Goal: Task Accomplishment & Management: Manage account settings

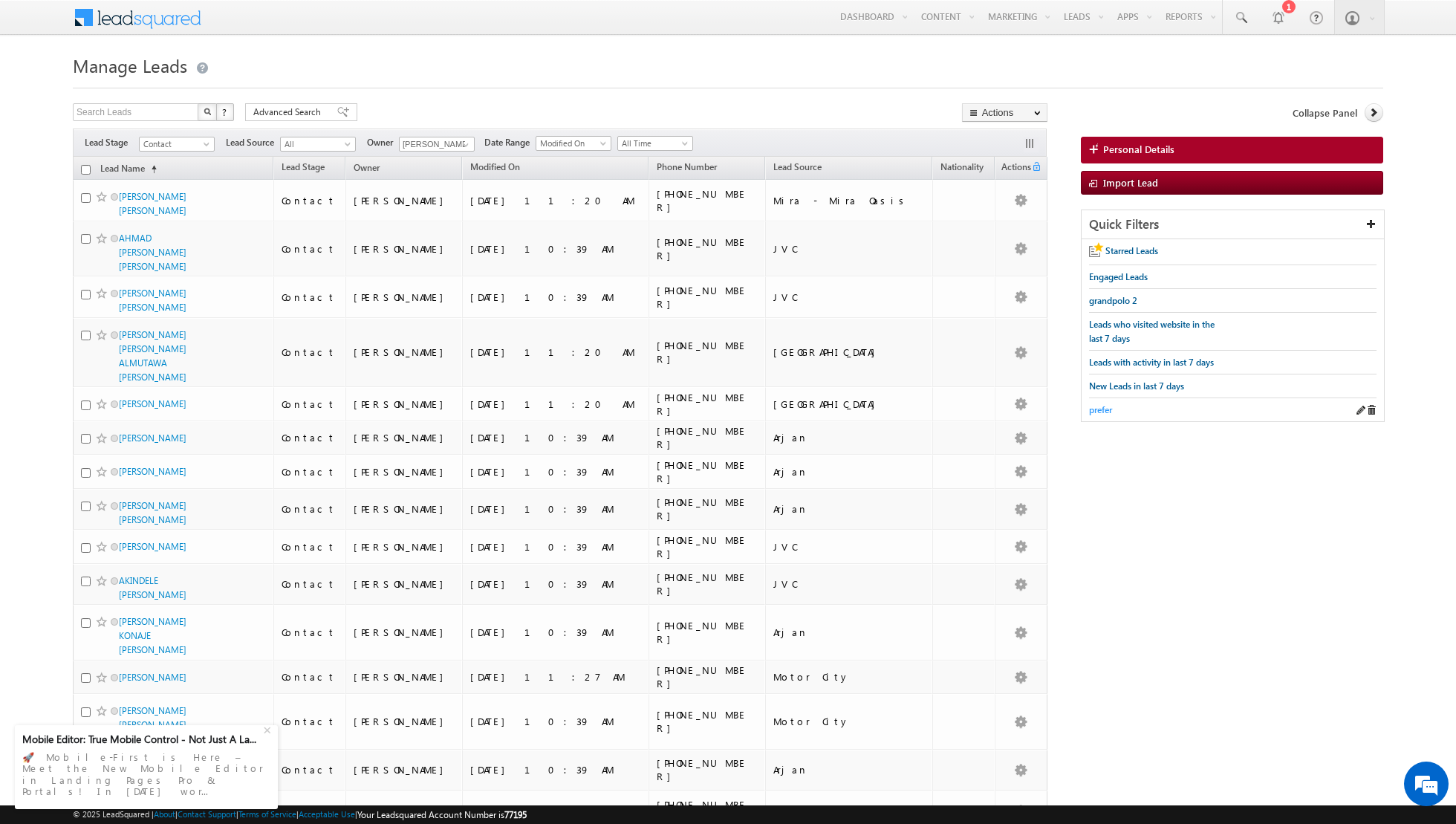
click at [1096, 404] on span "prefer" at bounding box center [1101, 409] width 23 height 11
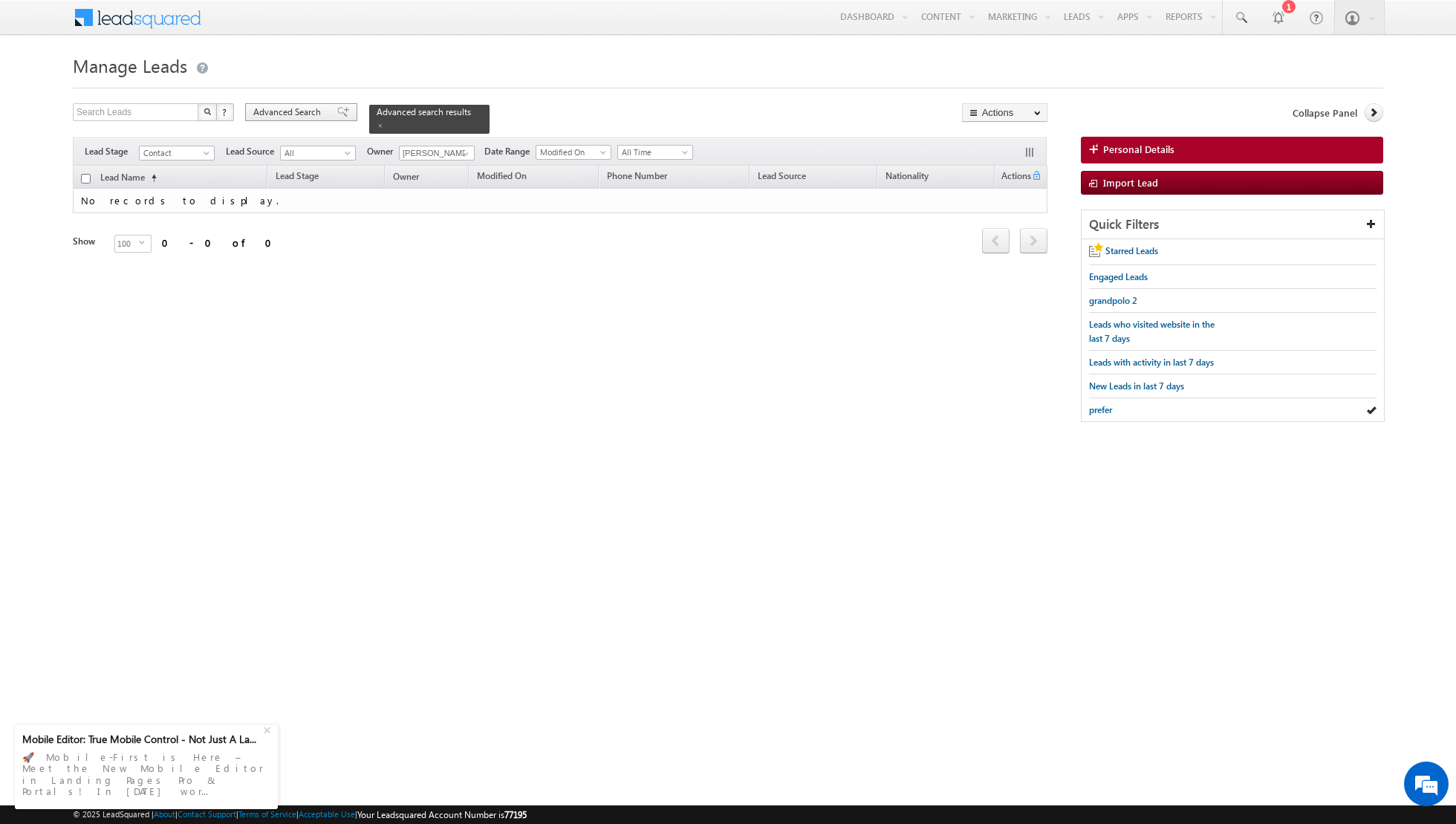
click at [338, 110] on span at bounding box center [344, 112] width 12 height 11
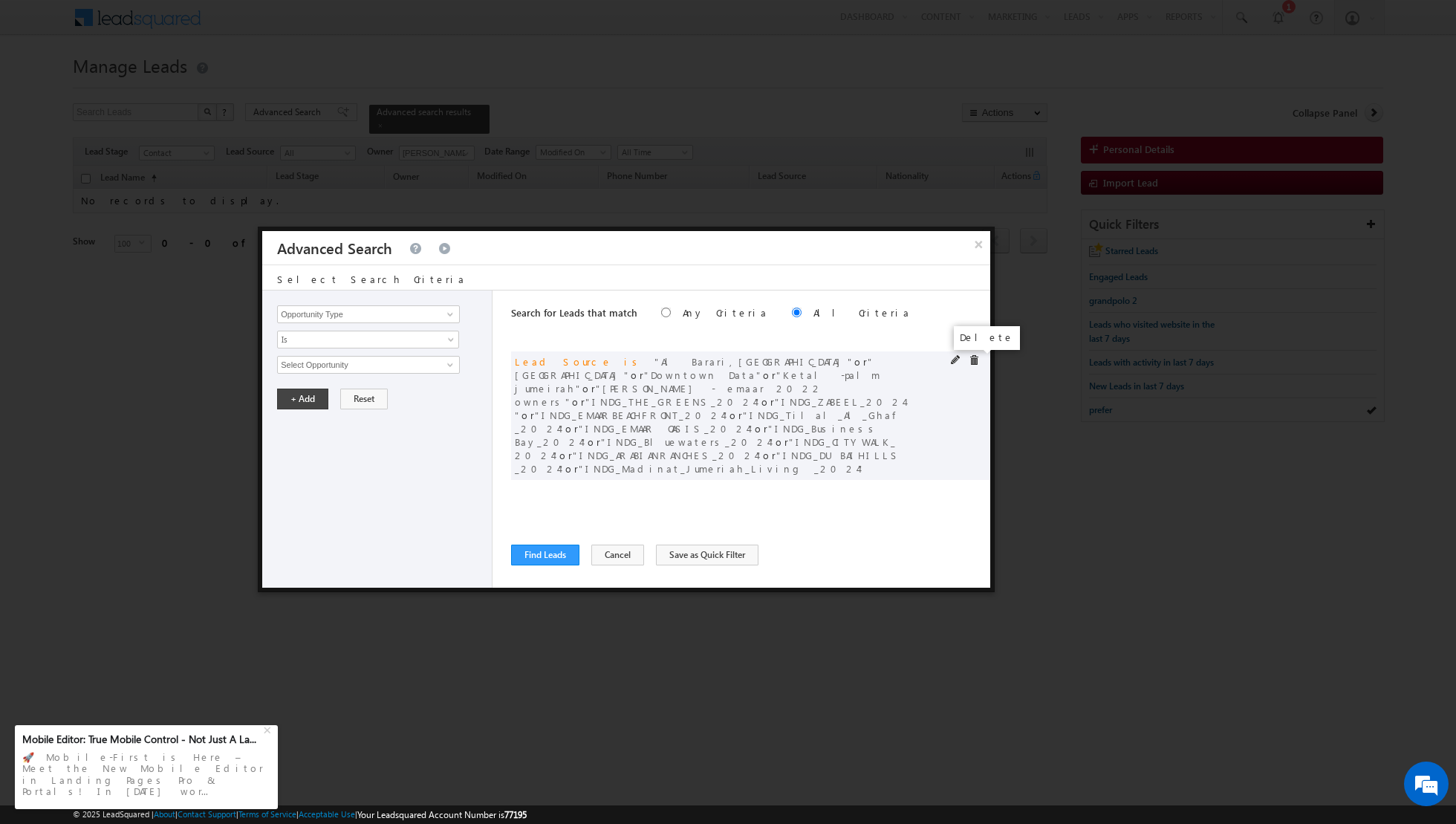
click at [972, 358] on span at bounding box center [974, 360] width 11 height 11
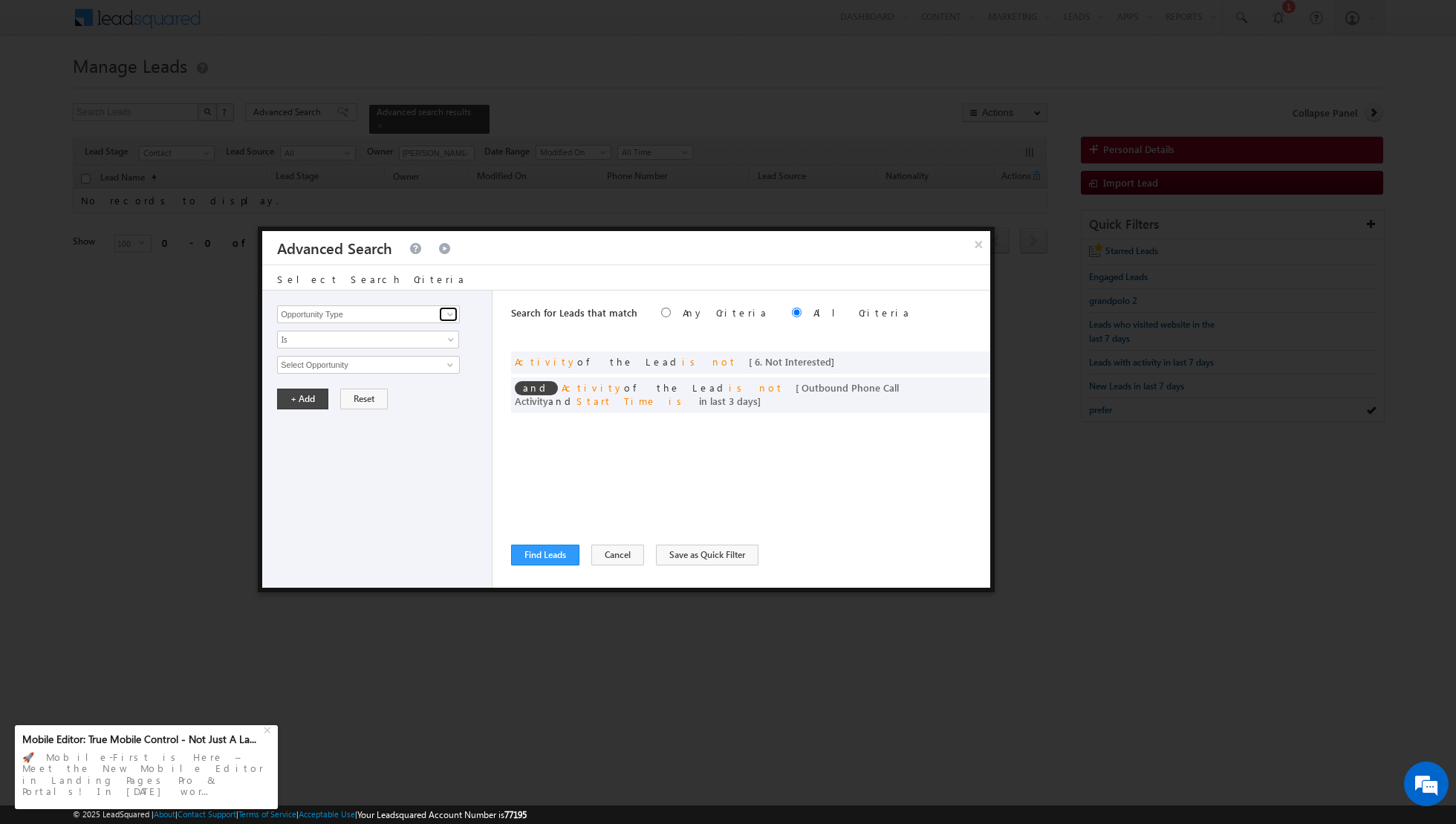
click at [454, 314] on span at bounding box center [450, 314] width 12 height 12
click at [404, 342] on link "Lead Source" at bounding box center [368, 345] width 182 height 18
type input "Lead Source"
click at [451, 366] on span "select" at bounding box center [452, 369] width 12 height 25
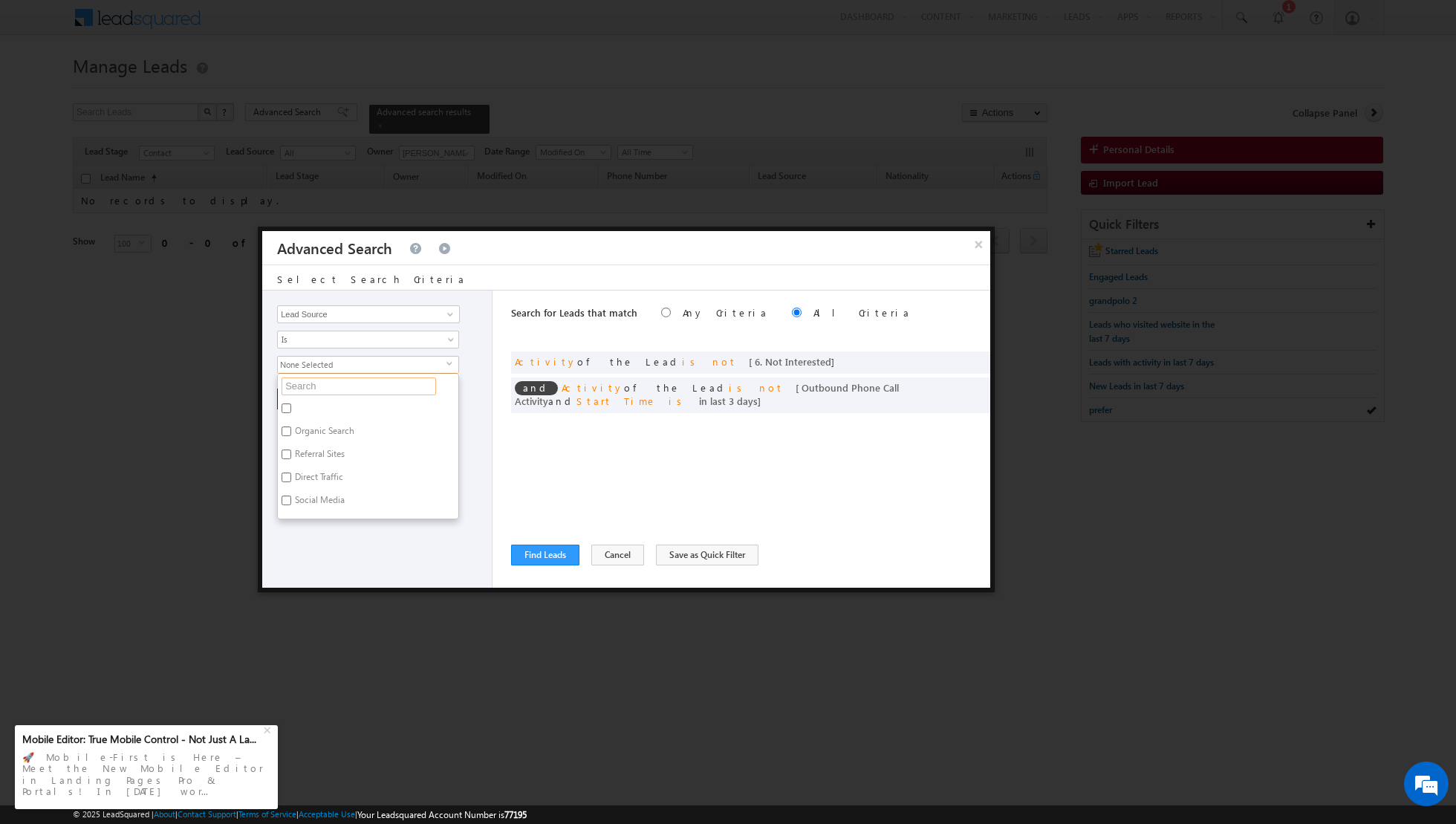
click at [425, 382] on input "text" at bounding box center [358, 387] width 154 height 18
type input "tow"
click at [286, 409] on input "[GEOGRAPHIC_DATA]" at bounding box center [286, 408] width 10 height 10
checkbox input "true"
click at [350, 535] on div "Opportunity Type Lead Activity Task Sales Group Prospect Id Address 1 Address 2…" at bounding box center [378, 439] width 230 height 297
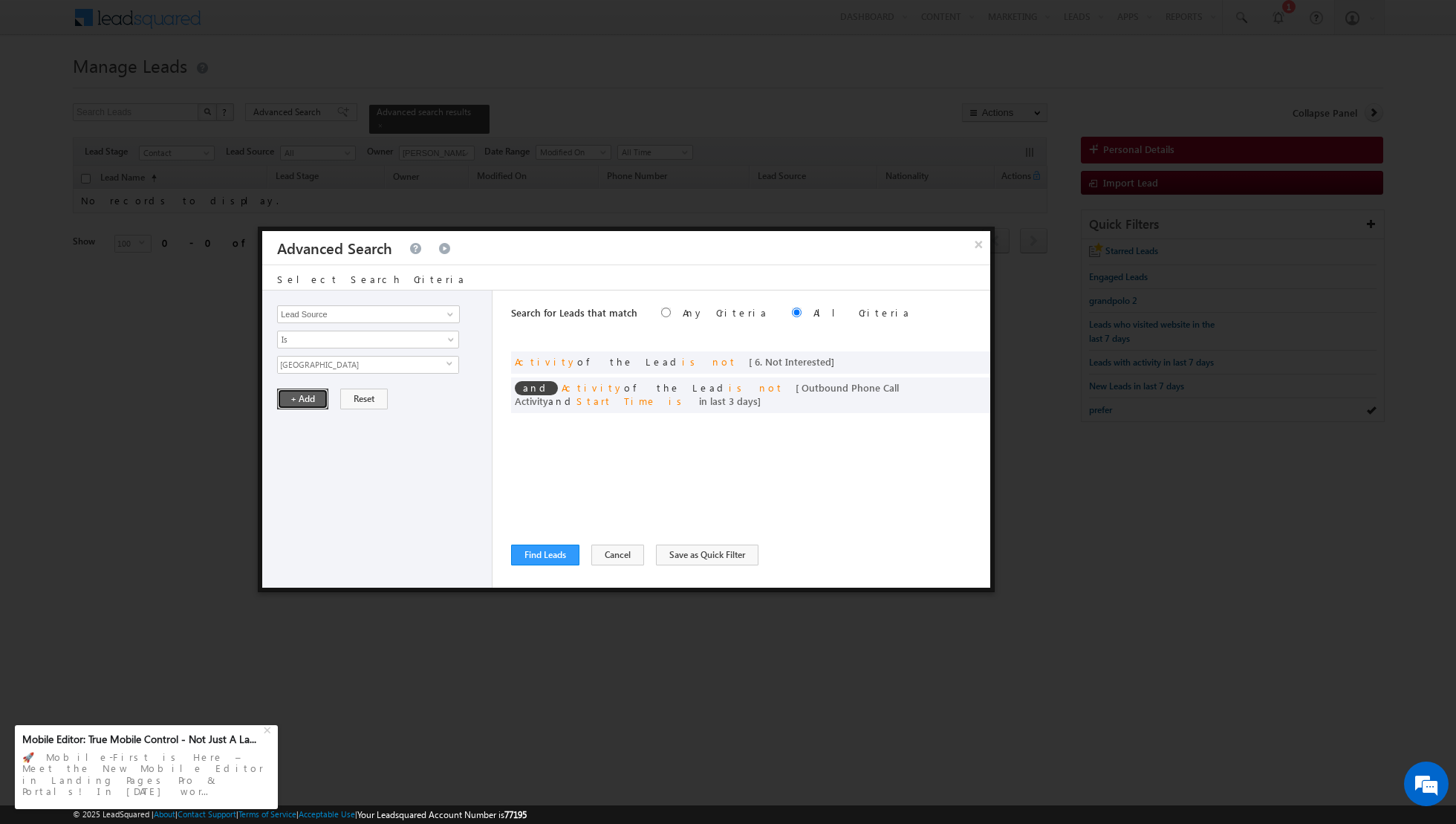
click at [304, 399] on button "+ Add" at bounding box center [303, 398] width 52 height 21
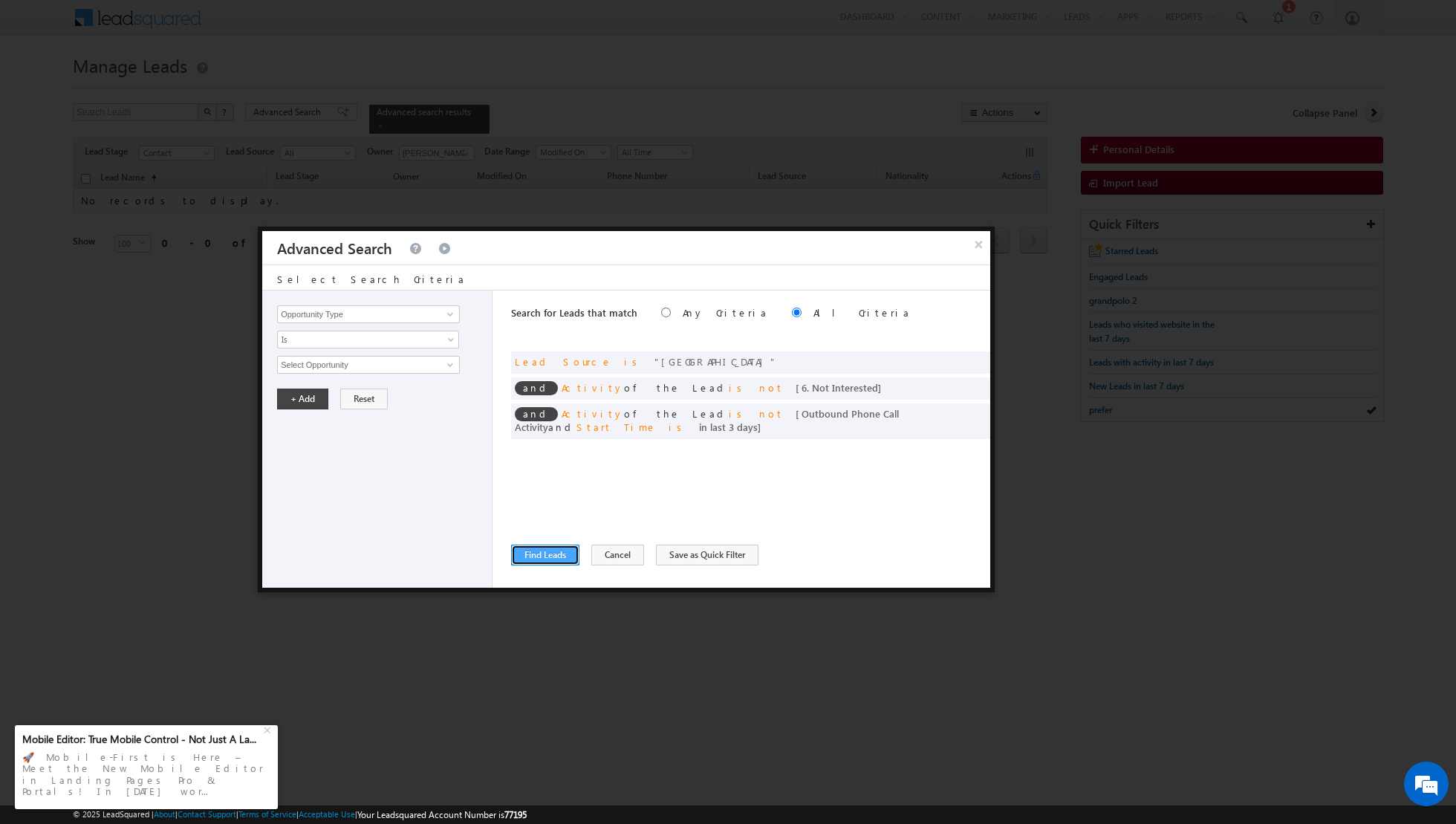
click at [540, 551] on button "Find Leads" at bounding box center [546, 555] width 68 height 21
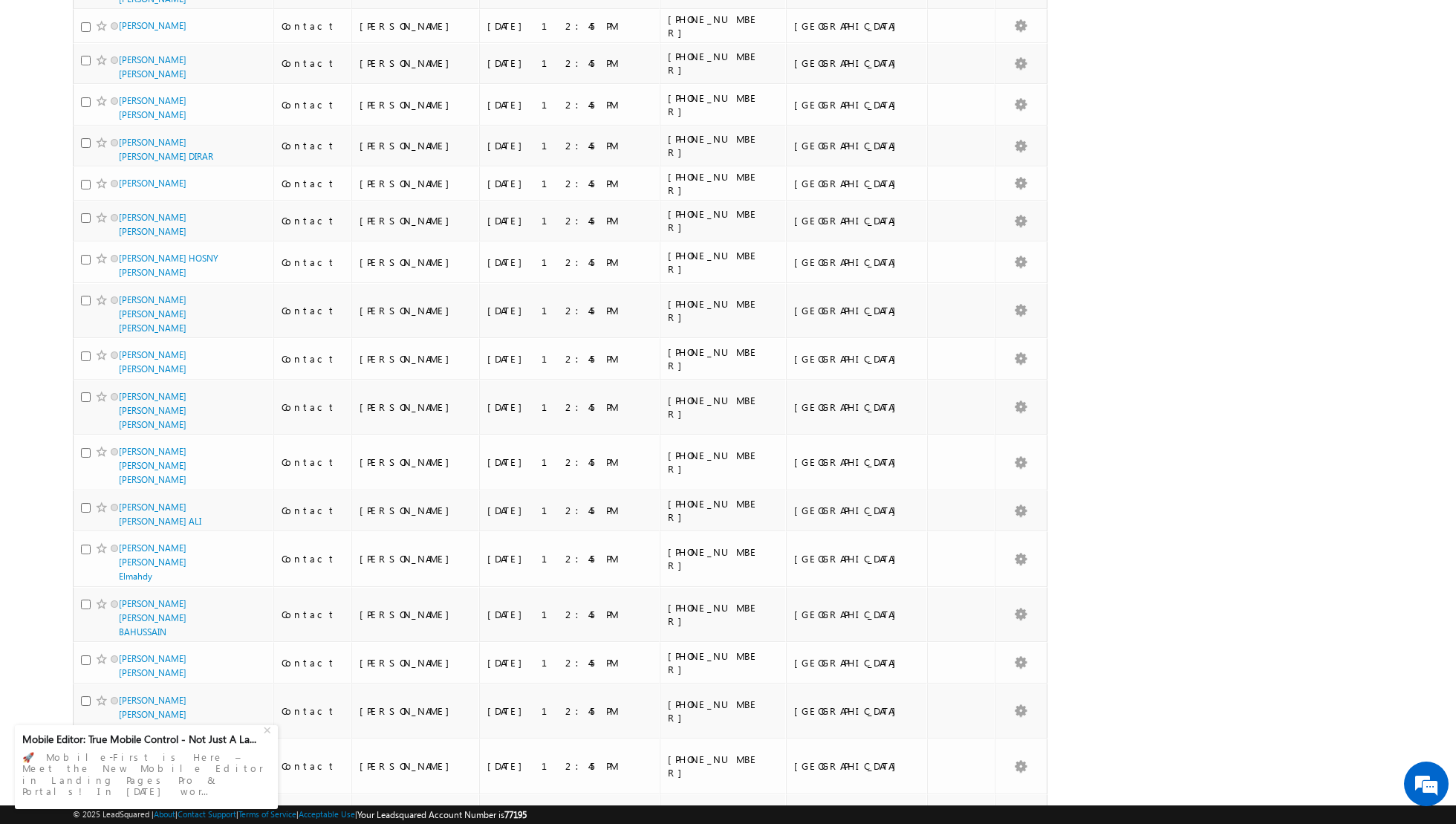
scroll to position [3443, 0]
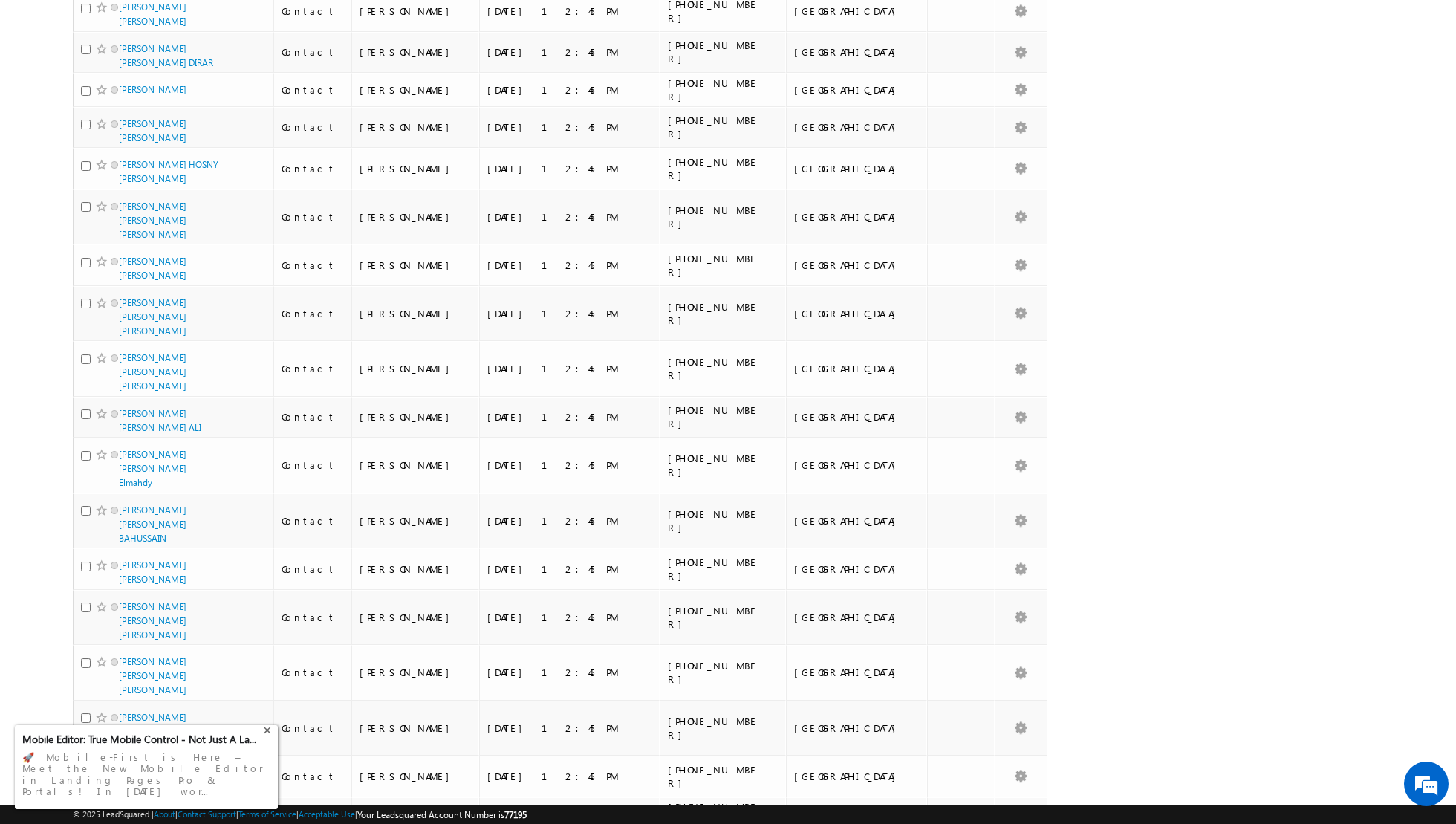
click at [271, 738] on div "+" at bounding box center [268, 729] width 18 height 18
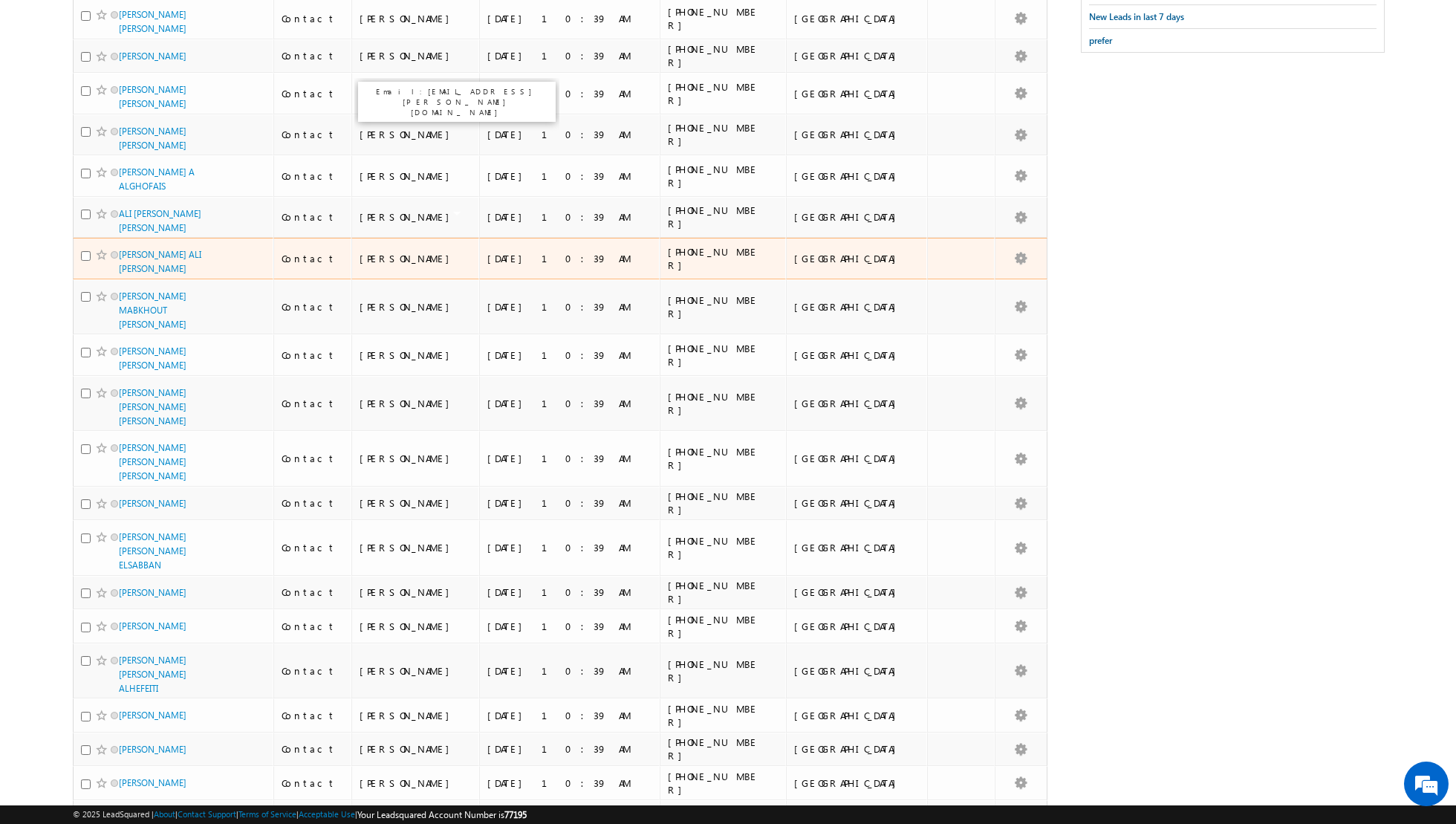
scroll to position [0, 0]
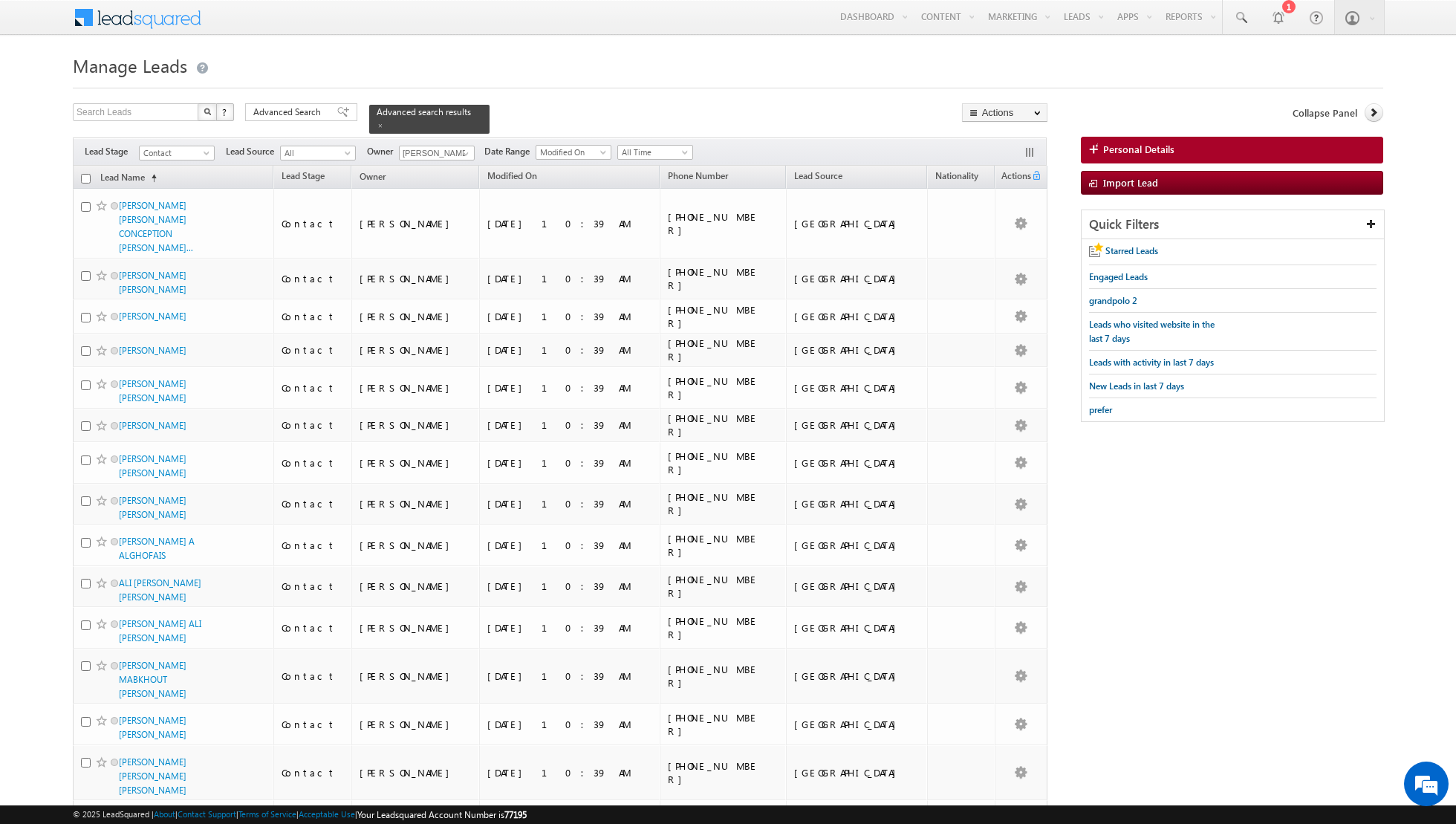
click at [86, 179] on input "checkbox" at bounding box center [86, 179] width 10 height 10
checkbox input "true"
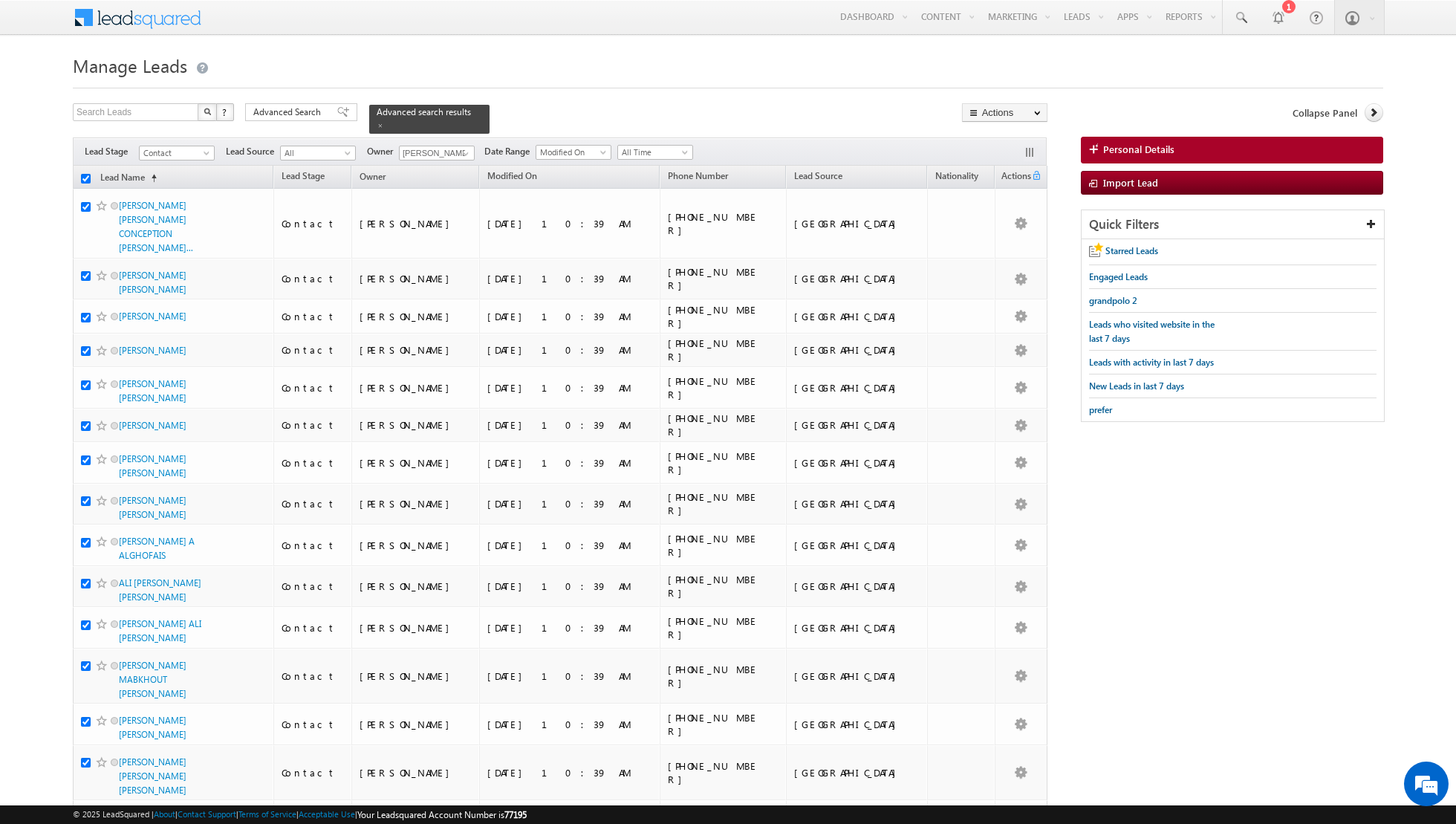
checkbox input "true"
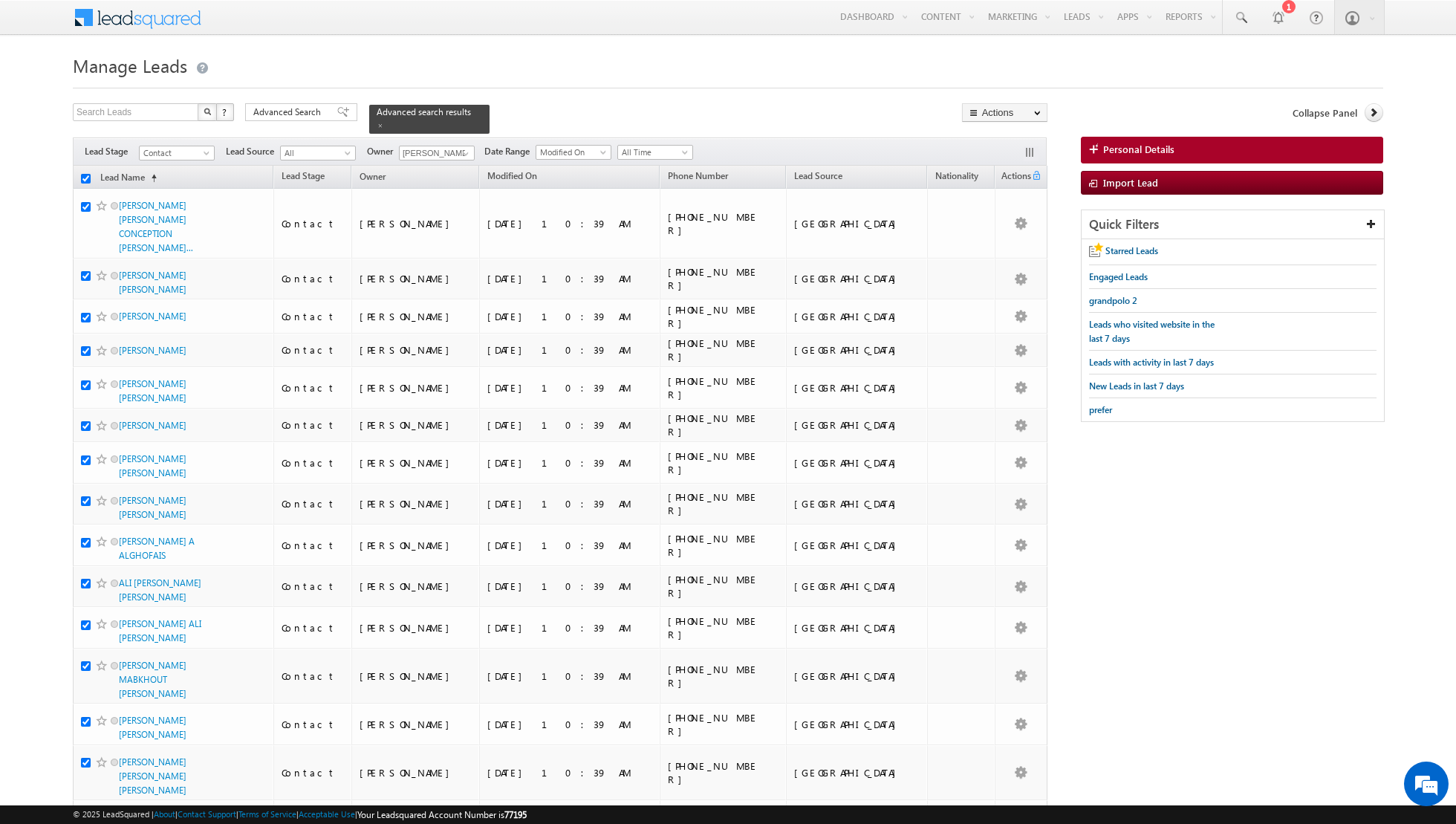
checkbox input "true"
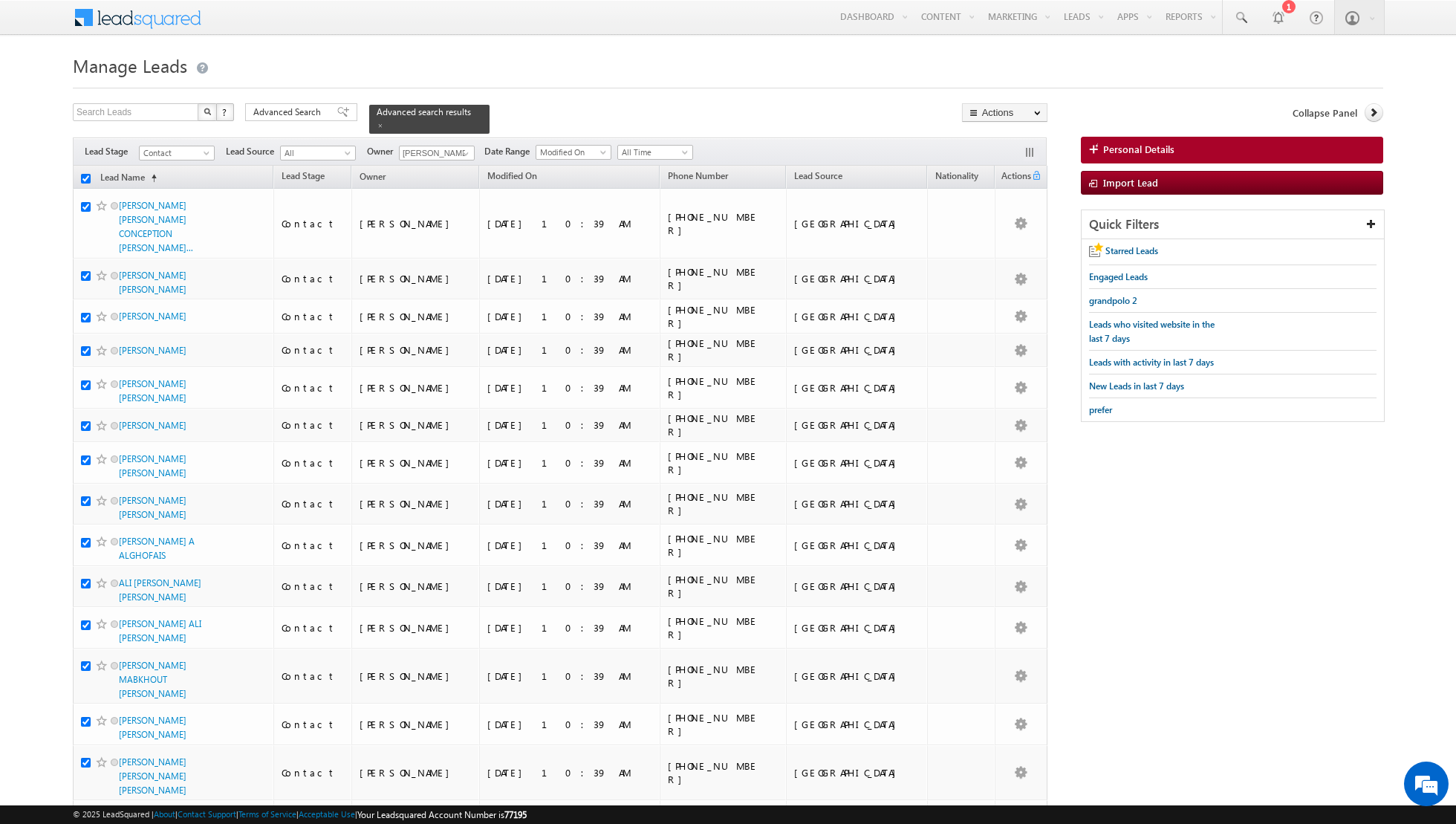
checkbox input "true"
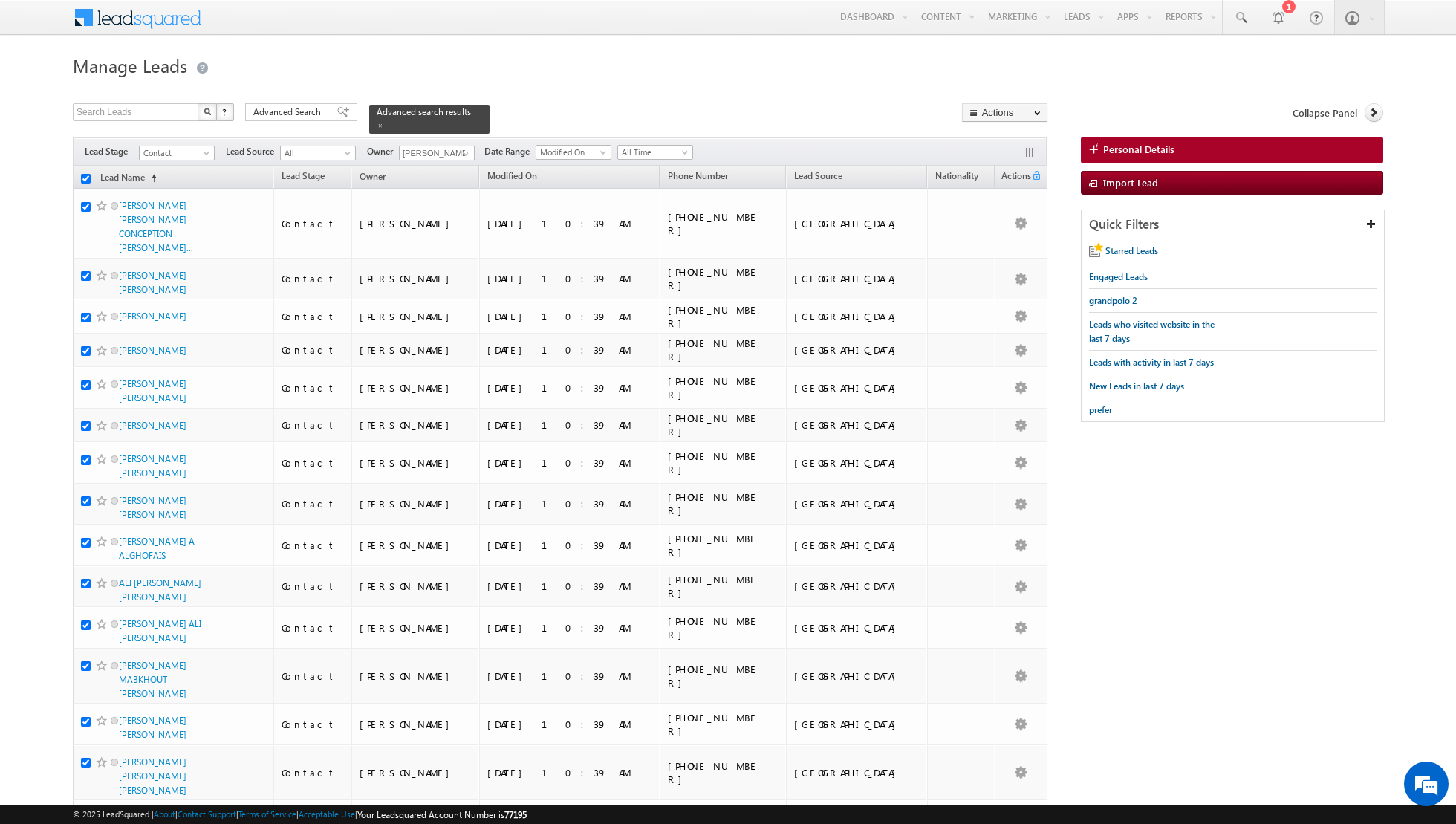
checkbox input "true"
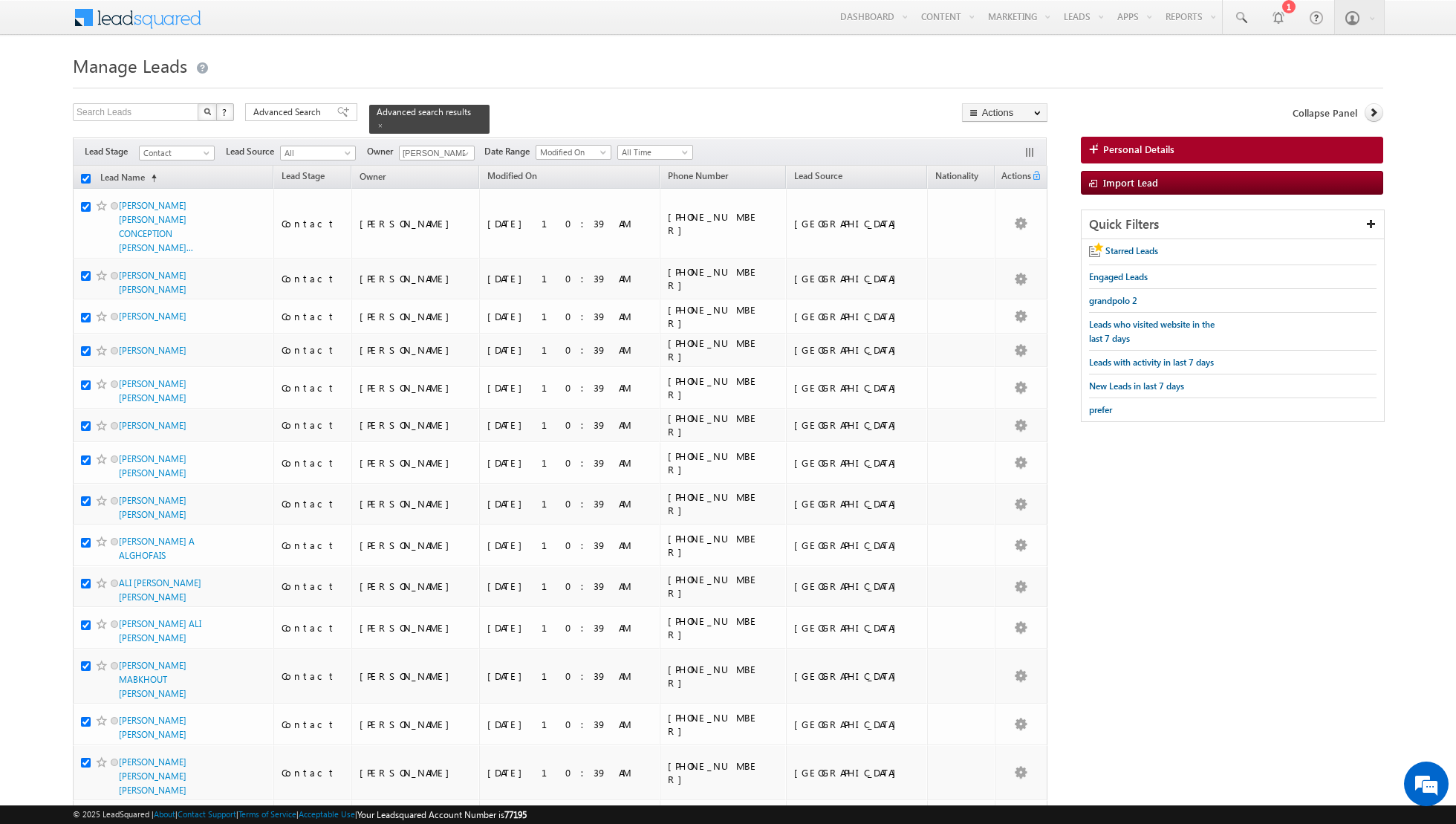
checkbox input "true"
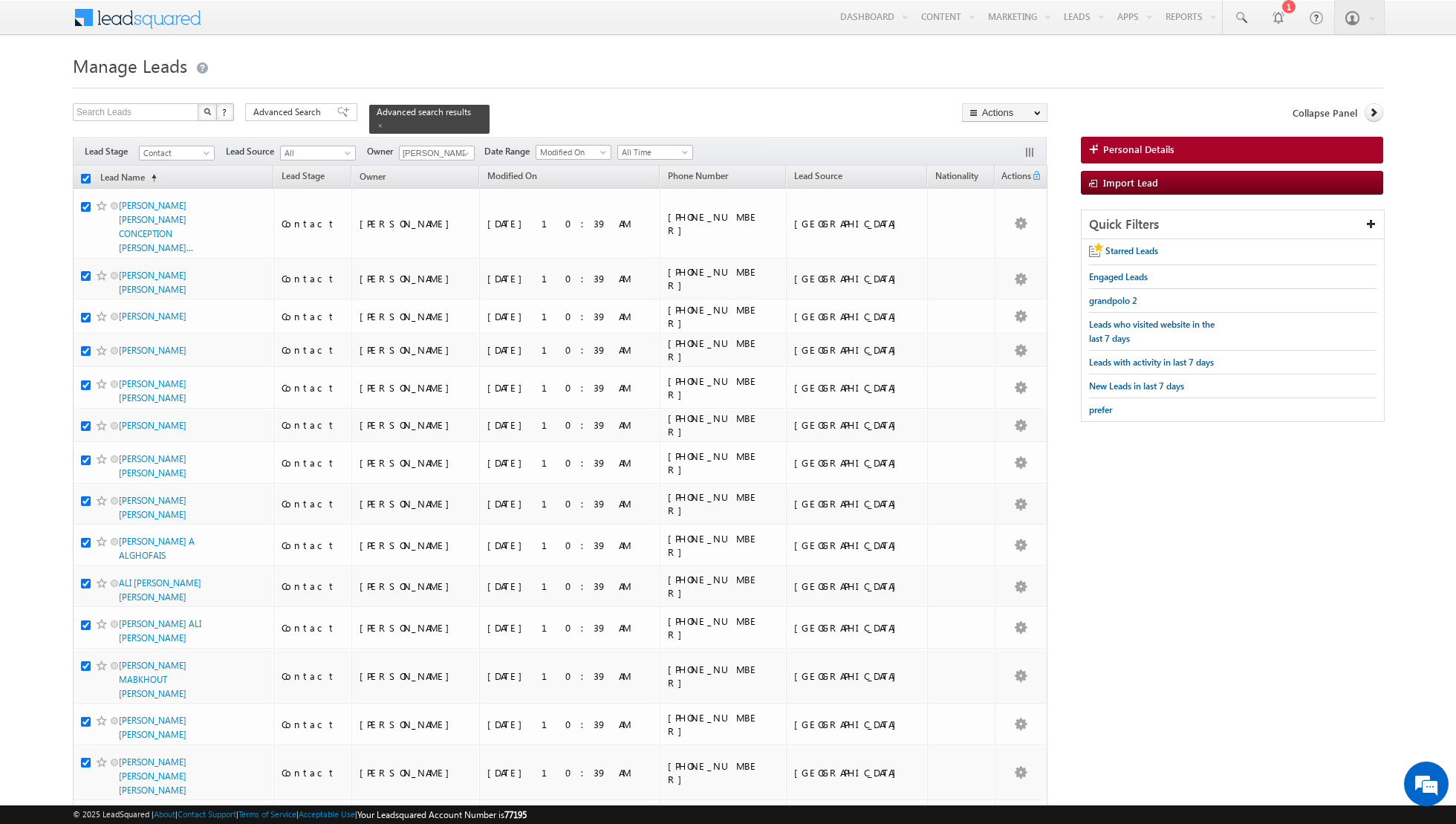
checkbox input "true"
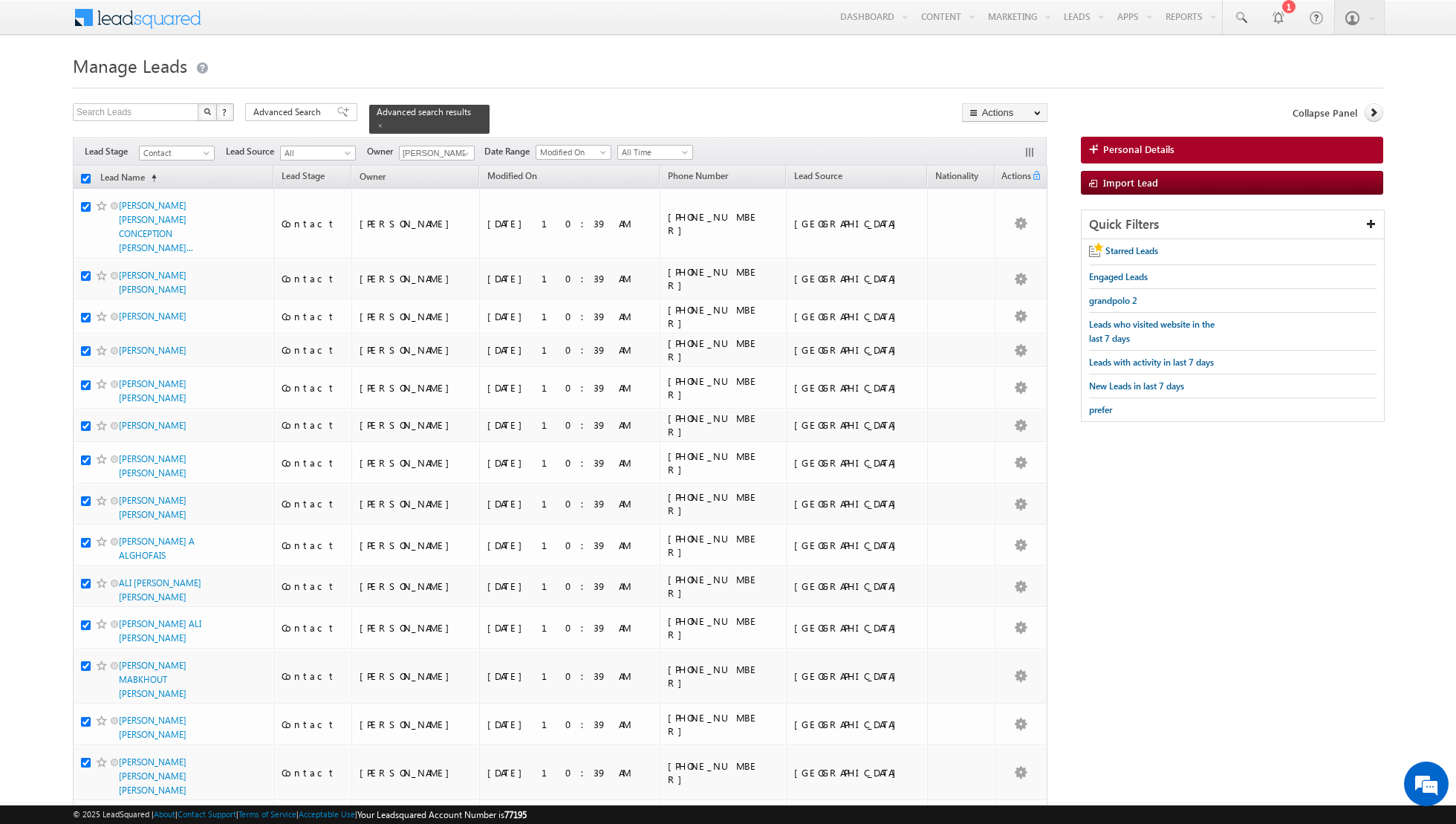
checkbox input "true"
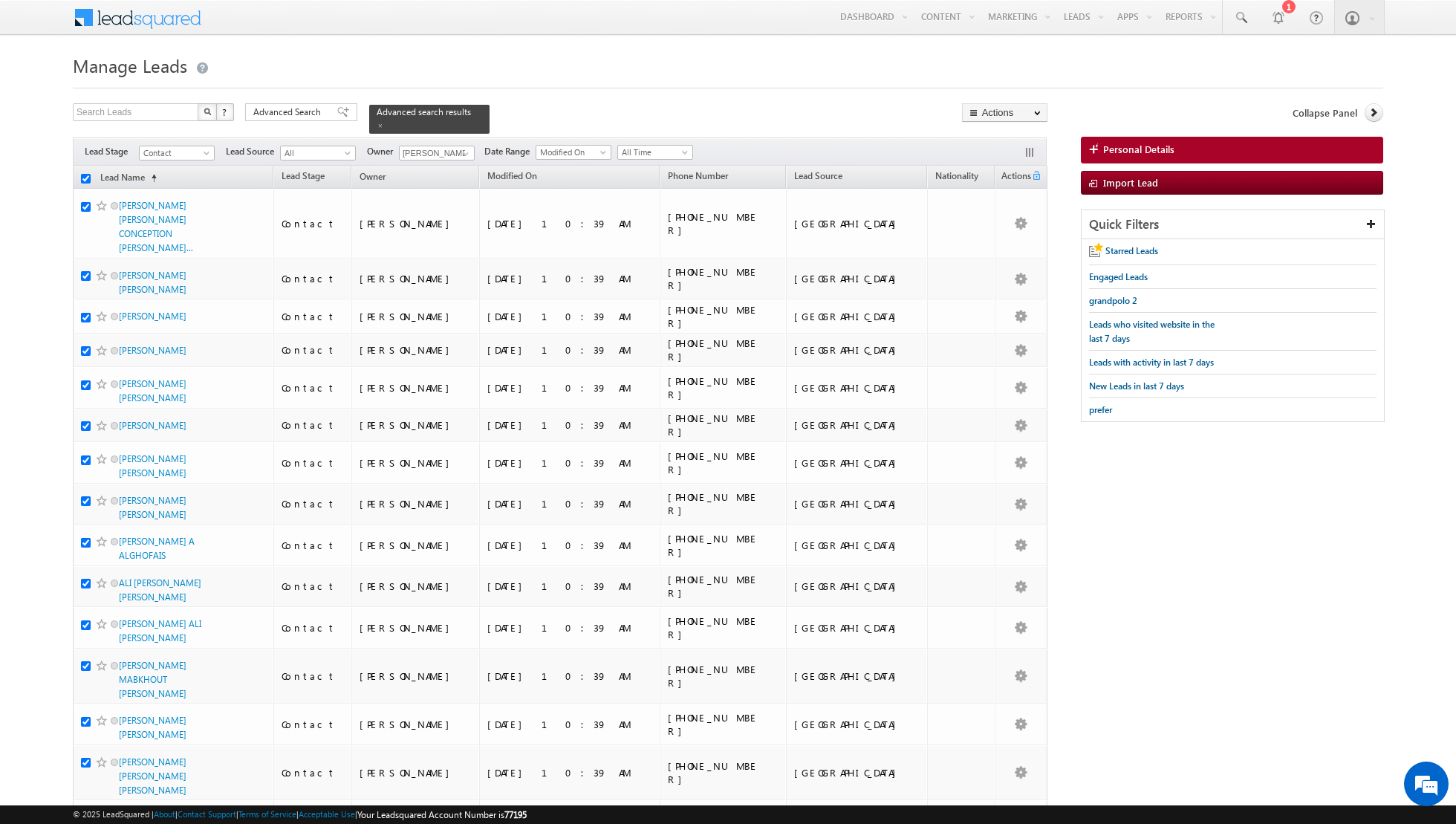
checkbox input "true"
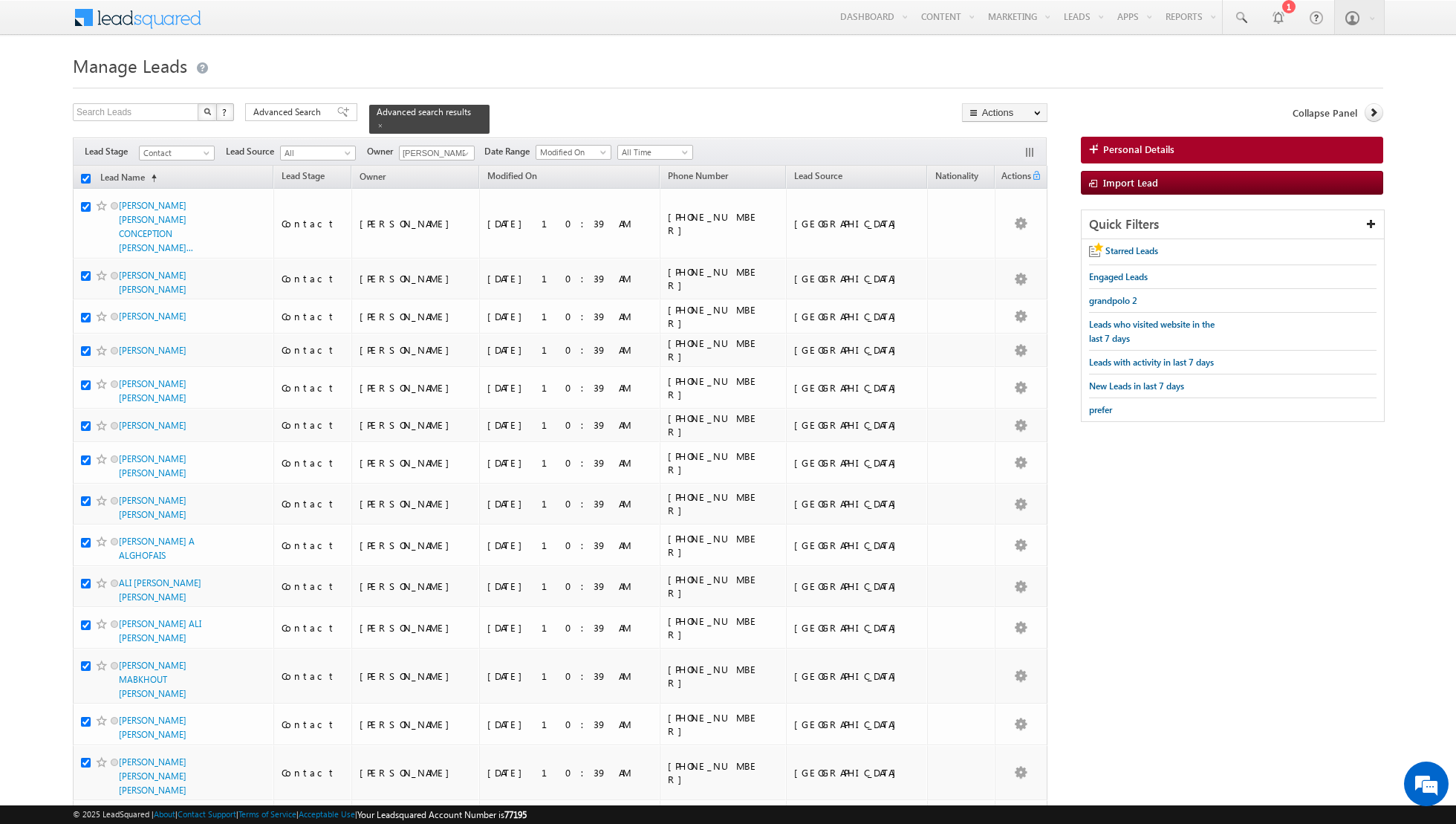
checkbox input "true"
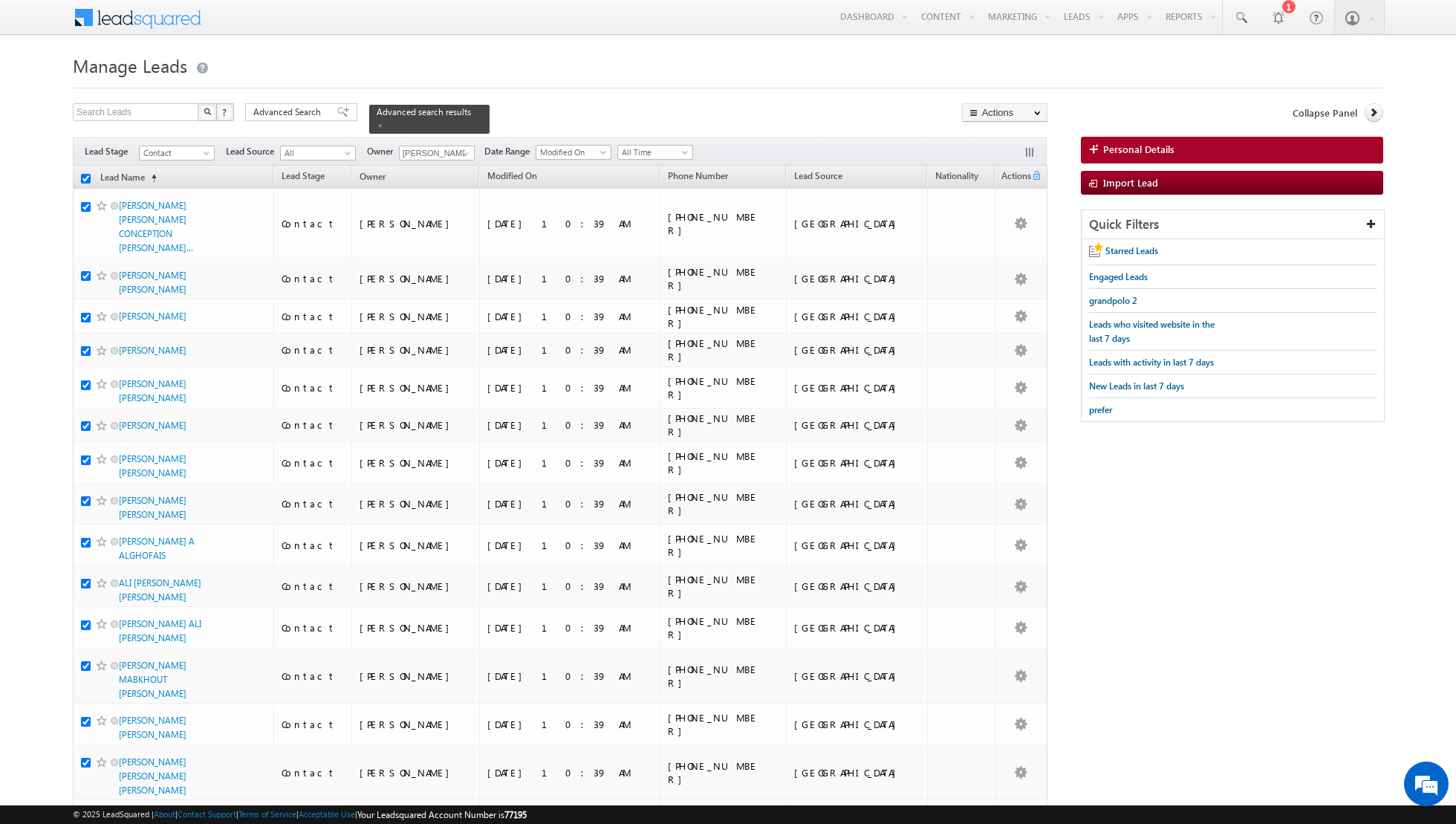
checkbox input "true"
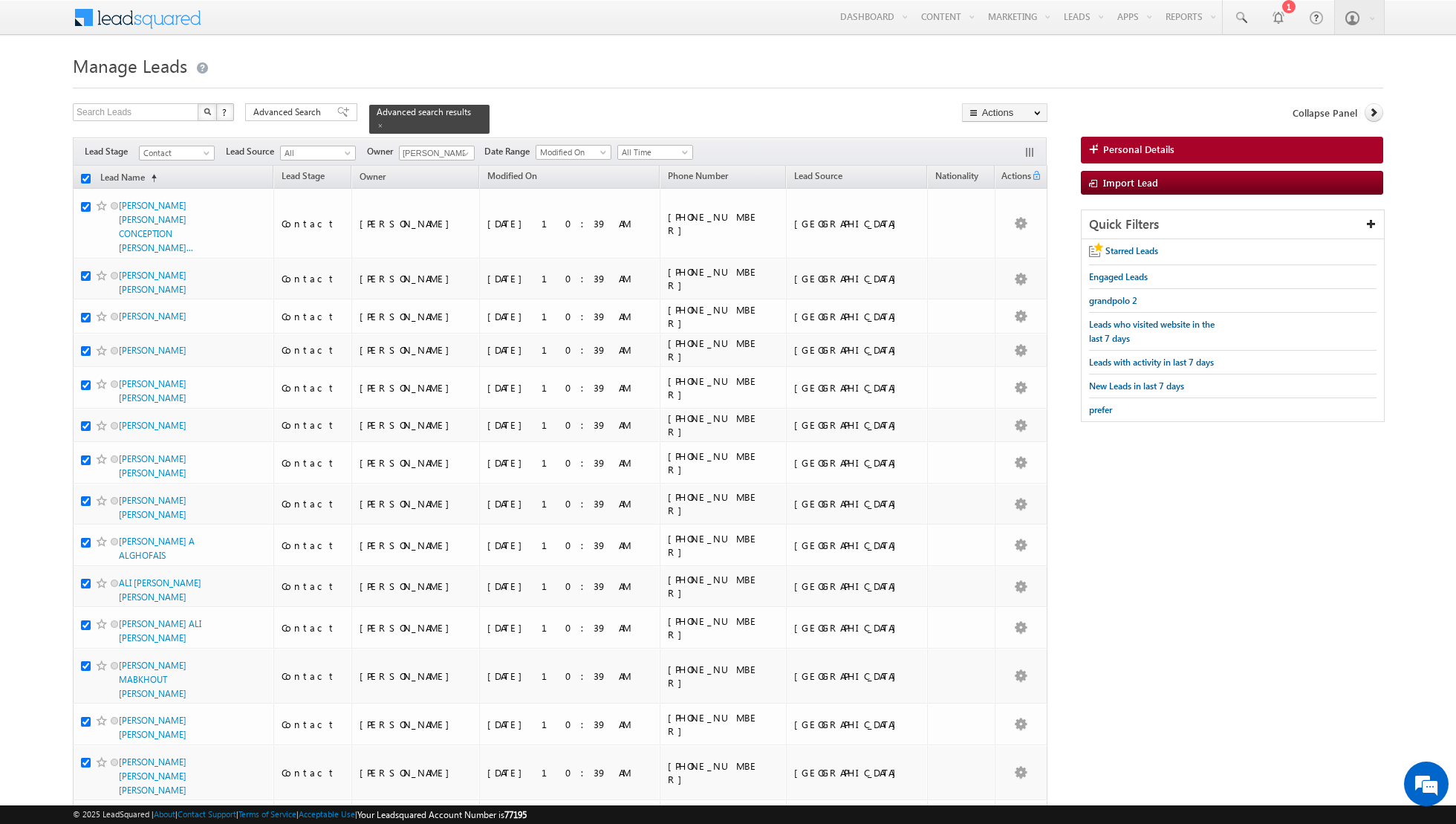
checkbox input "true"
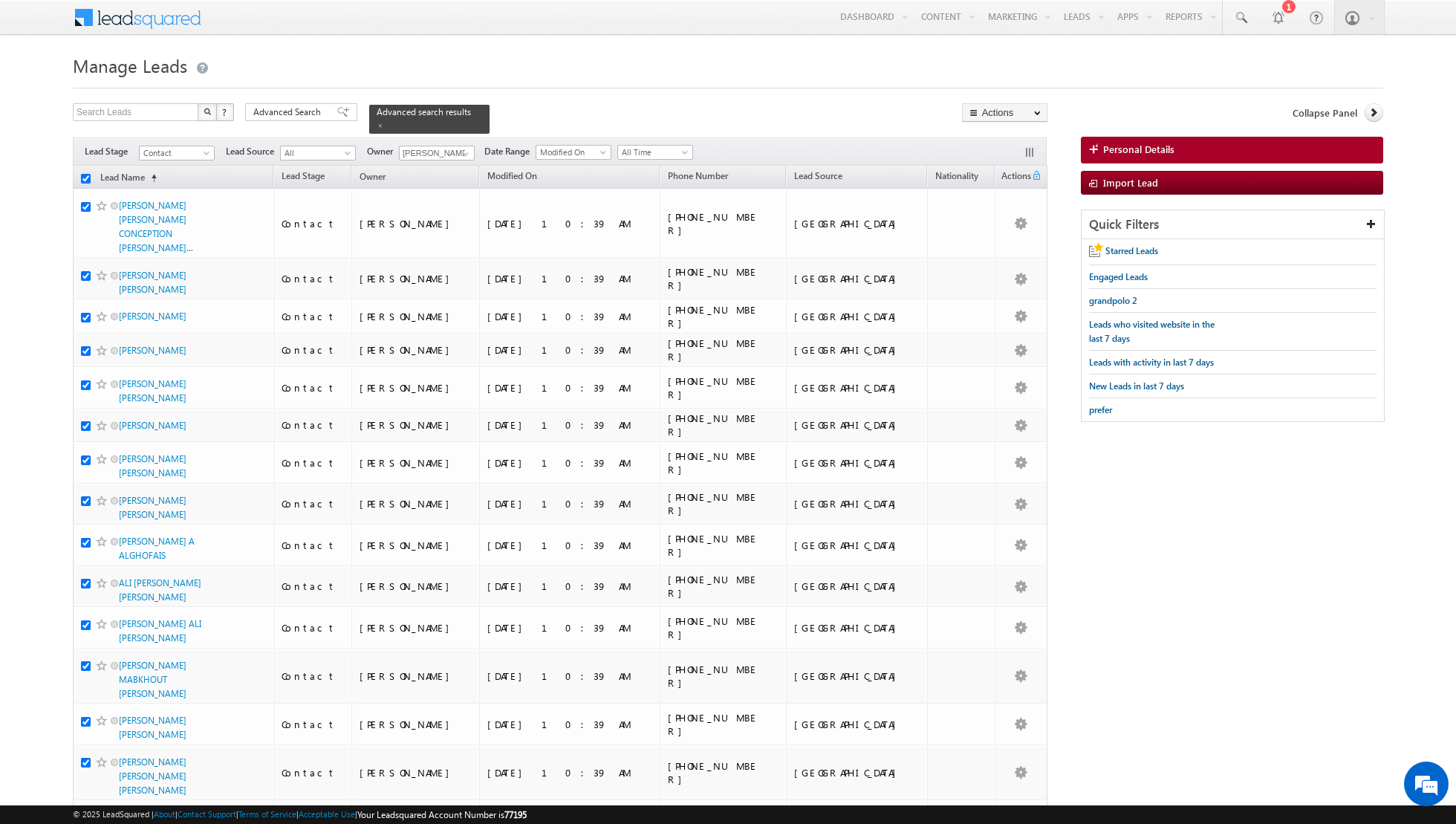
checkbox input "true"
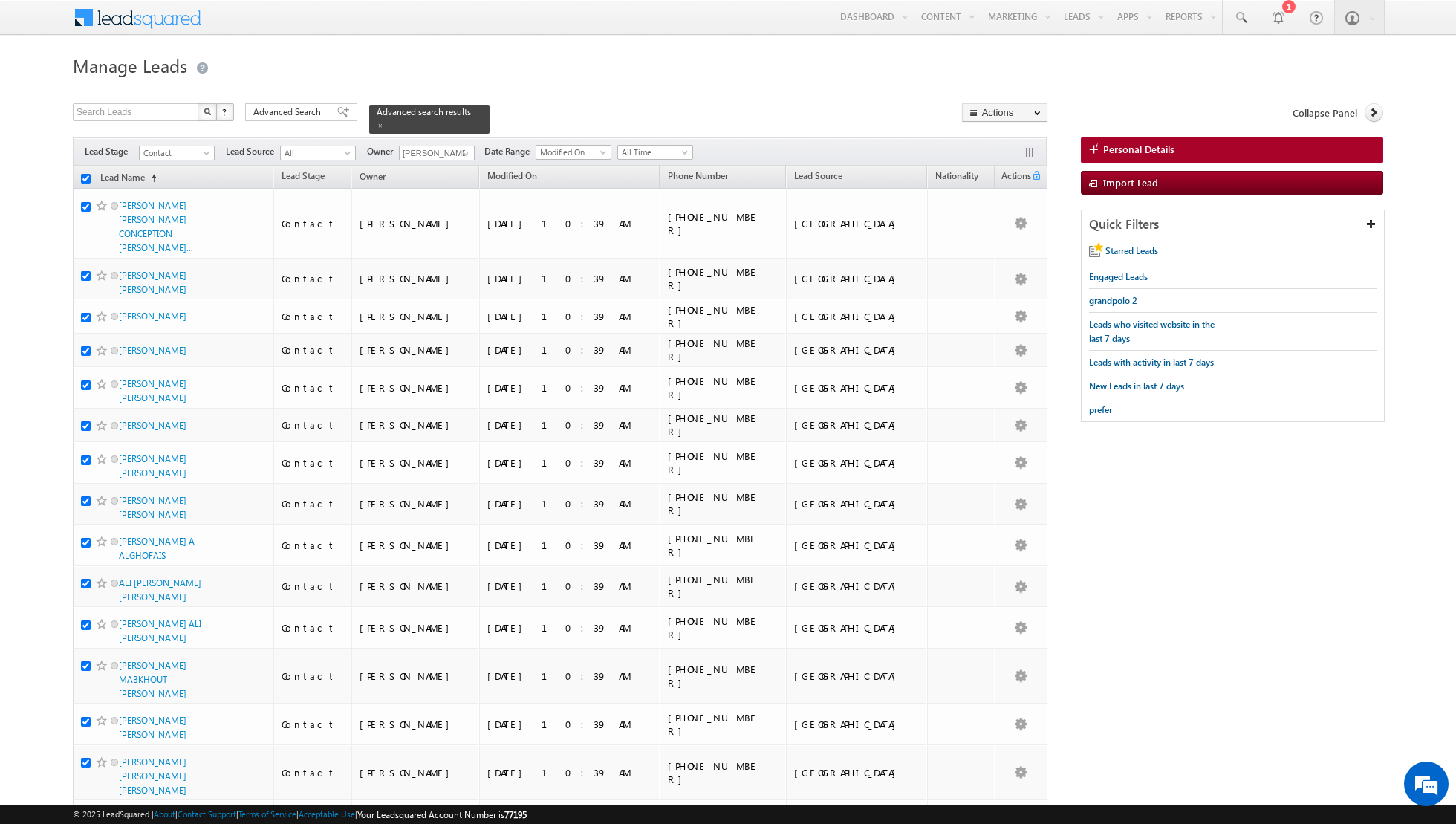
checkbox input "true"
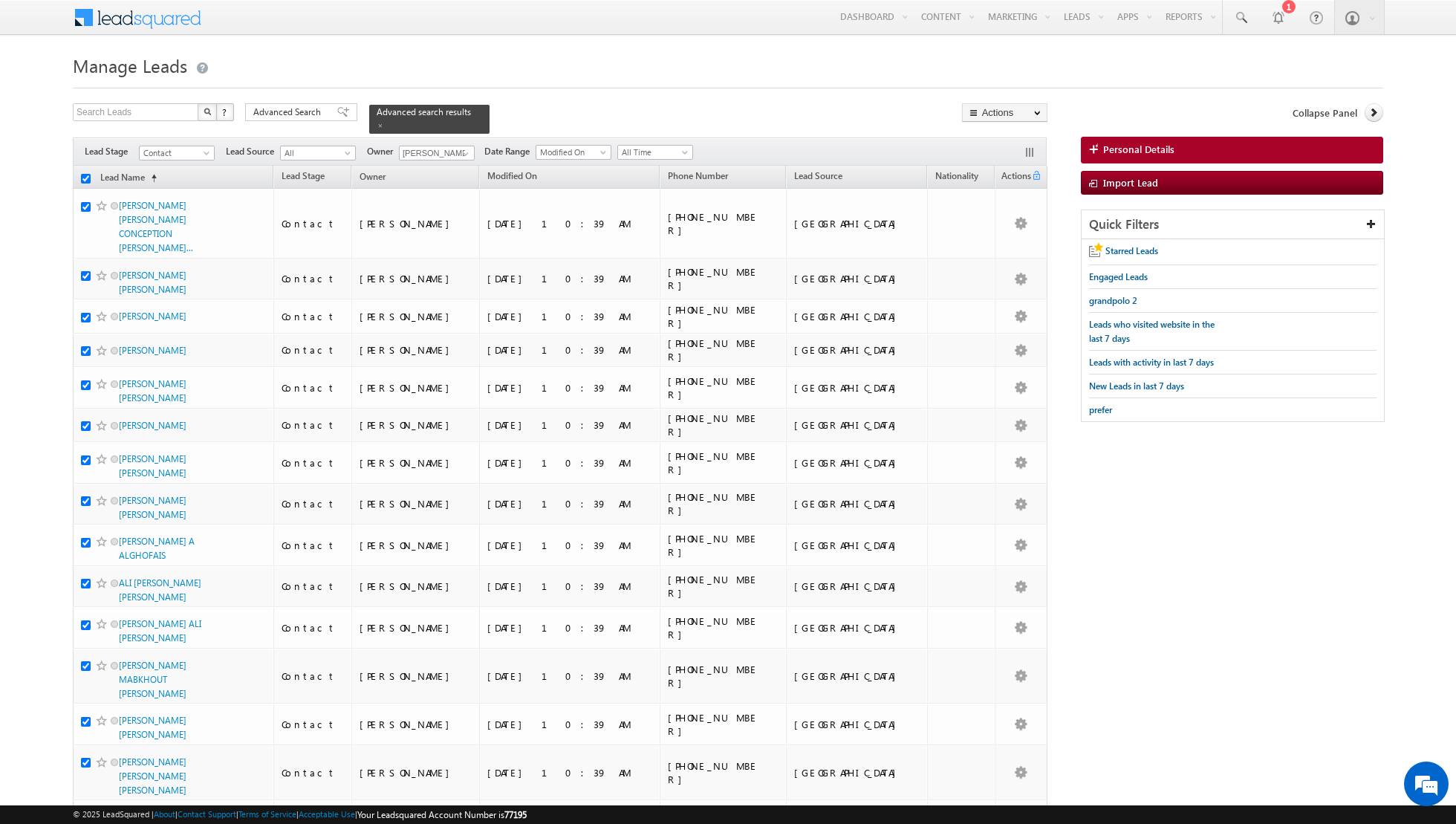
checkbox input "true"
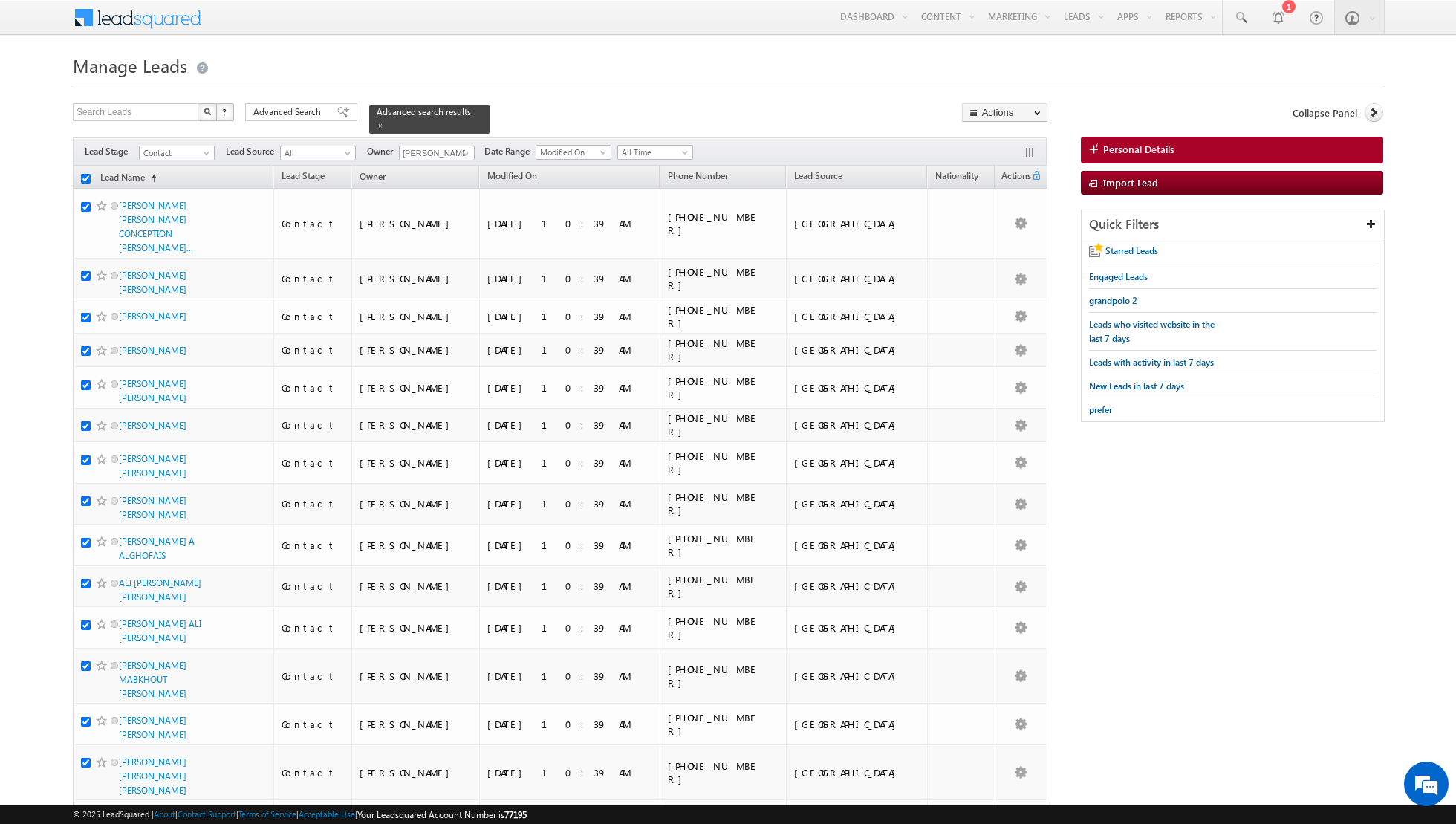
checkbox input "true"
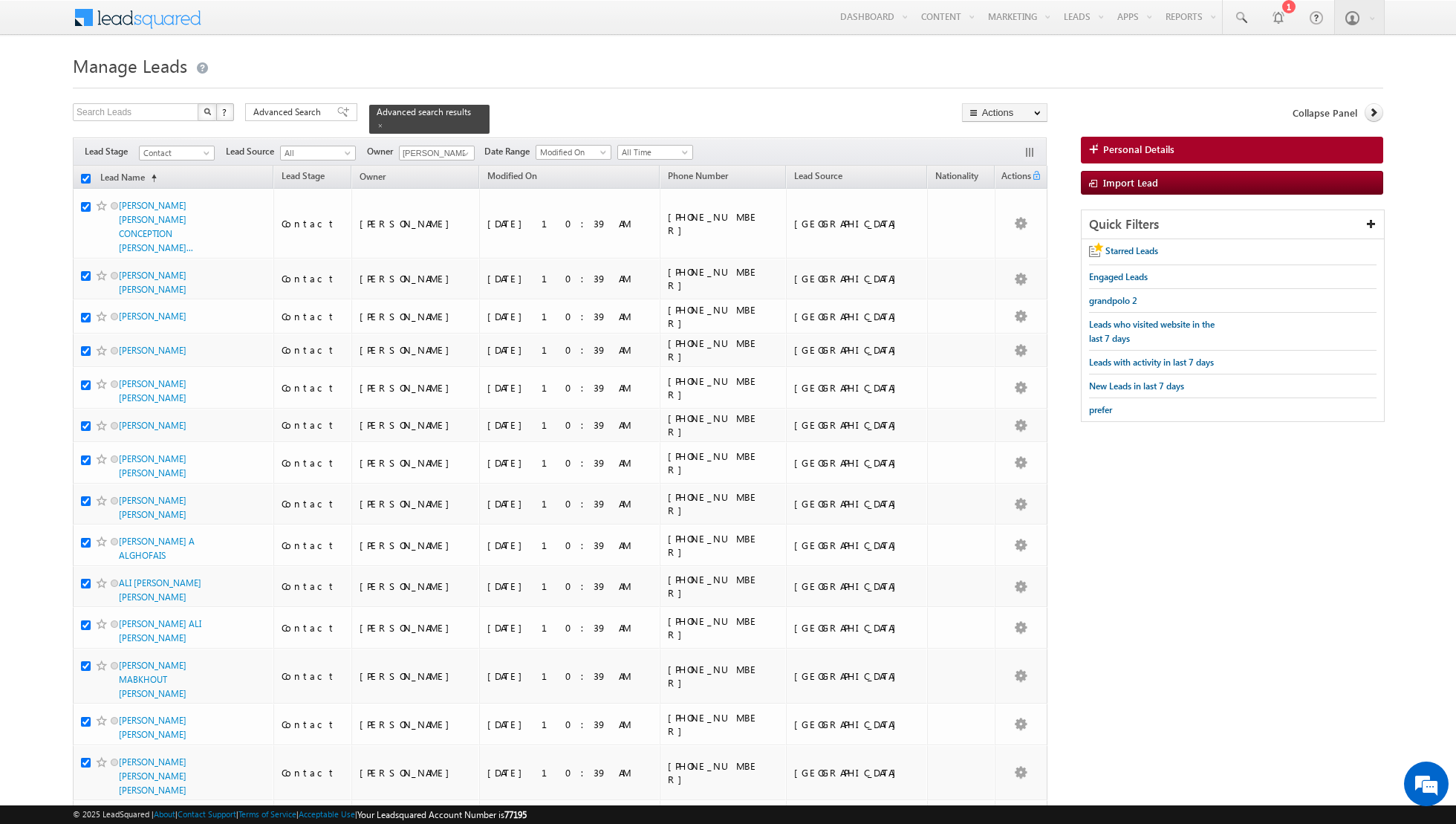
checkbox input "true"
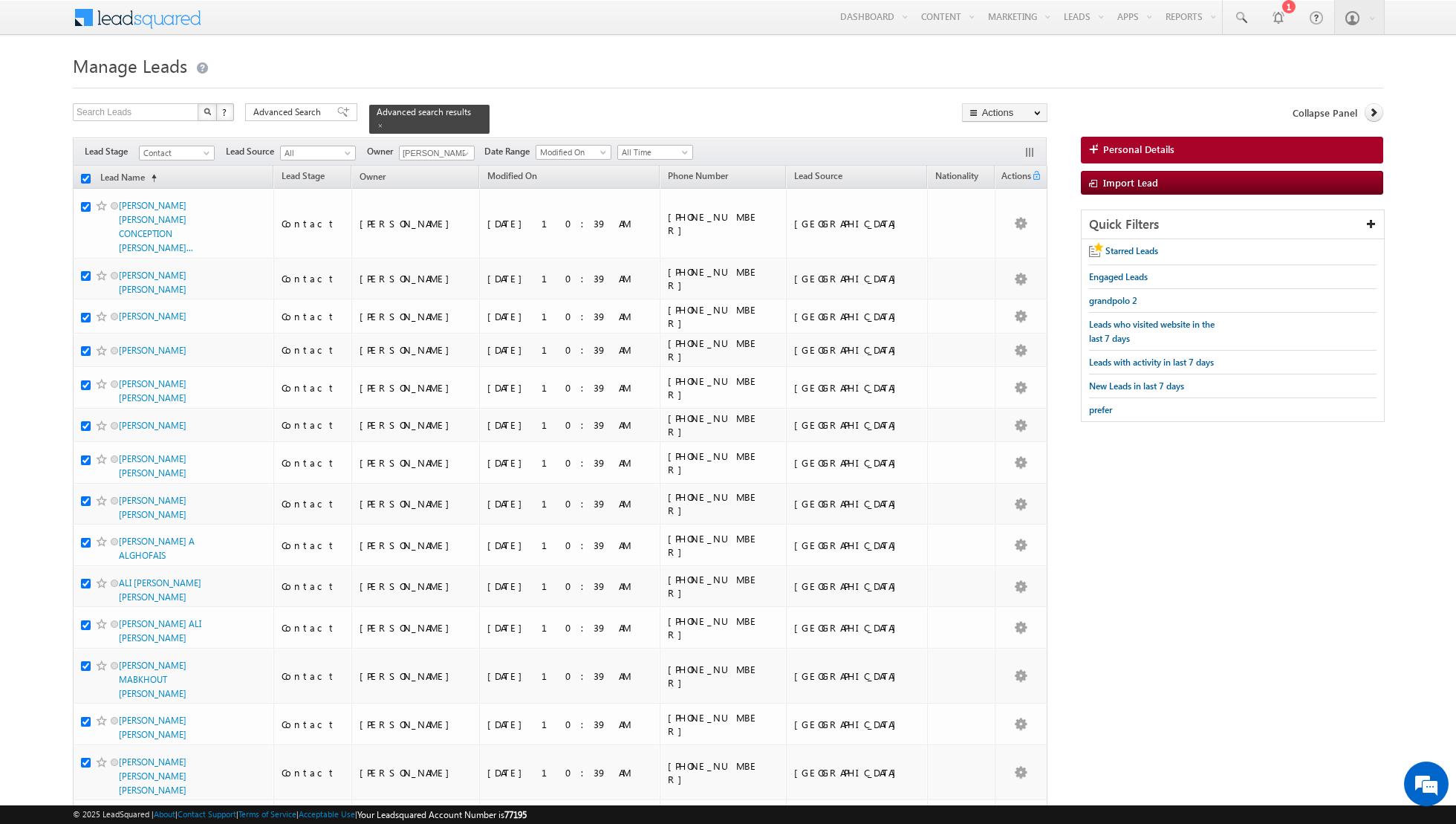
checkbox input "true"
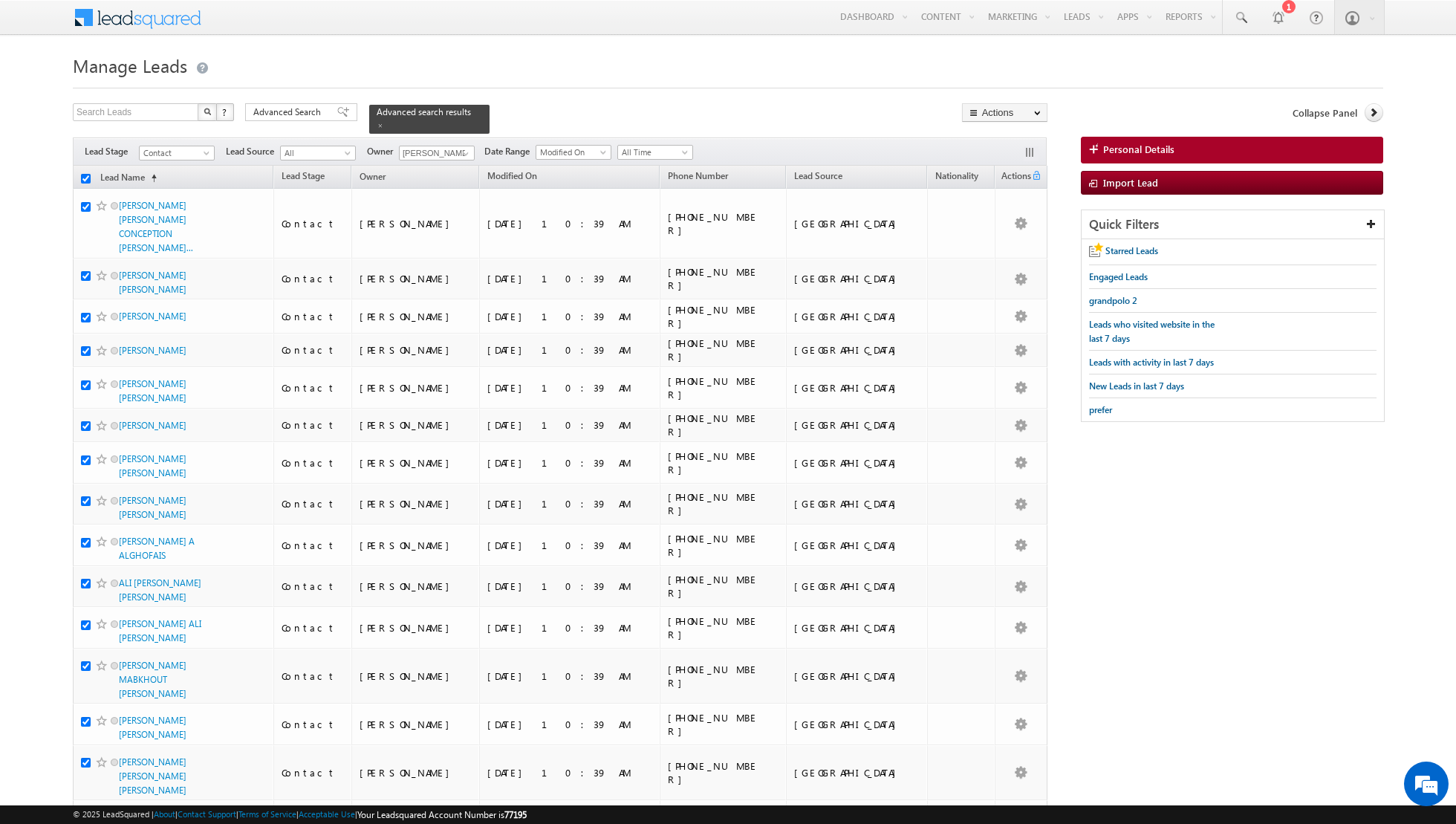
checkbox input "true"
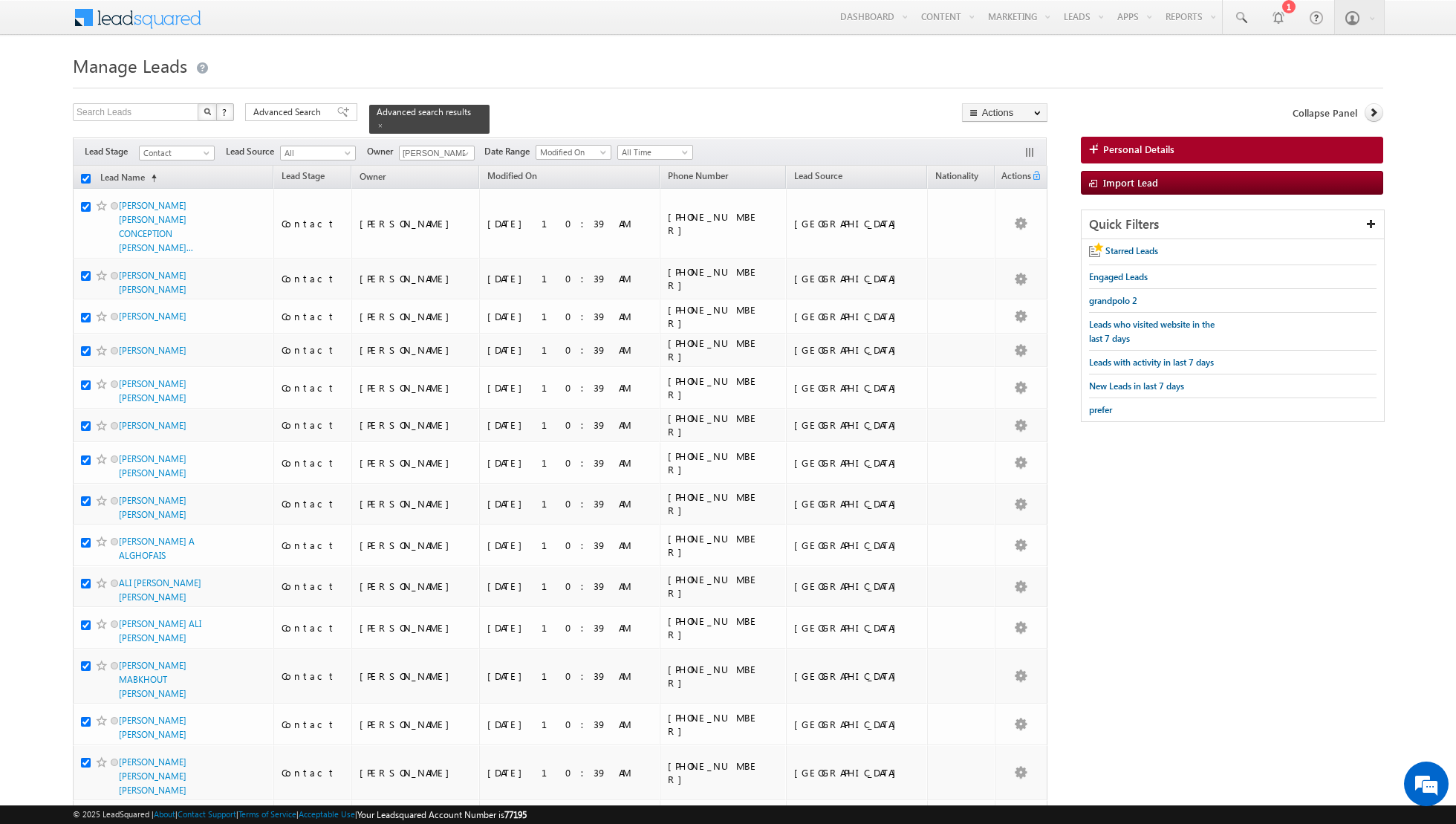
checkbox input "true"
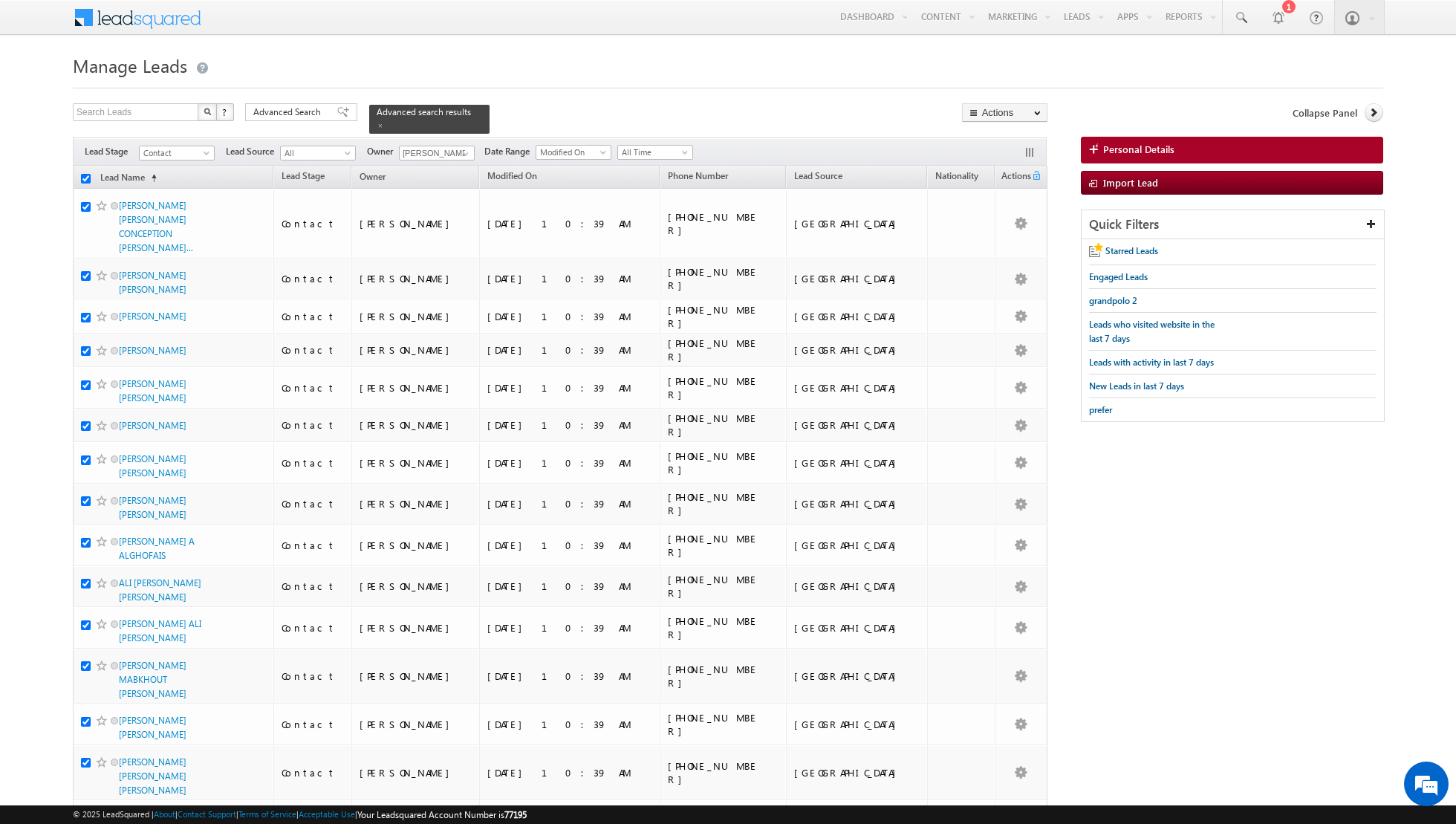
checkbox input "true"
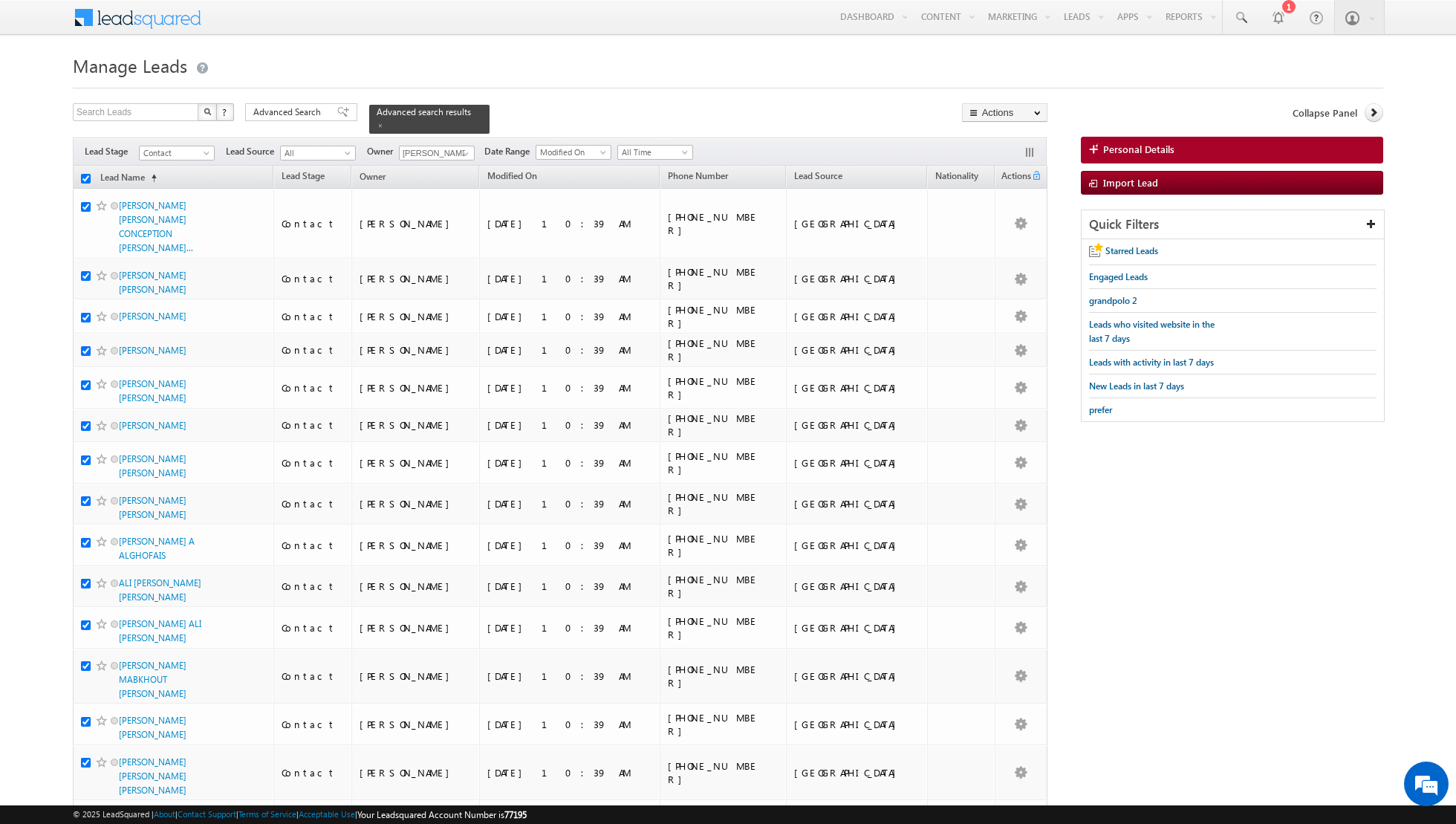
checkbox input "true"
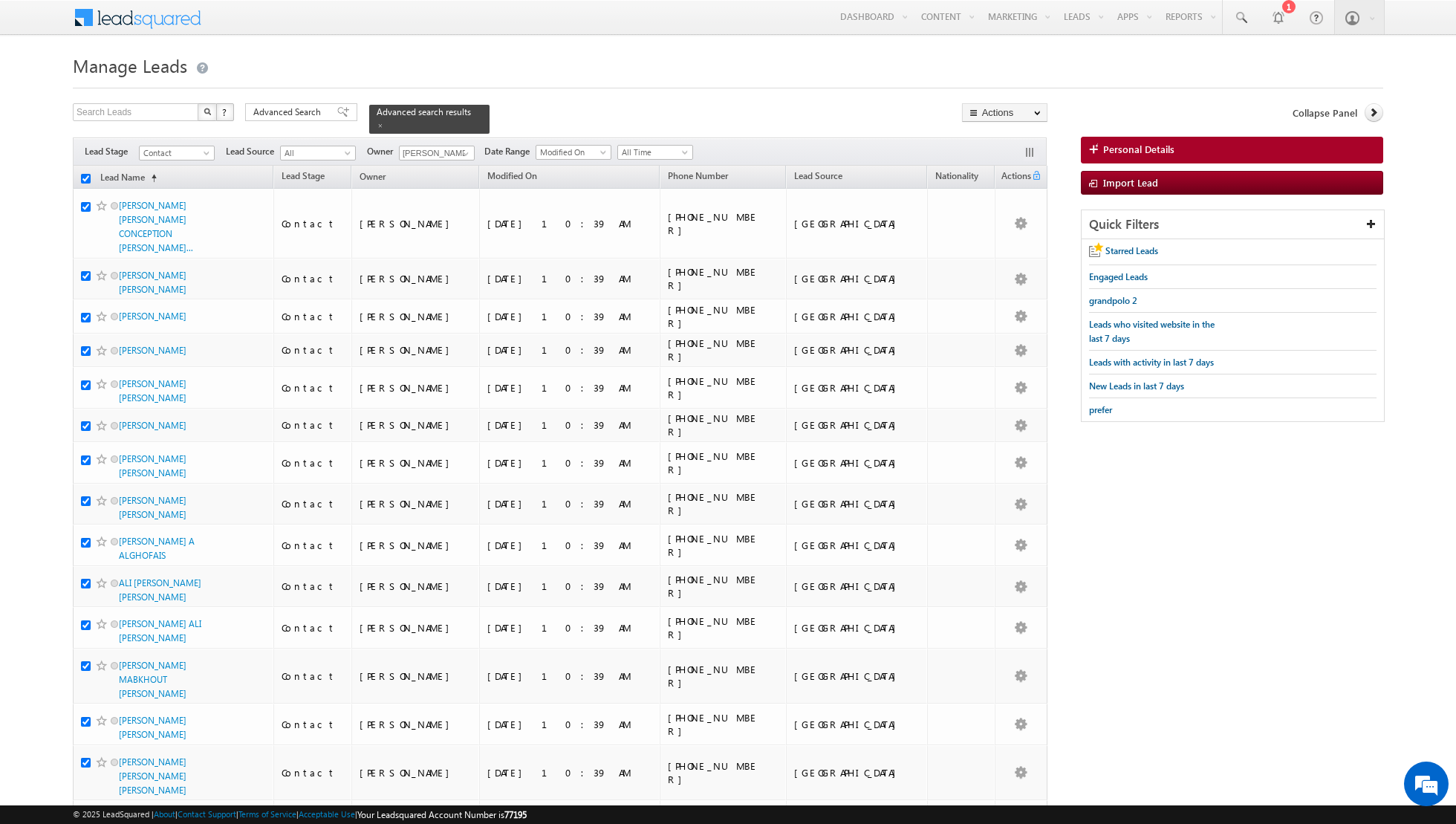
checkbox input "true"
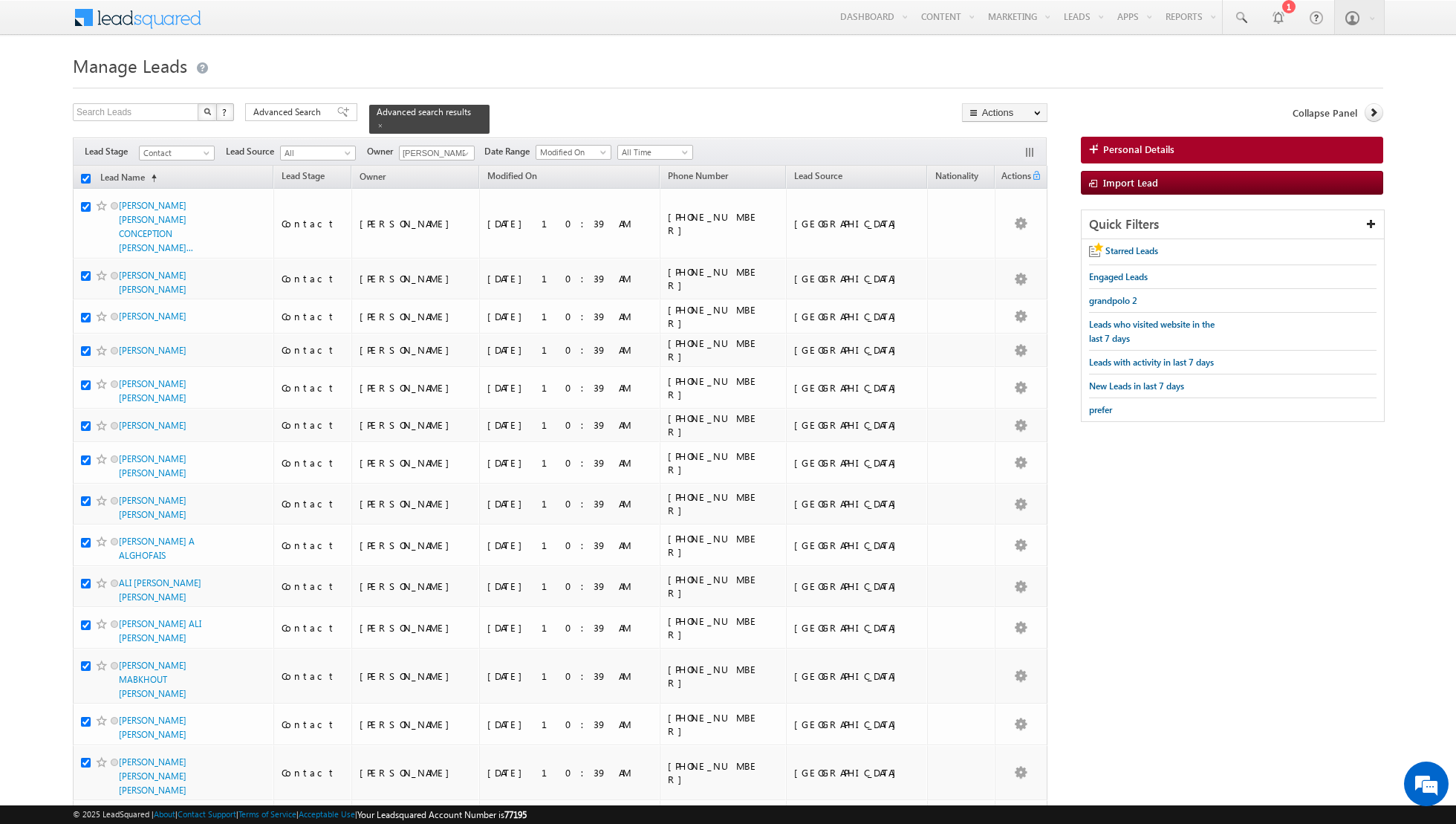
checkbox input "true"
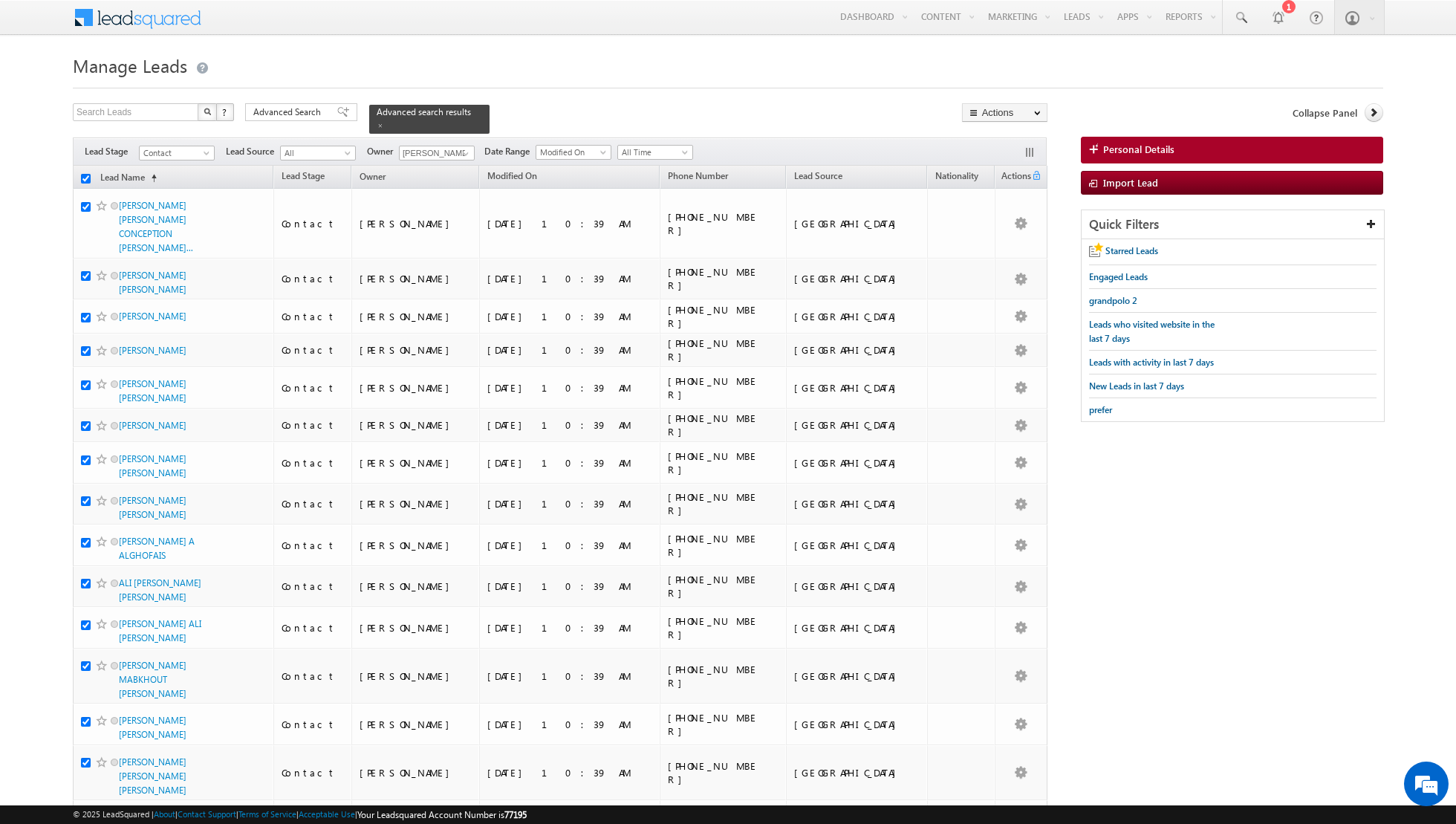
checkbox input "true"
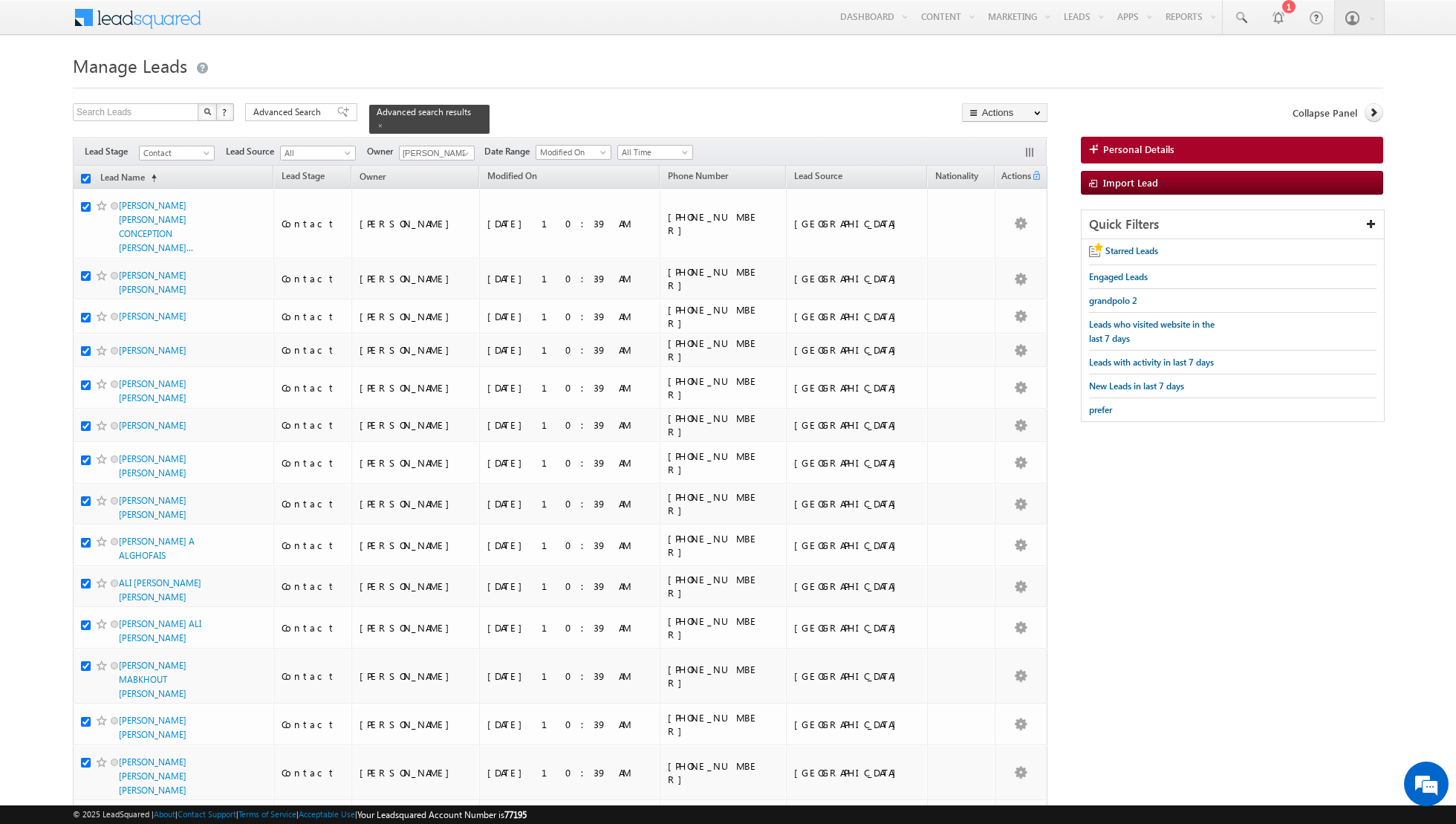
checkbox input "true"
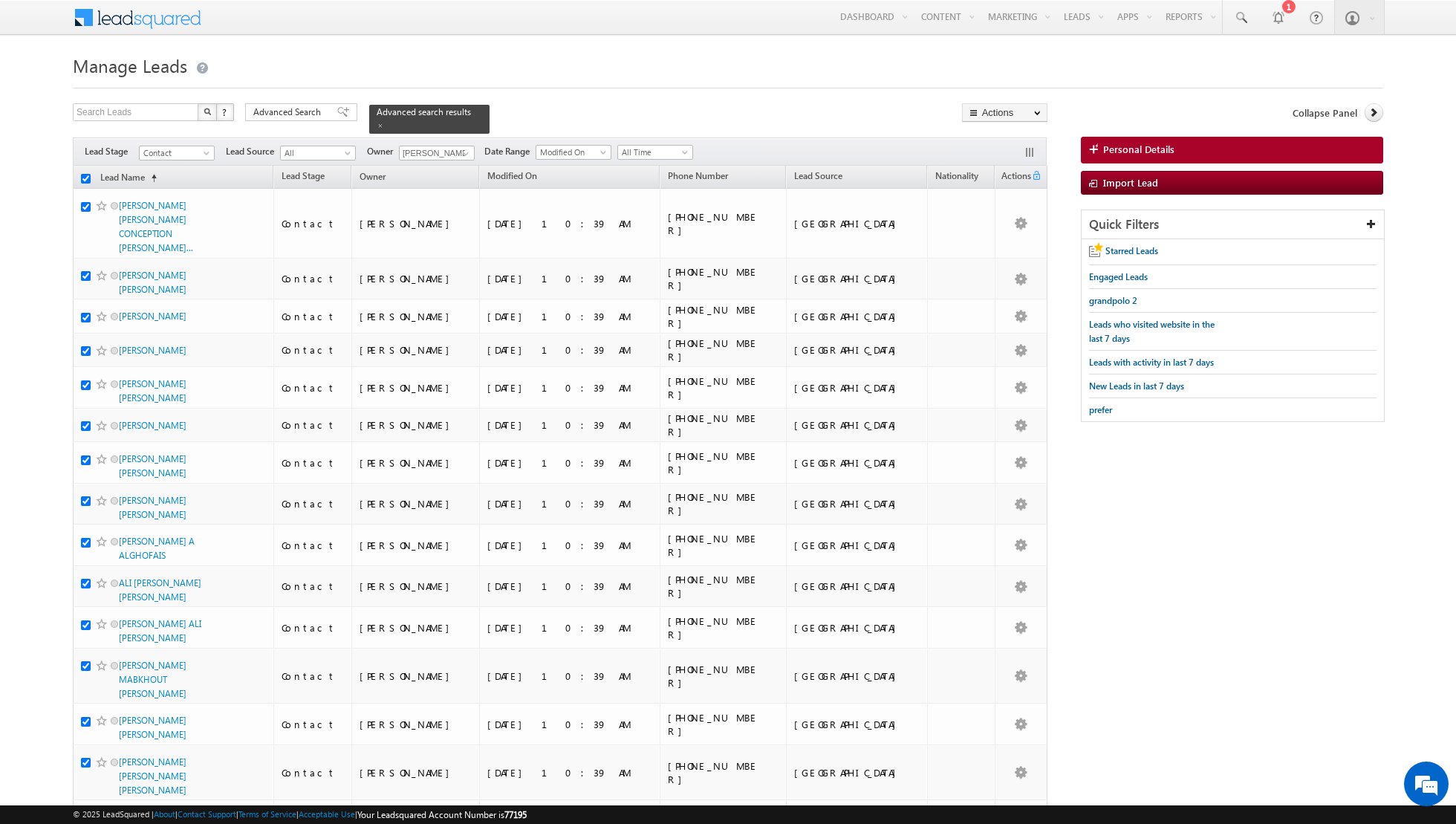
checkbox input "true"
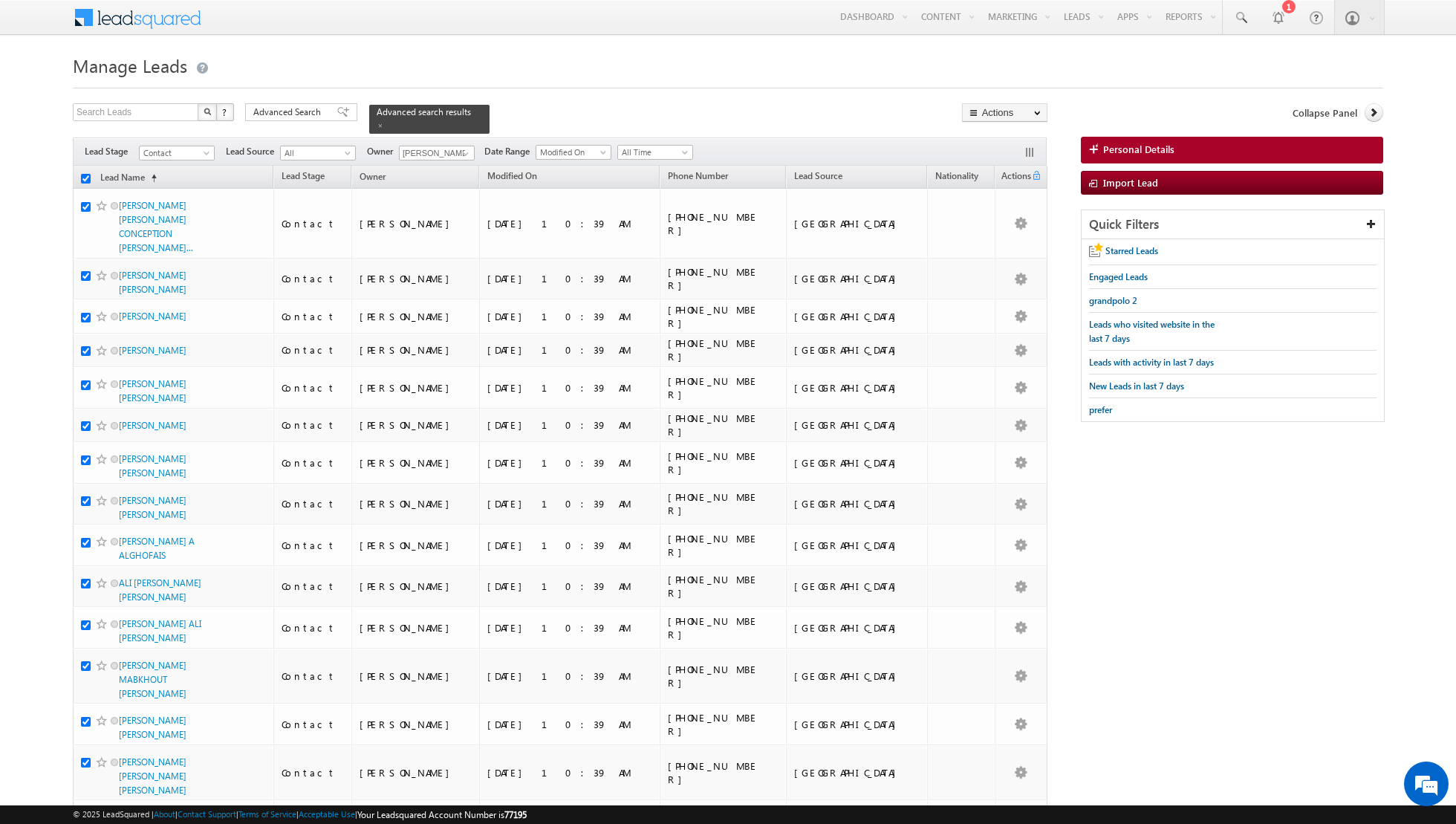
checkbox input "true"
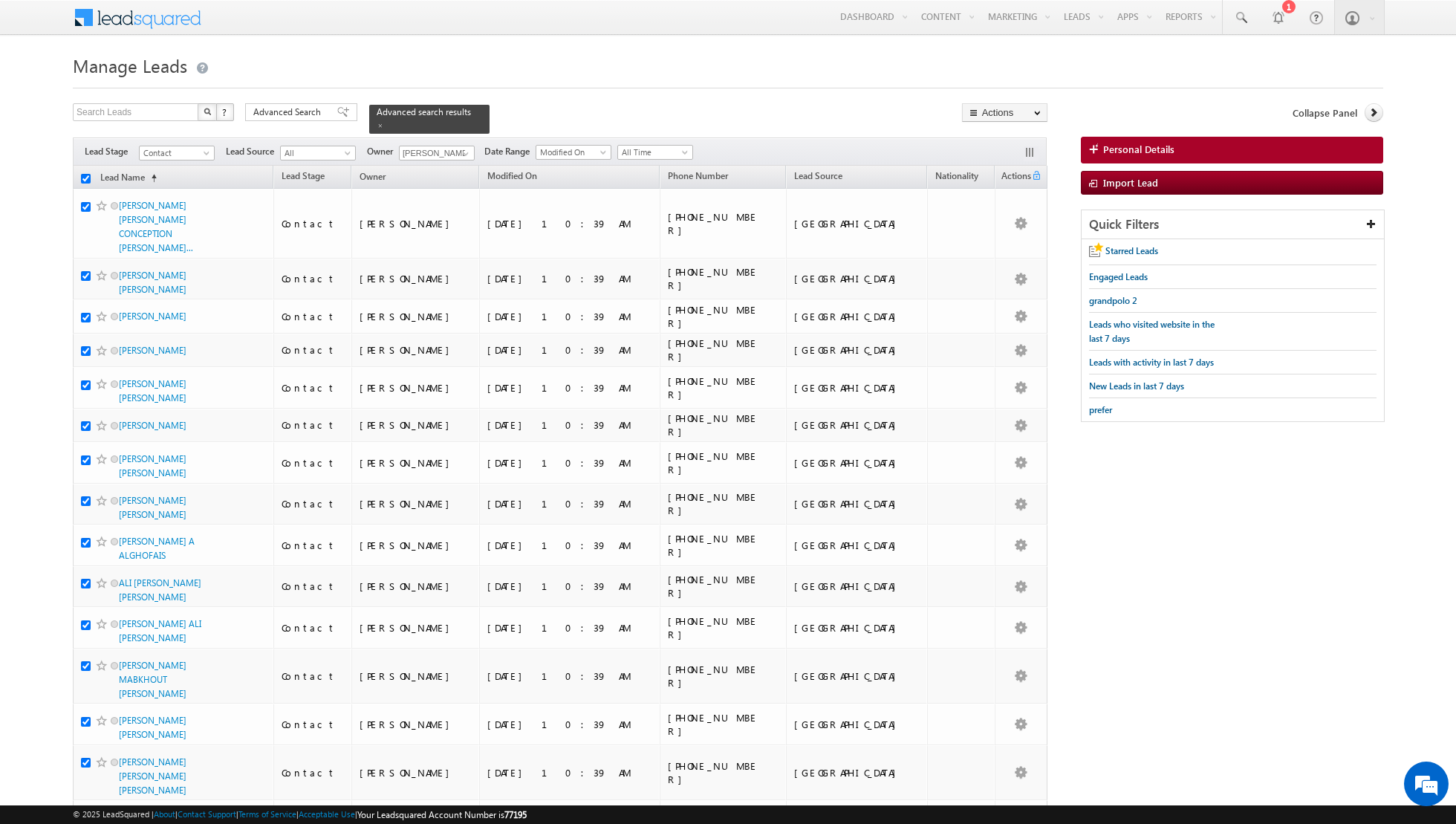
checkbox input "true"
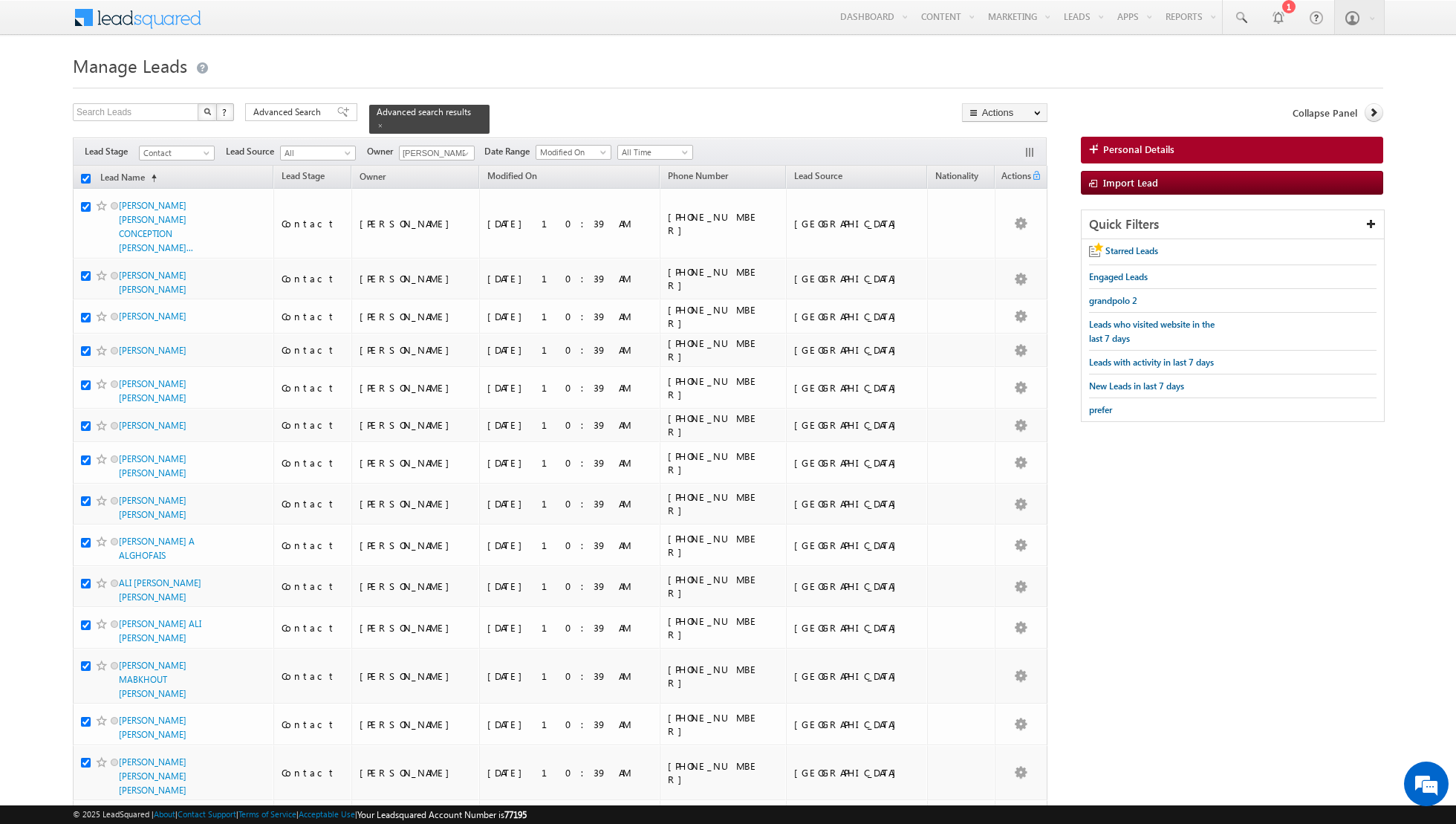
checkbox input "true"
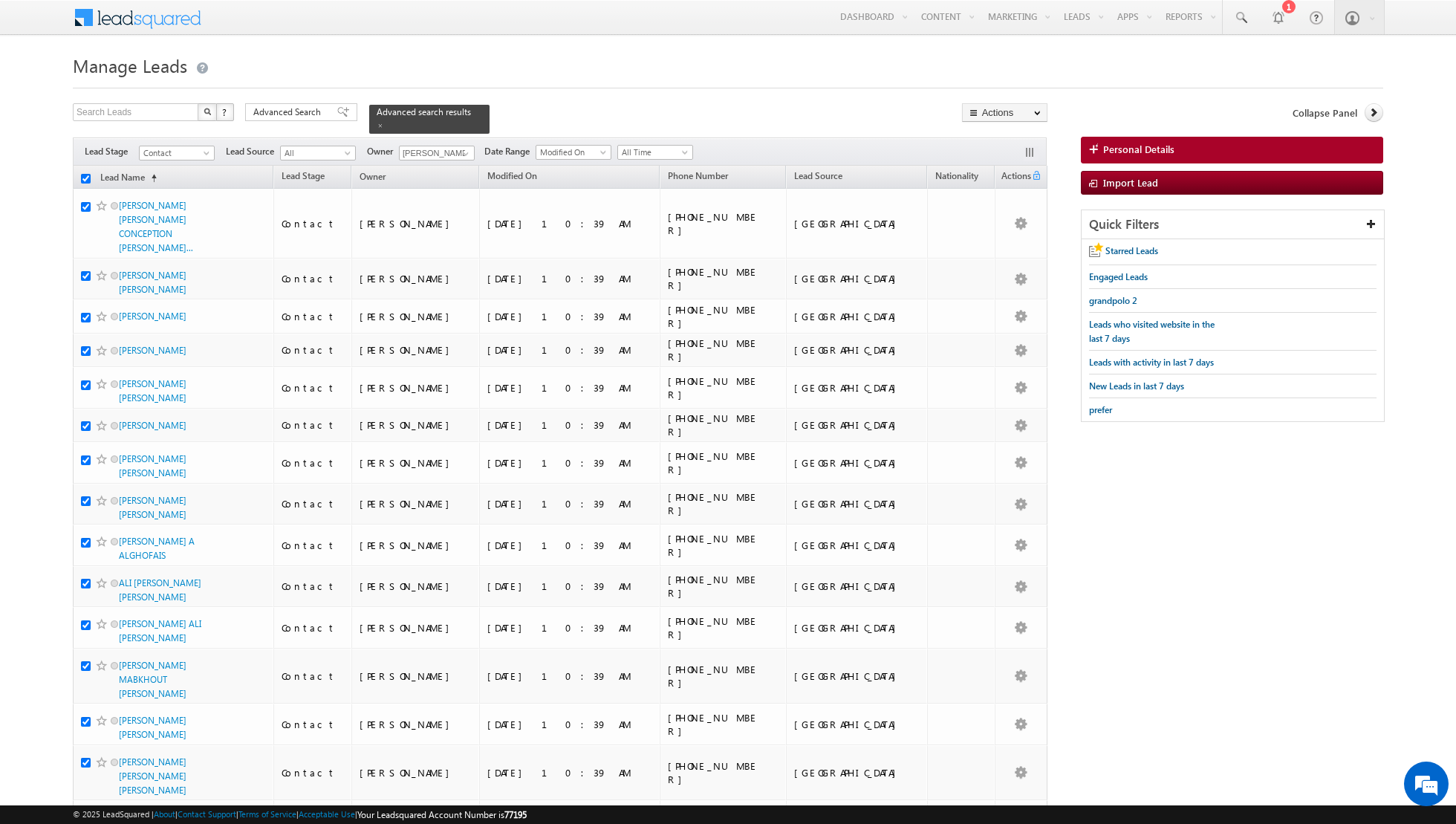
checkbox input "true"
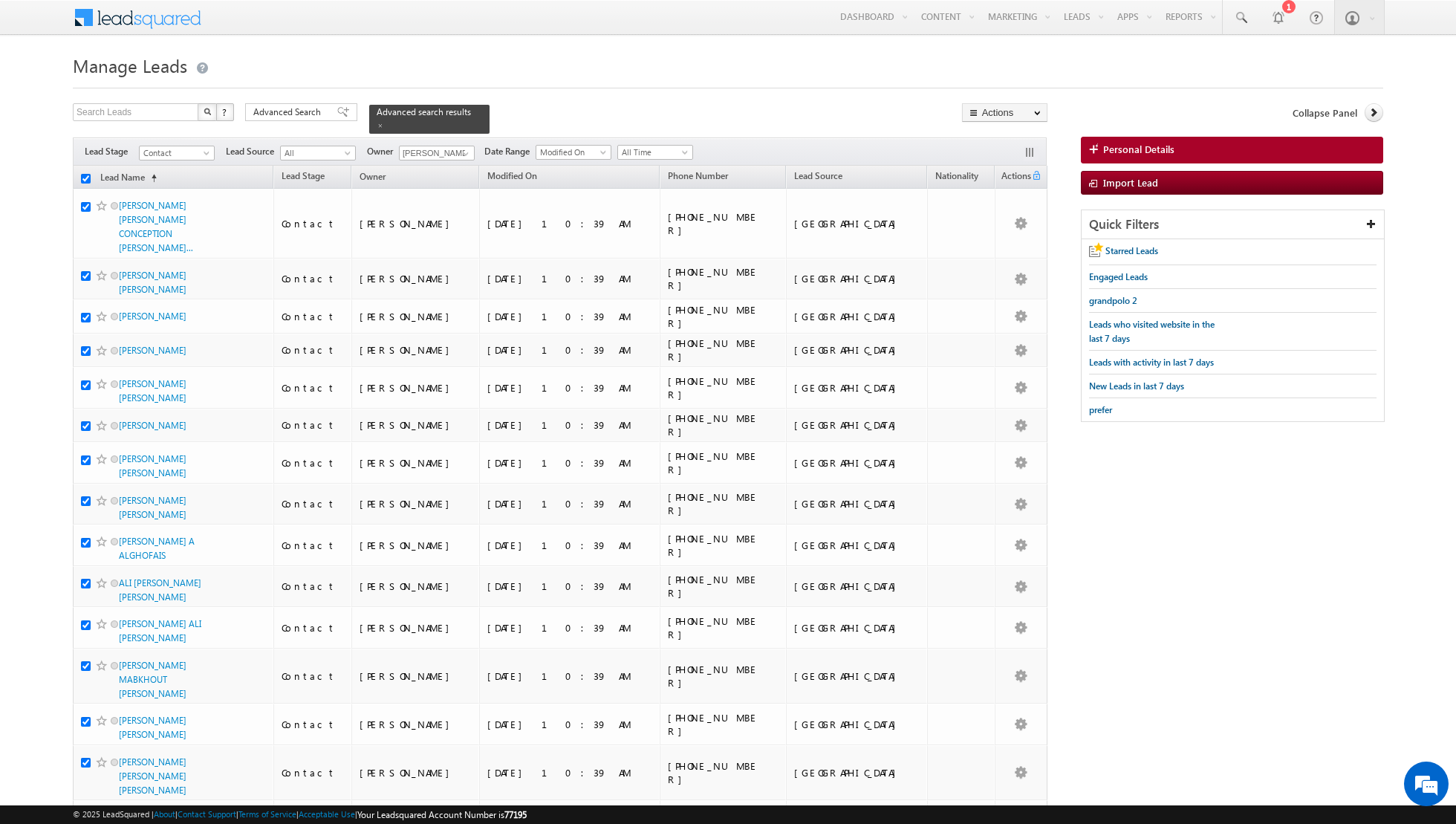
checkbox input "true"
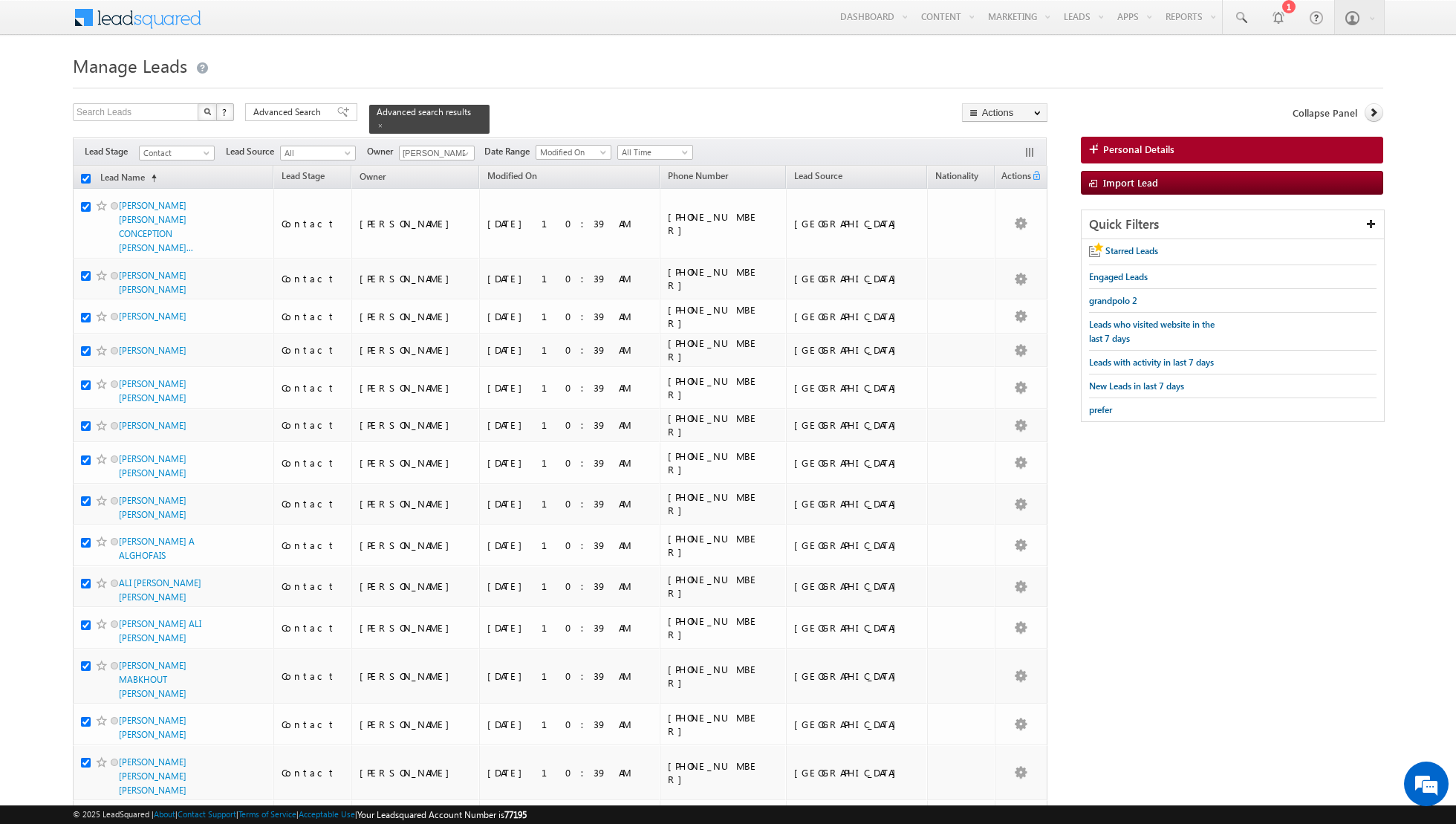
checkbox input "true"
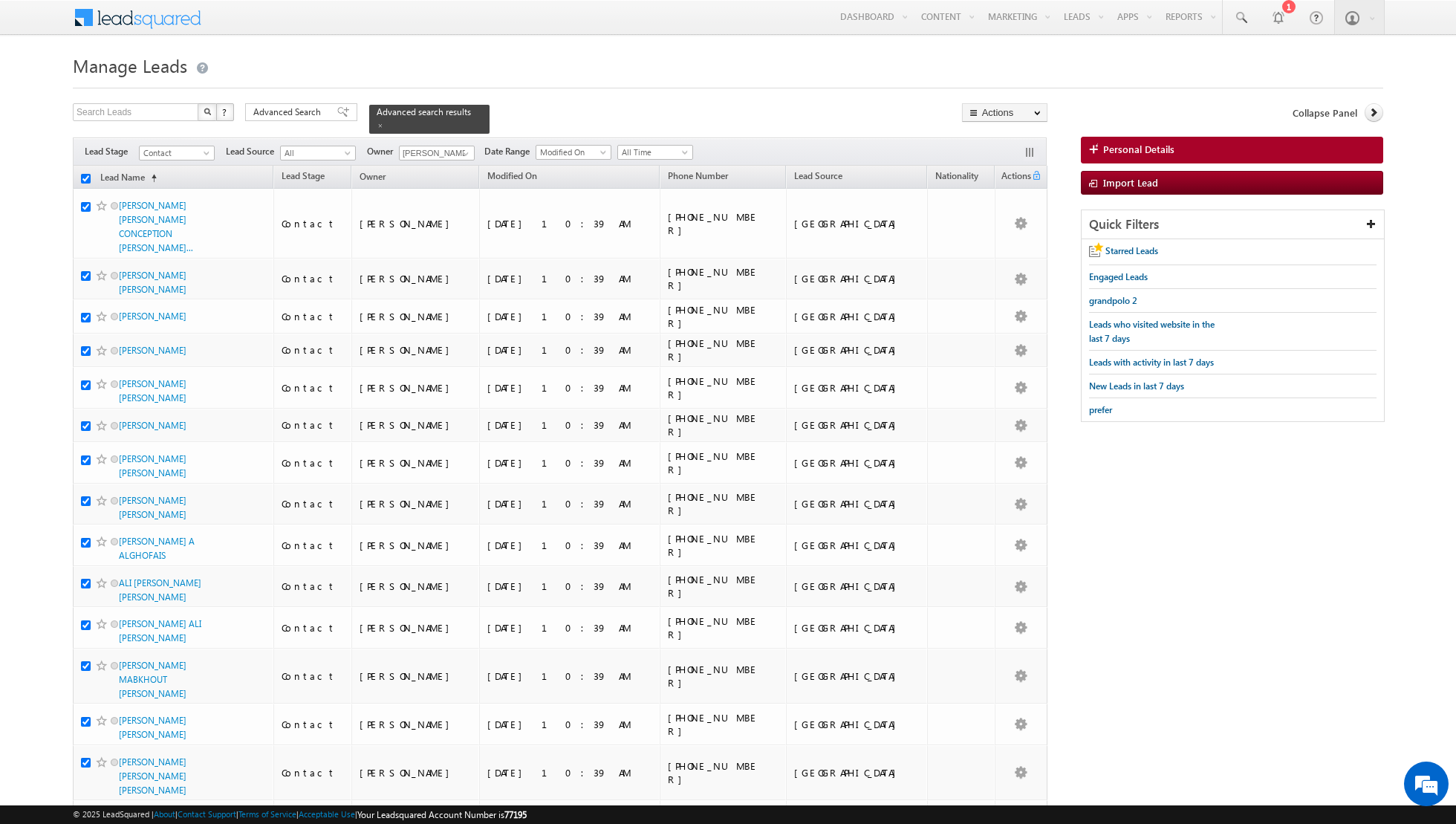
checkbox input "true"
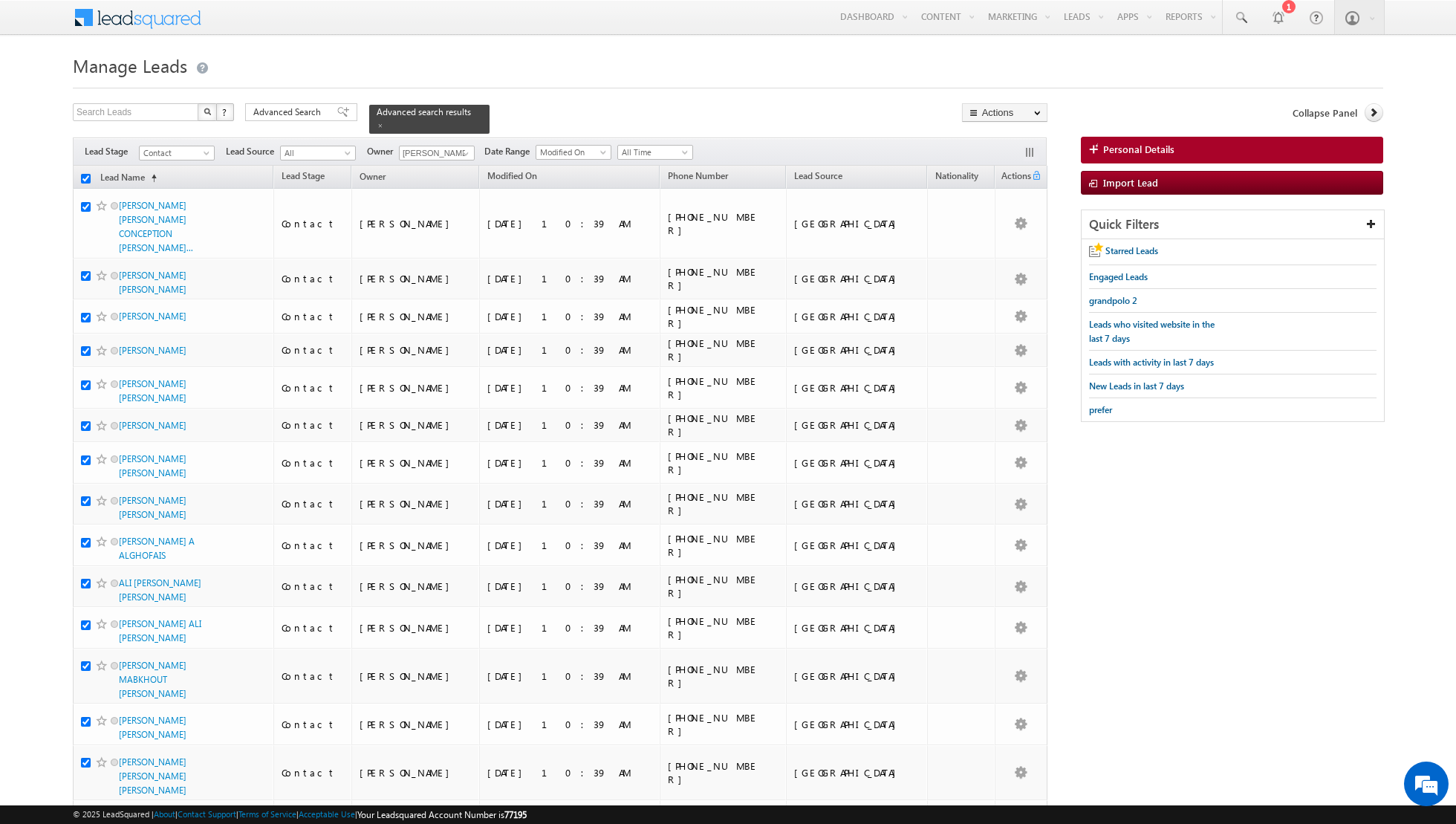
checkbox input "true"
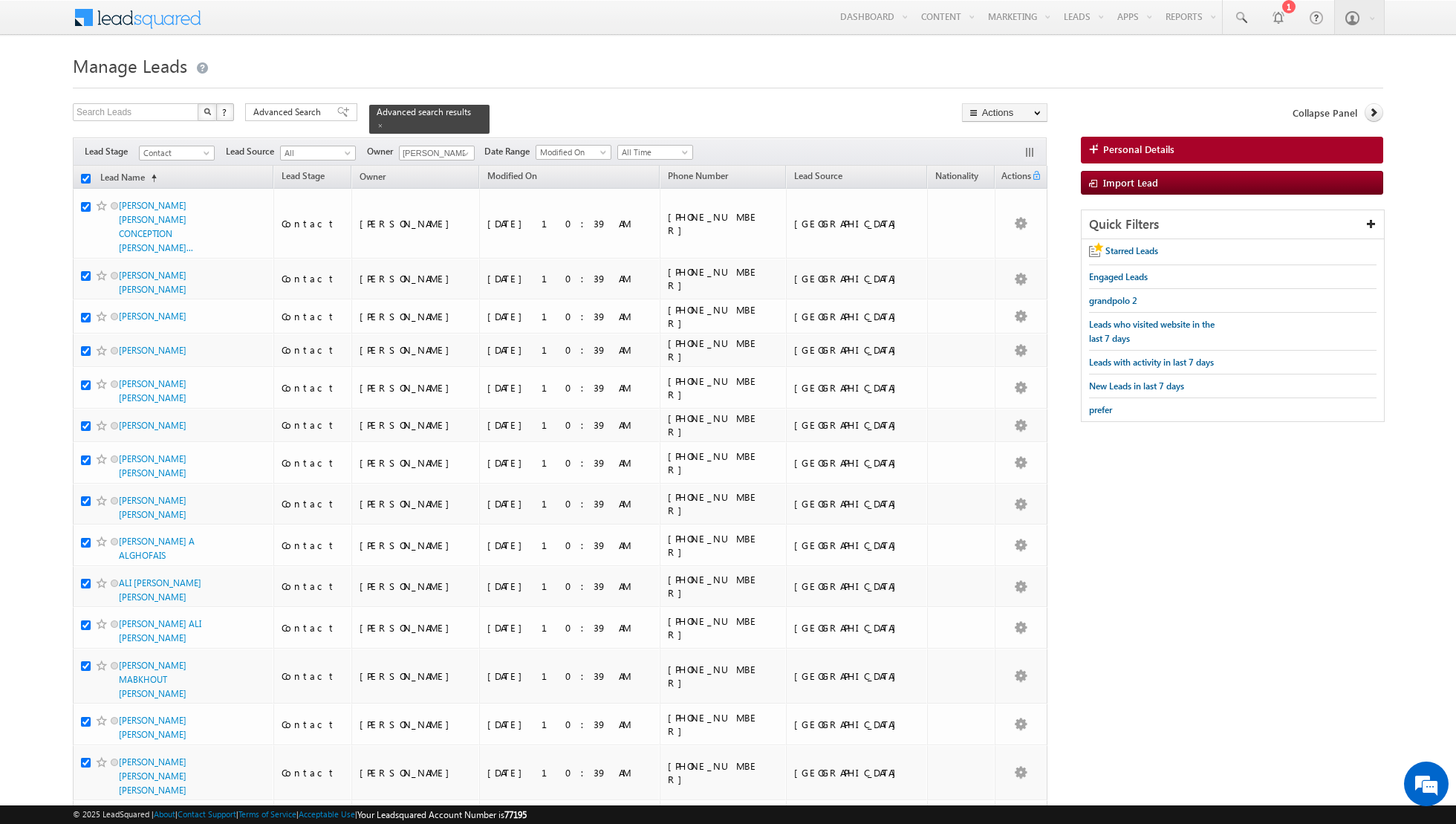
checkbox input "true"
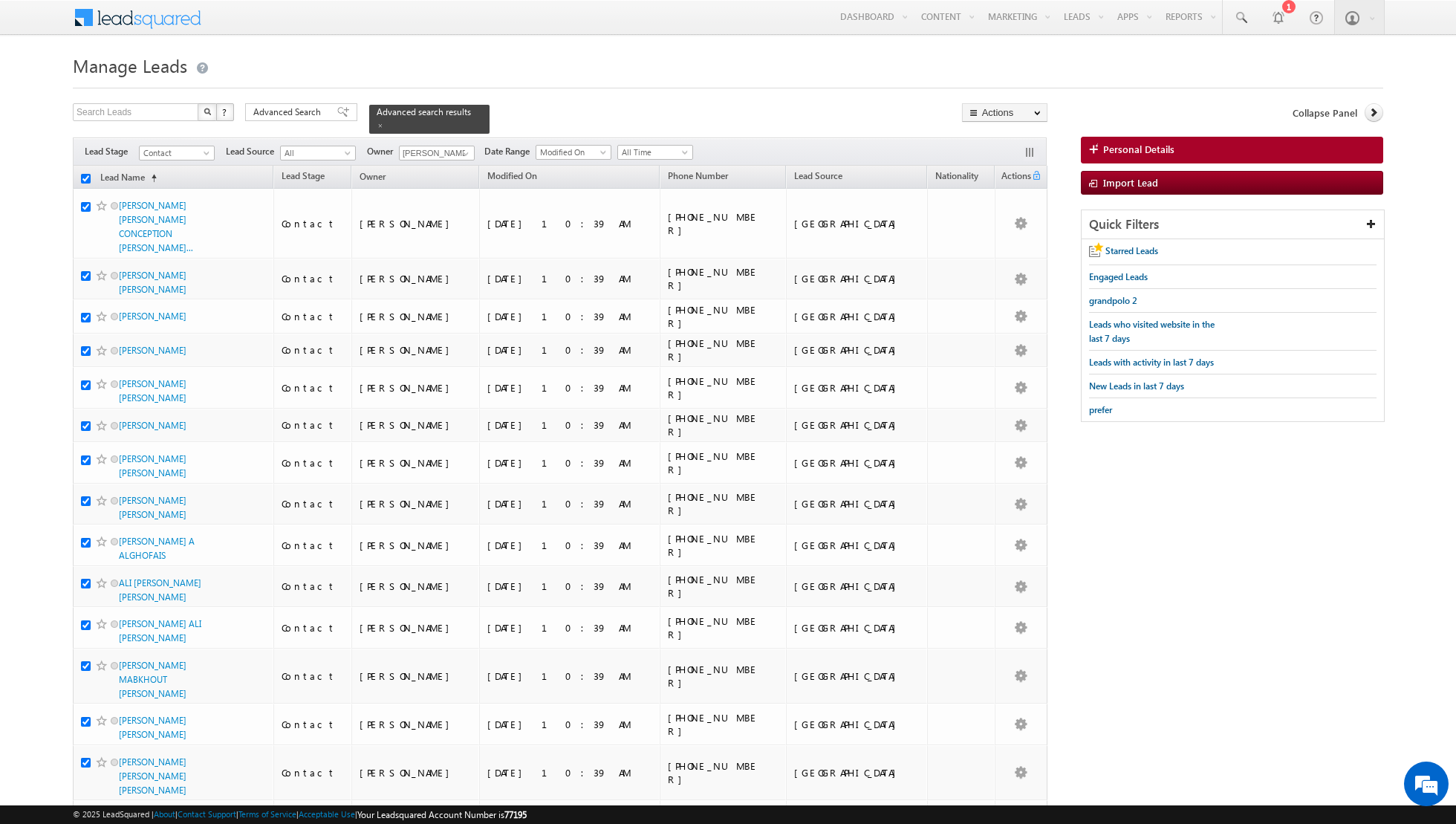
checkbox input "true"
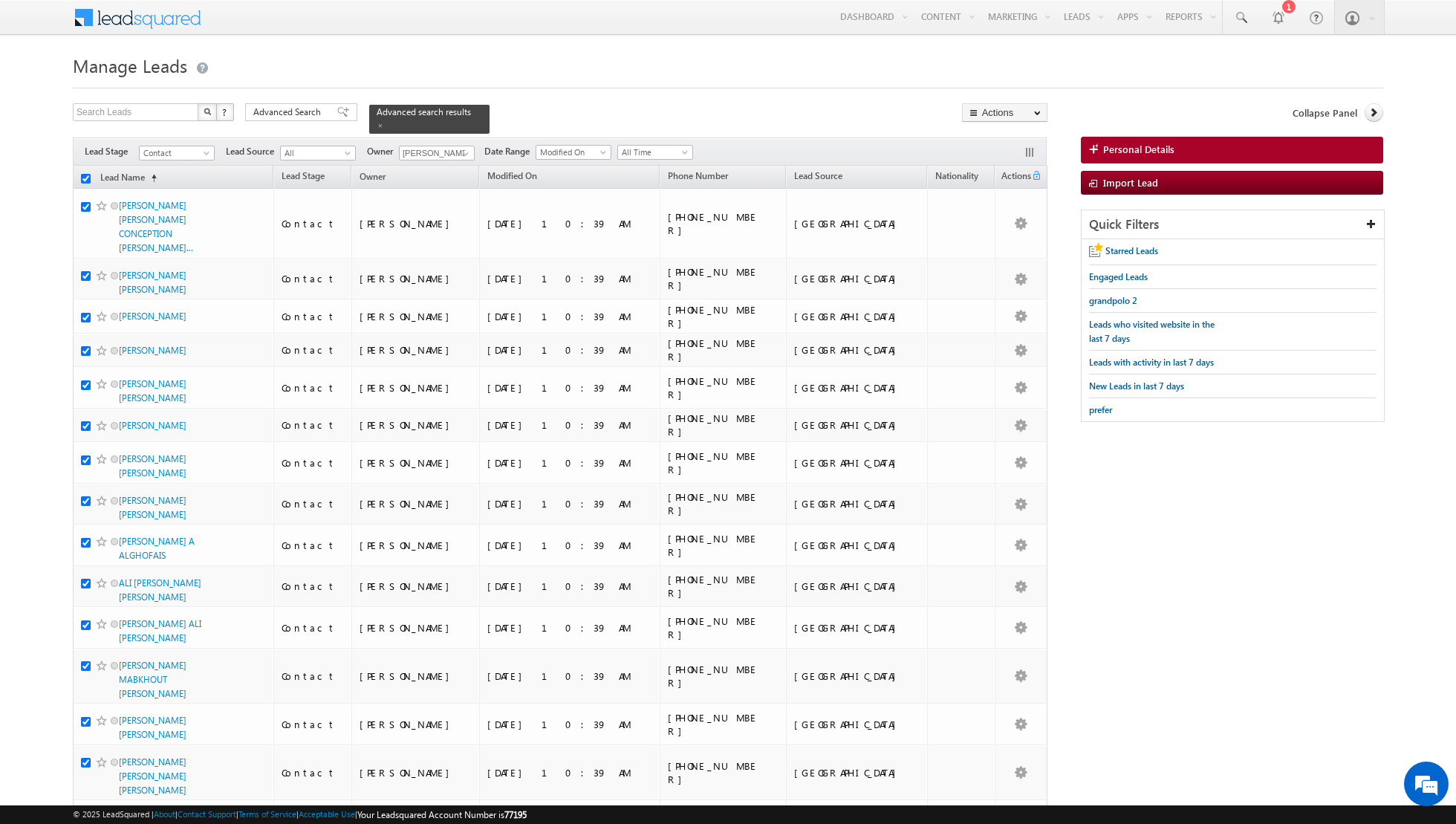
checkbox input "true"
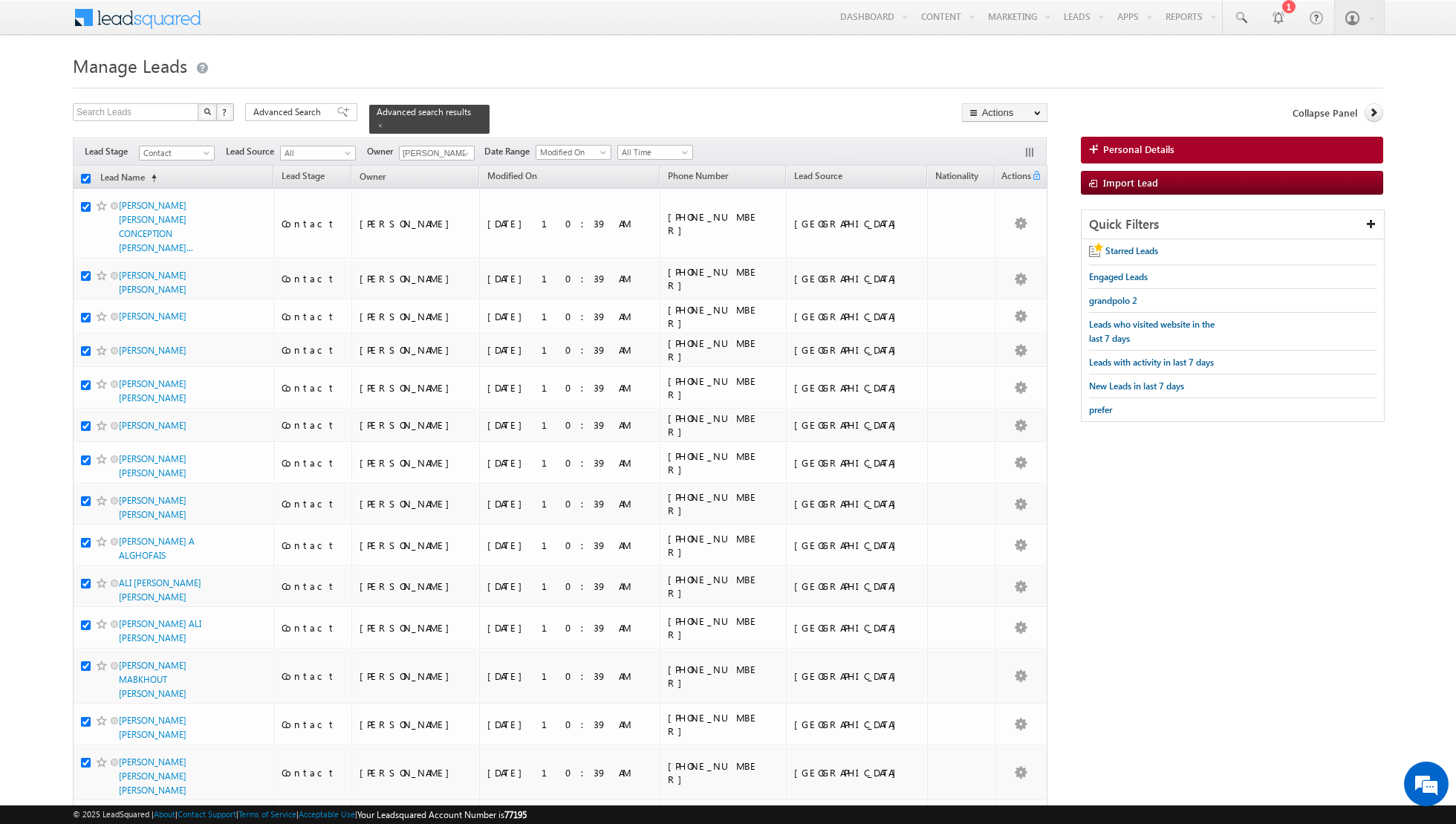
checkbox input "true"
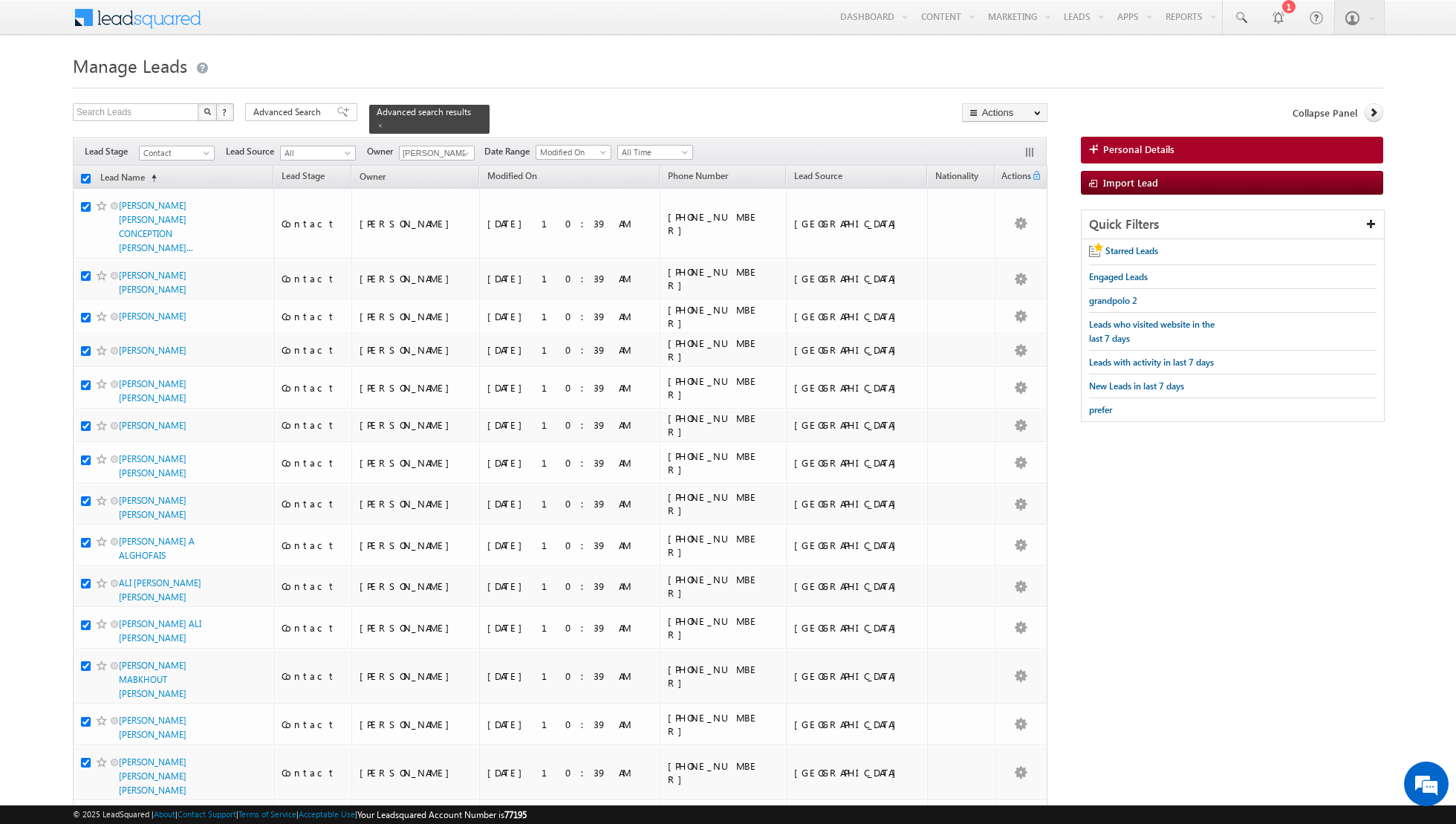
checkbox input "true"
click at [86, 180] on input "checkbox" at bounding box center [86, 179] width 10 height 10
click at [465, 151] on span at bounding box center [465, 153] width 12 height 12
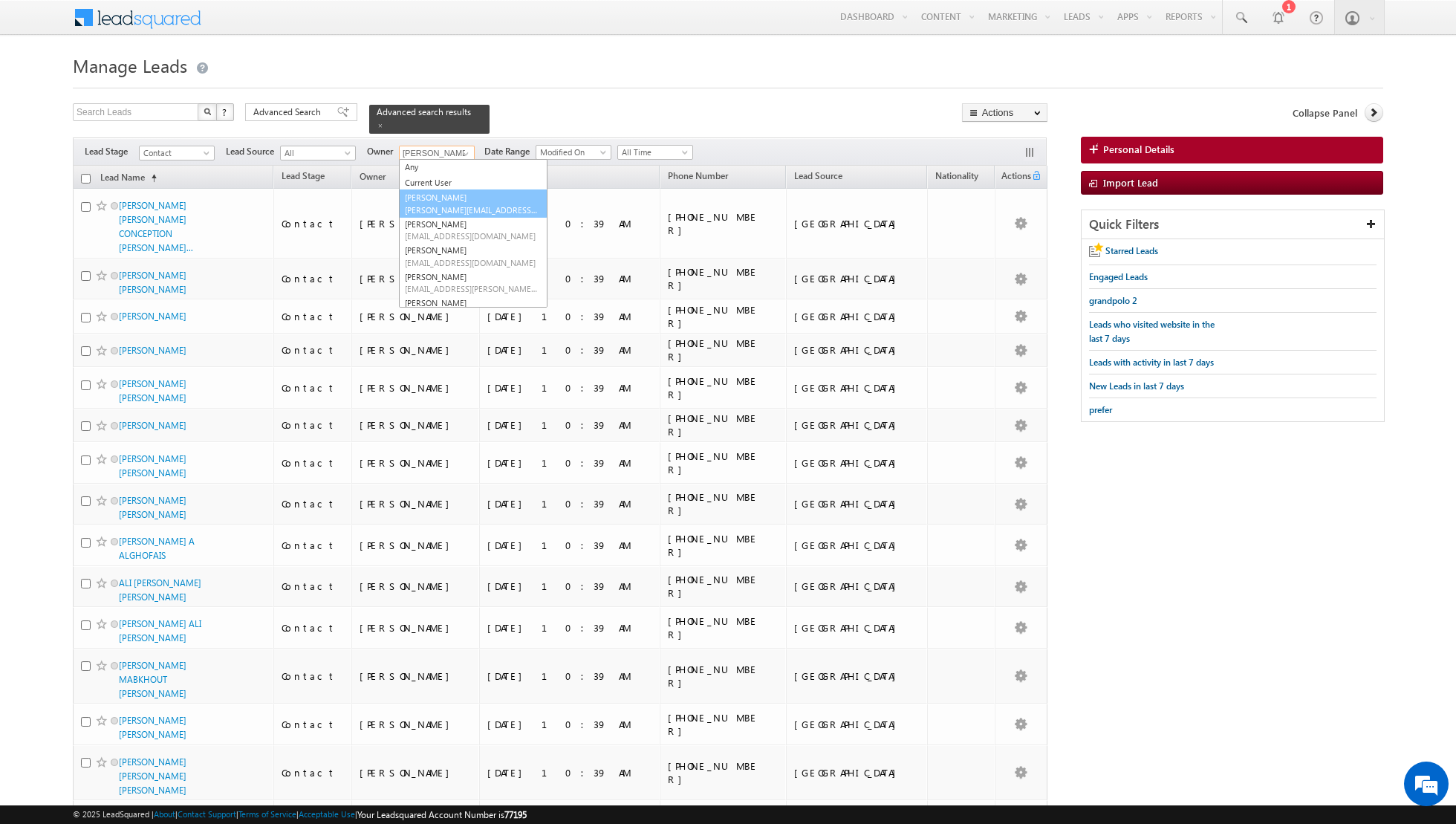
click at [437, 209] on span "[PERSON_NAME][EMAIL_ADDRESS][DOMAIN_NAME]" at bounding box center [471, 209] width 134 height 11
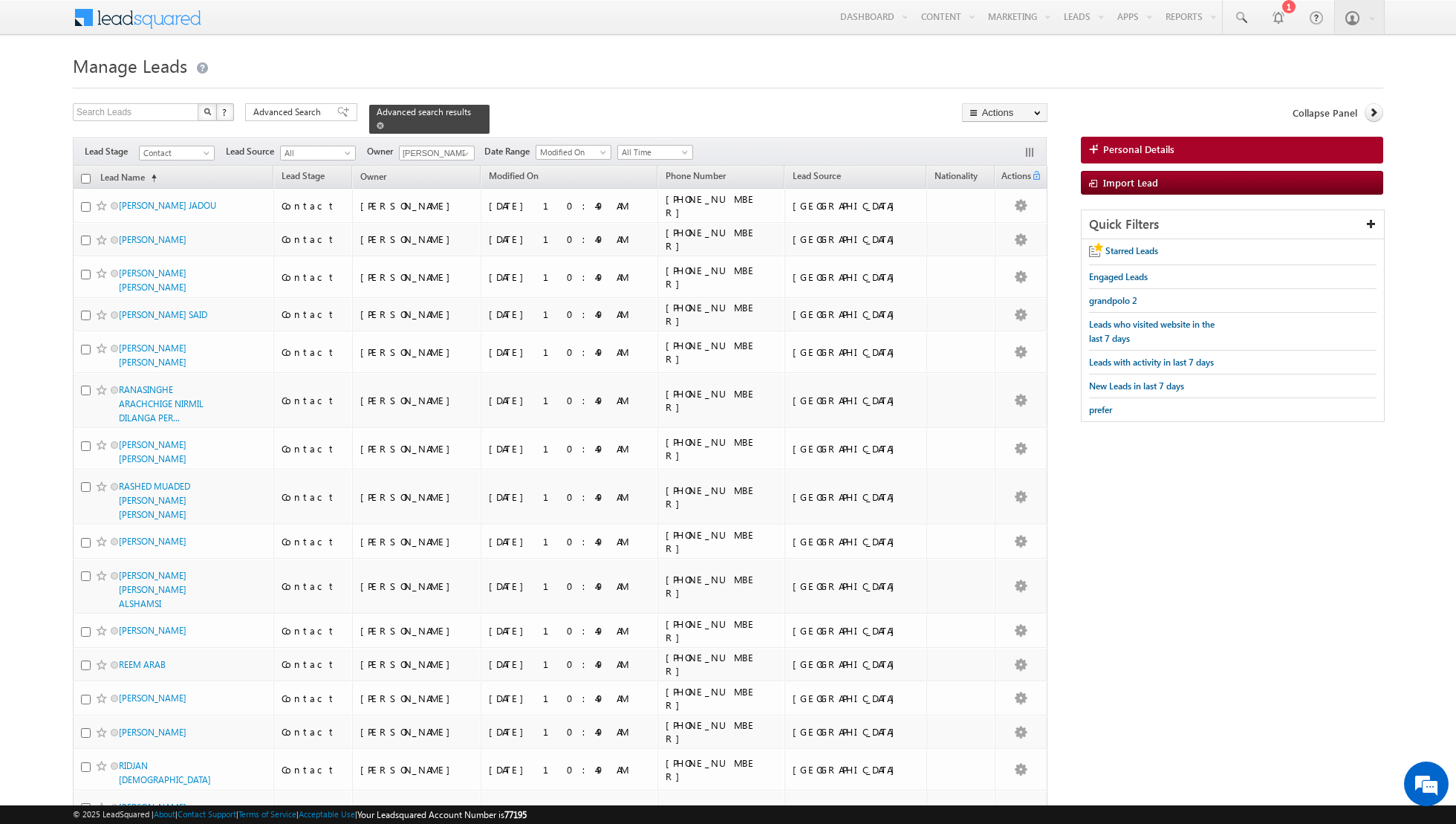
click at [377, 125] on span at bounding box center [381, 126] width 8 height 8
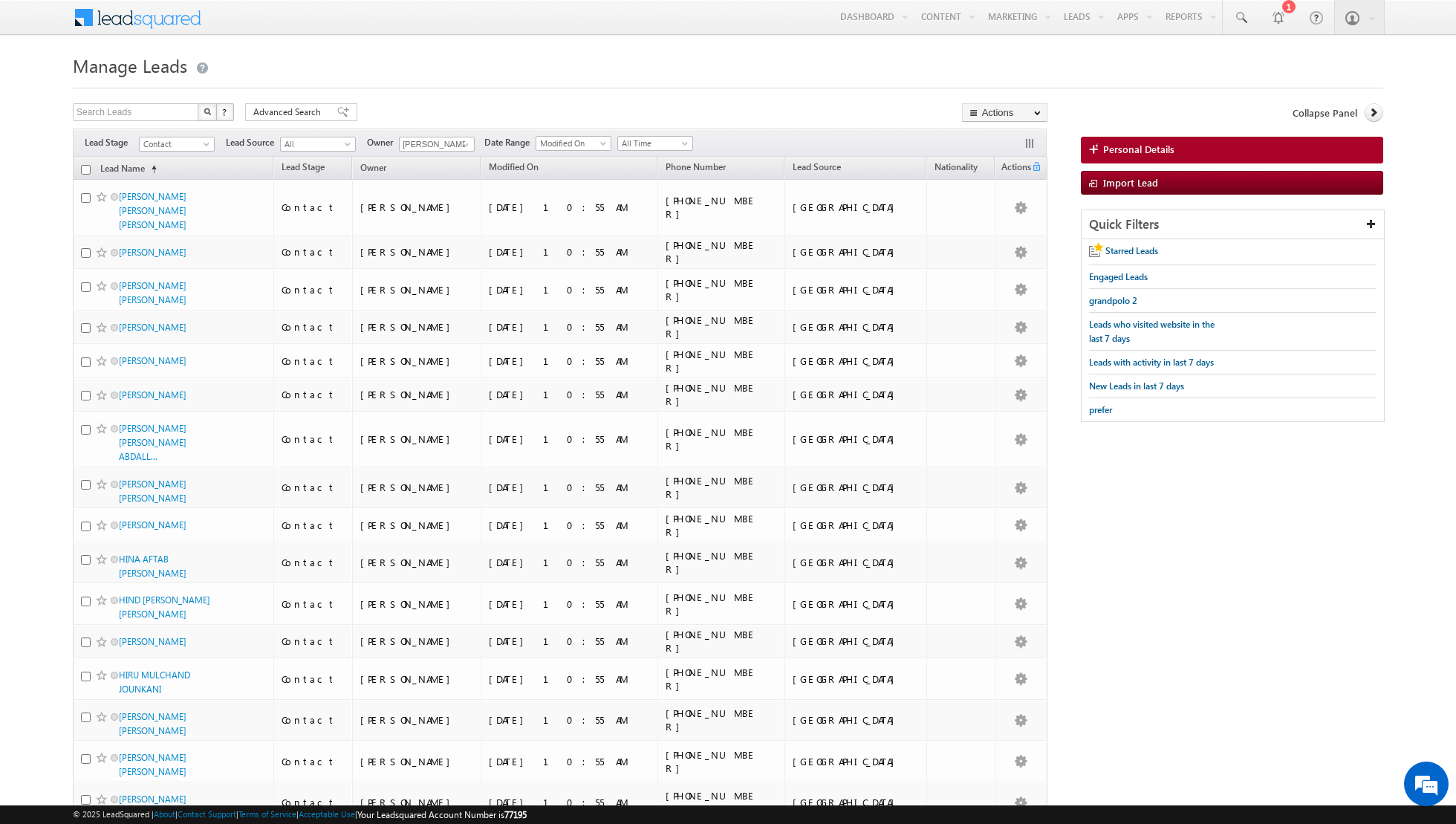
click at [86, 171] on input "checkbox" at bounding box center [86, 170] width 10 height 10
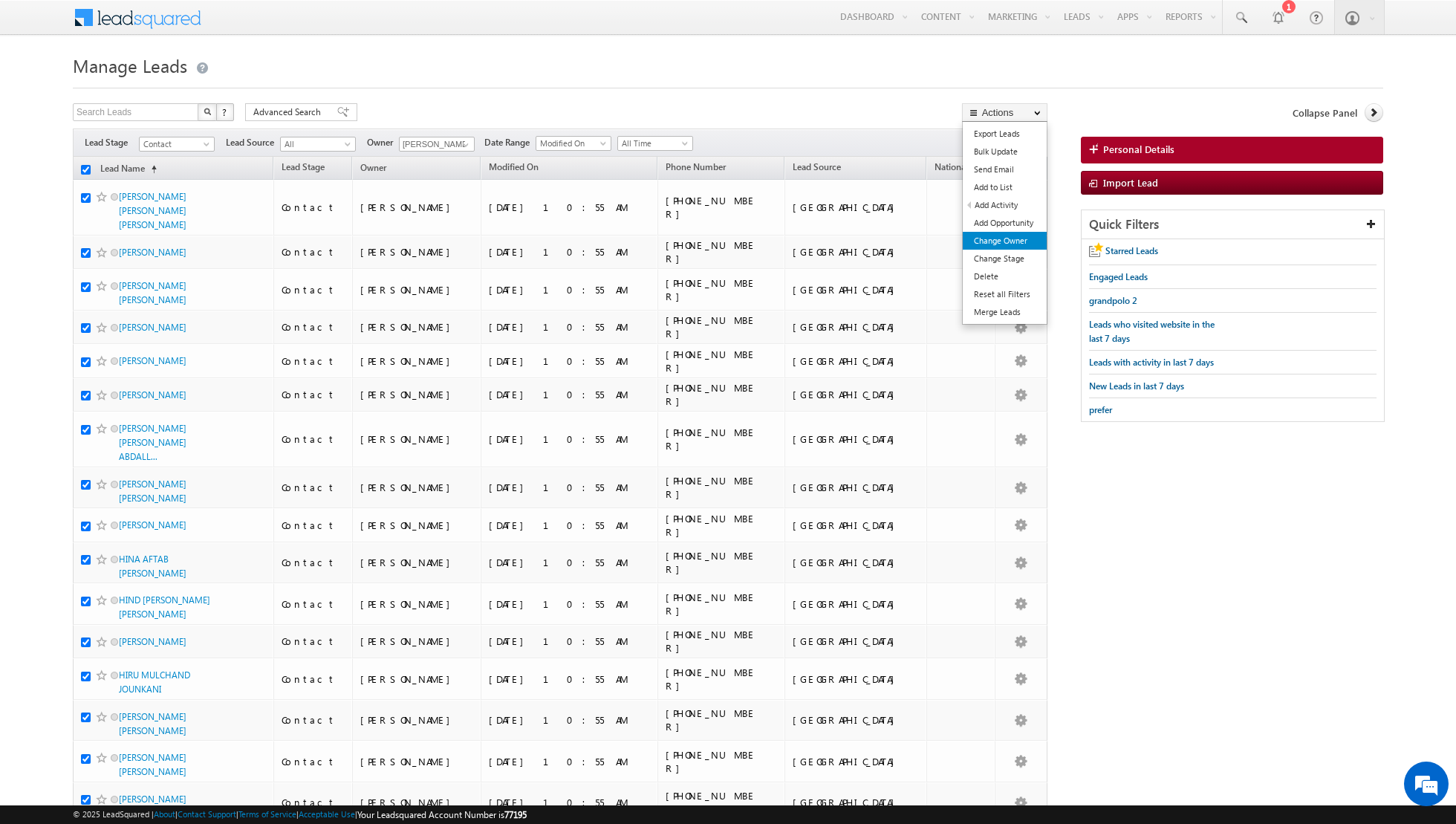
click at [1003, 247] on link "Change Owner" at bounding box center [1004, 240] width 84 height 18
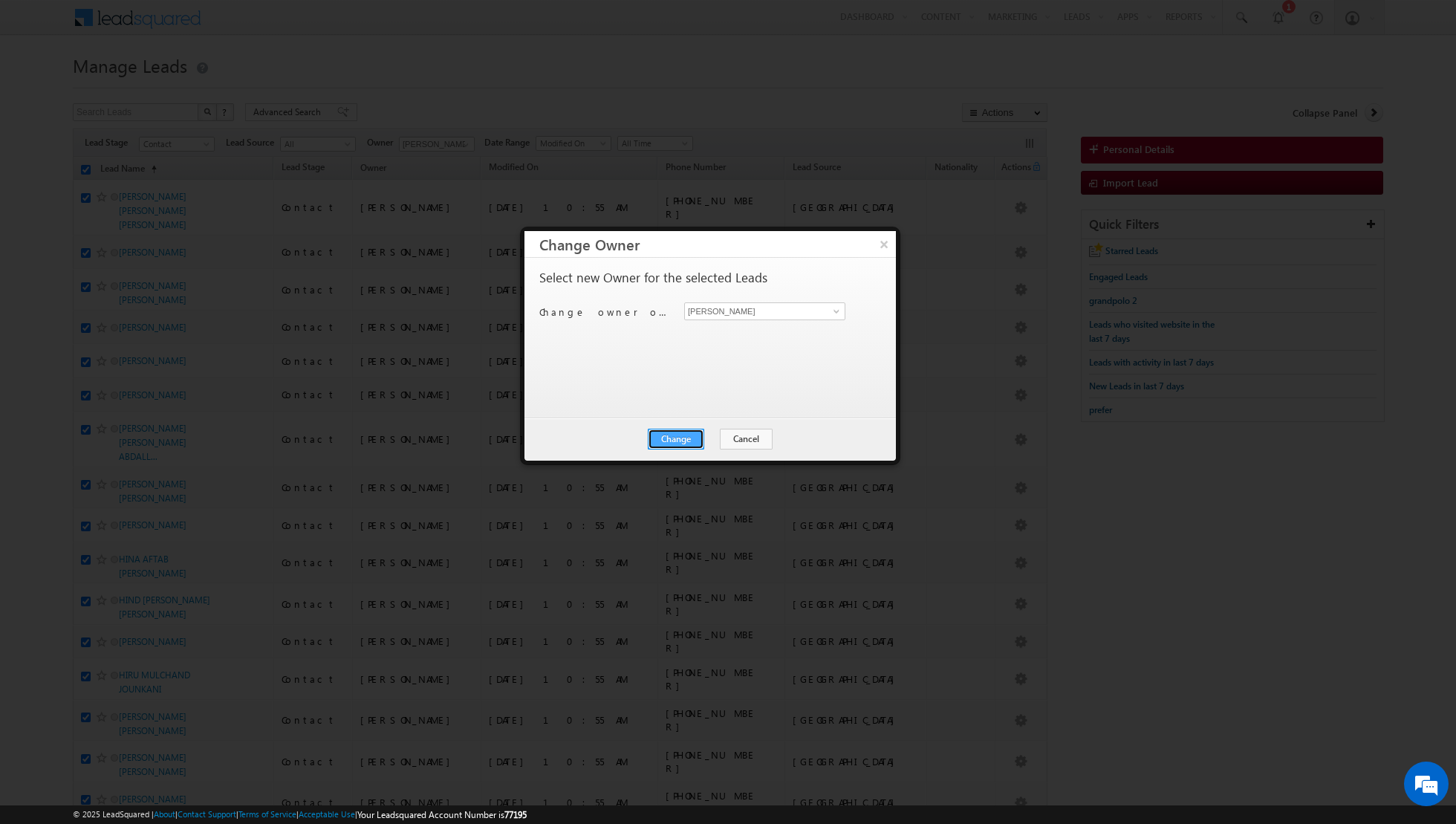
click at [679, 440] on button "Change" at bounding box center [676, 438] width 57 height 21
click at [708, 440] on button "Close" at bounding box center [712, 438] width 48 height 21
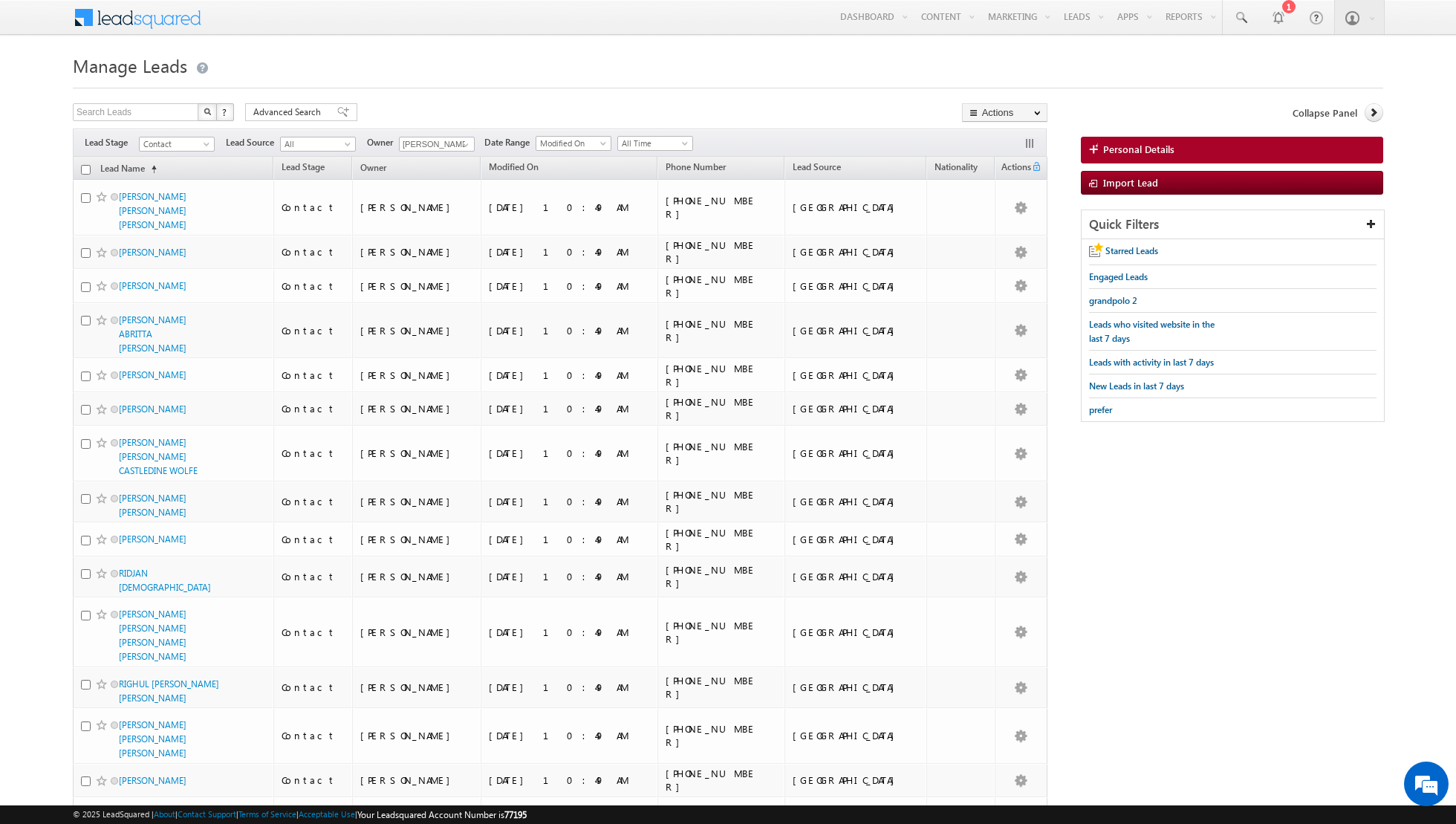
click at [84, 168] on input "checkbox" at bounding box center [86, 170] width 10 height 10
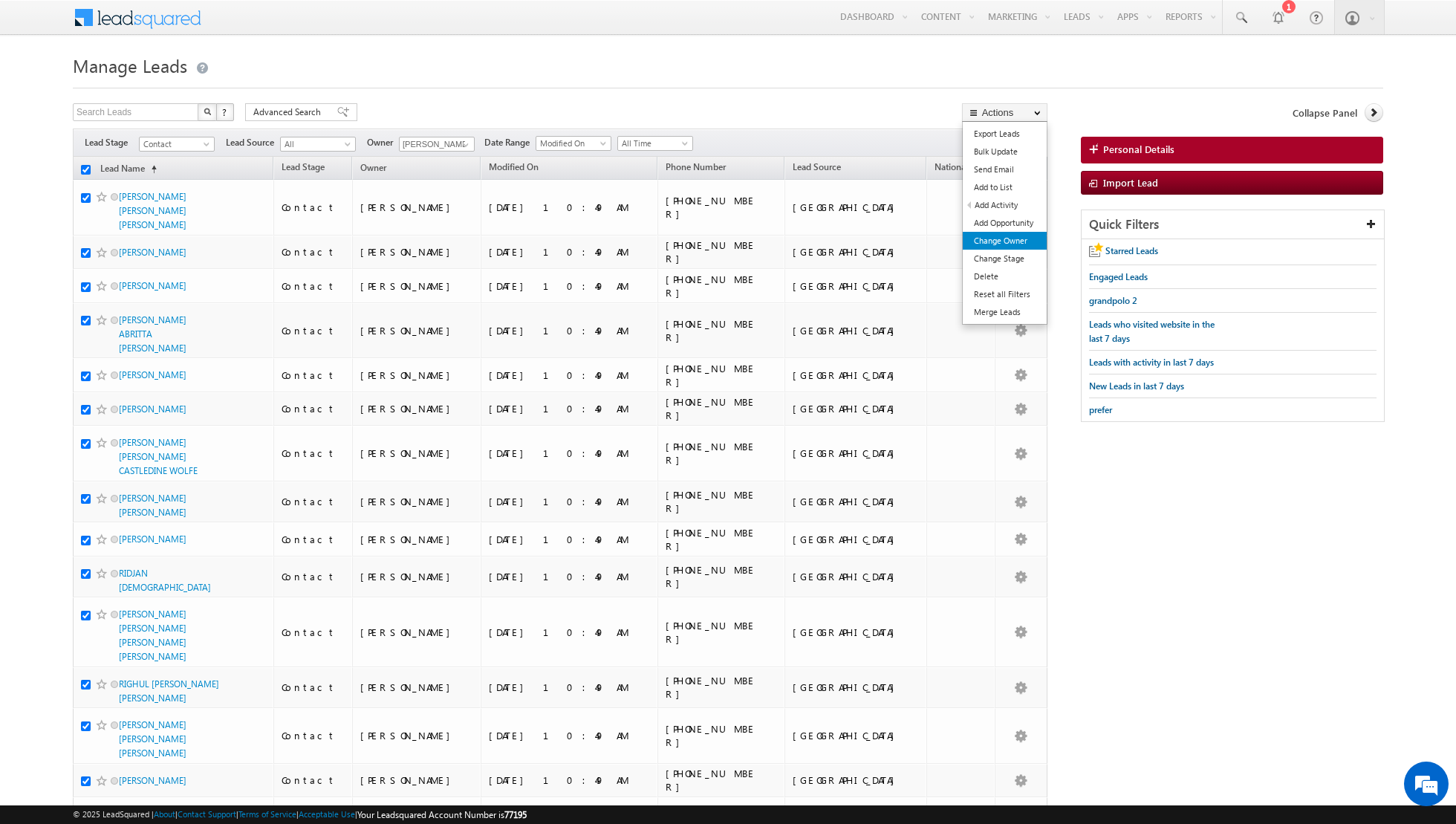
click at [988, 235] on link "Change Owner" at bounding box center [1004, 240] width 84 height 18
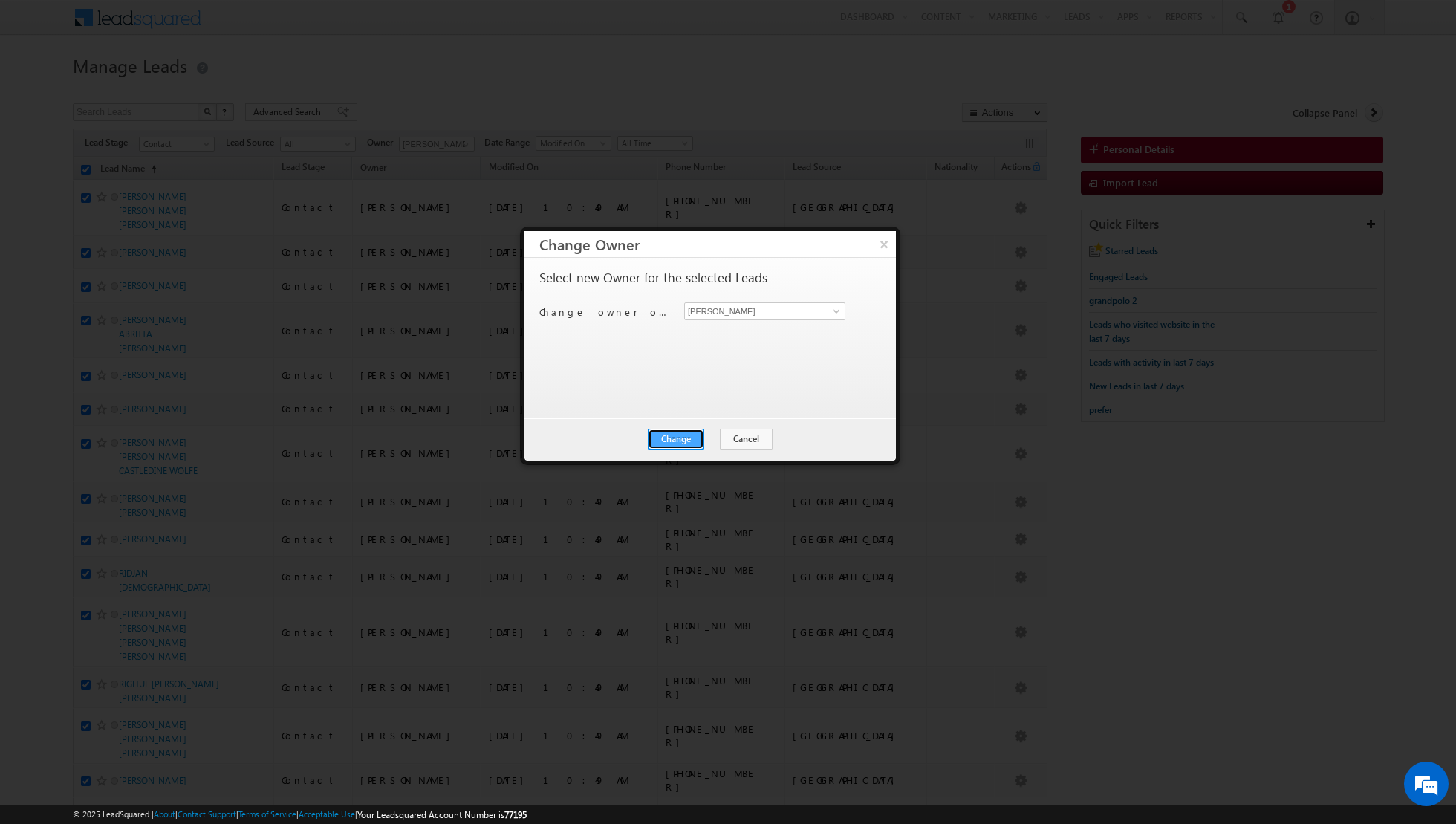
click at [673, 437] on button "Change" at bounding box center [676, 438] width 57 height 21
click at [723, 435] on button "Close" at bounding box center [712, 438] width 48 height 21
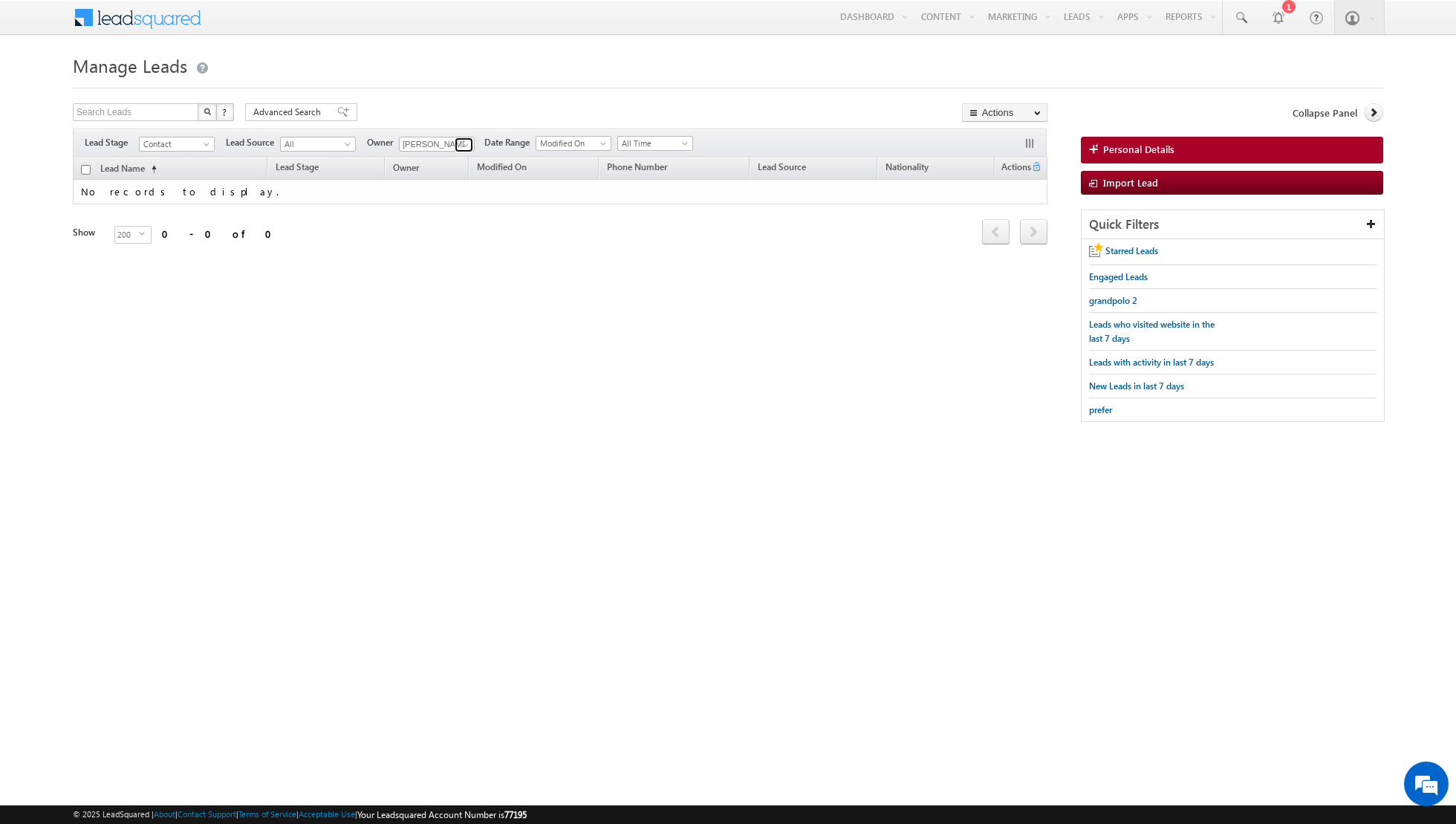
click at [461, 148] on span at bounding box center [465, 144] width 12 height 12
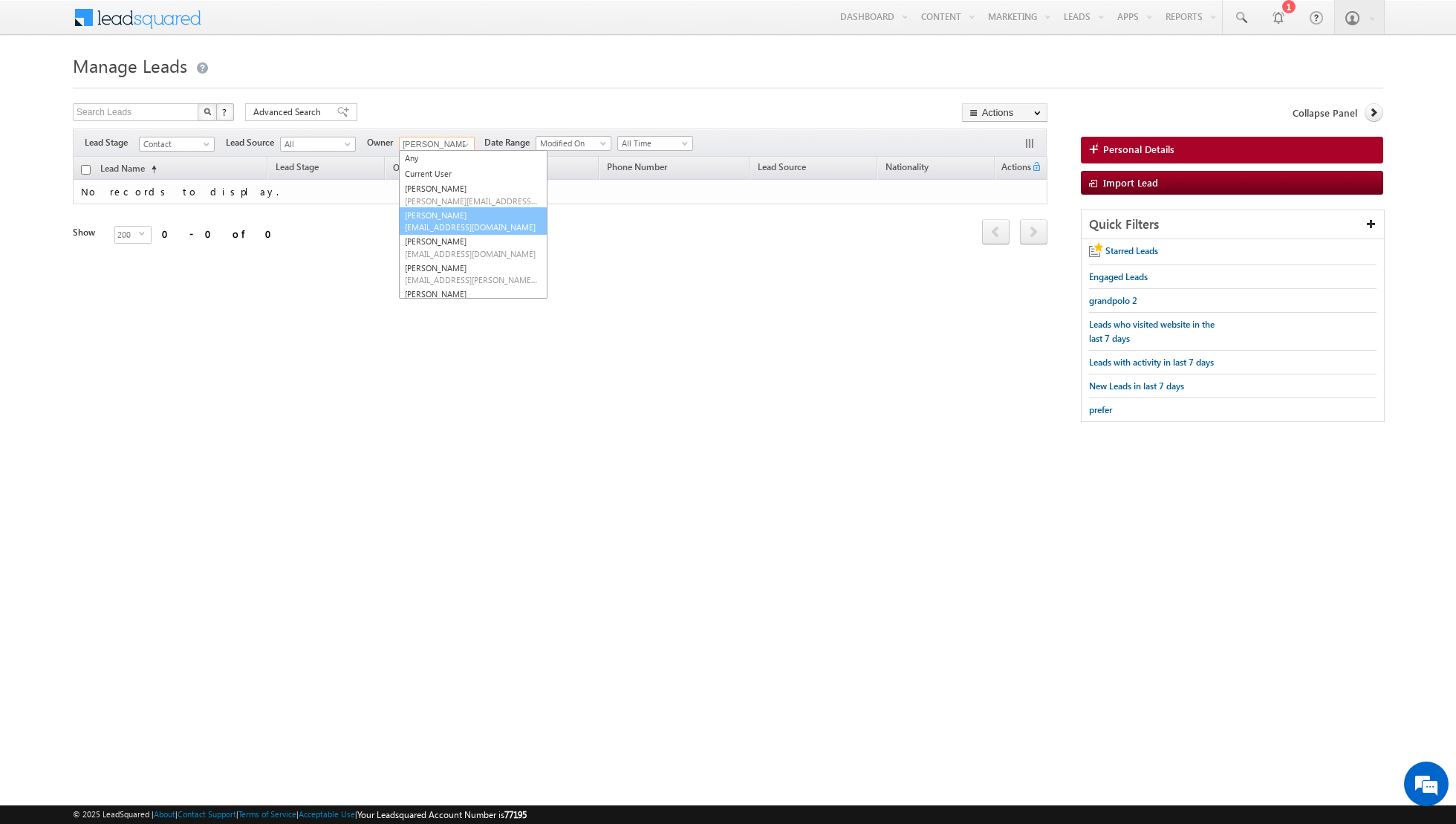
click at [446, 217] on link "[PERSON_NAME] [EMAIL_ADDRESS][DOMAIN_NAME]" at bounding box center [473, 221] width 148 height 28
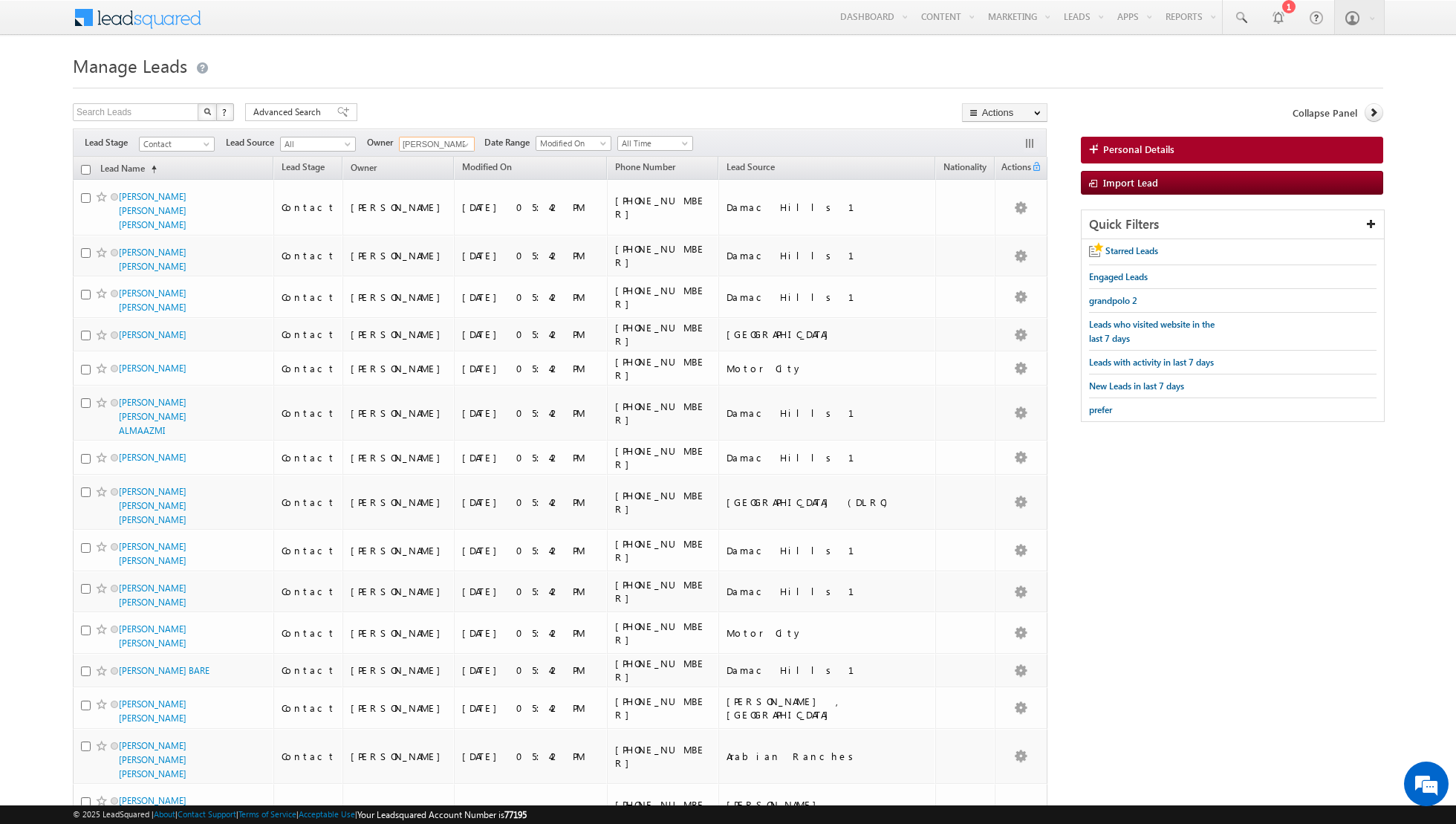
click at [84, 172] on input "checkbox" at bounding box center [86, 170] width 10 height 10
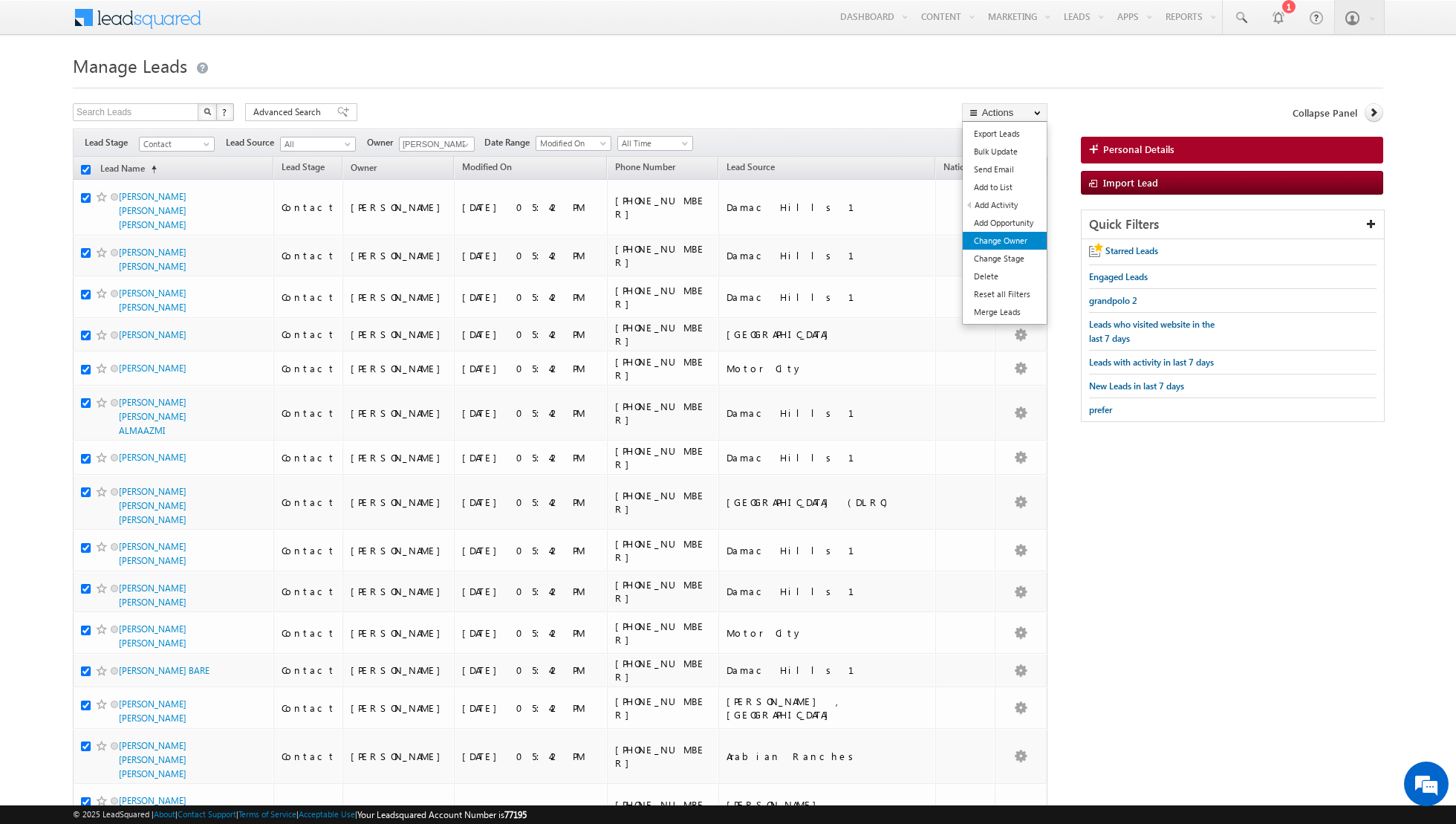
click at [992, 247] on link "Change Owner" at bounding box center [1004, 240] width 84 height 18
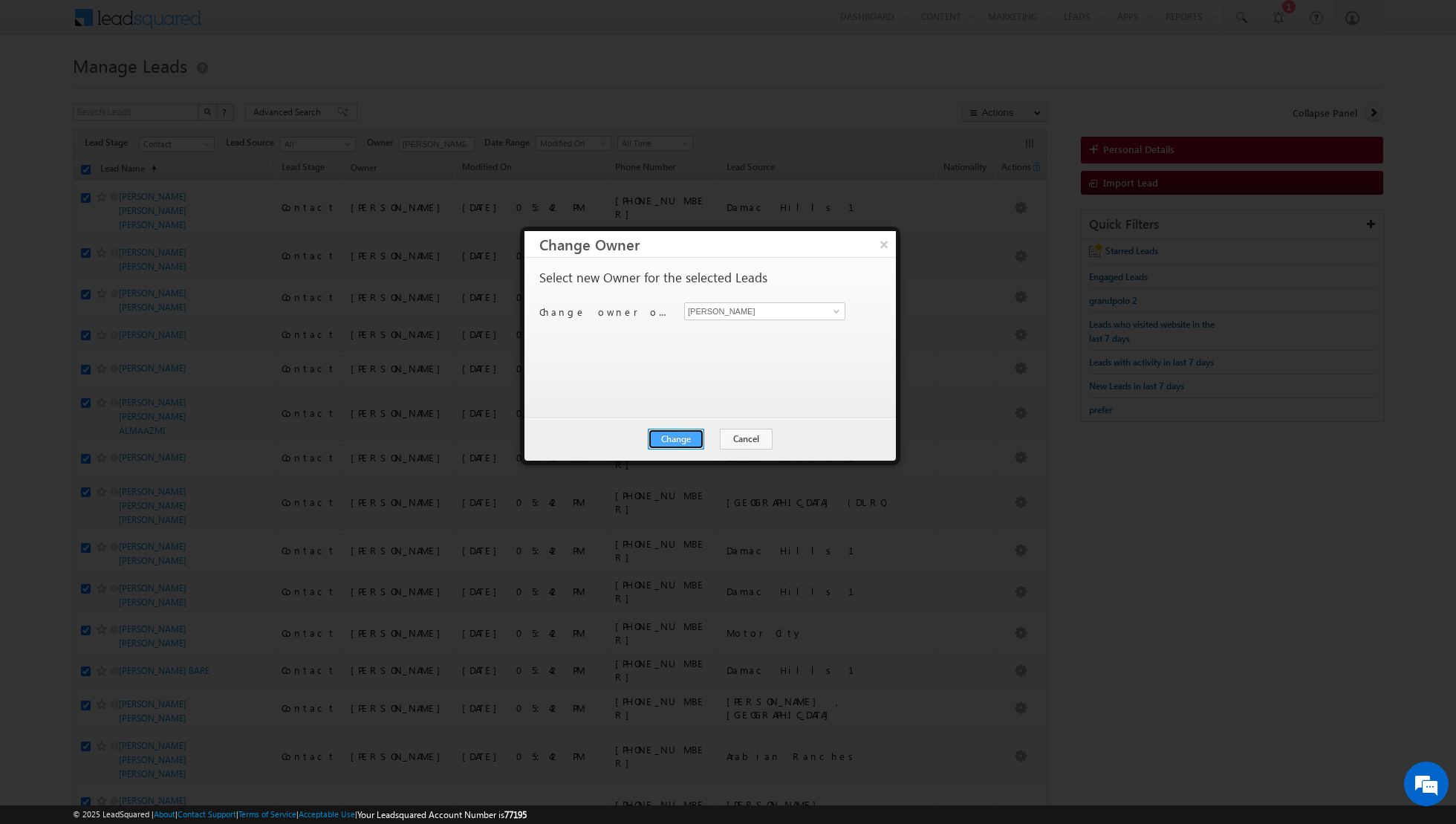
click at [680, 437] on button "Change" at bounding box center [676, 438] width 57 height 21
click at [708, 443] on button "Close" at bounding box center [712, 438] width 48 height 21
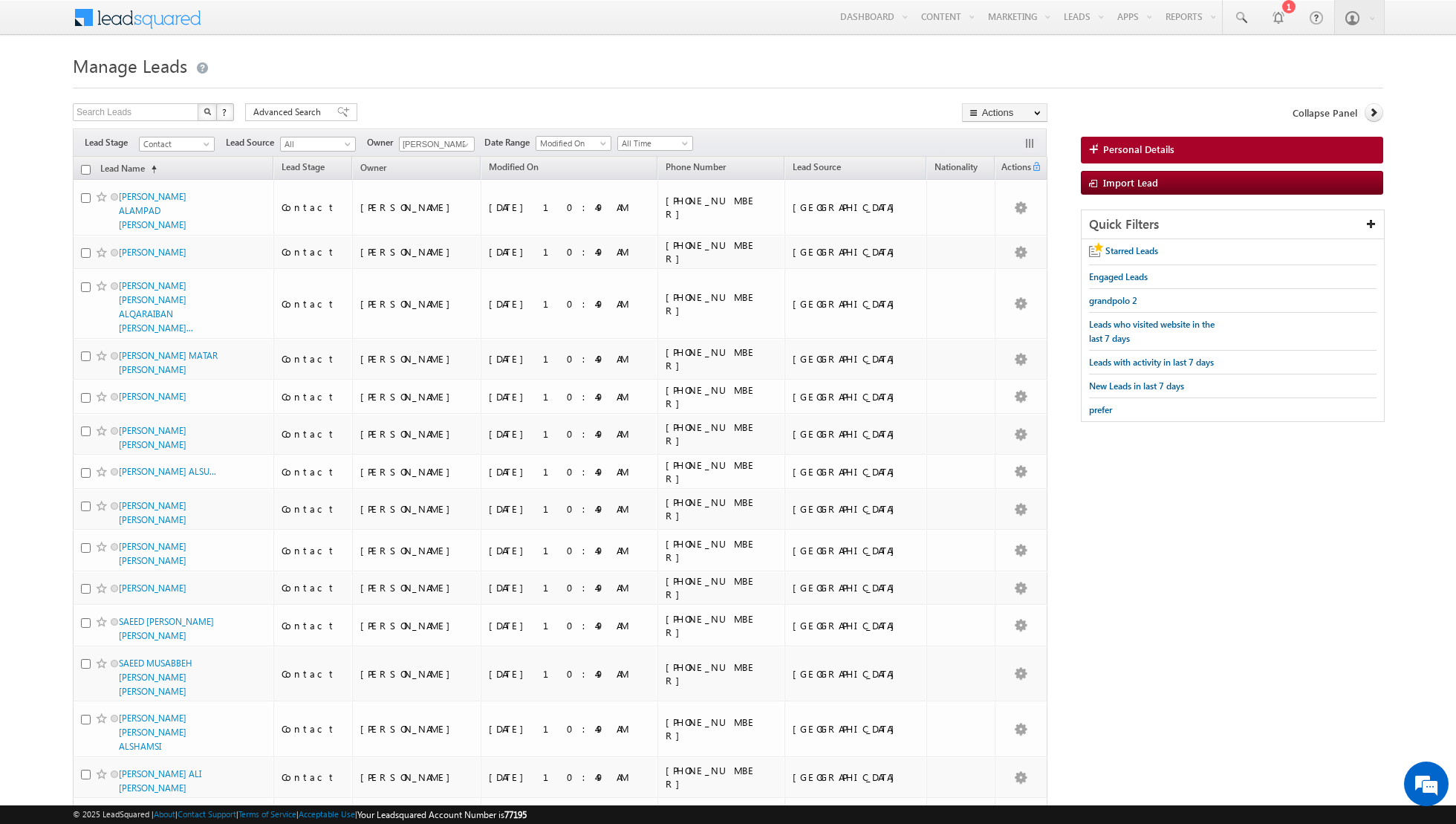
click at [86, 170] on input "checkbox" at bounding box center [86, 170] width 10 height 10
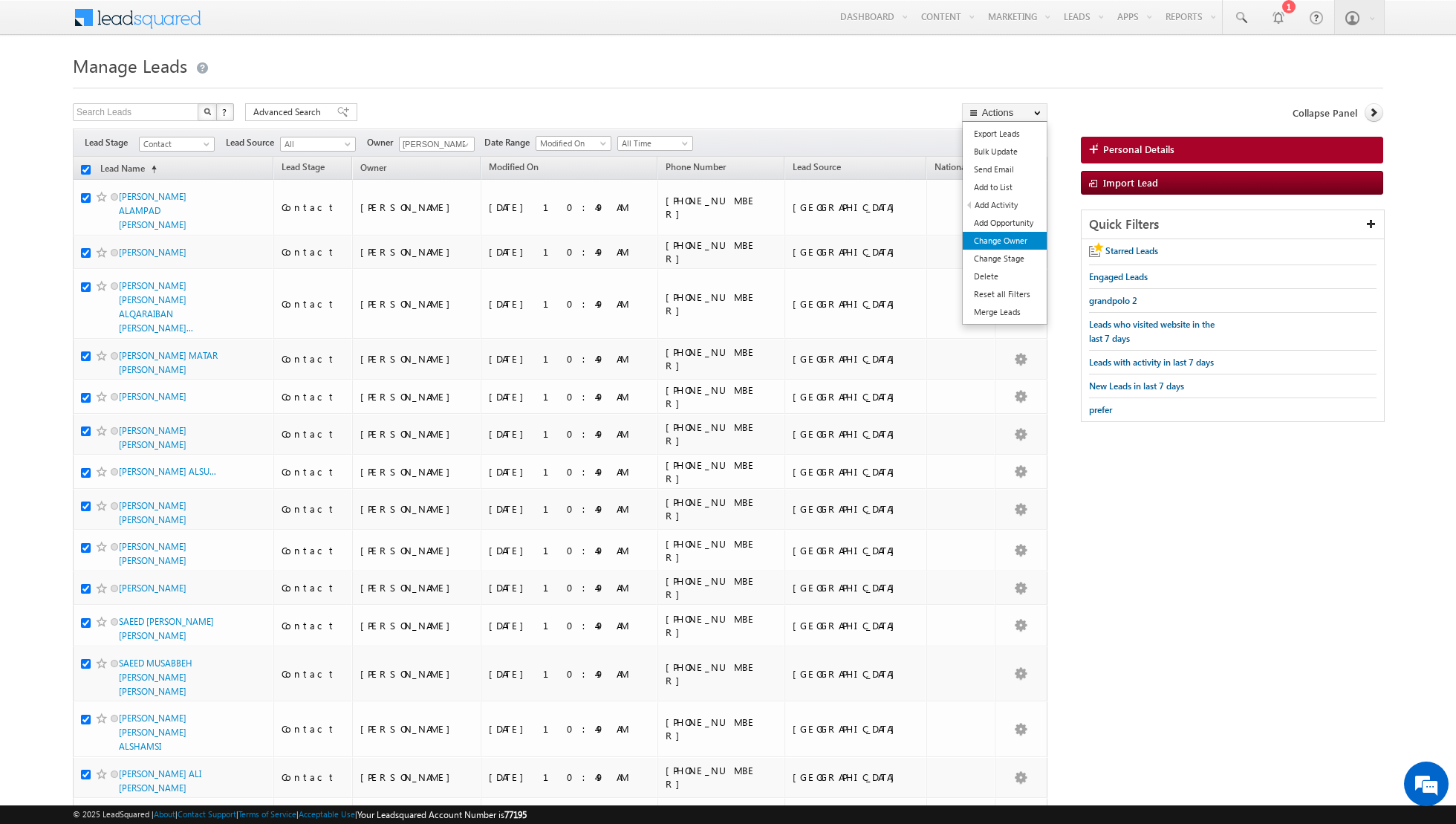
click at [1015, 245] on link "Change Owner" at bounding box center [1004, 240] width 84 height 18
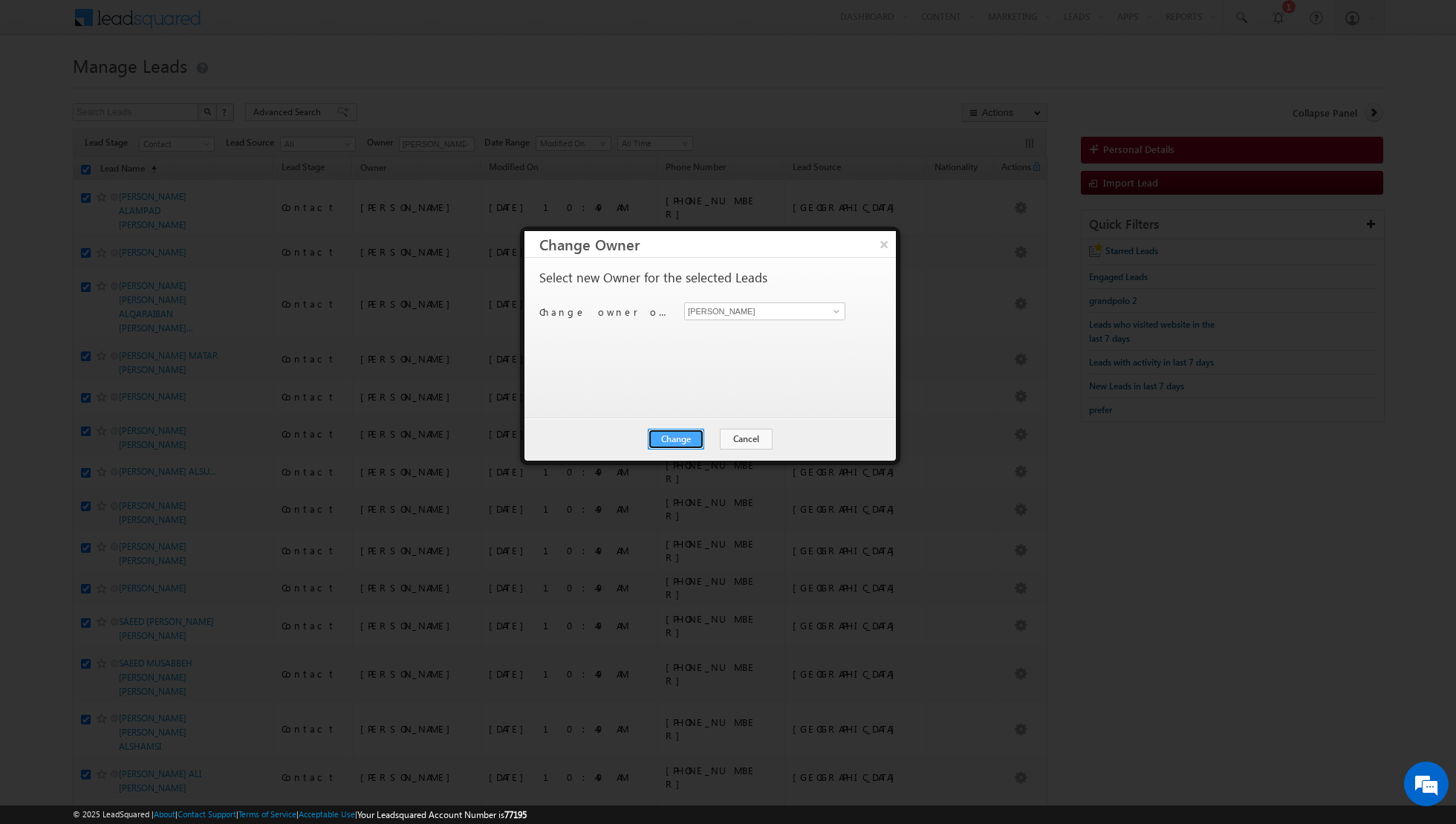
click at [682, 443] on button "Change" at bounding box center [676, 438] width 57 height 21
click at [706, 441] on button "Close" at bounding box center [712, 438] width 48 height 21
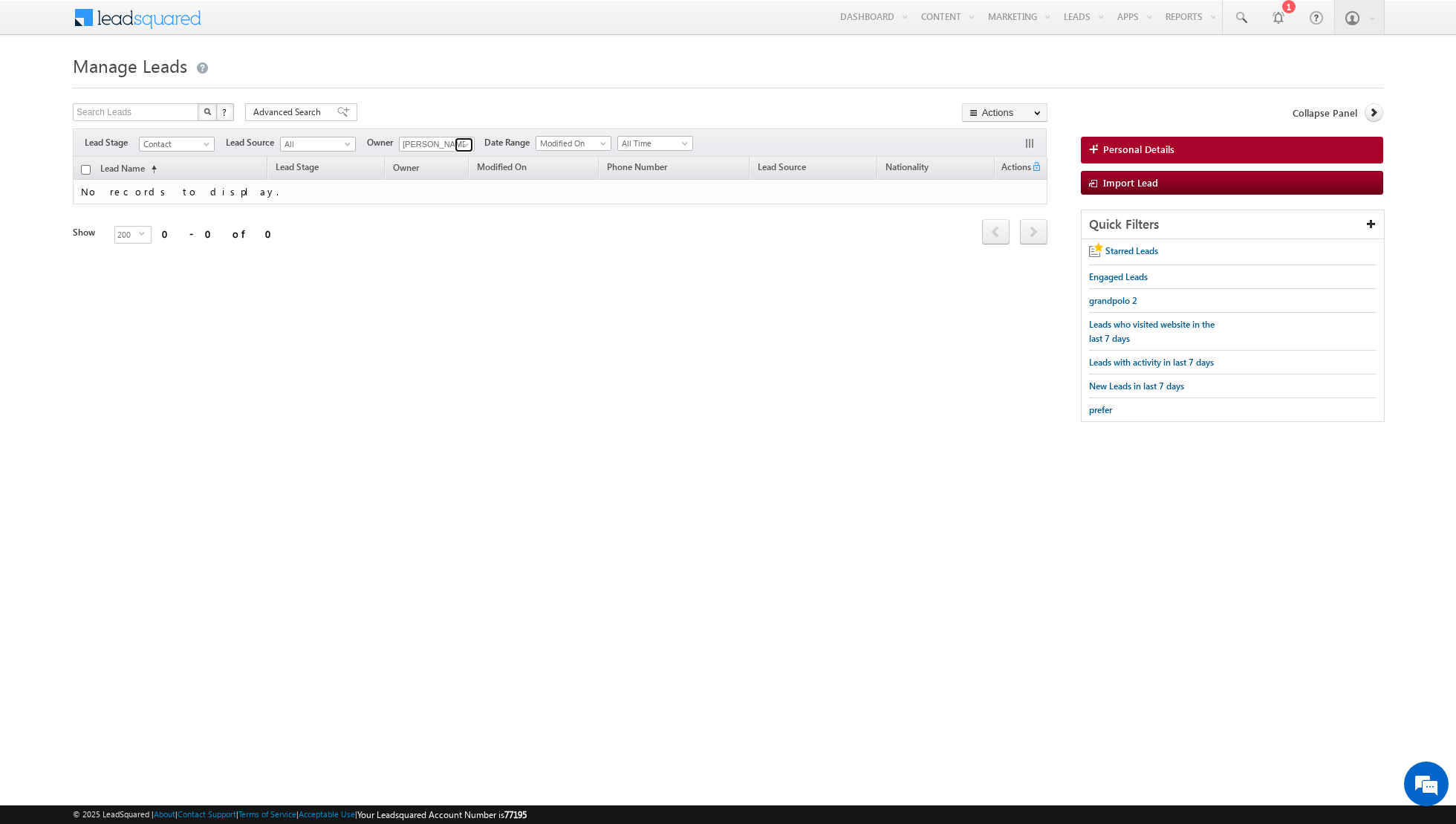
click at [463, 142] on span at bounding box center [465, 144] width 12 height 12
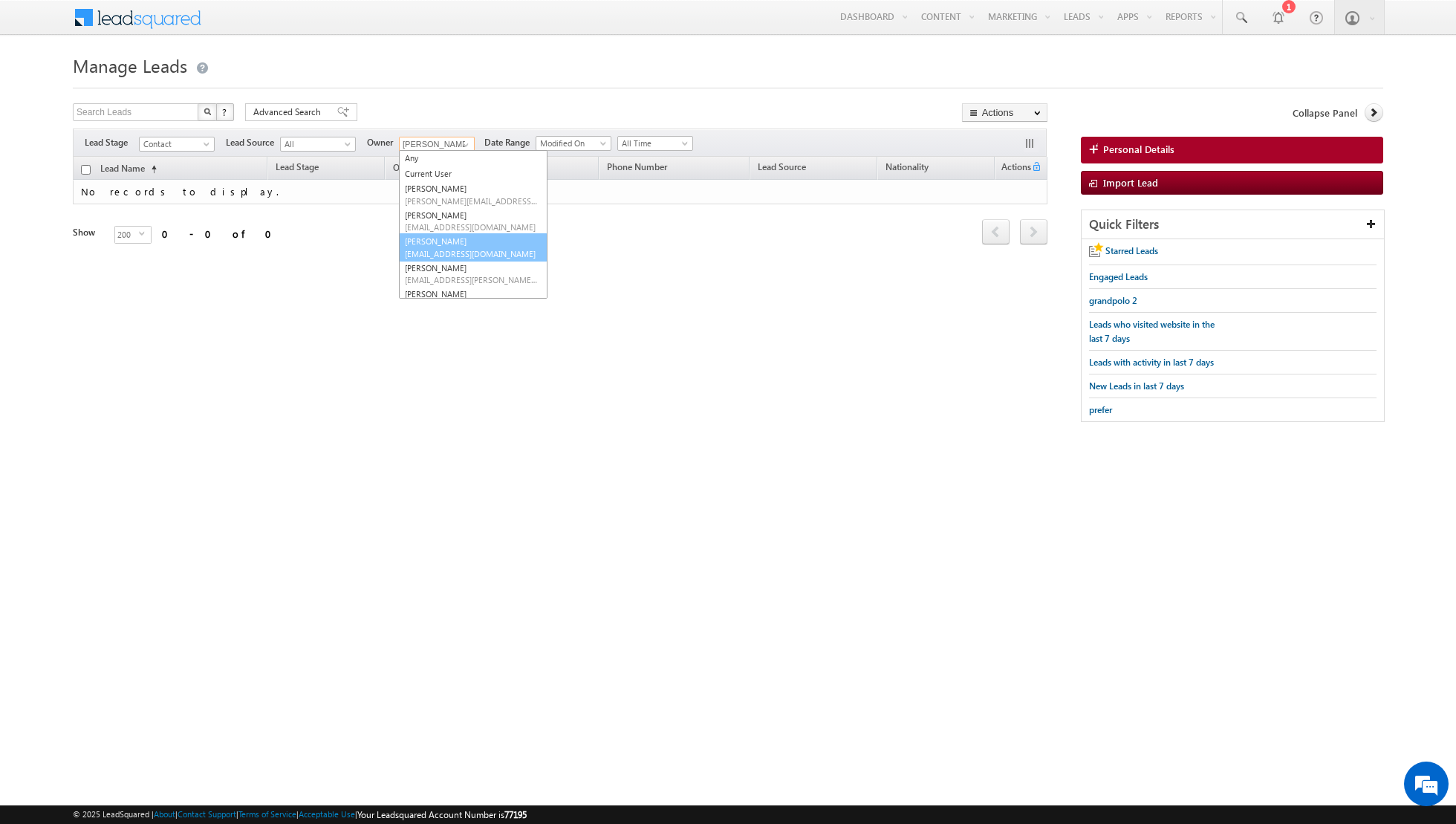
click at [432, 244] on link "[PERSON_NAME] [PERSON_NAME][EMAIL_ADDRESS][DOMAIN_NAME]" at bounding box center [473, 247] width 148 height 28
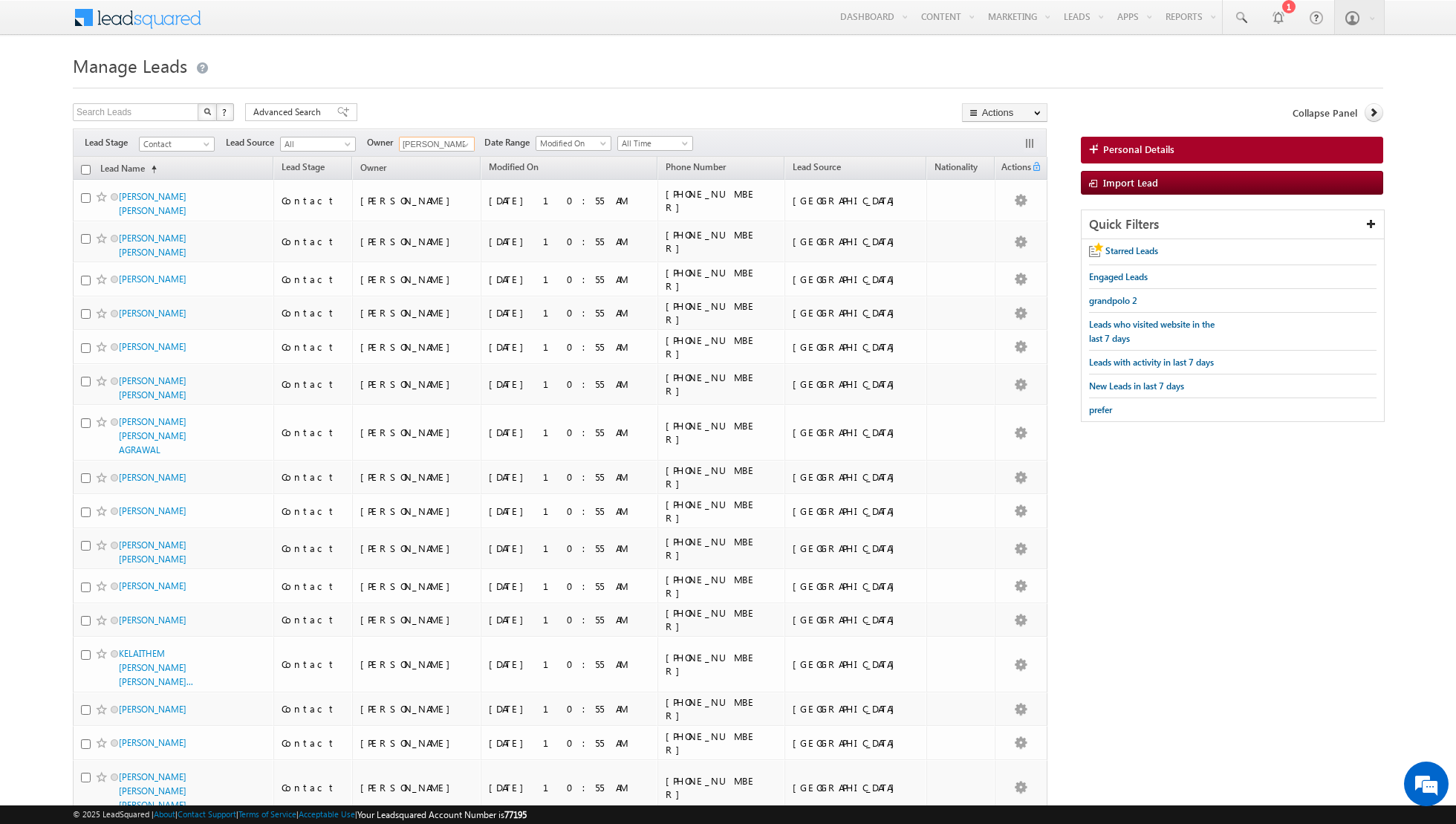
click at [89, 170] on input "checkbox" at bounding box center [86, 170] width 10 height 10
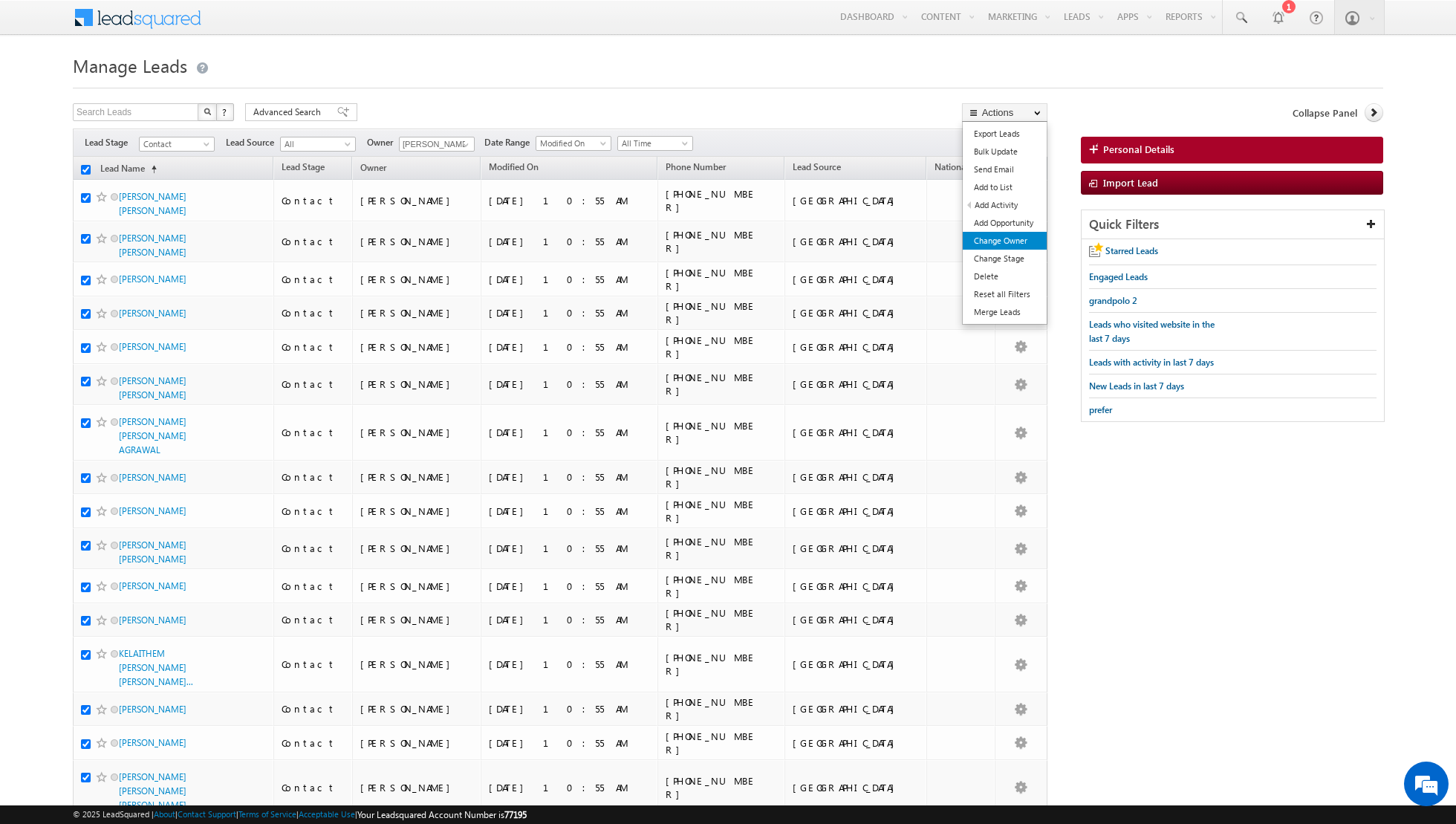
click at [1003, 234] on link "Change Owner" at bounding box center [1004, 240] width 84 height 18
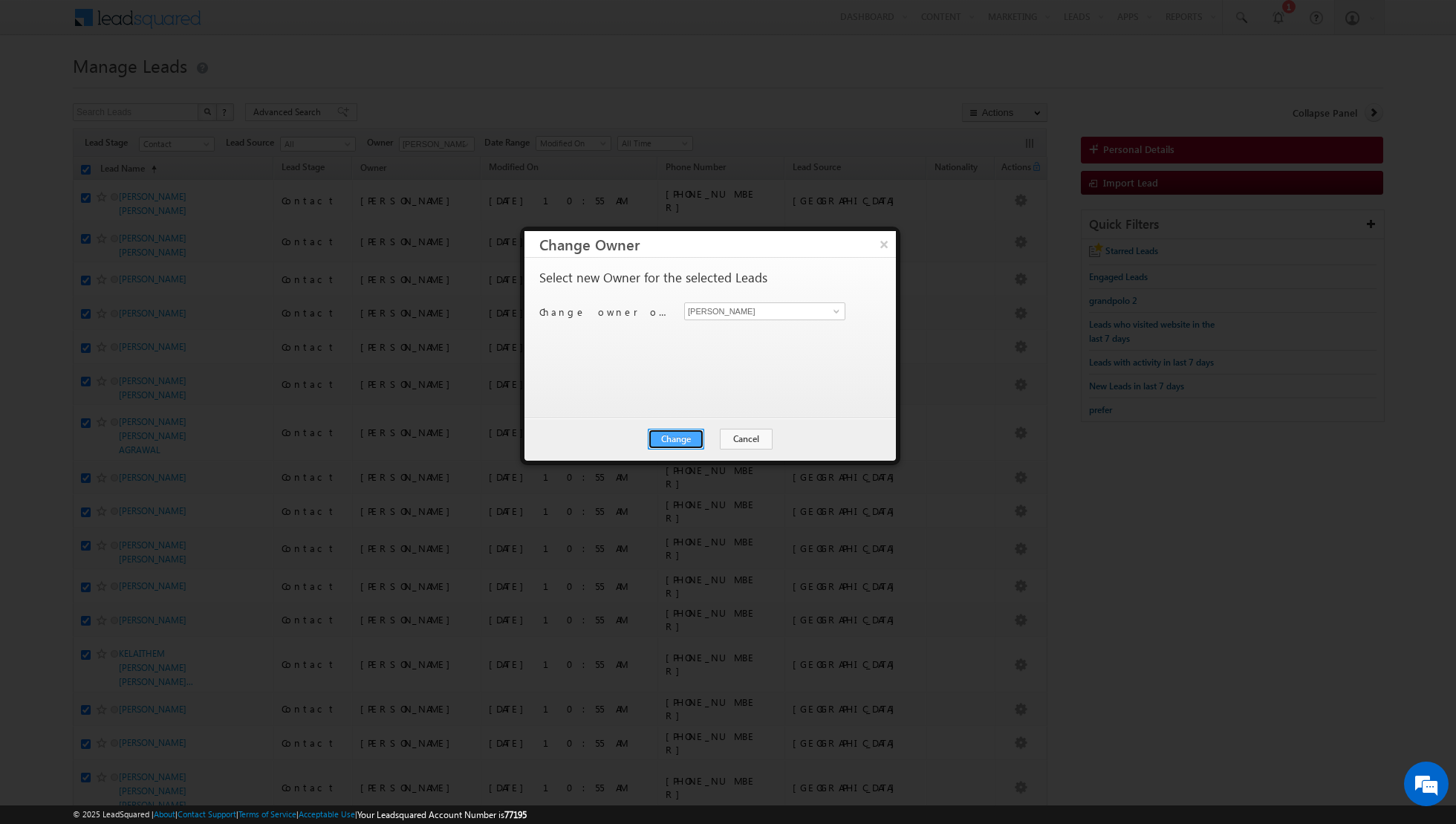
click at [689, 437] on button "Change" at bounding box center [676, 438] width 57 height 21
click at [718, 435] on button "Close" at bounding box center [712, 438] width 48 height 21
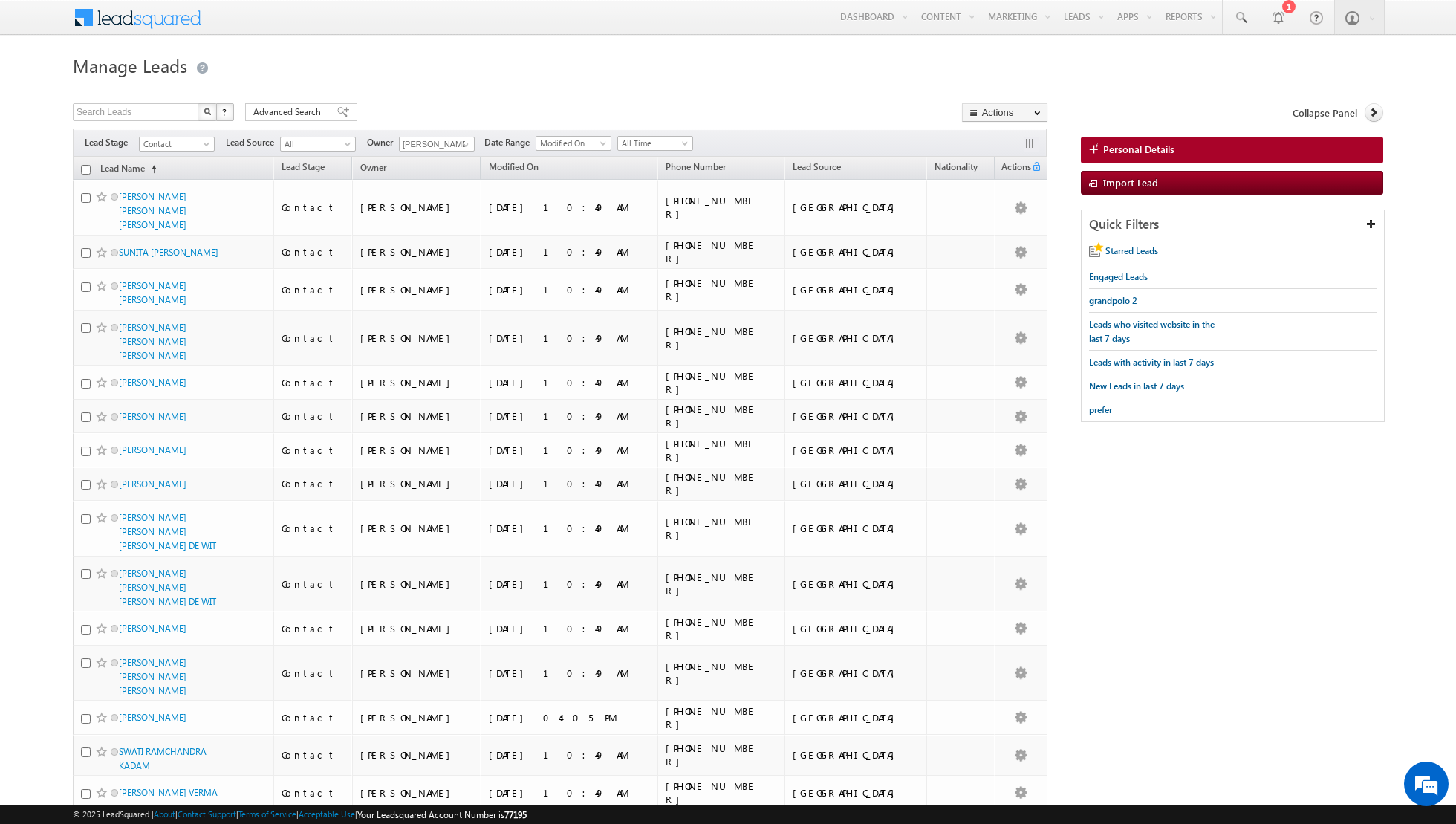
click at [91, 169] on th "Lead Name (sorted ascending)" at bounding box center [174, 169] width 201 height 23
click at [86, 169] on input "checkbox" at bounding box center [86, 170] width 10 height 10
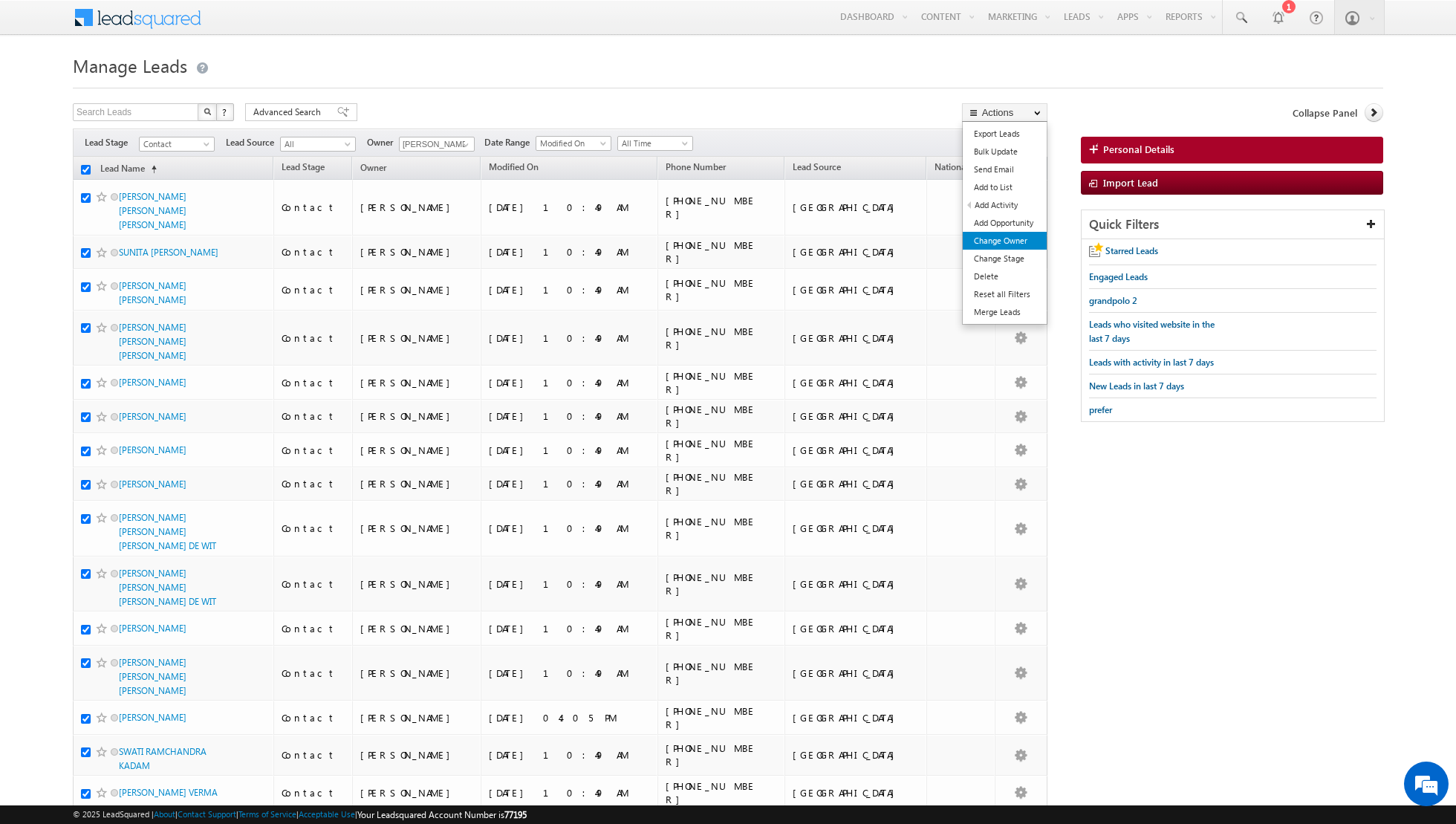
click at [988, 236] on link "Change Owner" at bounding box center [1004, 240] width 84 height 18
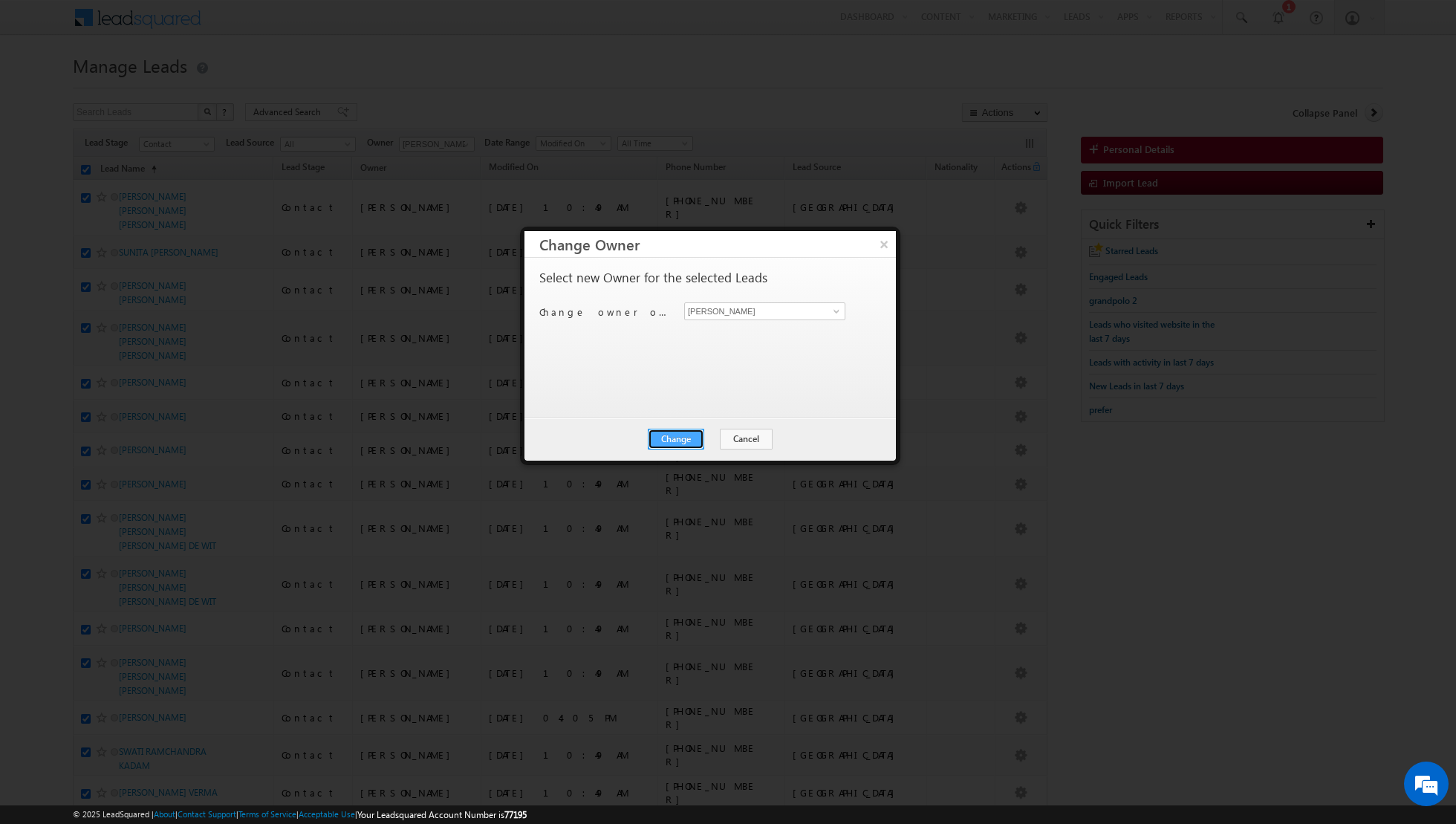
click at [675, 442] on button "Change" at bounding box center [676, 438] width 57 height 21
click at [722, 437] on button "Close" at bounding box center [712, 438] width 48 height 21
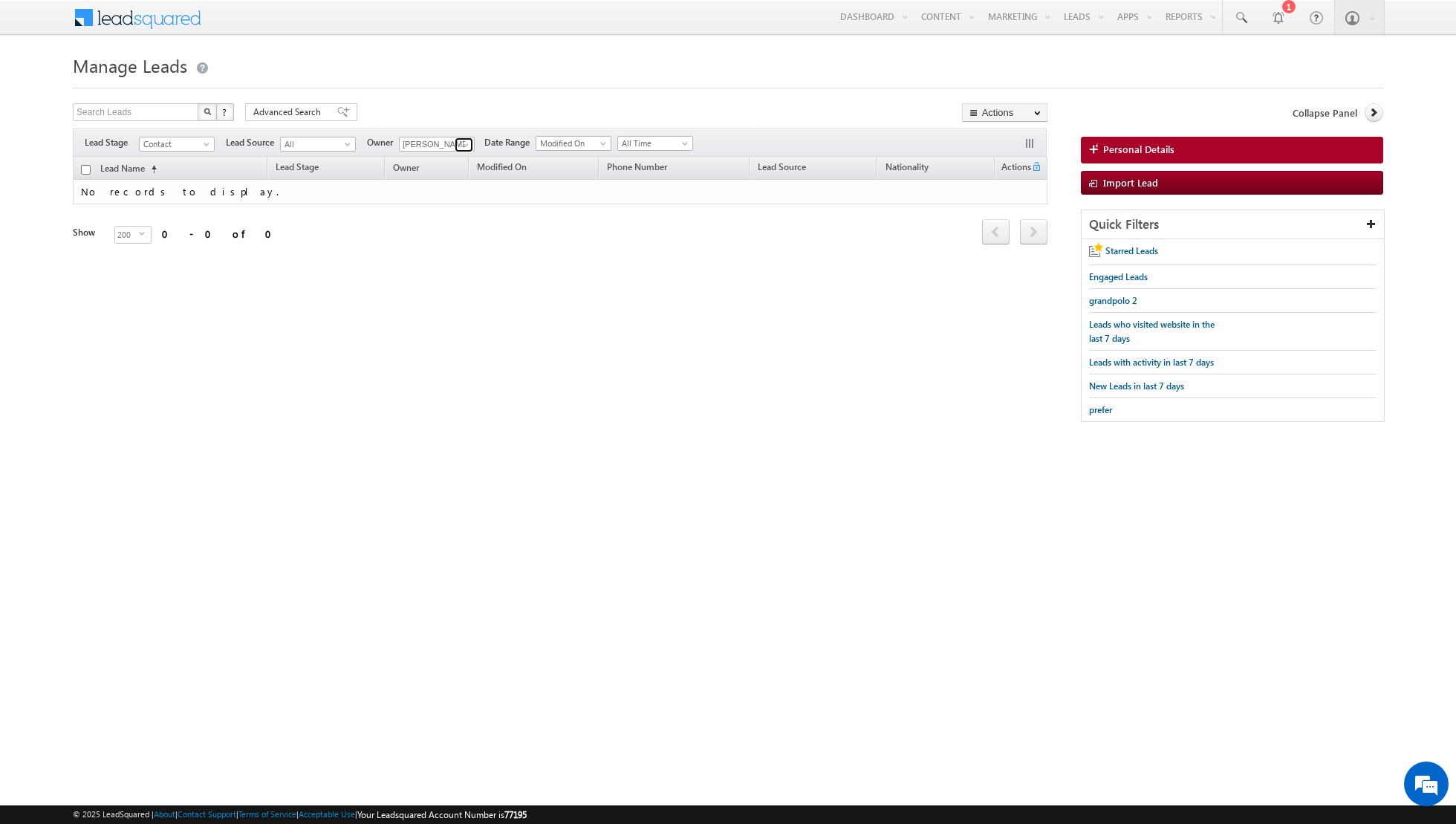
click at [469, 139] on link at bounding box center [464, 144] width 19 height 15
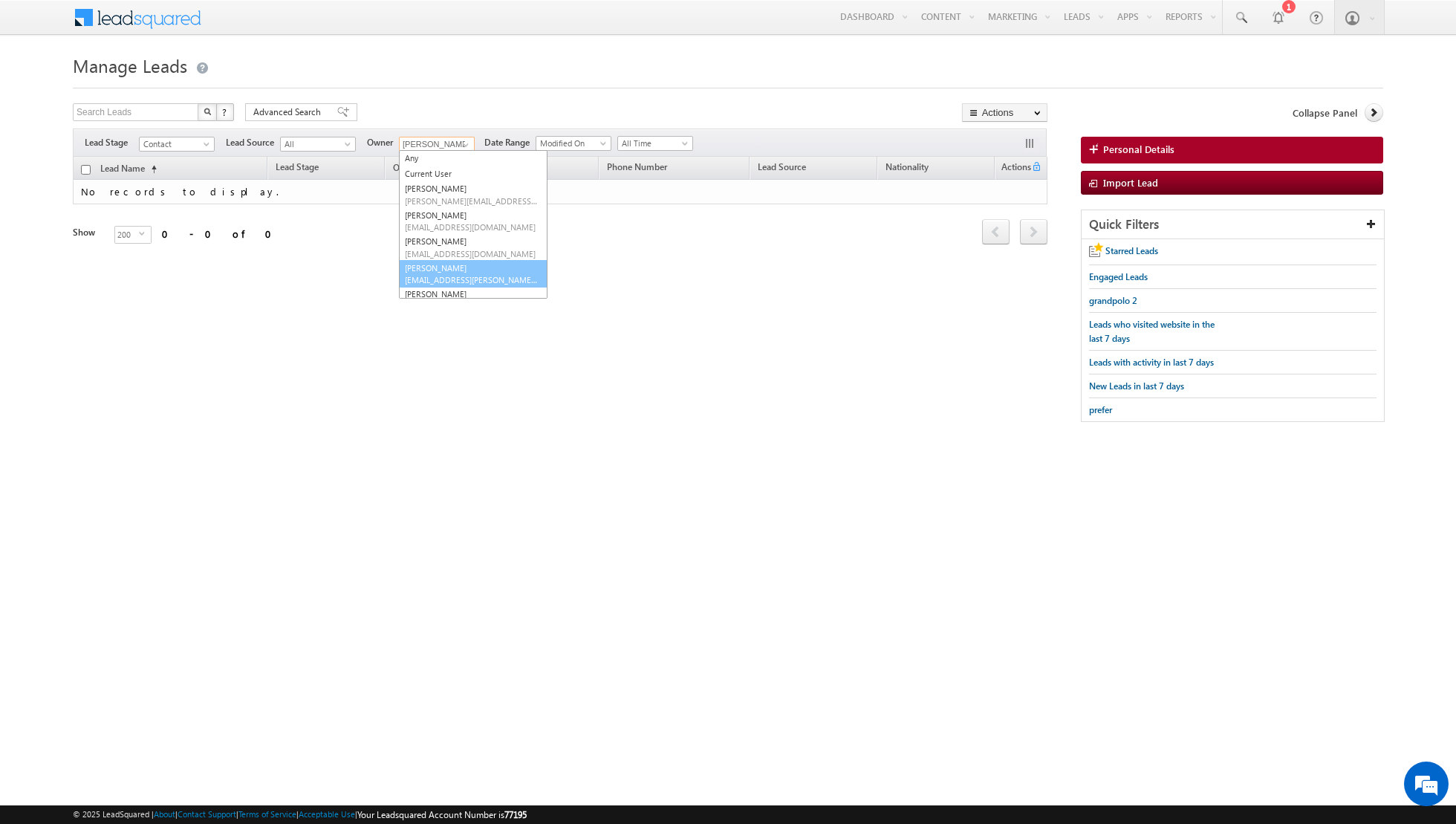
click at [427, 267] on link "[PERSON_NAME] [EMAIL_ADDRESS][PERSON_NAME][DOMAIN_NAME]" at bounding box center [473, 273] width 148 height 28
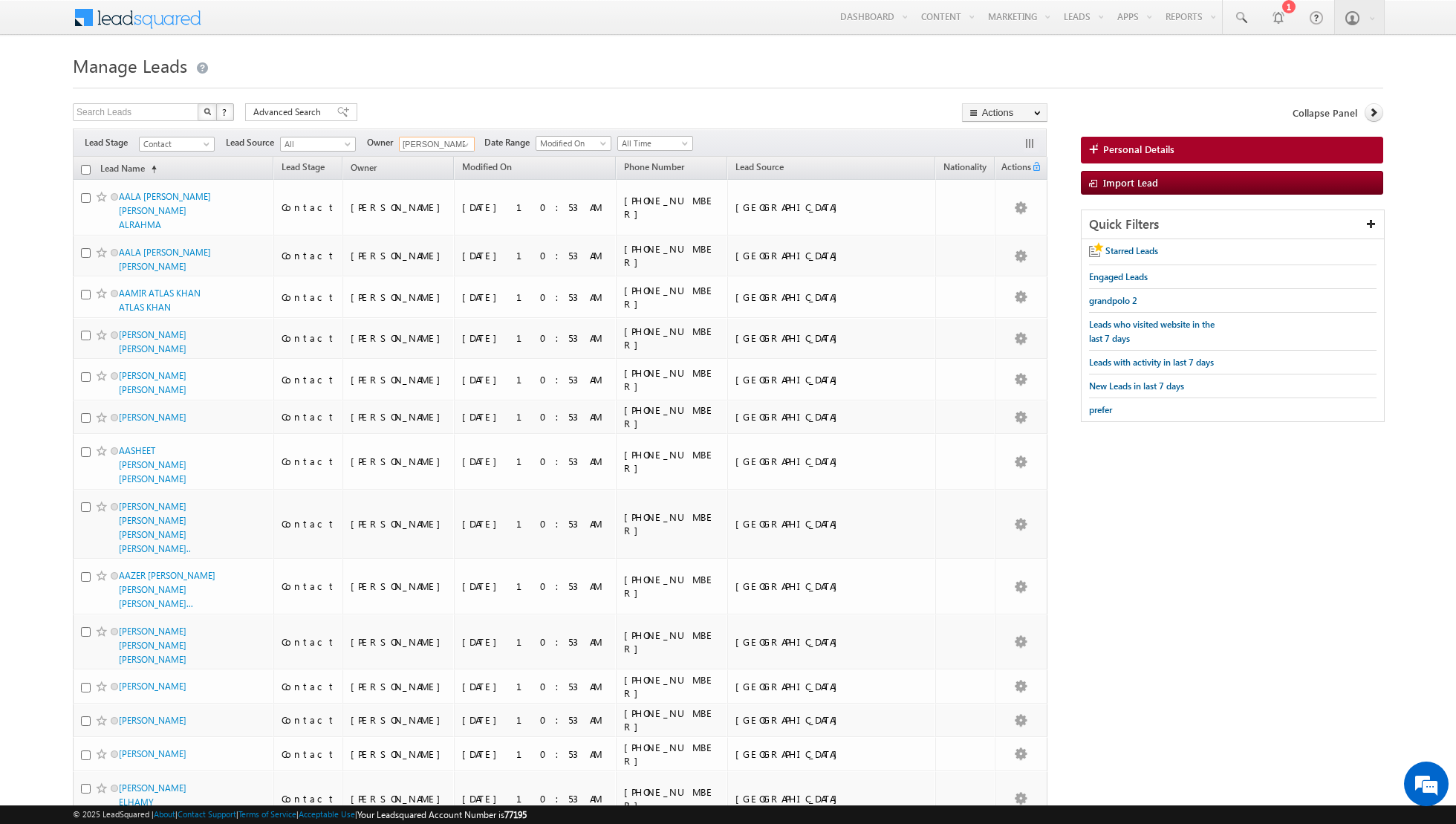
click at [85, 172] on input "checkbox" at bounding box center [86, 170] width 10 height 10
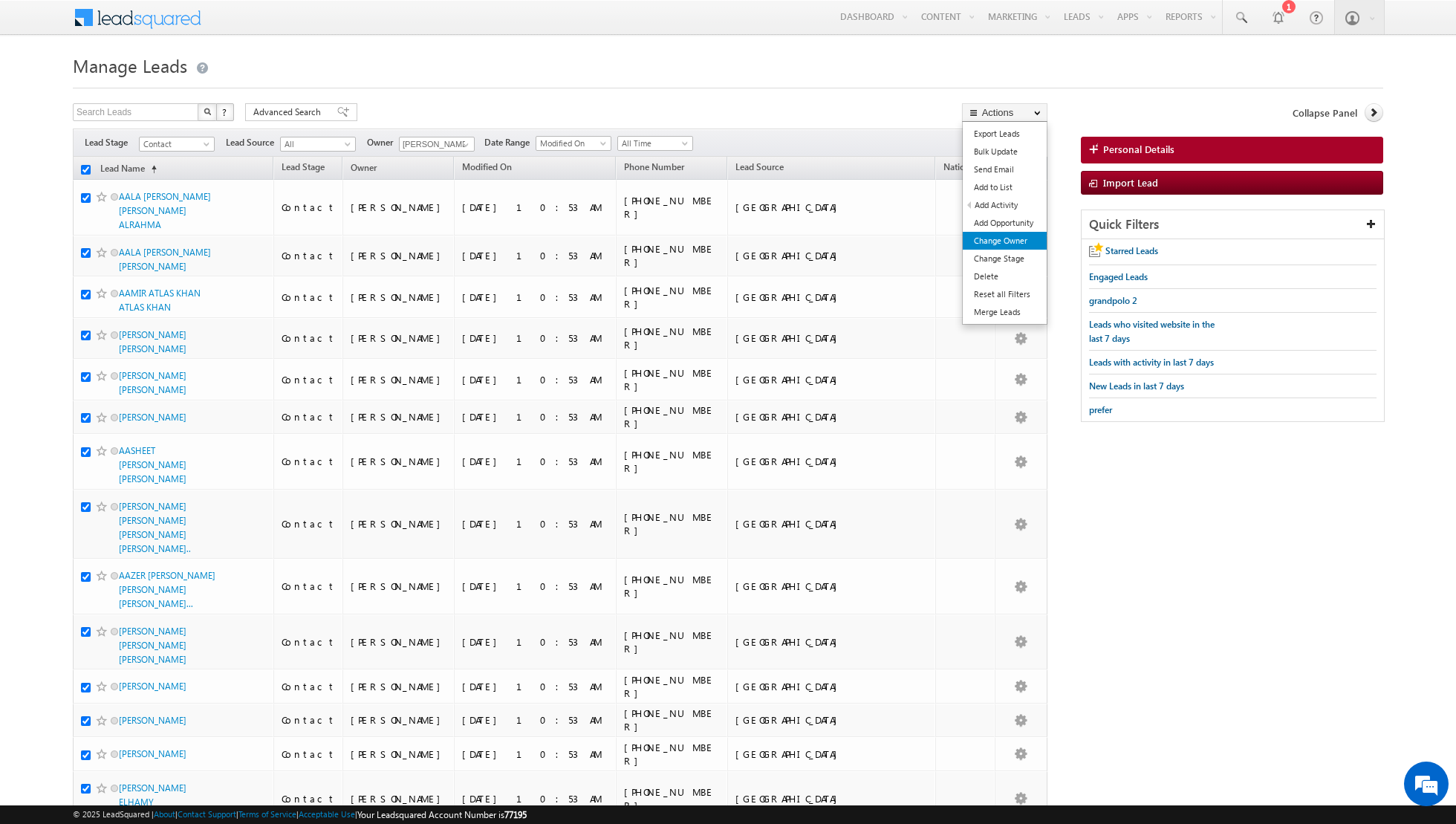
click at [1005, 244] on link "Change Owner" at bounding box center [1004, 240] width 84 height 18
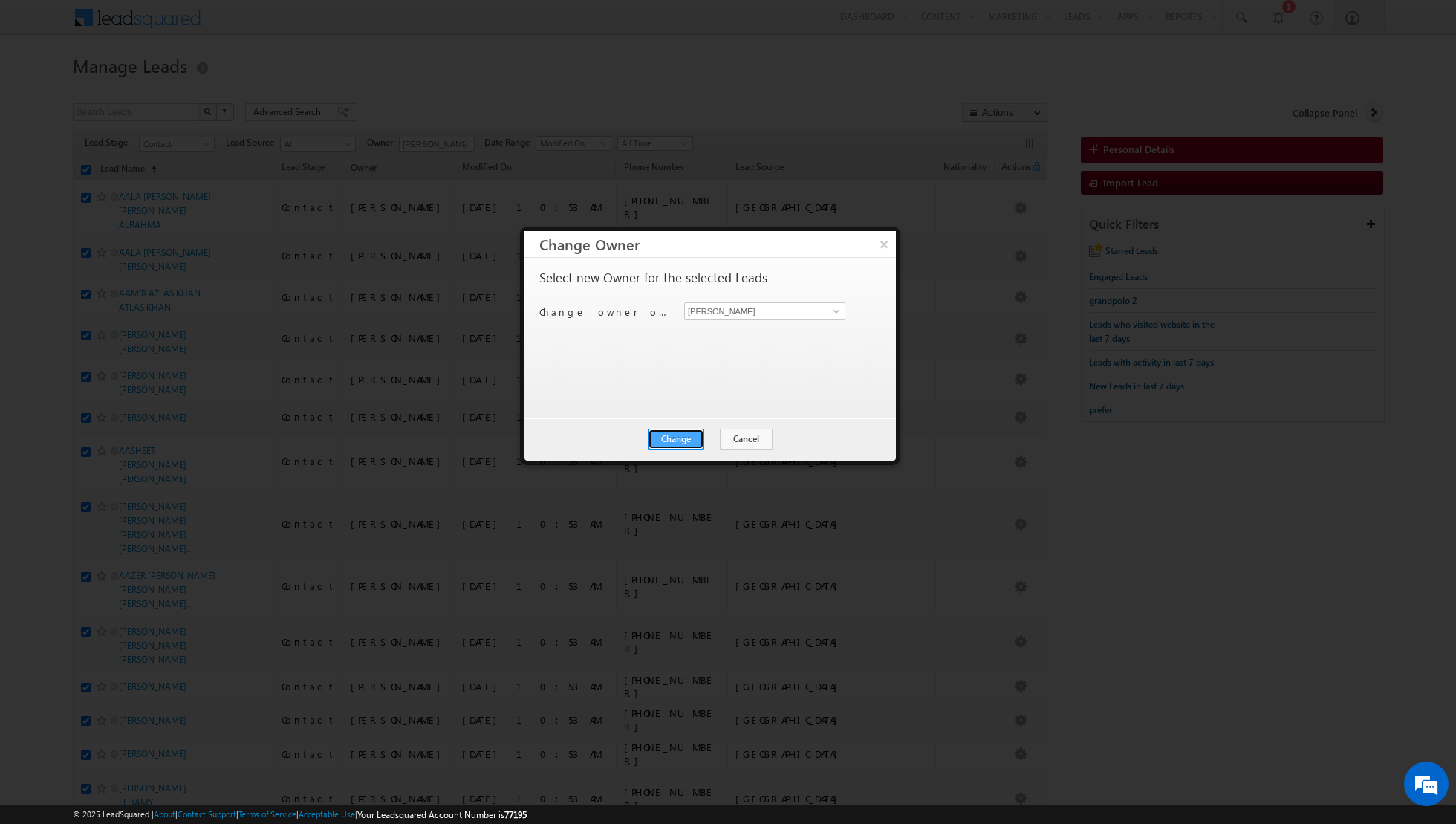
click at [675, 435] on button "Change" at bounding box center [676, 438] width 57 height 21
click at [708, 438] on button "Close" at bounding box center [712, 438] width 48 height 21
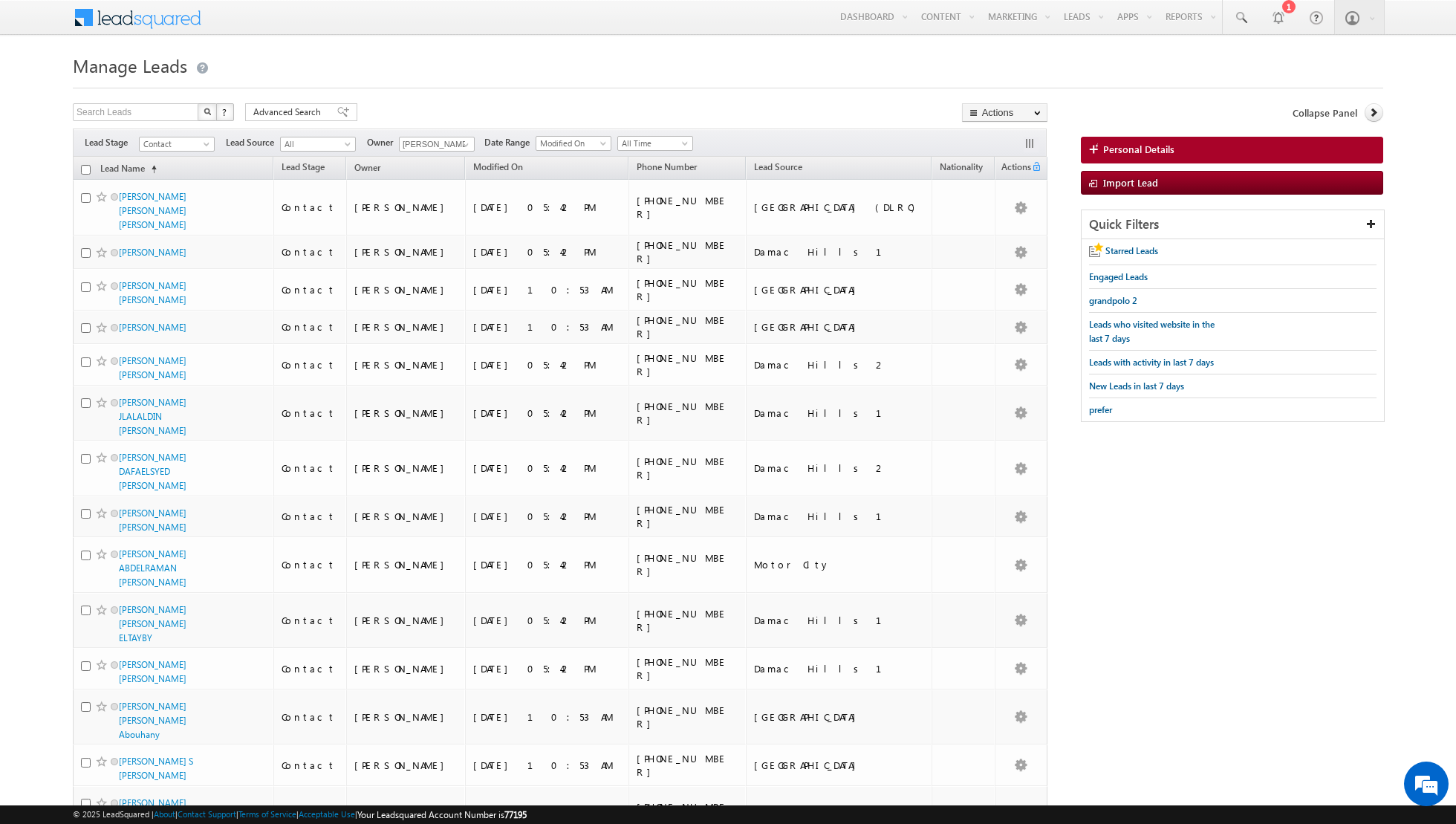
click at [87, 167] on input "checkbox" at bounding box center [86, 170] width 10 height 10
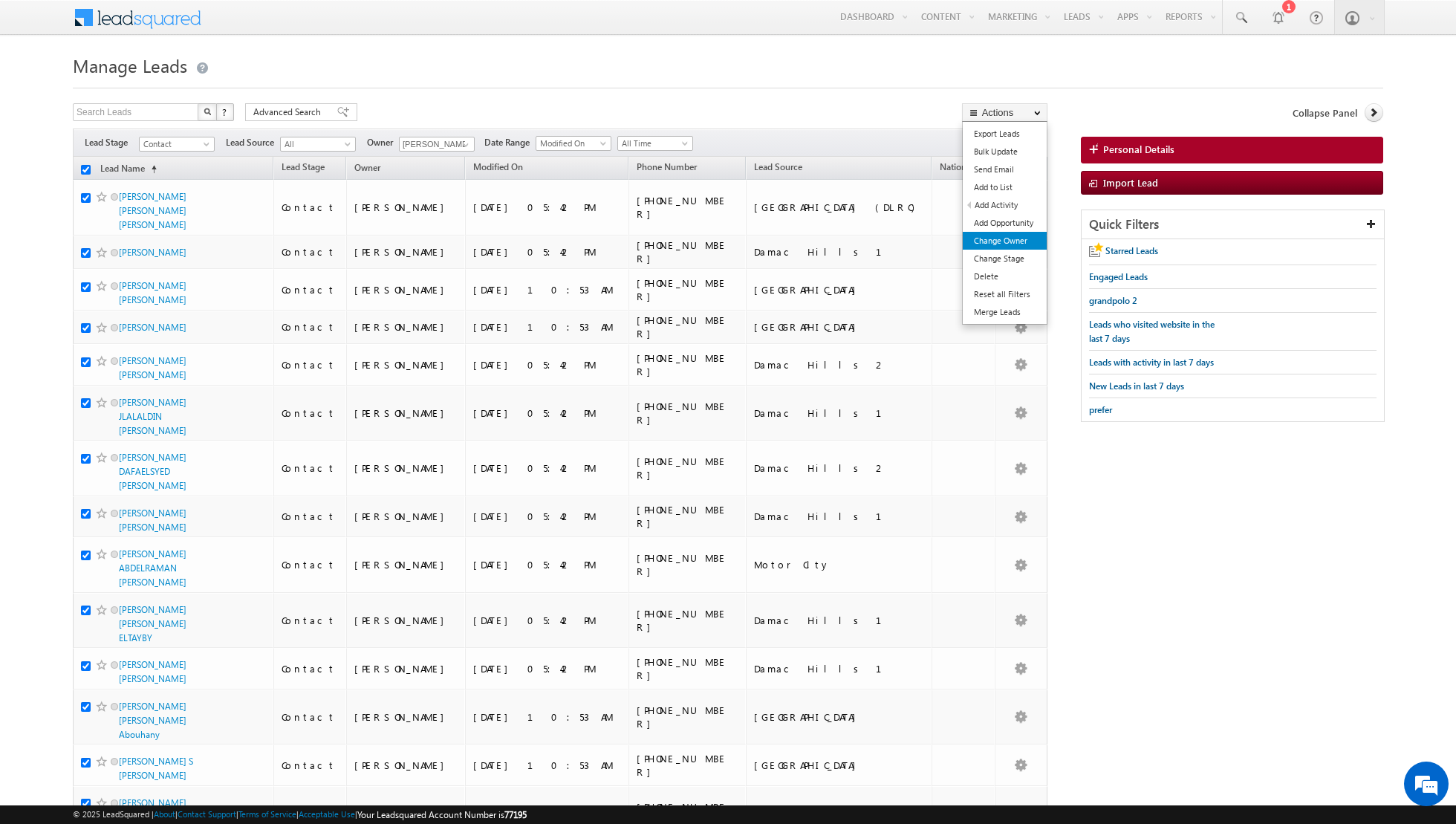
click at [978, 237] on link "Change Owner" at bounding box center [1004, 240] width 84 height 18
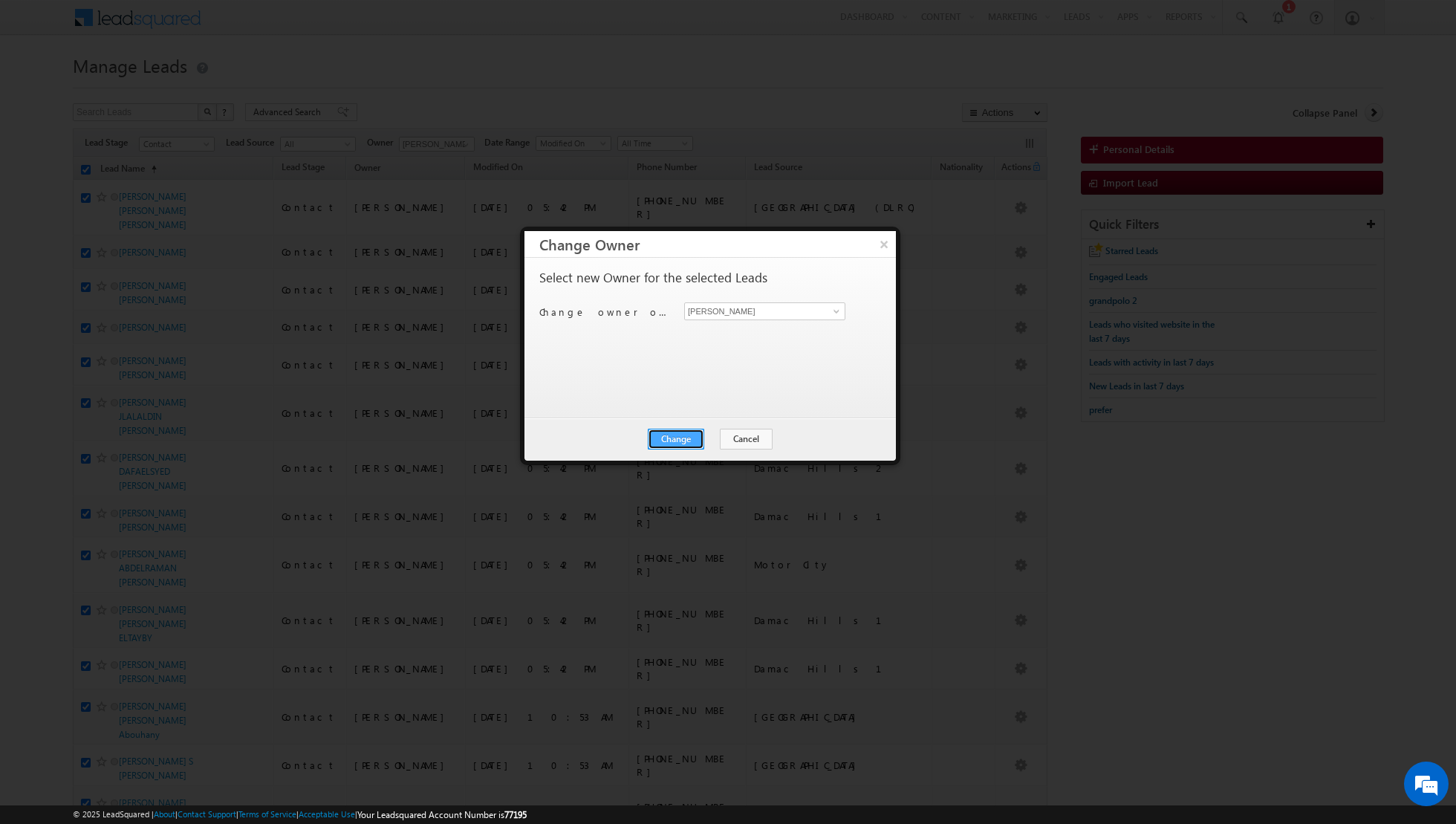
click at [674, 431] on button "Change" at bounding box center [676, 438] width 57 height 21
click at [720, 432] on button "Close" at bounding box center [712, 438] width 48 height 21
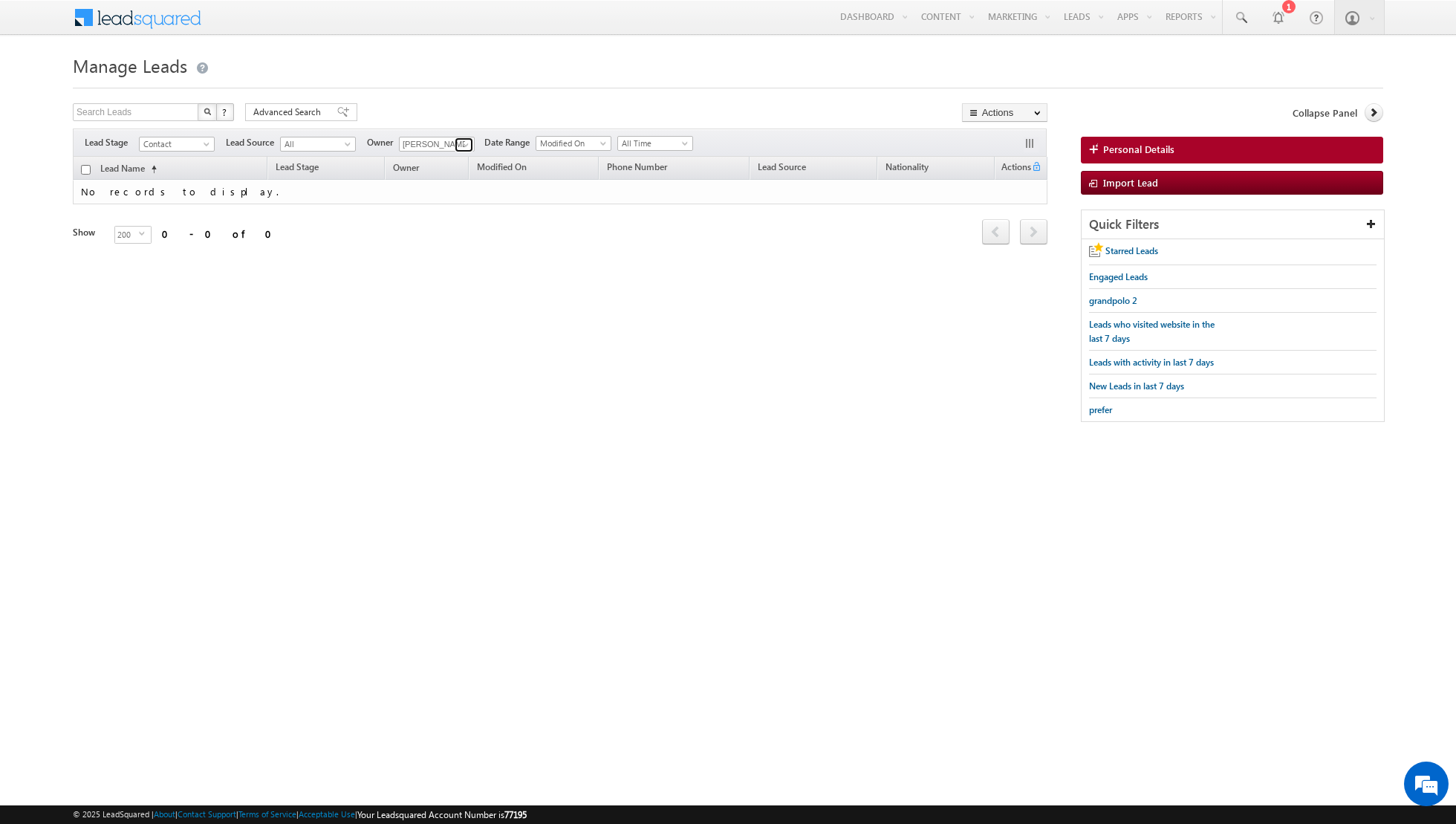
click at [465, 143] on span at bounding box center [465, 144] width 12 height 12
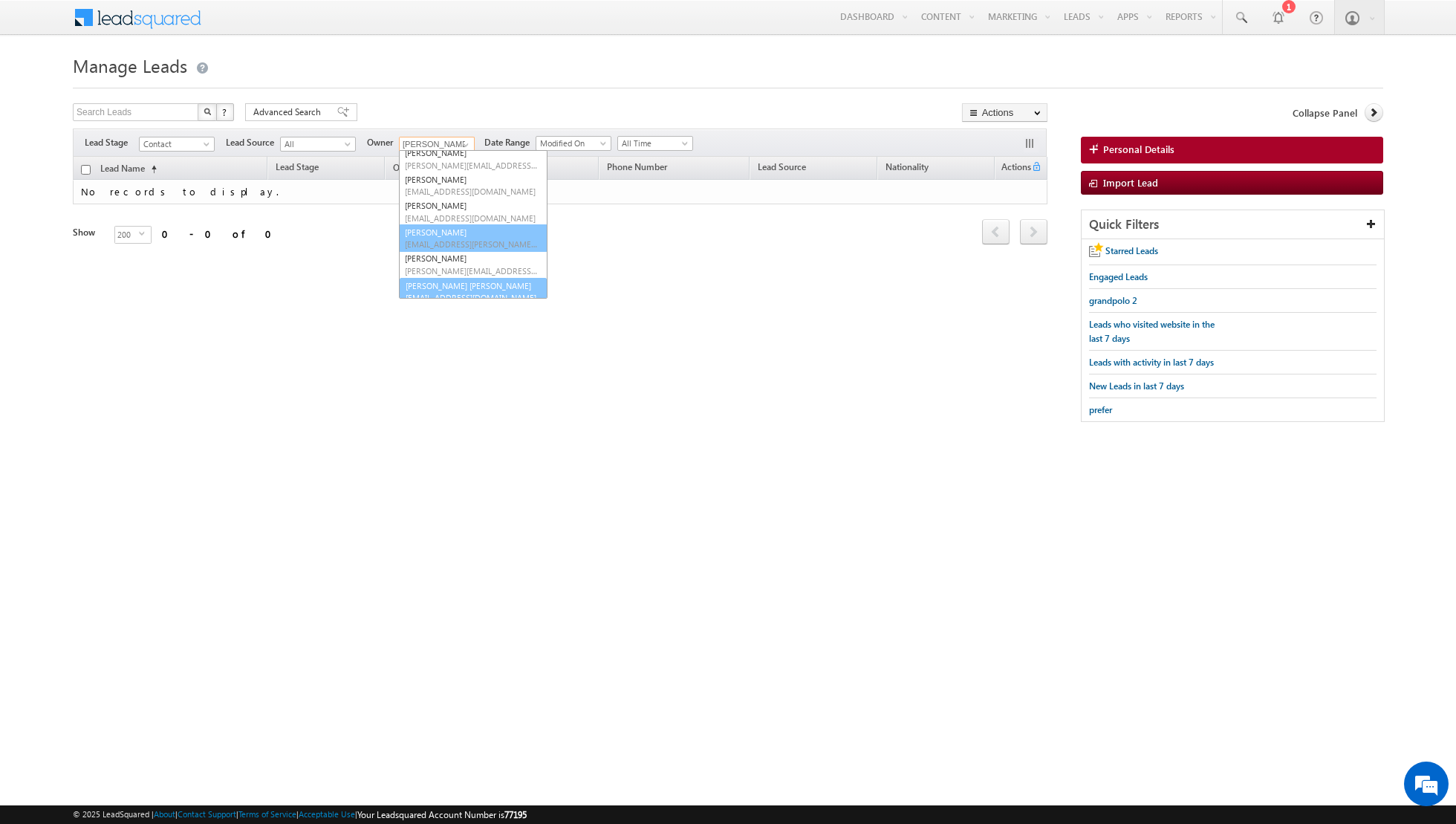
scroll to position [43, 0]
click at [459, 259] on span "[PERSON_NAME][EMAIL_ADDRESS][DOMAIN_NAME]" at bounding box center [471, 263] width 134 height 11
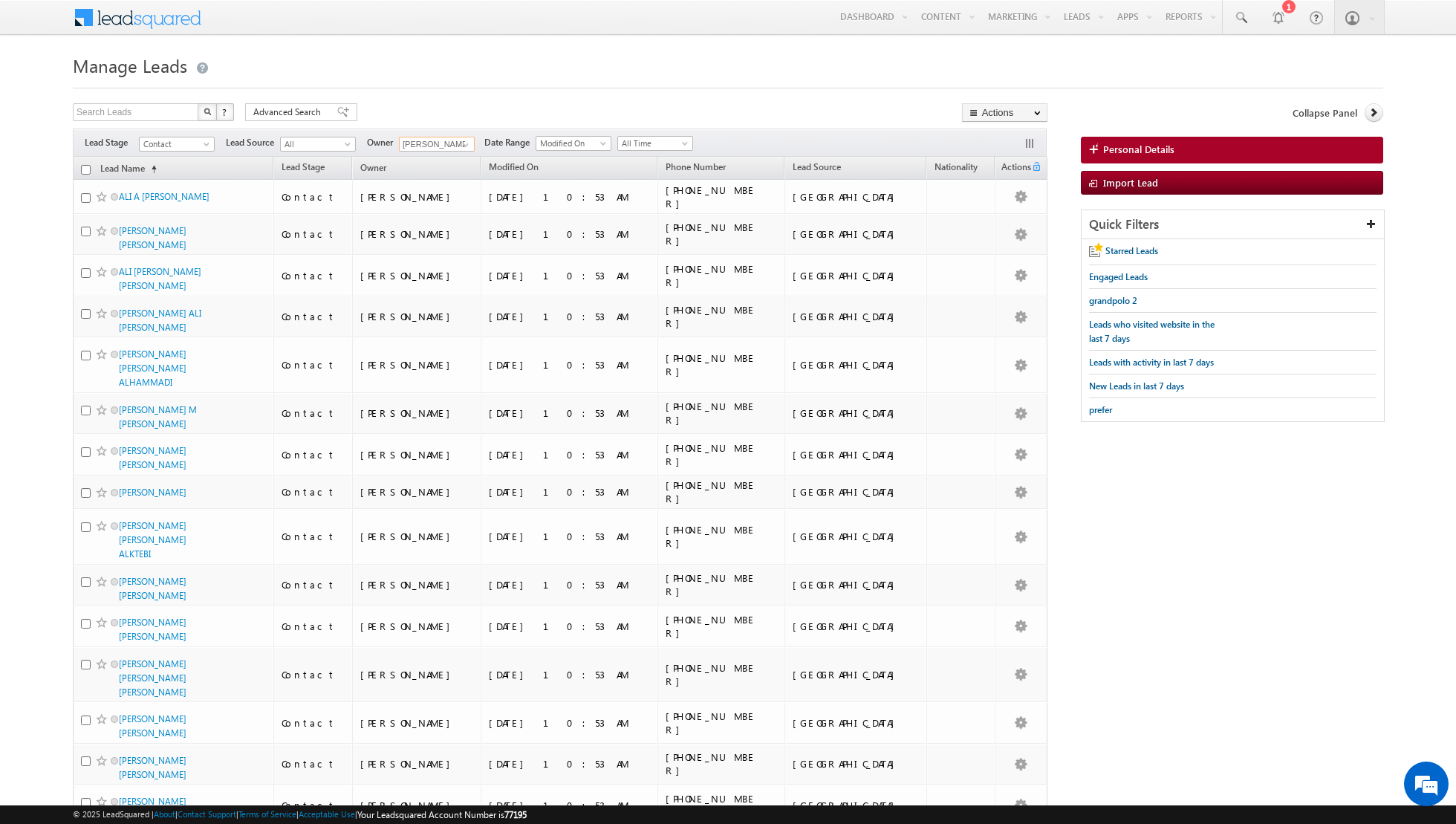
click at [86, 169] on input "checkbox" at bounding box center [86, 170] width 10 height 10
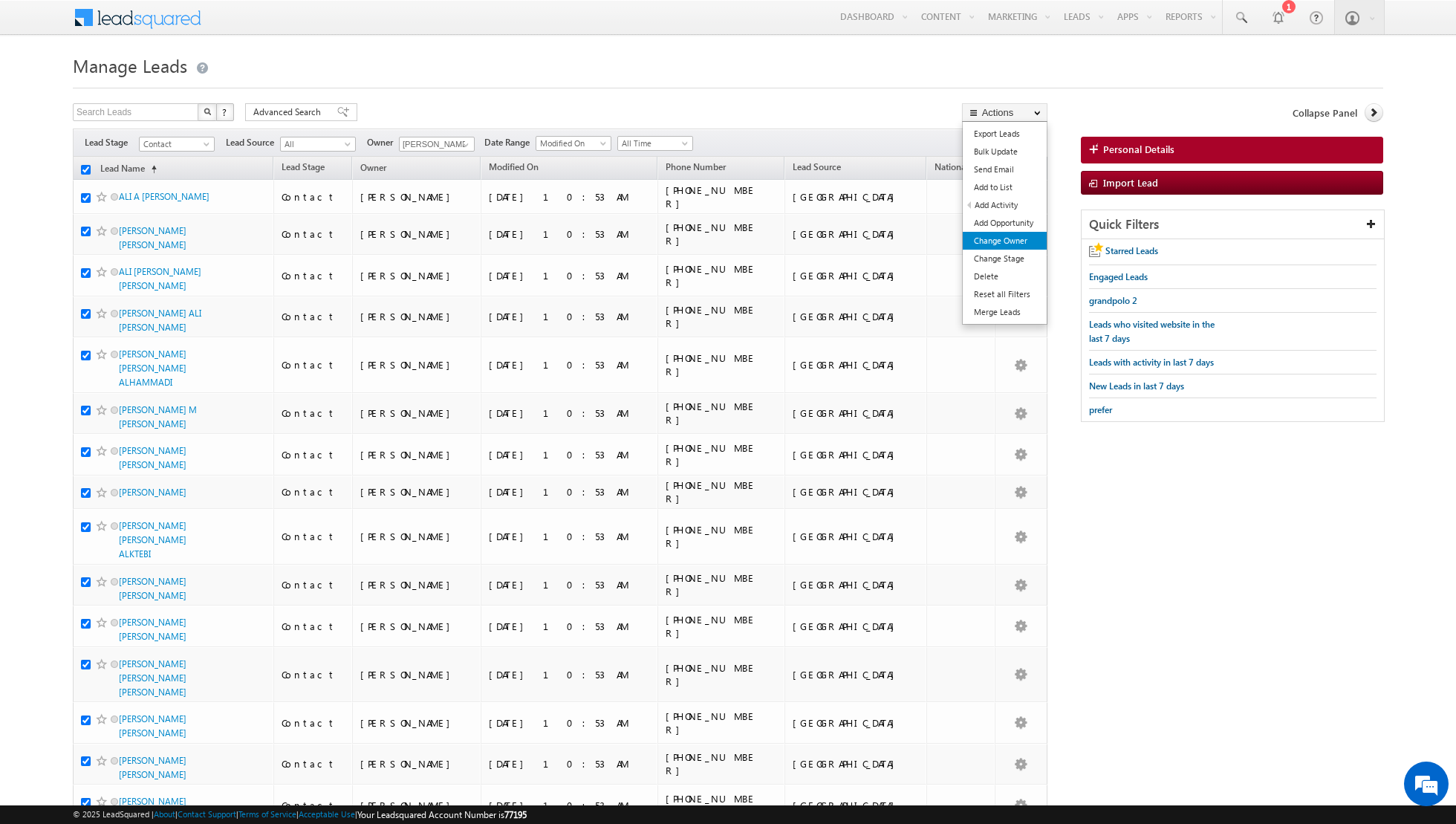
click at [997, 238] on link "Change Owner" at bounding box center [1004, 240] width 84 height 18
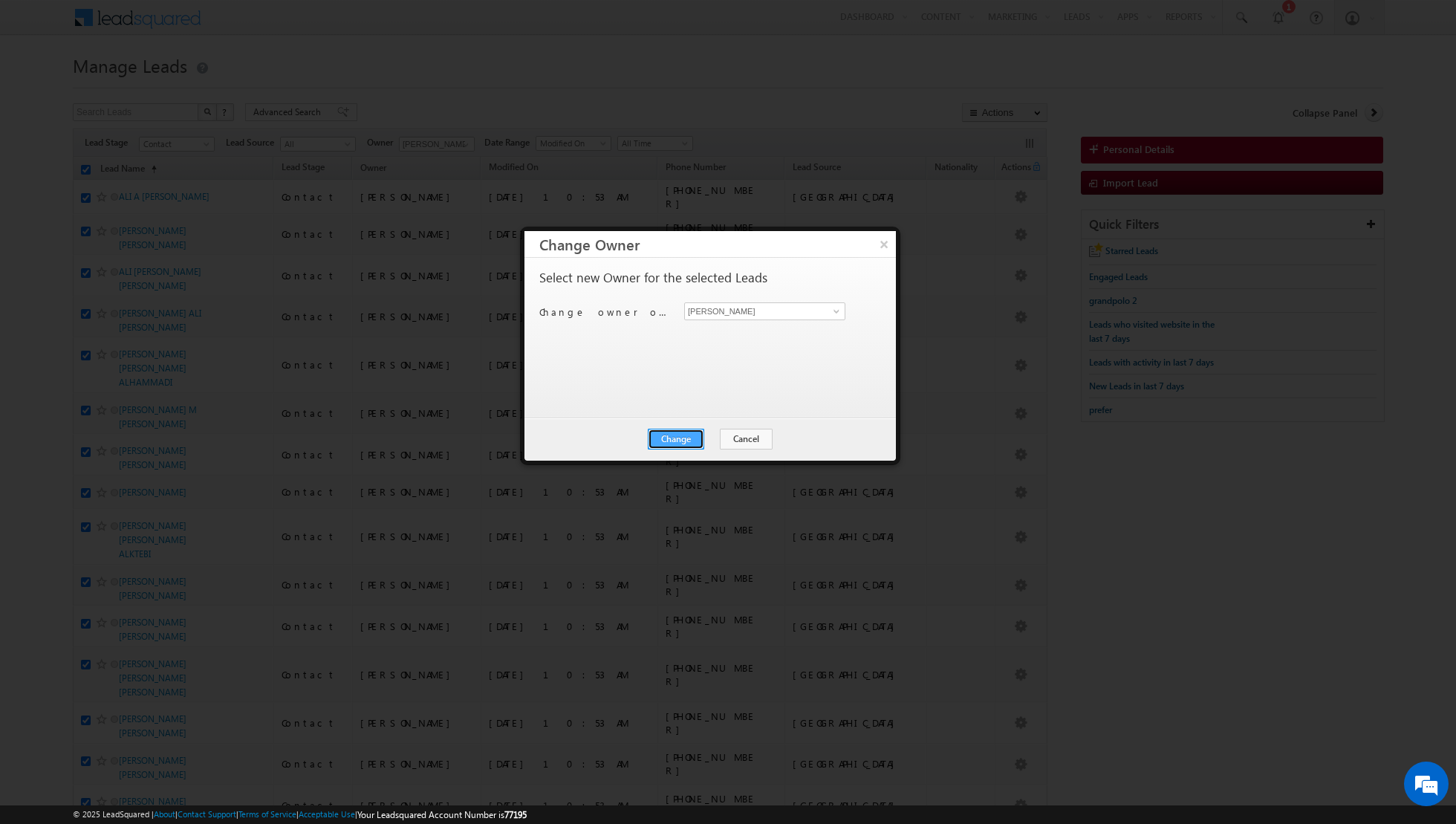
click at [675, 437] on button "Change" at bounding box center [676, 438] width 57 height 21
click at [706, 443] on button "Close" at bounding box center [712, 438] width 48 height 21
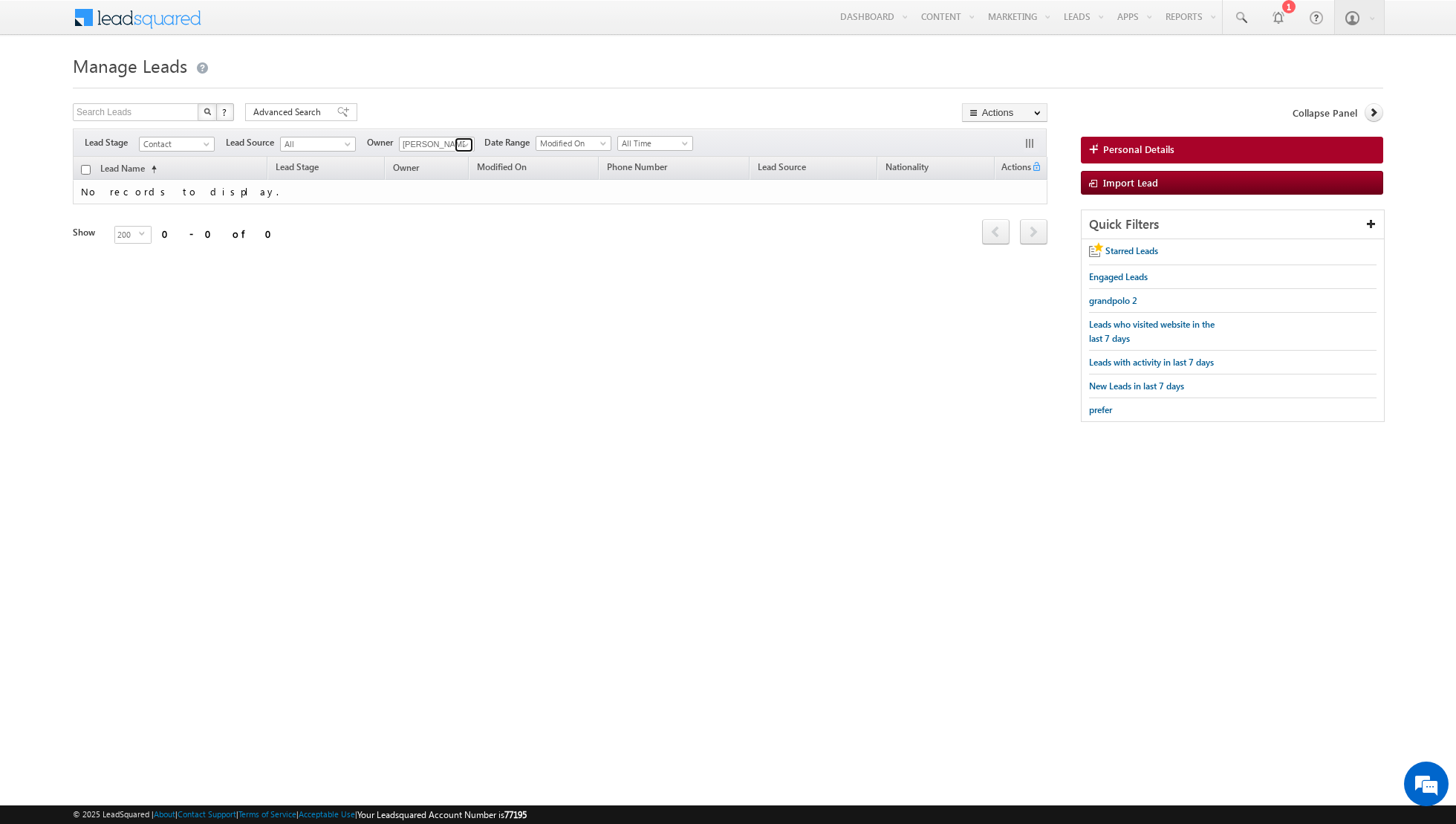
click at [465, 143] on span at bounding box center [465, 144] width 12 height 12
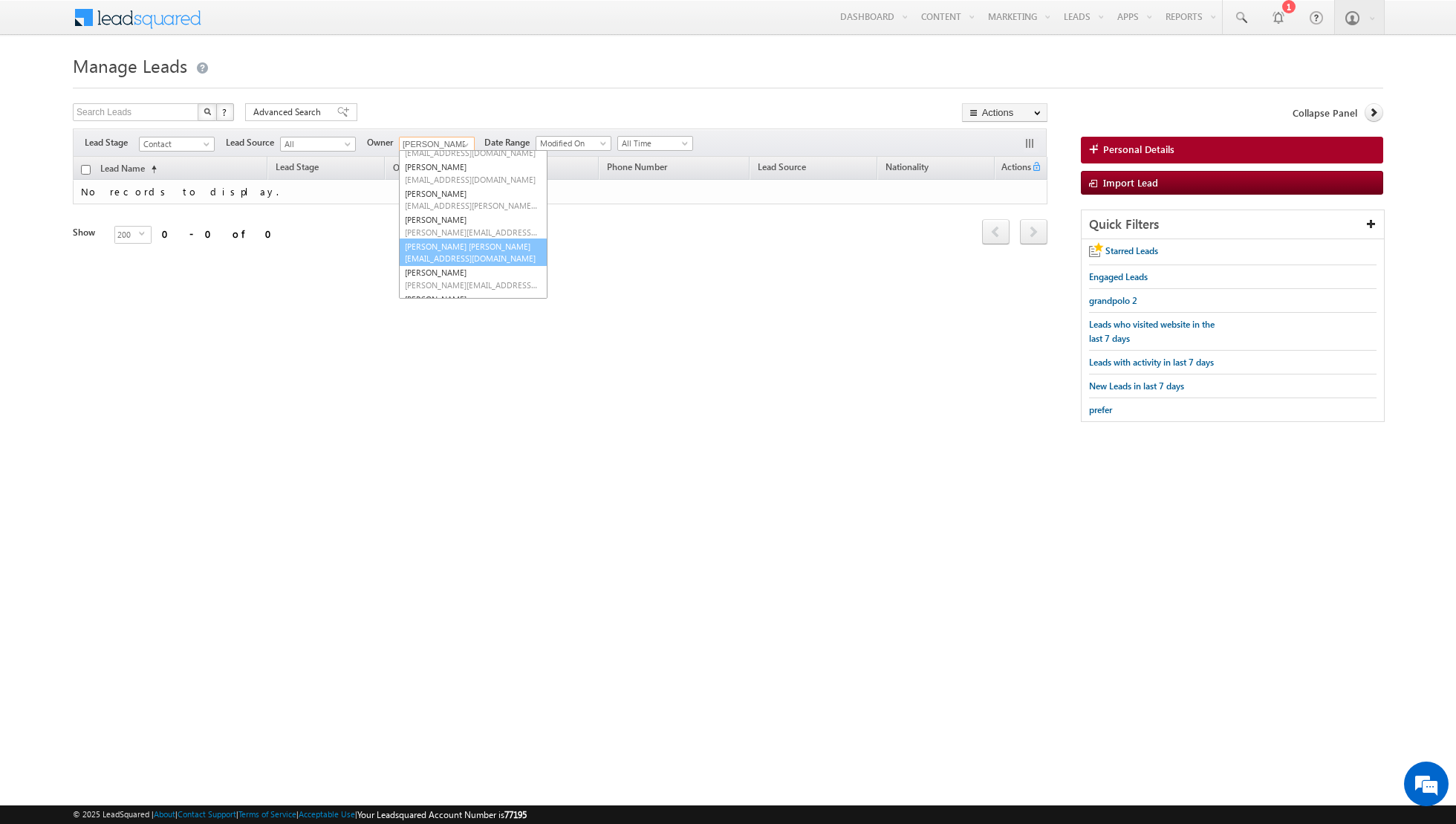
click at [449, 247] on link "[PERSON_NAME] [PERSON_NAME] [PERSON_NAME][EMAIL_ADDRESS][PERSON_NAME][DOMAIN_NA…" at bounding box center [473, 252] width 148 height 28
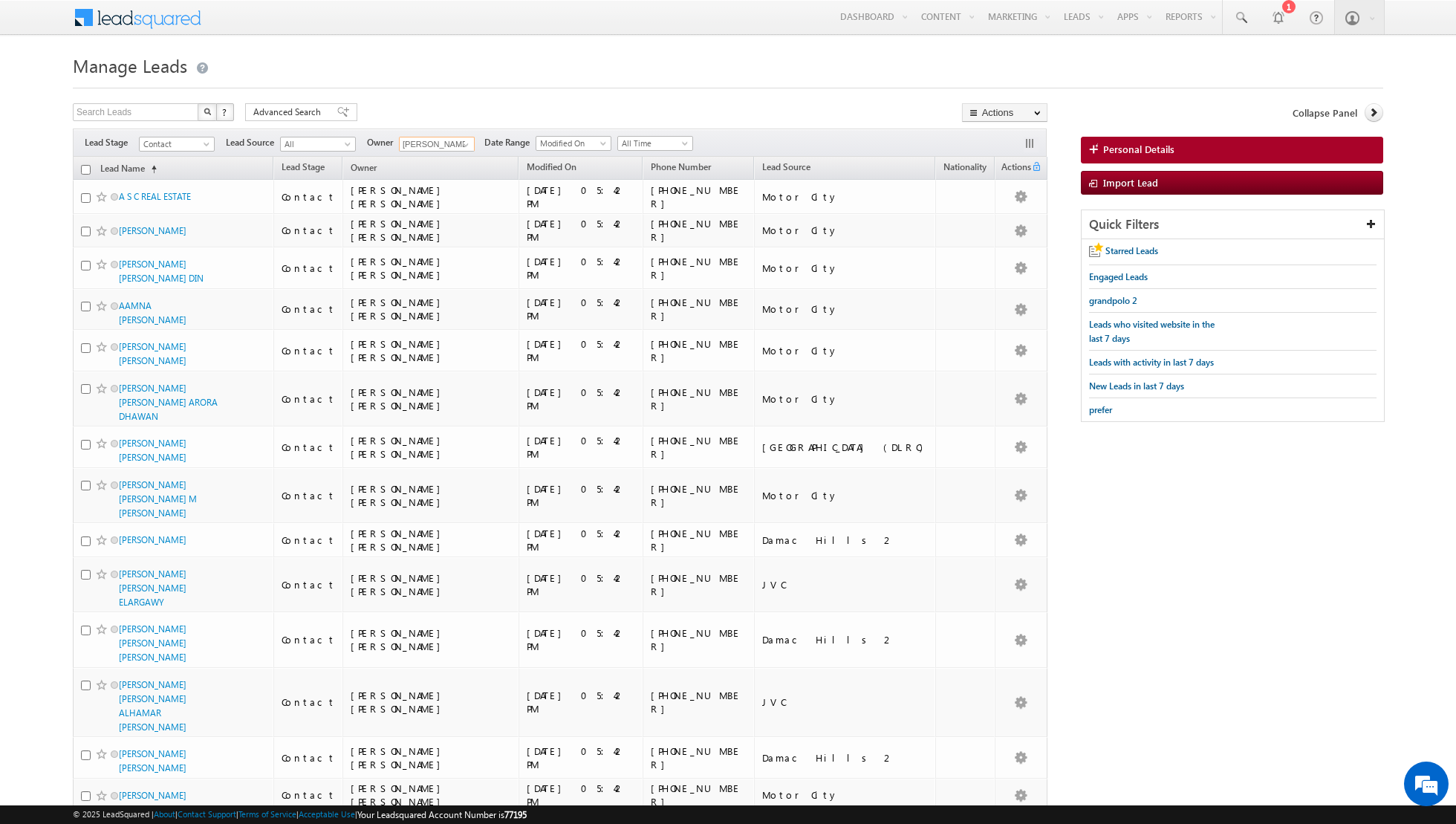
click at [87, 171] on input "checkbox" at bounding box center [86, 170] width 10 height 10
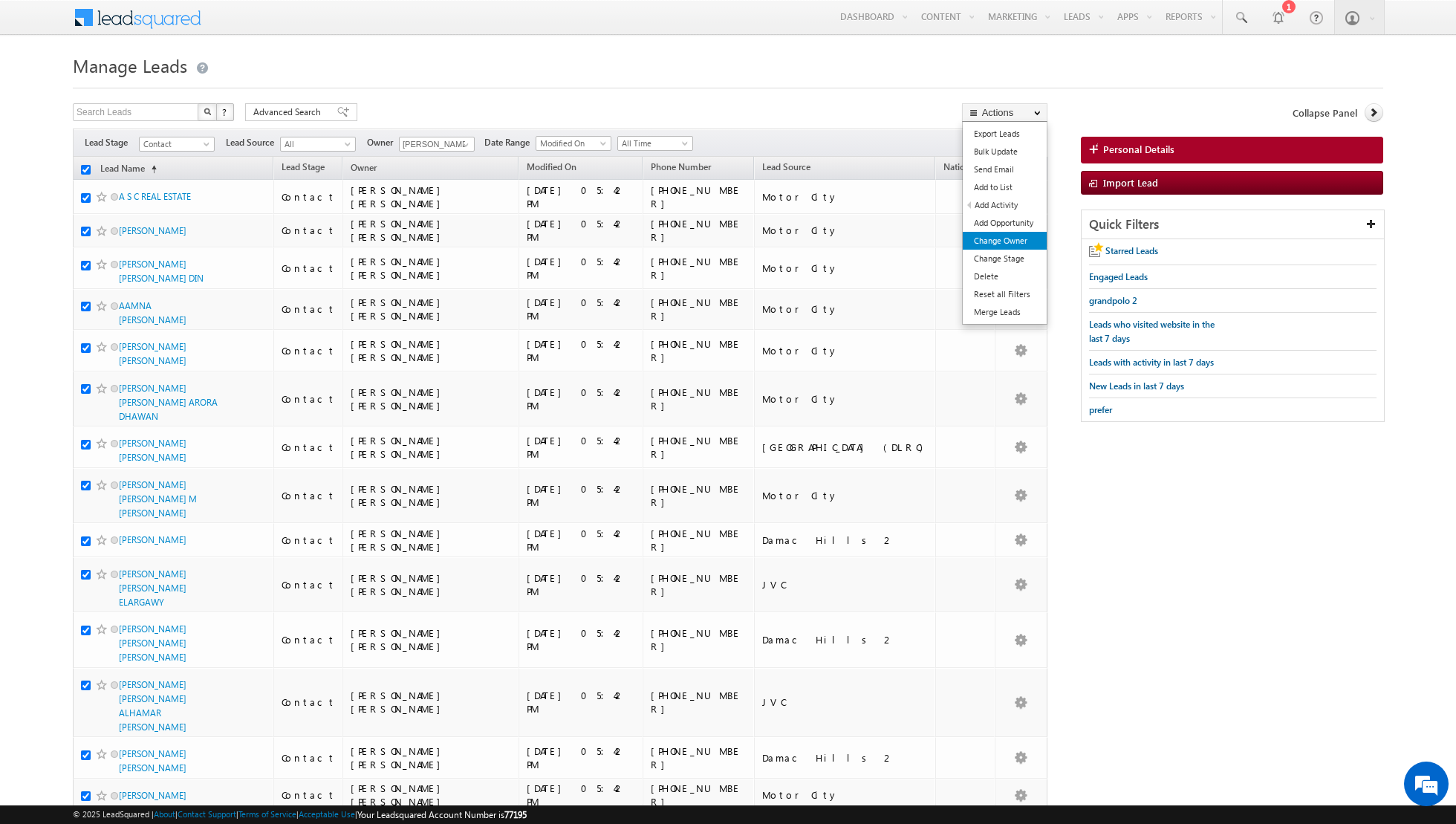
click at [976, 240] on link "Change Owner" at bounding box center [1004, 240] width 84 height 18
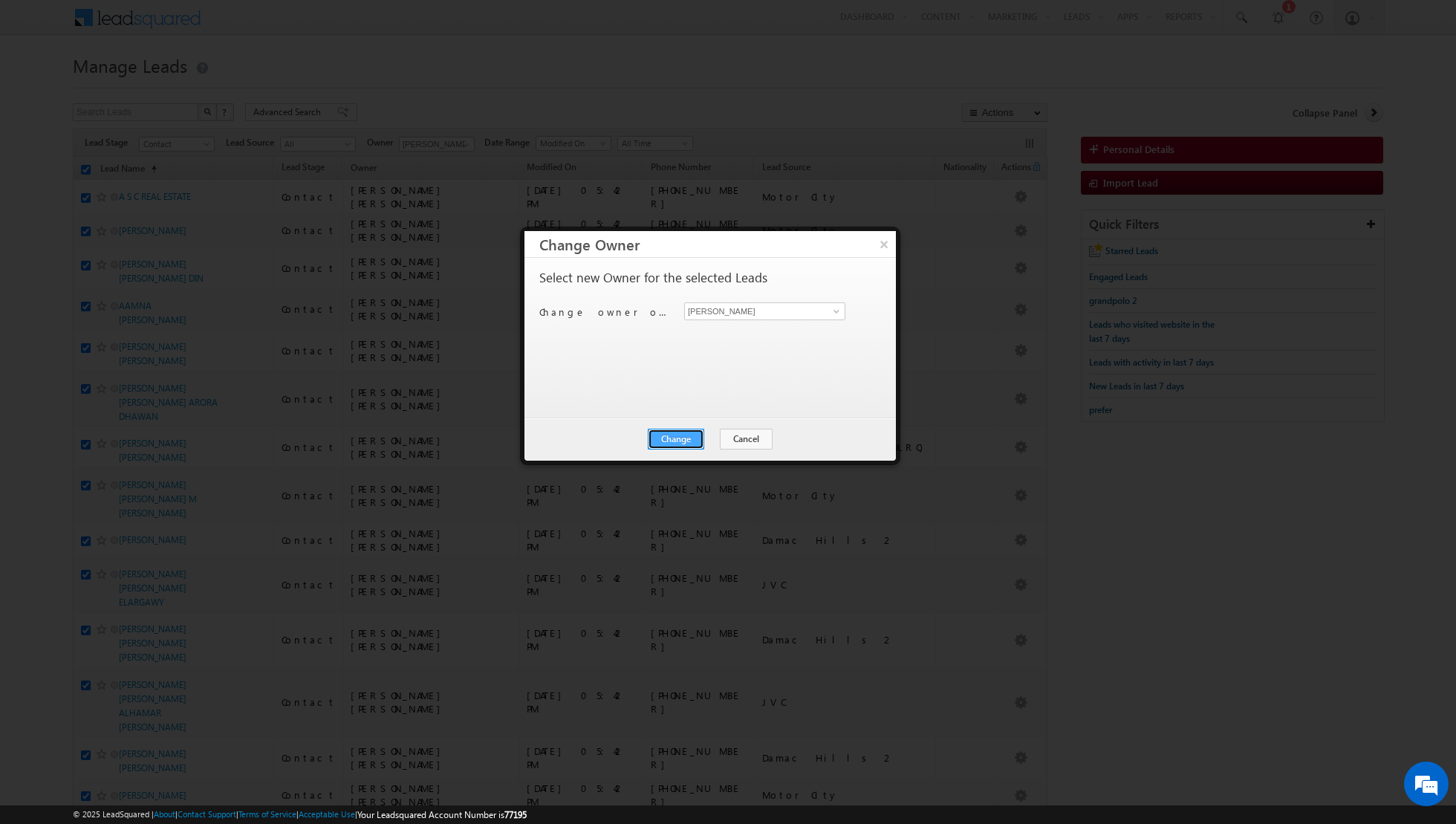
click at [695, 434] on button "Change" at bounding box center [676, 438] width 57 height 21
click at [719, 431] on button "Close" at bounding box center [712, 438] width 48 height 21
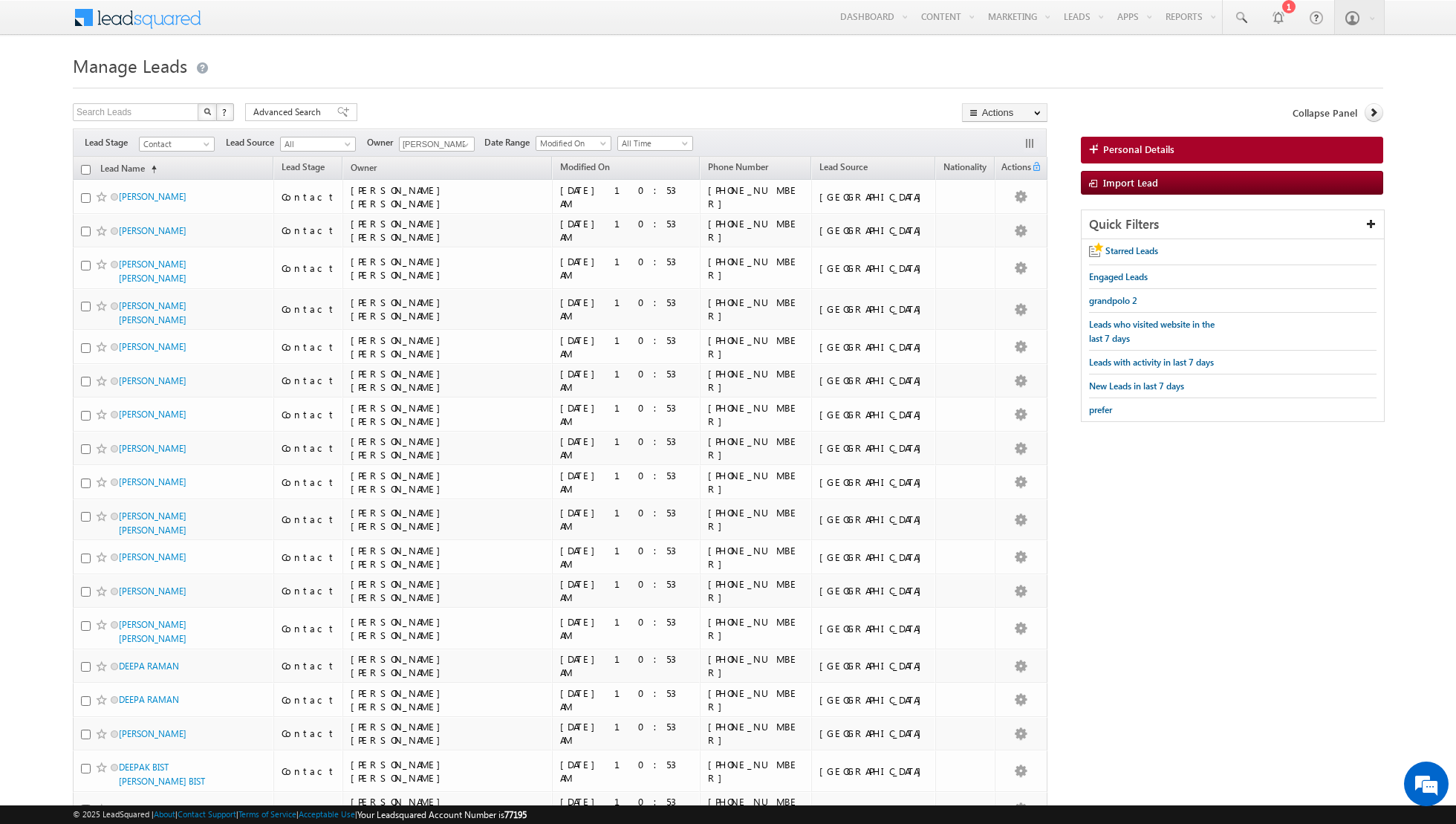
click at [85, 169] on input "checkbox" at bounding box center [86, 170] width 10 height 10
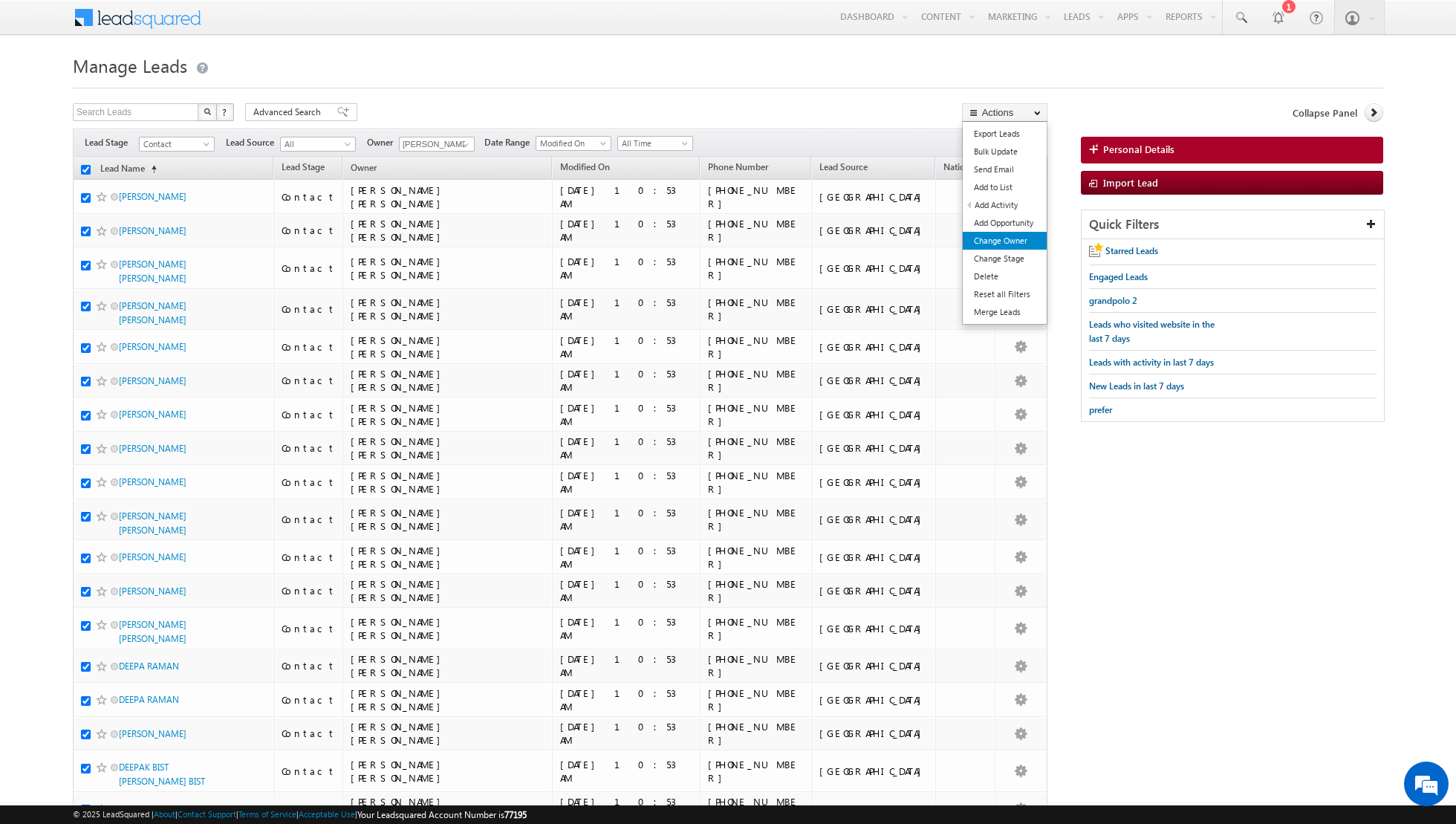
click at [979, 241] on link "Change Owner" at bounding box center [1004, 240] width 84 height 18
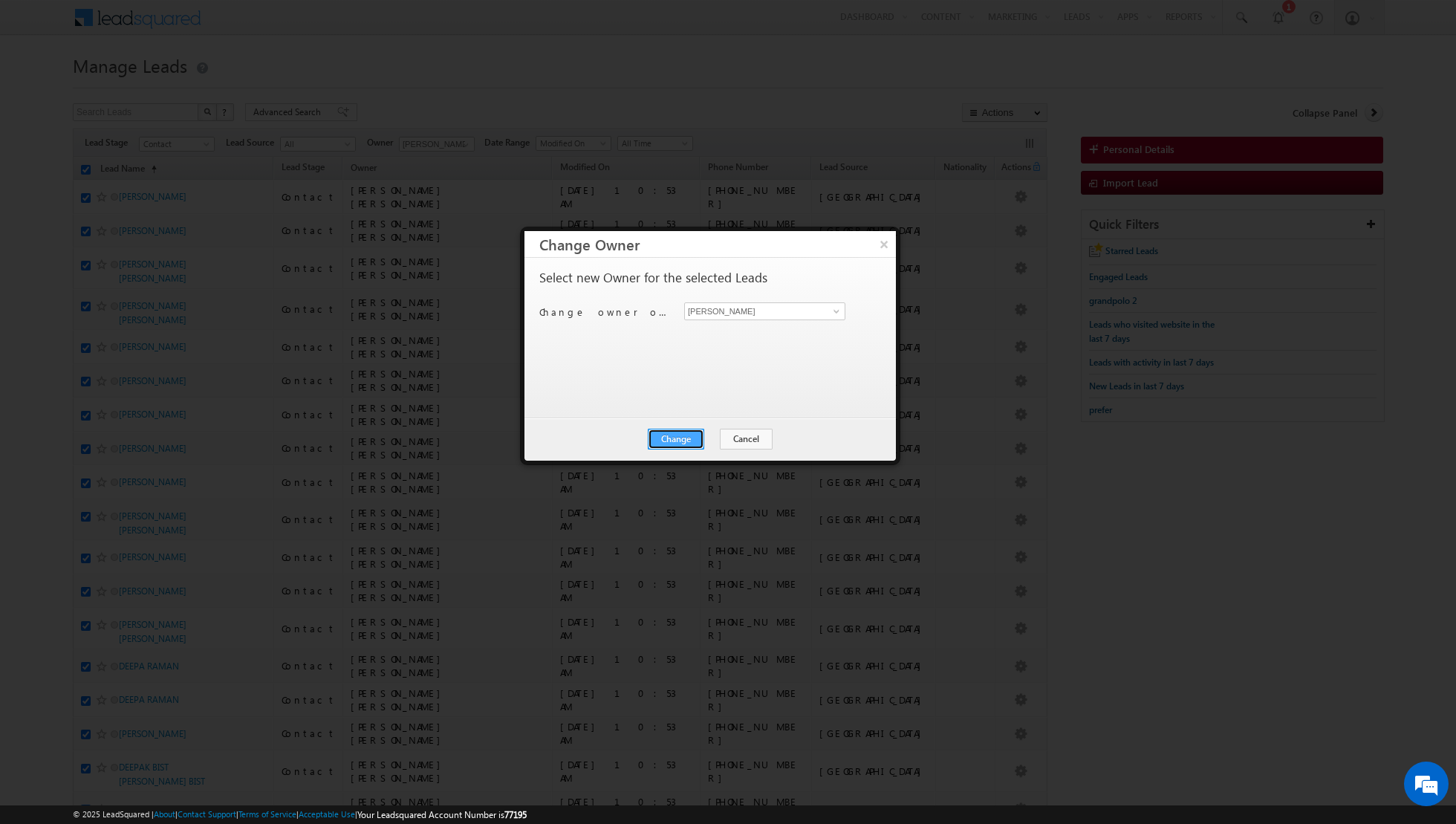
click at [670, 435] on button "Change" at bounding box center [676, 438] width 57 height 21
click at [718, 437] on button "Close" at bounding box center [712, 438] width 48 height 21
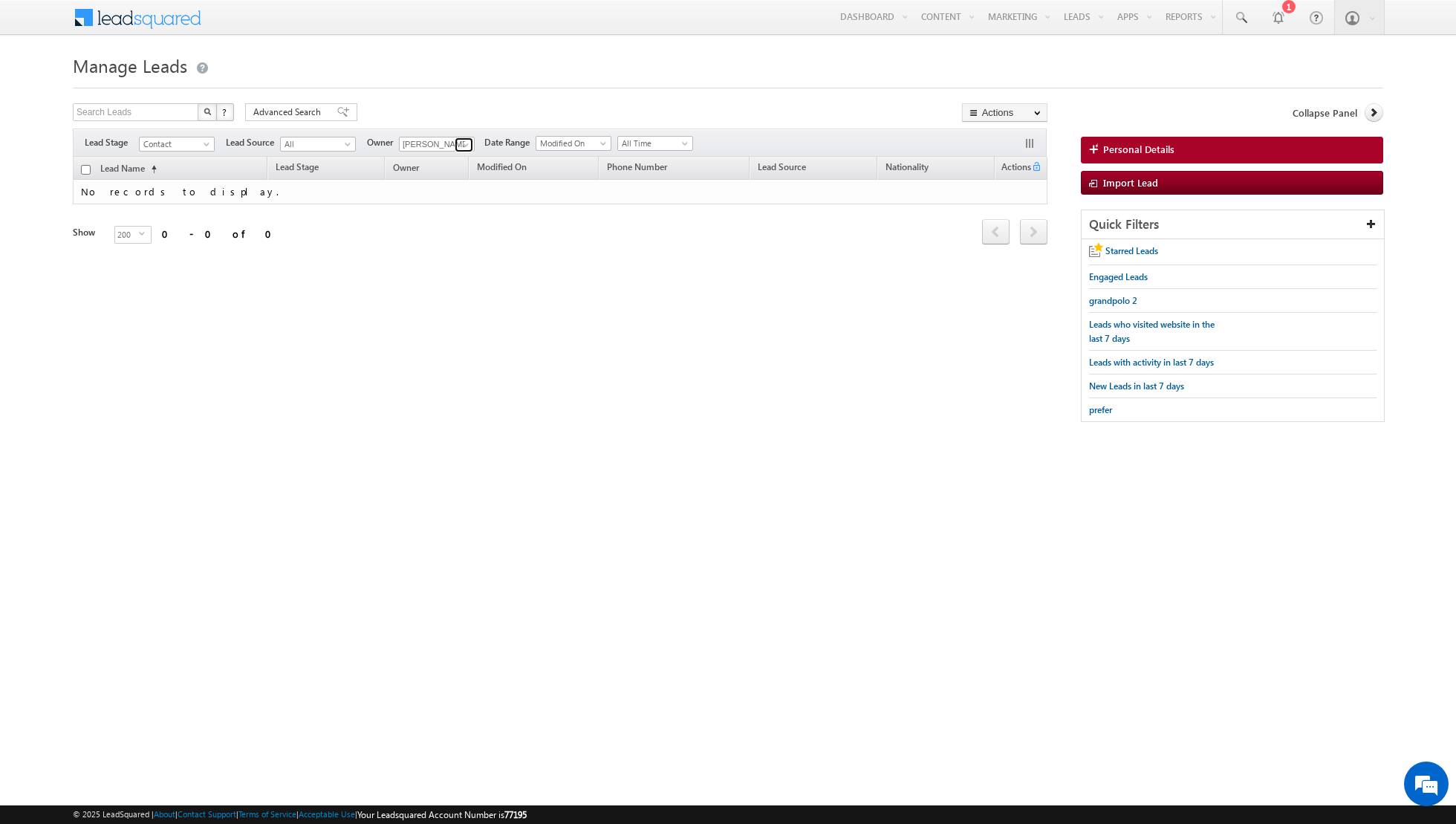
click at [462, 144] on span at bounding box center [465, 144] width 12 height 12
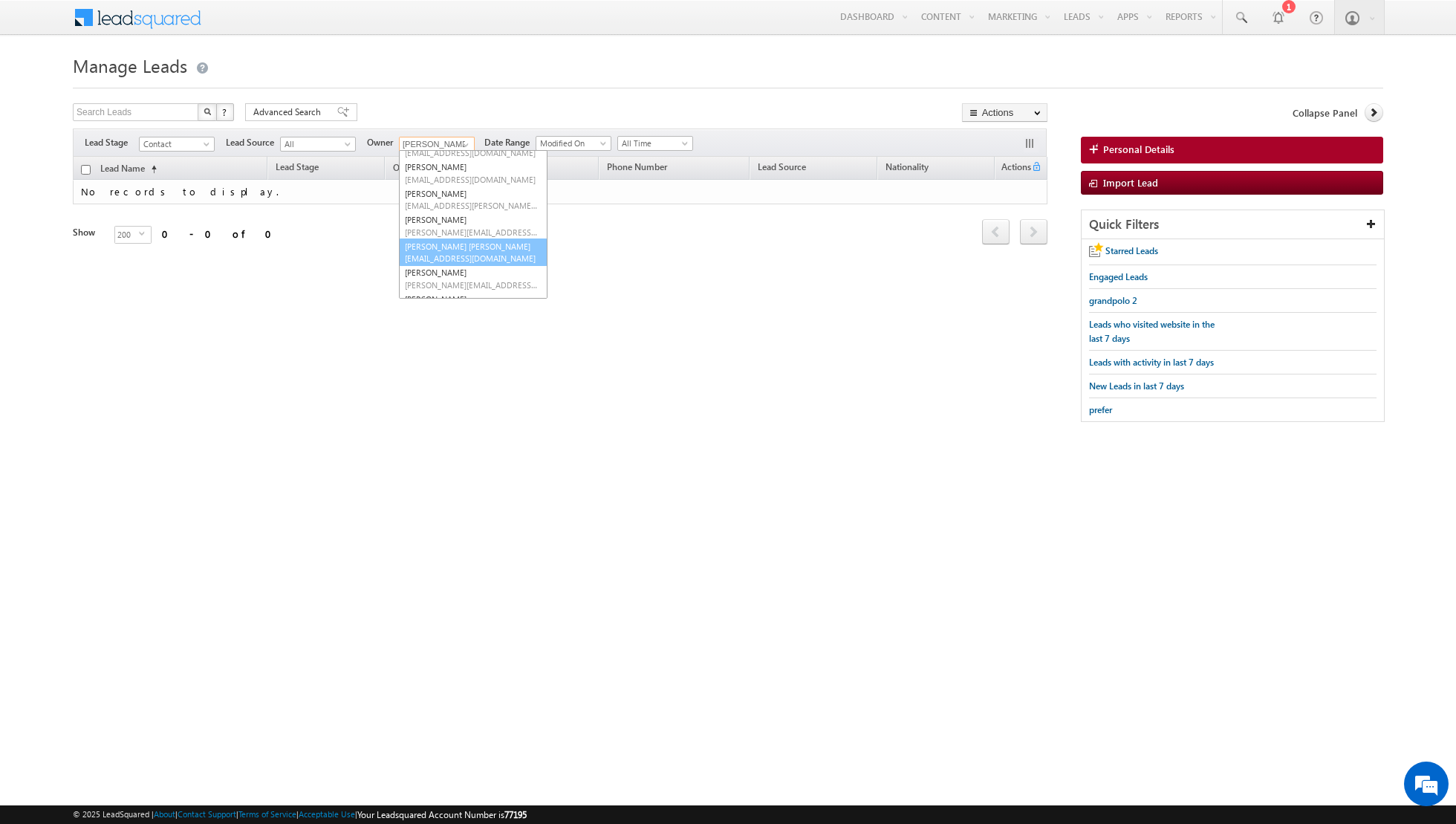
scroll to position [104, 0]
click at [450, 245] on link "[PERSON_NAME] [PERSON_NAME][EMAIL_ADDRESS][PERSON_NAME][DOMAIN_NAME]" at bounding box center [473, 249] width 148 height 28
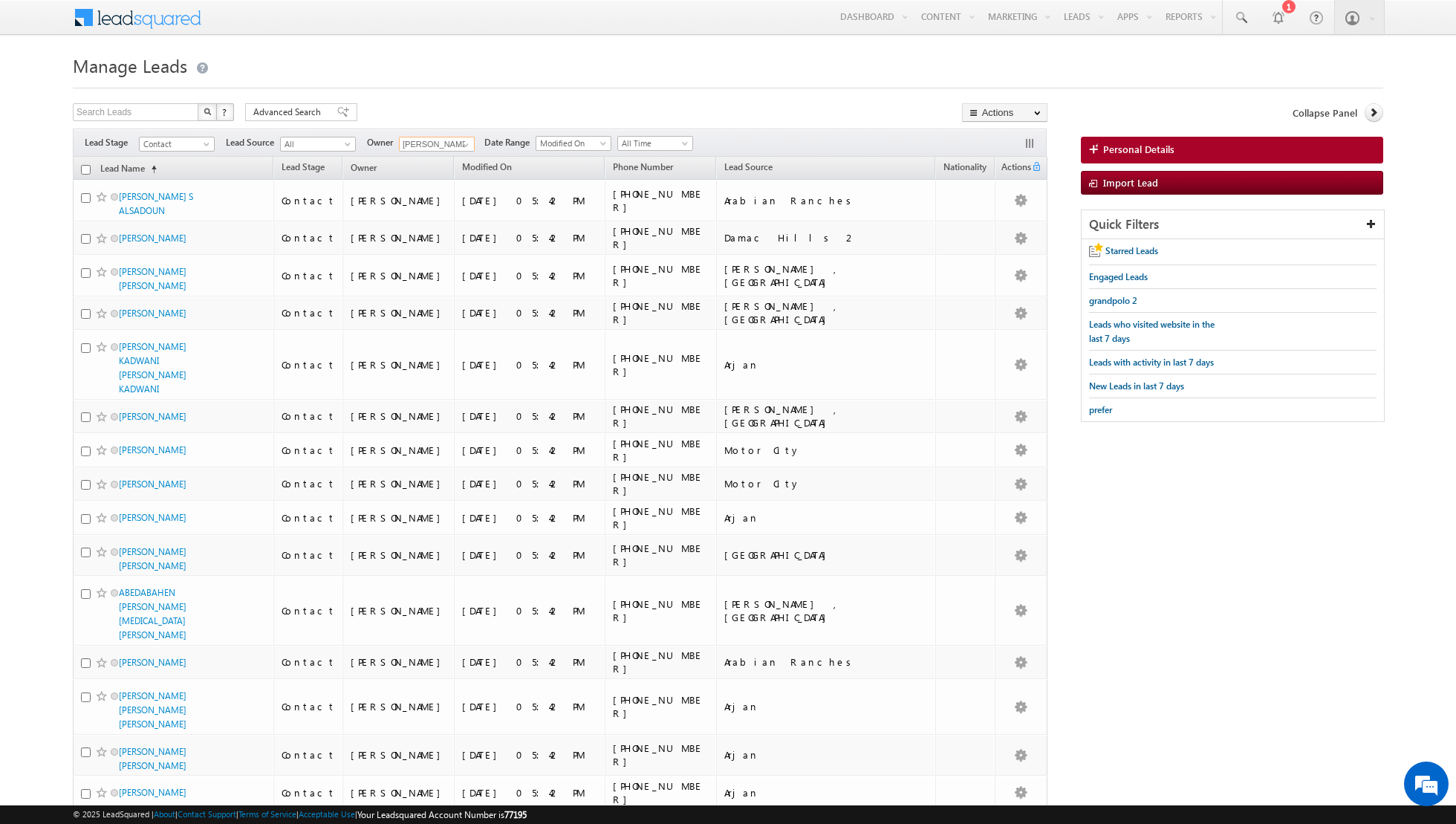
click at [83, 170] on input "checkbox" at bounding box center [86, 170] width 10 height 10
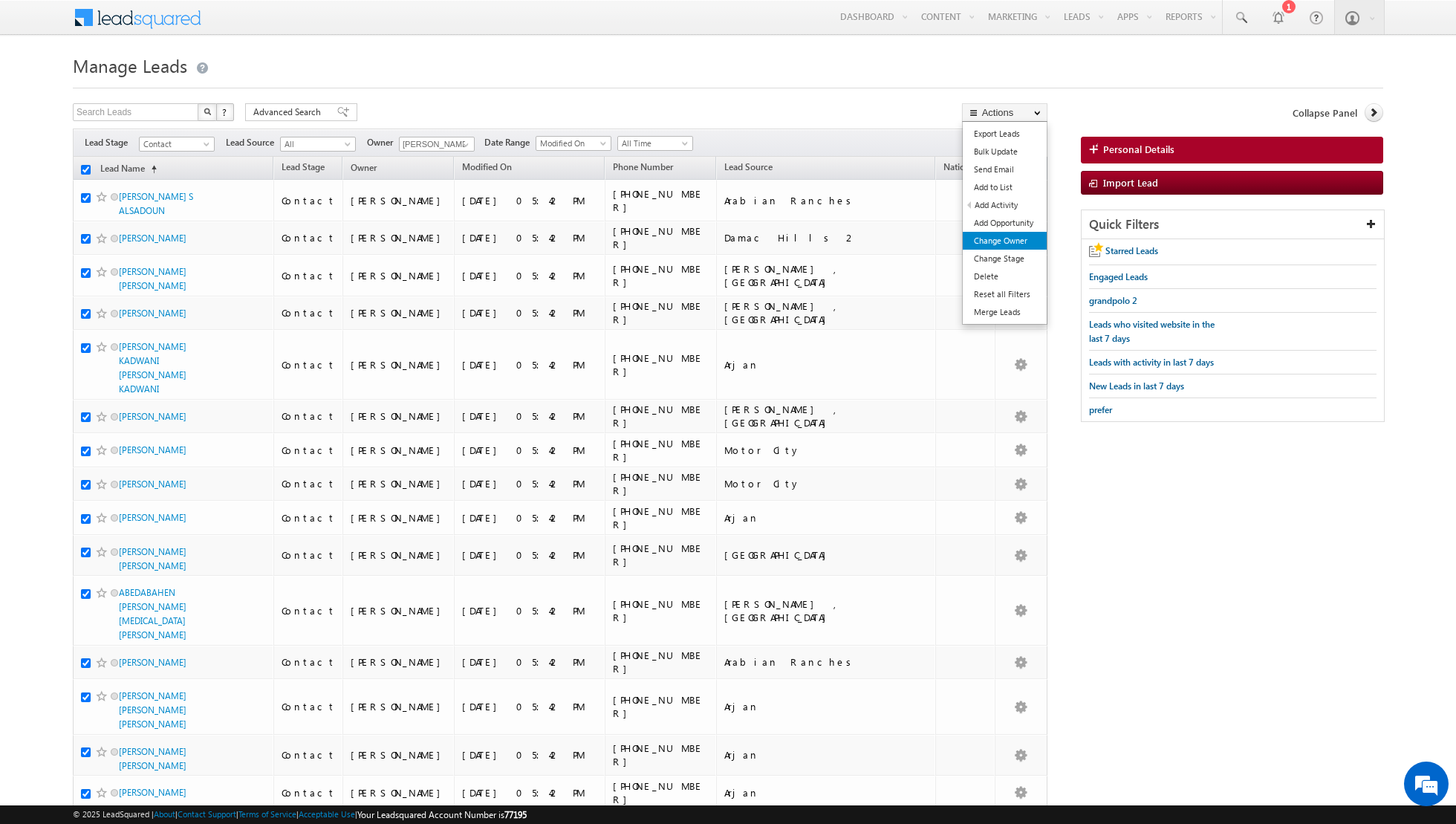
click at [1003, 245] on link "Change Owner" at bounding box center [1004, 240] width 84 height 18
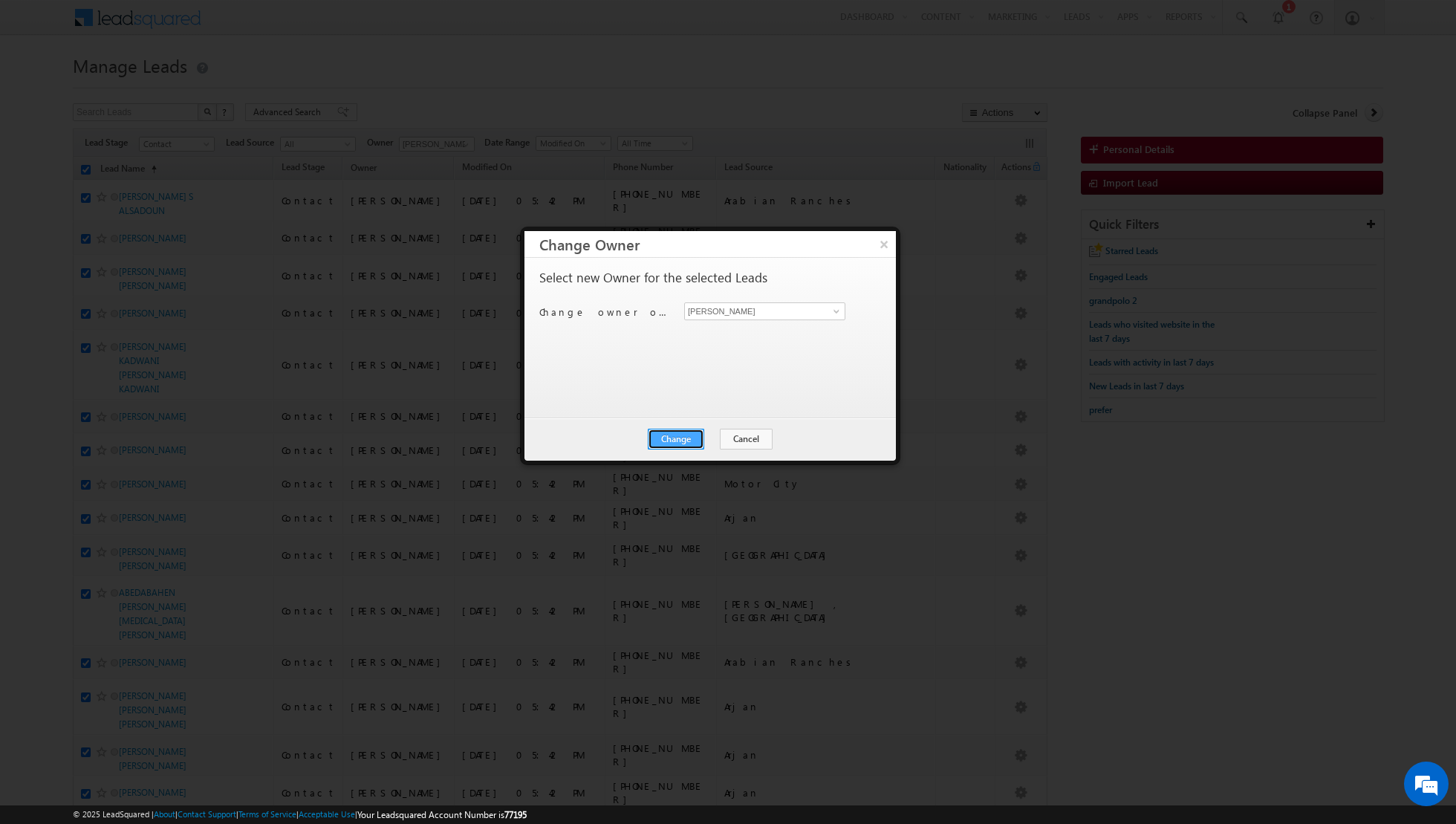
click at [677, 443] on button "Change" at bounding box center [676, 438] width 57 height 21
click at [708, 437] on button "Close" at bounding box center [712, 438] width 48 height 21
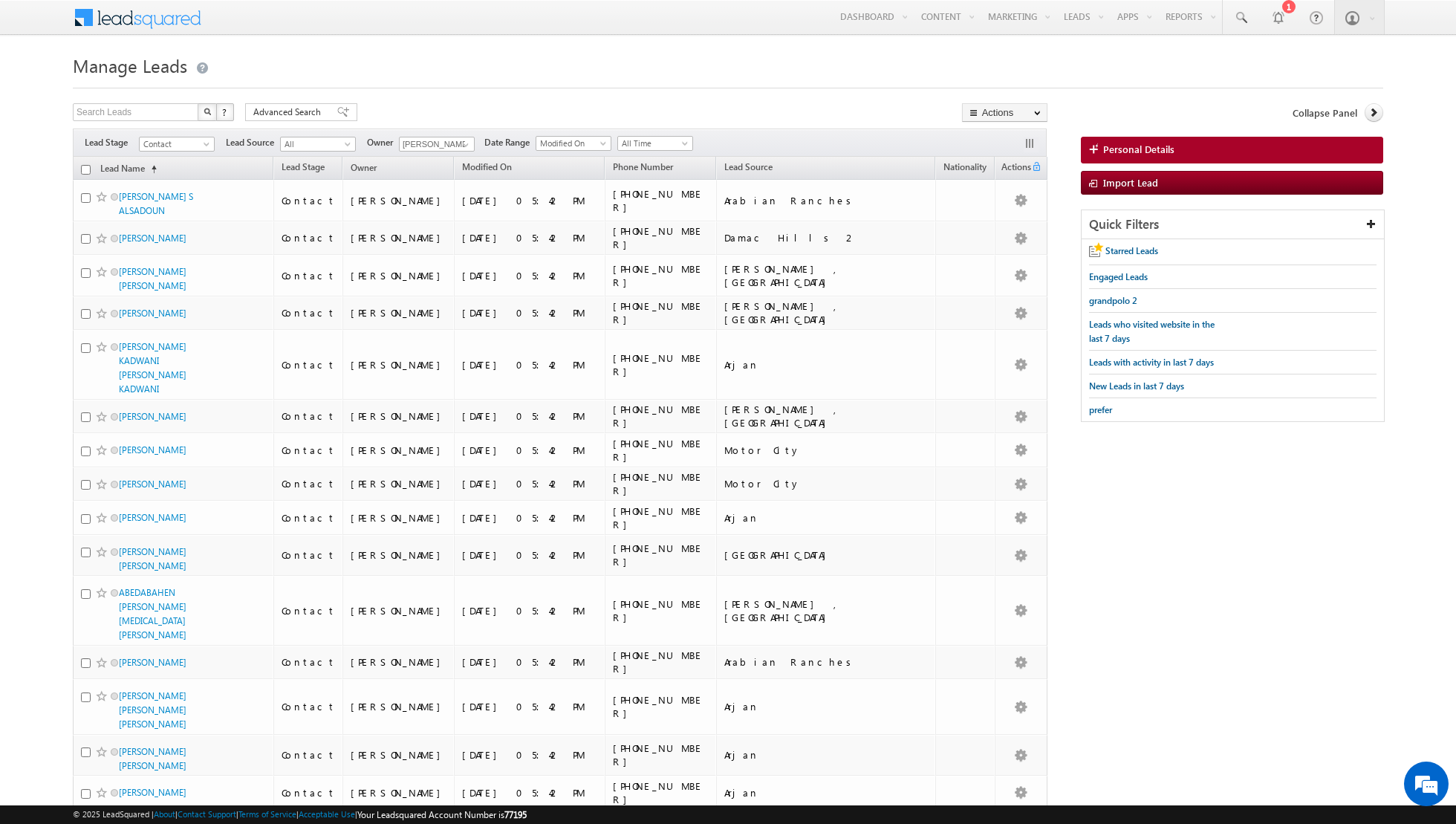
click at [86, 171] on input "checkbox" at bounding box center [86, 170] width 10 height 10
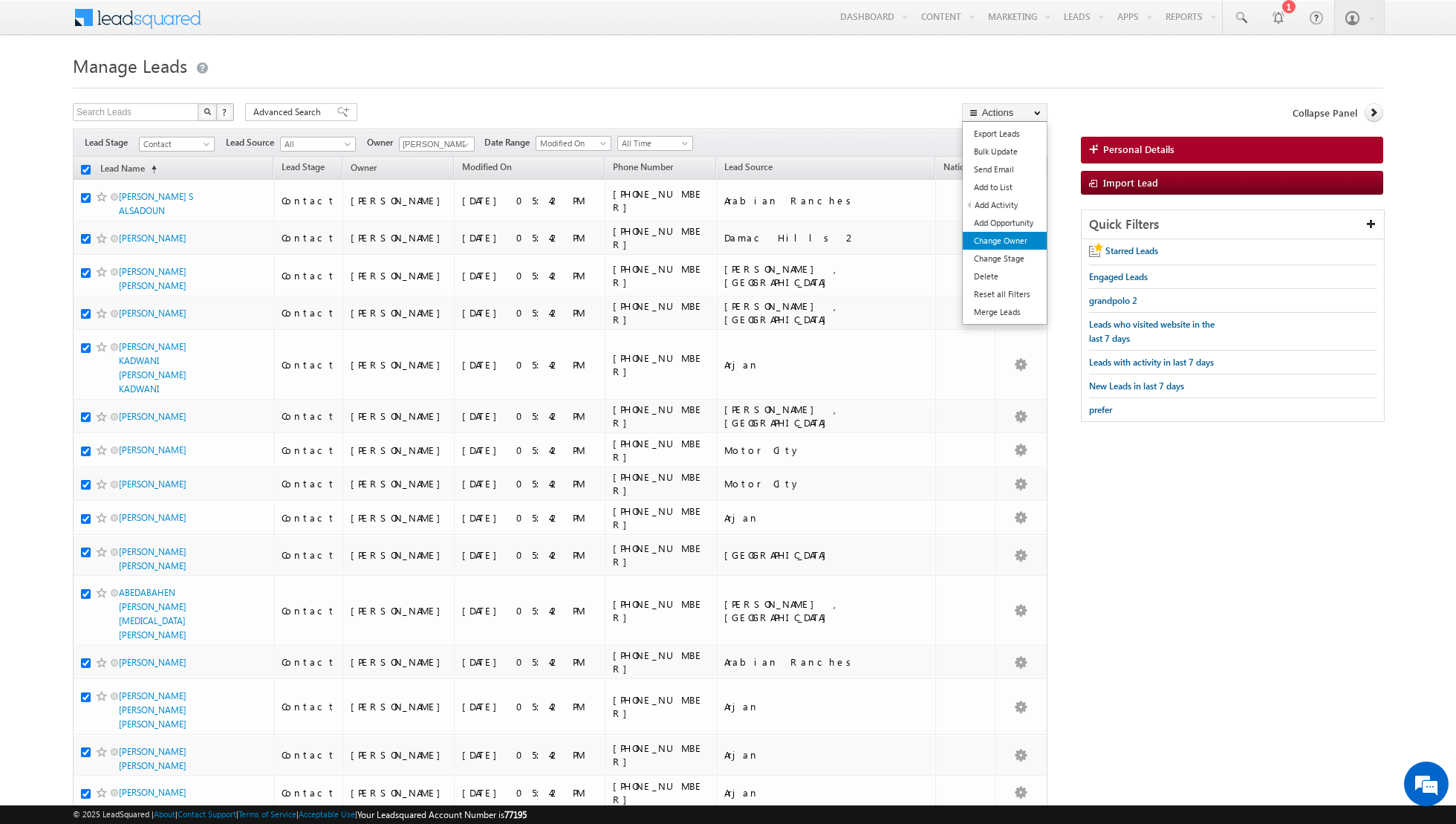
click at [987, 235] on link "Change Owner" at bounding box center [1004, 240] width 84 height 18
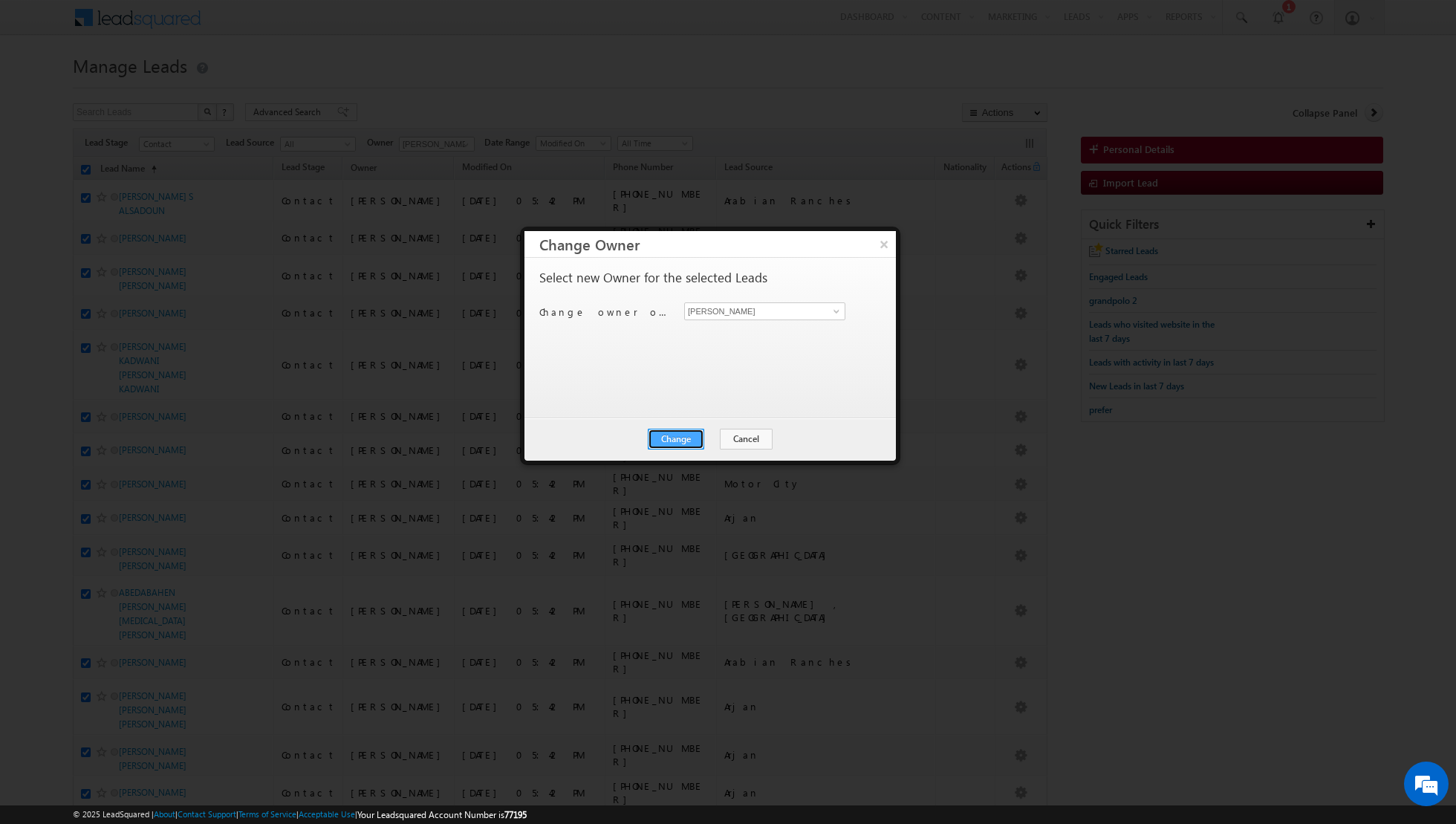
click at [668, 442] on button "Change" at bounding box center [676, 438] width 57 height 21
click at [715, 439] on button "Close" at bounding box center [712, 438] width 48 height 21
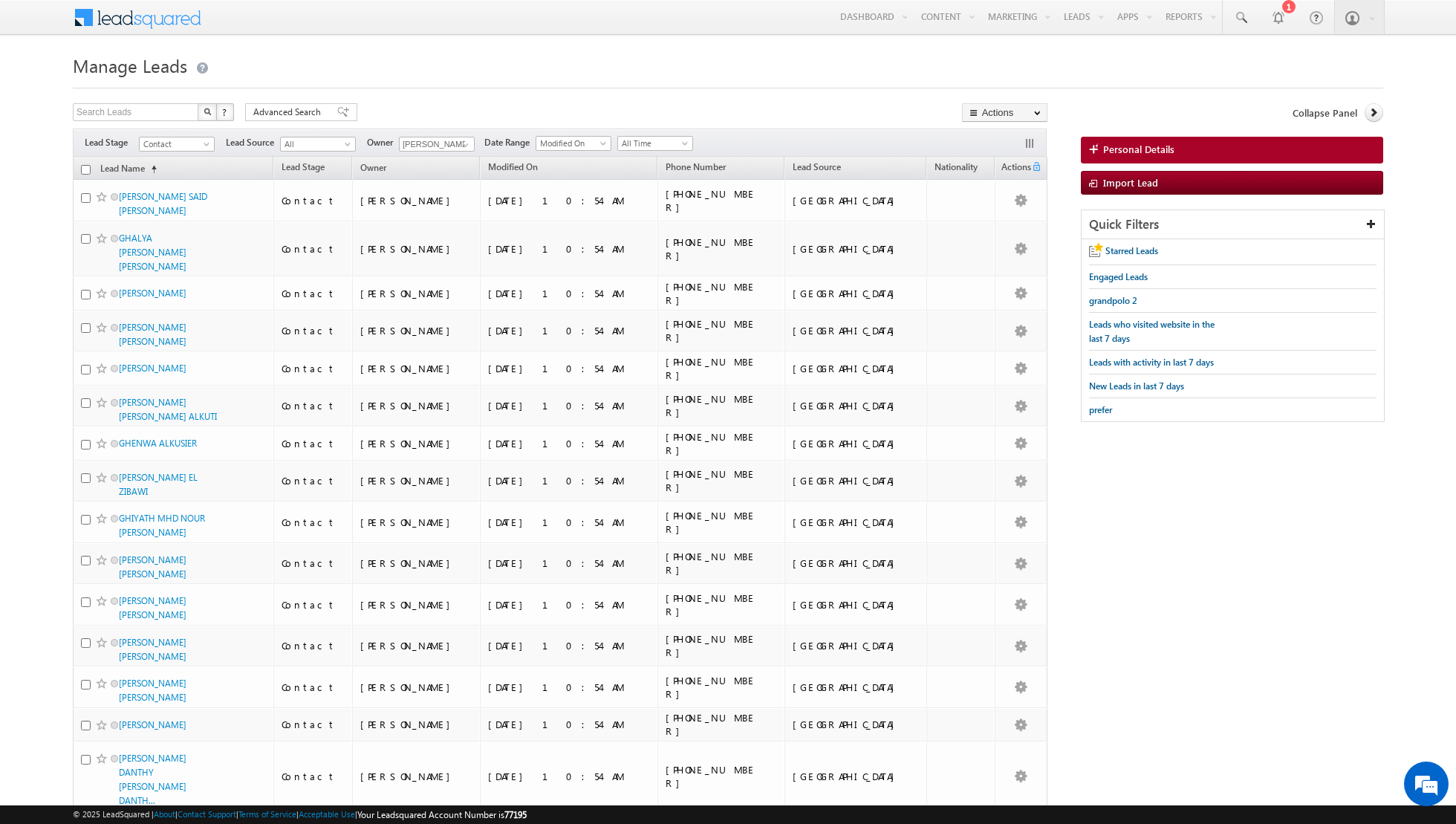
click at [83, 170] on input "checkbox" at bounding box center [86, 170] width 10 height 10
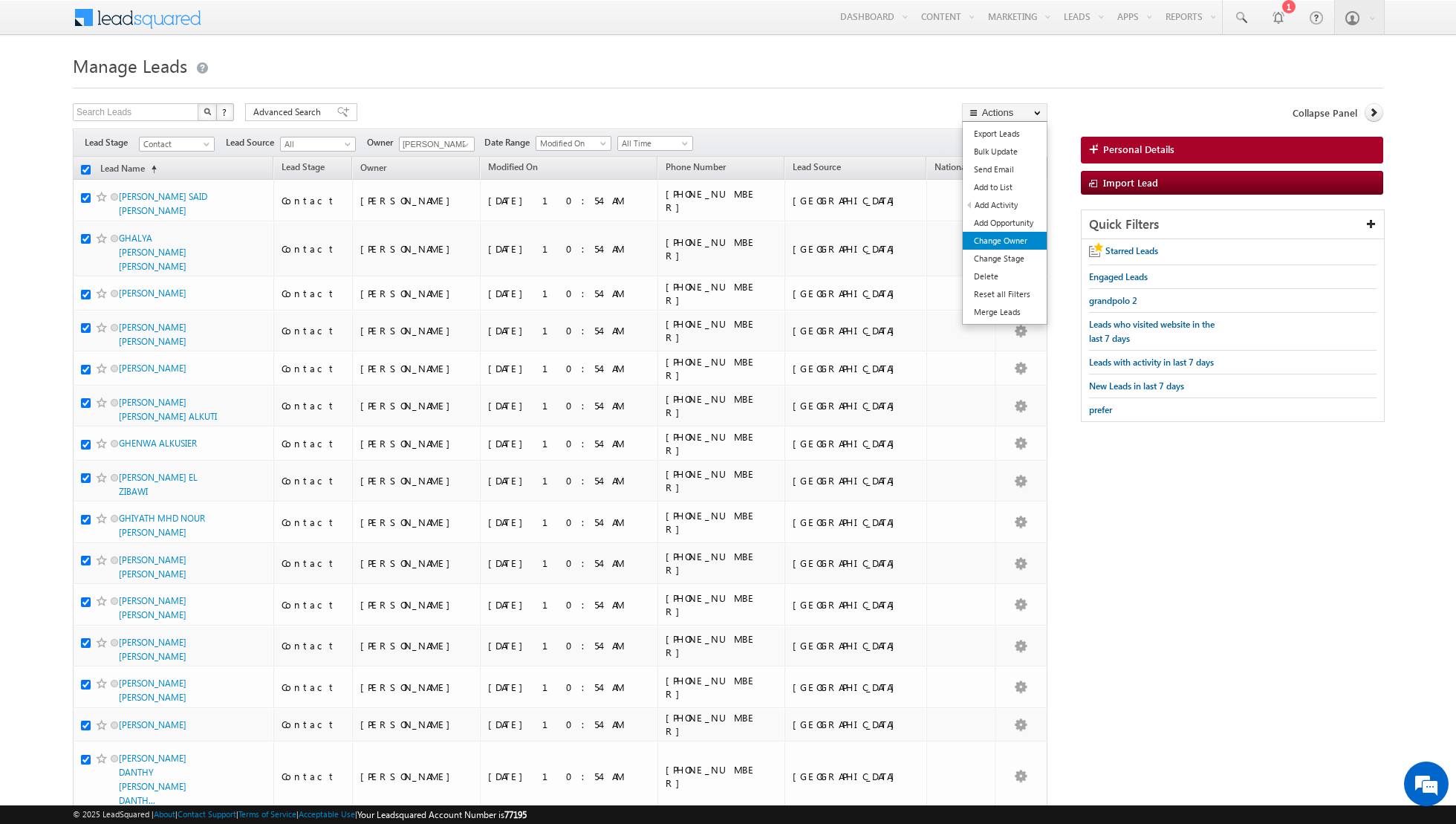
click at [996, 239] on link "Change Owner" at bounding box center [1004, 240] width 84 height 18
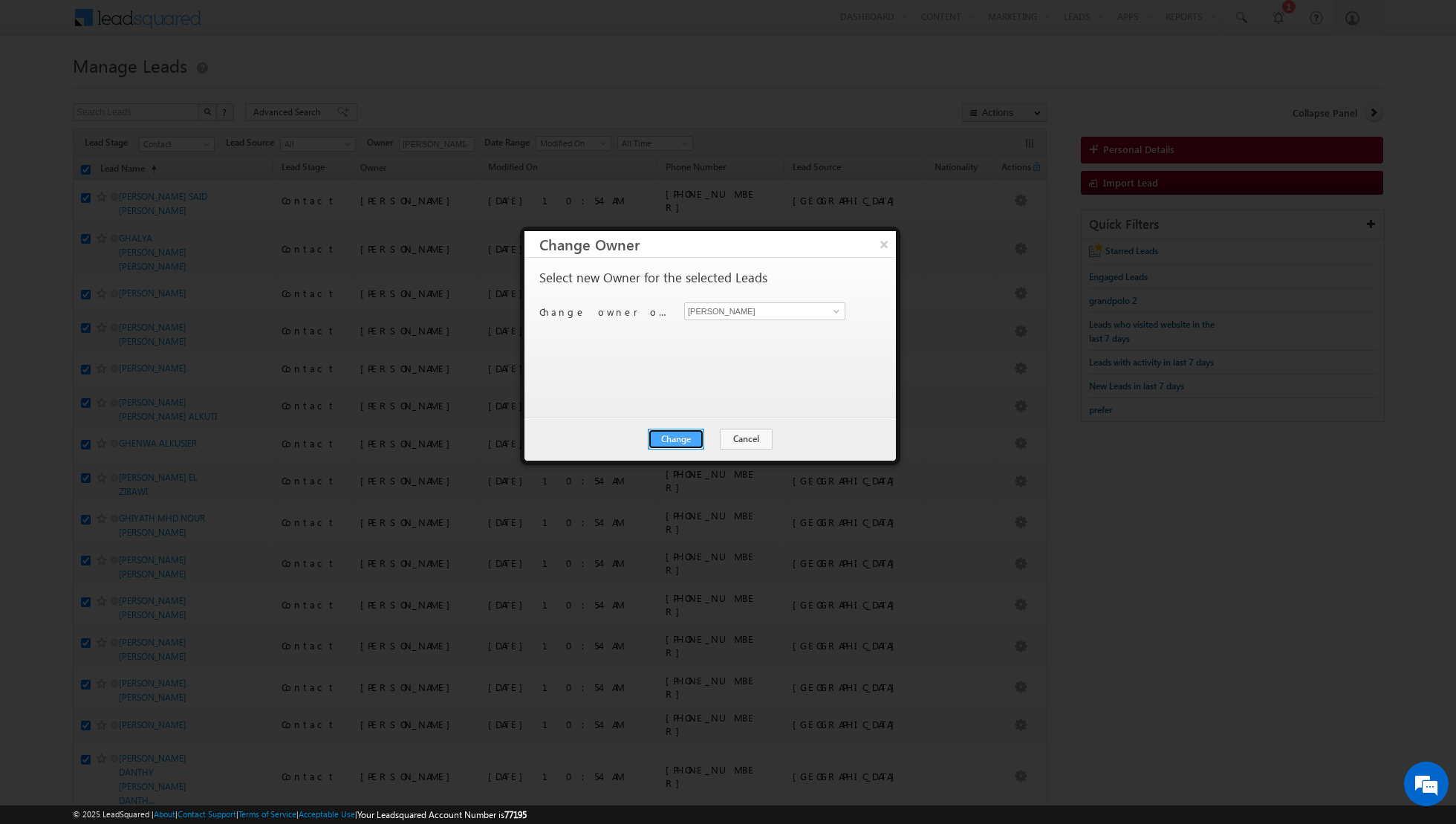
click at [682, 440] on button "Change" at bounding box center [676, 438] width 57 height 21
click at [705, 437] on button "Close" at bounding box center [712, 438] width 48 height 21
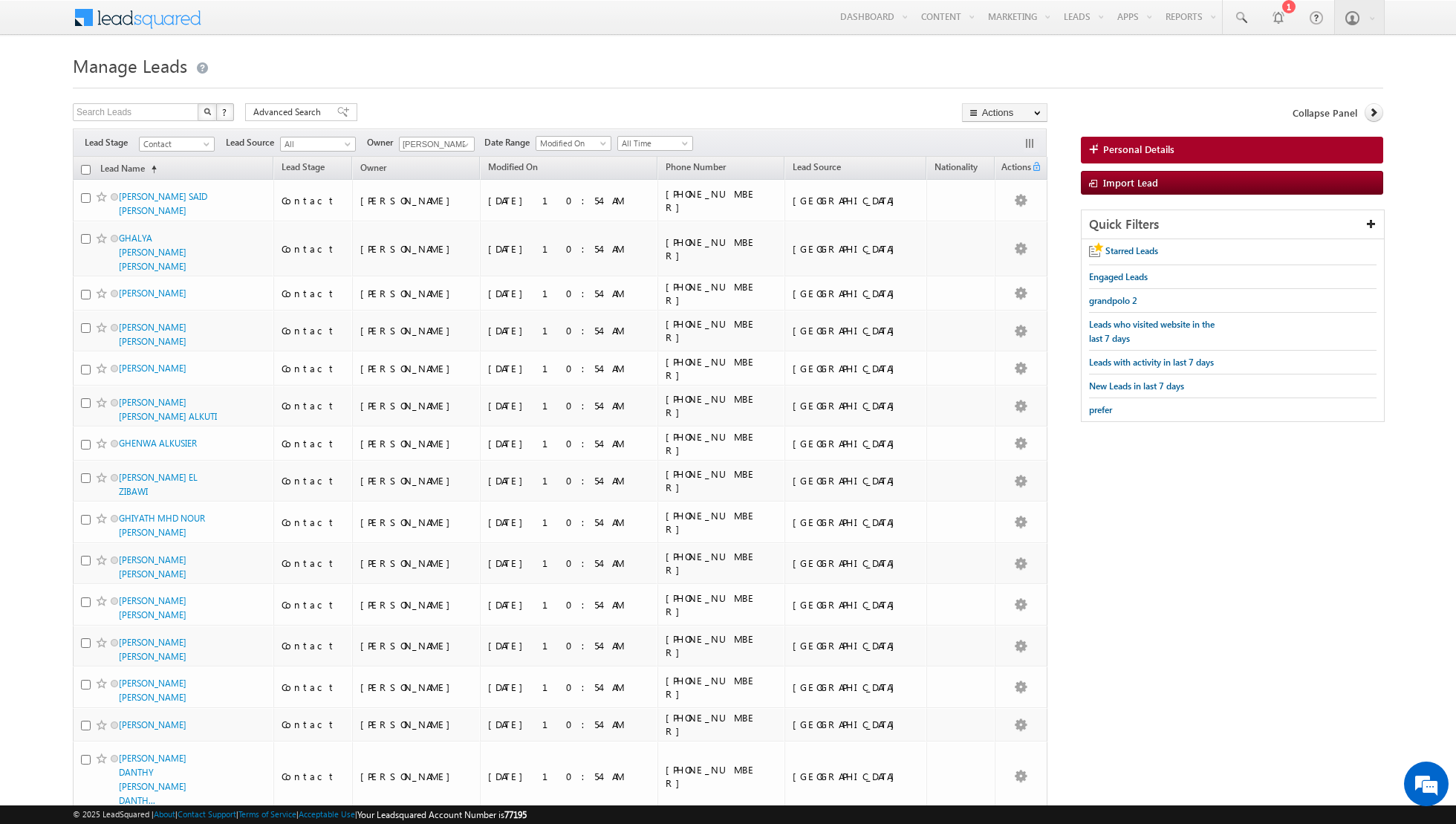
click at [85, 170] on input "checkbox" at bounding box center [86, 170] width 10 height 10
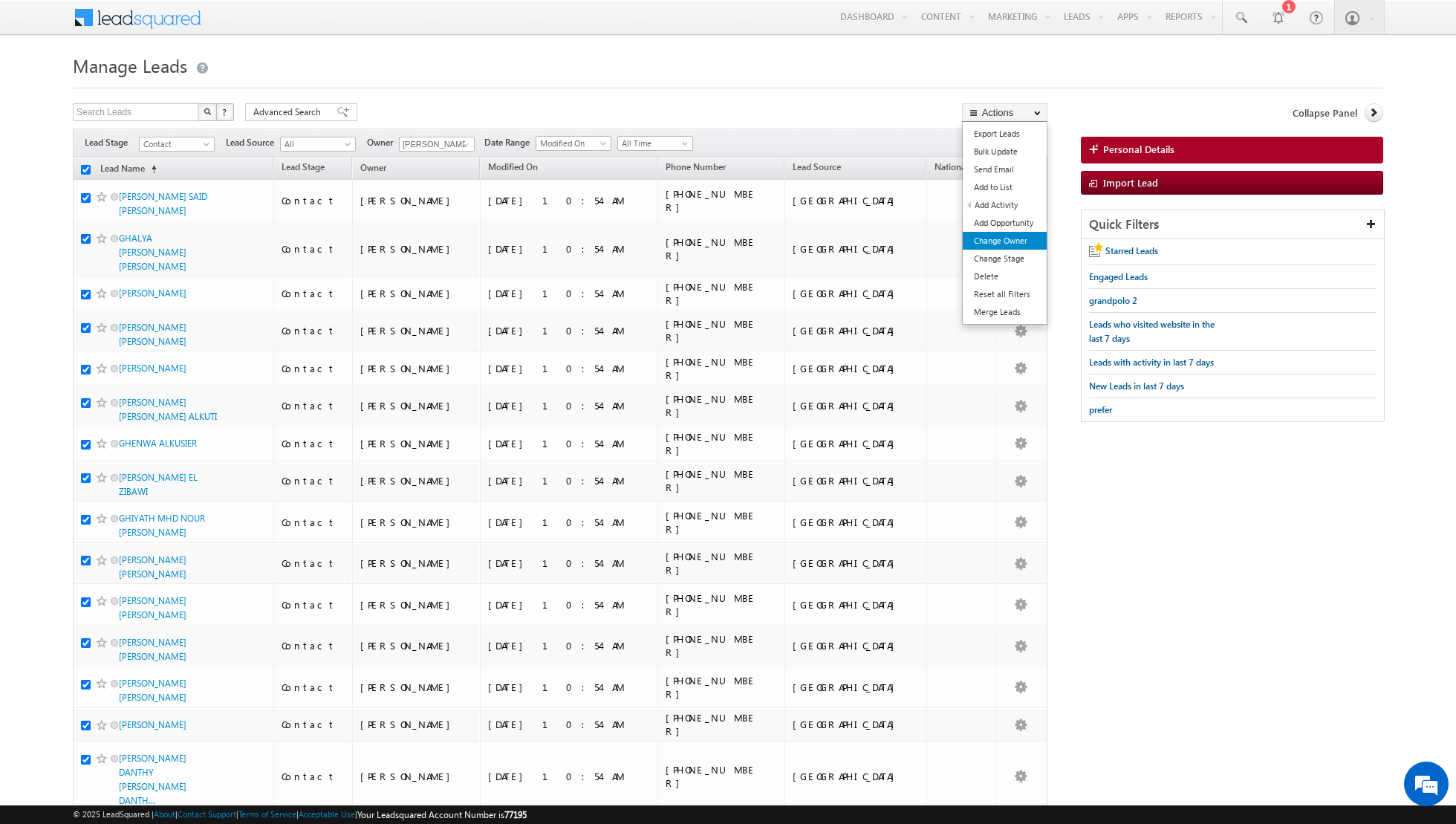
click at [1001, 240] on link "Change Owner" at bounding box center [1004, 240] width 84 height 18
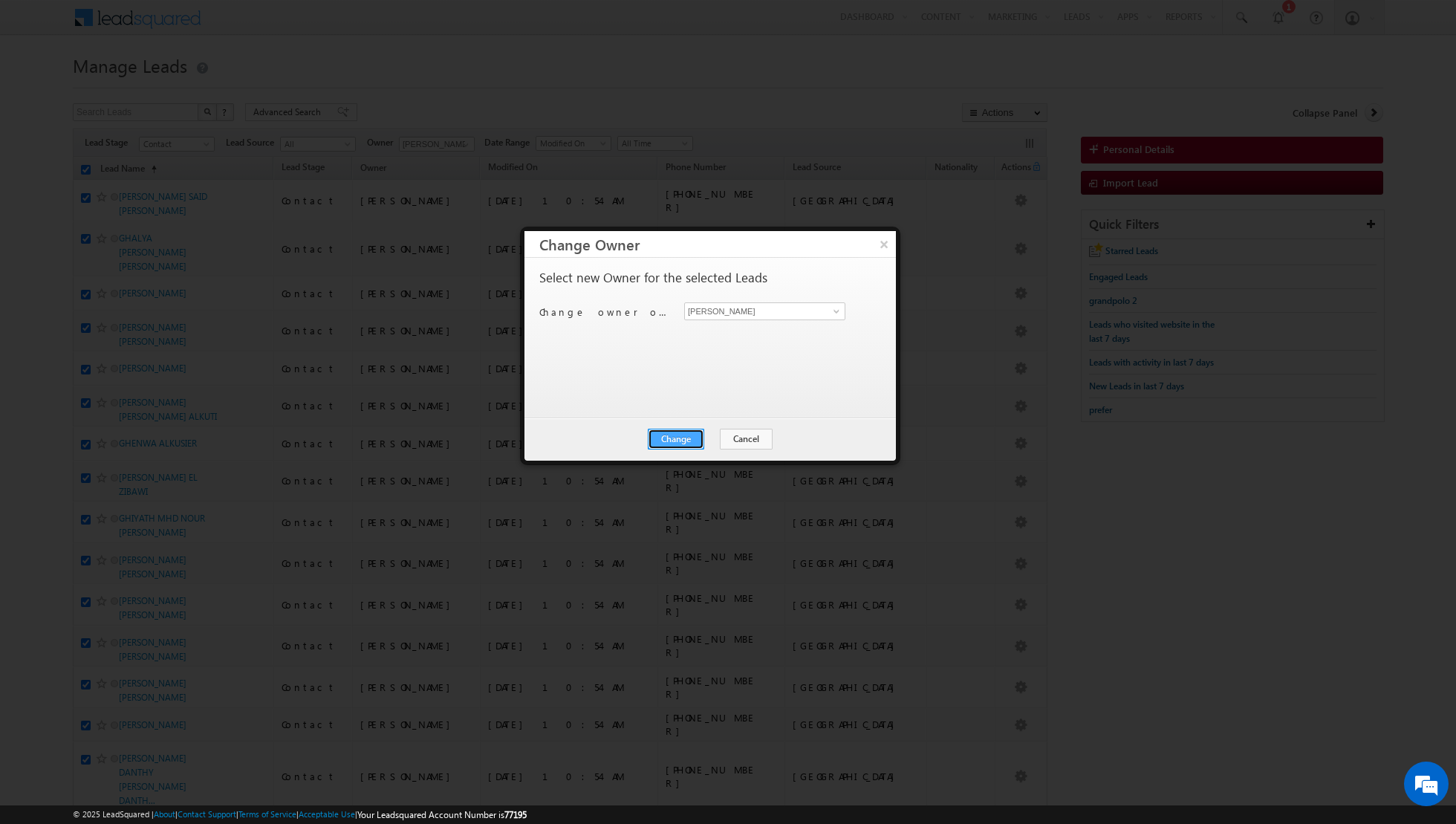
click at [681, 434] on button "Change" at bounding box center [676, 438] width 57 height 21
click at [708, 431] on button "Close" at bounding box center [712, 438] width 48 height 21
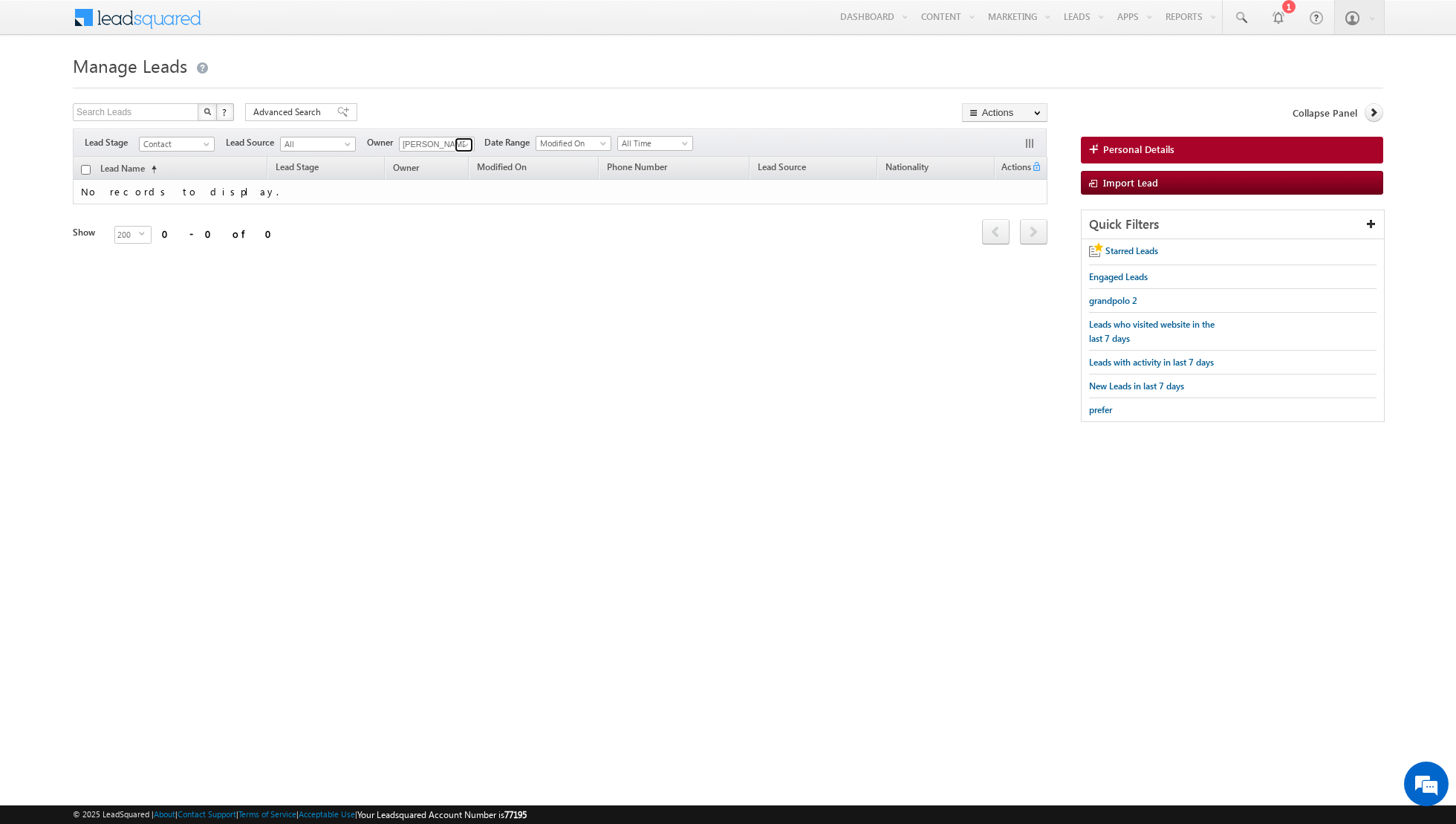
click at [462, 143] on span at bounding box center [465, 144] width 12 height 12
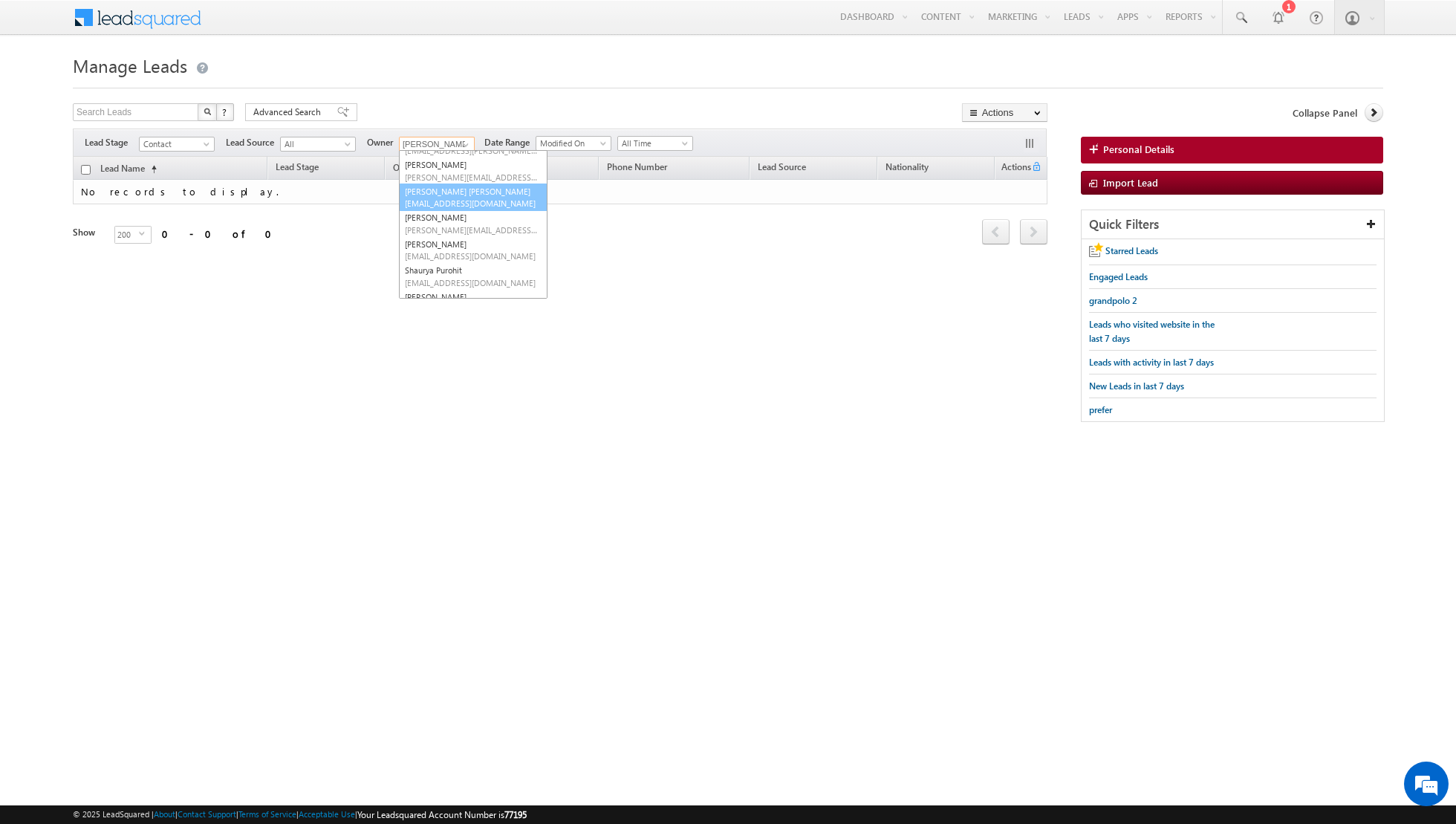
scroll to position [132, 0]
click at [449, 238] on link "Shaik Basha shaik.basha@indglobal.ae" at bounding box center [473, 248] width 148 height 28
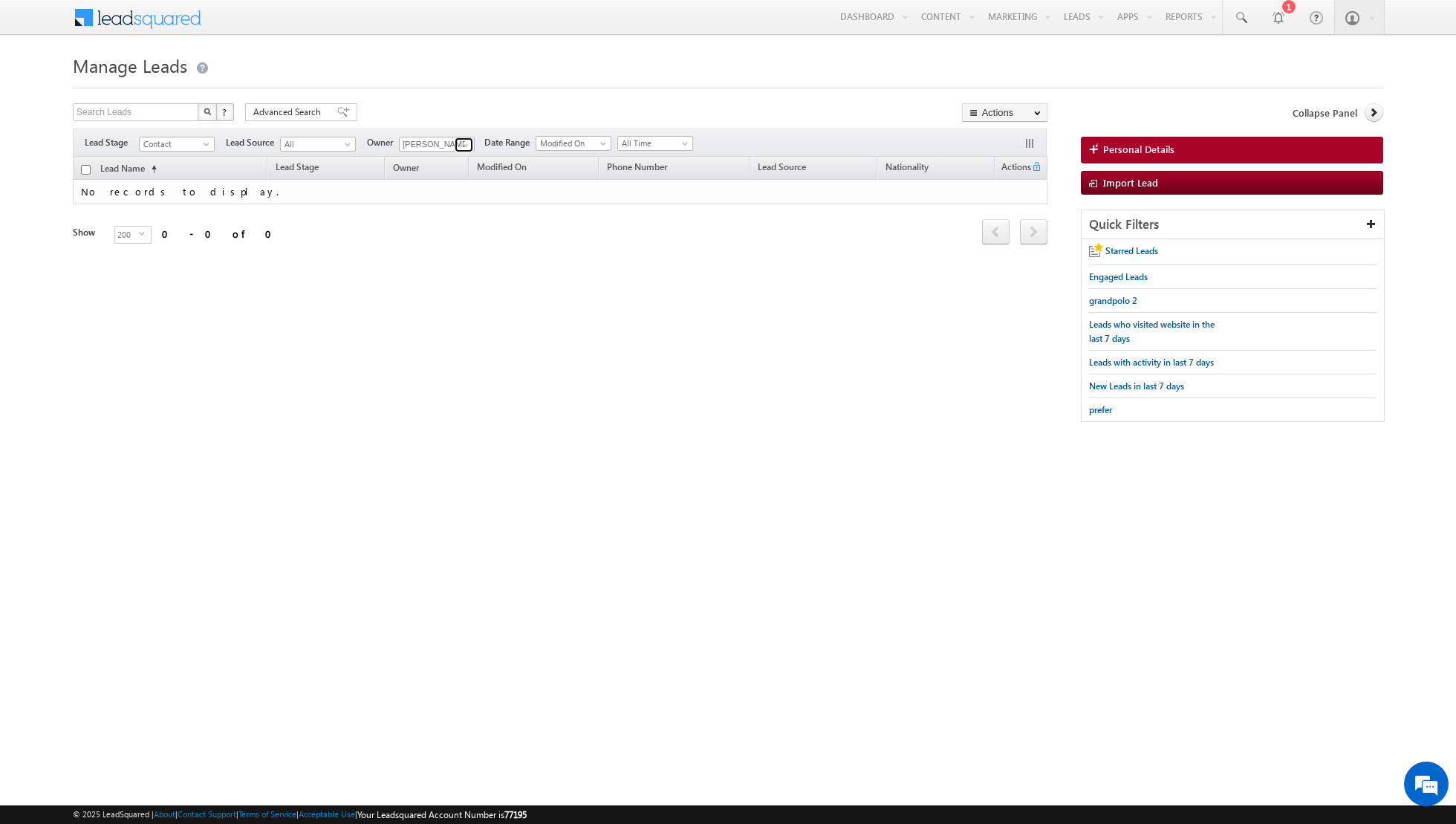
click at [460, 142] on span at bounding box center [465, 144] width 12 height 12
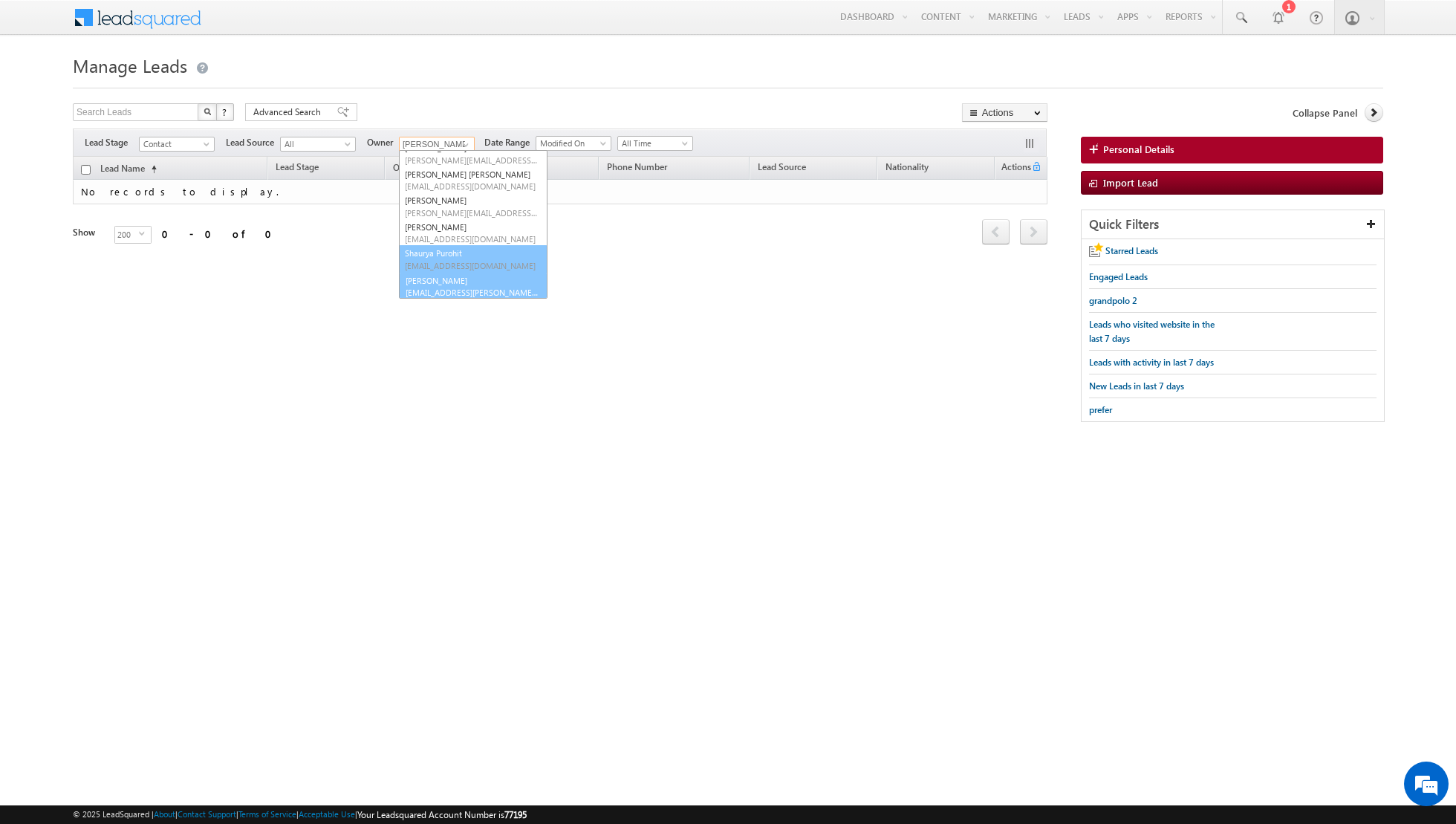
scroll to position [147, 0]
click at [426, 285] on span "[EMAIL_ADDRESS][PERSON_NAME][DOMAIN_NAME]" at bounding box center [471, 290] width 134 height 11
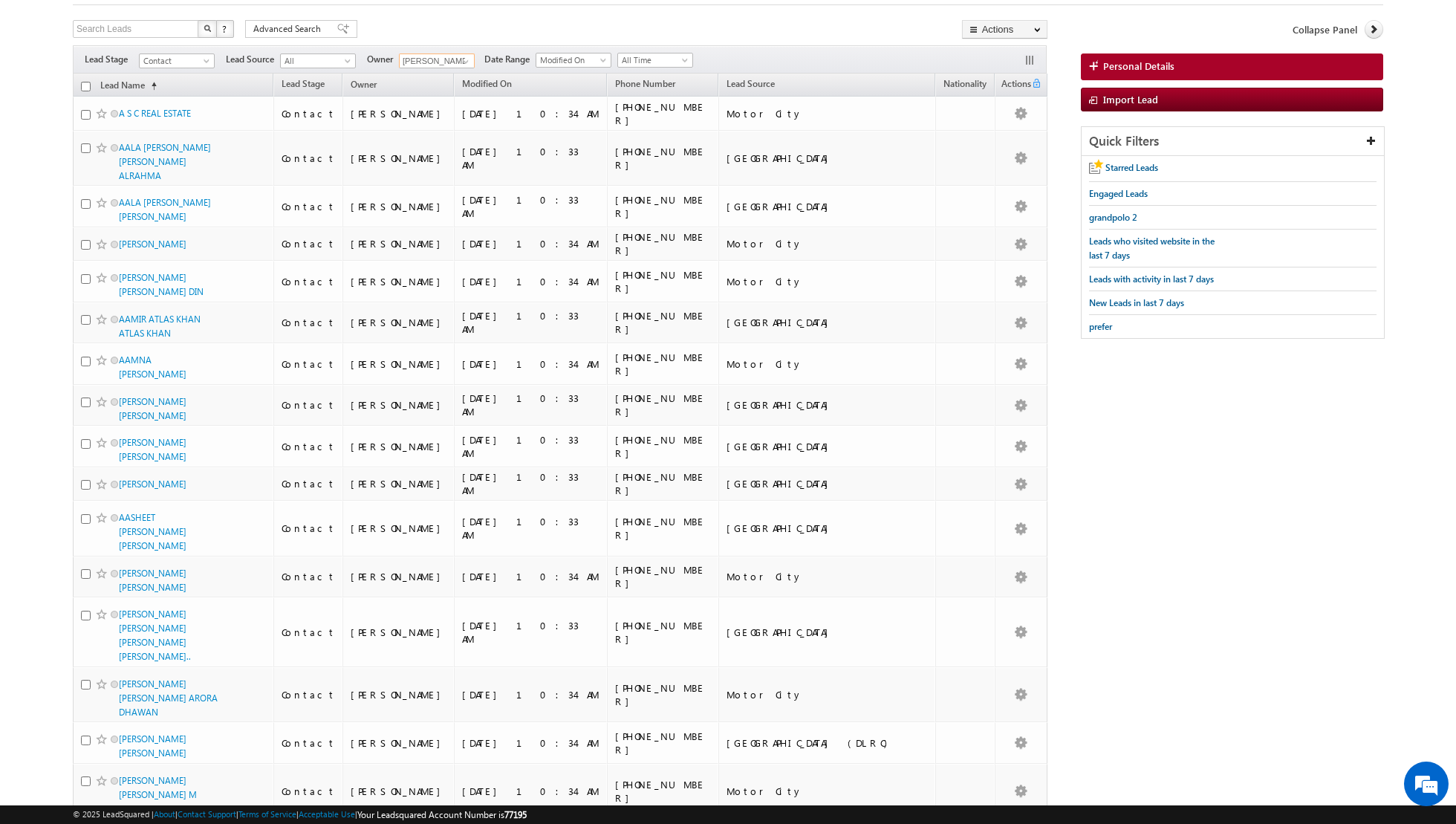
scroll to position [0, 0]
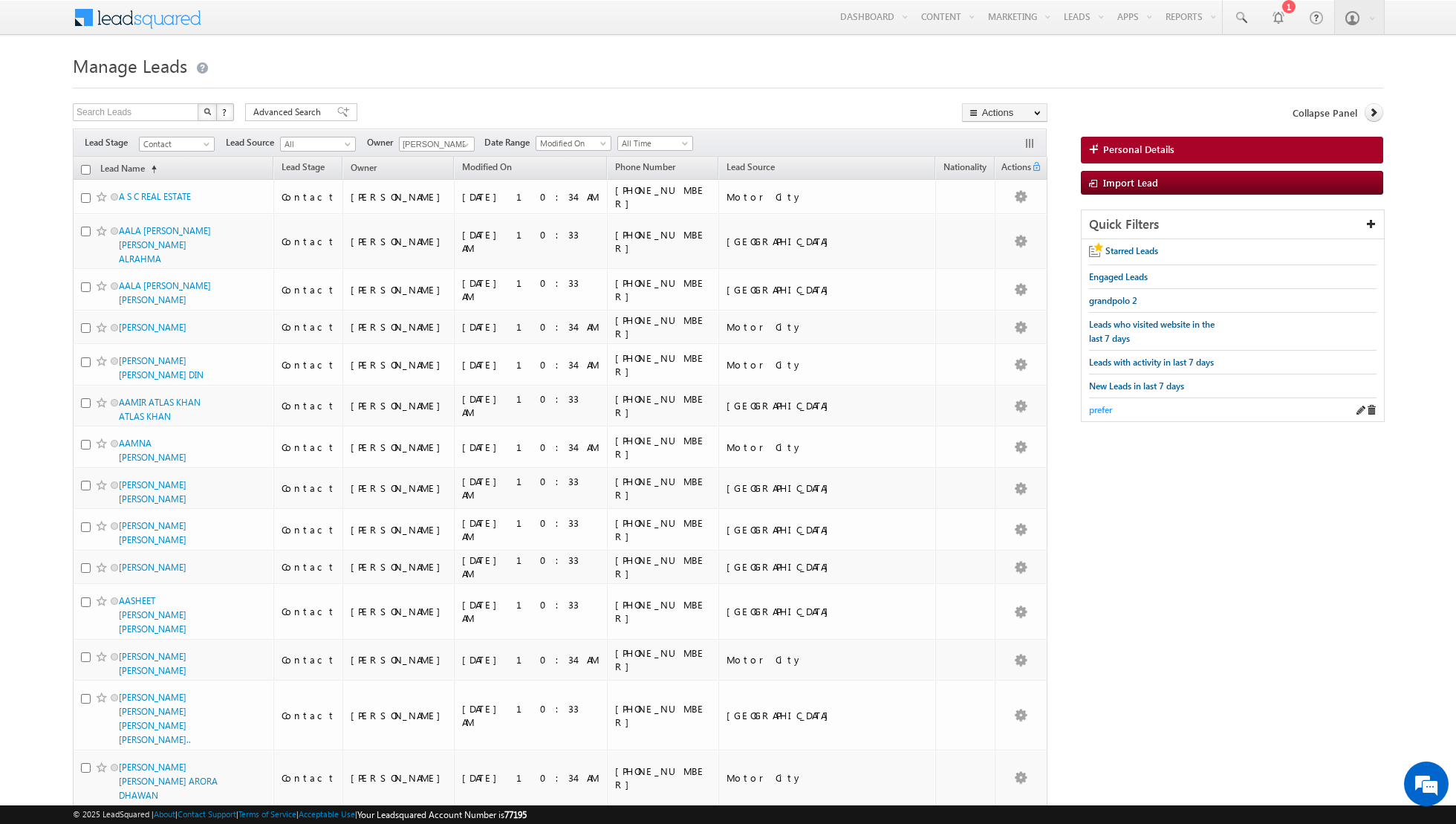
click at [1099, 409] on span "prefer" at bounding box center [1101, 409] width 23 height 11
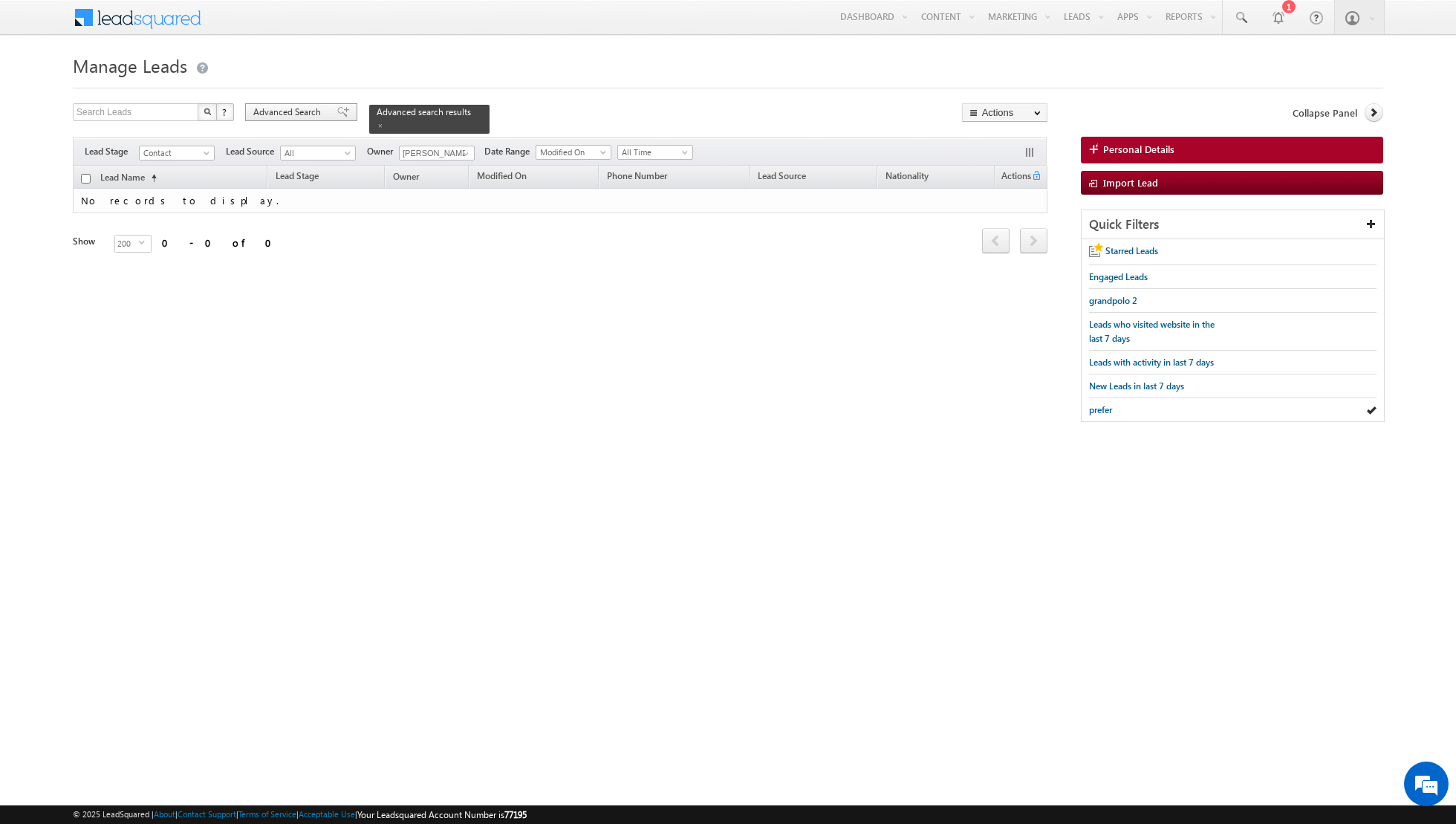
click at [338, 111] on span at bounding box center [344, 112] width 12 height 11
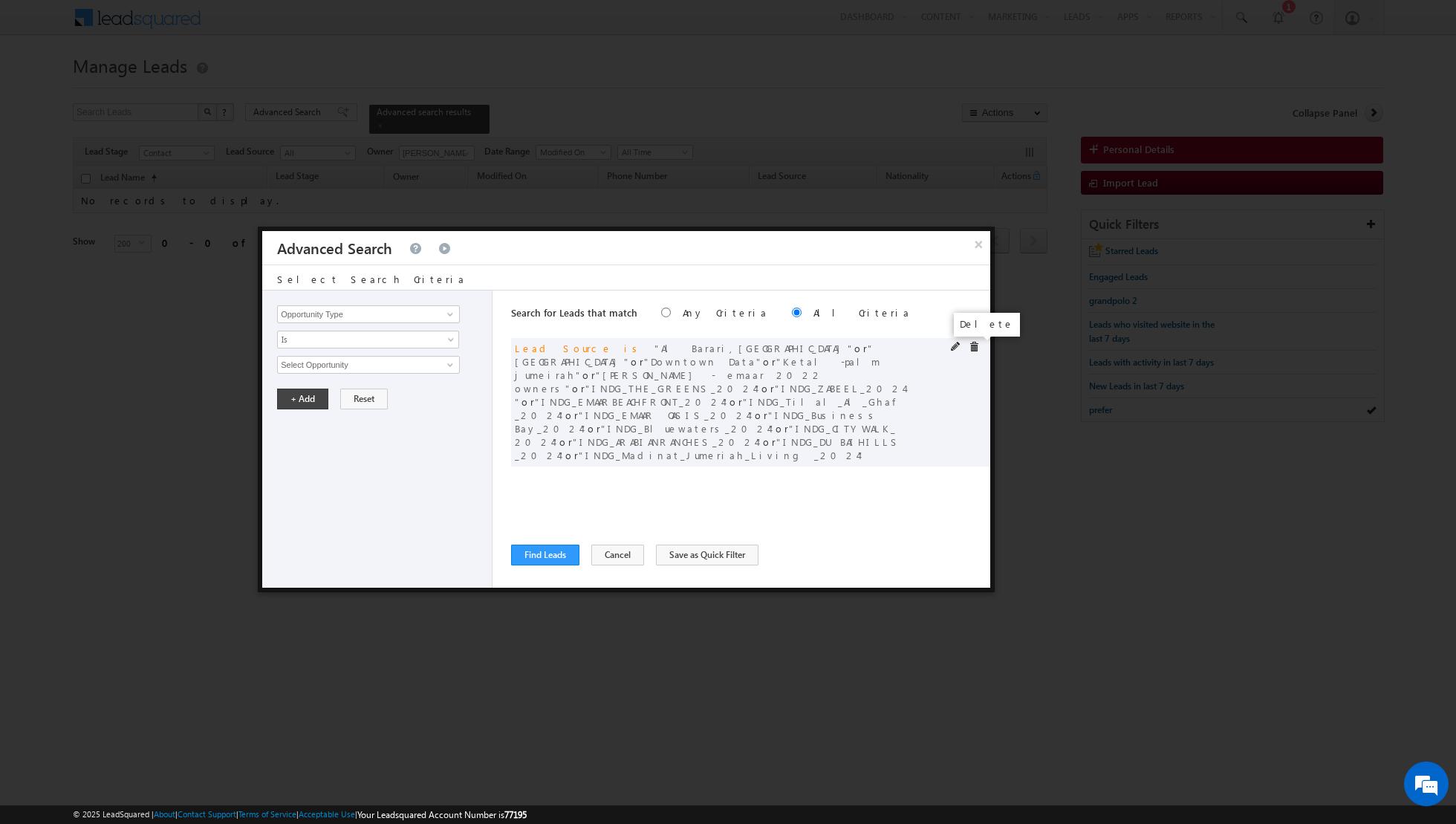
click at [975, 346] on span at bounding box center [974, 347] width 11 height 11
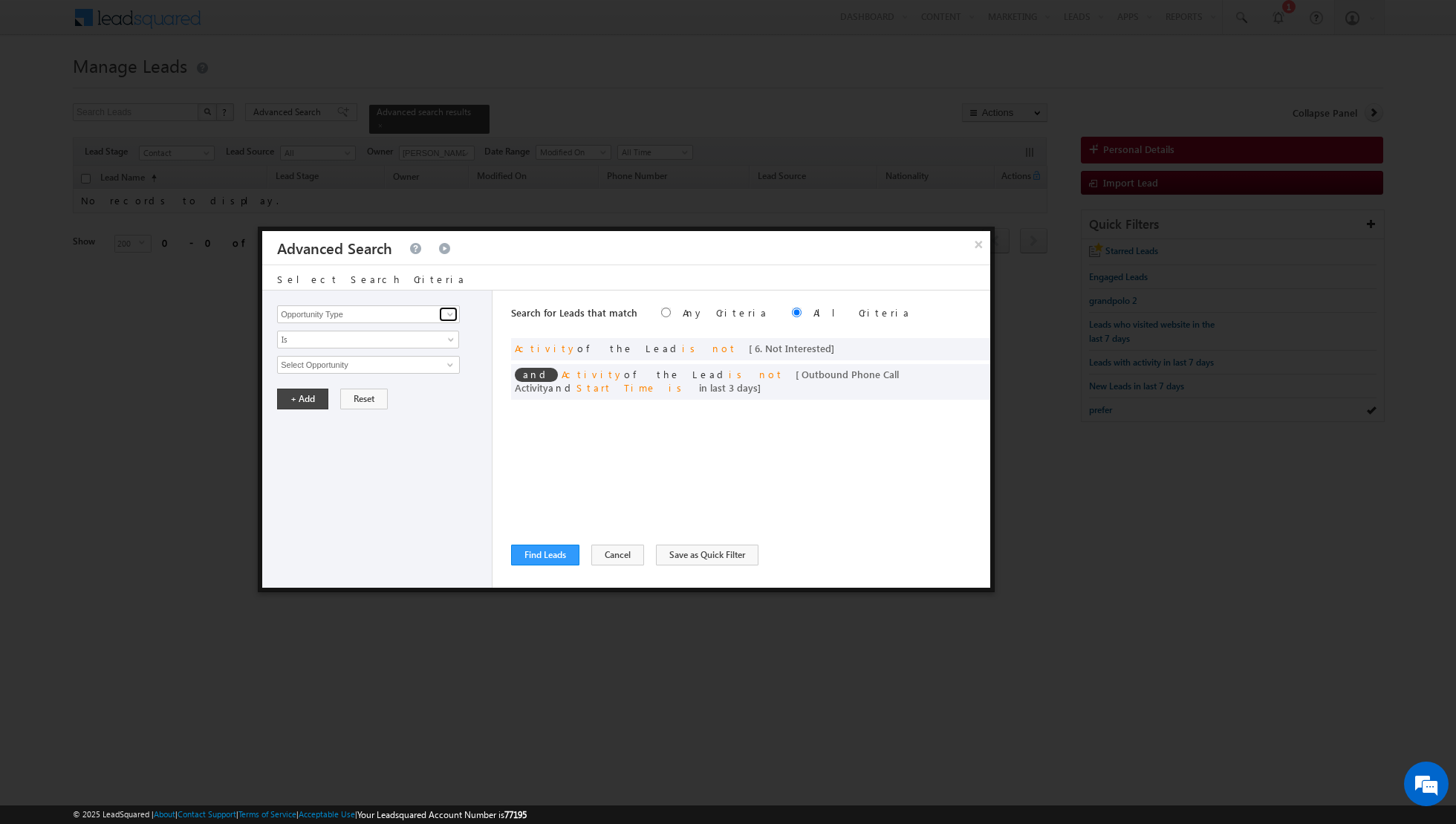
click at [449, 315] on span at bounding box center [450, 314] width 12 height 12
click at [386, 350] on link "Lead Source" at bounding box center [368, 345] width 182 height 18
click at [447, 363] on span "select" at bounding box center [452, 363] width 12 height 7
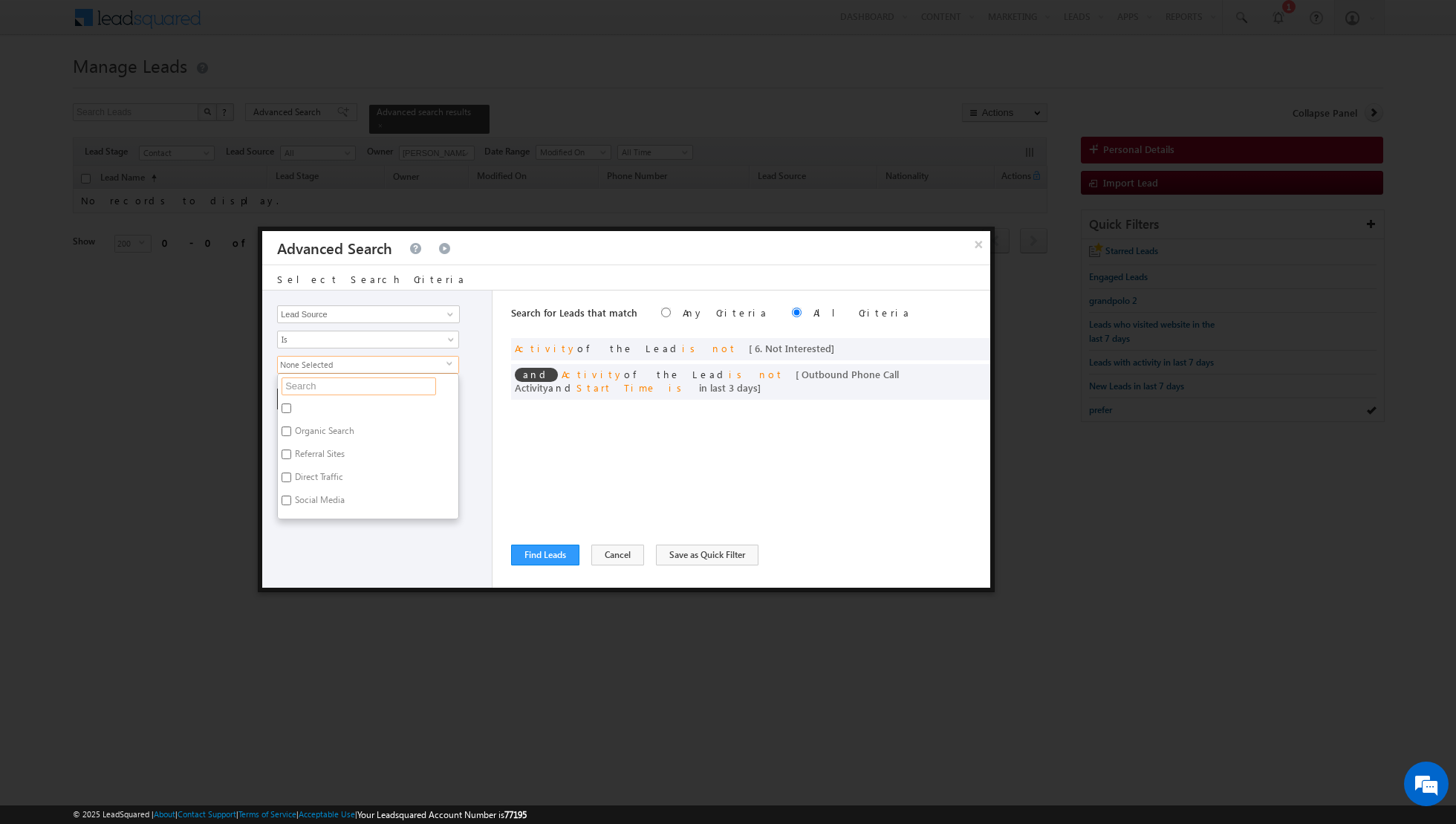
click at [374, 381] on input "text" at bounding box center [358, 387] width 154 height 18
click at [286, 405] on input "Townsquare (c) [DATE].xlsx - Townsquare 2023" at bounding box center [286, 408] width 10 height 10
click at [282, 435] on input "[GEOGRAPHIC_DATA] townsquare townhouses complete.xlsx - Sheet2" at bounding box center [286, 439] width 10 height 10
click at [285, 469] on input "Townsquare (c) [DATE].xlsx - Sheet2" at bounding box center [286, 471] width 10 height 10
click at [351, 388] on input "towns" at bounding box center [358, 387] width 154 height 18
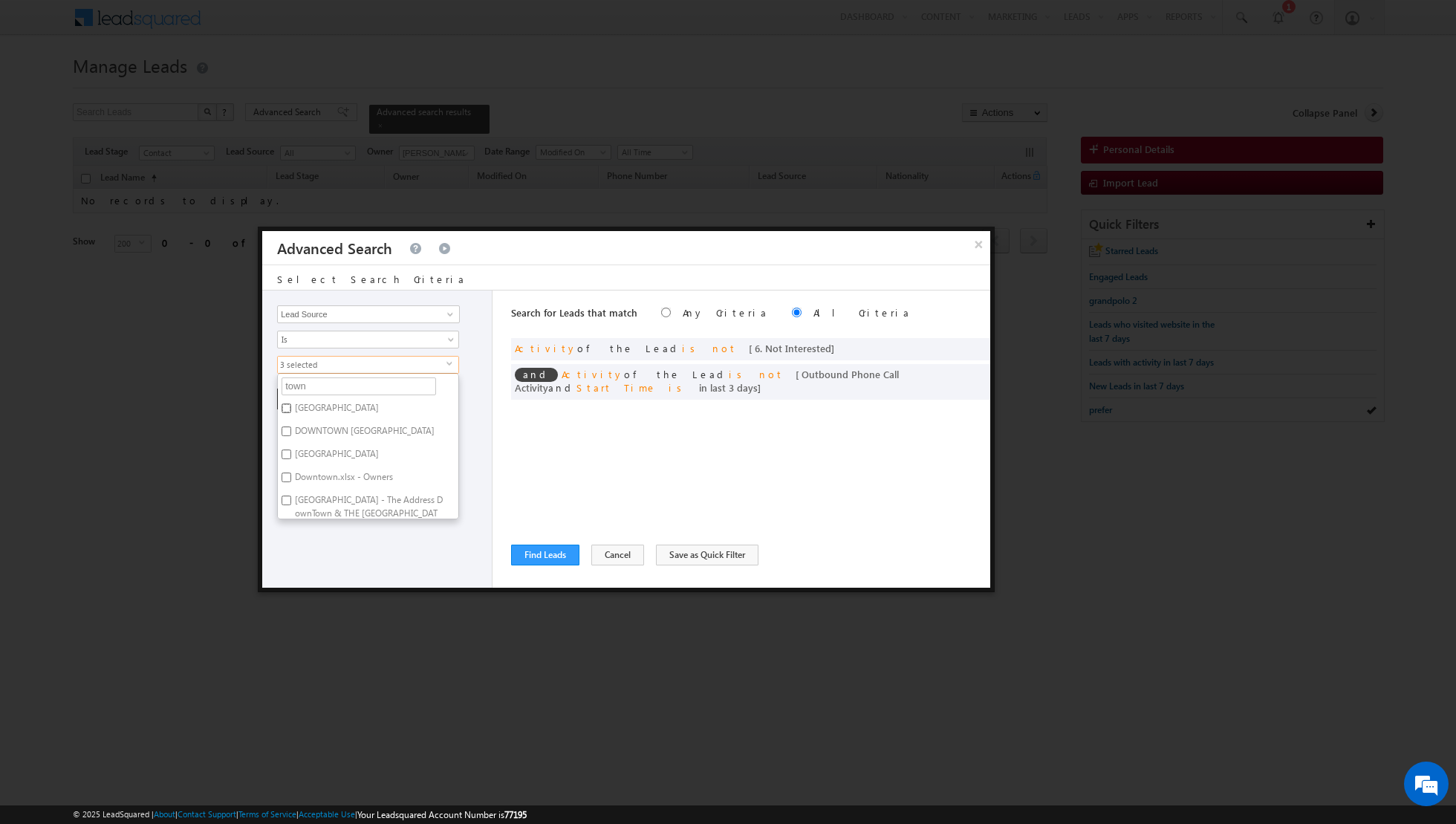
click at [286, 405] on input "[GEOGRAPHIC_DATA]" at bounding box center [286, 408] width 10 height 10
click at [286, 503] on input "Town Square.xlsx - Sheet1" at bounding box center [286, 505] width 10 height 10
click at [289, 479] on input "Sama Townhouses.xlsx - Sheet1" at bounding box center [286, 482] width 10 height 10
click at [288, 446] on input "Sama Townhouses (257).xlsx - Sama Townhouses O" at bounding box center [286, 451] width 10 height 10
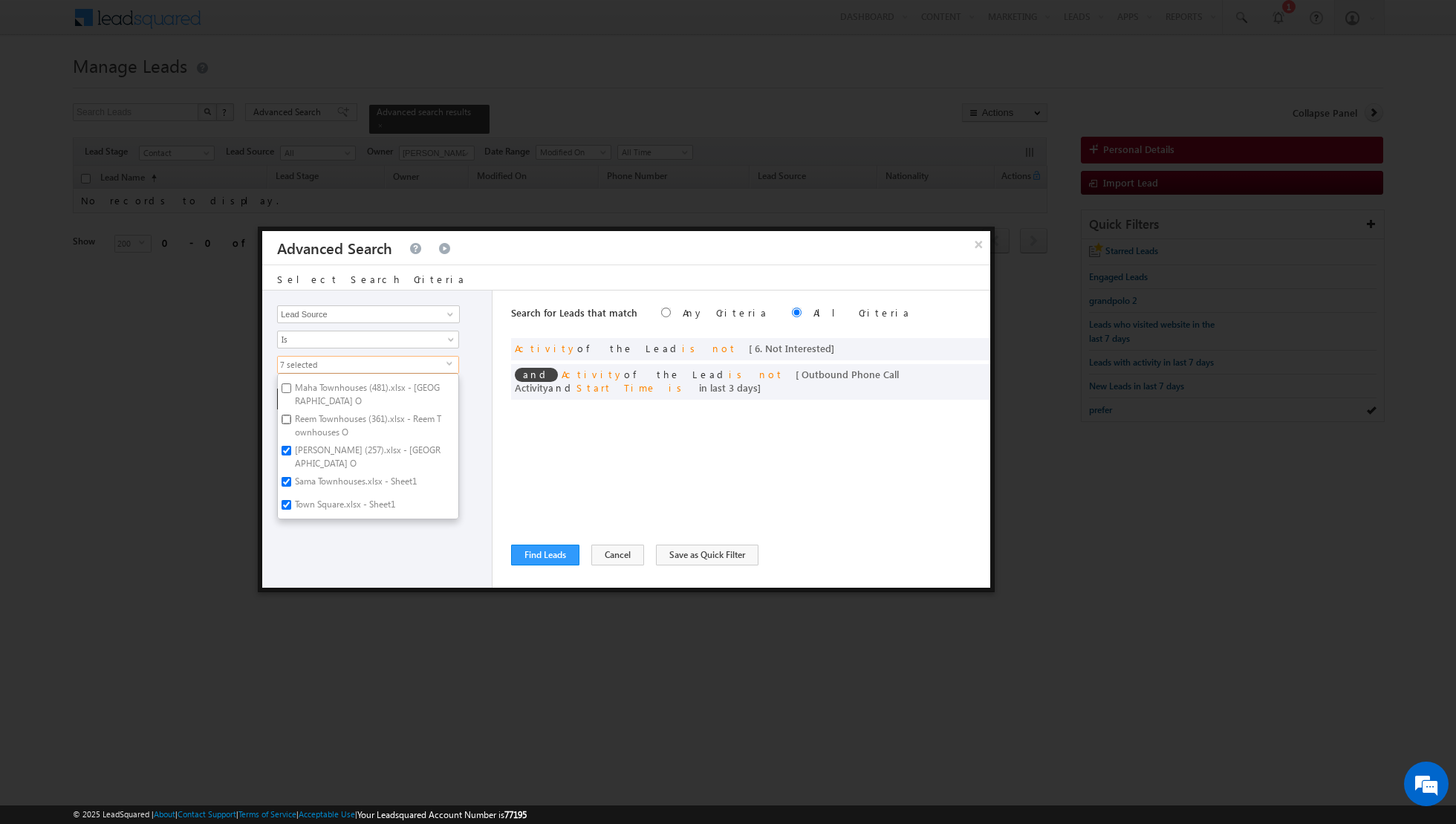
click at [288, 415] on input "Reem Townhouses (361).xlsx - Reem Townhouses O" at bounding box center [286, 420] width 10 height 10
click at [288, 388] on input "Maha Townhouses (481).xlsx - Maha Townhouses O" at bounding box center [286, 389] width 10 height 10
click at [287, 396] on input "Naseem Townhouses (357).xlsx - Naseem Townhouses O" at bounding box center [286, 393] width 10 height 10
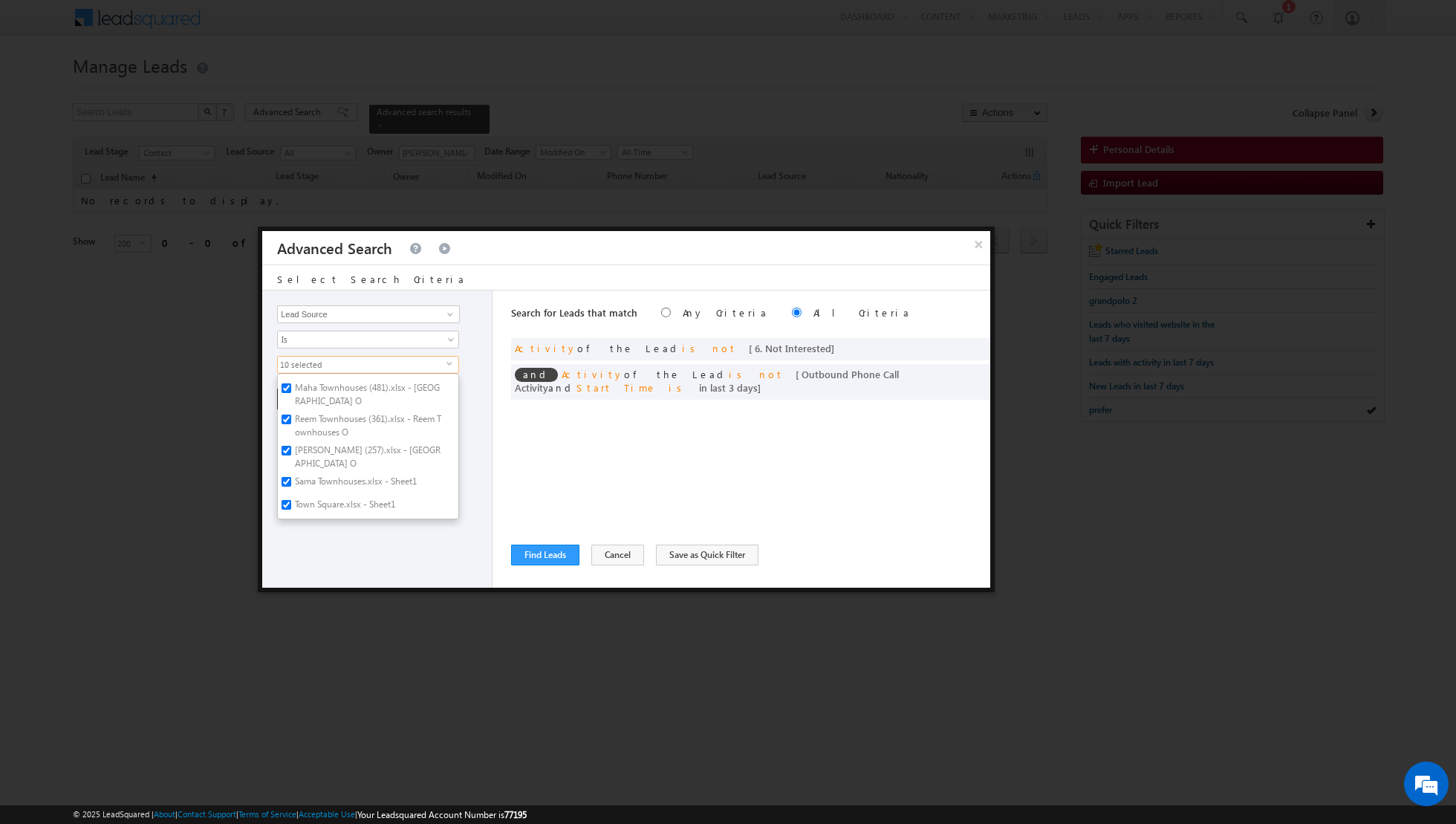
click at [480, 442] on div "Opportunity Type Lead Activity Task Sales Group Prospect Id Address 1 Address 2…" at bounding box center [378, 439] width 230 height 297
click at [309, 396] on button "+ Add" at bounding box center [303, 398] width 52 height 21
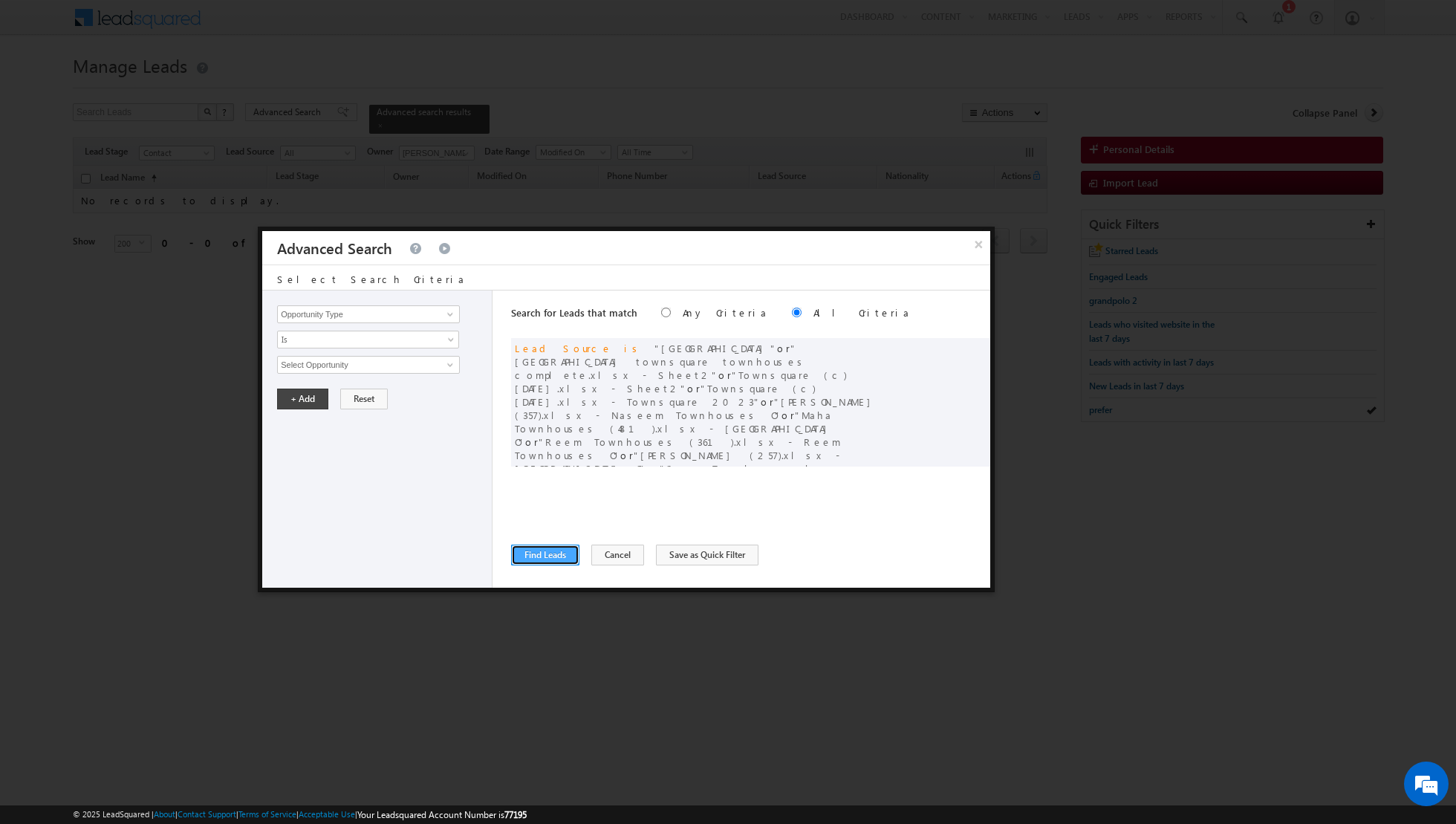
click at [546, 554] on button "Find Leads" at bounding box center [546, 555] width 68 height 21
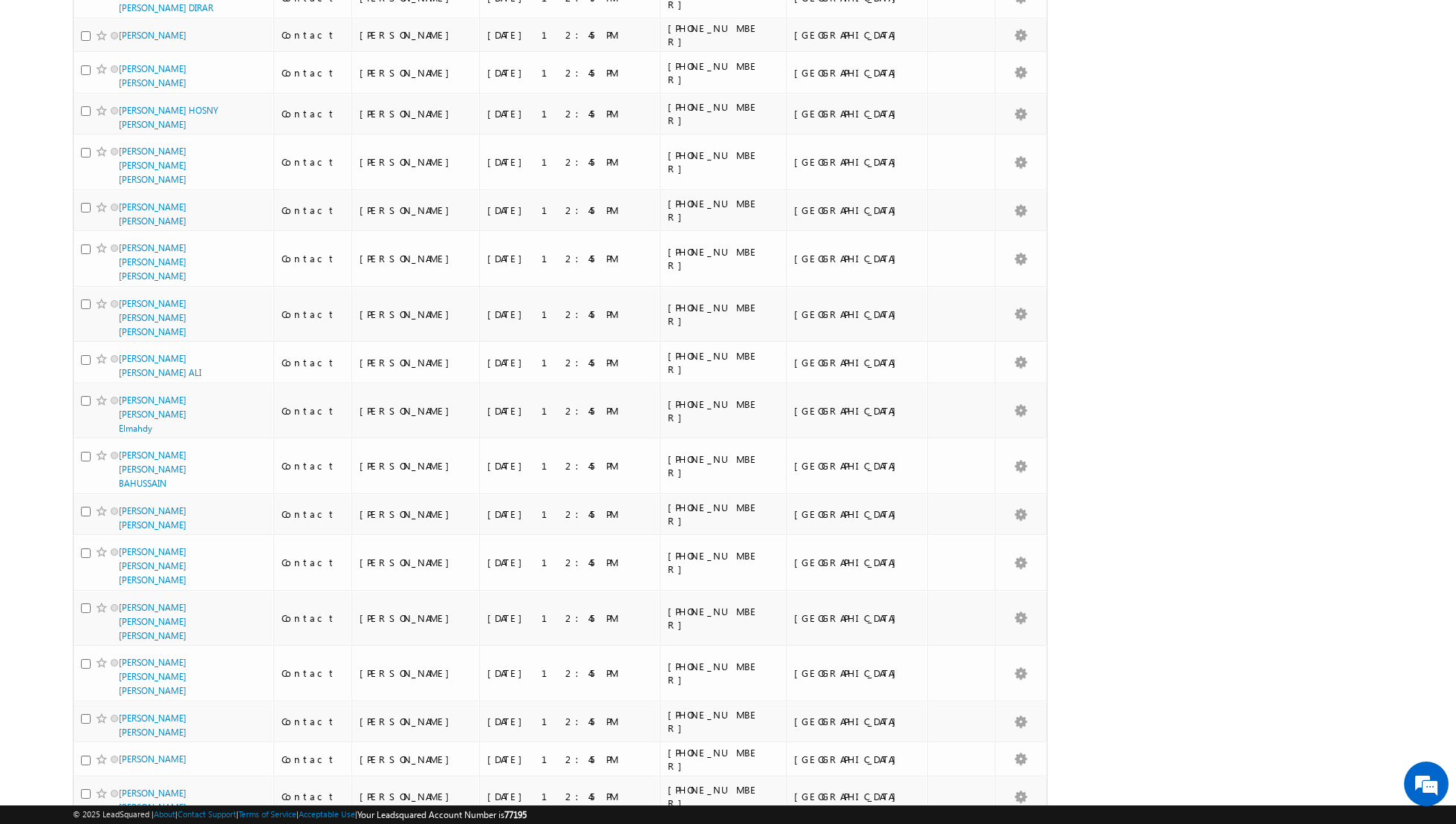
scroll to position [7465, 0]
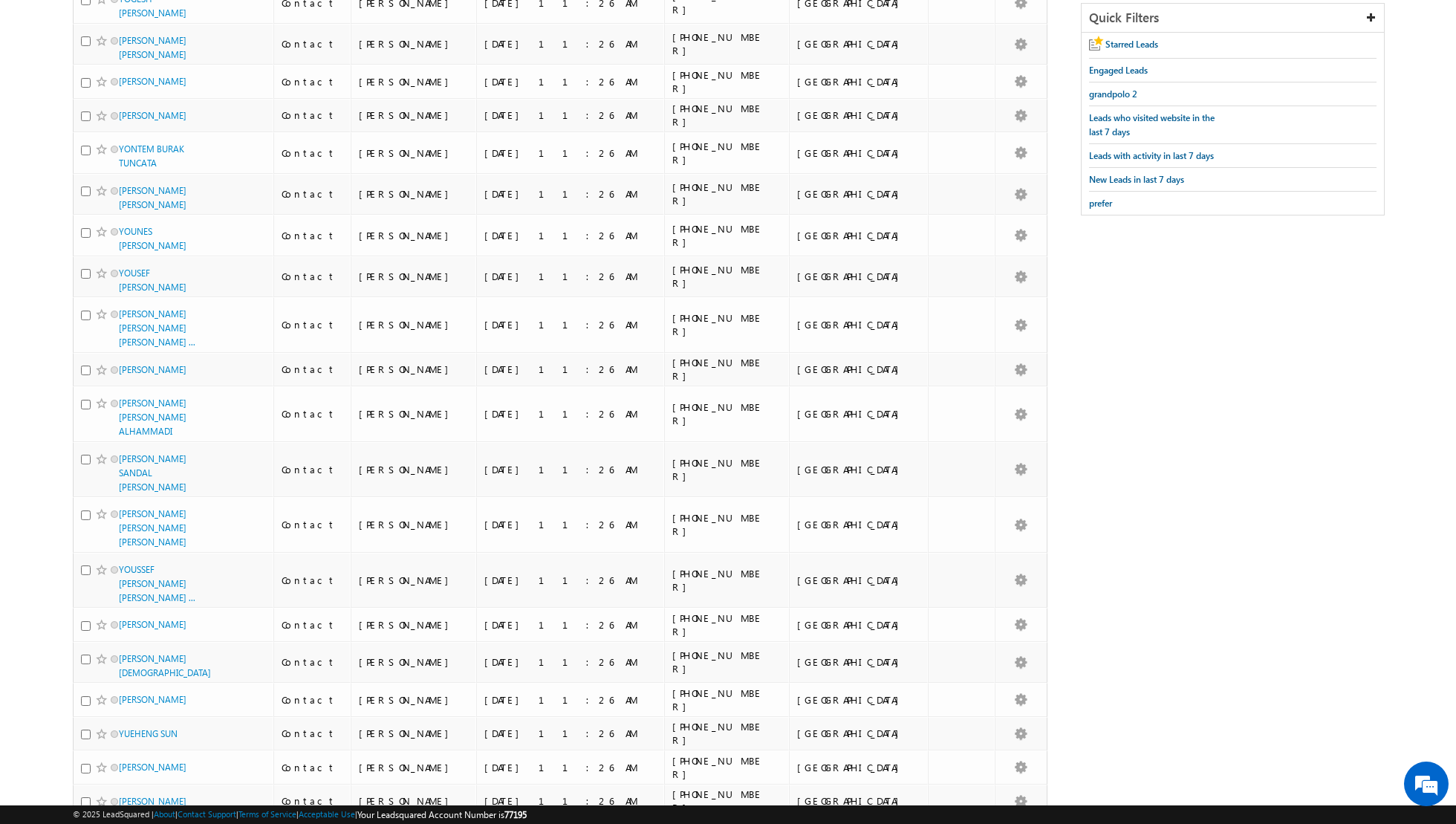
scroll to position [0, 0]
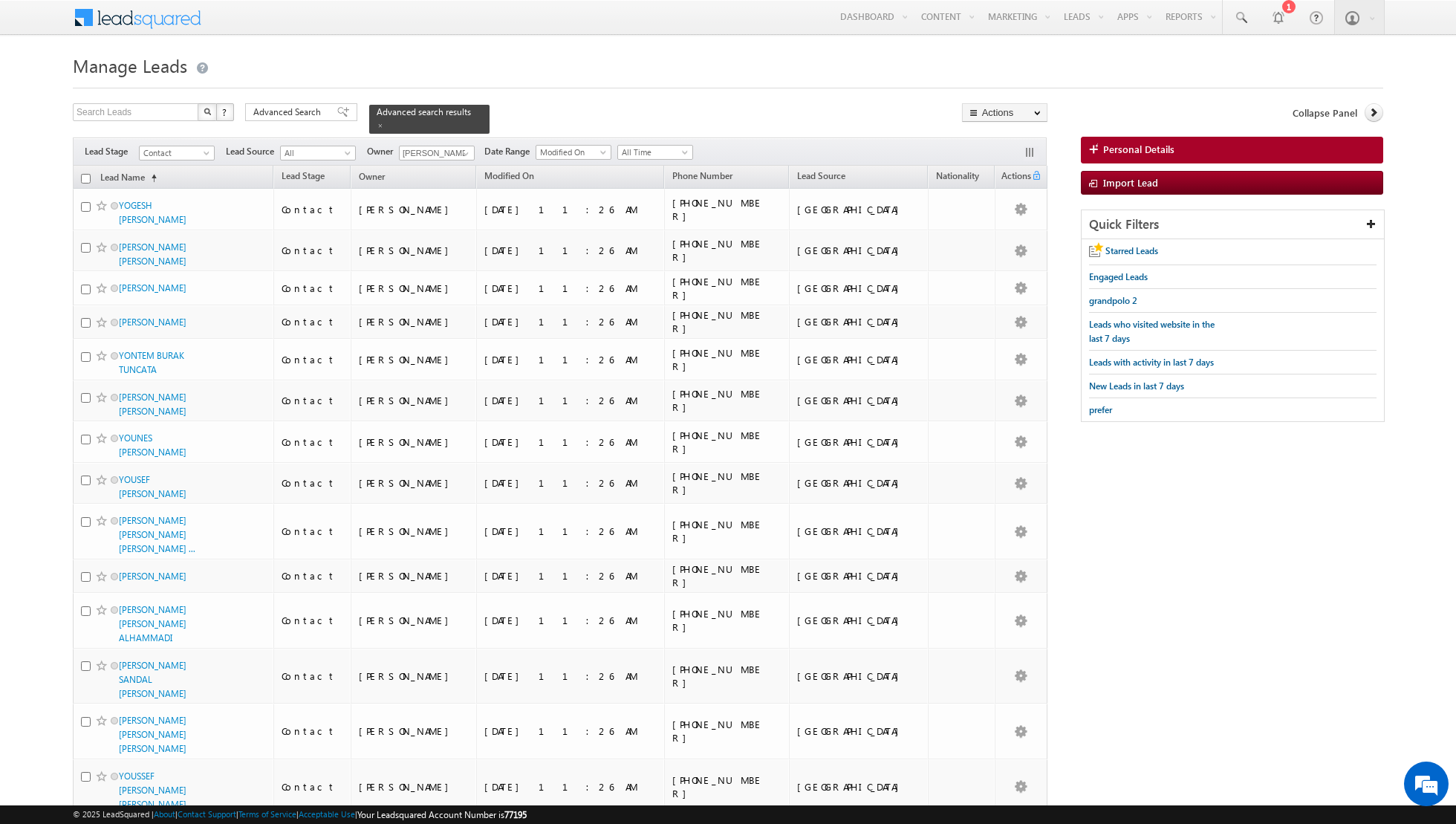
click at [83, 178] on input "checkbox" at bounding box center [86, 179] width 10 height 10
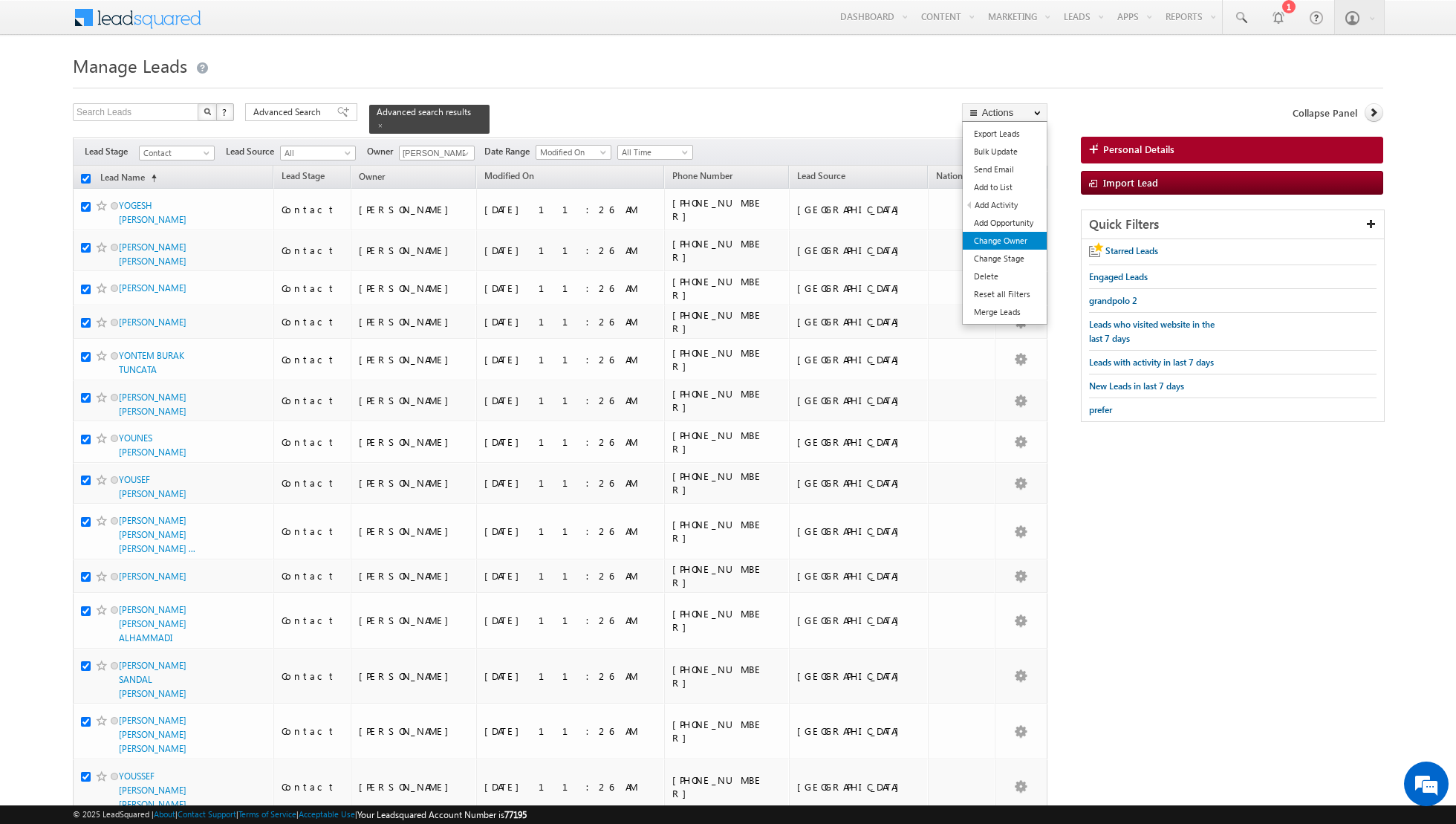
click at [985, 238] on link "Change Owner" at bounding box center [1004, 240] width 84 height 18
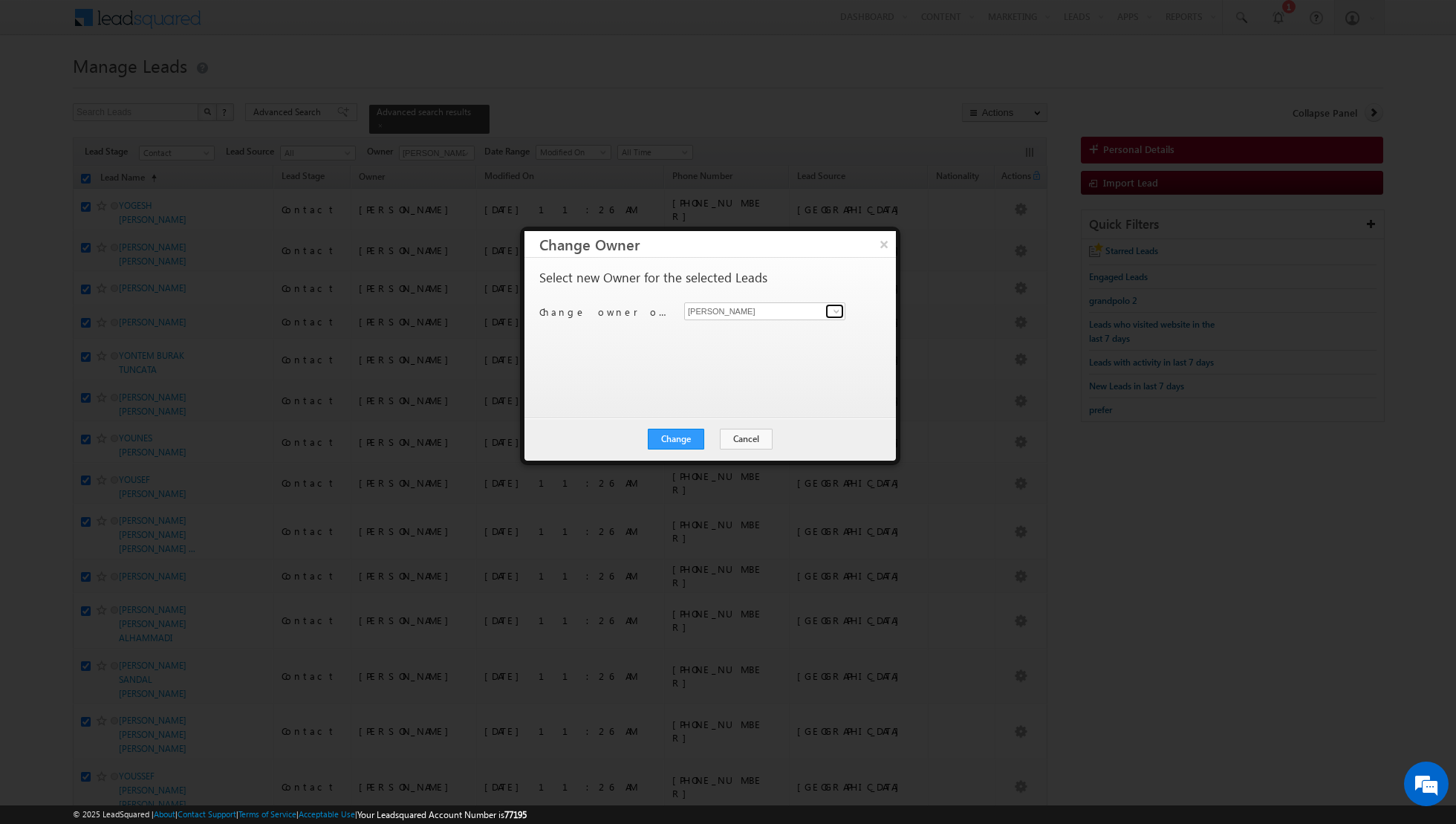
click at [831, 307] on span at bounding box center [836, 311] width 12 height 12
click at [746, 338] on span "[PERSON_NAME][EMAIL_ADDRESS][DOMAIN_NAME]" at bounding box center [756, 339] width 134 height 11
click at [675, 436] on button "Change" at bounding box center [676, 438] width 57 height 21
click at [713, 439] on button "Close" at bounding box center [712, 438] width 48 height 21
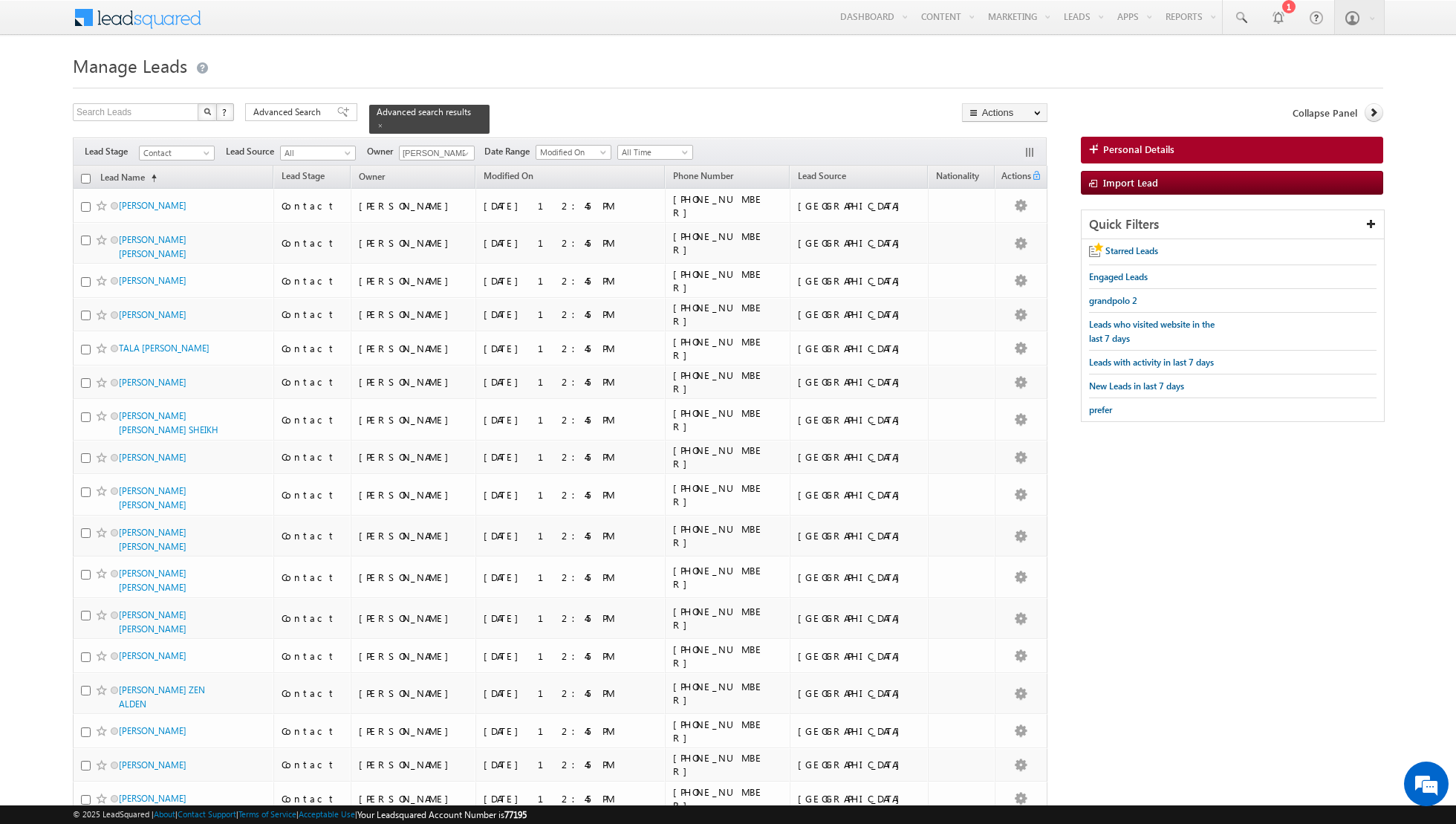
click at [84, 175] on input "checkbox" at bounding box center [86, 179] width 10 height 10
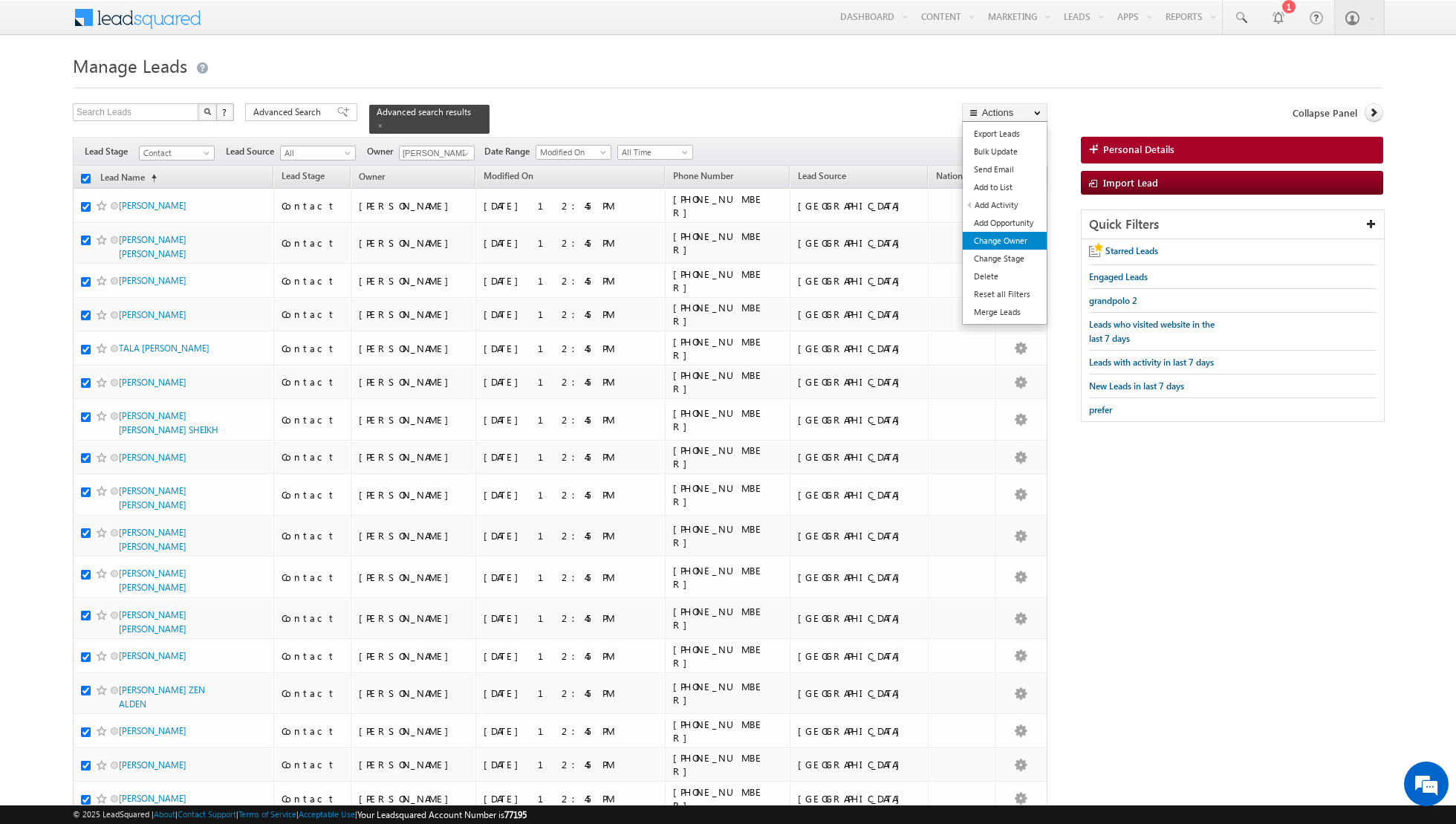
click at [990, 238] on link "Change Owner" at bounding box center [1004, 240] width 84 height 18
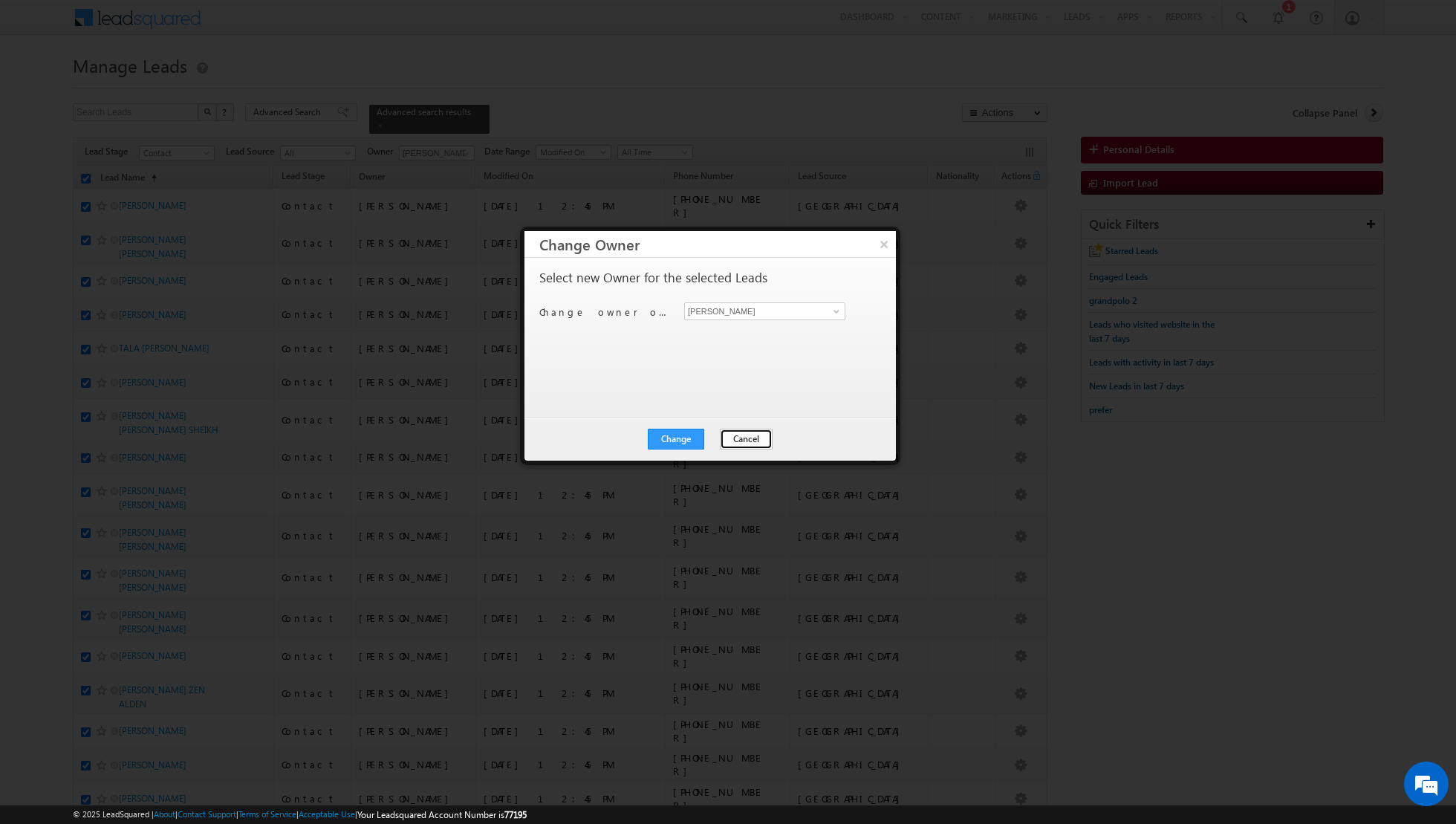
click at [745, 437] on button "Cancel" at bounding box center [747, 438] width 53 height 21
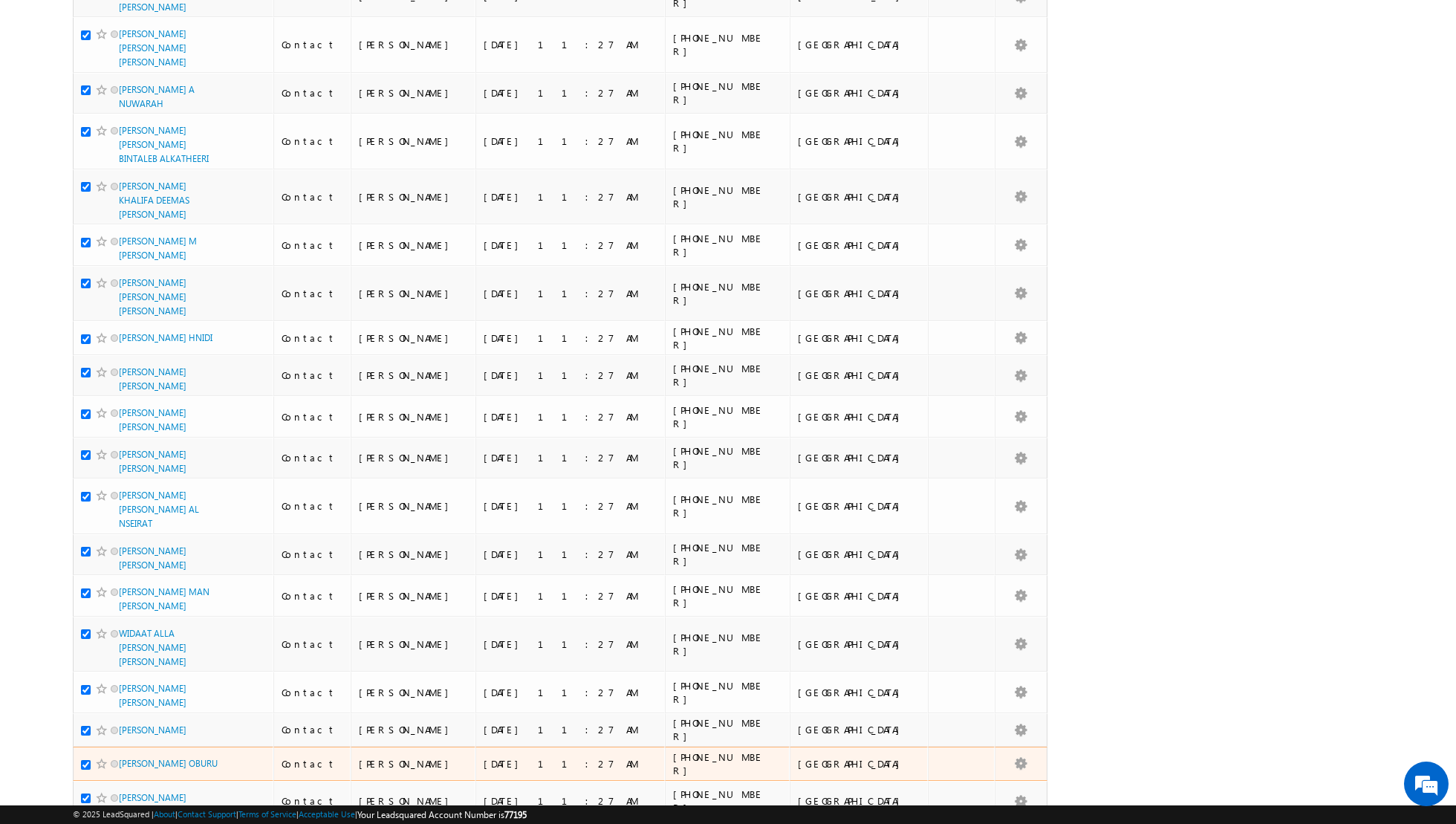
scroll to position [7104, 0]
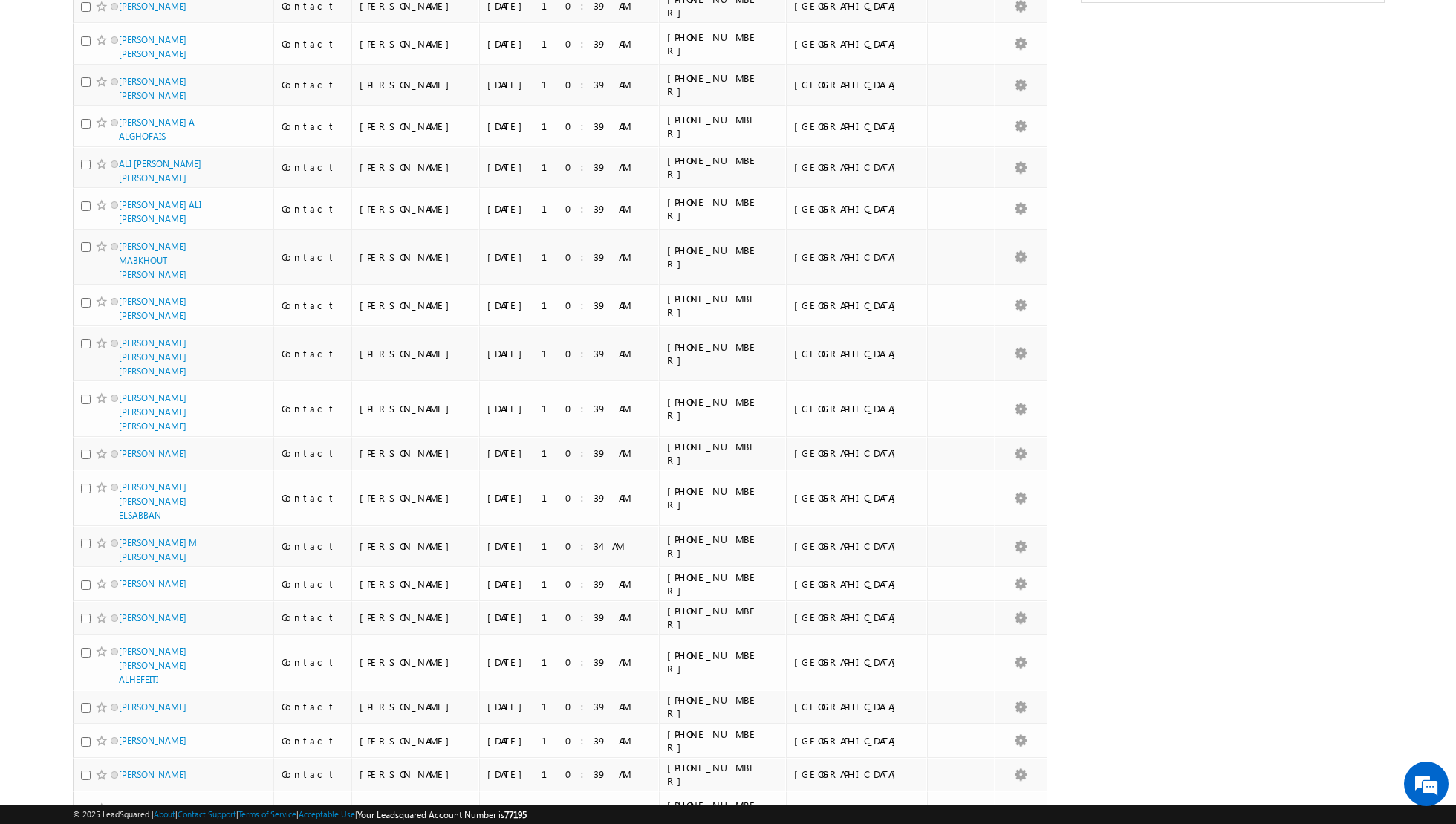
scroll to position [0, 0]
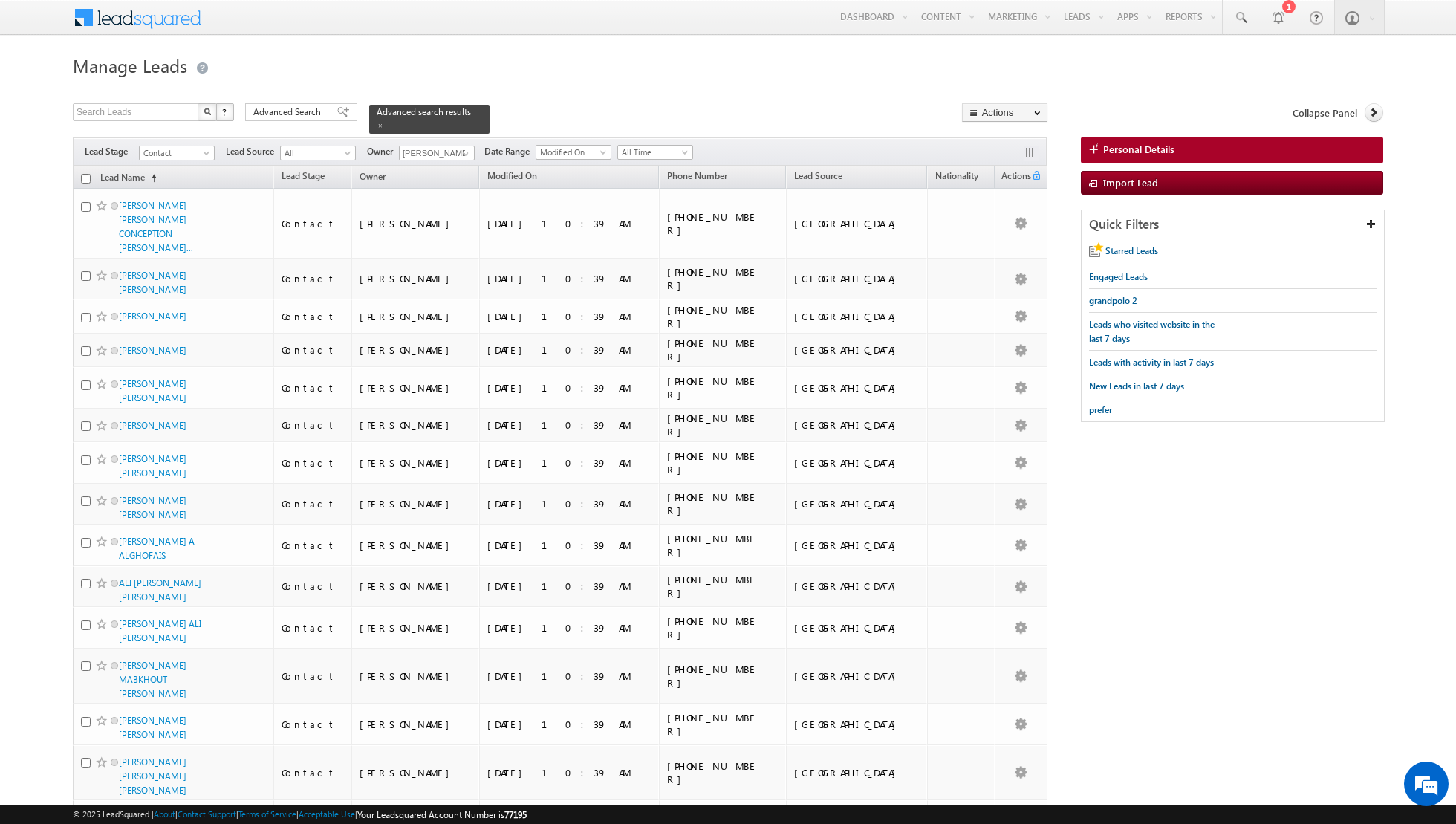
click at [82, 179] on input "checkbox" at bounding box center [86, 179] width 10 height 10
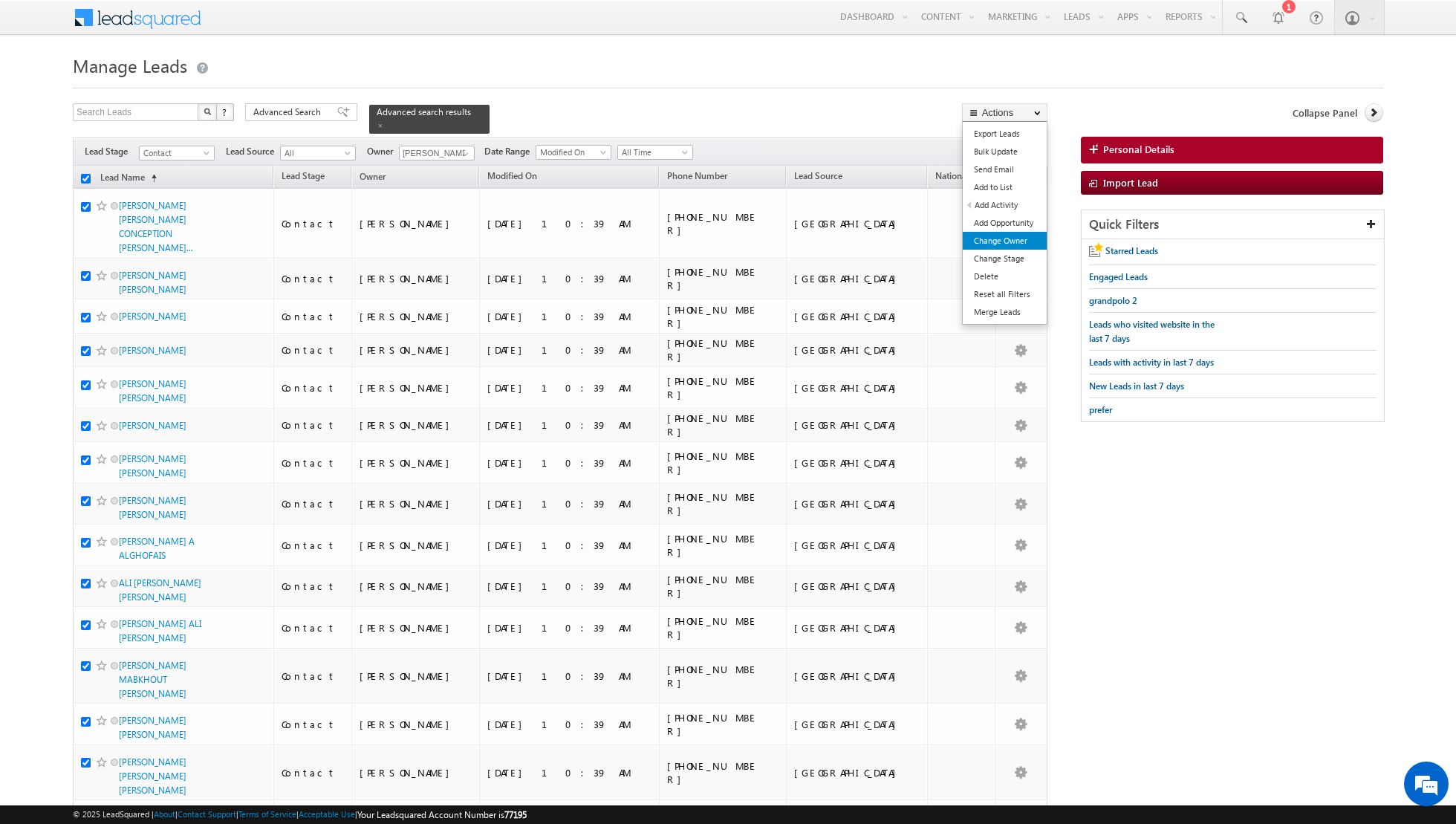
click at [988, 240] on link "Change Owner" at bounding box center [1004, 240] width 84 height 18
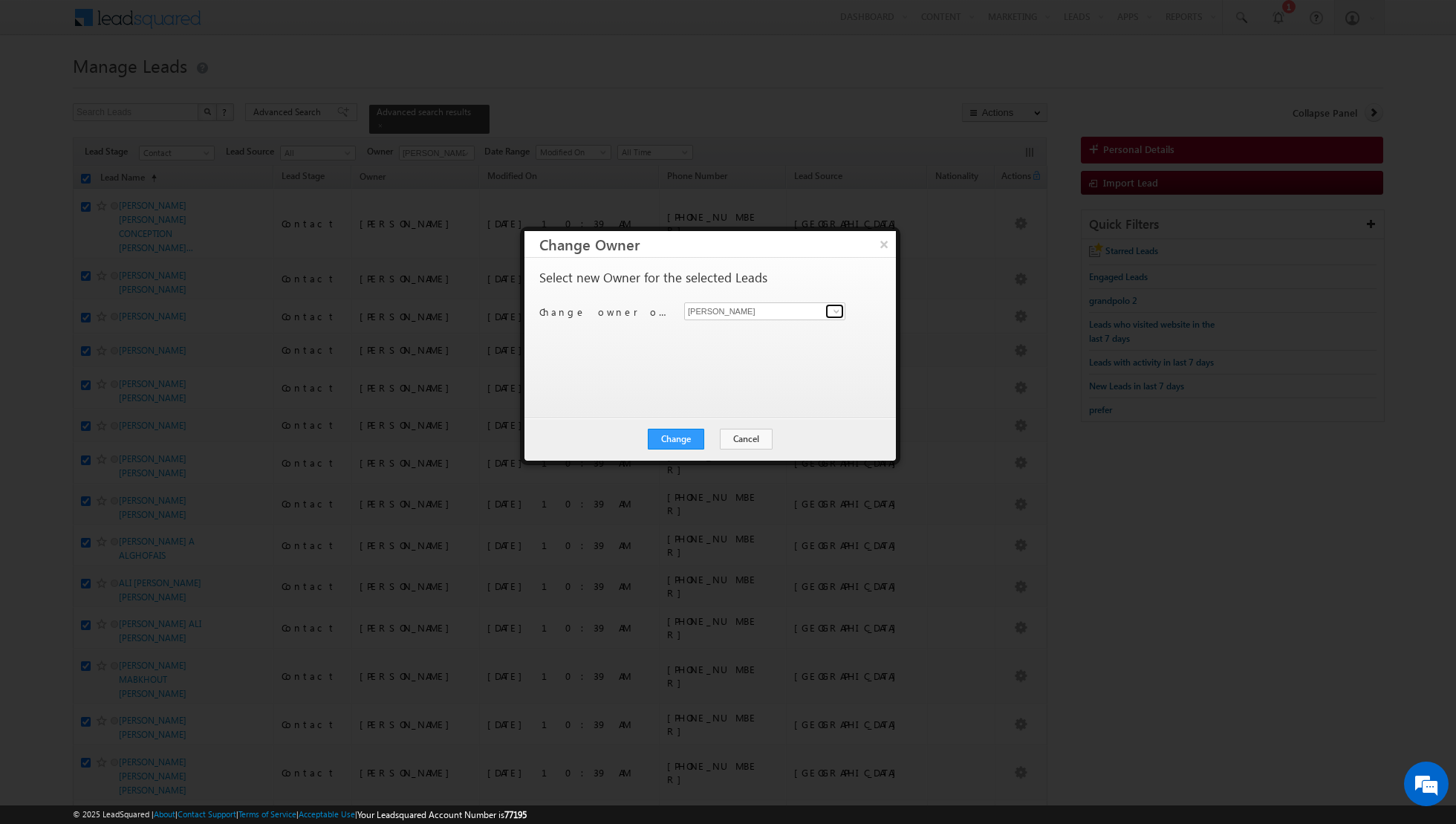
click at [833, 313] on span at bounding box center [836, 311] width 12 height 12
click at [739, 331] on link "[PERSON_NAME] [PERSON_NAME][EMAIL_ADDRESS][DOMAIN_NAME]" at bounding box center [764, 333] width 161 height 28
click at [679, 437] on button "Change" at bounding box center [676, 438] width 57 height 21
click at [710, 437] on button "Close" at bounding box center [712, 438] width 48 height 21
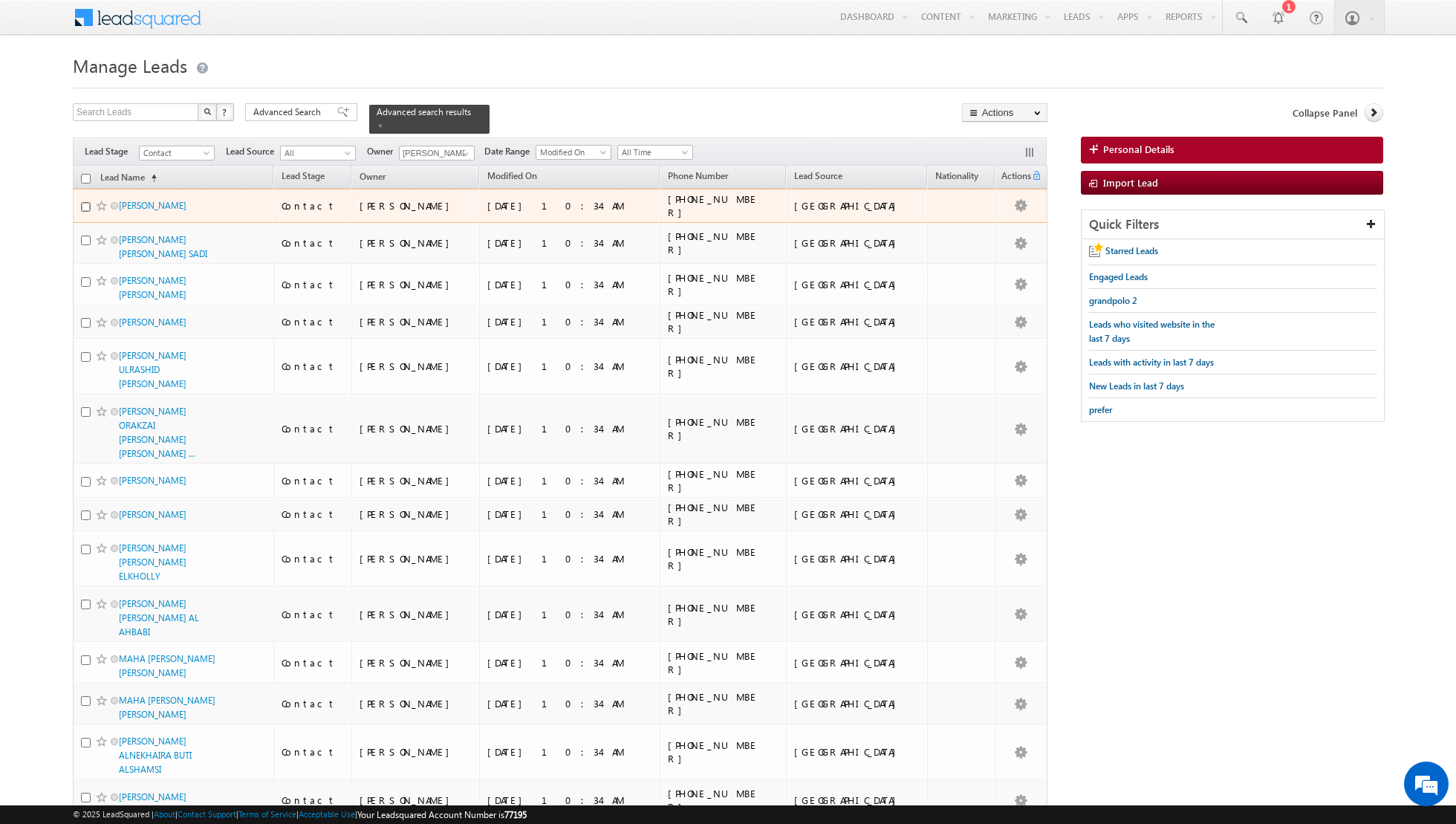
click at [84, 207] on input "checkbox" at bounding box center [86, 207] width 10 height 10
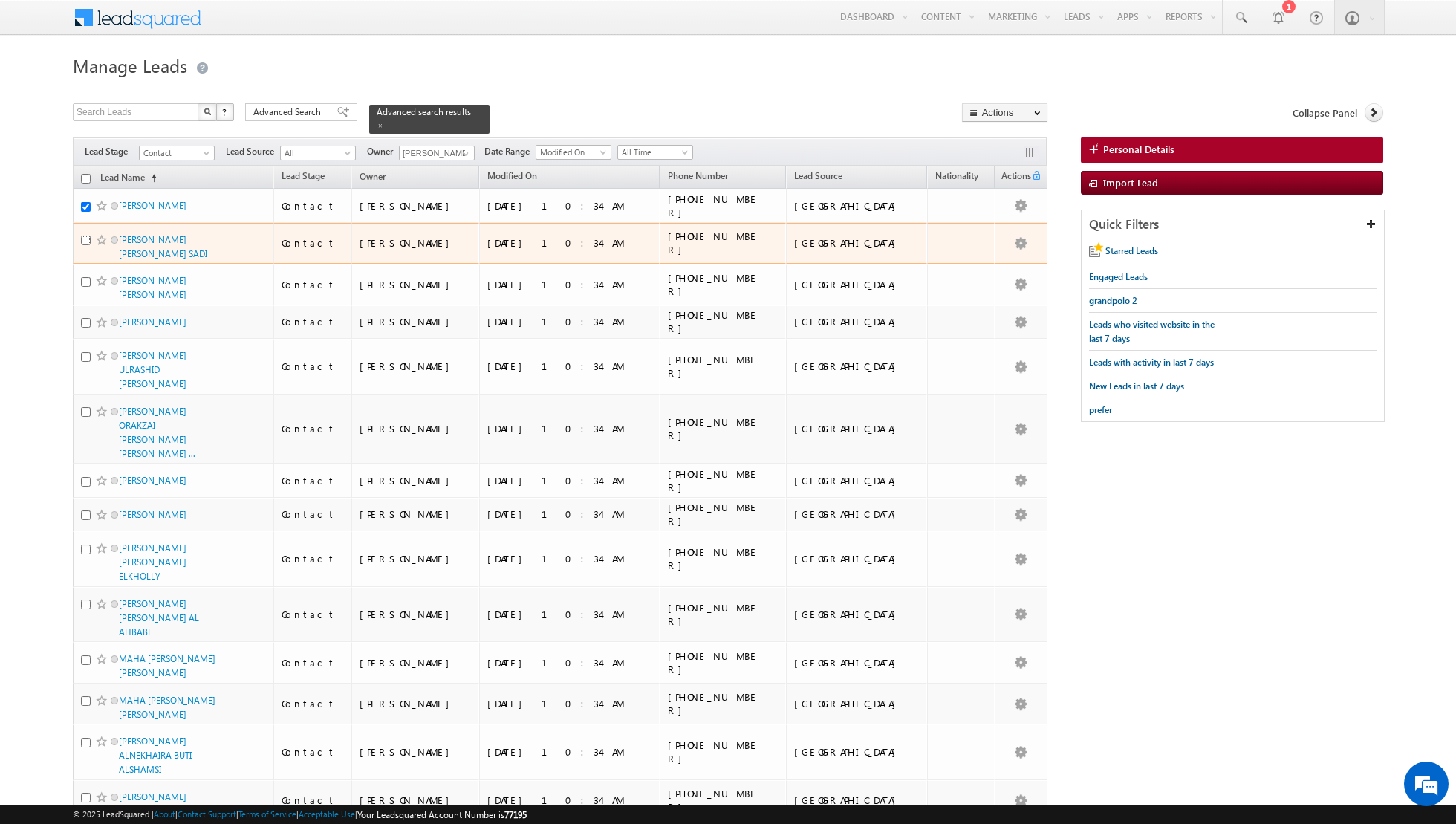
click at [86, 239] on input "checkbox" at bounding box center [86, 240] width 10 height 10
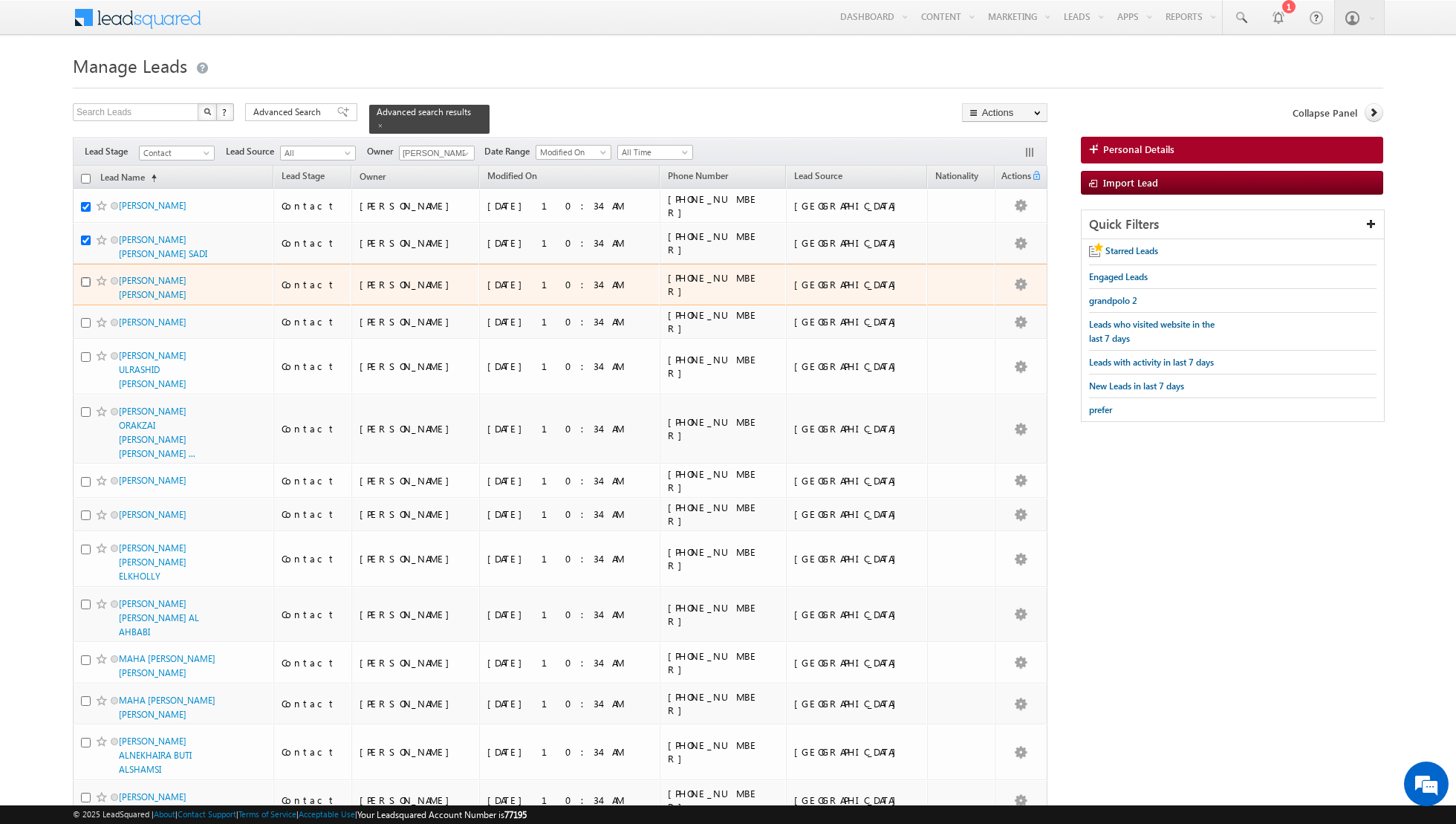
click at [86, 279] on input "checkbox" at bounding box center [86, 282] width 10 height 10
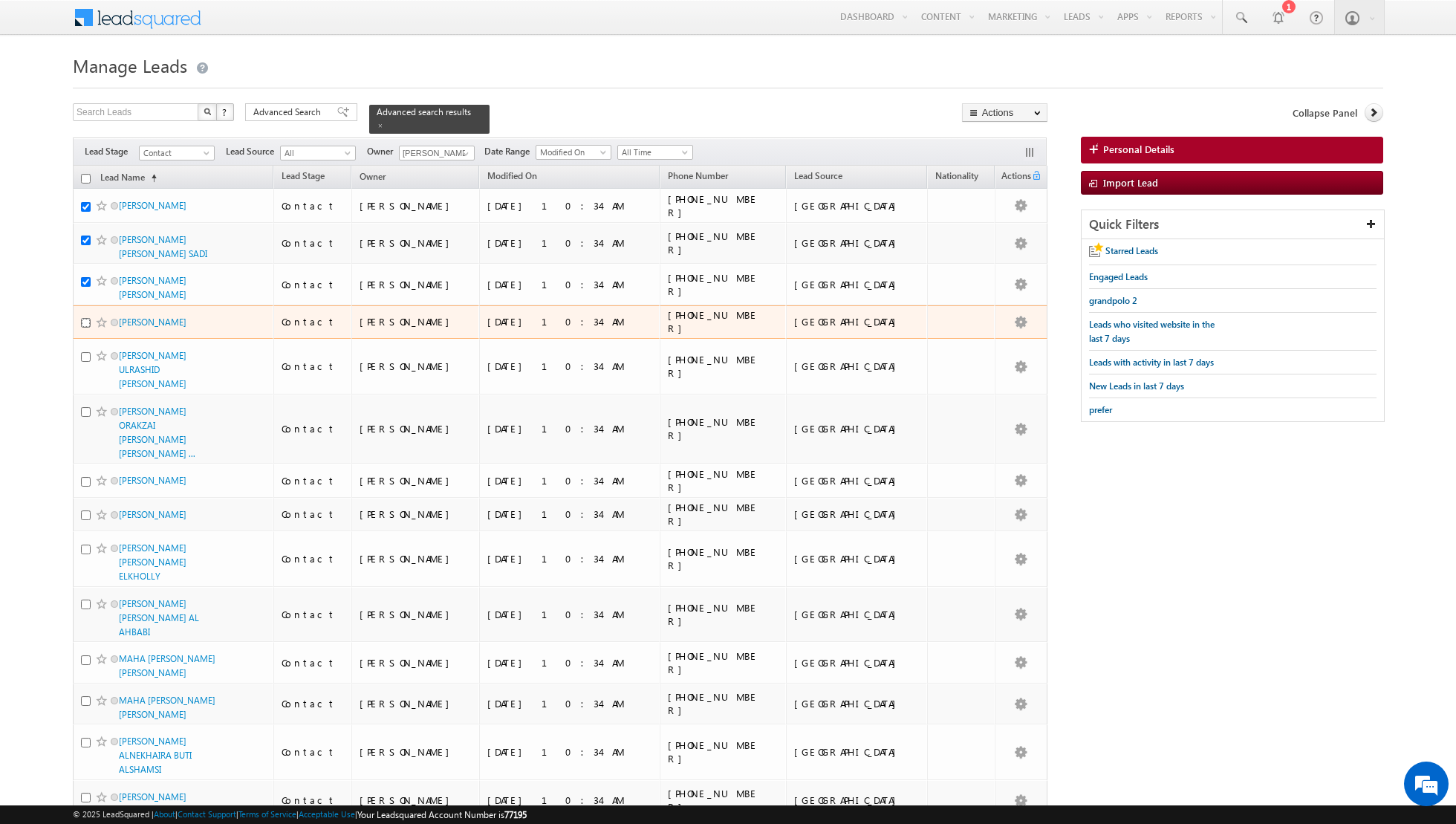
click at [86, 319] on input "checkbox" at bounding box center [86, 323] width 10 height 10
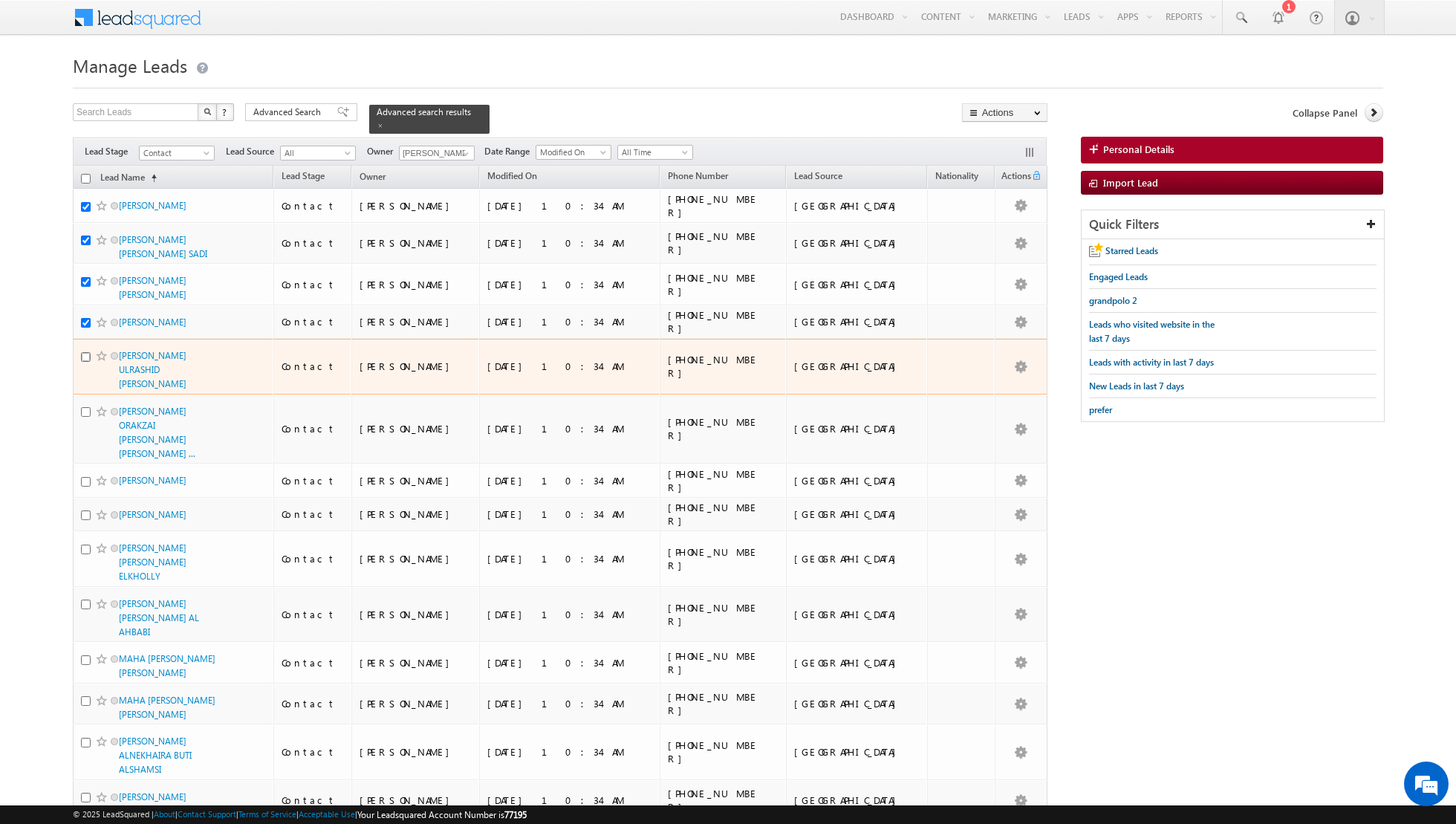
click at [86, 352] on input "checkbox" at bounding box center [86, 357] width 10 height 10
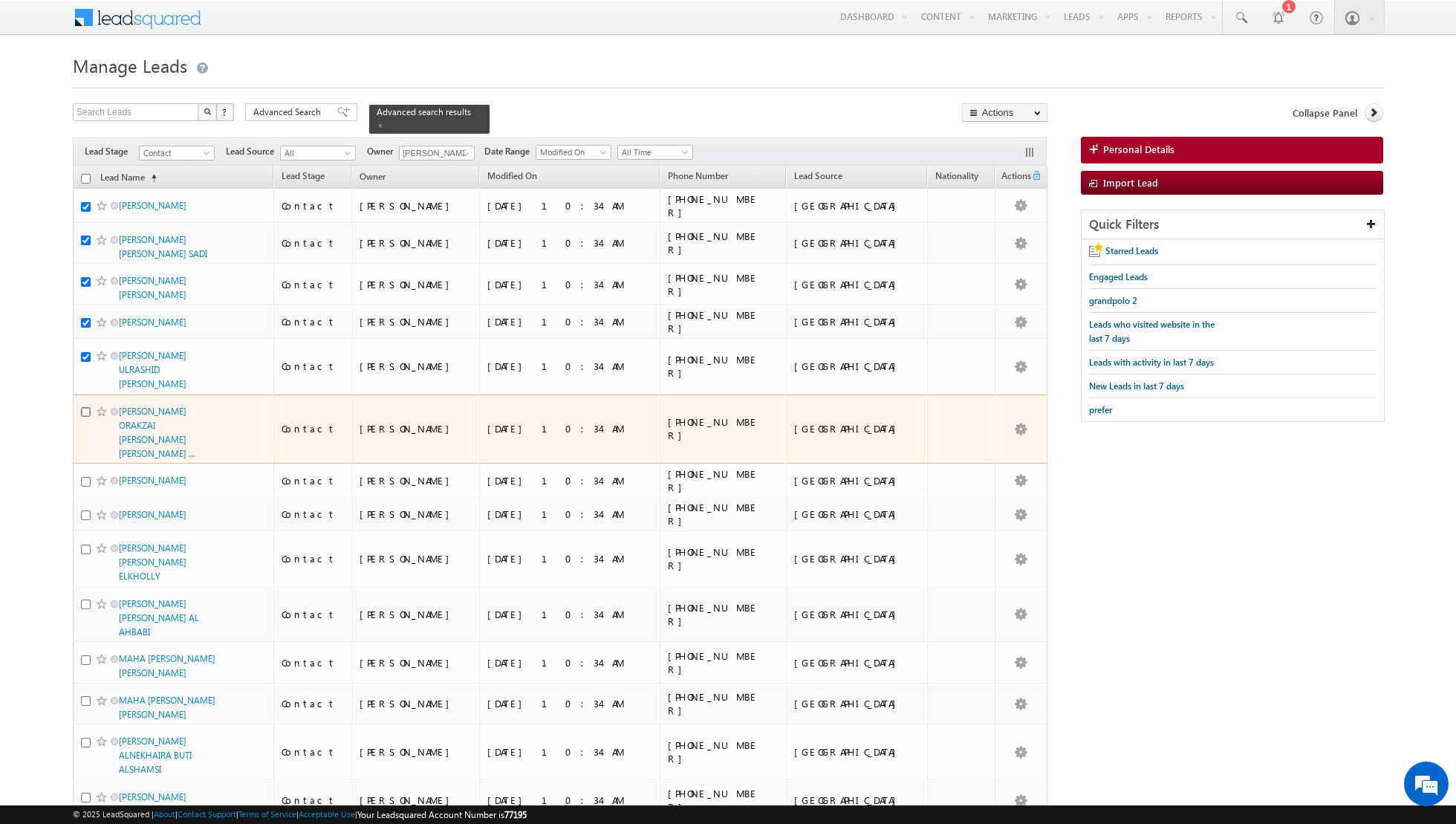
click at [89, 407] on input "checkbox" at bounding box center [86, 412] width 10 height 10
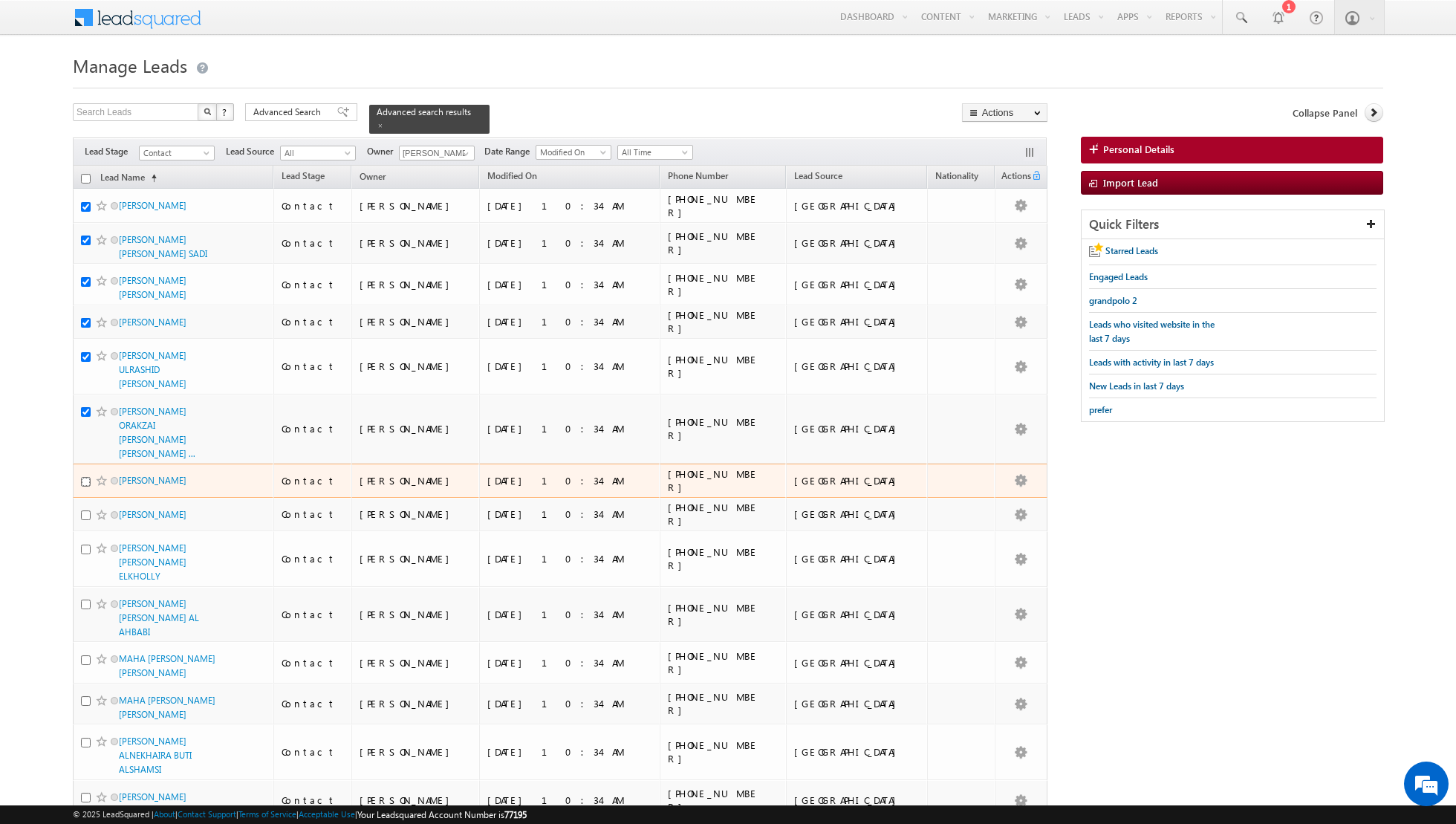
click at [85, 477] on input "checkbox" at bounding box center [86, 482] width 10 height 10
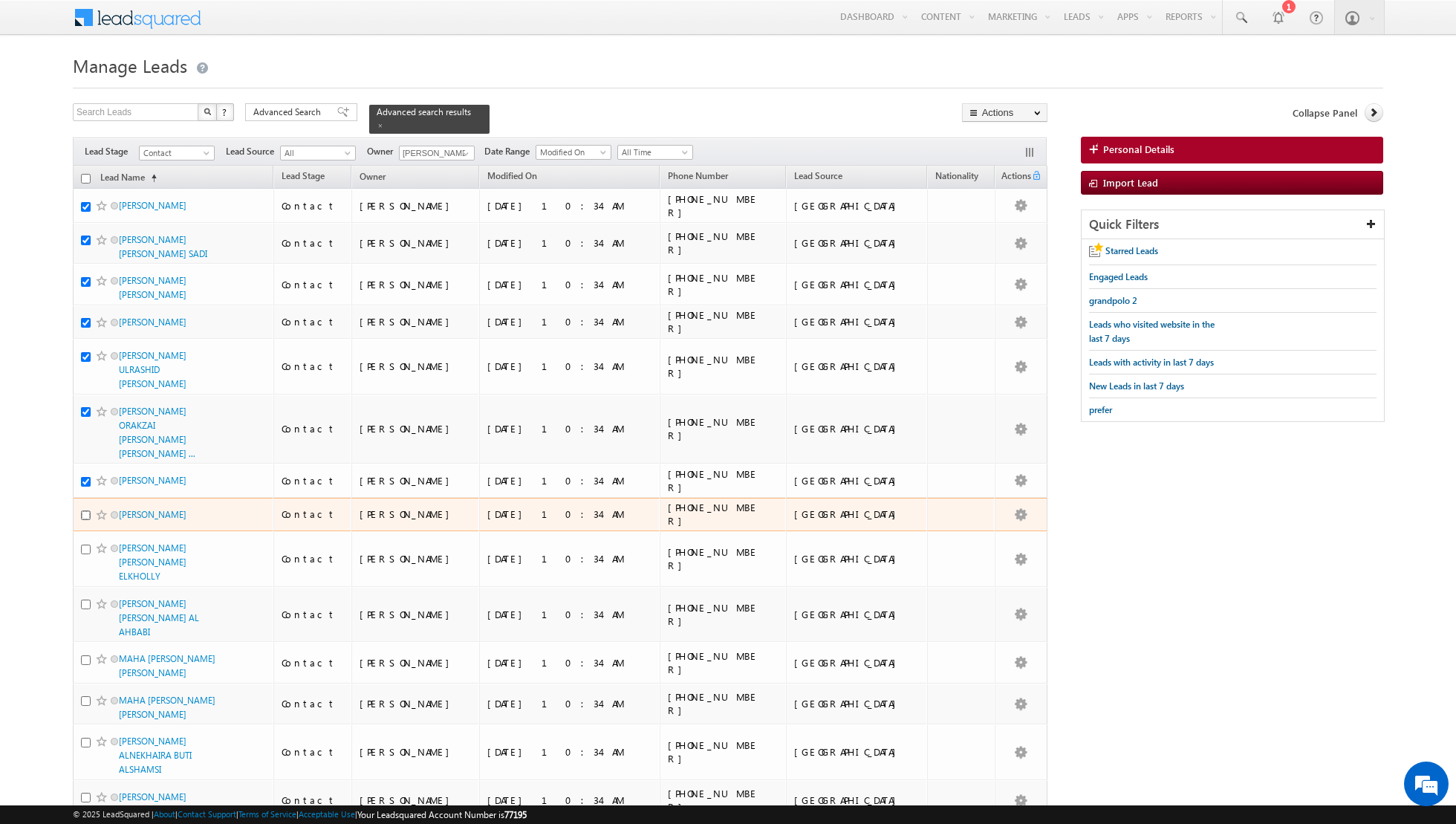
click at [86, 511] on input "checkbox" at bounding box center [86, 515] width 10 height 10
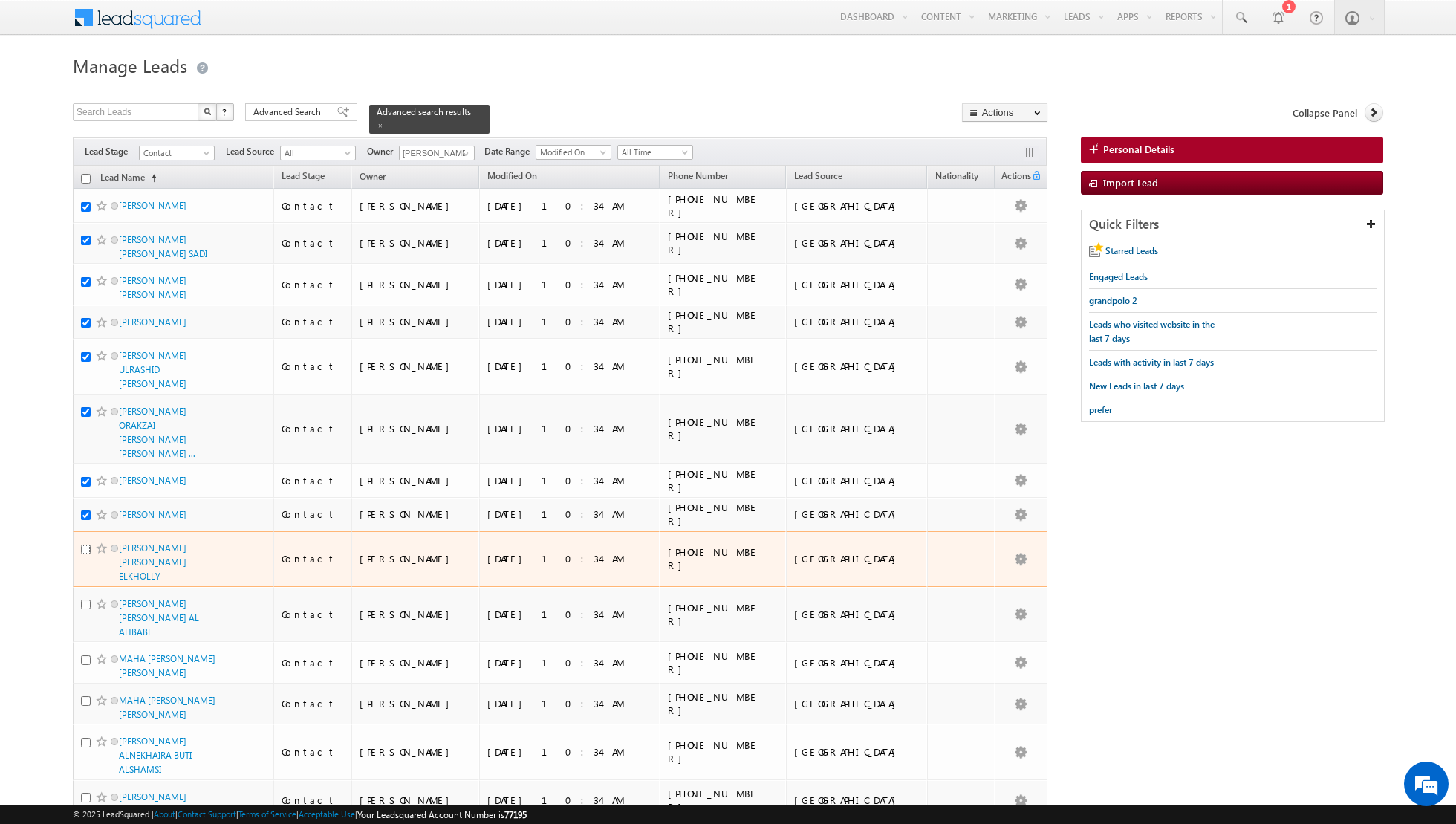
click at [86, 545] on input "checkbox" at bounding box center [86, 550] width 10 height 10
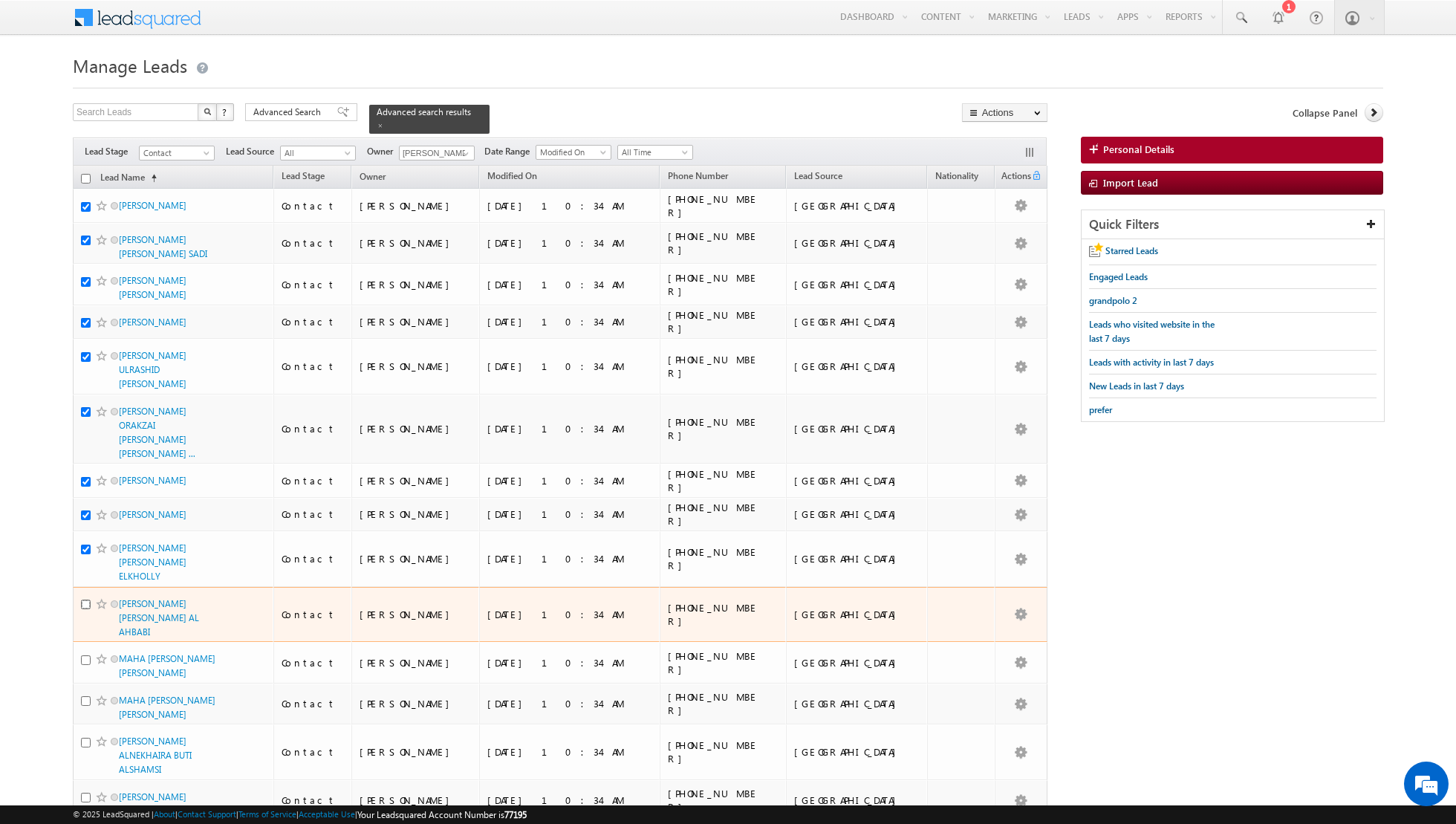
click at [86, 599] on input "checkbox" at bounding box center [86, 604] width 10 height 10
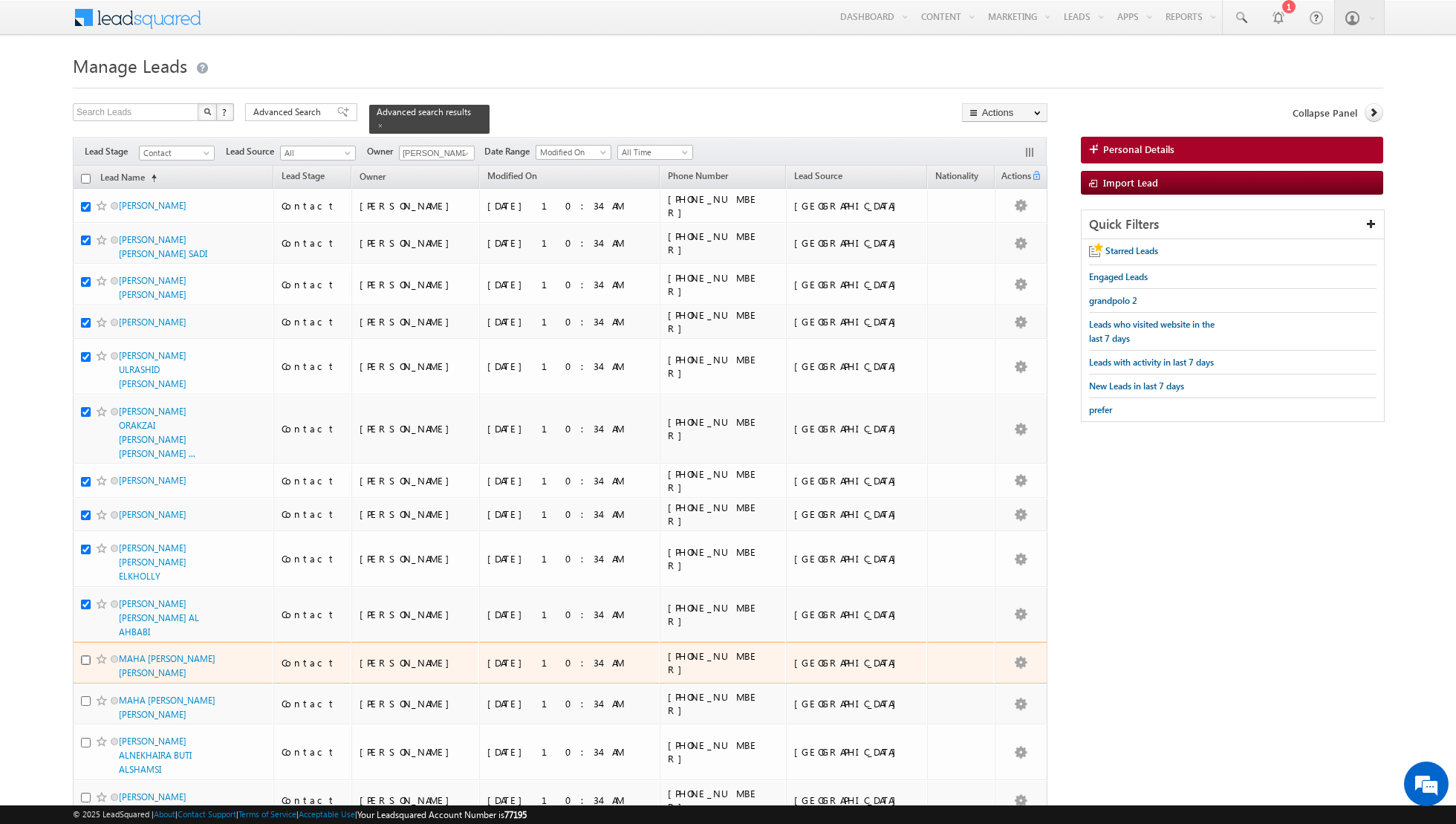
click at [83, 655] on input "checkbox" at bounding box center [86, 660] width 10 height 10
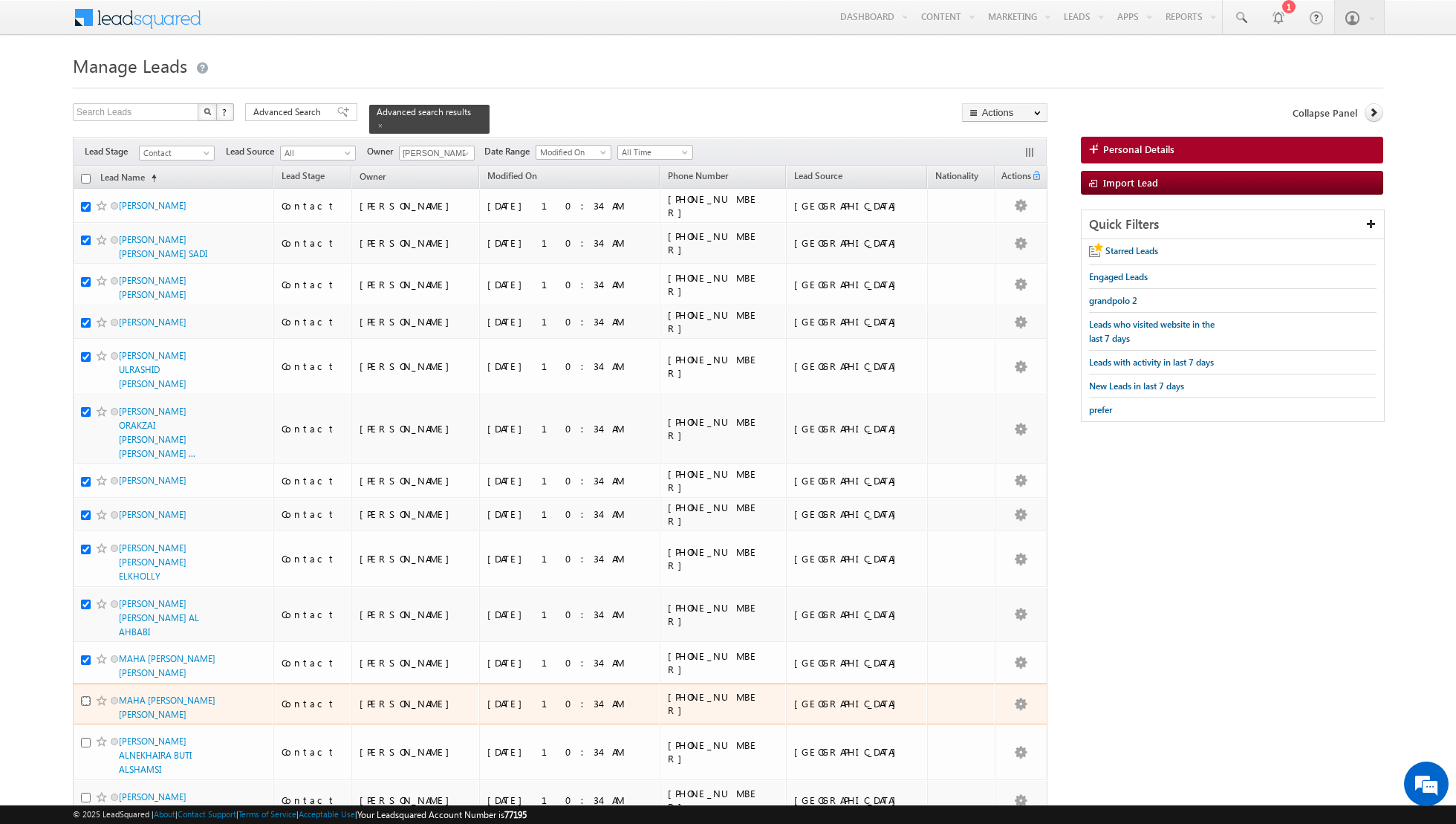
click at [86, 696] on input "checkbox" at bounding box center [86, 701] width 10 height 10
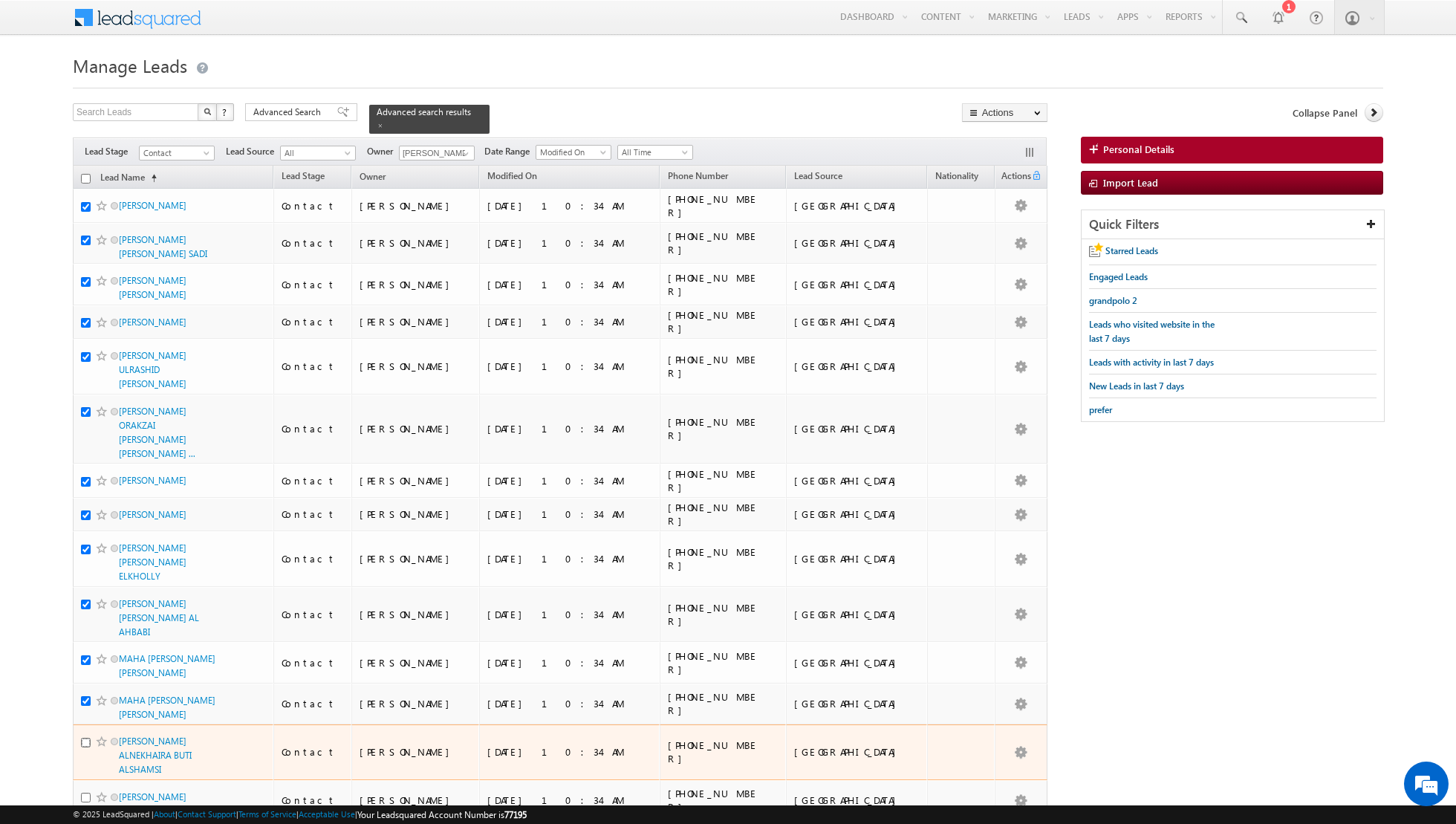
click at [89, 738] on input "checkbox" at bounding box center [86, 743] width 10 height 10
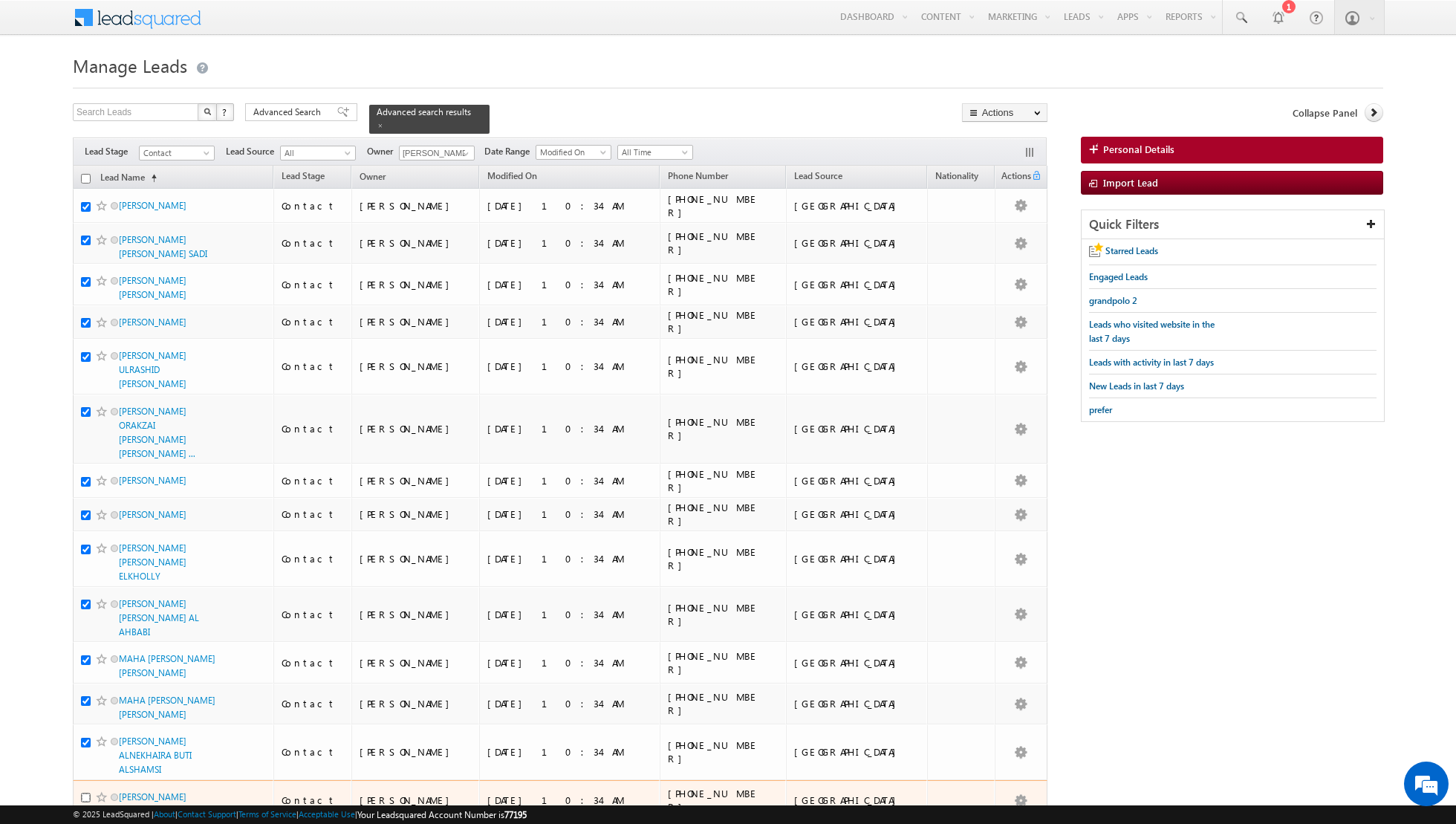
click at [86, 793] on input "checkbox" at bounding box center [86, 798] width 10 height 10
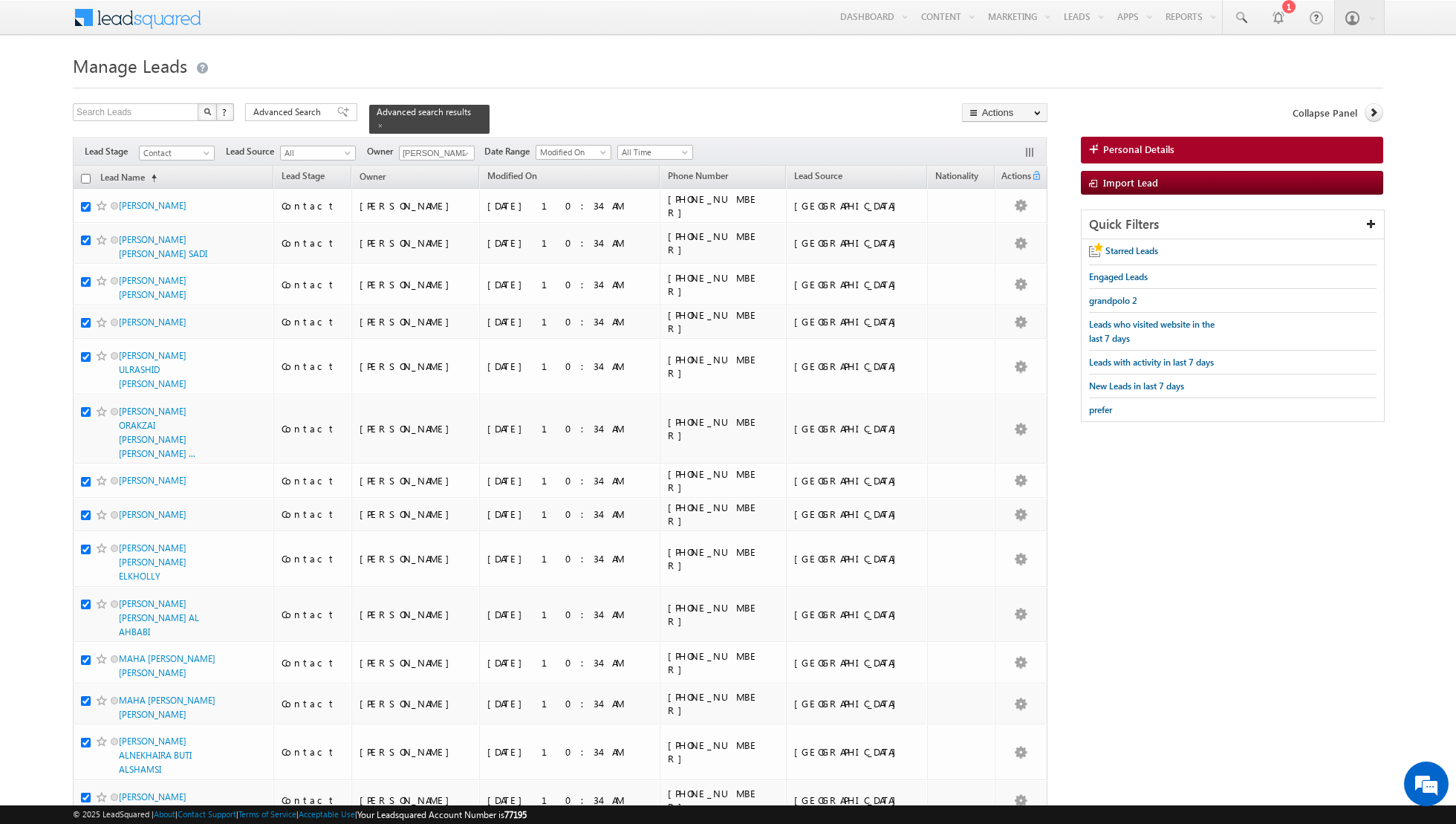
click at [86, 823] on input "checkbox" at bounding box center [86, 840] width 10 height 10
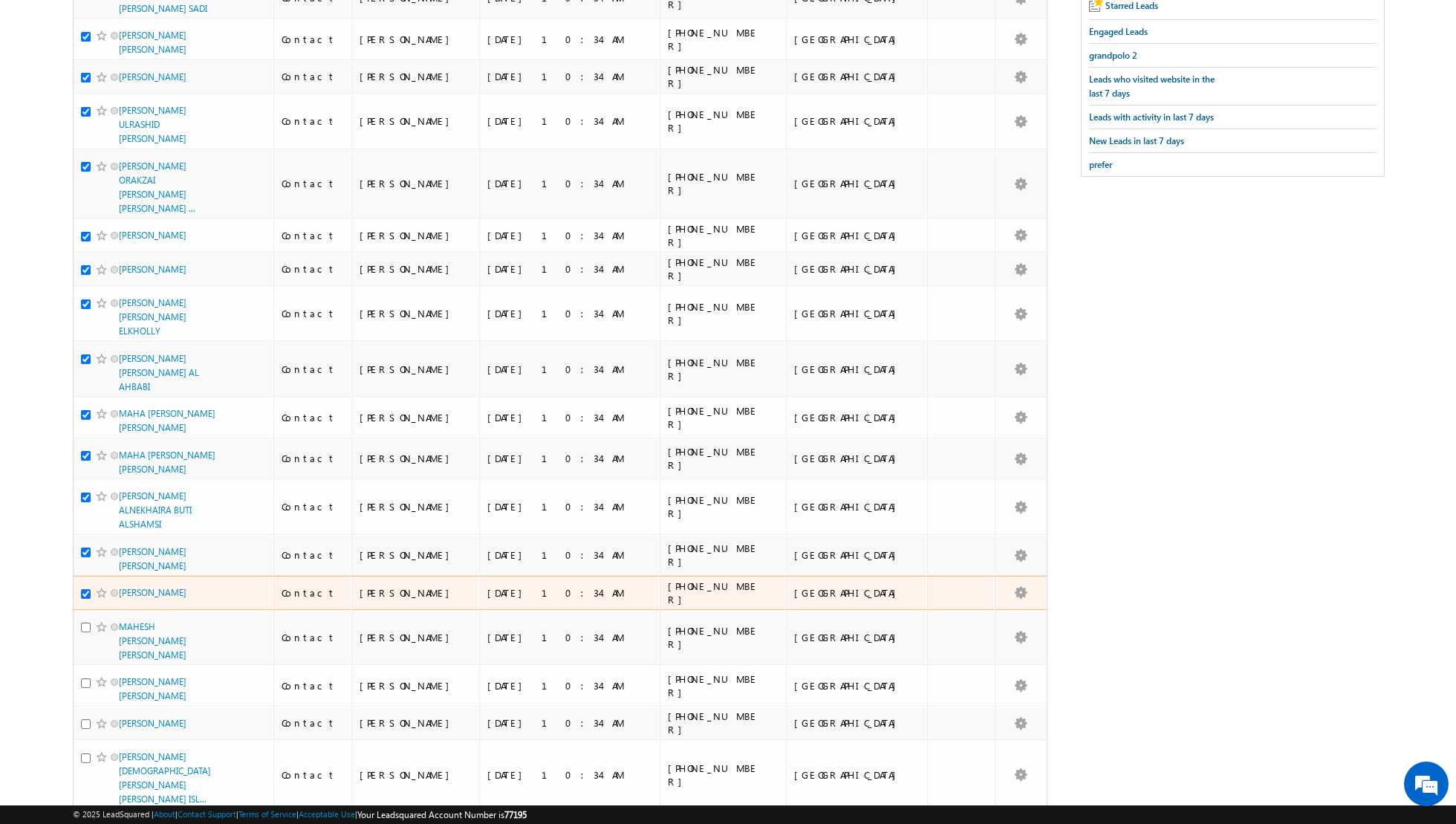
scroll to position [279, 0]
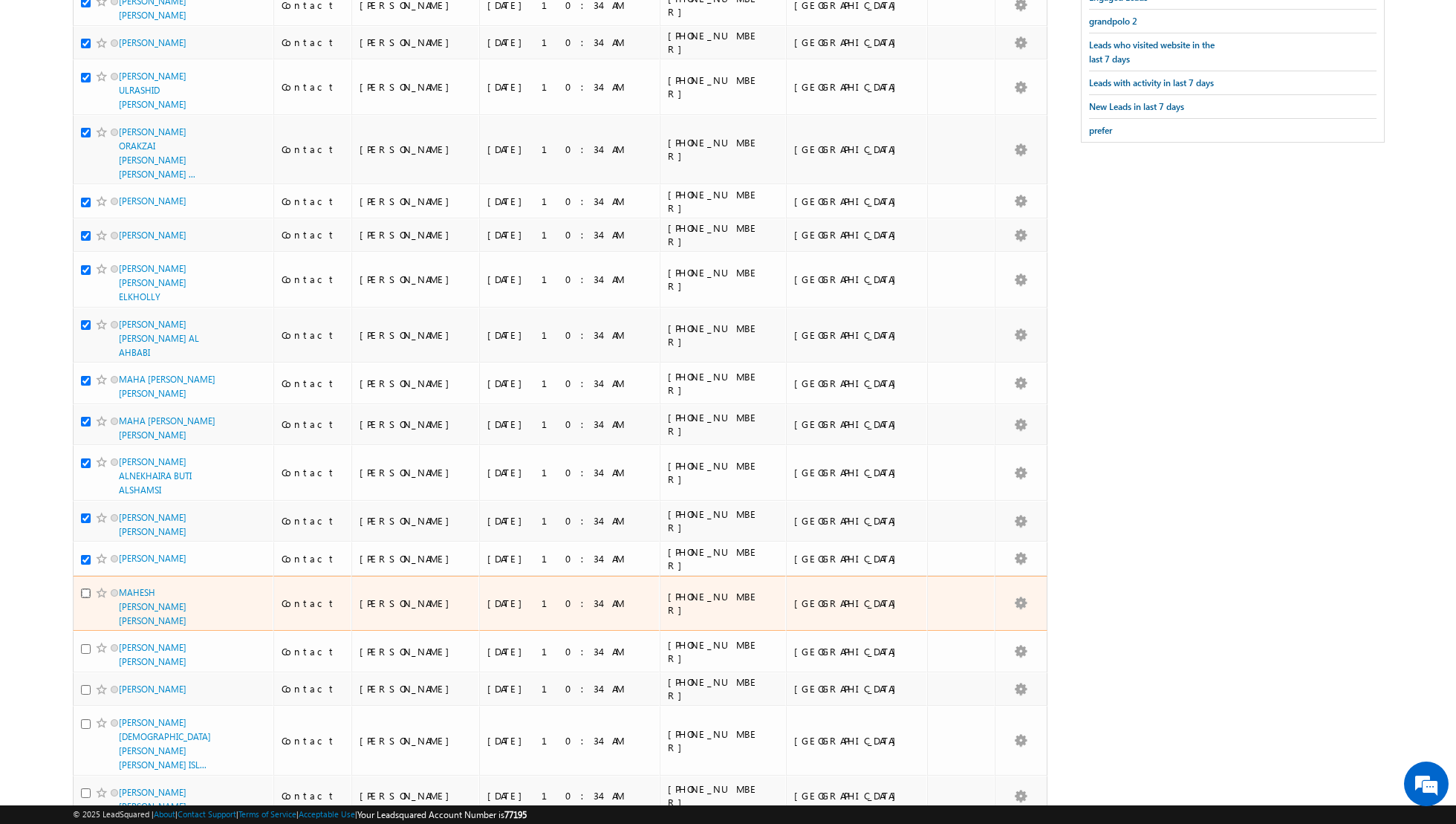
click at [82, 589] on input "checkbox" at bounding box center [86, 594] width 10 height 10
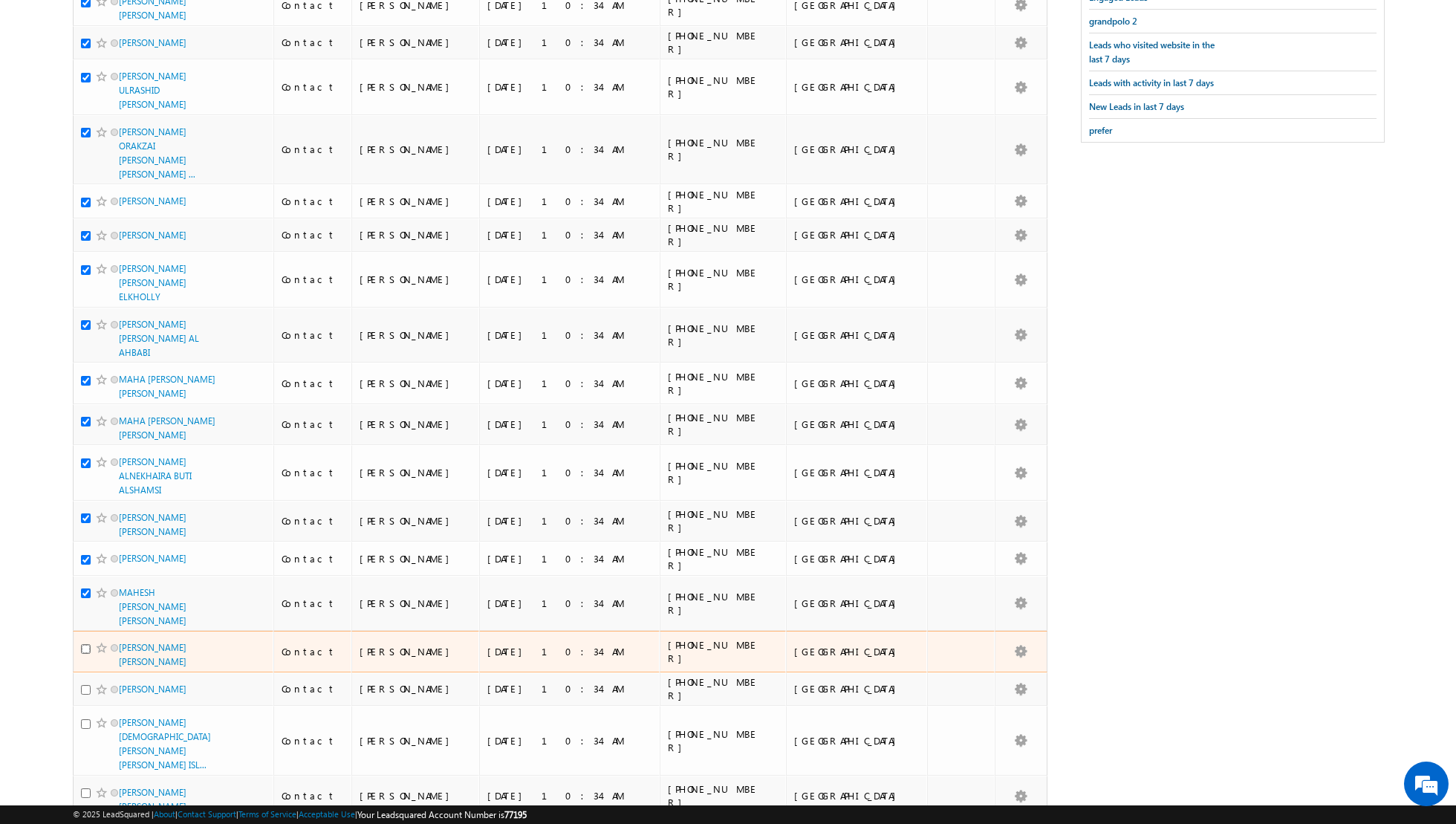
click at [89, 644] on input "checkbox" at bounding box center [86, 649] width 10 height 10
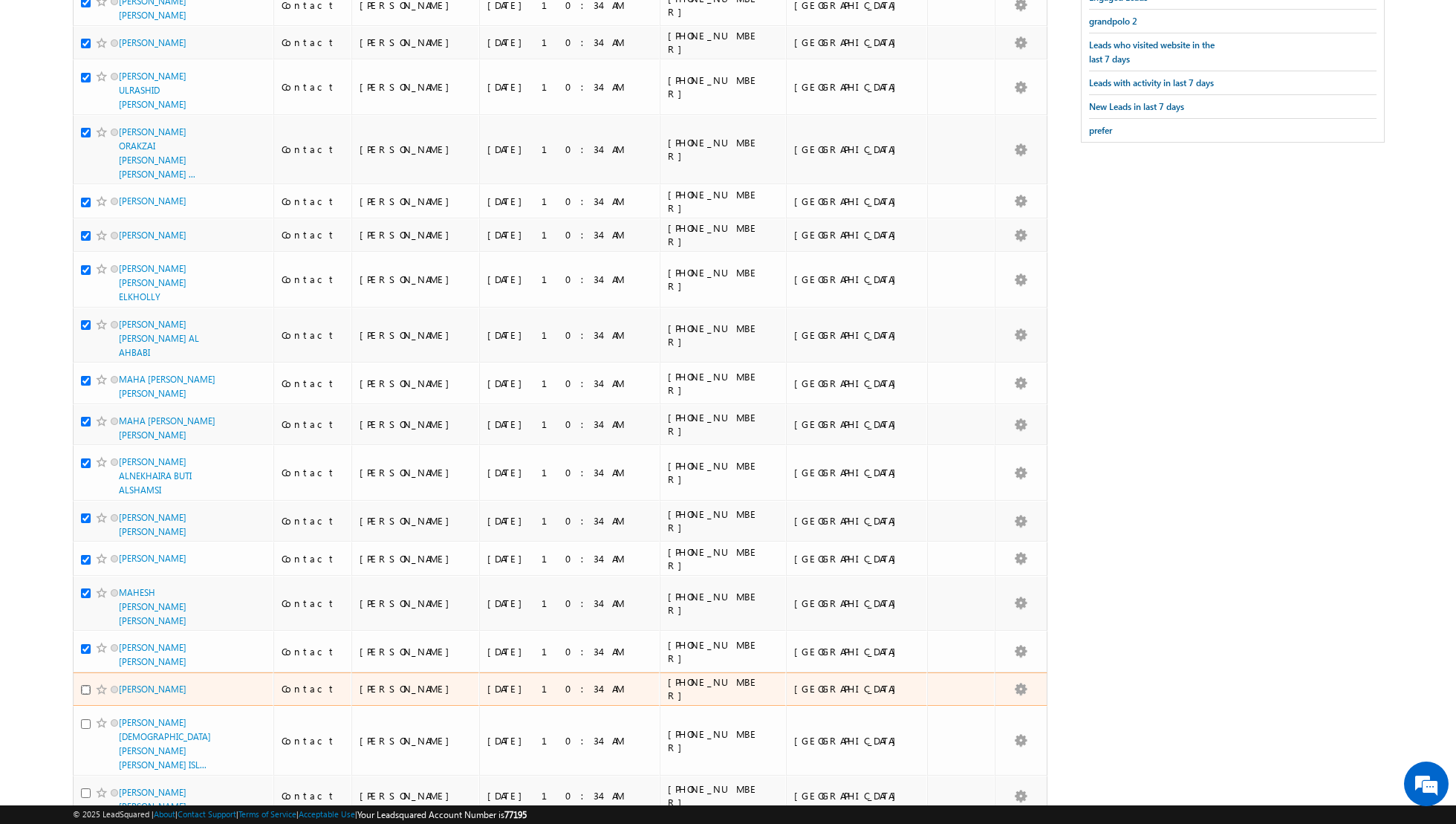
click at [87, 685] on input "checkbox" at bounding box center [86, 690] width 10 height 10
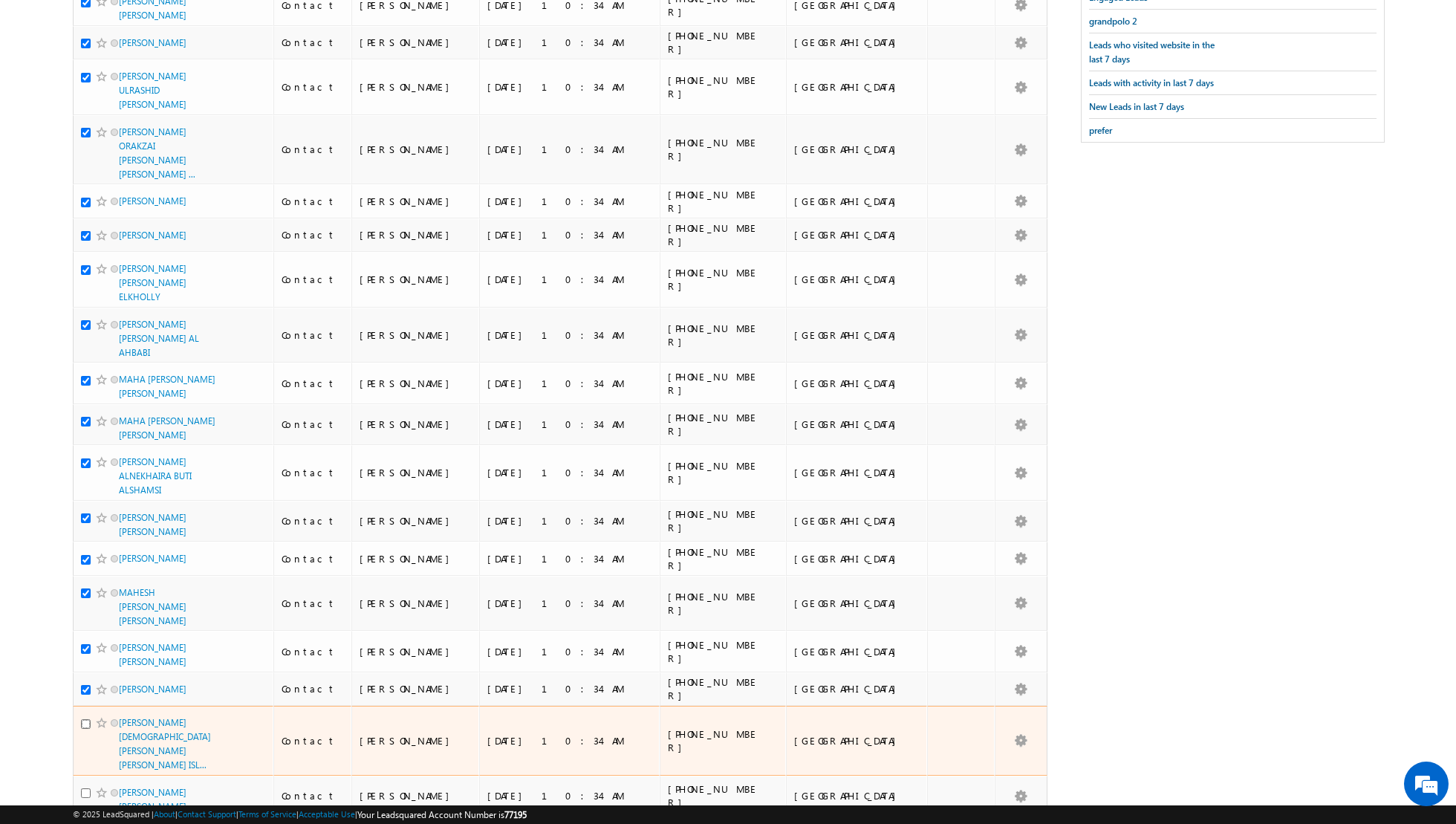
click at [87, 720] on input "checkbox" at bounding box center [86, 724] width 10 height 10
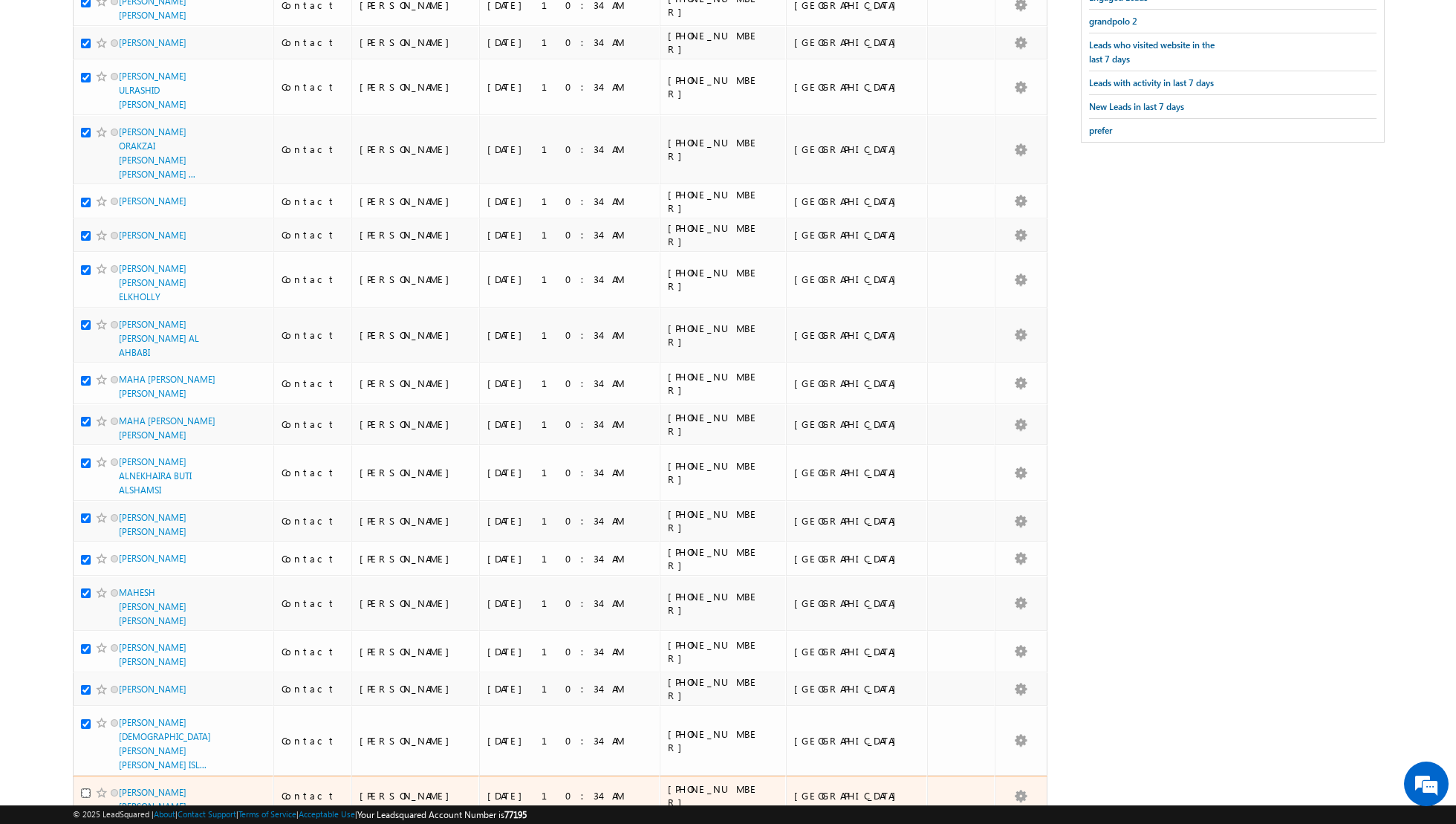
click at [88, 789] on input "checkbox" at bounding box center [86, 794] width 10 height 10
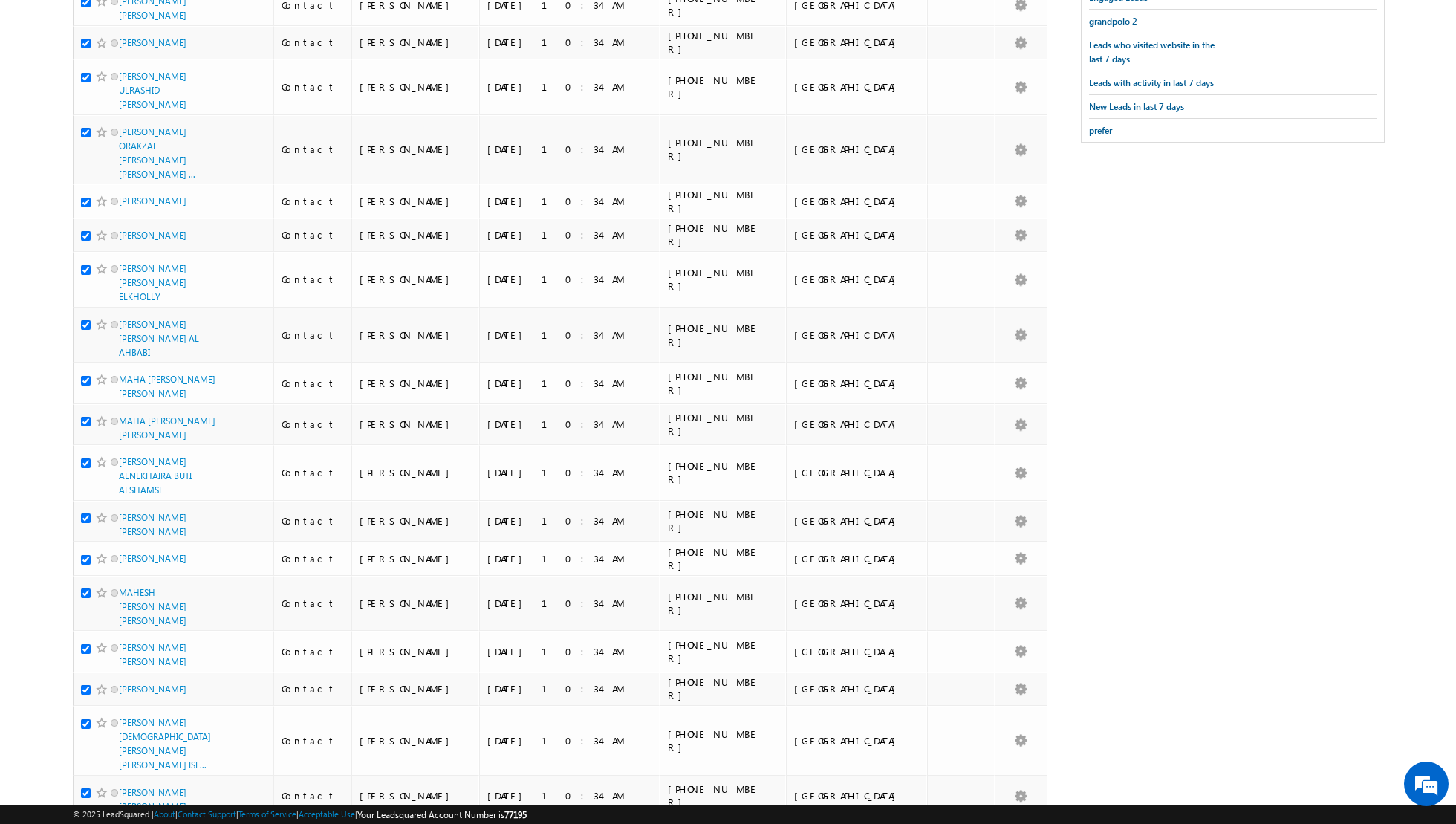
click at [85, 823] on input "checkbox" at bounding box center [86, 835] width 10 height 10
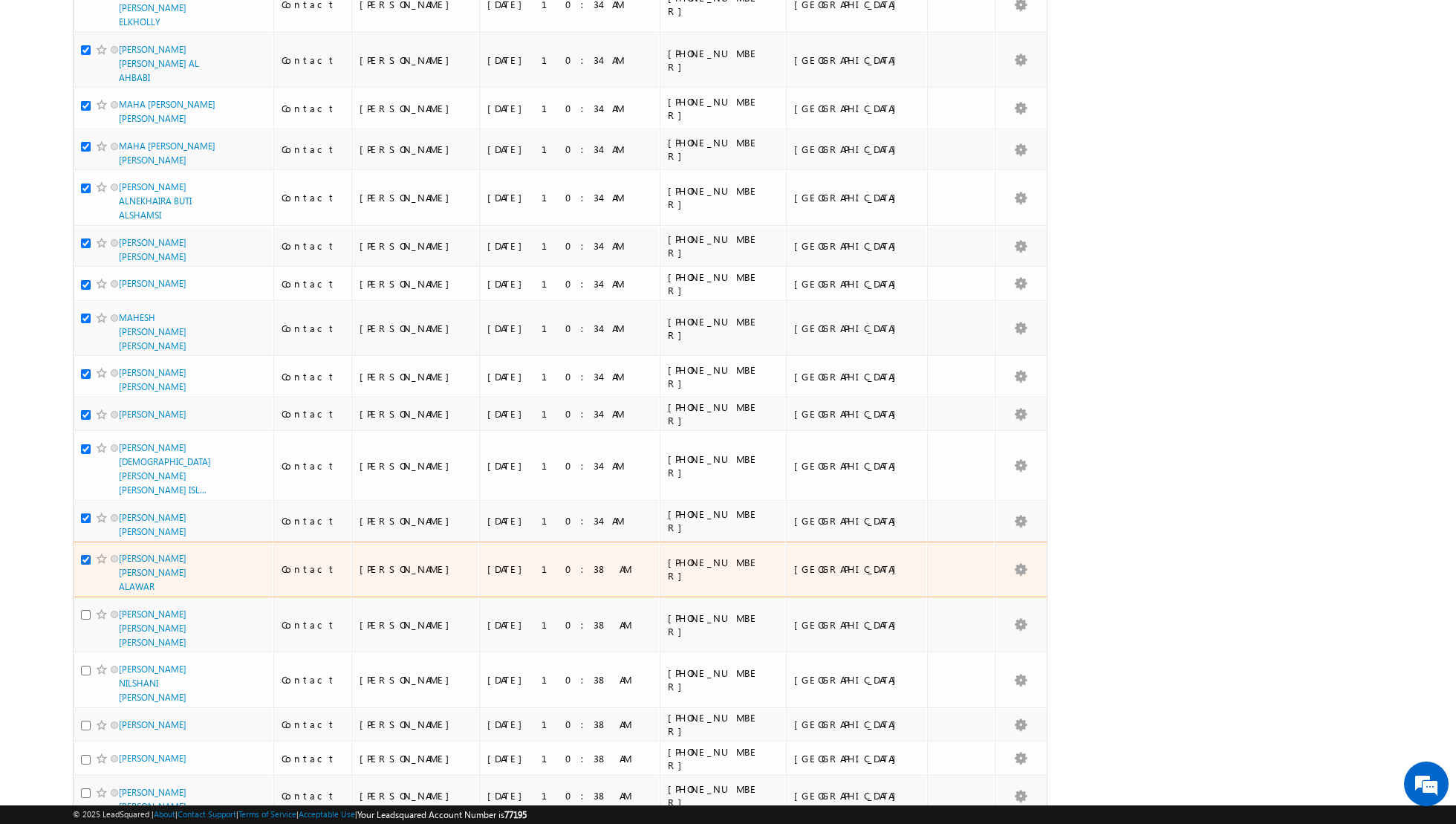
scroll to position [639, 0]
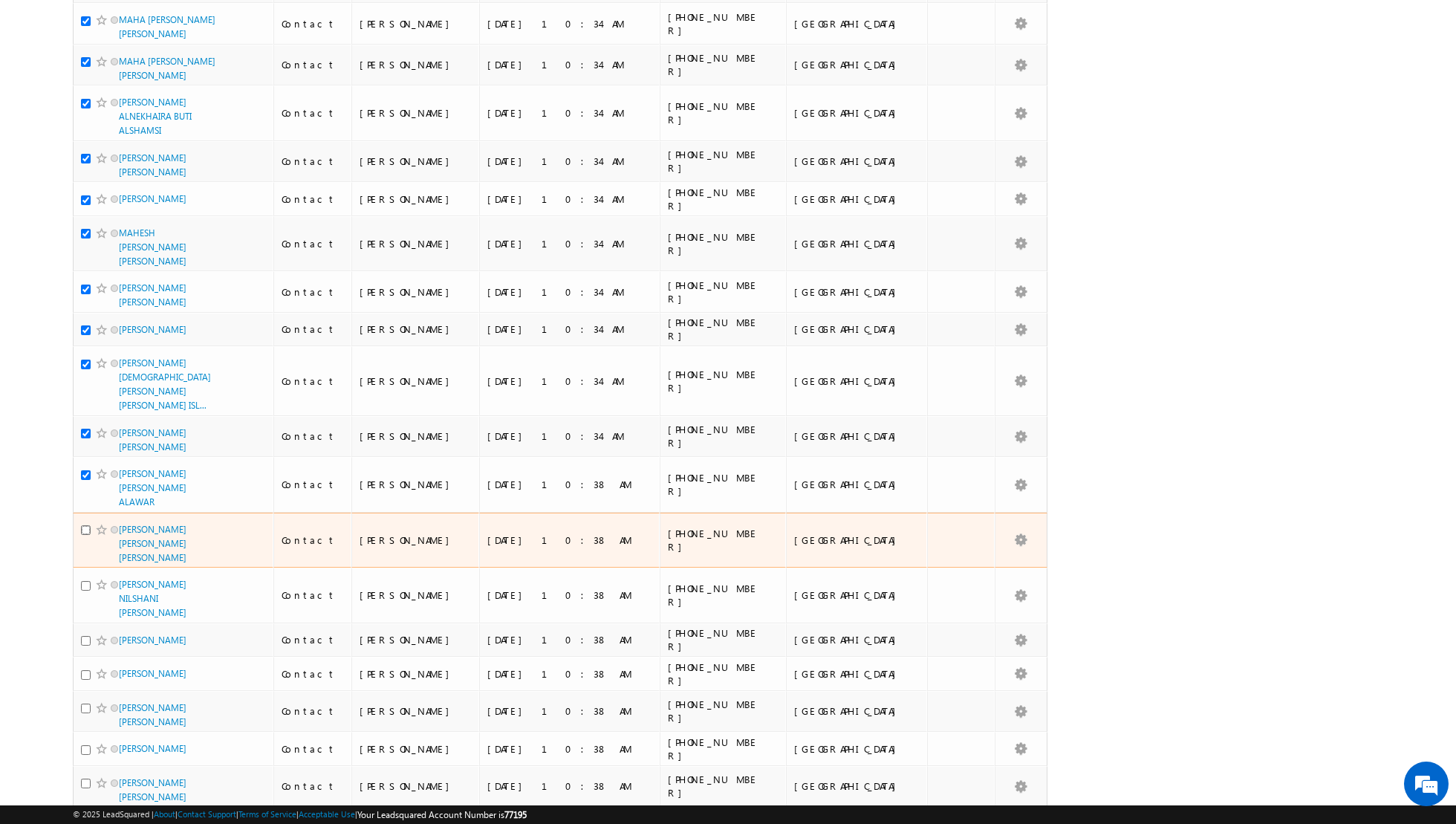
click at [88, 525] on input "checkbox" at bounding box center [86, 530] width 10 height 10
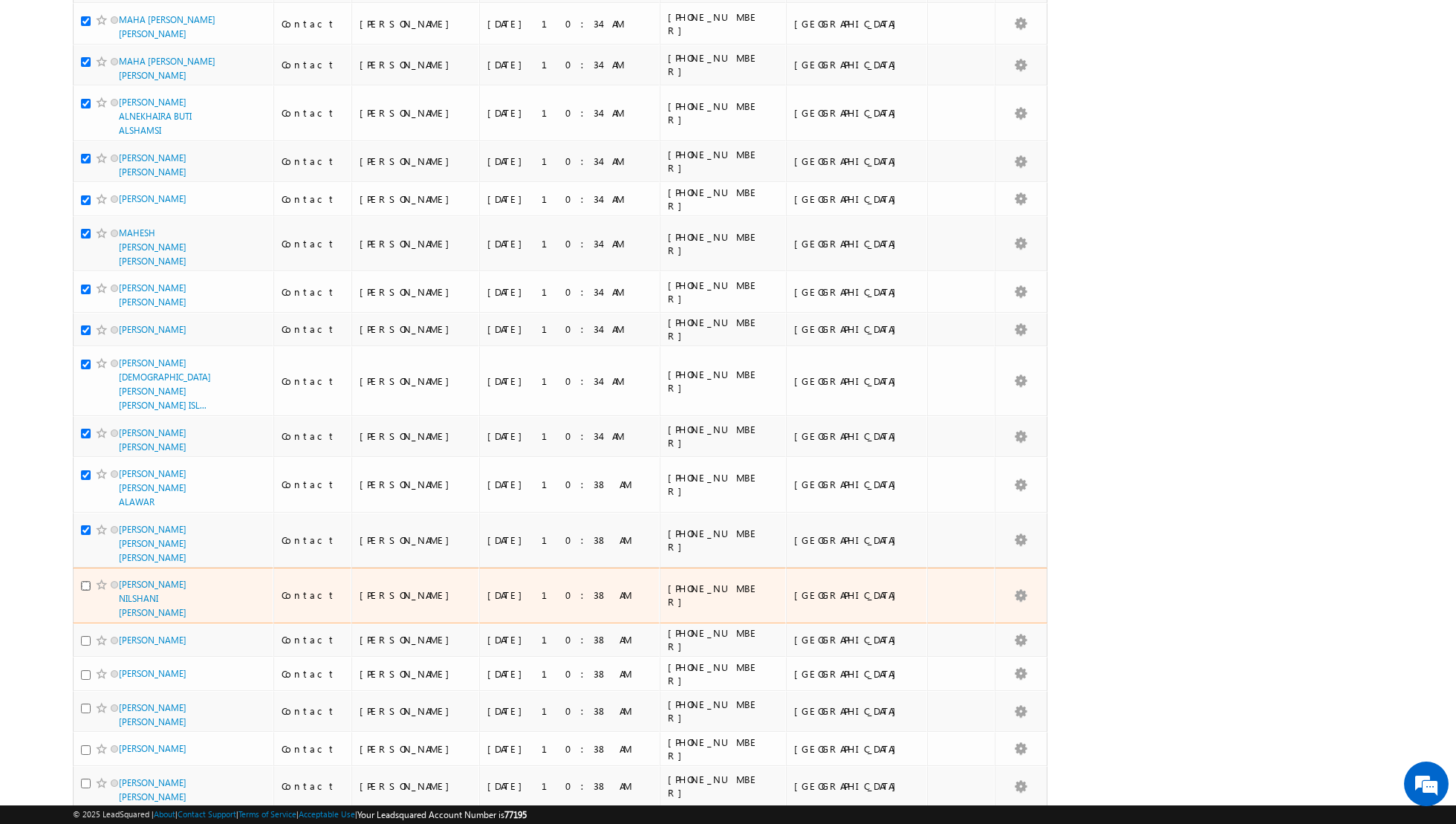
click at [86, 581] on input "checkbox" at bounding box center [86, 586] width 10 height 10
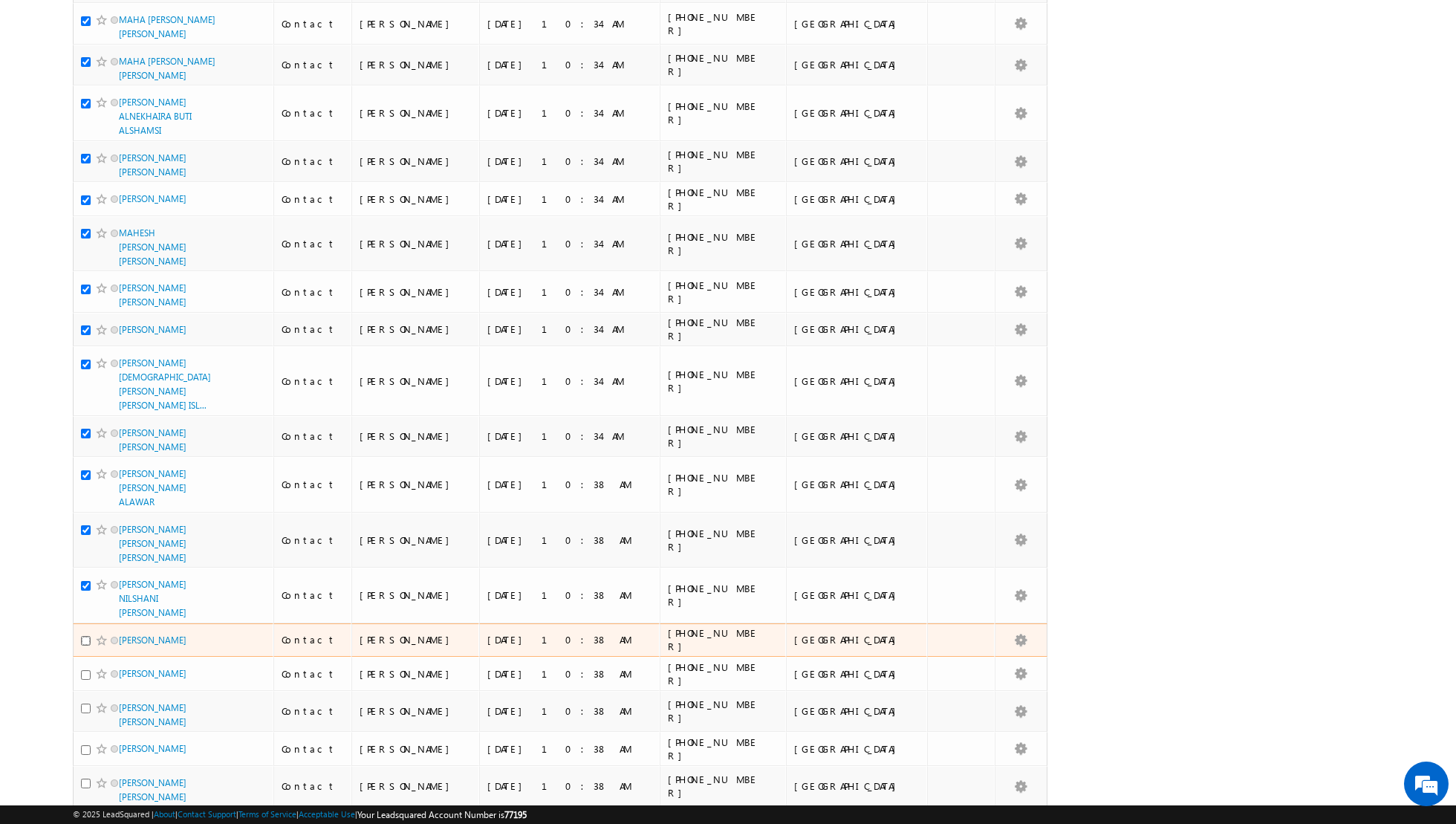
click at [88, 637] on input "checkbox" at bounding box center [86, 641] width 10 height 10
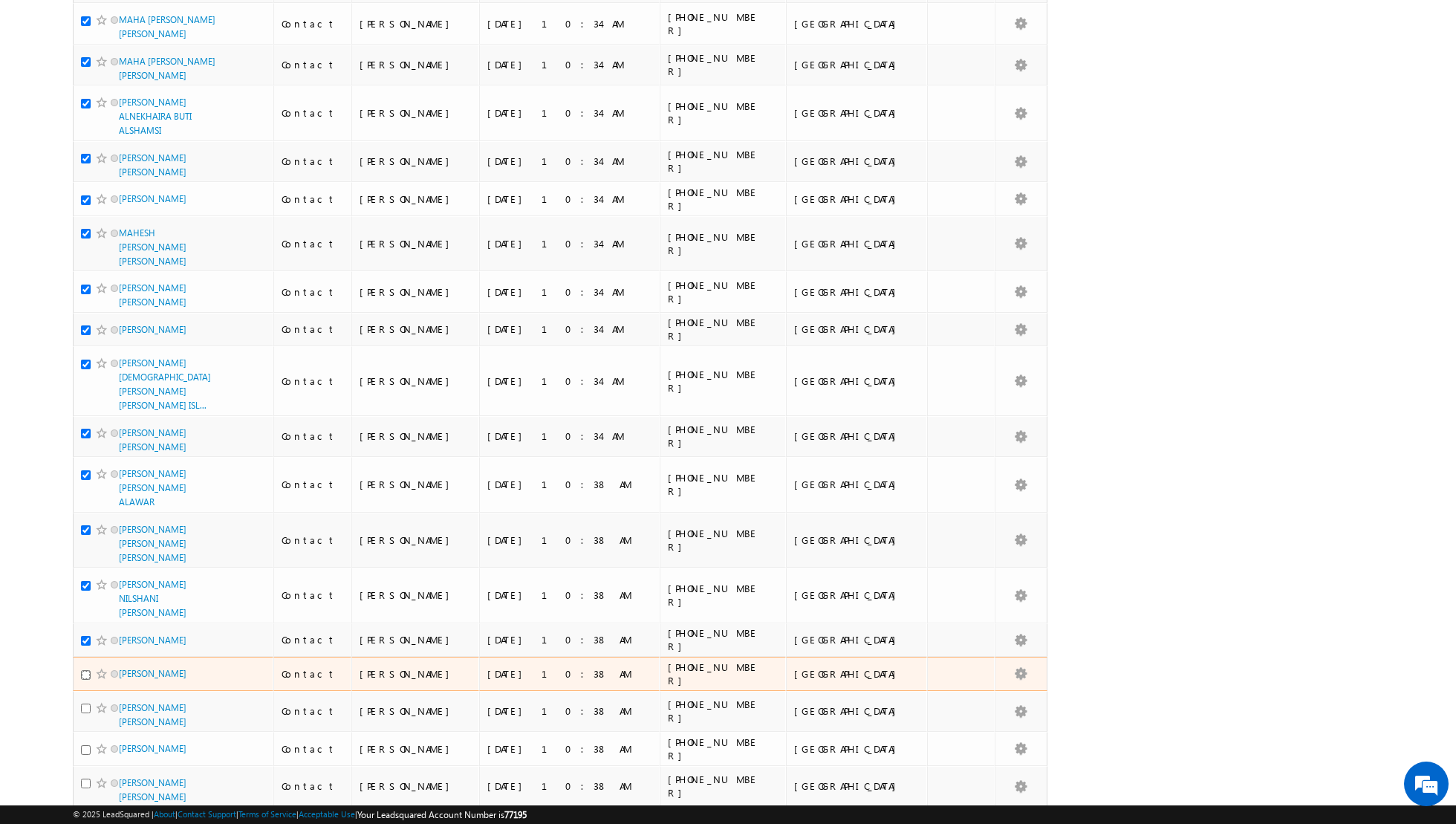
click at [86, 671] on input "checkbox" at bounding box center [86, 676] width 10 height 10
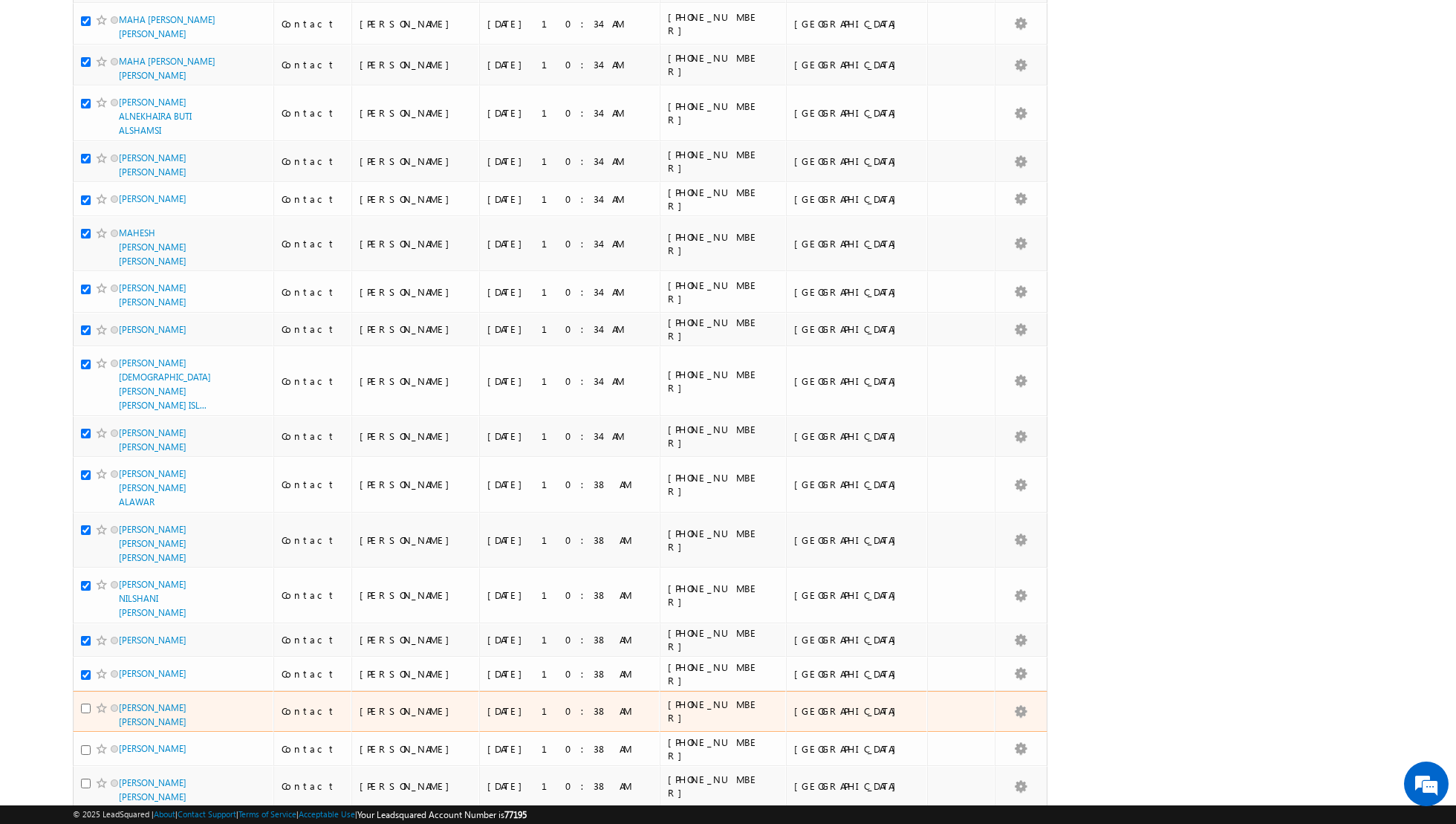
click at [86, 701] on div at bounding box center [103, 708] width 45 height 15
click at [86, 704] on input "checkbox" at bounding box center [86, 709] width 10 height 10
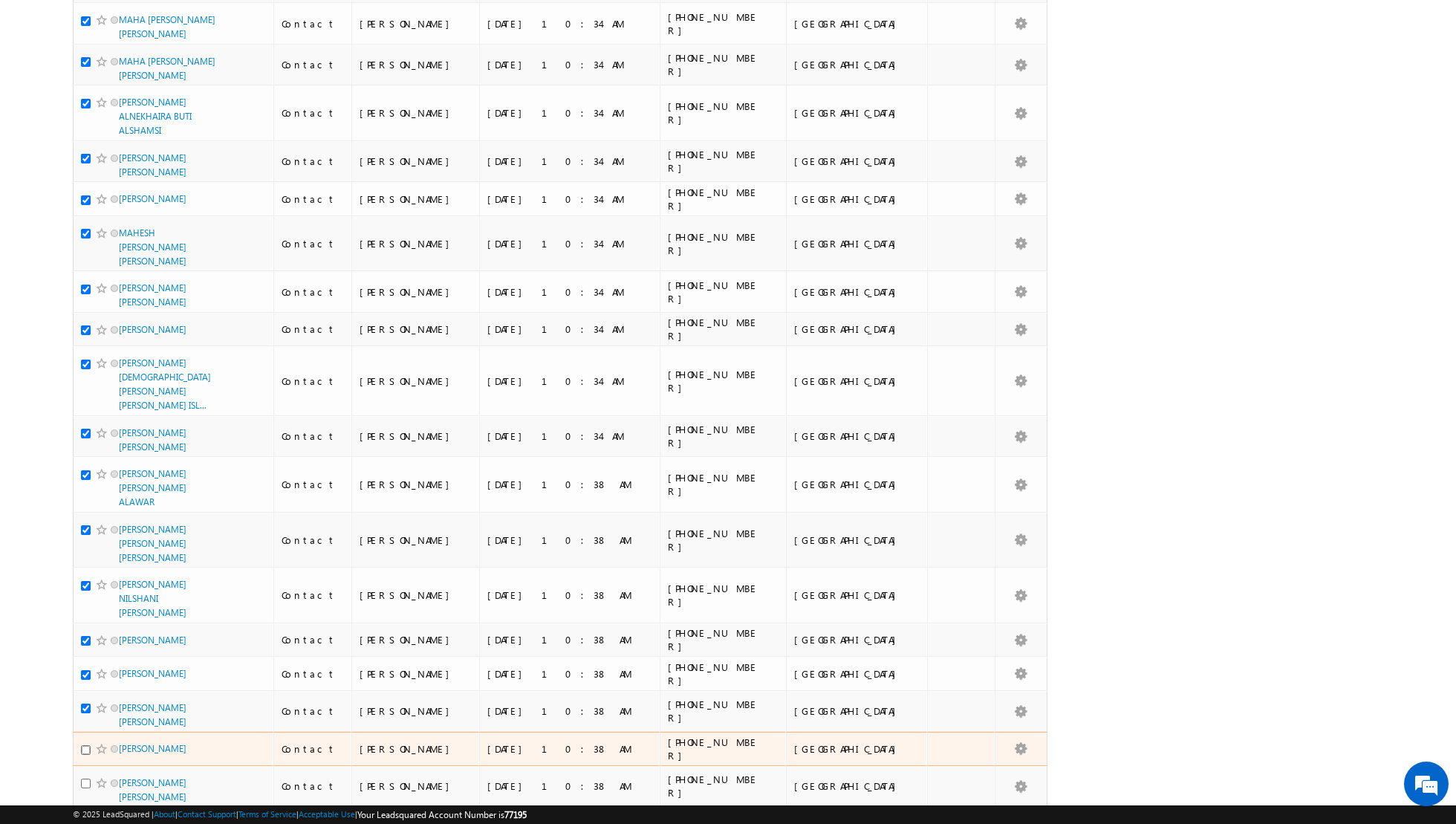
click at [86, 745] on input "checkbox" at bounding box center [86, 750] width 10 height 10
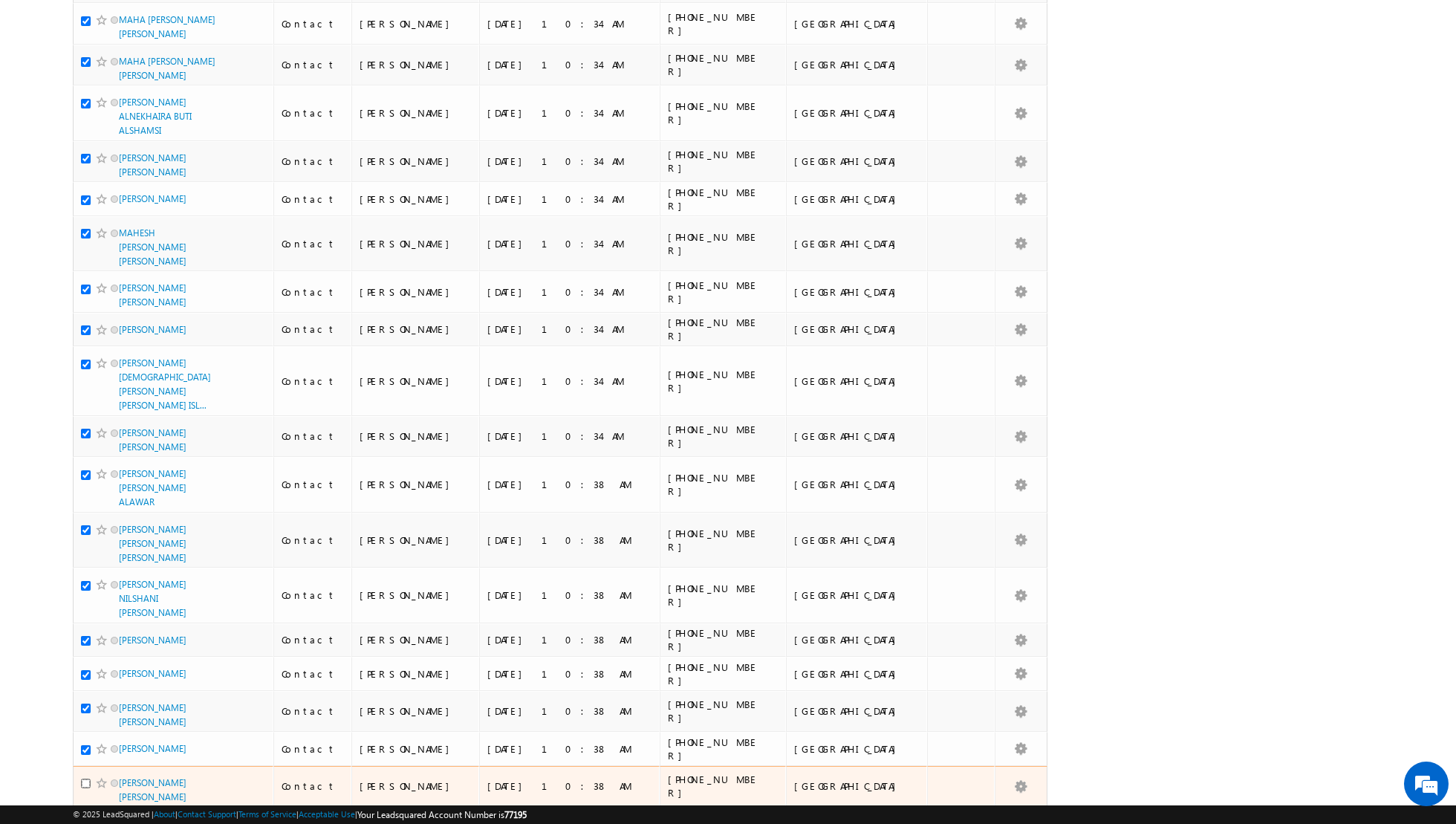
click at [86, 779] on input "checkbox" at bounding box center [86, 784] width 10 height 10
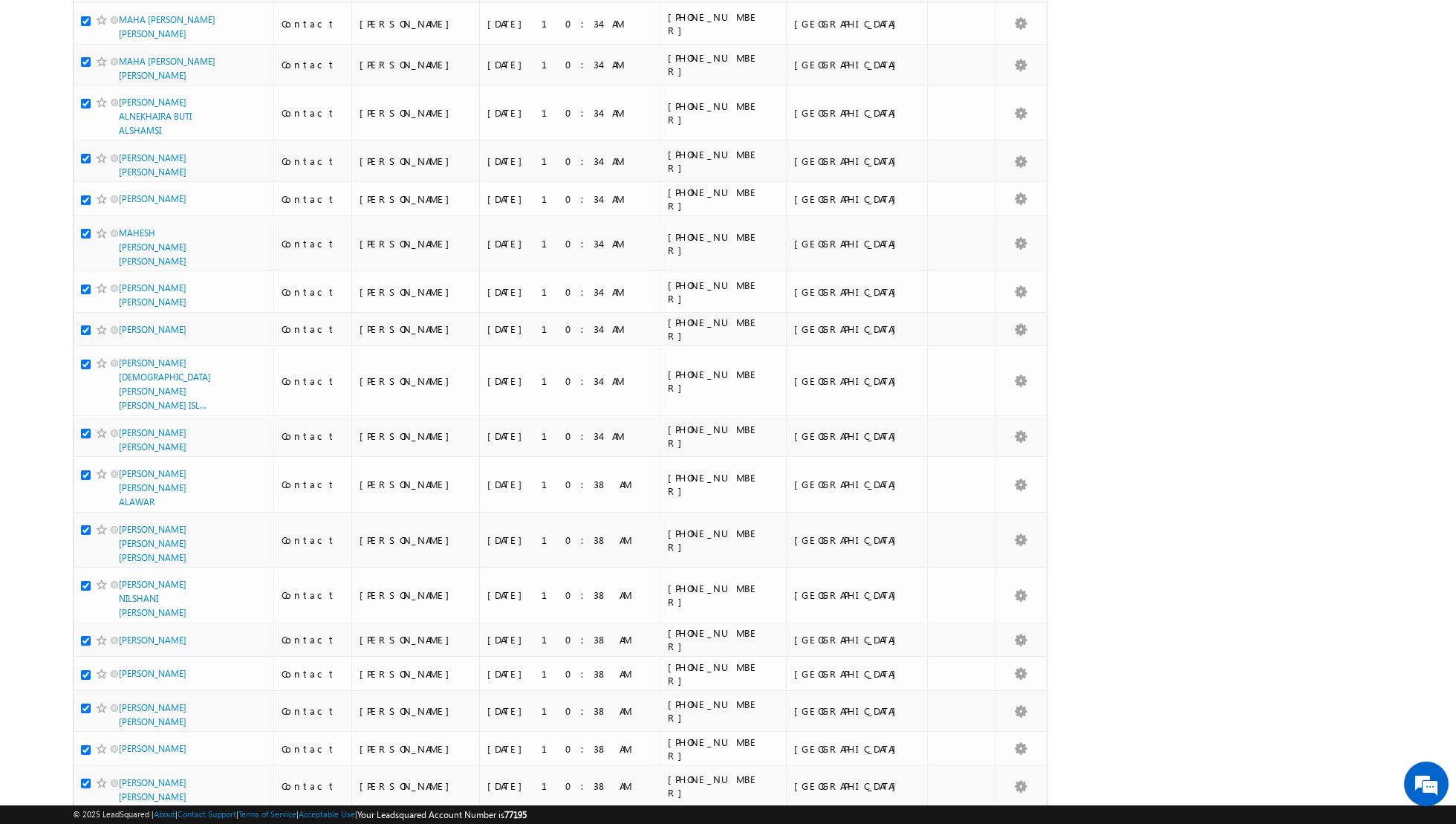
click at [88, 816] on div at bounding box center [103, 823] width 45 height 15
click at [86, 820] on input "checkbox" at bounding box center [86, 825] width 10 height 10
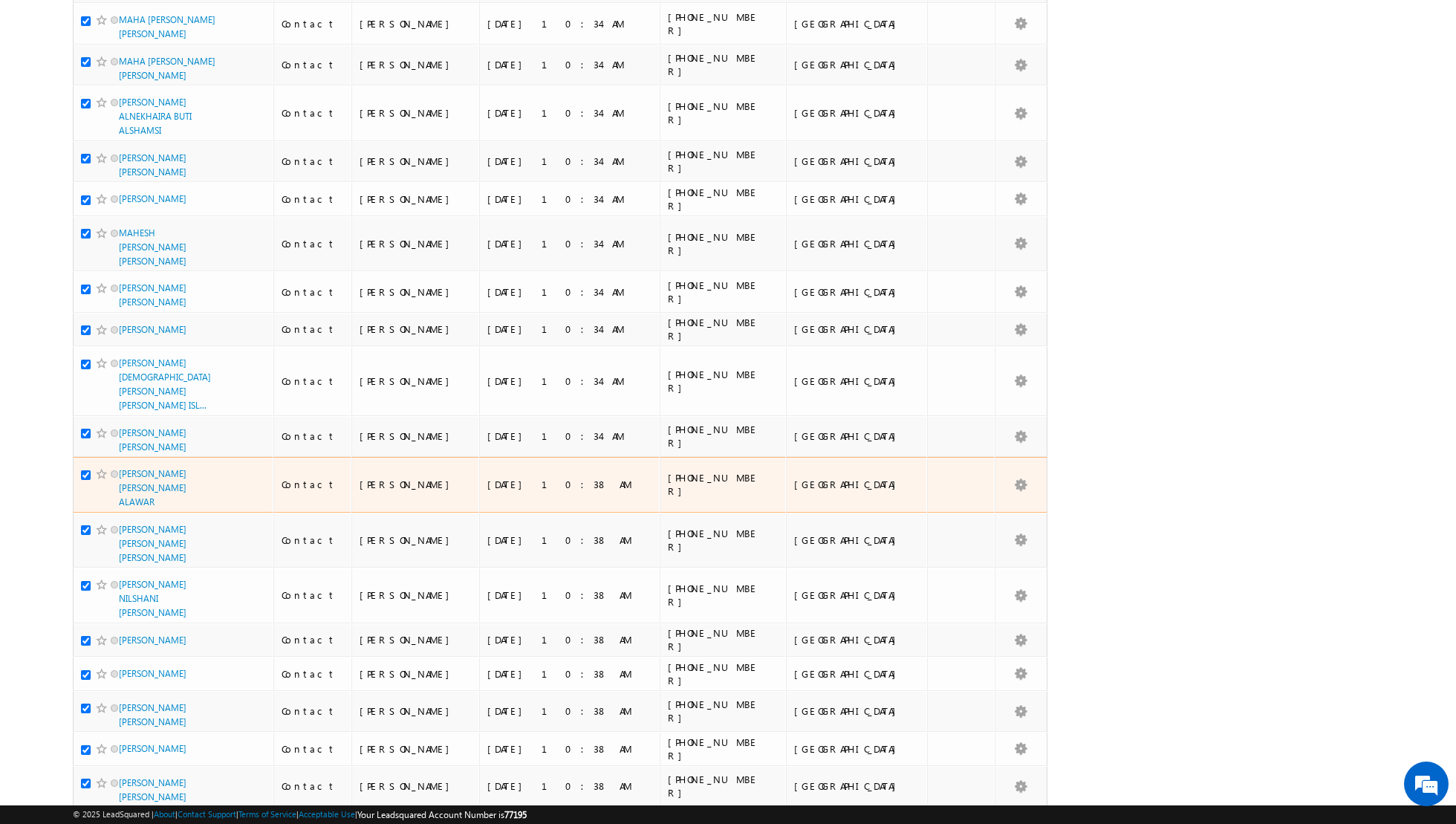
scroll to position [0, 0]
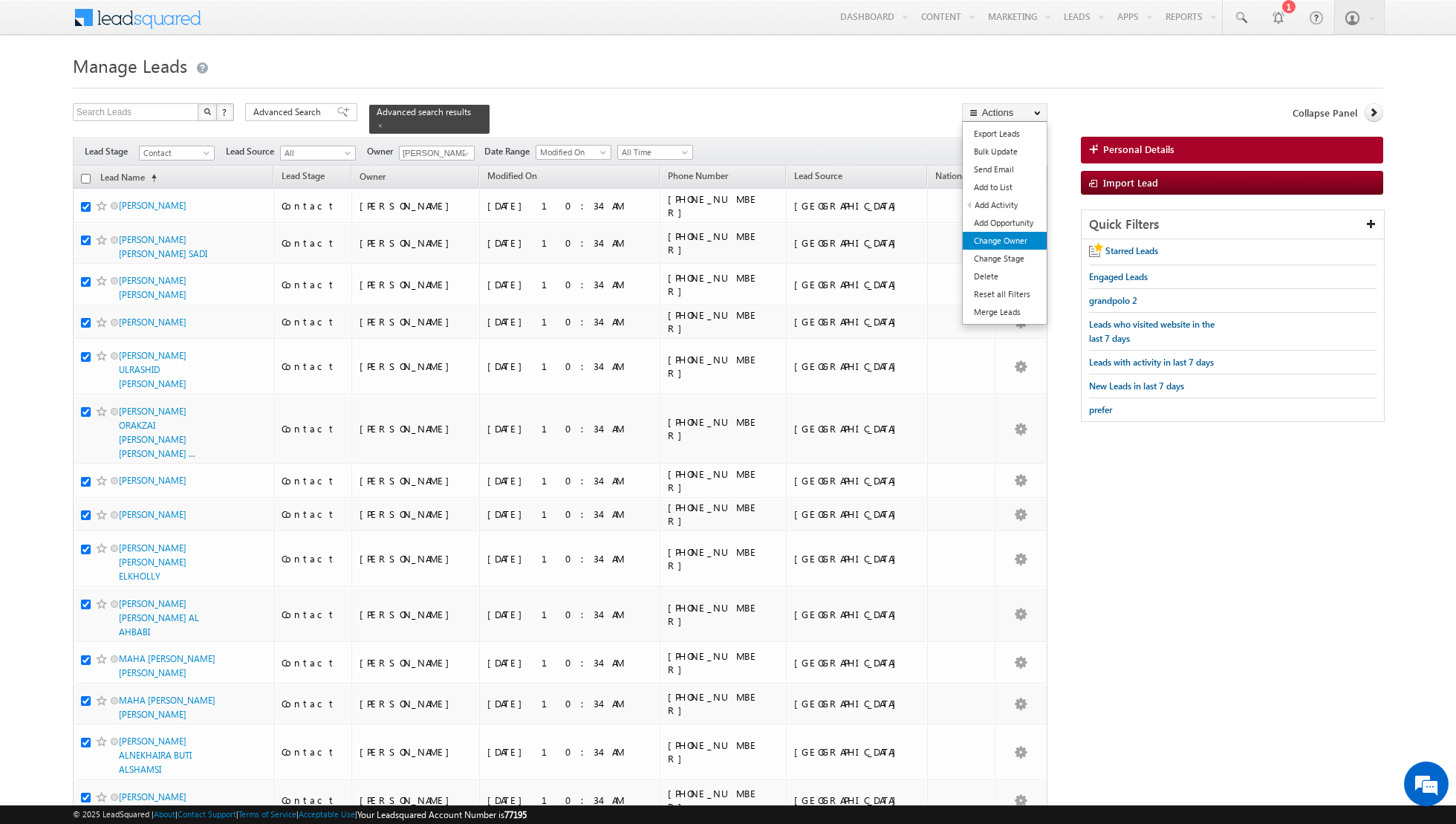
click at [998, 241] on link "Change Owner" at bounding box center [1004, 240] width 84 height 18
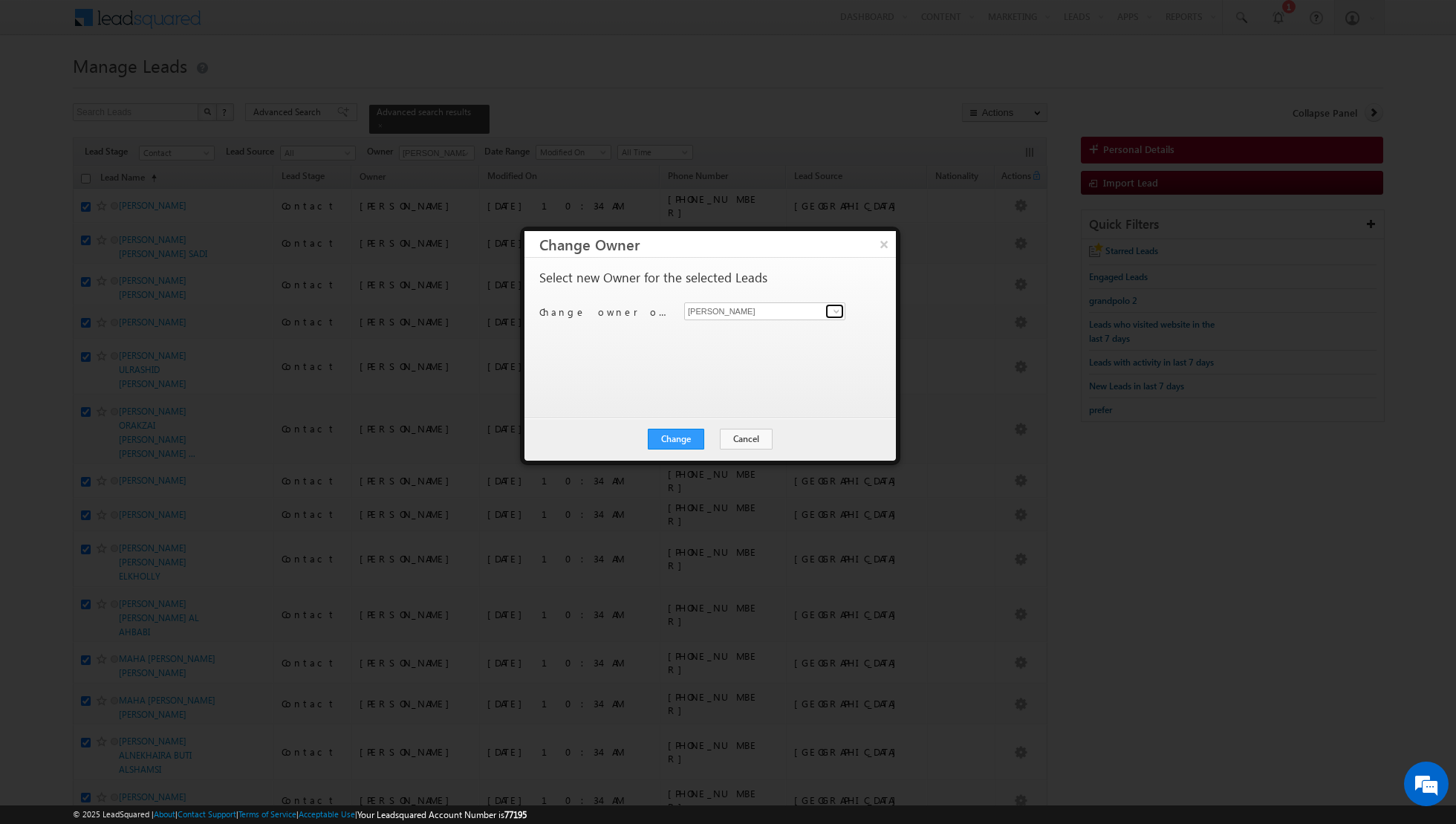
click at [833, 312] on span at bounding box center [836, 311] width 12 height 12
click at [755, 344] on link "[PERSON_NAME] [PERSON_NAME][EMAIL_ADDRESS][DOMAIN_NAME]" at bounding box center [764, 333] width 161 height 28
click at [683, 436] on button "Change" at bounding box center [676, 438] width 57 height 21
click at [719, 443] on button "Close" at bounding box center [712, 438] width 48 height 21
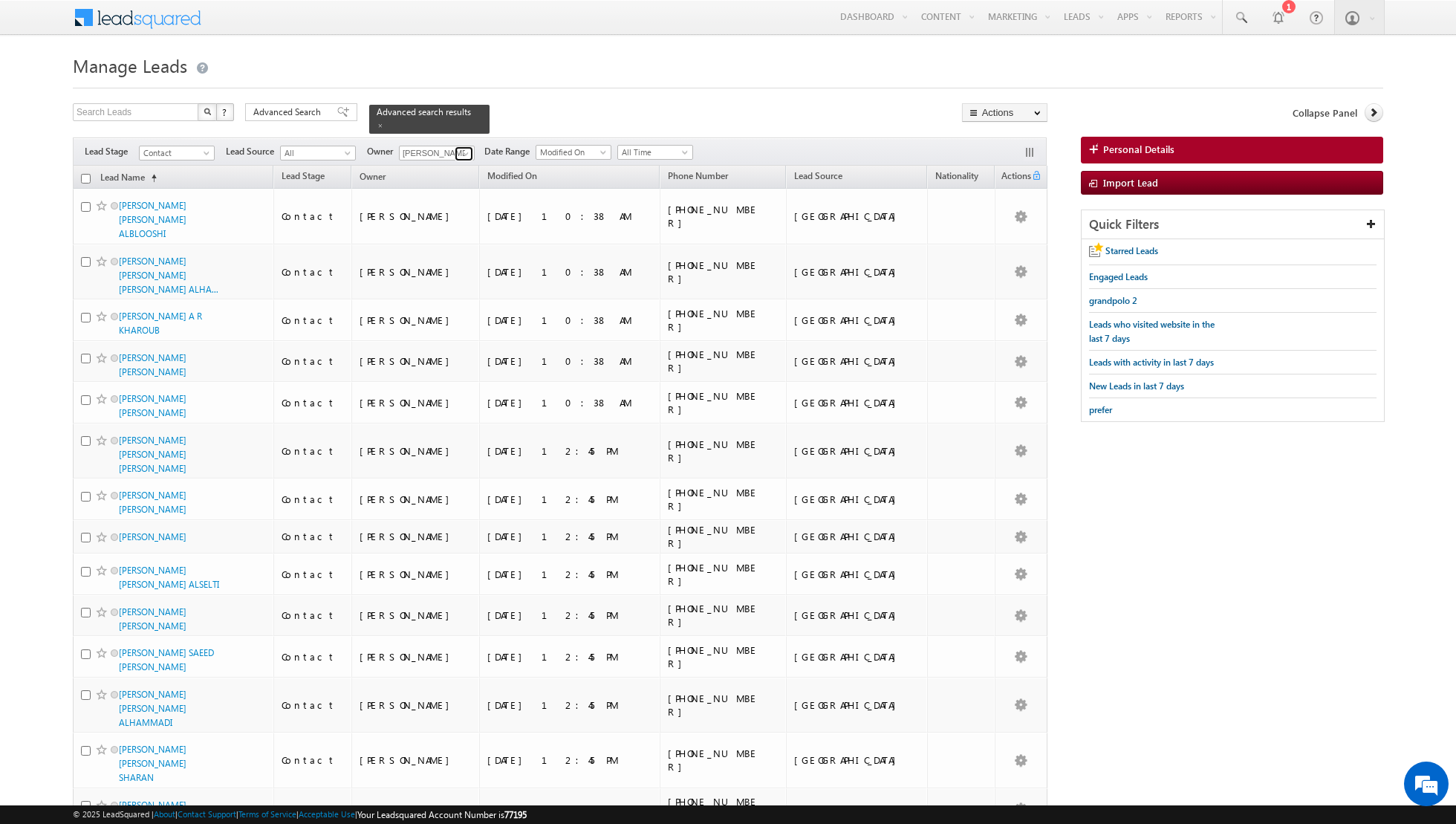
click at [460, 157] on span at bounding box center [465, 153] width 12 height 12
click at [437, 207] on span "[PERSON_NAME][EMAIL_ADDRESS][DOMAIN_NAME]" at bounding box center [471, 209] width 134 height 11
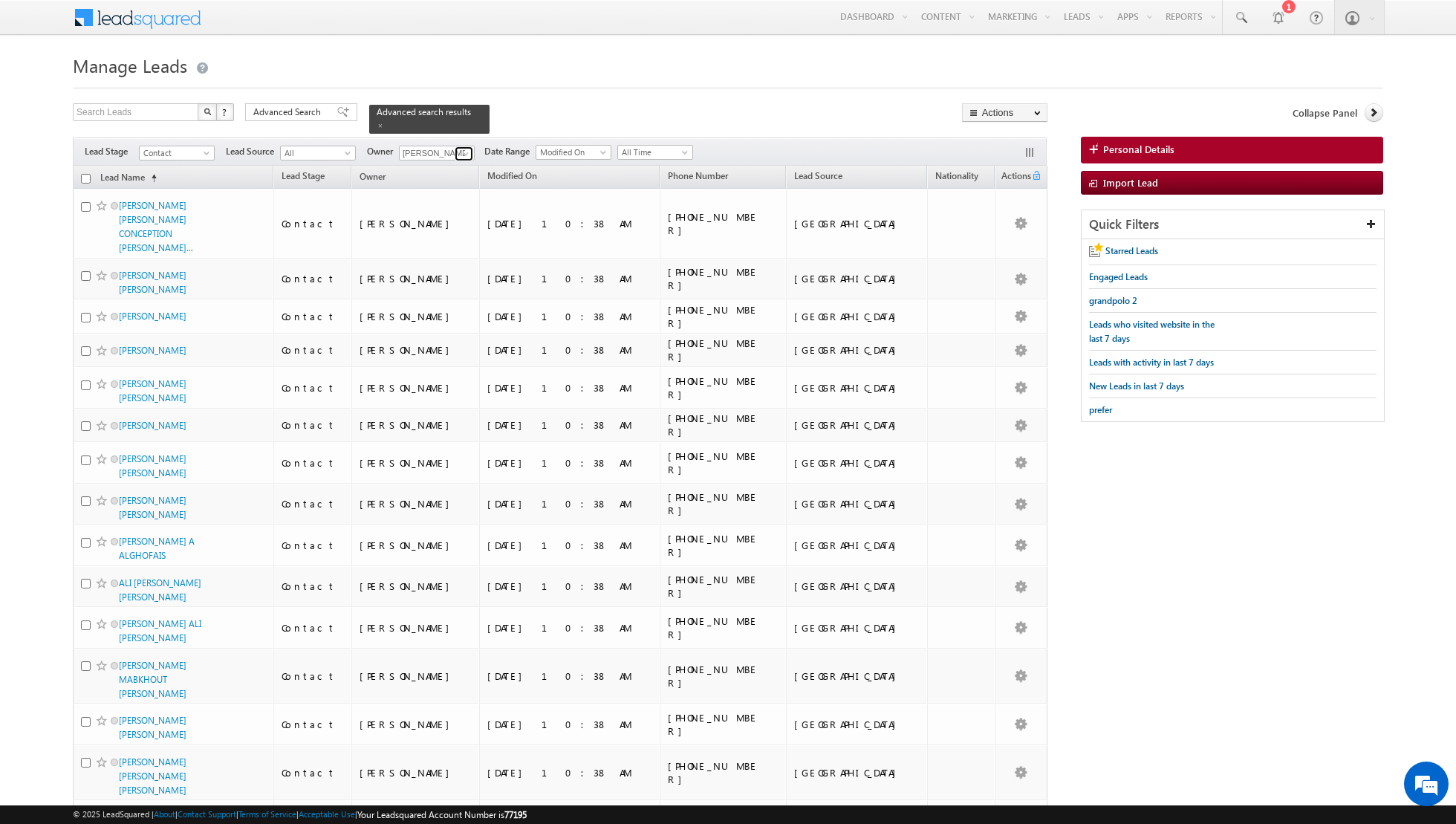
click at [467, 151] on span at bounding box center [465, 153] width 12 height 12
click at [440, 283] on link "[PERSON_NAME] [EMAIL_ADDRESS][PERSON_NAME][DOMAIN_NAME]" at bounding box center [473, 294] width 148 height 28
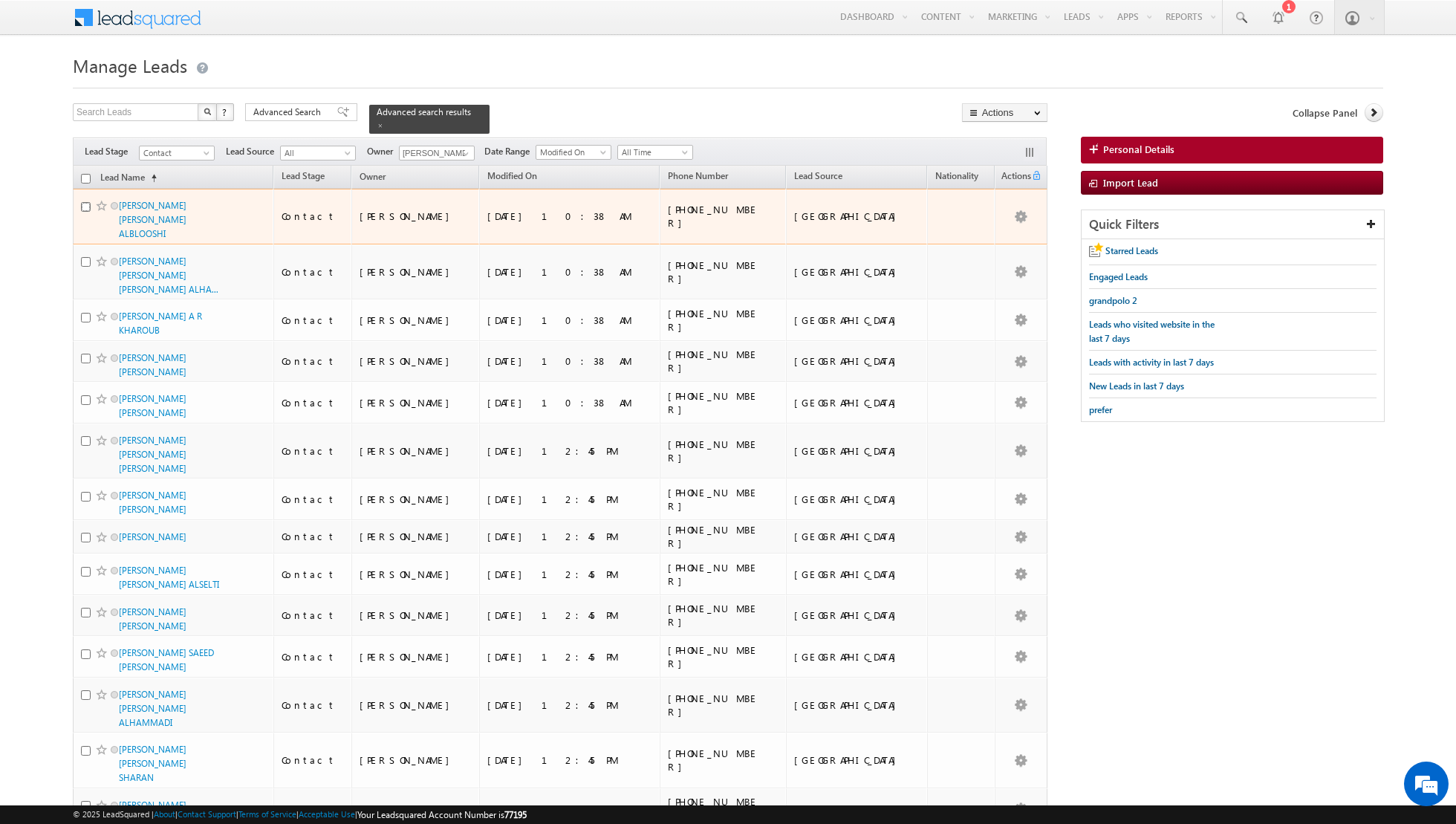
click at [88, 206] on input "checkbox" at bounding box center [86, 207] width 10 height 10
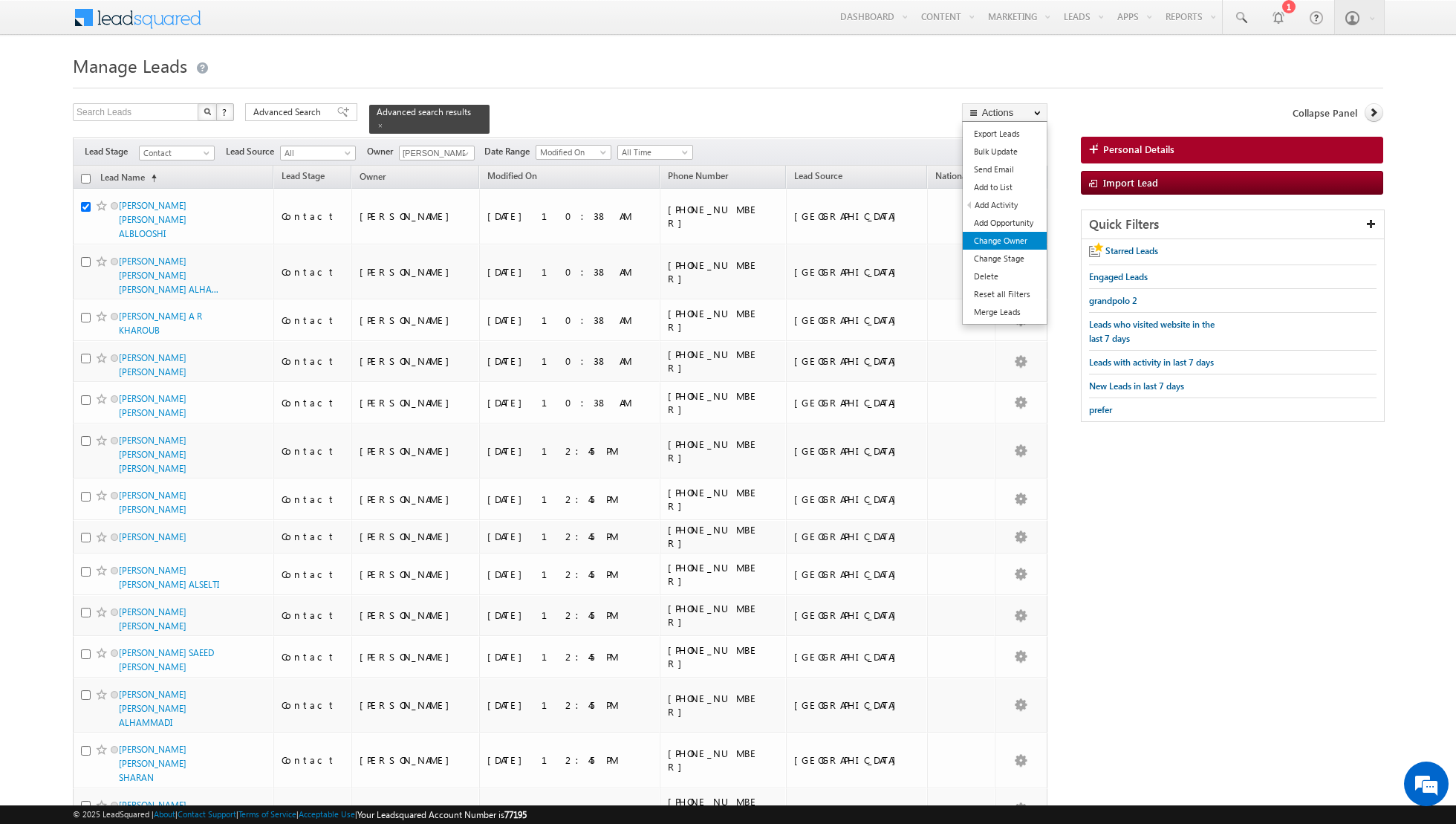
click at [991, 238] on link "Change Owner" at bounding box center [1004, 240] width 84 height 18
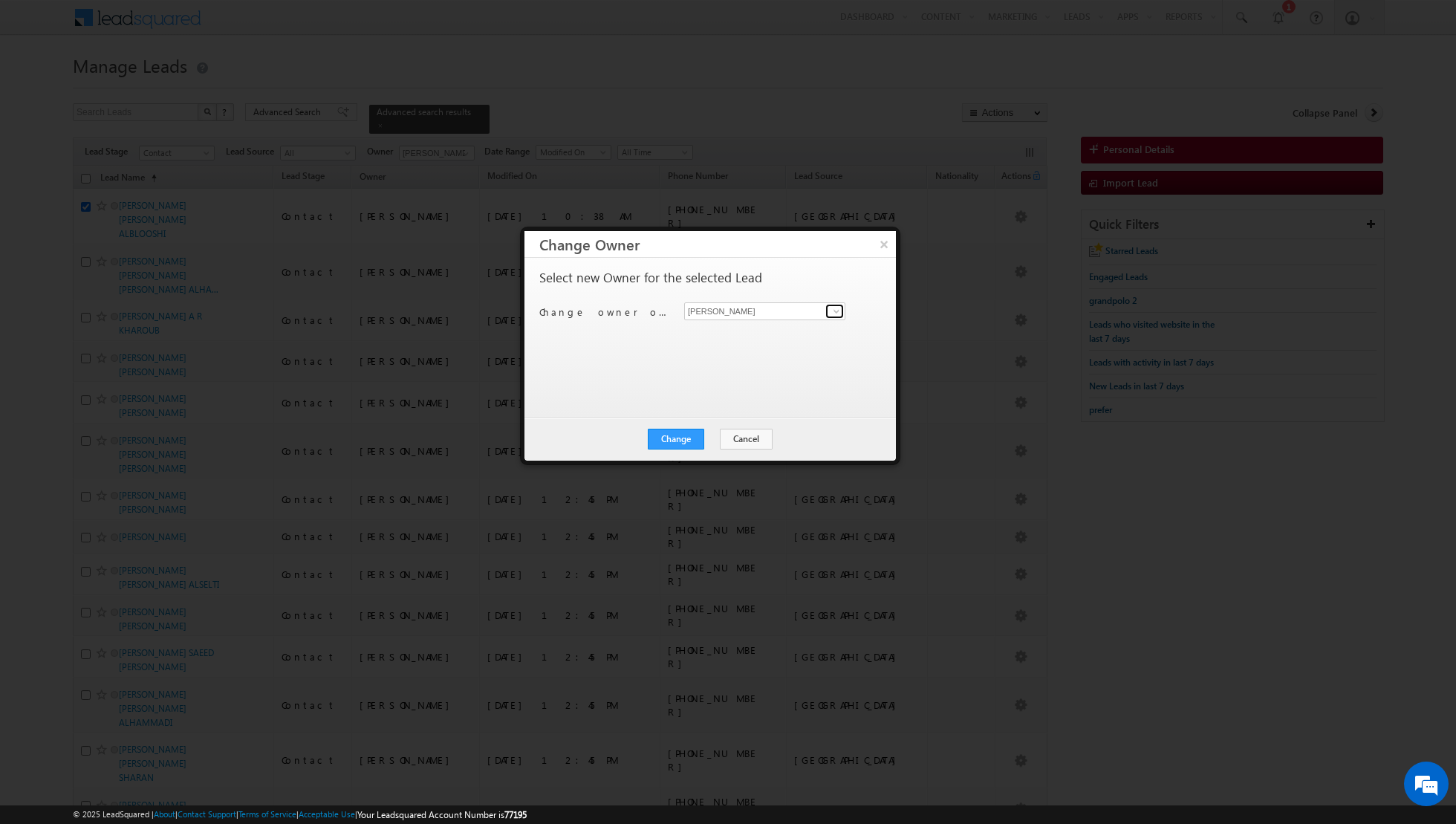
click at [832, 315] on span at bounding box center [836, 311] width 12 height 12
click at [766, 338] on span "[PERSON_NAME][EMAIL_ADDRESS][DOMAIN_NAME]" at bounding box center [756, 339] width 134 height 11
click at [681, 435] on button "Change" at bounding box center [676, 438] width 57 height 21
click at [705, 438] on button "Close" at bounding box center [712, 438] width 48 height 21
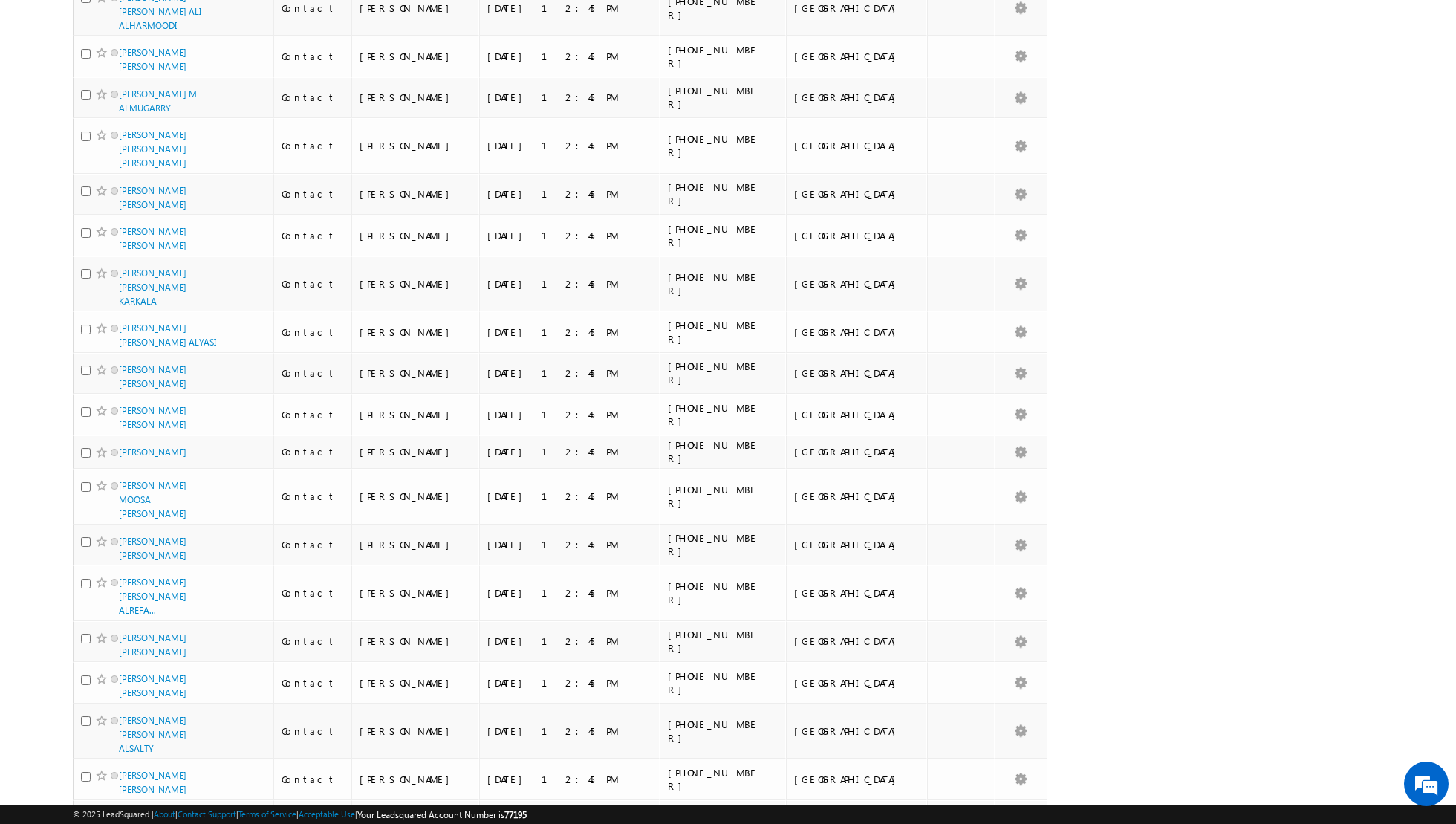
scroll to position [3708, 0]
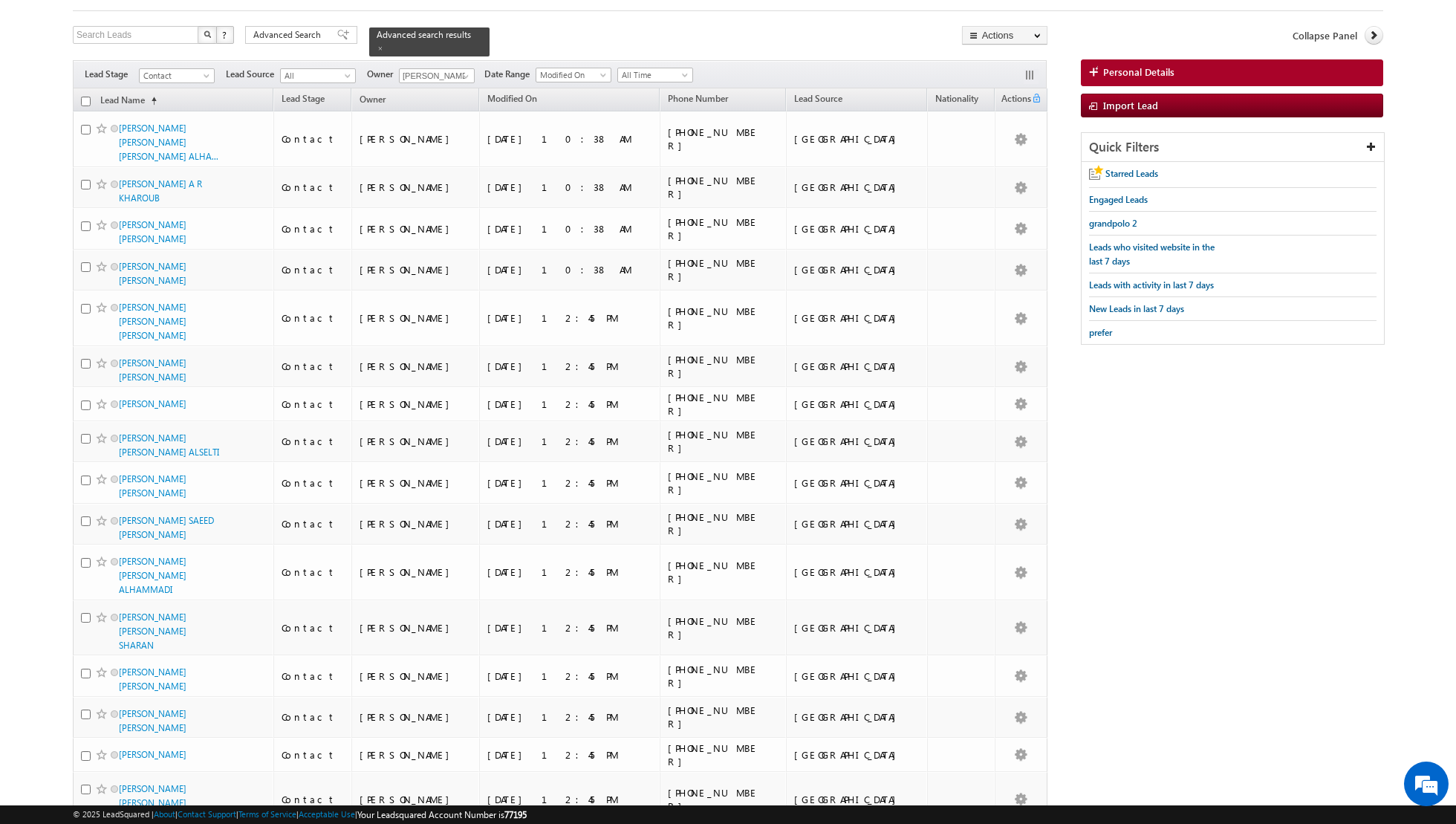
scroll to position [0, 0]
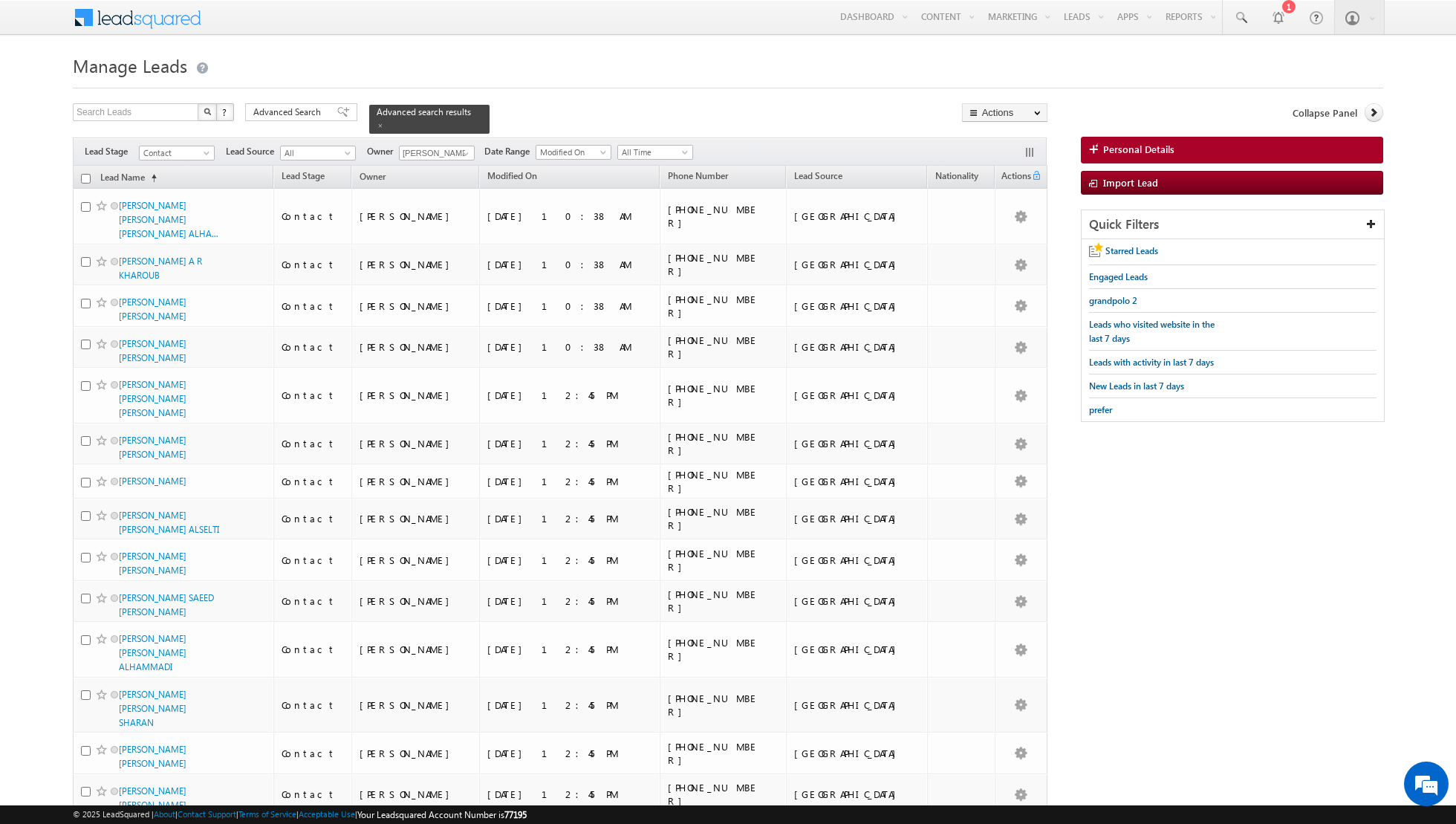
click at [86, 176] on input "checkbox" at bounding box center [86, 179] width 10 height 10
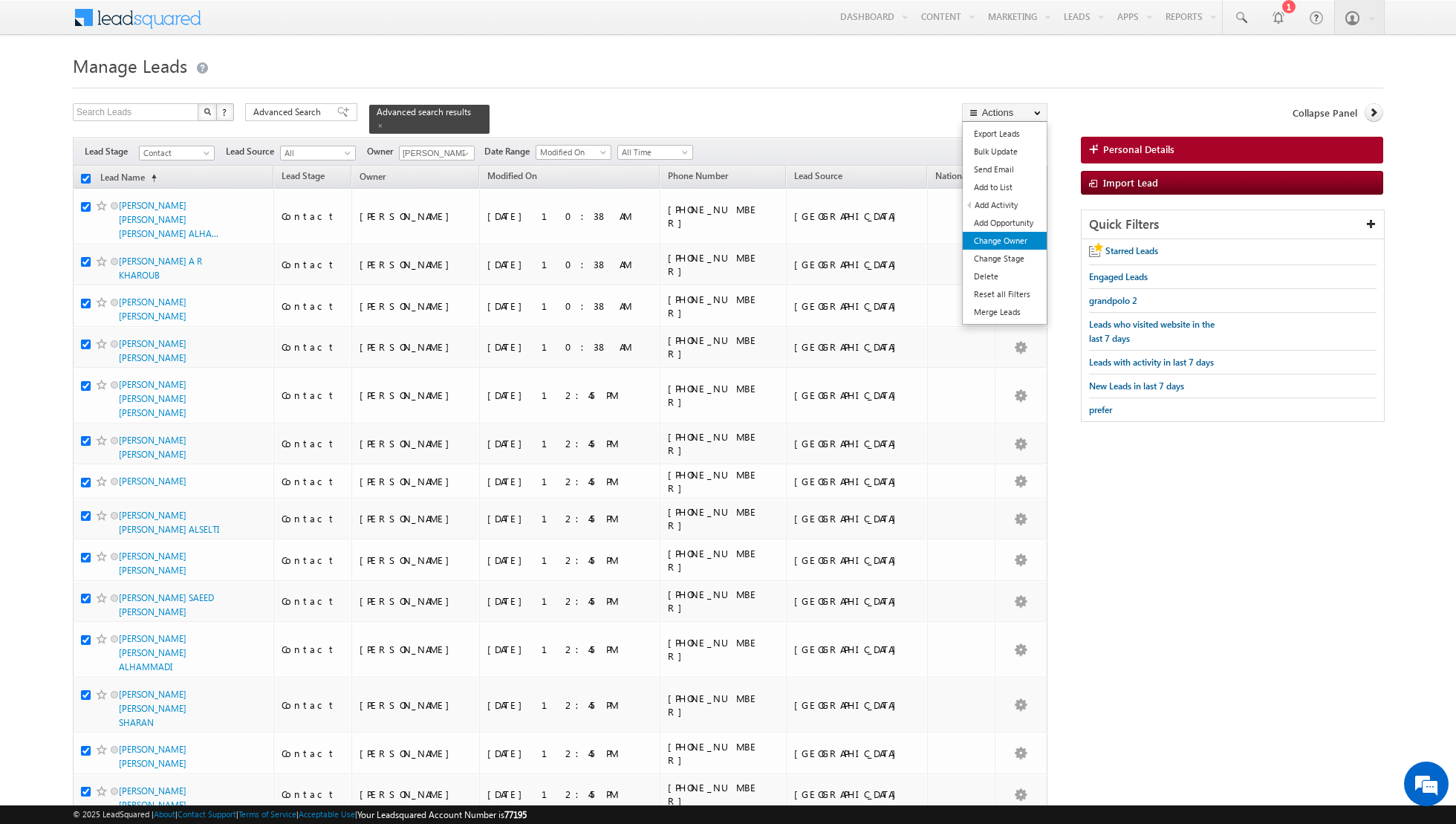
click at [996, 241] on link "Change Owner" at bounding box center [1004, 240] width 84 height 18
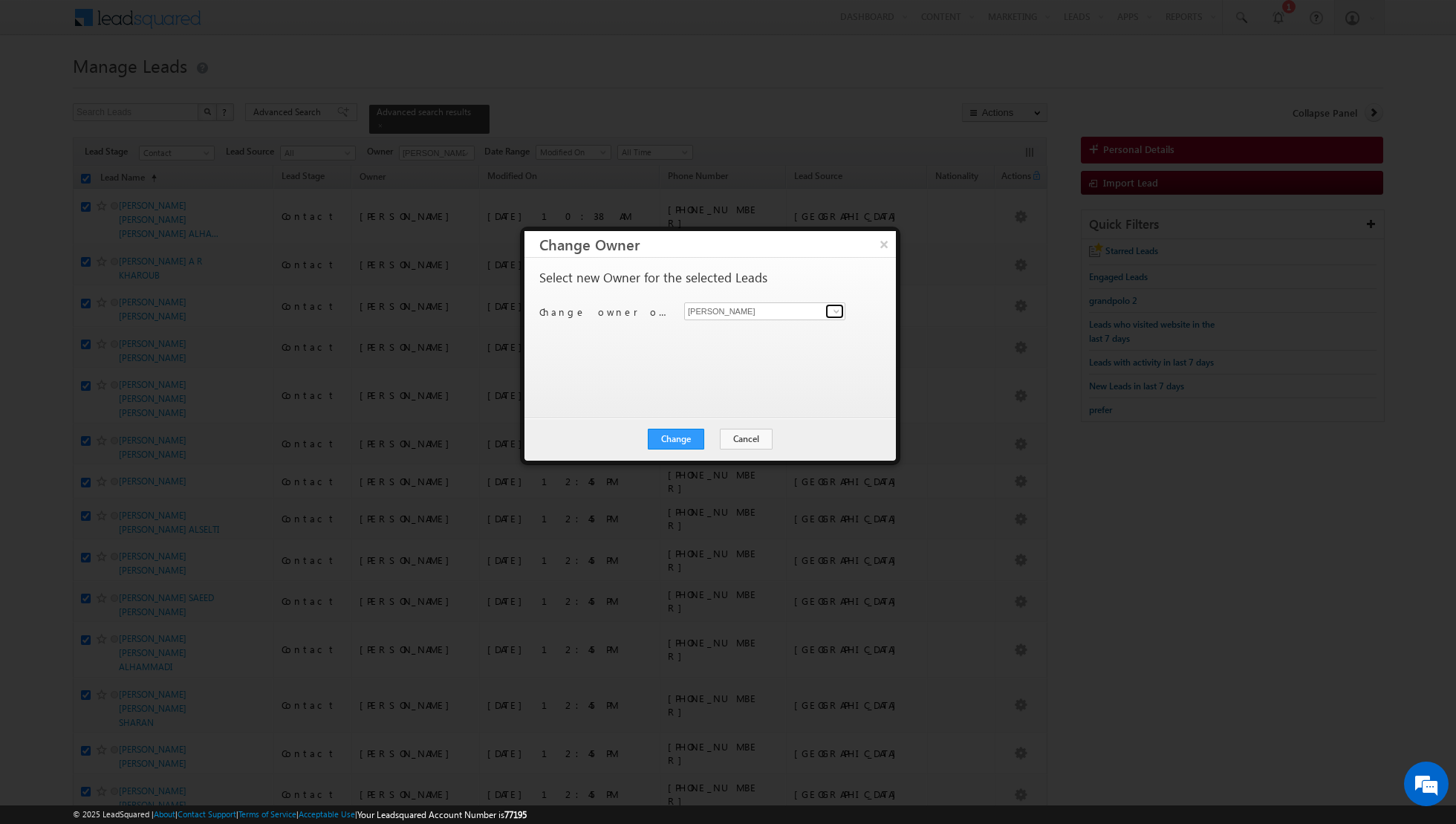
click at [832, 313] on span at bounding box center [836, 311] width 12 height 12
click at [724, 340] on link "[PERSON_NAME] [PERSON_NAME] [PERSON_NAME][EMAIL_ADDRESS][PERSON_NAME][DOMAIN_NA…" at bounding box center [764, 352] width 161 height 28
click at [676, 436] on button "Change" at bounding box center [676, 438] width 57 height 21
click at [711, 436] on button "Close" at bounding box center [712, 438] width 48 height 21
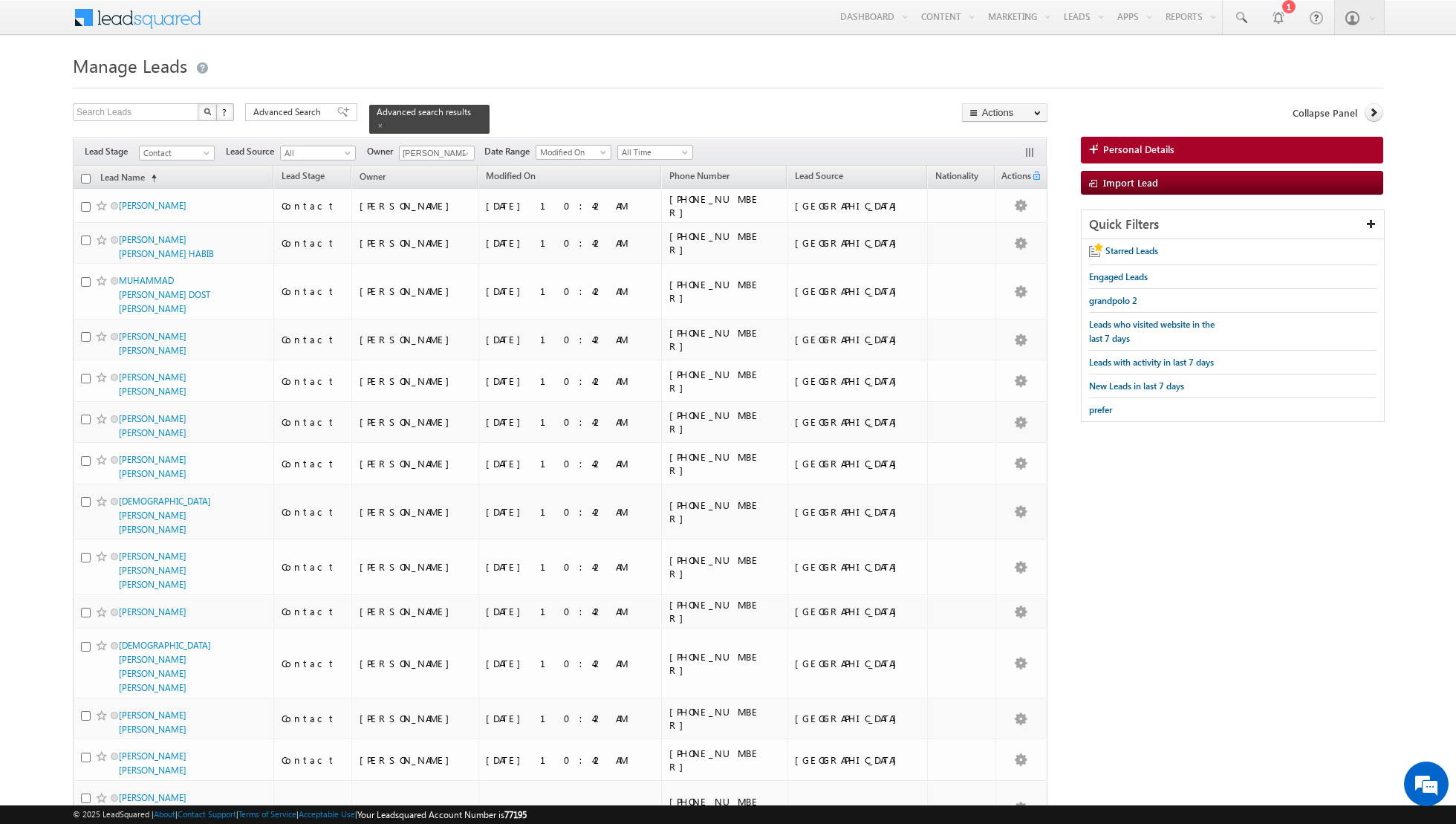
click at [87, 177] on input "checkbox" at bounding box center [86, 179] width 10 height 10
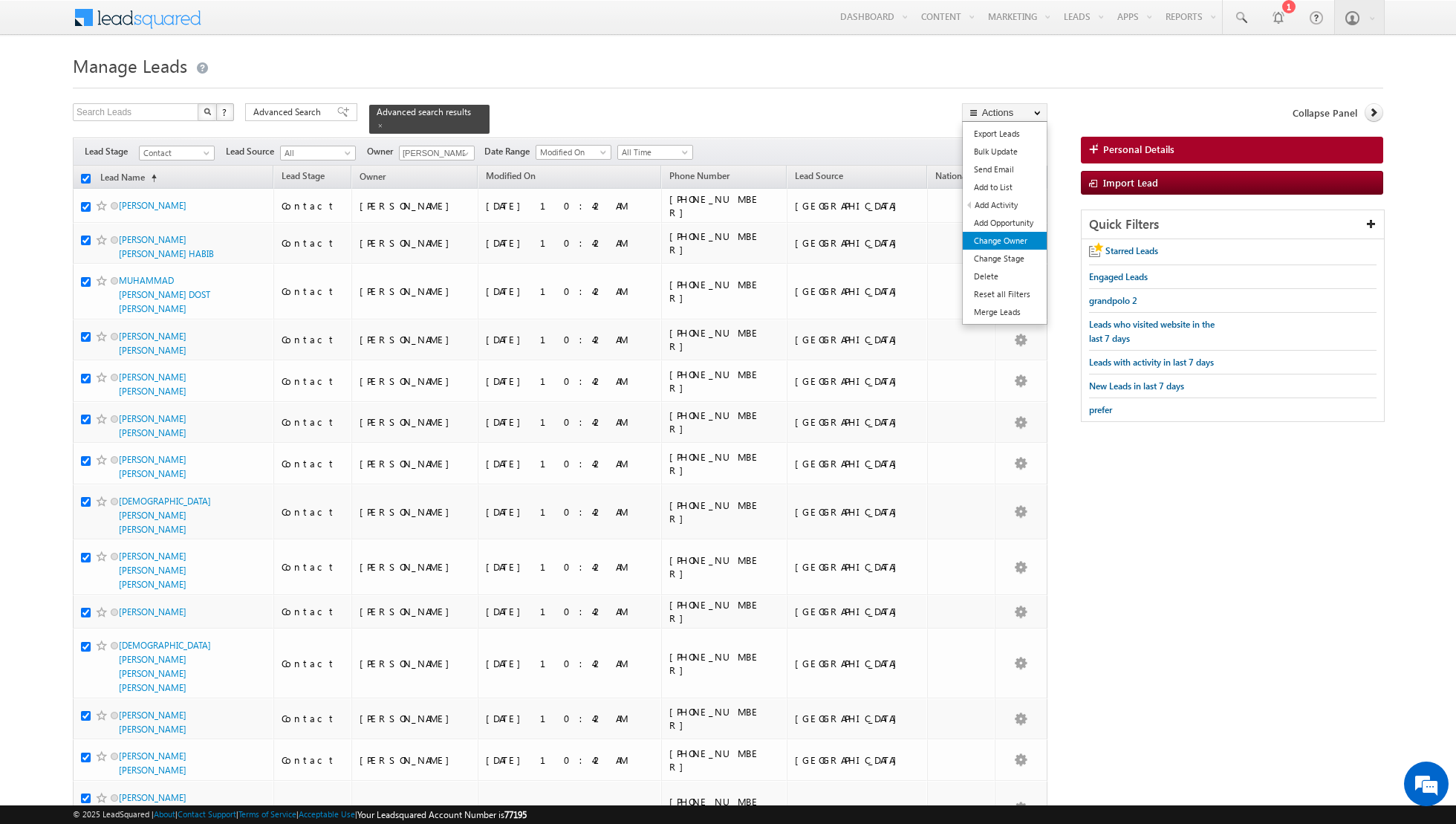
click at [996, 235] on link "Change Owner" at bounding box center [1004, 240] width 84 height 18
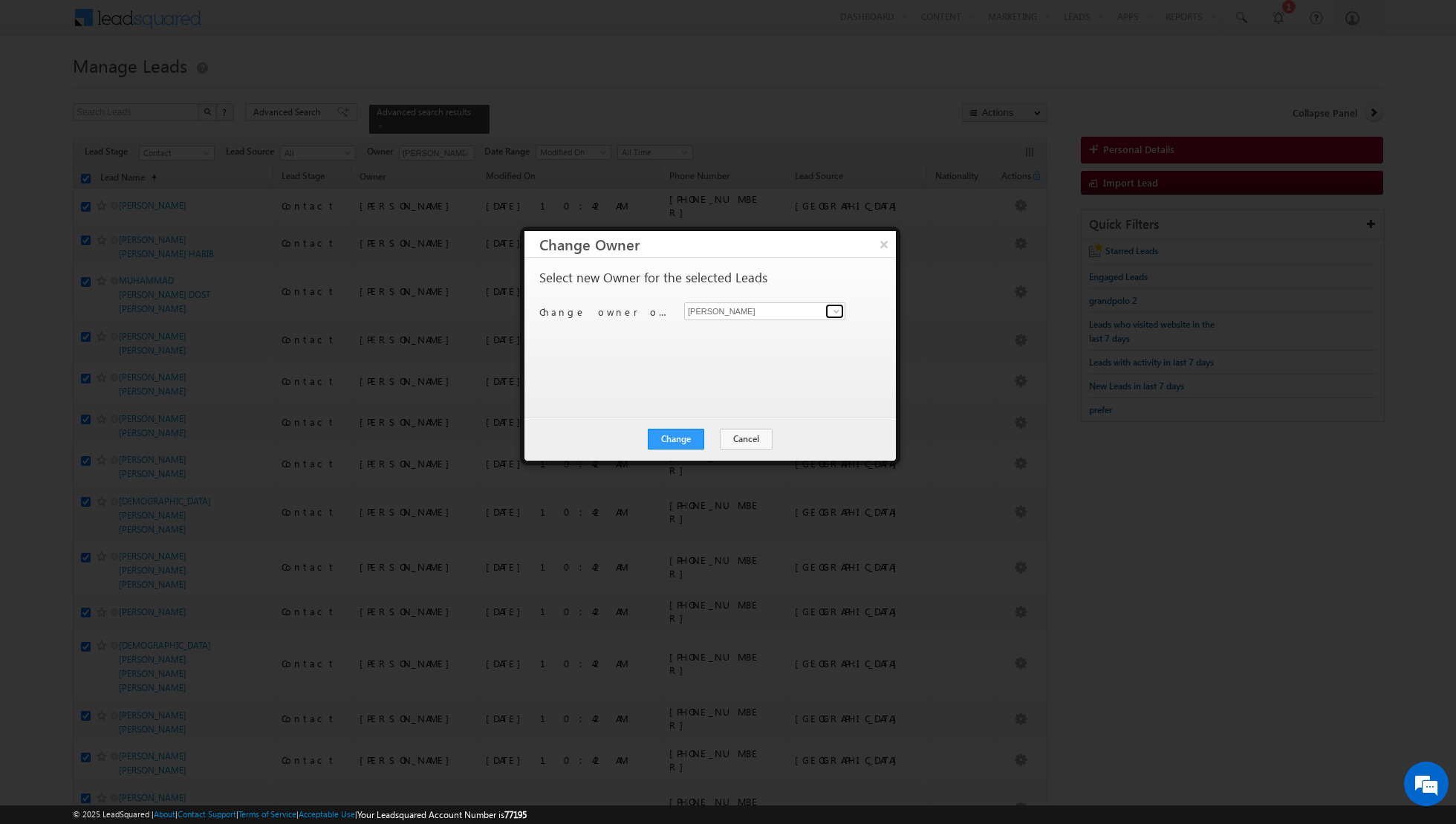
click at [838, 312] on span at bounding box center [836, 311] width 12 height 12
click at [742, 403] on link "[PERSON_NAME] [EMAIL_ADDRESS][PERSON_NAME][DOMAIN_NAME]" at bounding box center [764, 412] width 161 height 28
click at [682, 438] on button "Change" at bounding box center [676, 438] width 57 height 21
click at [716, 437] on button "Close" at bounding box center [712, 438] width 48 height 21
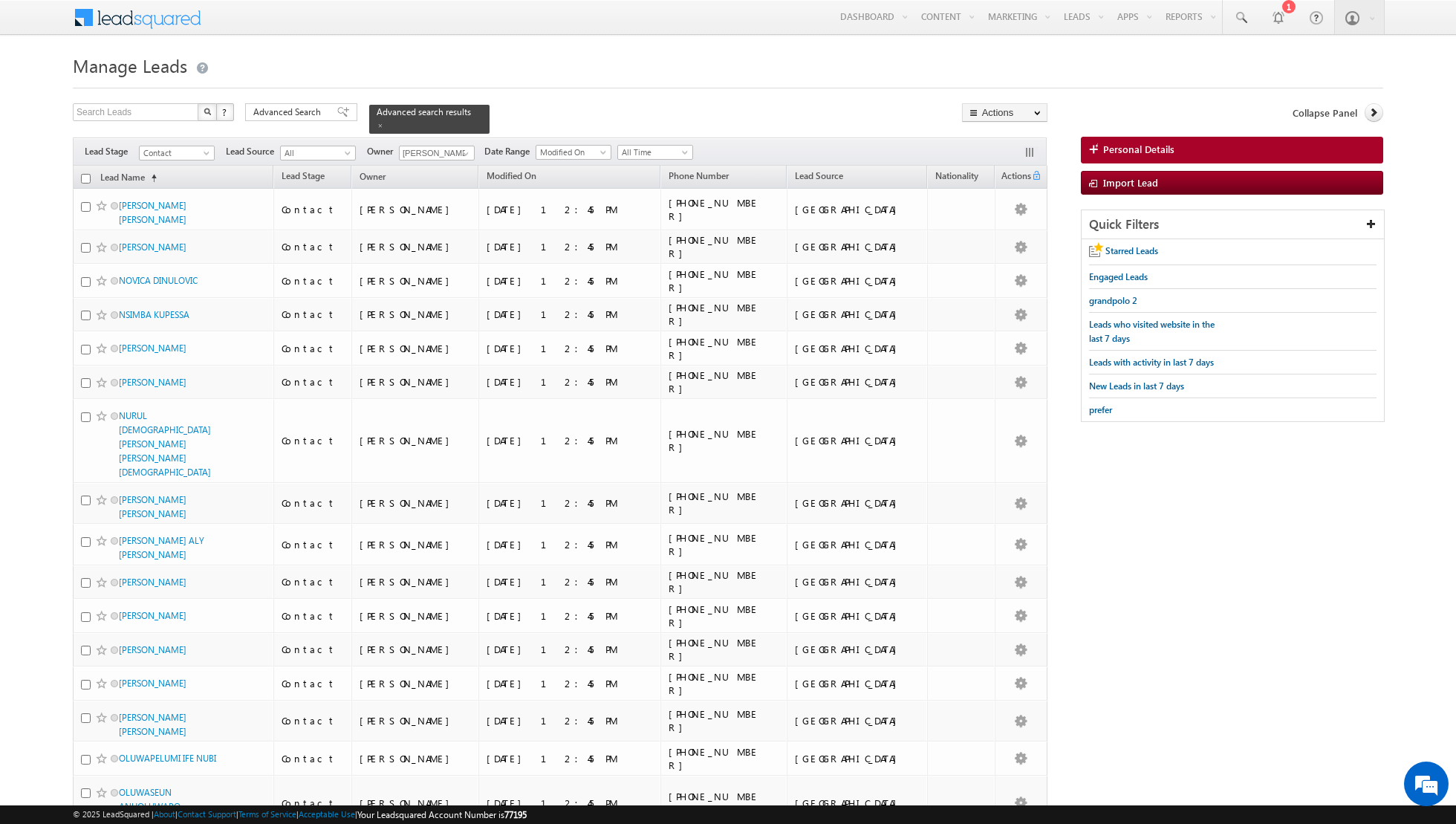
click at [85, 176] on input "checkbox" at bounding box center [86, 179] width 10 height 10
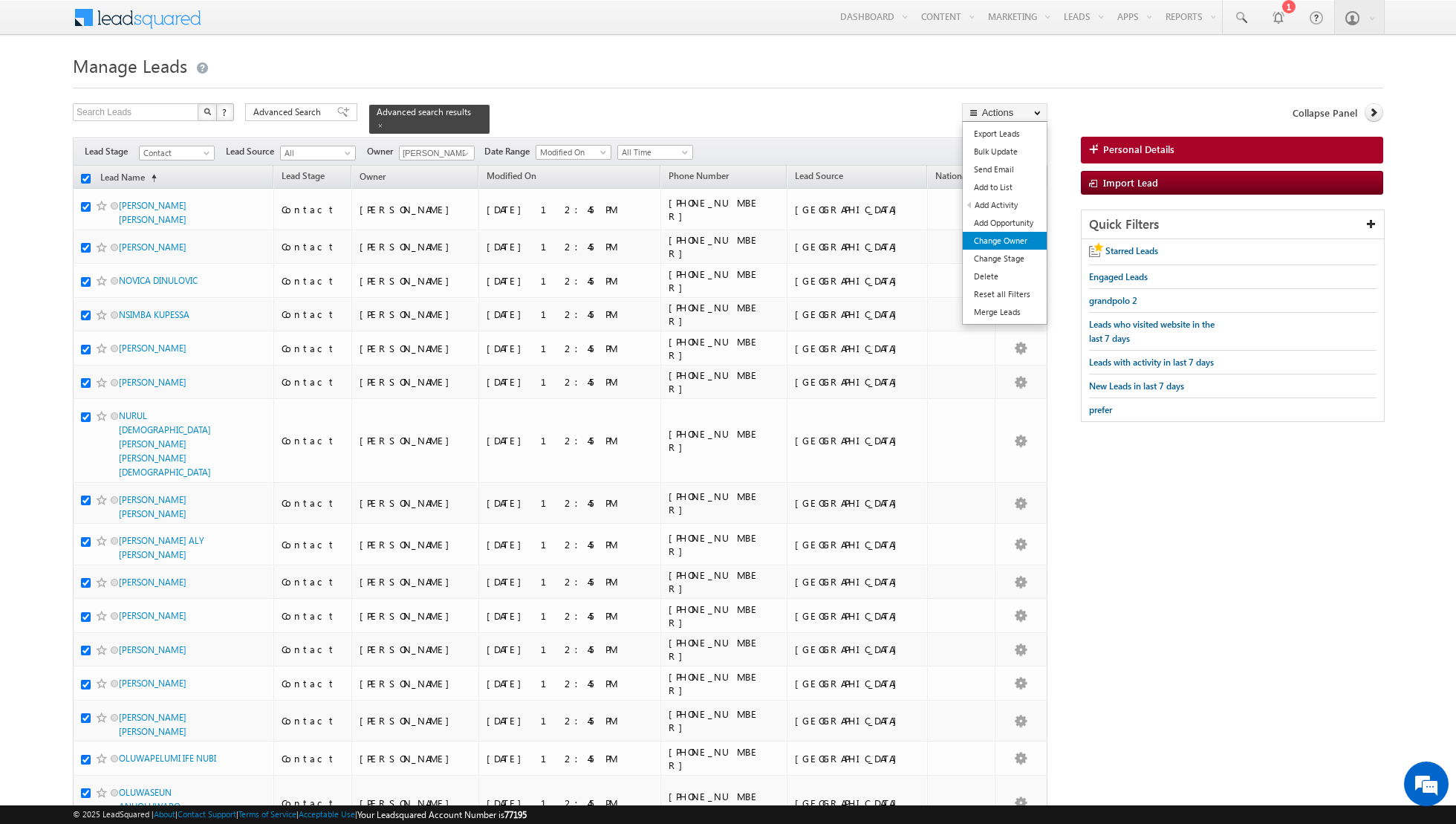
click at [995, 237] on link "Change Owner" at bounding box center [1004, 240] width 84 height 18
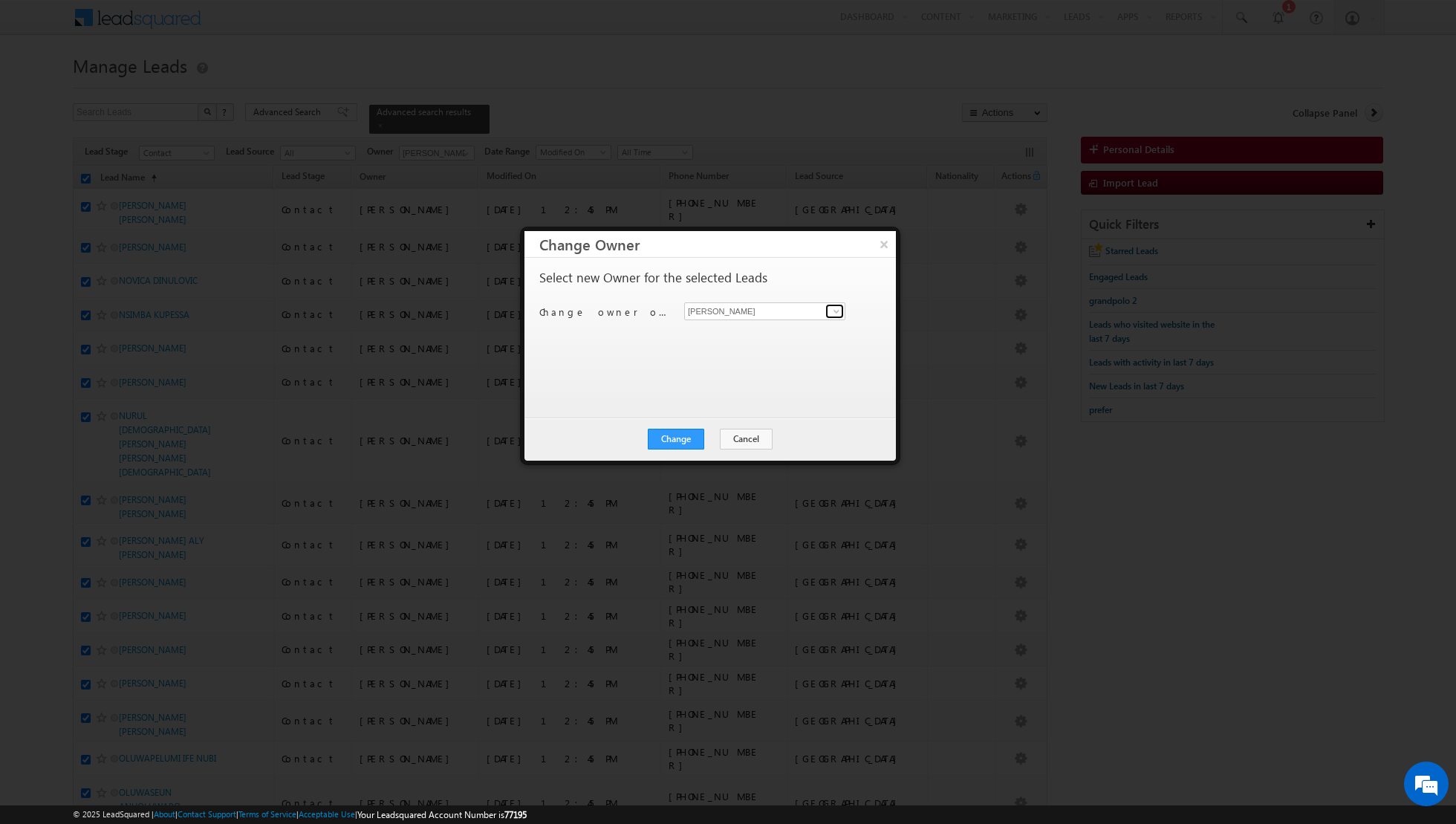
click at [838, 309] on span at bounding box center [836, 311] width 12 height 12
click at [724, 390] on span "[PERSON_NAME][EMAIL_ADDRESS][PERSON_NAME][DOMAIN_NAME]" at bounding box center [756, 394] width 134 height 11
click at [678, 435] on button "Change" at bounding box center [676, 438] width 57 height 21
click at [709, 436] on button "Close" at bounding box center [712, 438] width 48 height 21
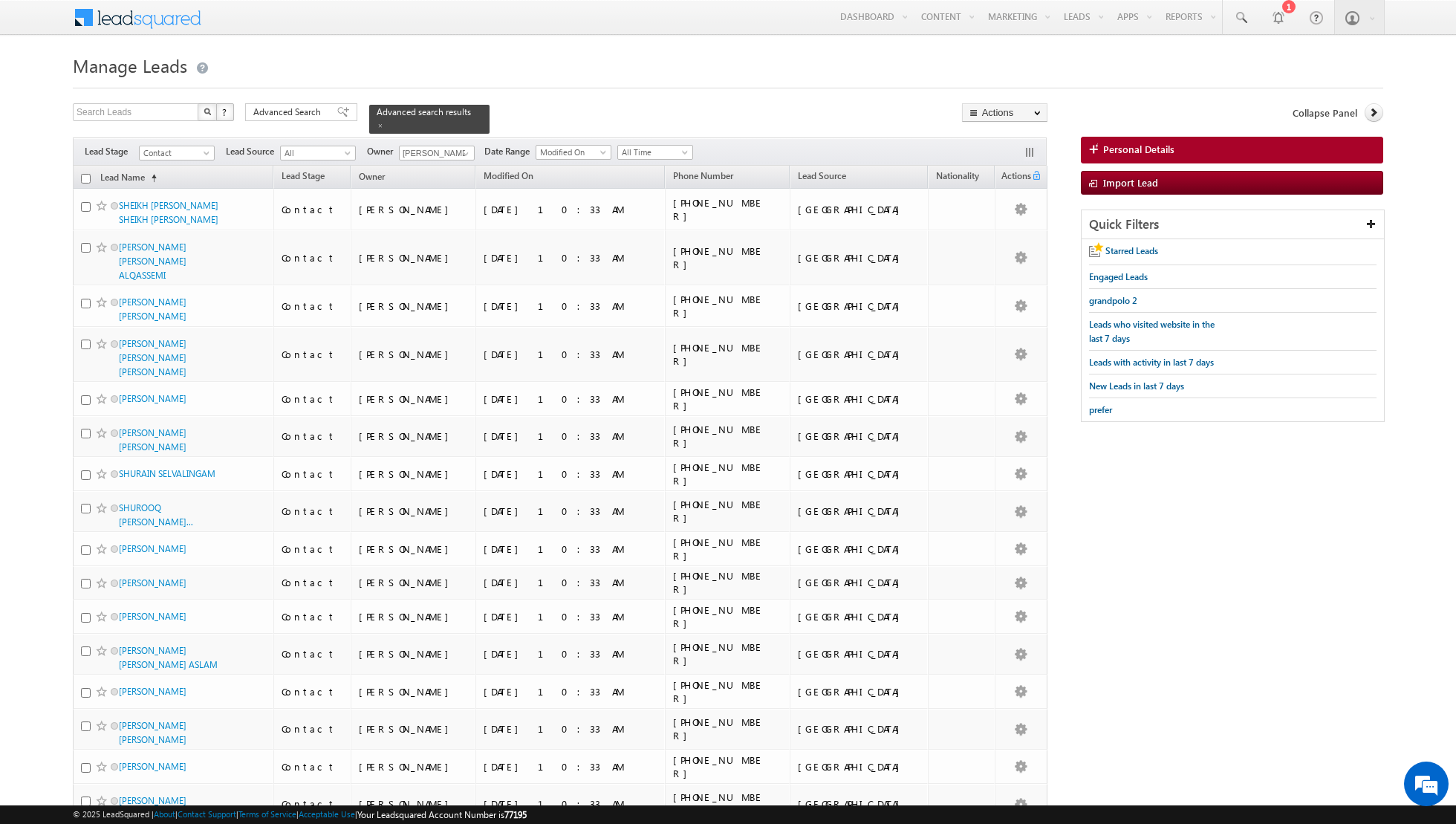
click at [83, 178] on input "checkbox" at bounding box center [86, 179] width 10 height 10
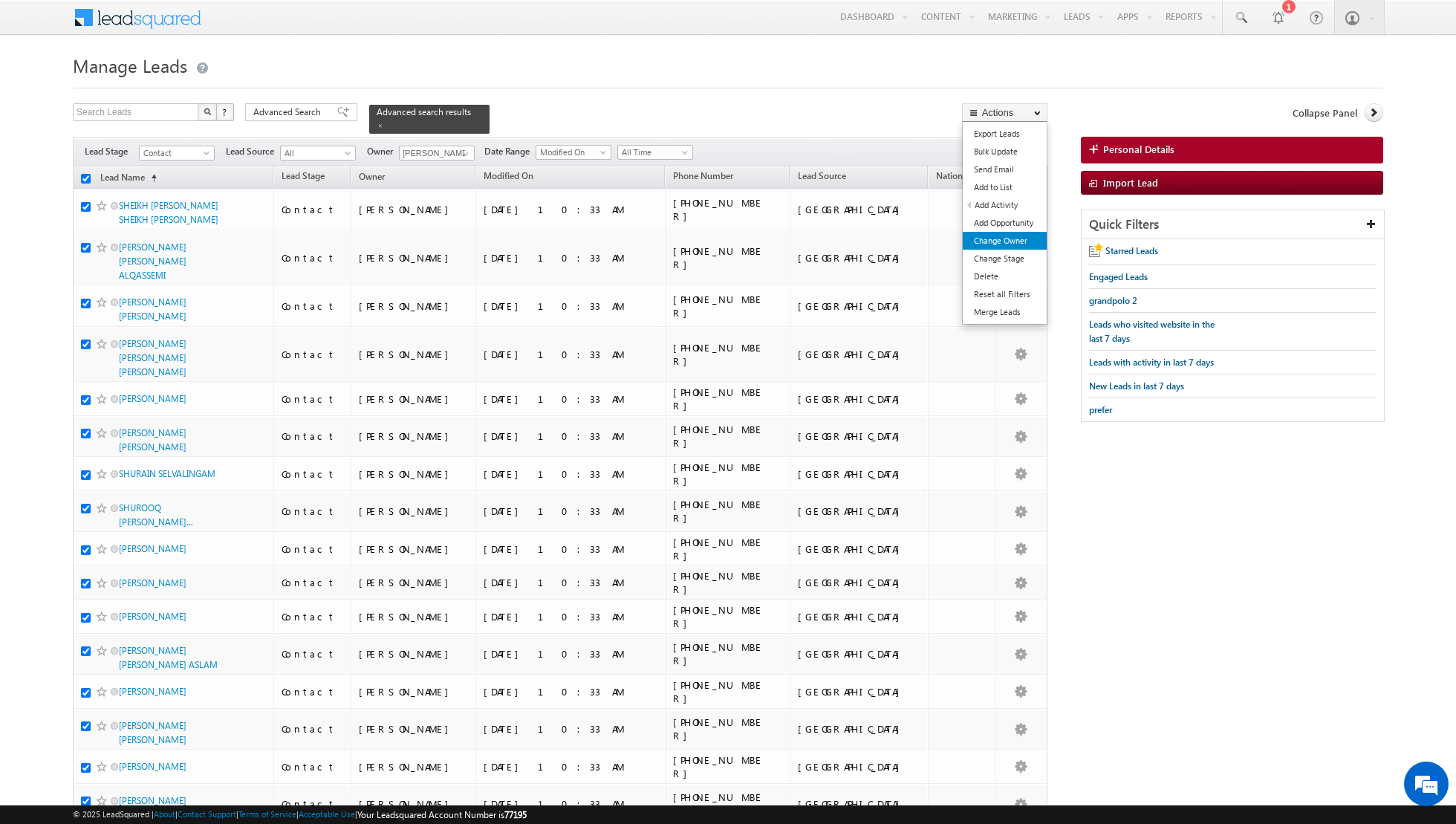
click at [989, 245] on link "Change Owner" at bounding box center [1004, 240] width 84 height 18
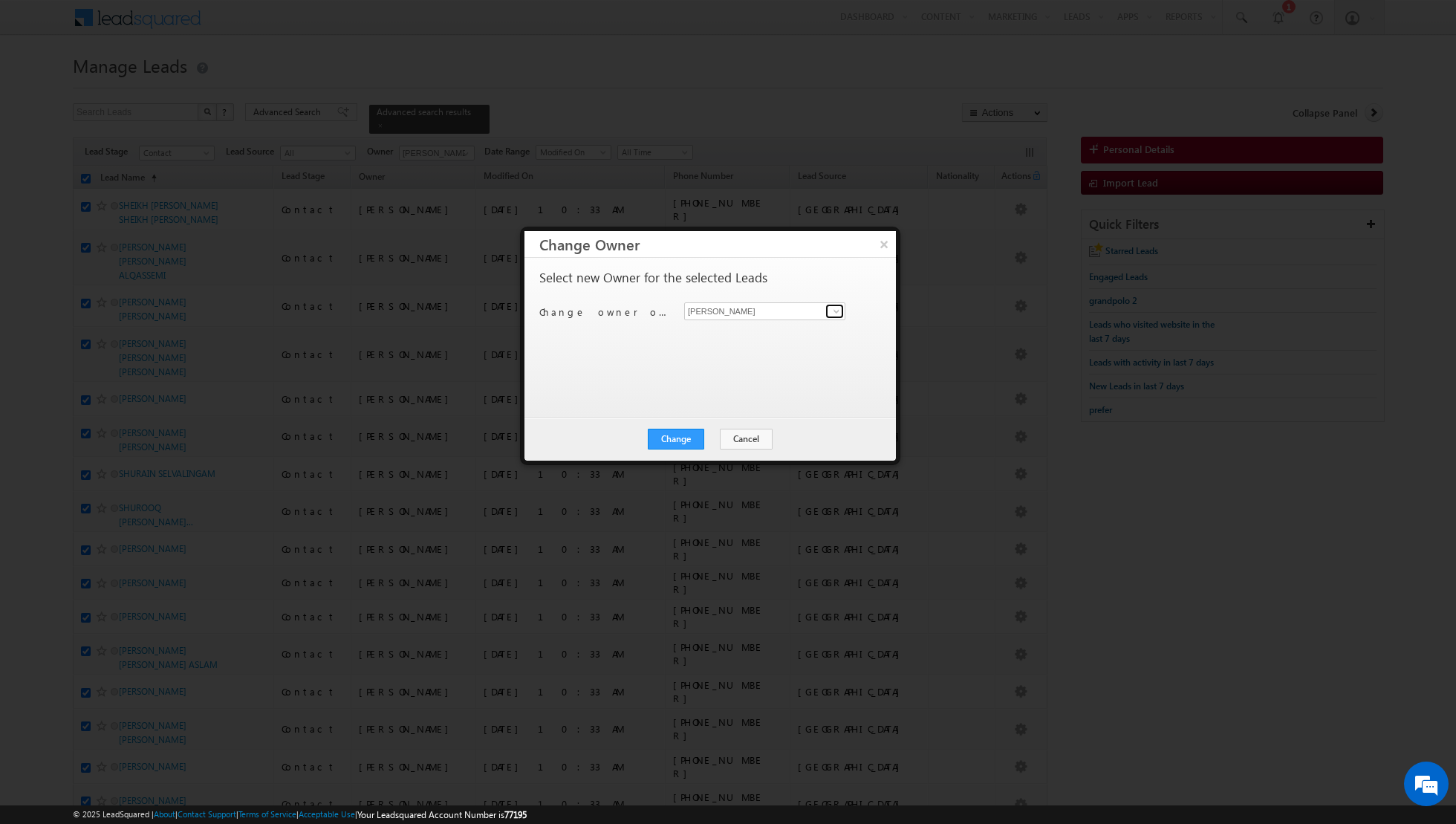
click at [834, 314] on span at bounding box center [836, 311] width 12 height 12
click at [752, 400] on span "[PERSON_NAME][EMAIL_ADDRESS][DOMAIN_NAME]" at bounding box center [756, 405] width 134 height 11
click at [667, 439] on button "Change" at bounding box center [676, 438] width 57 height 21
click at [713, 438] on button "Close" at bounding box center [712, 438] width 48 height 21
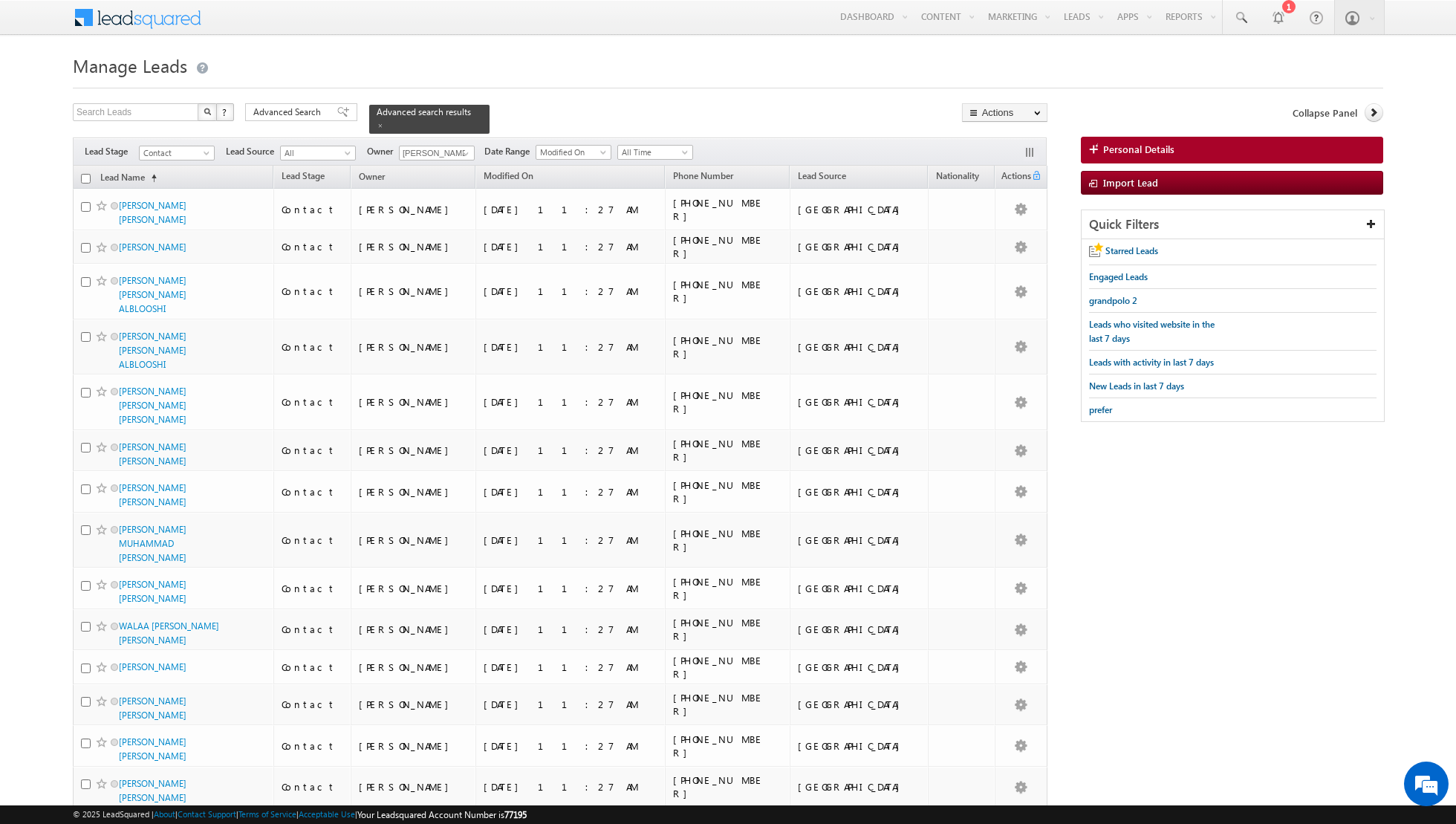
click at [82, 179] on input "checkbox" at bounding box center [86, 179] width 10 height 10
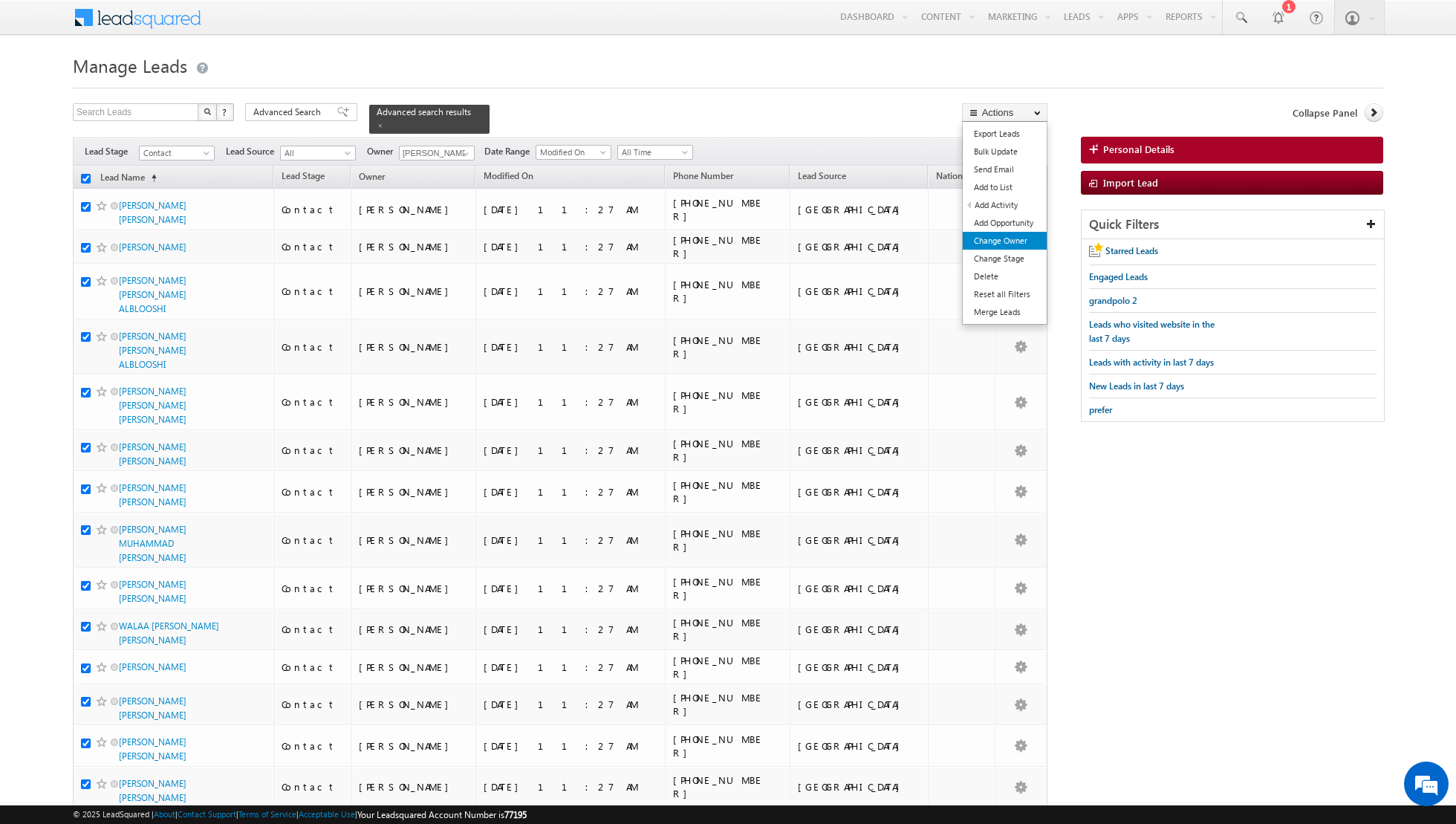
click at [998, 244] on link "Change Owner" at bounding box center [1004, 240] width 84 height 18
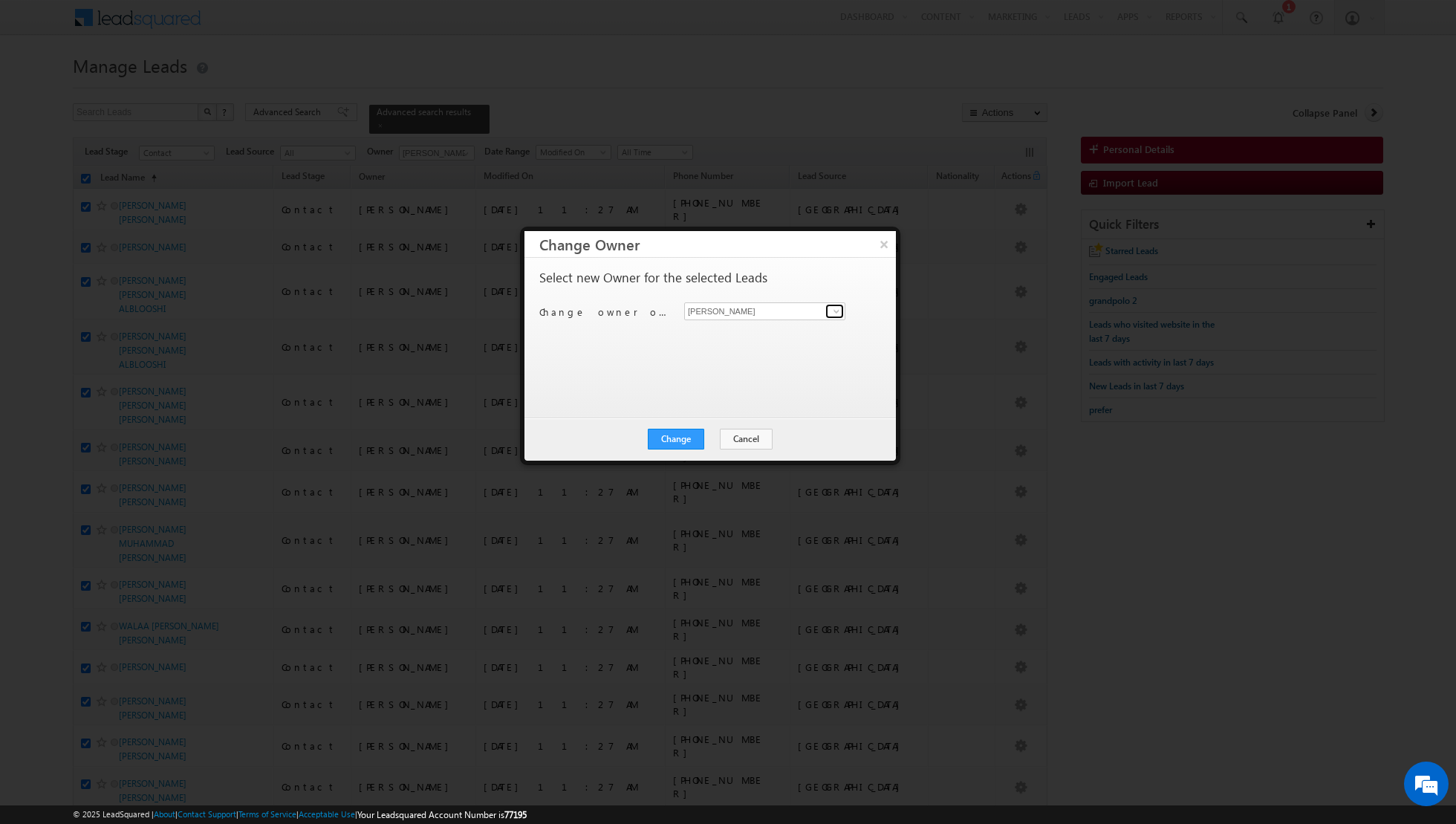
click at [838, 308] on span at bounding box center [836, 311] width 12 height 12
click at [879, 247] on button "×" at bounding box center [883, 244] width 24 height 26
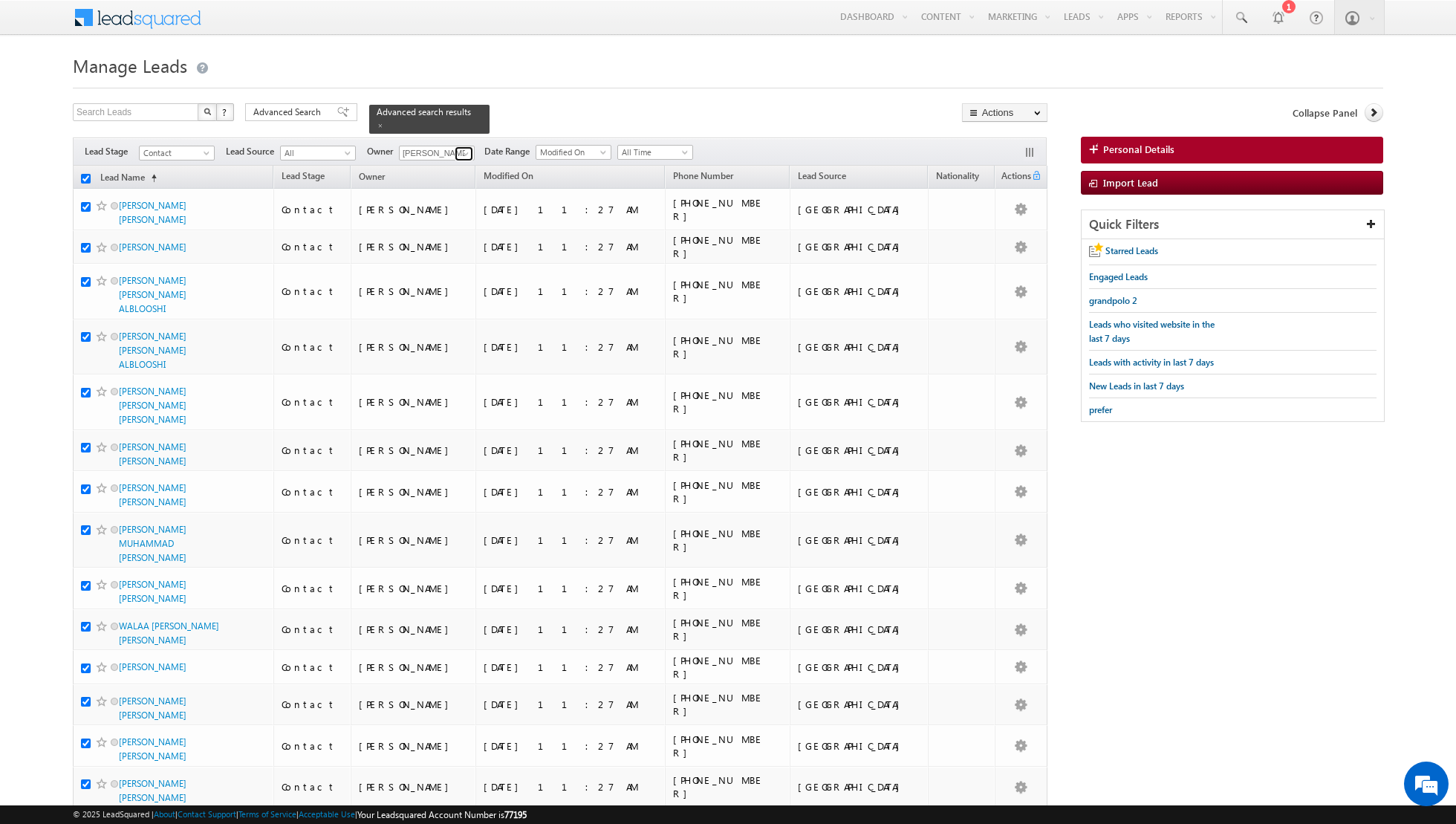
click at [460, 154] on span at bounding box center [465, 153] width 12 height 12
click at [447, 188] on span "[PERSON_NAME][EMAIL_ADDRESS][DOMAIN_NAME]" at bounding box center [471, 192] width 134 height 11
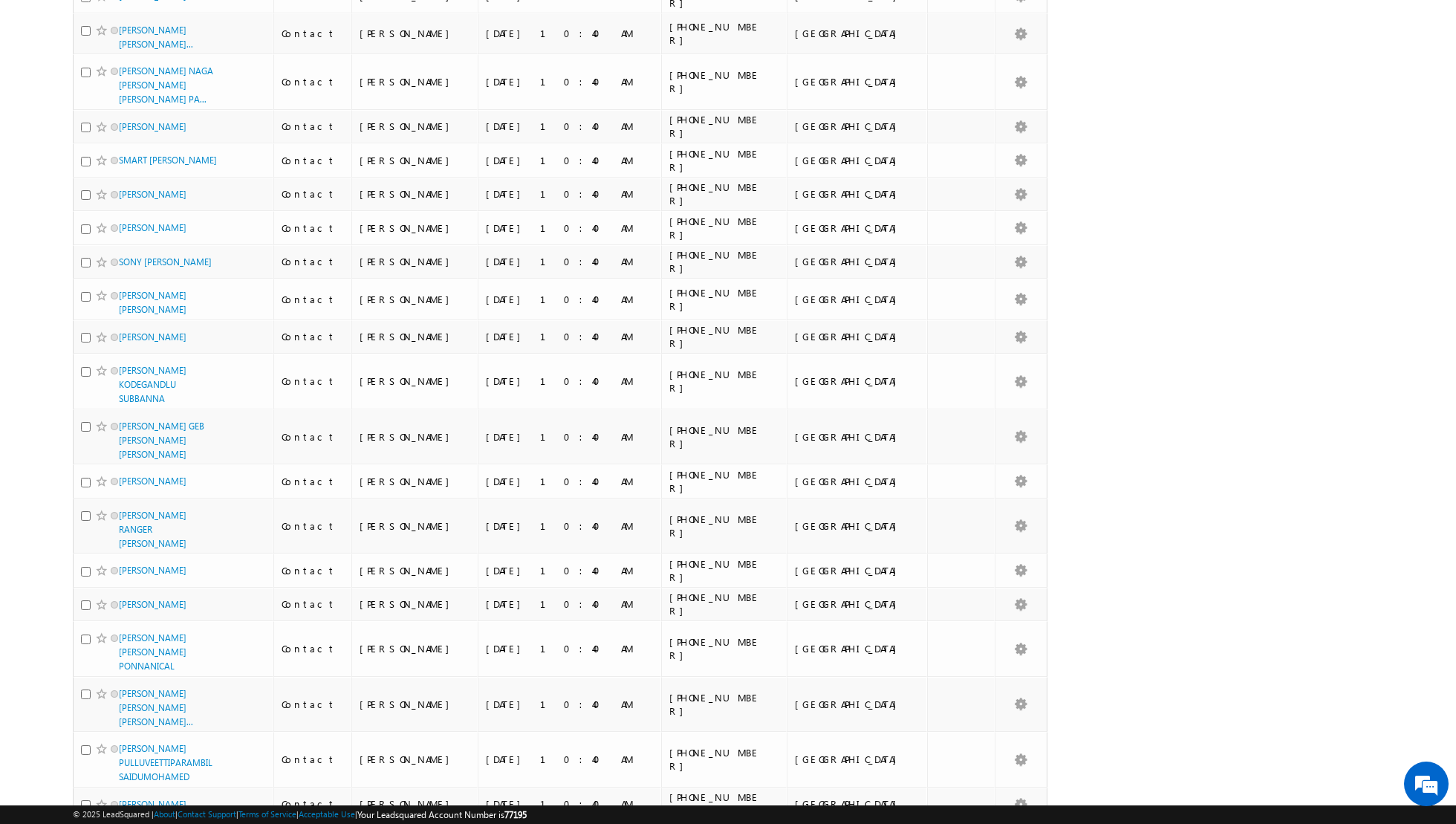
scroll to position [0, 0]
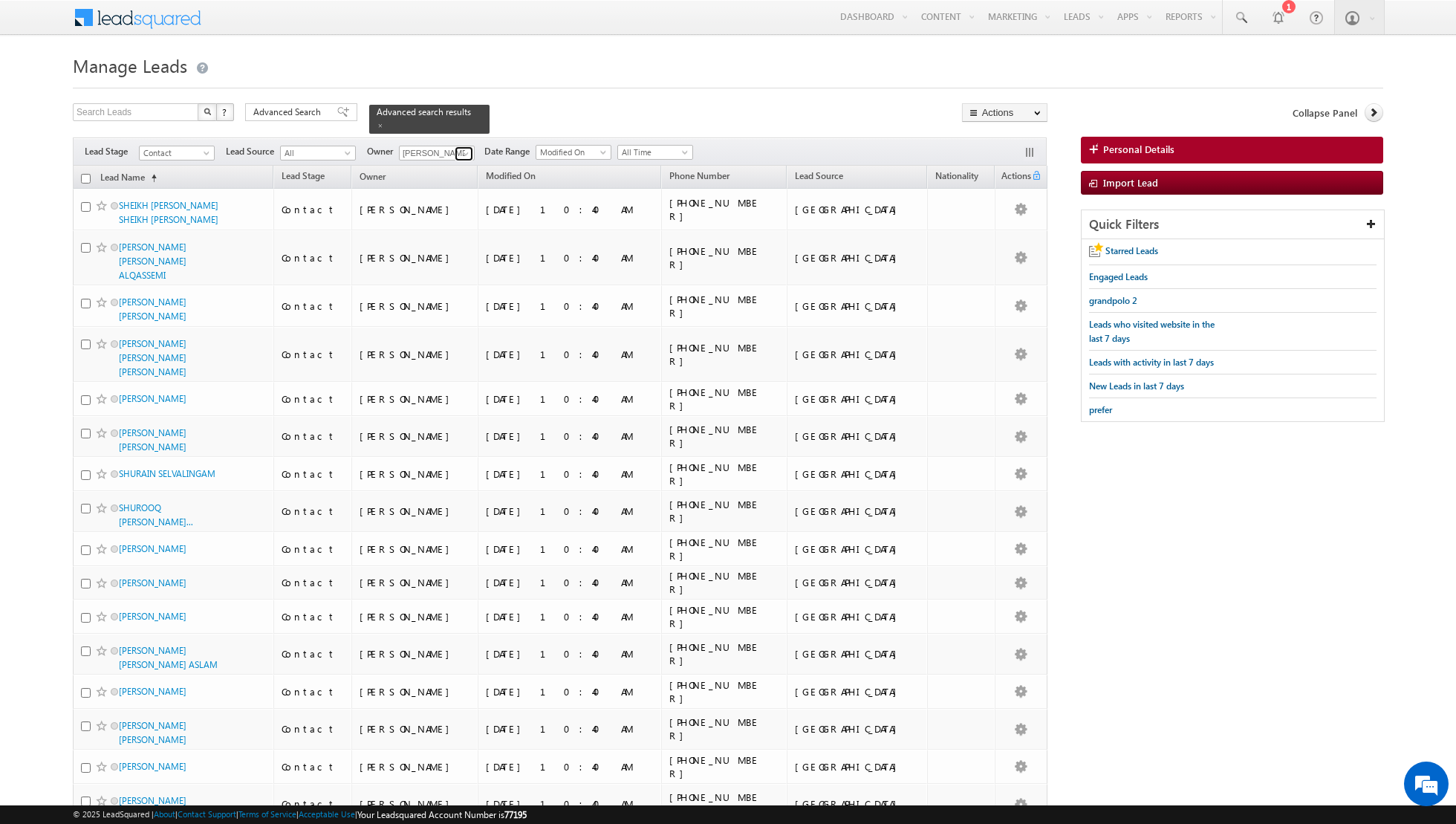
click at [460, 154] on span at bounding box center [465, 153] width 12 height 12
click at [440, 285] on link "[PERSON_NAME] [EMAIL_ADDRESS][PERSON_NAME][DOMAIN_NAME]" at bounding box center [473, 294] width 148 height 28
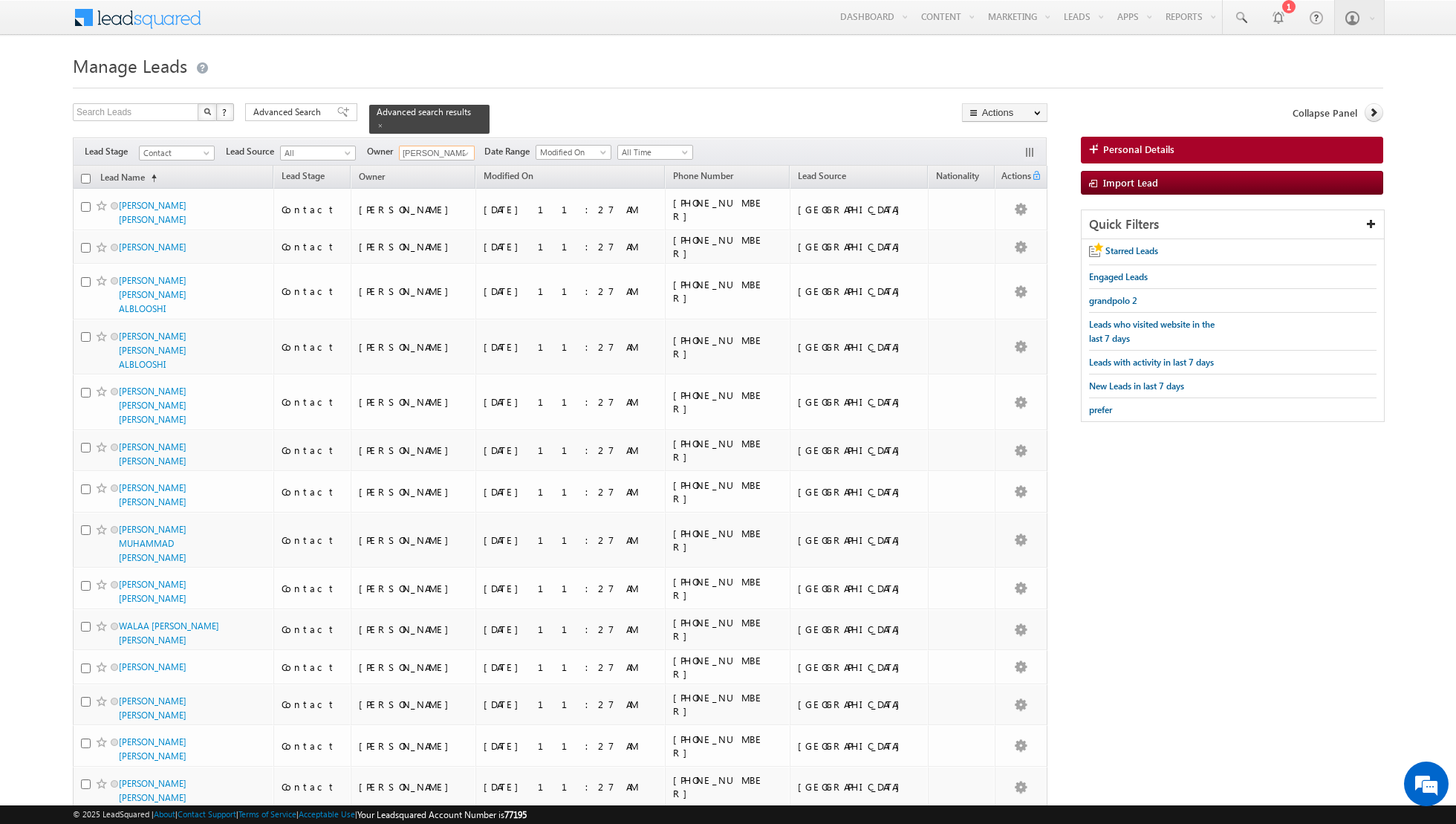
click at [86, 178] on input "checkbox" at bounding box center [86, 179] width 10 height 10
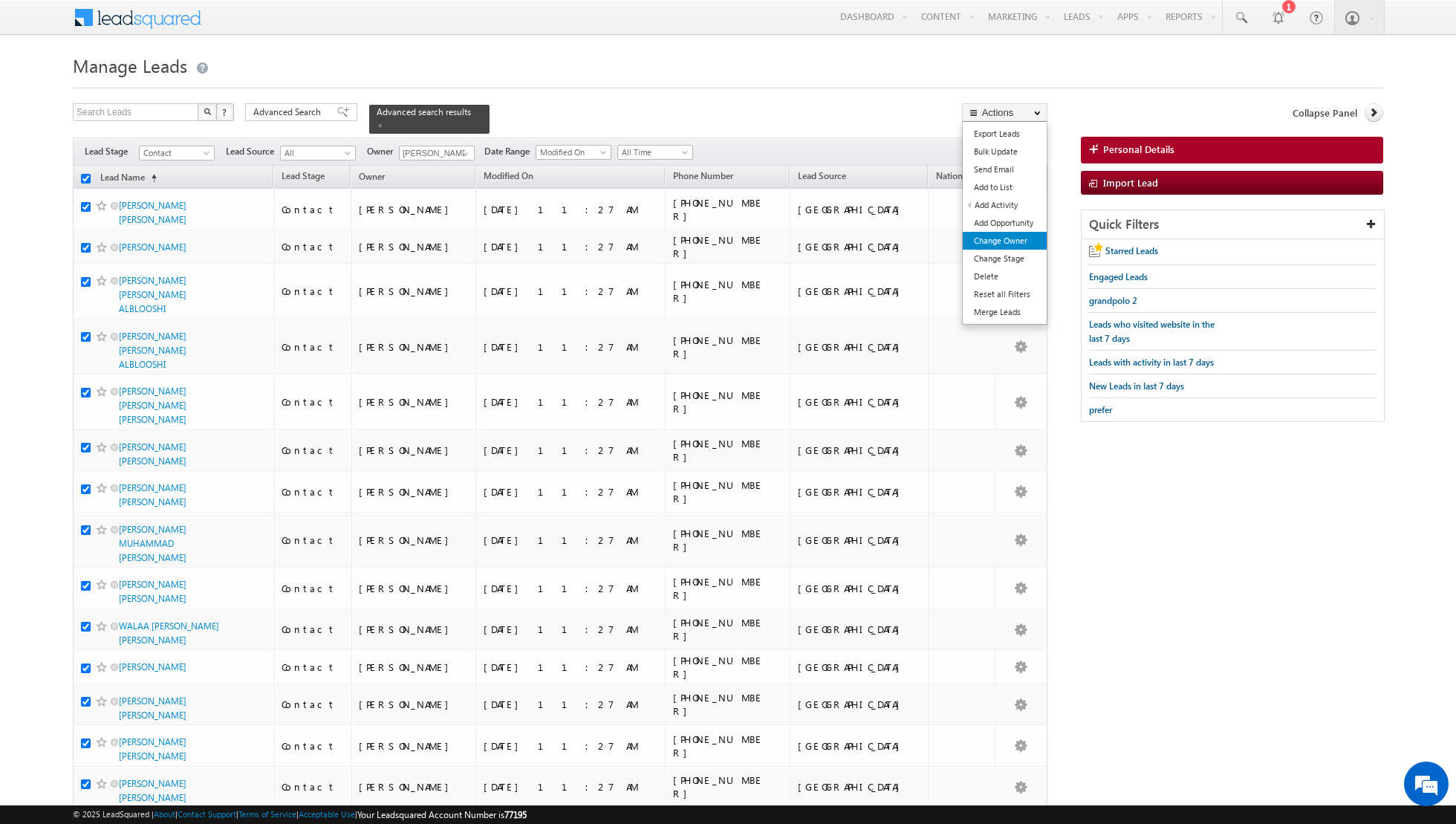
click at [998, 240] on link "Change Owner" at bounding box center [1004, 240] width 84 height 18
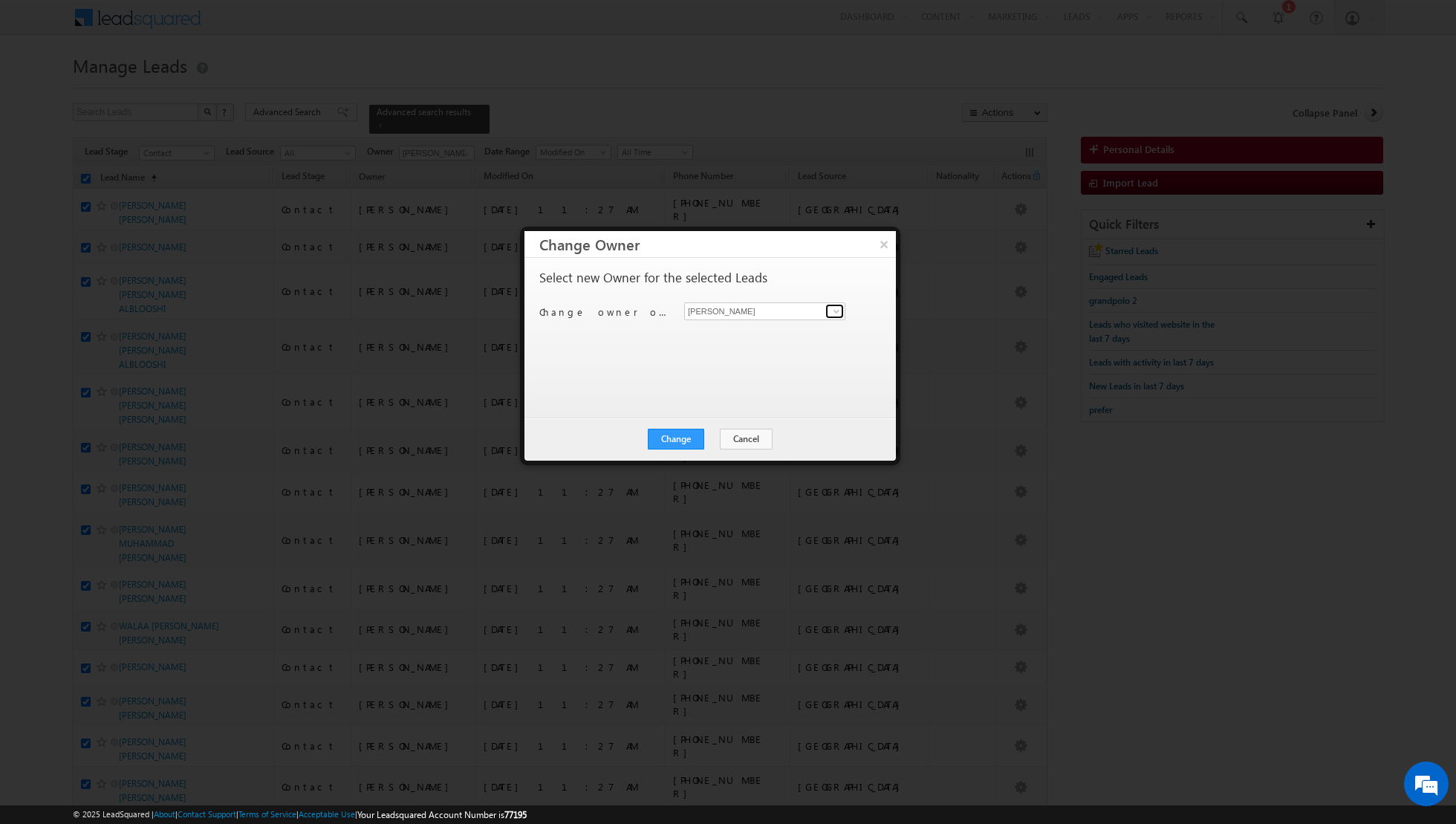
click at [837, 310] on span at bounding box center [836, 311] width 12 height 12
click at [733, 365] on span "[EMAIL_ADDRESS][DOMAIN_NAME]" at bounding box center [756, 365] width 134 height 11
click at [679, 437] on button "Change" at bounding box center [676, 438] width 57 height 21
click at [708, 438] on button "Close" at bounding box center [712, 438] width 48 height 21
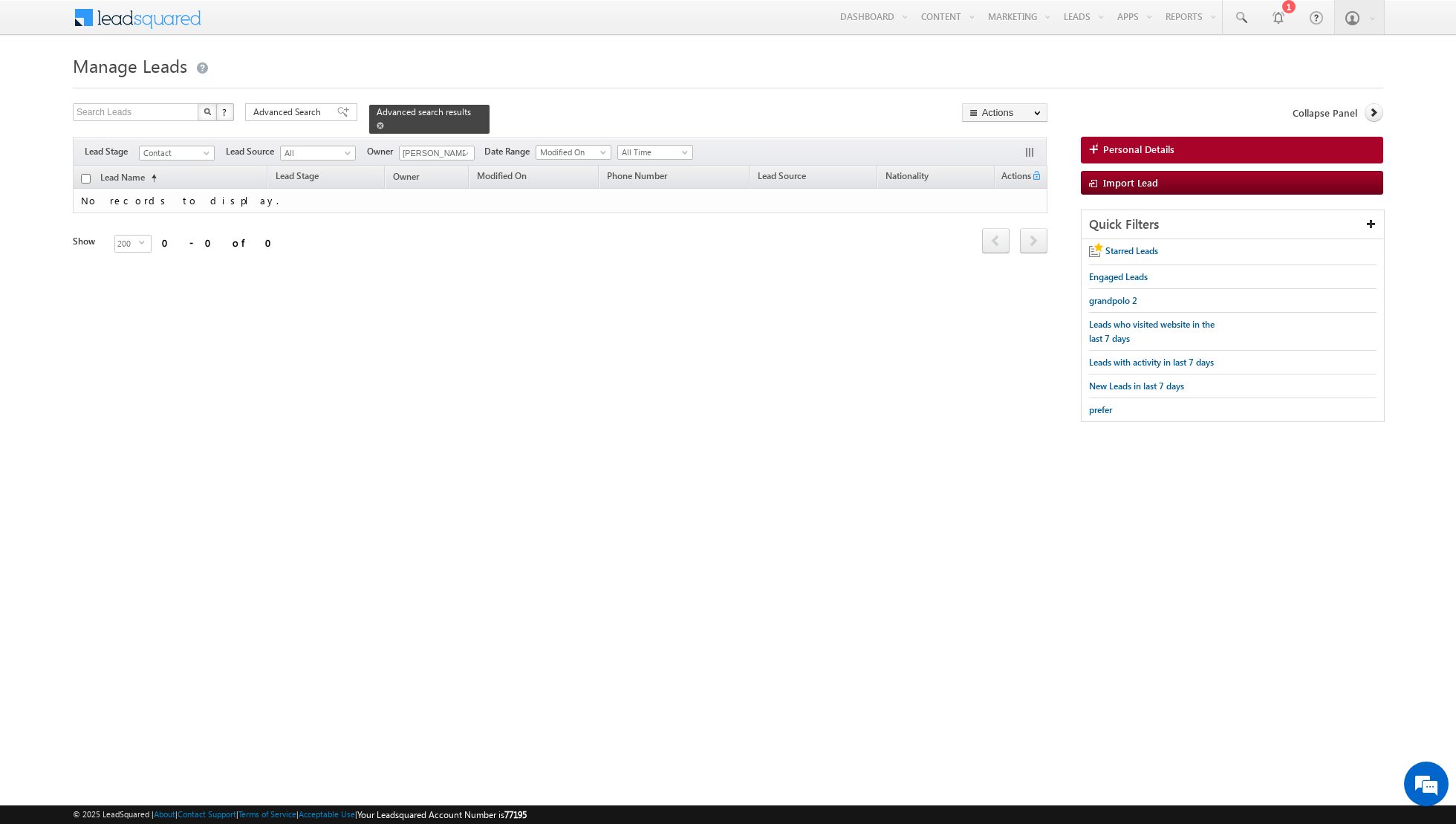
click at [377, 122] on span at bounding box center [381, 126] width 8 height 8
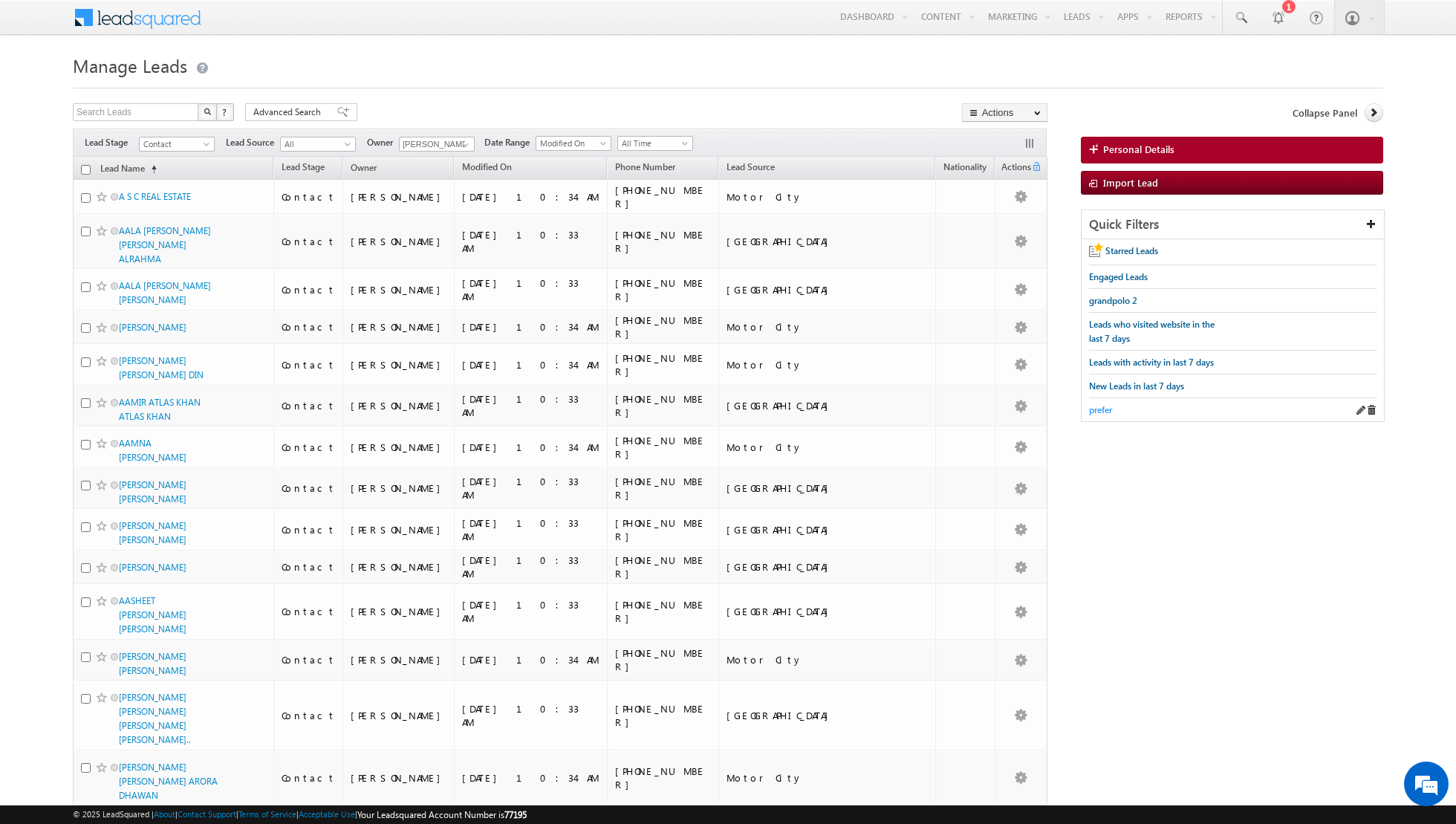
click at [1096, 407] on span "prefer" at bounding box center [1101, 409] width 23 height 11
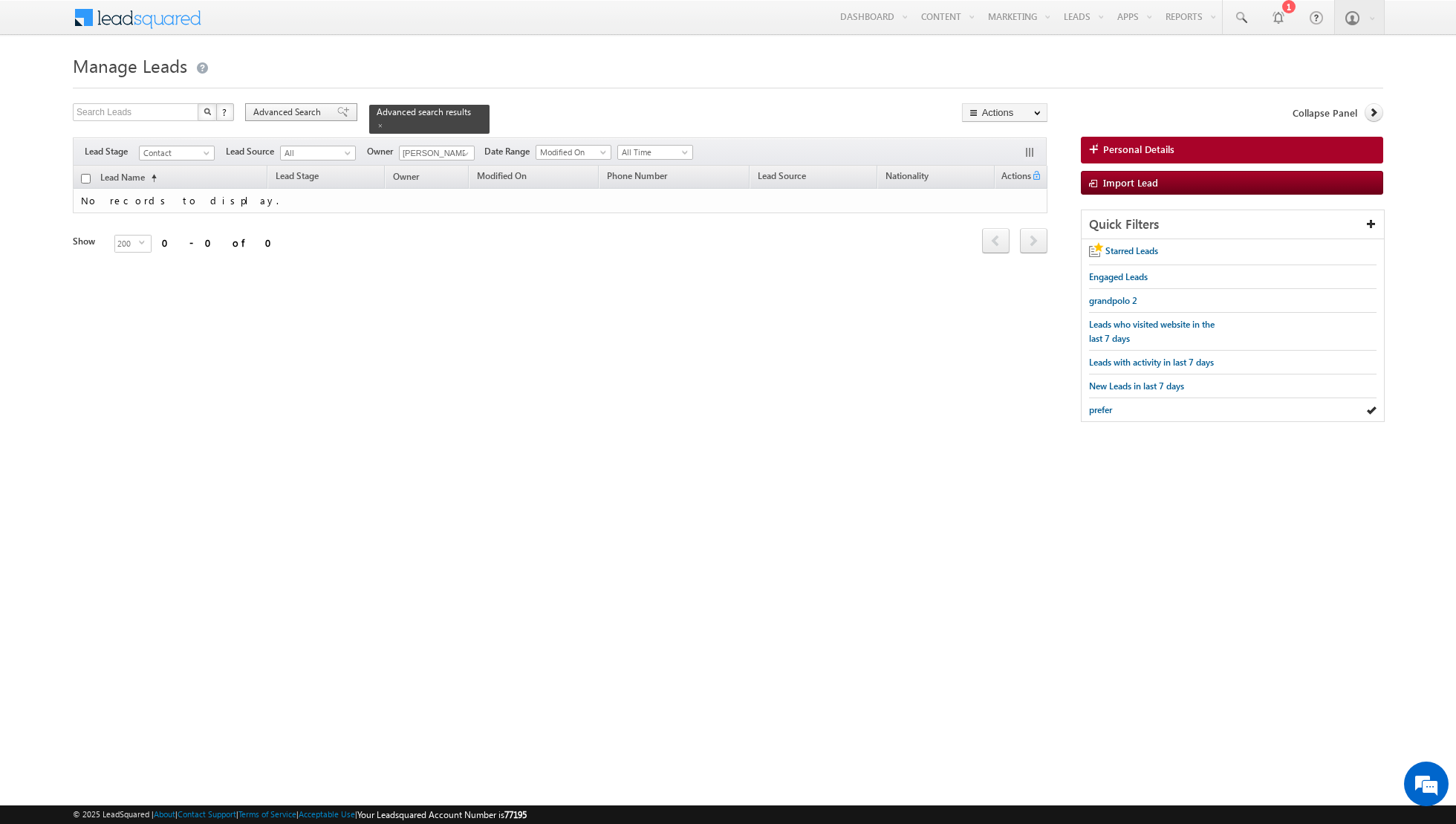
click at [338, 114] on span at bounding box center [344, 112] width 12 height 11
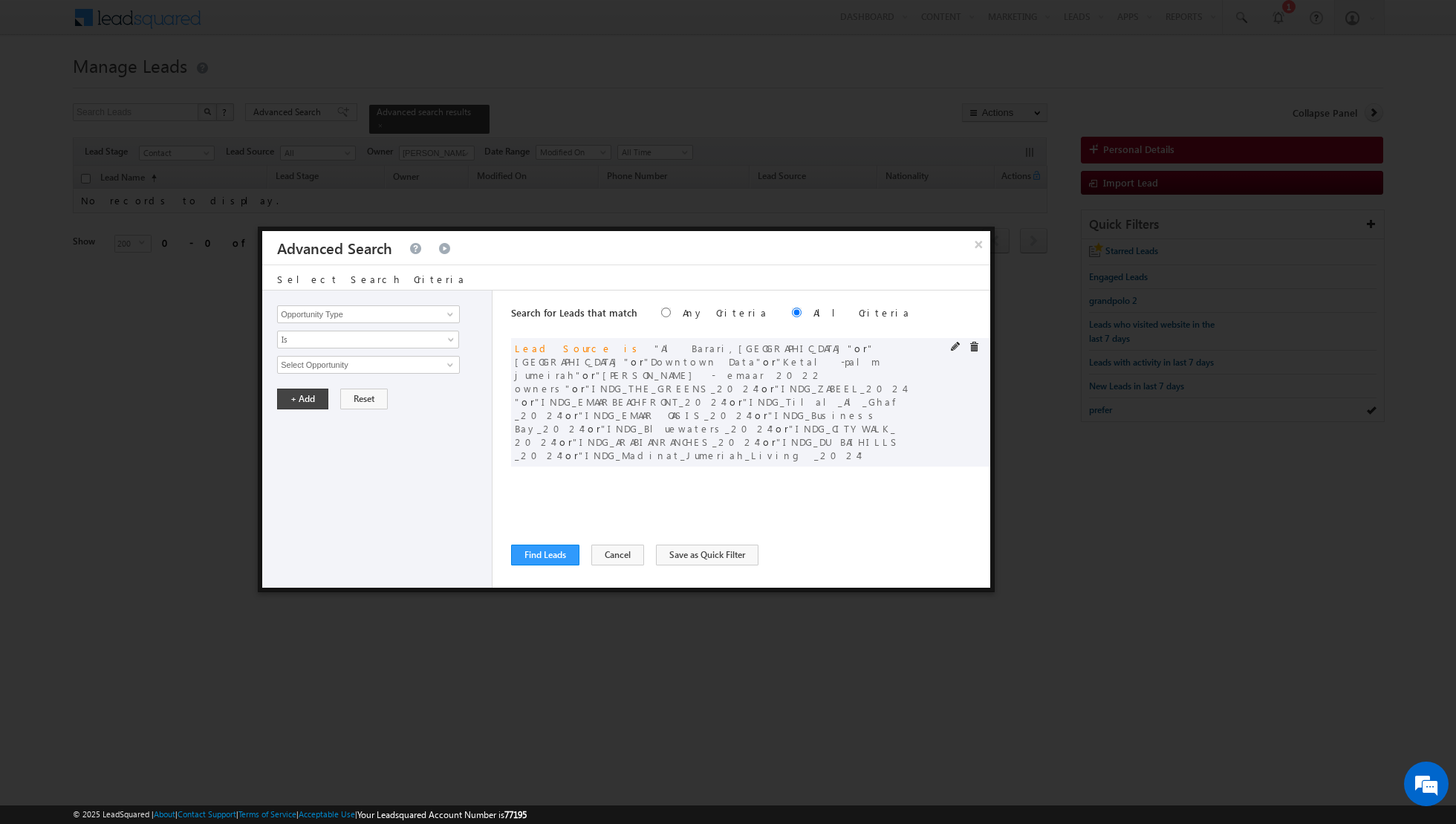
click at [972, 341] on div "and Lead Source is Al Barari,Falcon City or Dubai Hills or Downtown Data or Ket…" at bounding box center [750, 402] width 479 height 129
click at [974, 344] on span at bounding box center [974, 347] width 11 height 11
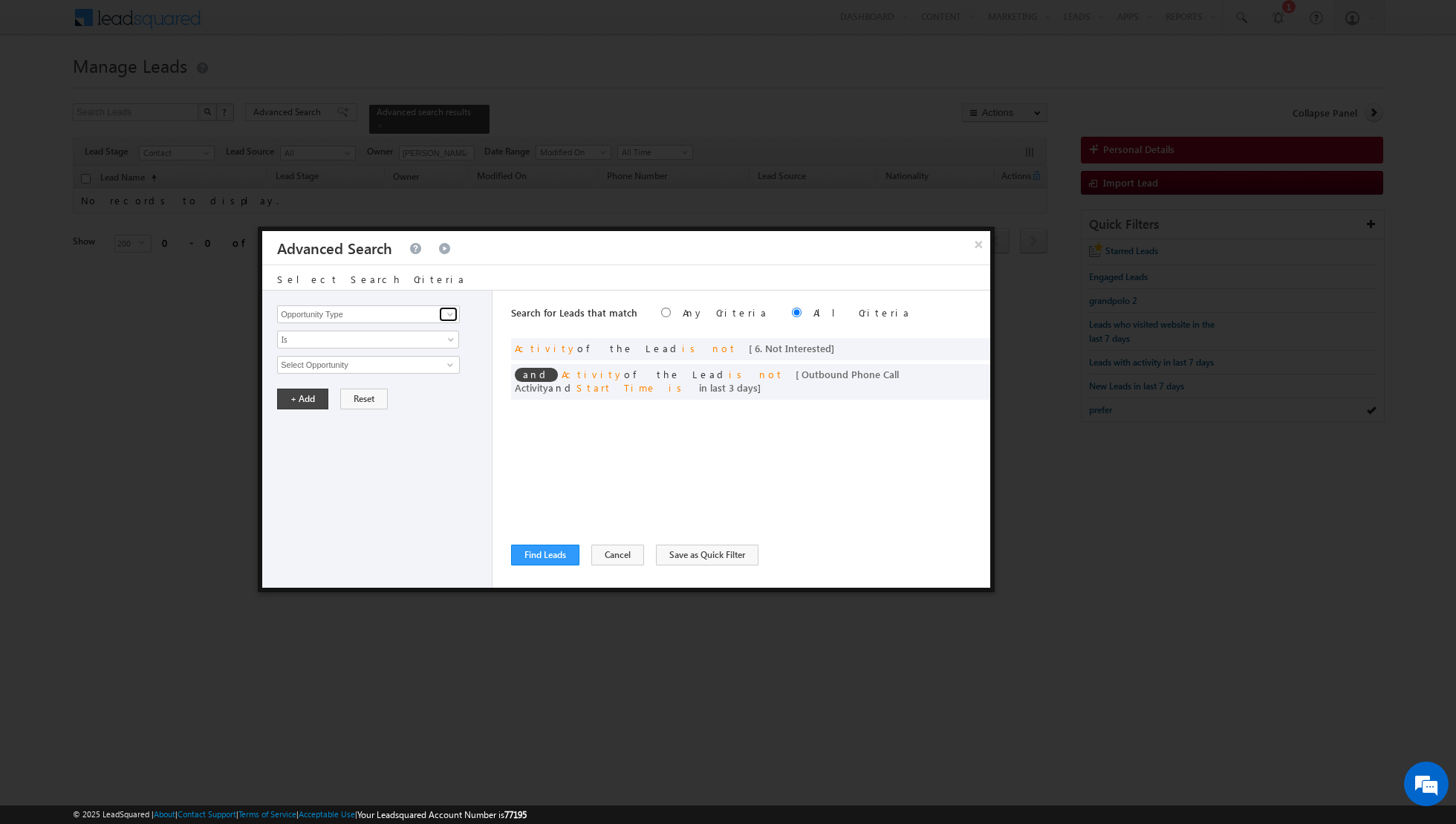
click at [455, 315] on span at bounding box center [450, 314] width 12 height 12
click at [392, 338] on link "Lead Source" at bounding box center [368, 345] width 182 height 18
click at [451, 362] on span "select" at bounding box center [452, 363] width 12 height 7
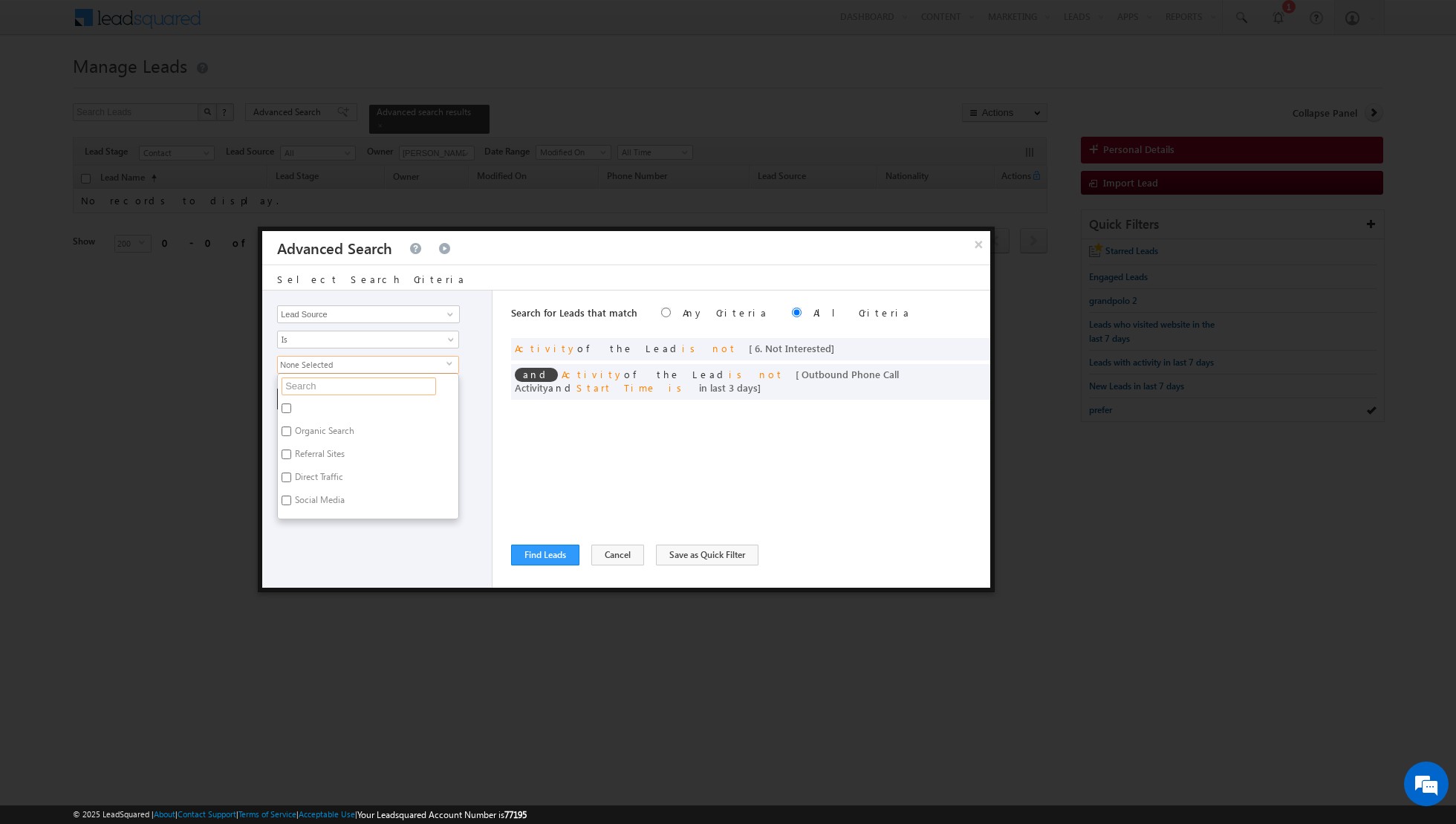
click at [404, 382] on input "text" at bounding box center [358, 387] width 154 height 18
click at [309, 403] on label "[GEOGRAPHIC_DATA]" at bounding box center [336, 411] width 116 height 23
click at [291, 403] on input "[GEOGRAPHIC_DATA]" at bounding box center [286, 408] width 10 height 10
click at [287, 390] on input "Townsquare (c) [DATE].xlsx - Townsquare 2023" at bounding box center [286, 394] width 10 height 10
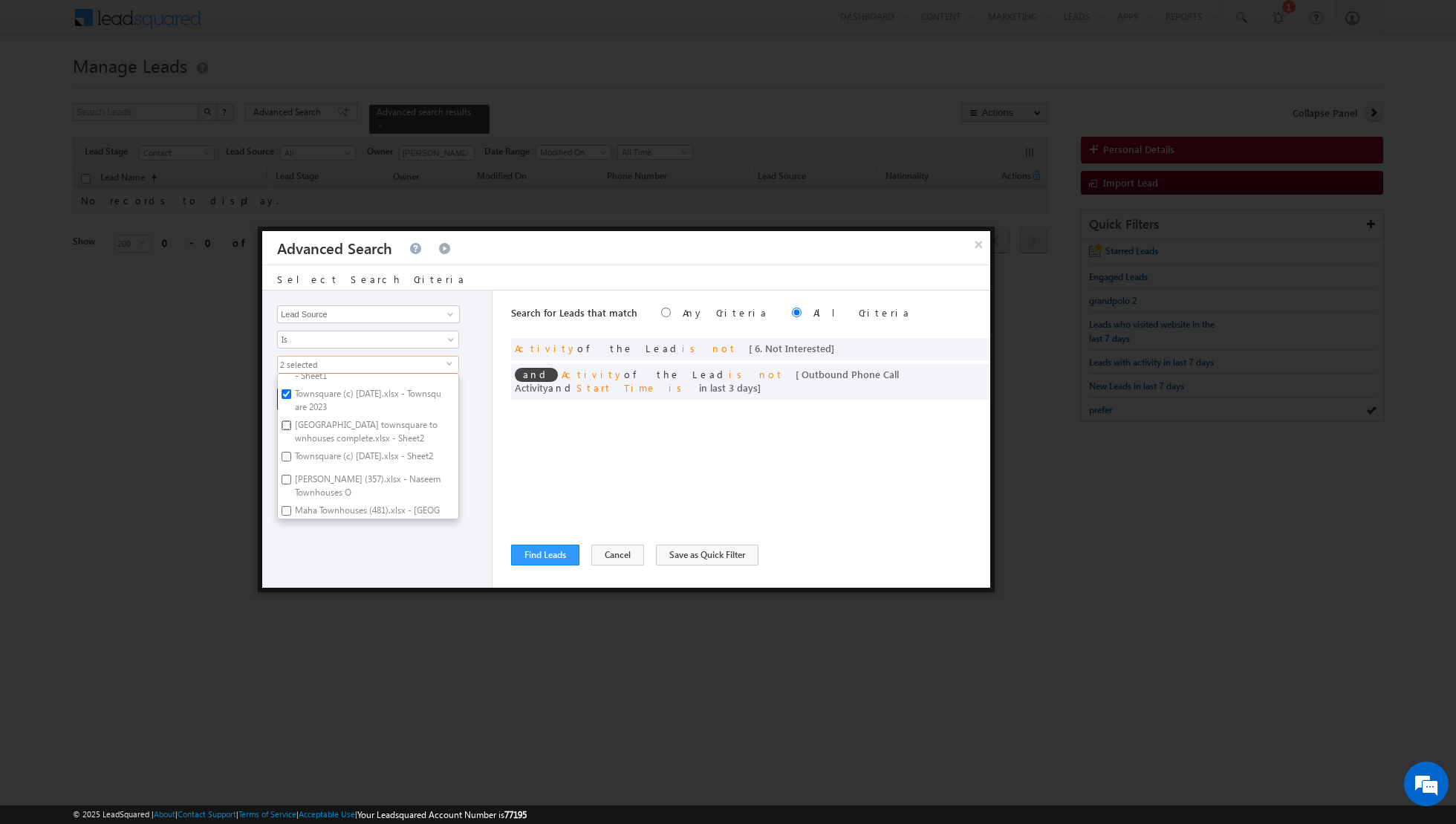
click at [286, 422] on input "[GEOGRAPHIC_DATA] townsquare townhouses complete.xlsx - Sheet2" at bounding box center [286, 426] width 10 height 10
click at [286, 456] on input "Townsquare (c) [DATE].xlsx - Sheet2" at bounding box center [286, 457] width 10 height 10
click at [285, 484] on input "Naseem Townhouses (357).xlsx - Naseem Townhouses O" at bounding box center [286, 479] width 10 height 10
click at [291, 399] on input "Maha Townhouses (481).xlsx - Maha Townhouses O" at bounding box center [286, 395] width 10 height 10
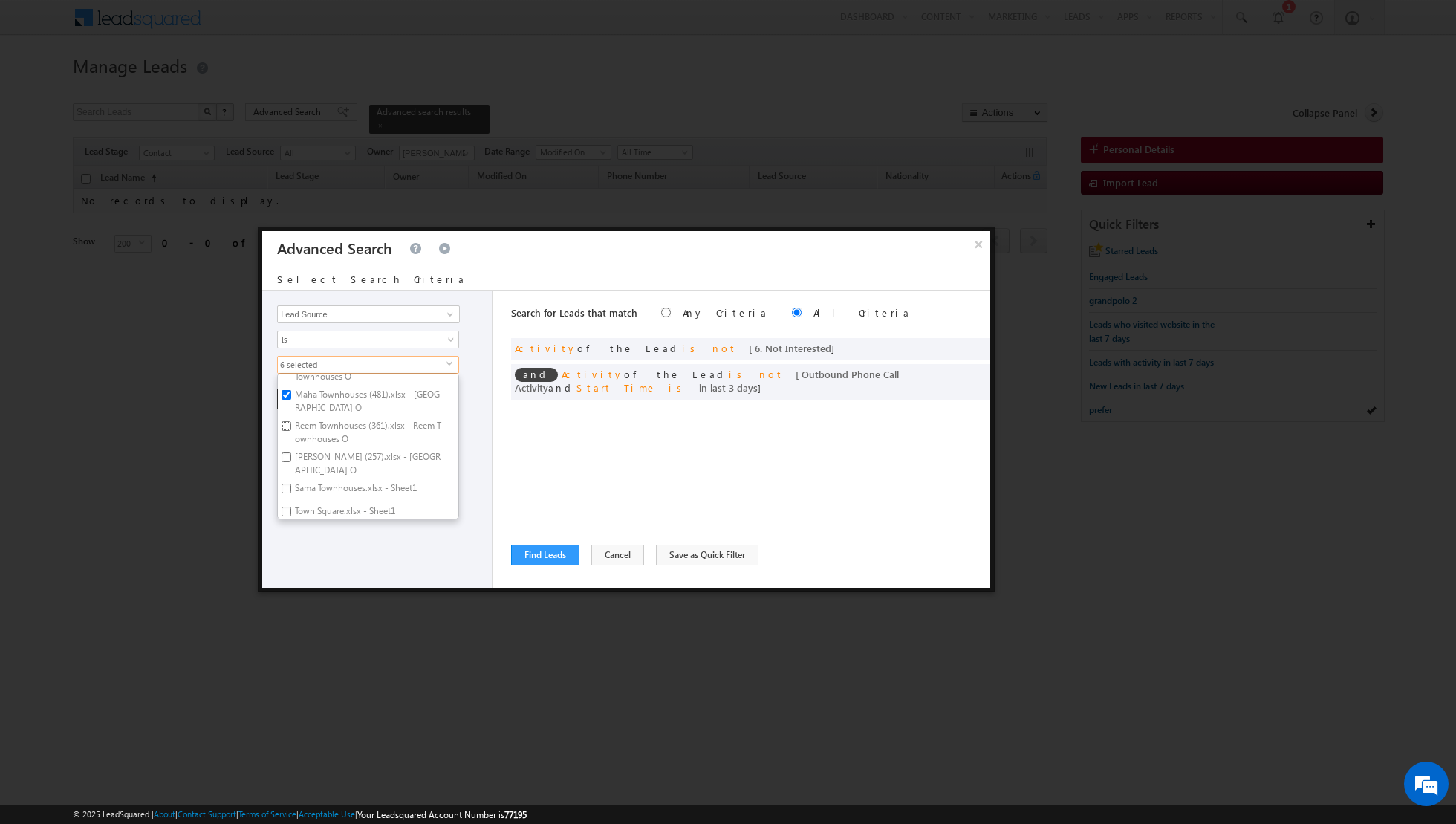
click at [285, 431] on input "Reem Townhouses (361).xlsx - Reem Townhouses O" at bounding box center [286, 427] width 10 height 10
click at [285, 469] on label "Sama Townhouses (257).xlsx - Sama Townhouses O" at bounding box center [368, 464] width 181 height 31
click at [285, 462] on input "Sama Townhouses (257).xlsx - Sama Townhouses O" at bounding box center [286, 458] width 10 height 10
click at [286, 477] on input "Sama Townhouses.xlsx - Sheet1" at bounding box center [286, 482] width 10 height 10
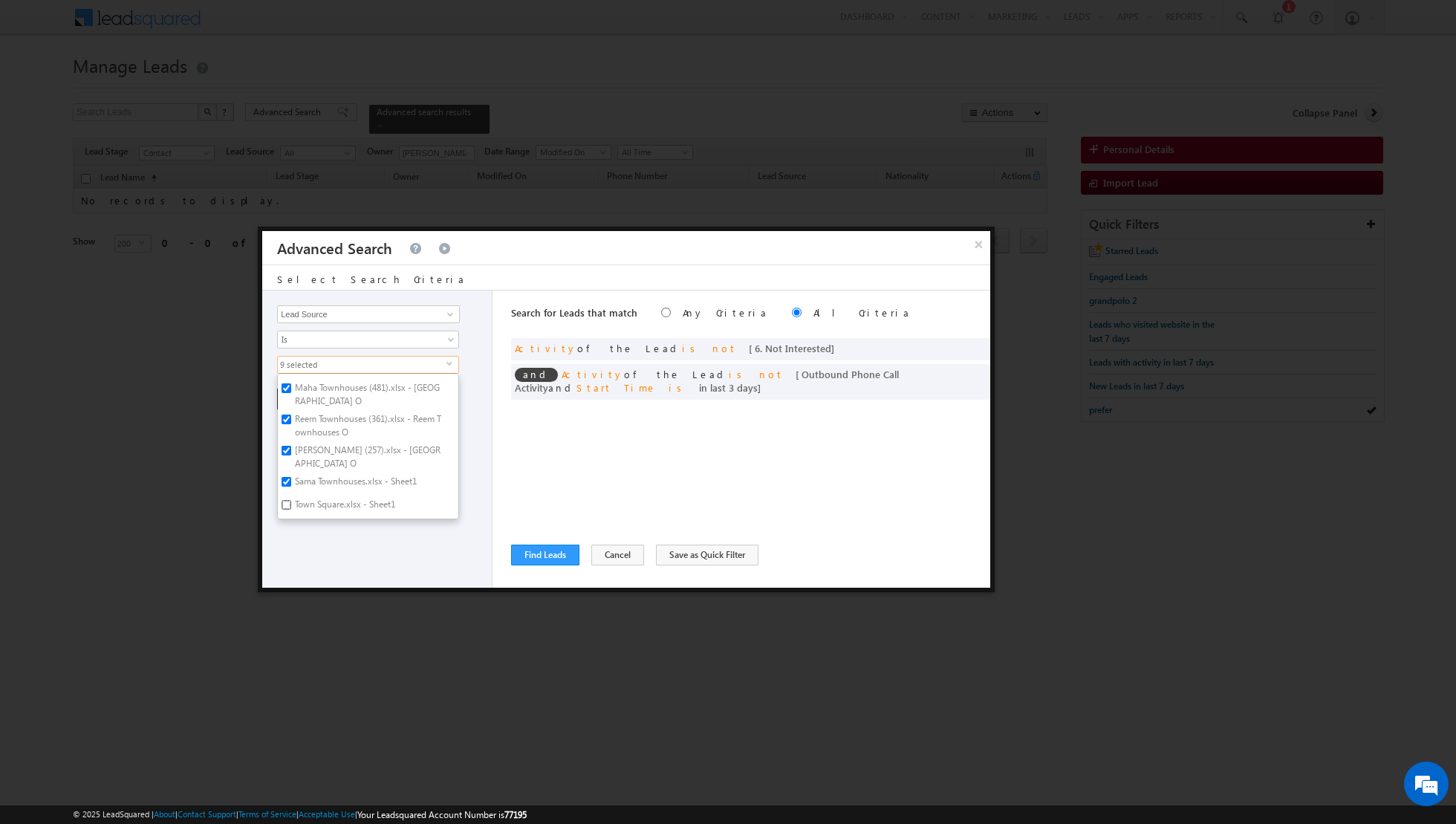
click at [289, 504] on input "Town Square.xlsx - Sheet1" at bounding box center [286, 505] width 10 height 10
click at [476, 394] on div "+ Add Reset" at bounding box center [381, 398] width 207 height 21
click at [303, 396] on button "+ Add" at bounding box center [303, 398] width 52 height 21
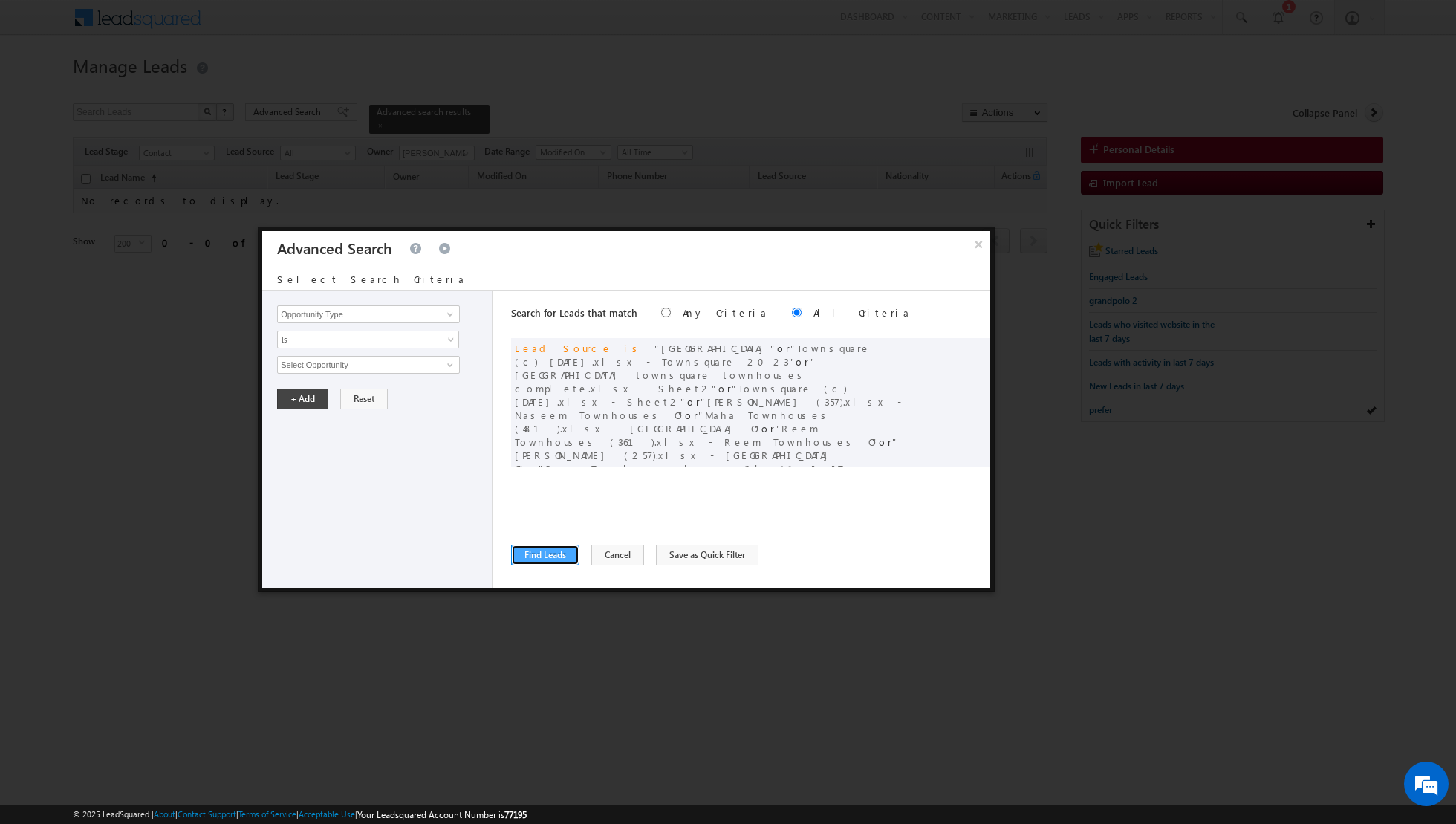
click at [541, 553] on button "Find Leads" at bounding box center [546, 555] width 68 height 21
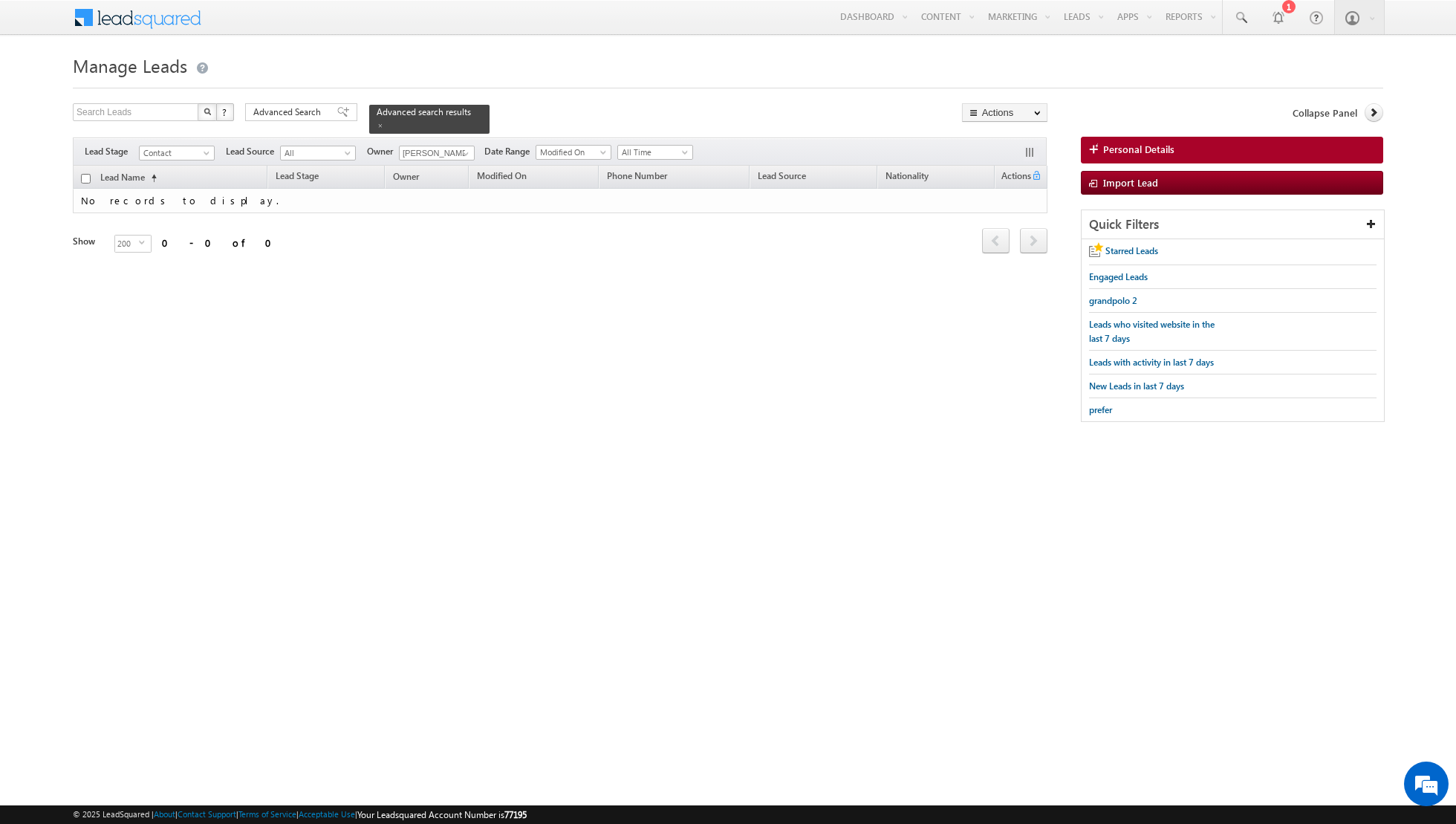
click at [330, 121] on div "Advanced Search Advanced Search Advanced search results" at bounding box center [367, 118] width 244 height 30
click at [338, 113] on span at bounding box center [344, 112] width 12 height 11
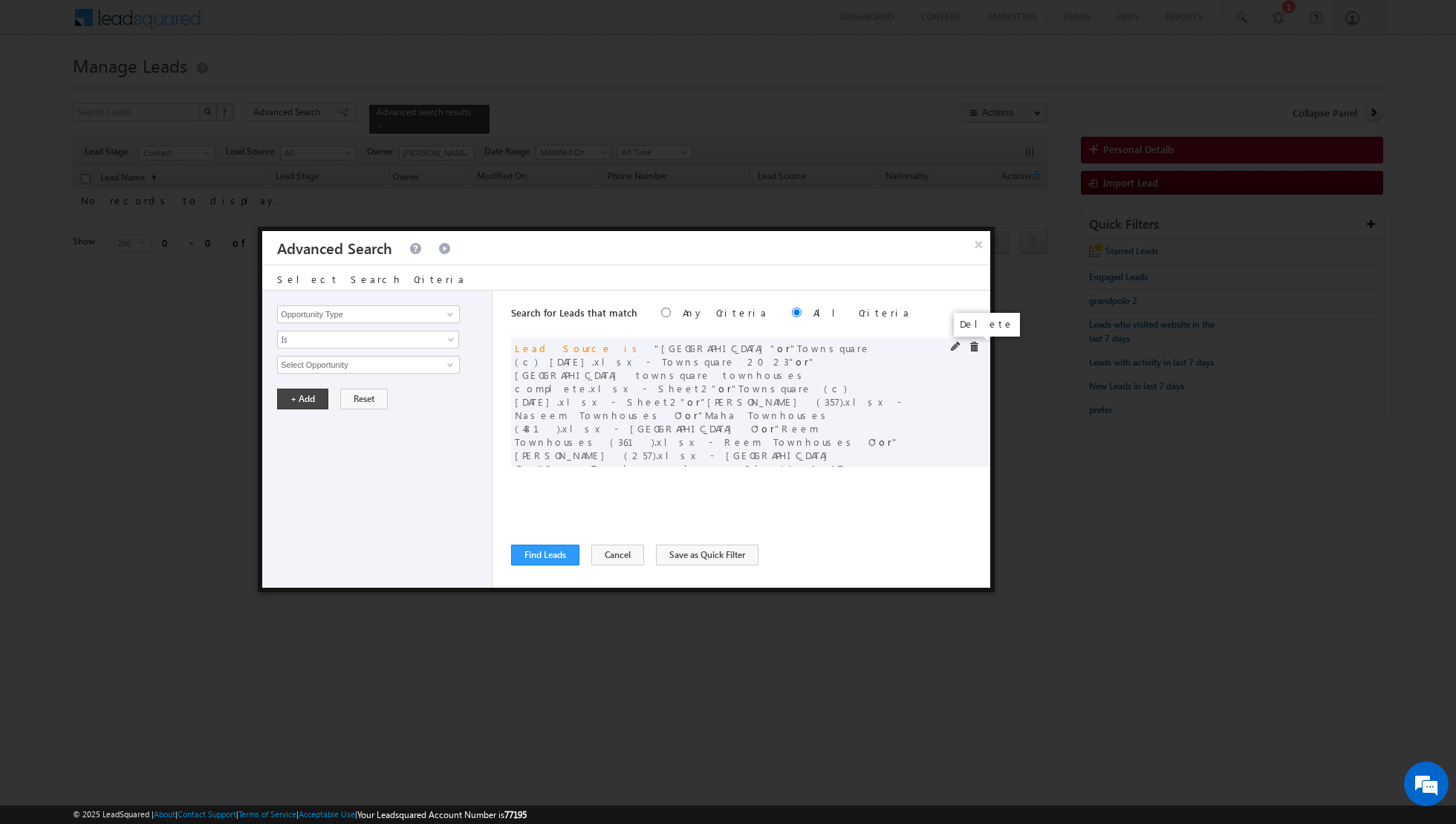
click at [971, 348] on span at bounding box center [974, 347] width 11 height 11
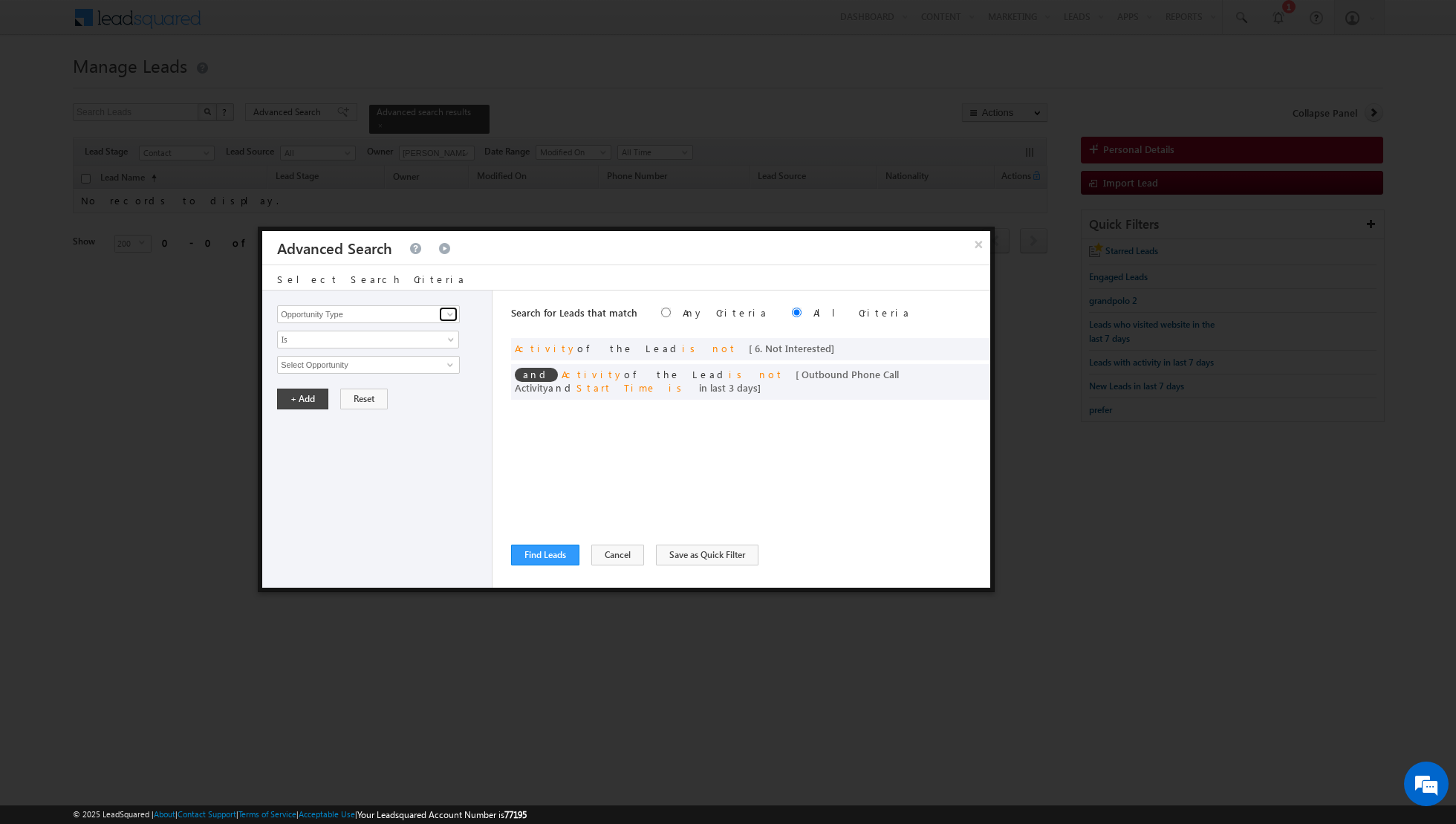
click at [446, 315] on span at bounding box center [450, 314] width 12 height 12
click at [383, 350] on link "Lead Source" at bounding box center [368, 345] width 182 height 18
click at [448, 360] on span "select" at bounding box center [452, 363] width 12 height 7
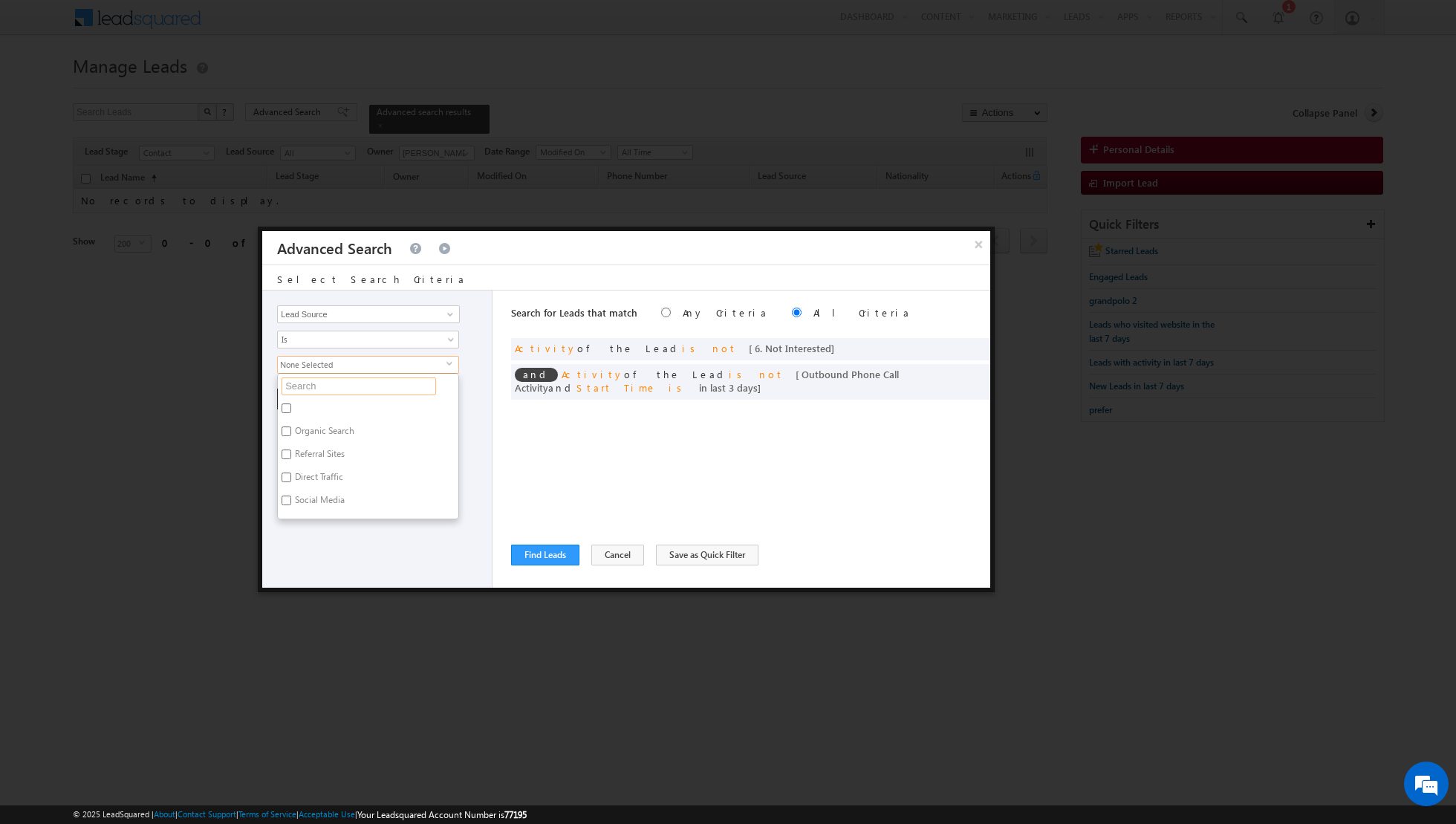
click at [408, 385] on input "text" at bounding box center [358, 387] width 154 height 18
click at [293, 409] on label "[GEOGRAPHIC_DATA]" at bounding box center [336, 411] width 116 height 23
click at [291, 409] on input "[GEOGRAPHIC_DATA]" at bounding box center [286, 408] width 10 height 10
click at [333, 549] on div "Opportunity Type Lead Activity Task Sales Group Prospect Id Address 1 Address 2…" at bounding box center [378, 439] width 230 height 297
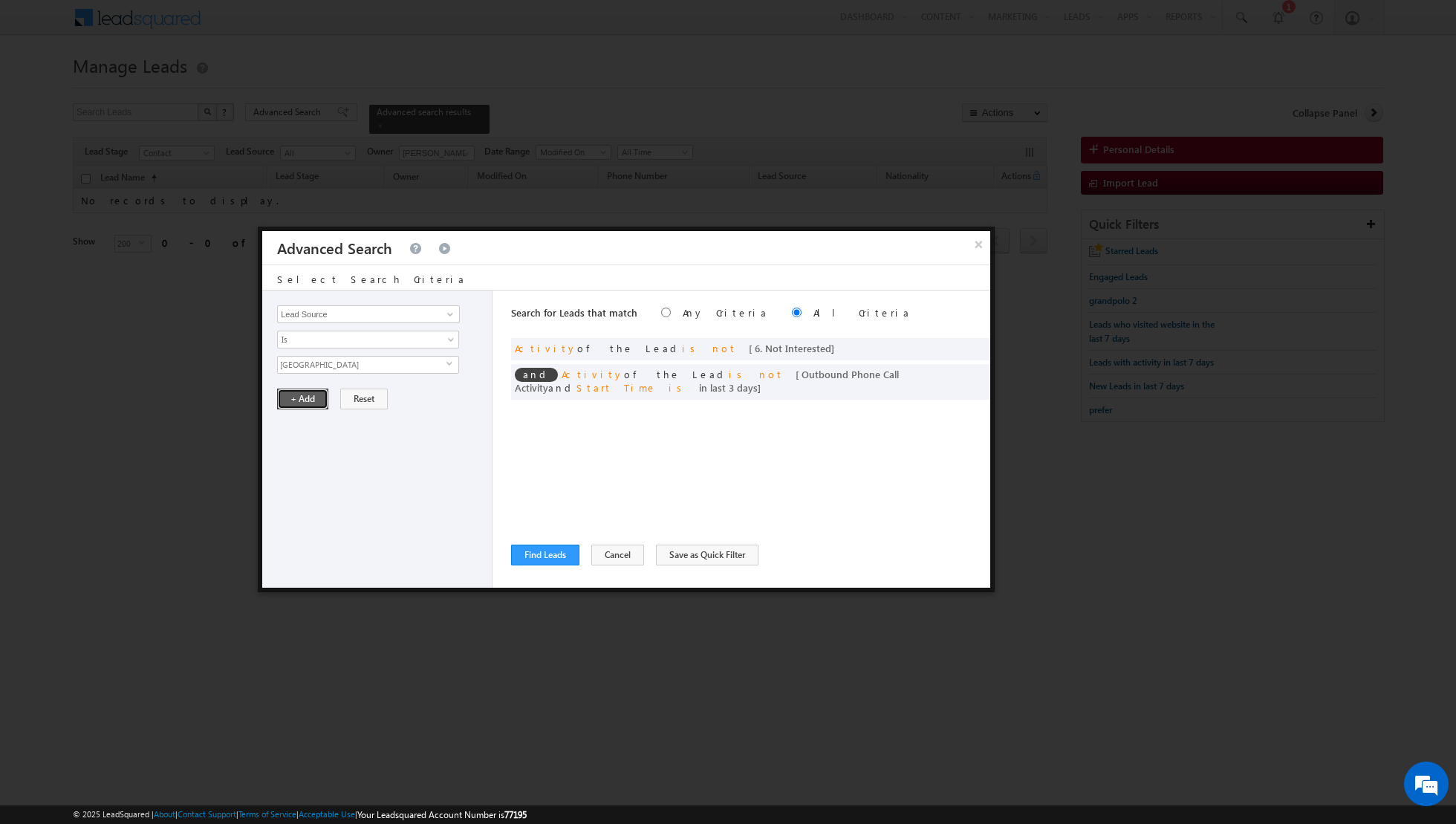
click at [294, 396] on button "+ Add" at bounding box center [303, 398] width 52 height 21
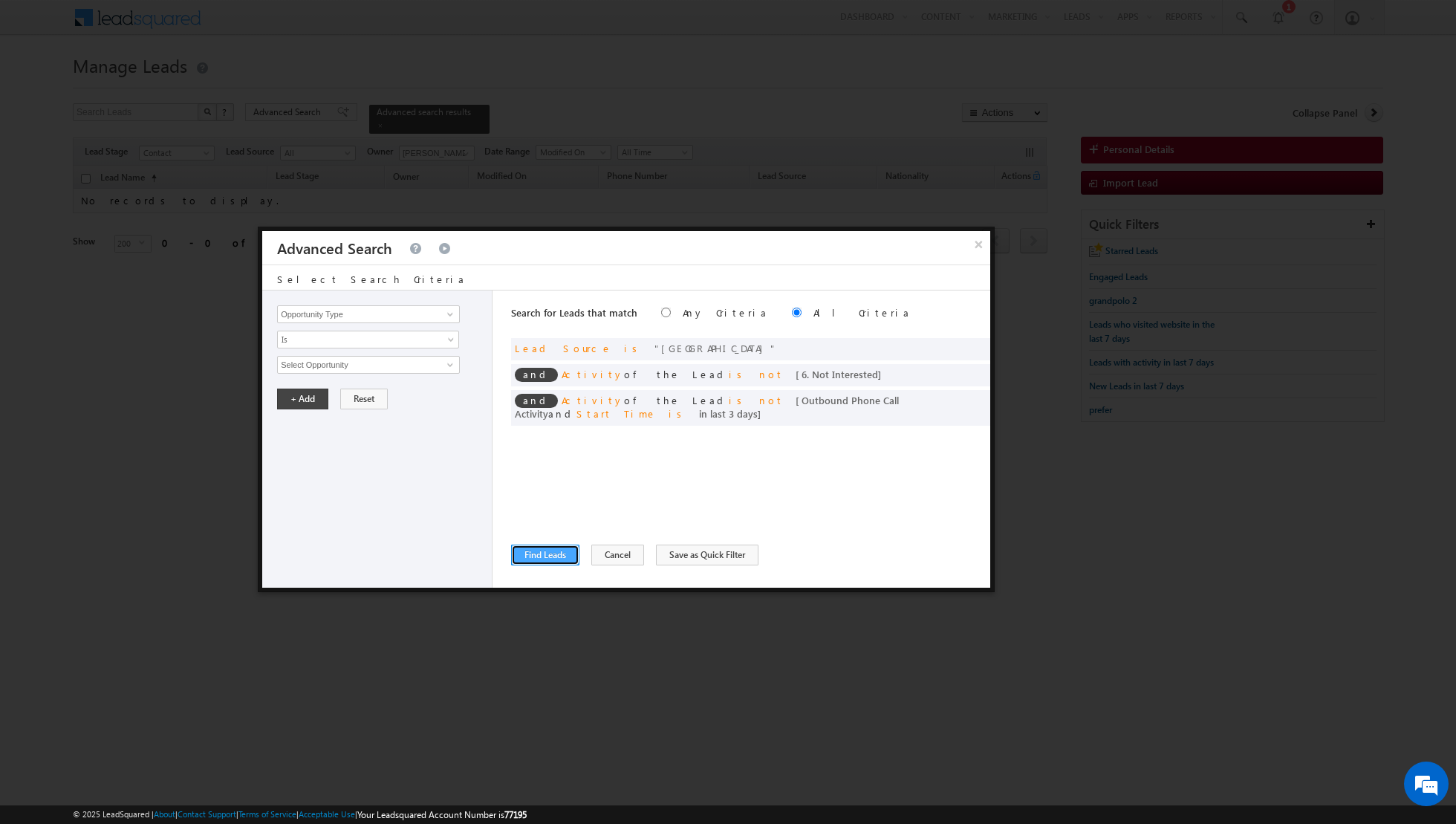
click at [541, 552] on button "Find Leads" at bounding box center [546, 555] width 68 height 21
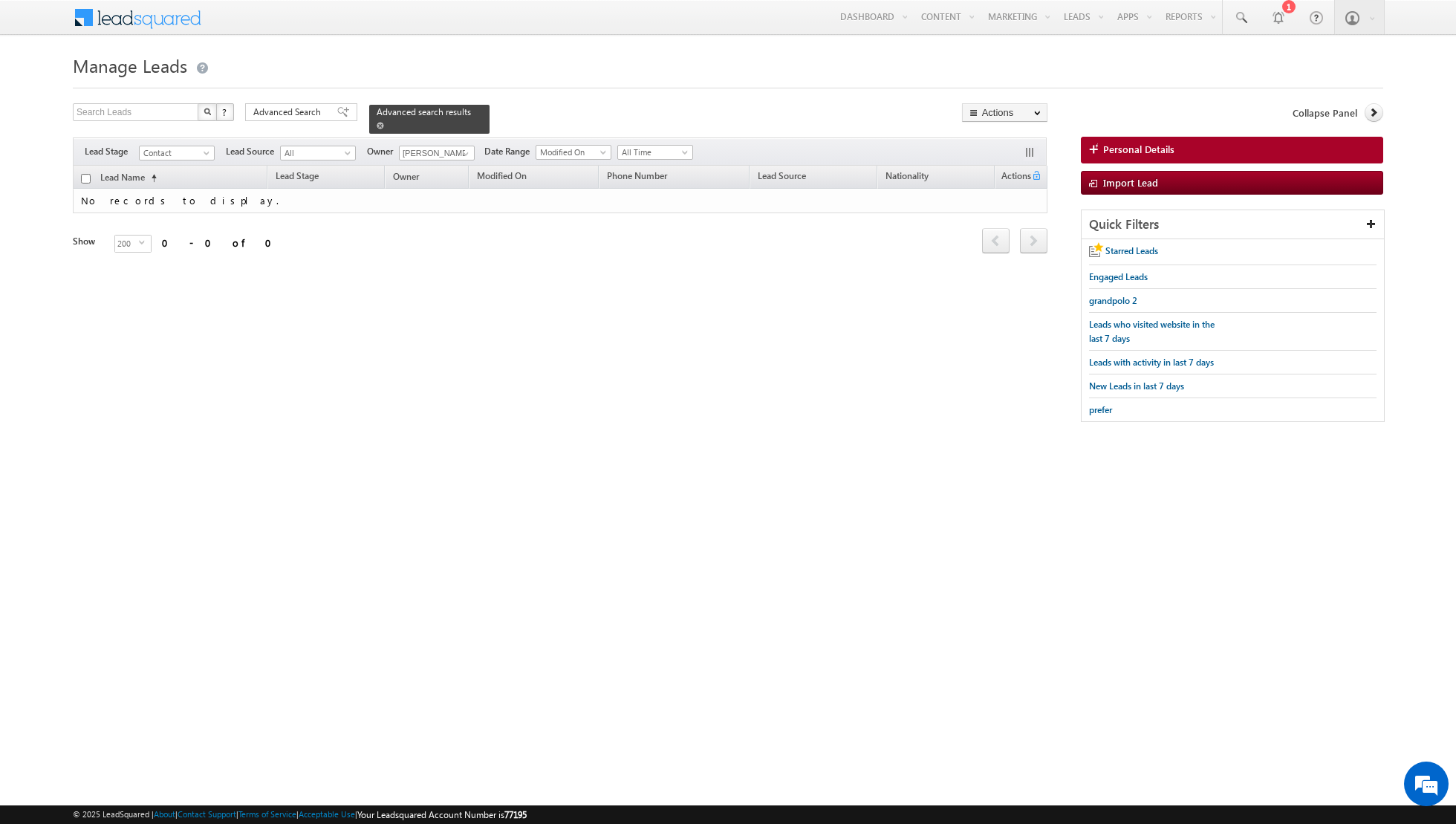
click at [377, 127] on span at bounding box center [381, 126] width 8 height 8
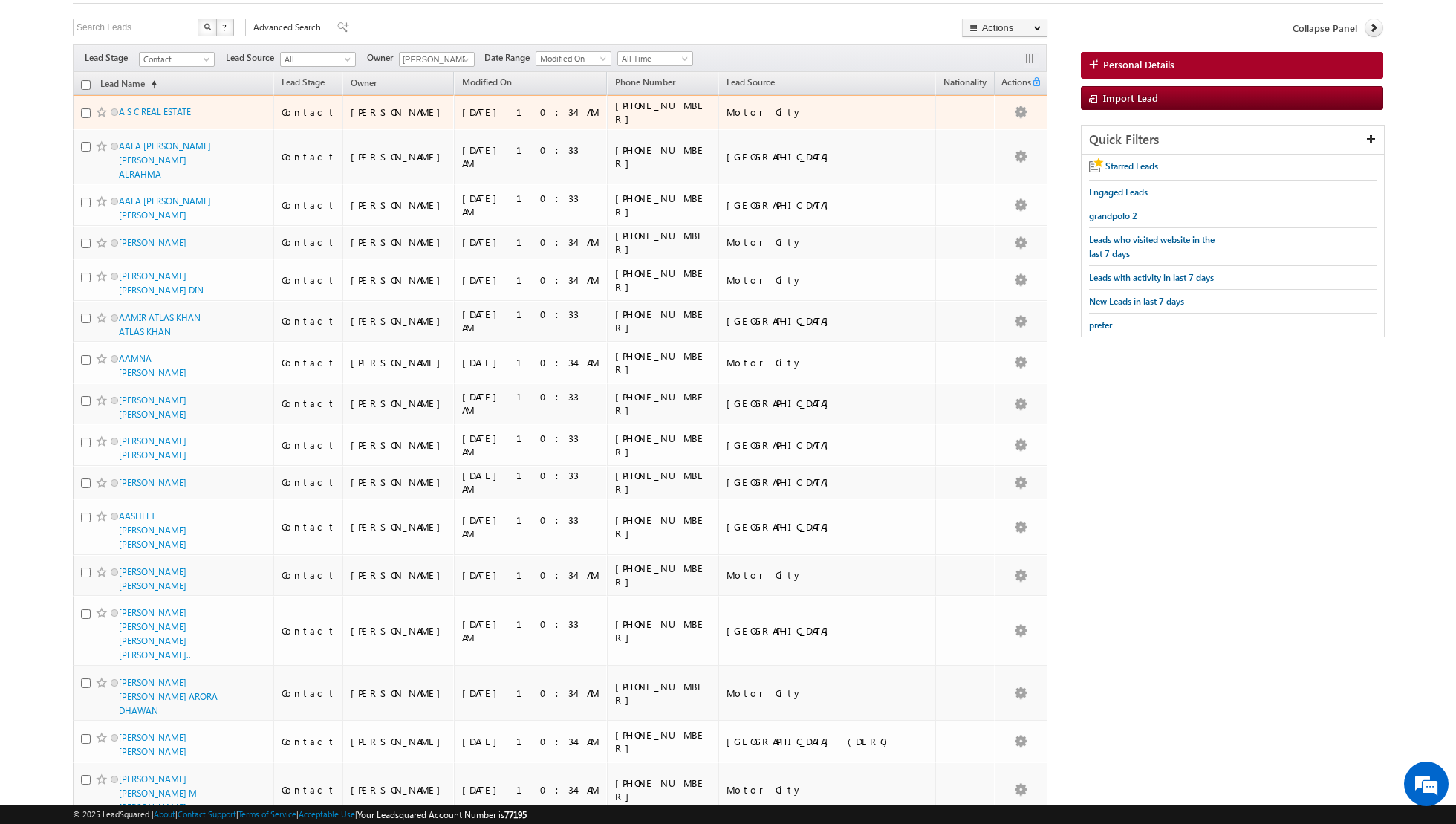
scroll to position [82, 0]
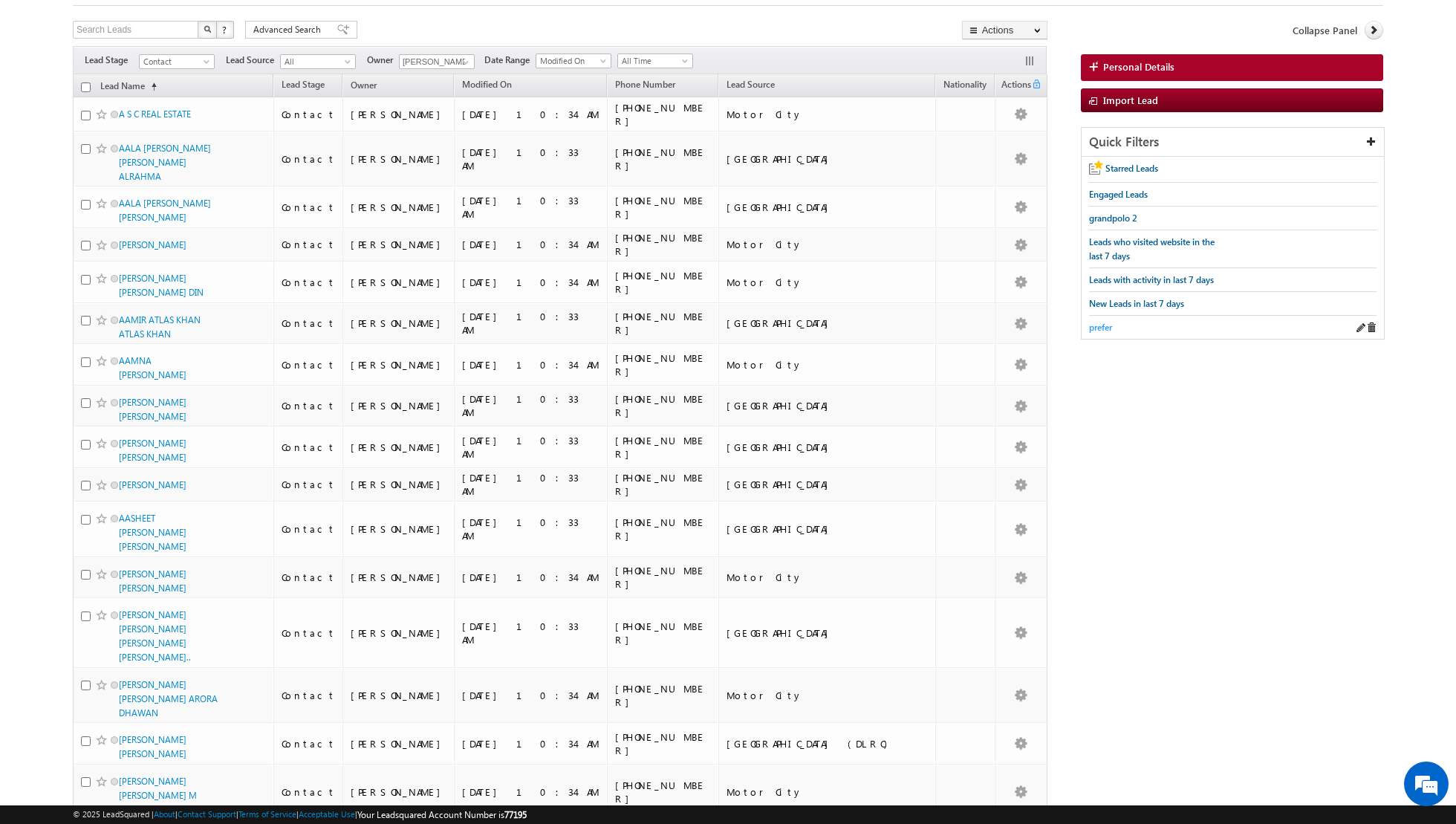
click at [1103, 325] on span "prefer" at bounding box center [1101, 327] width 23 height 11
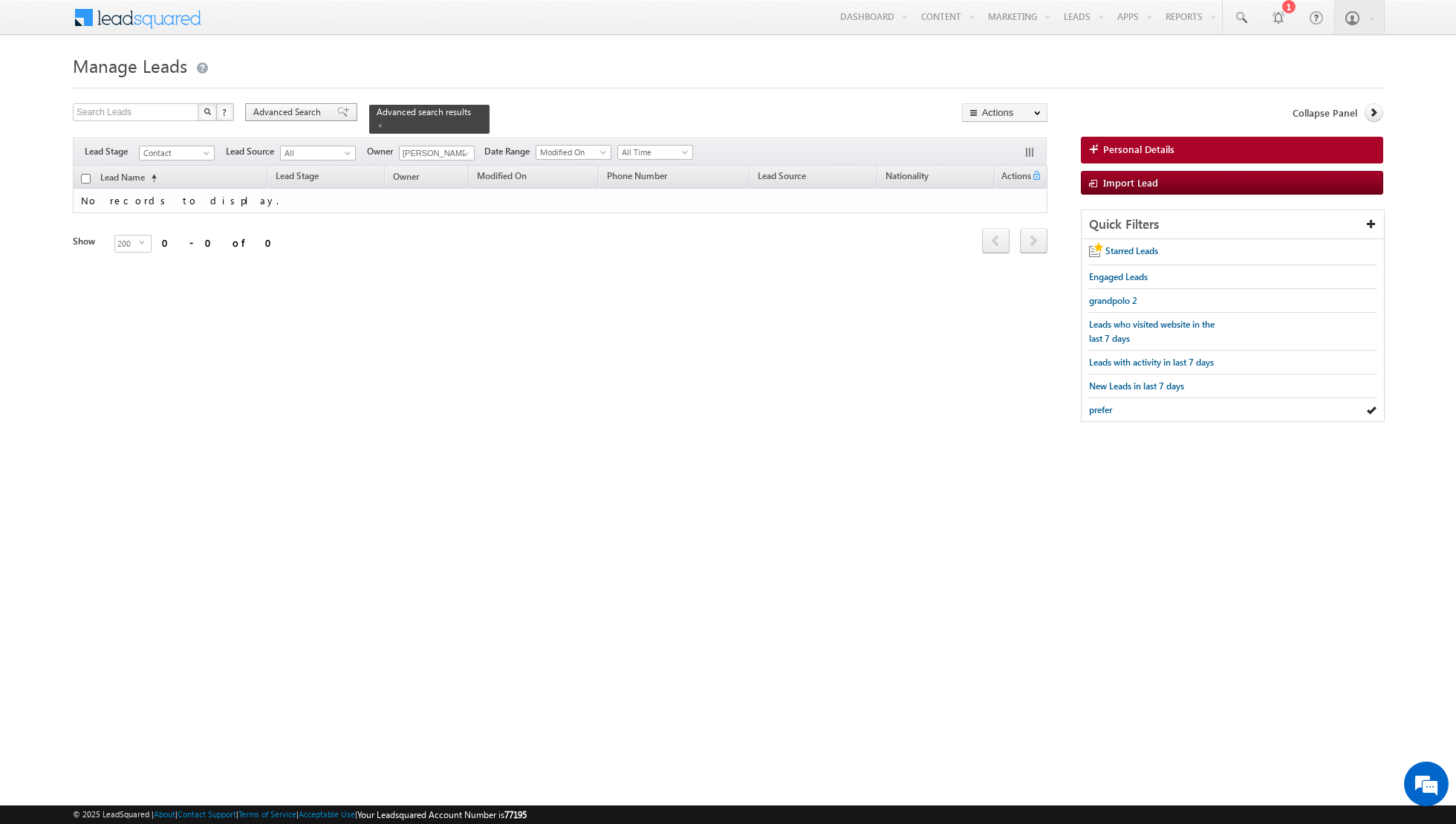
scroll to position [0, 0]
click at [338, 111] on span at bounding box center [344, 112] width 12 height 11
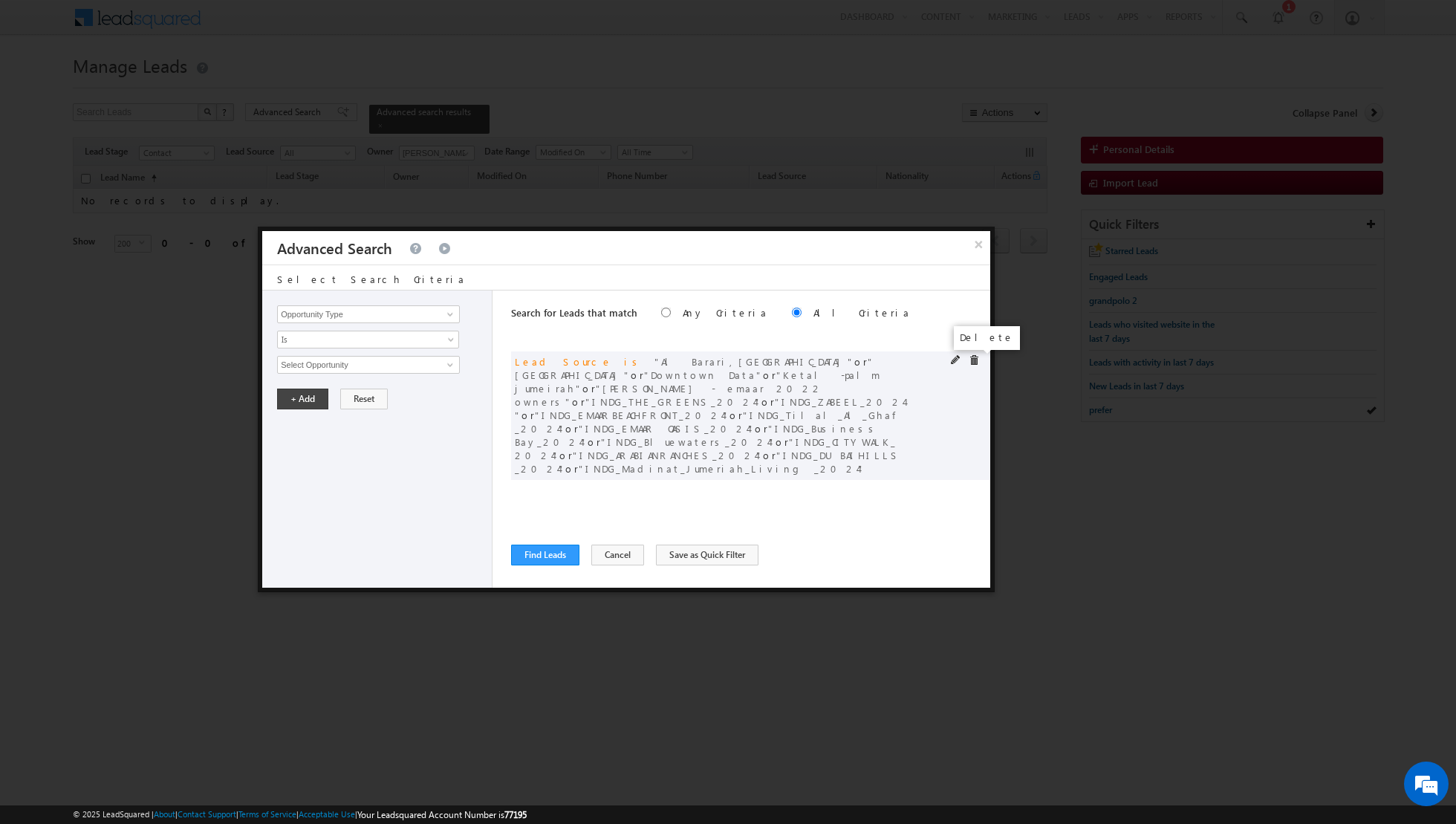
click at [972, 359] on span at bounding box center [974, 360] width 11 height 11
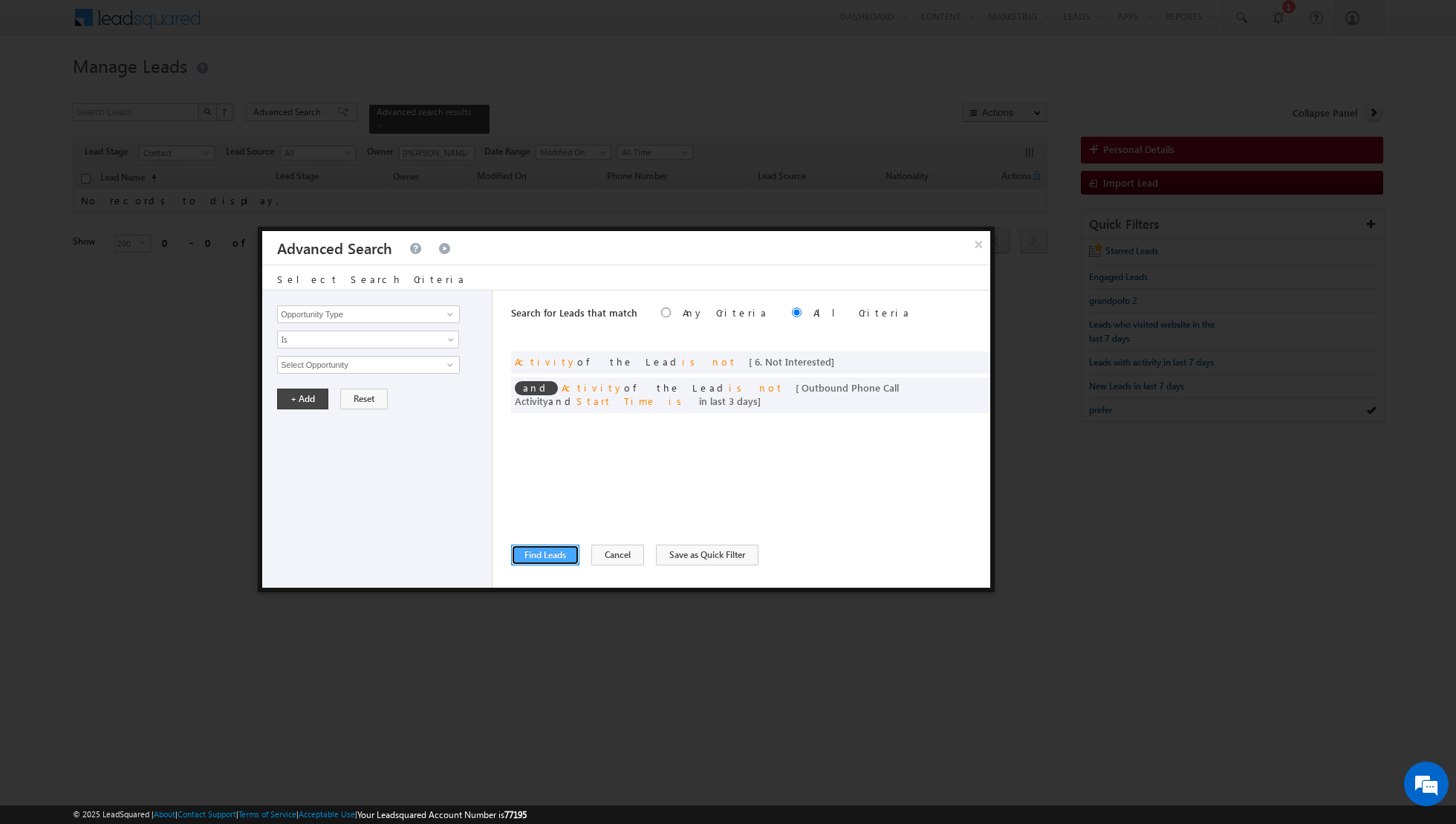
click at [537, 558] on button "Find Leads" at bounding box center [546, 555] width 68 height 21
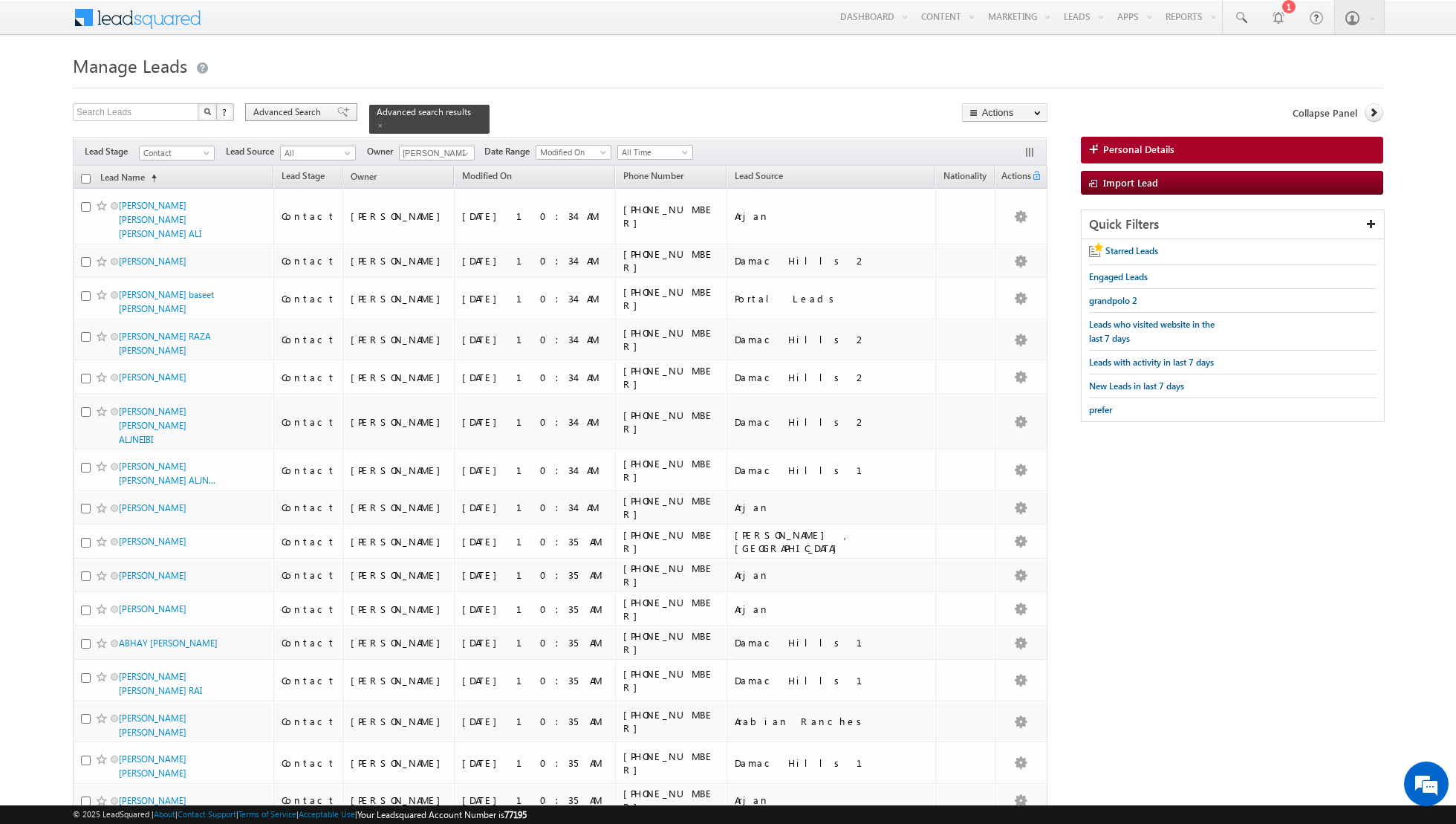
click at [338, 117] on span at bounding box center [344, 112] width 12 height 11
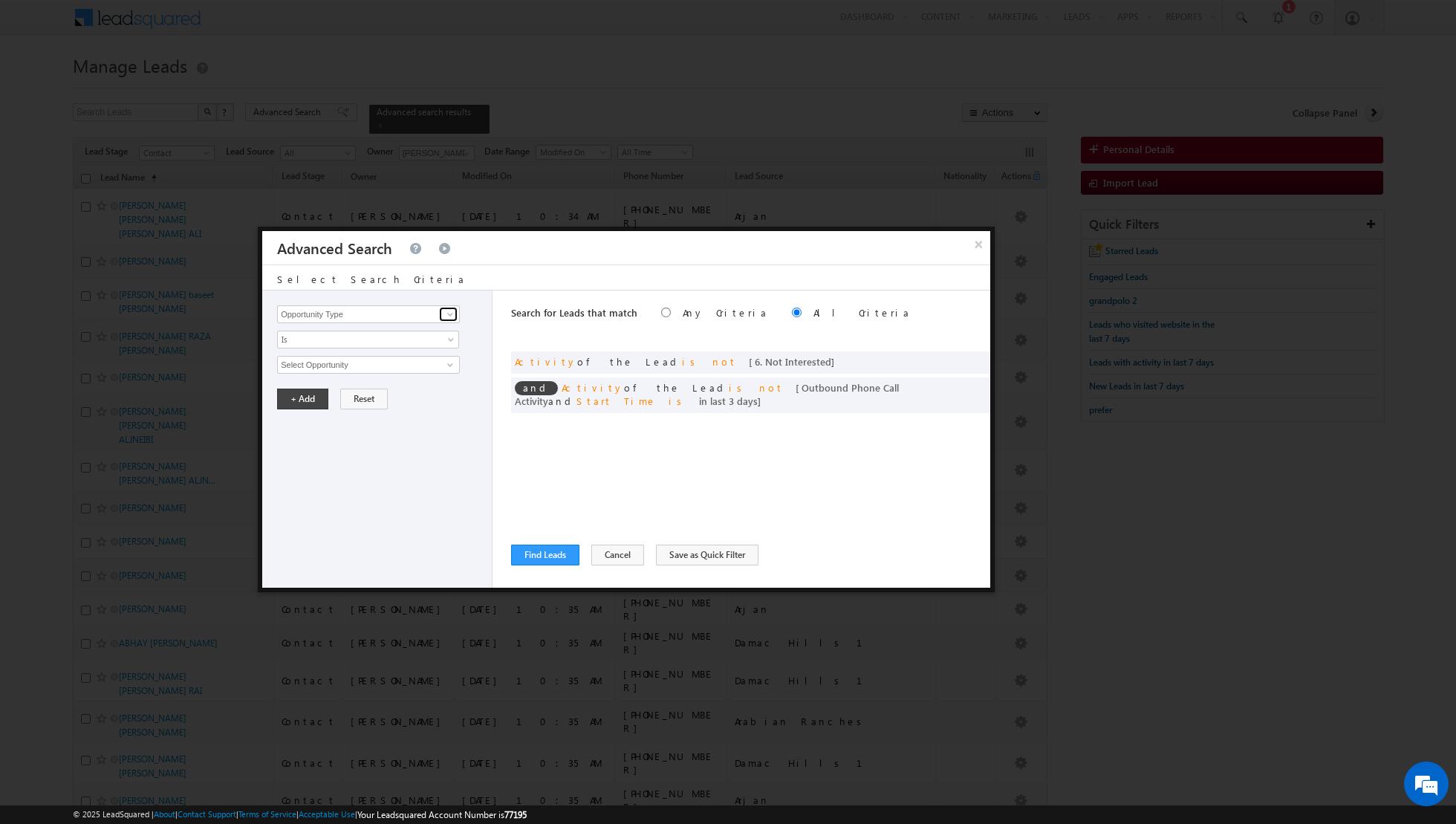
click at [453, 314] on span at bounding box center [450, 314] width 12 height 12
click at [358, 341] on link "Lead Source" at bounding box center [368, 345] width 182 height 18
type input "Lead Source"
click at [449, 358] on span "select" at bounding box center [452, 369] width 12 height 25
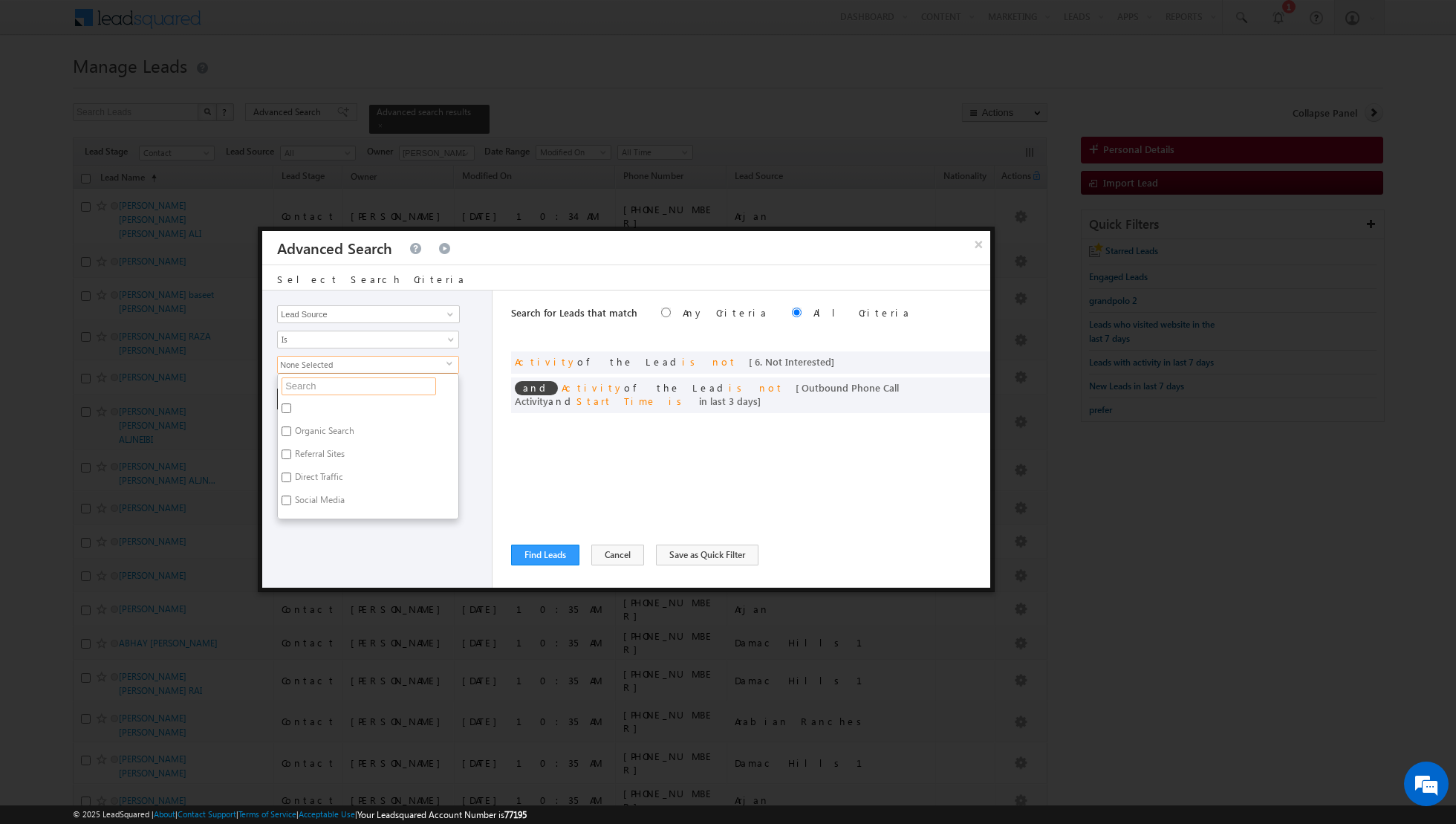
click at [379, 388] on input "text" at bounding box center [358, 387] width 154 height 18
type input "towns"
type input "town"
click at [285, 406] on input "[GEOGRAPHIC_DATA]" at bounding box center [286, 408] width 10 height 10
checkbox input "true"
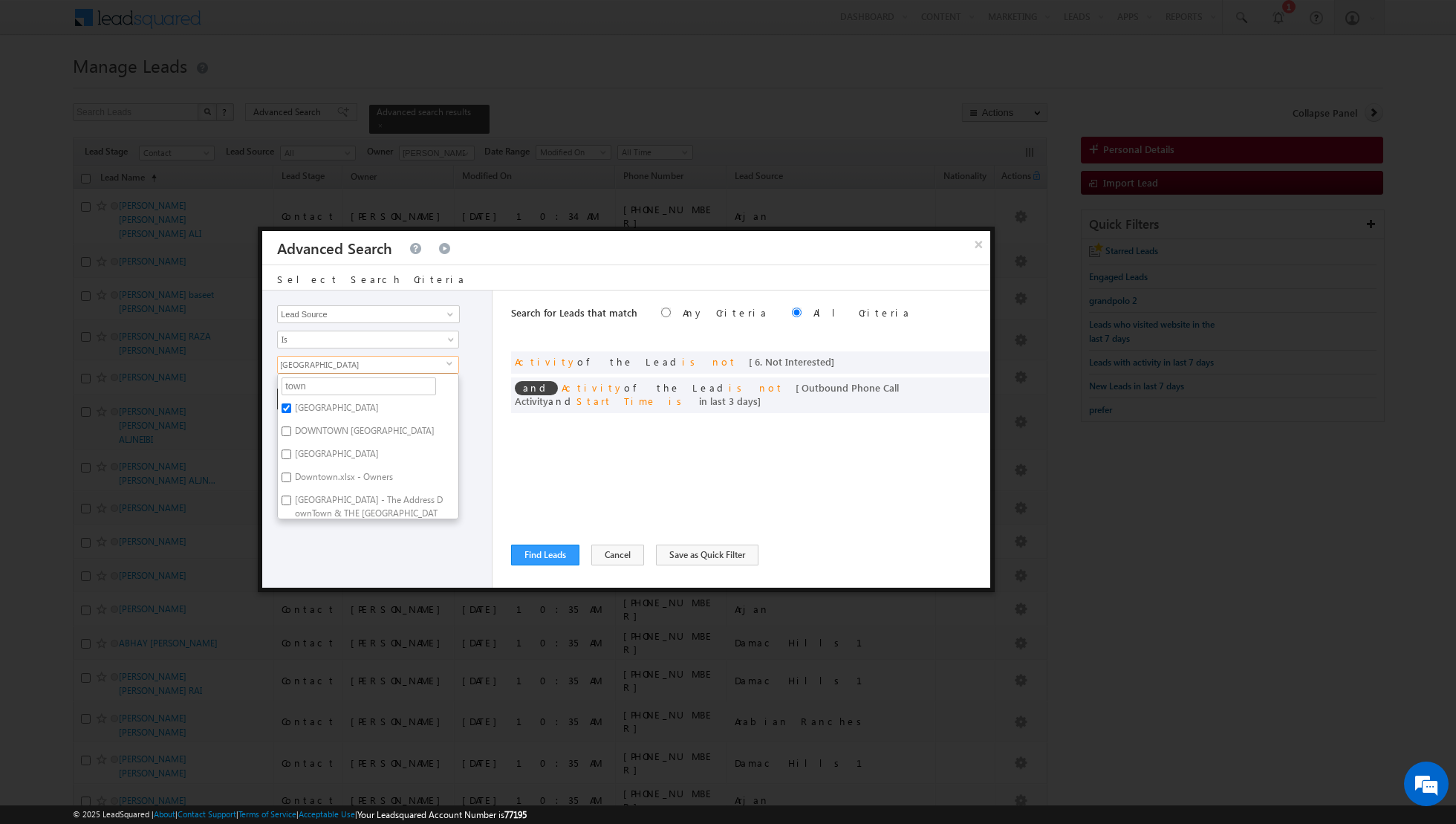
click at [336, 551] on div "Opportunity Type Lead Activity Task Sales Group Prospect Id Address 1 Address 2…" at bounding box center [378, 439] width 230 height 297
click at [303, 395] on button "+ Add" at bounding box center [303, 398] width 52 height 21
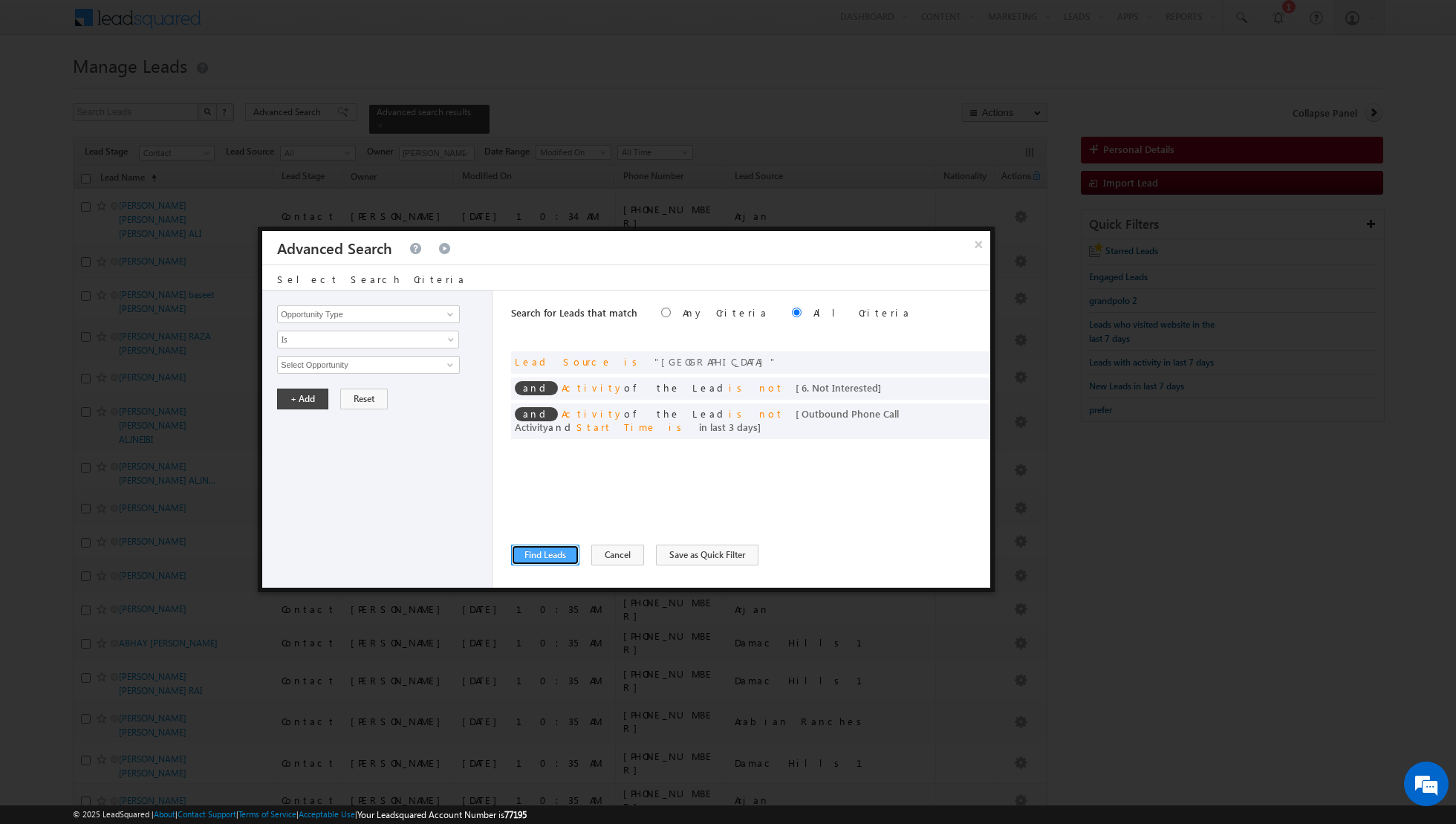
click at [534, 553] on button "Find Leads" at bounding box center [546, 555] width 68 height 21
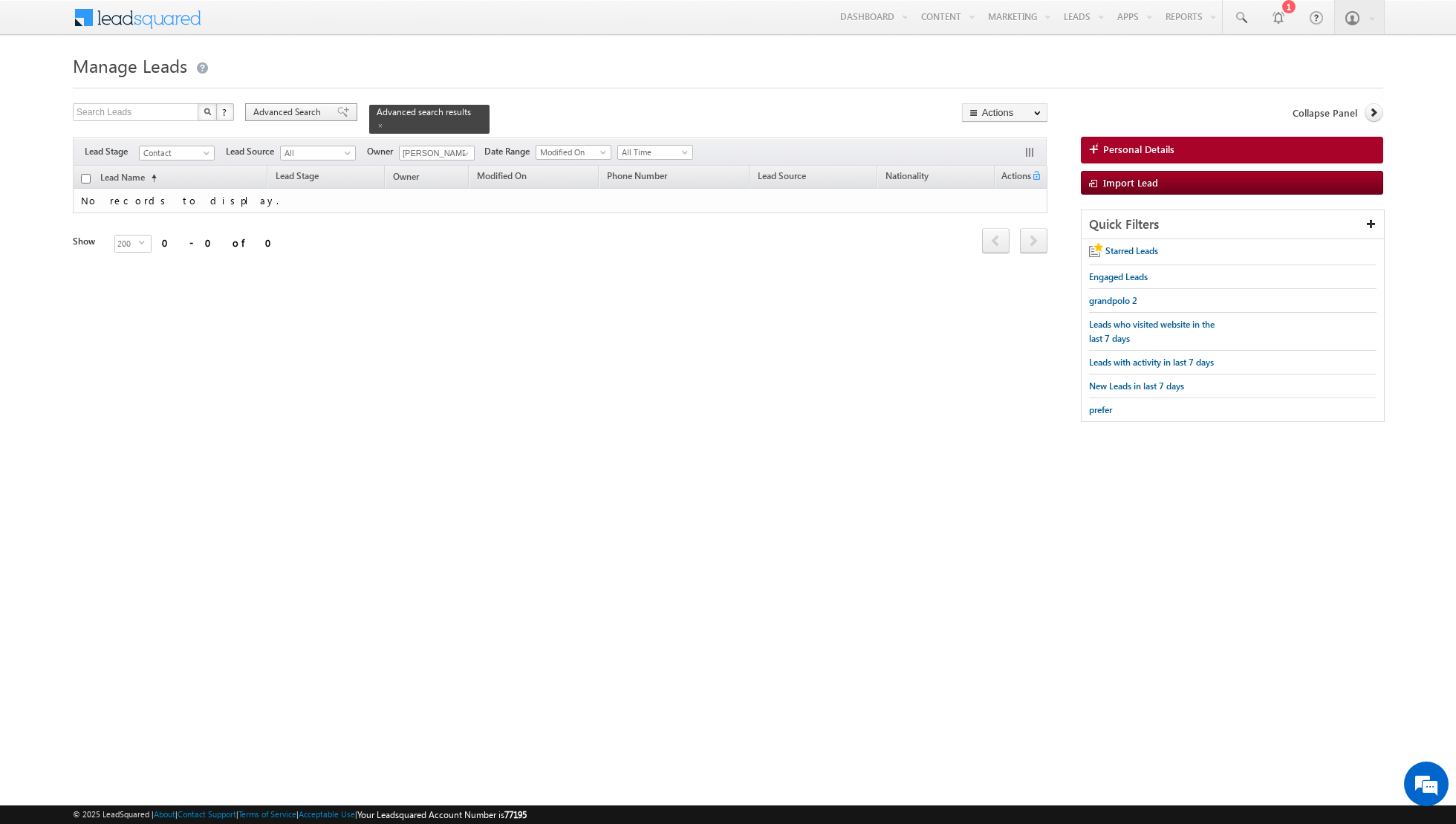
click at [338, 112] on span at bounding box center [344, 112] width 12 height 11
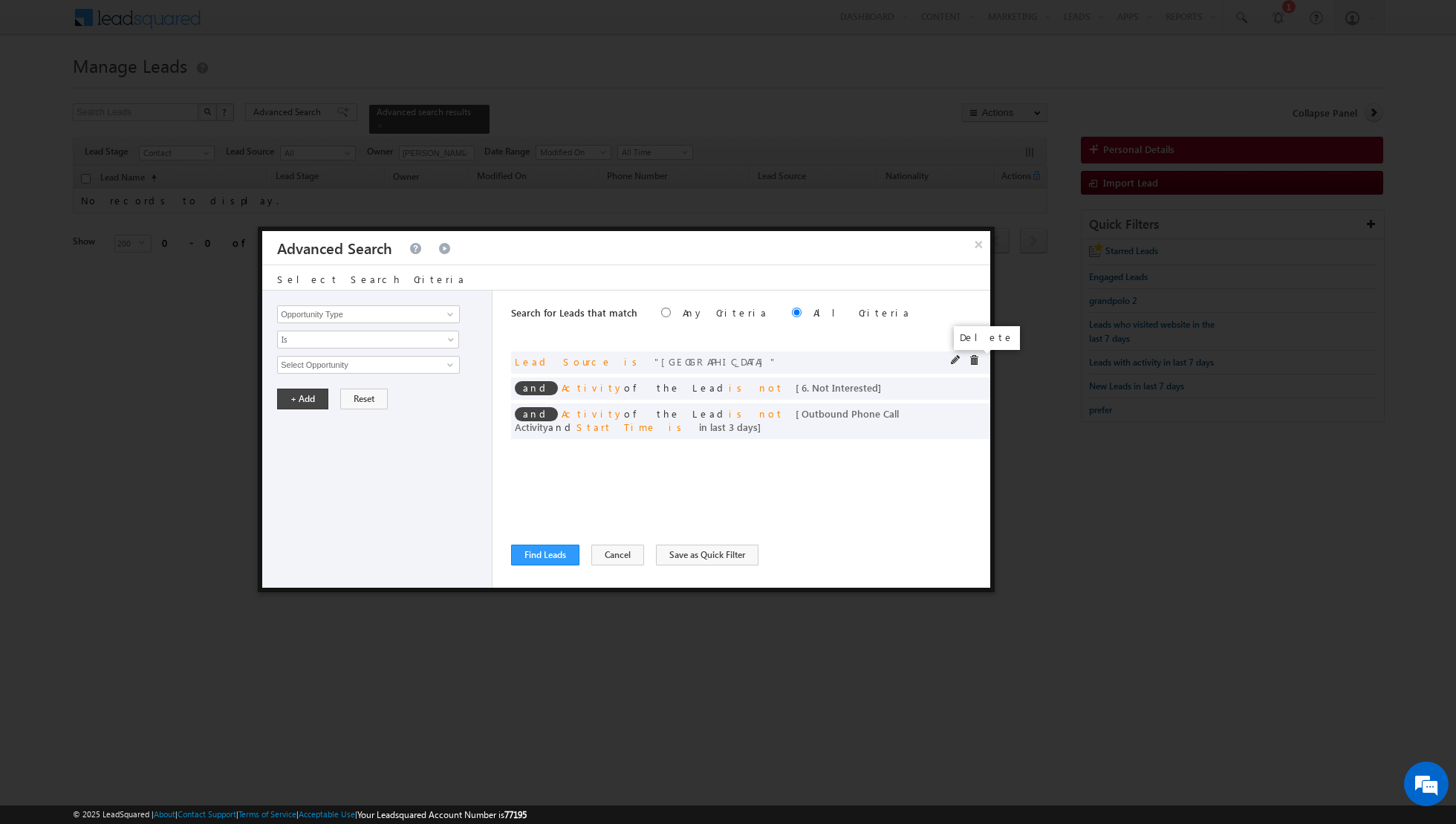
click at [975, 359] on span at bounding box center [974, 360] width 11 height 11
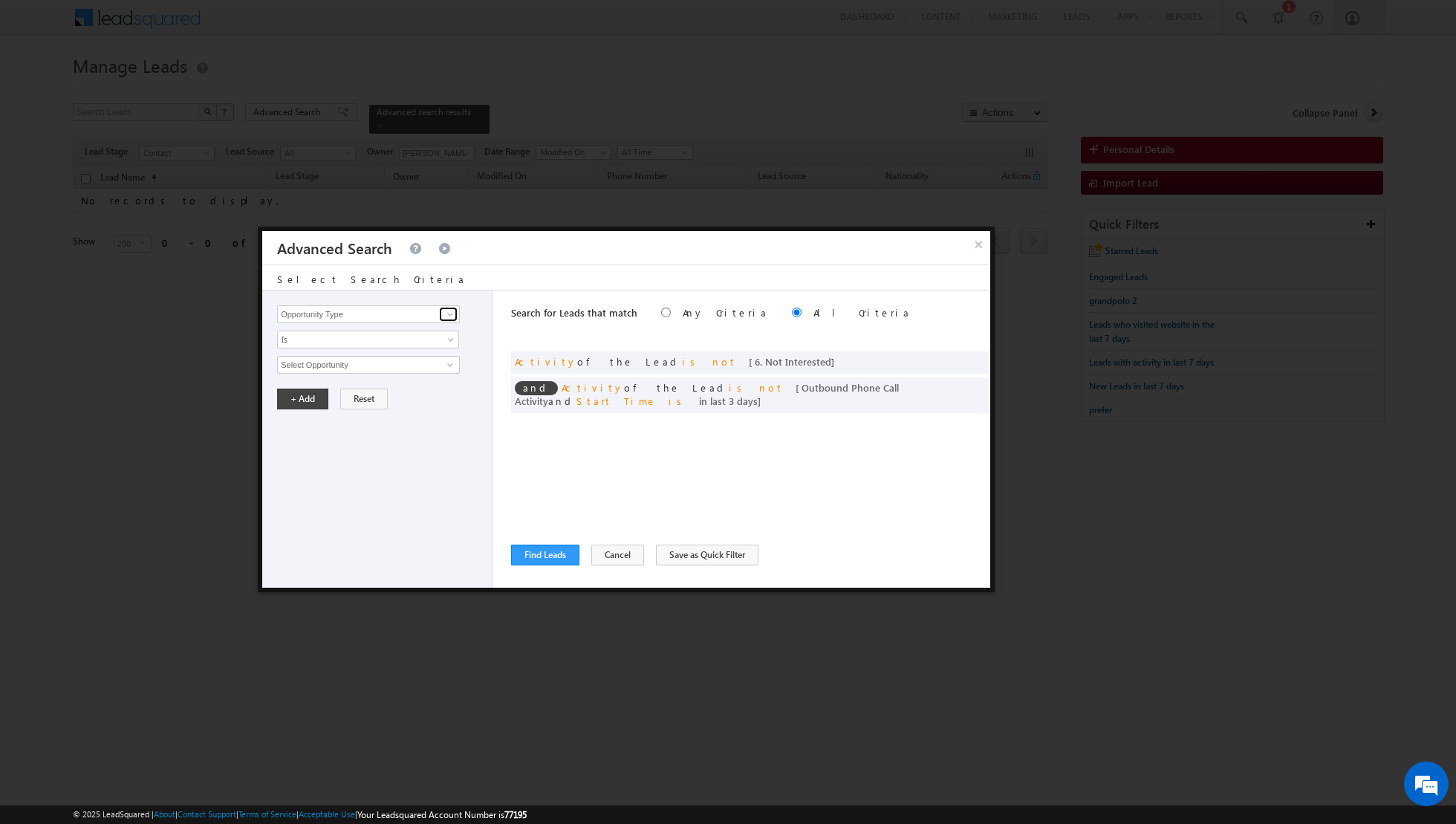
click at [450, 309] on span at bounding box center [450, 314] width 12 height 12
click at [401, 341] on link "Lead Source" at bounding box center [368, 345] width 182 height 18
type input "Lead Source"
click at [450, 362] on span "select" at bounding box center [452, 363] width 12 height 7
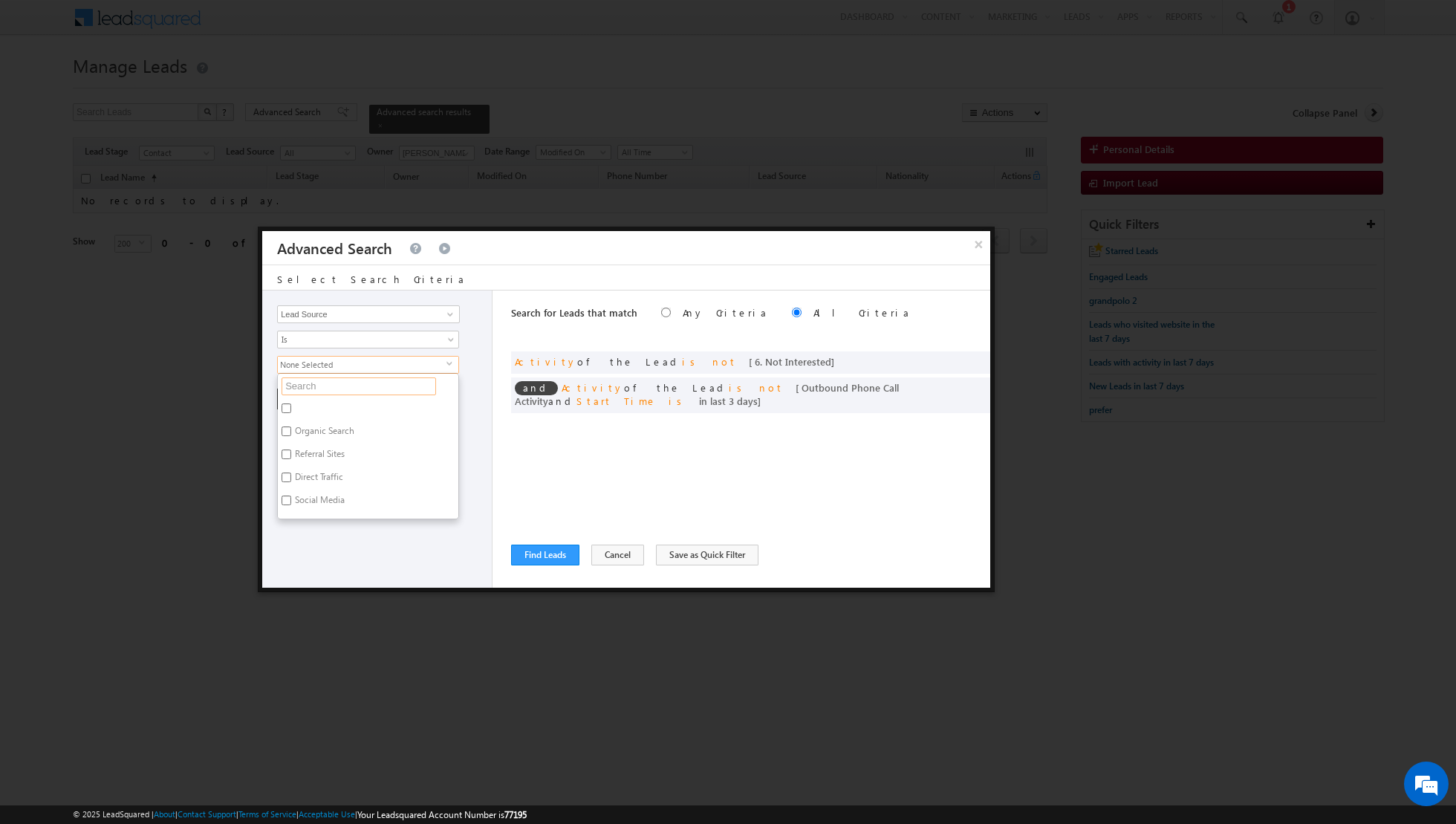
click at [399, 385] on input "text" at bounding box center [358, 387] width 154 height 18
type input "towns"
click at [285, 406] on input "Townsquare (c) [DATE].xlsx - Townsquare 2023" at bounding box center [286, 408] width 10 height 10
checkbox input "true"
click at [286, 436] on input "[GEOGRAPHIC_DATA] townsquare townhouses complete.xlsx - Sheet2" at bounding box center [286, 439] width 10 height 10
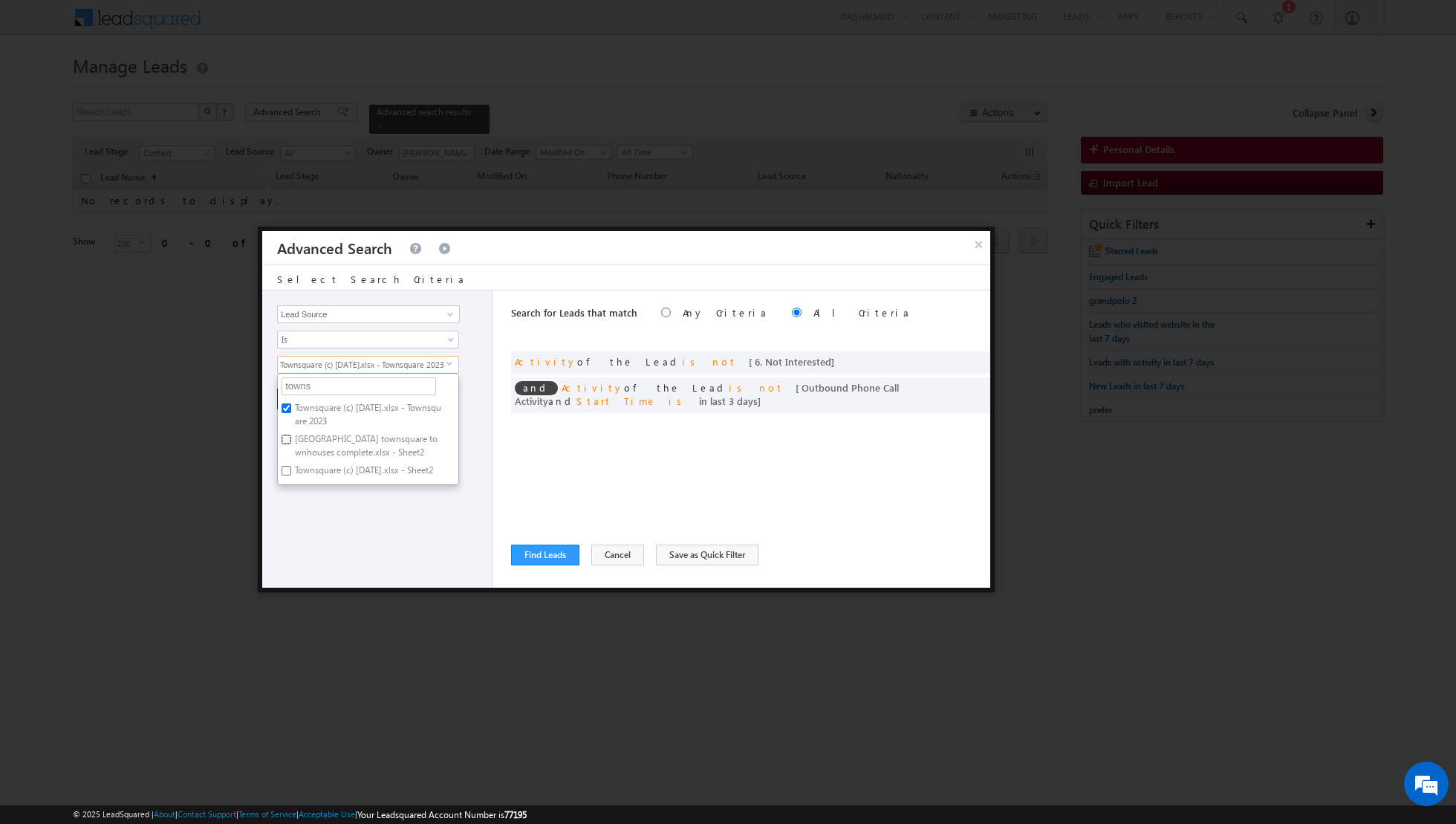
checkbox input "true"
click at [286, 469] on input "Townsquare (c) [DATE].xlsx - Sheet2" at bounding box center [286, 471] width 10 height 10
checkbox input "true"
click at [329, 389] on input "towns" at bounding box center [358, 387] width 154 height 18
type input "town"
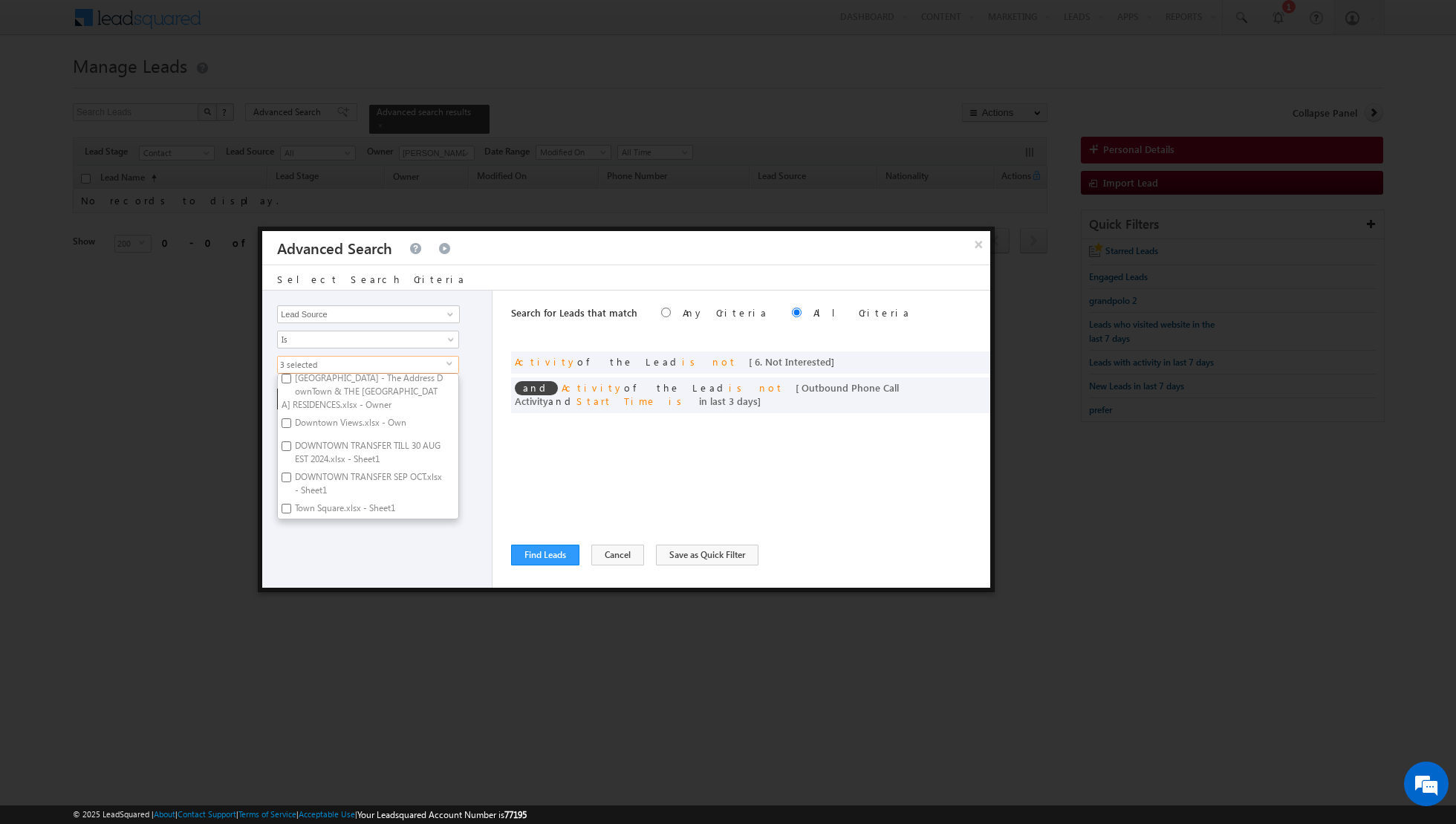
scroll to position [79, 0]
click at [290, 501] on input "Town Square.xlsx - Sheet1" at bounding box center [286, 506] width 10 height 10
checkbox input "true"
click at [345, 559] on div "Opportunity Type Lead Activity Task Sales Group Prospect Id Address 1 Address 2…" at bounding box center [378, 439] width 230 height 297
click at [307, 397] on button "+ Add" at bounding box center [303, 398] width 52 height 21
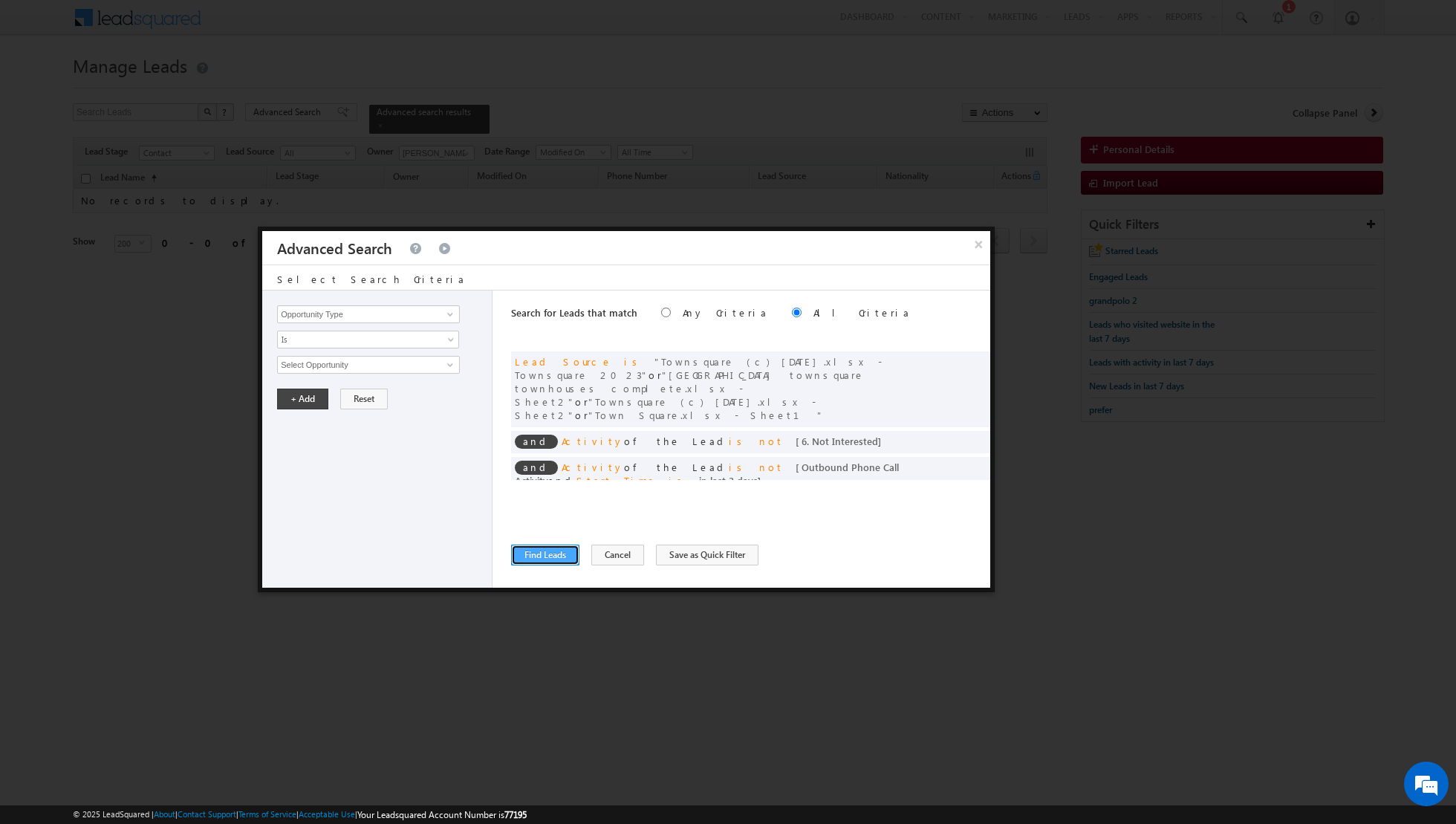
click at [533, 549] on button "Find Leads" at bounding box center [546, 555] width 68 height 21
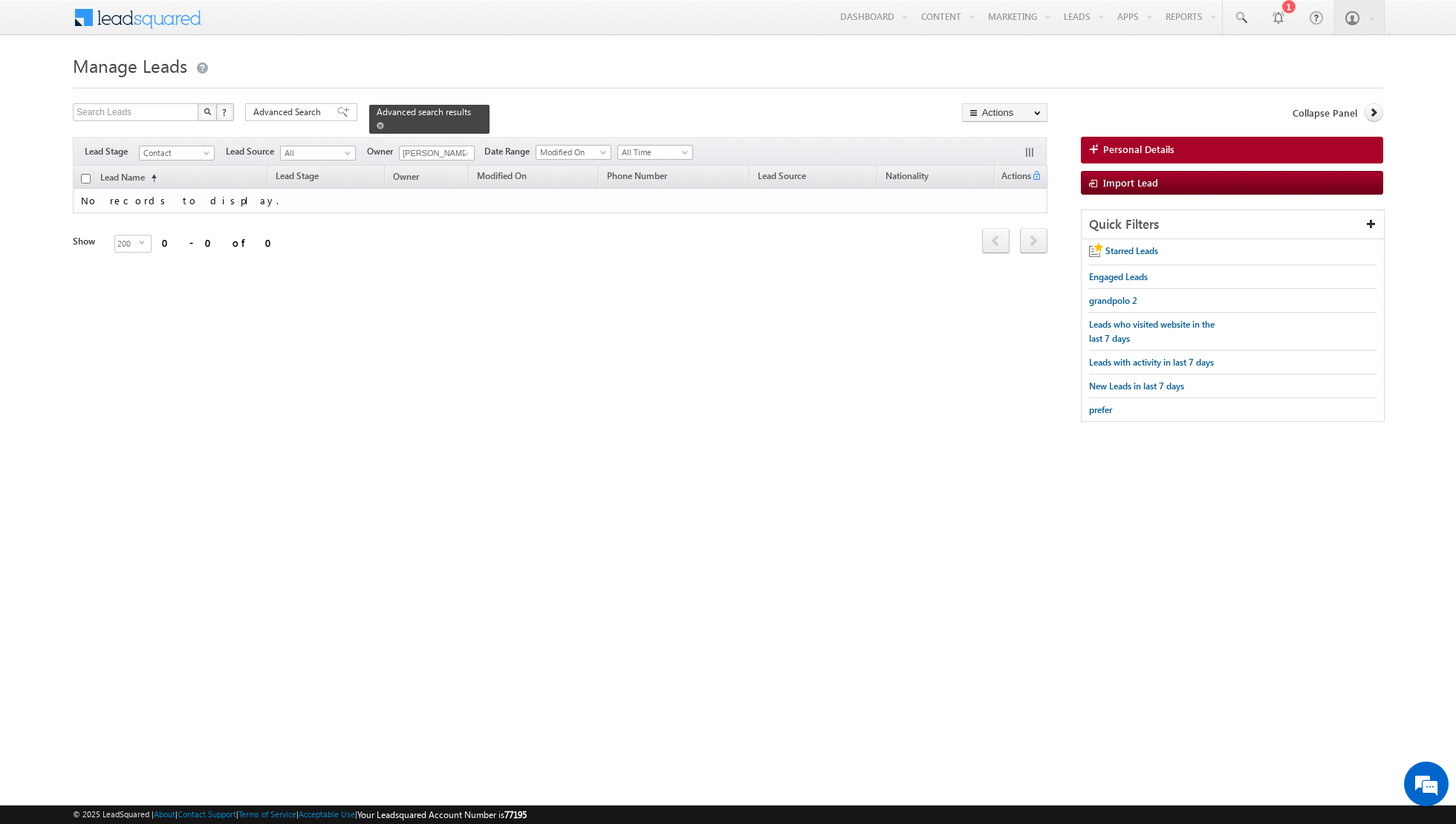
click at [377, 129] on link at bounding box center [381, 125] width 8 height 13
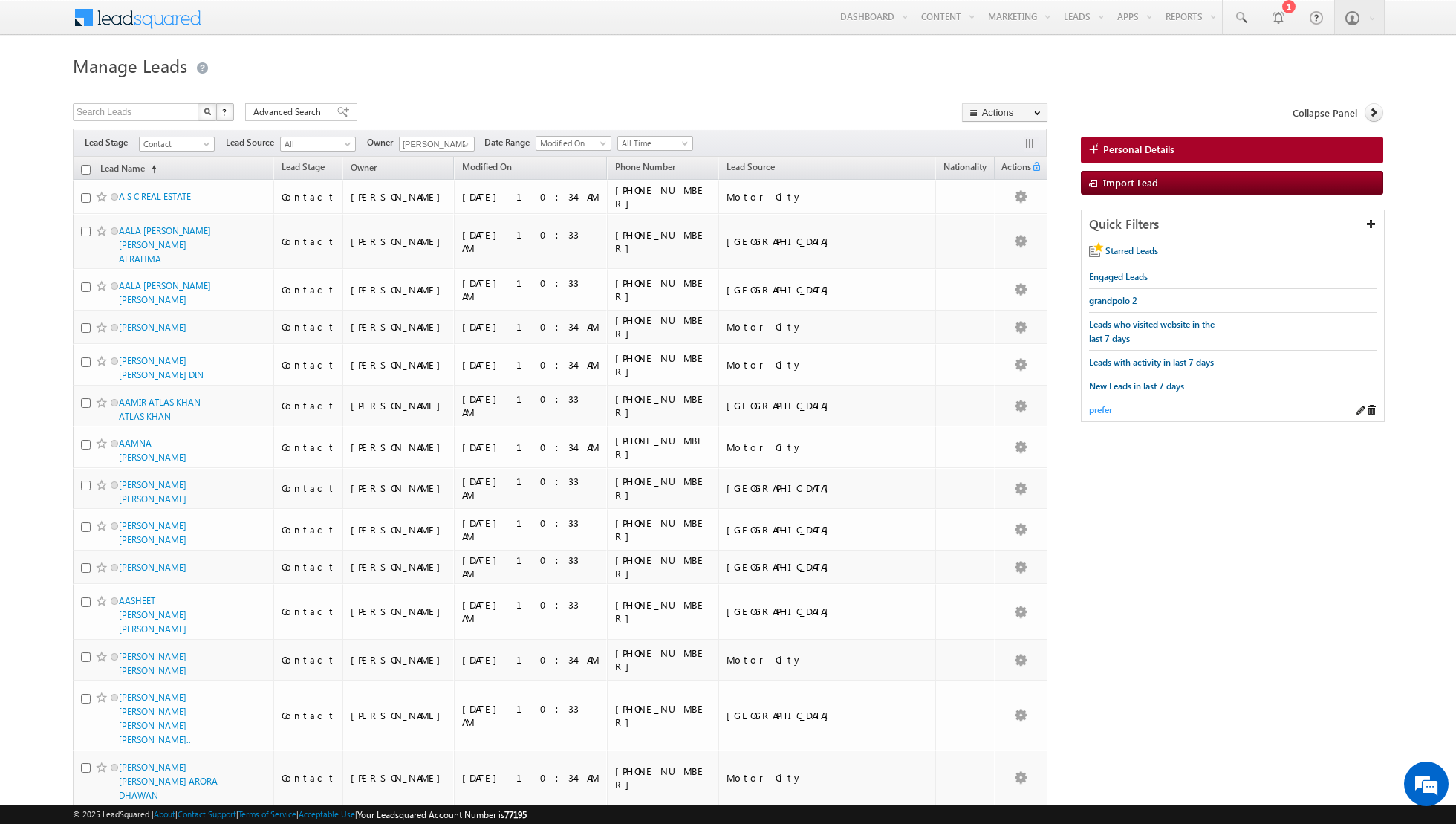
click at [1104, 408] on span "prefer" at bounding box center [1101, 409] width 23 height 11
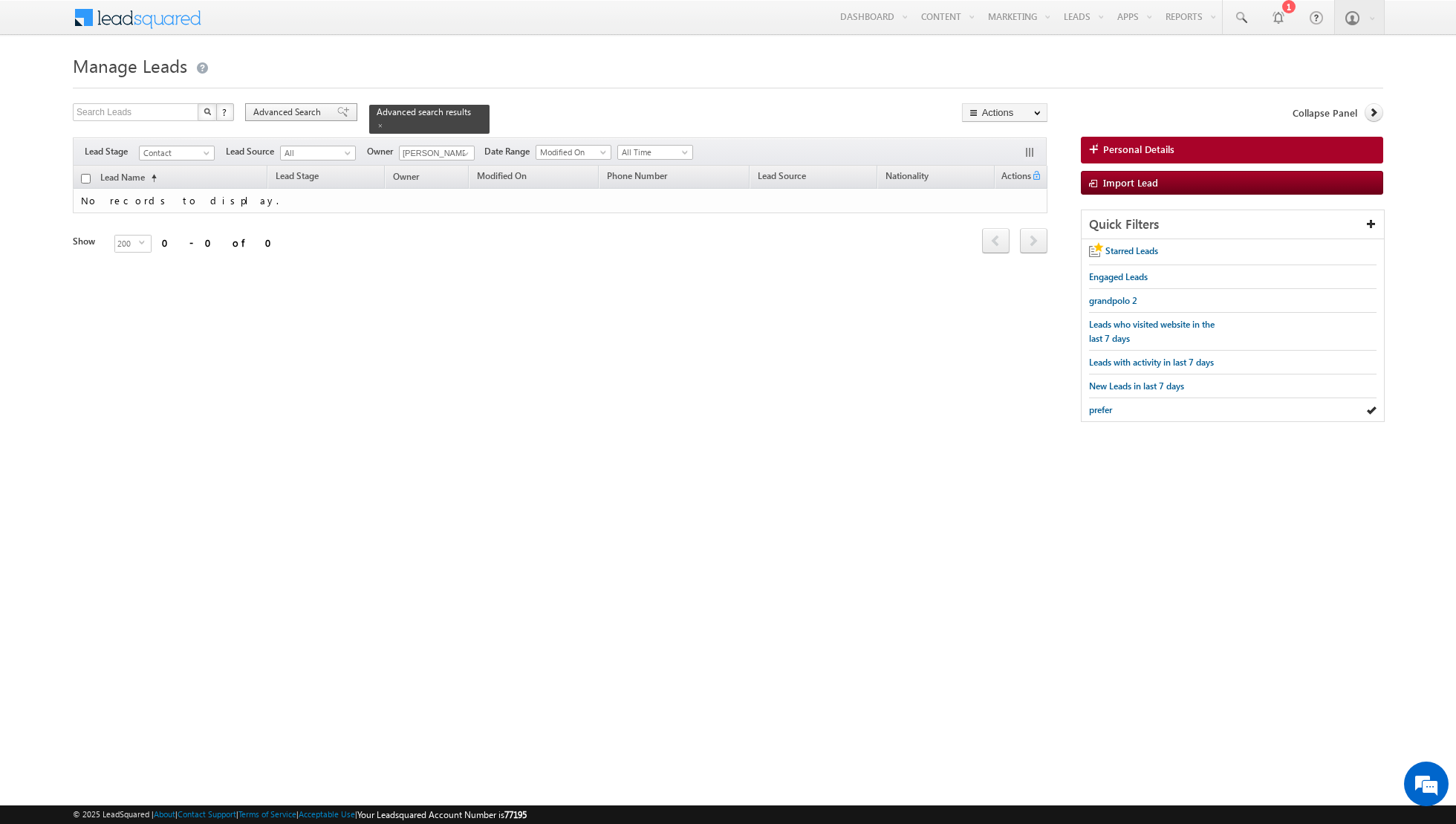
click at [338, 115] on span at bounding box center [344, 112] width 12 height 11
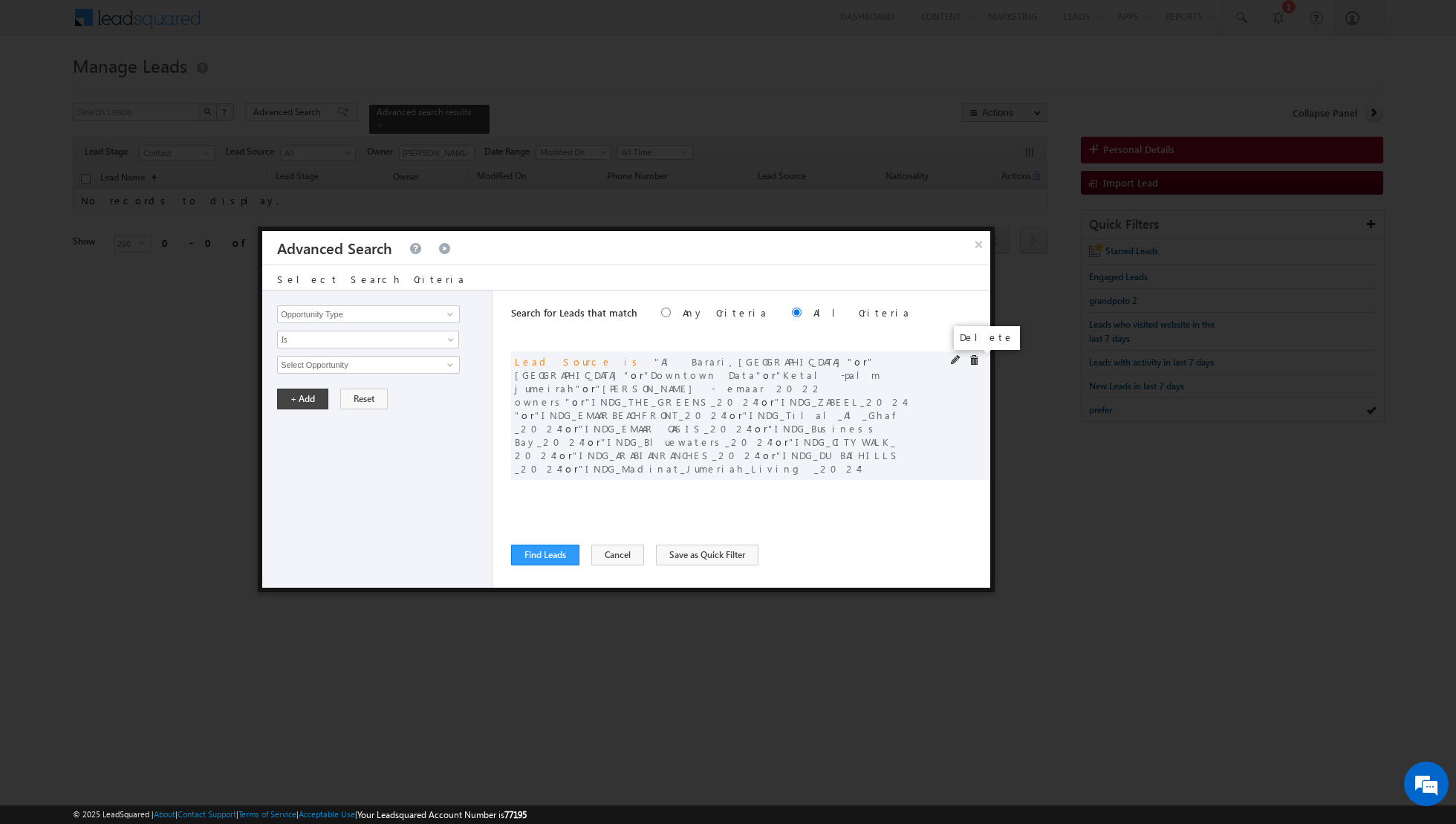
click at [975, 359] on span at bounding box center [974, 360] width 11 height 11
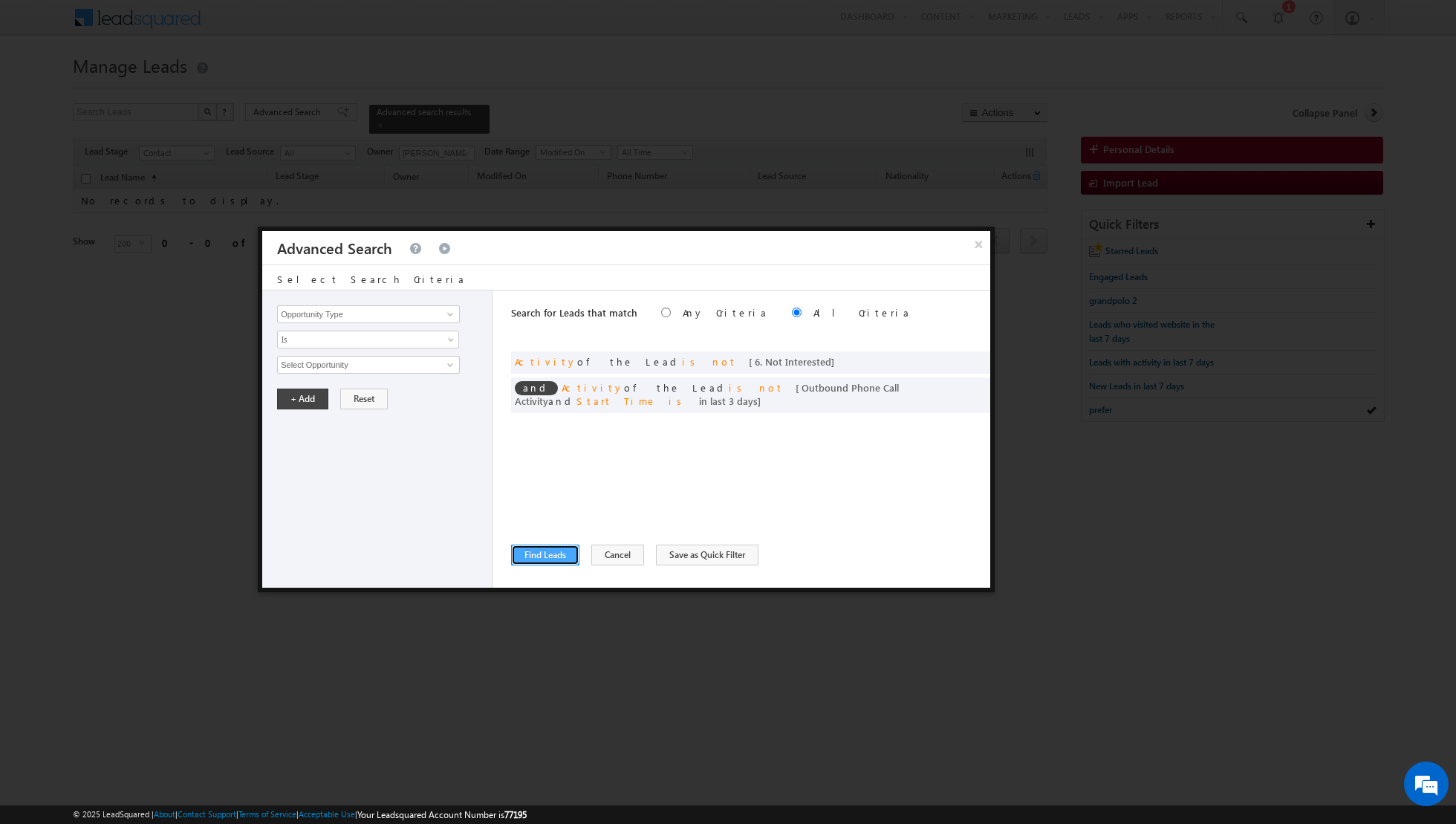
click at [550, 548] on button "Find Leads" at bounding box center [546, 555] width 68 height 21
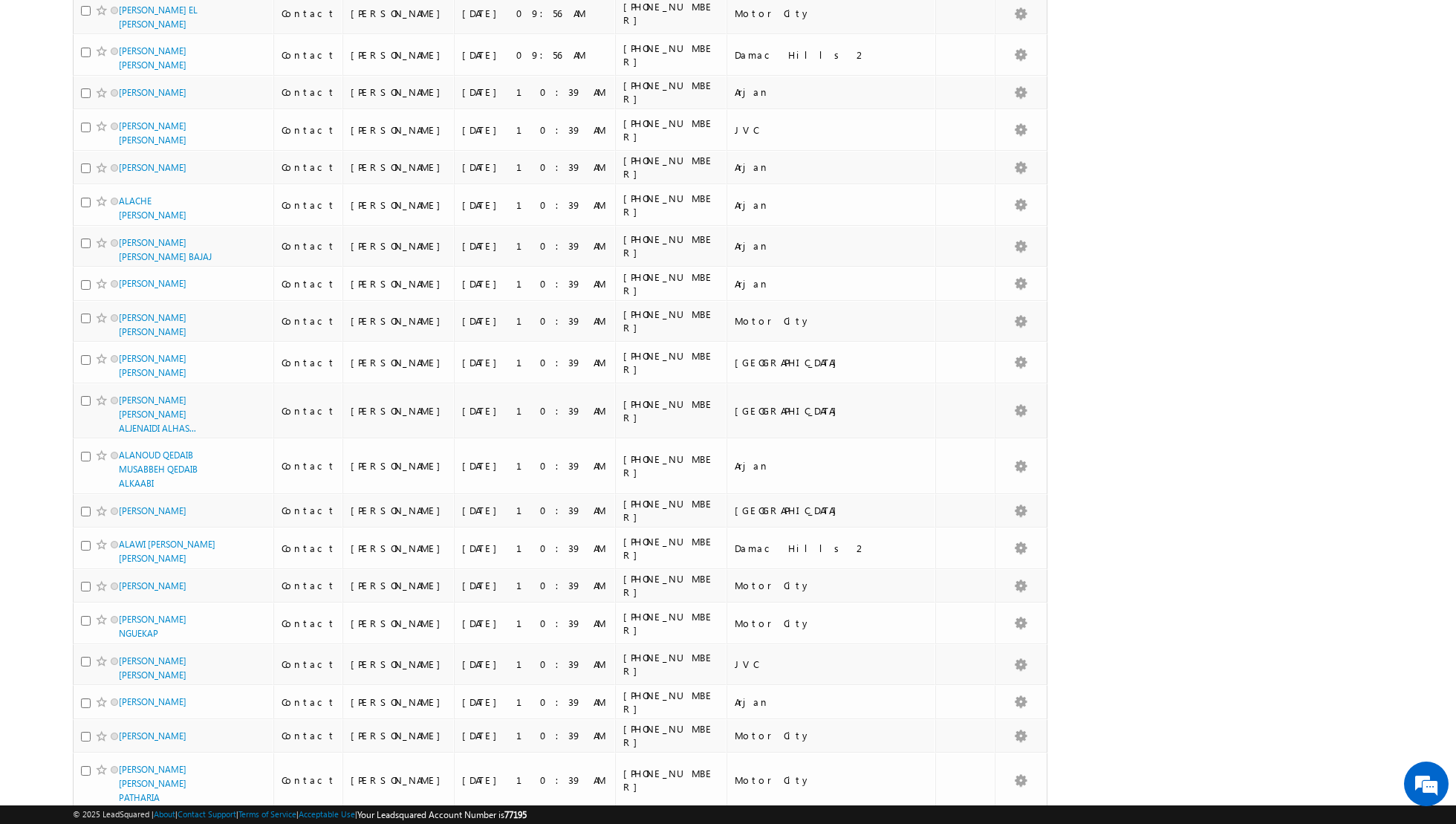
scroll to position [7166, 0]
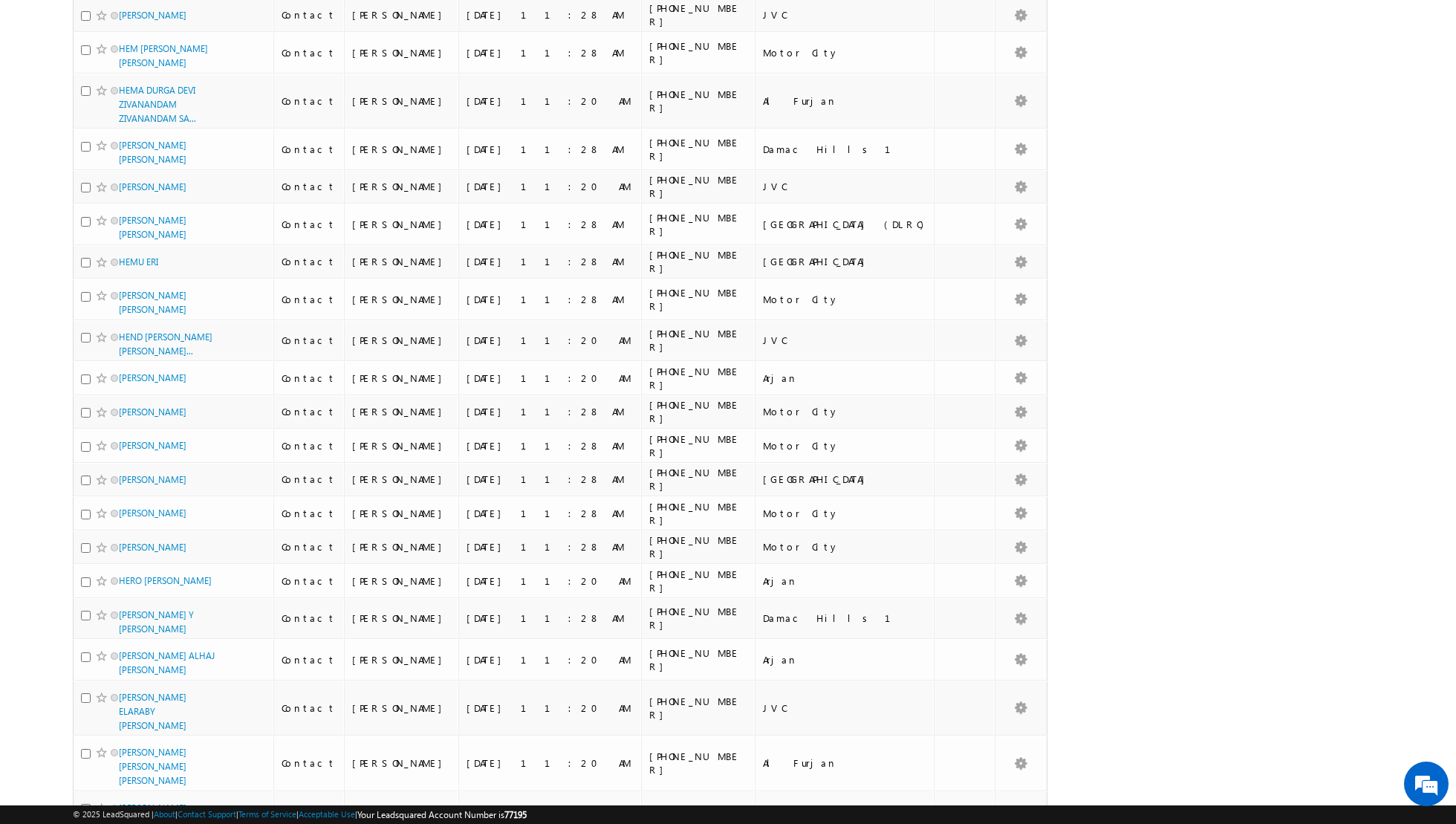
scroll to position [7071, 0]
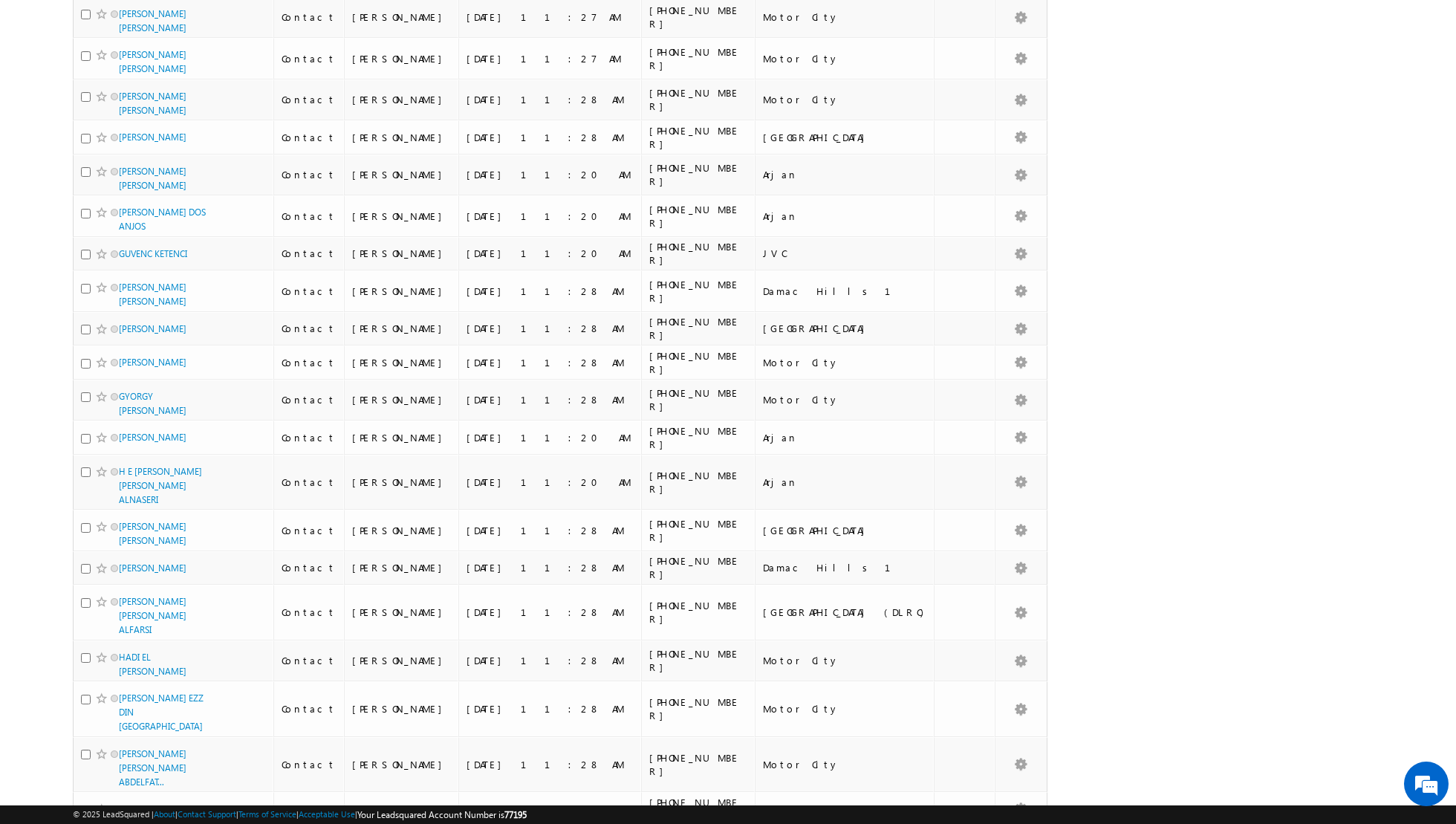
scroll to position [6844, 0]
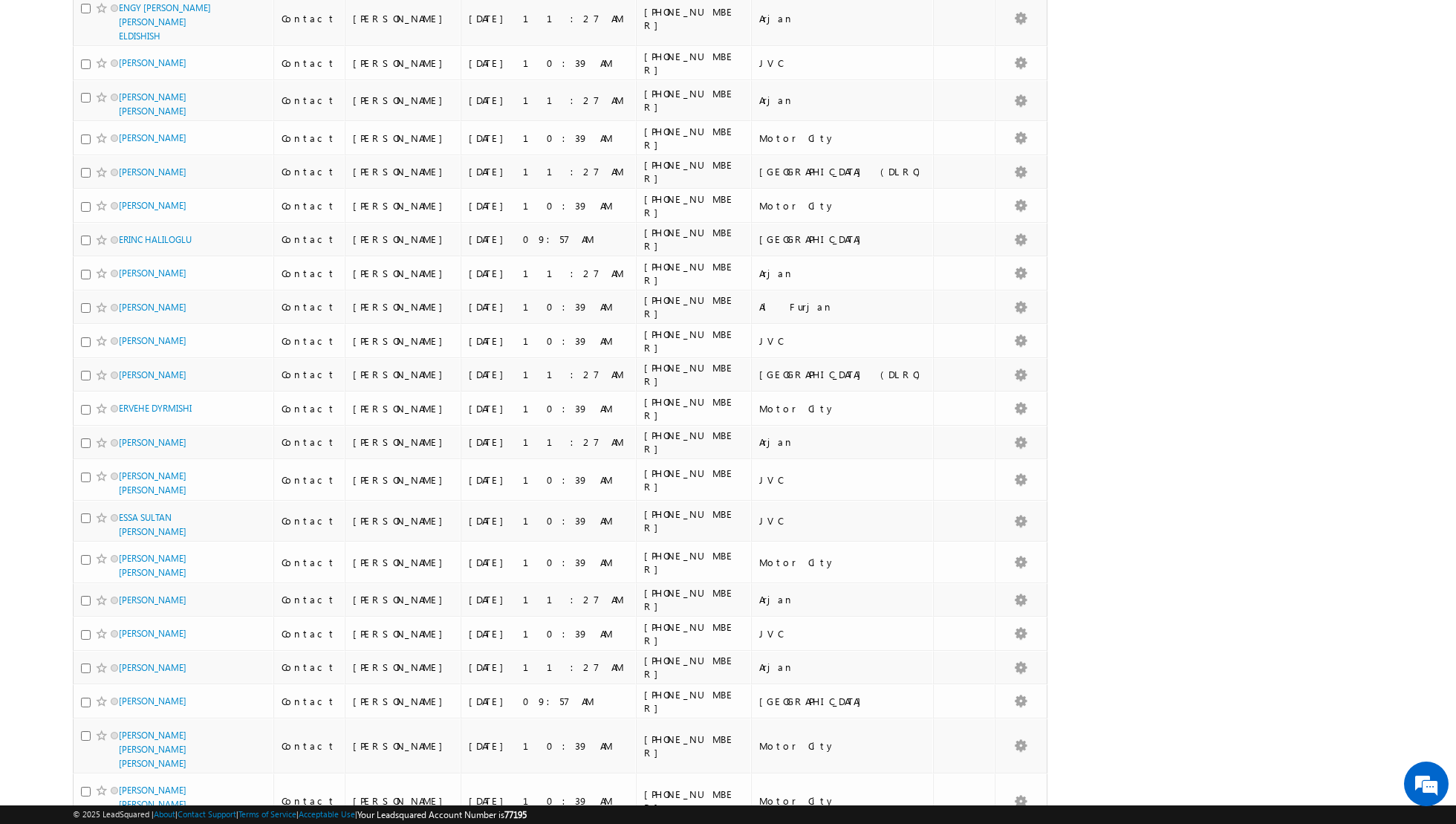
scroll to position [6858, 0]
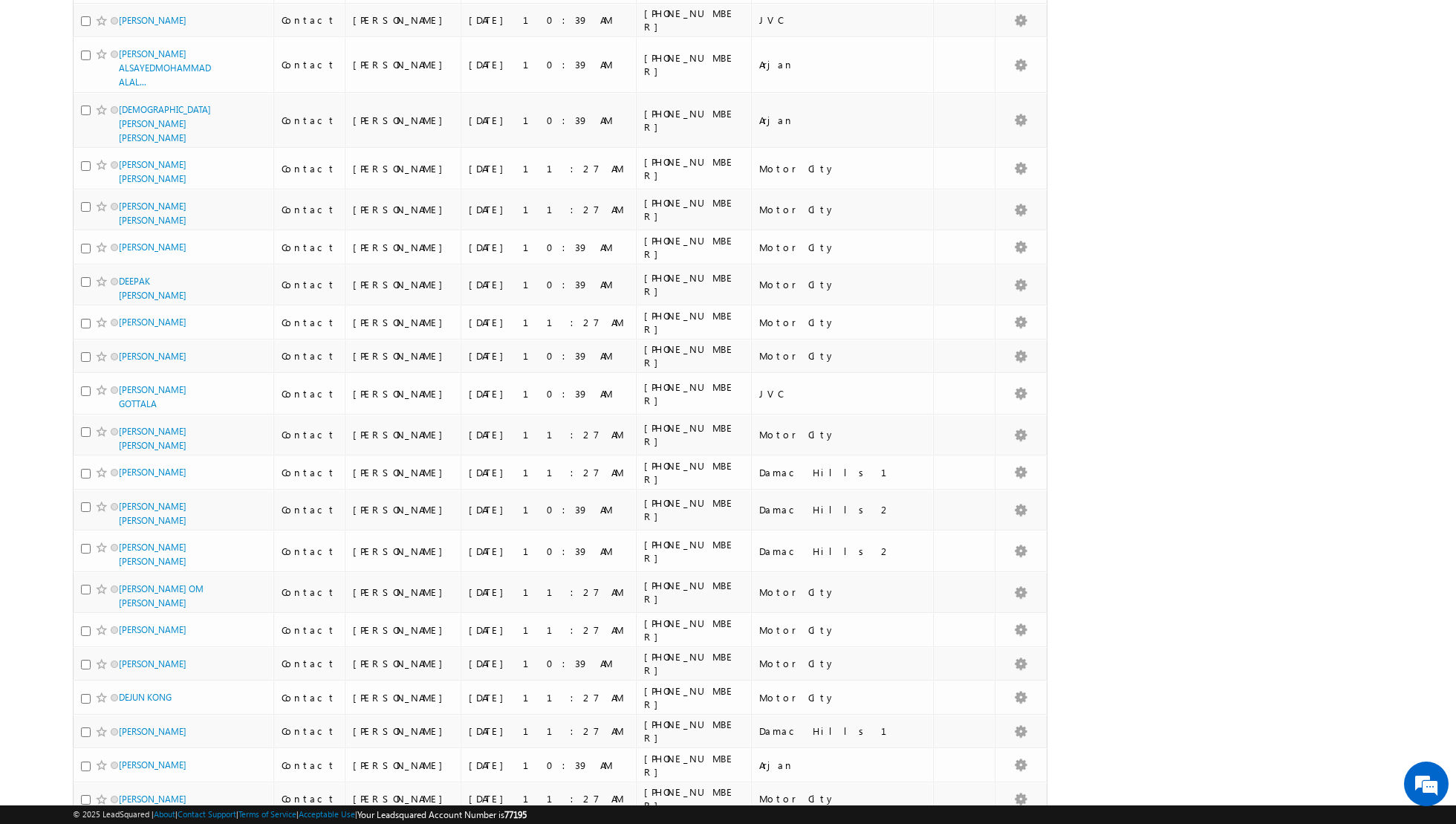
scroll to position [6743, 0]
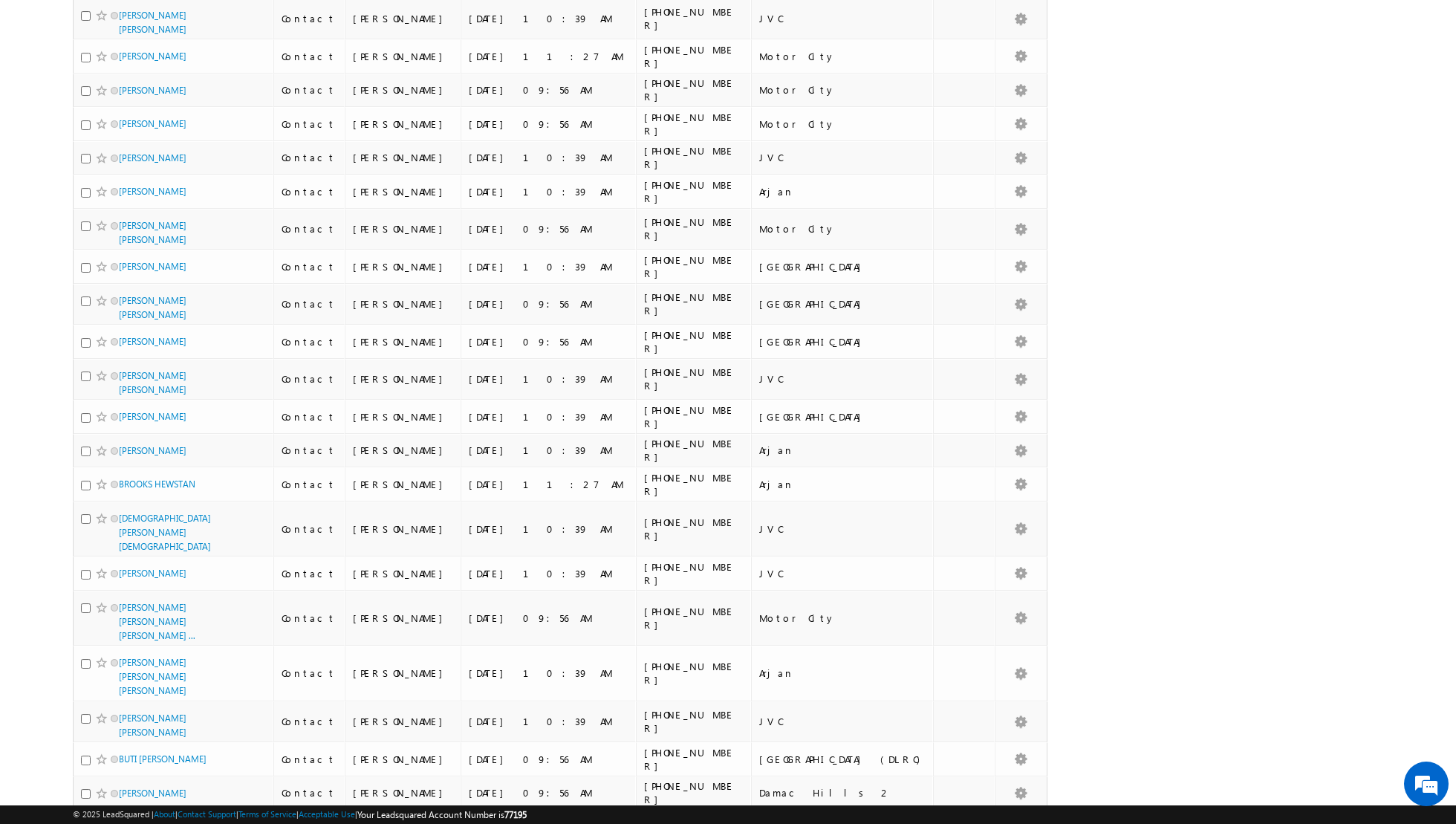
scroll to position [7035, 0]
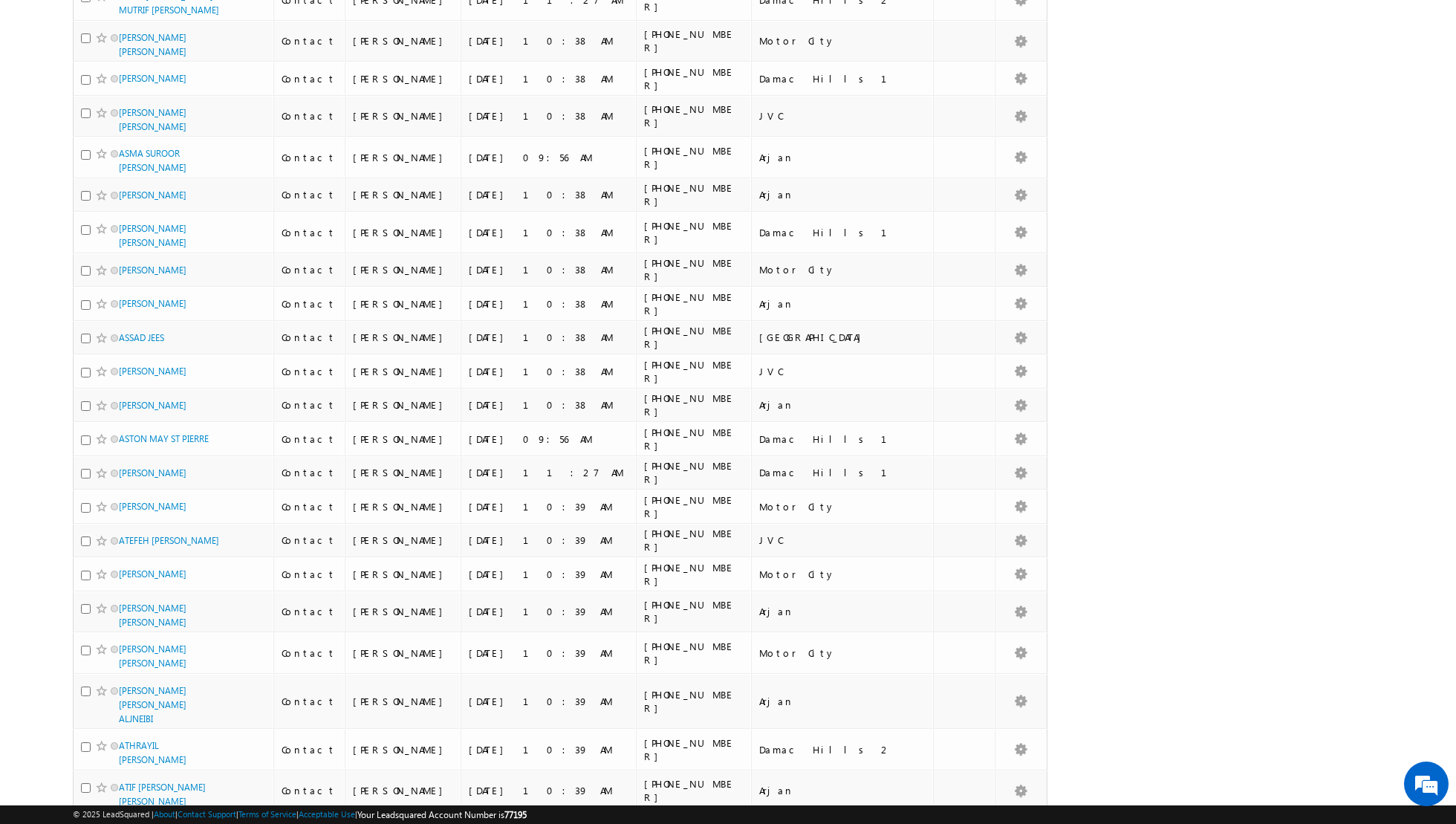
scroll to position [6892, 0]
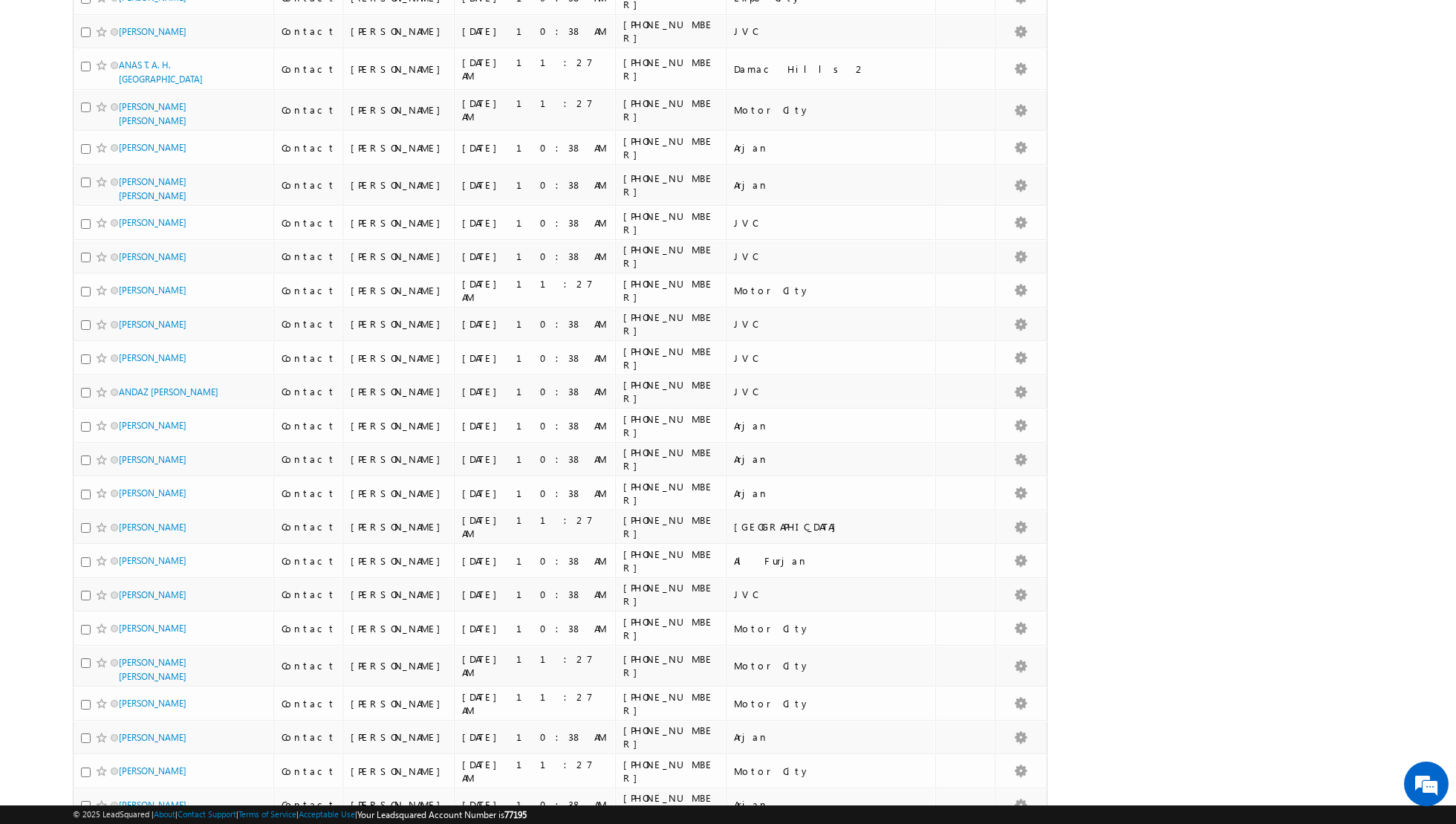
scroll to position [6880, 0]
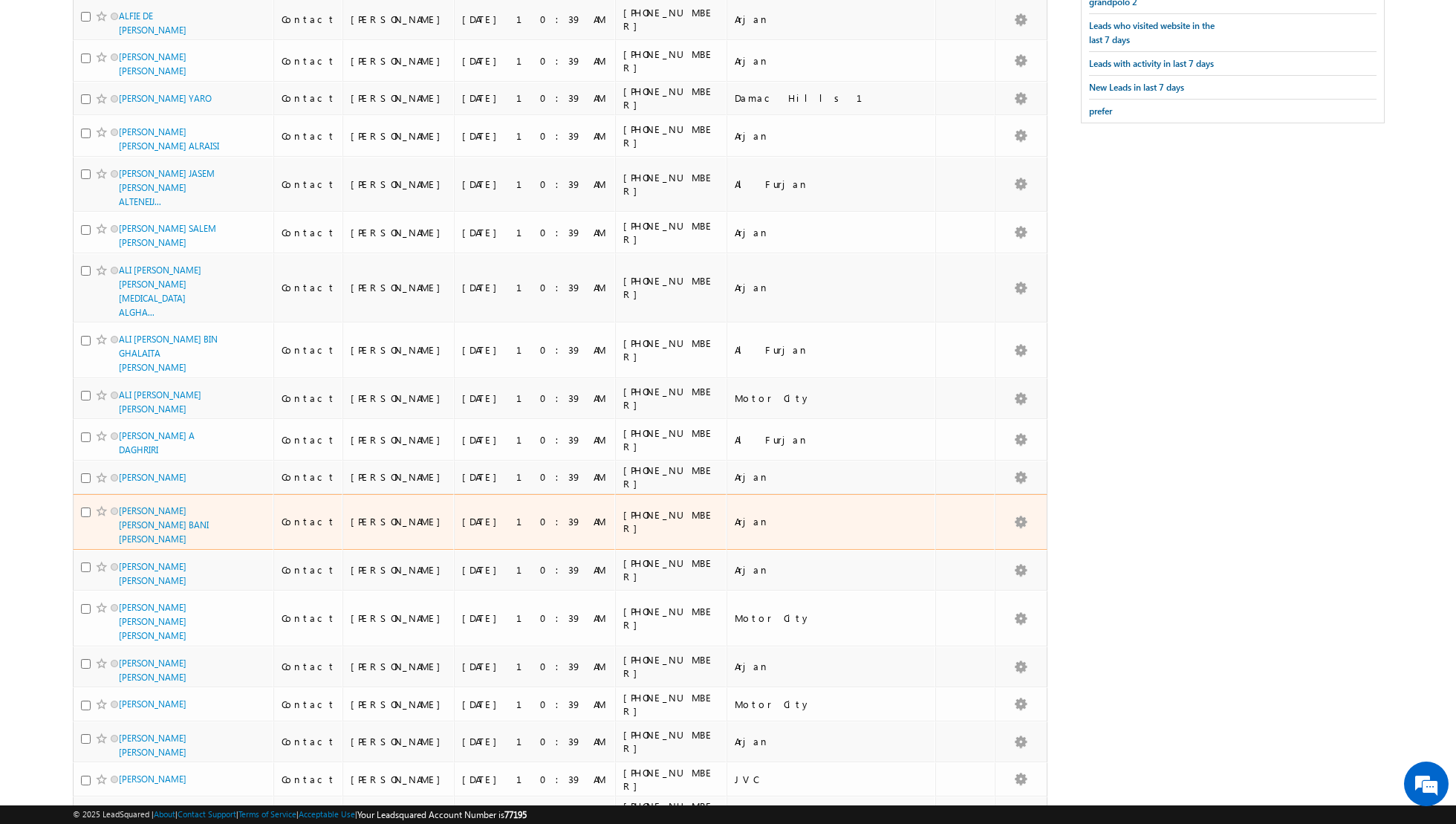
scroll to position [0, 0]
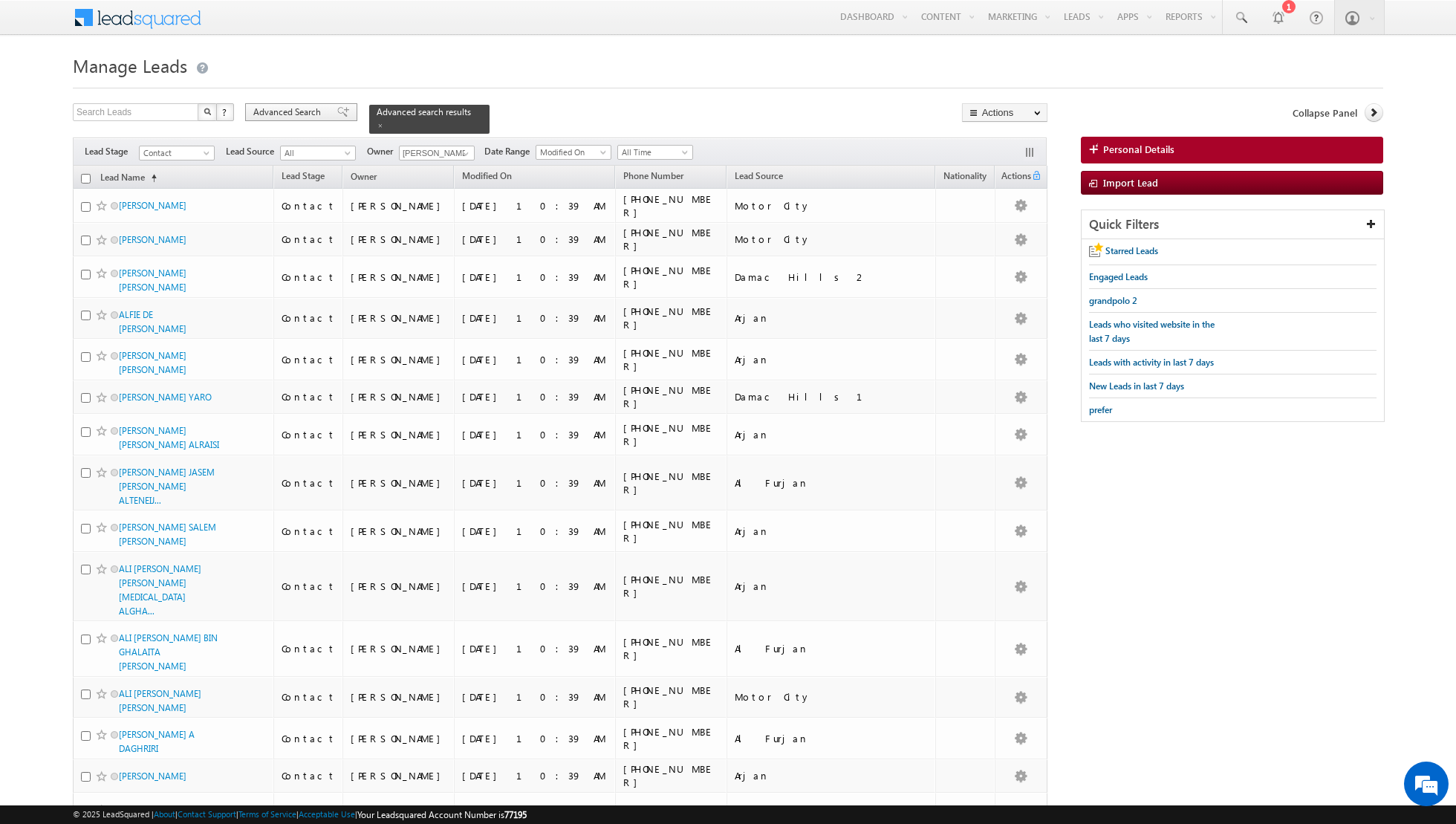
click at [338, 114] on span at bounding box center [344, 112] width 12 height 11
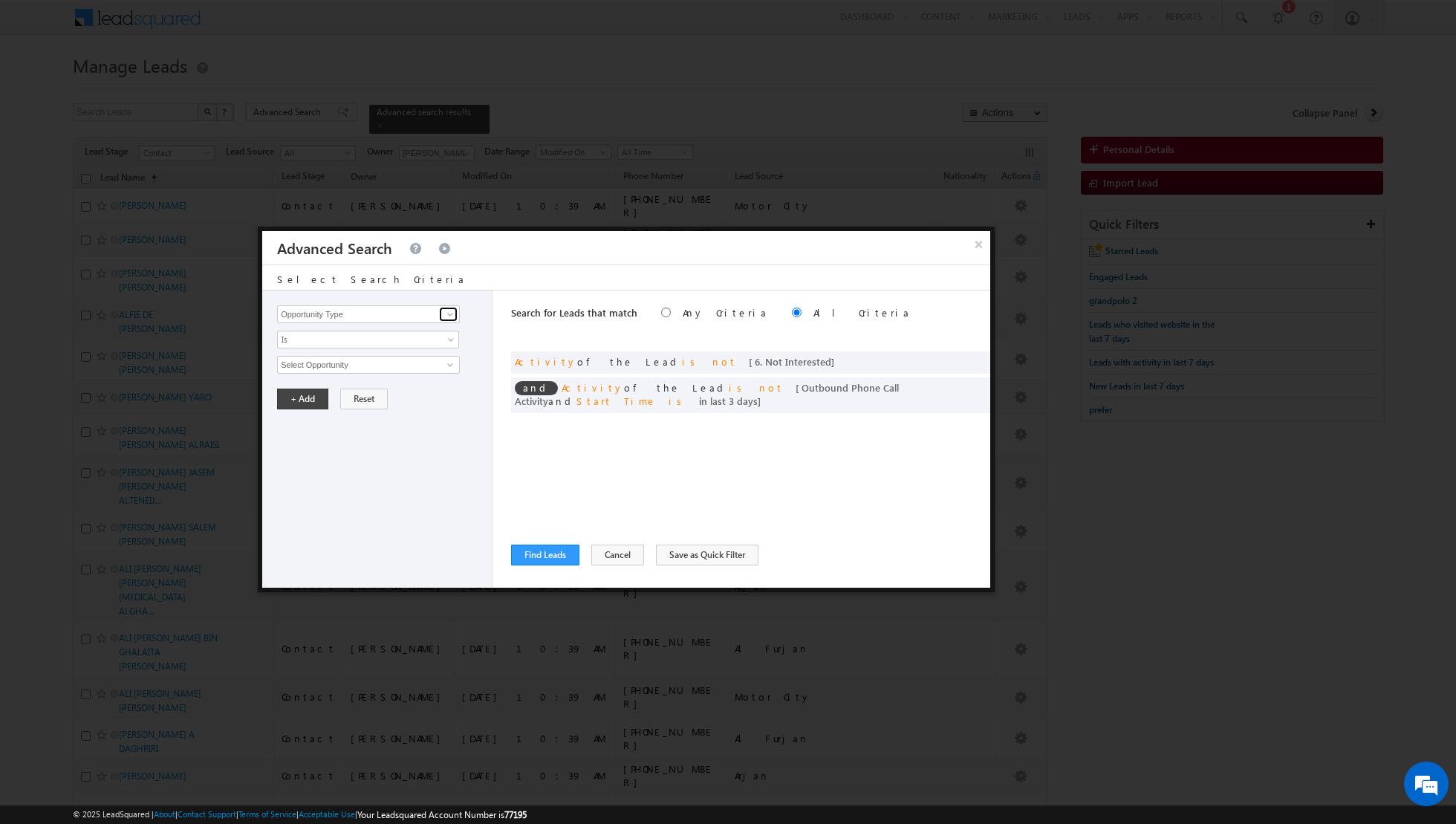
click at [449, 315] on span at bounding box center [450, 314] width 12 height 12
click at [403, 343] on link "Lead Source" at bounding box center [368, 345] width 182 height 18
type input "Lead Source"
click at [451, 357] on span "select" at bounding box center [452, 369] width 12 height 25
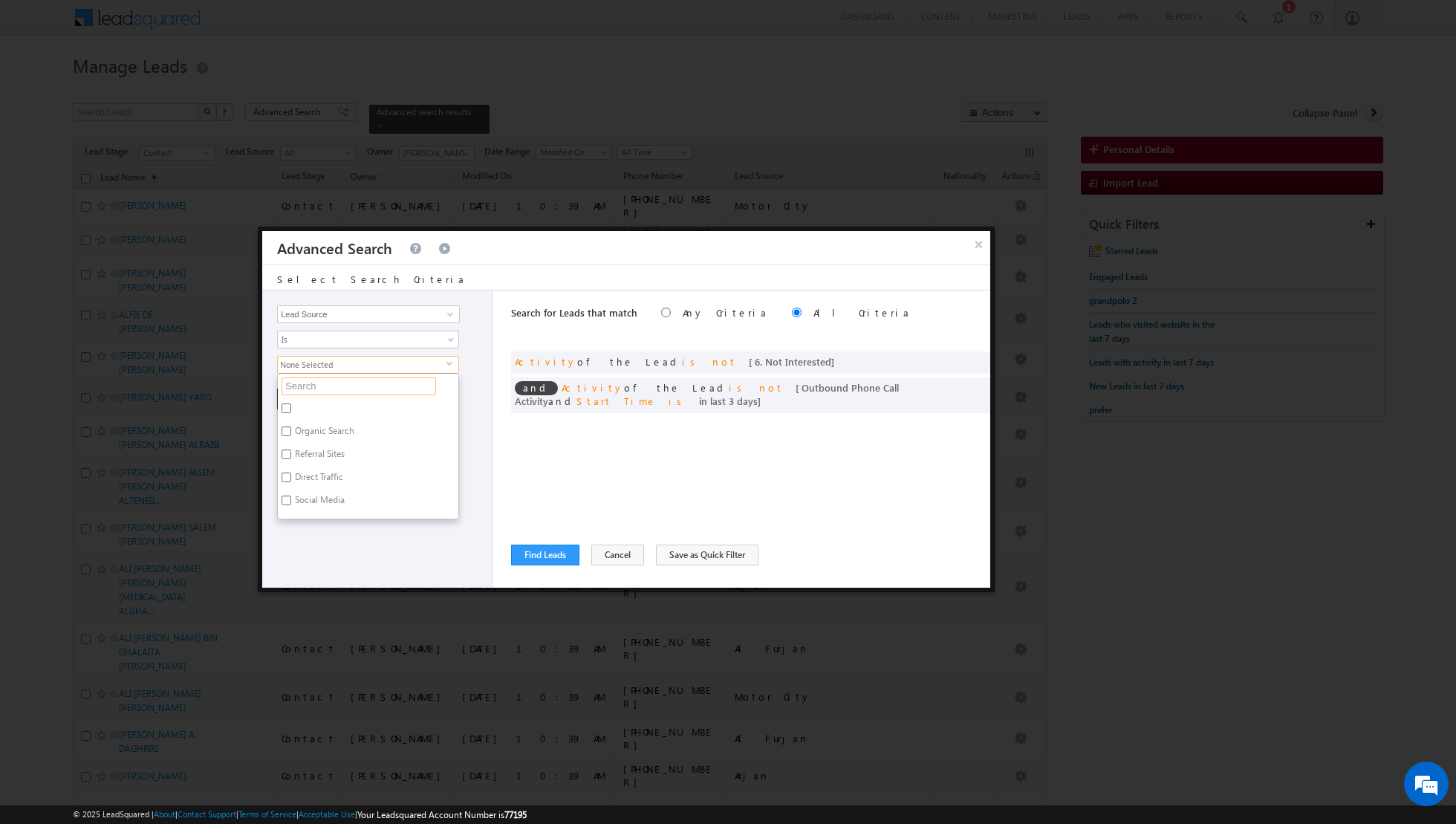
click at [405, 378] on input "text" at bounding box center [358, 387] width 154 height 18
type input "city walk"
click at [288, 407] on input "City Walk" at bounding box center [286, 408] width 10 height 10
checkbox input "true"
click at [285, 428] on input "City Walk(1).xlsx - Sheet1" at bounding box center [286, 432] width 10 height 10
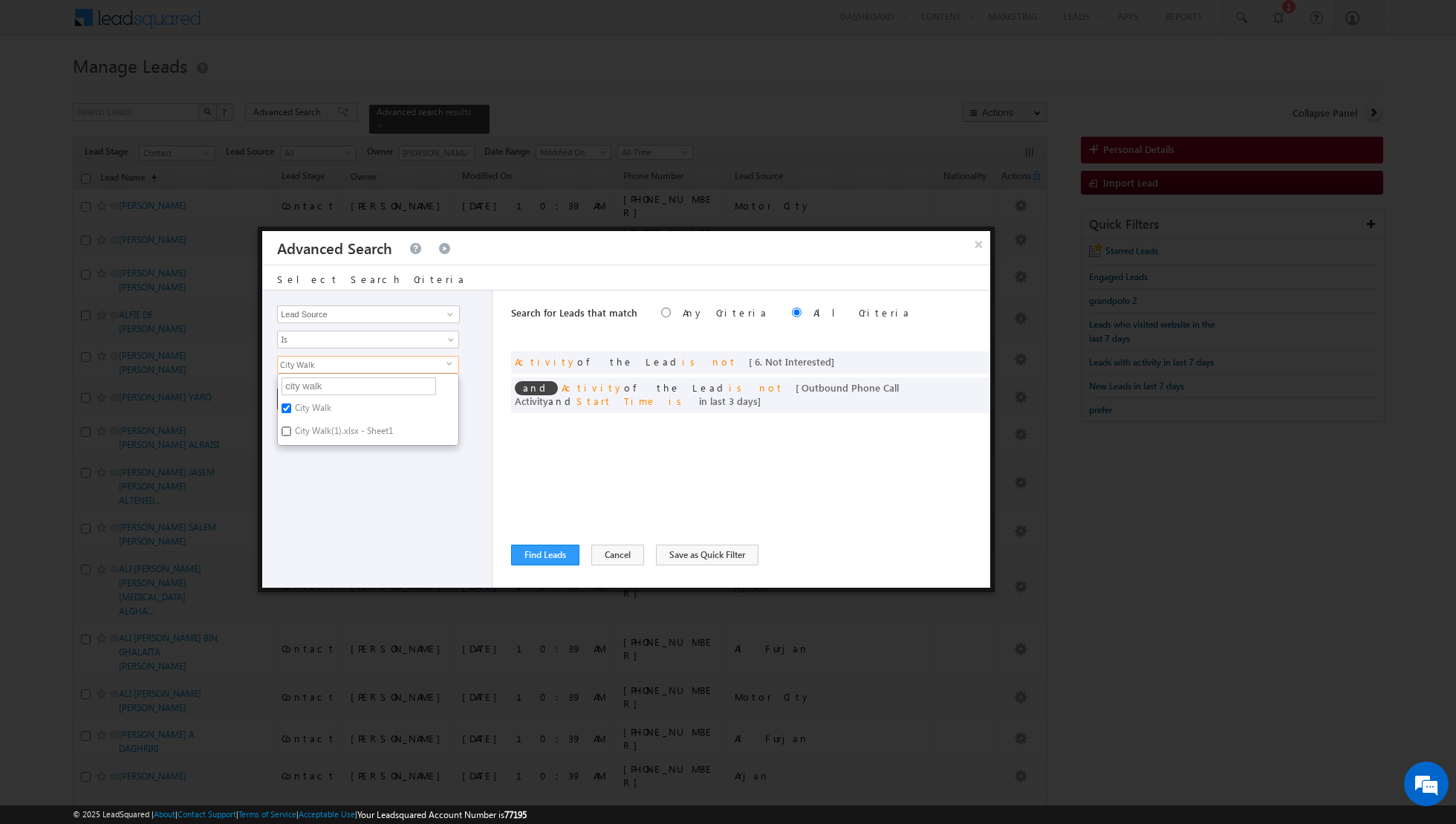
checkbox input "true"
click at [319, 480] on div "Opportunity Type Lead Activity Task Sales Group Prospect Id Address 1 Address 2…" at bounding box center [378, 439] width 230 height 297
click at [306, 396] on button "+ Add" at bounding box center [303, 398] width 52 height 21
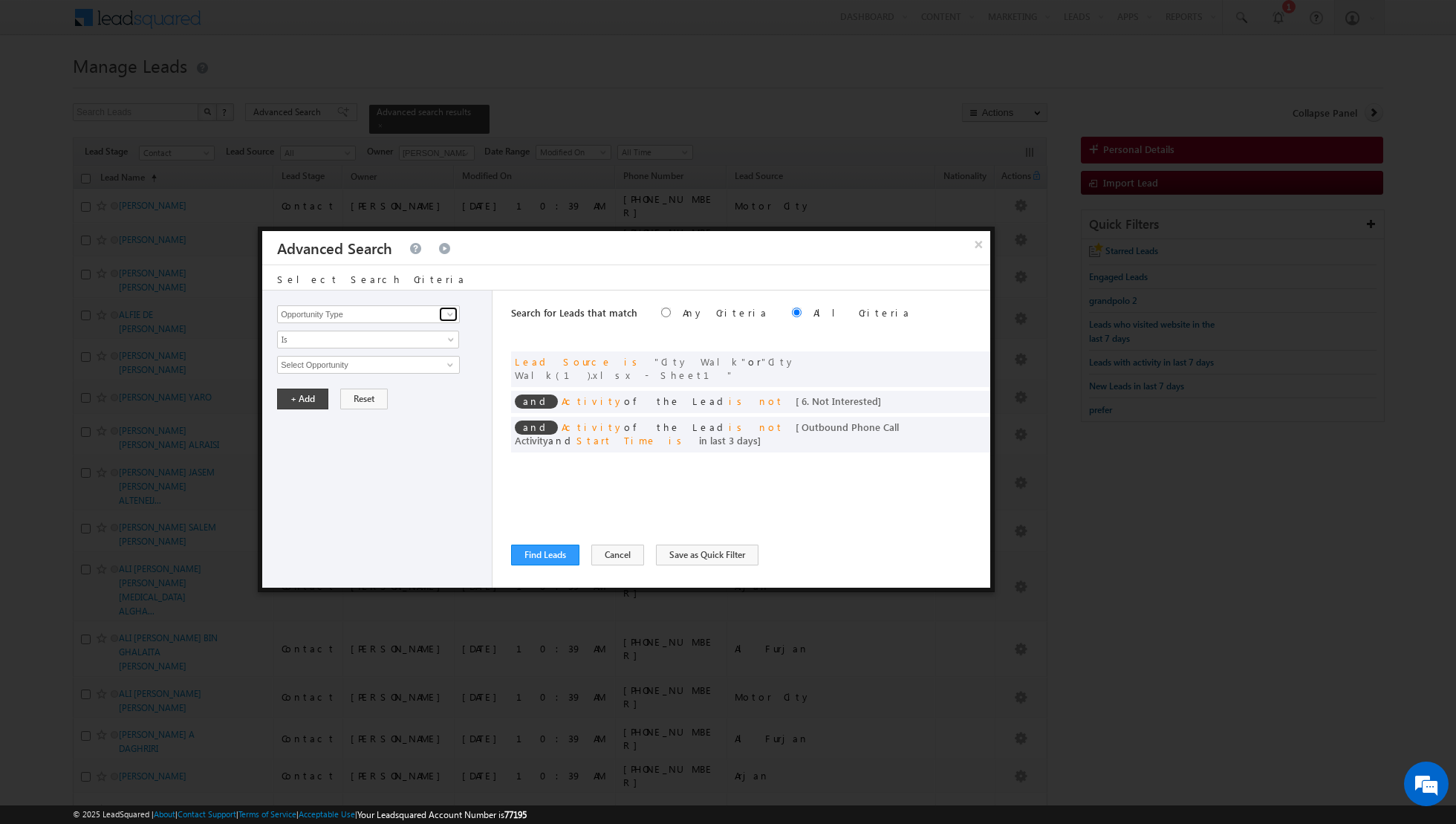
click at [452, 316] on span at bounding box center [450, 314] width 12 height 12
click at [387, 344] on link "Lead Source" at bounding box center [368, 345] width 182 height 18
type input "Lead Source"
click at [446, 365] on span "select" at bounding box center [452, 369] width 12 height 25
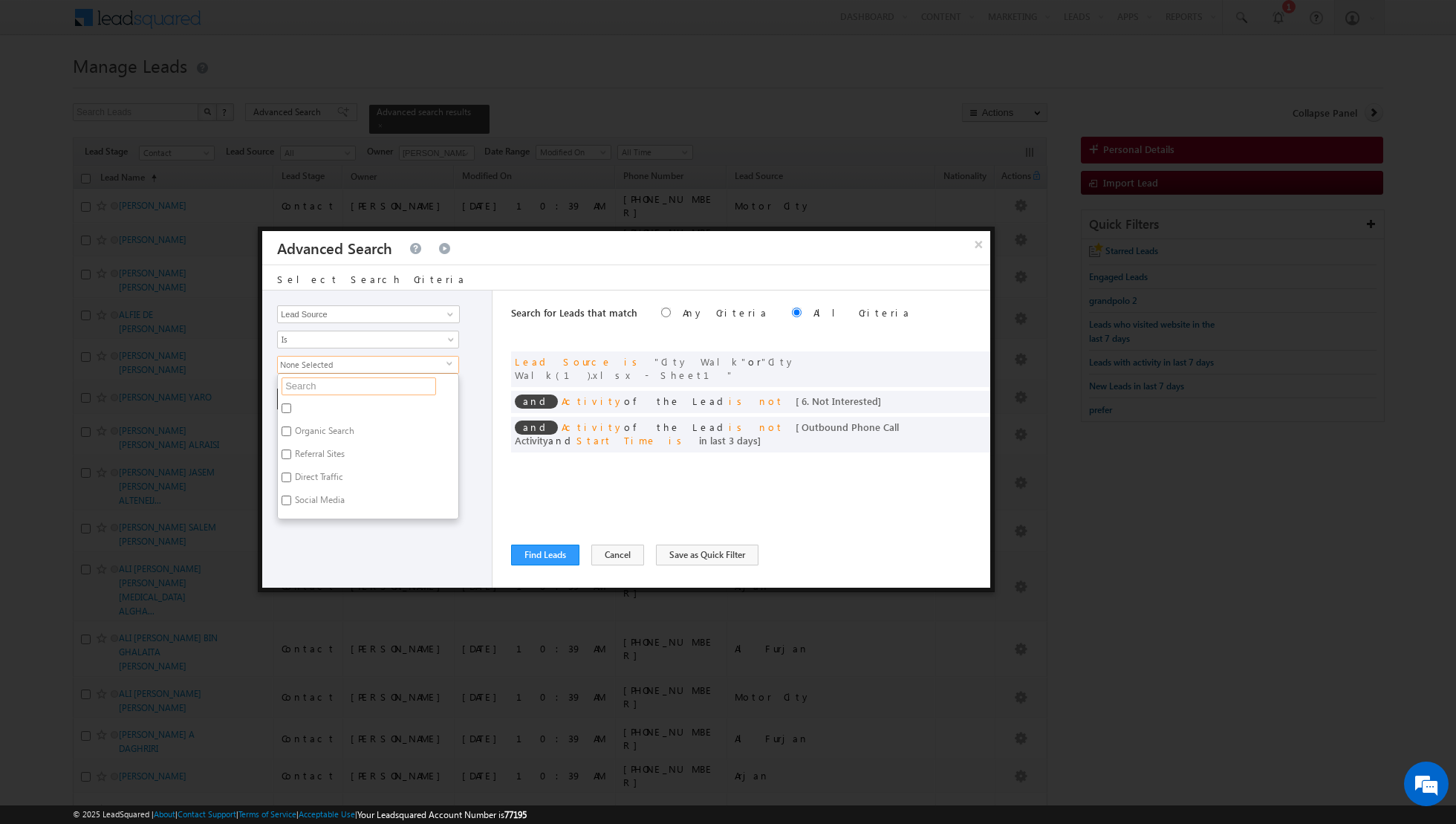
click at [406, 386] on input "text" at bounding box center [358, 387] width 154 height 18
type input "damac hills"
click at [332, 425] on label "Damac Hills 1" at bounding box center [320, 433] width 85 height 23
click at [291, 427] on input "Damac Hills 1" at bounding box center [286, 432] width 10 height 10
checkbox input "true"
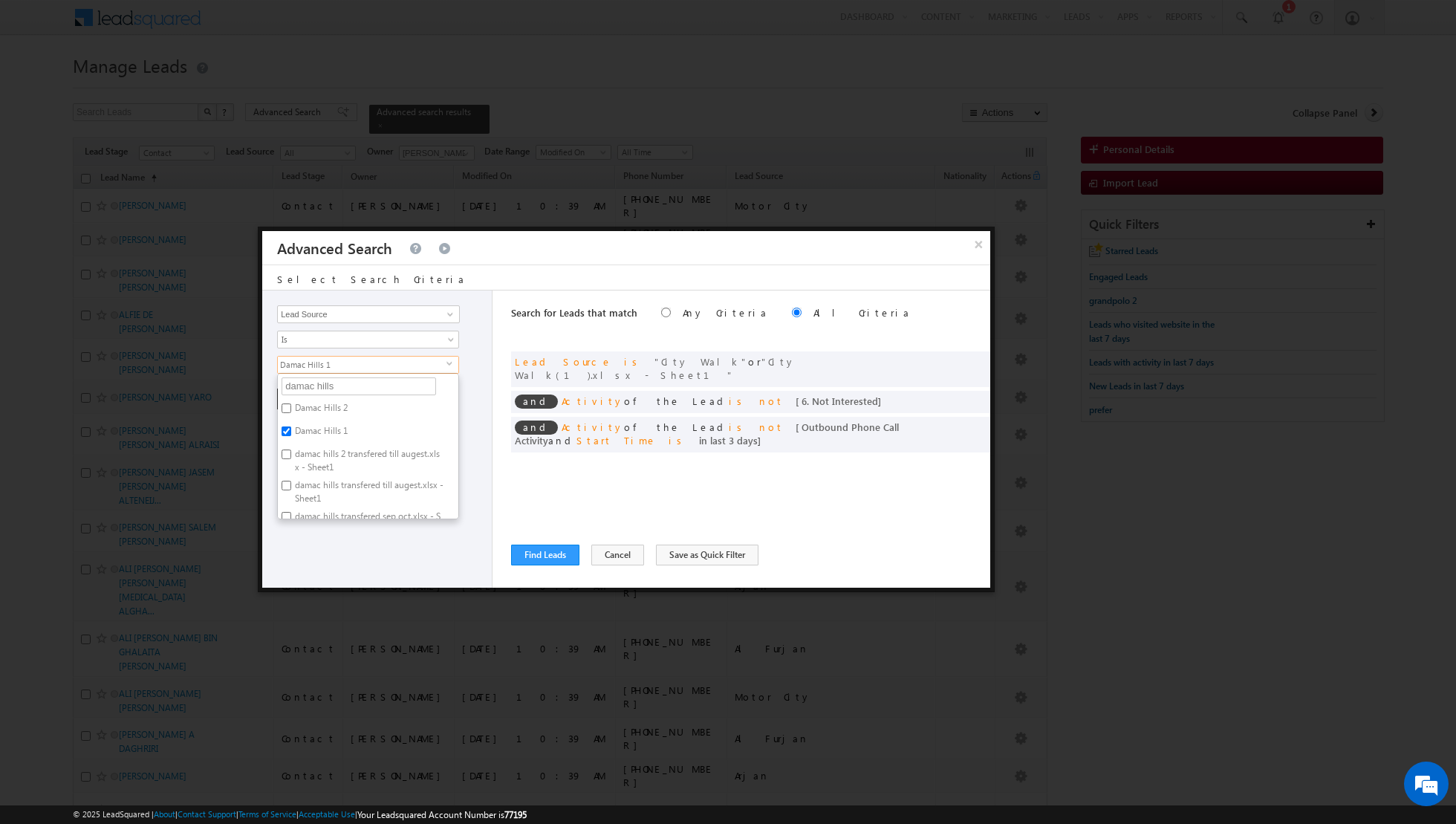
click at [355, 552] on div "Opportunity Type Lead Activity Task Sales Group Prospect Id Address 1 Address 2…" at bounding box center [378, 439] width 230 height 297
click at [291, 399] on button "+ Add" at bounding box center [303, 398] width 52 height 21
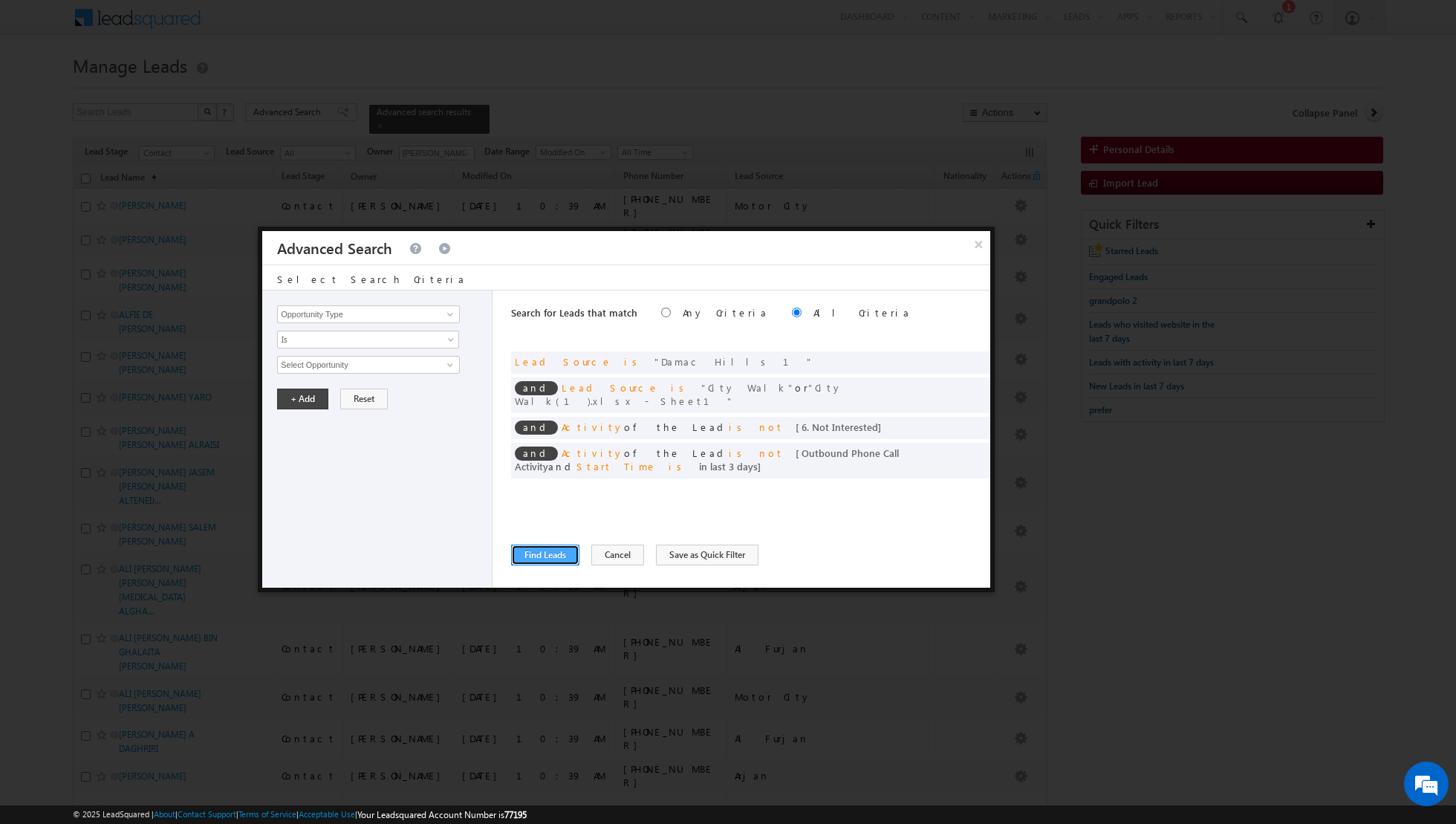
click at [542, 555] on button "Find Leads" at bounding box center [546, 555] width 68 height 21
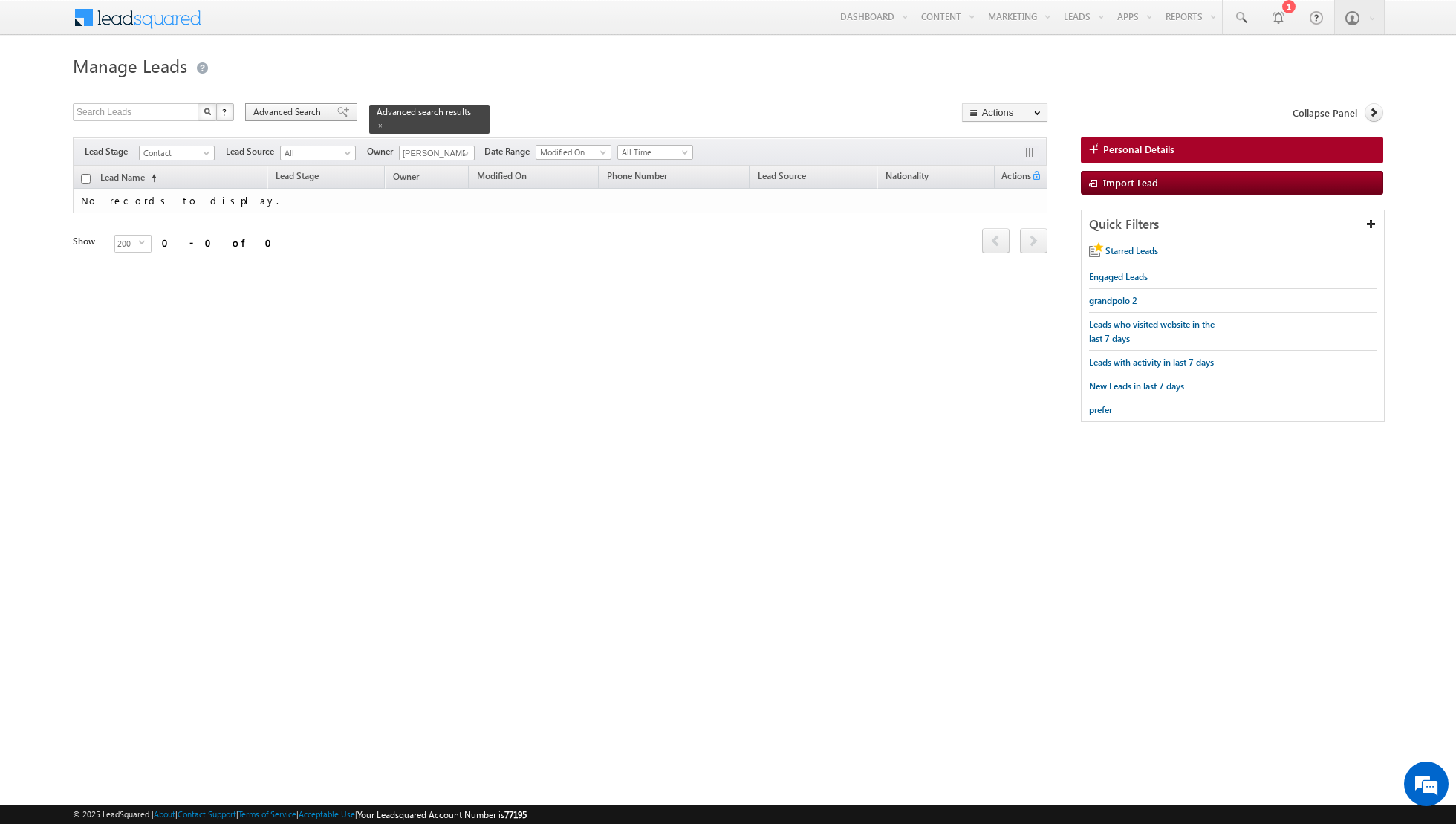
click at [341, 115] on div "Advanced Search" at bounding box center [301, 112] width 112 height 18
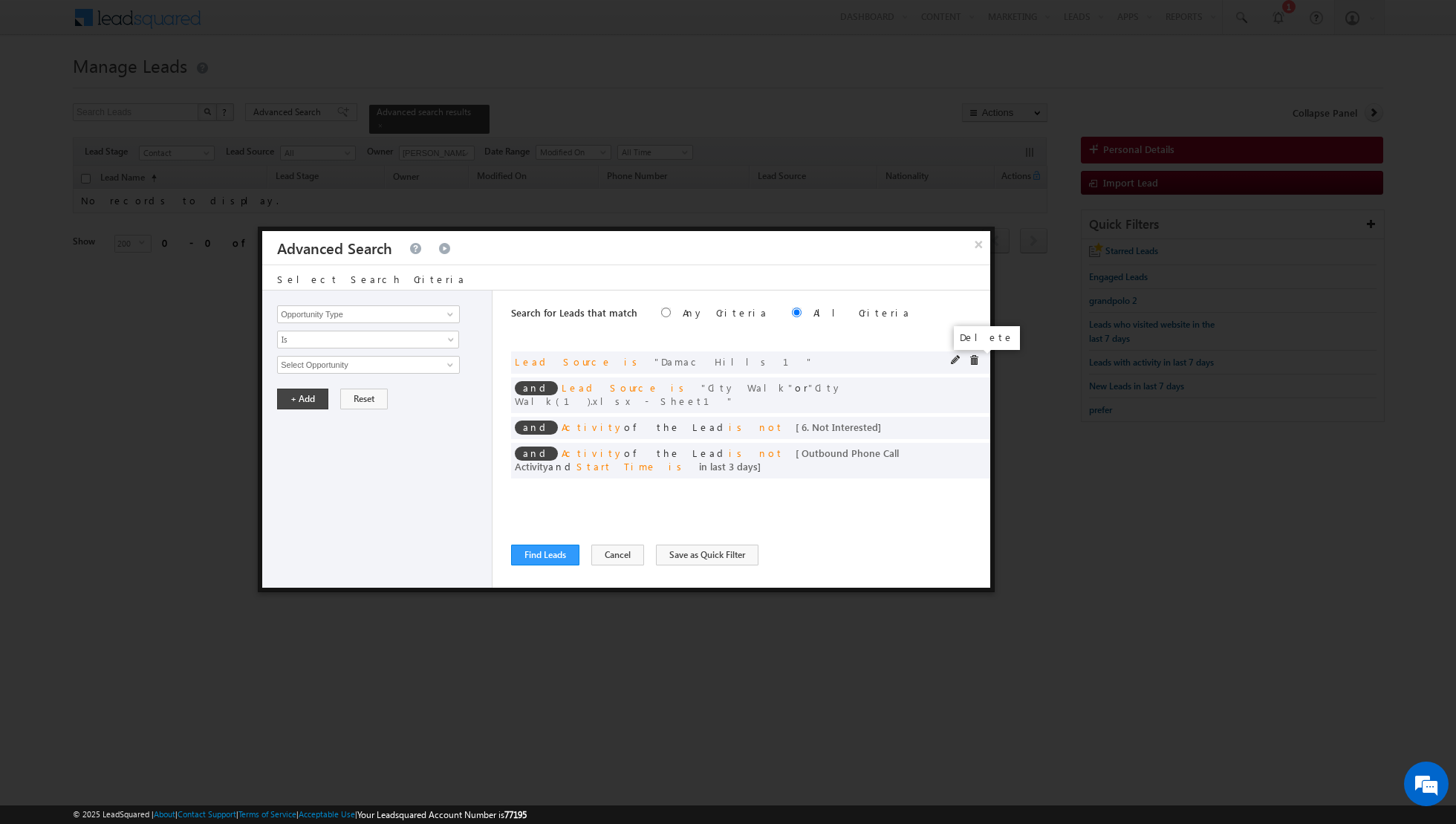
click at [978, 361] on span at bounding box center [974, 360] width 11 height 11
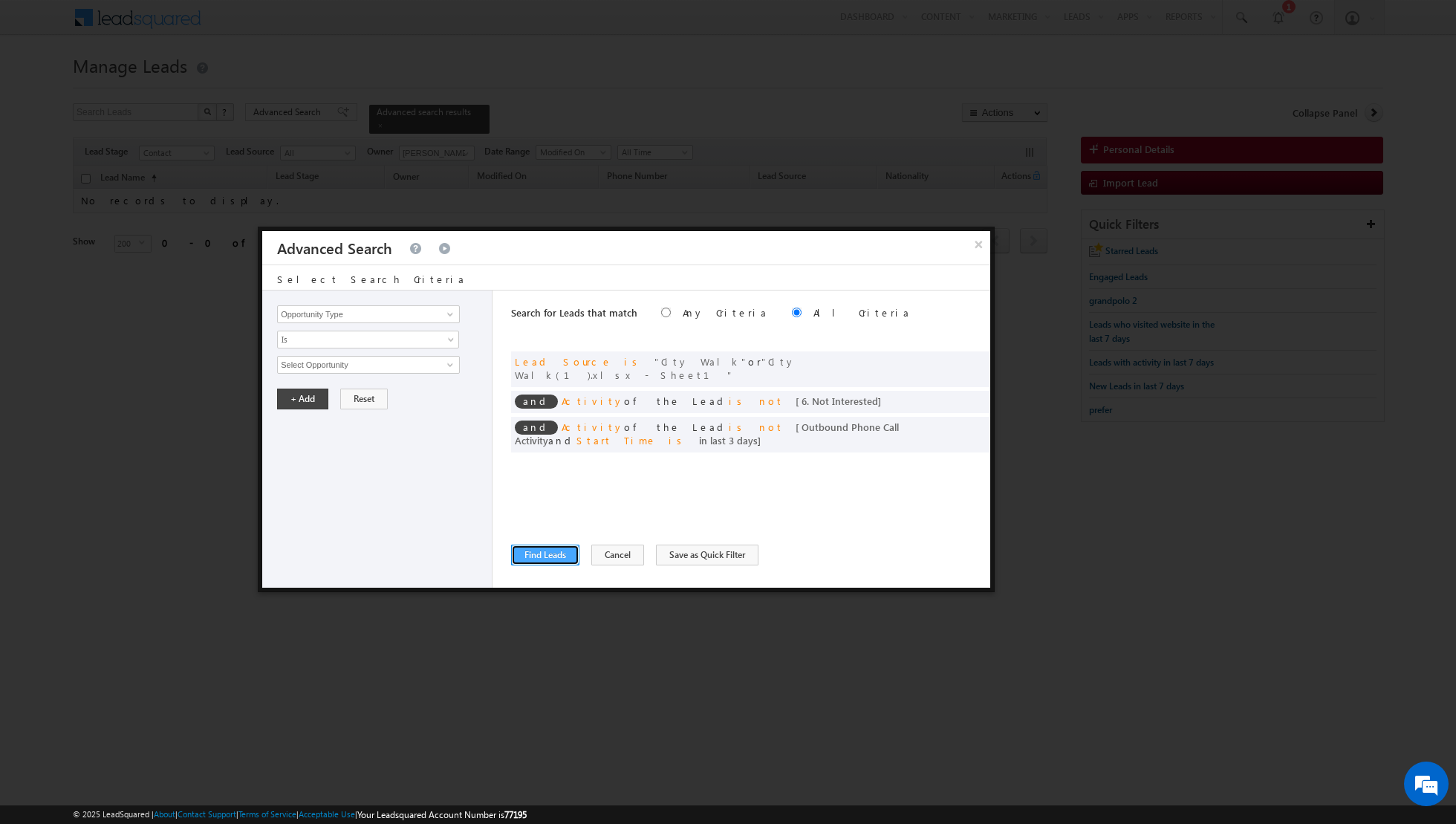
click at [539, 556] on button "Find Leads" at bounding box center [546, 555] width 68 height 21
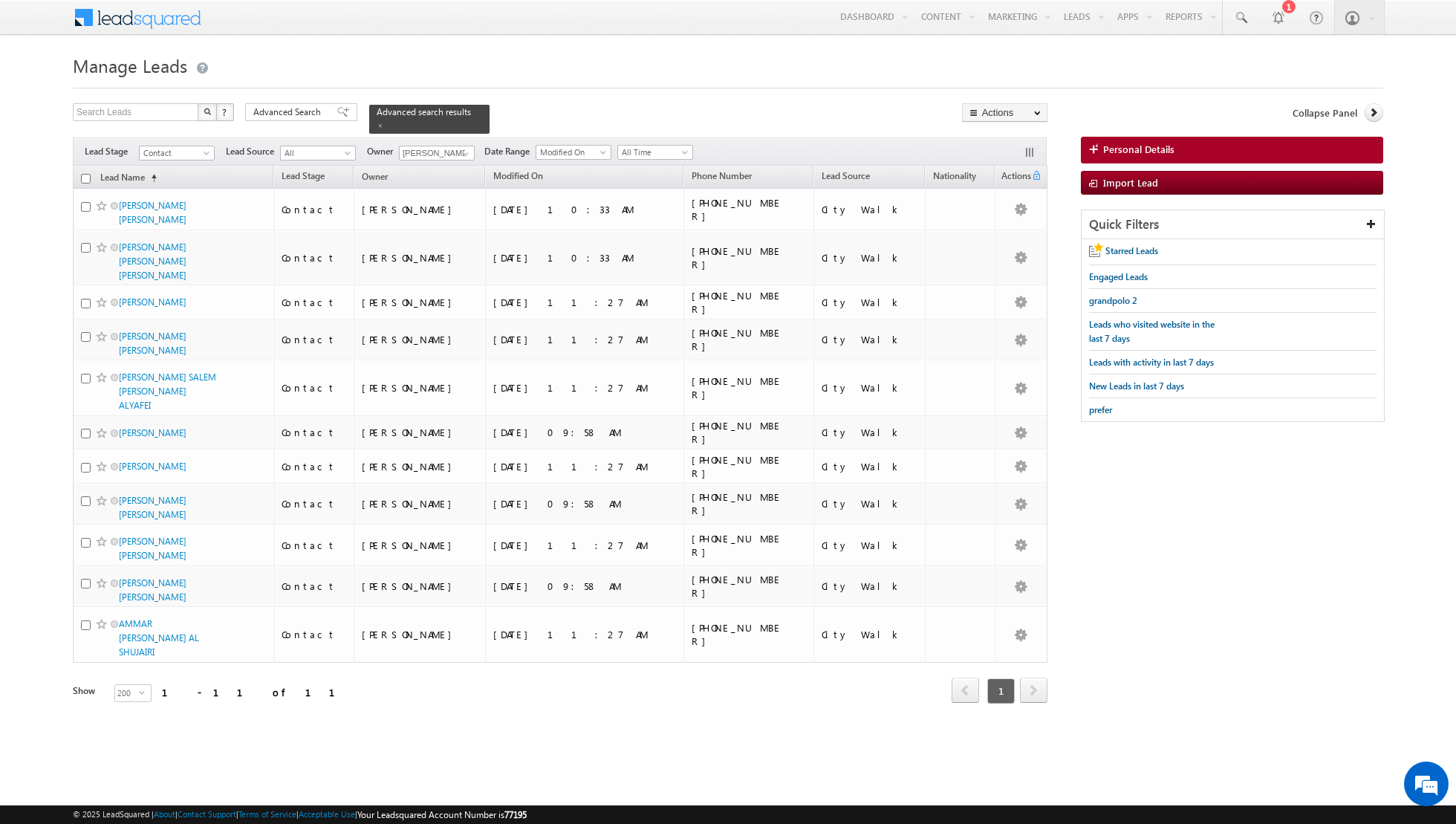
click at [86, 181] on input "checkbox" at bounding box center [86, 179] width 10 height 10
checkbox input "true"
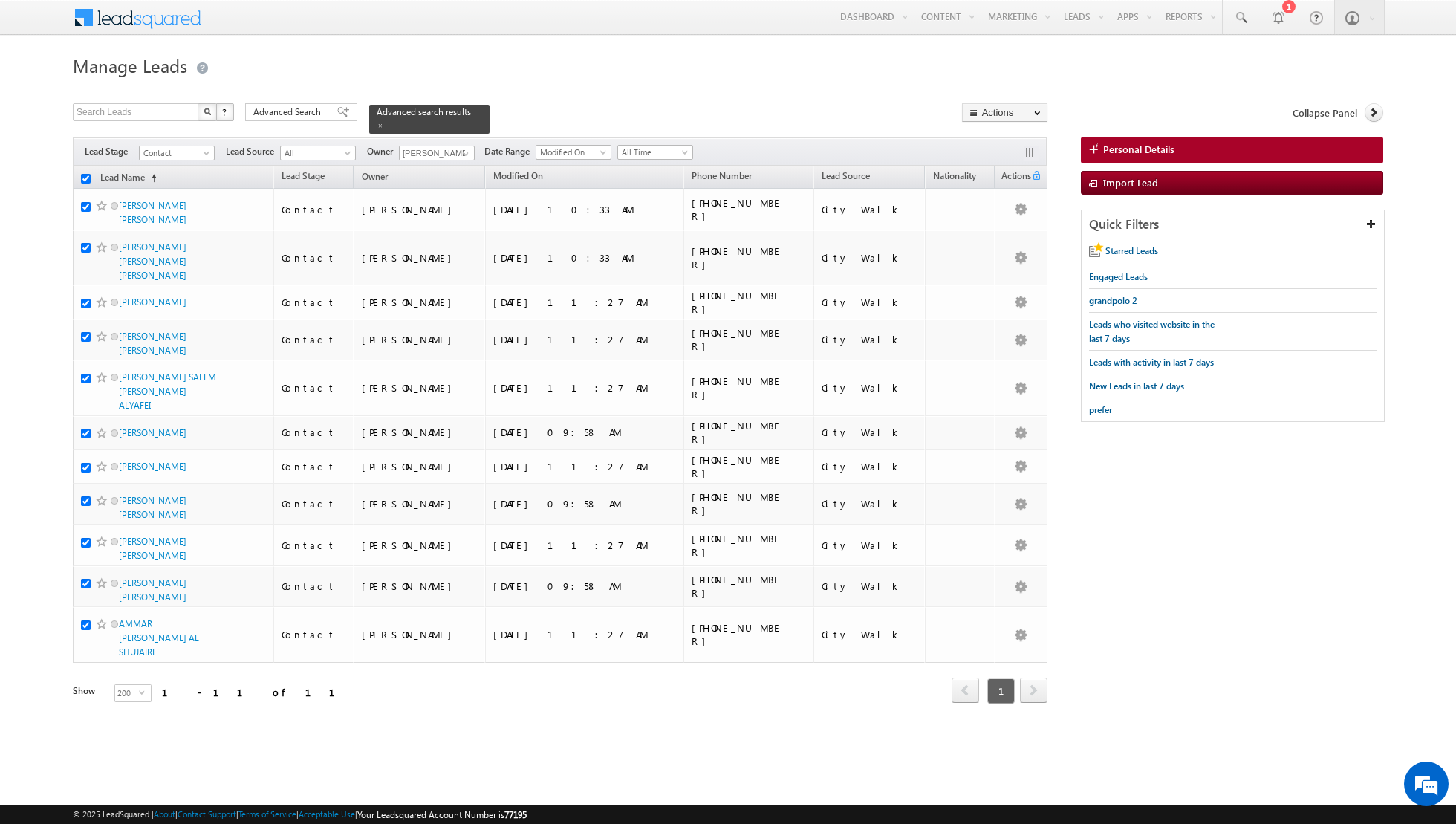
checkbox input "true"
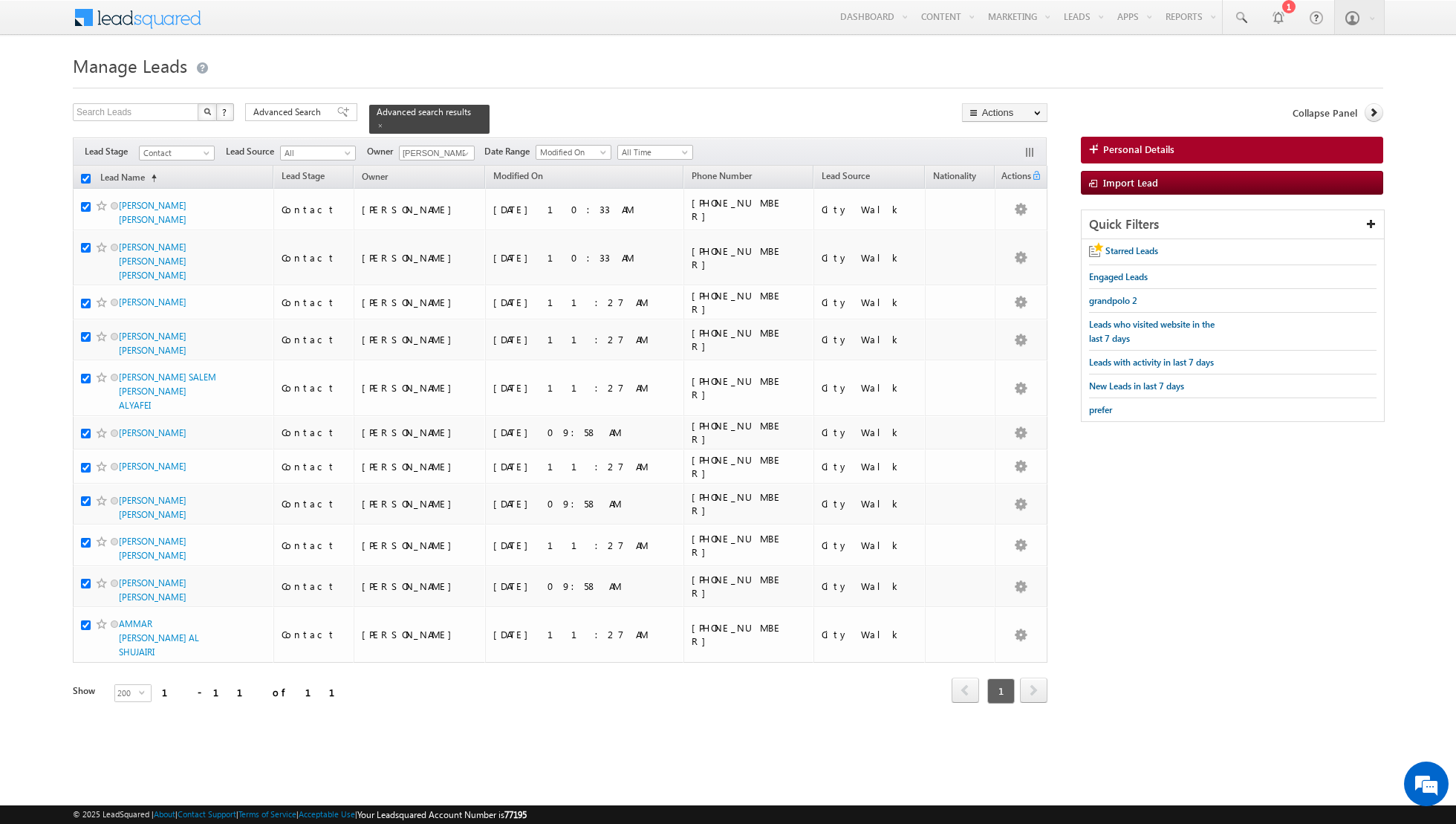
checkbox input "true"
click at [1012, 241] on link "Change Owner" at bounding box center [1004, 240] width 84 height 18
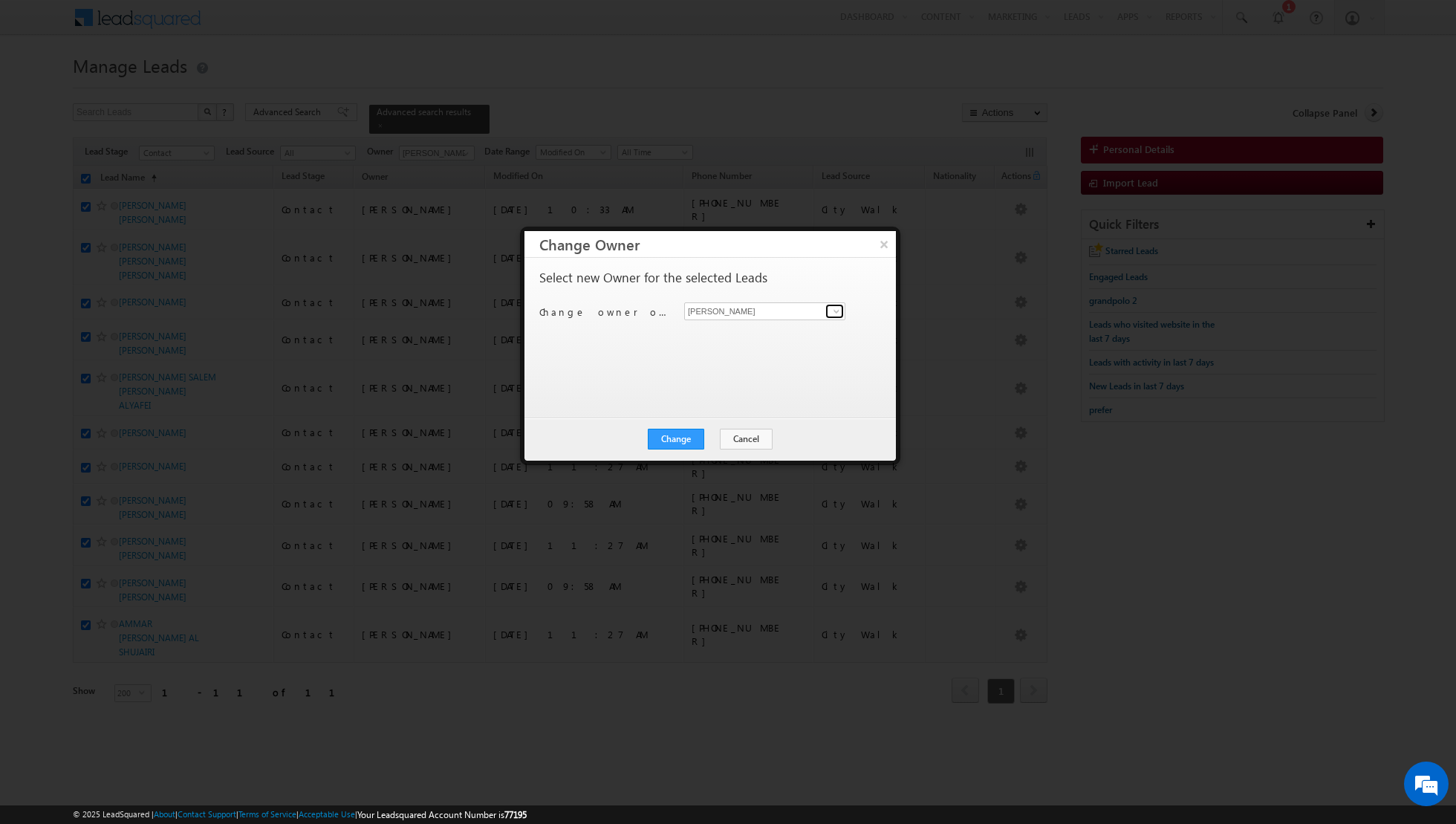
click at [833, 309] on span at bounding box center [836, 311] width 12 height 12
click at [751, 375] on link "[PERSON_NAME] [PERSON_NAME][EMAIL_ADDRESS][DOMAIN_NAME]" at bounding box center [764, 386] width 161 height 28
type input "[PERSON_NAME]"
click at [670, 434] on button "Change" at bounding box center [676, 438] width 57 height 21
click at [720, 437] on button "Close" at bounding box center [712, 438] width 48 height 21
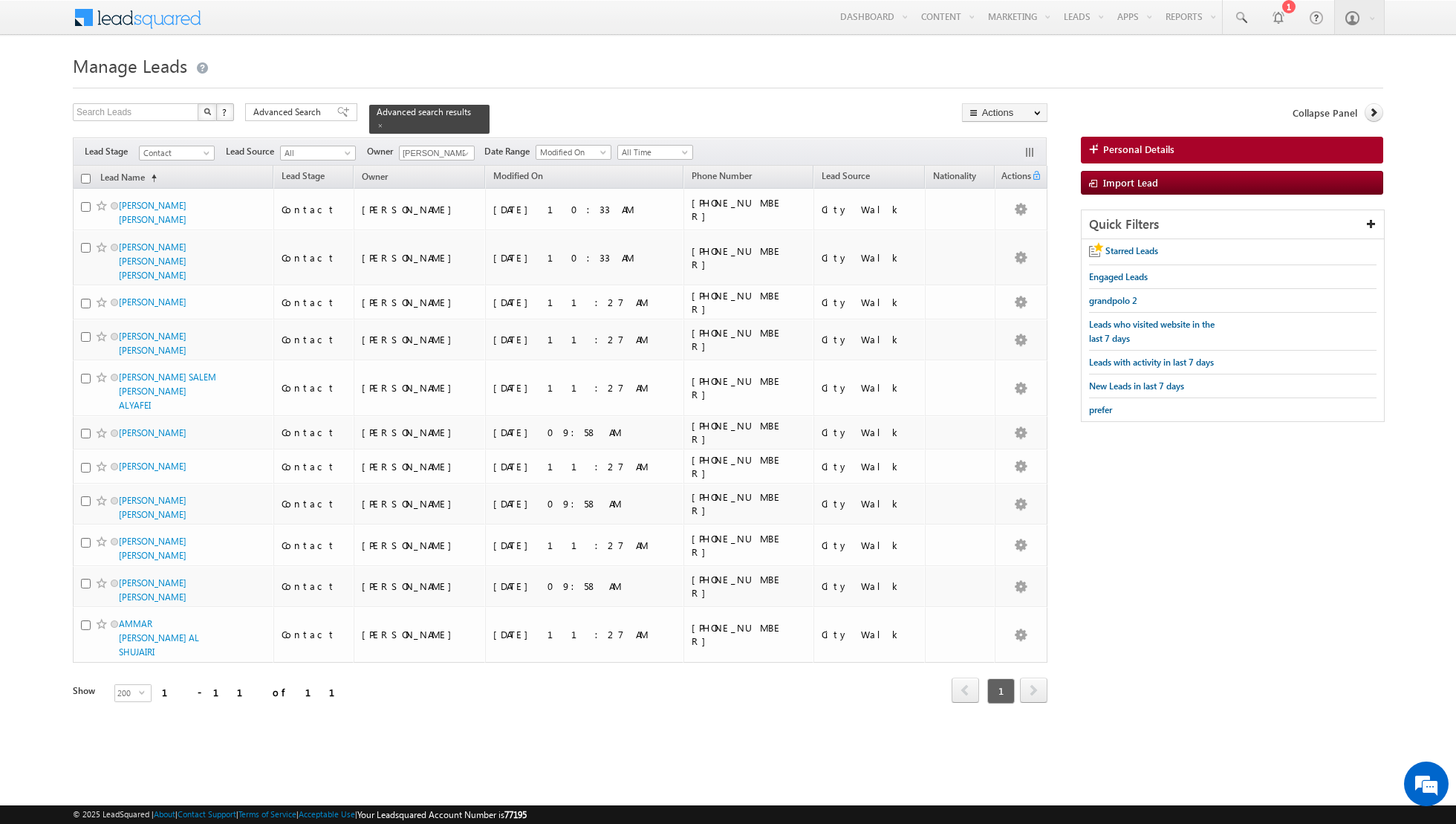
click at [82, 179] on input "checkbox" at bounding box center [86, 179] width 10 height 10
checkbox input "true"
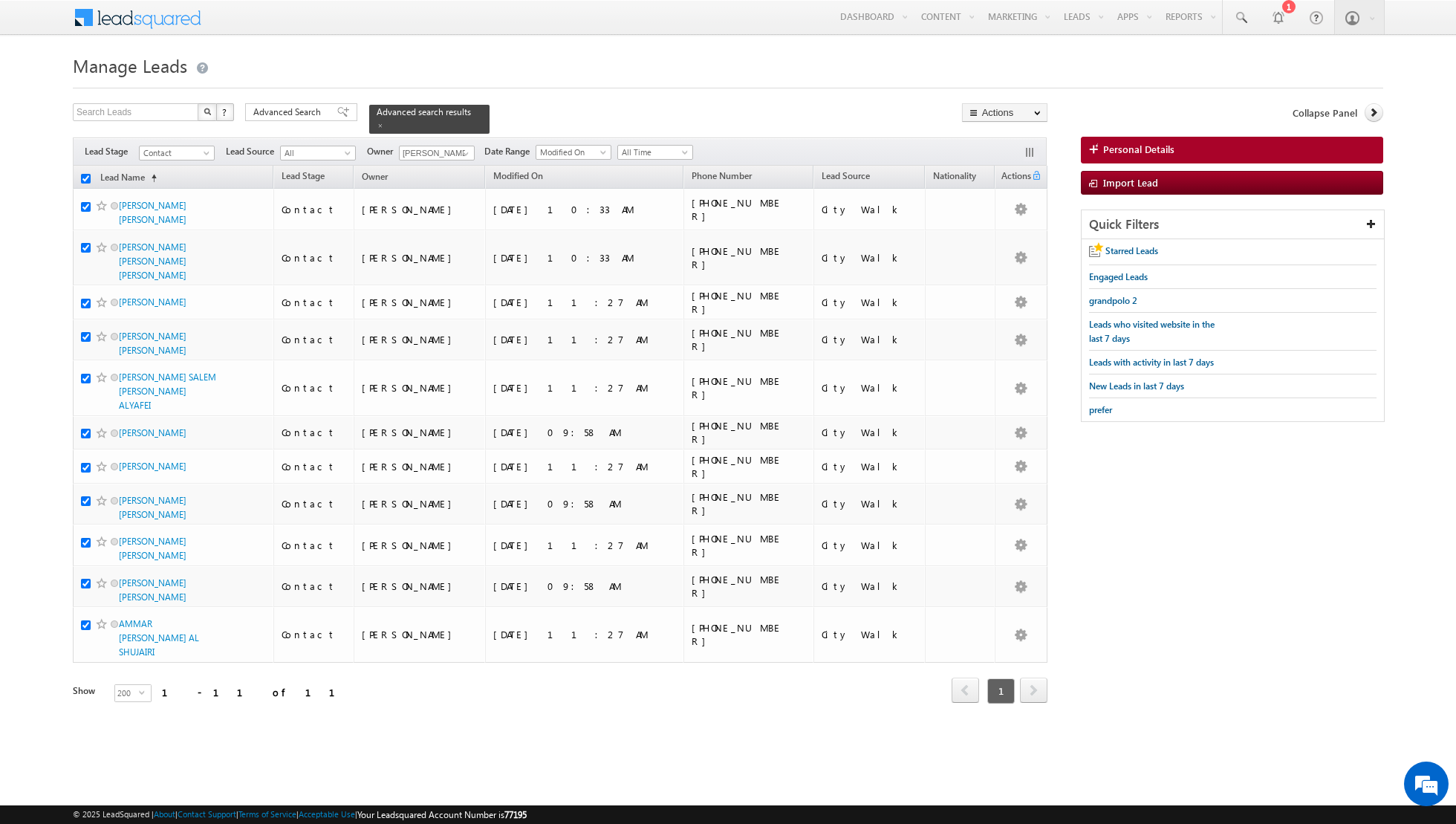
checkbox input "true"
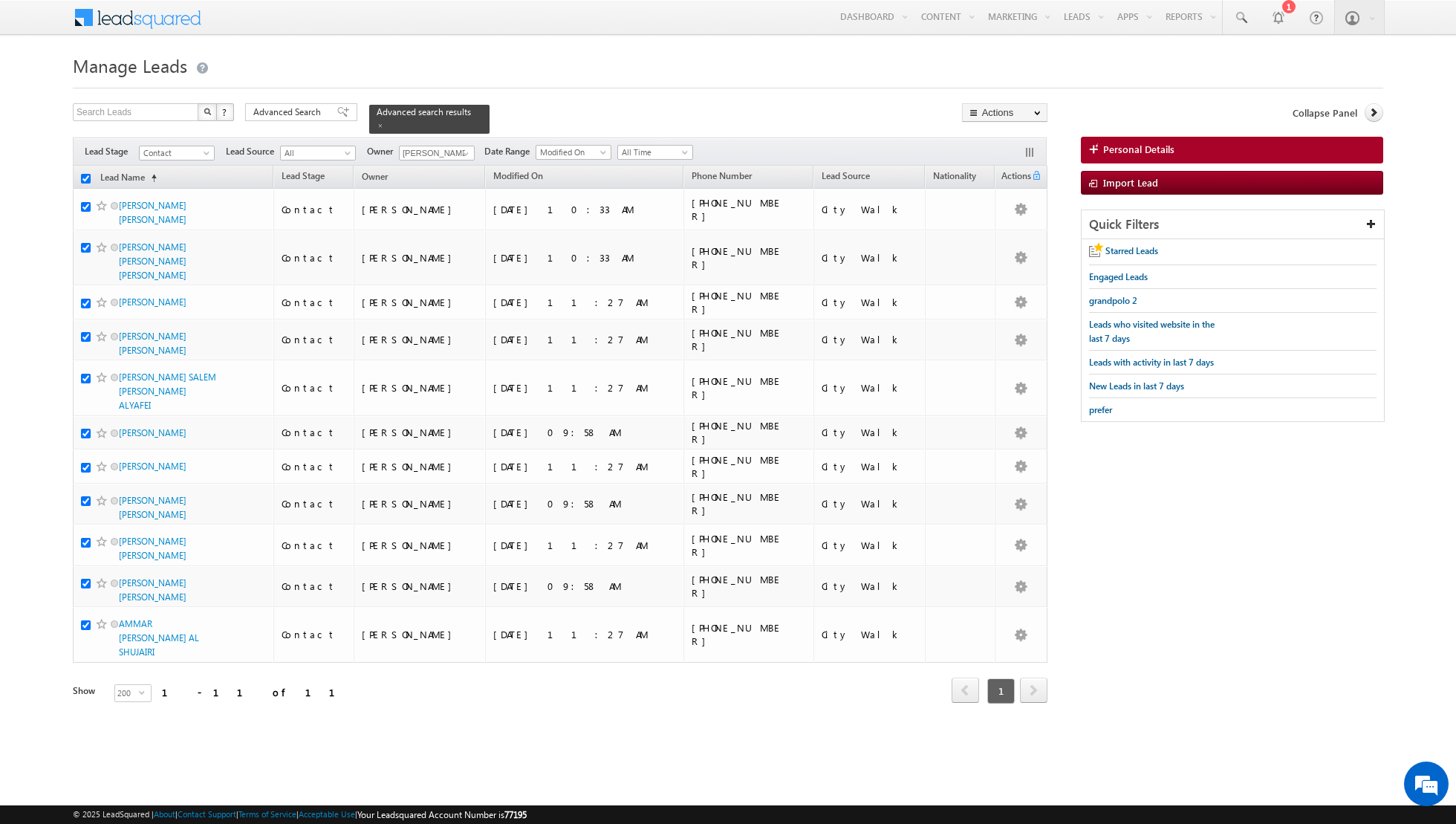
checkbox input "true"
click at [988, 234] on link "Change Owner" at bounding box center [1004, 240] width 84 height 18
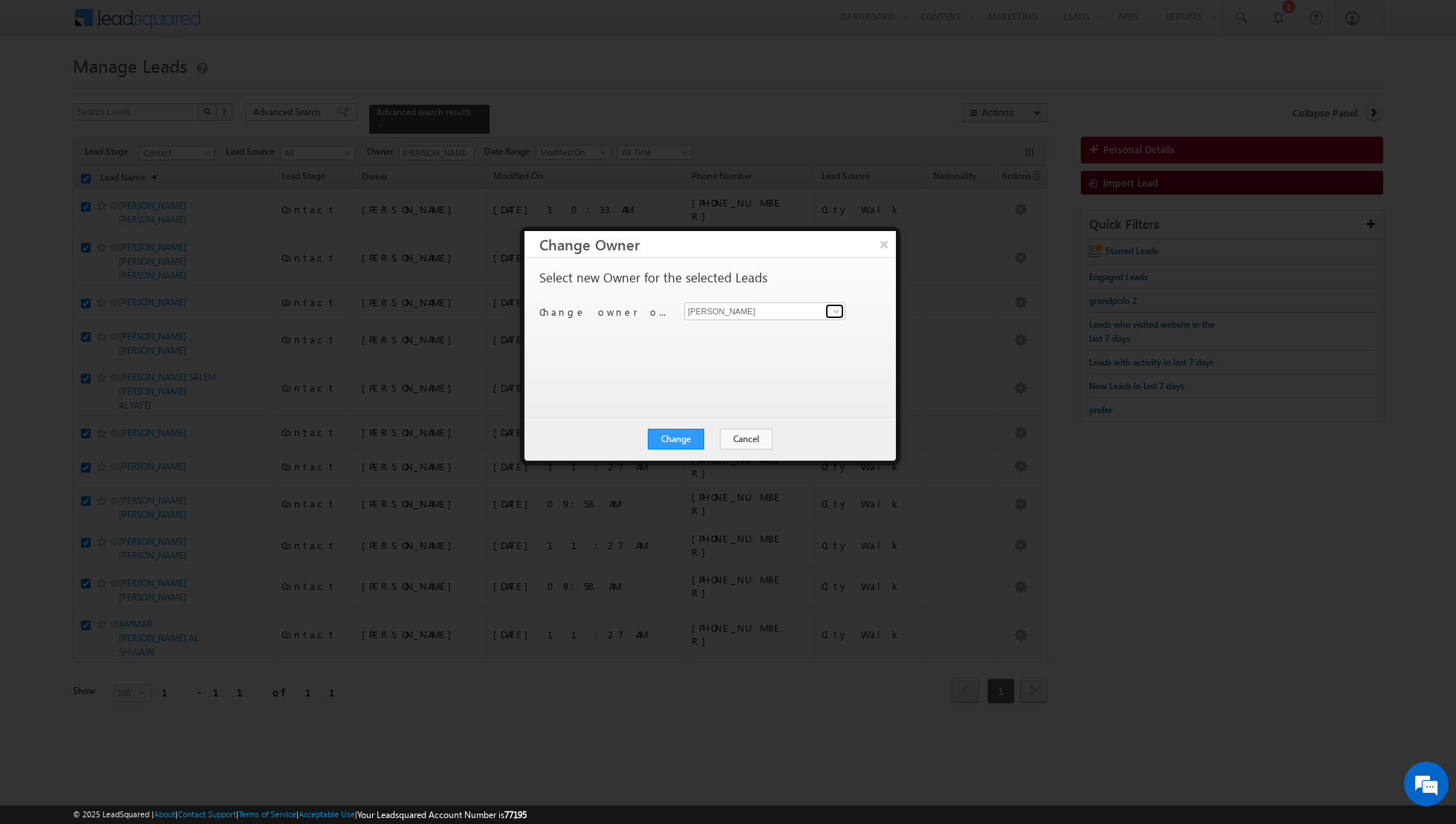
click at [837, 306] on span at bounding box center [836, 311] width 12 height 12
click at [748, 385] on link "[PERSON_NAME] [PERSON_NAME][EMAIL_ADDRESS][DOMAIN_NAME]" at bounding box center [764, 386] width 161 height 28
type input "[PERSON_NAME]"
click at [673, 436] on button "Change" at bounding box center [676, 438] width 57 height 21
click at [712, 435] on button "Close" at bounding box center [712, 438] width 48 height 21
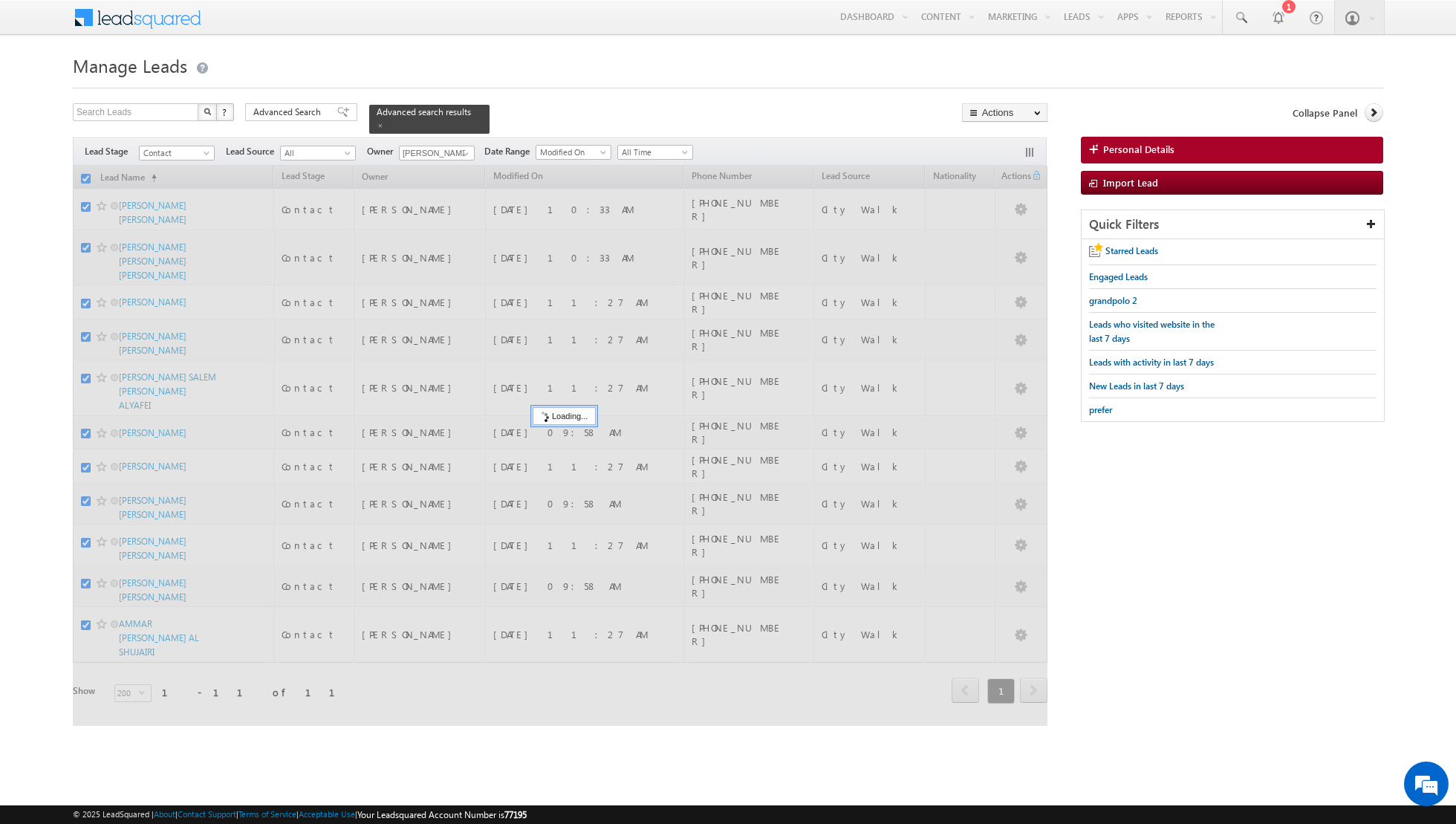
checkbox input "false"
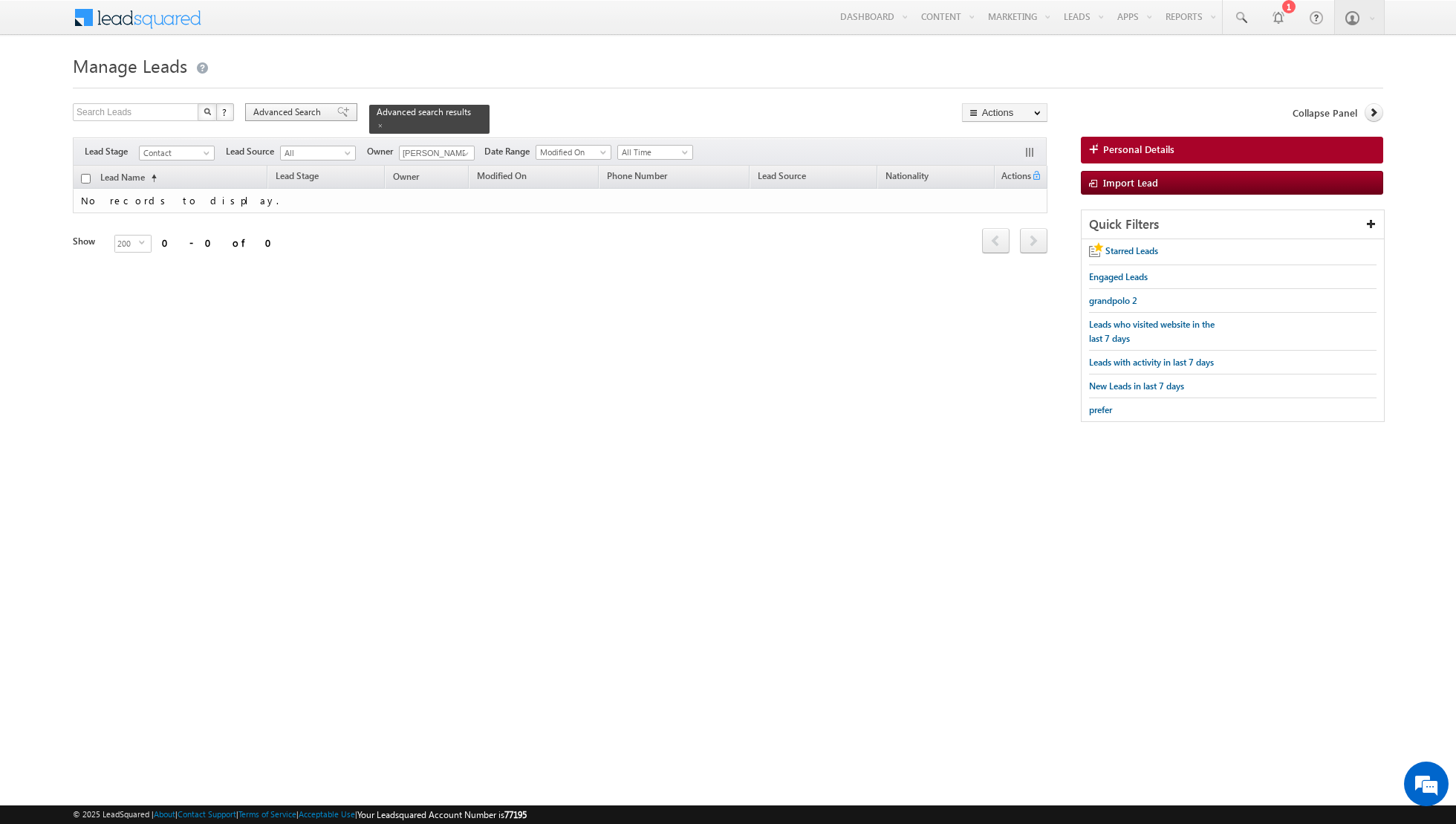
click at [338, 115] on span at bounding box center [344, 112] width 12 height 11
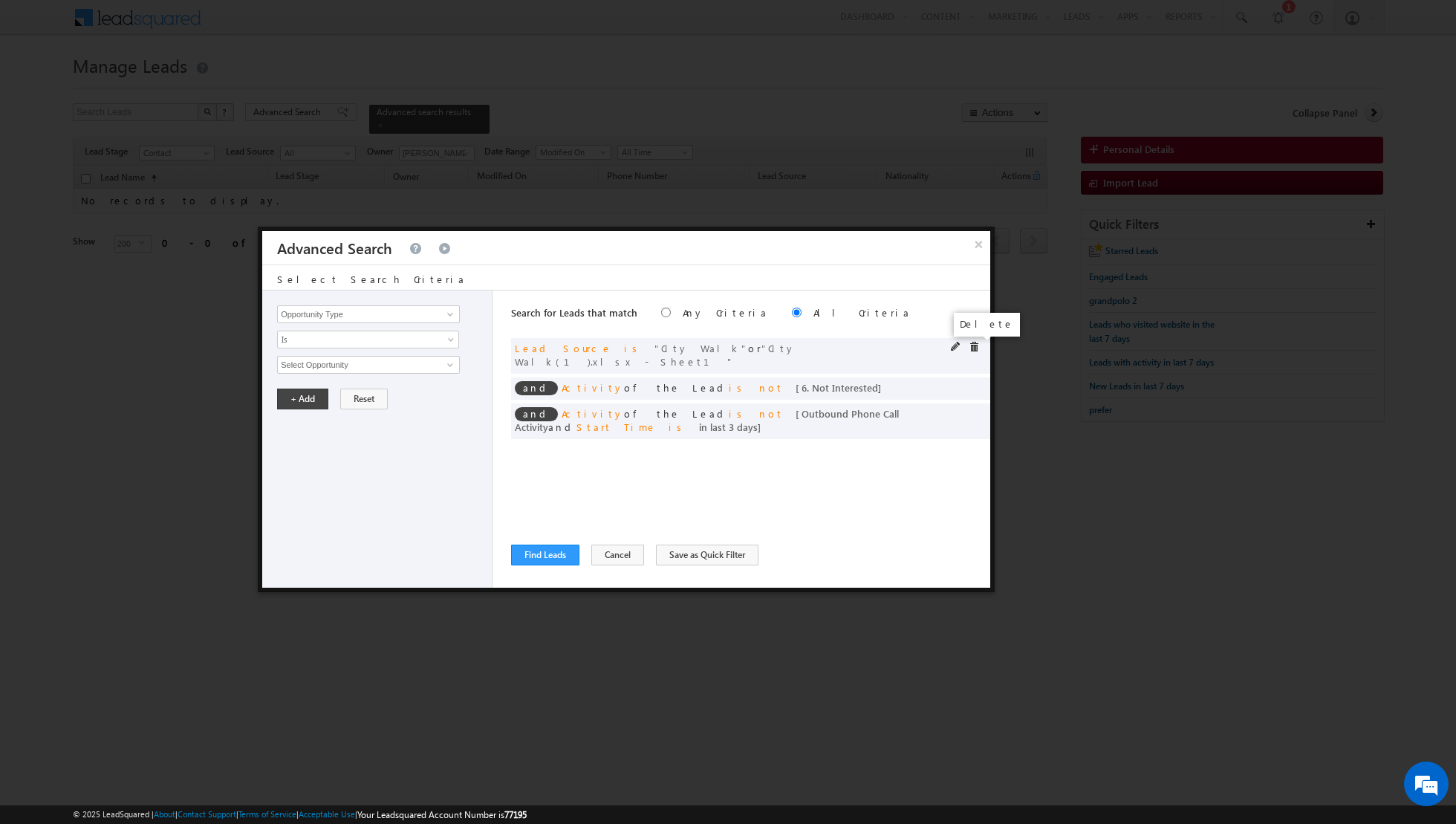
click at [974, 345] on span at bounding box center [974, 347] width 11 height 11
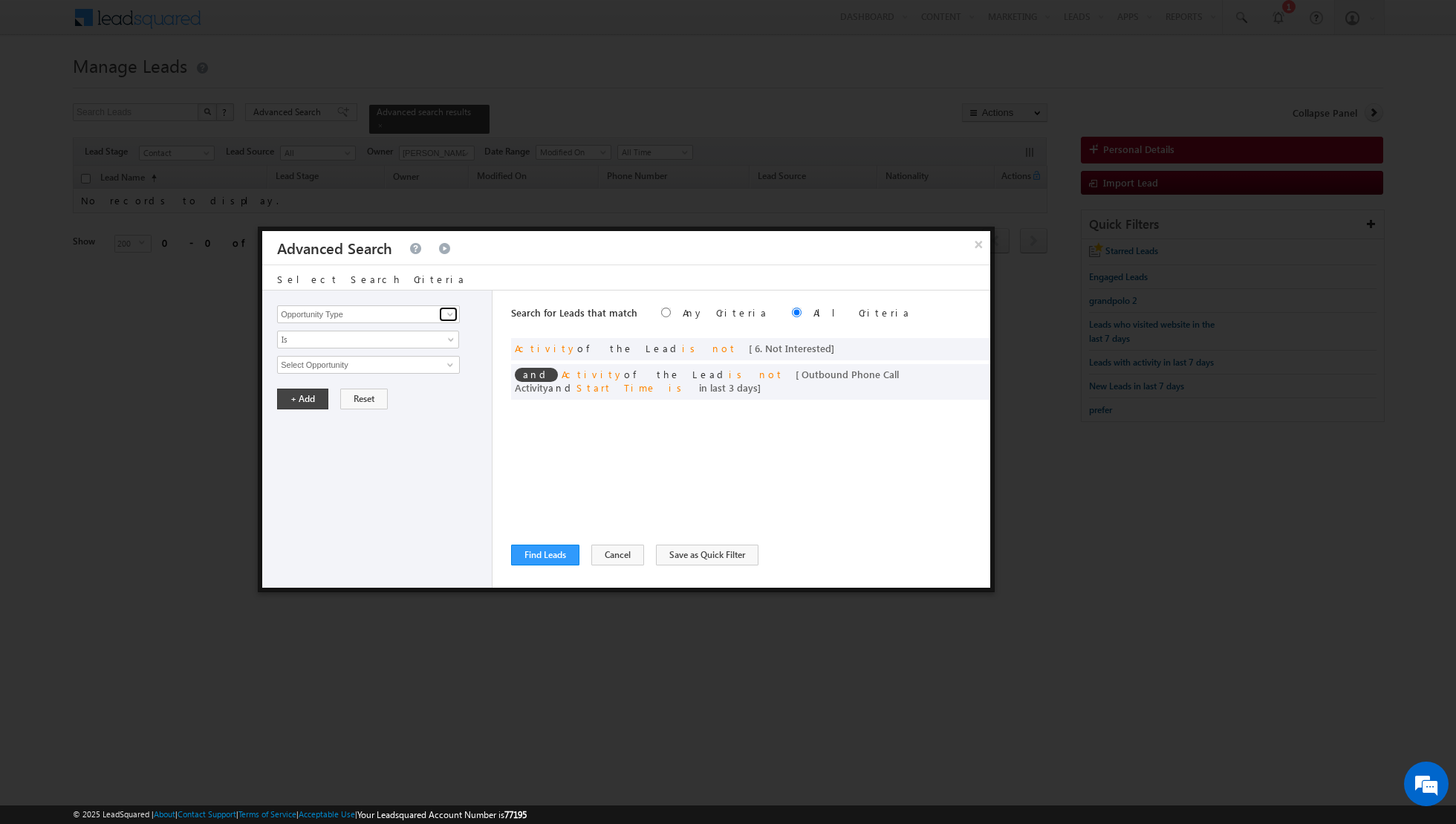
click at [449, 315] on span at bounding box center [450, 314] width 12 height 12
click at [431, 338] on link "Lead Source" at bounding box center [368, 345] width 182 height 18
type input "Lead Source"
click at [440, 362] on span "None Selected" at bounding box center [362, 364] width 169 height 17
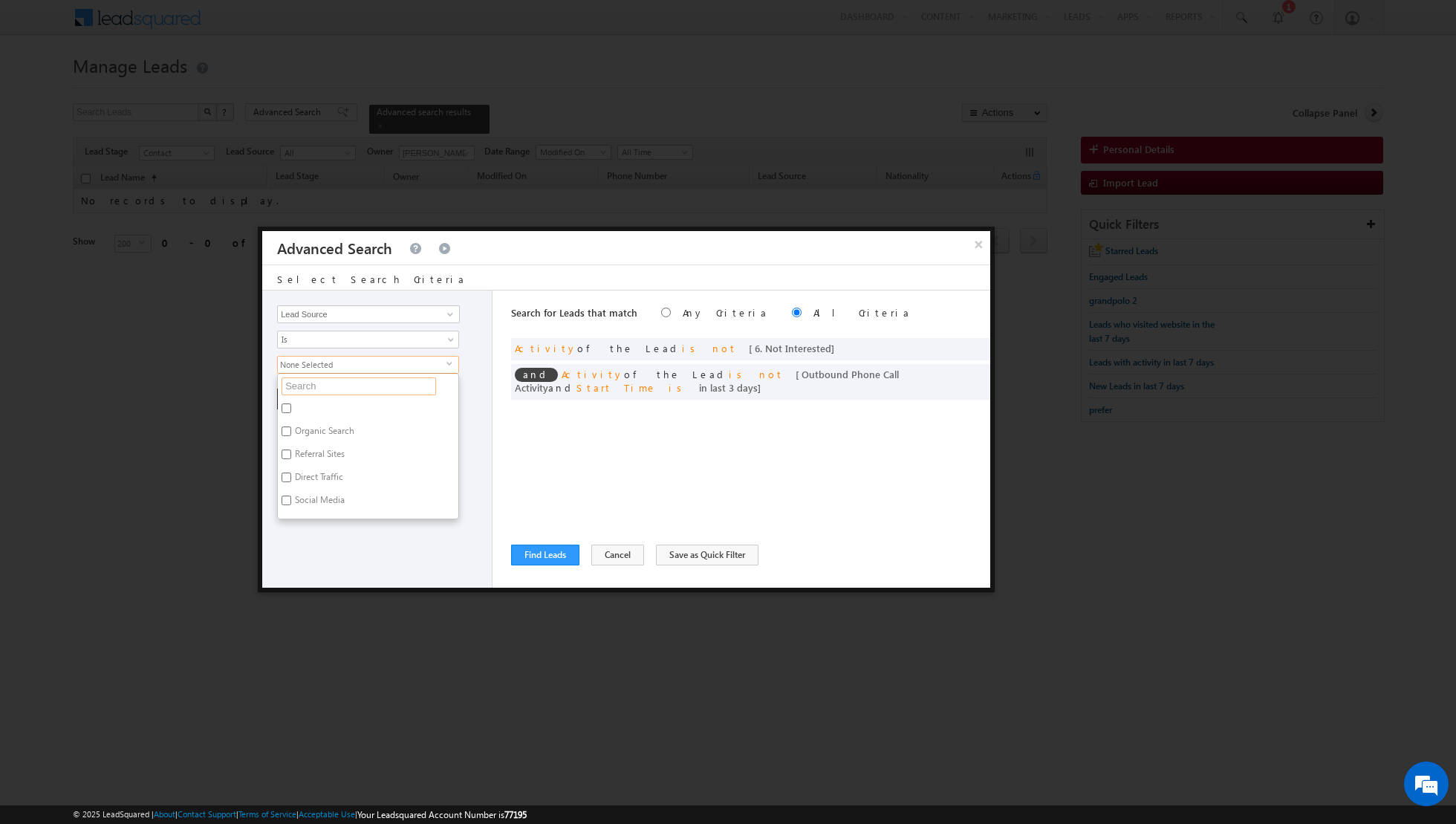
click at [389, 390] on input "text" at bounding box center [358, 387] width 154 height 18
type input "damac"
click at [318, 428] on label "Damac Hills 1" at bounding box center [320, 433] width 85 height 23
click at [291, 428] on input "Damac Hills 1" at bounding box center [286, 432] width 10 height 10
checkbox input "true"
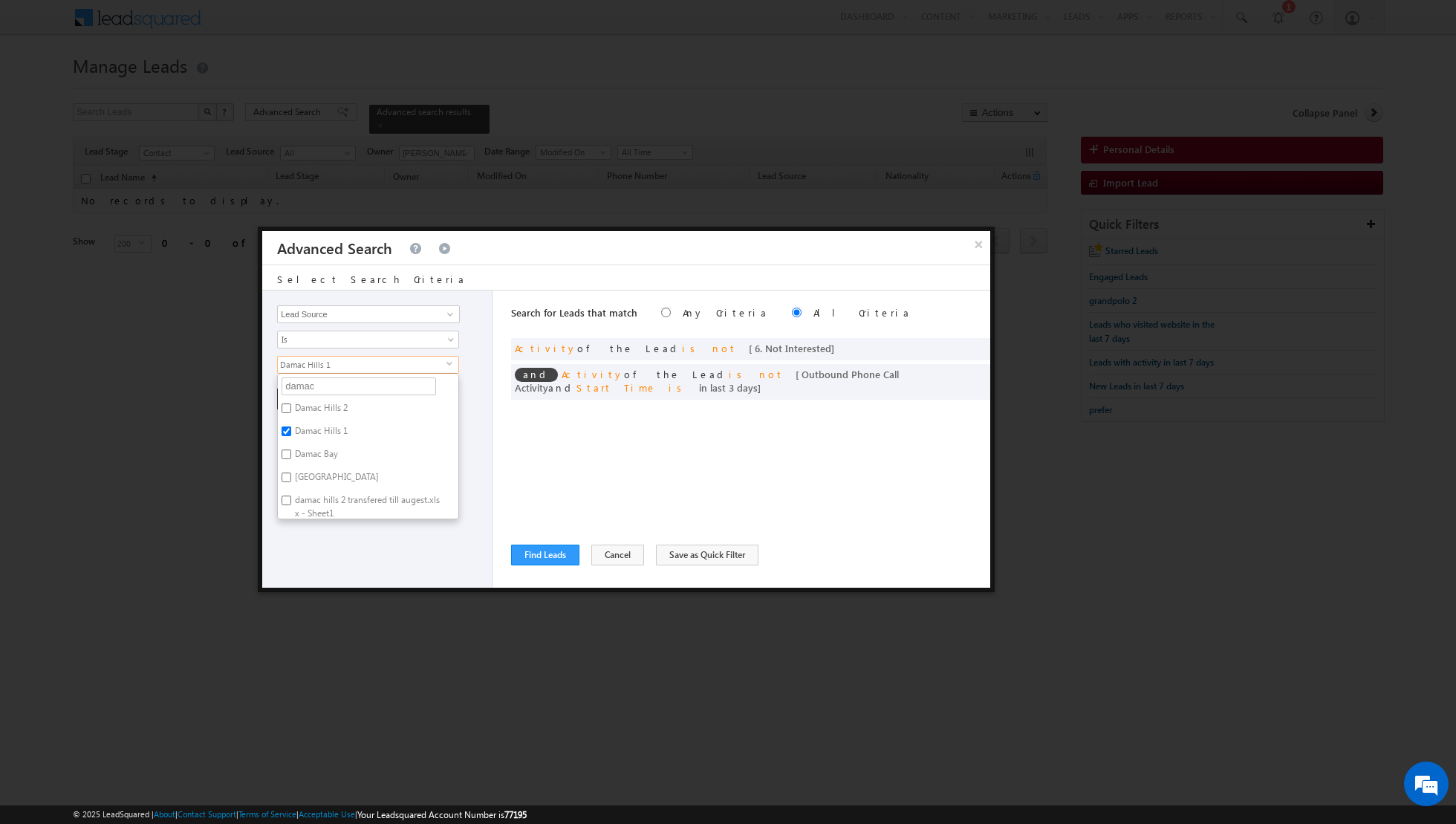
click at [336, 558] on div "Opportunity Type Lead Activity Task Sales Group Prospect Id Address 1 Address 2…" at bounding box center [378, 439] width 230 height 297
click at [300, 391] on button "+ Add" at bounding box center [303, 398] width 52 height 21
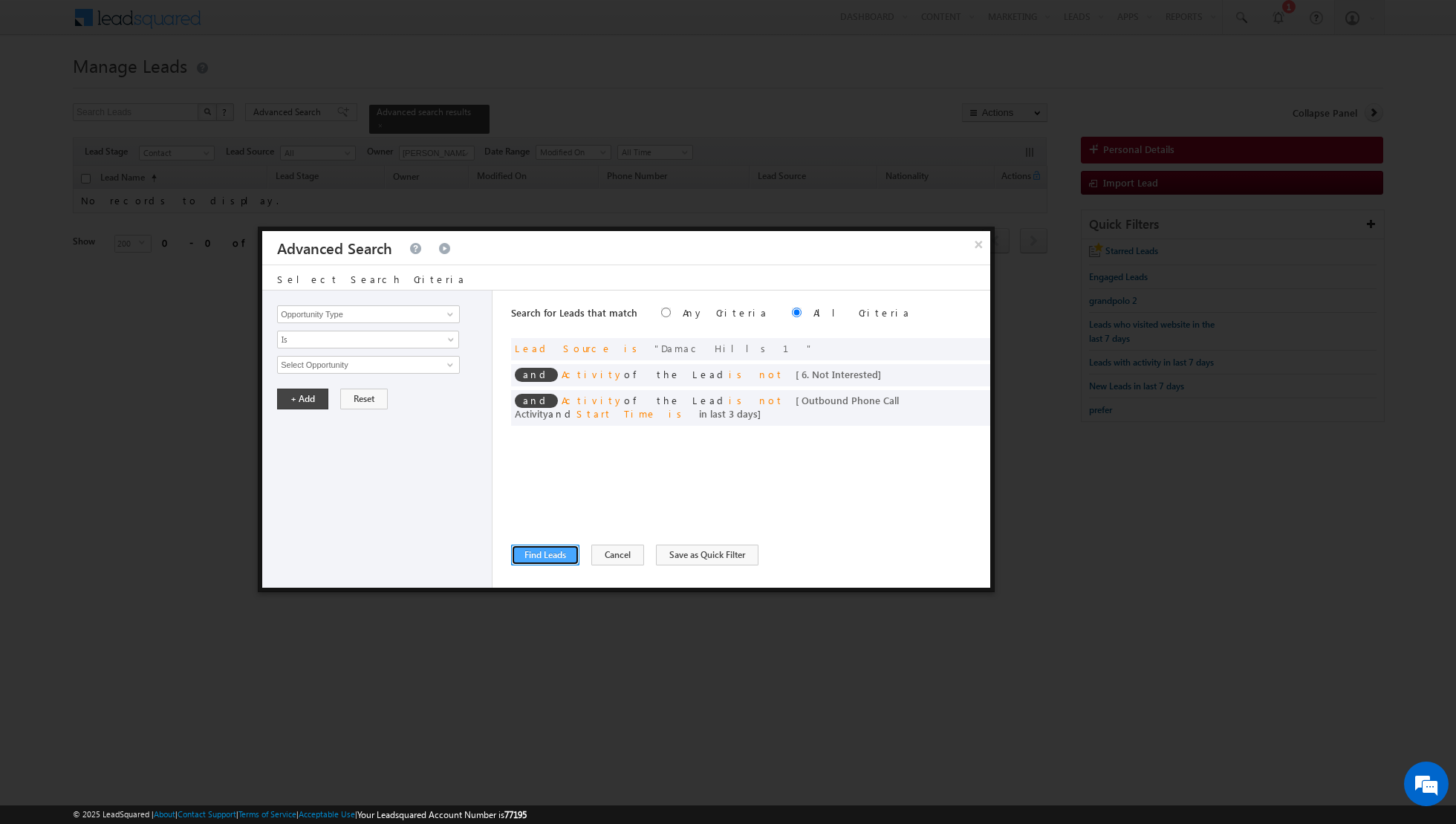
click at [537, 560] on button "Find Leads" at bounding box center [546, 555] width 68 height 21
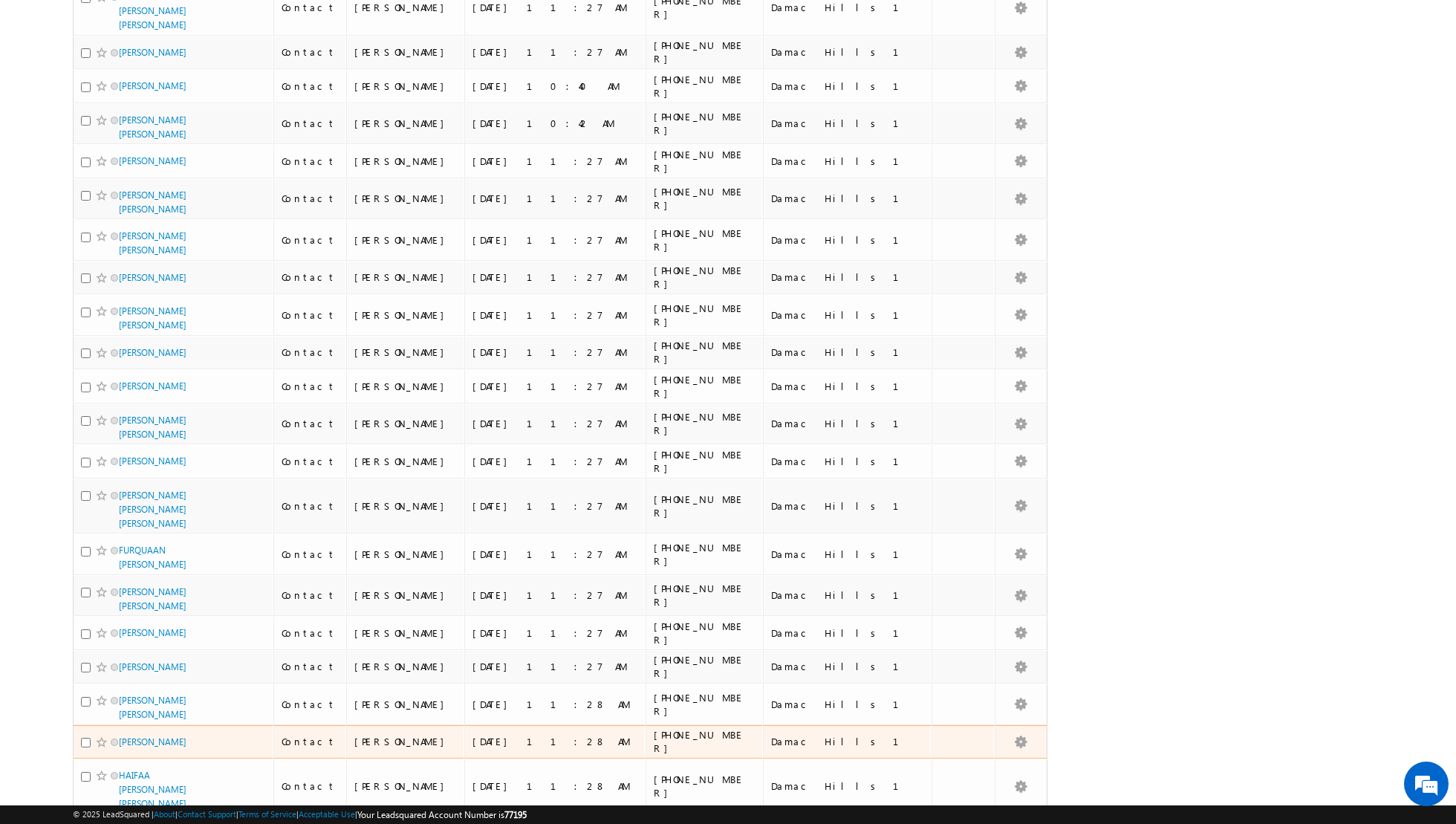
scroll to position [6938, 0]
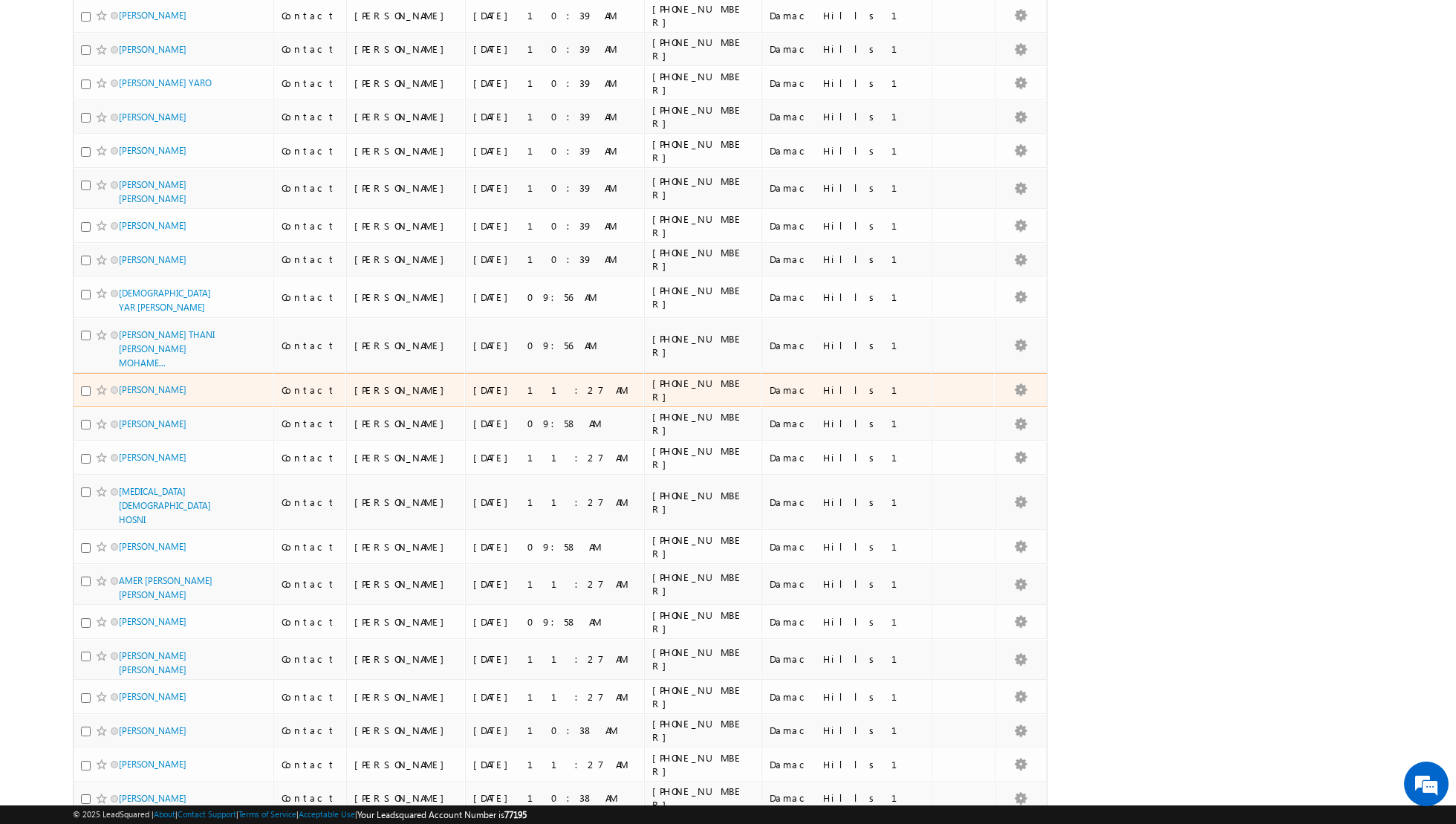
scroll to position [0, 0]
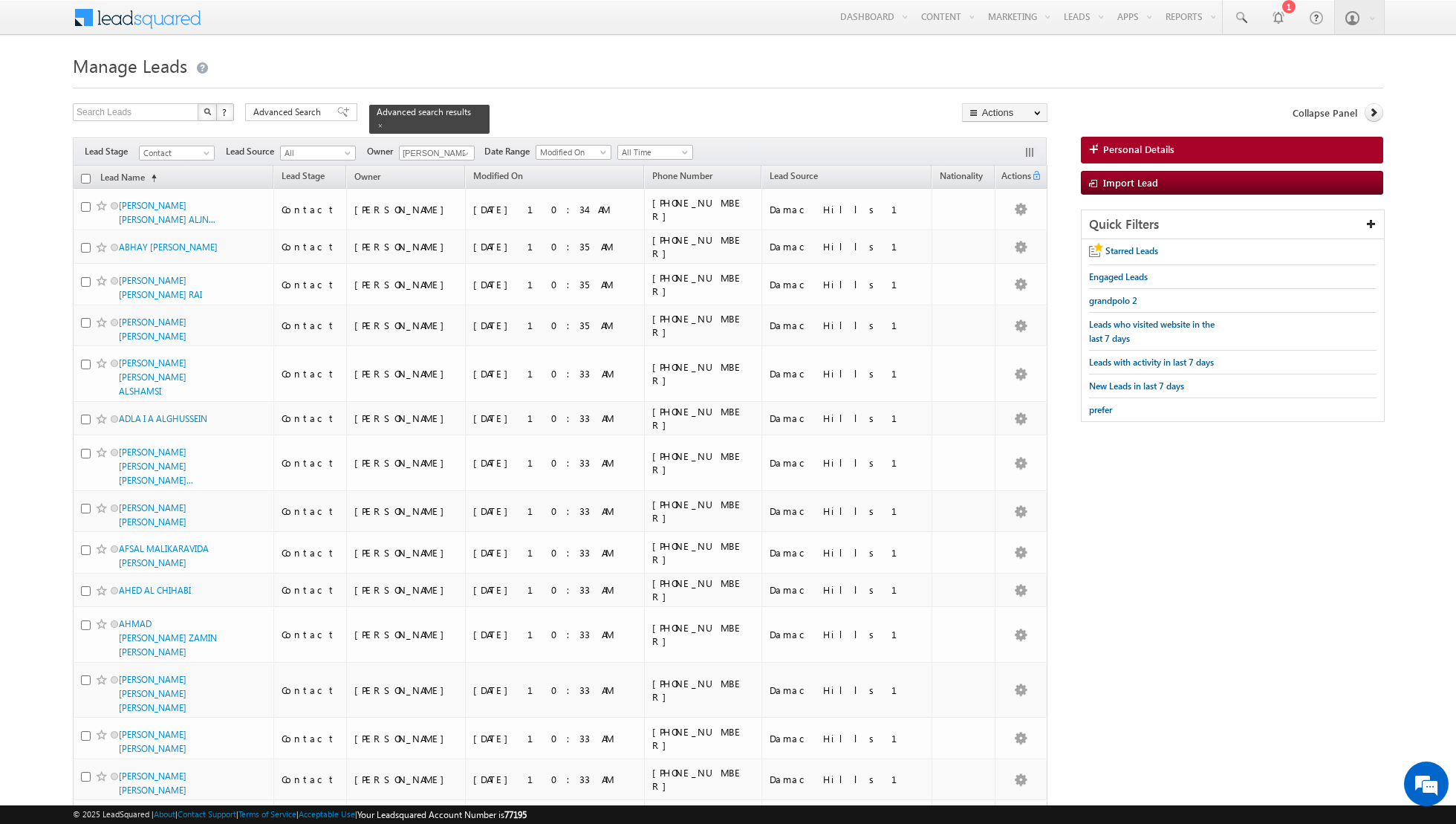
click at [89, 178] on input "checkbox" at bounding box center [86, 179] width 10 height 10
checkbox input "true"
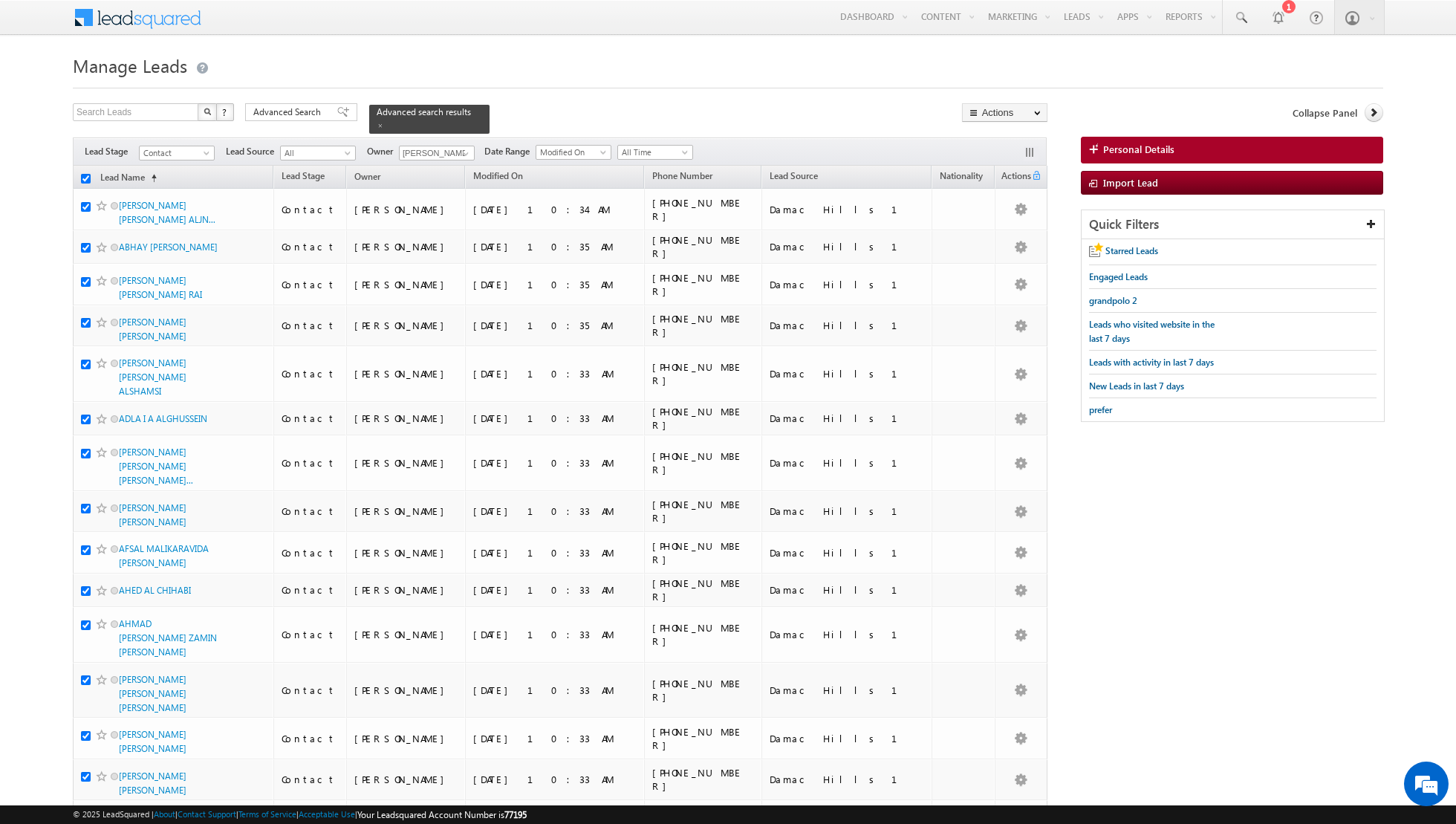
checkbox input "true"
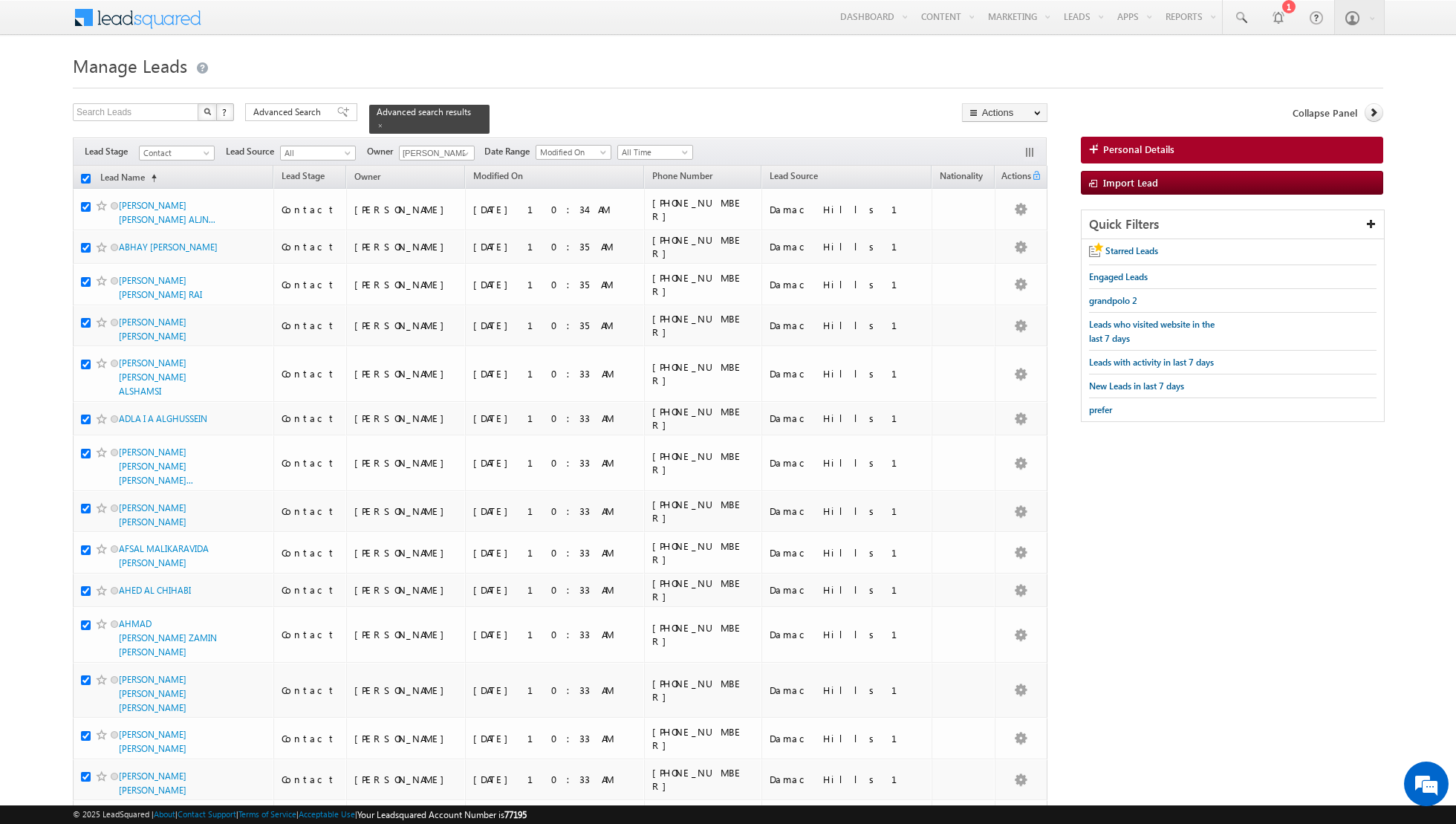
checkbox input "true"
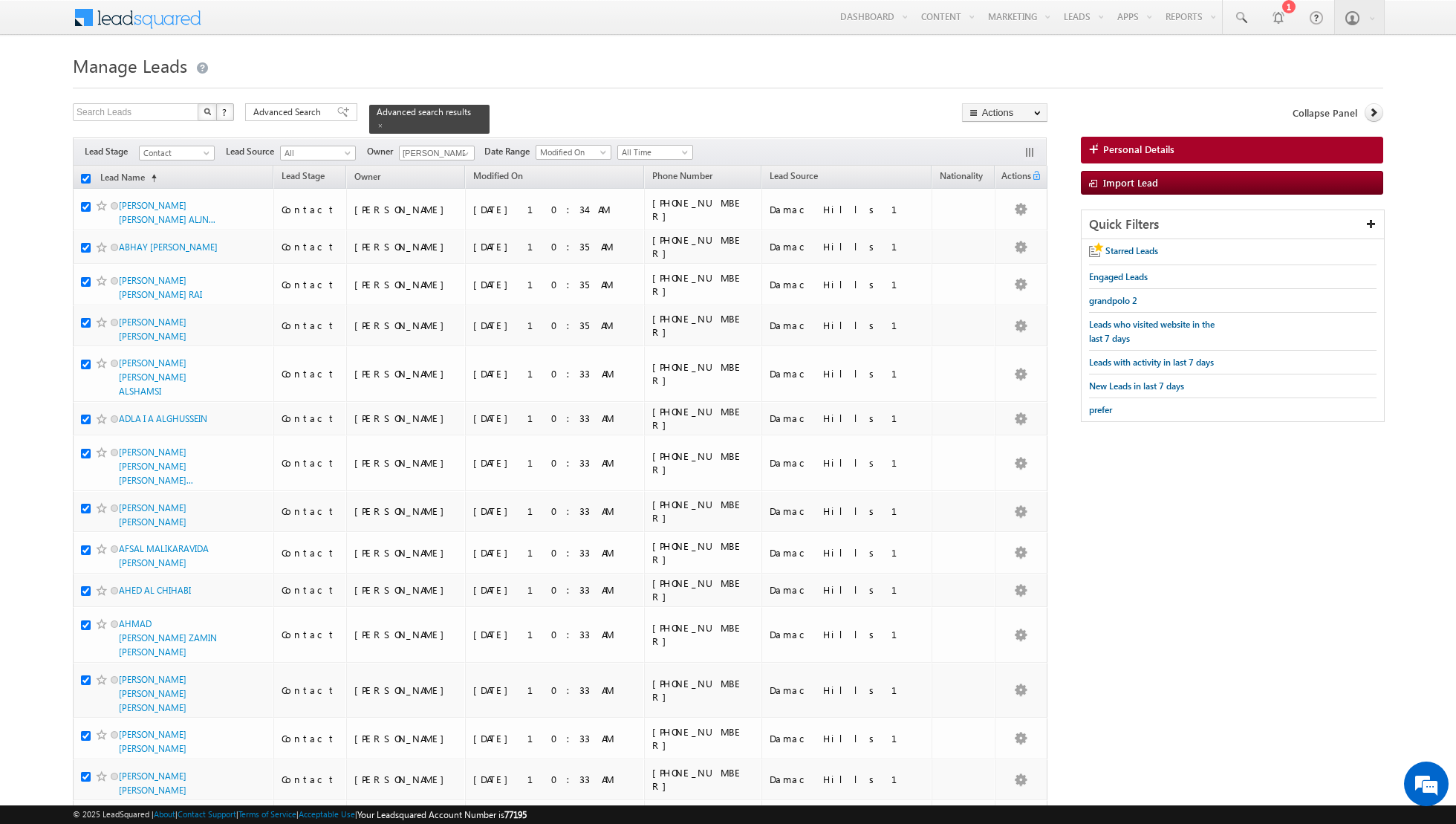
checkbox input "true"
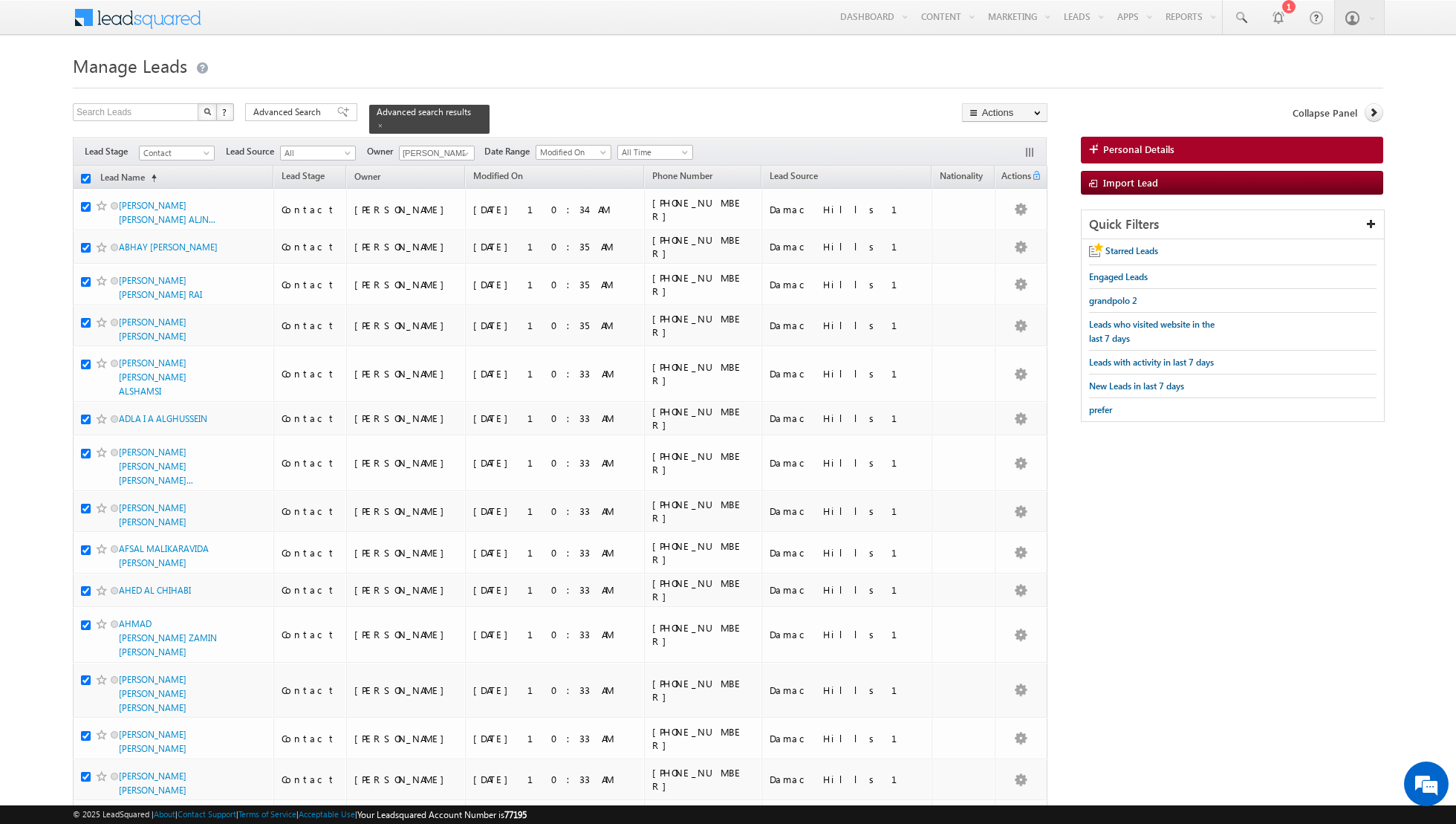
checkbox input "true"
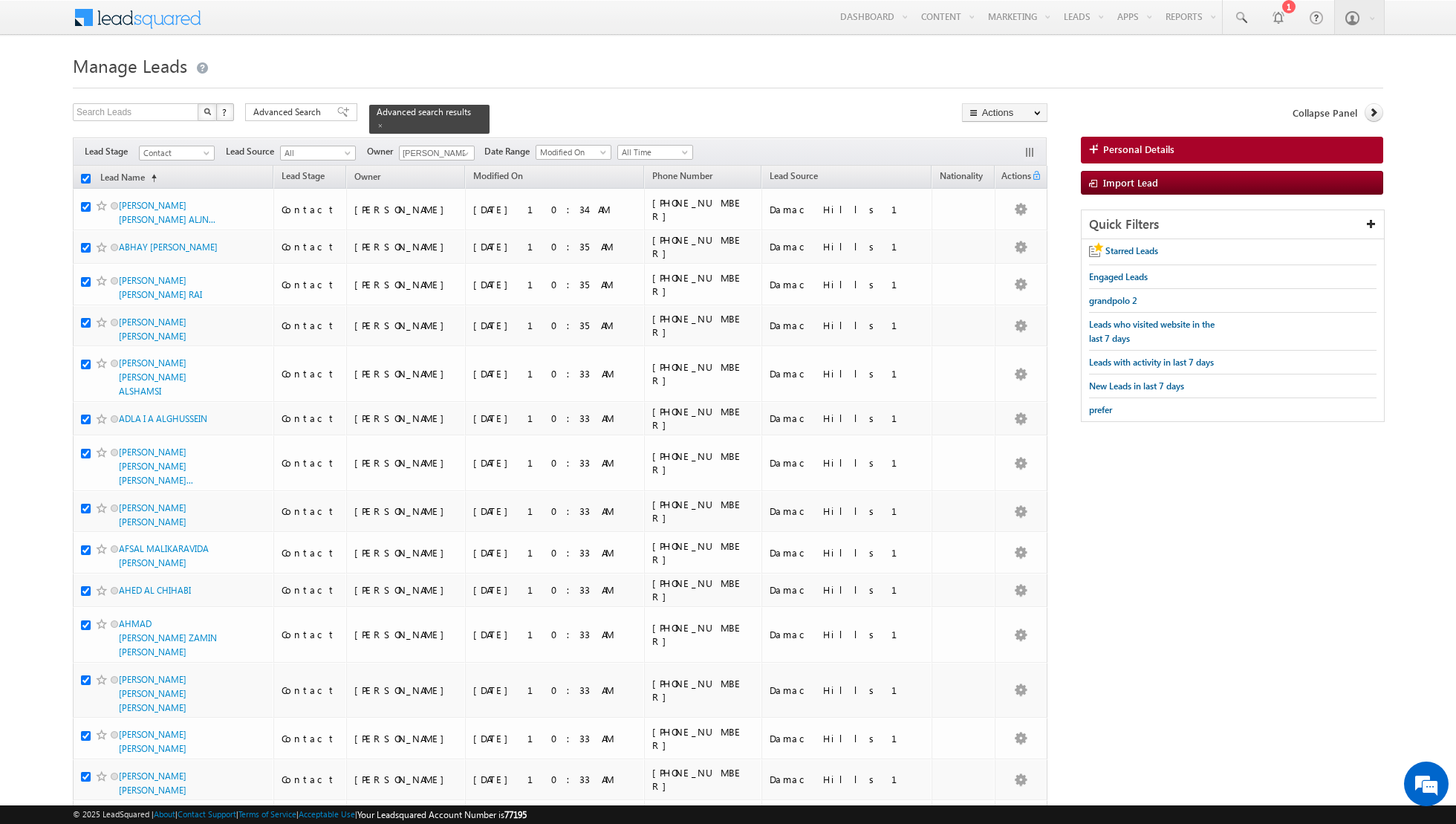
checkbox input "true"
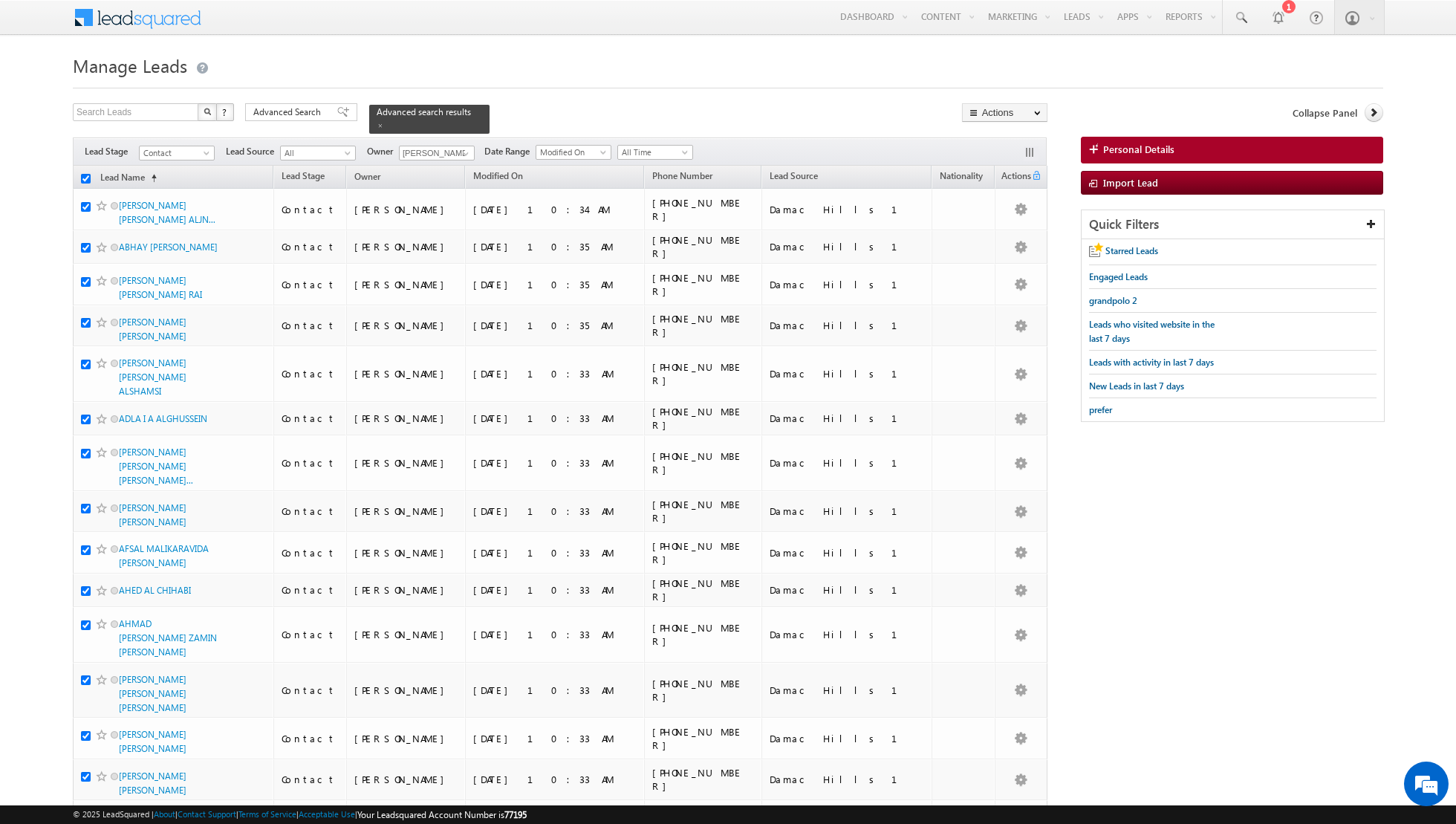
checkbox input "true"
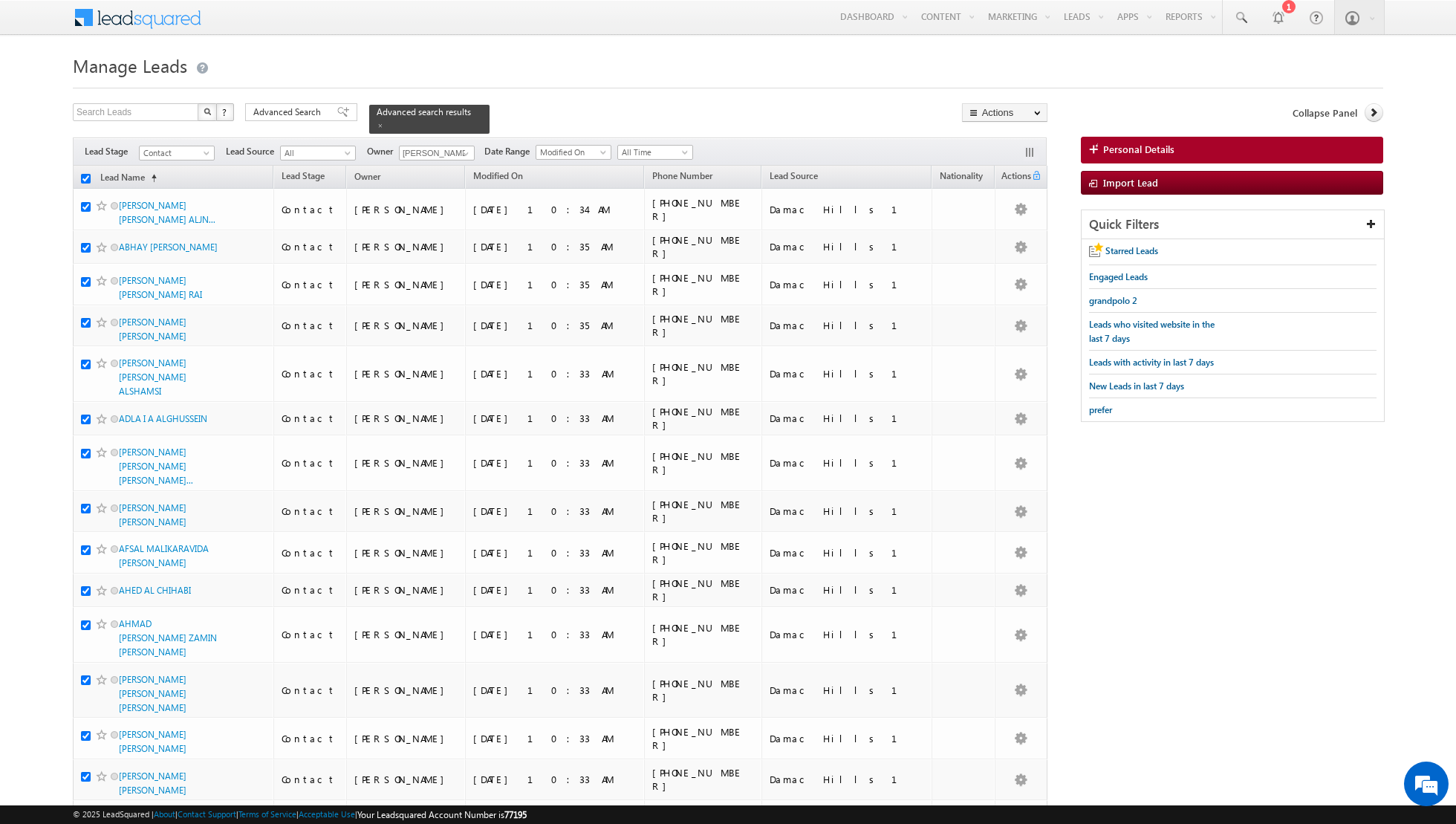
checkbox input "true"
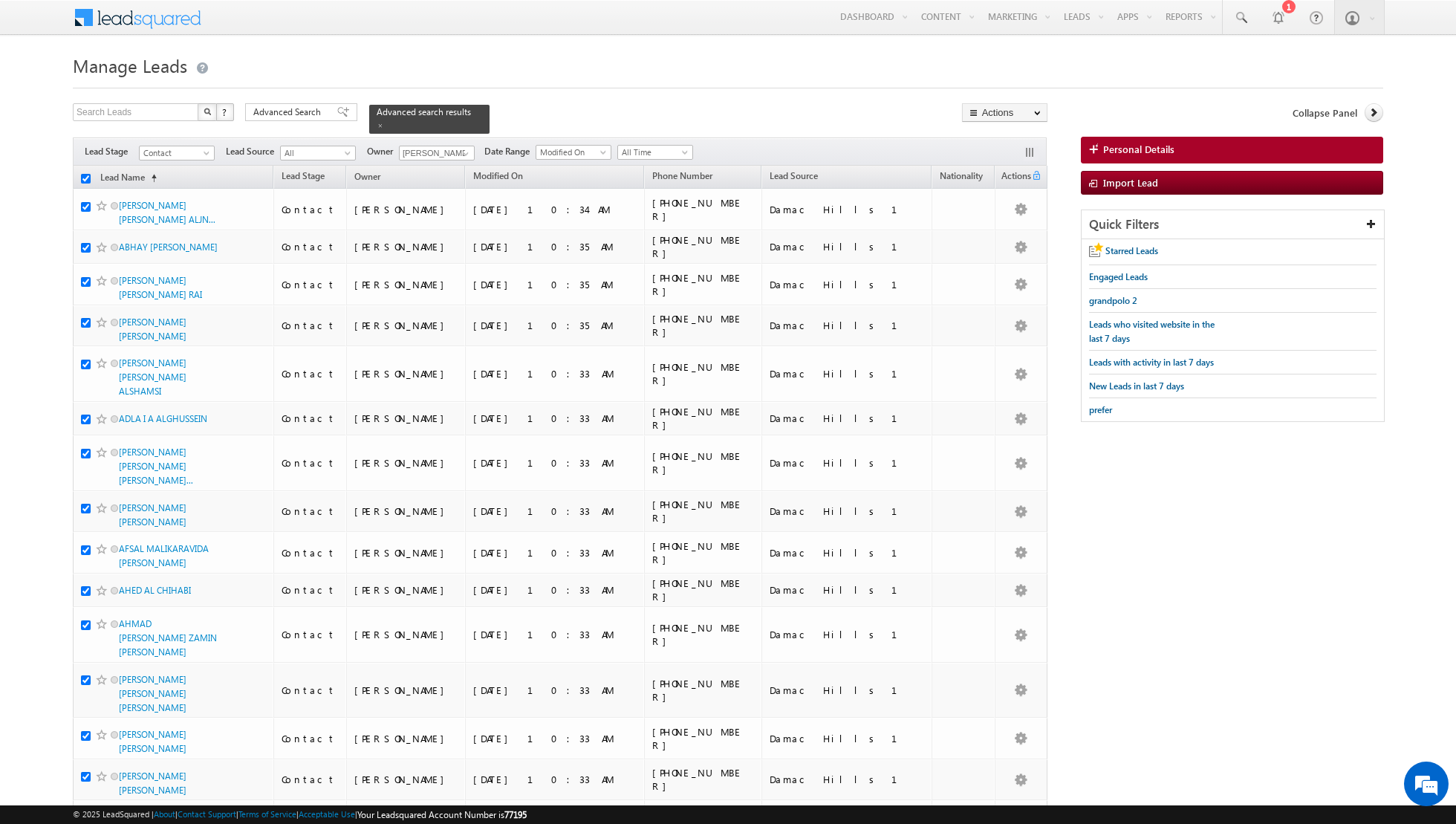
checkbox input "true"
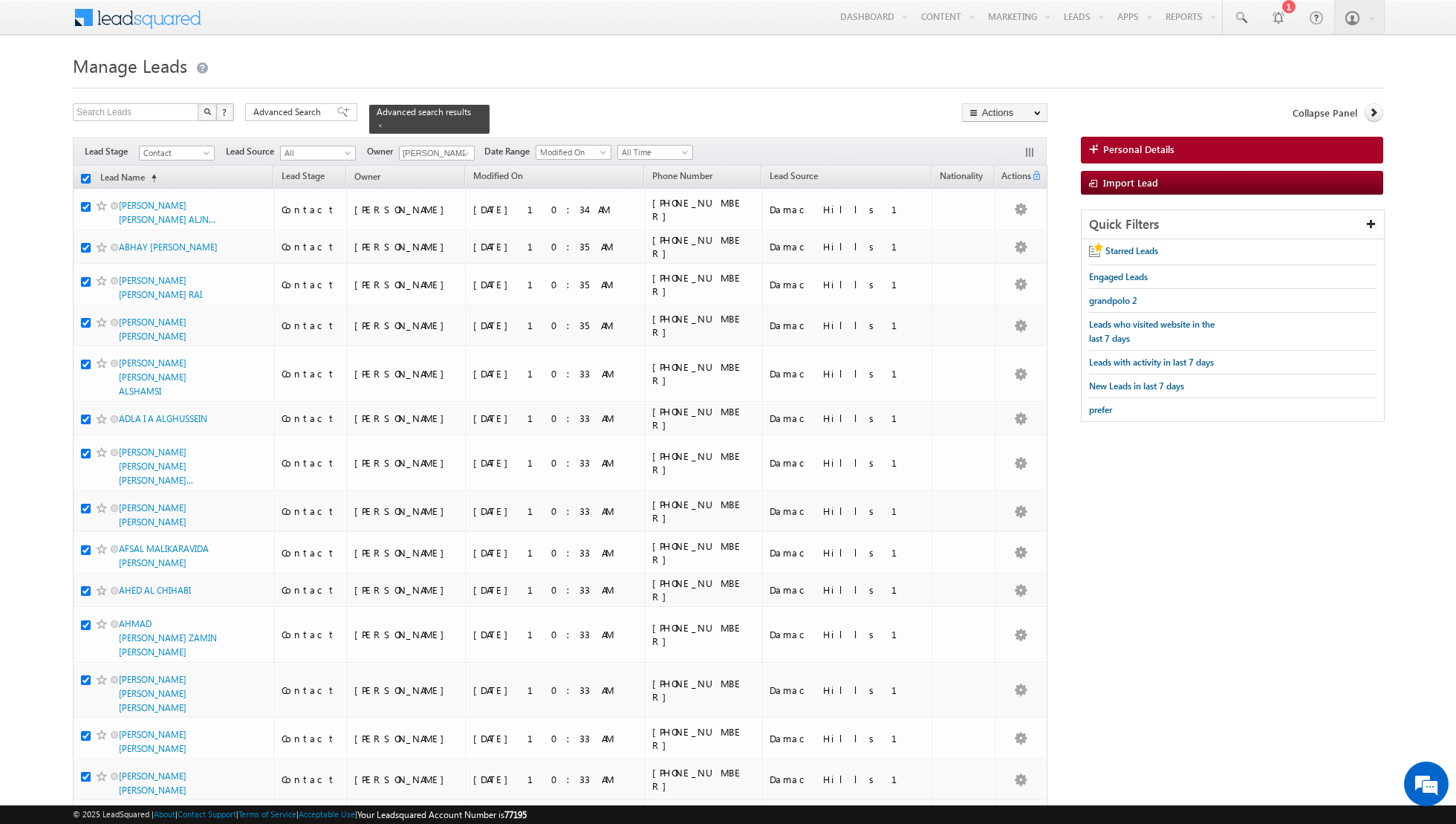
checkbox input "true"
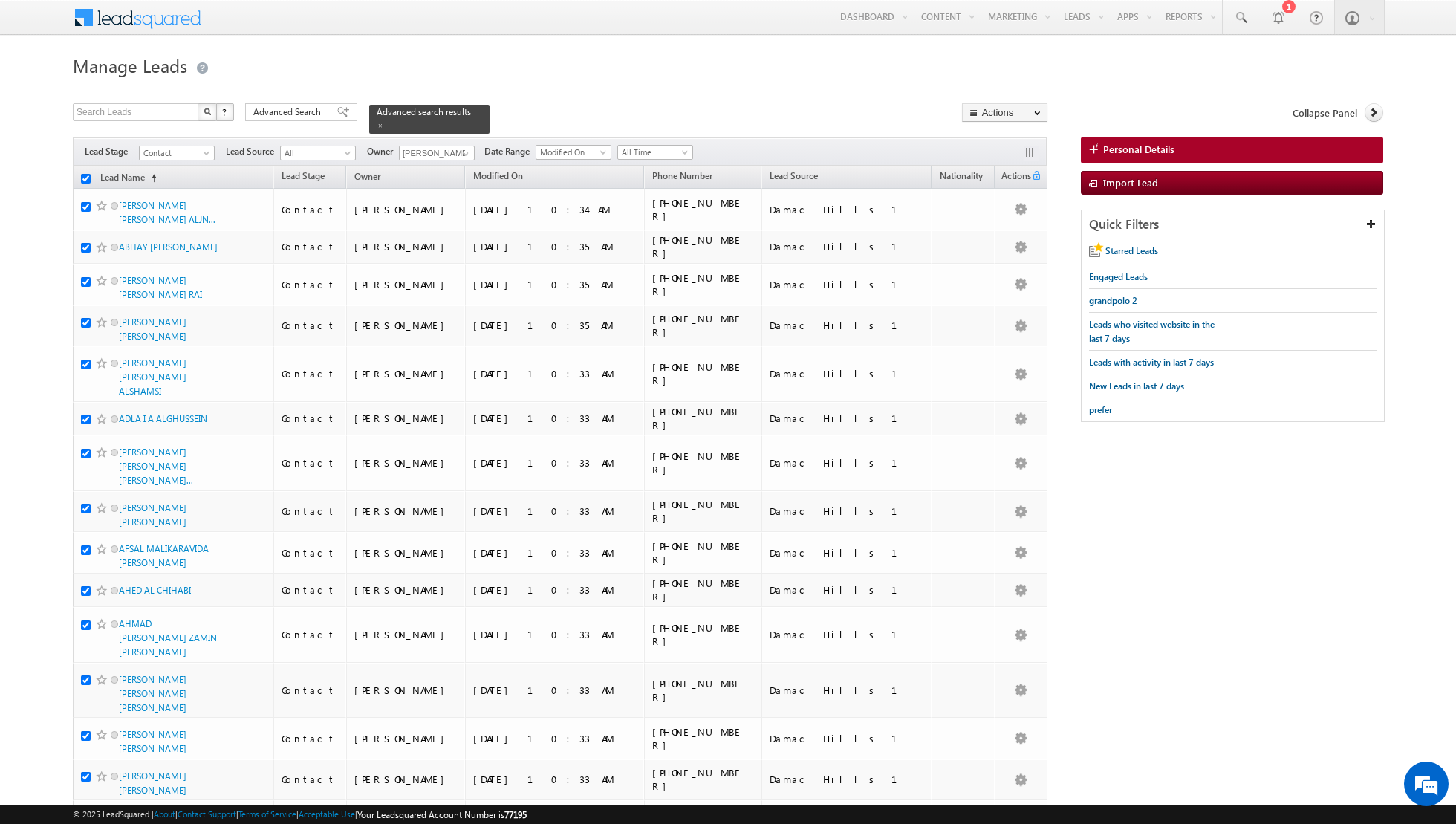
checkbox input "true"
click at [993, 242] on link "Change Owner" at bounding box center [1004, 240] width 84 height 18
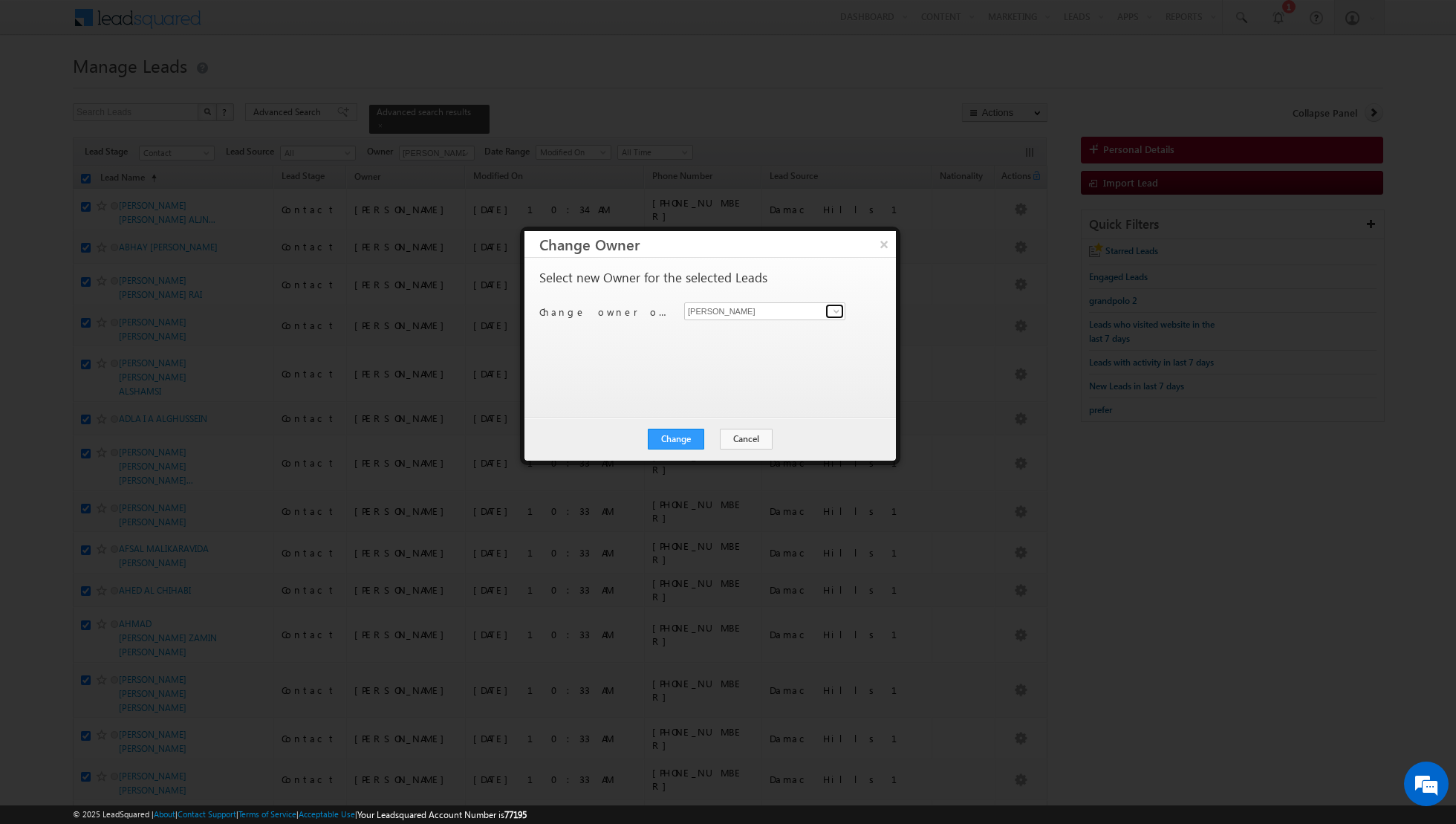
click at [839, 311] on span at bounding box center [836, 311] width 12 height 12
click at [737, 365] on span "[EMAIL_ADDRESS][DOMAIN_NAME]" at bounding box center [756, 365] width 134 height 11
type input "[PERSON_NAME]"
click at [682, 437] on button "Change" at bounding box center [676, 438] width 57 height 21
click at [718, 438] on button "Close" at bounding box center [712, 438] width 48 height 21
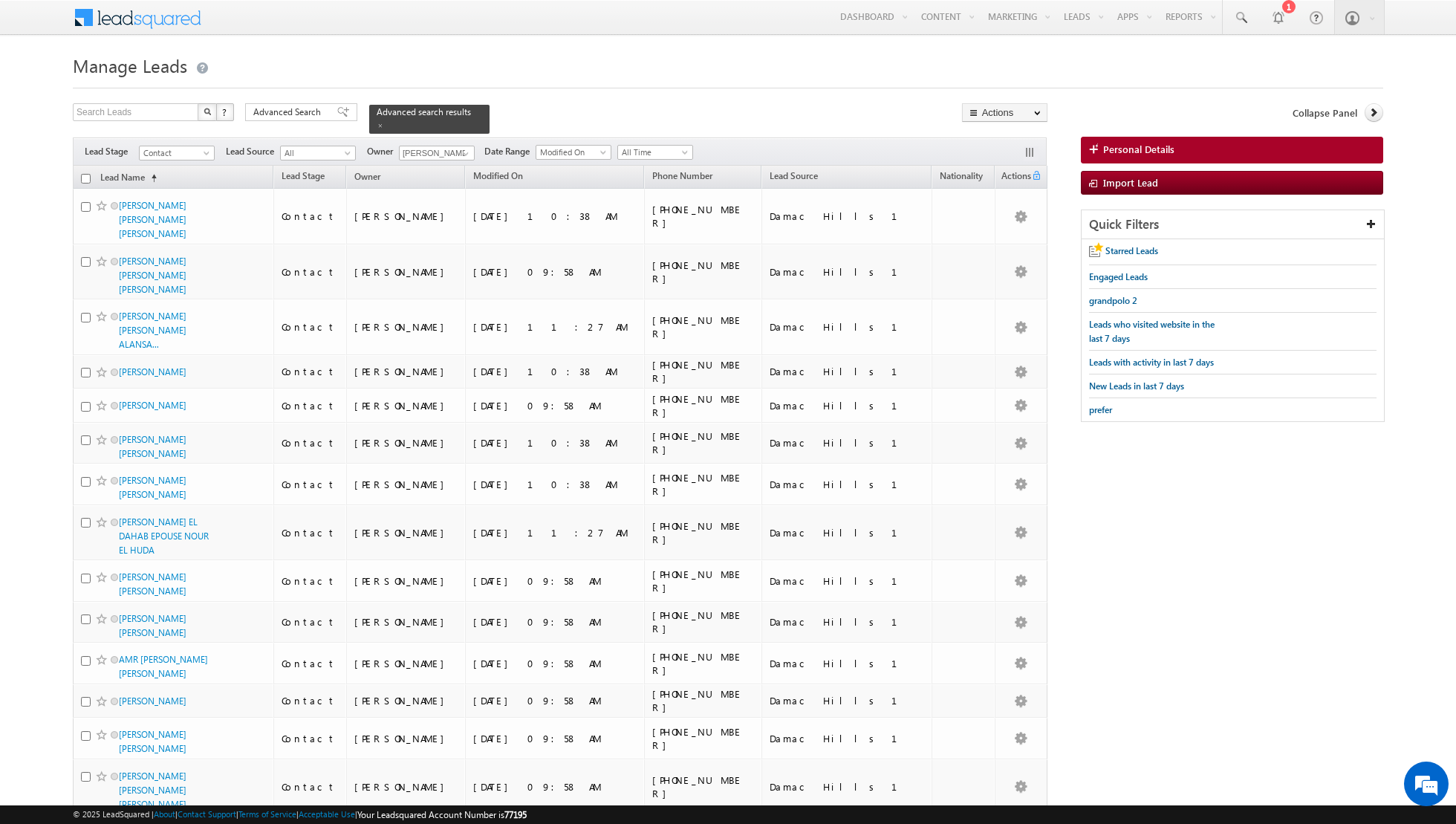
click at [86, 174] on input "checkbox" at bounding box center [86, 179] width 10 height 10
checkbox input "true"
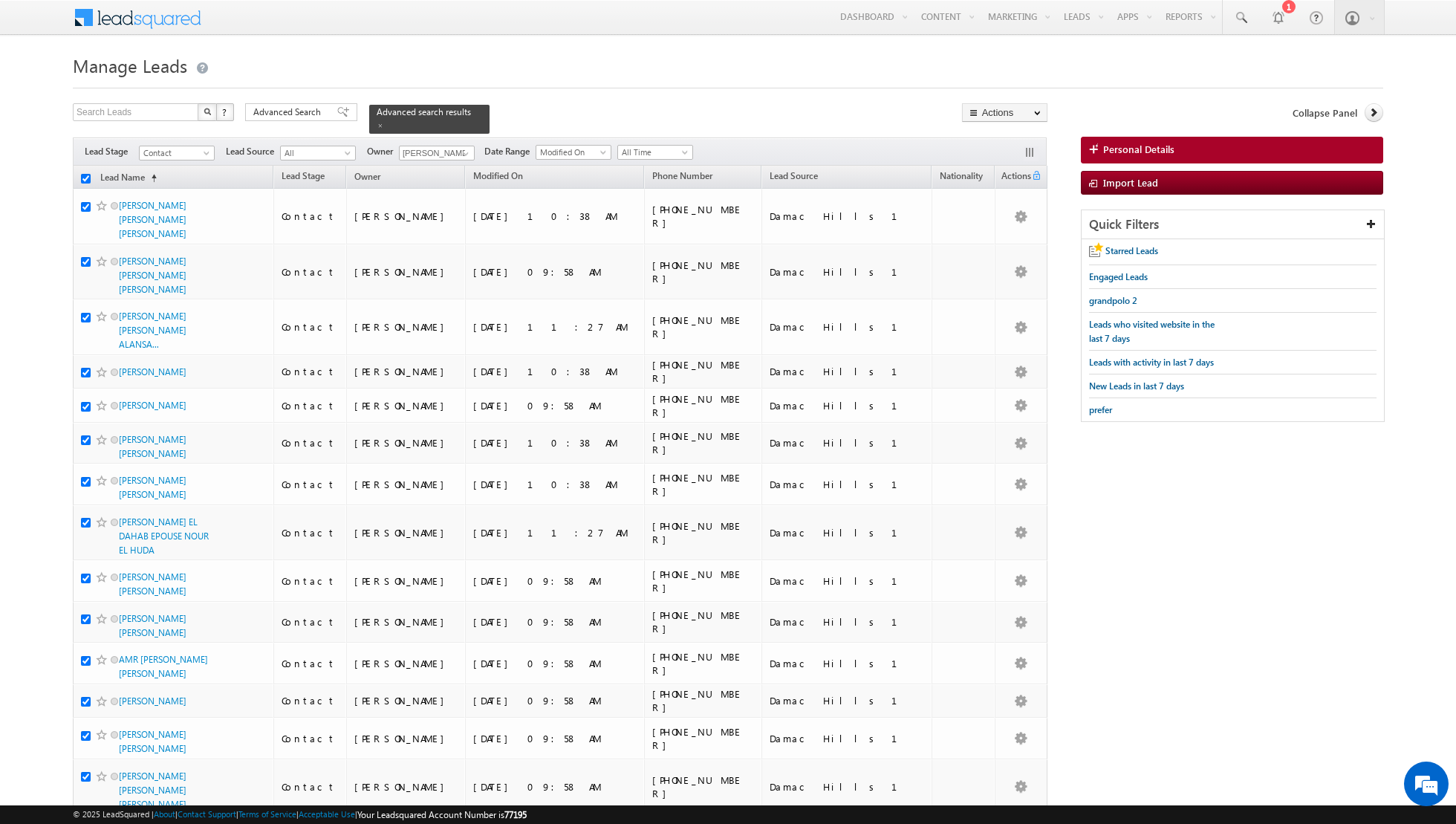
checkbox input "true"
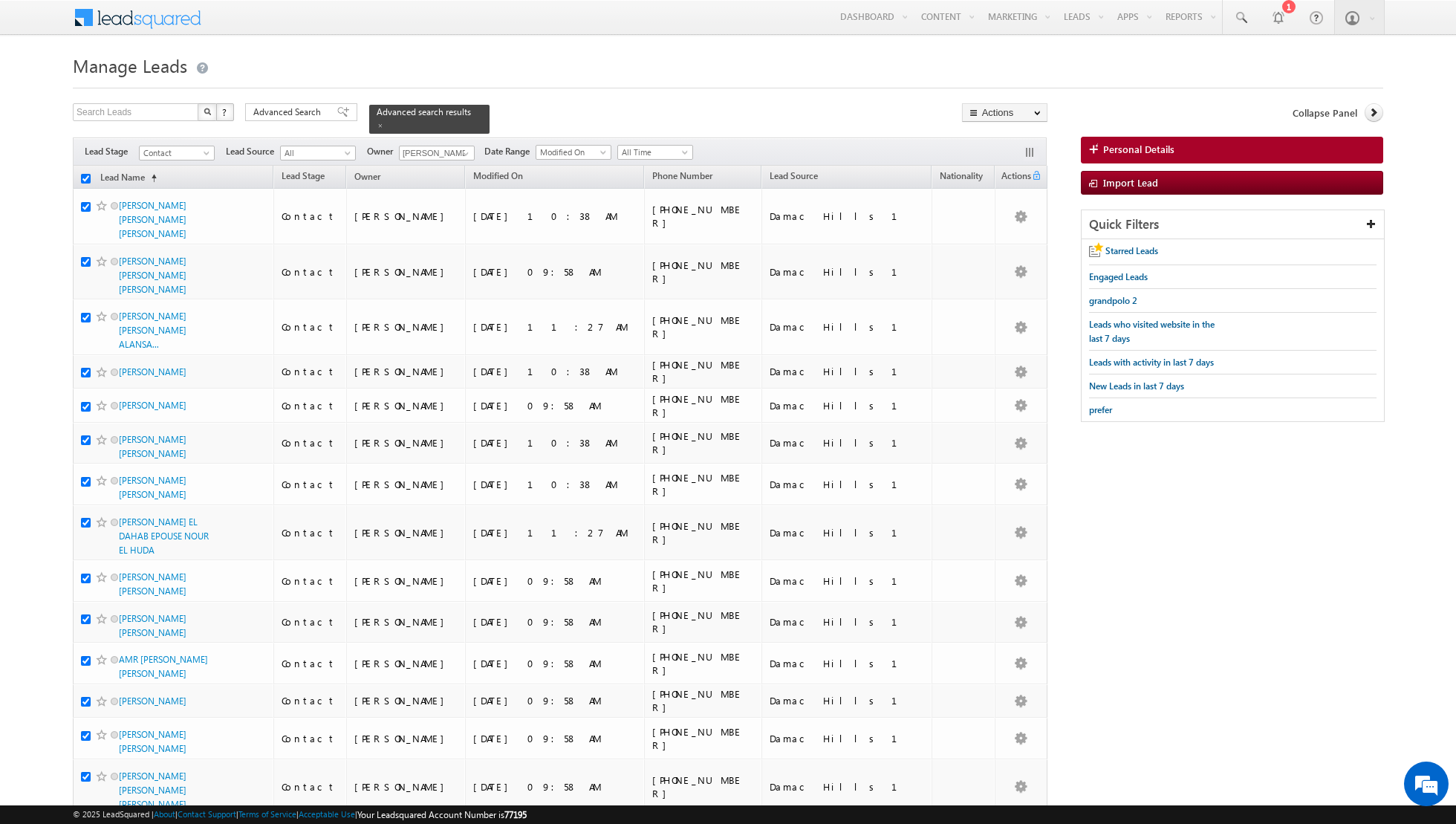
checkbox input "true"
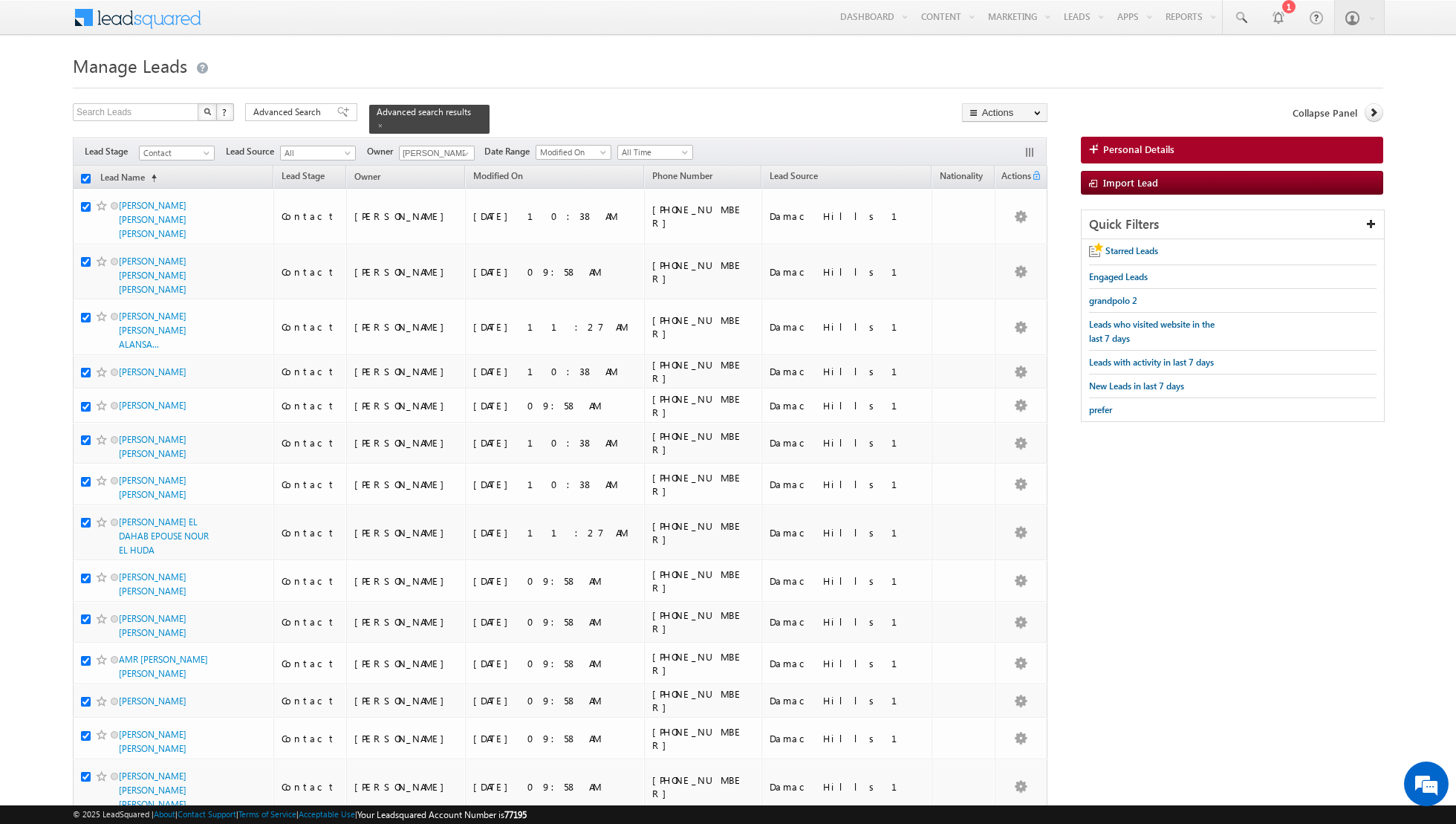
checkbox input "true"
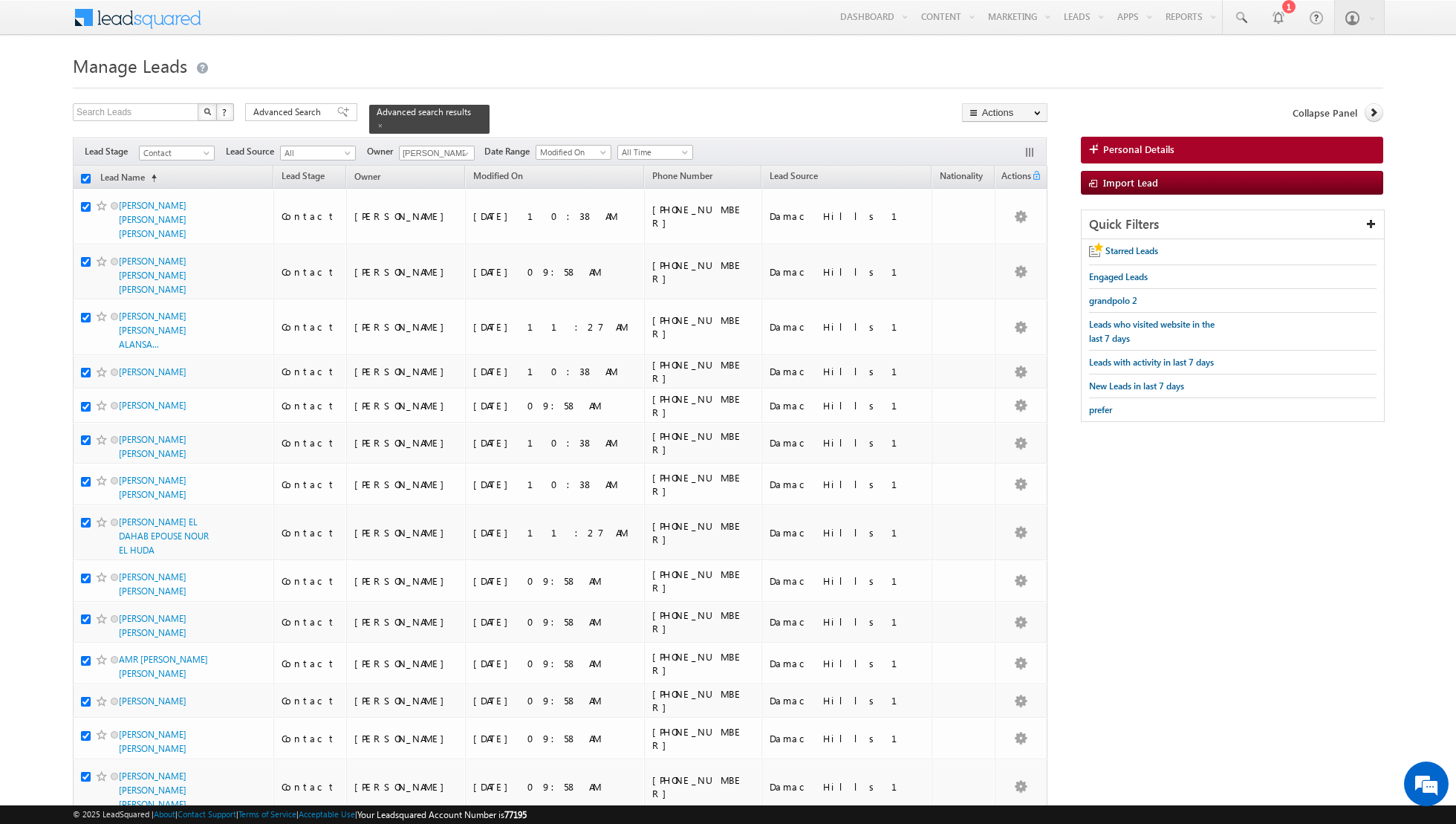
checkbox input "true"
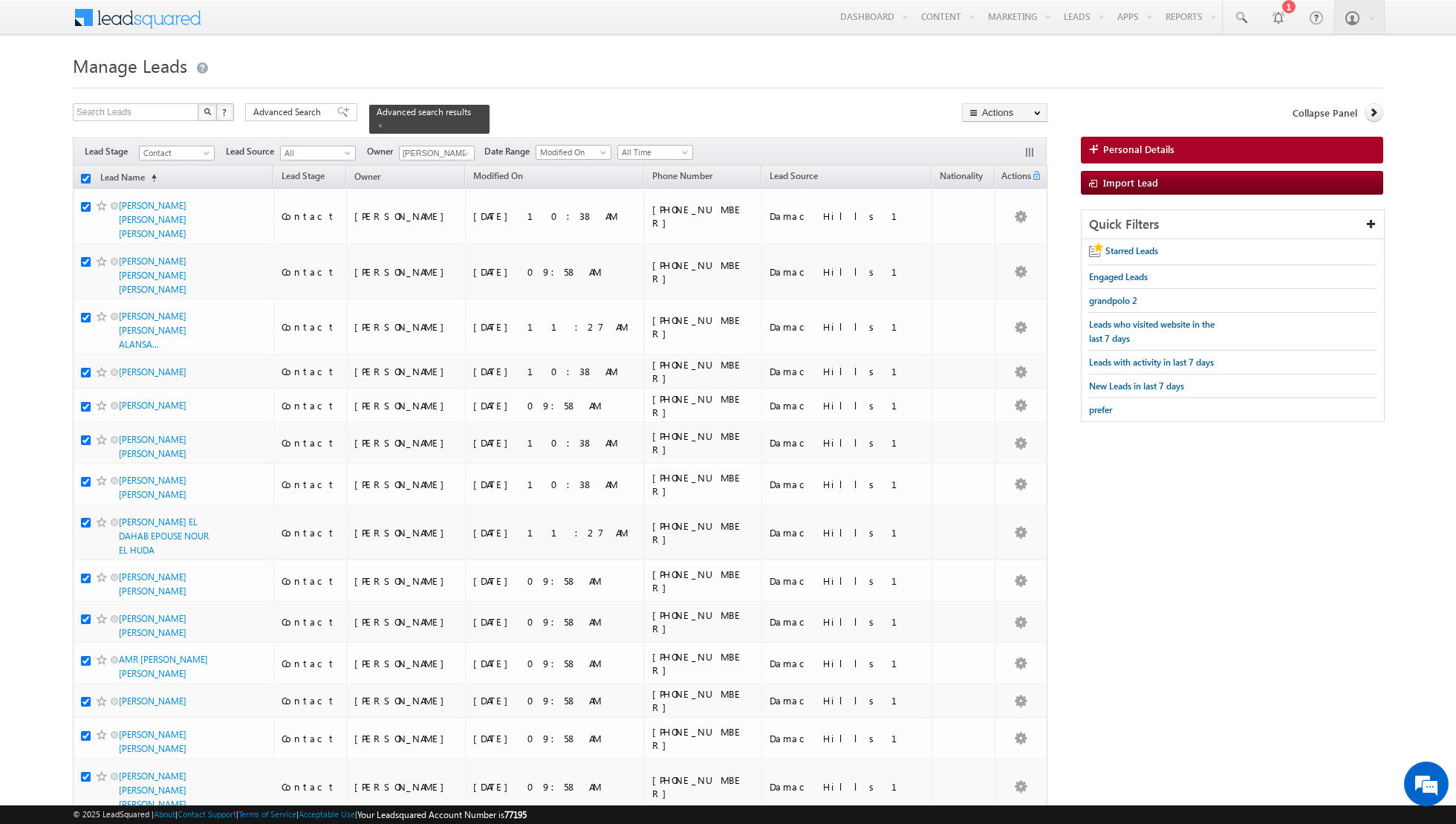
checkbox input "true"
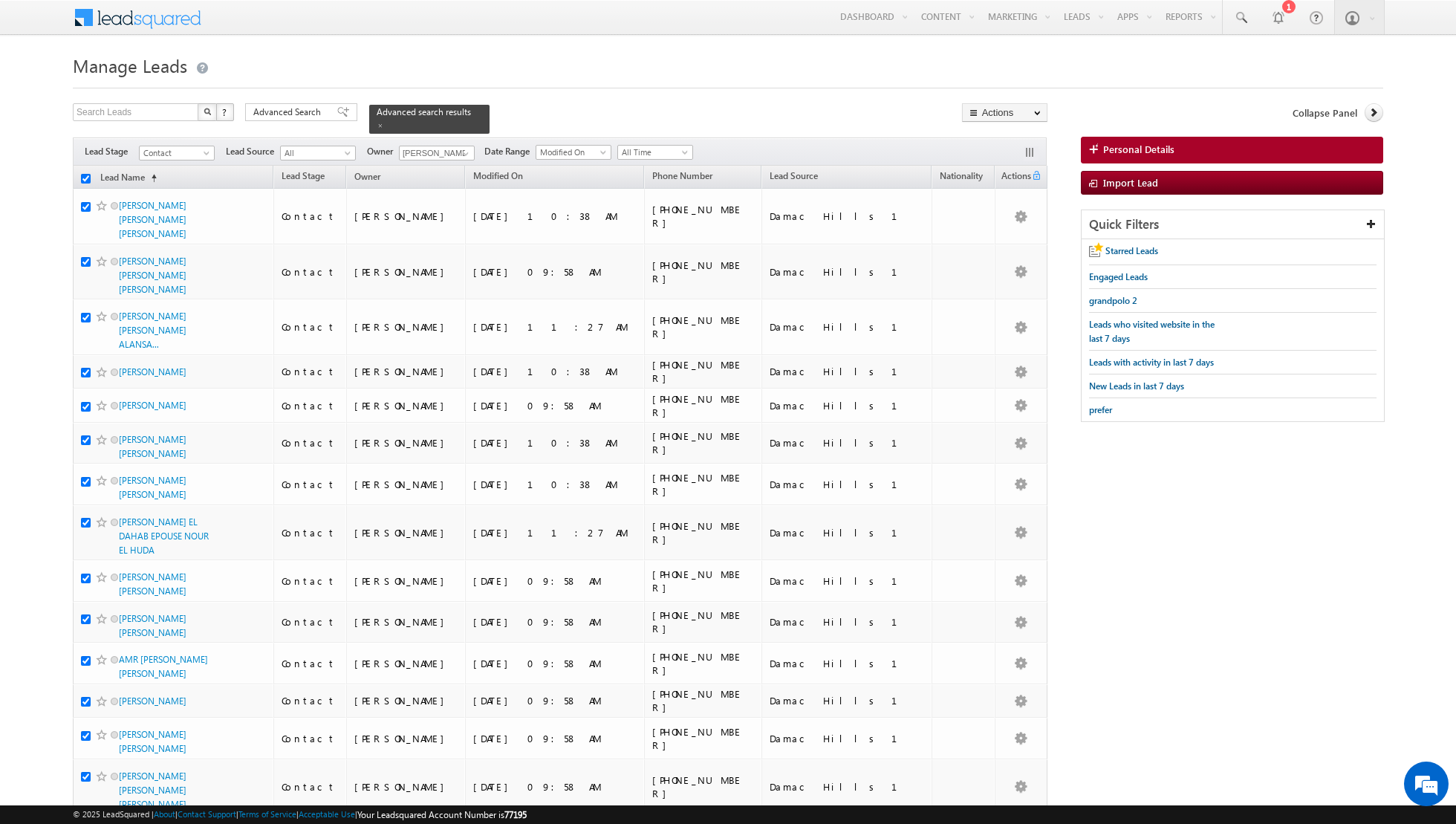
checkbox input "true"
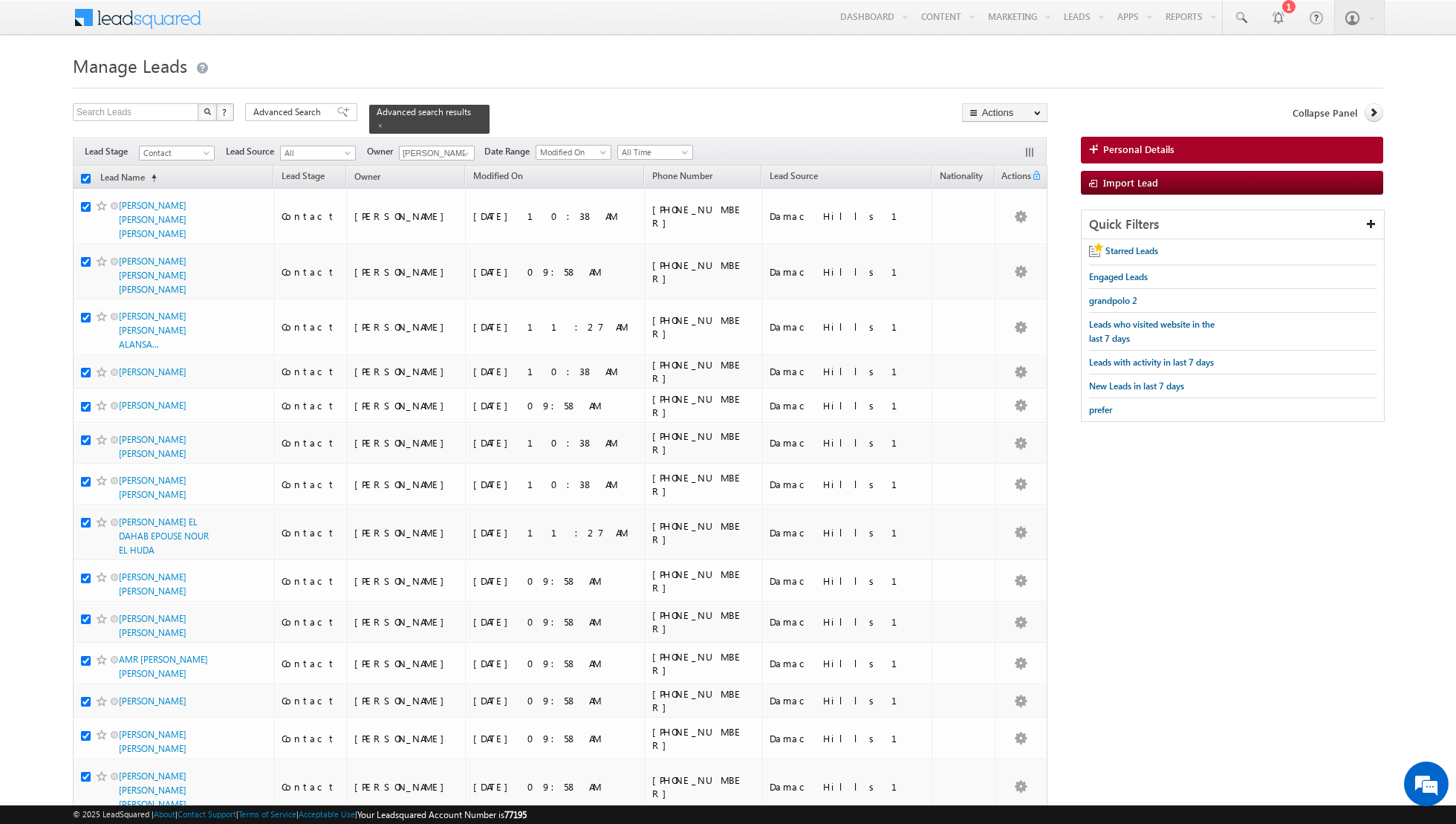
checkbox input "true"
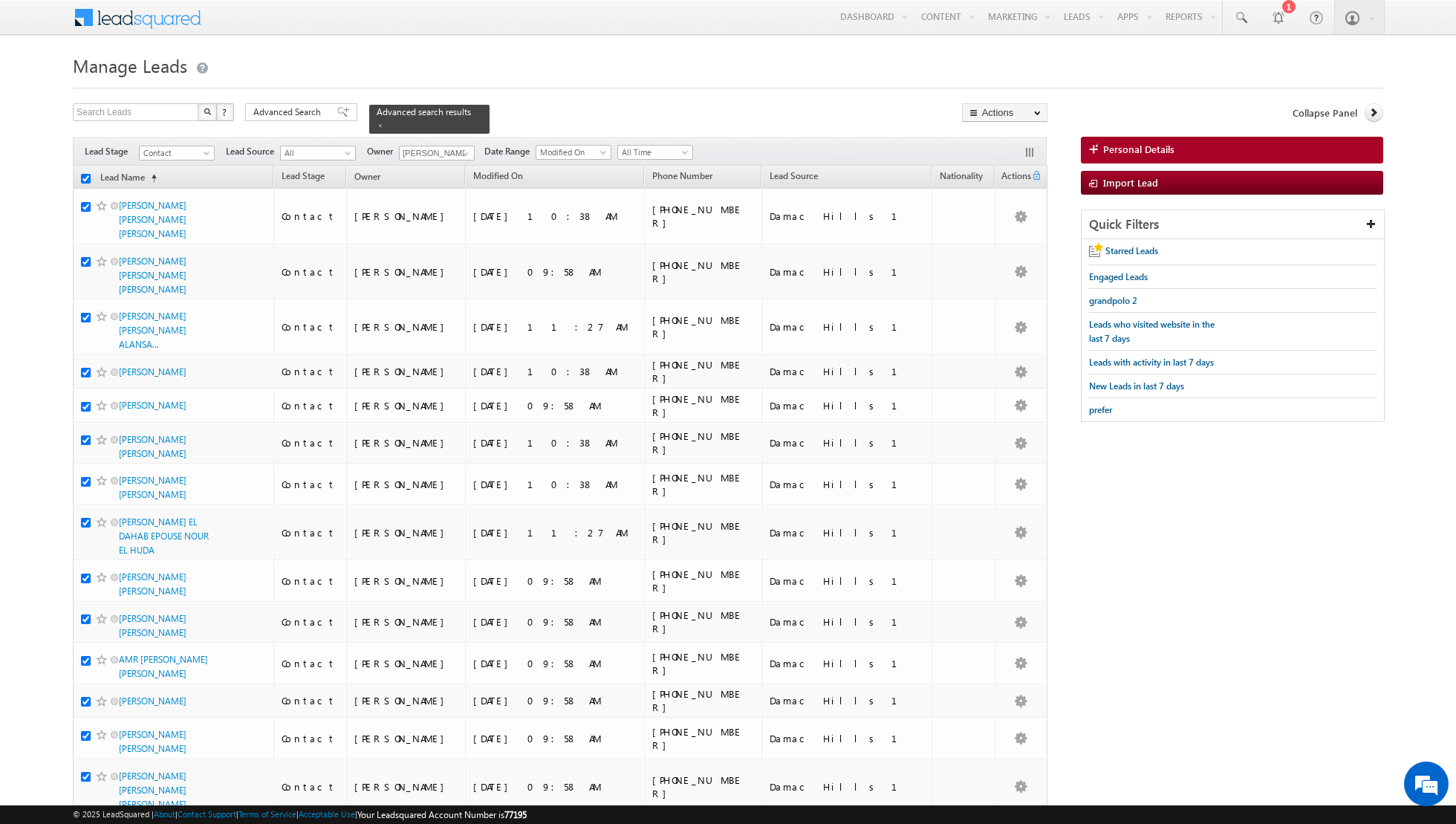
checkbox input "true"
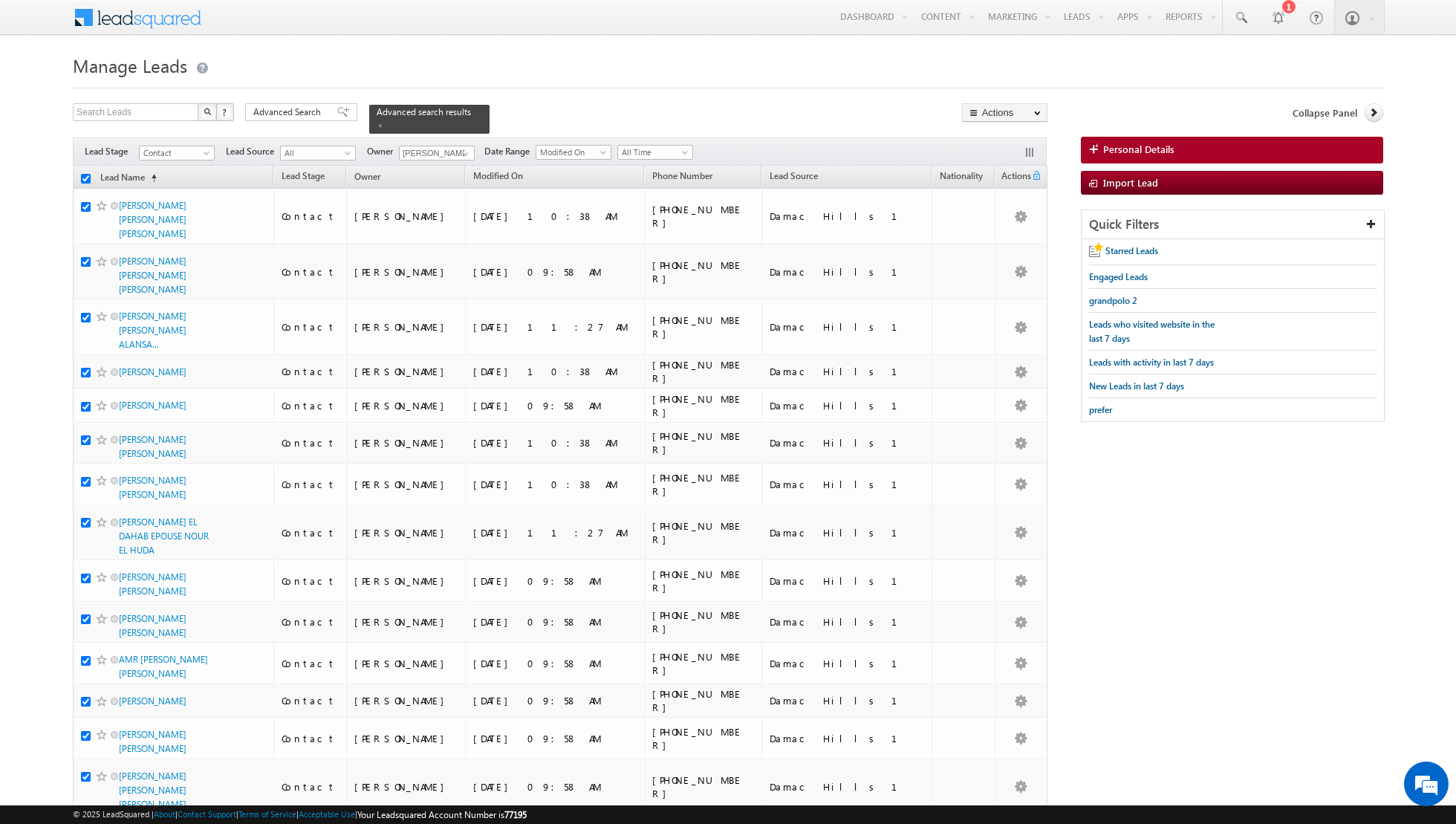
checkbox input "true"
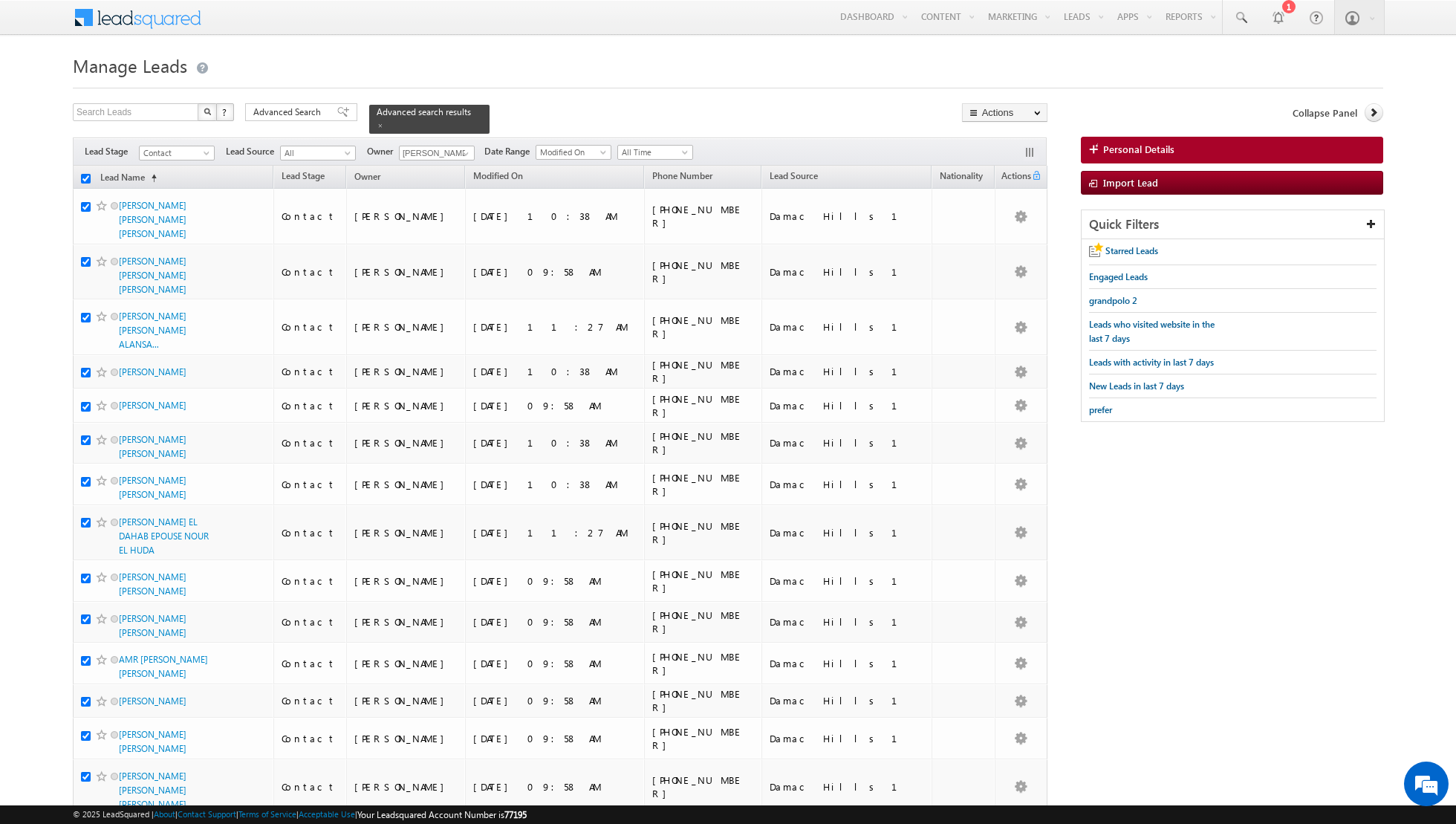
checkbox input "true"
click at [992, 238] on link "Change Owner" at bounding box center [1004, 240] width 84 height 18
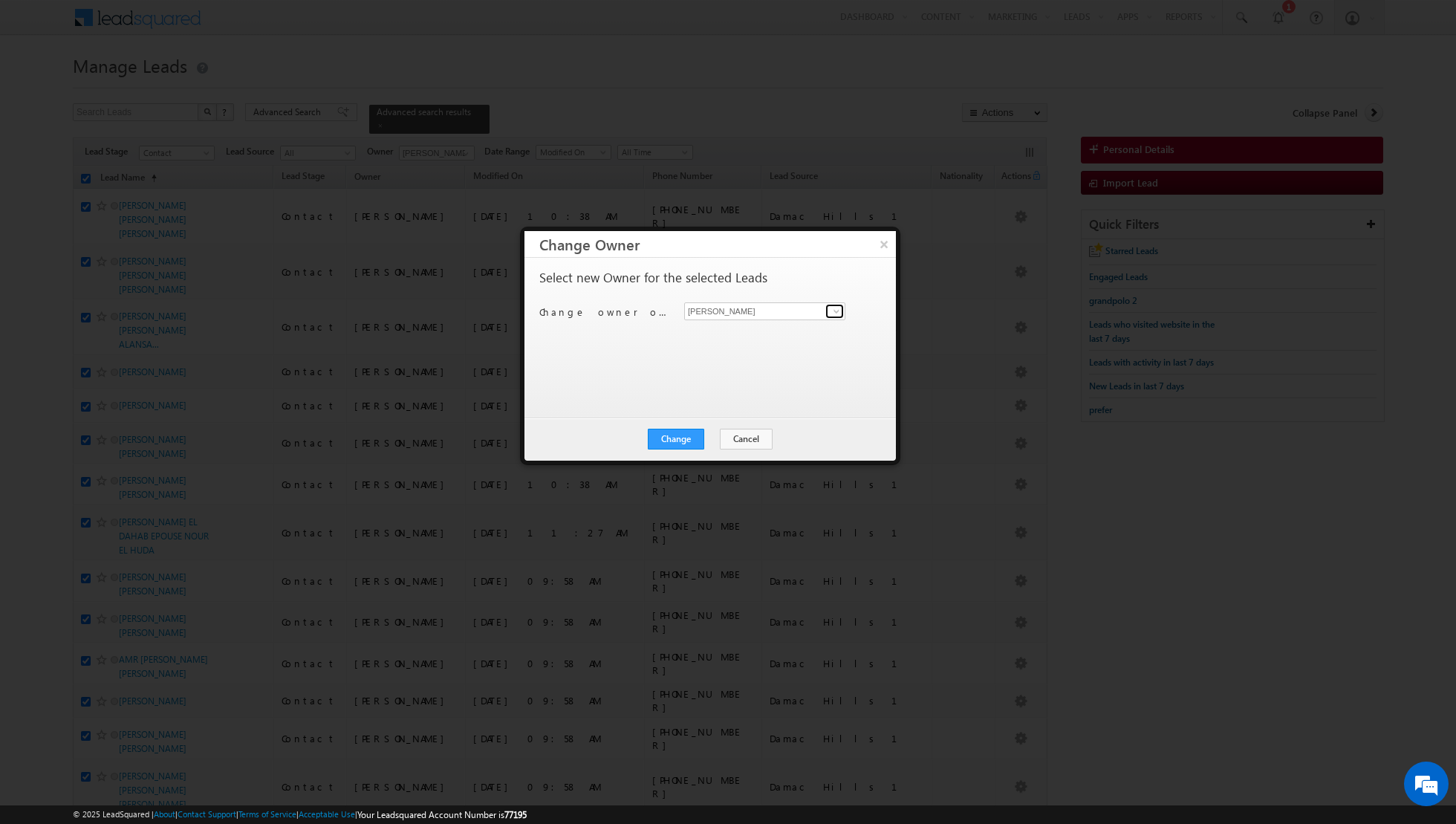
click at [837, 312] on span at bounding box center [836, 311] width 12 height 12
click at [726, 387] on span "[EMAIL_ADDRESS][DOMAIN_NAME]" at bounding box center [756, 391] width 134 height 11
type input "[PERSON_NAME]"
click at [677, 446] on button "Change" at bounding box center [676, 438] width 57 height 21
click at [714, 434] on button "Close" at bounding box center [712, 438] width 48 height 21
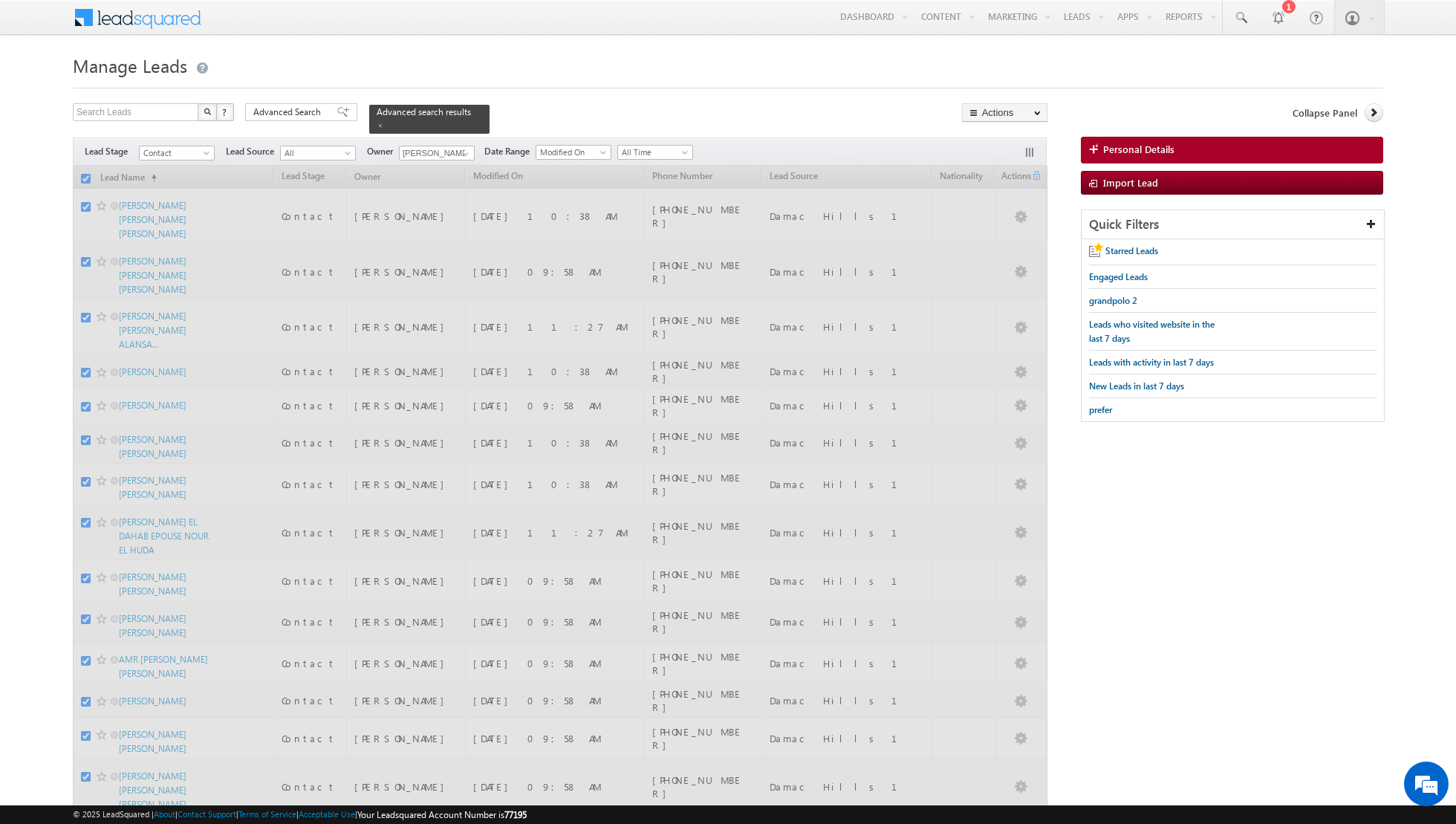
checkbox input "false"
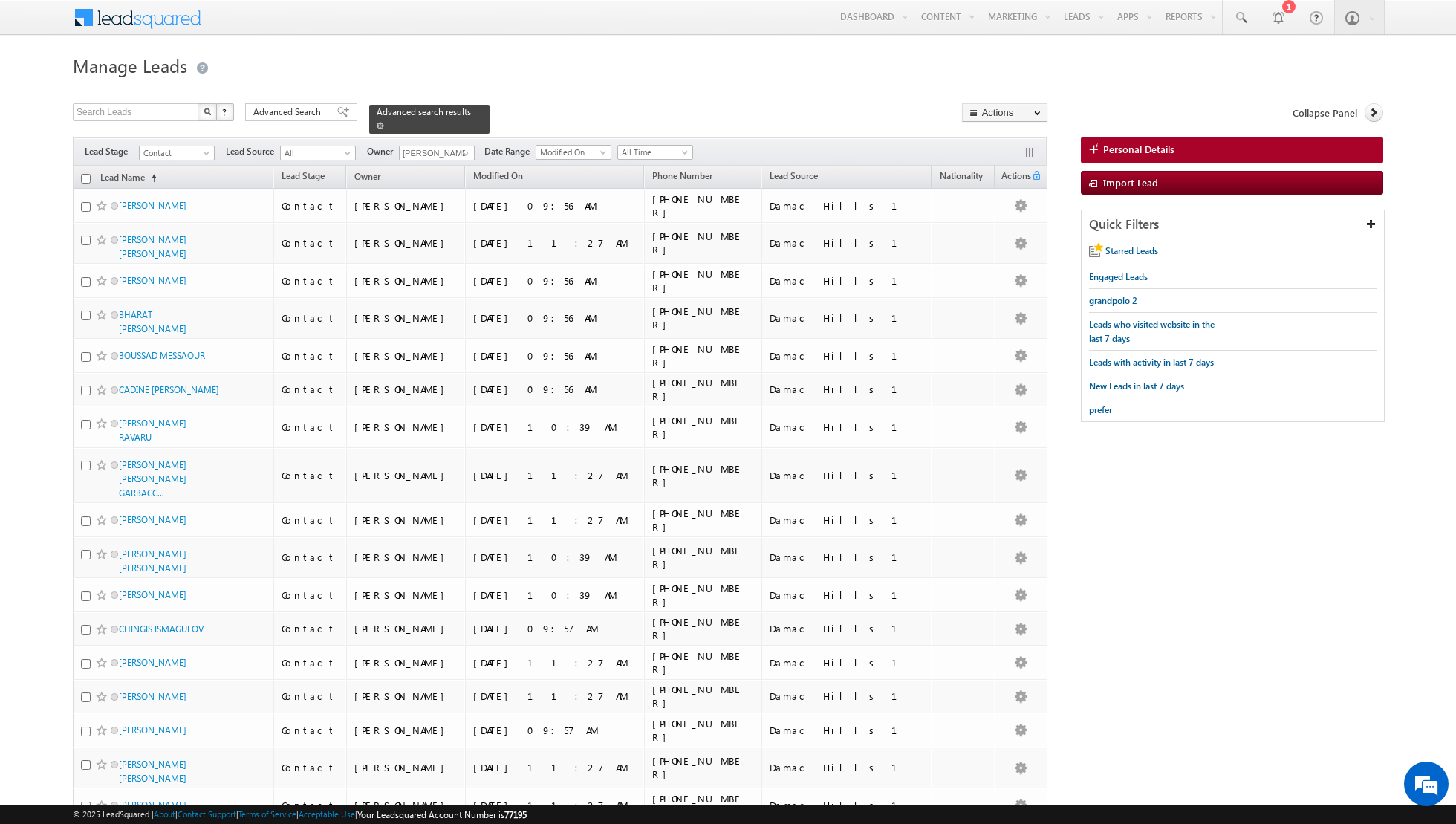
click at [377, 122] on span at bounding box center [381, 126] width 8 height 8
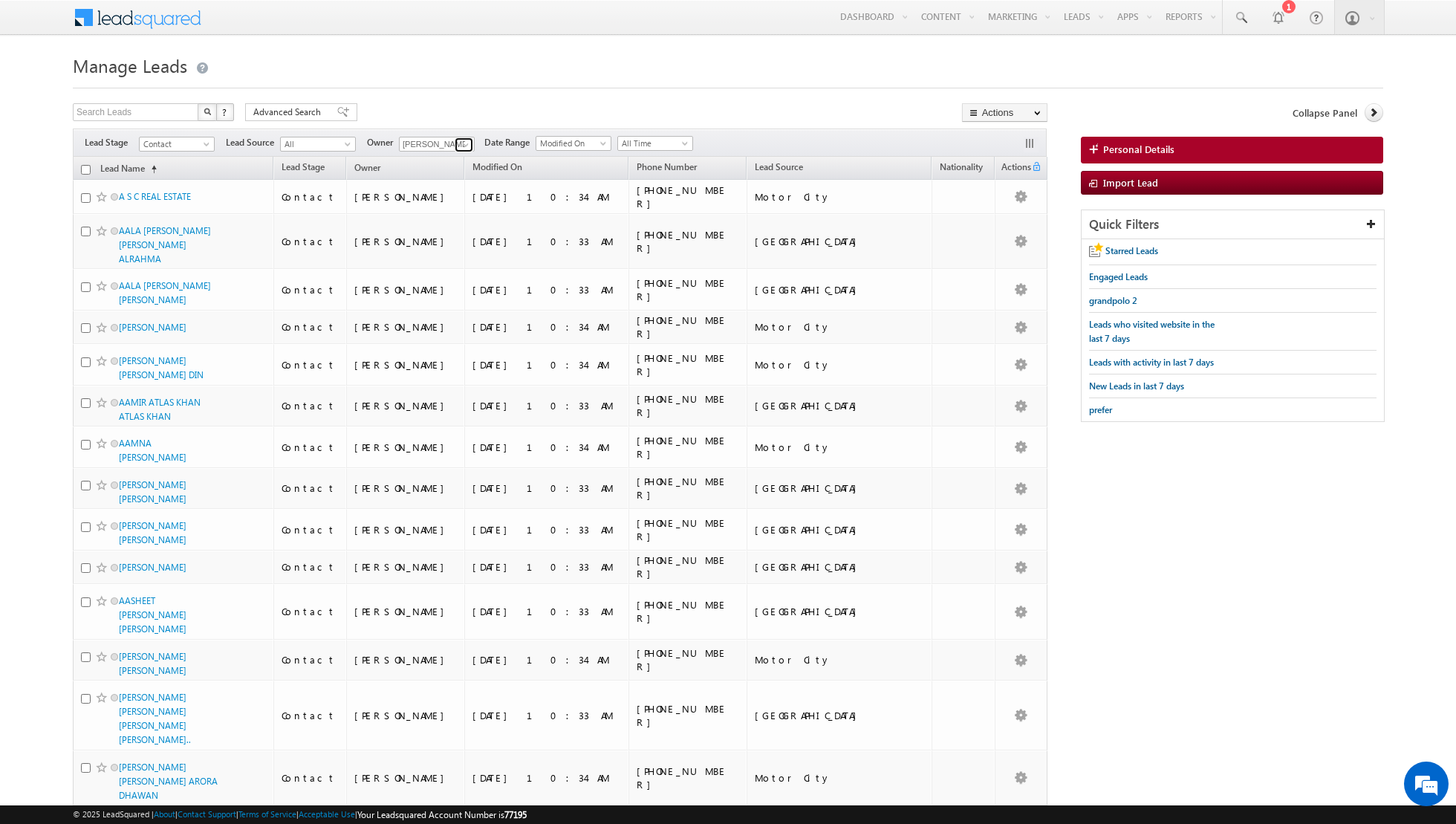
click at [456, 147] on link at bounding box center [464, 144] width 19 height 15
click at [446, 188] on link "[PERSON_NAME] [PERSON_NAME][EMAIL_ADDRESS][DOMAIN_NAME]" at bounding box center [473, 194] width 148 height 28
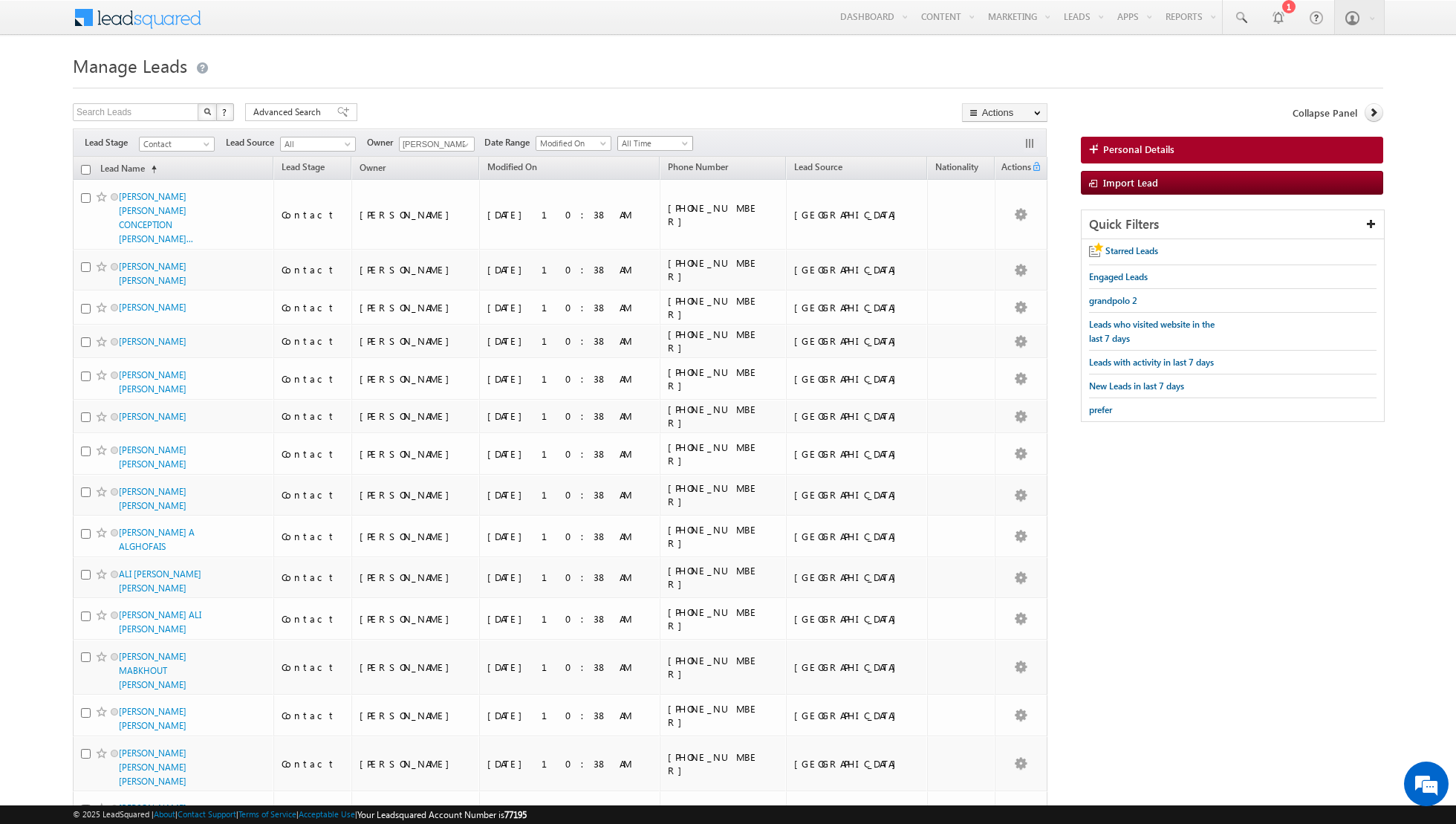
click at [680, 142] on span at bounding box center [686, 146] width 12 height 12
click at [630, 202] on link "Today" at bounding box center [648, 206] width 75 height 14
click at [463, 139] on span at bounding box center [465, 144] width 12 height 12
click at [437, 217] on link "[PERSON_NAME] [EMAIL_ADDRESS][DOMAIN_NAME]" at bounding box center [473, 221] width 148 height 28
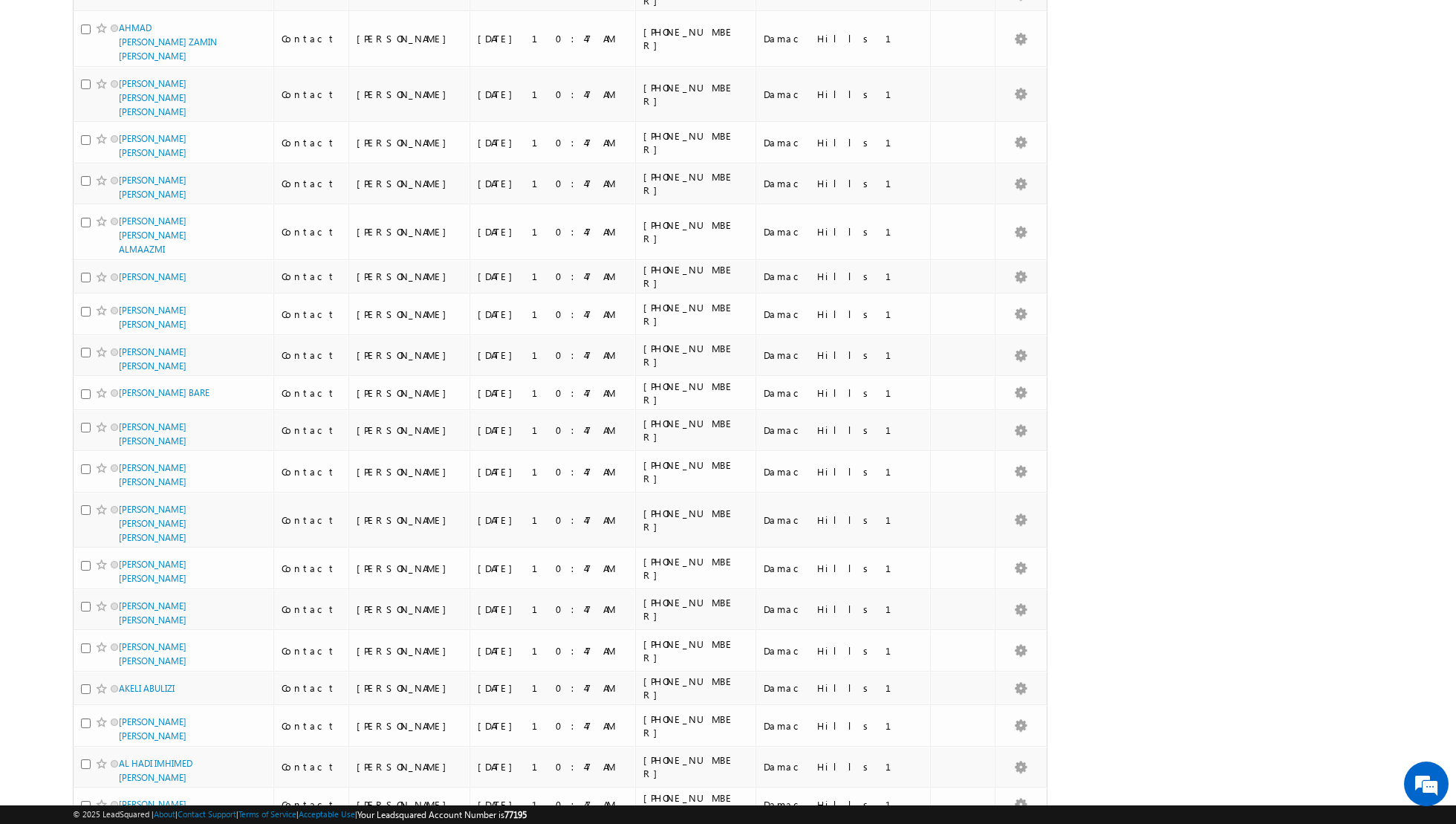
scroll to position [1377, 0]
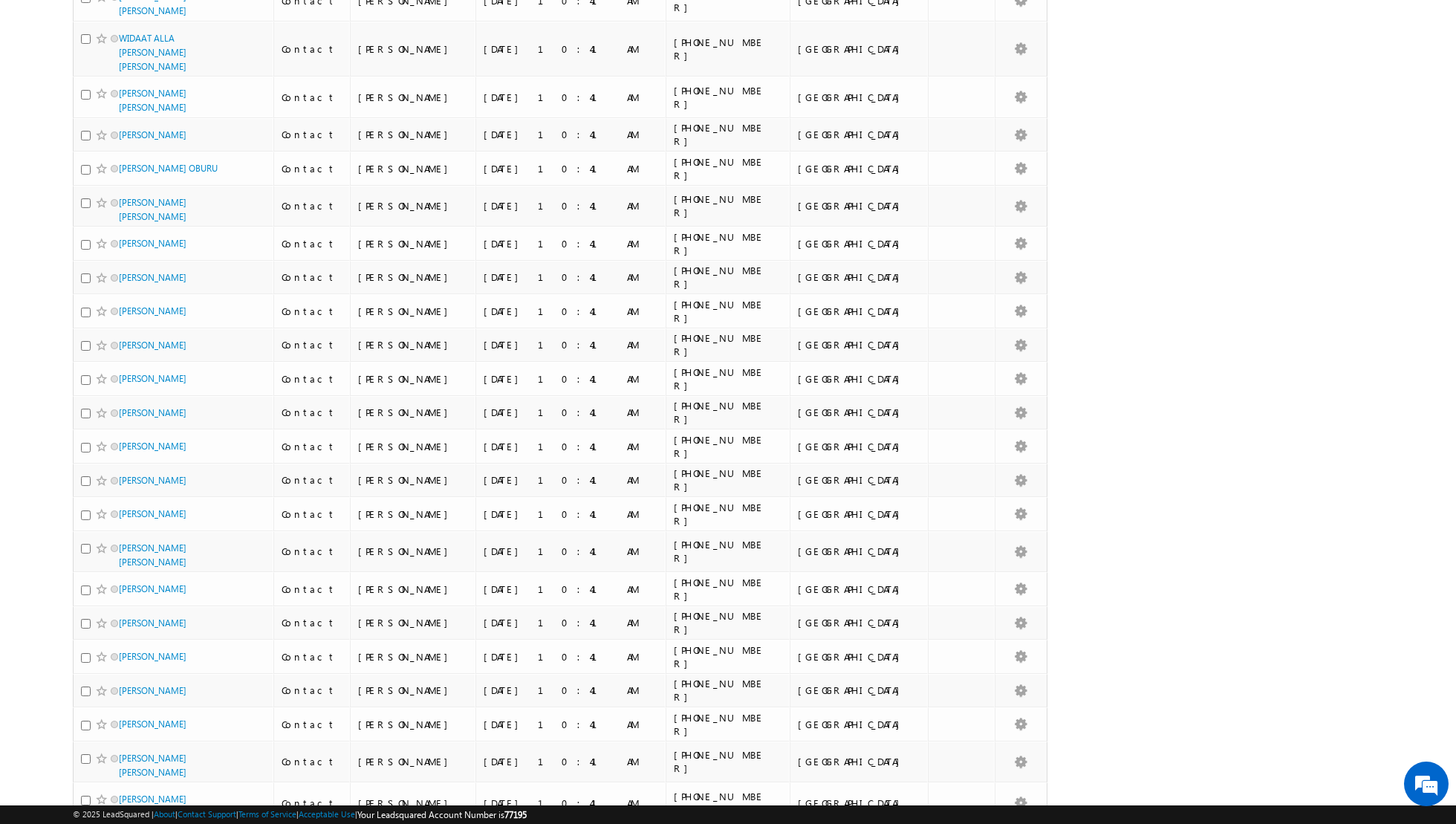
scroll to position [1339, 0]
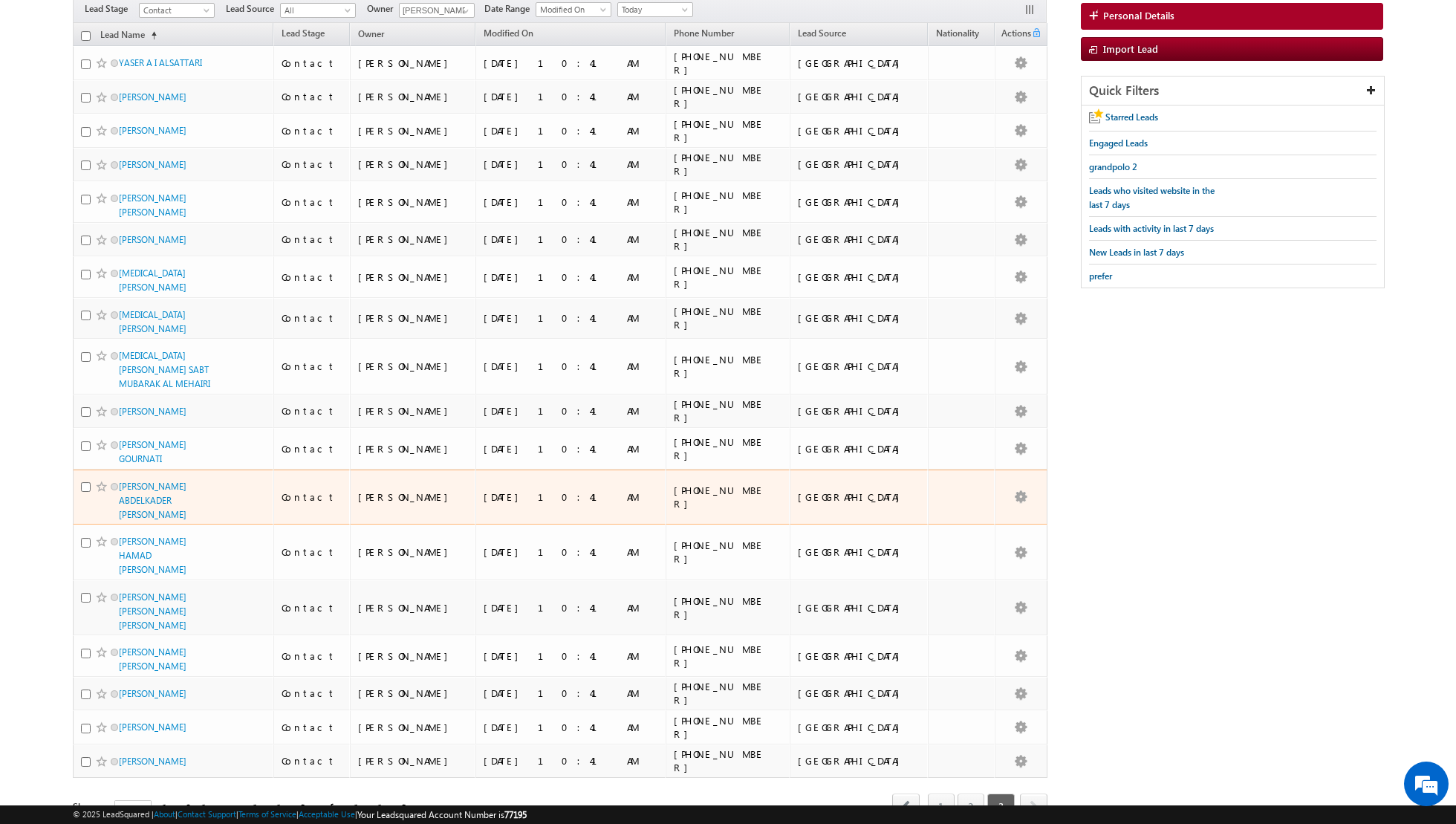
scroll to position [0, 0]
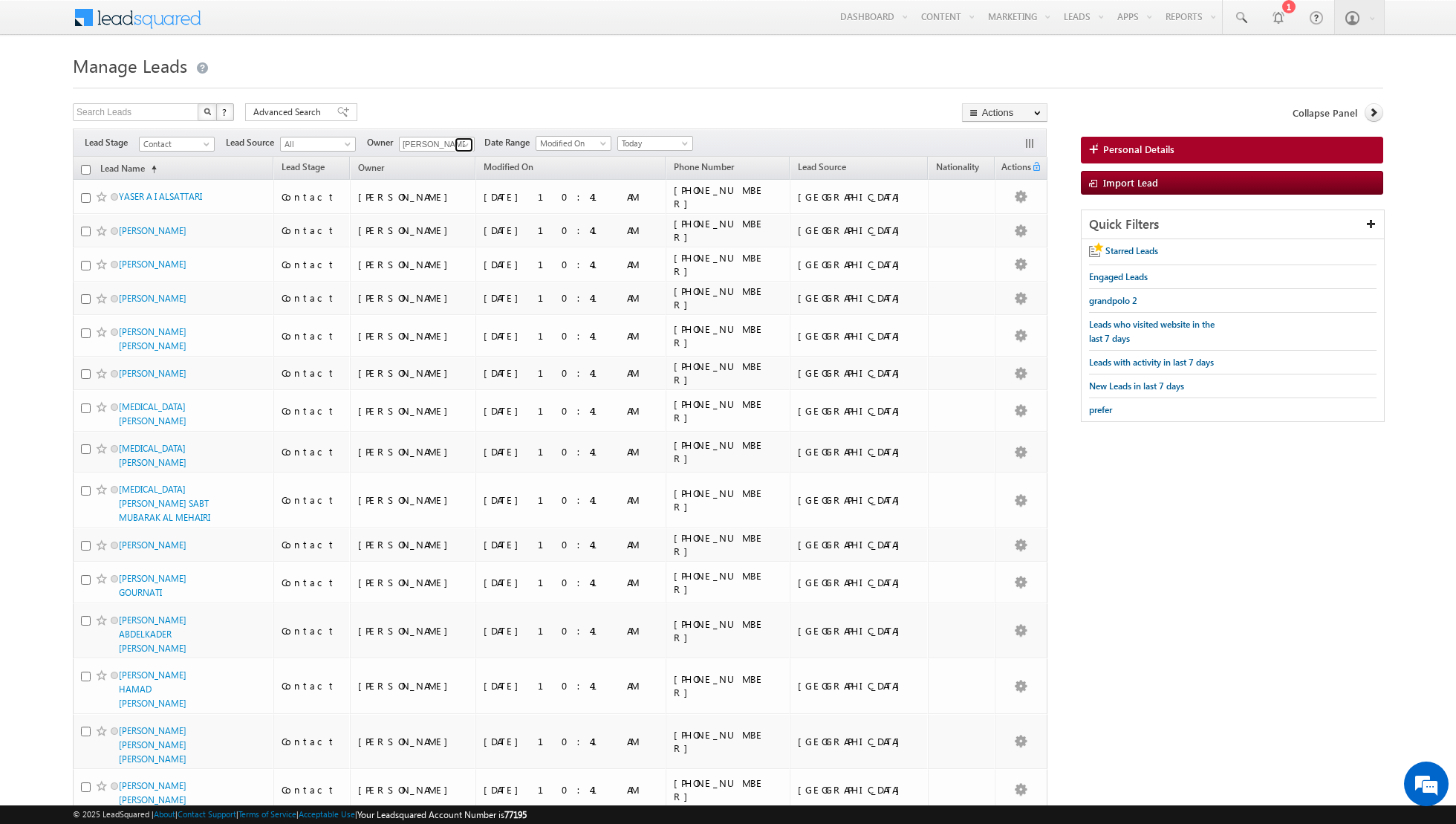
click at [461, 139] on span at bounding box center [465, 144] width 12 height 12
click at [444, 244] on link "[PERSON_NAME] [PERSON_NAME][EMAIL_ADDRESS][DOMAIN_NAME]" at bounding box center [473, 247] width 148 height 28
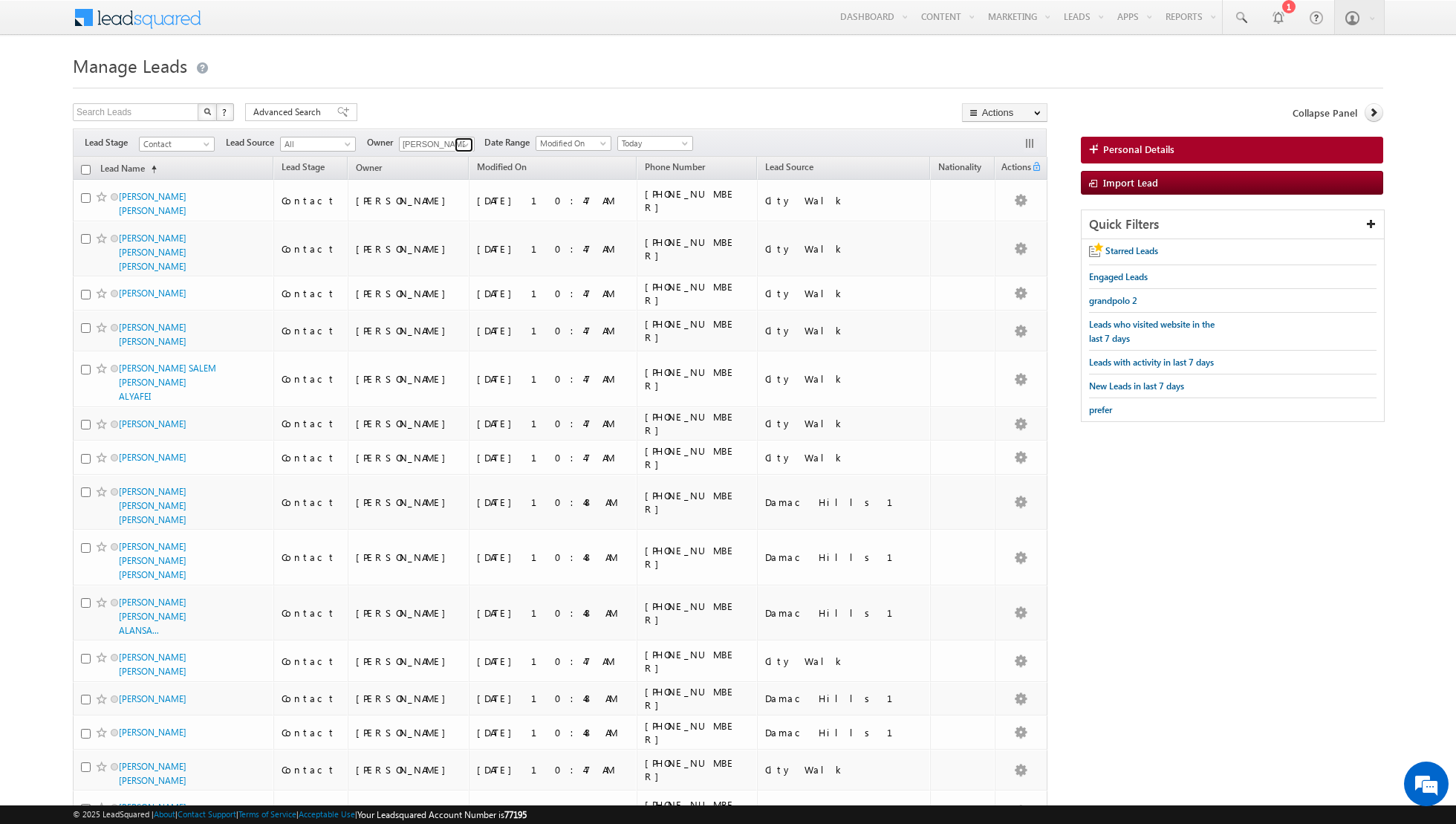
click at [464, 141] on span at bounding box center [465, 144] width 12 height 12
click at [459, 251] on span "[EMAIL_ADDRESS][DOMAIN_NAME]" at bounding box center [471, 253] width 134 height 11
click at [460, 141] on span at bounding box center [465, 144] width 12 height 12
click at [457, 258] on span "[EMAIL_ADDRESS][PERSON_NAME][DOMAIN_NAME]" at bounding box center [471, 259] width 134 height 11
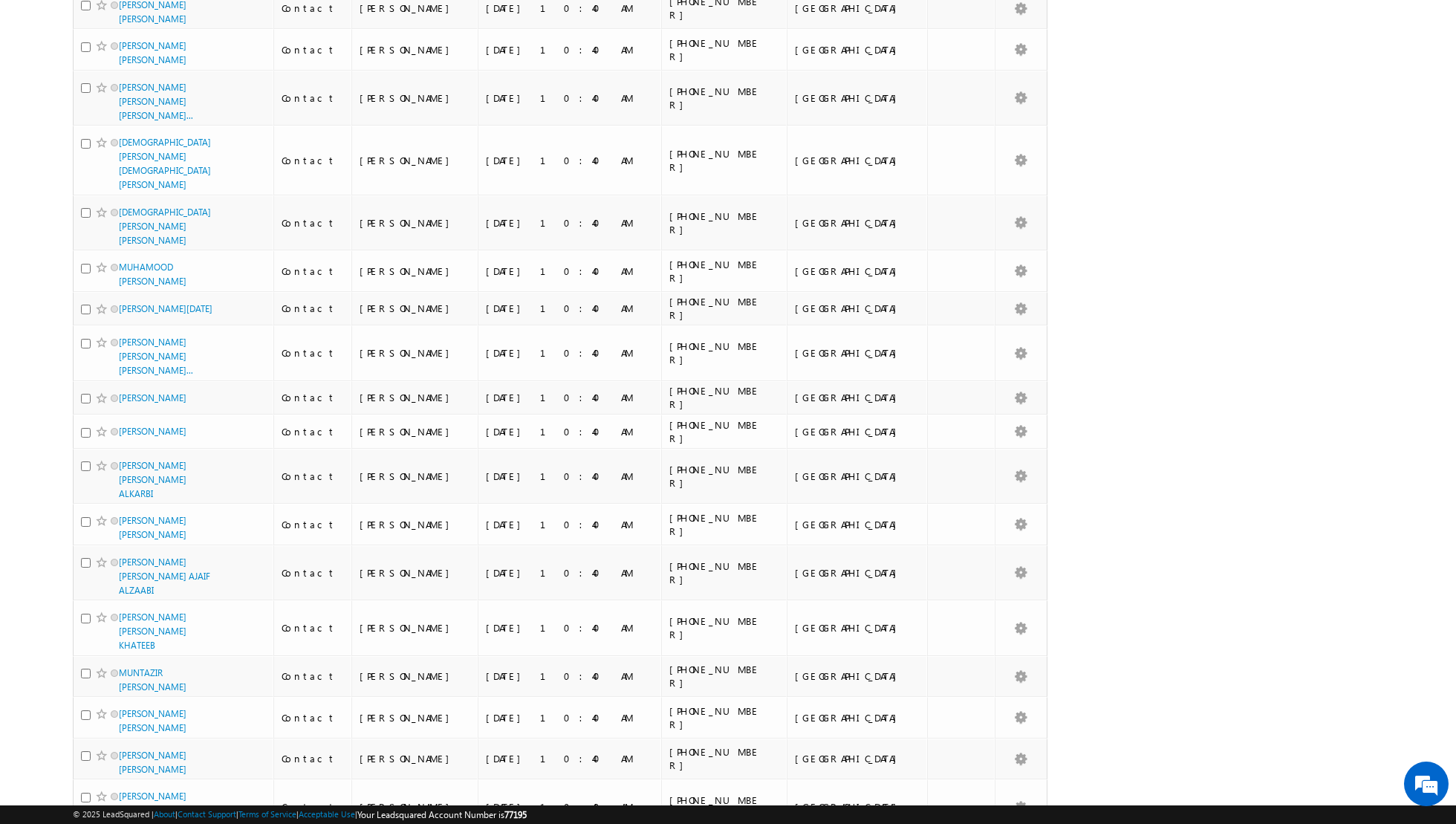
scroll to position [0, 0]
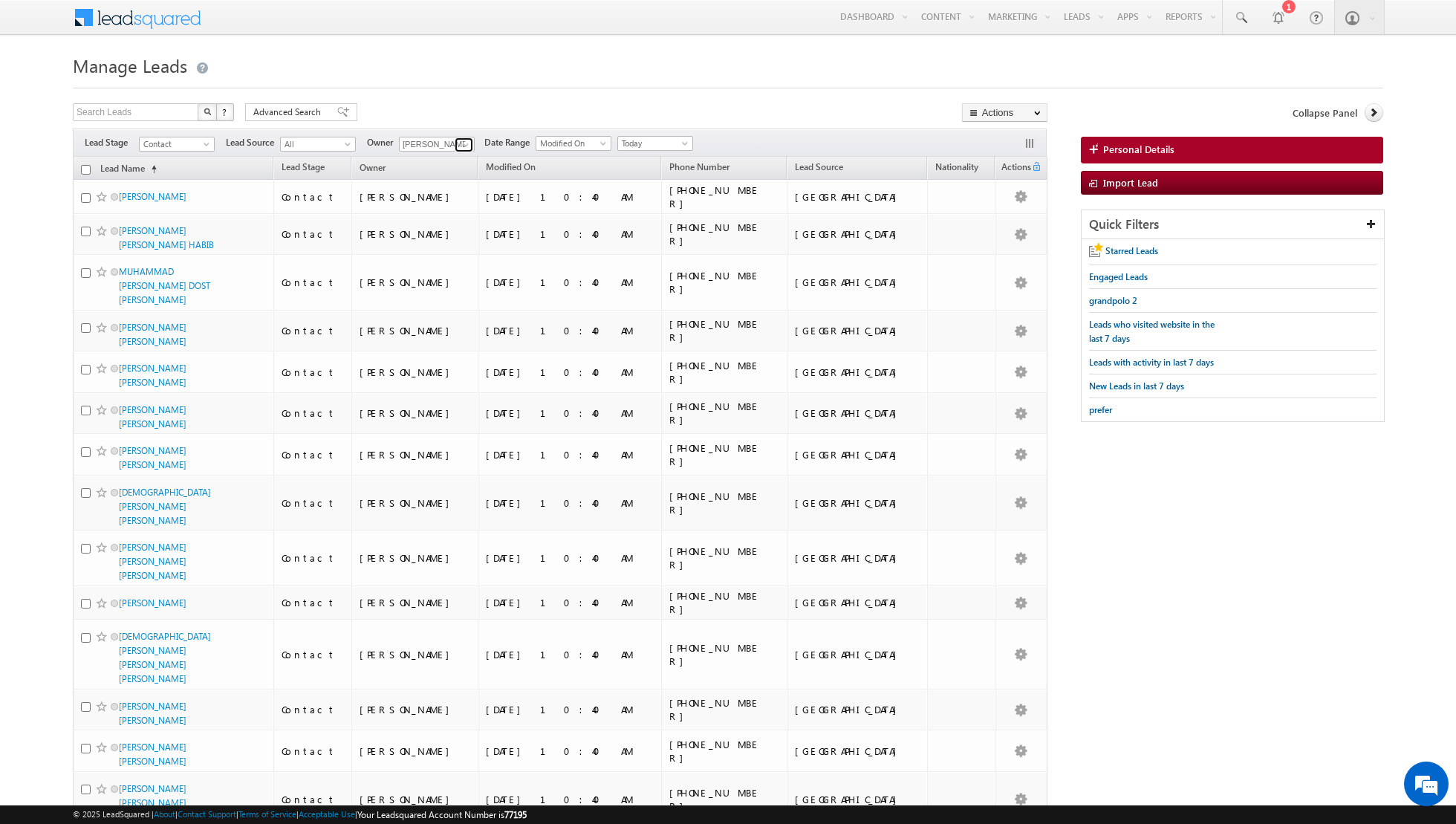
click at [465, 143] on span at bounding box center [465, 144] width 12 height 12
click at [461, 272] on link "[PERSON_NAME] [PERSON_NAME][EMAIL_ADDRESS][DOMAIN_NAME]" at bounding box center [473, 283] width 148 height 28
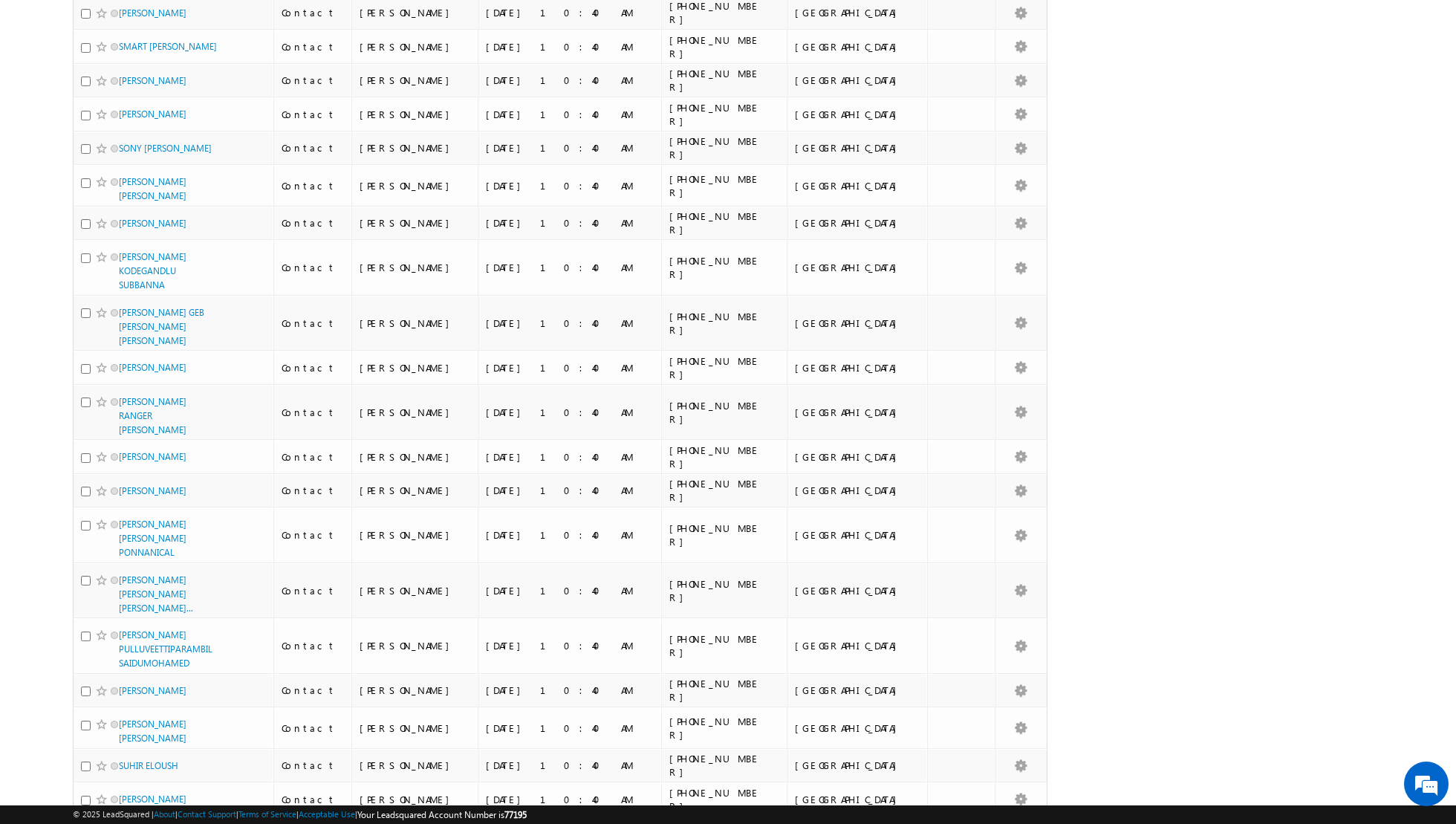
scroll to position [0, 0]
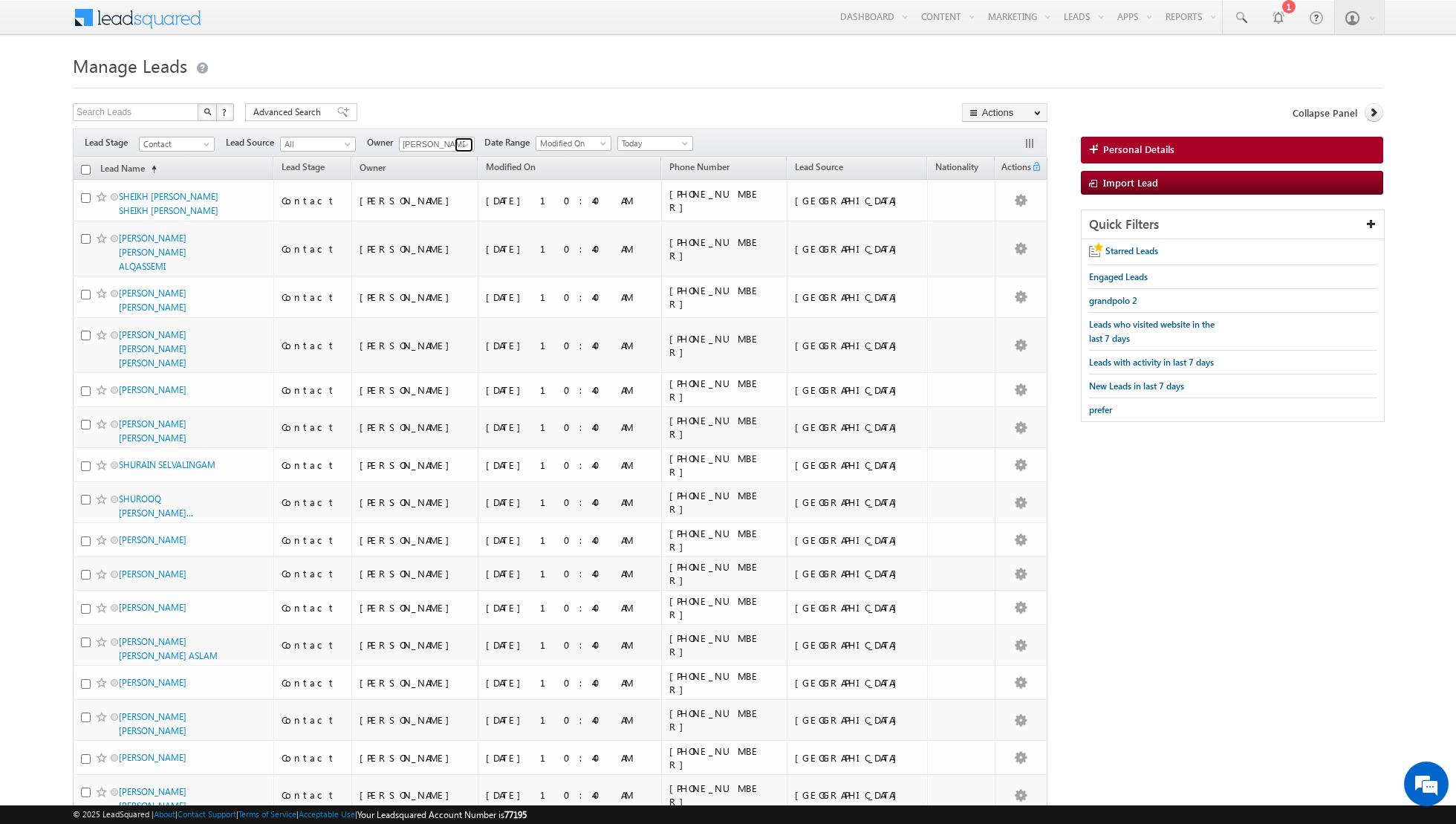
click at [464, 142] on span at bounding box center [465, 144] width 12 height 12
click at [459, 230] on span "[EMAIL_ADDRESS][DOMAIN_NAME]" at bounding box center [471, 229] width 134 height 11
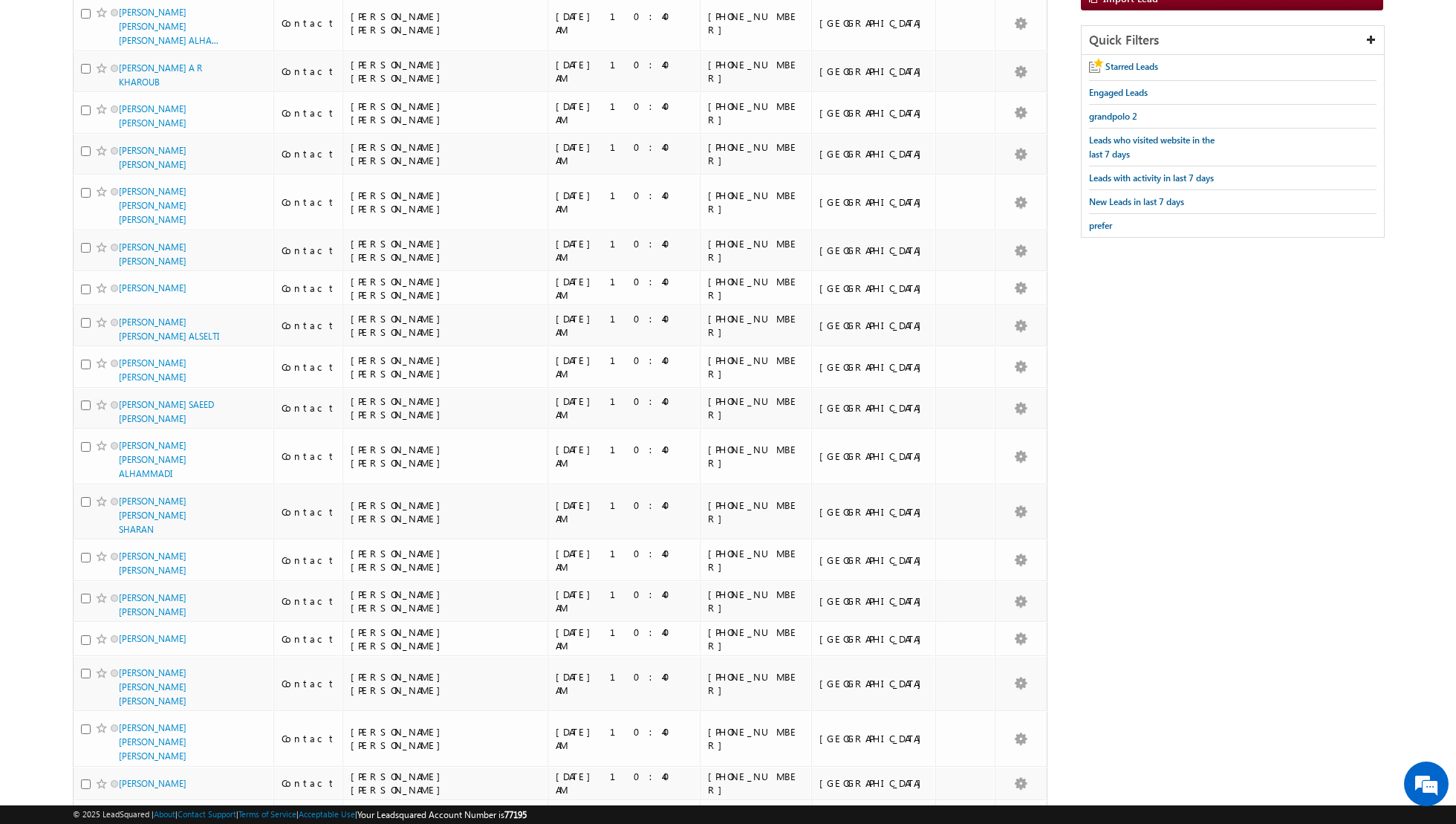
scroll to position [0, 0]
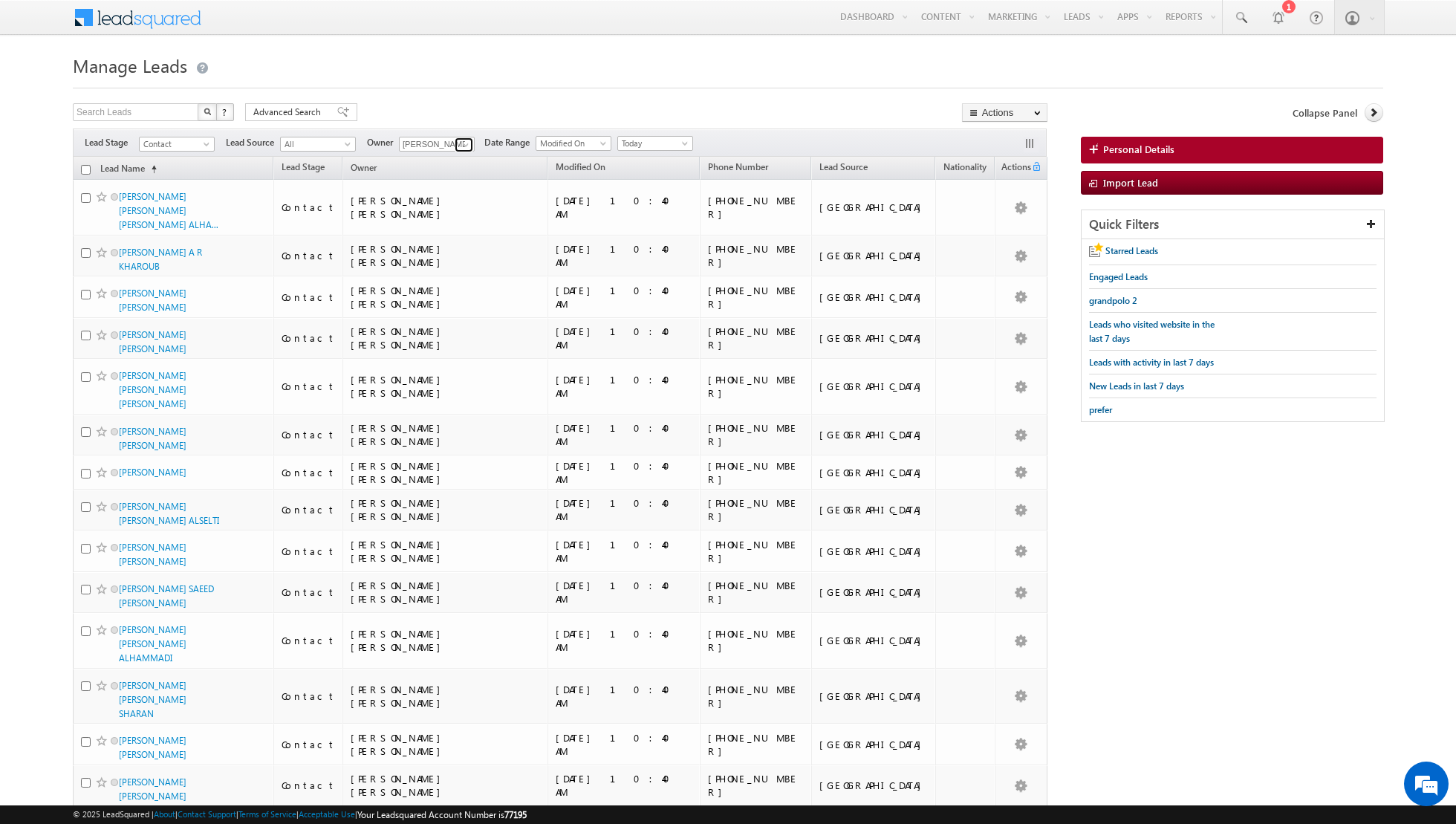
click at [460, 141] on span at bounding box center [465, 144] width 12 height 12
click at [462, 247] on link "[PERSON_NAME] [PERSON_NAME][EMAIL_ADDRESS][PERSON_NAME][DOMAIN_NAME]" at bounding box center [473, 250] width 148 height 28
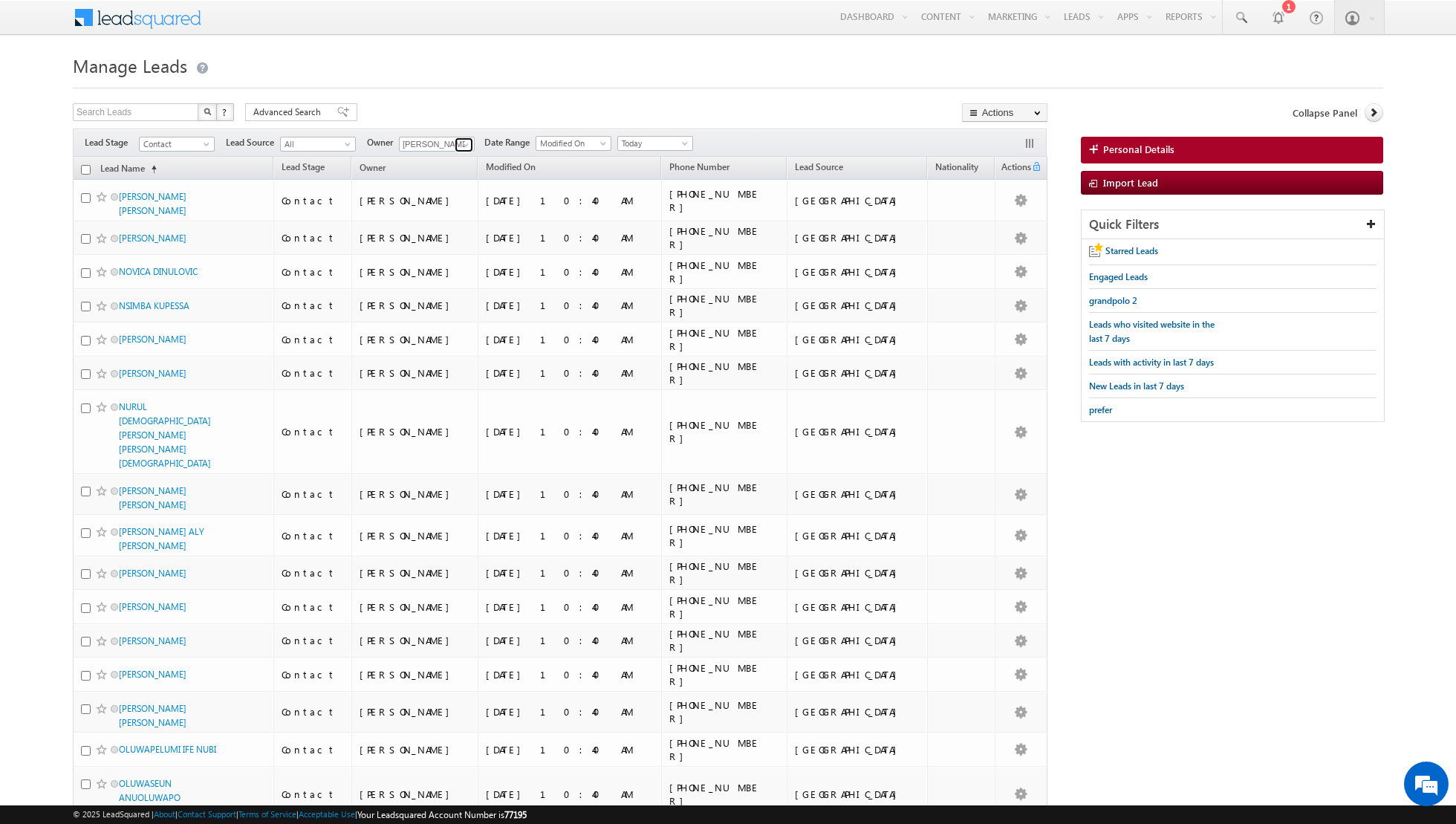
click at [465, 144] on span at bounding box center [465, 144] width 12 height 12
click at [438, 285] on span "[EMAIL_ADDRESS][PERSON_NAME][DOMAIN_NAME]" at bounding box center [471, 290] width 134 height 11
type input "[PERSON_NAME]"
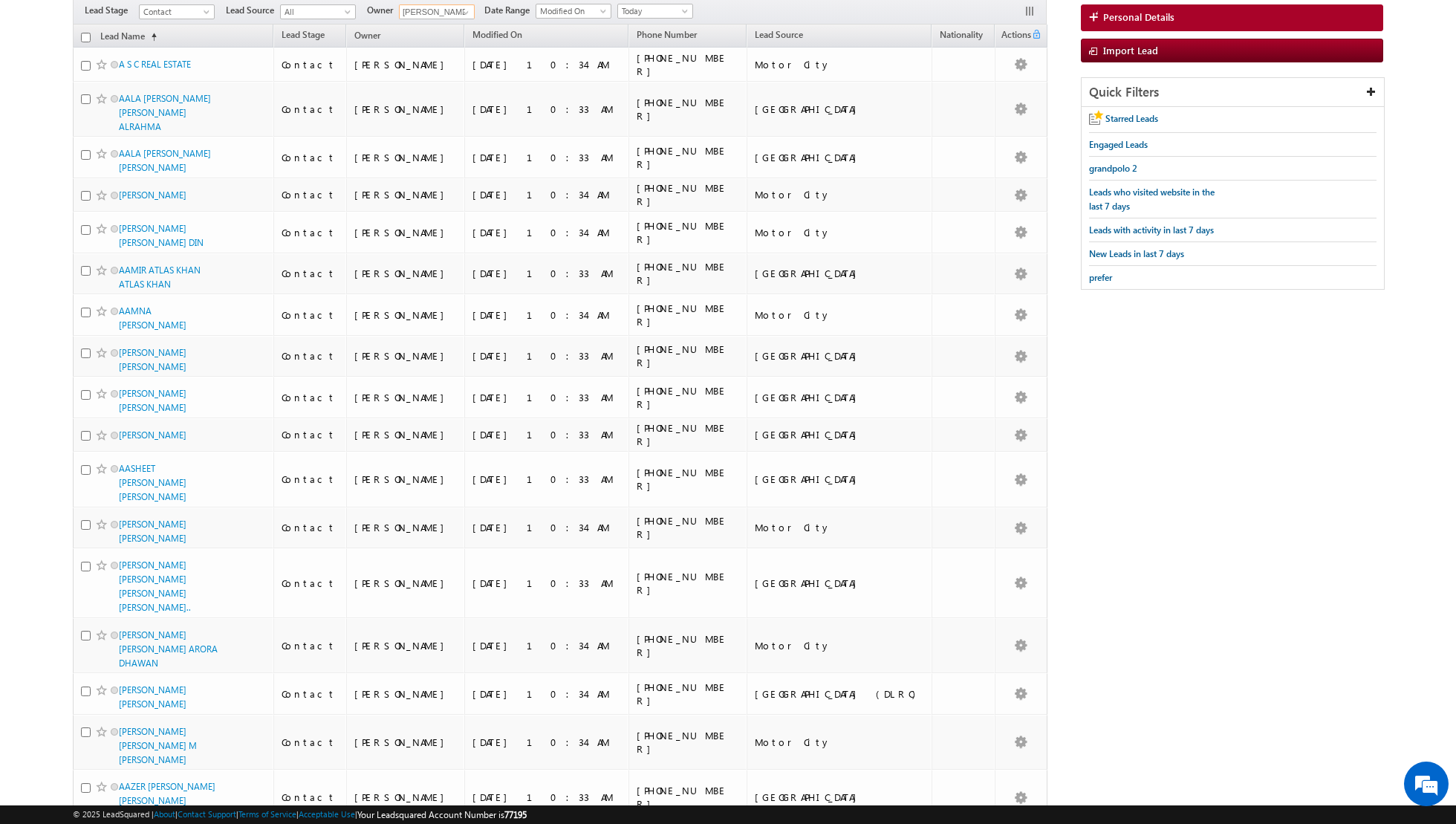
scroll to position [0, 0]
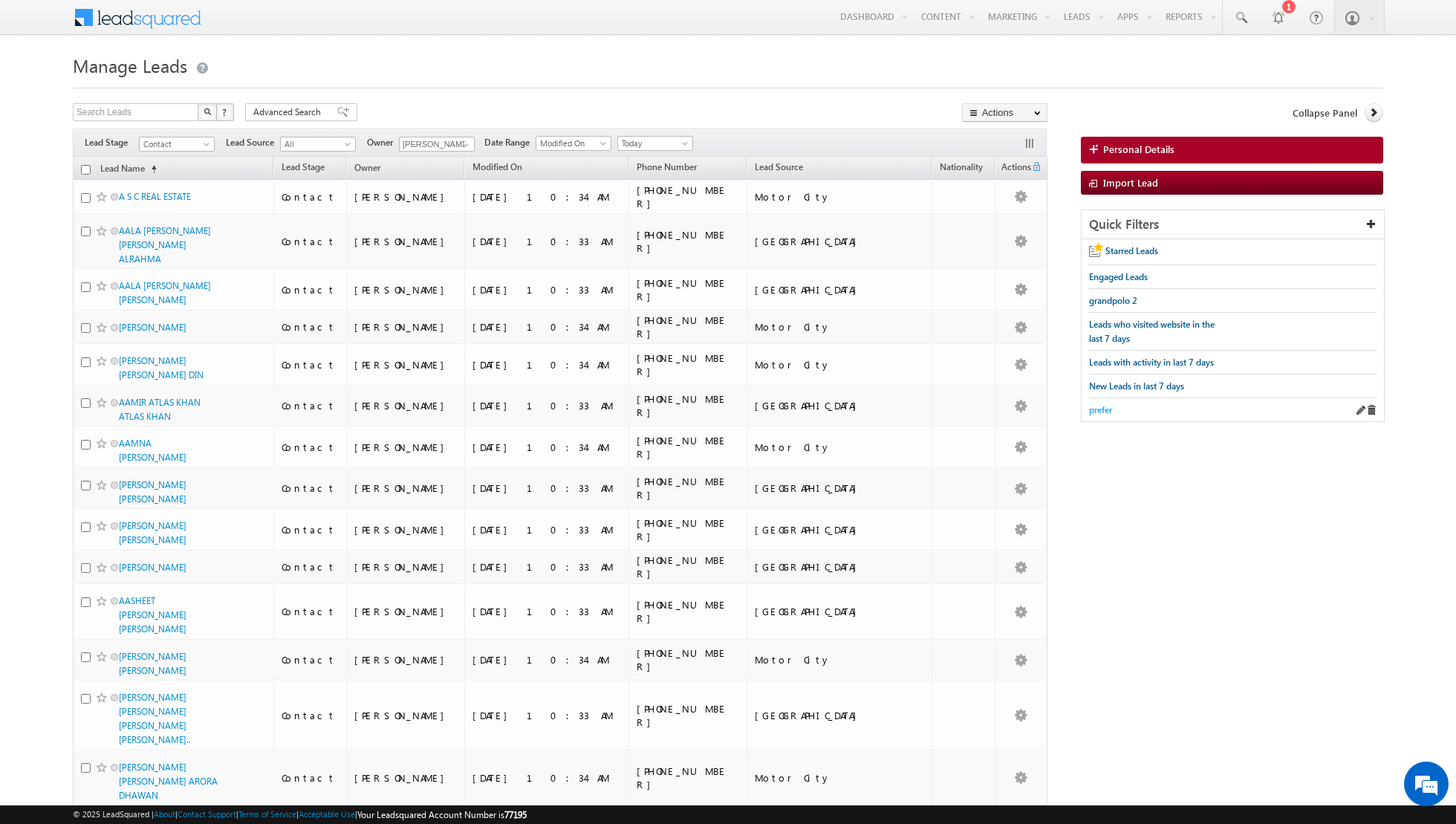
click at [1103, 404] on span "prefer" at bounding box center [1101, 409] width 23 height 11
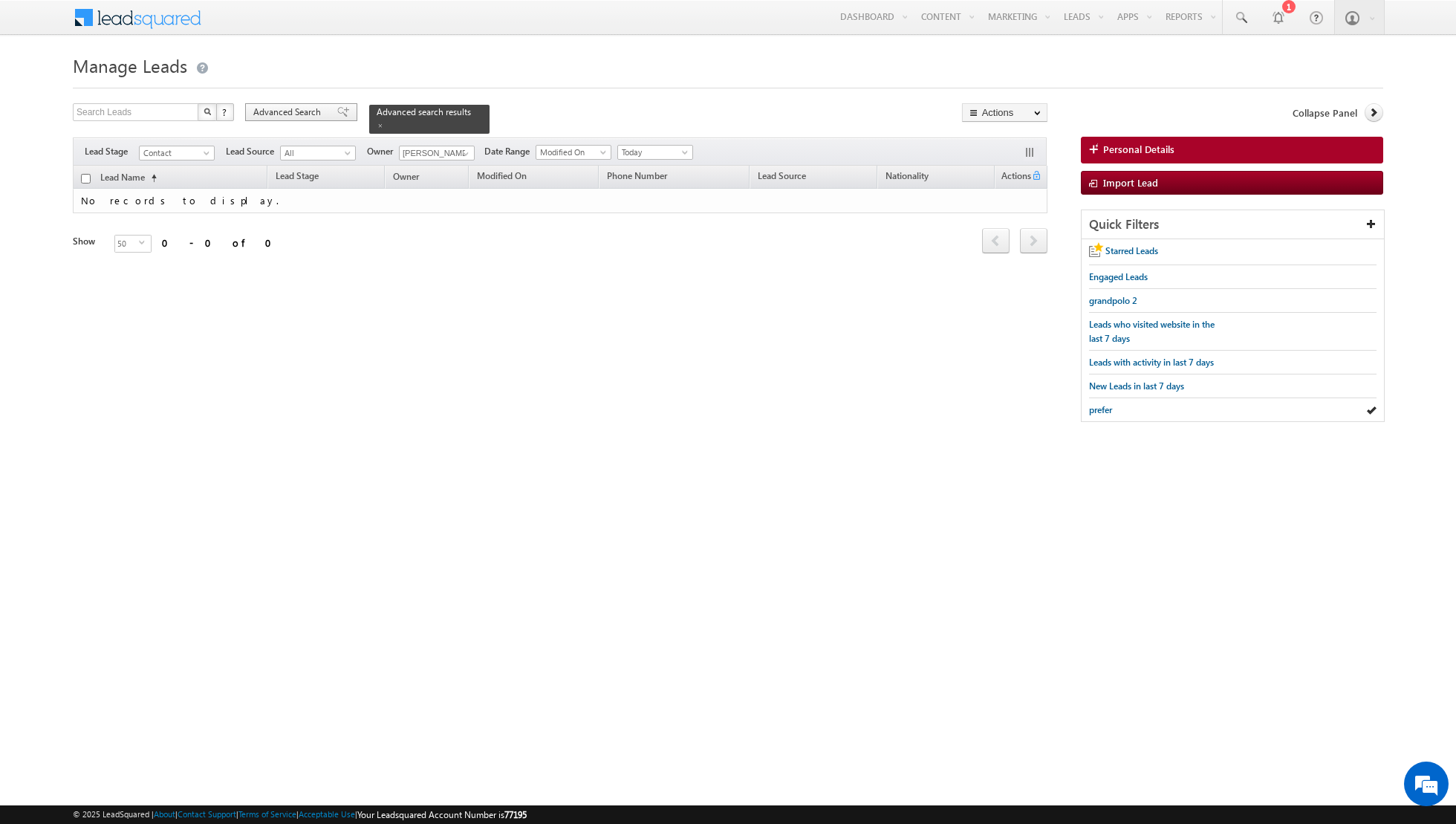
click at [338, 112] on span at bounding box center [344, 112] width 12 height 11
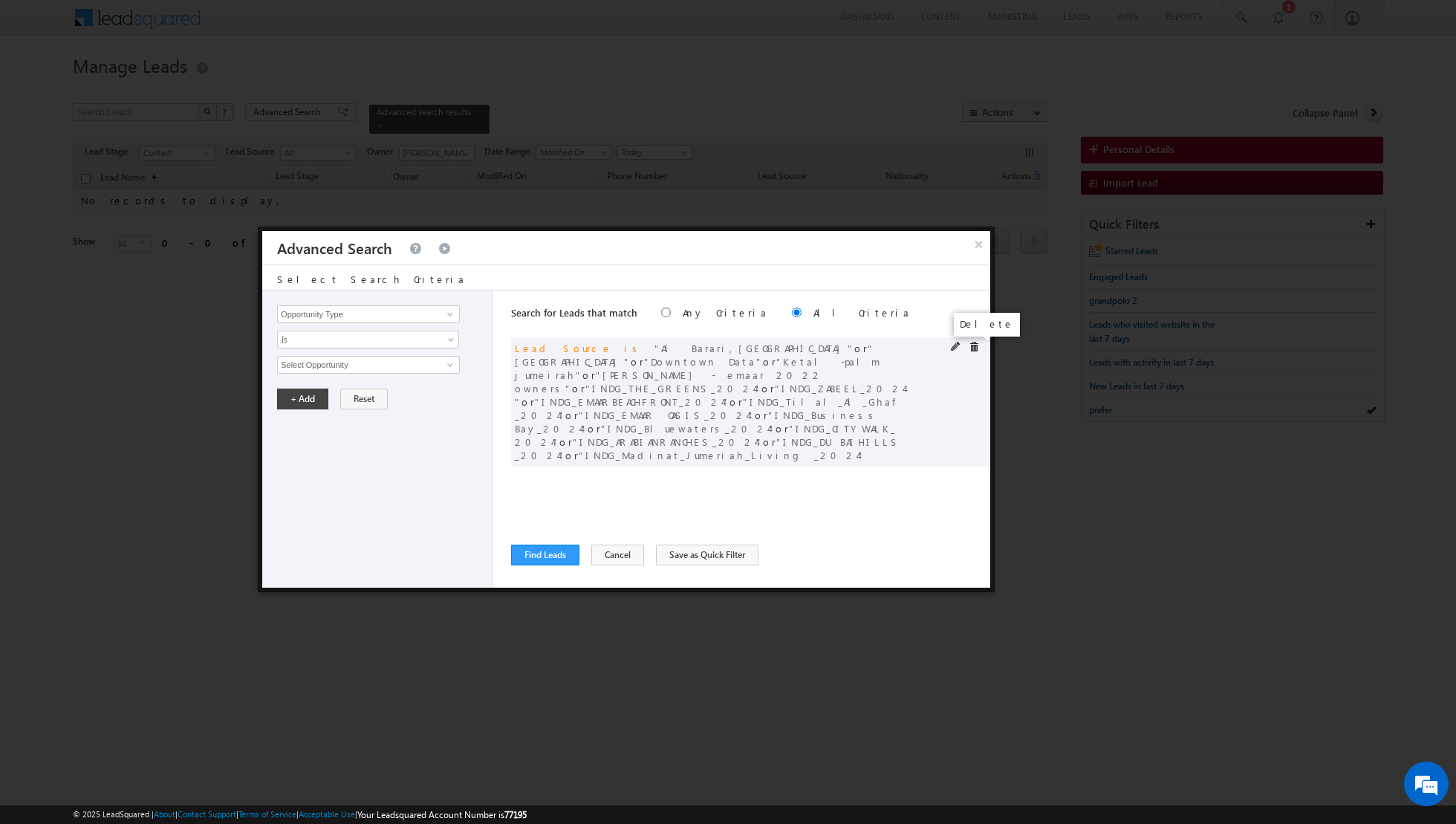
click at [975, 347] on span at bounding box center [974, 347] width 11 height 11
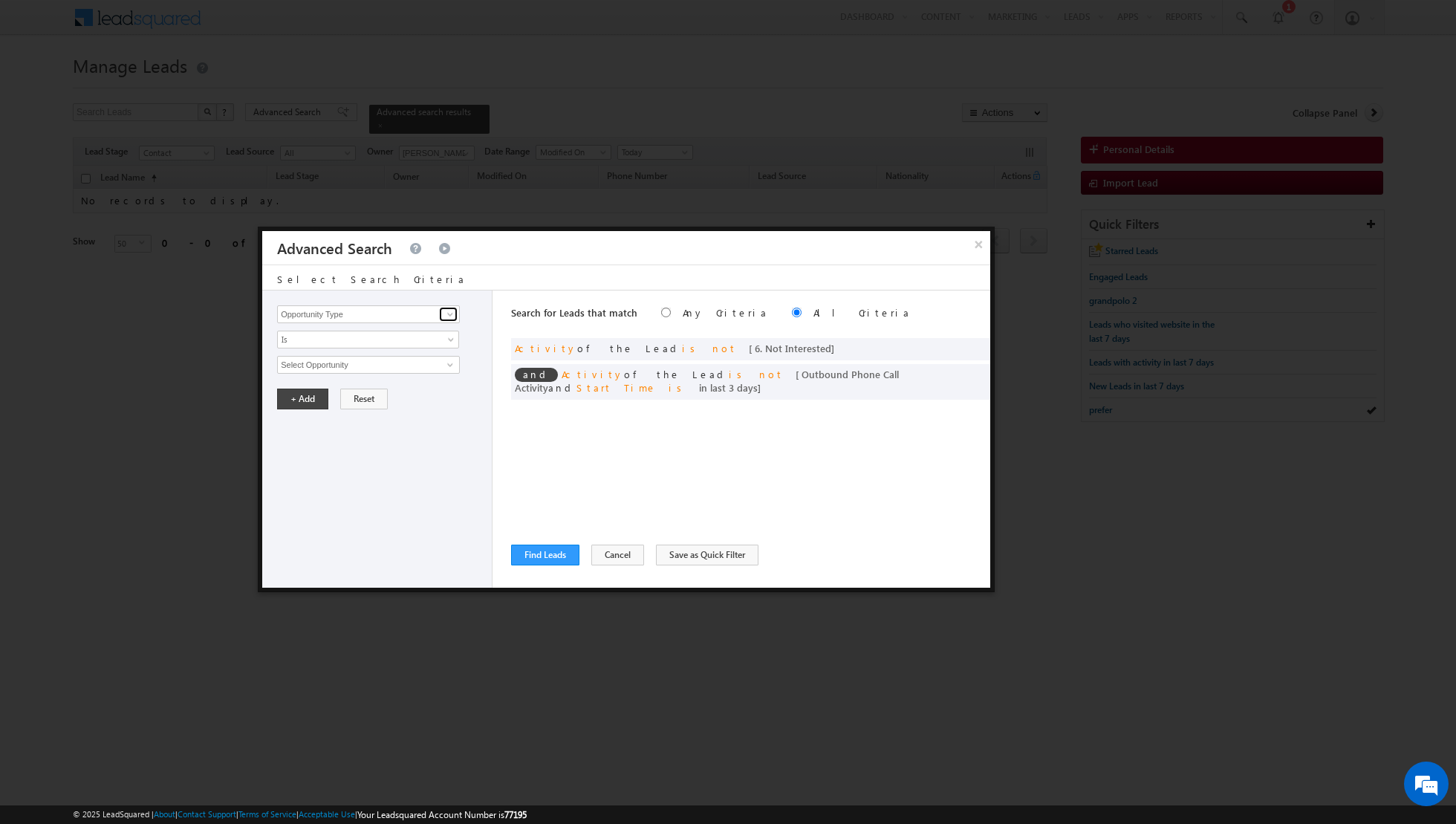
click at [450, 315] on span at bounding box center [450, 314] width 12 height 12
click at [380, 347] on link "Lead Source" at bounding box center [368, 345] width 182 height 18
type input "Lead Source"
click at [449, 360] on span "select" at bounding box center [452, 363] width 12 height 7
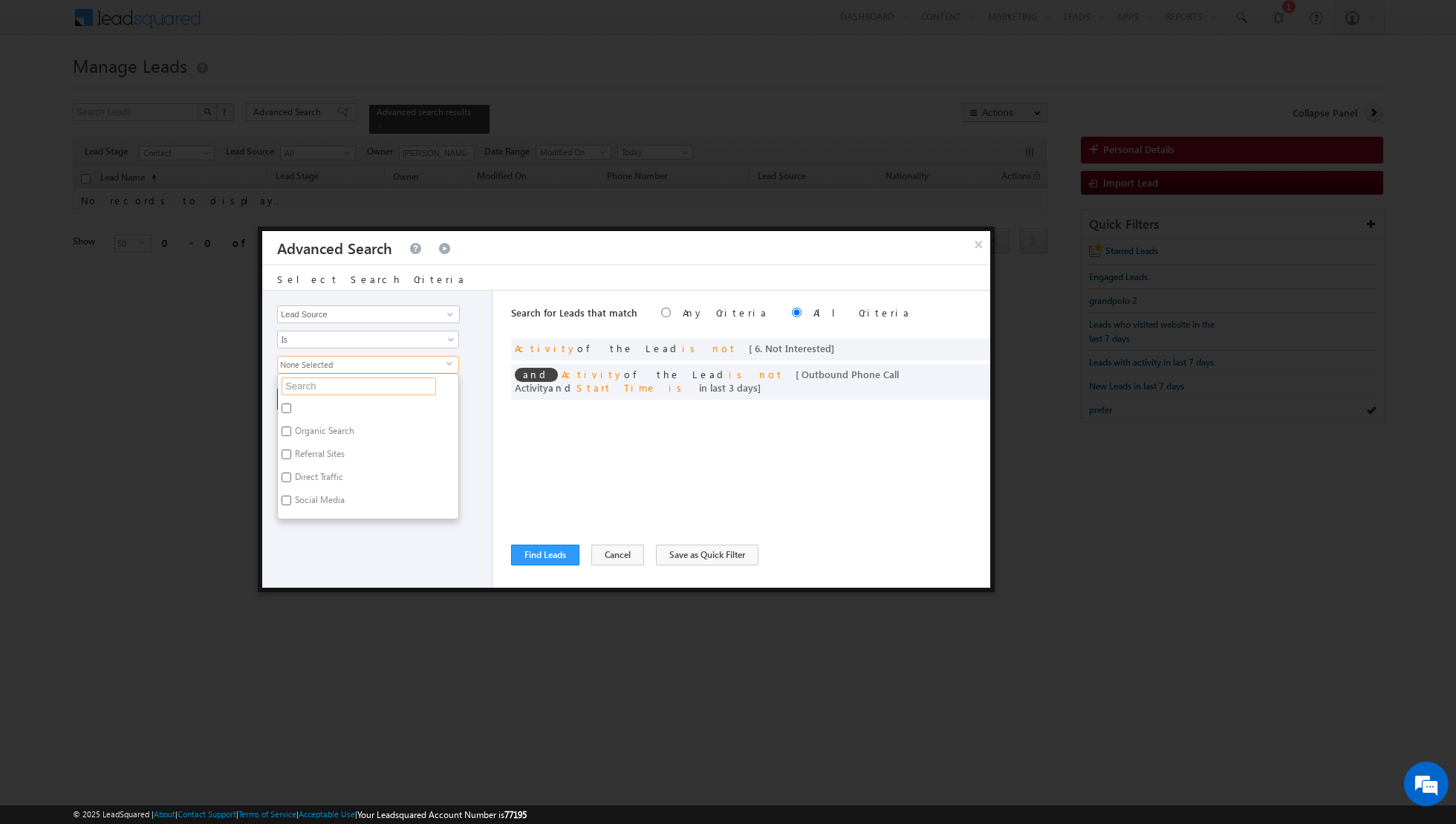
click at [376, 387] on input "text" at bounding box center [358, 387] width 154 height 18
type input "town"
click at [307, 406] on label "[GEOGRAPHIC_DATA]" at bounding box center [336, 411] width 116 height 23
click at [291, 406] on input "[GEOGRAPHIC_DATA]" at bounding box center [286, 408] width 10 height 10
checkbox input "true"
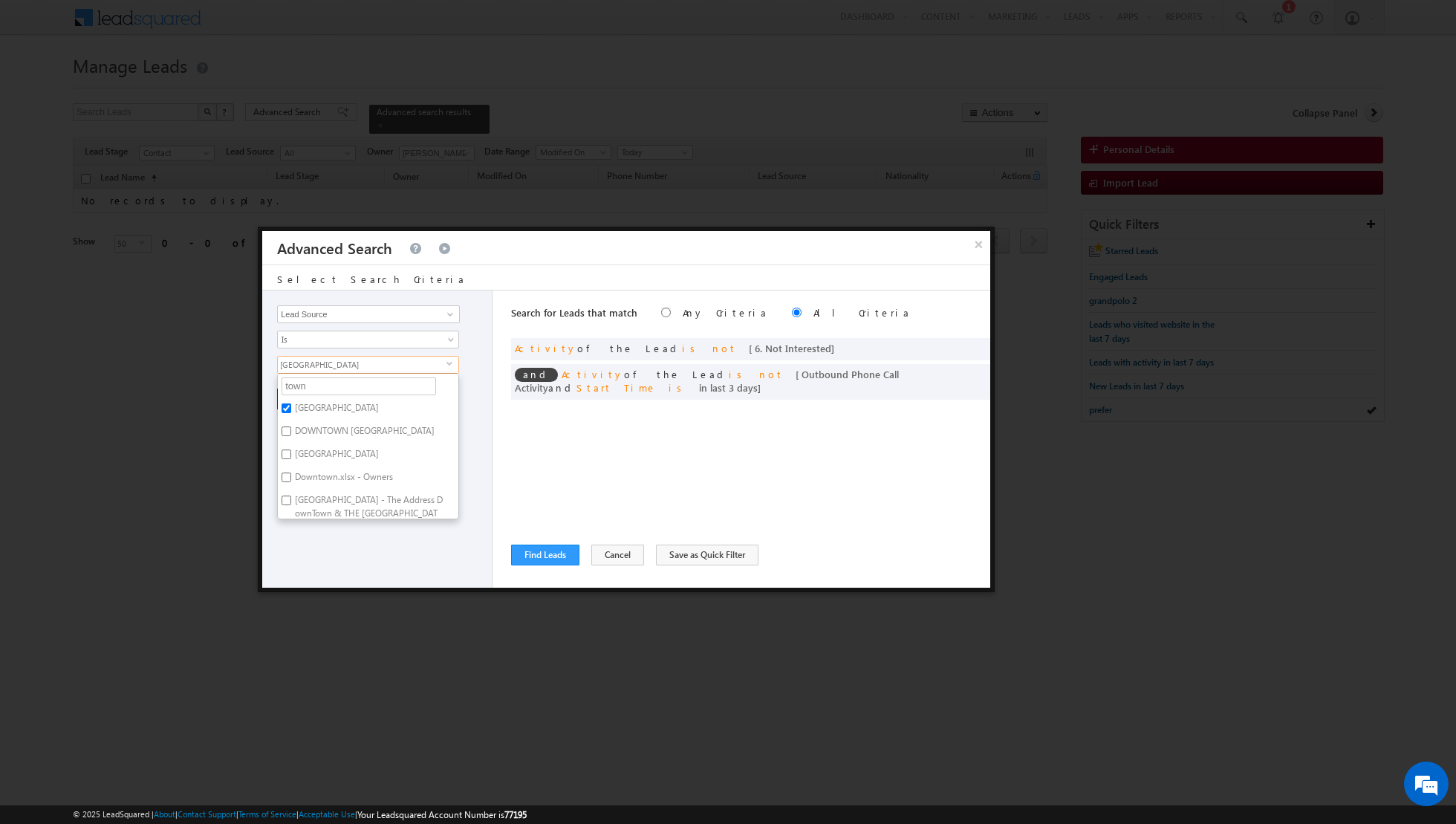
click at [353, 545] on div "Opportunity Type Lead Activity Task Sales Group Prospect Id Address 1 Address 2…" at bounding box center [378, 439] width 230 height 297
click at [297, 403] on button "+ Add" at bounding box center [303, 398] width 52 height 21
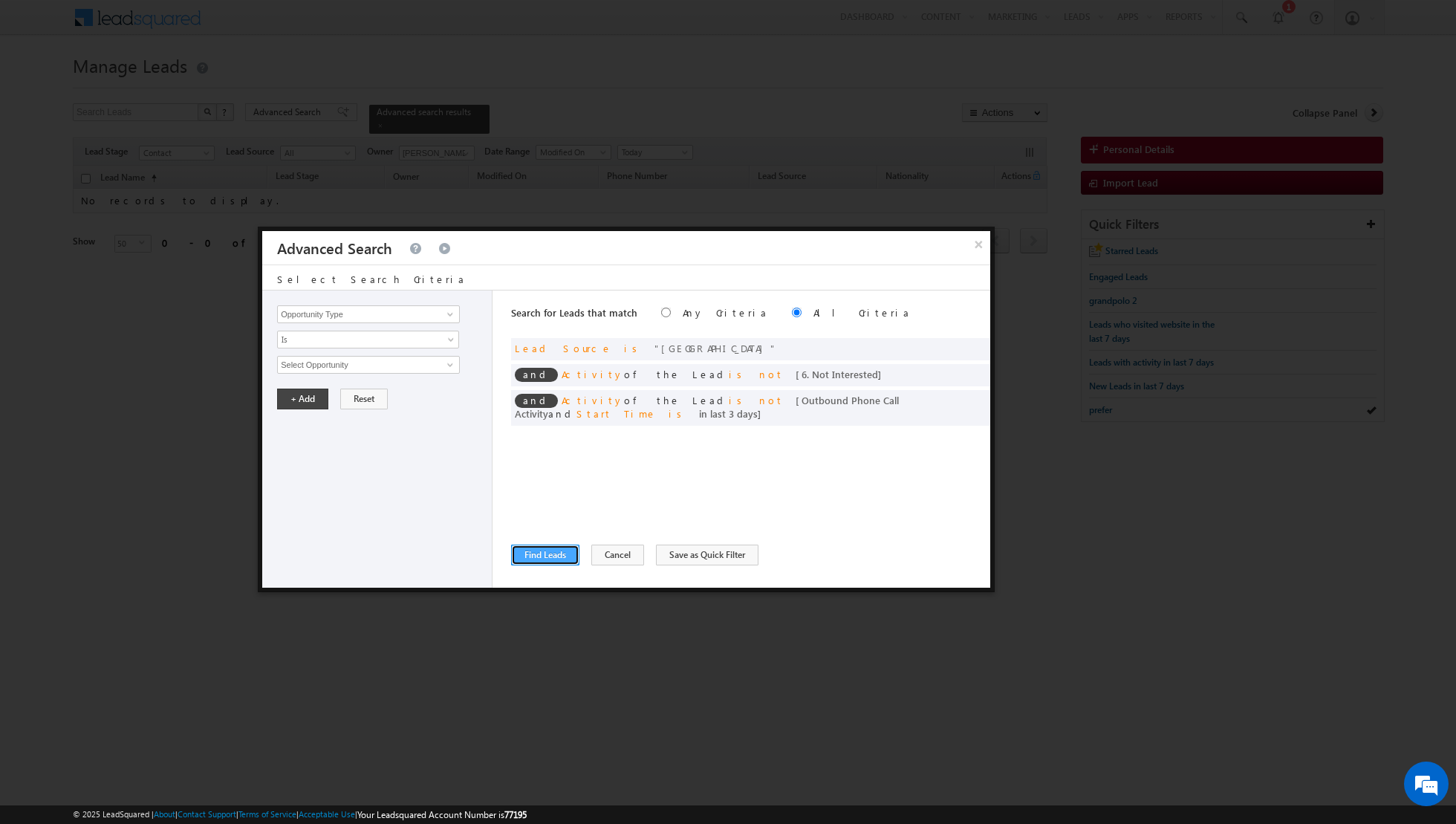
click at [537, 558] on button "Find Leads" at bounding box center [546, 555] width 68 height 21
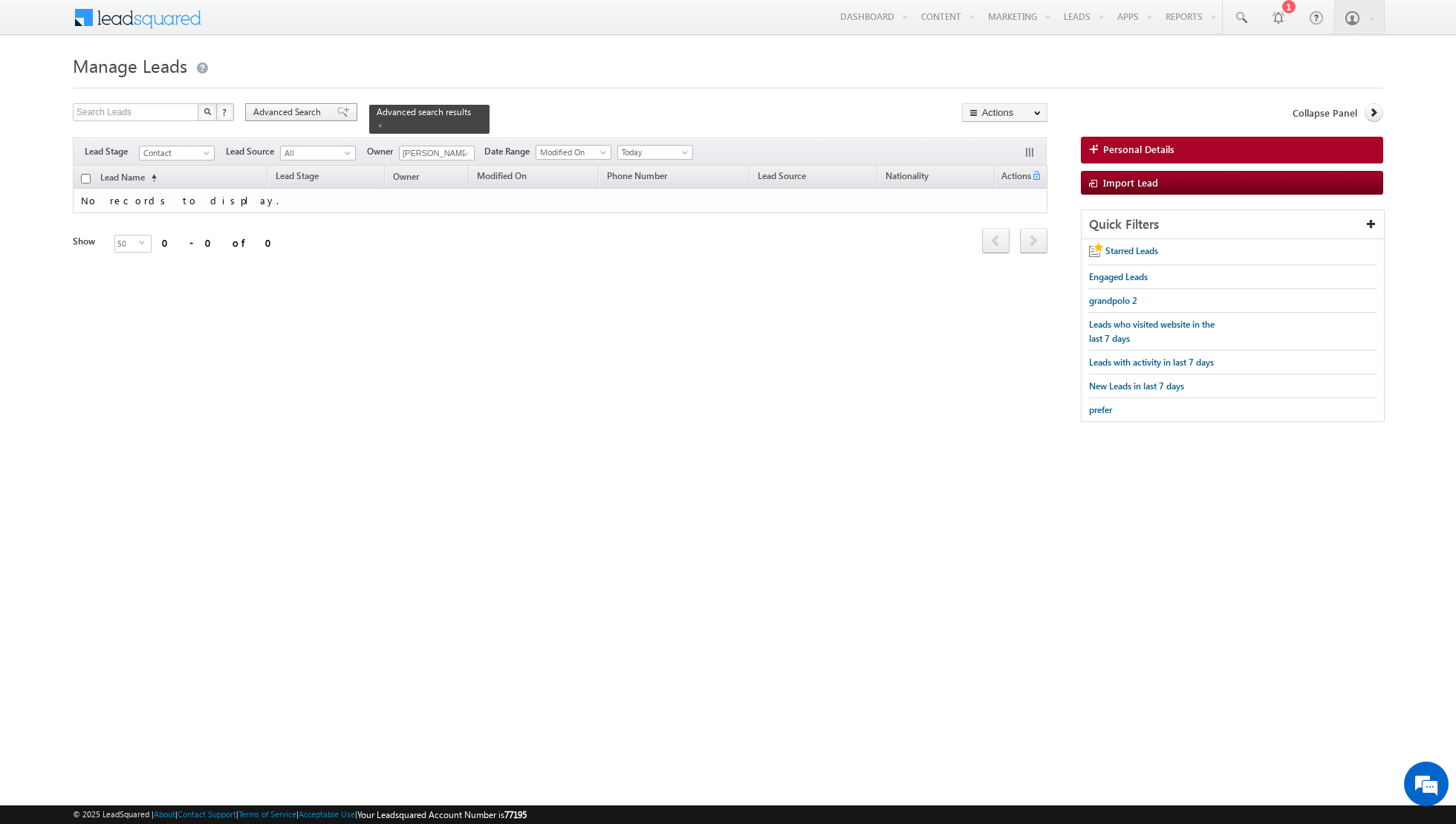
click at [338, 110] on span at bounding box center [344, 112] width 12 height 11
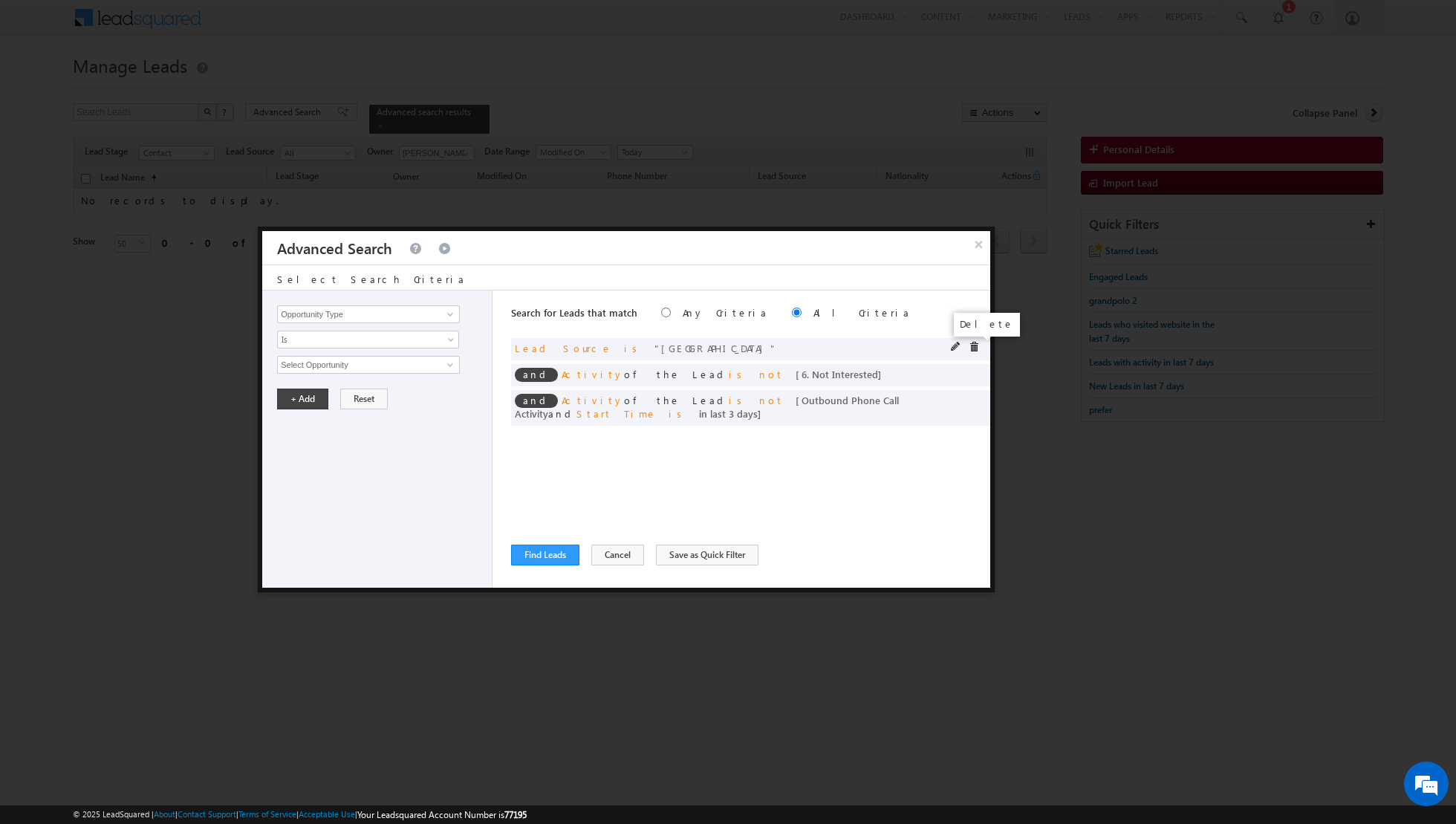
click at [973, 345] on span at bounding box center [974, 347] width 11 height 11
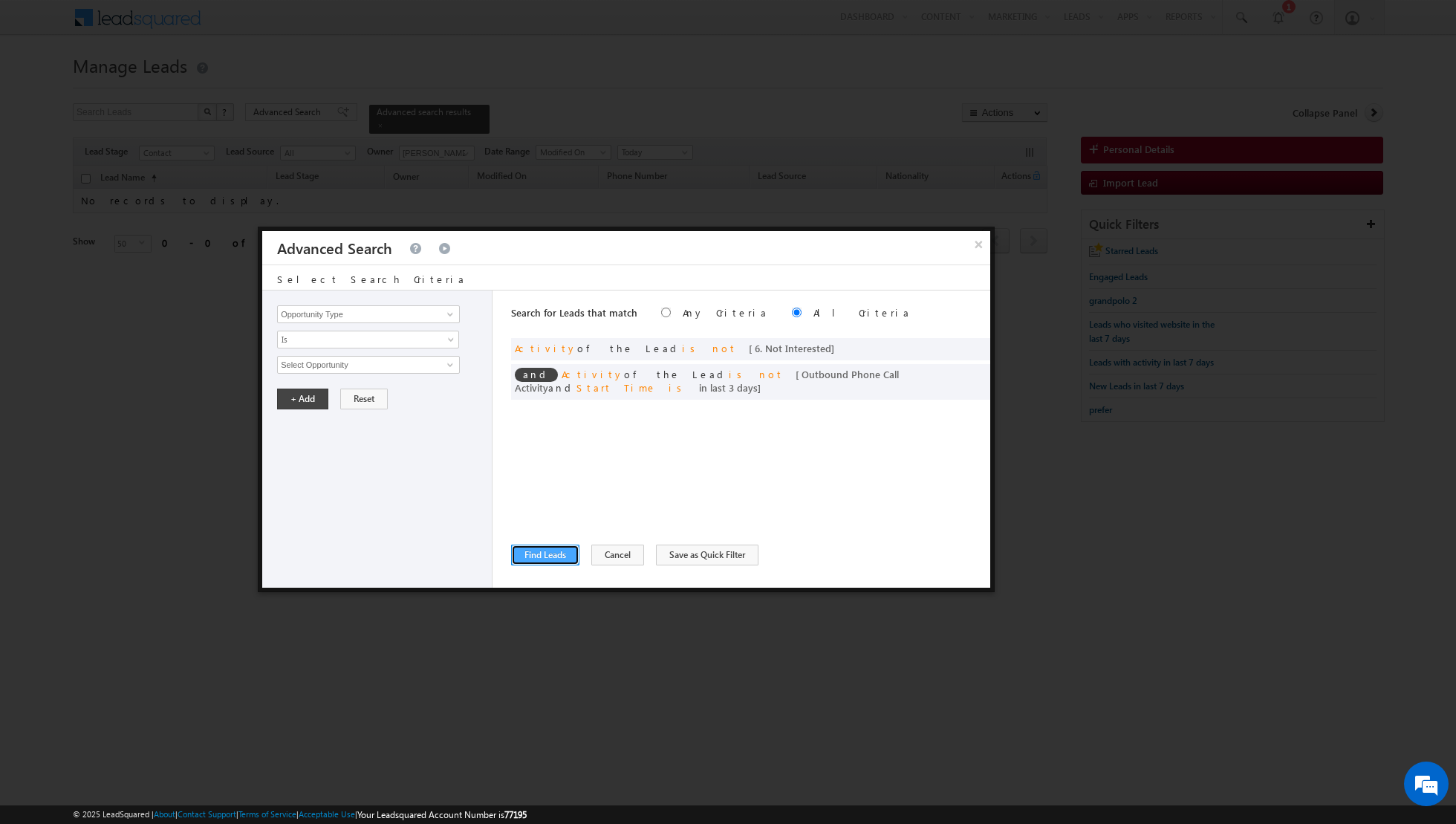
click at [541, 552] on button "Find Leads" at bounding box center [546, 555] width 68 height 21
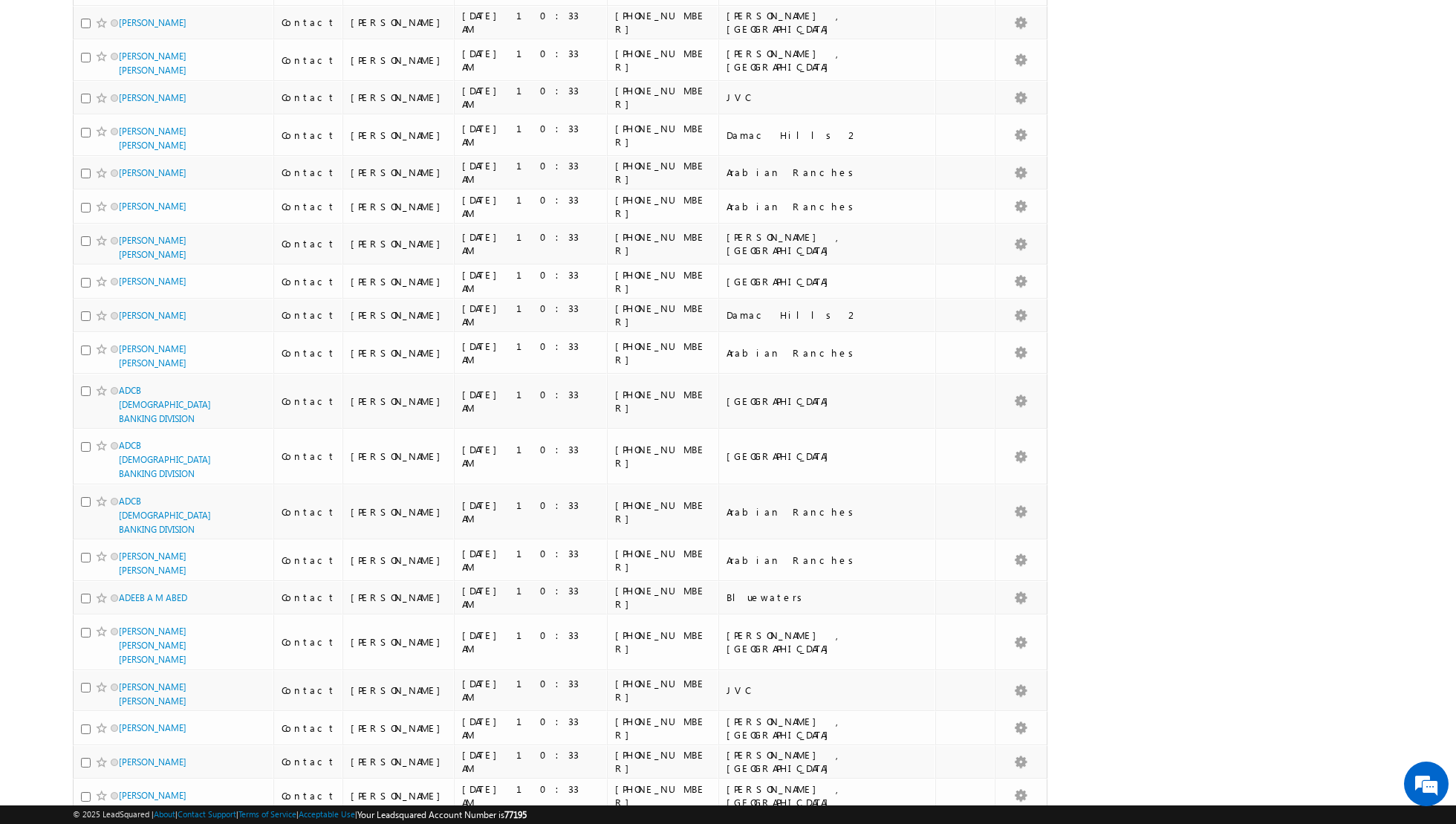
scroll to position [1333, 0]
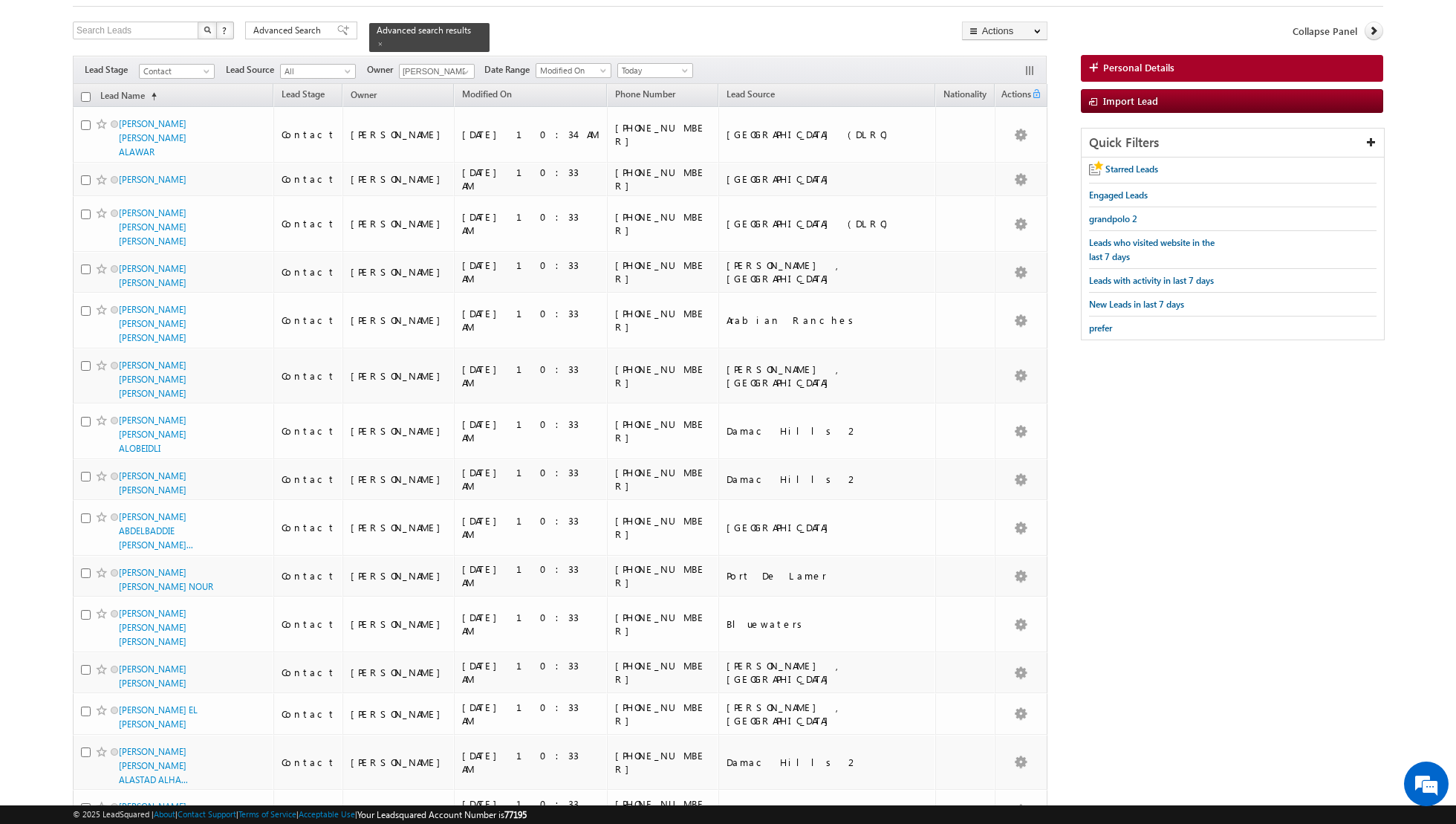
scroll to position [0, 0]
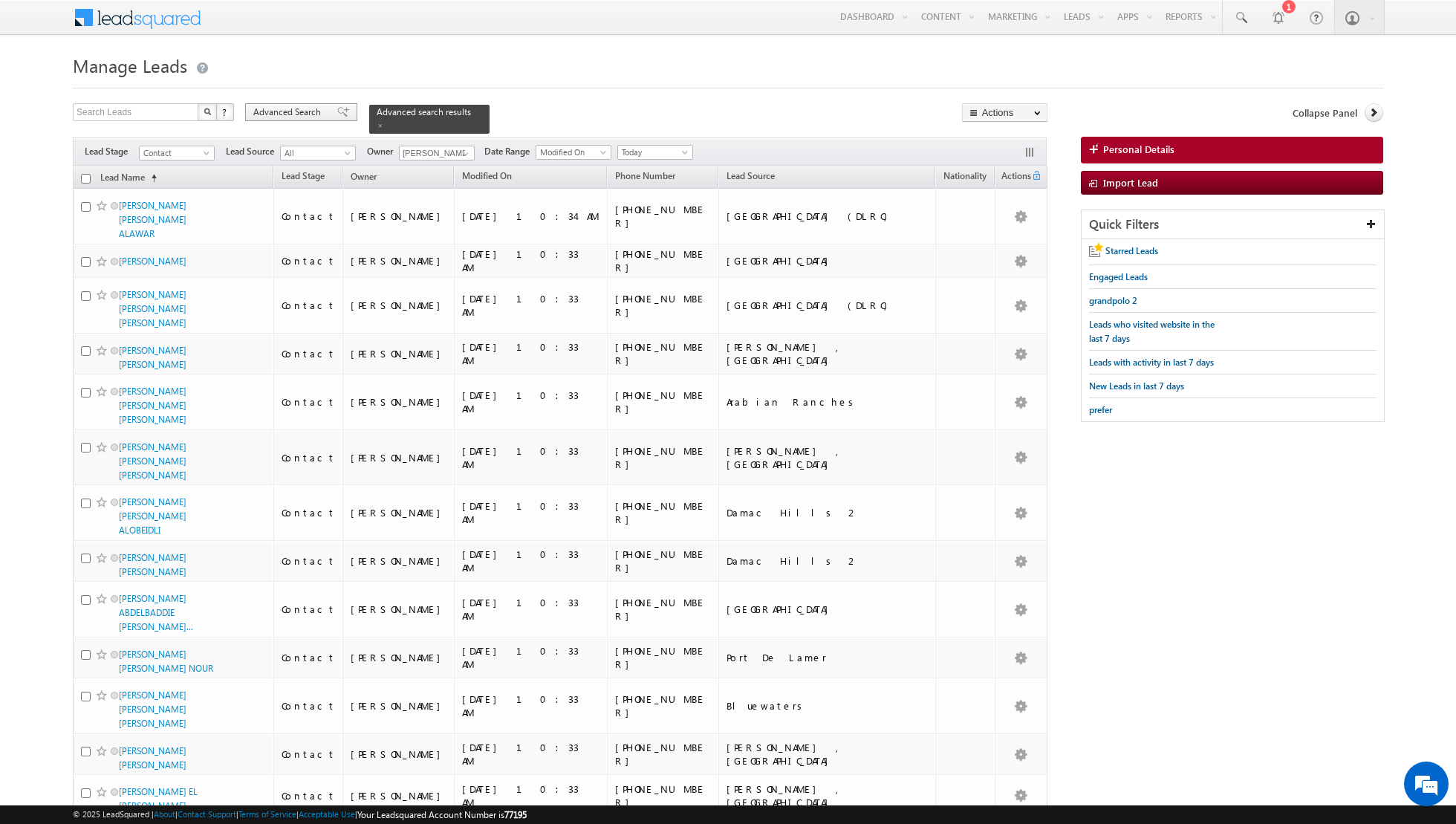
click at [338, 114] on span at bounding box center [344, 112] width 12 height 11
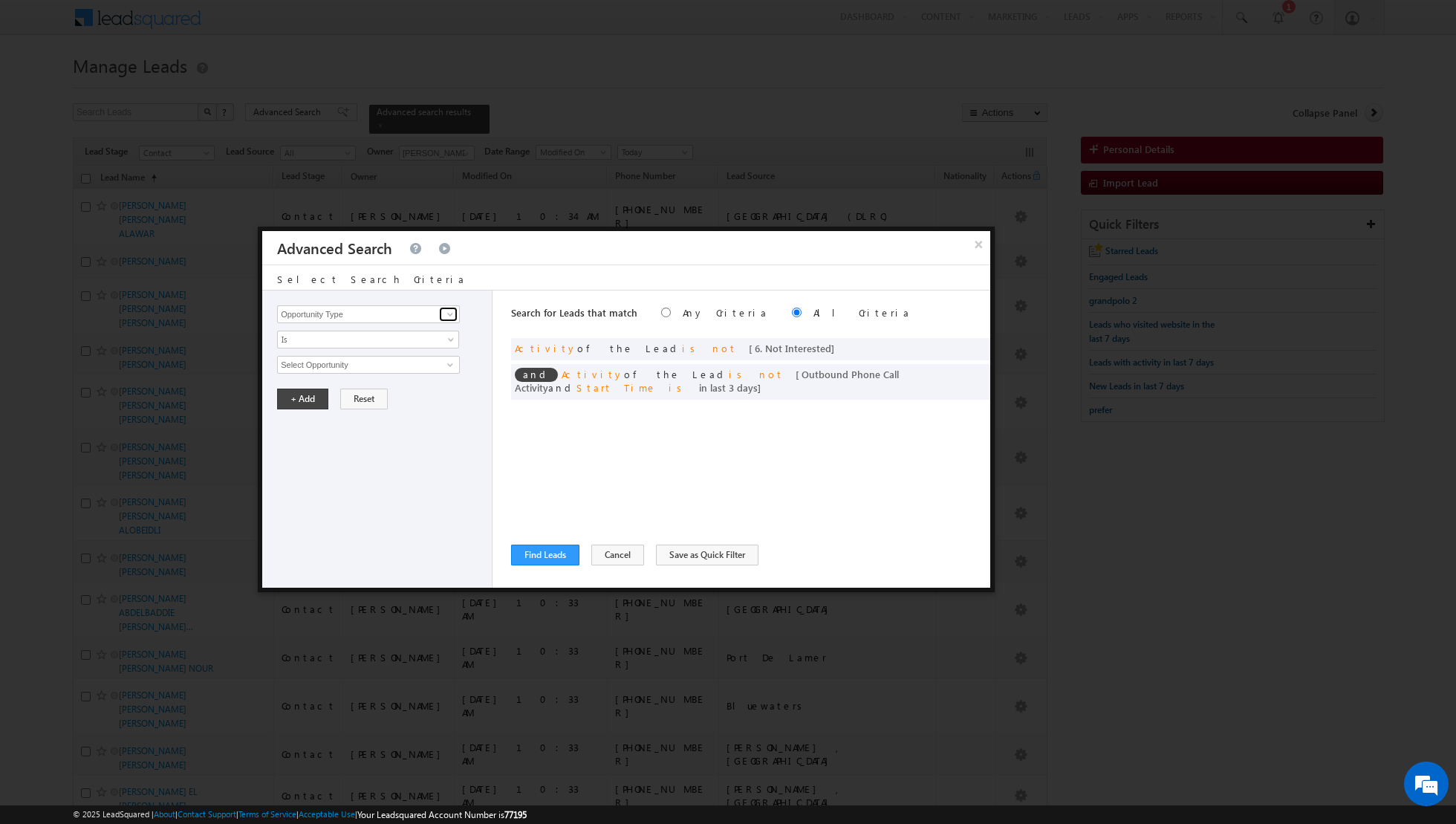
click at [447, 316] on span at bounding box center [450, 314] width 12 height 12
type input "lead sour"
click at [426, 351] on div "Opportunity Type Lead Activity Task Sales Group Prospect Id Address 1 Address 2…" at bounding box center [378, 439] width 230 height 297
click at [449, 315] on span at bounding box center [450, 314] width 12 height 12
click at [326, 359] on link "Lead Source" at bounding box center [368, 359] width 182 height 18
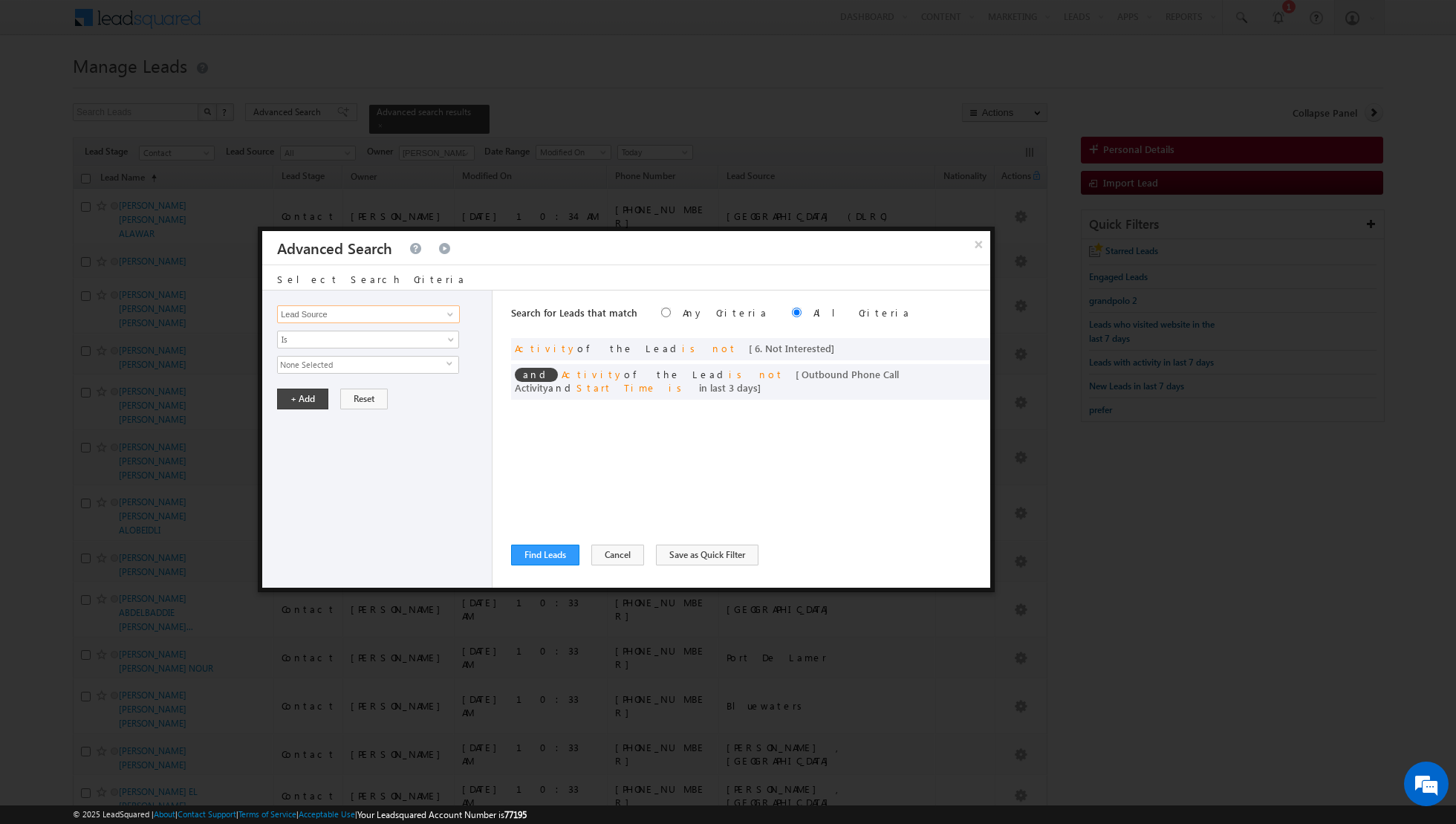
type input "Lead Source"
click at [447, 364] on span "select" at bounding box center [452, 363] width 12 height 7
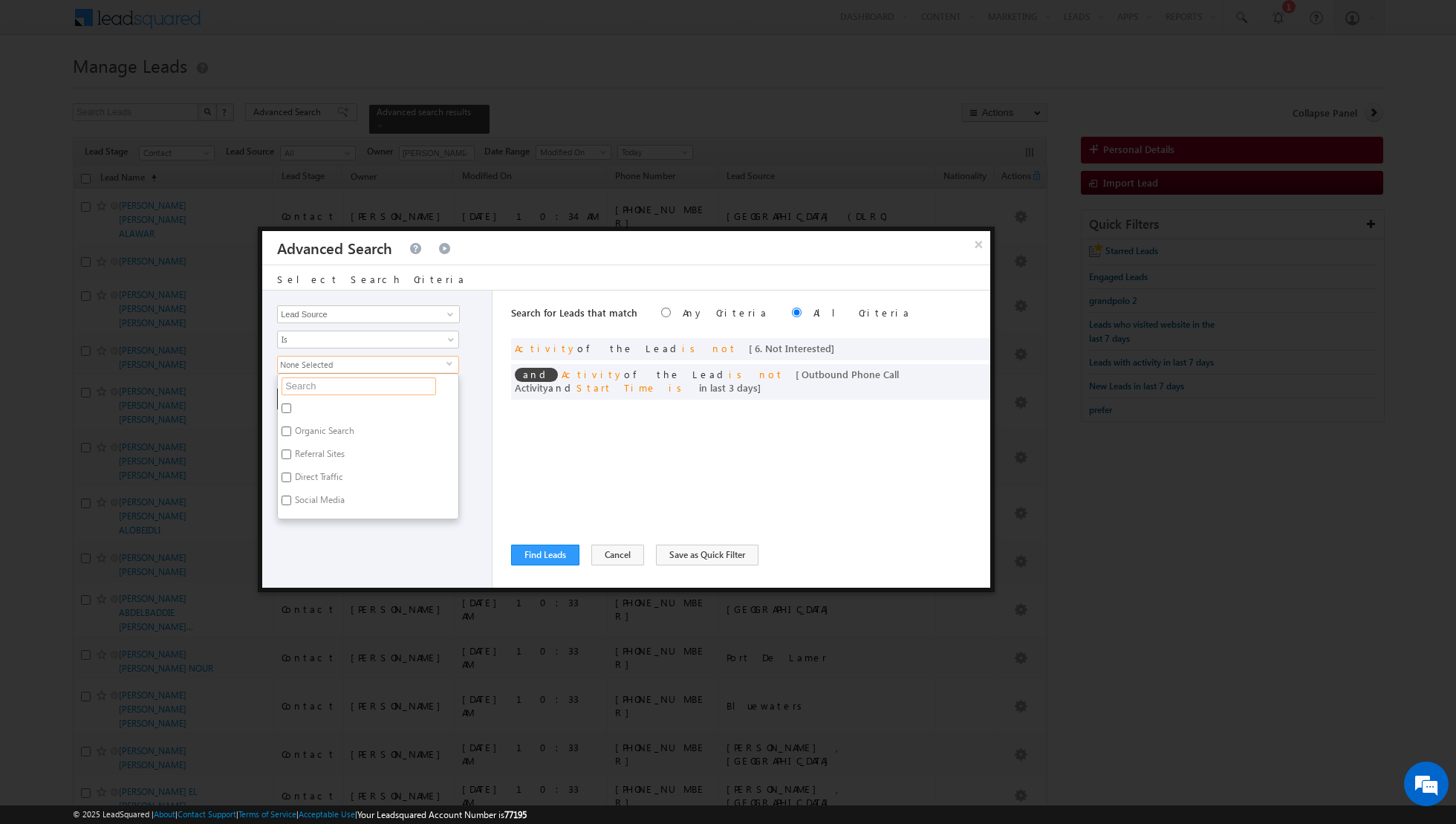
click at [399, 378] on input "text" at bounding box center [358, 387] width 154 height 18
type input "jum"
click at [291, 449] on label "[GEOGRAPHIC_DATA]" at bounding box center [336, 457] width 116 height 23
click at [291, 449] on input "[GEOGRAPHIC_DATA]" at bounding box center [286, 454] width 10 height 10
checkbox input "true"
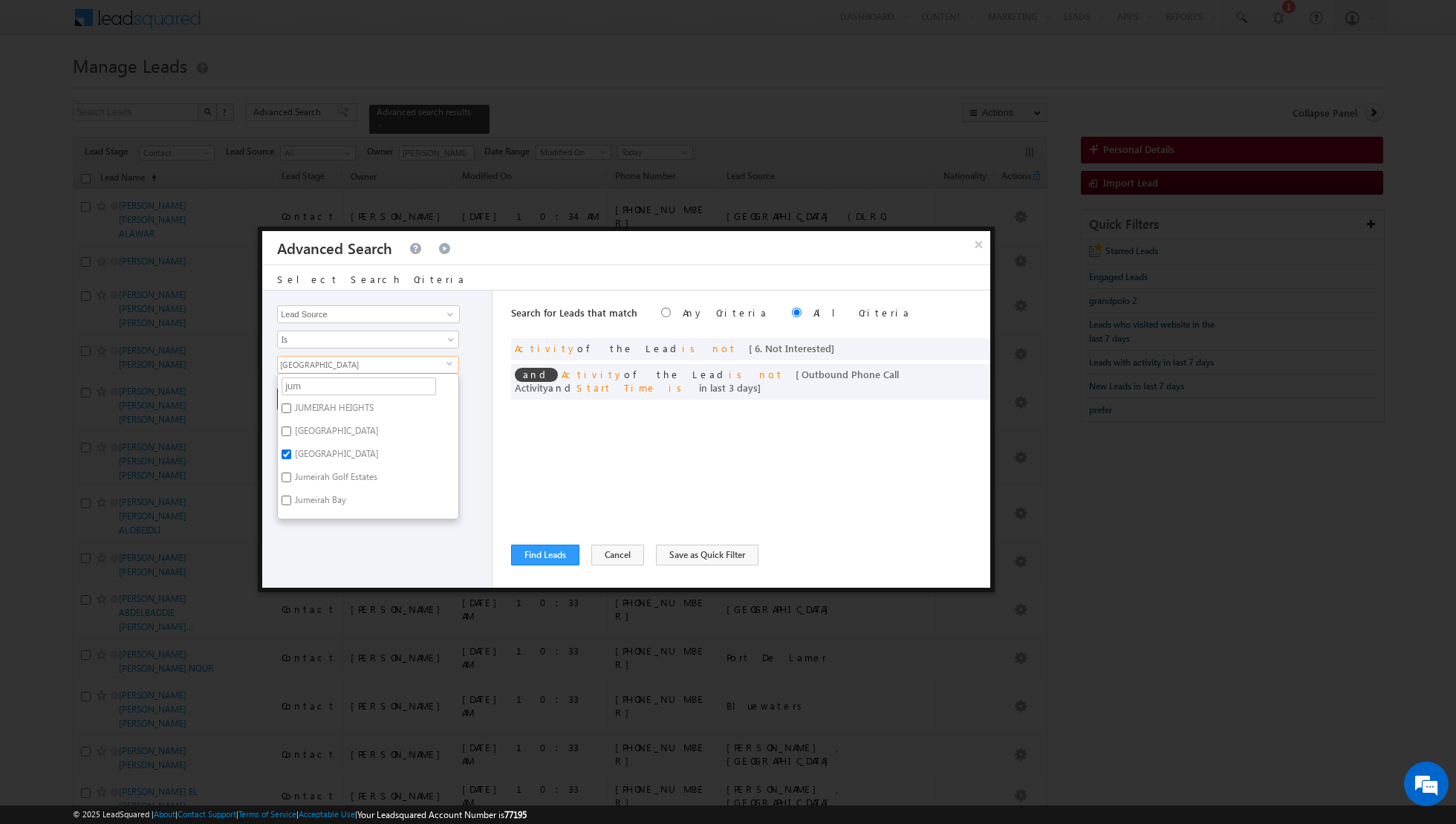
click at [315, 533] on div "Opportunity Type Lead Activity Task Sales Group Prospect Id Address 1 Address 2…" at bounding box center [378, 439] width 230 height 297
click at [289, 398] on button "+ Add" at bounding box center [303, 398] width 52 height 21
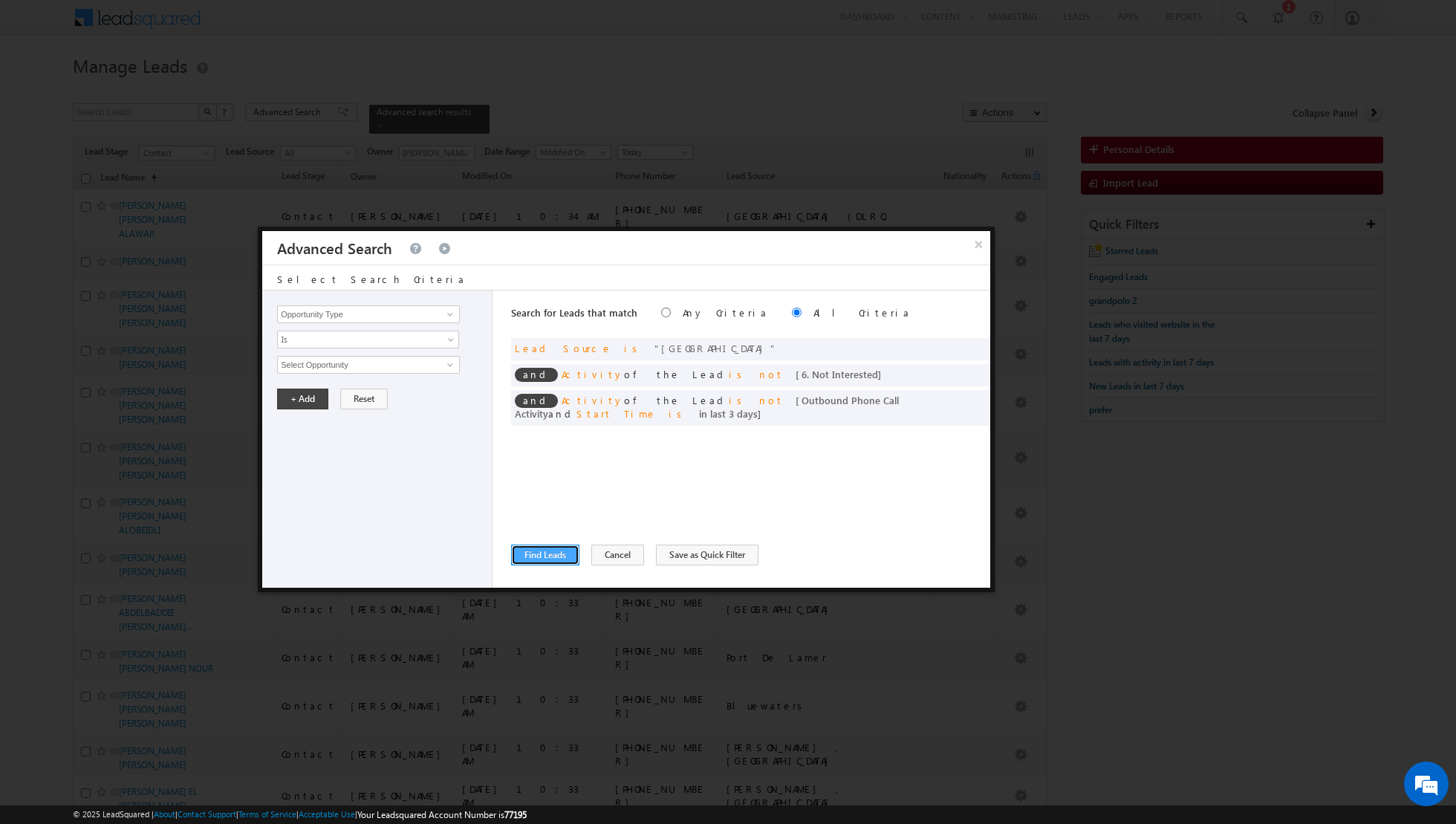
click at [534, 556] on button "Find Leads" at bounding box center [546, 555] width 68 height 21
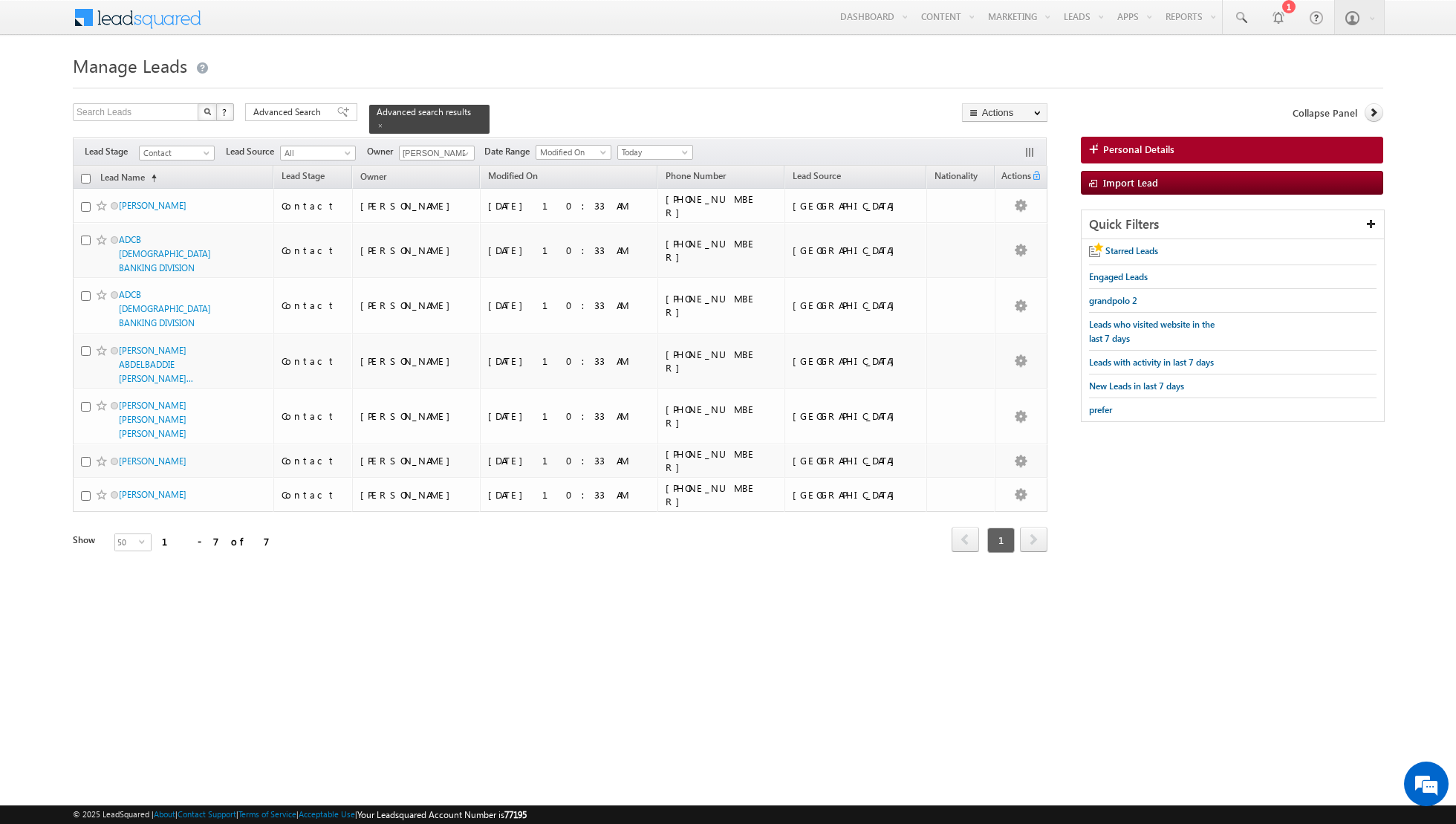
click at [89, 177] on input "checkbox" at bounding box center [86, 179] width 10 height 10
checkbox input "true"
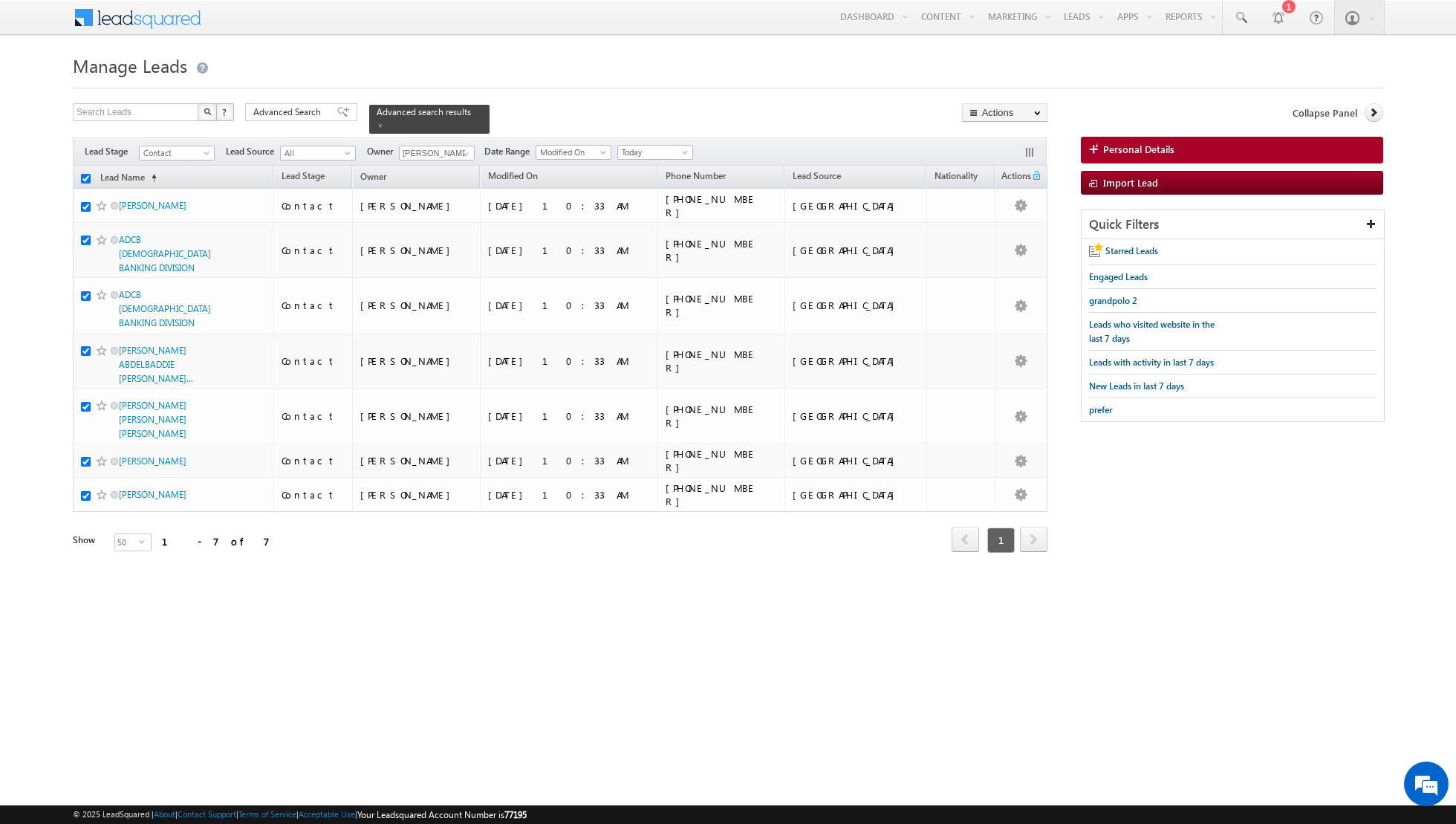
checkbox input "true"
click at [1001, 243] on link "Change Owner" at bounding box center [1004, 240] width 84 height 18
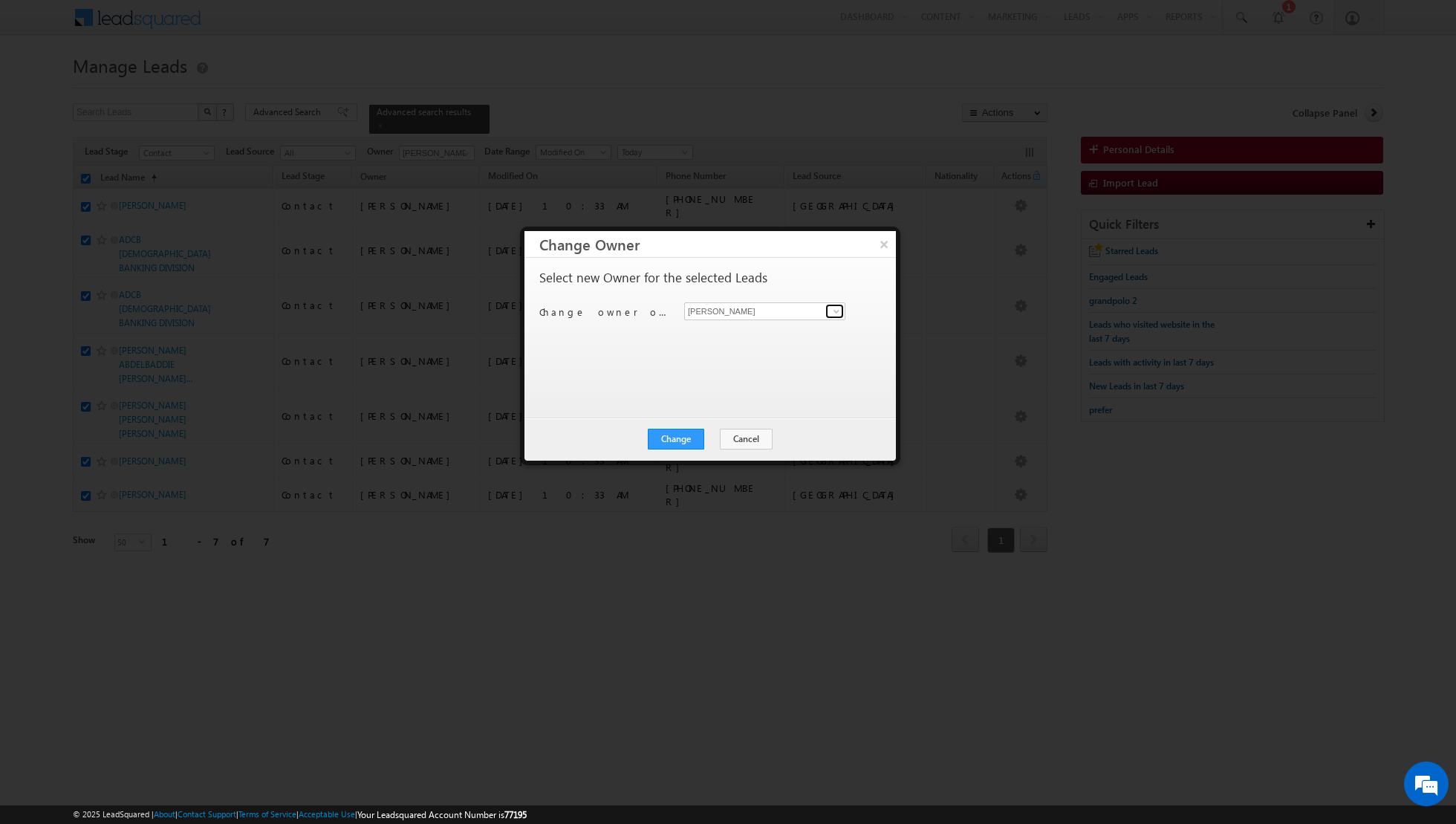
click at [833, 310] on span at bounding box center [836, 311] width 12 height 12
click at [745, 387] on span "[EMAIL_ADDRESS][DOMAIN_NAME]" at bounding box center [756, 391] width 134 height 11
type input "[PERSON_NAME]"
click at [668, 441] on button "Change" at bounding box center [676, 438] width 57 height 21
click at [713, 441] on button "Close" at bounding box center [712, 438] width 48 height 21
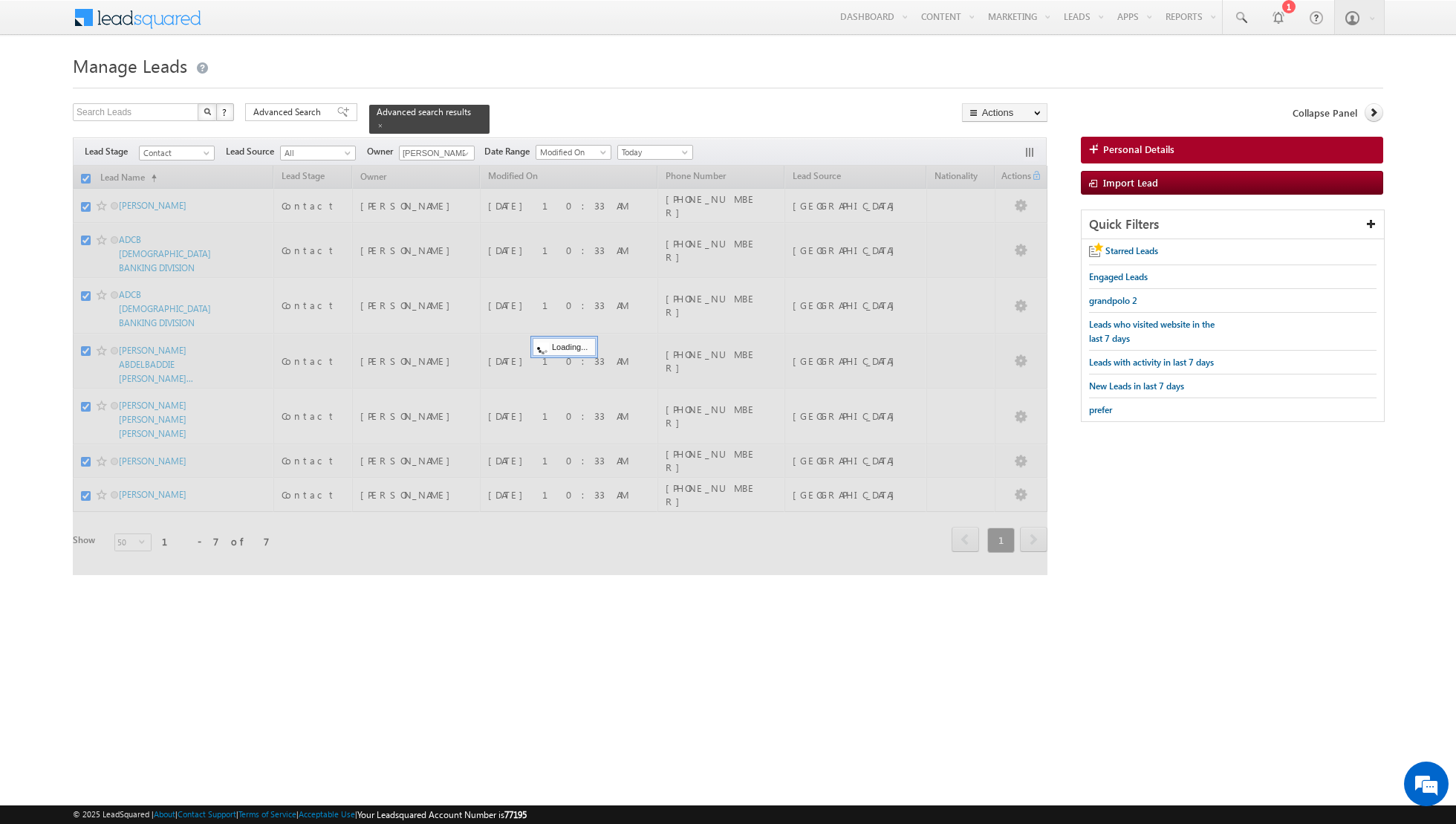
checkbox input "false"
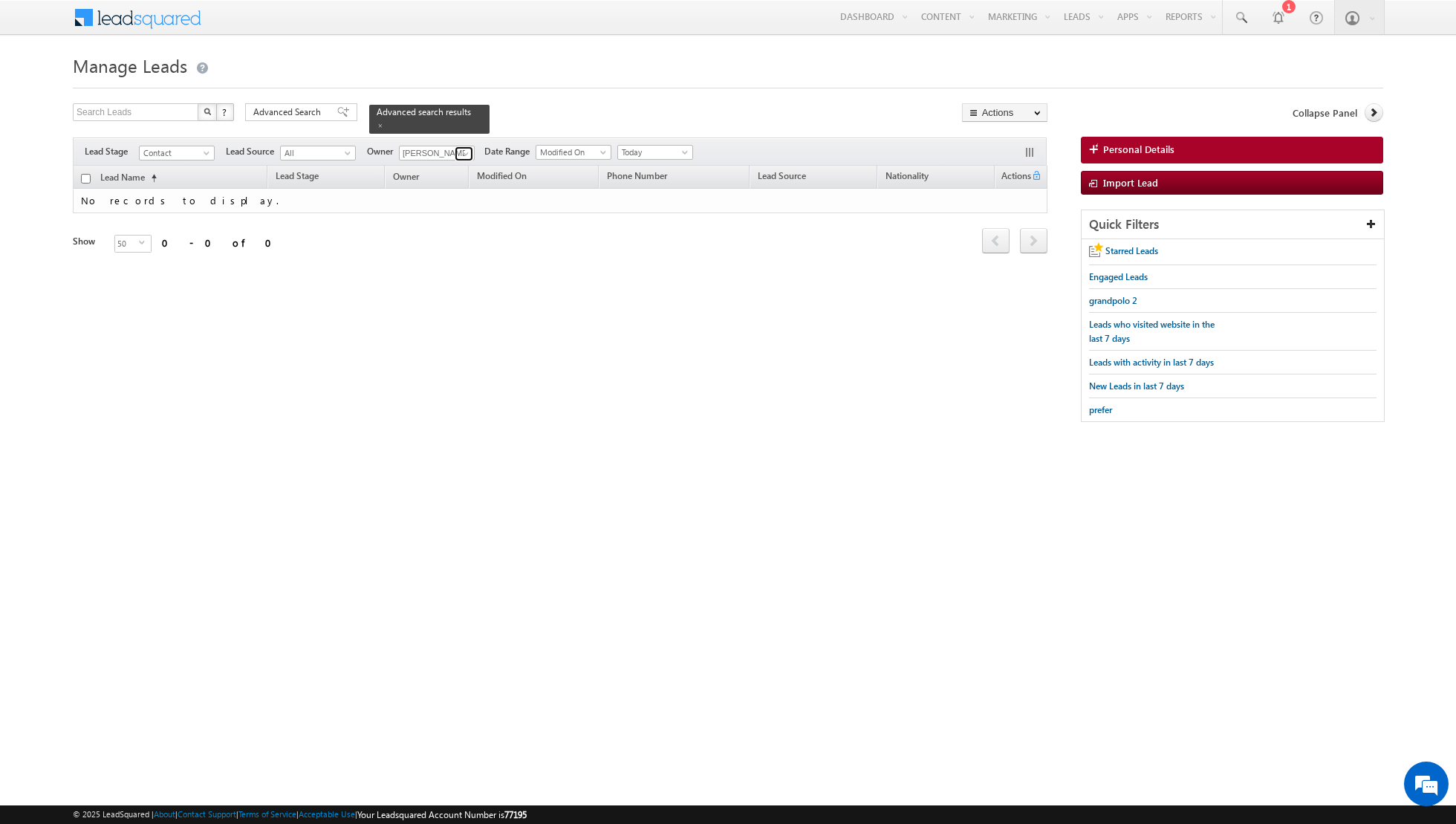
click at [463, 151] on span at bounding box center [465, 153] width 12 height 12
click at [377, 126] on span at bounding box center [381, 126] width 8 height 8
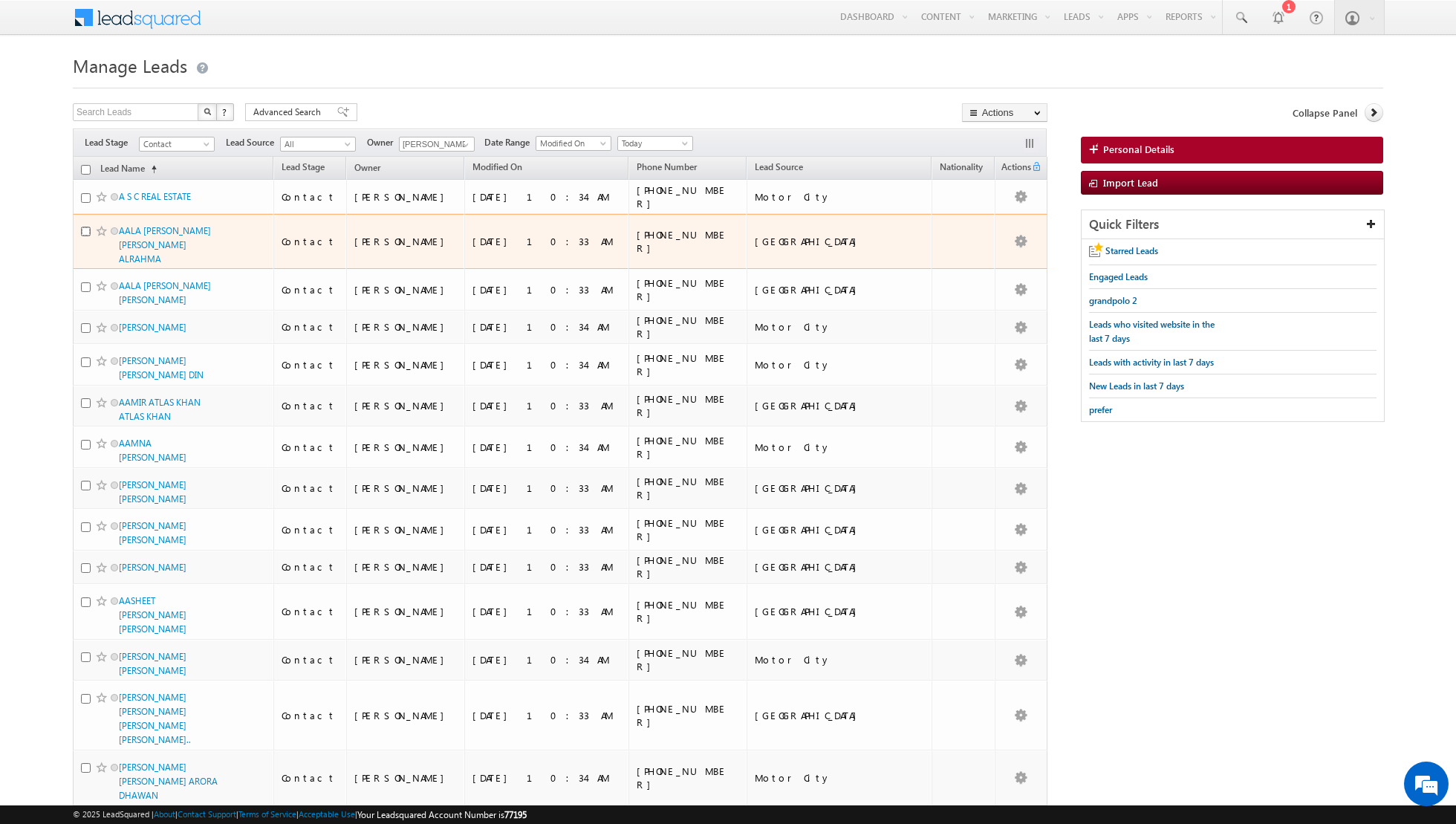
click at [84, 231] on input "checkbox" at bounding box center [86, 231] width 10 height 10
checkbox input "true"
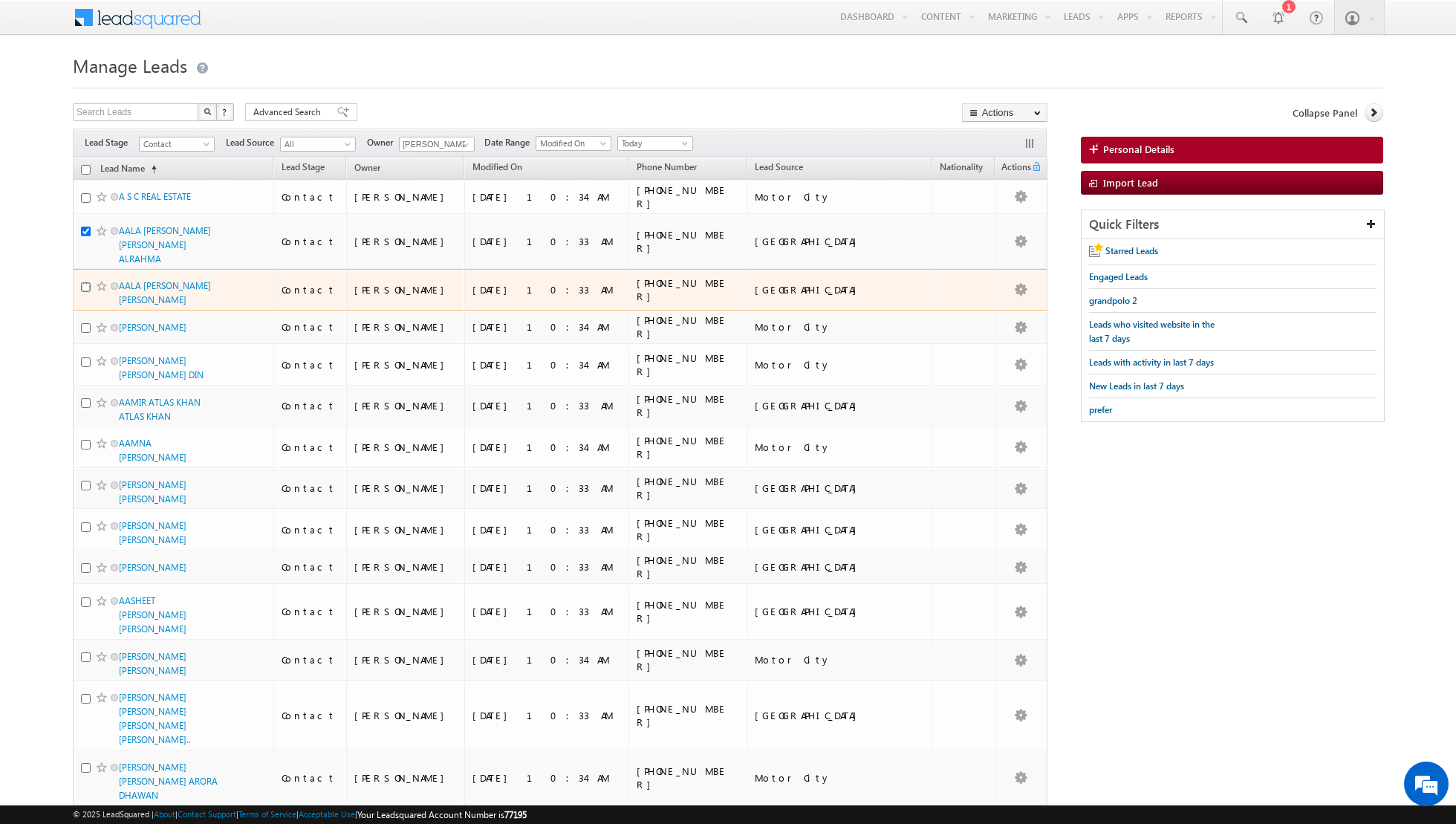
click at [85, 282] on input "checkbox" at bounding box center [86, 287] width 10 height 10
checkbox input "true"
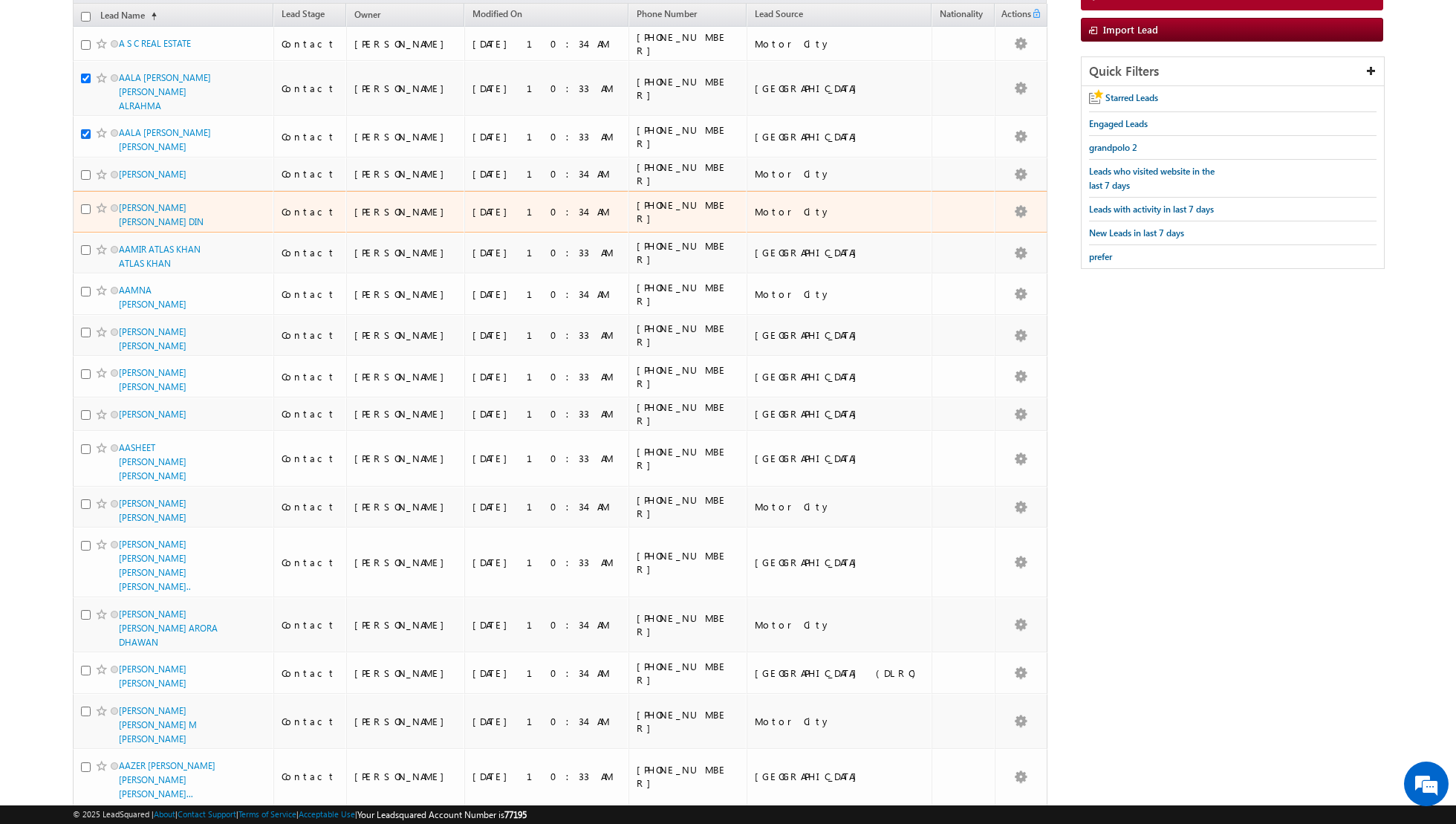
scroll to position [161, 0]
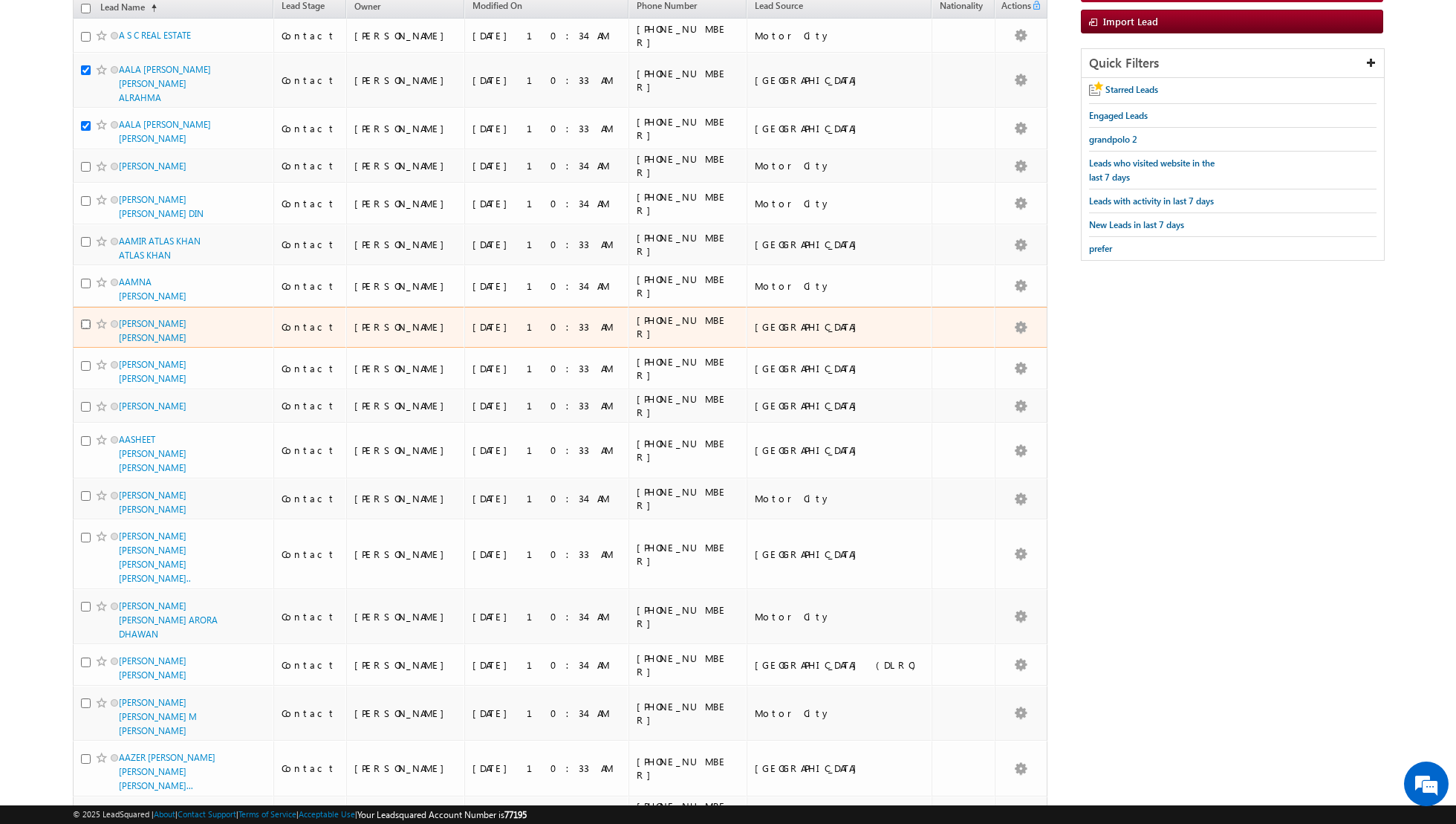
click at [86, 319] on input "checkbox" at bounding box center [86, 324] width 10 height 10
checkbox input "true"
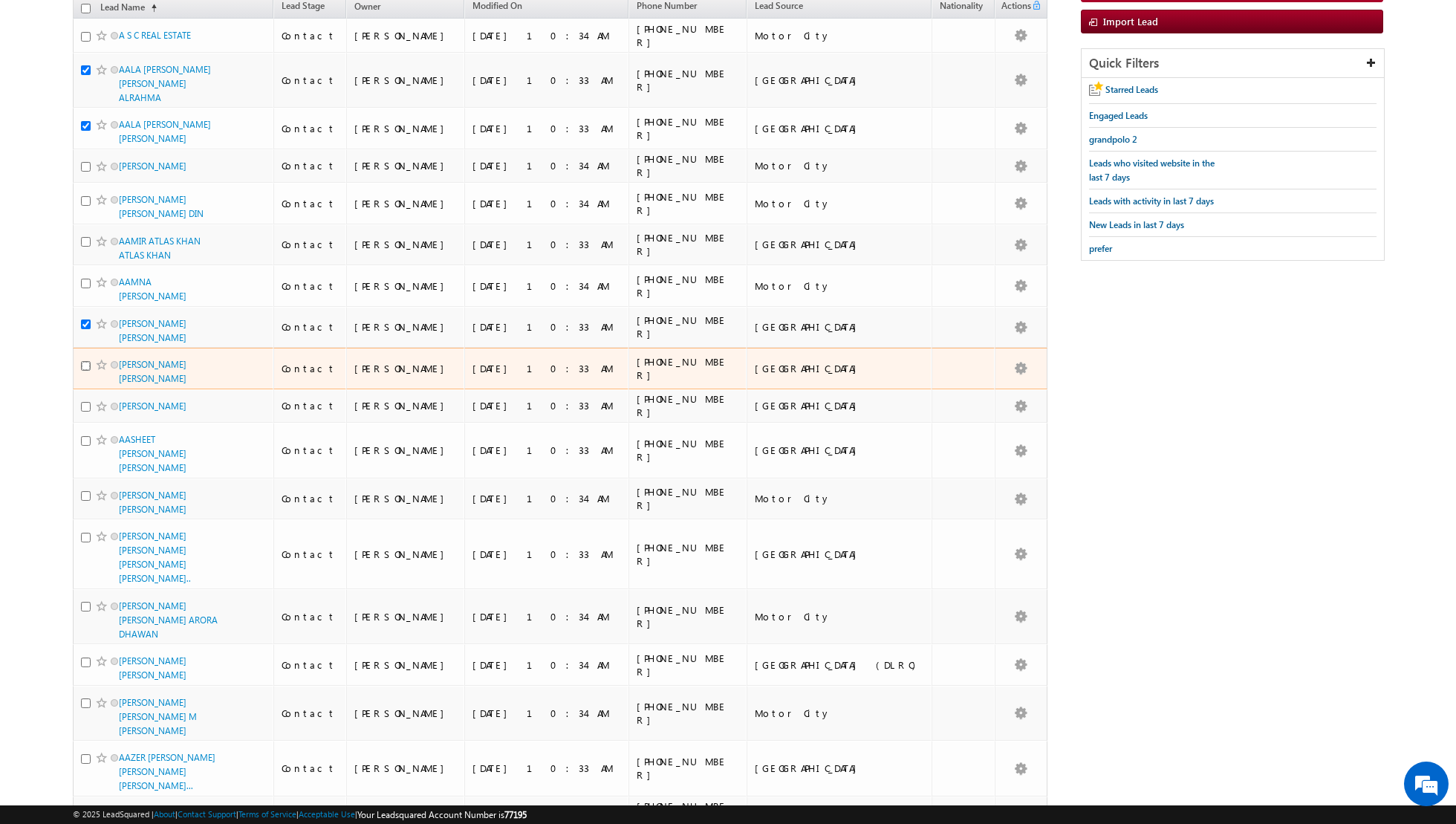
click at [82, 361] on input "checkbox" at bounding box center [86, 366] width 10 height 10
checkbox input "true"
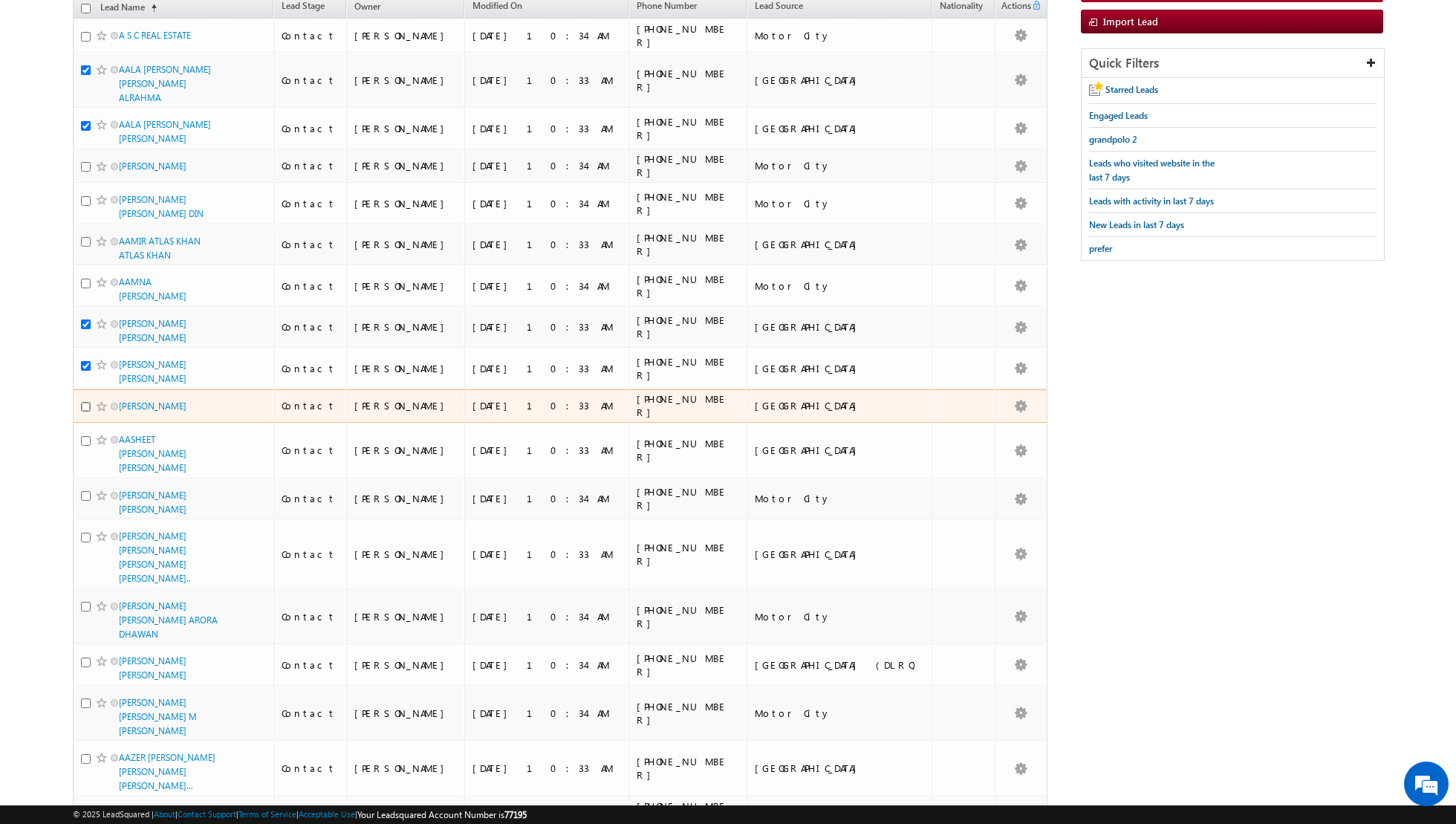
click at [81, 402] on input "checkbox" at bounding box center [86, 407] width 10 height 10
checkbox input "true"
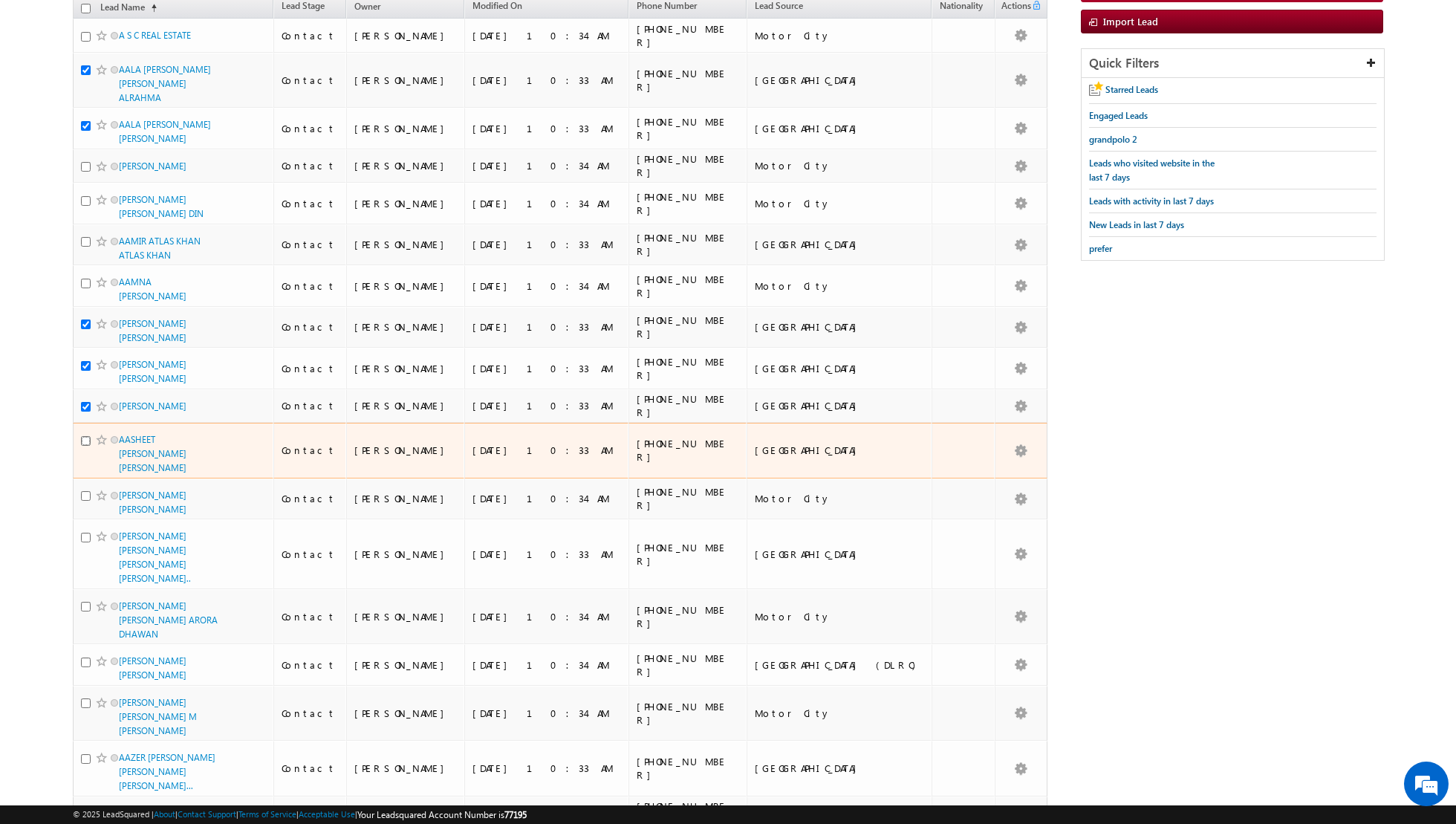
click at [86, 436] on input "checkbox" at bounding box center [86, 441] width 10 height 10
checkbox input "true"
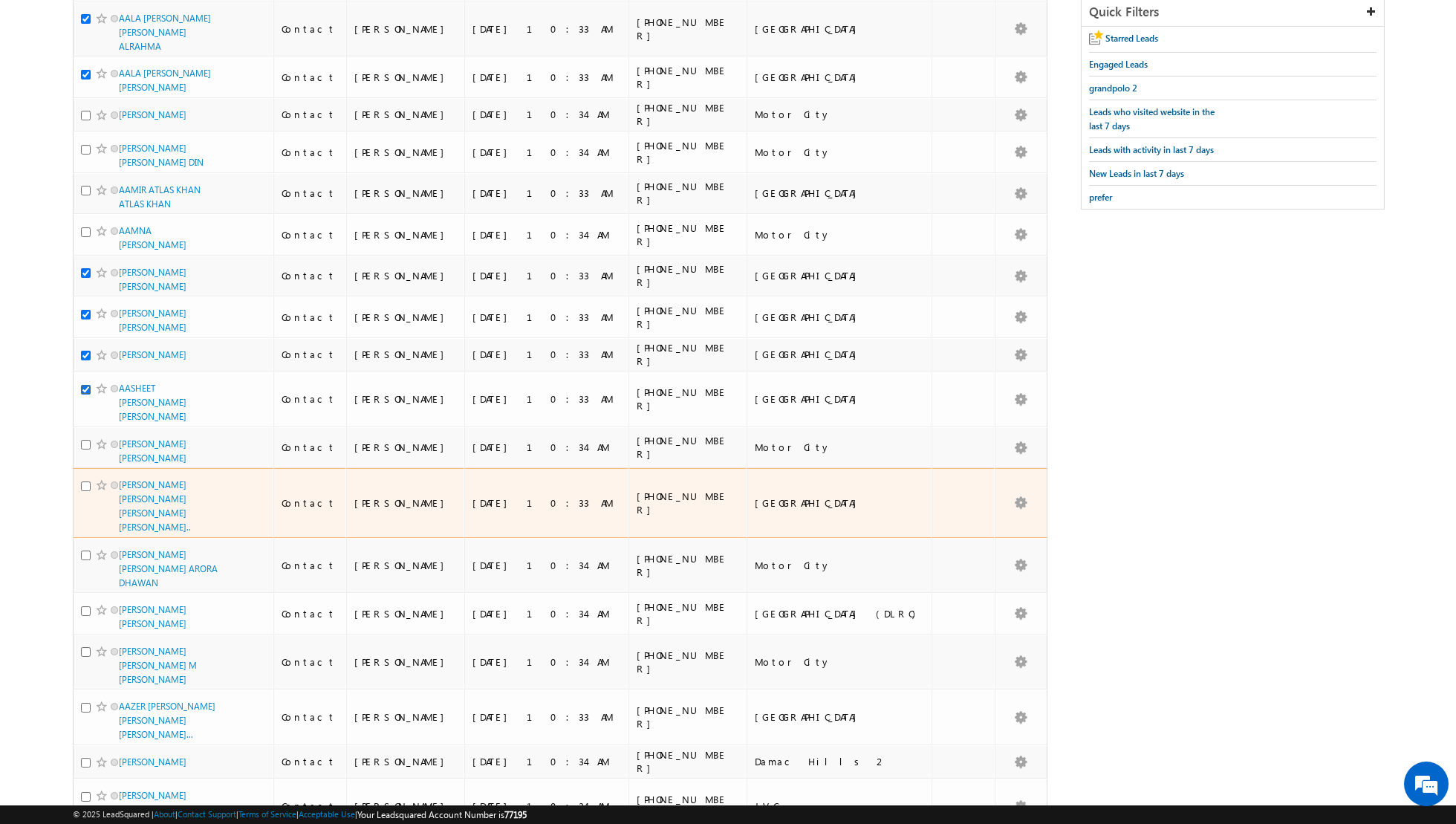
scroll to position [215, 0]
click at [88, 479] on input "checkbox" at bounding box center [86, 484] width 10 height 10
checkbox input "true"
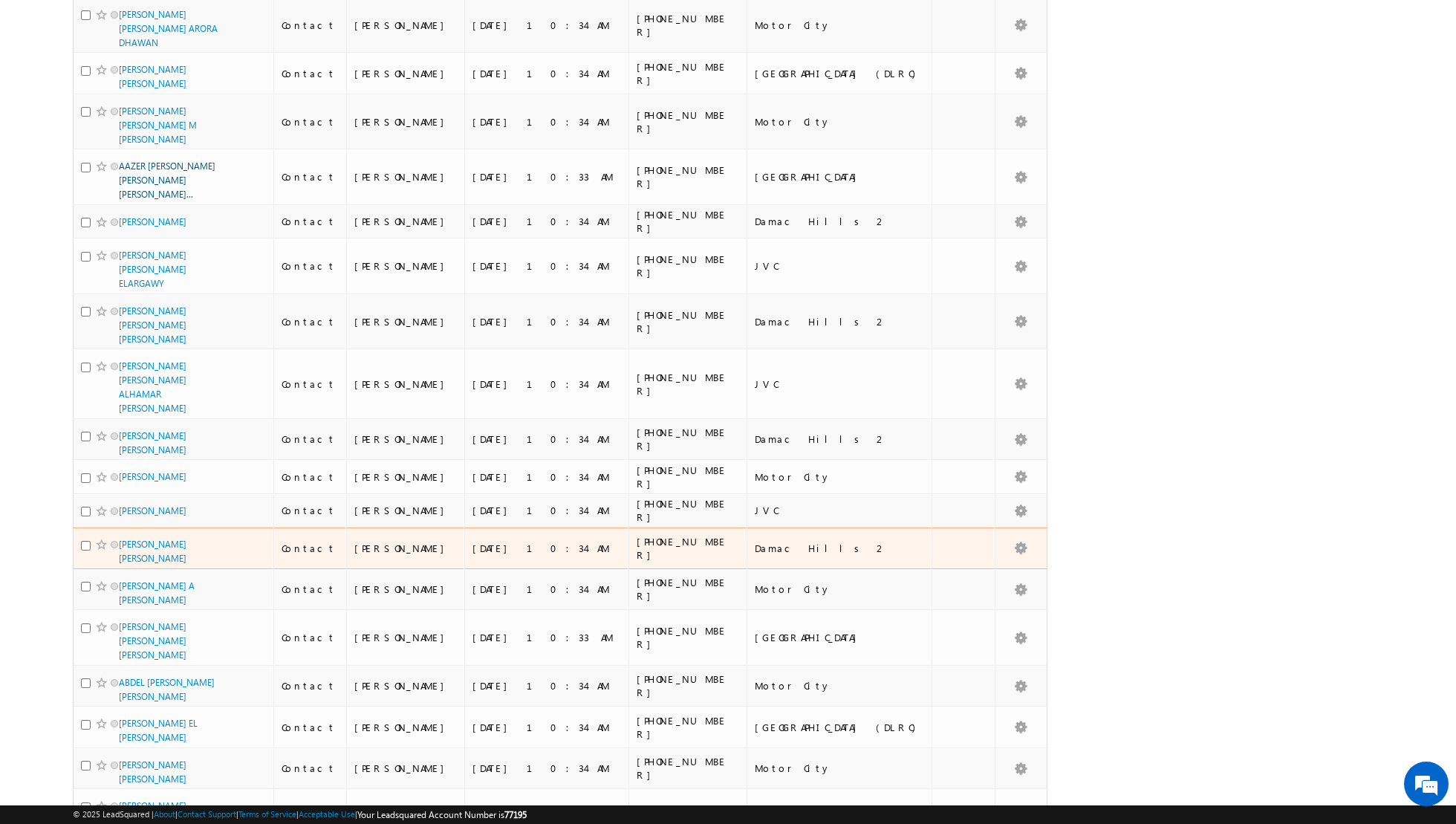
scroll to position [0, 0]
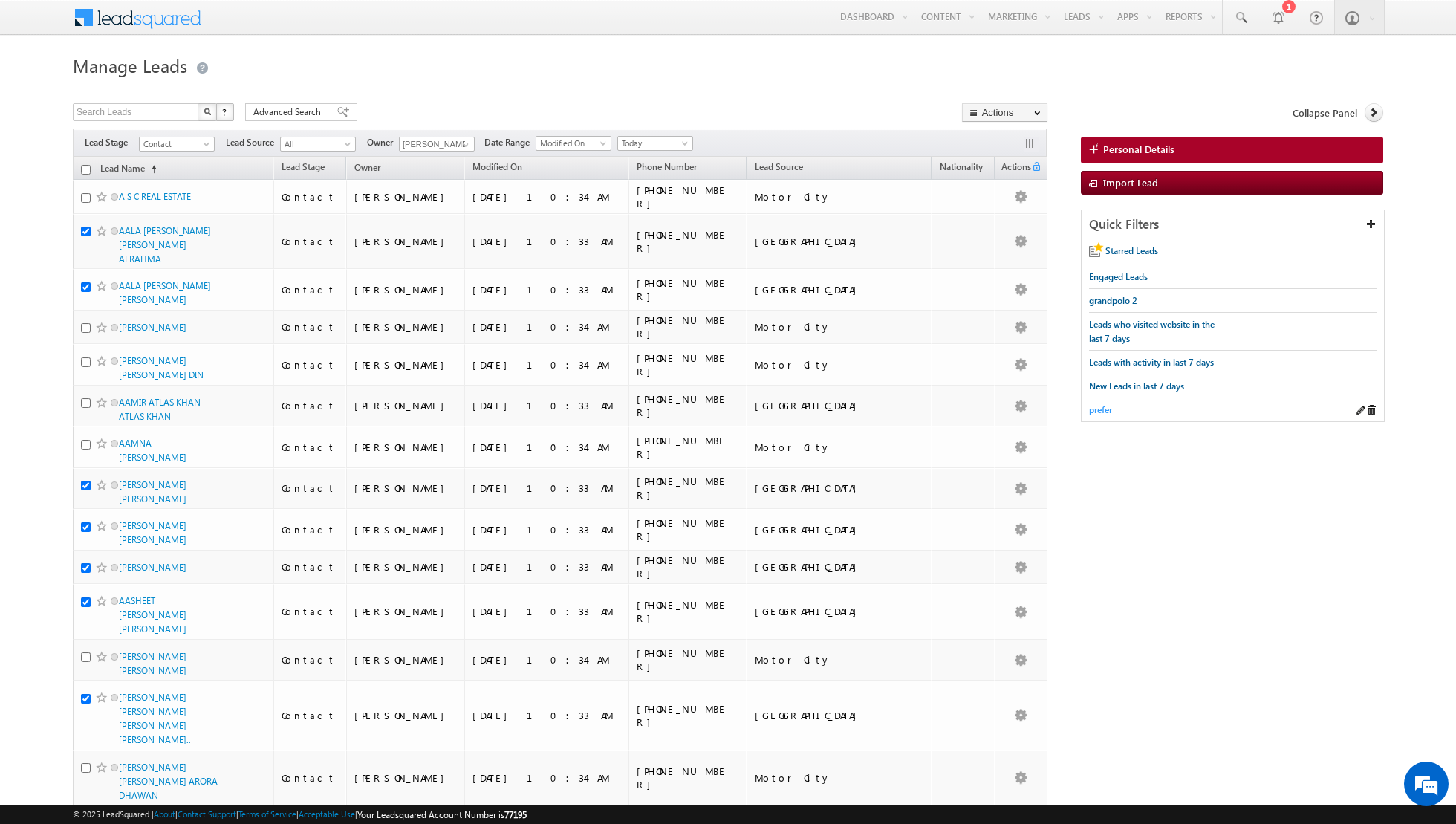
click at [1100, 404] on span "prefer" at bounding box center [1101, 409] width 23 height 11
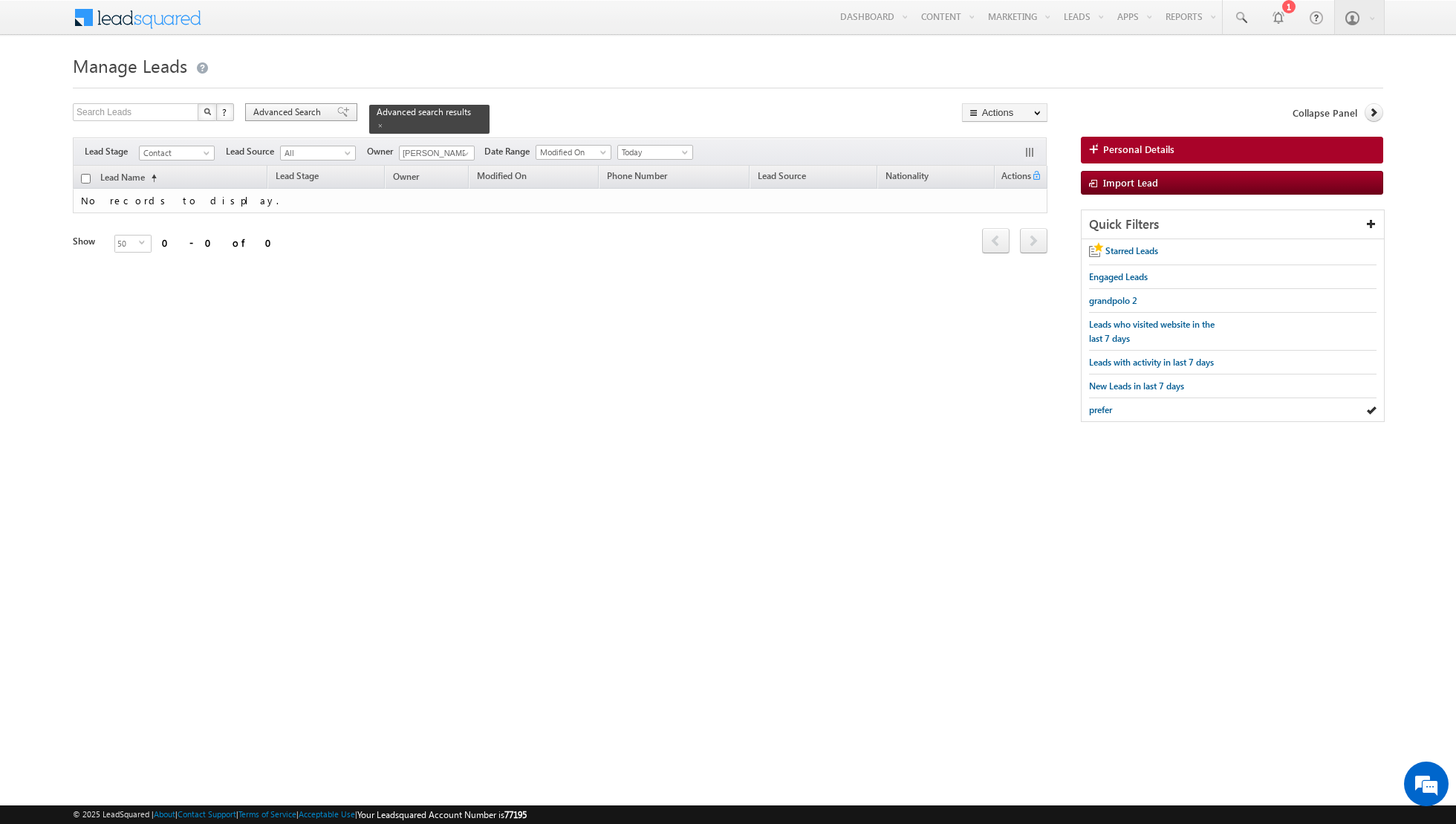
click at [338, 110] on span at bounding box center [344, 112] width 12 height 11
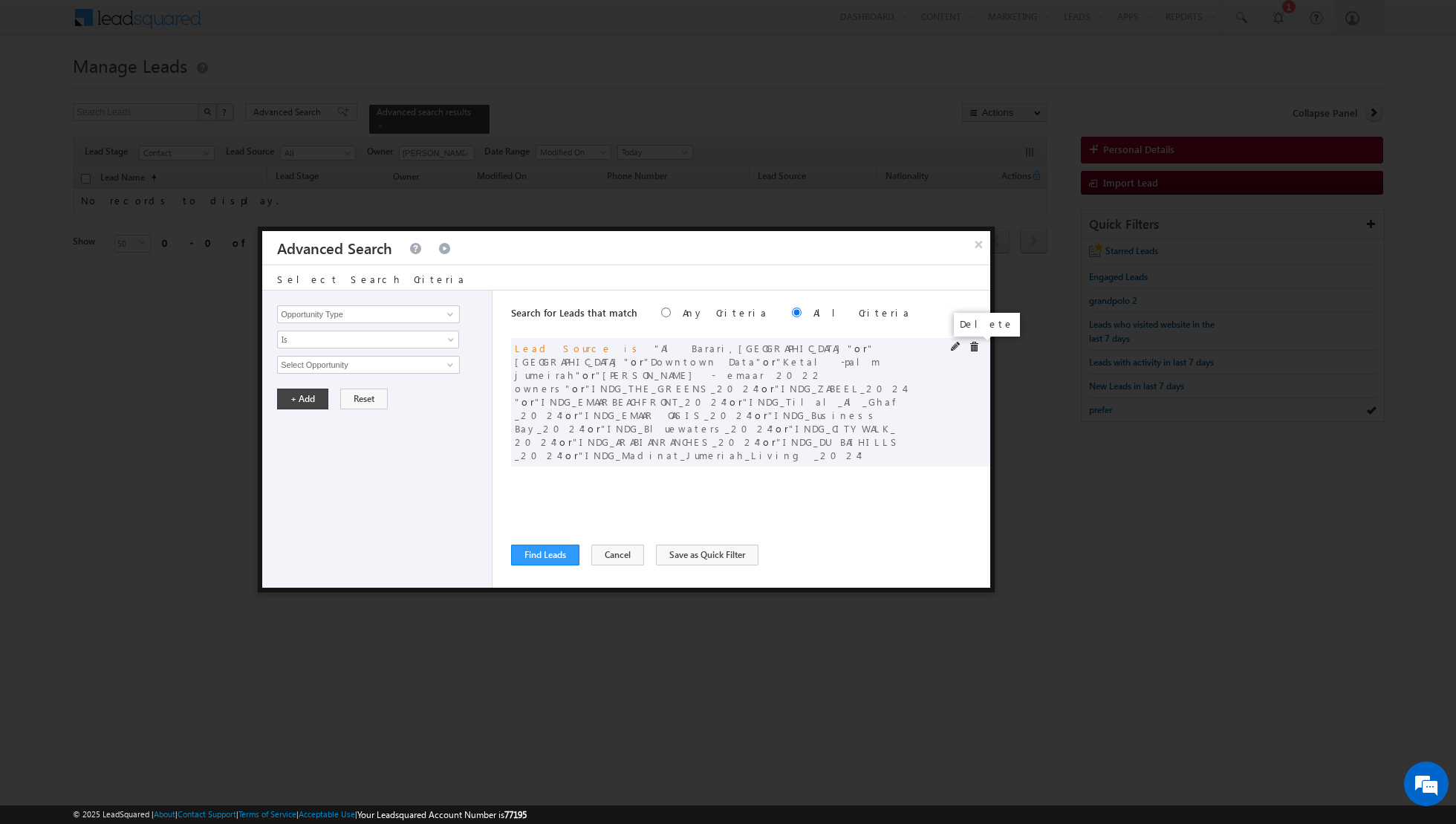
click at [970, 344] on span at bounding box center [974, 347] width 11 height 11
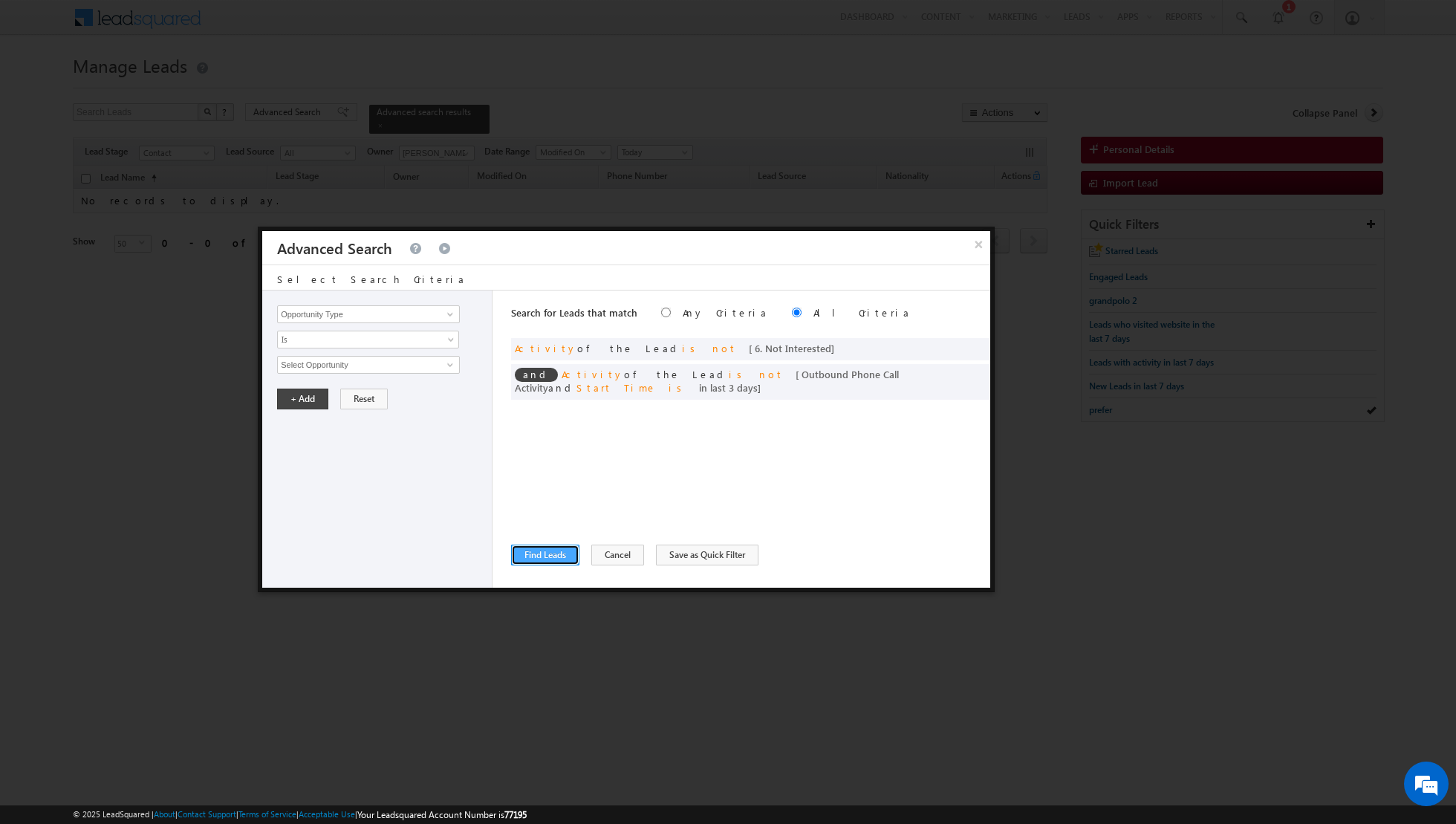
click at [536, 556] on button "Find Leads" at bounding box center [546, 555] width 68 height 21
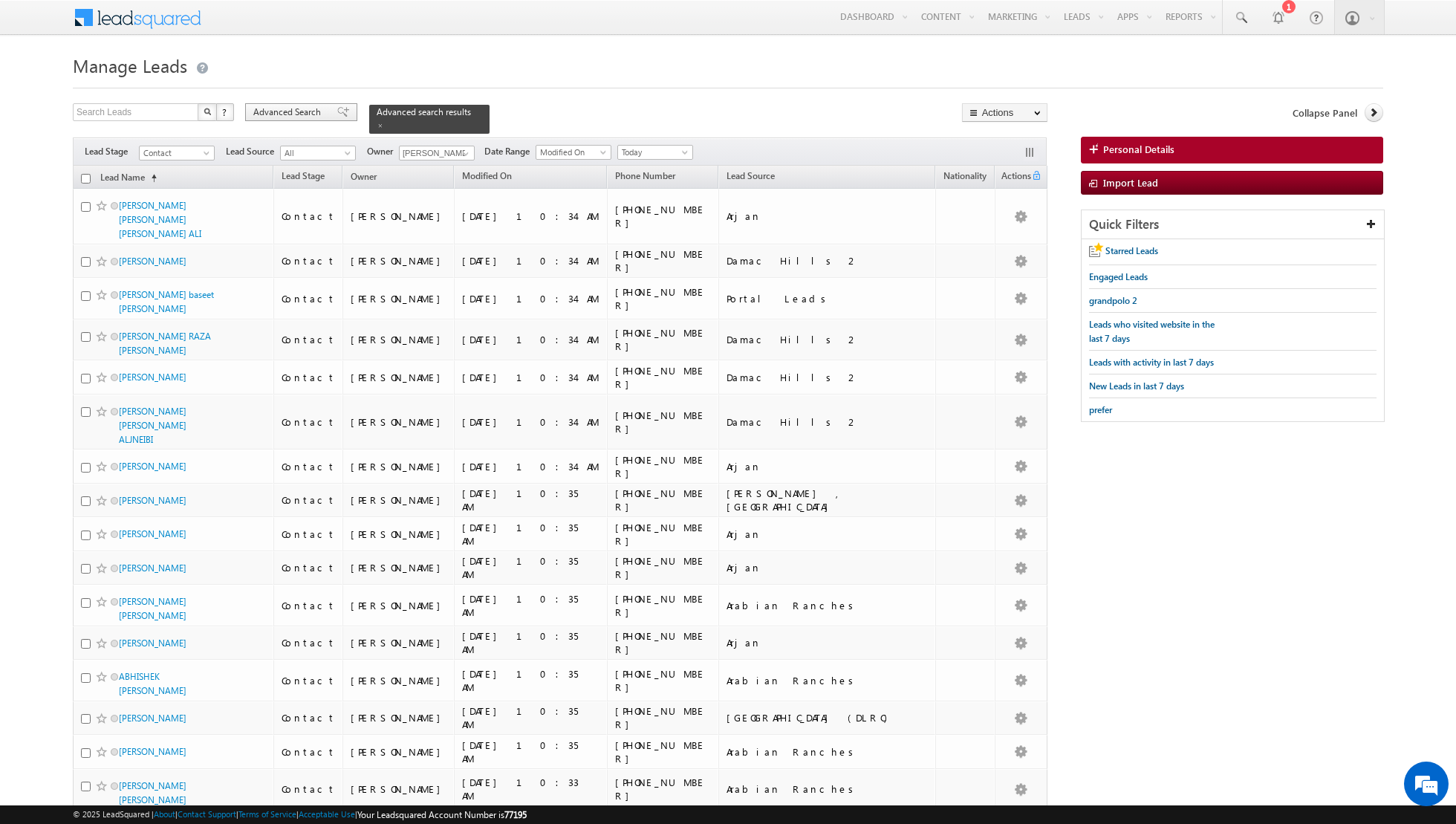
click at [338, 113] on span at bounding box center [344, 112] width 12 height 11
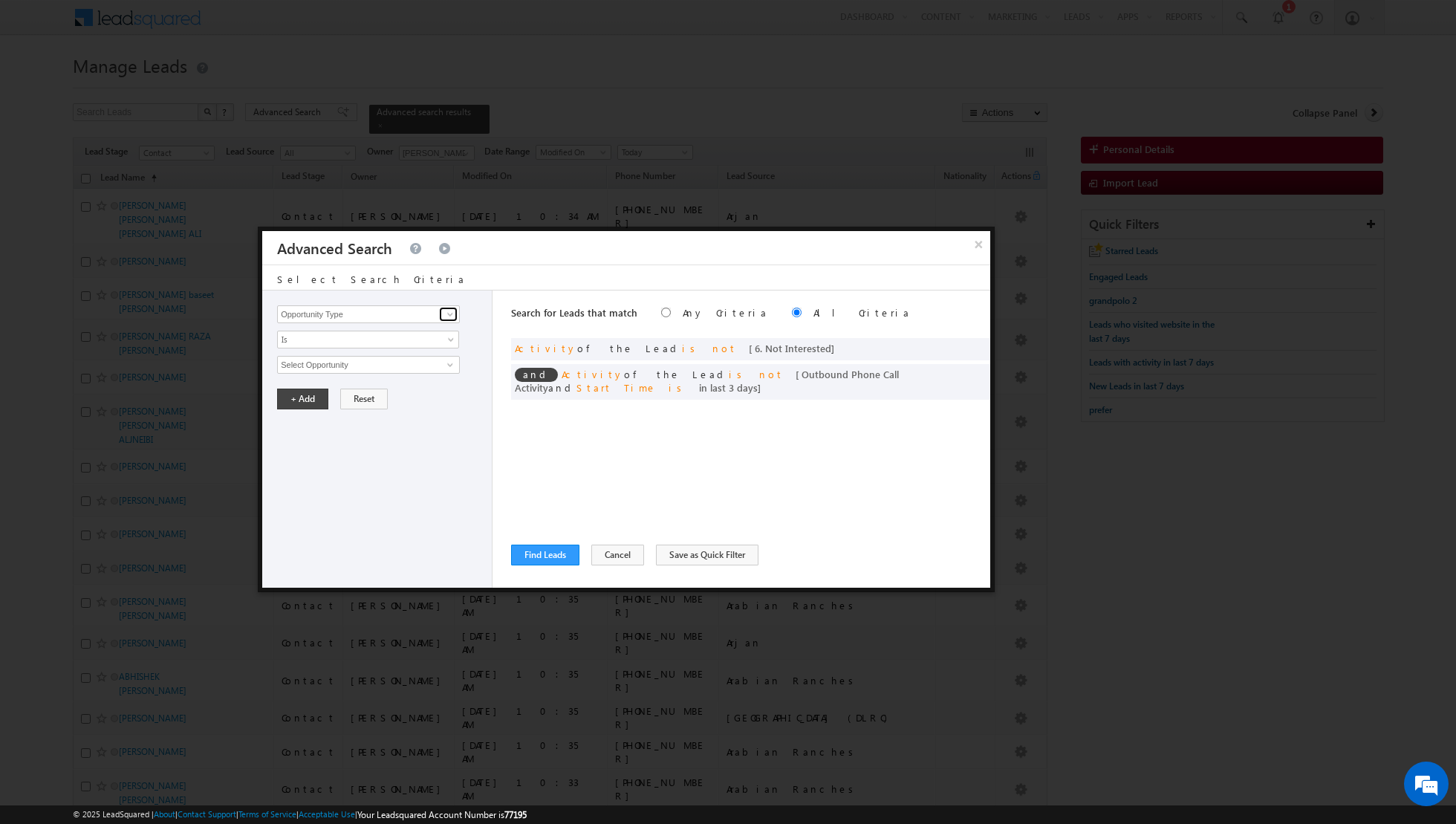
click at [450, 312] on span at bounding box center [450, 314] width 12 height 12
click at [438, 345] on link "Lead Source" at bounding box center [368, 345] width 182 height 18
type input "Lead Source"
click at [443, 361] on span "None Selected" at bounding box center [362, 364] width 169 height 17
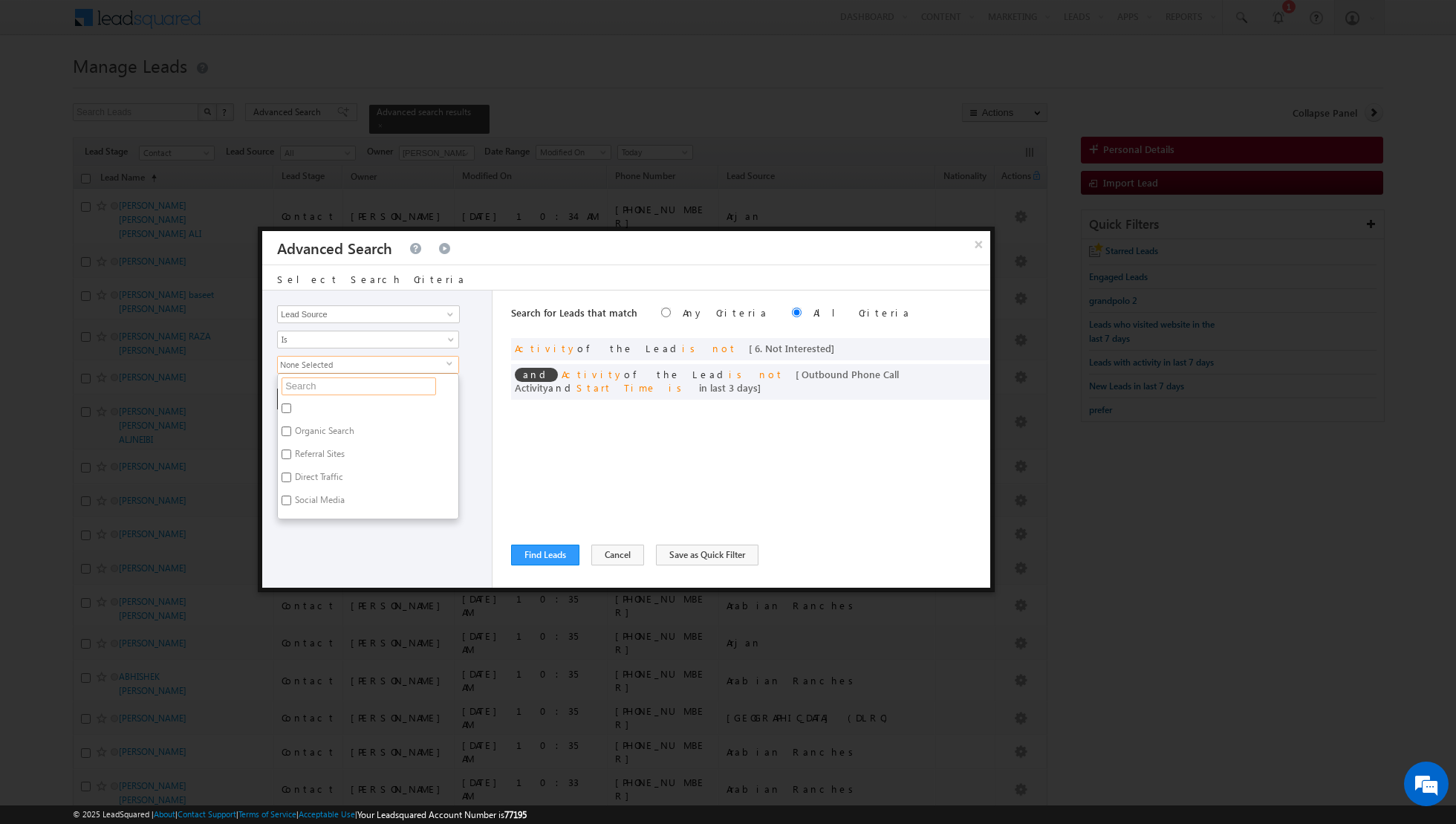
click at [384, 383] on input "text" at bounding box center [358, 387] width 154 height 18
type input "b"
type input "blue"
click at [329, 409] on label "Bluewaters" at bounding box center [315, 411] width 74 height 23
click at [291, 409] on input "Bluewaters" at bounding box center [286, 408] width 10 height 10
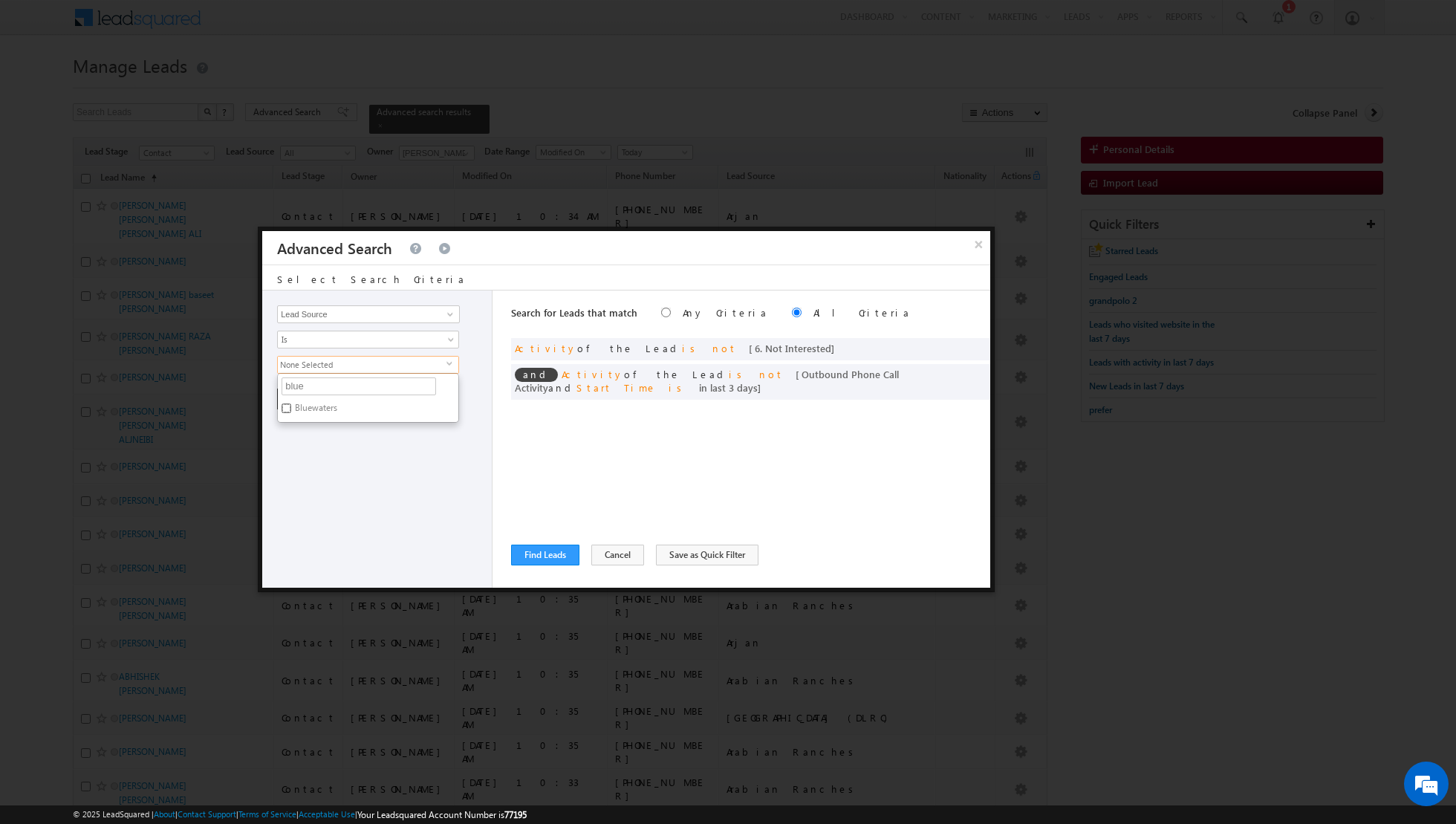
checkbox input "true"
click at [352, 487] on div "Opportunity Type Lead Activity Task Sales Group Prospect Id Address 1 Address 2…" at bounding box center [378, 439] width 230 height 297
click at [300, 394] on button "+ Add" at bounding box center [303, 398] width 52 height 21
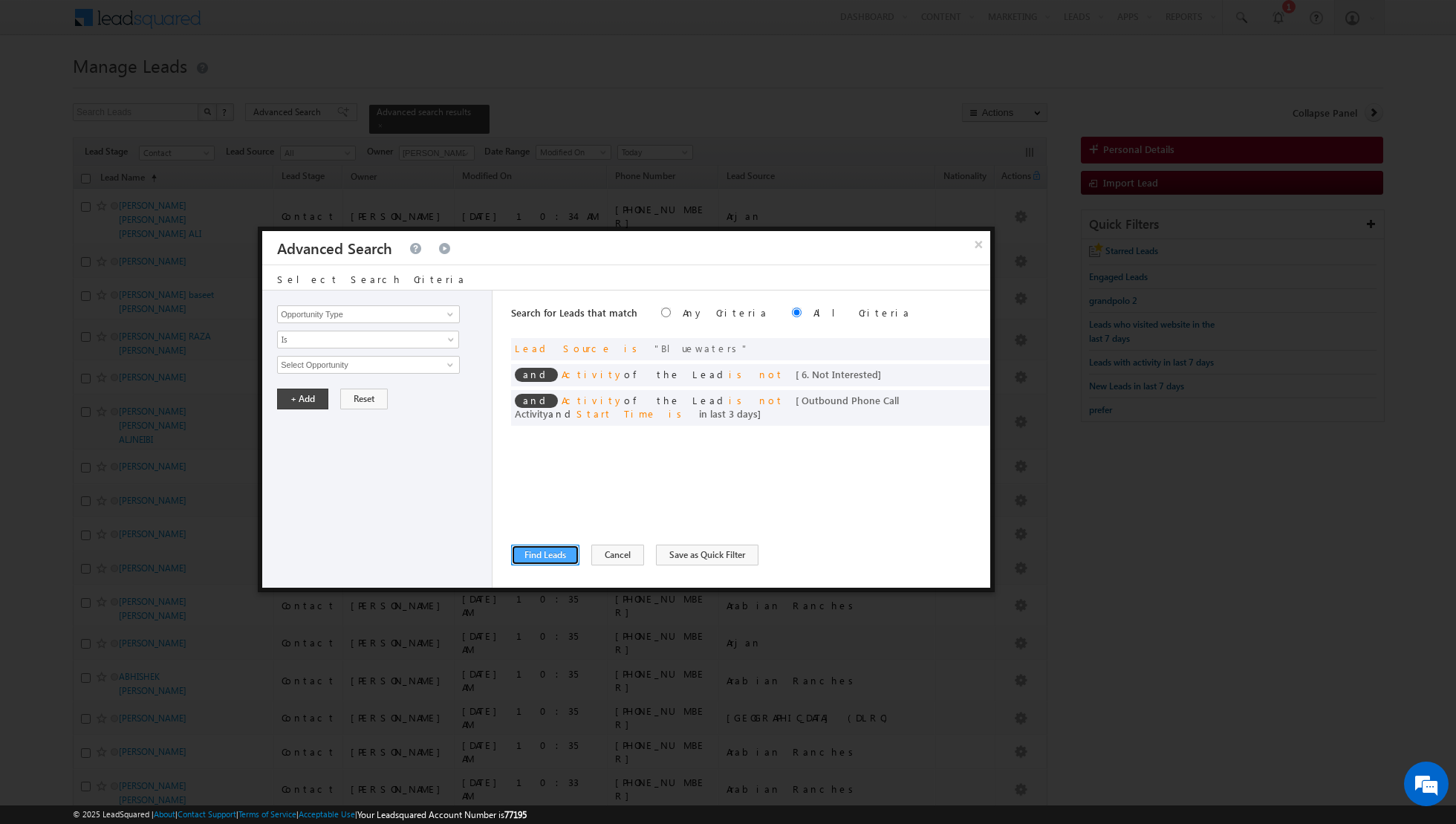
click at [548, 561] on button "Find Leads" at bounding box center [546, 555] width 68 height 21
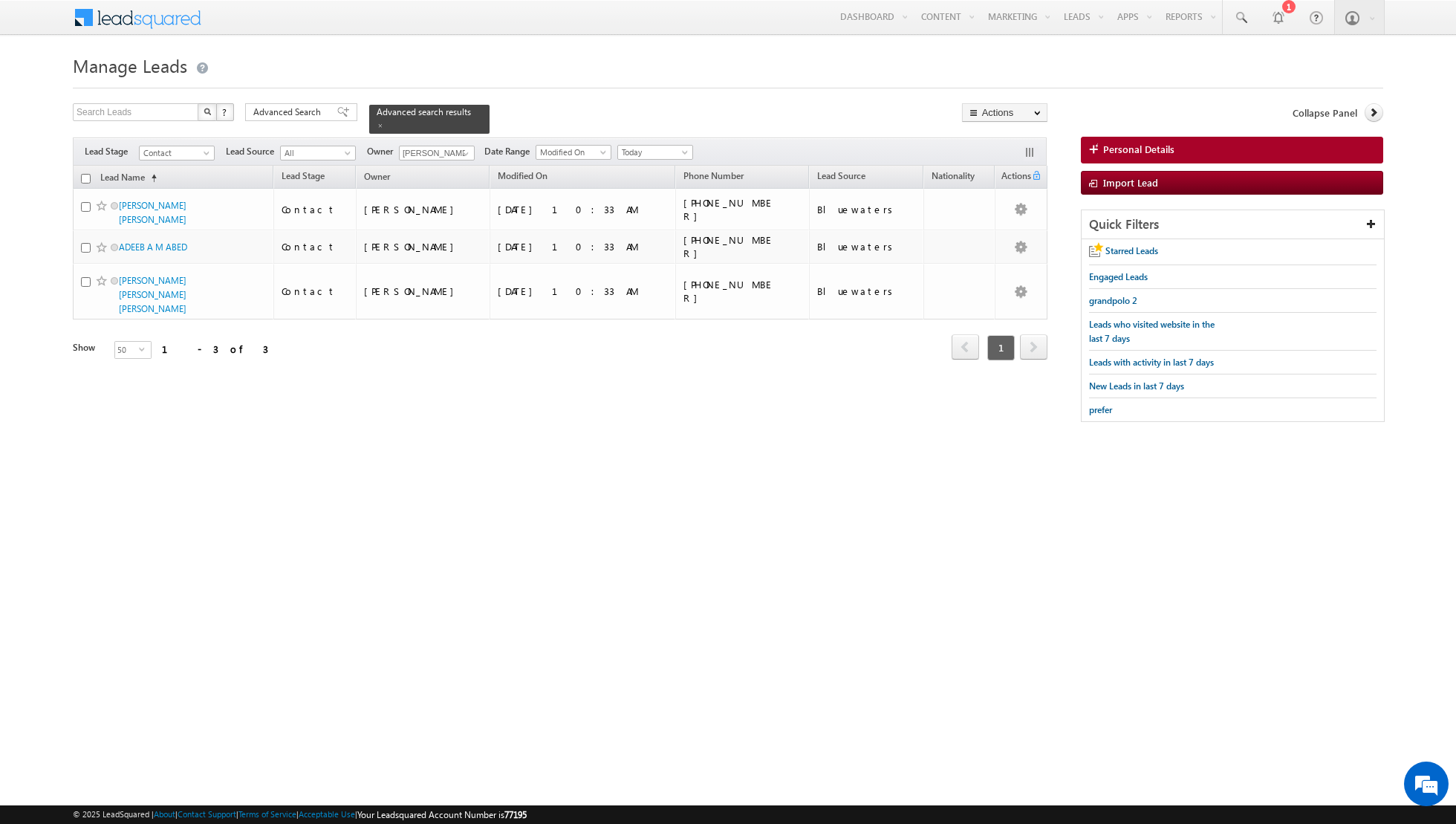
click at [83, 176] on input "checkbox" at bounding box center [86, 179] width 10 height 10
checkbox input "true"
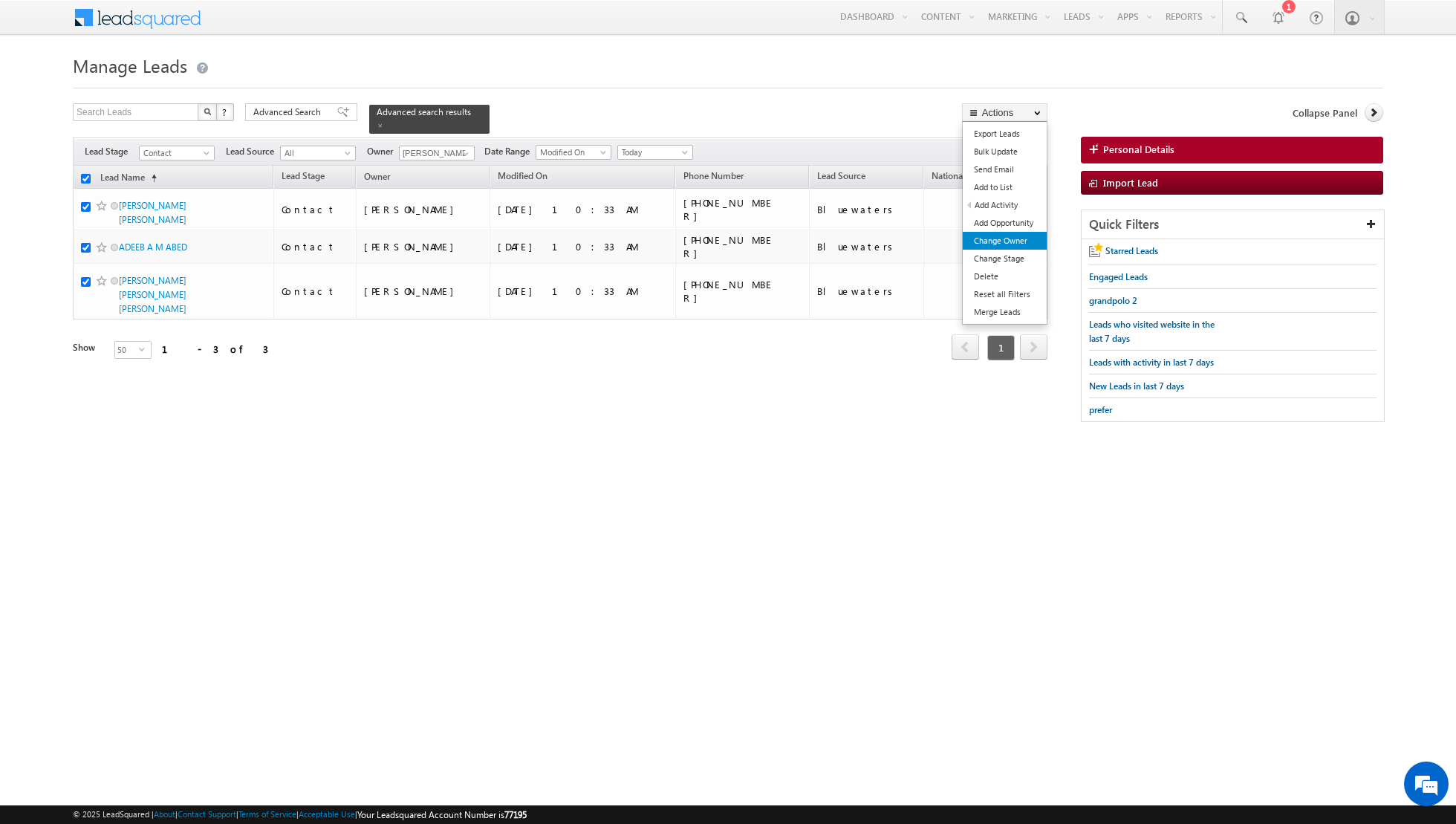
click at [995, 236] on link "Change Owner" at bounding box center [1004, 240] width 84 height 18
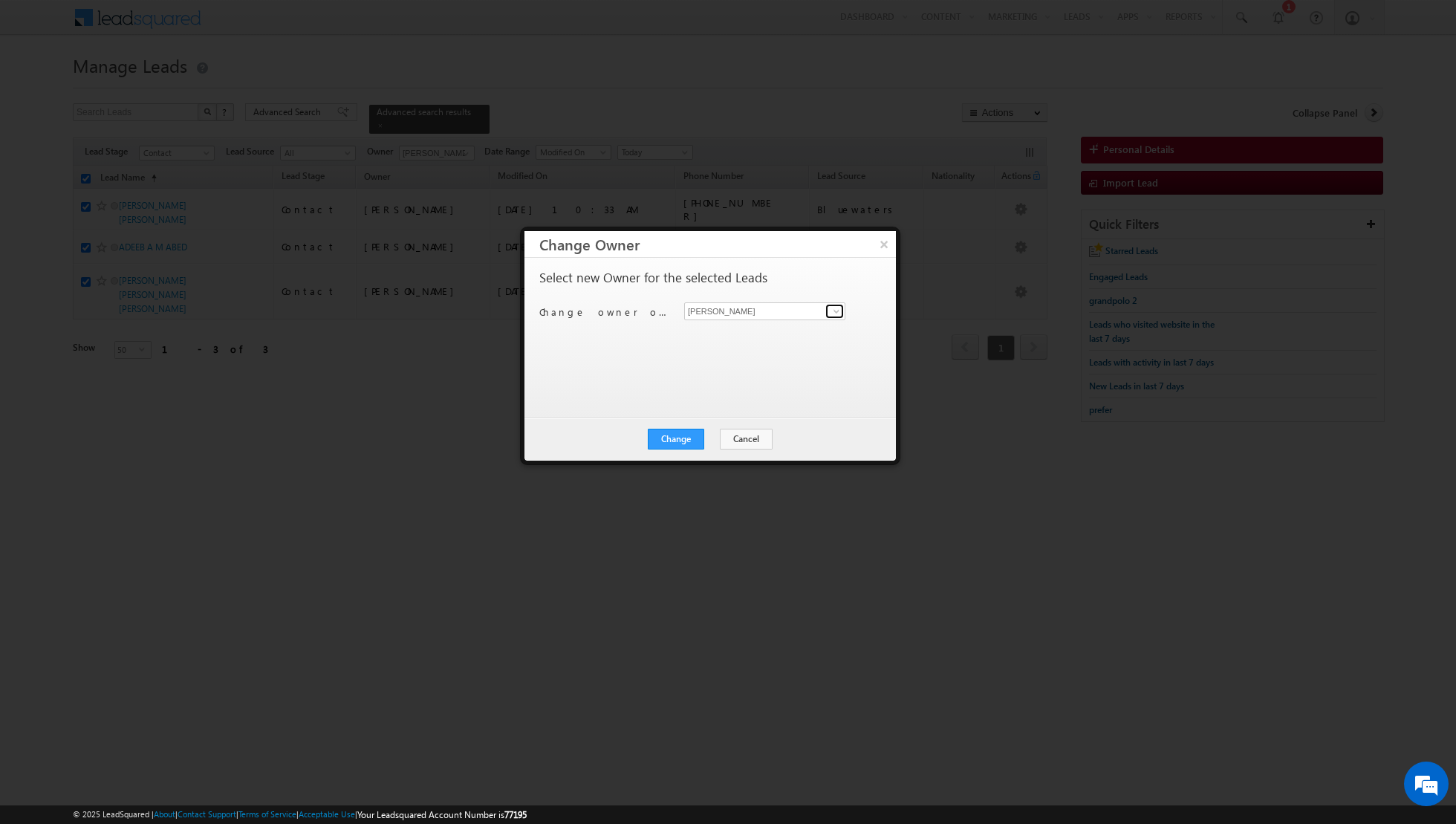
click at [838, 309] on span at bounding box center [836, 311] width 12 height 12
click at [729, 391] on span "[EMAIL_ADDRESS][DOMAIN_NAME]" at bounding box center [756, 391] width 134 height 11
type input "[PERSON_NAME]"
click at [670, 434] on button "Change" at bounding box center [676, 438] width 57 height 21
click at [711, 440] on button "Close" at bounding box center [712, 438] width 48 height 21
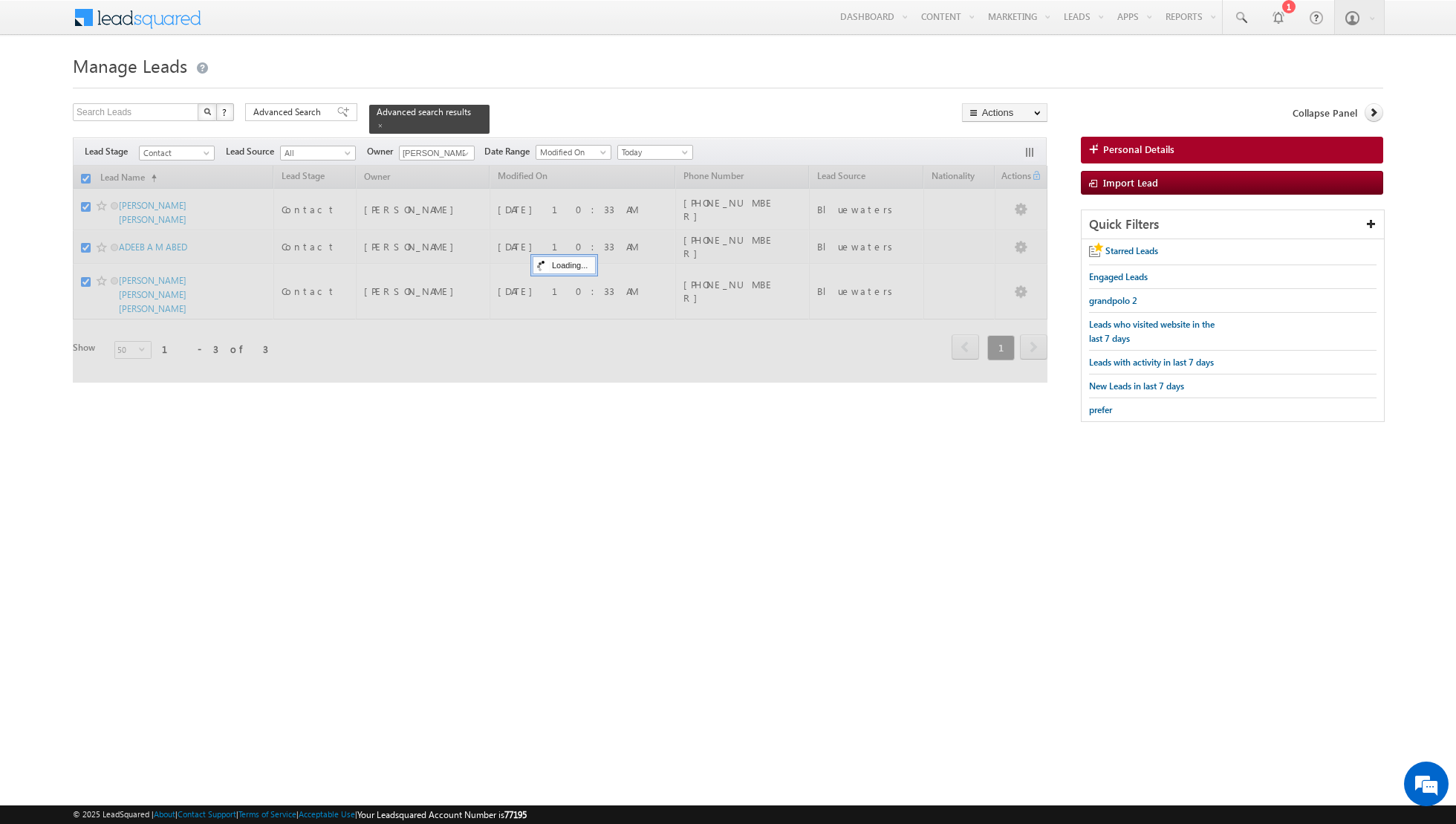
checkbox input "false"
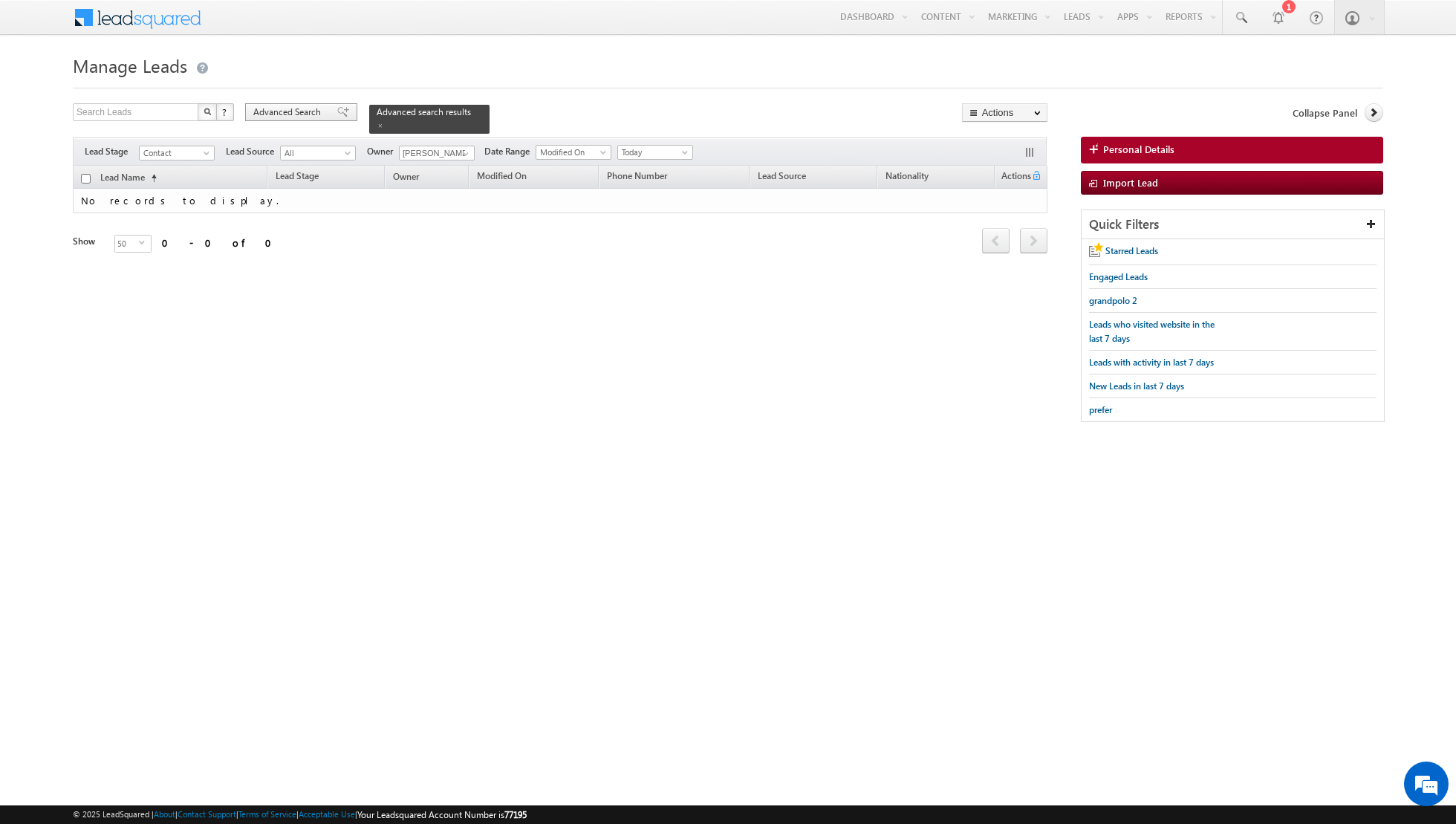
click at [338, 116] on span at bounding box center [344, 112] width 12 height 11
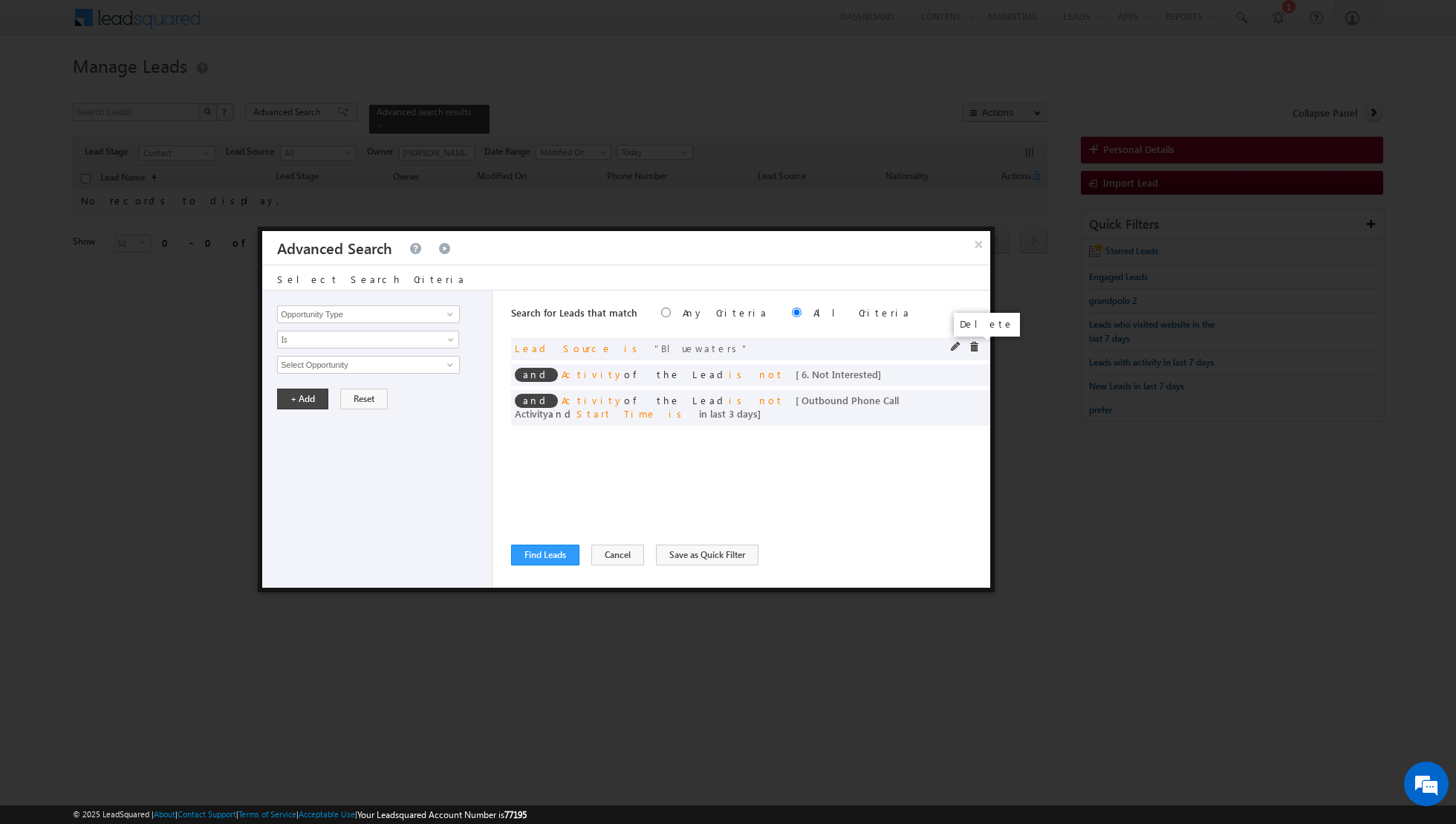
click at [972, 348] on span at bounding box center [974, 347] width 11 height 11
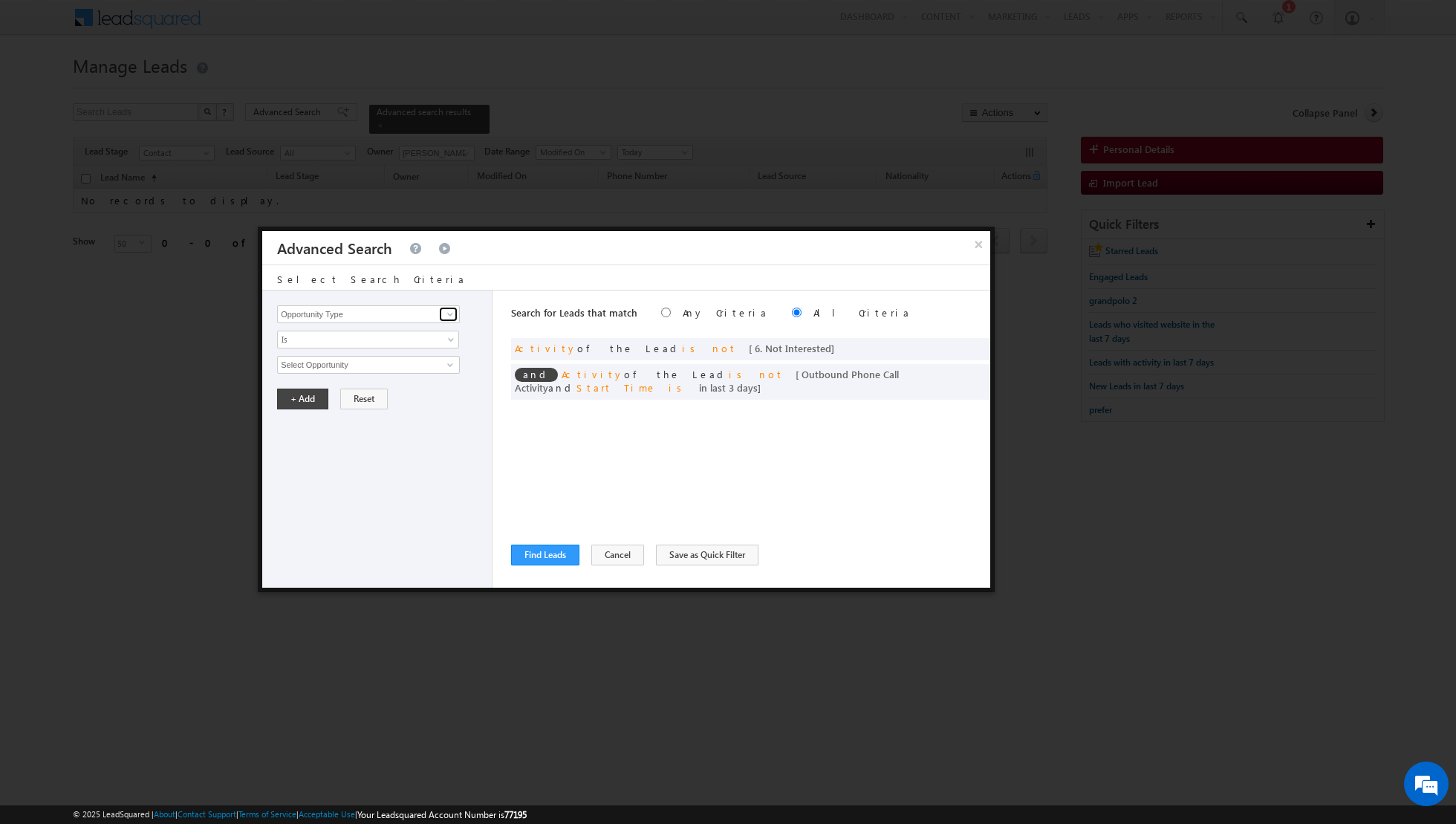
click at [453, 311] on span at bounding box center [450, 314] width 12 height 12
click at [369, 343] on link "Lead Source" at bounding box center [368, 345] width 182 height 18
type input "Lead Source"
click at [447, 365] on span "select" at bounding box center [452, 363] width 12 height 7
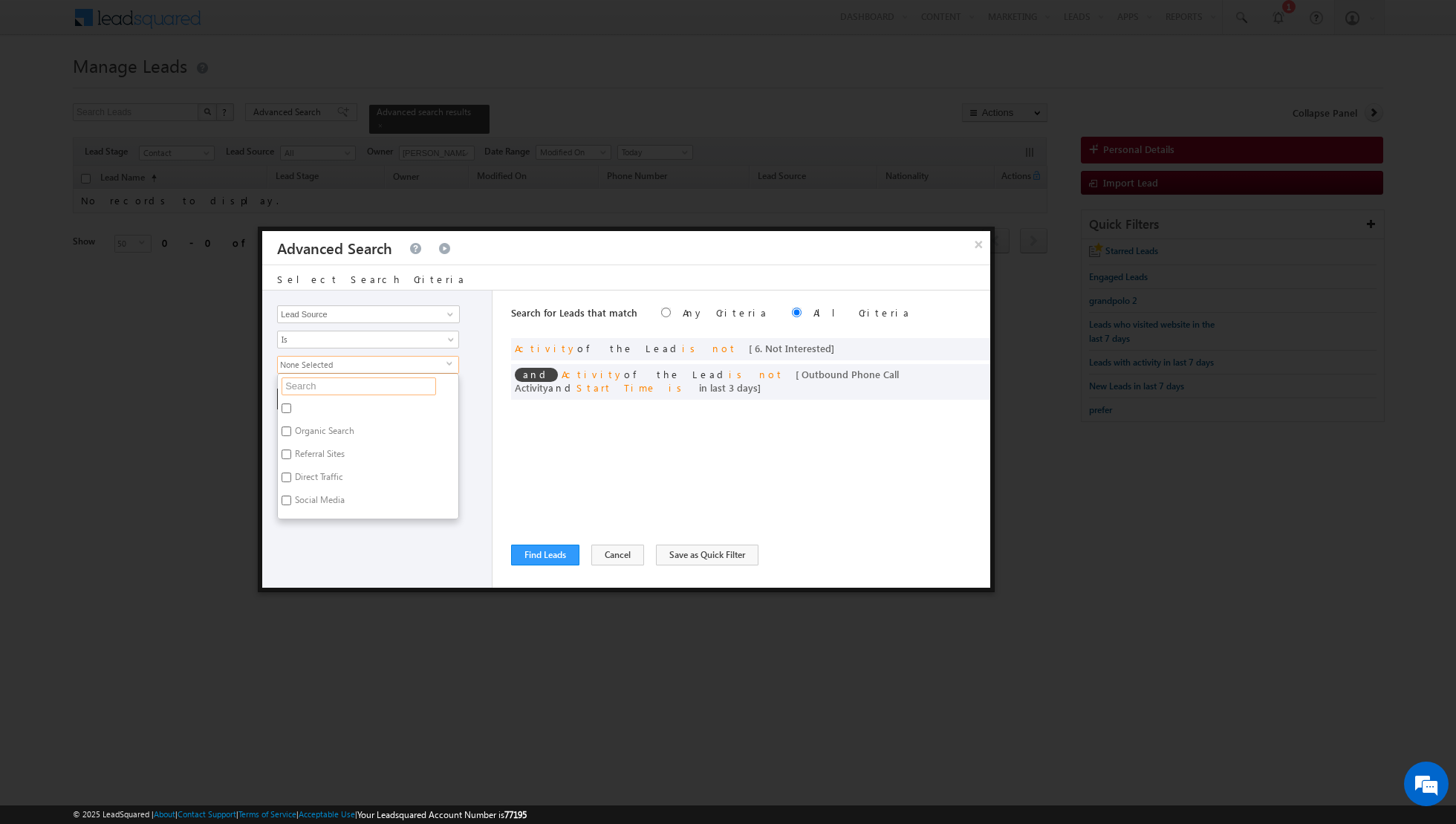
click at [403, 386] on input "text" at bounding box center [358, 387] width 154 height 18
type input "arabia"
click at [322, 401] on label "Arabian Ranches" at bounding box center [327, 411] width 98 height 23
click at [291, 403] on input "Arabian Ranches" at bounding box center [286, 408] width 10 height 10
checkbox input "true"
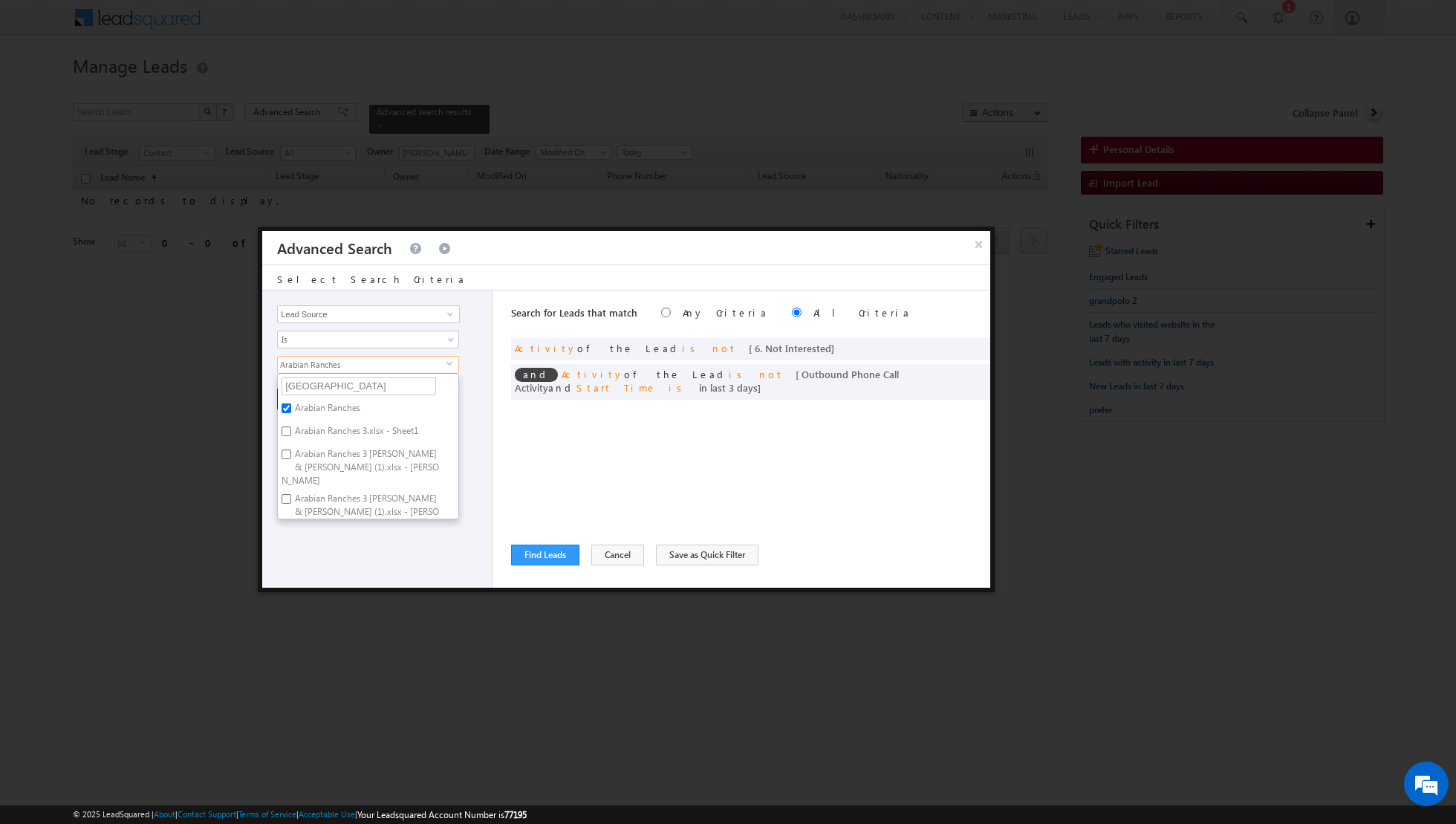
click at [350, 546] on div "Opportunity Type Lead Activity Task Sales Group Prospect Id Address 1 Address 2…" at bounding box center [378, 439] width 230 height 297
click at [304, 406] on button "+ Add" at bounding box center [303, 398] width 52 height 21
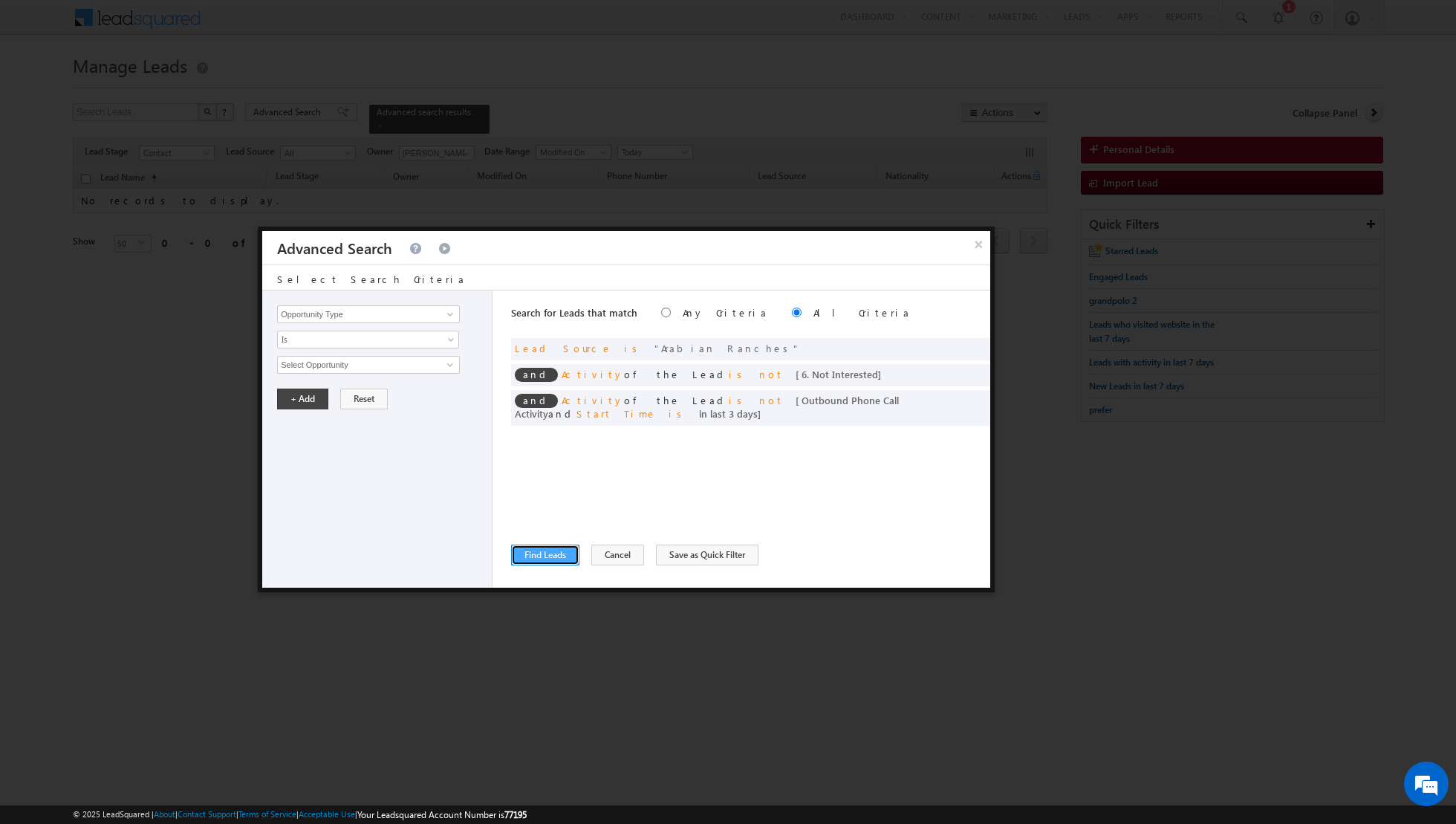
click at [547, 554] on button "Find Leads" at bounding box center [546, 555] width 68 height 21
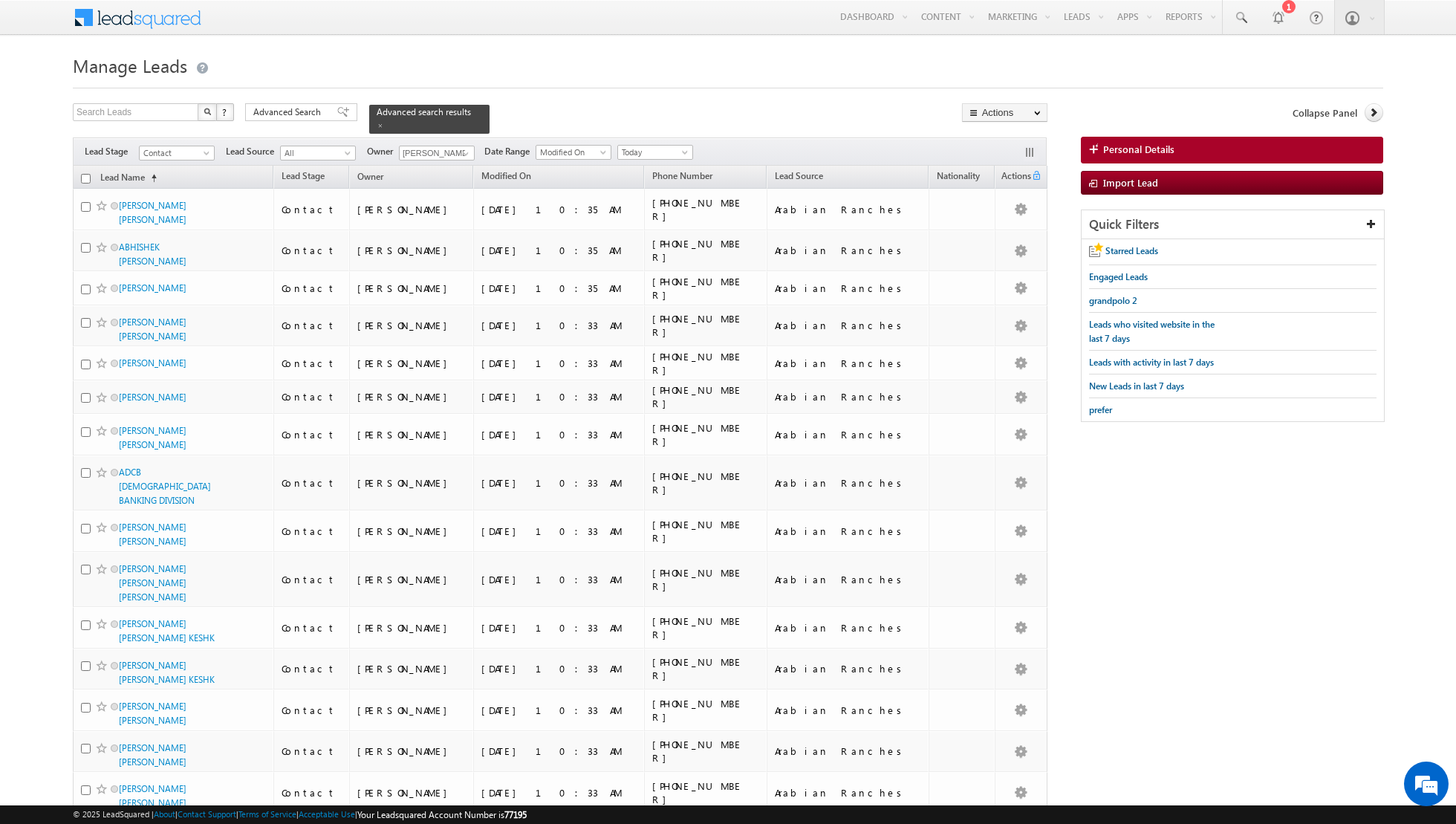
click at [83, 178] on input "checkbox" at bounding box center [86, 179] width 10 height 10
checkbox input "true"
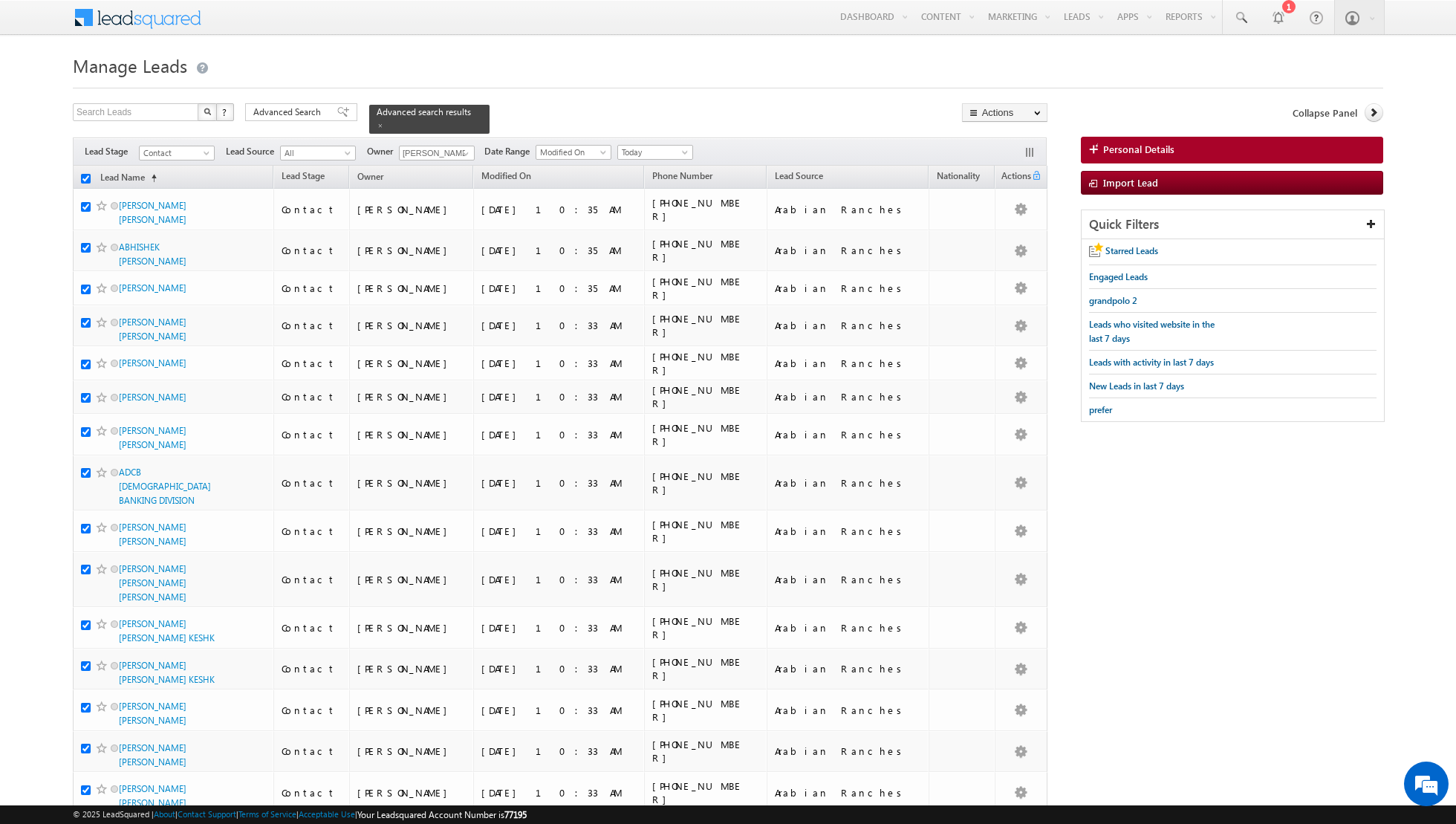
checkbox input "true"
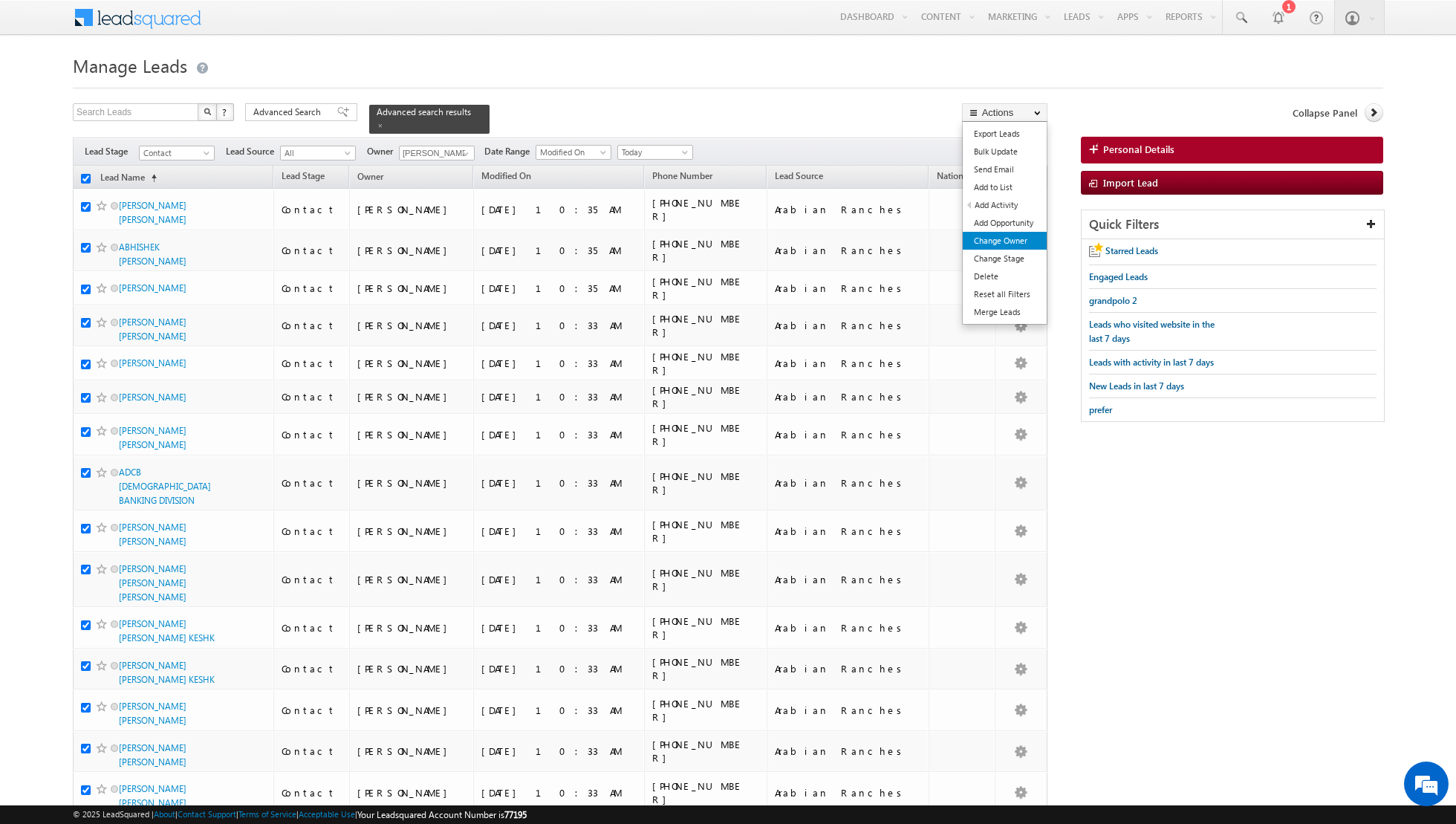
click at [1003, 240] on link "Change Owner" at bounding box center [1004, 240] width 84 height 18
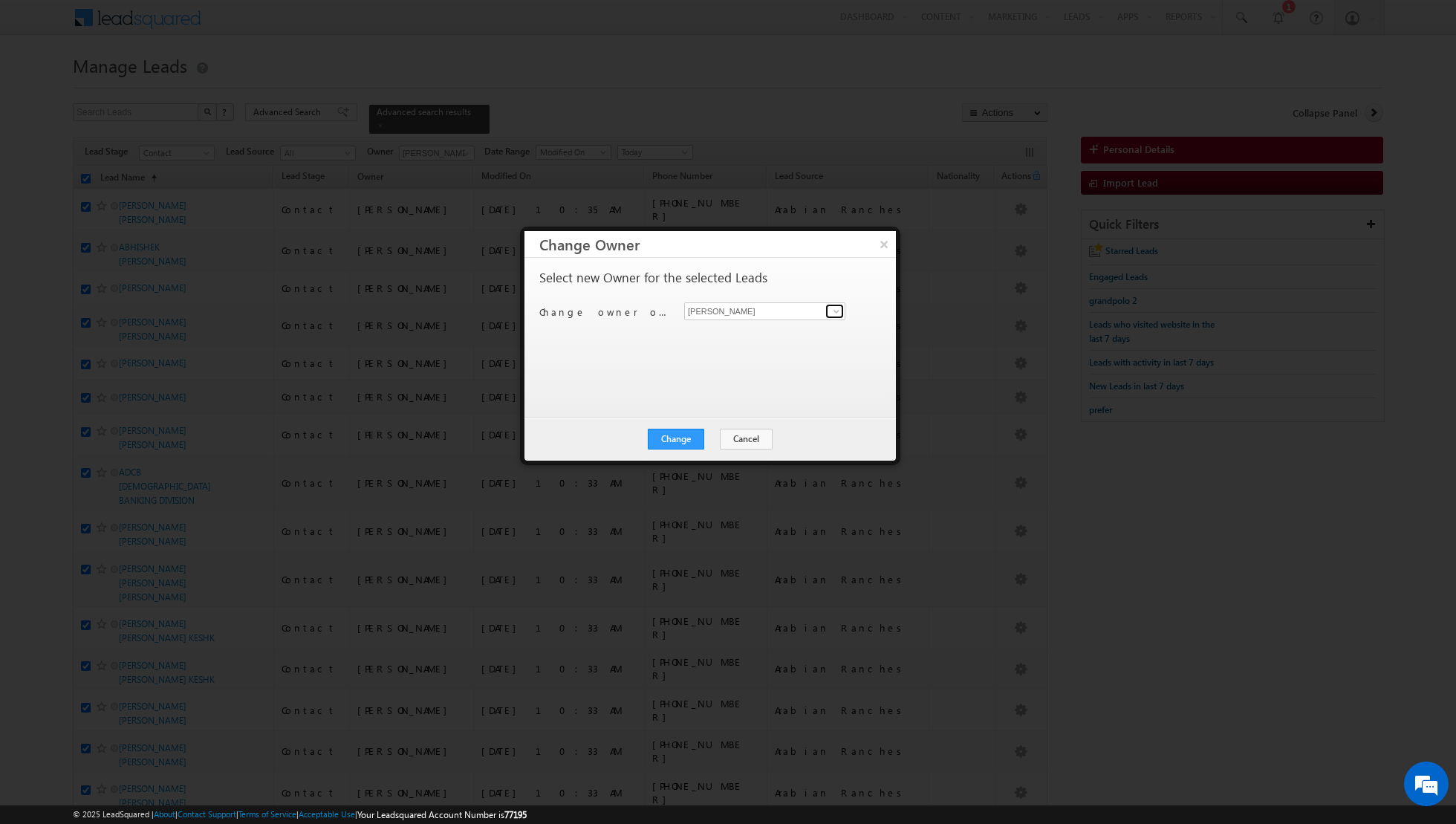
click at [835, 311] on span at bounding box center [836, 311] width 12 height 12
click at [728, 381] on link "[PERSON_NAME] [PERSON_NAME][EMAIL_ADDRESS][DOMAIN_NAME]" at bounding box center [764, 386] width 161 height 28
click at [677, 438] on button "Change" at bounding box center [676, 438] width 57 height 21
click at [709, 435] on button "Close" at bounding box center [712, 438] width 48 height 21
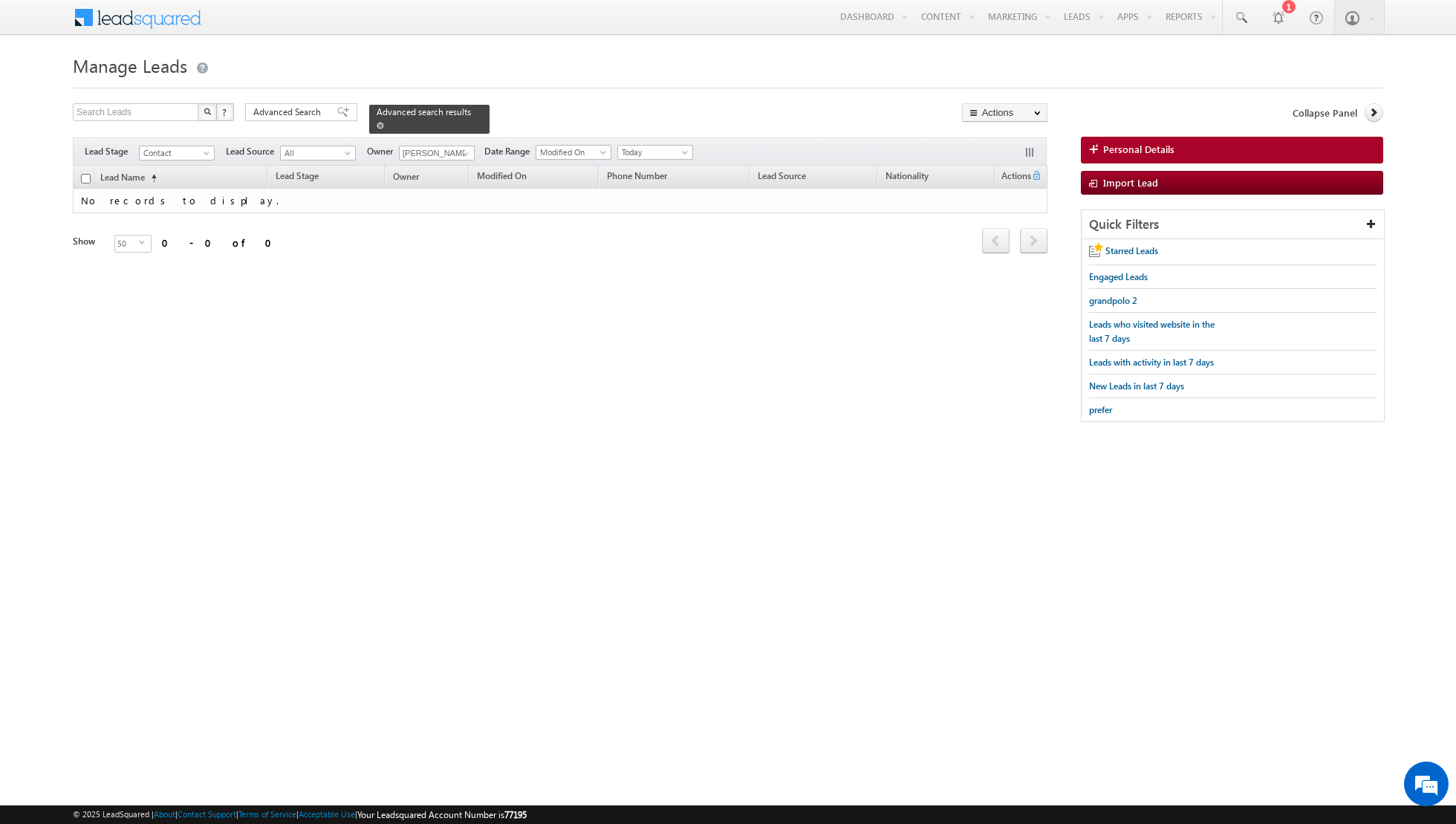
click at [377, 130] on link at bounding box center [381, 125] width 8 height 13
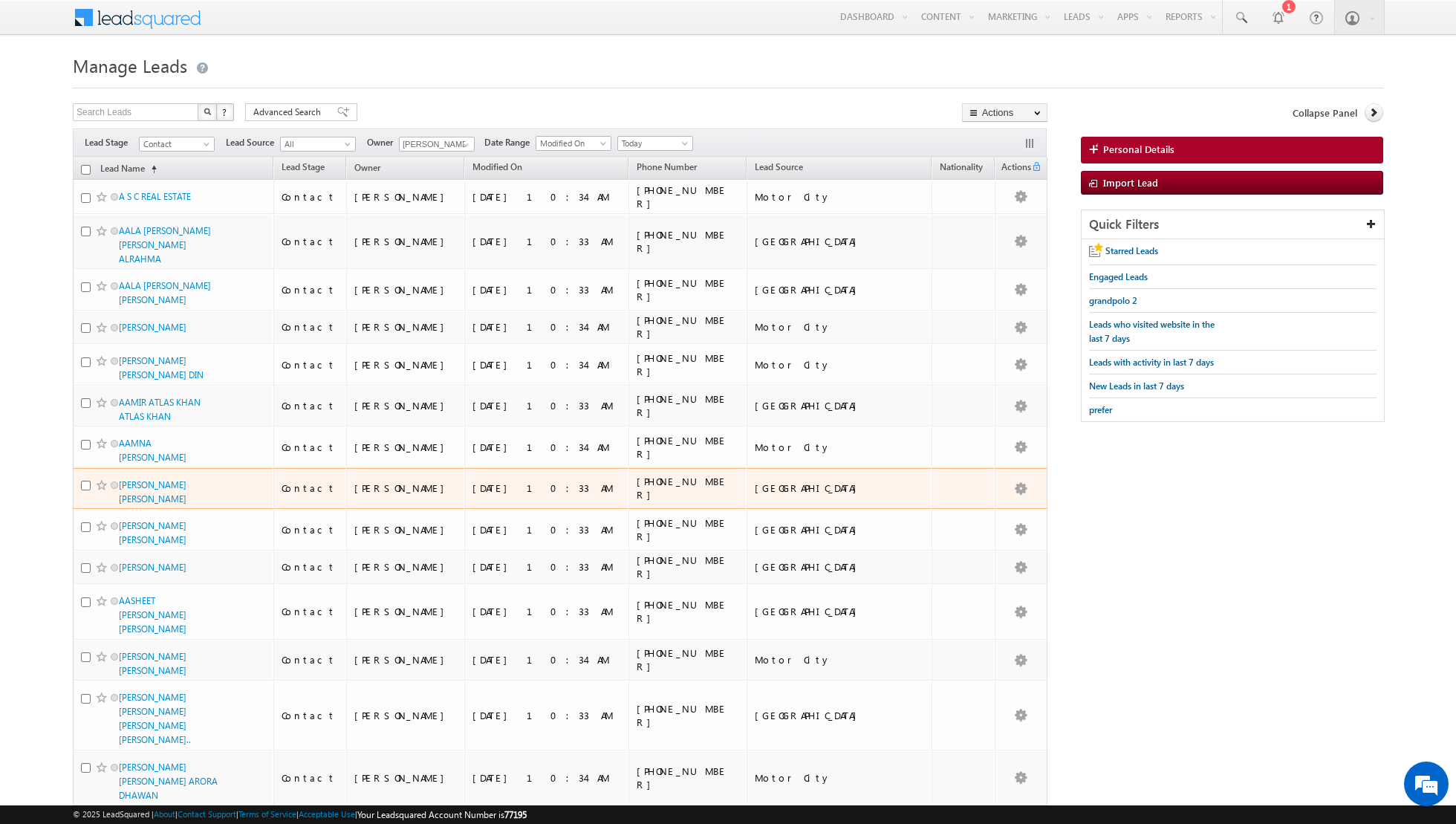
click at [628, 469] on td "[PHONE_NUMBER]" at bounding box center [687, 489] width 117 height 42
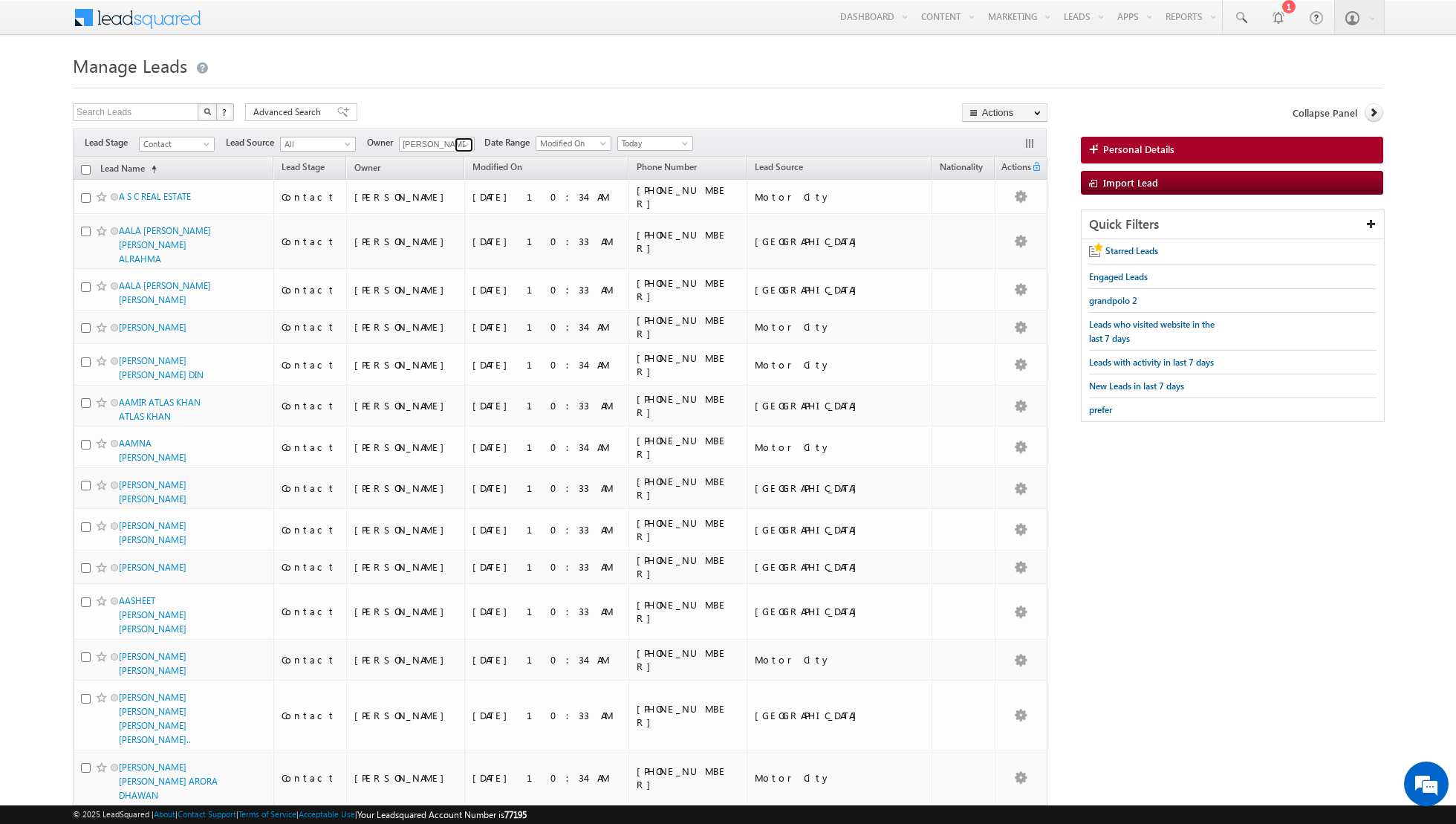
click at [461, 141] on span at bounding box center [465, 144] width 12 height 12
click at [461, 244] on link "[PERSON_NAME] [PERSON_NAME][EMAIL_ADDRESS][DOMAIN_NAME]" at bounding box center [473, 247] width 148 height 28
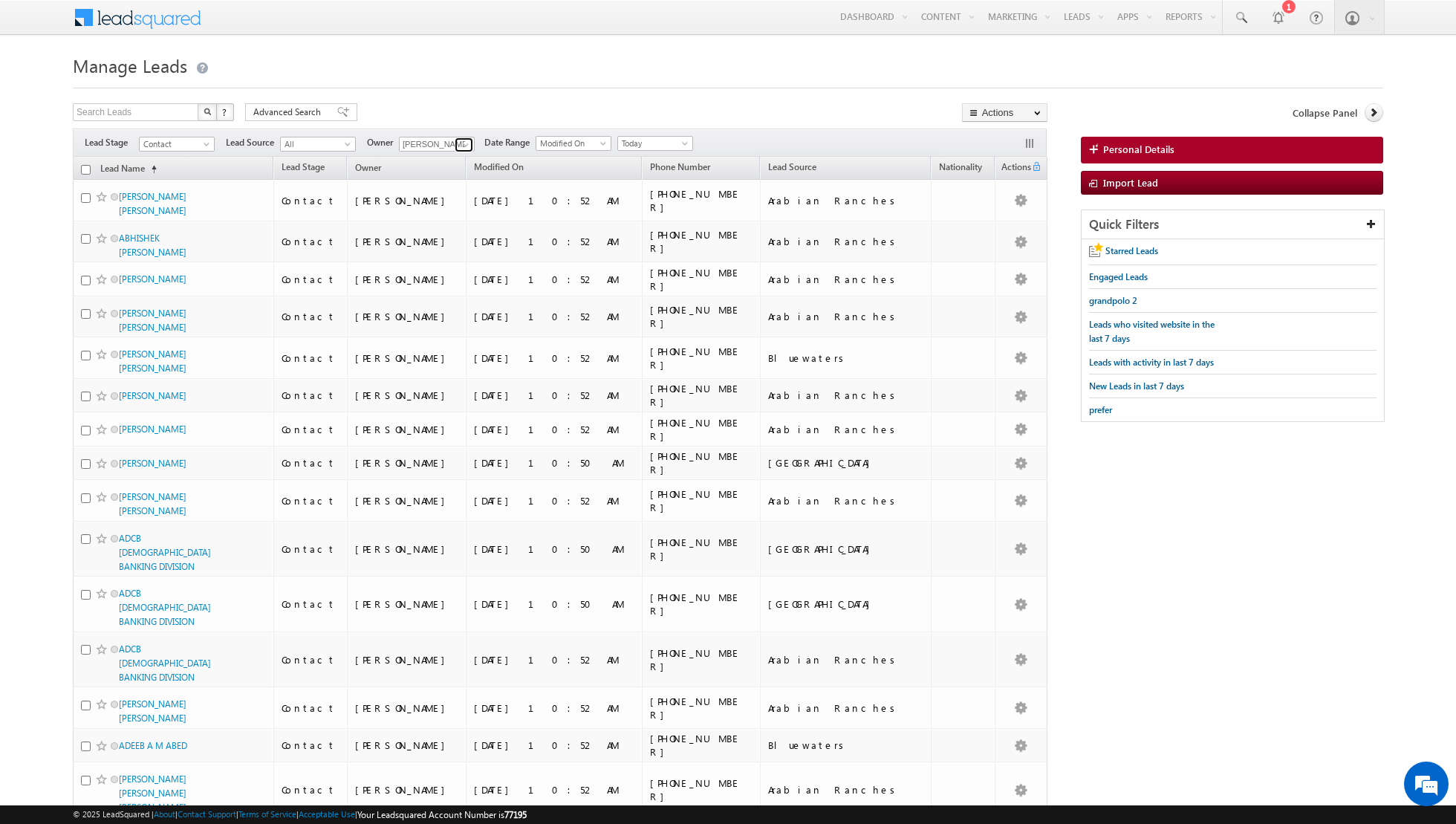
click at [465, 146] on span at bounding box center [465, 144] width 12 height 12
click at [438, 277] on link "[PERSON_NAME] [EMAIL_ADDRESS][PERSON_NAME][DOMAIN_NAME]" at bounding box center [473, 285] width 148 height 28
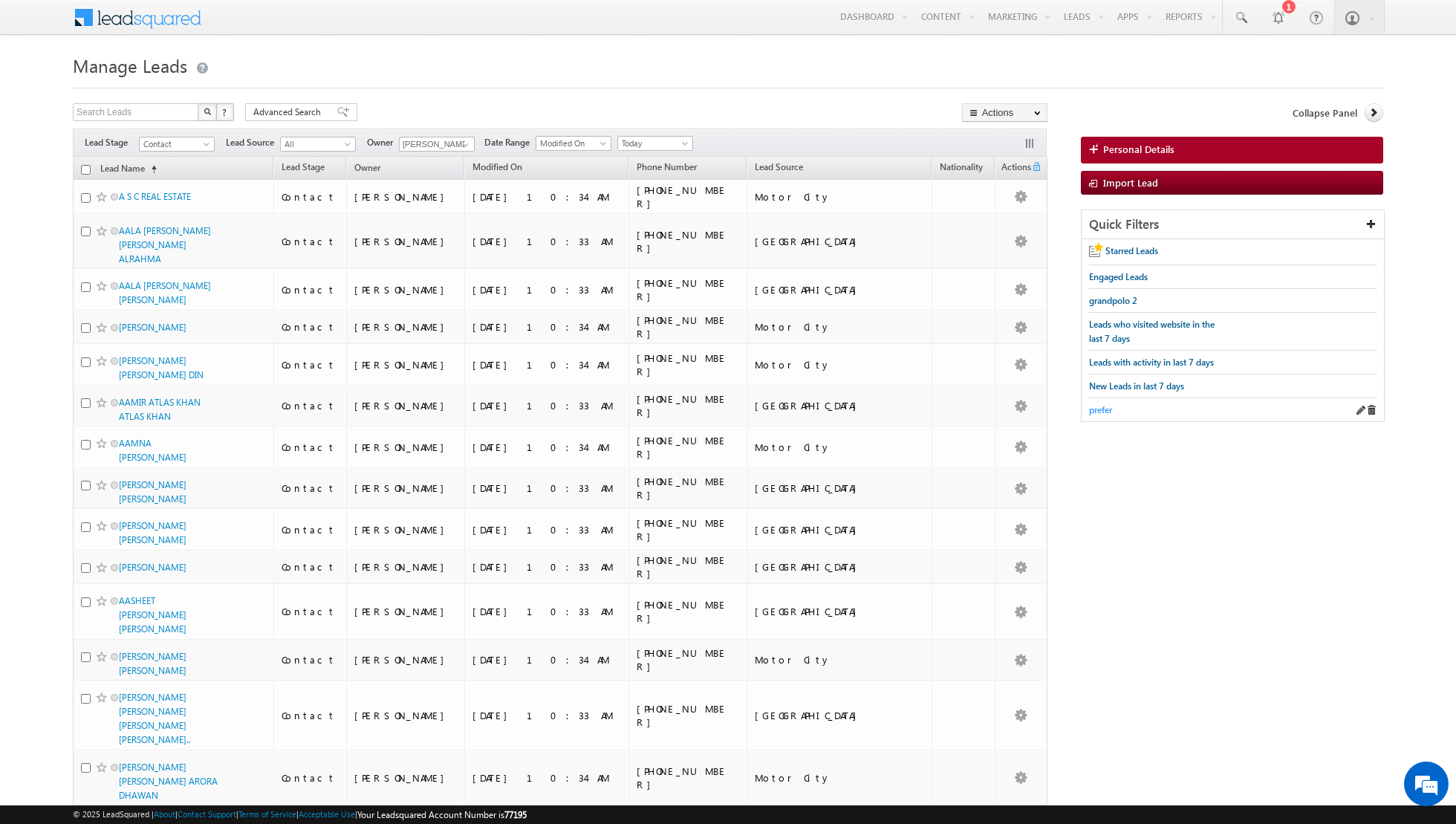
click at [1098, 404] on span "prefer" at bounding box center [1101, 409] width 23 height 11
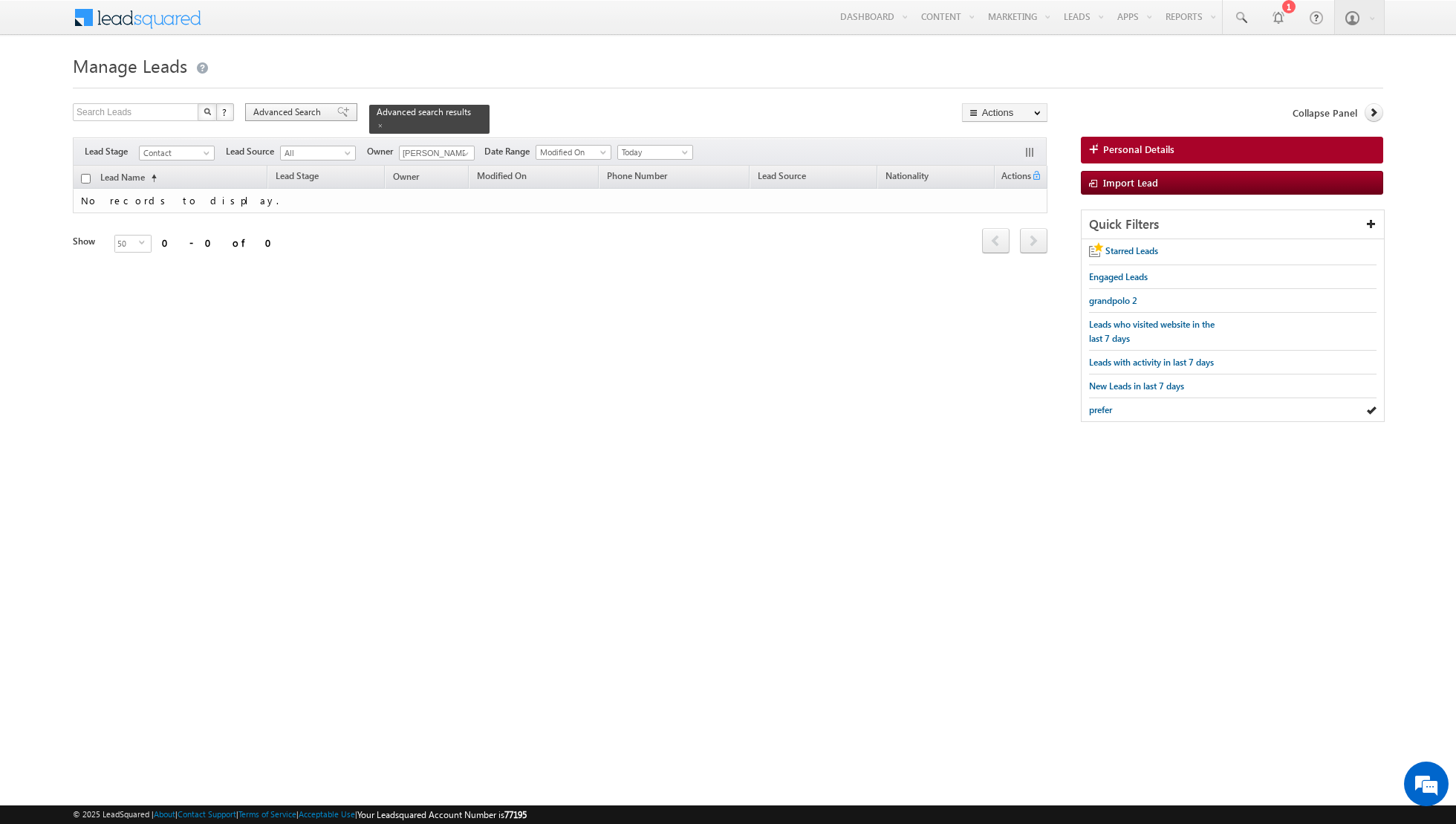
click at [338, 110] on span at bounding box center [344, 112] width 12 height 11
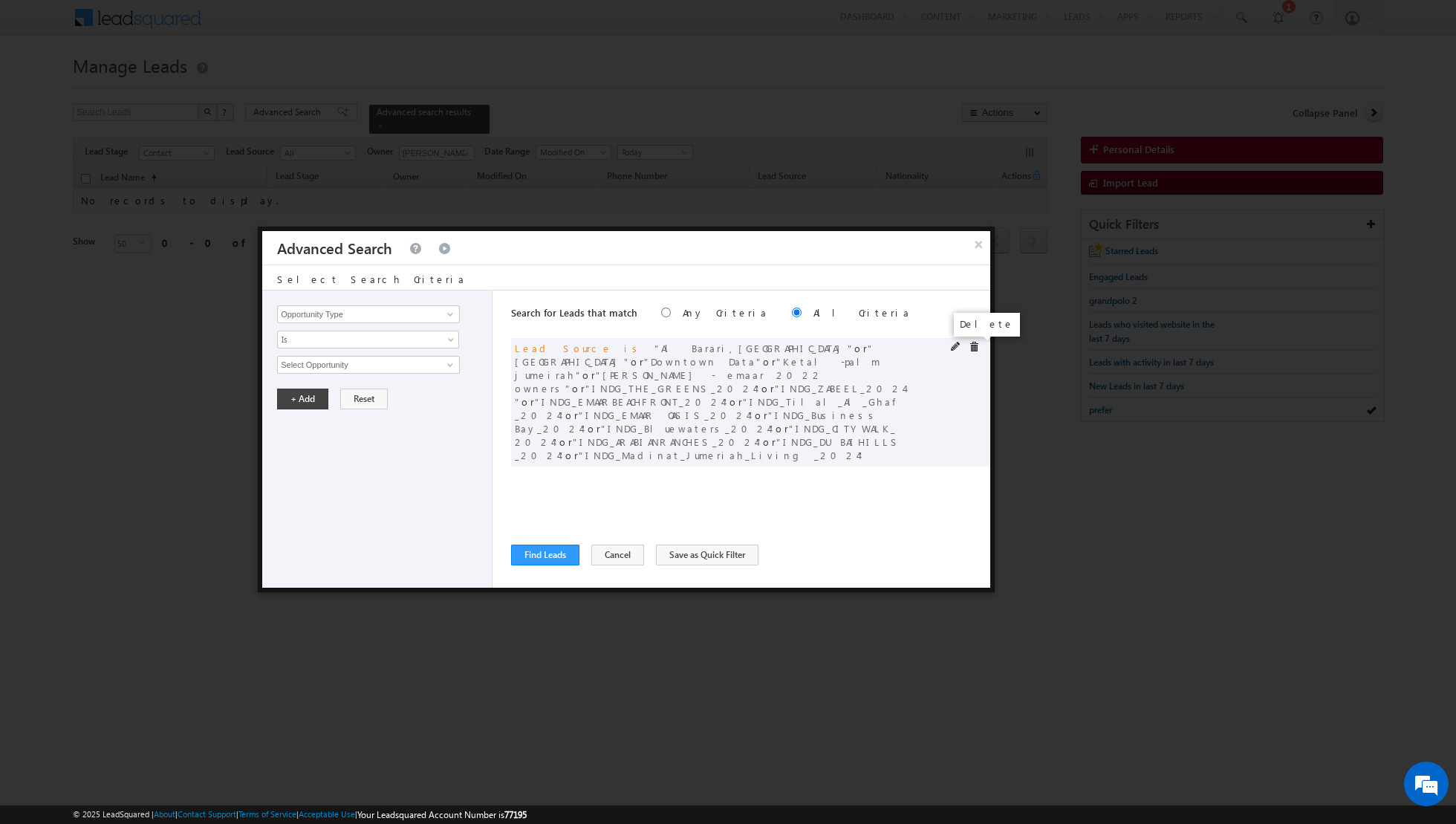
click at [975, 346] on span at bounding box center [974, 347] width 11 height 11
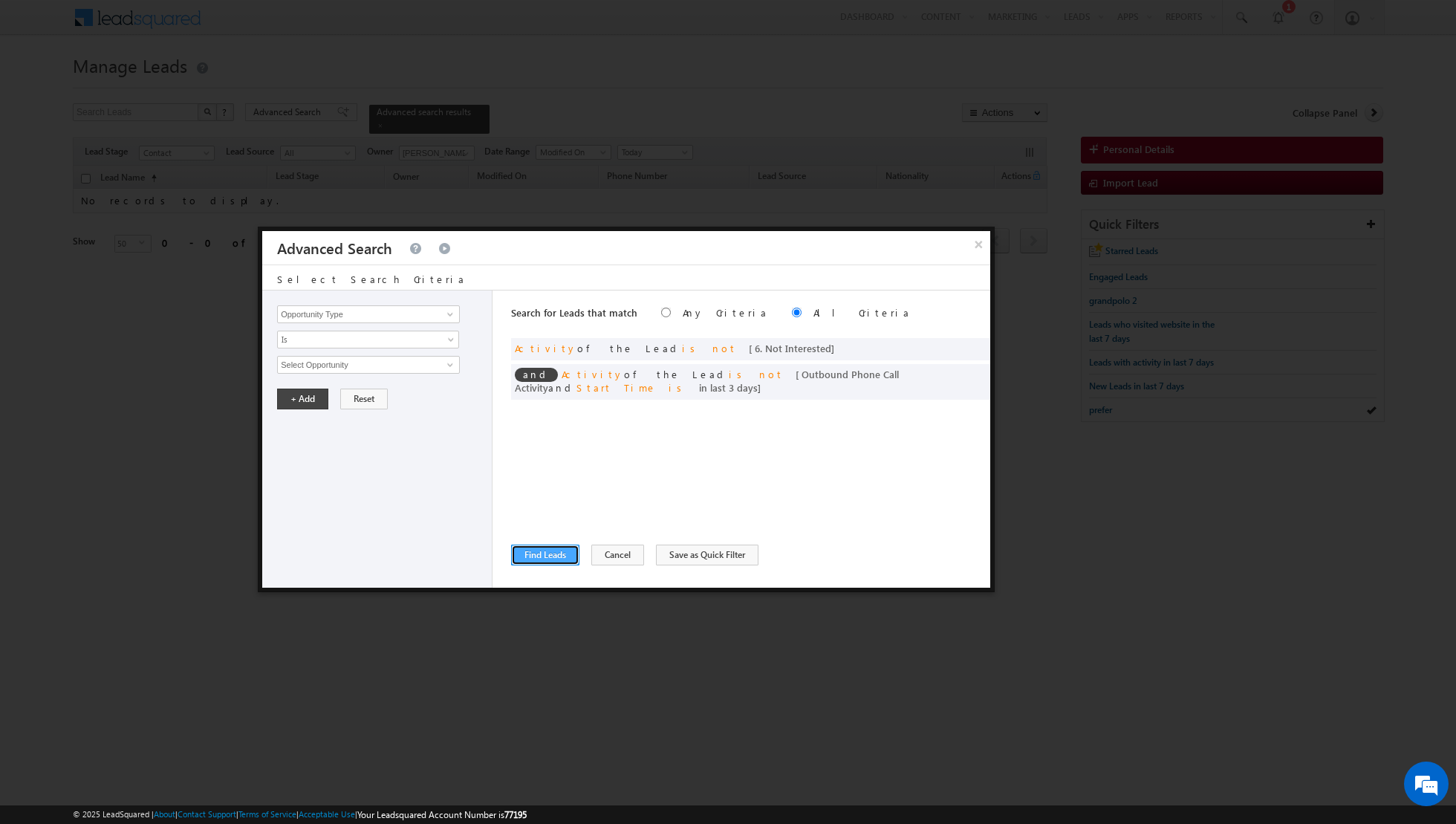
click at [533, 555] on button "Find Leads" at bounding box center [546, 555] width 68 height 21
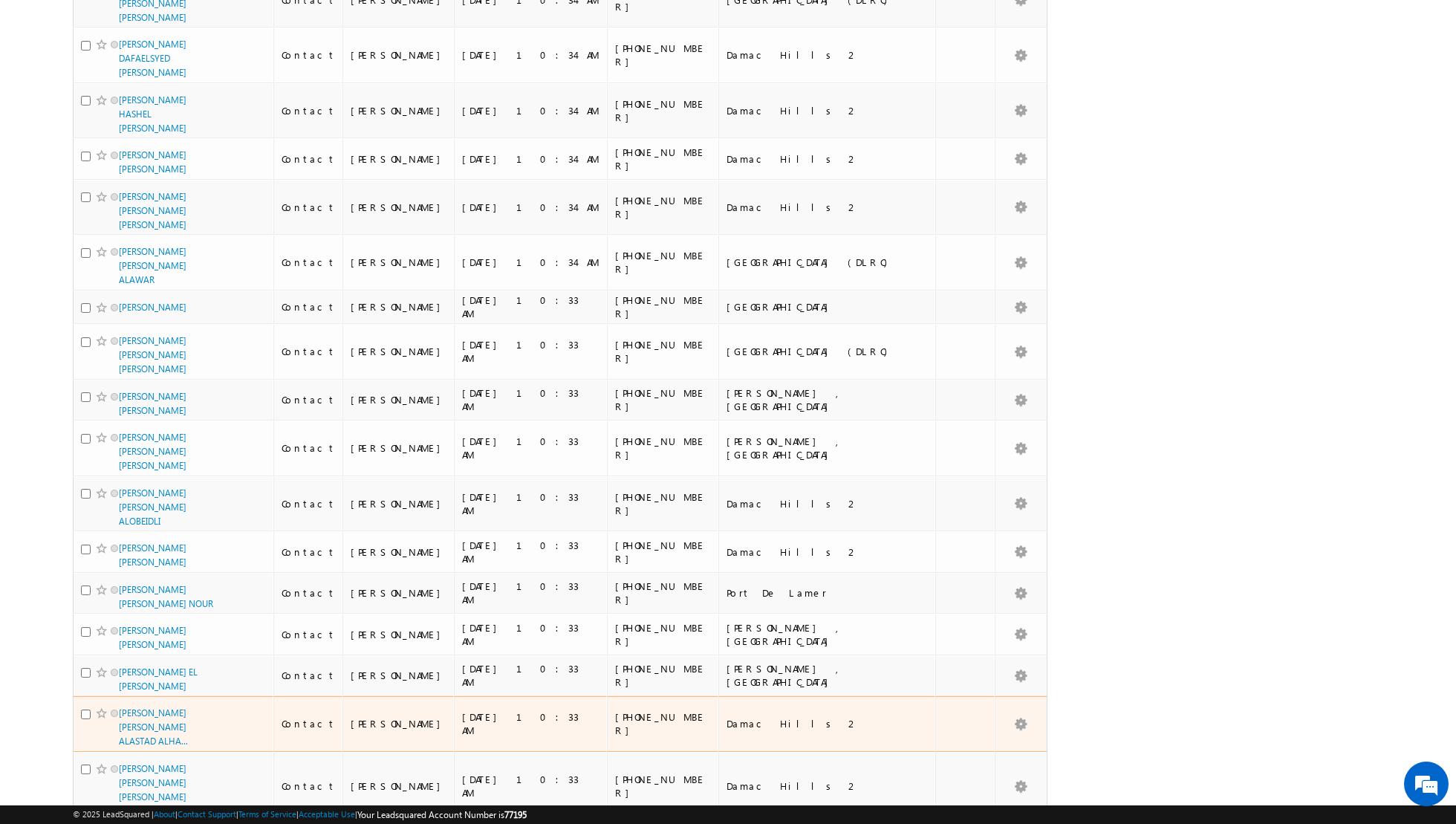
scroll to position [1442, 0]
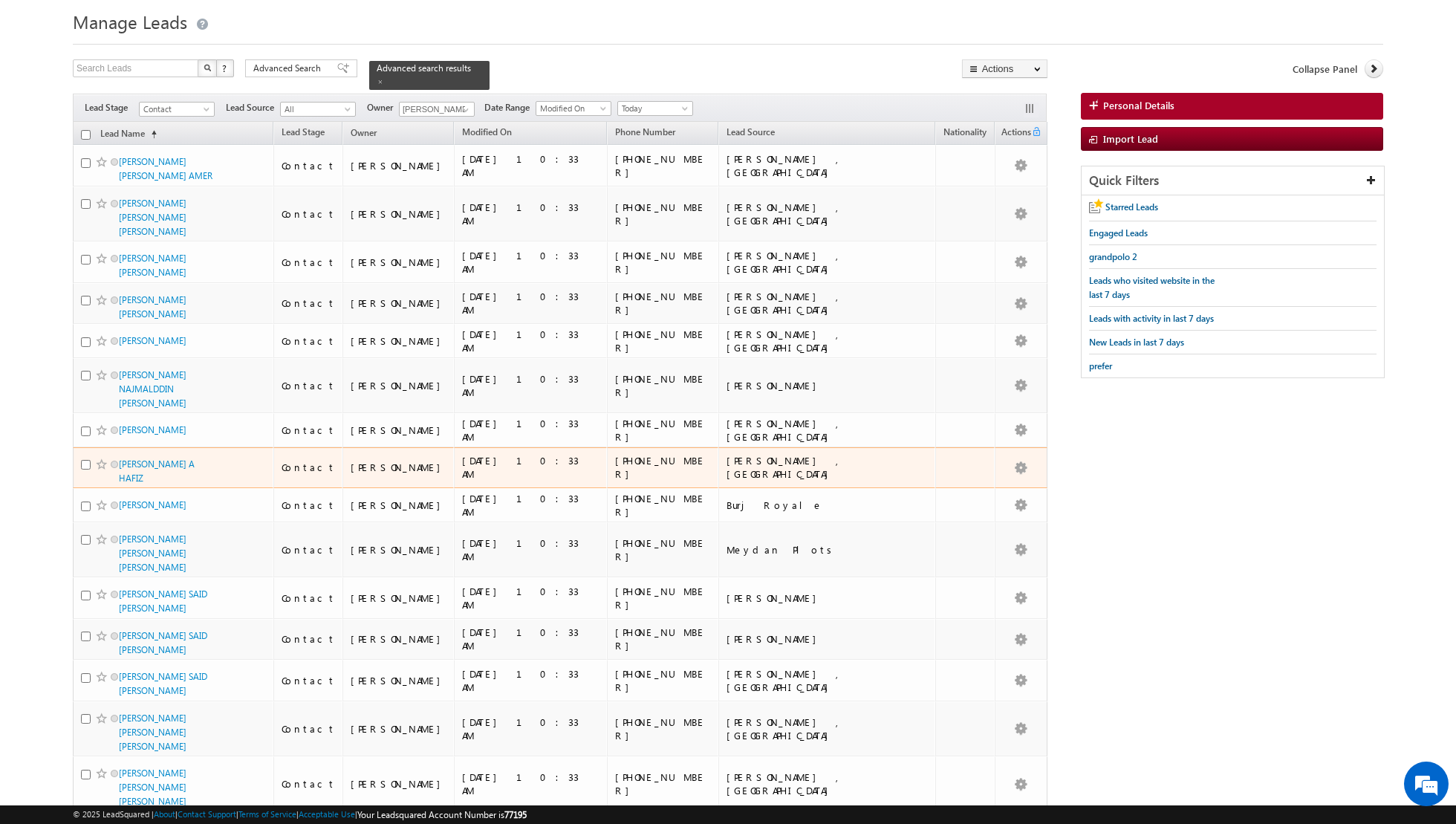
scroll to position [0, 0]
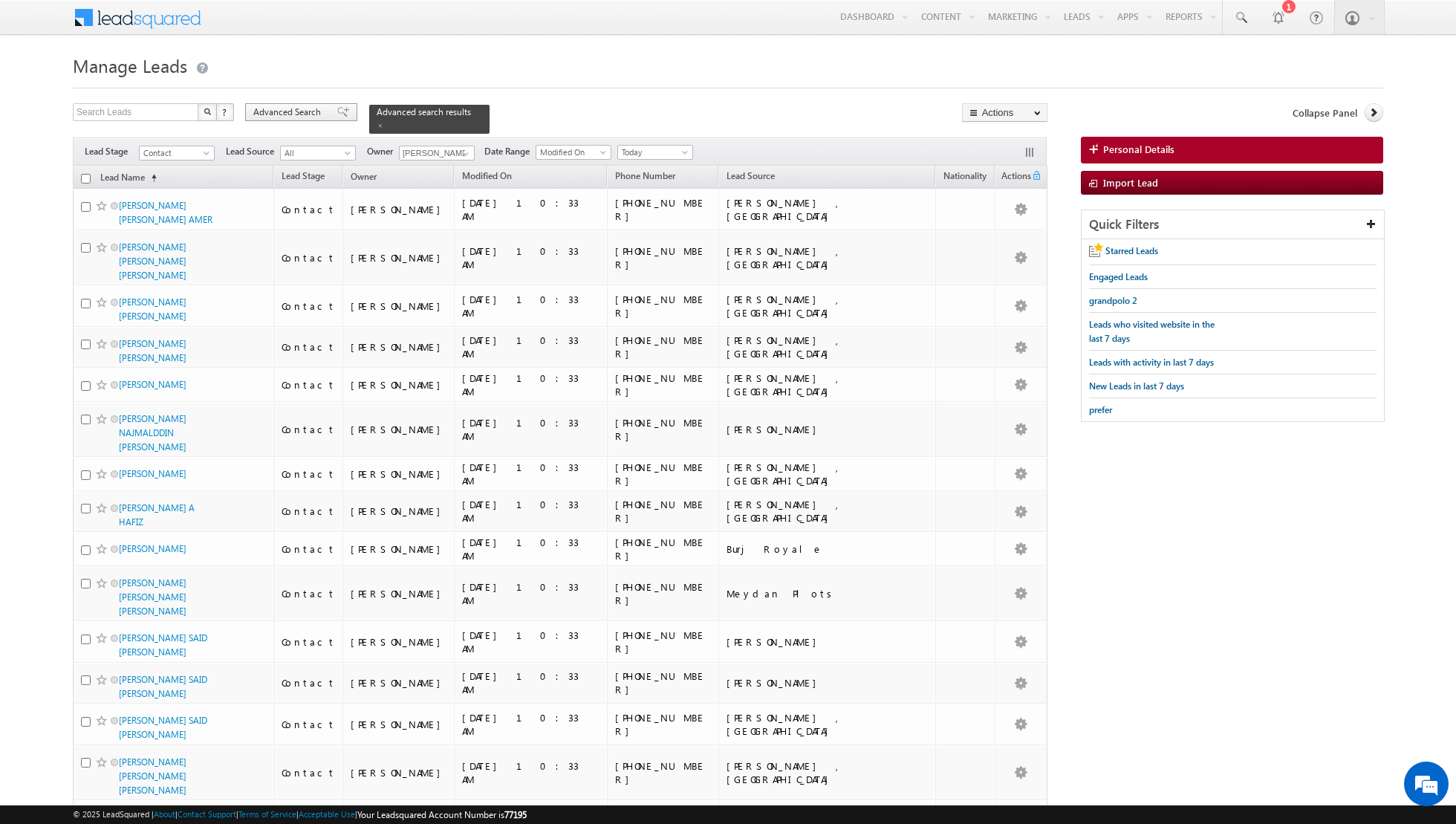
click at [338, 113] on span at bounding box center [344, 112] width 12 height 11
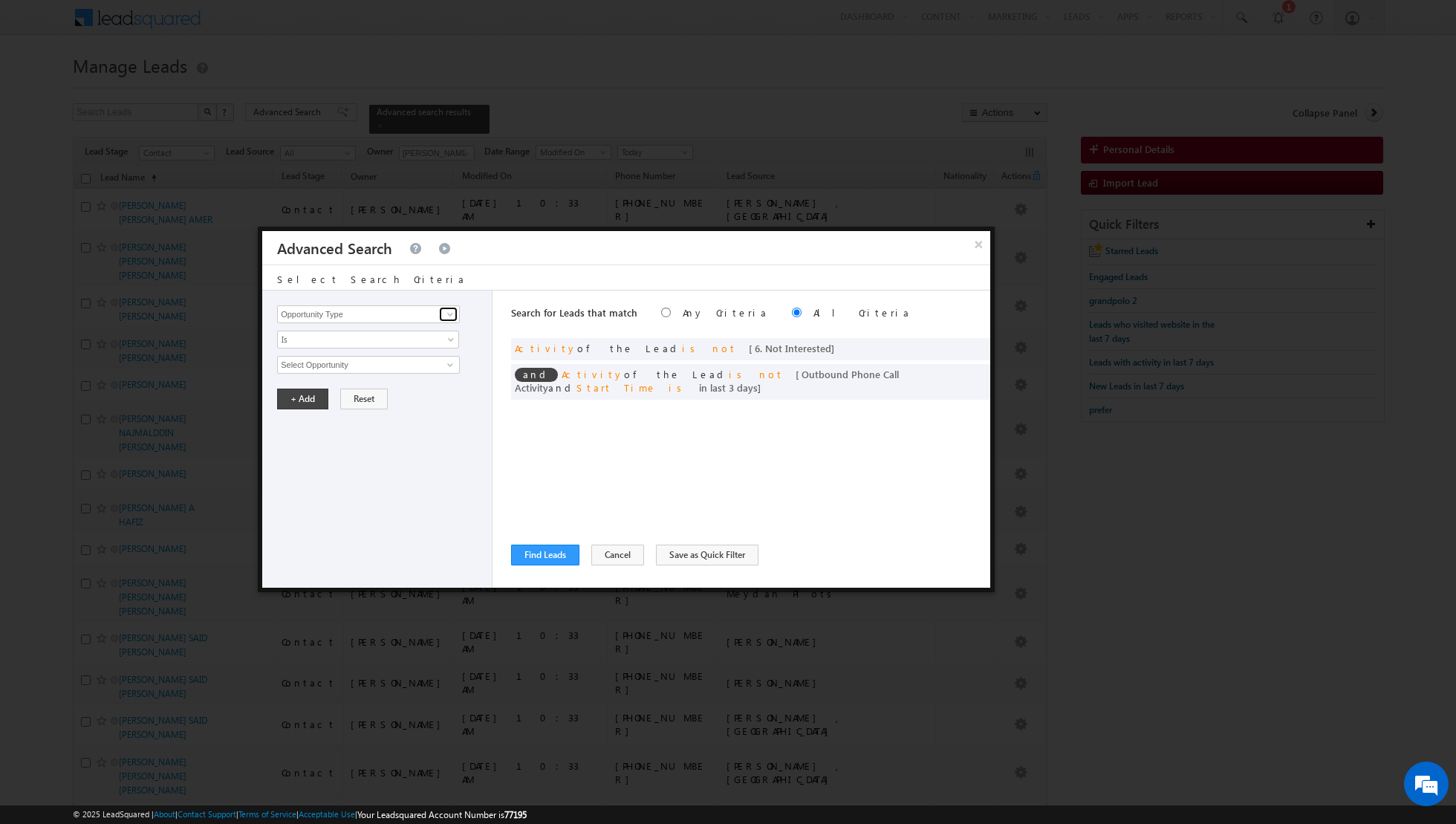
click at [447, 318] on span at bounding box center [450, 314] width 12 height 12
click at [451, 312] on span at bounding box center [450, 314] width 12 height 12
click at [422, 340] on link "Lead Source" at bounding box center [368, 345] width 182 height 18
click at [443, 359] on span "None Selected" at bounding box center [362, 364] width 169 height 17
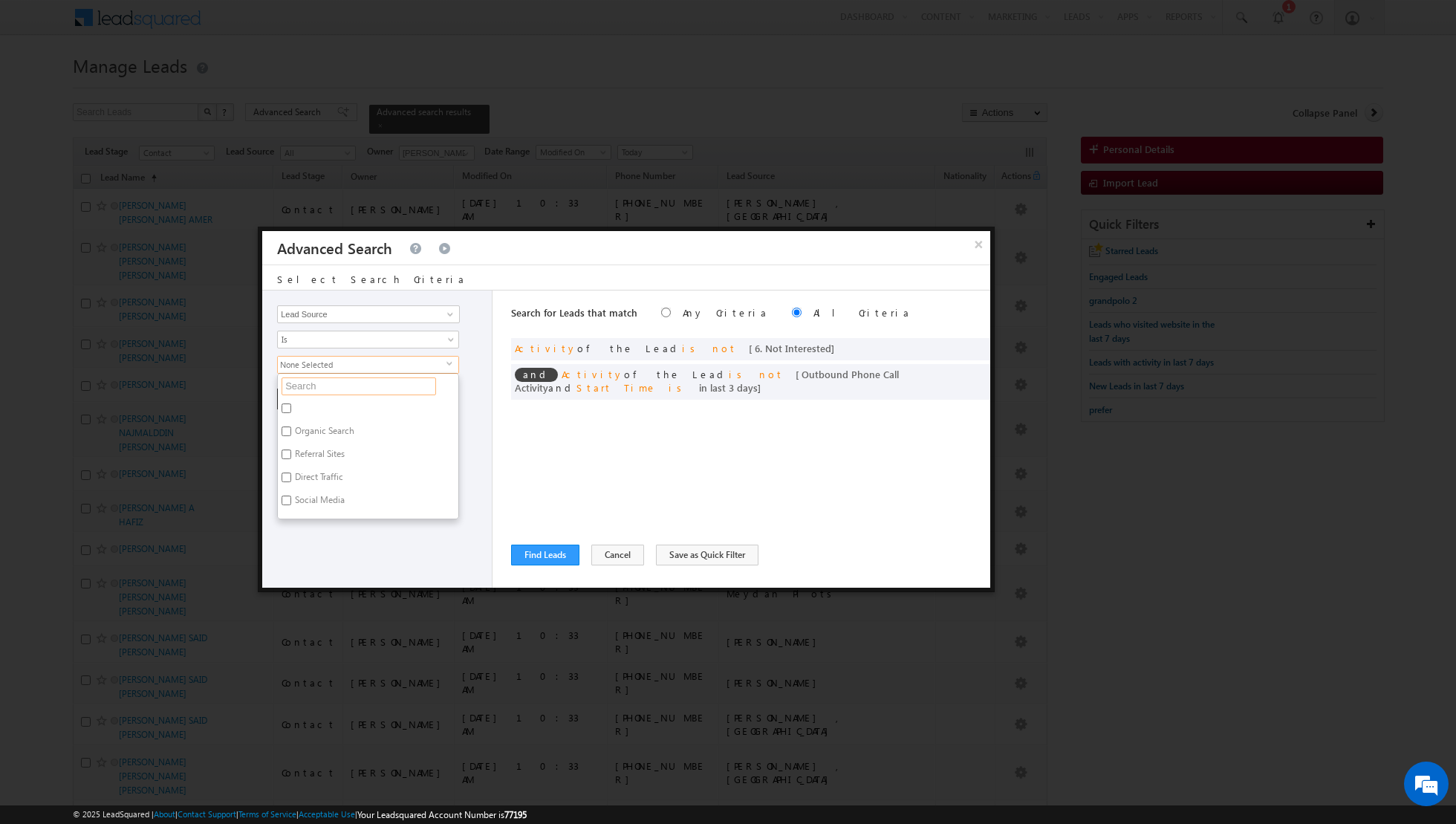
click at [385, 391] on input "text" at bounding box center [358, 387] width 154 height 18
click at [367, 402] on label "[PERSON_NAME] , [GEOGRAPHIC_DATA]" at bounding box center [368, 415] width 181 height 31
click at [291, 403] on input "[PERSON_NAME] , [GEOGRAPHIC_DATA]" at bounding box center [286, 408] width 10 height 10
click at [363, 540] on div "Opportunity Type Lead Activity Task Sales Group Prospect Id Address 1 Address 2…" at bounding box center [378, 439] width 230 height 297
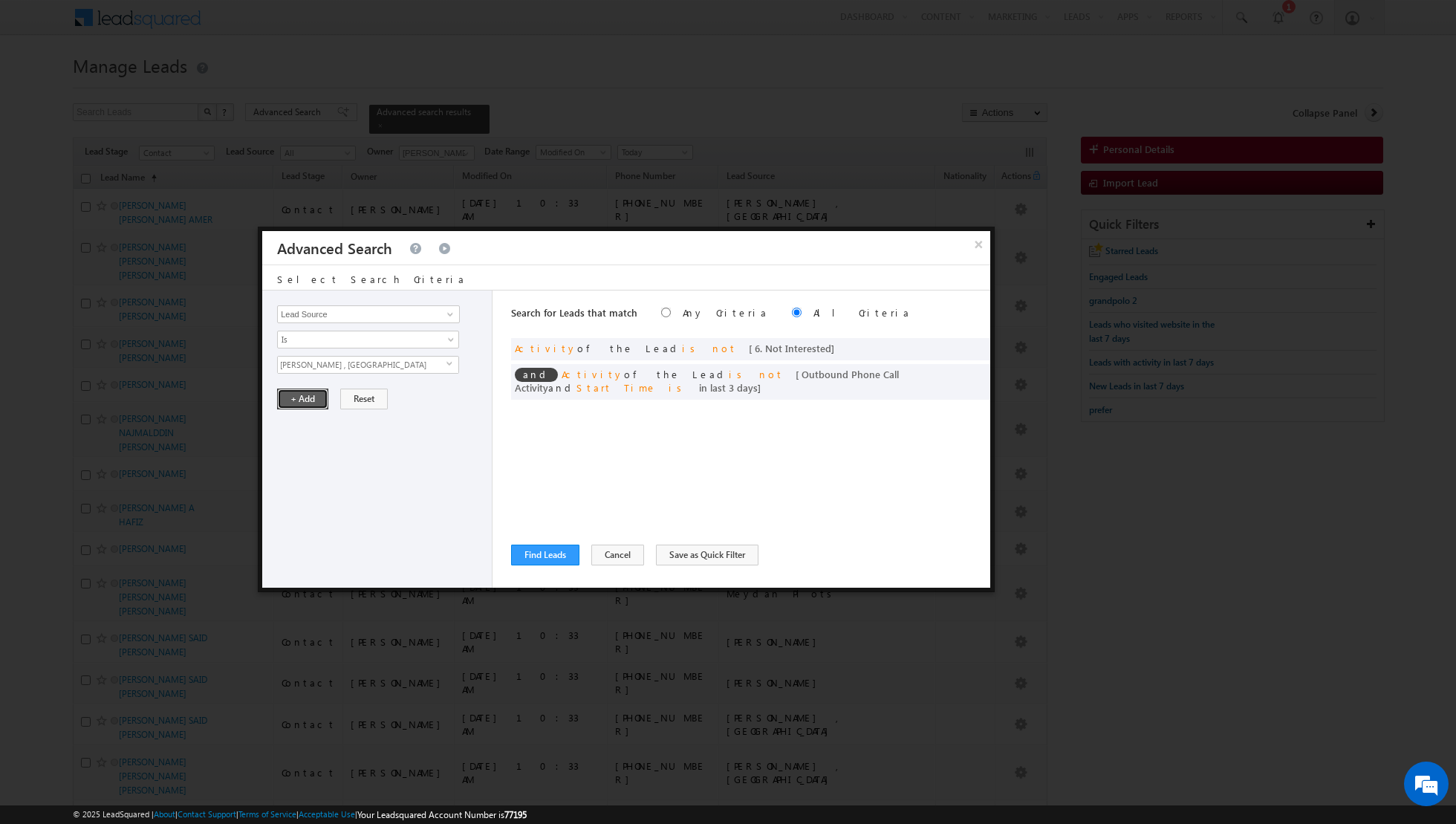
click at [301, 400] on button "+ Add" at bounding box center [303, 398] width 52 height 21
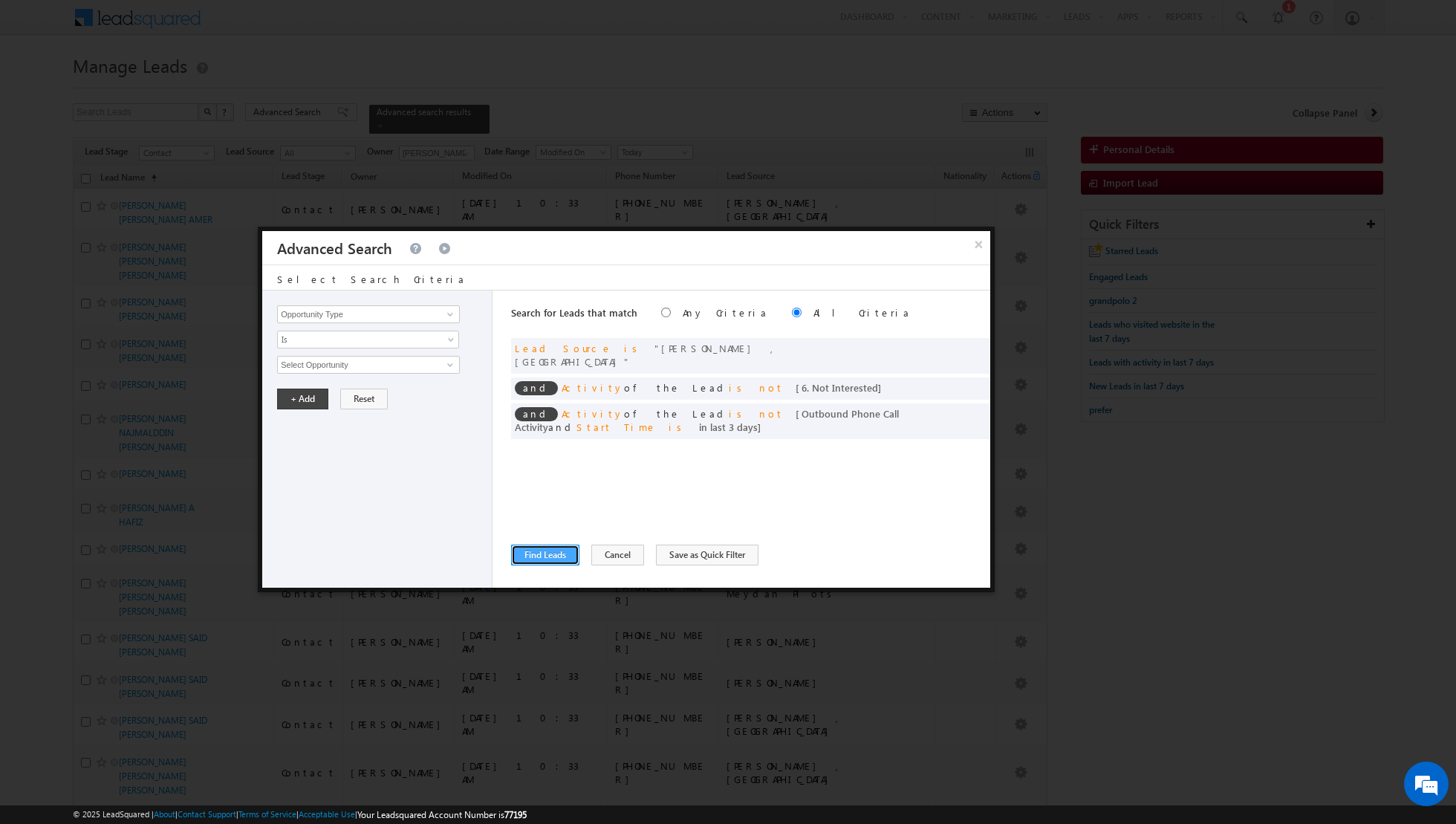
click at [544, 552] on button "Find Leads" at bounding box center [546, 555] width 68 height 21
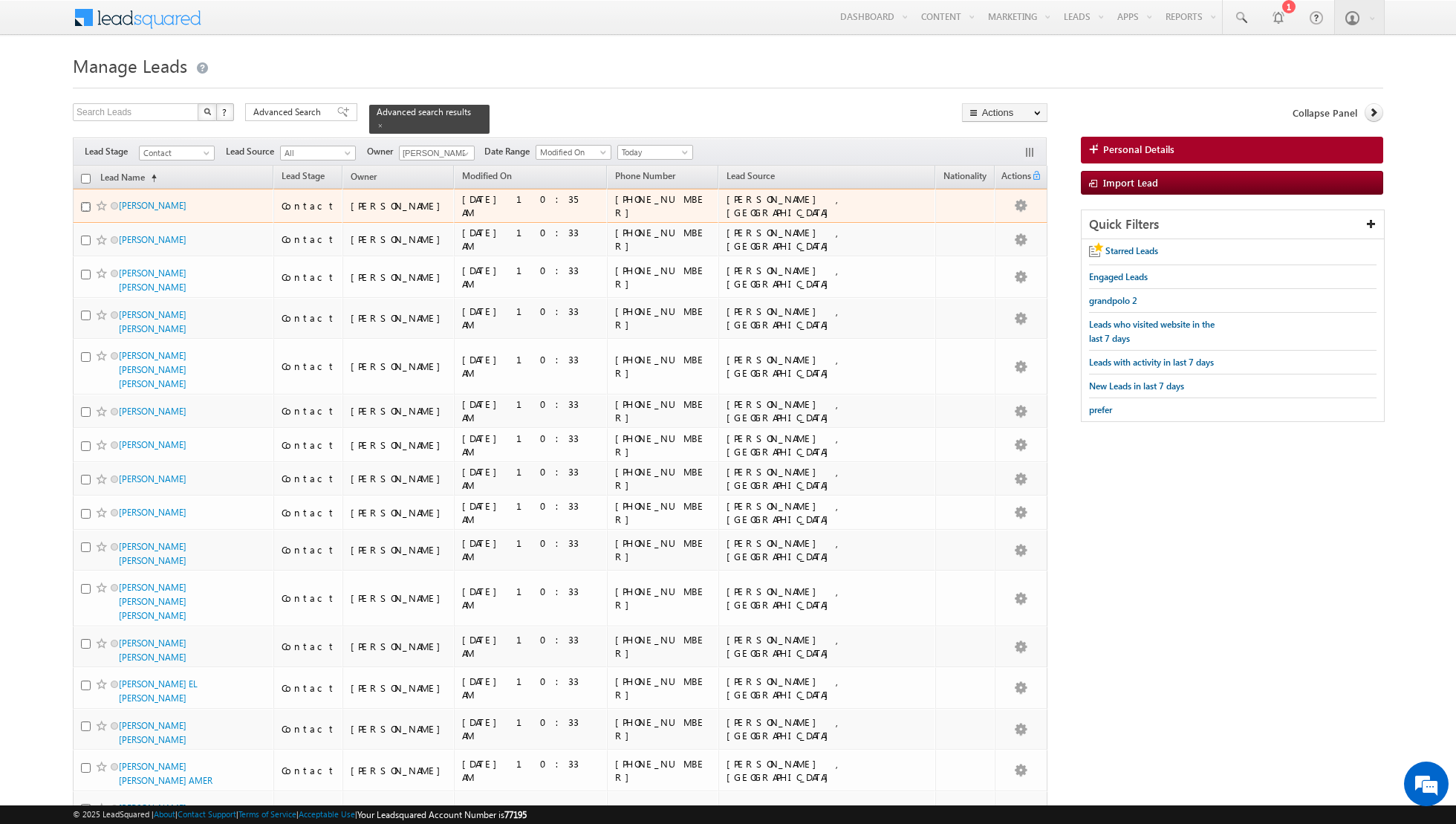
click at [82, 208] on input "checkbox" at bounding box center [86, 207] width 10 height 10
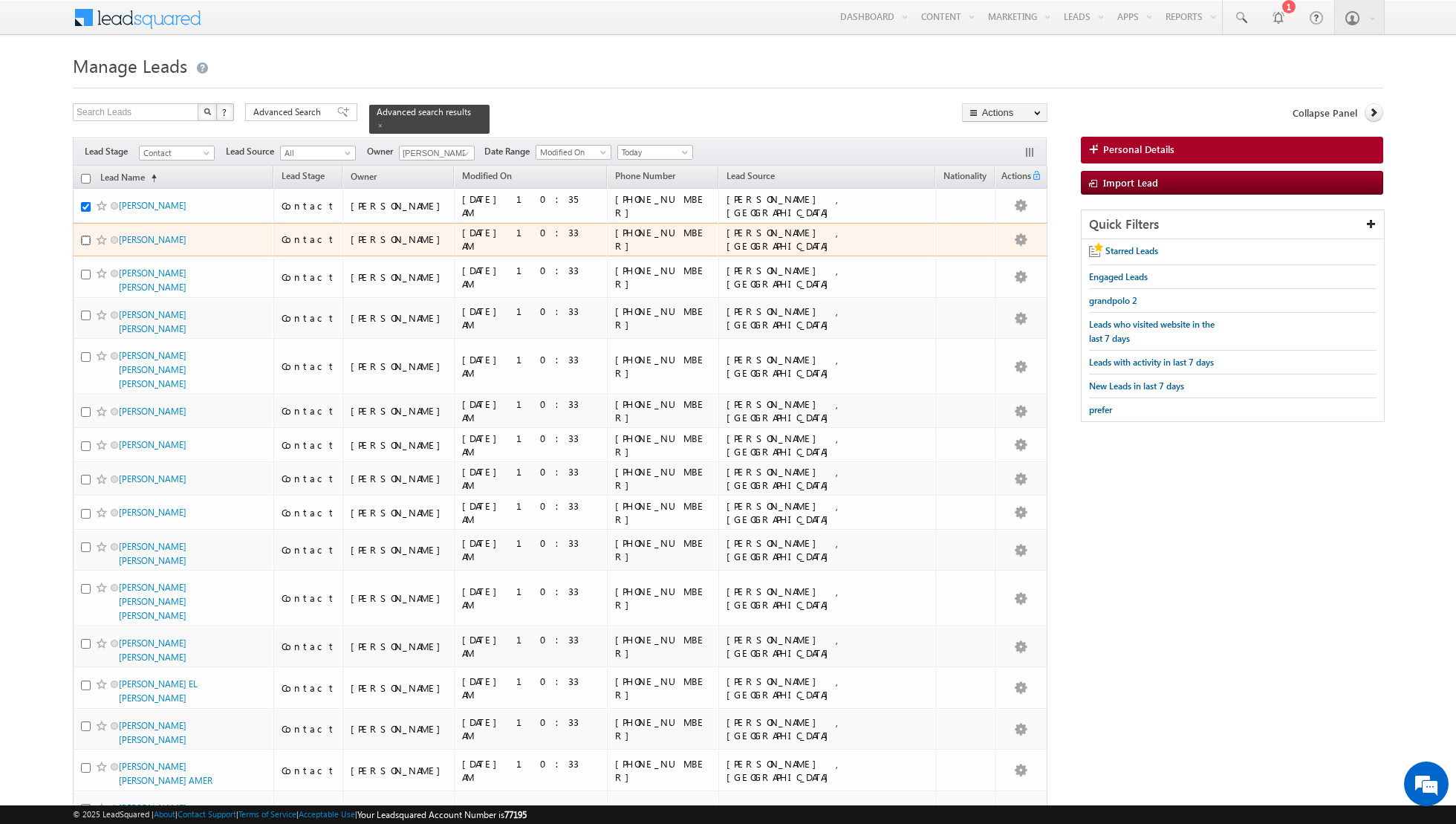
click at [87, 245] on input "checkbox" at bounding box center [86, 240] width 10 height 10
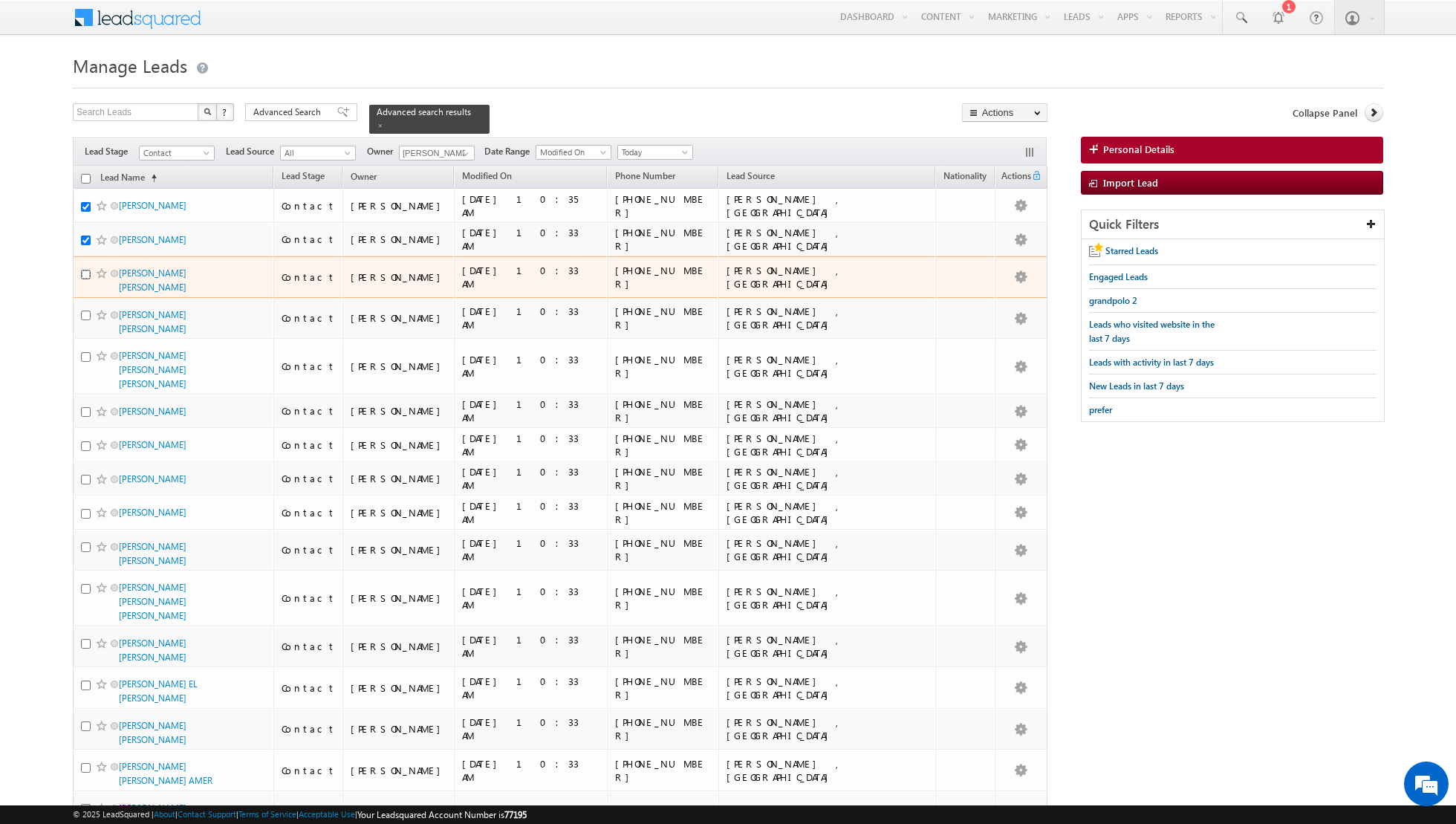
click at [86, 278] on input "checkbox" at bounding box center [86, 274] width 10 height 10
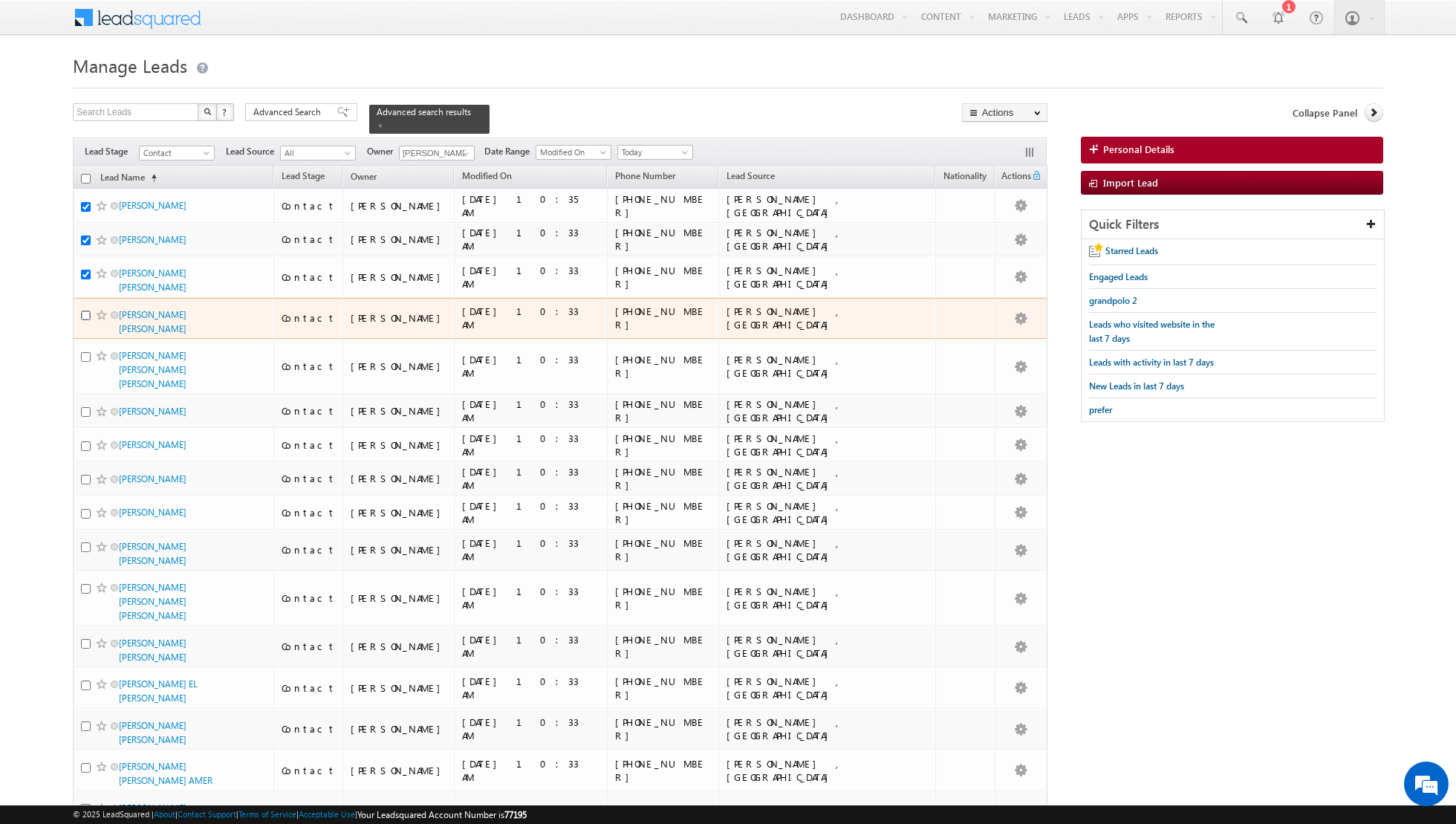
click at [85, 310] on input "checkbox" at bounding box center [86, 315] width 10 height 10
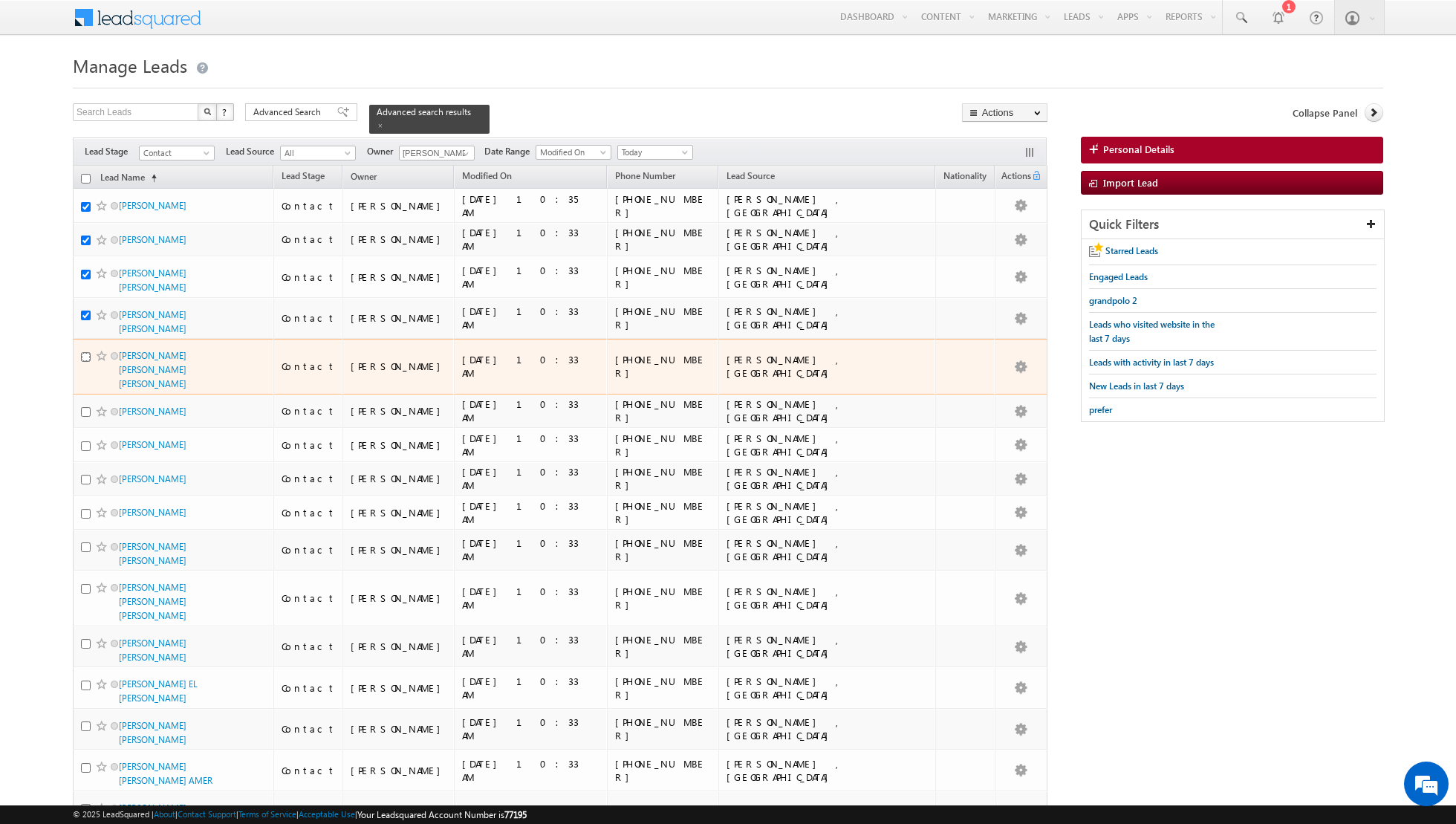
click at [86, 352] on input "checkbox" at bounding box center [86, 357] width 10 height 10
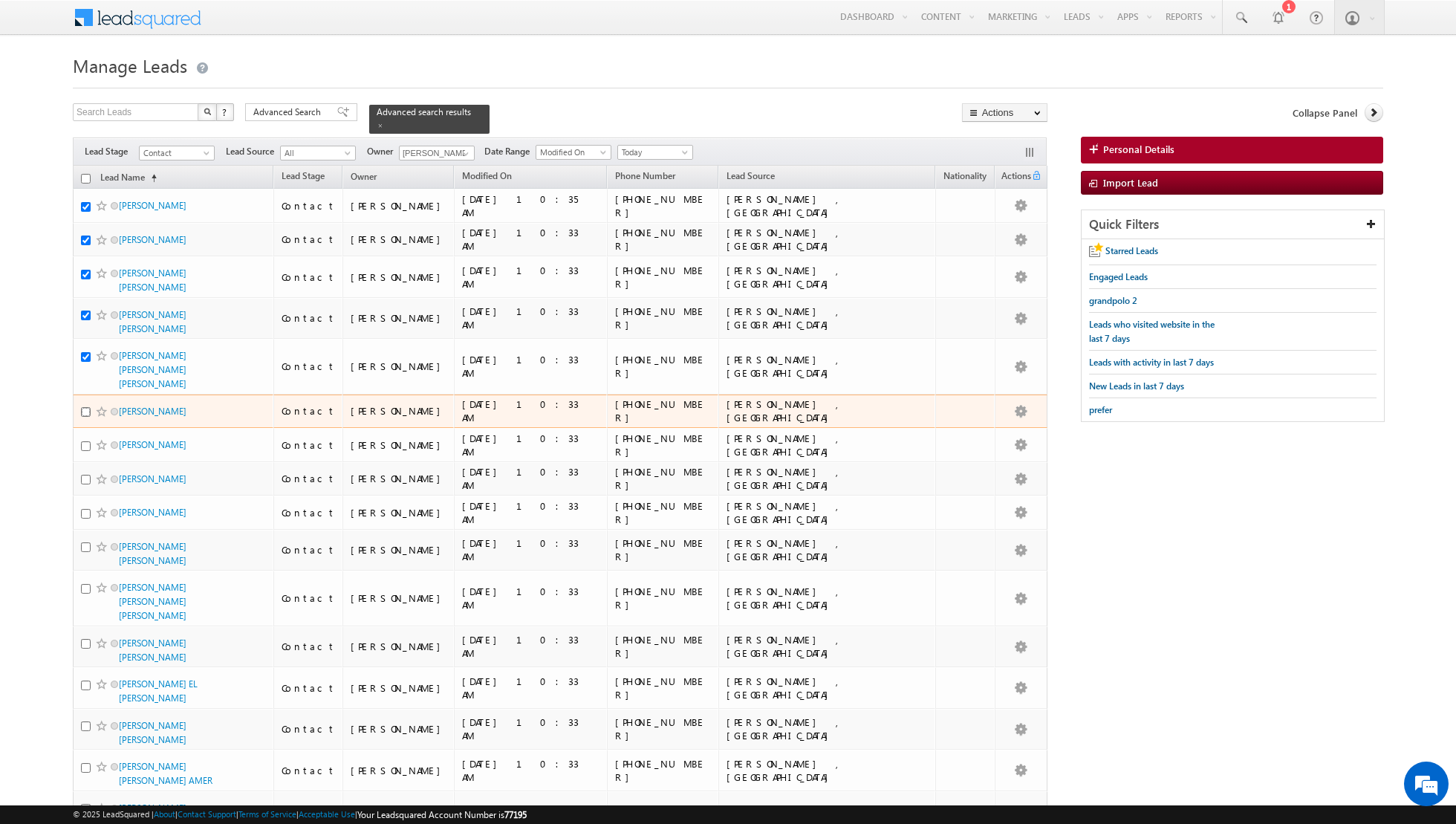
click at [89, 407] on input "checkbox" at bounding box center [86, 412] width 10 height 10
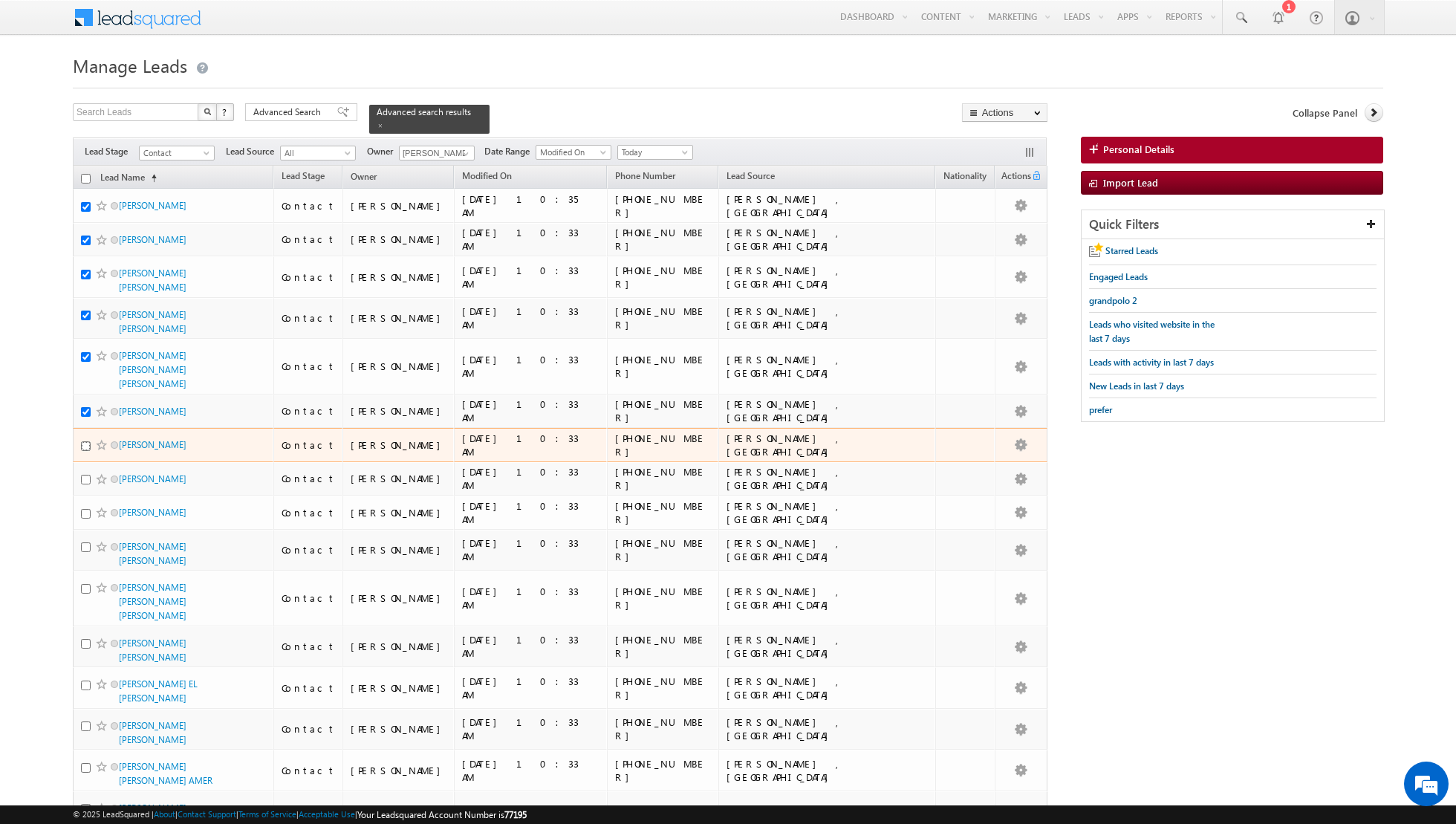
click at [86, 441] on input "checkbox" at bounding box center [86, 446] width 10 height 10
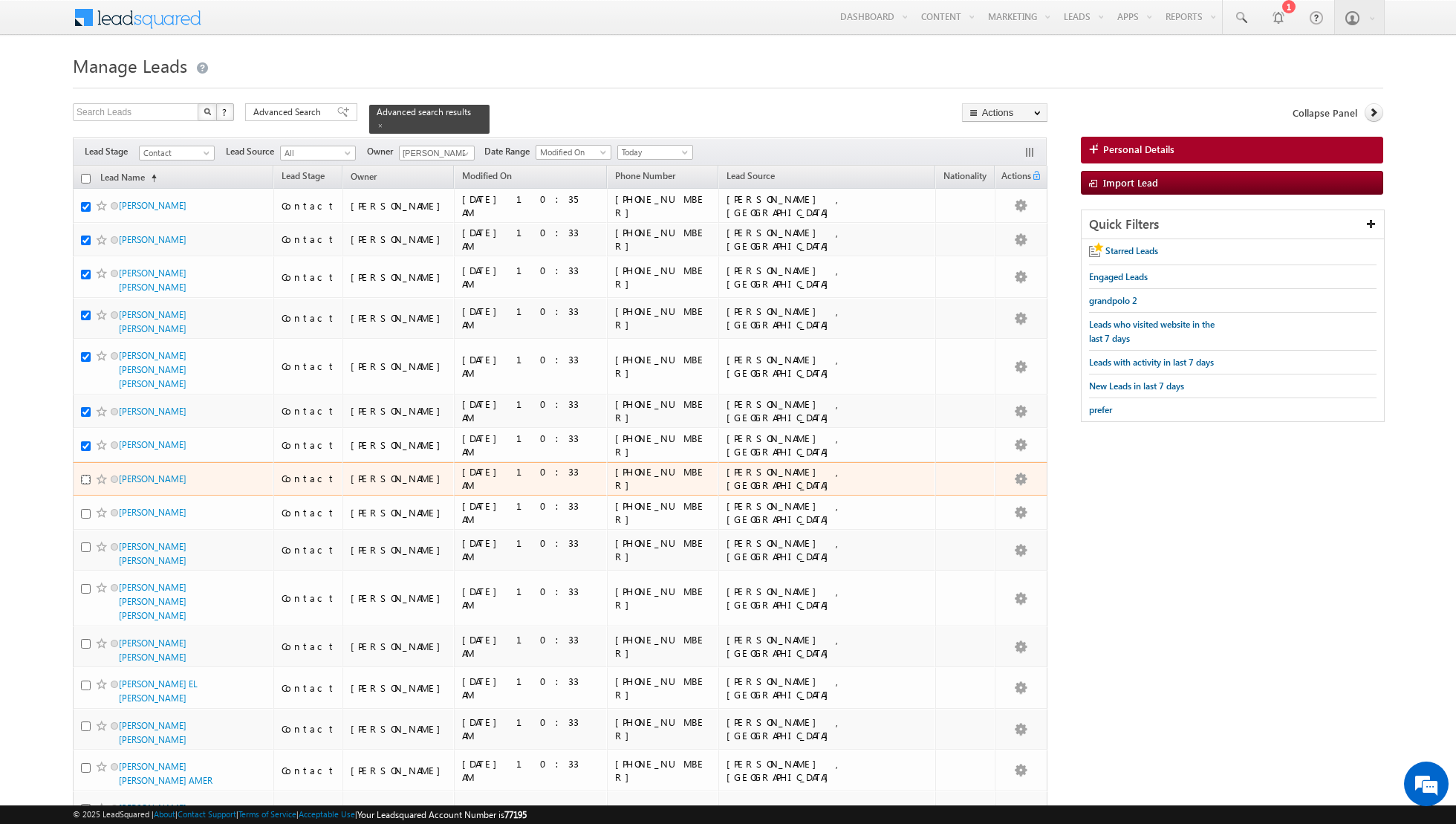
click at [84, 474] on input "checkbox" at bounding box center [86, 479] width 10 height 10
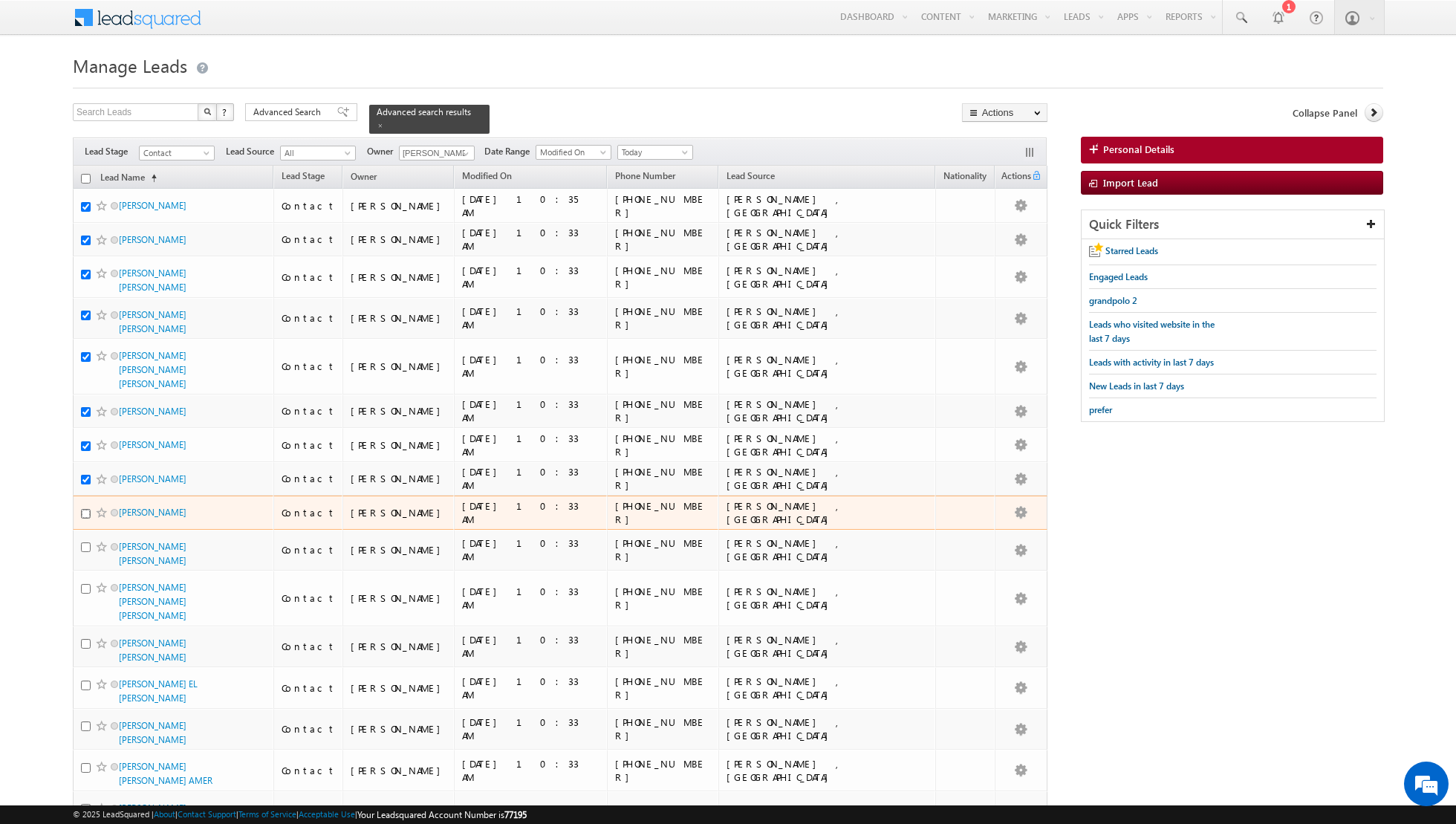
click at [83, 509] on input "checkbox" at bounding box center [86, 514] width 10 height 10
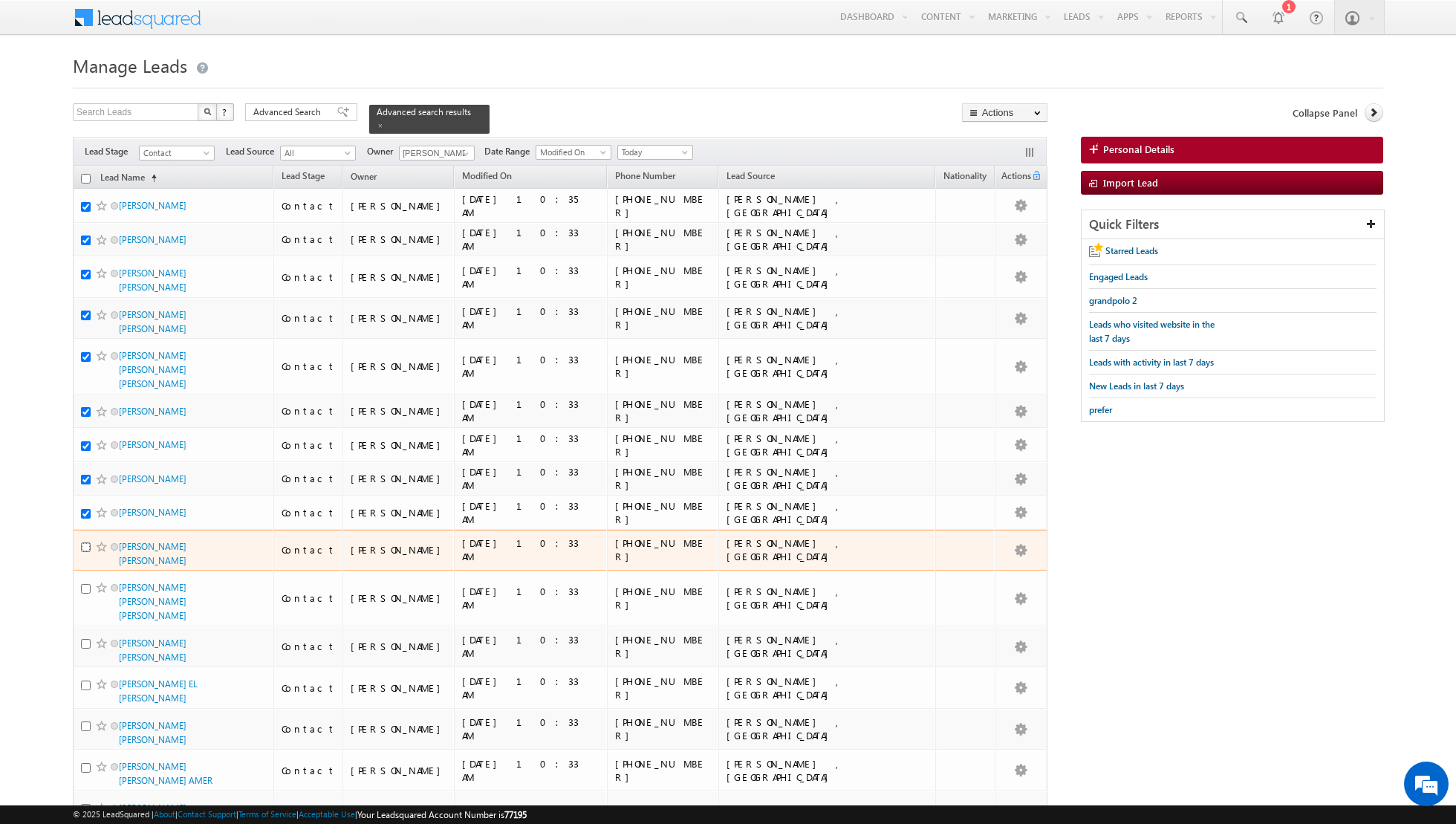
click at [83, 543] on input "checkbox" at bounding box center [86, 548] width 10 height 10
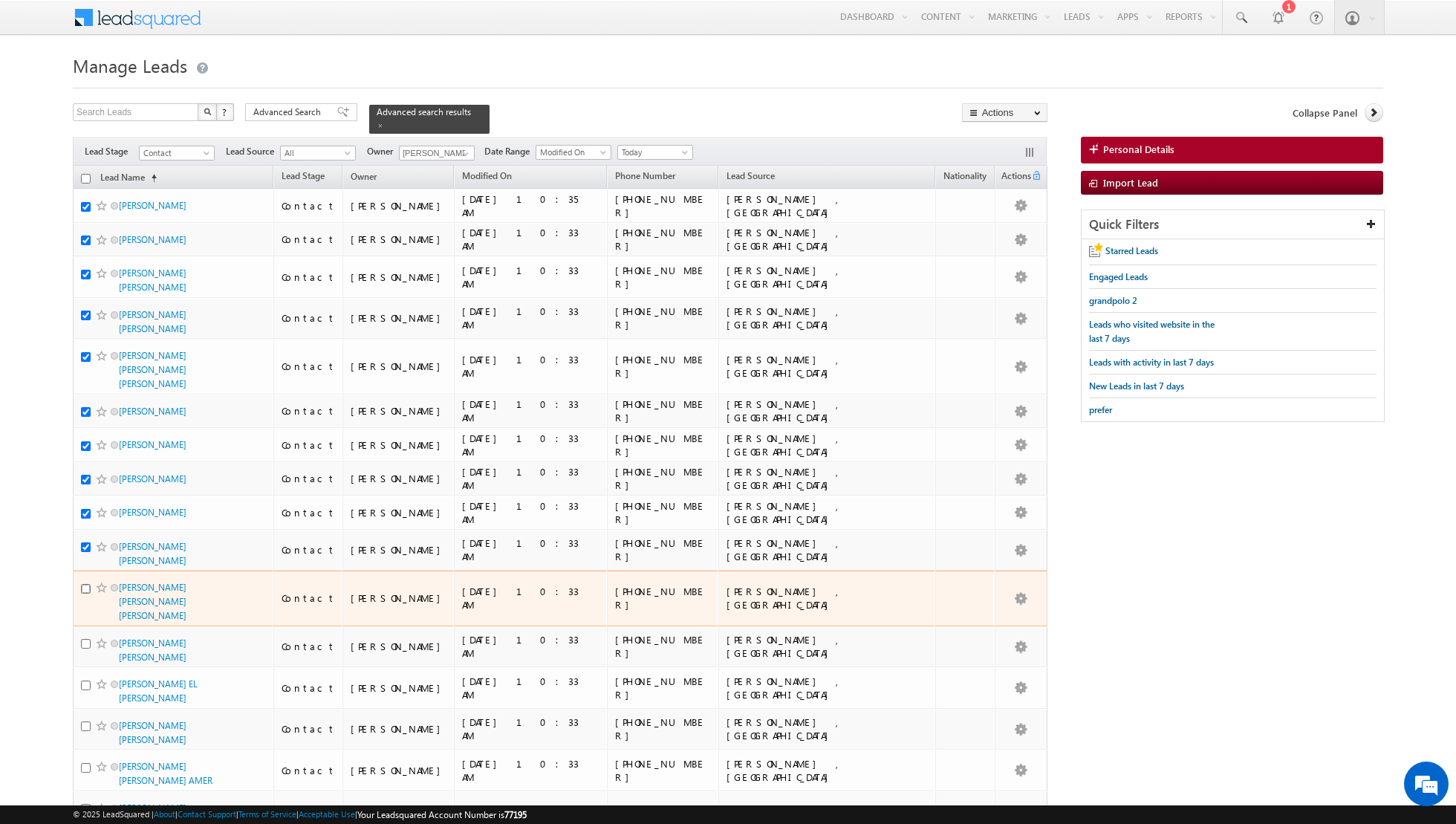
click at [85, 584] on input "checkbox" at bounding box center [86, 589] width 10 height 10
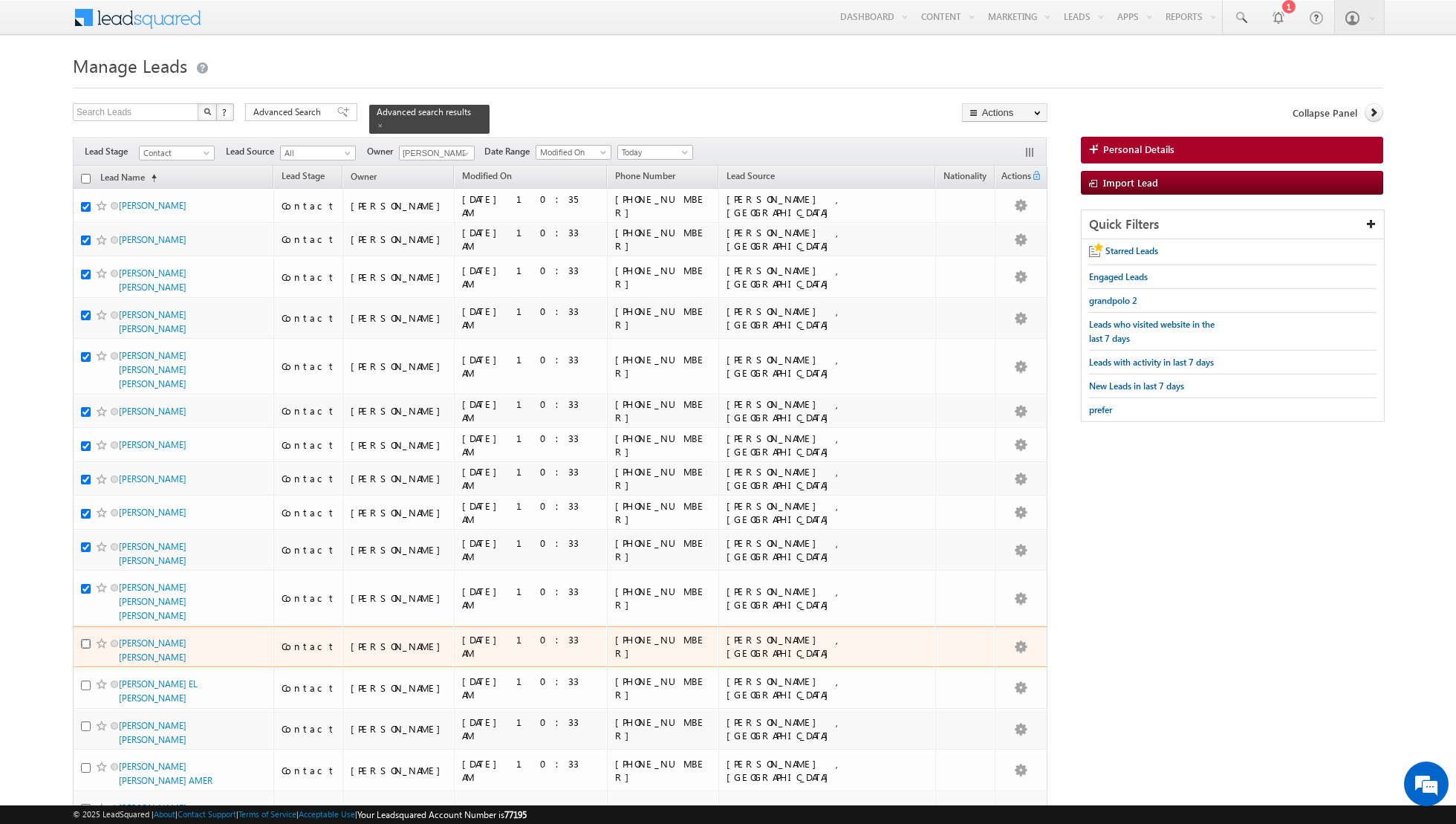
click at [86, 639] on input "checkbox" at bounding box center [86, 644] width 10 height 10
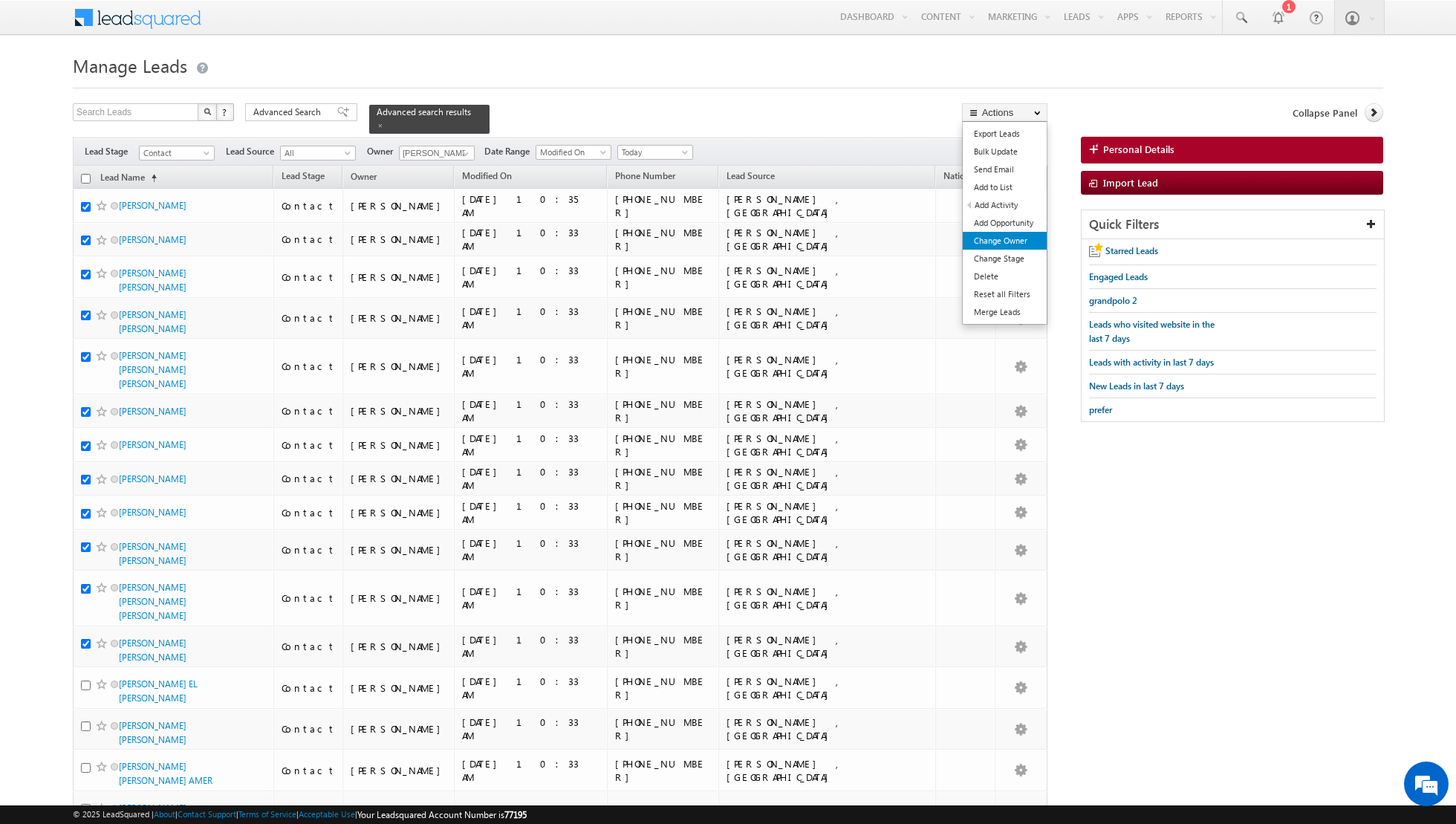
click at [999, 235] on link "Change Owner" at bounding box center [1004, 240] width 84 height 18
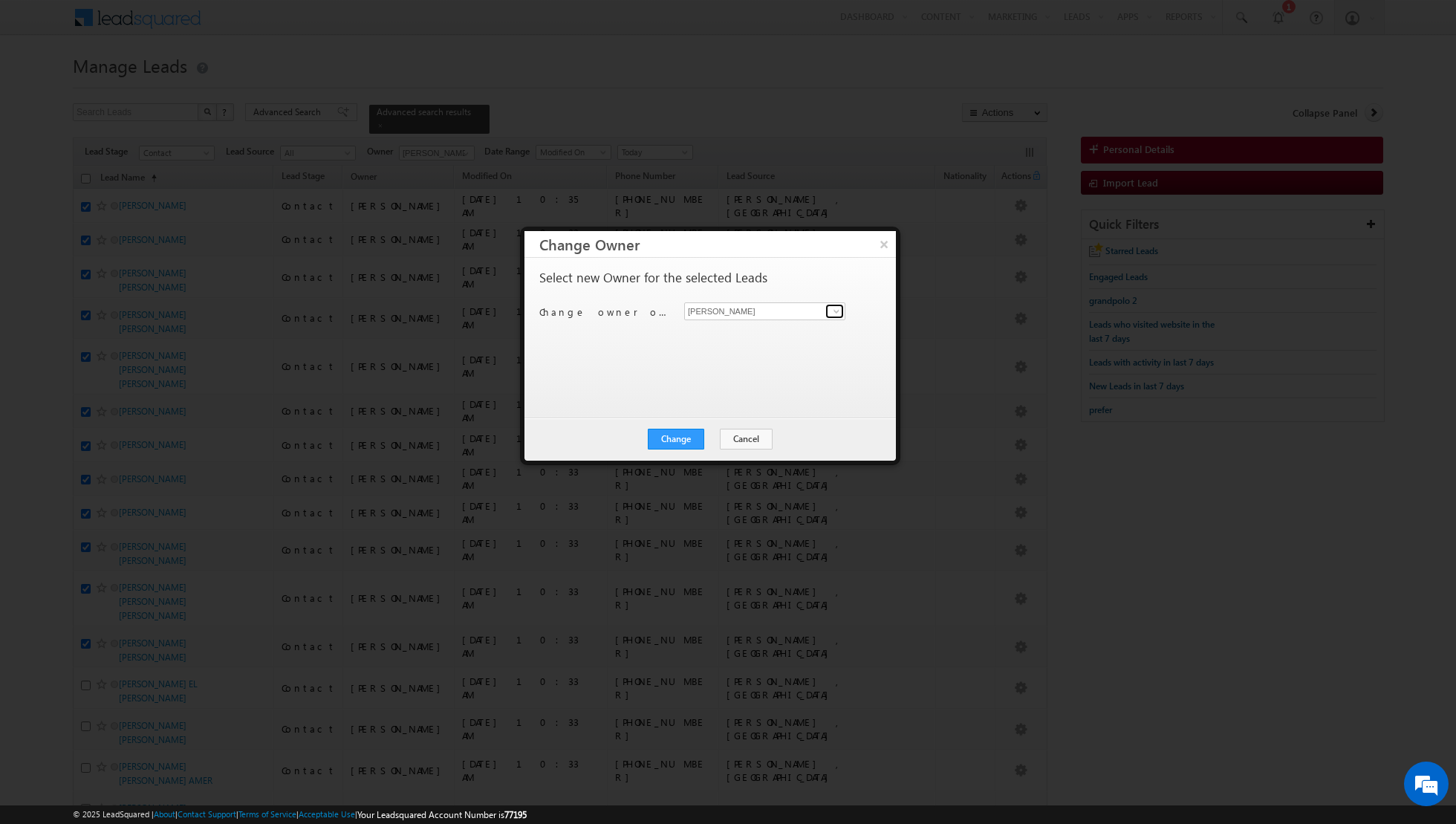
click at [837, 309] on span at bounding box center [836, 311] width 12 height 12
click at [760, 378] on link "[PERSON_NAME] [PERSON_NAME][EMAIL_ADDRESS][DOMAIN_NAME]" at bounding box center [764, 386] width 161 height 28
click at [667, 433] on button "Change" at bounding box center [676, 438] width 57 height 21
click at [707, 433] on button "Close" at bounding box center [712, 438] width 48 height 21
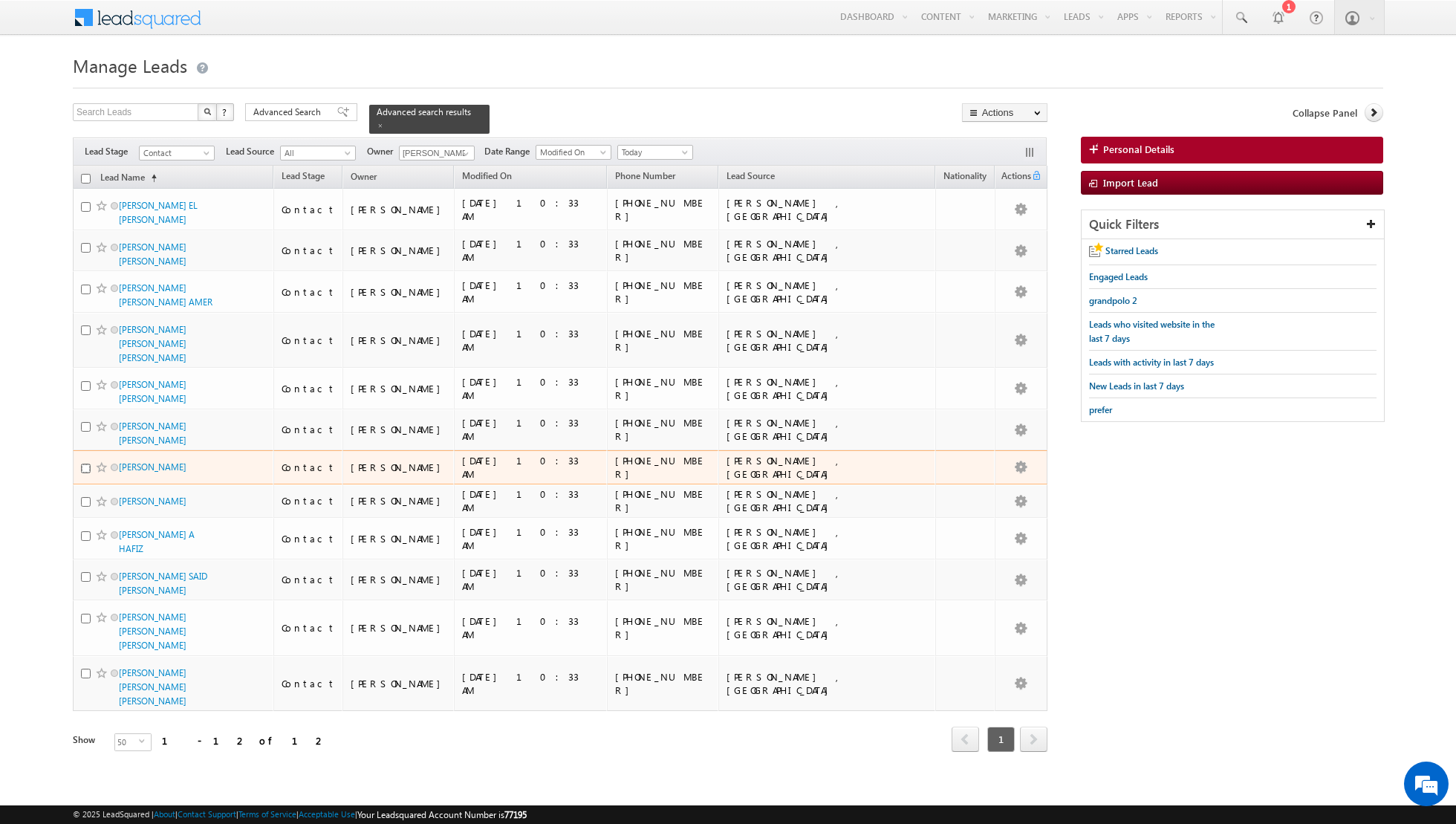
click at [82, 464] on input "checkbox" at bounding box center [86, 469] width 10 height 10
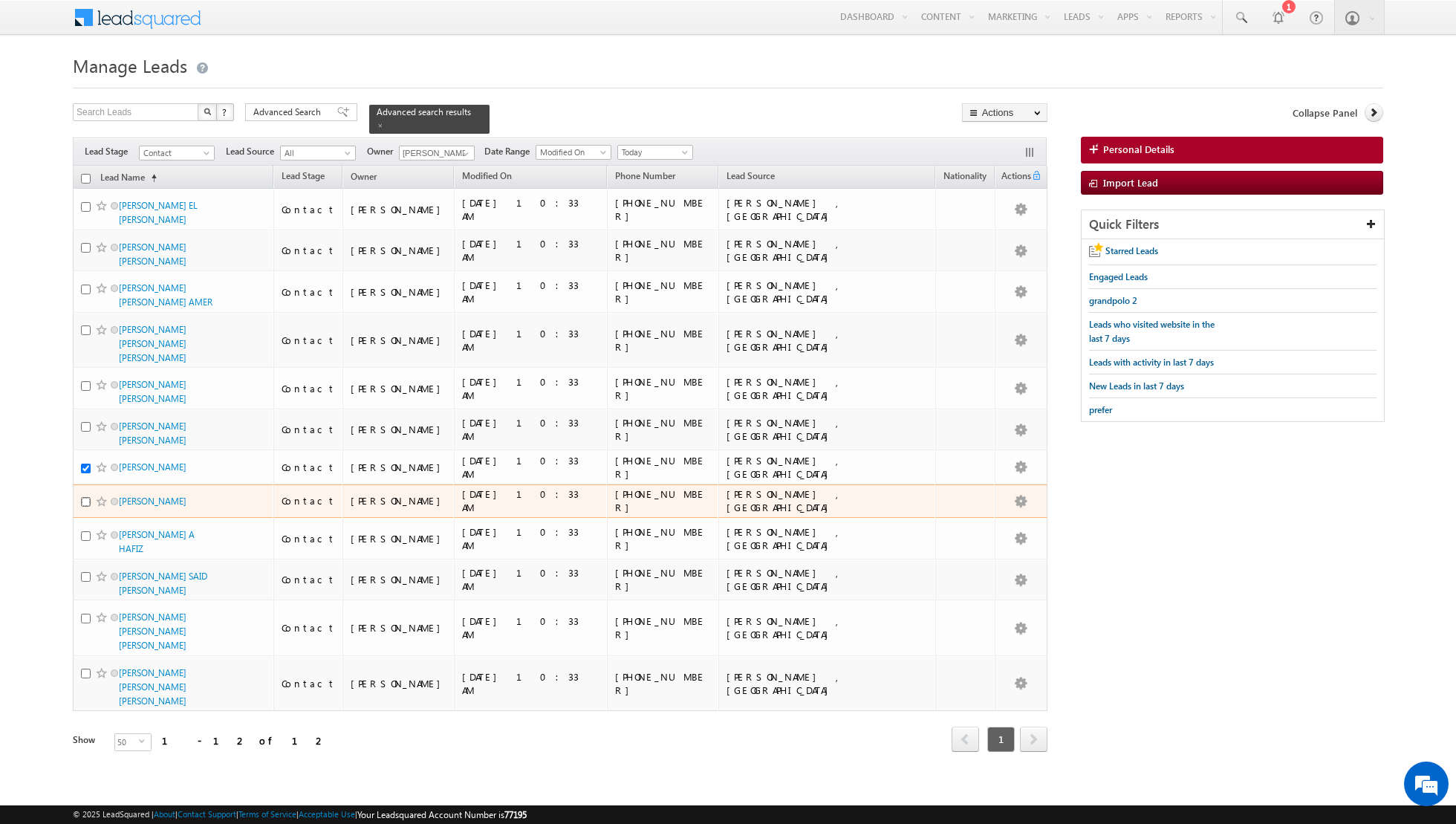
click at [87, 497] on input "checkbox" at bounding box center [86, 502] width 10 height 10
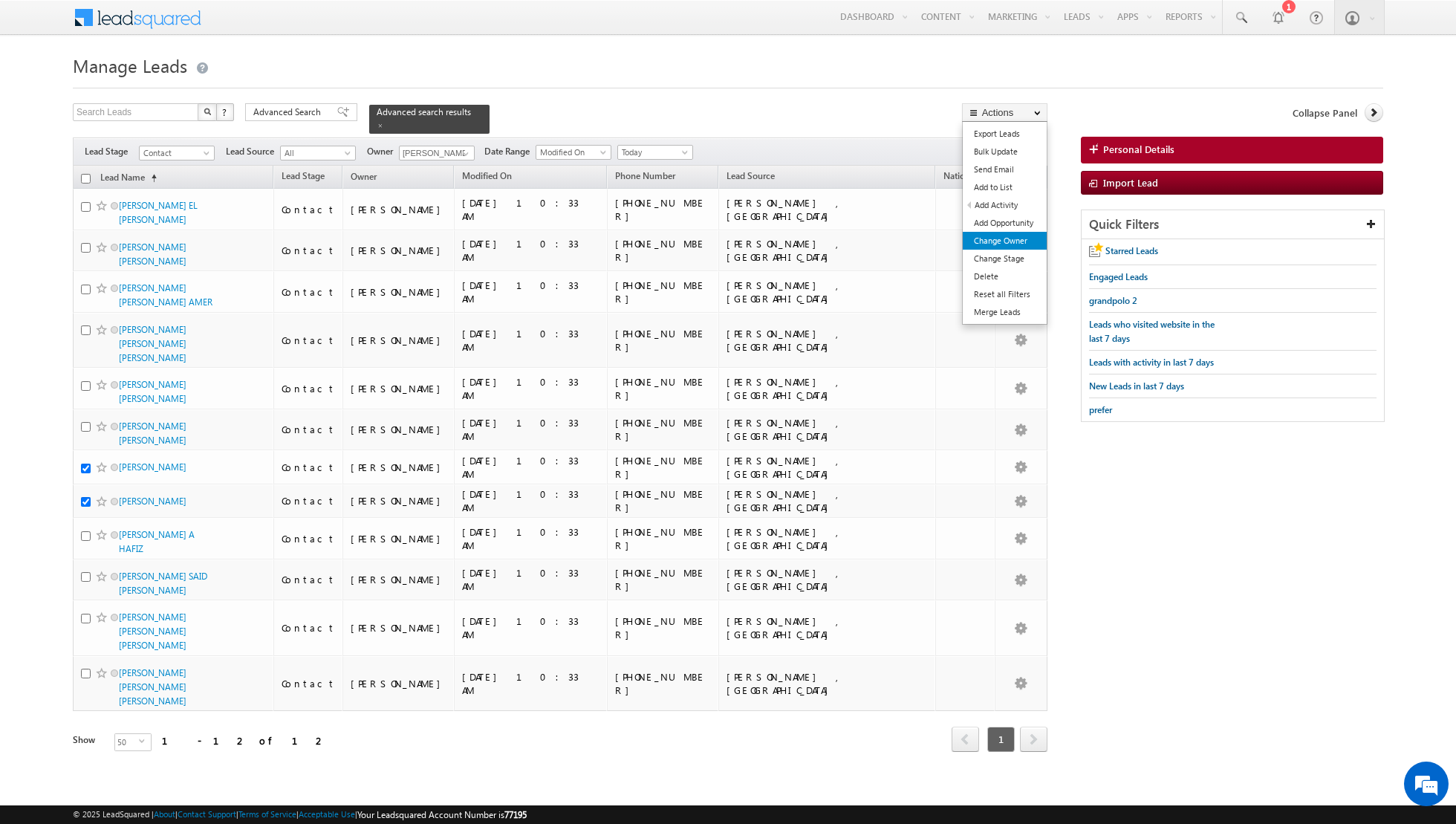
click at [995, 244] on link "Change Owner" at bounding box center [1004, 240] width 84 height 18
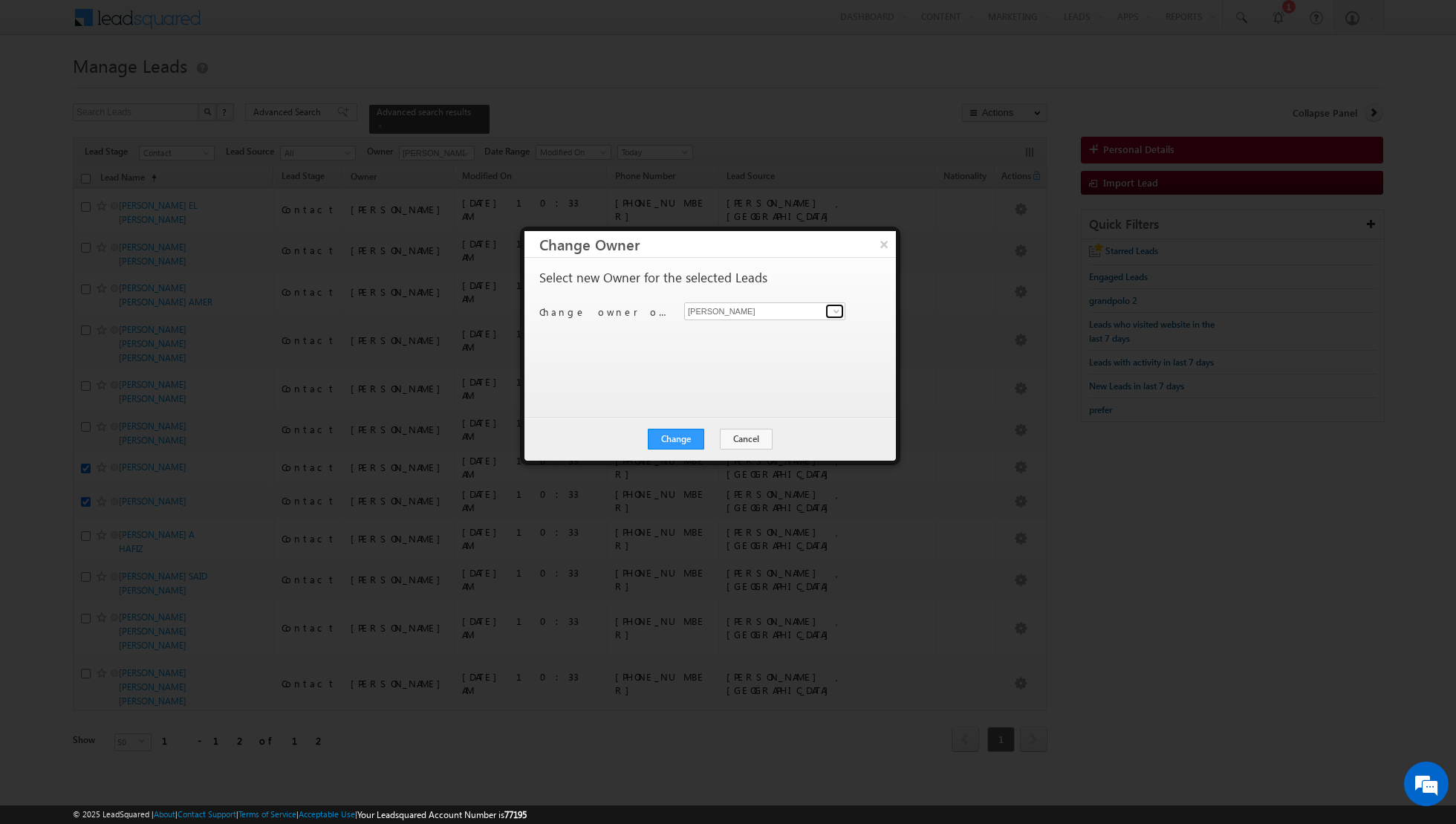
click at [835, 307] on span at bounding box center [836, 311] width 12 height 12
click at [730, 350] on link "[PERSON_NAME] [EMAIL_ADDRESS][DOMAIN_NAME]" at bounding box center [764, 359] width 161 height 28
click at [679, 434] on button "Change" at bounding box center [676, 438] width 57 height 21
click at [722, 434] on button "Close" at bounding box center [712, 438] width 48 height 21
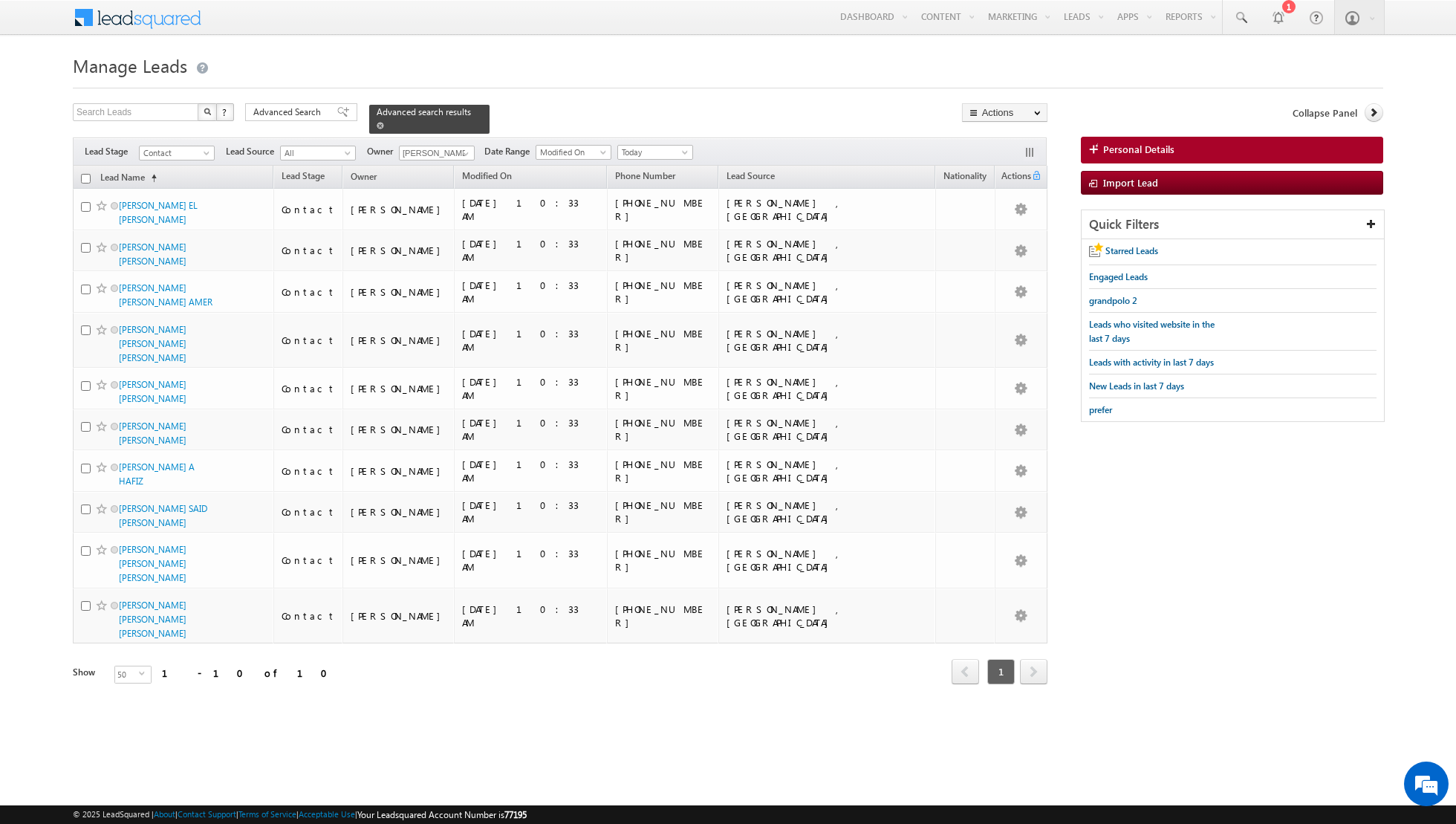
click at [377, 125] on span at bounding box center [381, 126] width 8 height 8
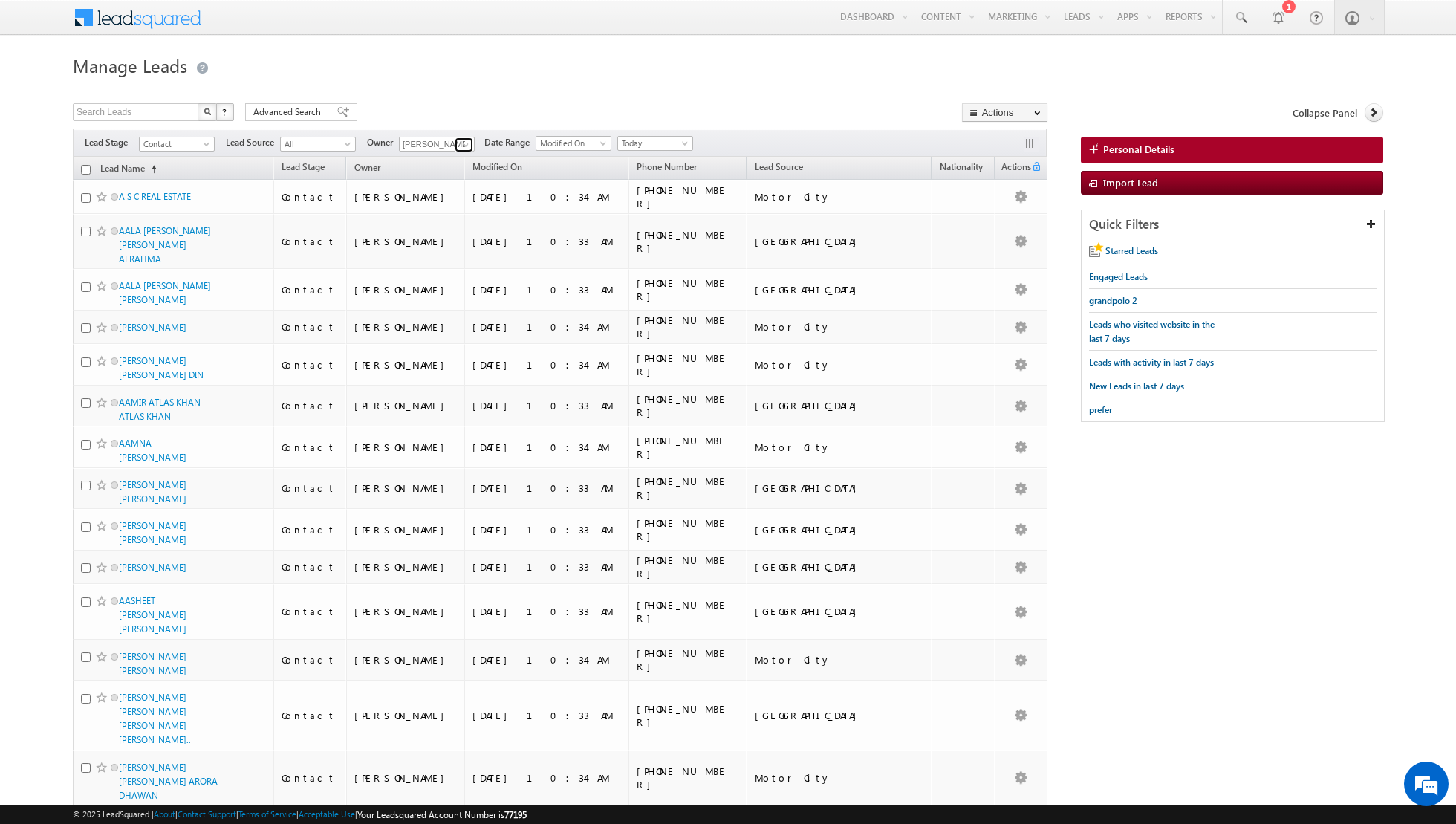
click at [465, 140] on span at bounding box center [465, 144] width 12 height 12
click at [452, 195] on span "[PERSON_NAME][EMAIL_ADDRESS][DOMAIN_NAME]" at bounding box center [471, 200] width 134 height 11
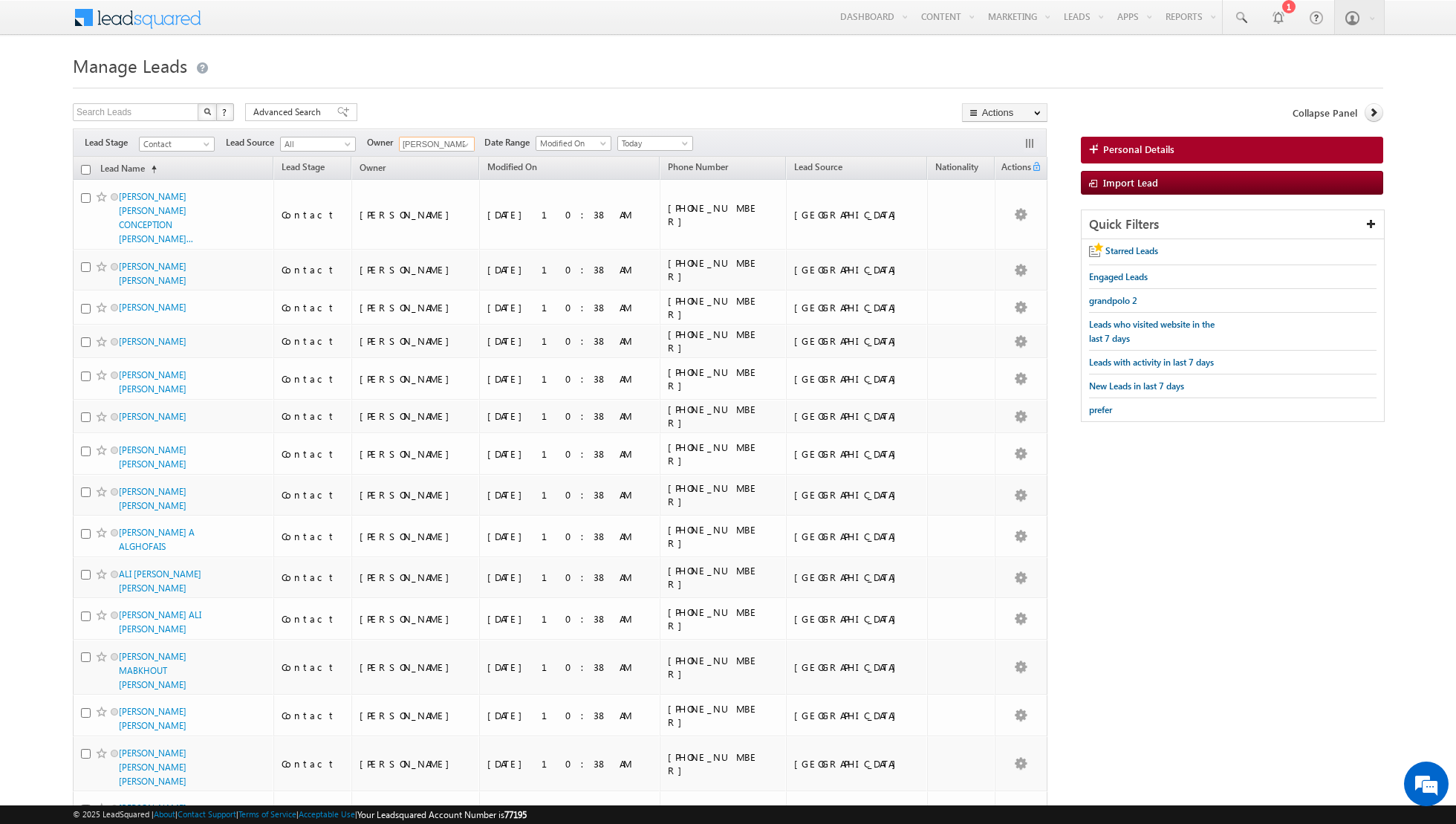
click at [88, 168] on input "checkbox" at bounding box center [86, 170] width 10 height 10
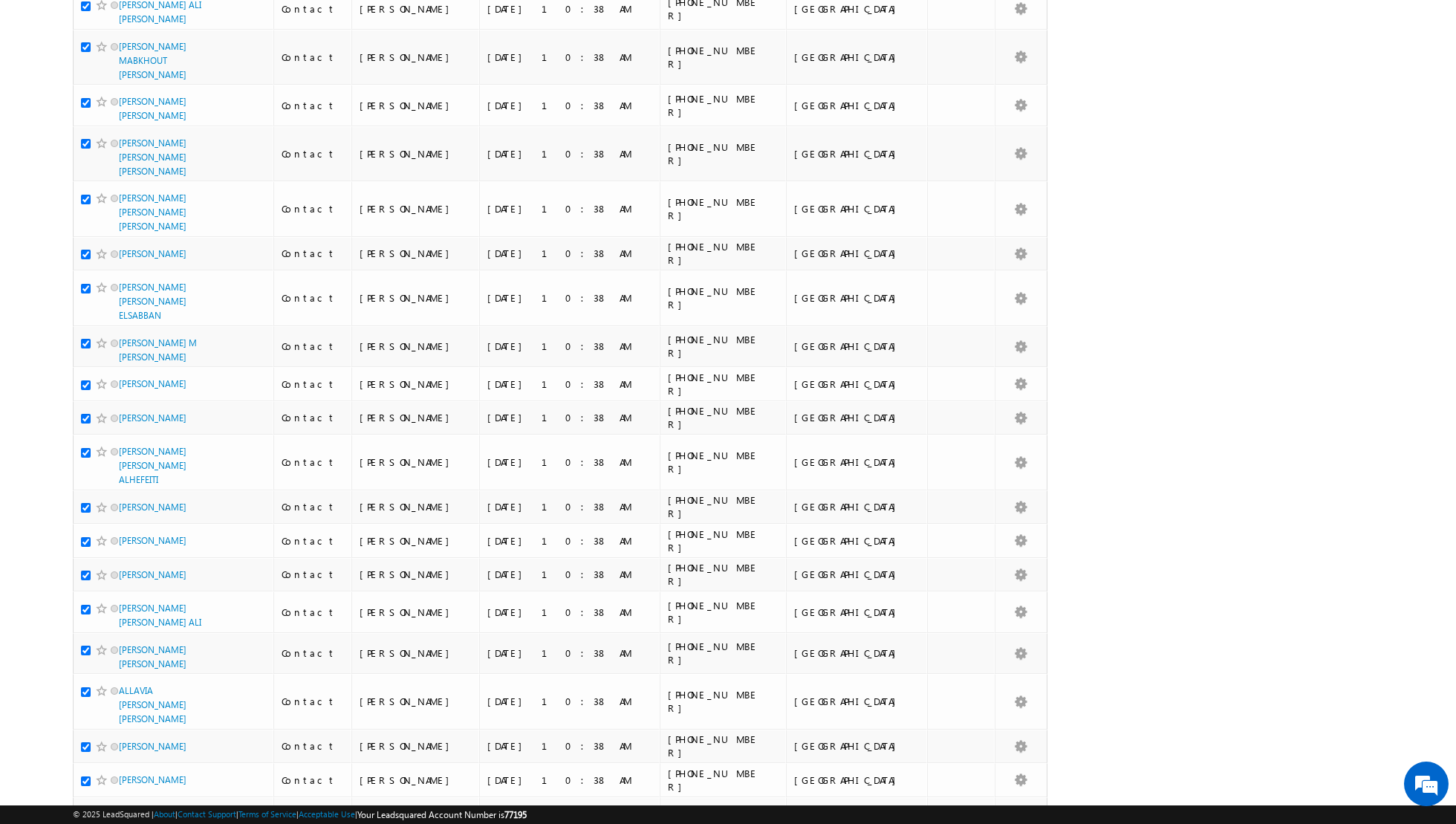
scroll to position [1432, 0]
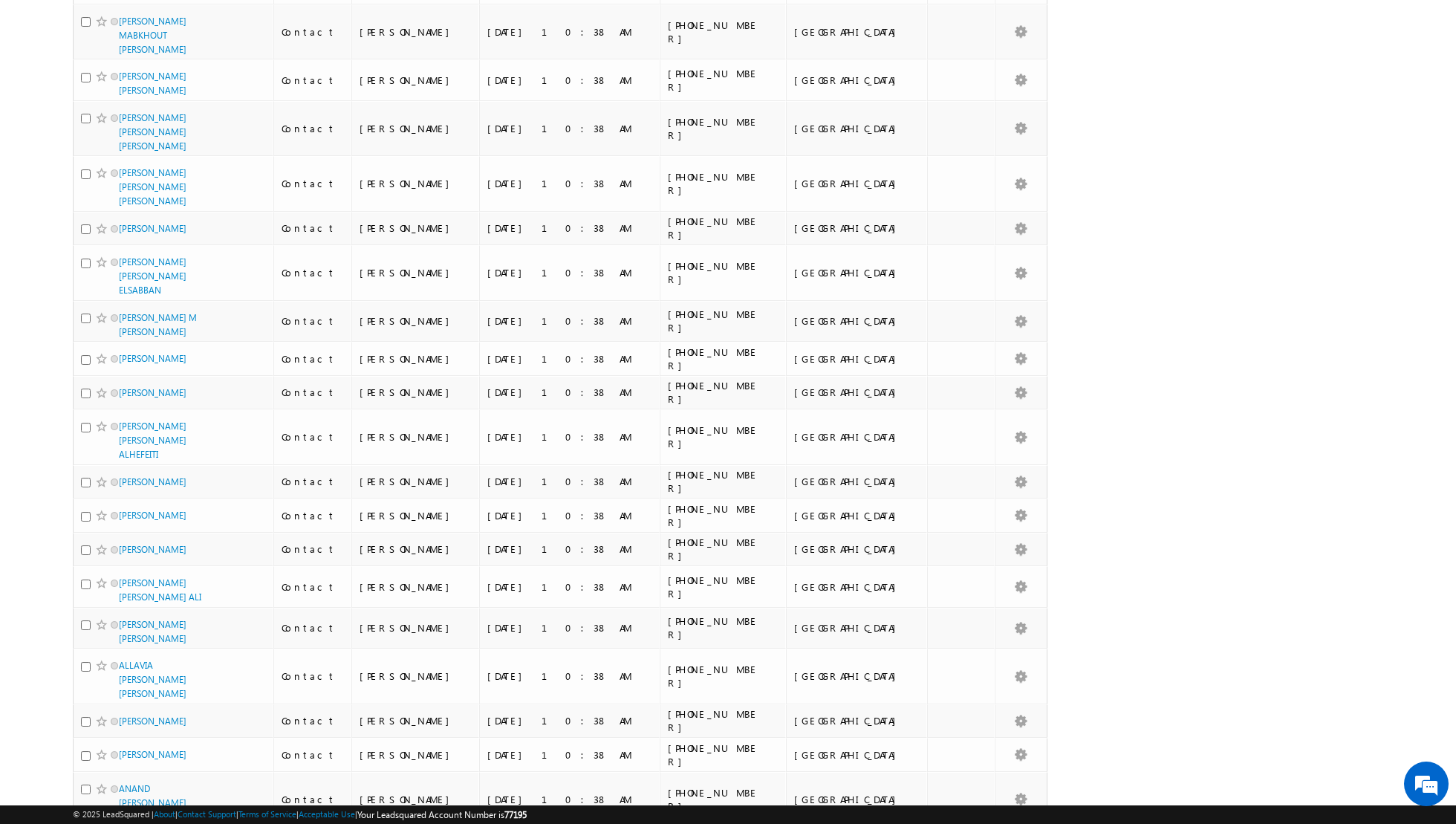
scroll to position [0, 0]
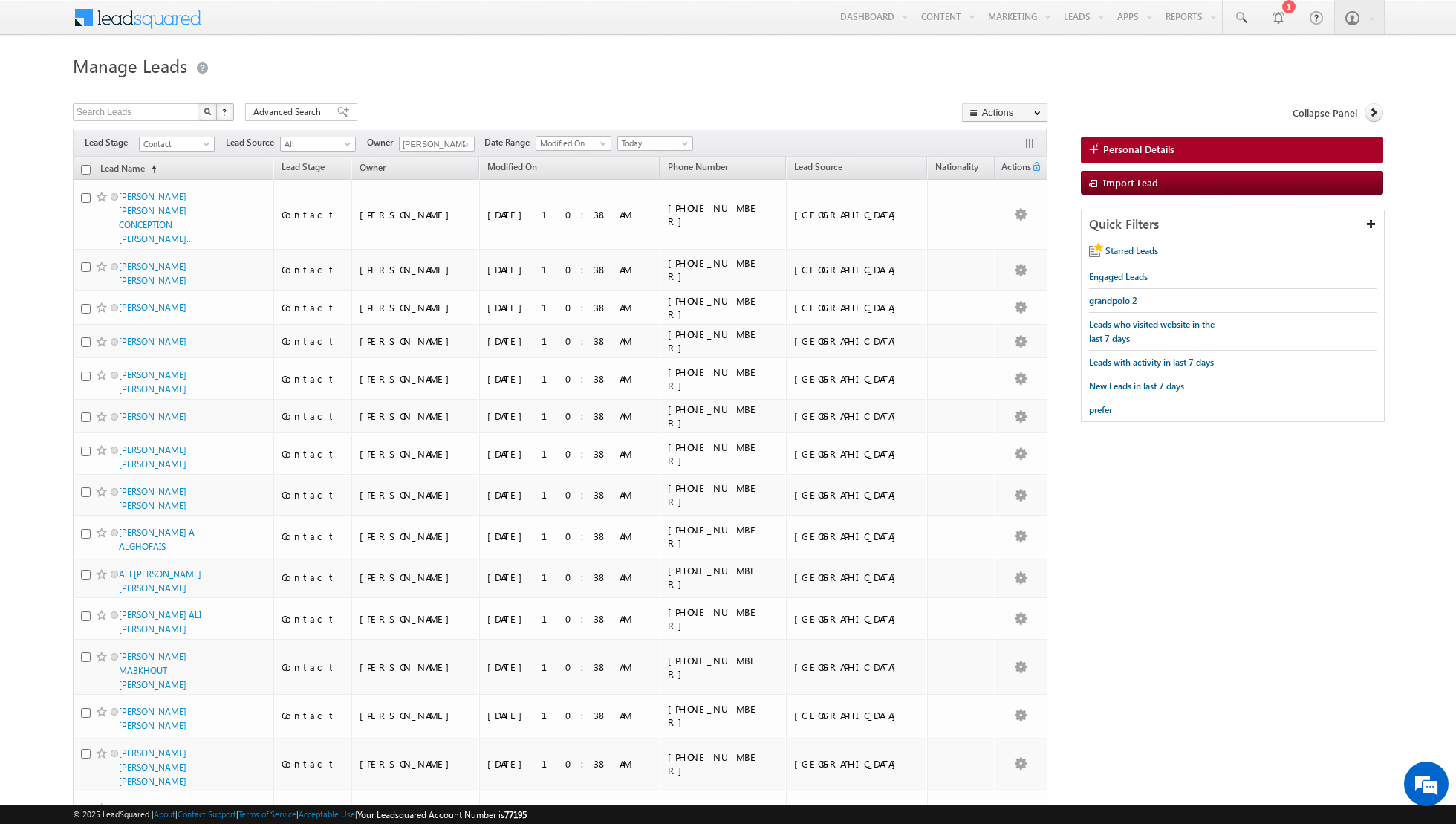
click at [81, 167] on input "checkbox" at bounding box center [86, 170] width 10 height 10
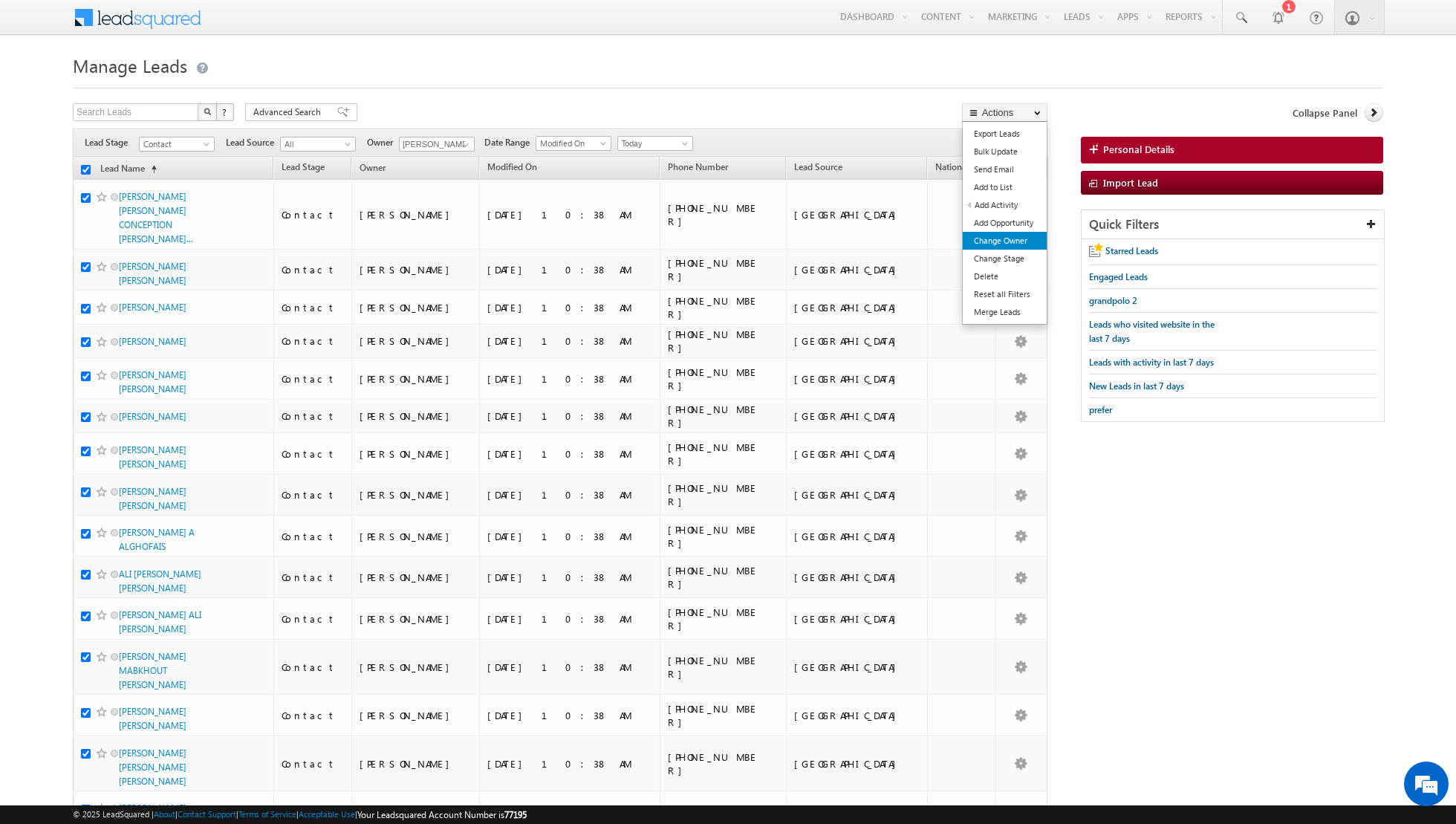
click at [996, 242] on link "Change Owner" at bounding box center [1004, 240] width 84 height 18
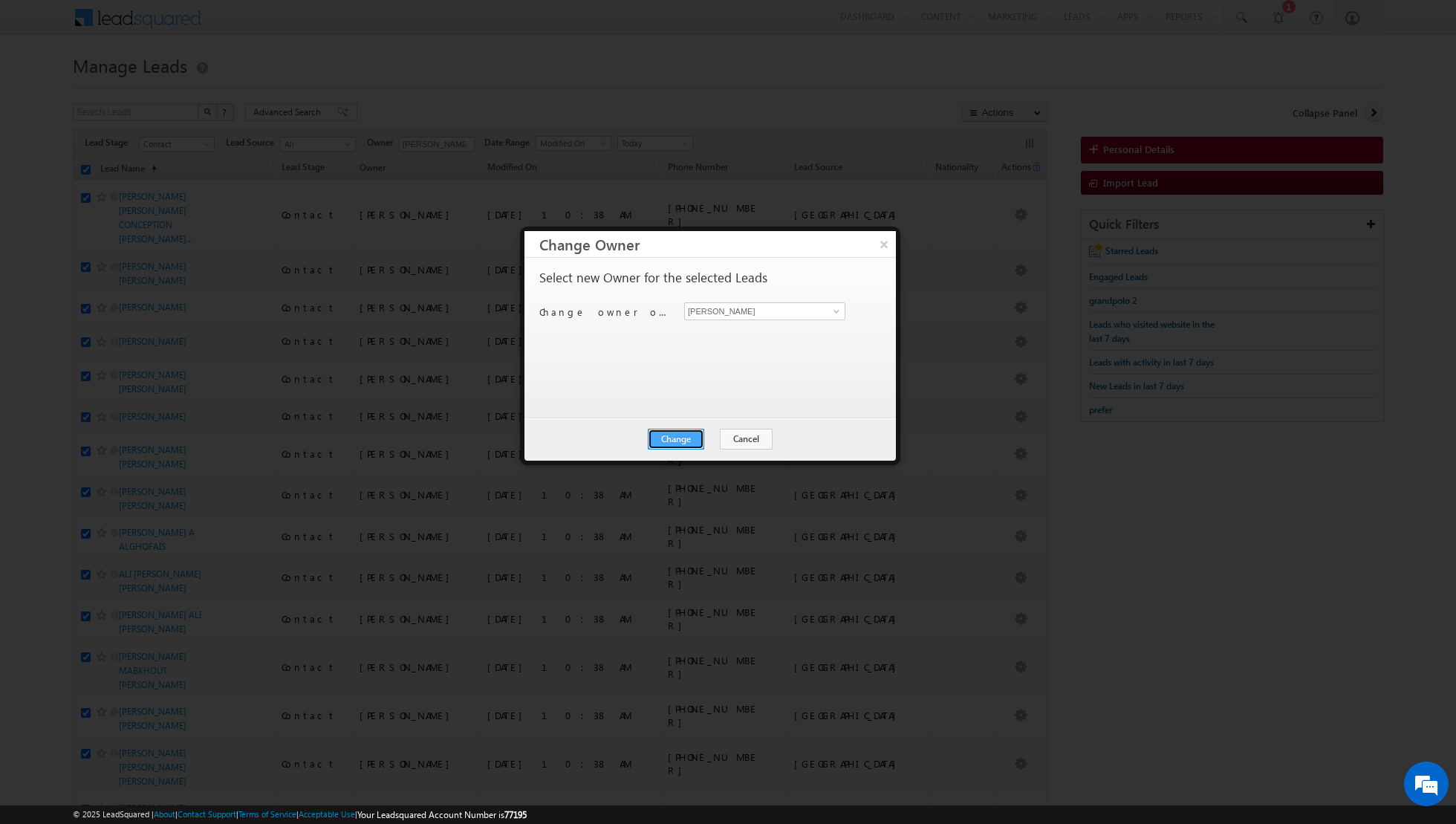
click at [675, 438] on button "Change" at bounding box center [676, 438] width 57 height 21
click at [719, 436] on button "Close" at bounding box center [712, 438] width 48 height 21
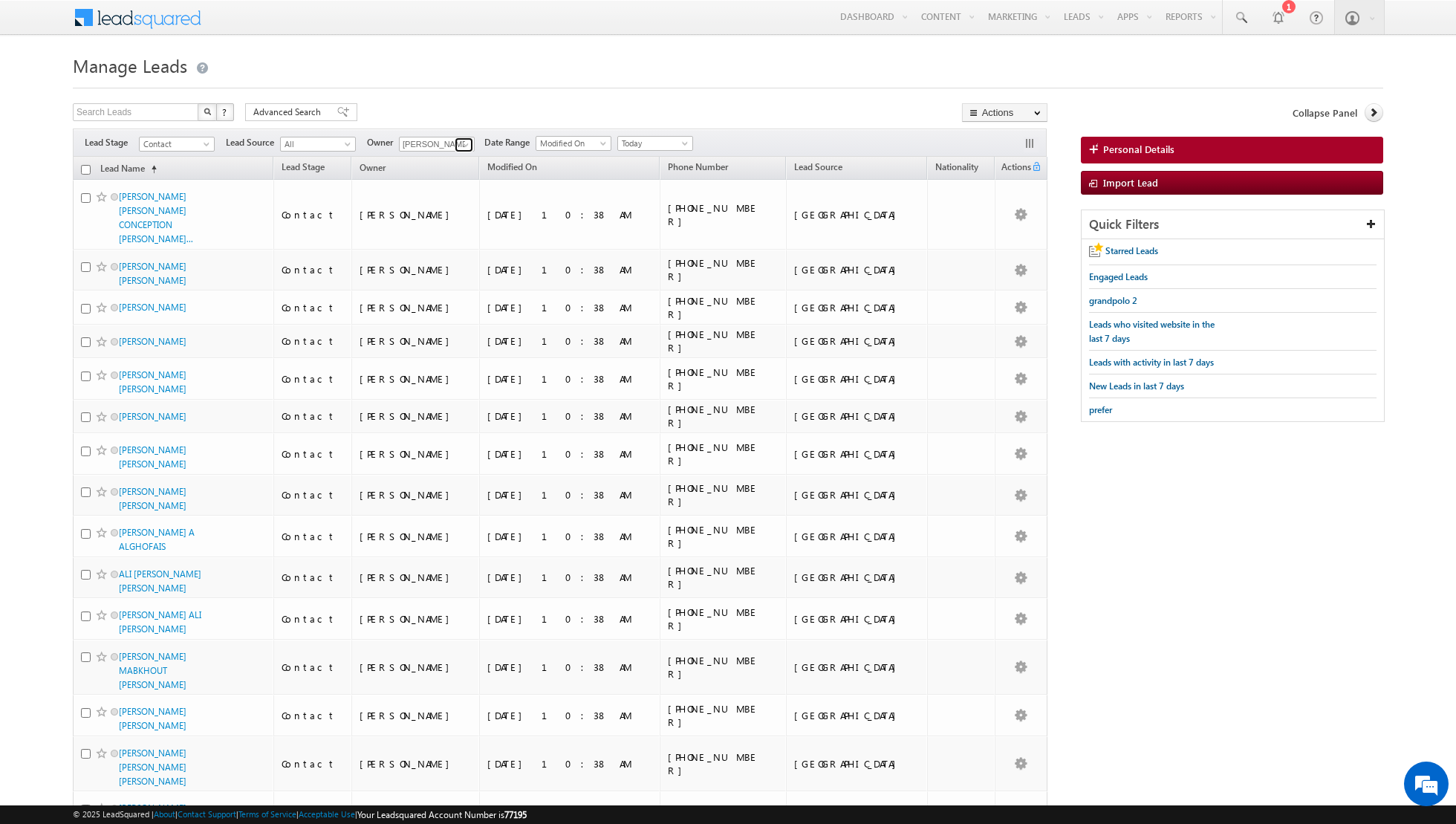
click at [460, 140] on span at bounding box center [465, 144] width 12 height 12
click at [86, 169] on input "checkbox" at bounding box center [86, 170] width 10 height 10
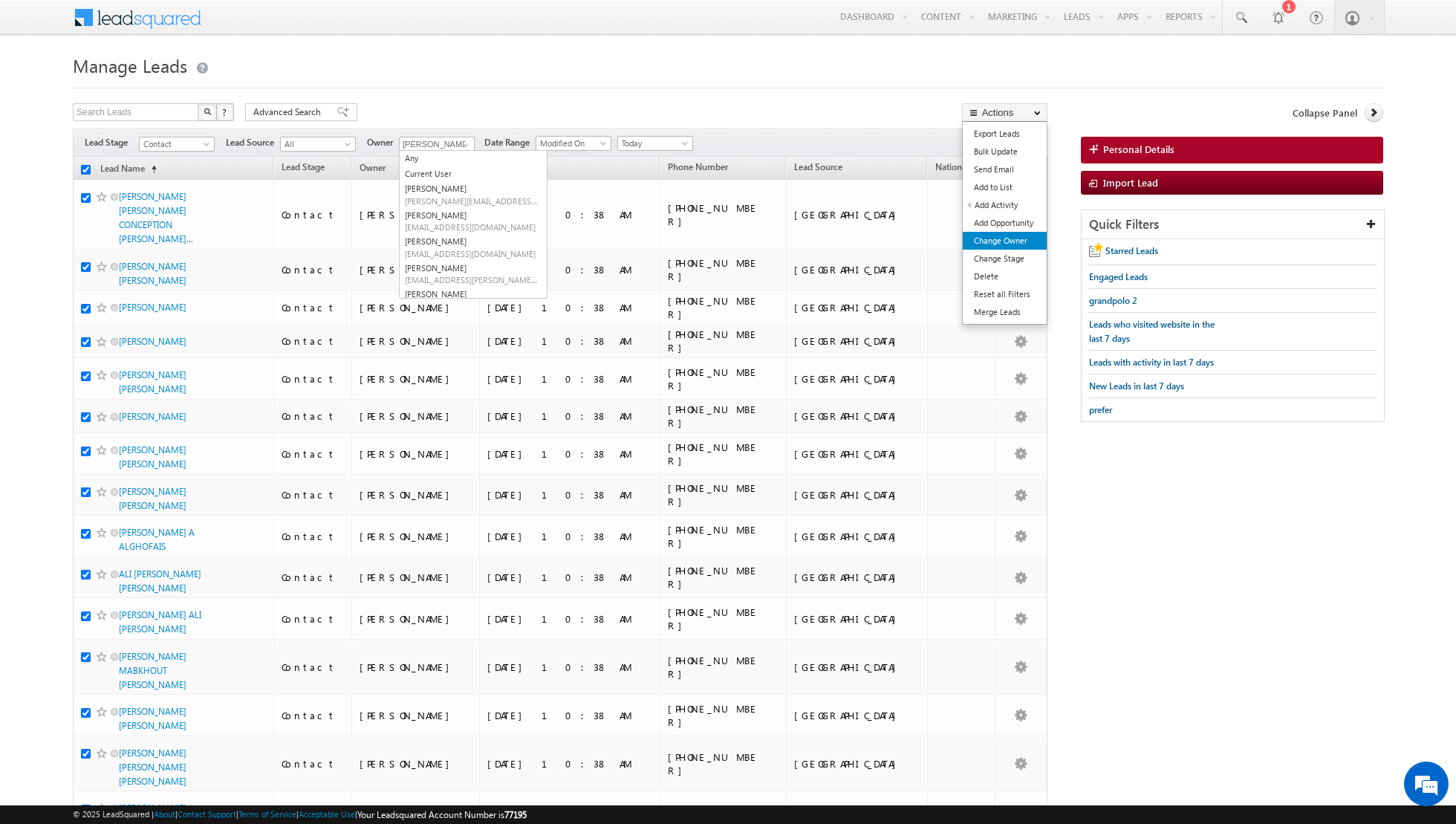
click at [990, 243] on link "Change Owner" at bounding box center [1004, 240] width 84 height 18
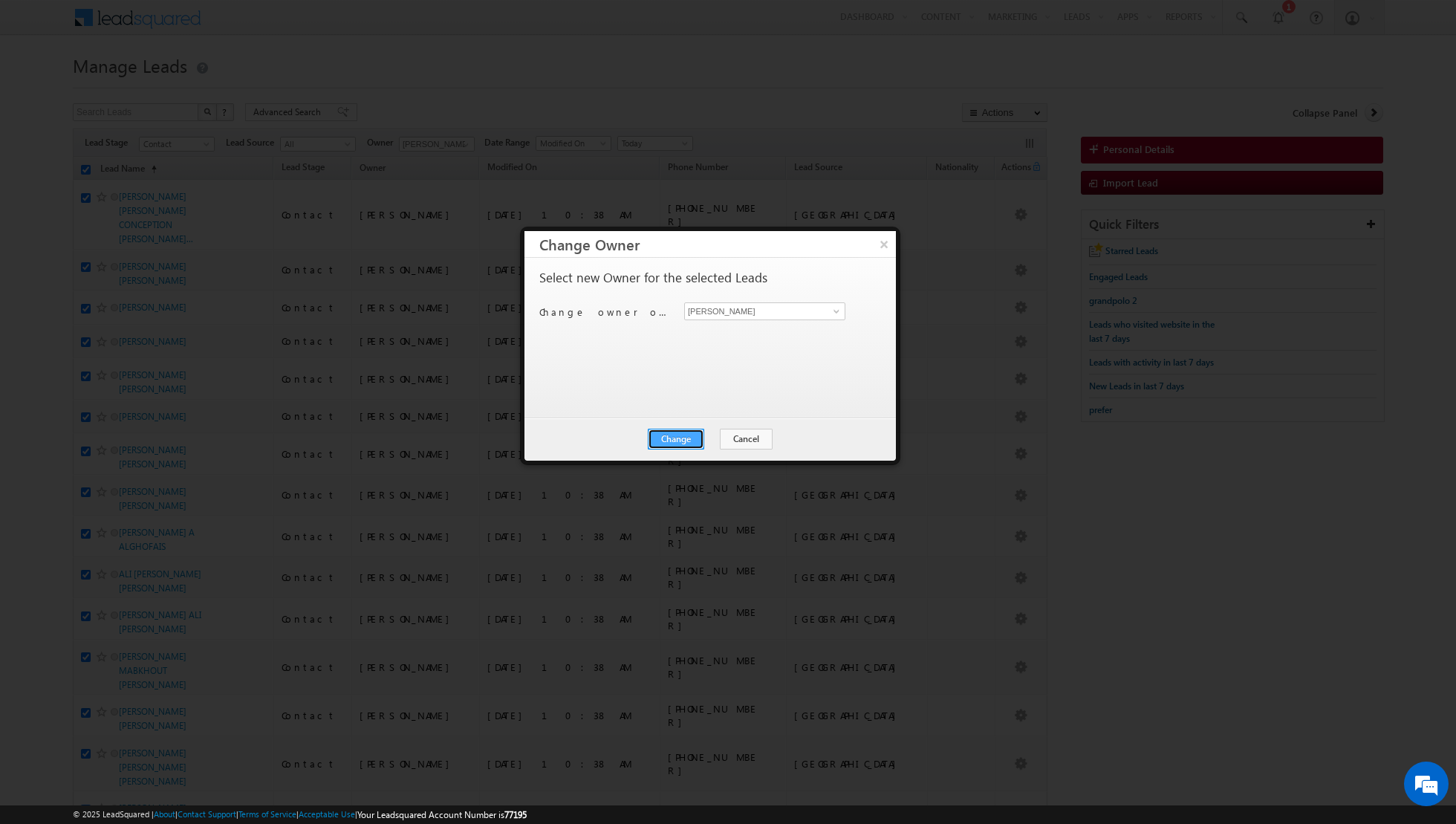
click at [676, 440] on button "Change" at bounding box center [676, 438] width 57 height 21
click at [724, 437] on button "Close" at bounding box center [712, 438] width 48 height 21
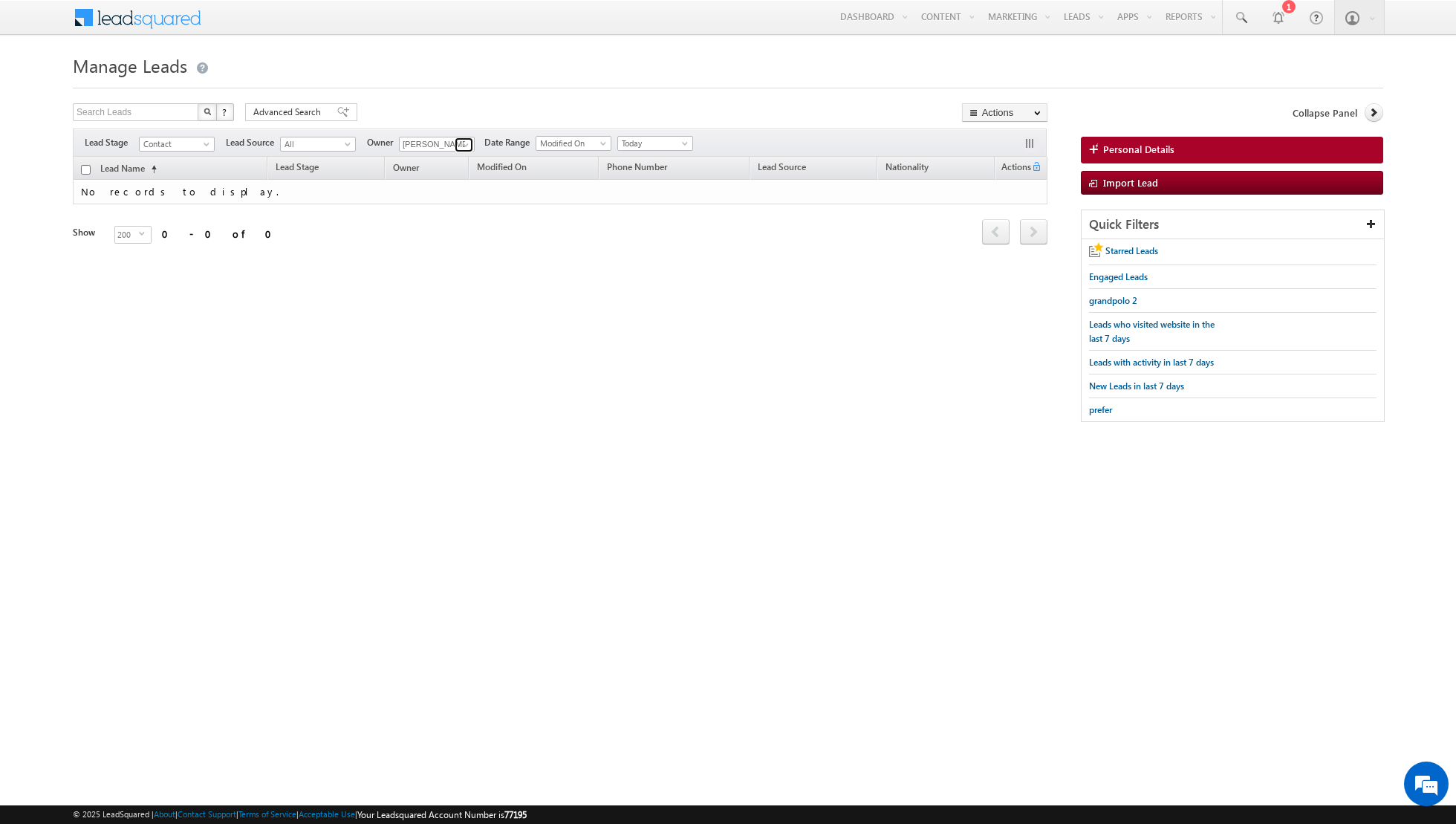
click at [465, 144] on span at bounding box center [465, 144] width 12 height 12
click at [431, 286] on span "[EMAIL_ADDRESS][PERSON_NAME][DOMAIN_NAME]" at bounding box center [471, 290] width 134 height 11
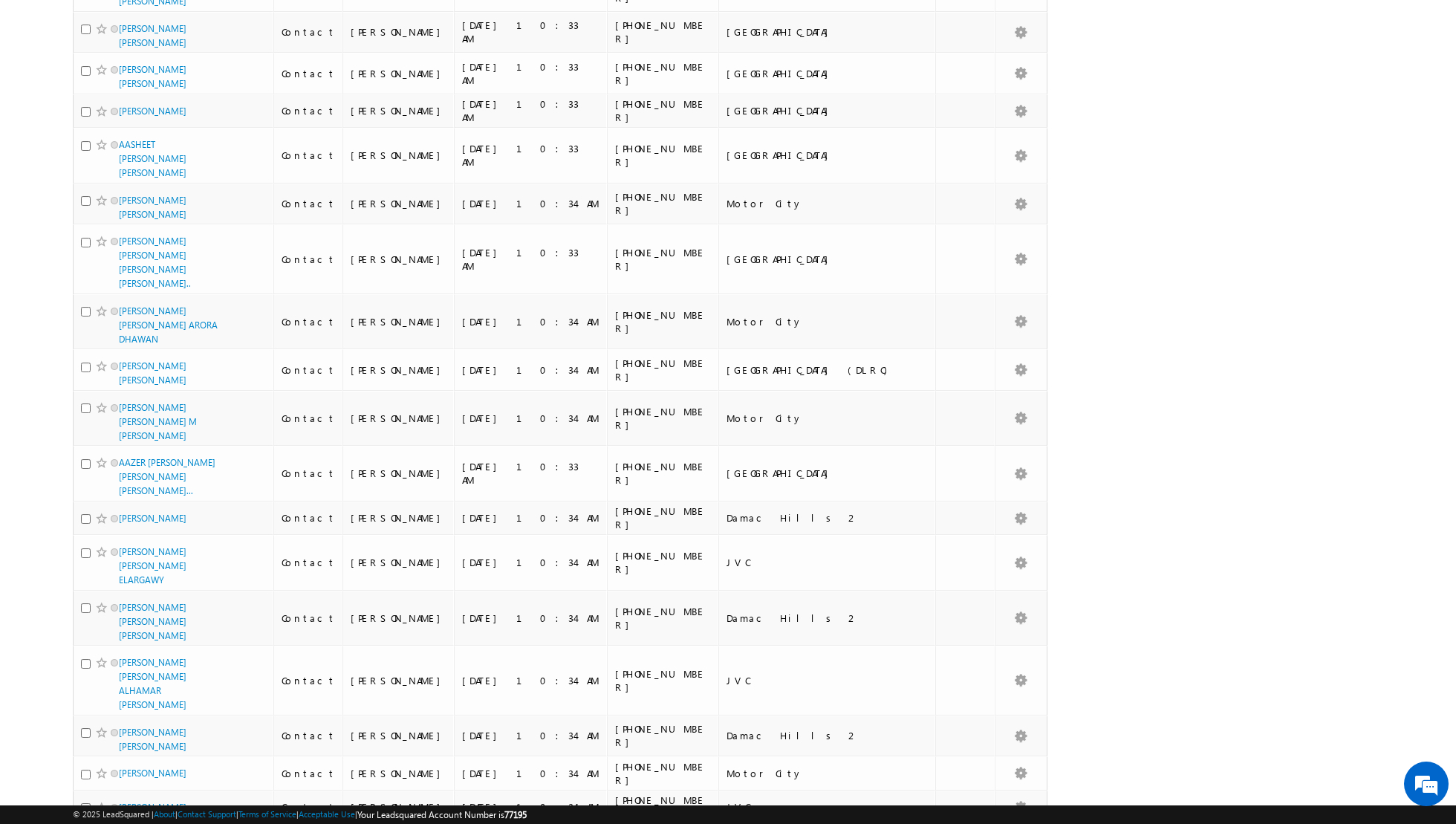
scroll to position [0, 0]
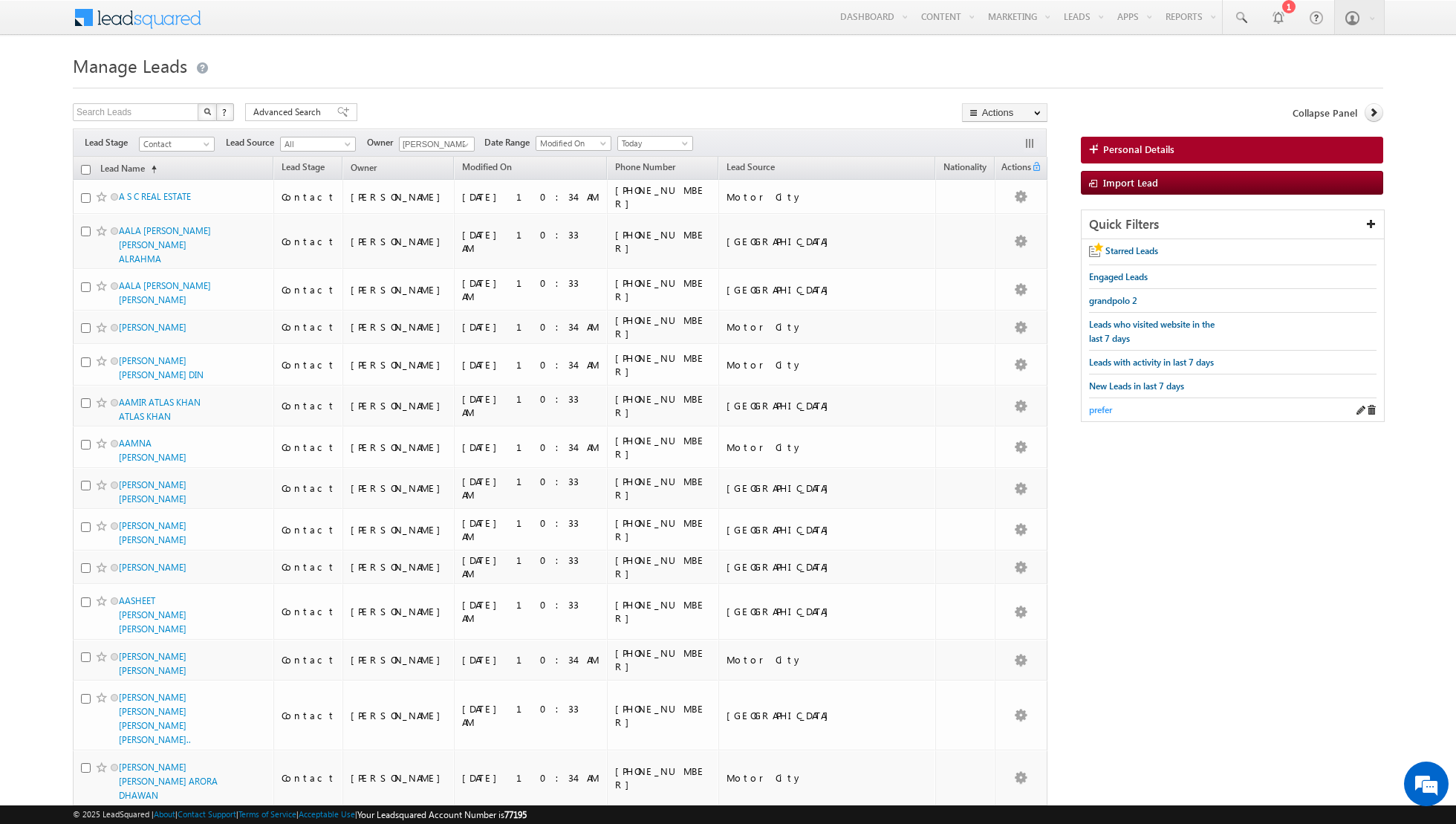
click at [1099, 404] on span "prefer" at bounding box center [1101, 409] width 23 height 11
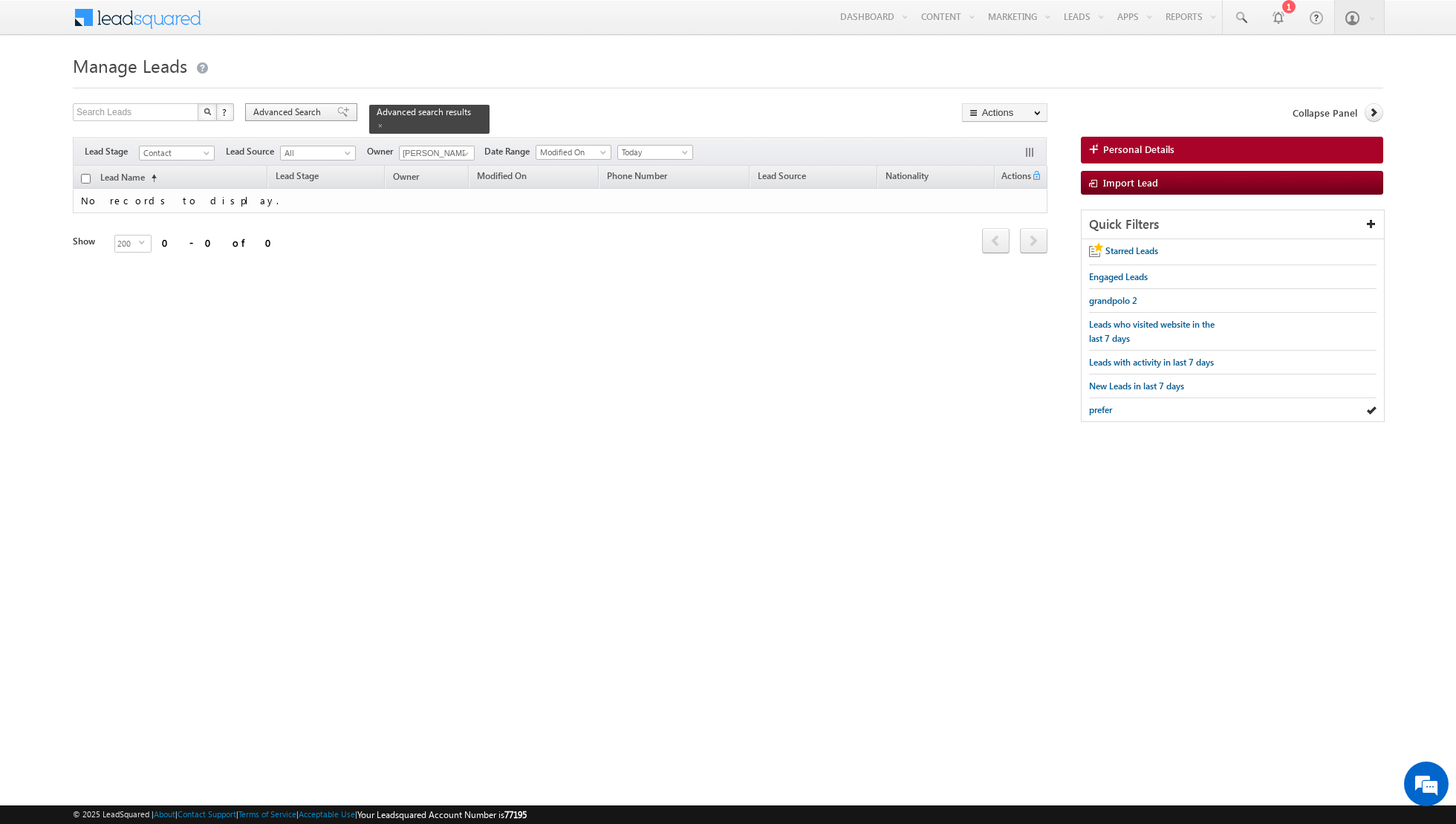
click at [339, 113] on span at bounding box center [344, 112] width 12 height 11
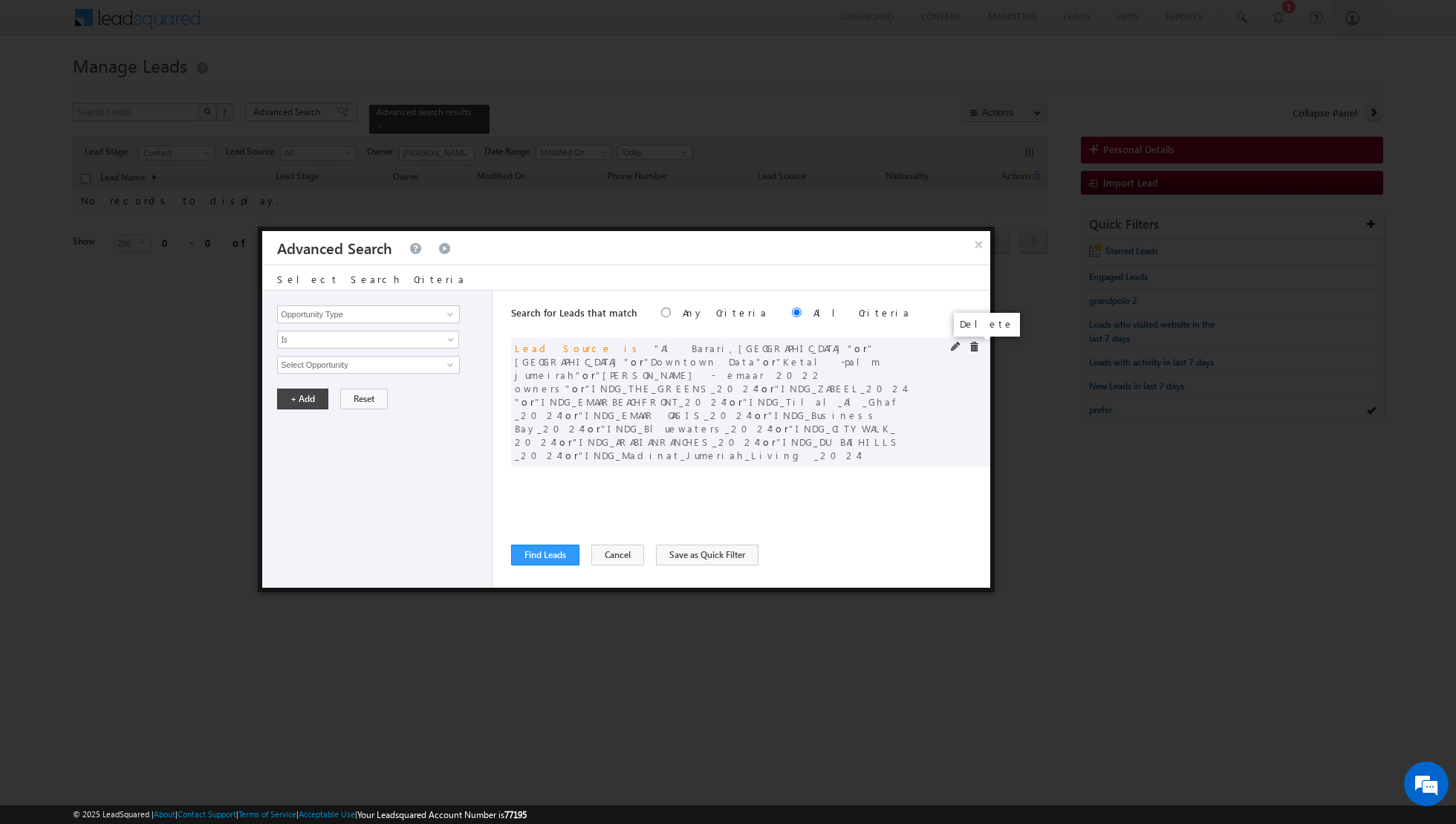
click at [975, 347] on span at bounding box center [974, 347] width 11 height 11
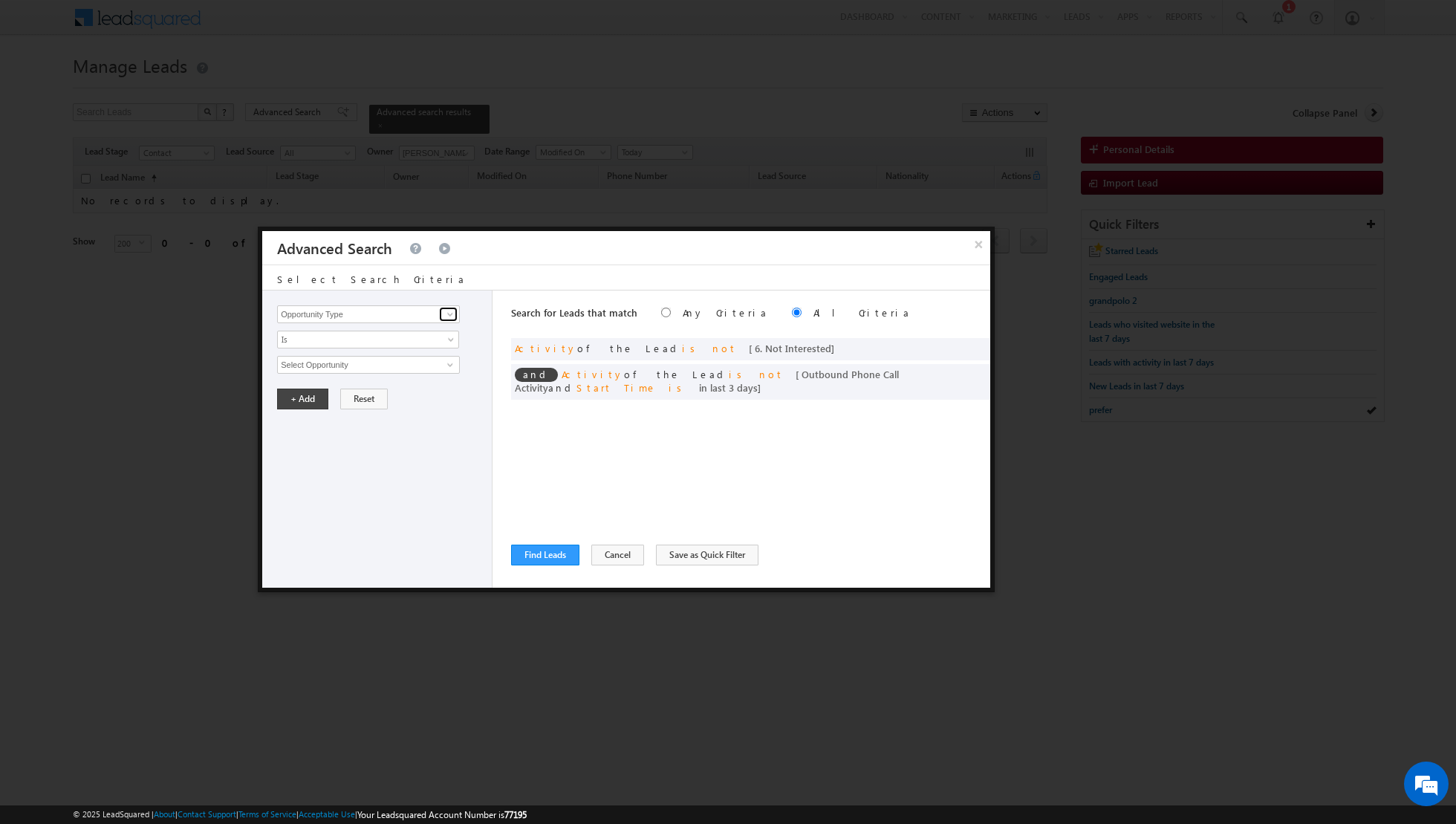
click at [446, 315] on span at bounding box center [450, 314] width 12 height 12
click at [953, 369] on span at bounding box center [955, 373] width 11 height 11
click at [419, 460] on input "3" at bounding box center [412, 466] width 93 height 18
click at [287, 507] on button "+ Add" at bounding box center [303, 506] width 52 height 21
click at [456, 320] on link at bounding box center [448, 313] width 19 height 15
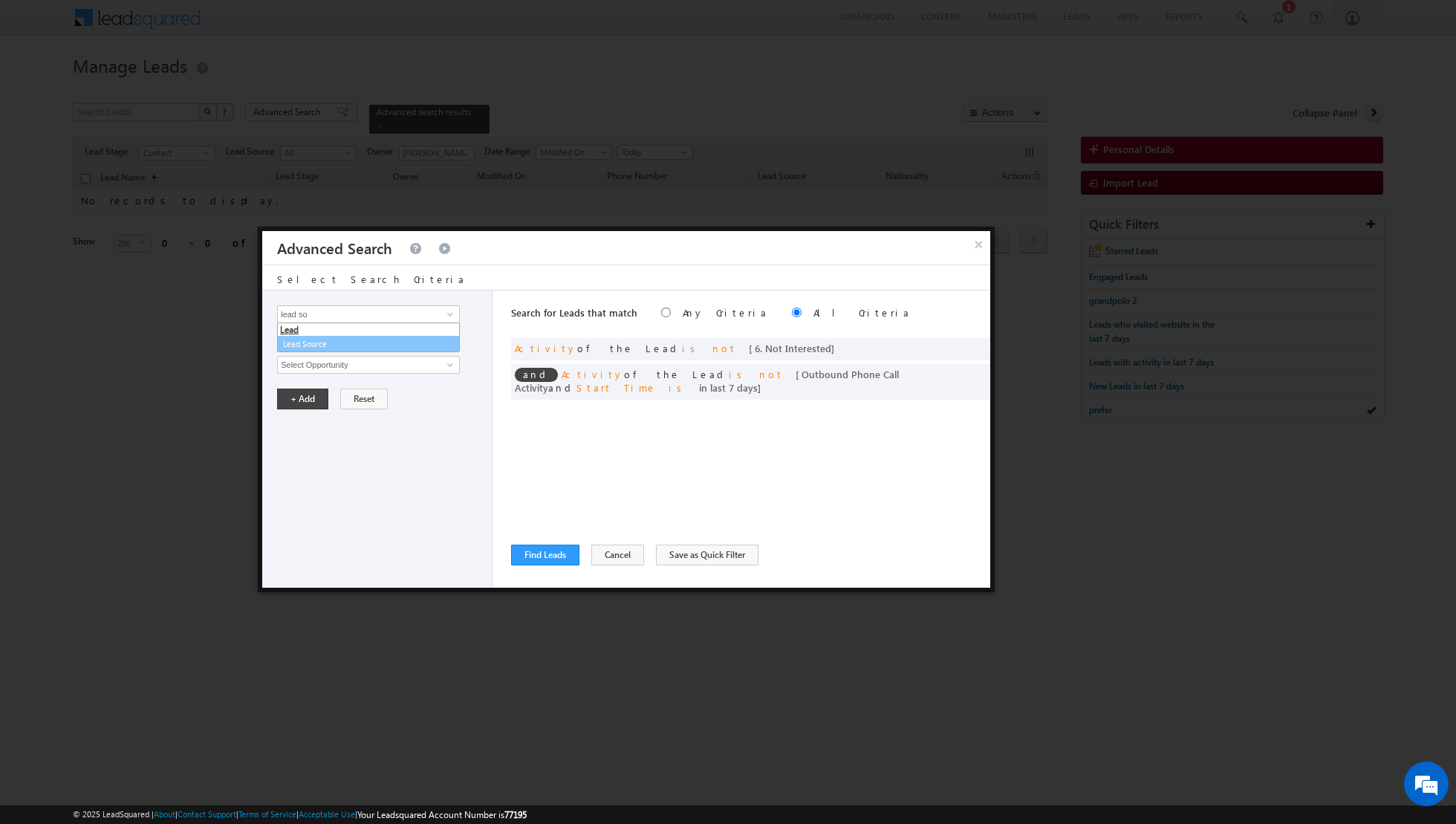
click at [358, 347] on link "Lead Source" at bounding box center [368, 345] width 182 height 18
click at [447, 360] on span "select" at bounding box center [452, 363] width 12 height 7
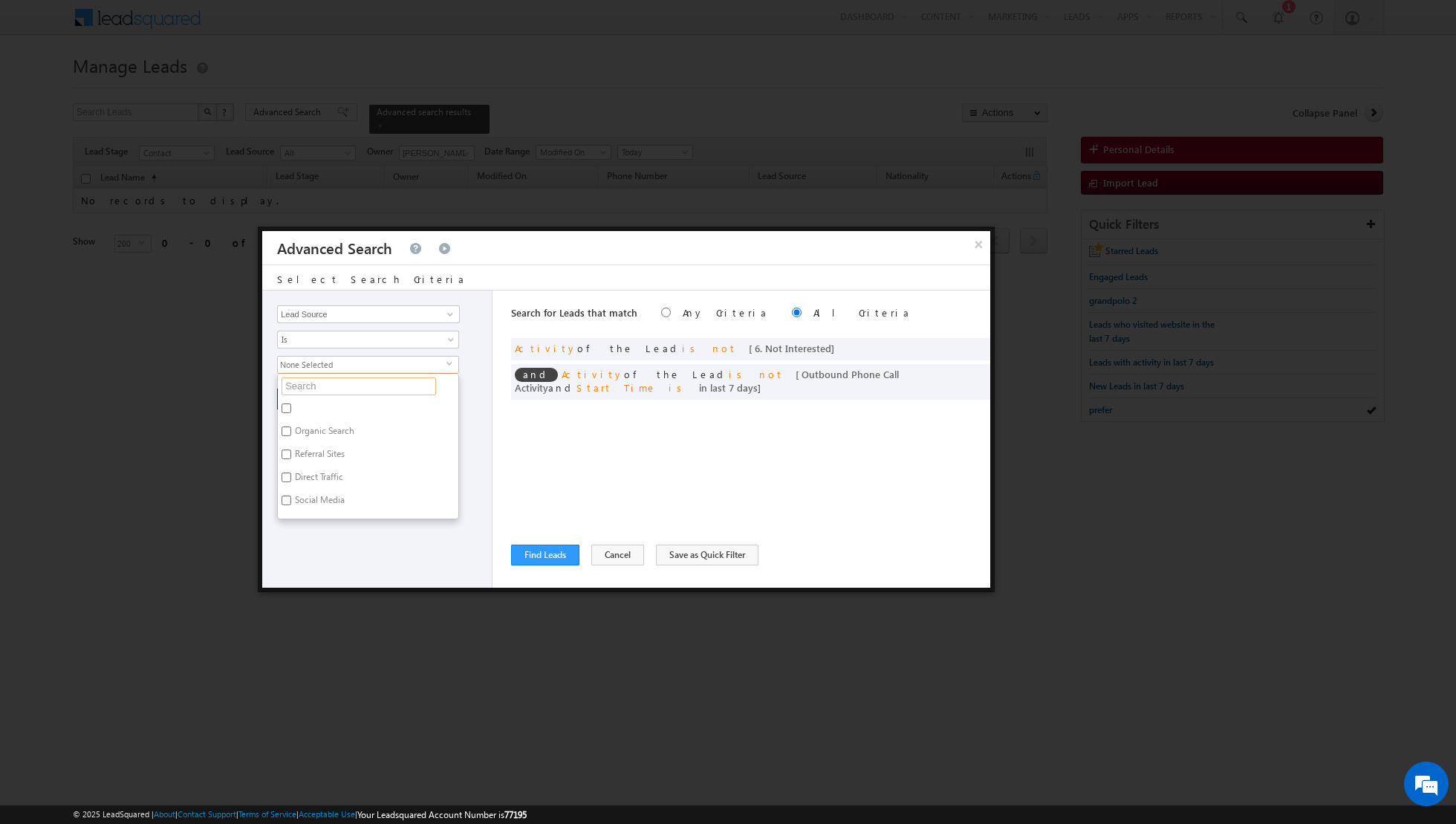
click at [381, 381] on input "text" at bounding box center [358, 387] width 154 height 18
click at [291, 408] on label "[GEOGRAPHIC_DATA]" at bounding box center [336, 411] width 116 height 23
click at [291, 408] on input "[GEOGRAPHIC_DATA]" at bounding box center [286, 408] width 10 height 10
click at [353, 541] on div "Opportunity Type Lead Activity Task Sales Group Prospect Id Address 1 Address 2…" at bounding box center [378, 439] width 230 height 297
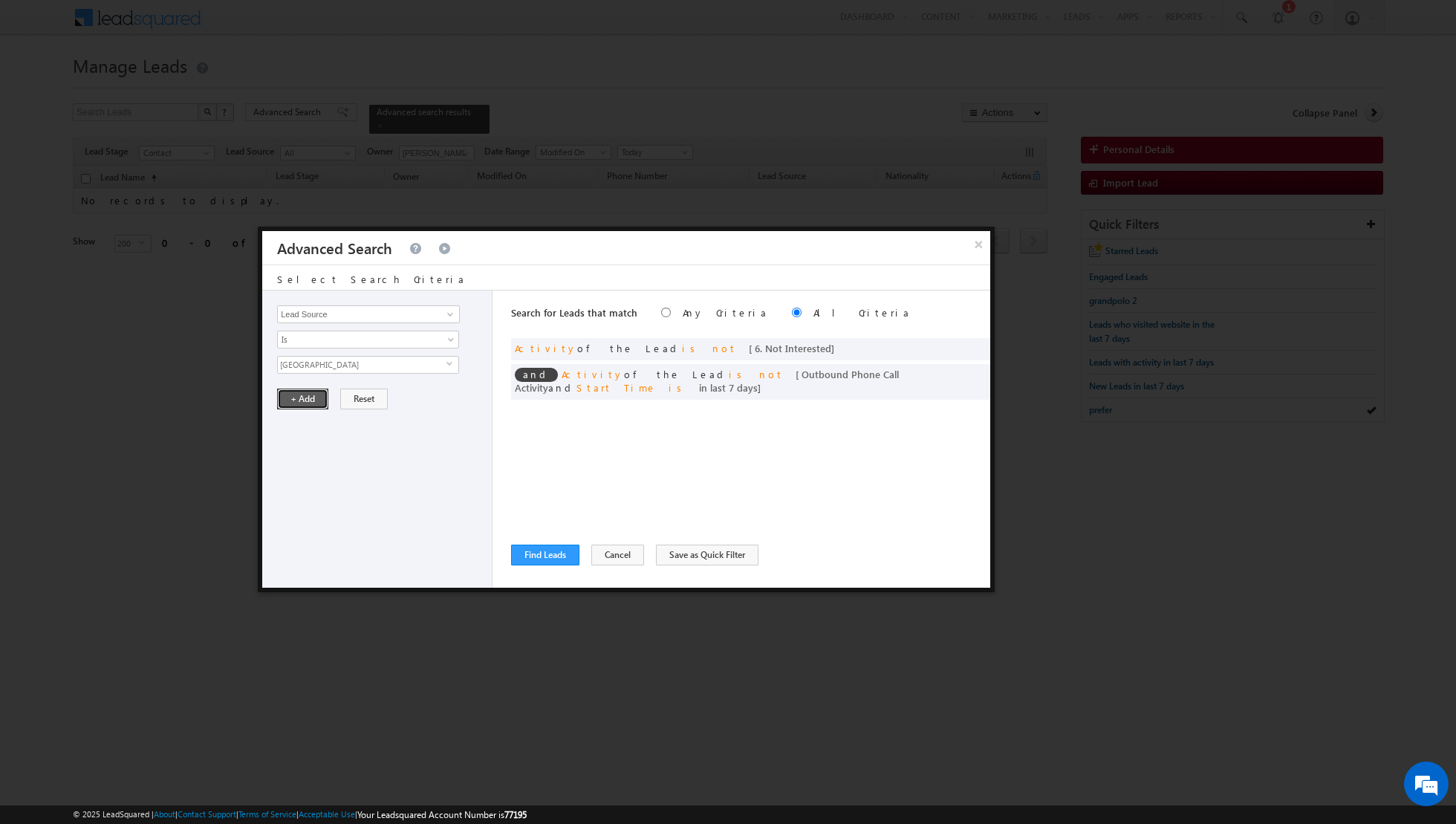
click at [303, 399] on button "+ Add" at bounding box center [303, 398] width 52 height 21
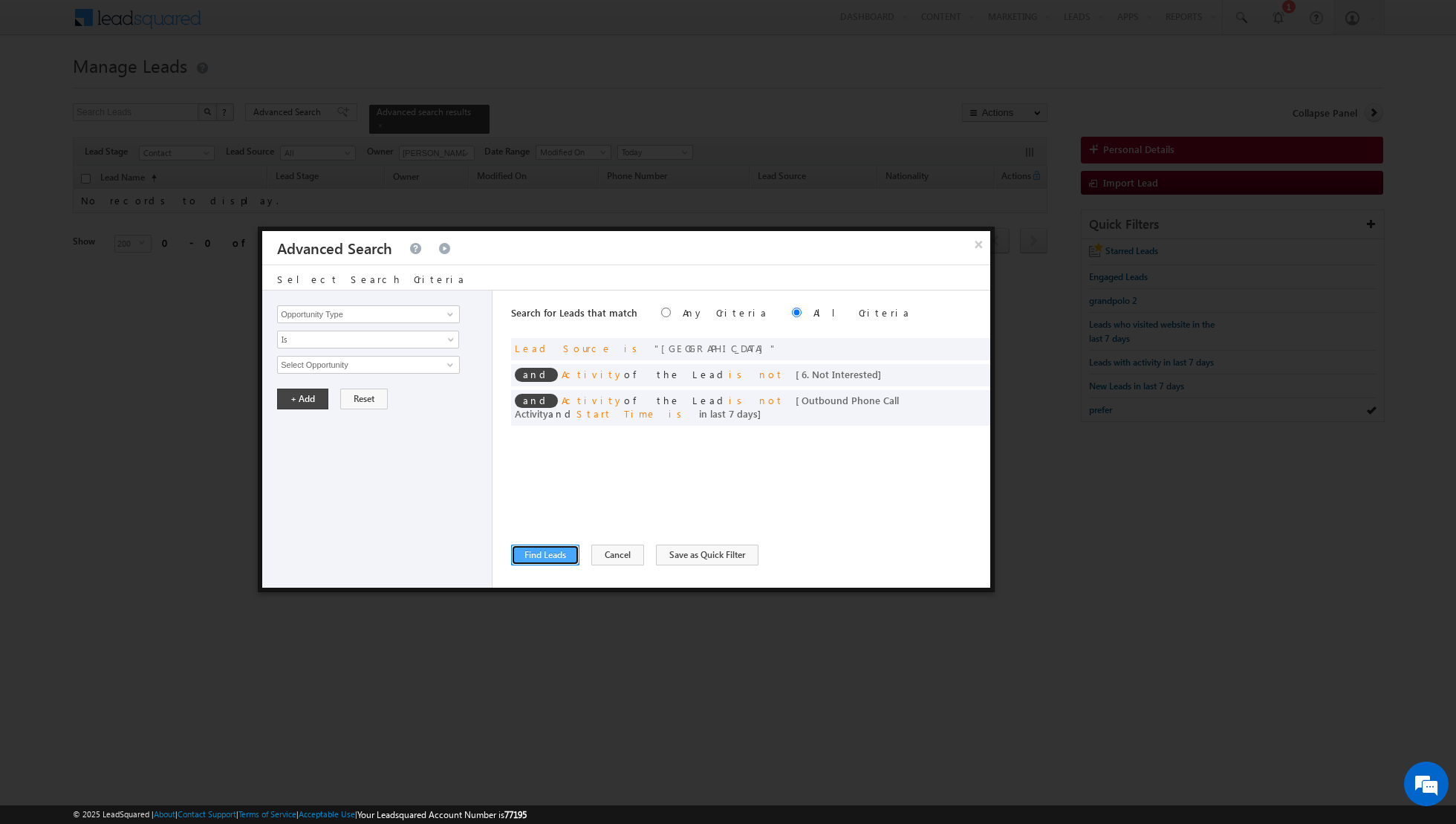
click at [528, 553] on button "Find Leads" at bounding box center [546, 555] width 68 height 21
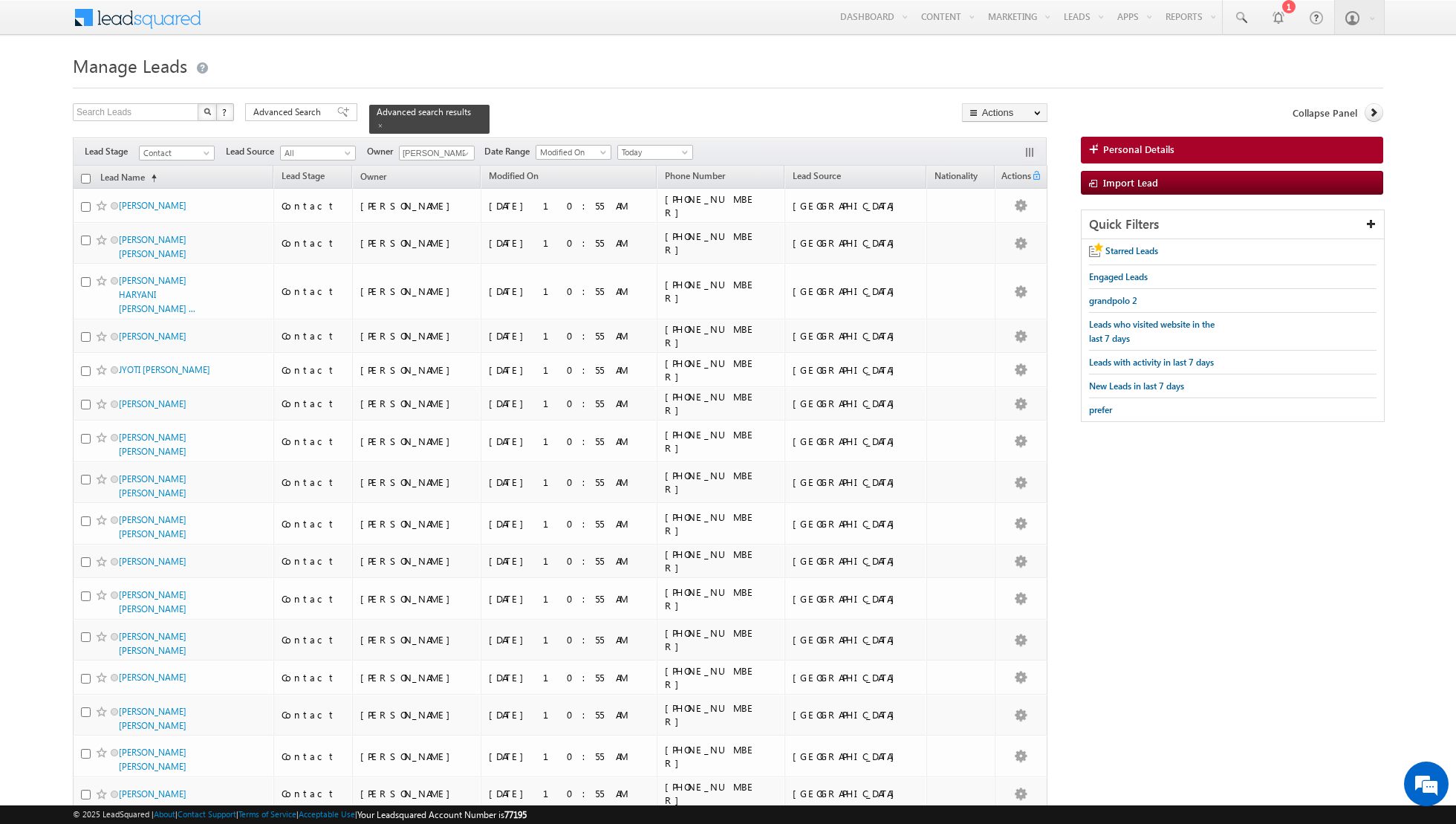
click at [85, 176] on input "checkbox" at bounding box center [86, 179] width 10 height 10
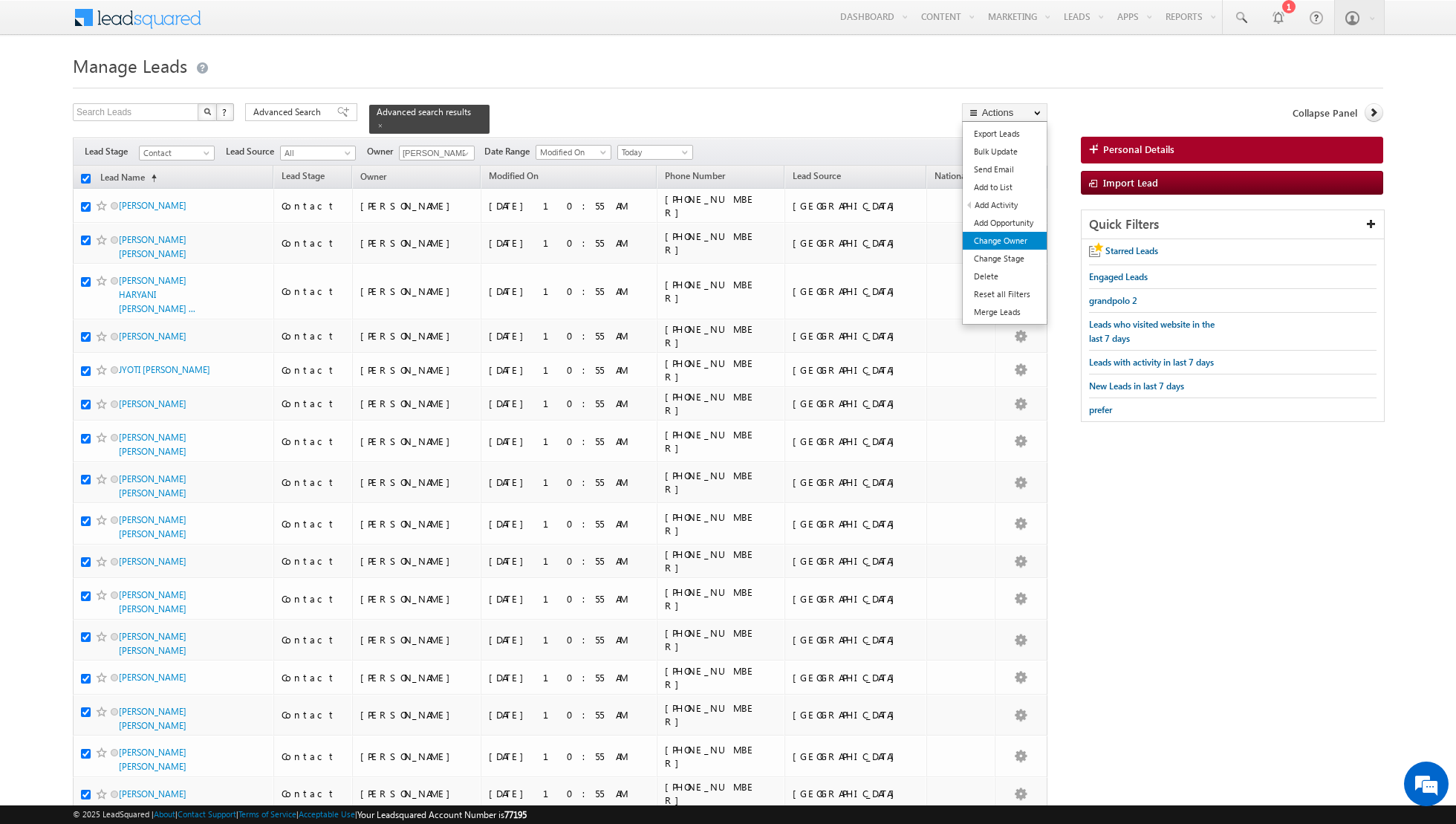
click at [1014, 241] on link "Change Owner" at bounding box center [1004, 240] width 84 height 18
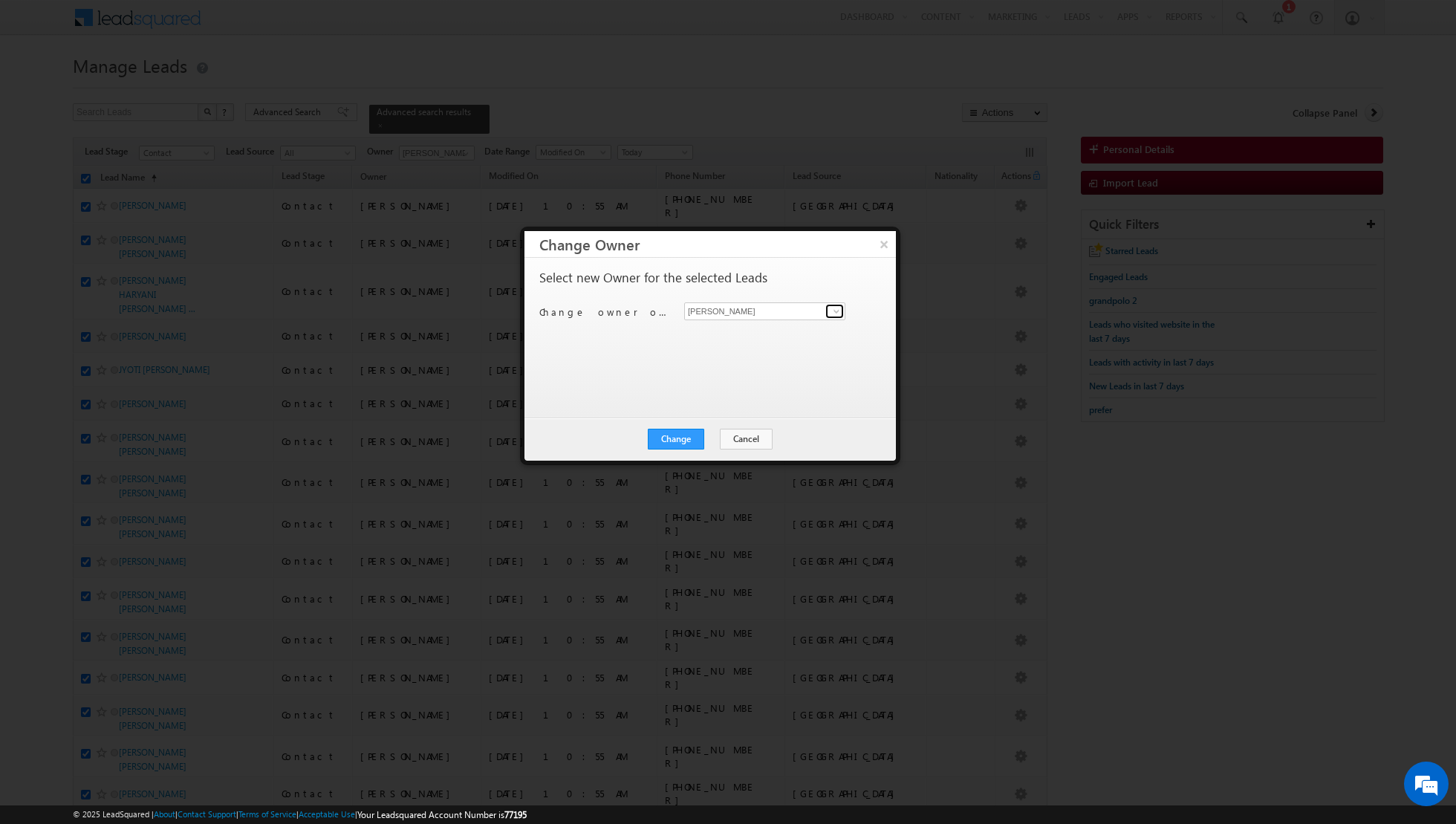
click at [837, 312] on span at bounding box center [836, 311] width 12 height 12
click at [779, 336] on span "[PERSON_NAME][EMAIL_ADDRESS][DOMAIN_NAME]" at bounding box center [756, 339] width 134 height 11
click at [675, 436] on button "Change" at bounding box center [676, 438] width 57 height 21
click at [716, 435] on button "Close" at bounding box center [712, 438] width 48 height 21
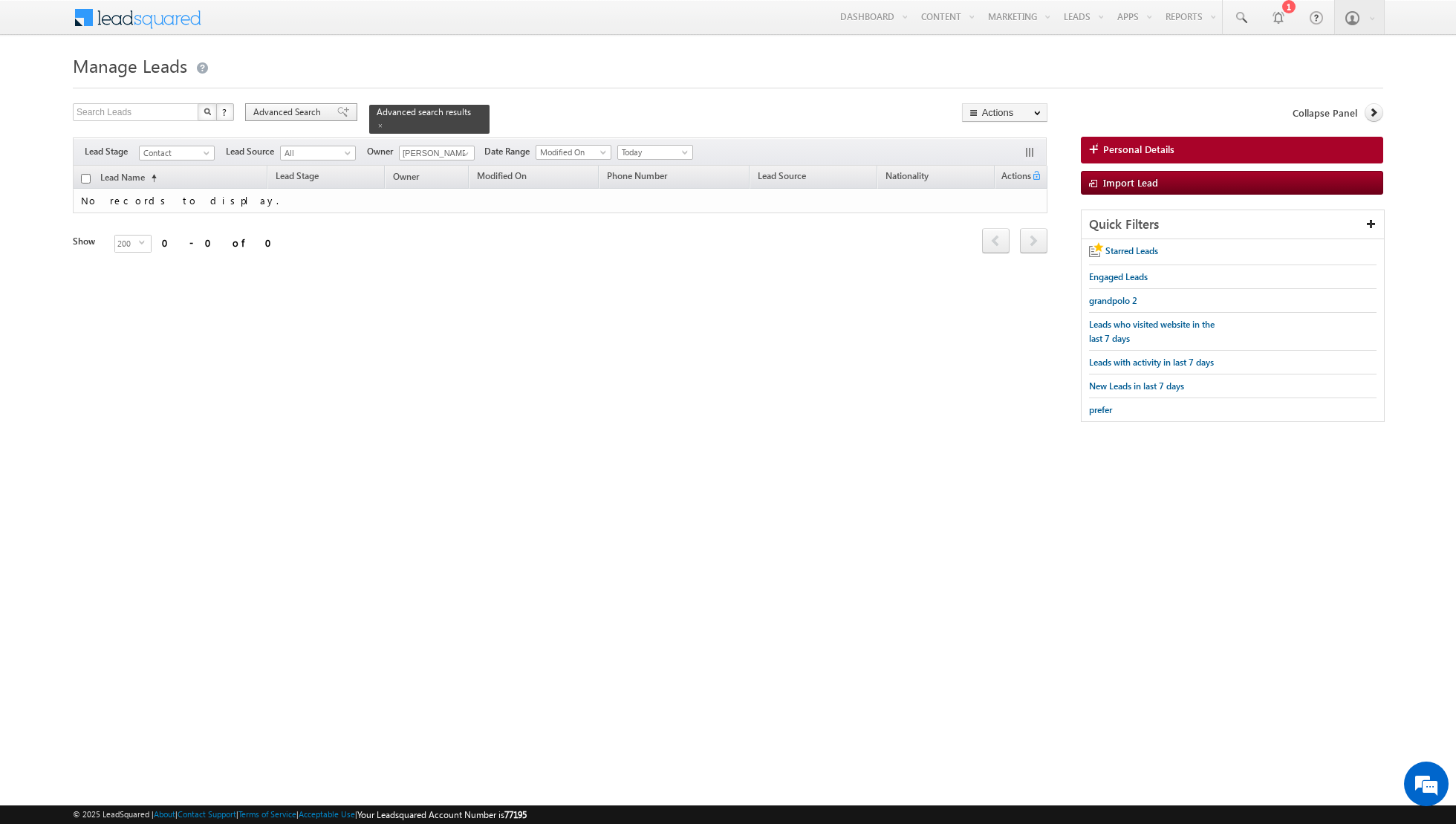
click at [338, 115] on span at bounding box center [344, 112] width 12 height 11
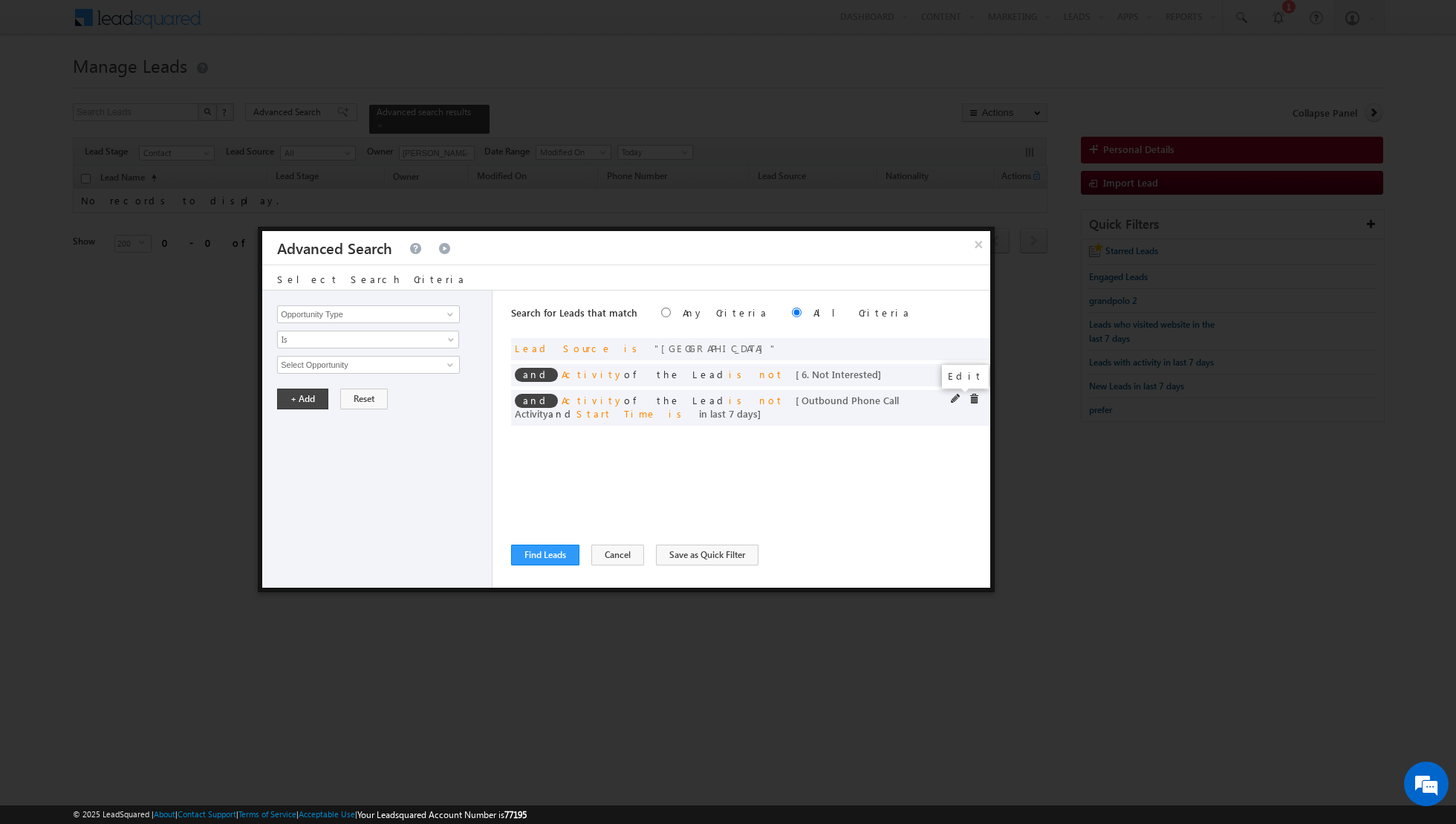
click at [950, 396] on span at bounding box center [955, 398] width 11 height 11
click at [404, 461] on input "7" at bounding box center [412, 466] width 93 height 18
click at [294, 507] on button "+ Add" at bounding box center [303, 506] width 52 height 21
click at [533, 551] on button "Find Leads" at bounding box center [546, 555] width 68 height 21
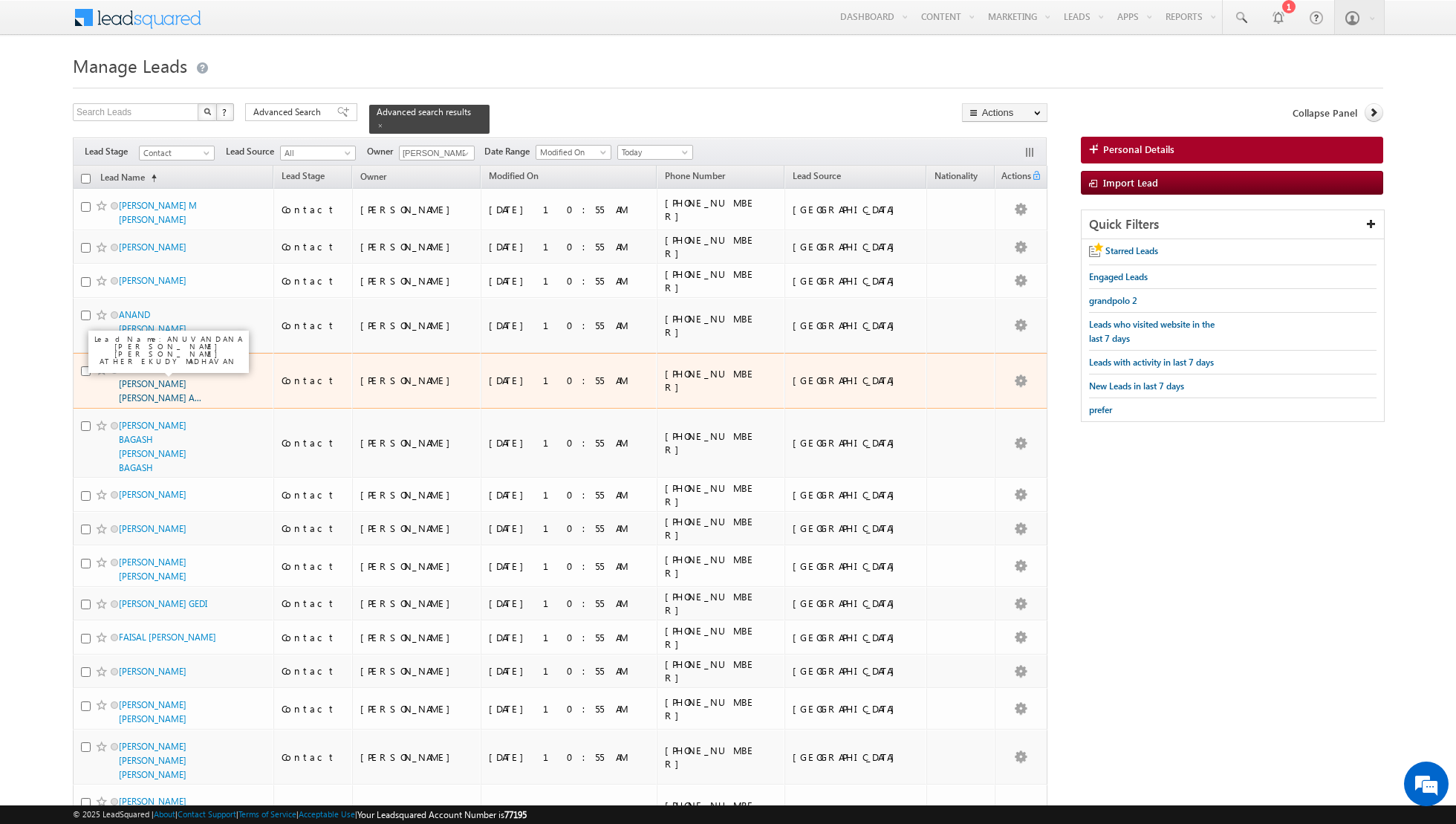
click at [166, 372] on link "ANUVANDANA NANDANAN NAIR NANDANAN NAIR A..." at bounding box center [160, 384] width 82 height 39
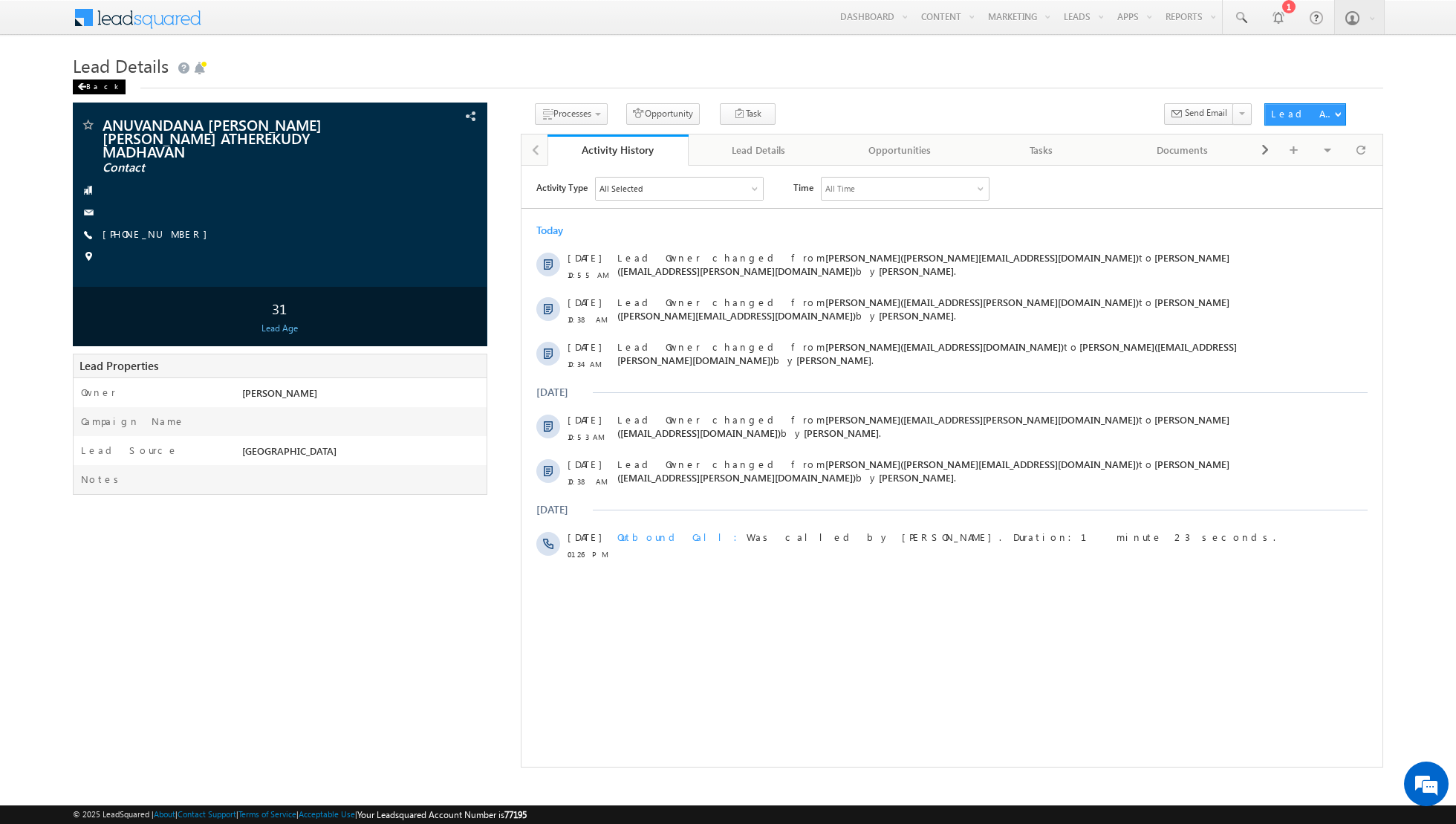
click at [92, 84] on div "Back" at bounding box center [100, 86] width 53 height 15
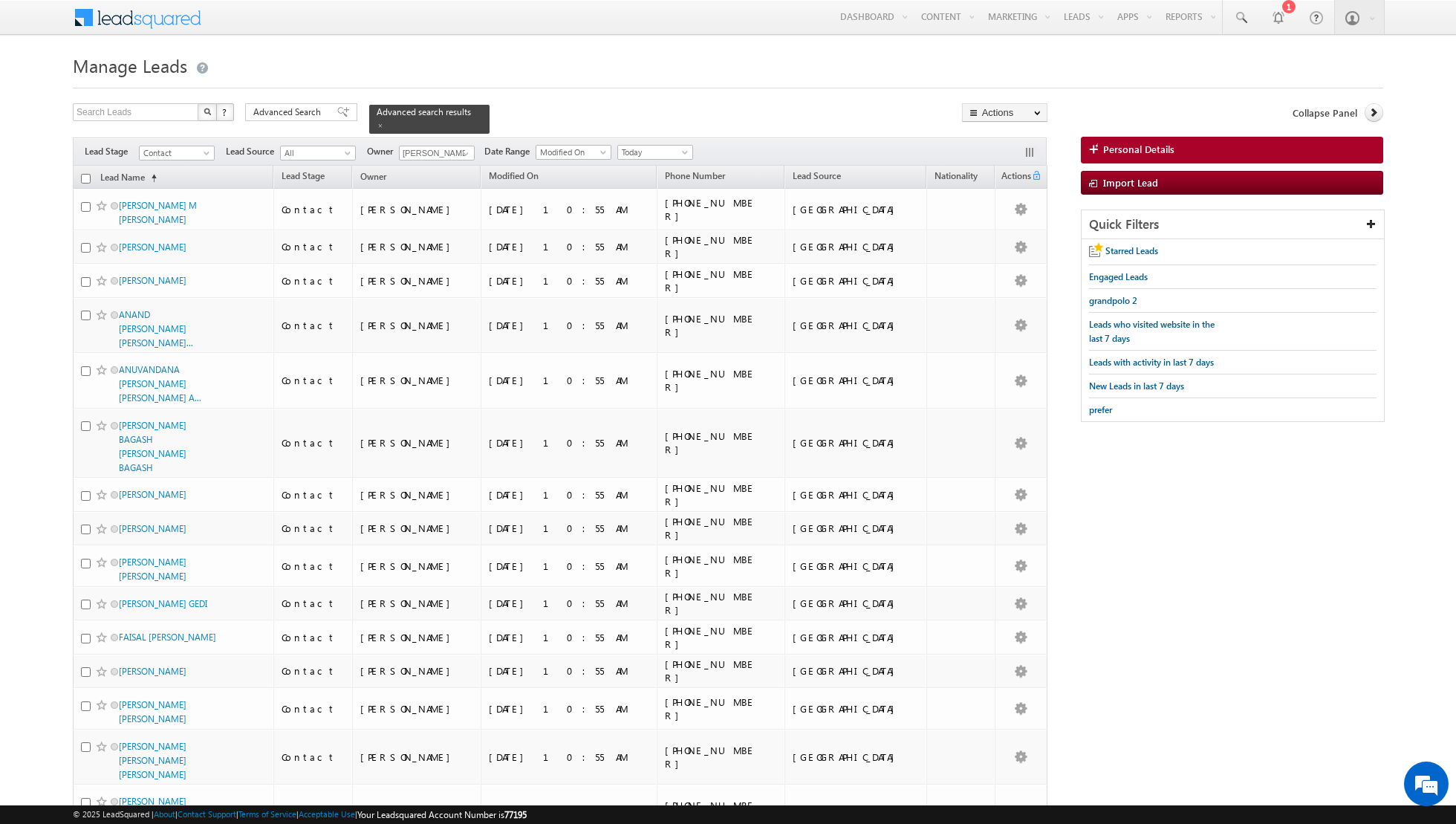
click at [83, 176] on input "checkbox" at bounding box center [86, 179] width 10 height 10
checkbox input "true"
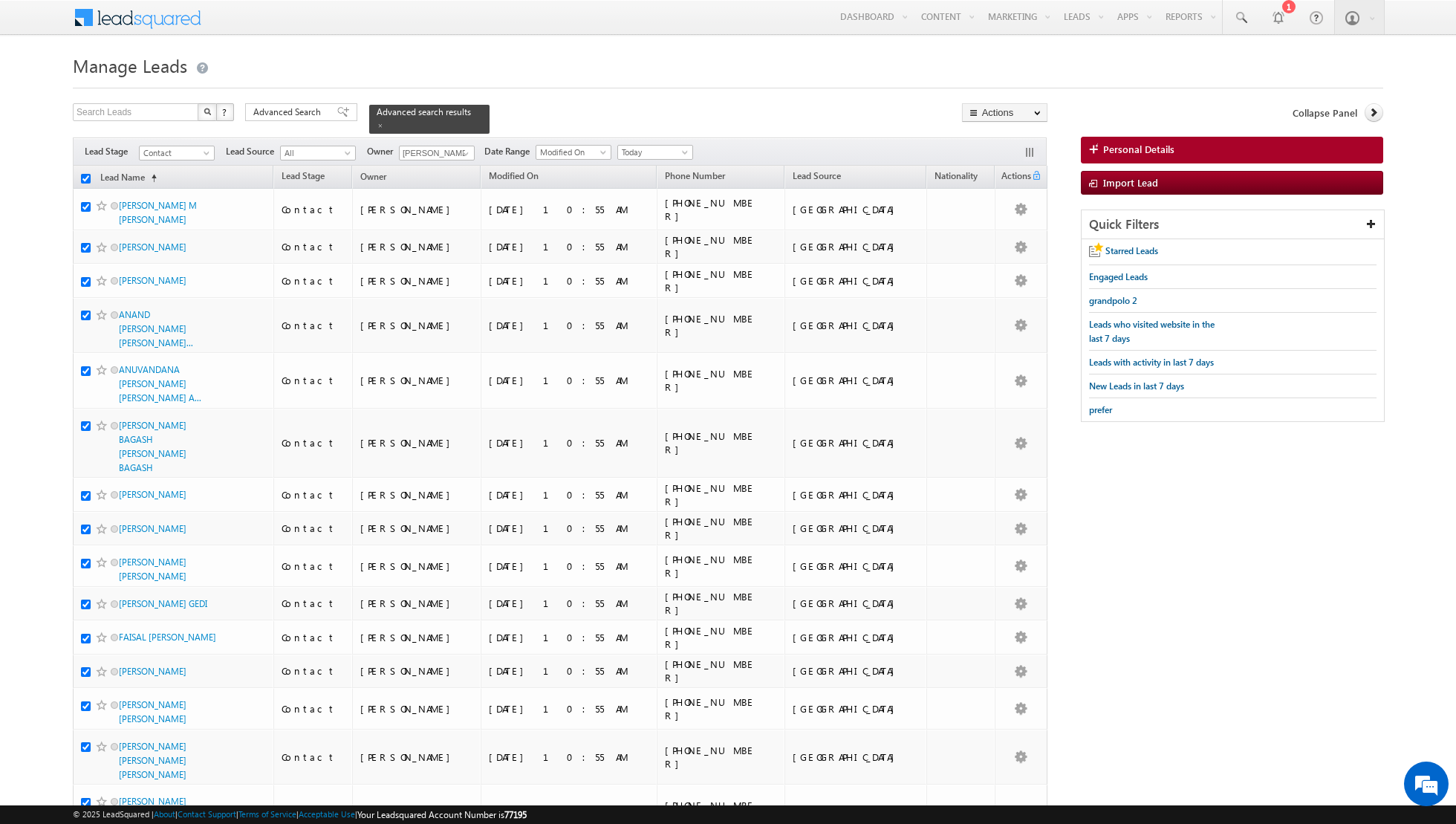
checkbox input "true"
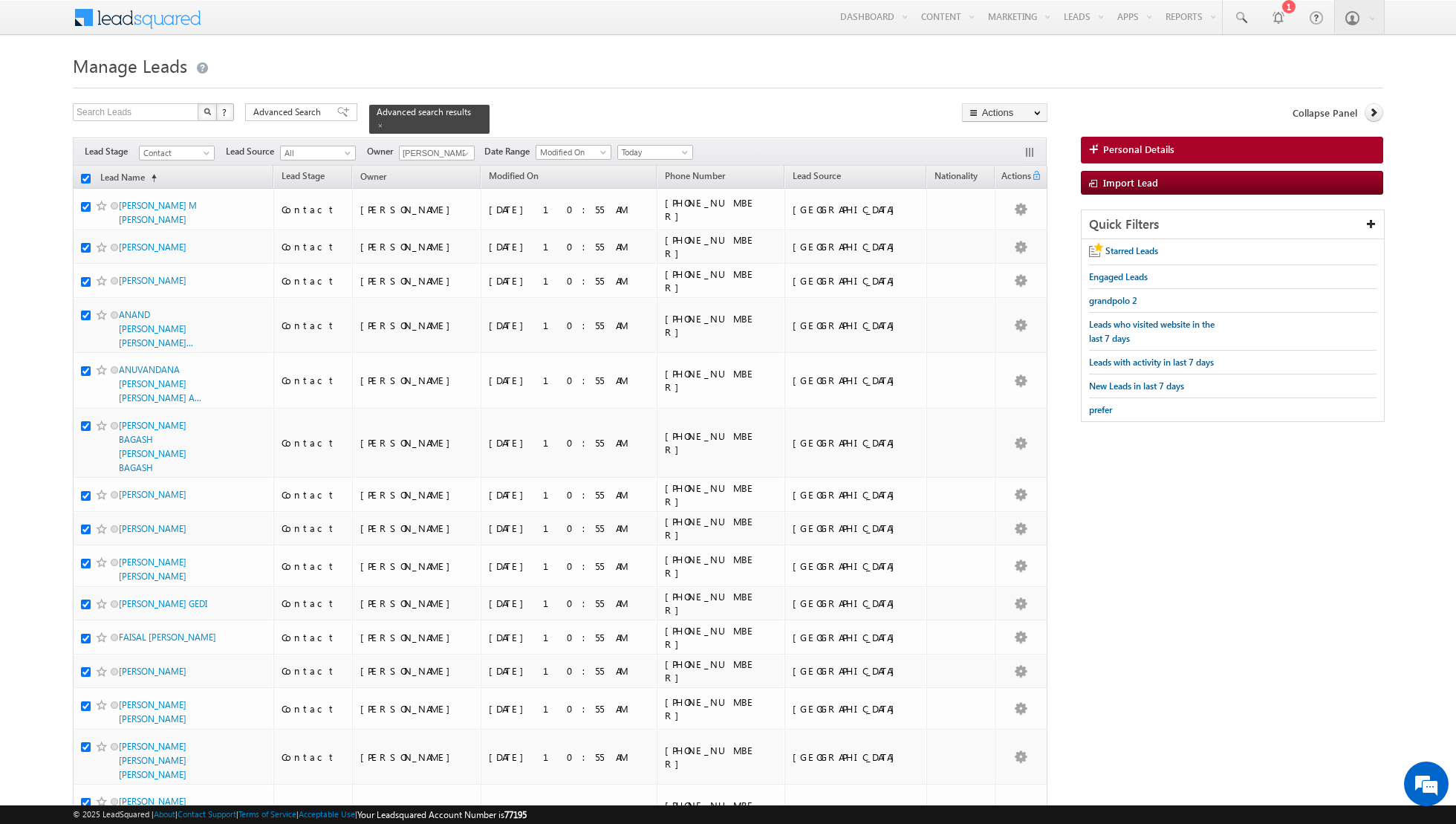
checkbox input "true"
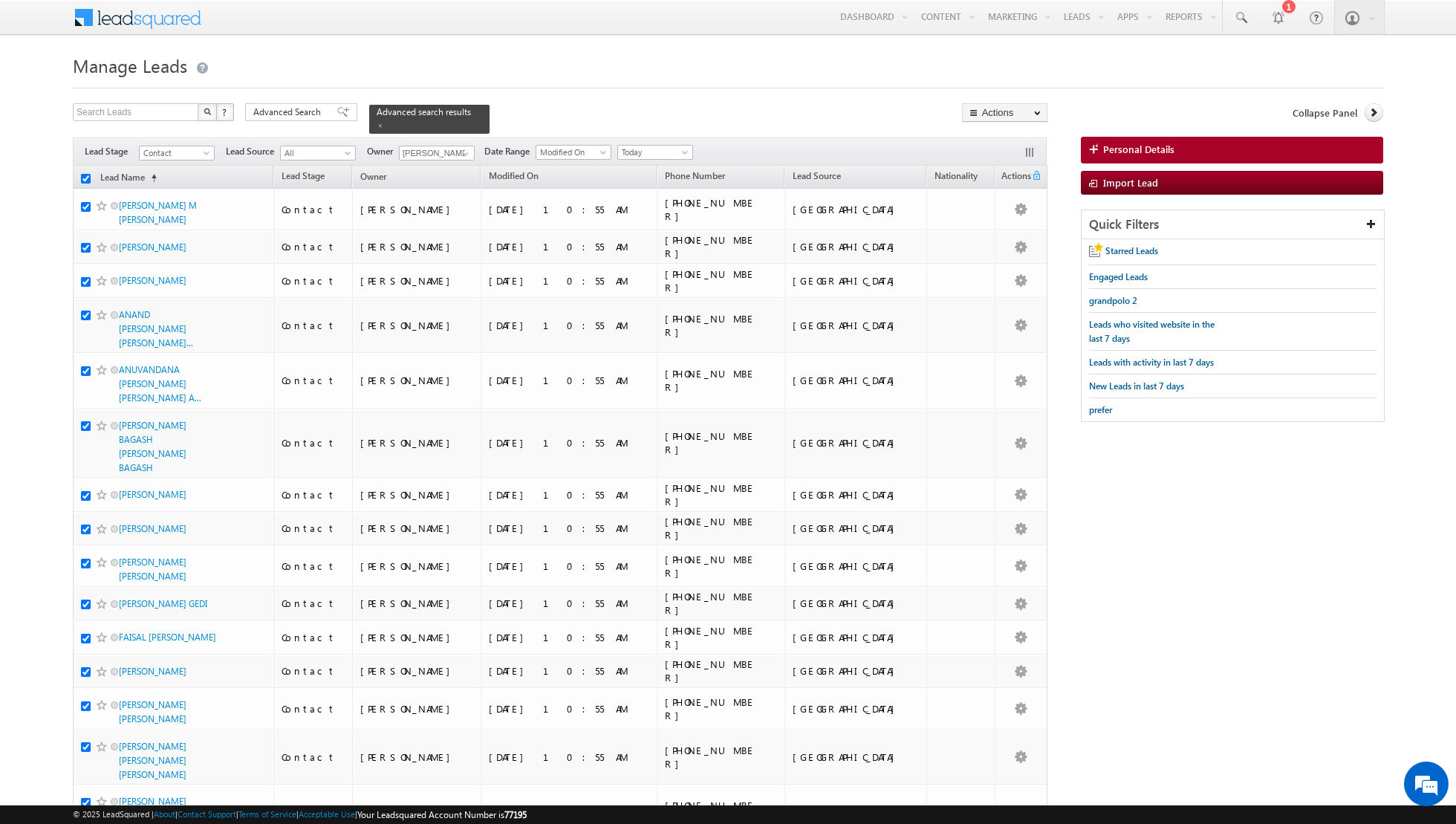
checkbox input "true"
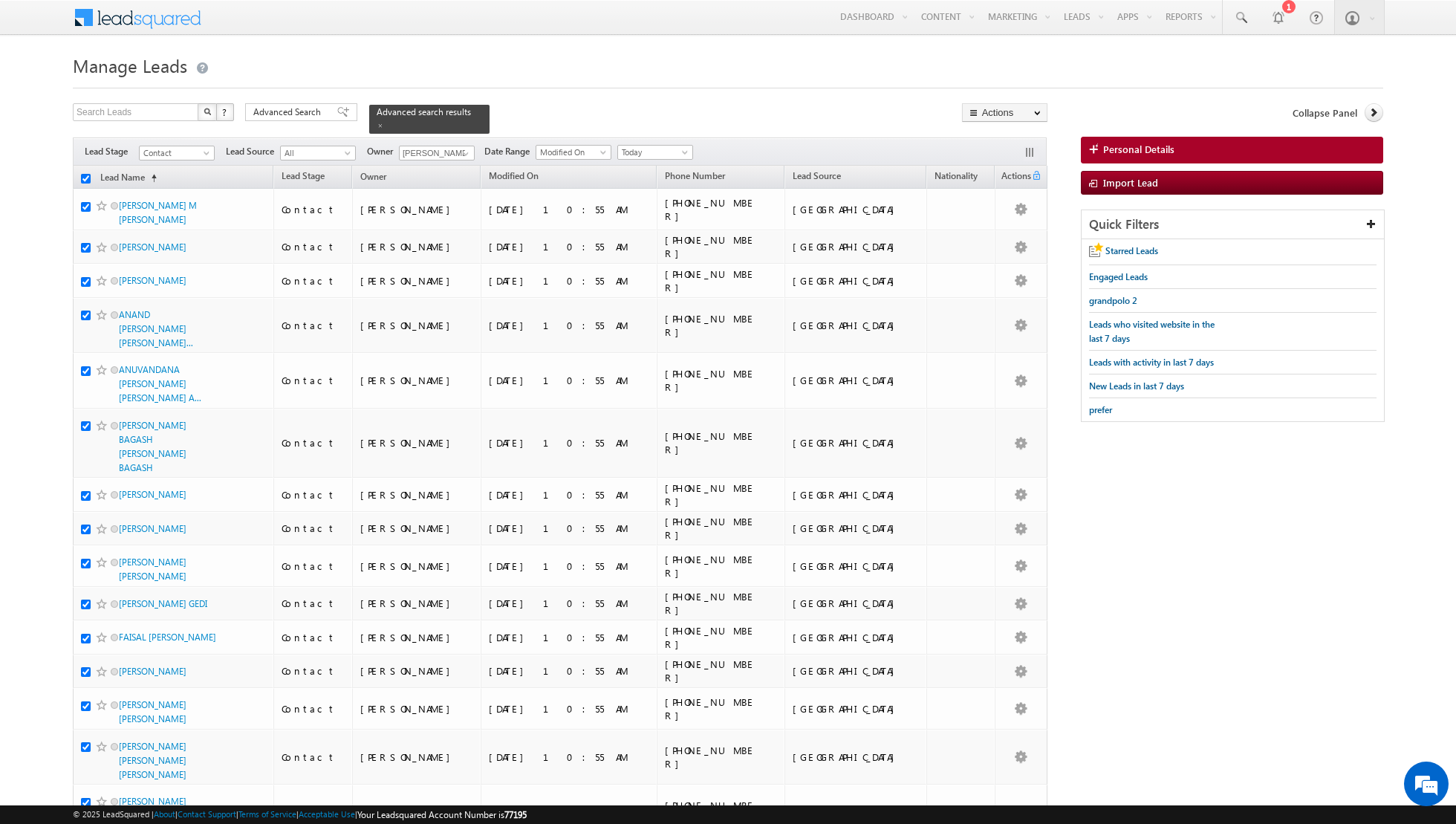
checkbox input "true"
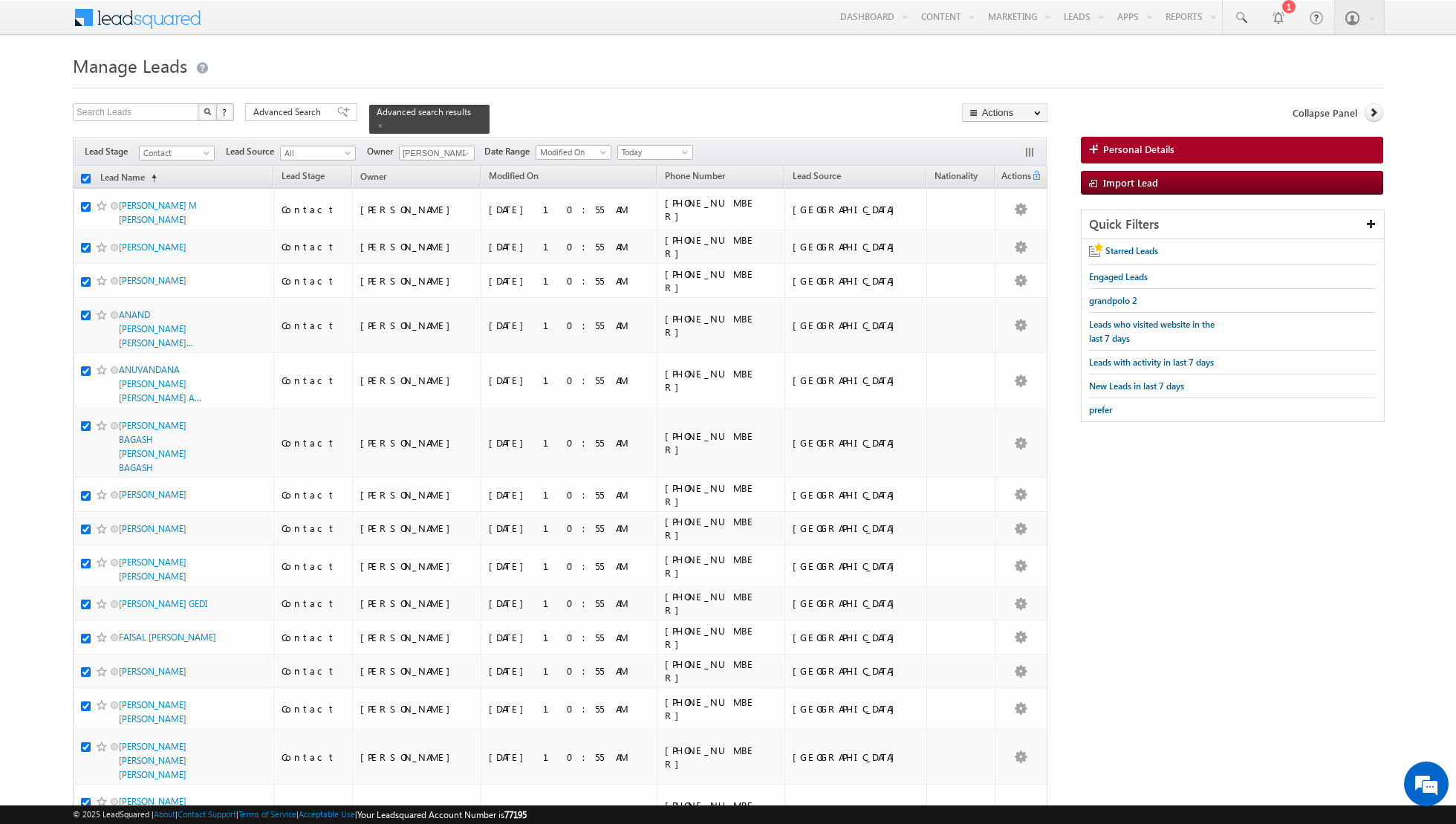
checkbox input "true"
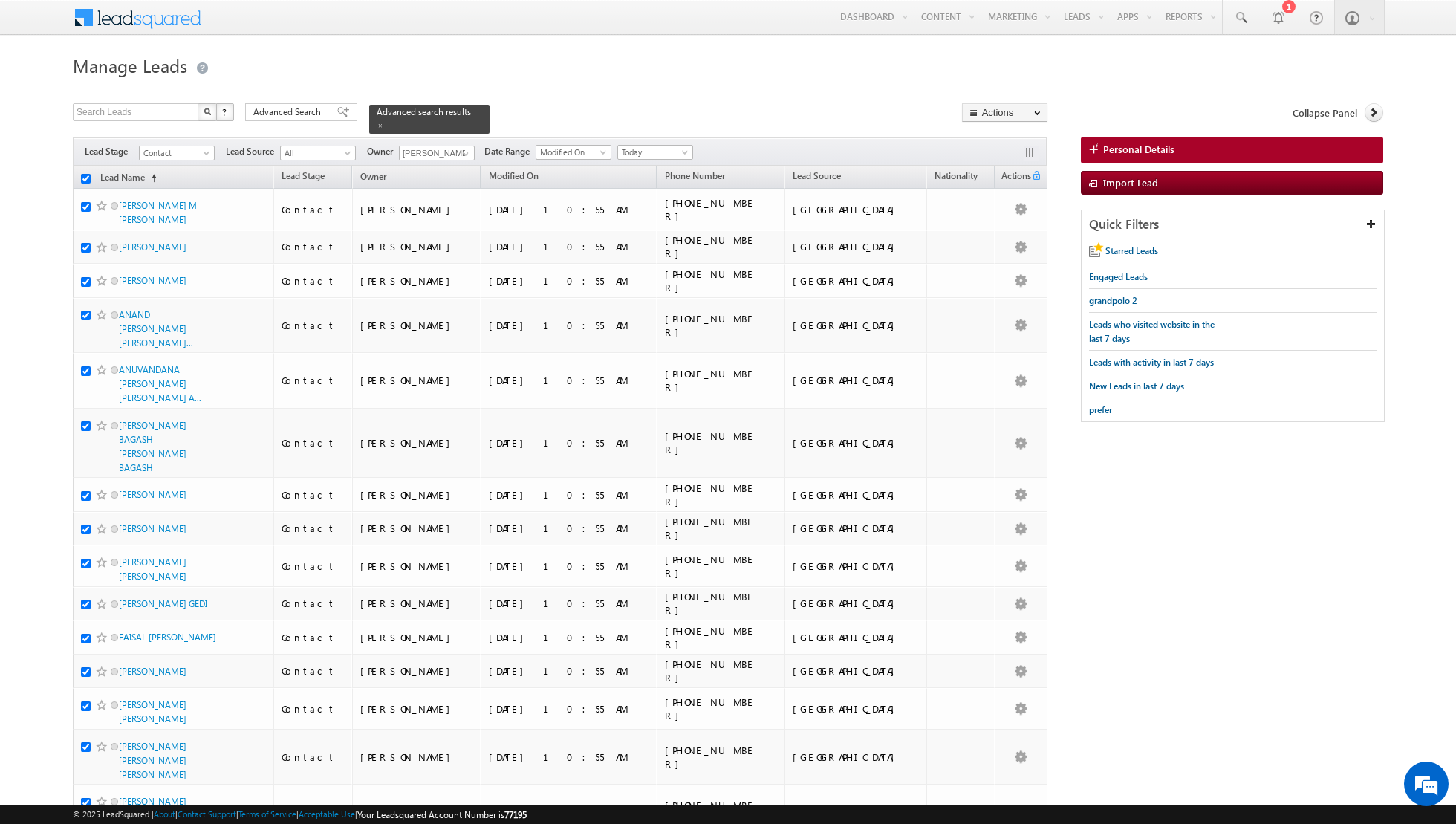
checkbox input "true"
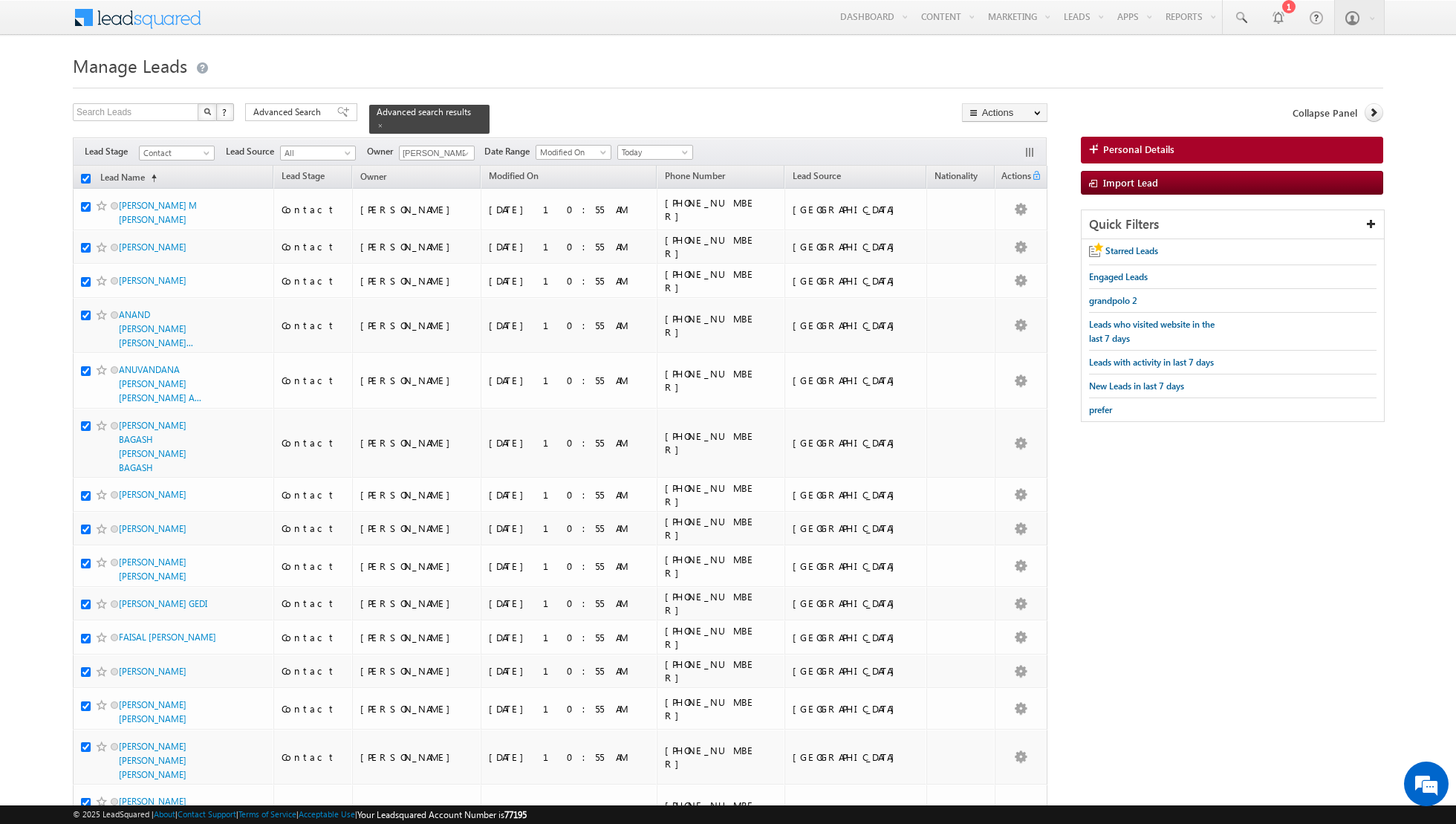
checkbox input "true"
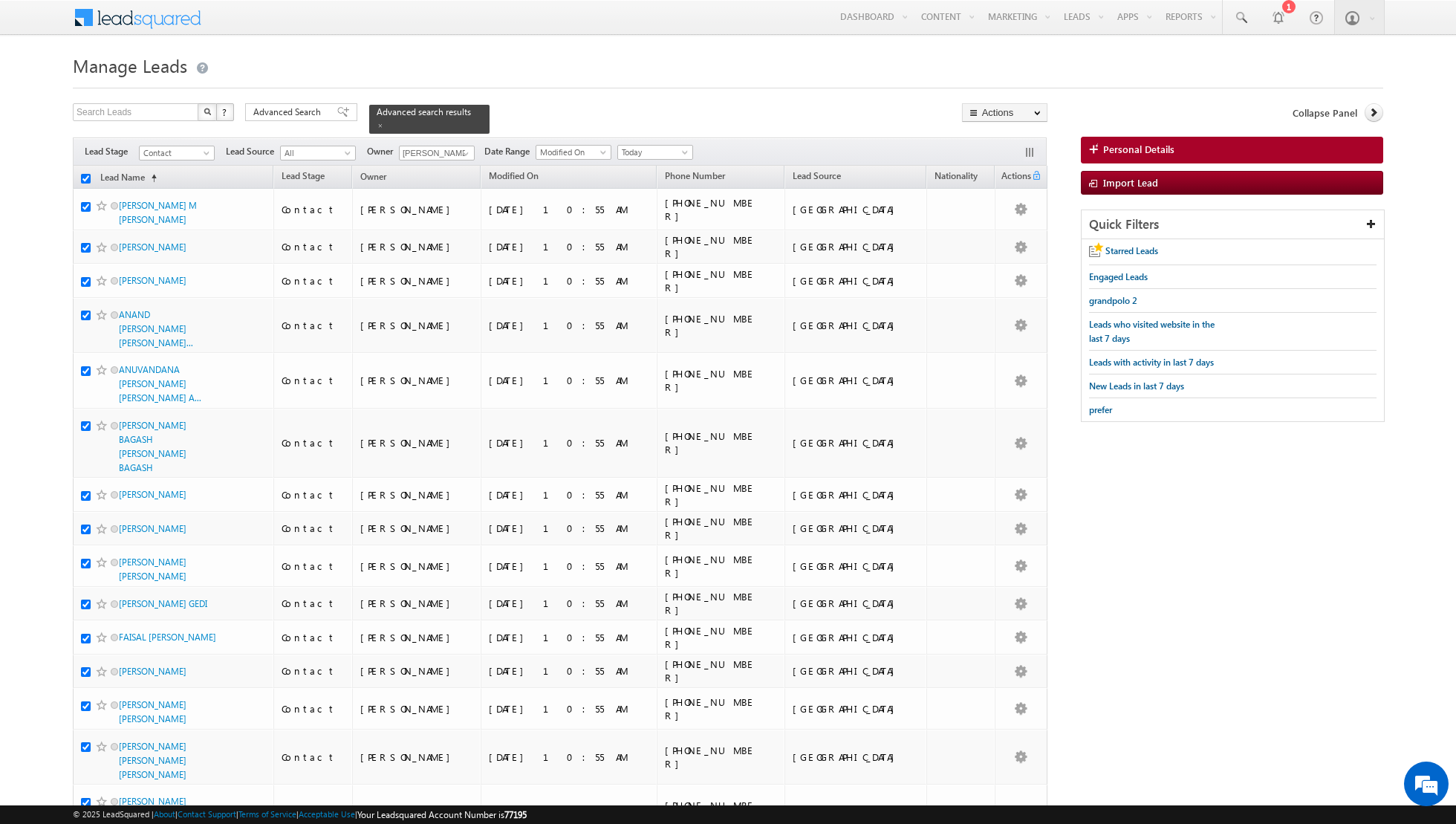
checkbox input "true"
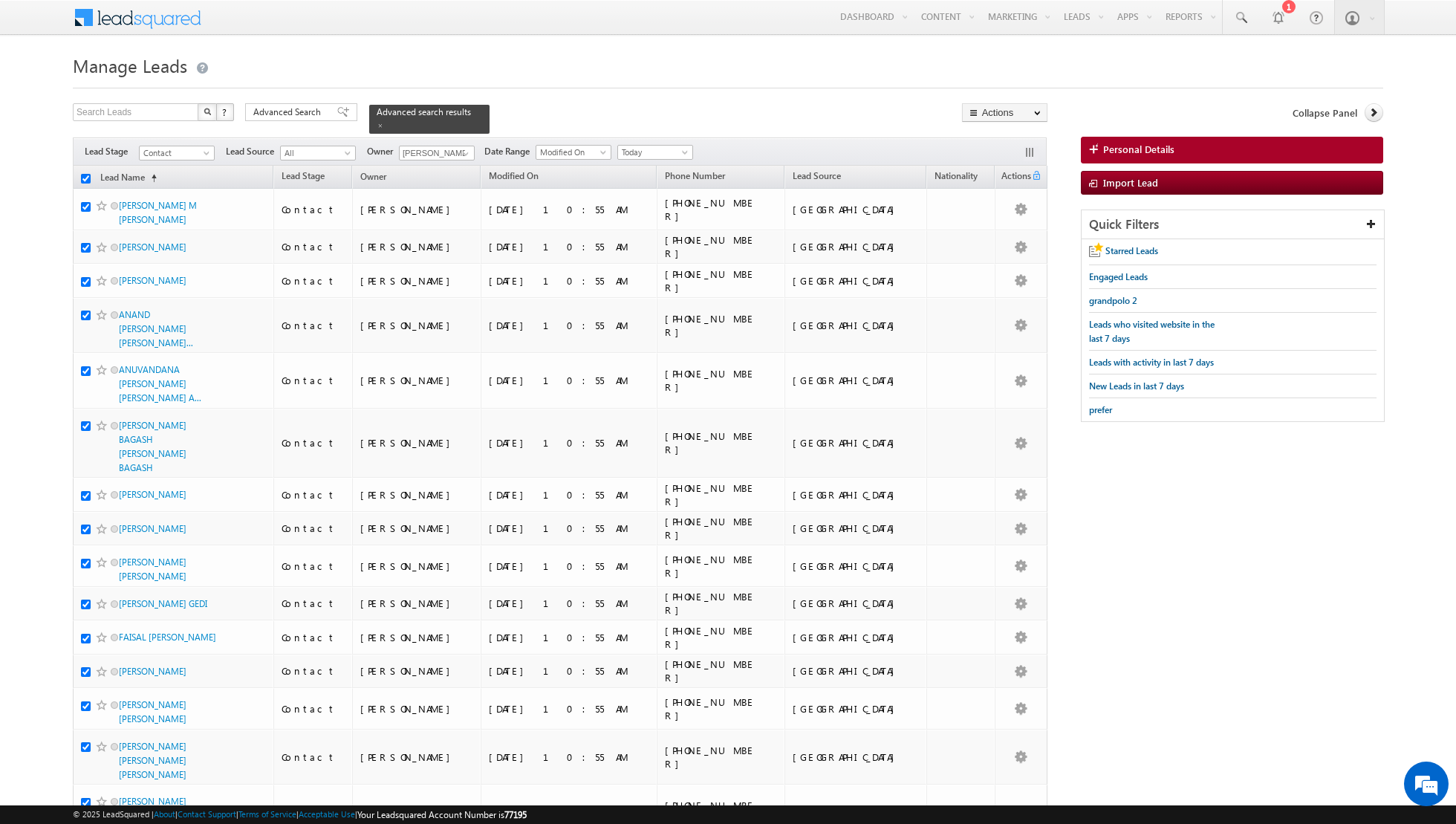
checkbox input "true"
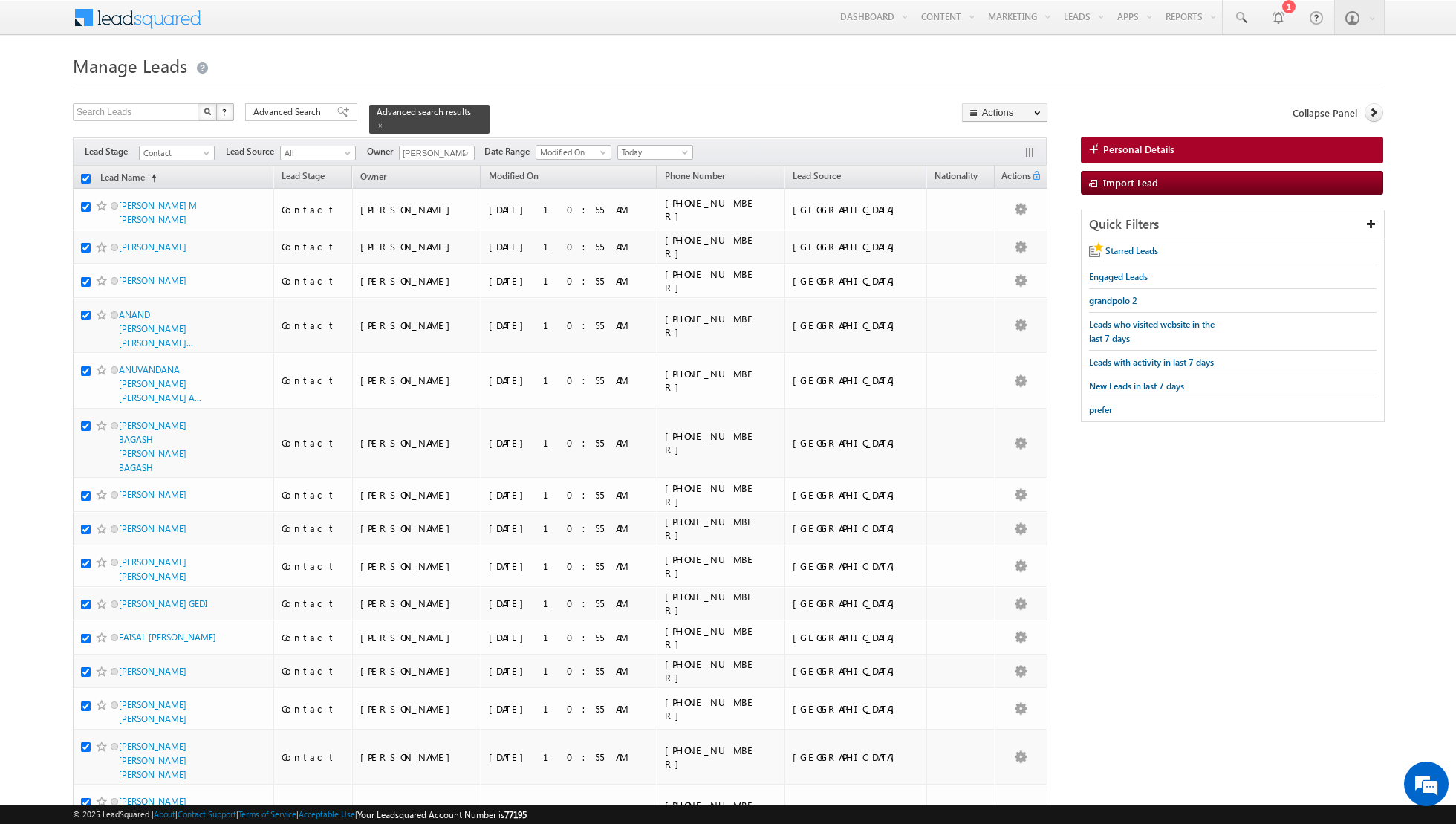
checkbox input "true"
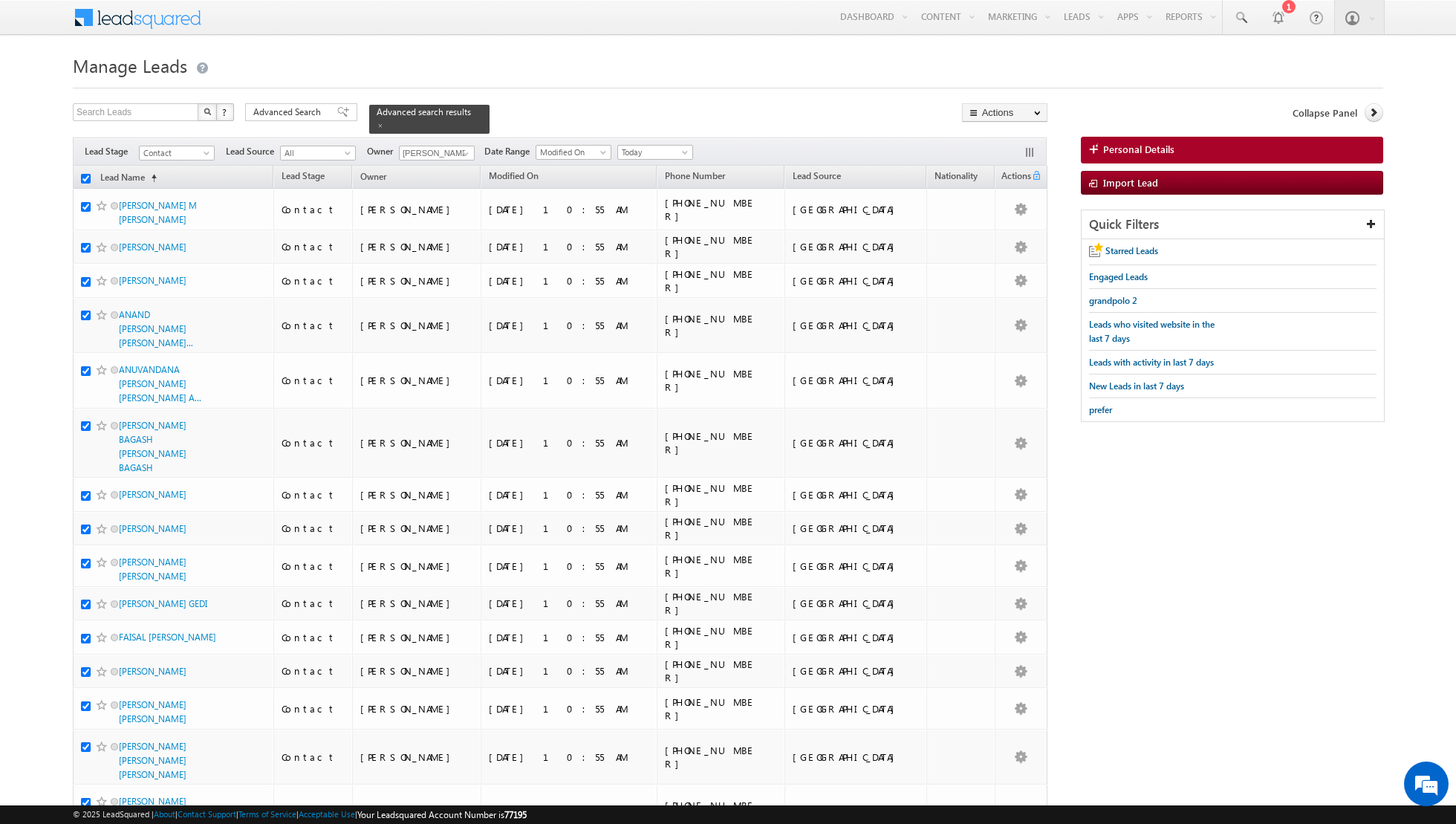
checkbox input "true"
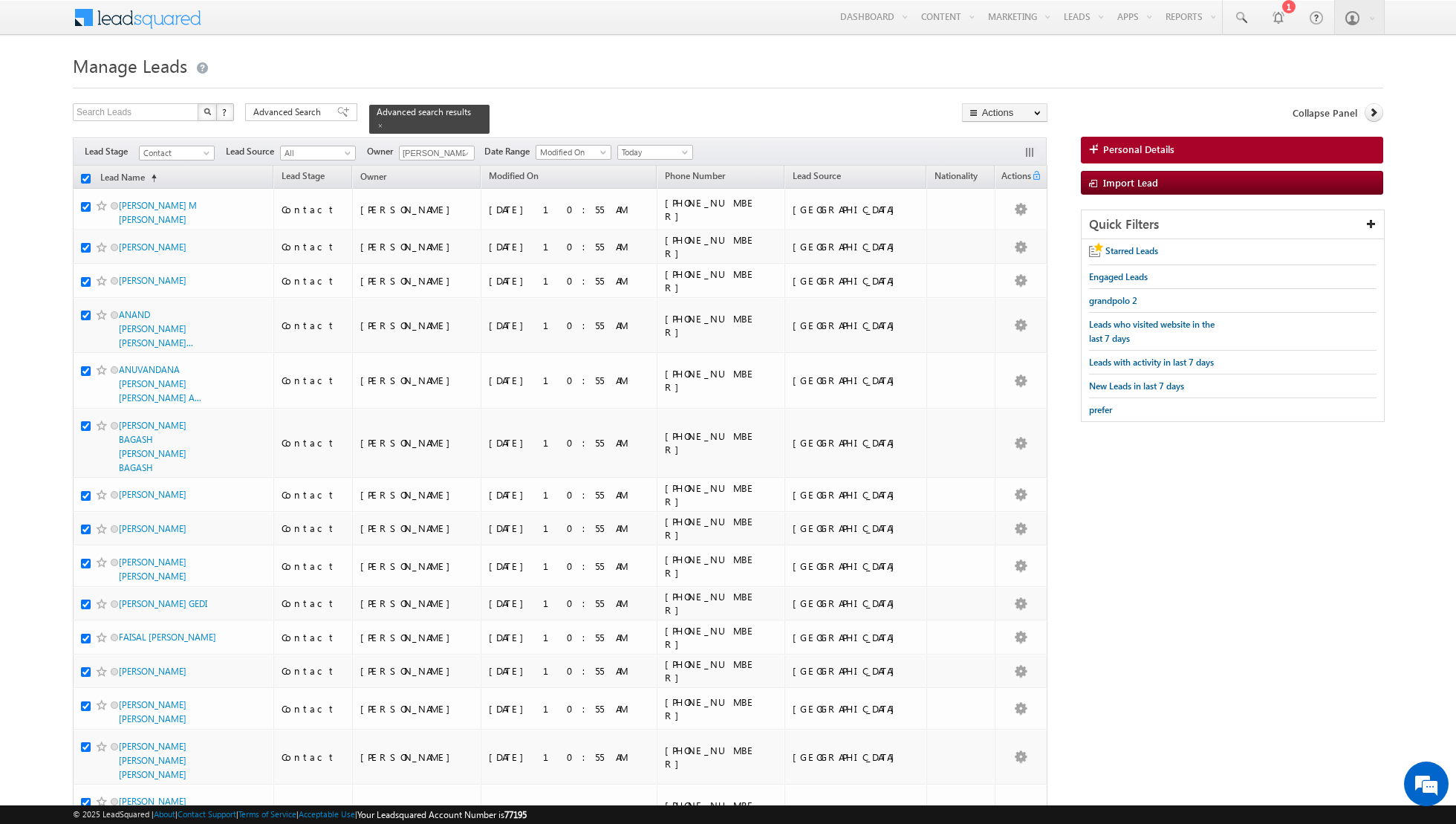
checkbox input "true"
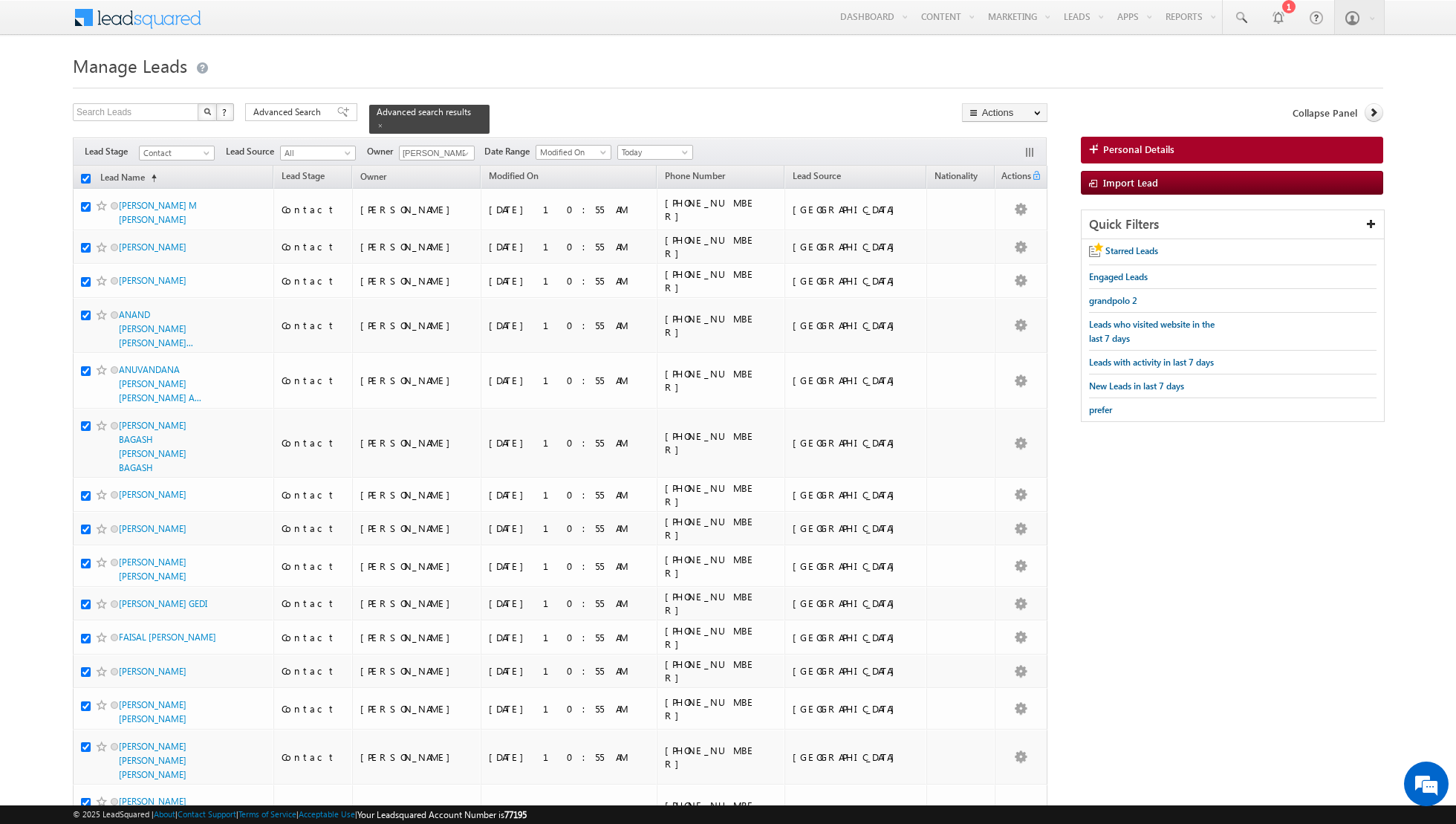
checkbox input "true"
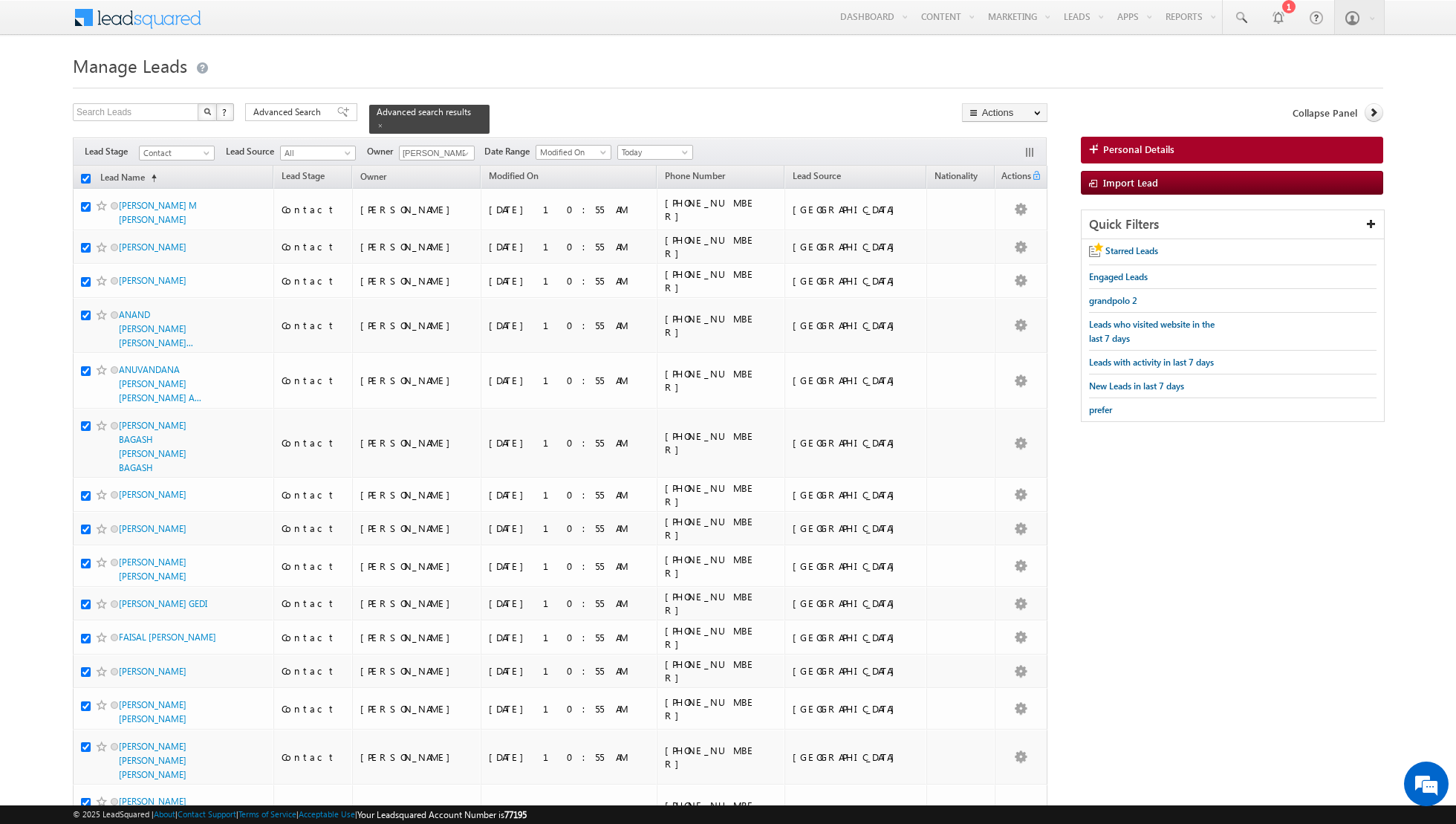
checkbox input "true"
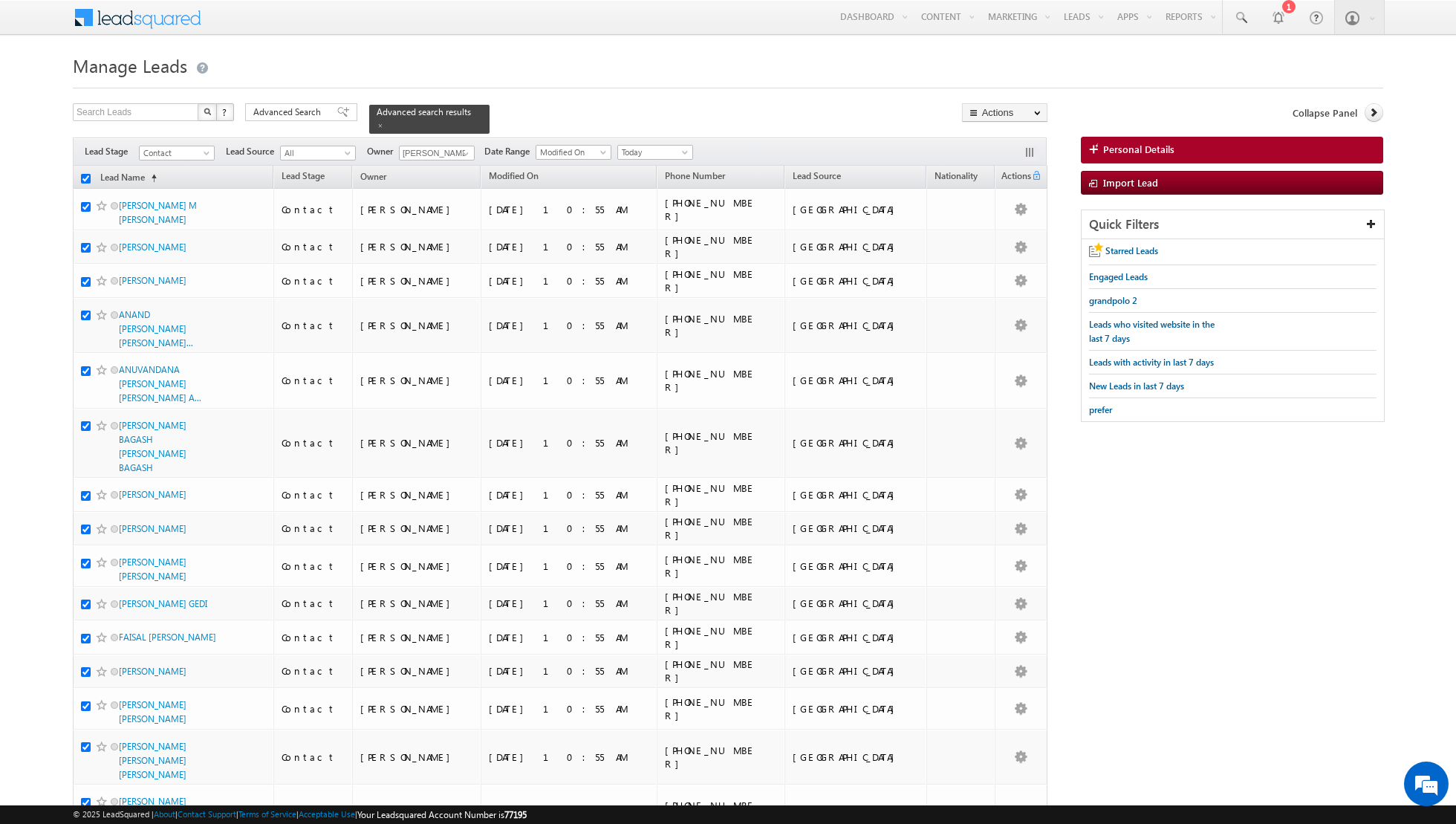
checkbox input "true"
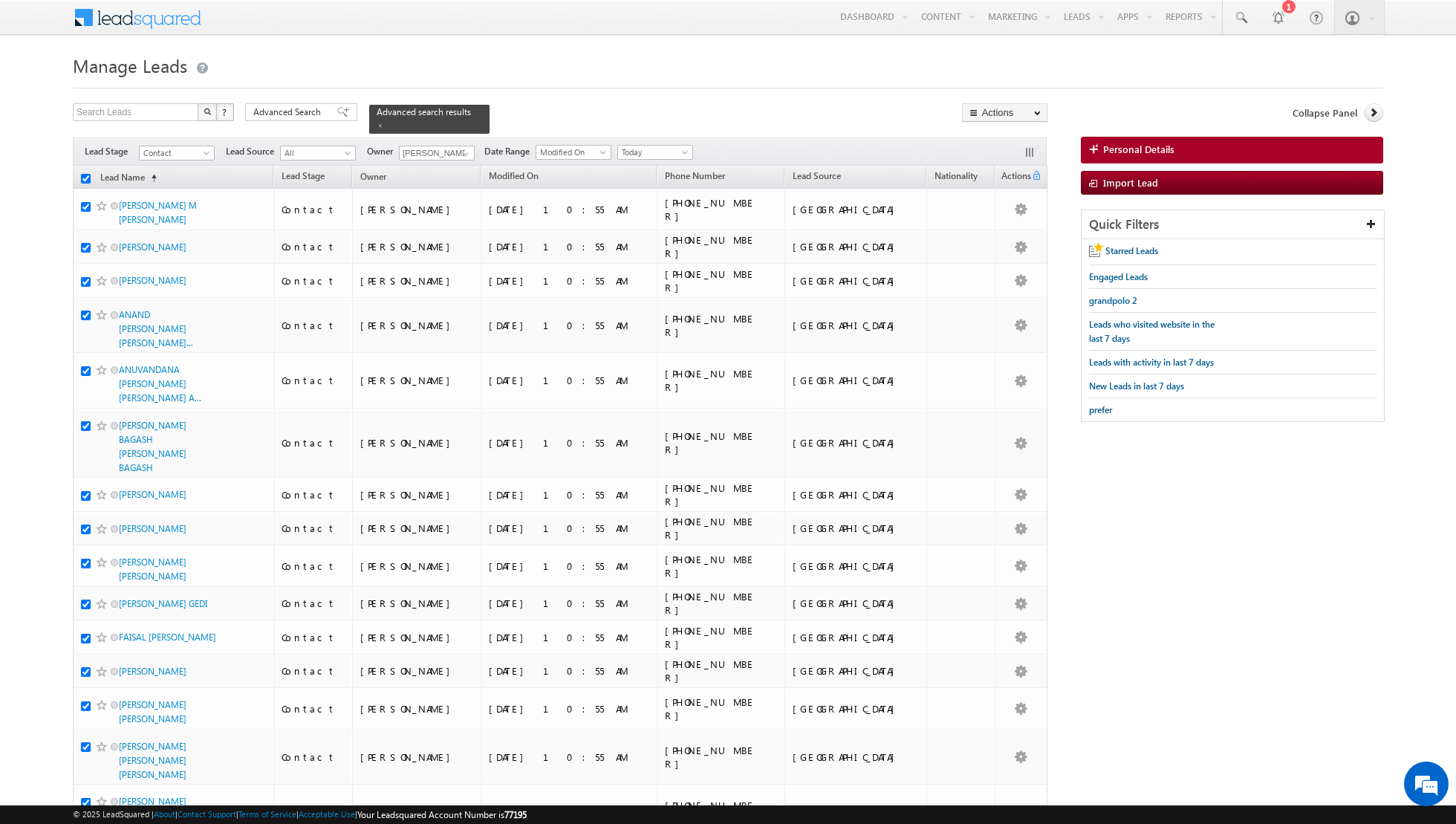
checkbox input "true"
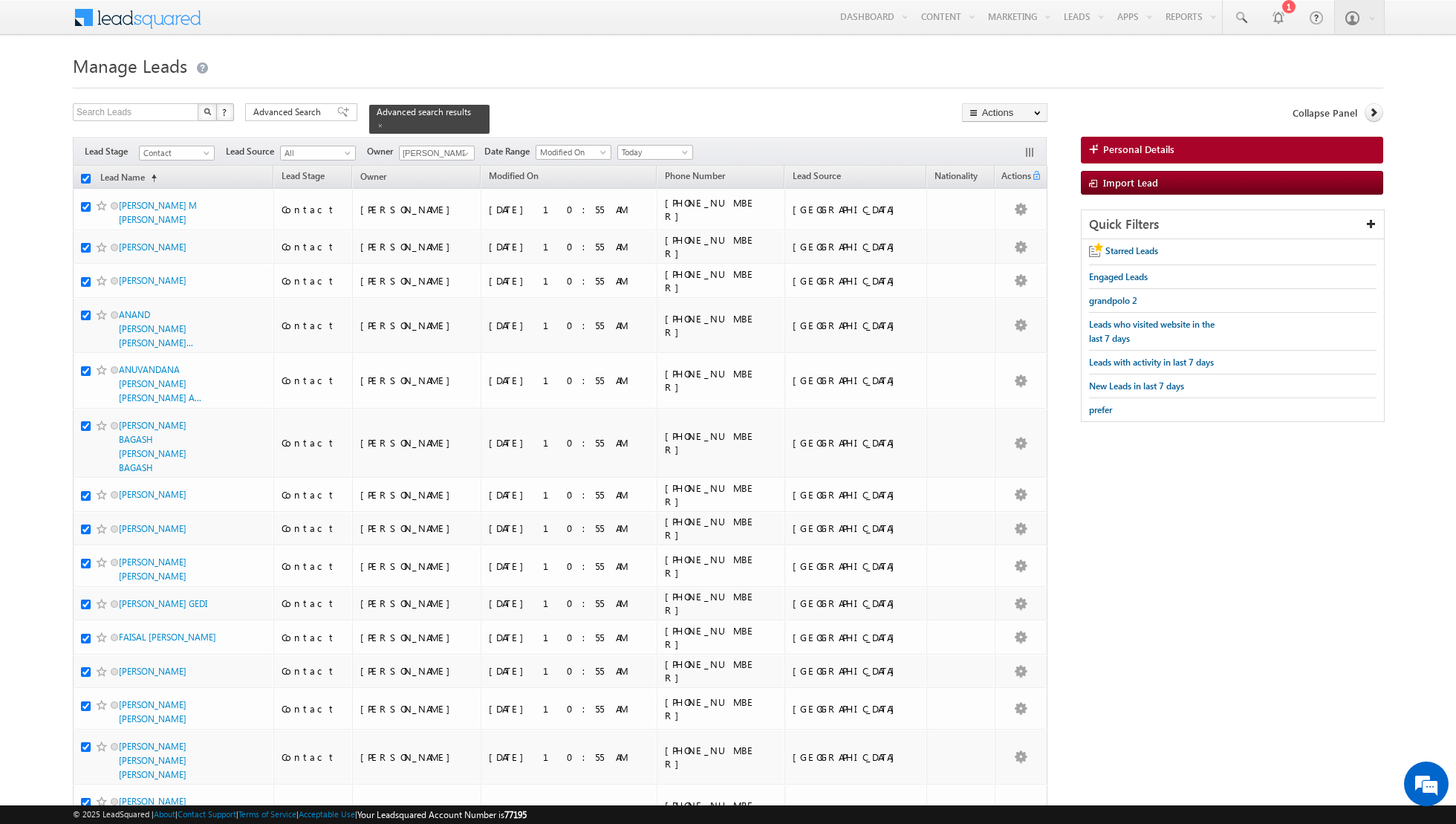
checkbox input "true"
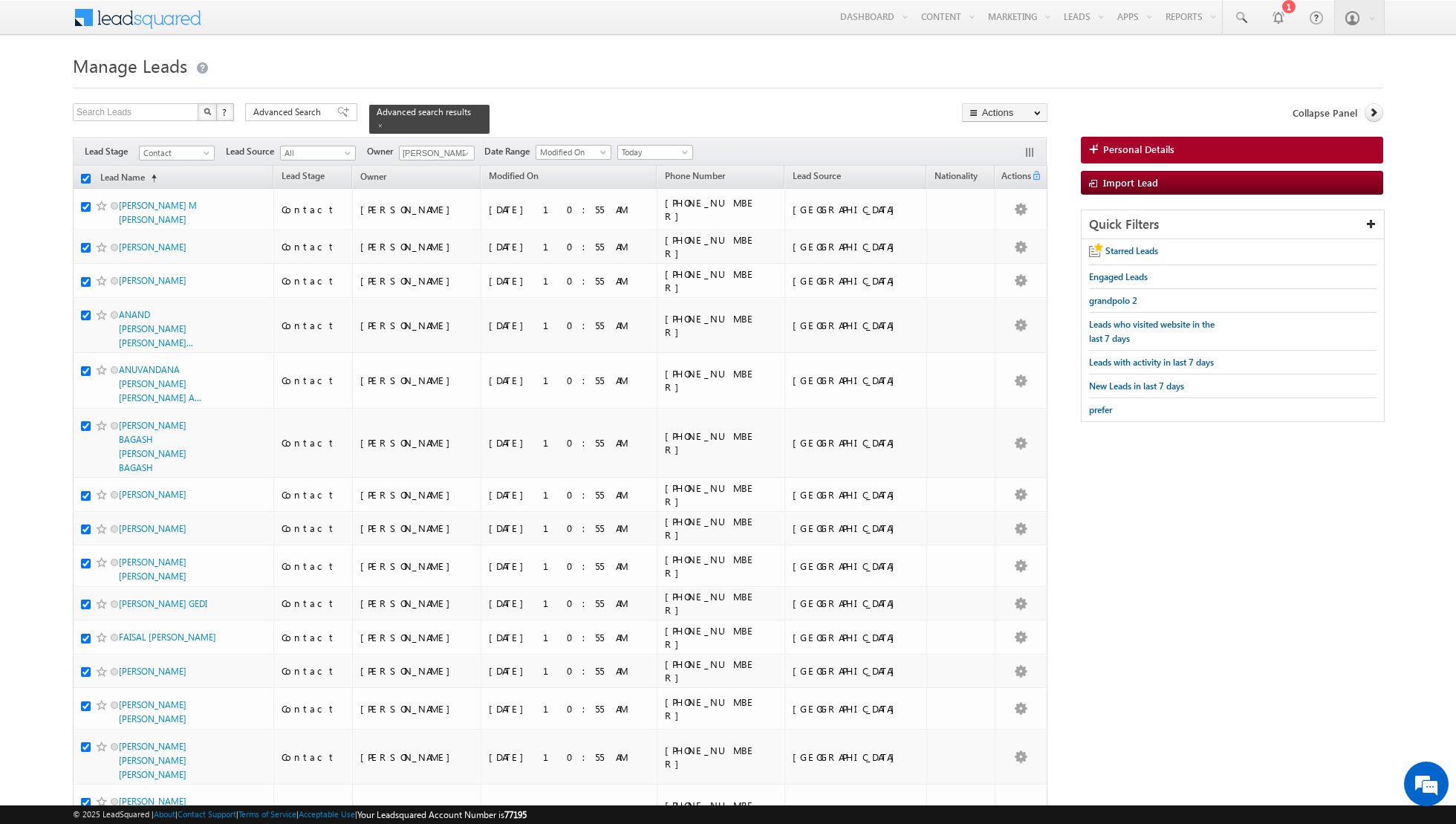
checkbox input "true"
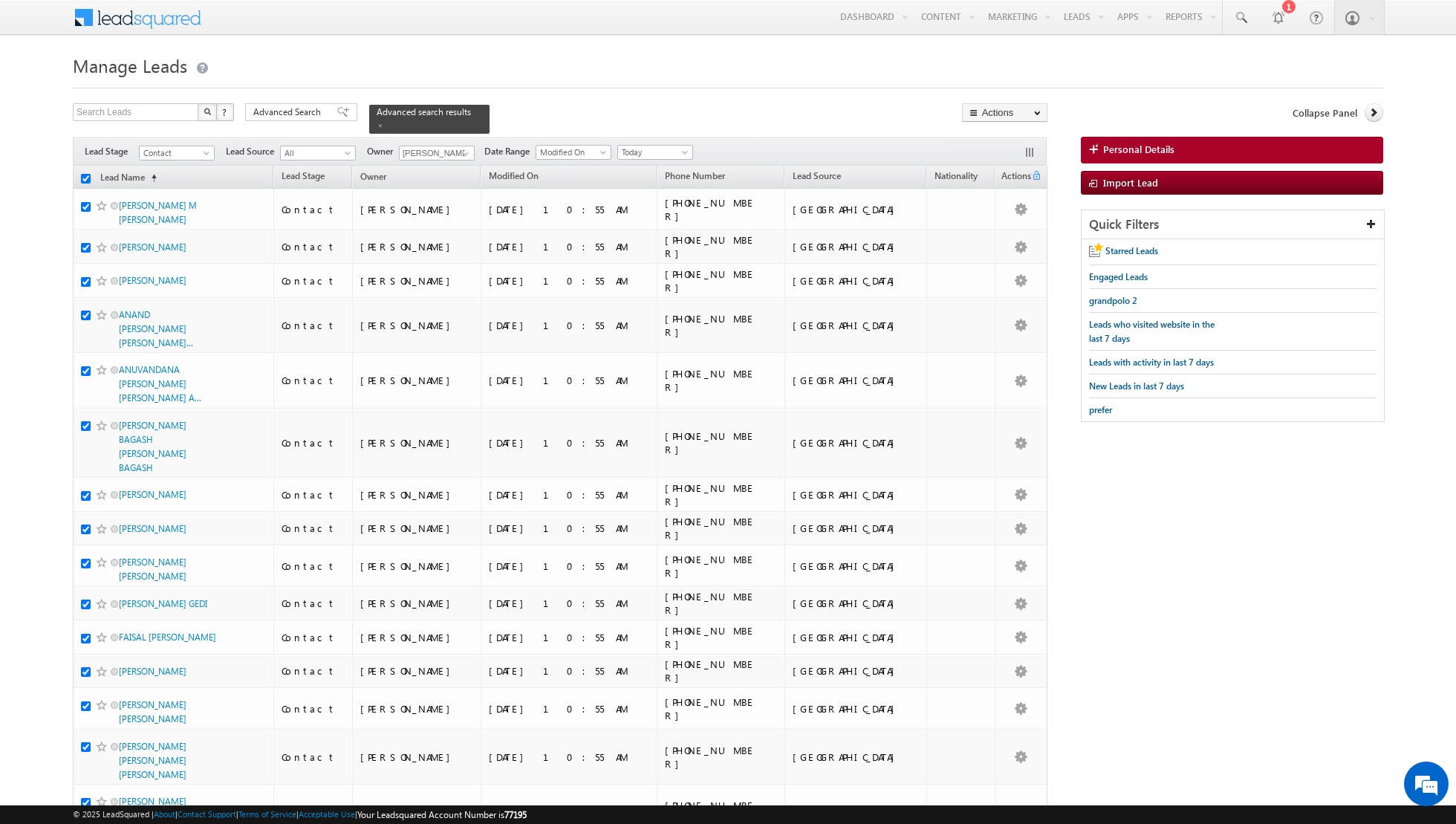
checkbox input "true"
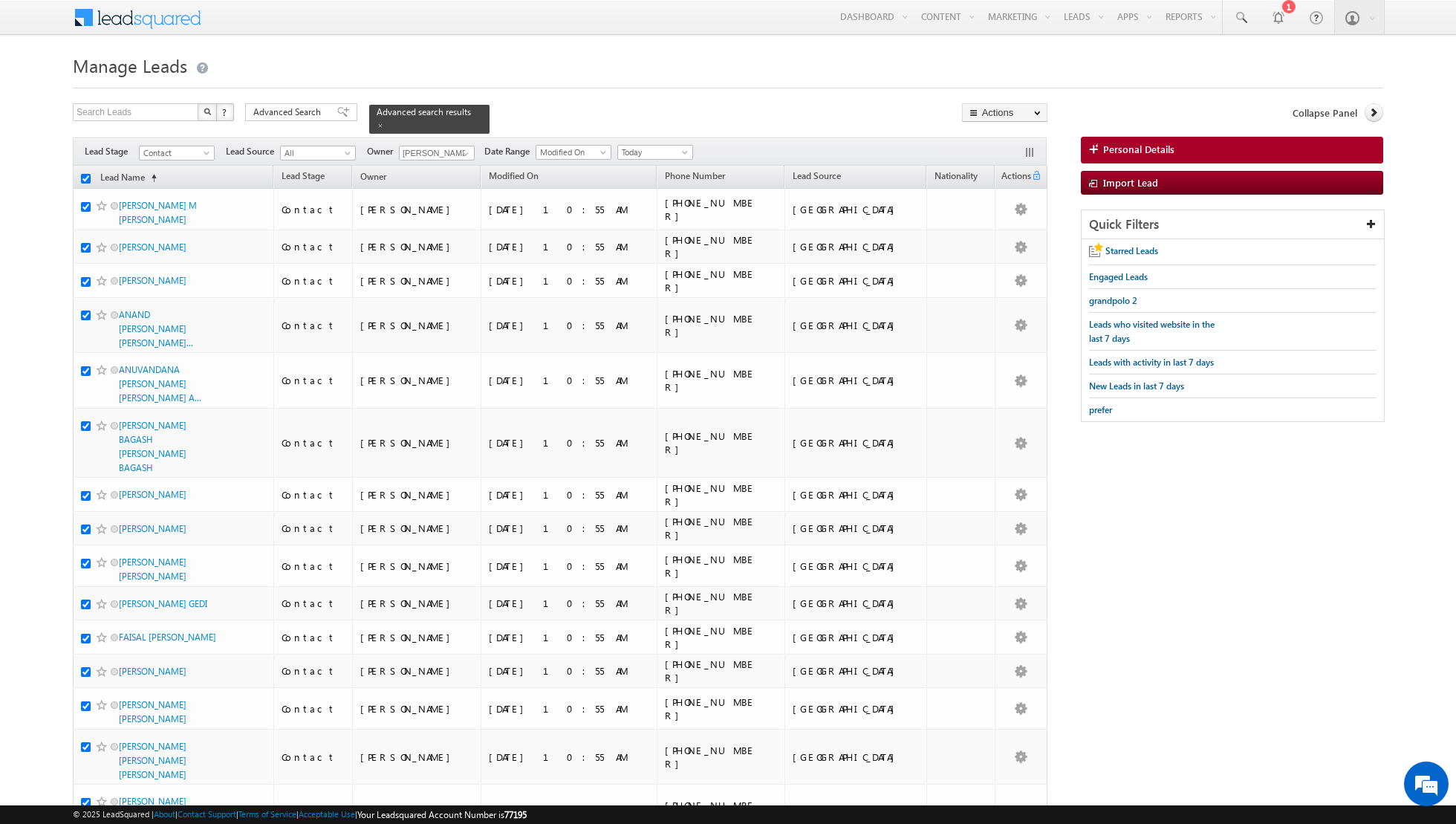
checkbox input "true"
click at [1025, 240] on link "Change Owner" at bounding box center [1004, 240] width 84 height 18
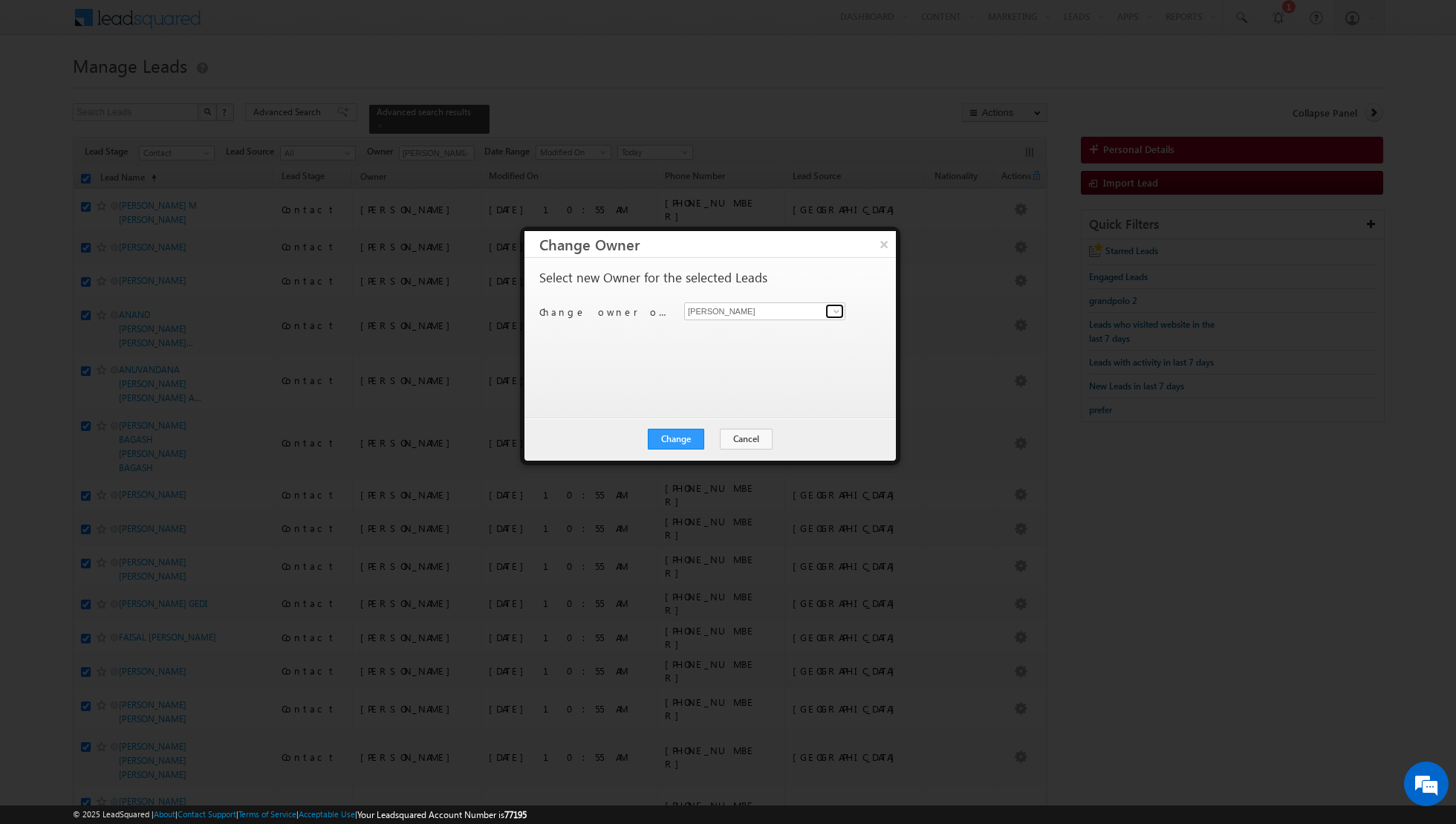
click at [835, 313] on span at bounding box center [836, 311] width 12 height 12
click at [745, 325] on link "Aakash Arora aakash.arora@indglobal.ae" at bounding box center [764, 333] width 161 height 28
type input "[PERSON_NAME]"
click at [667, 445] on button "Change" at bounding box center [676, 438] width 57 height 21
click at [710, 443] on button "Close" at bounding box center [712, 438] width 48 height 21
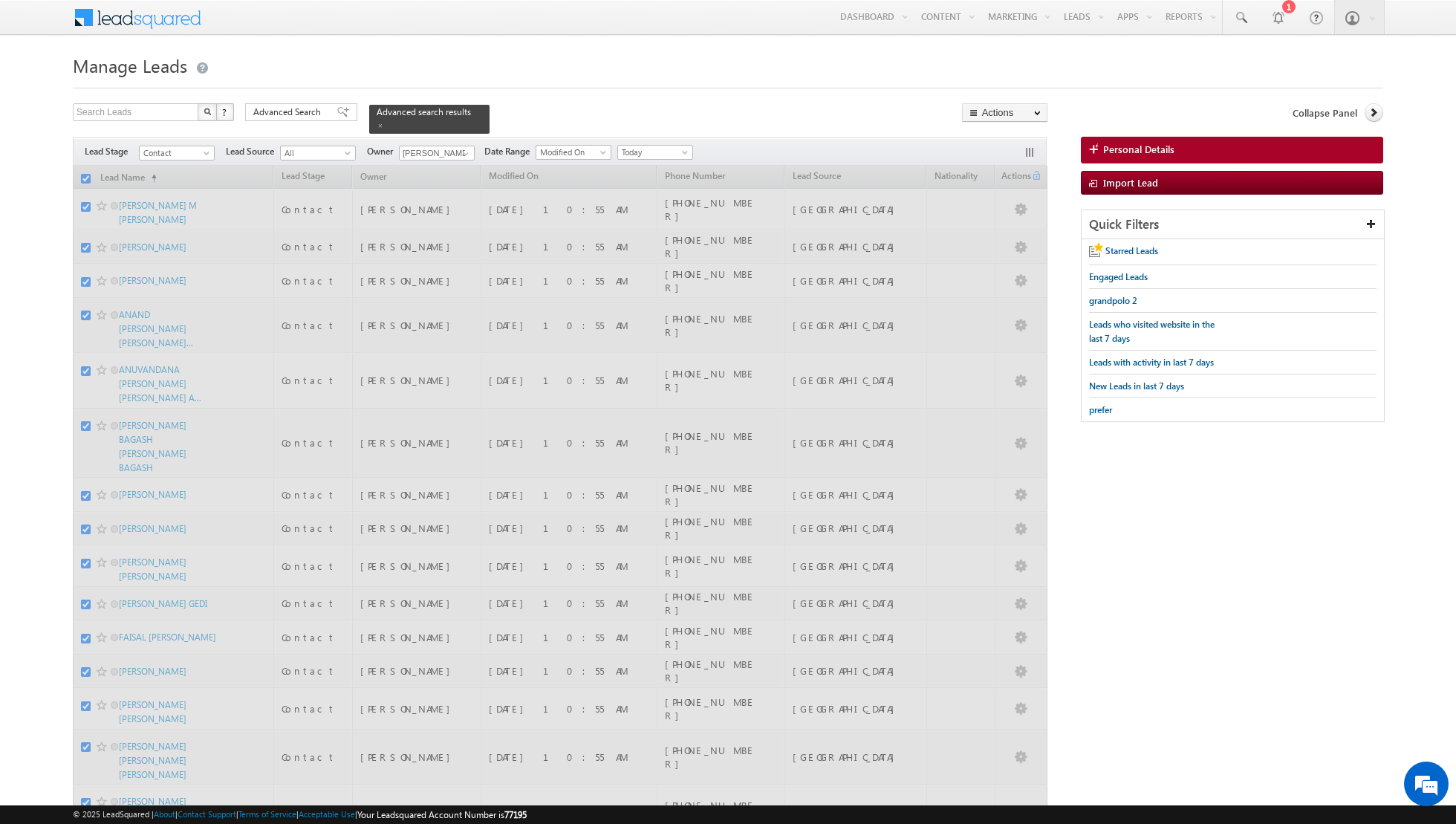
checkbox input "false"
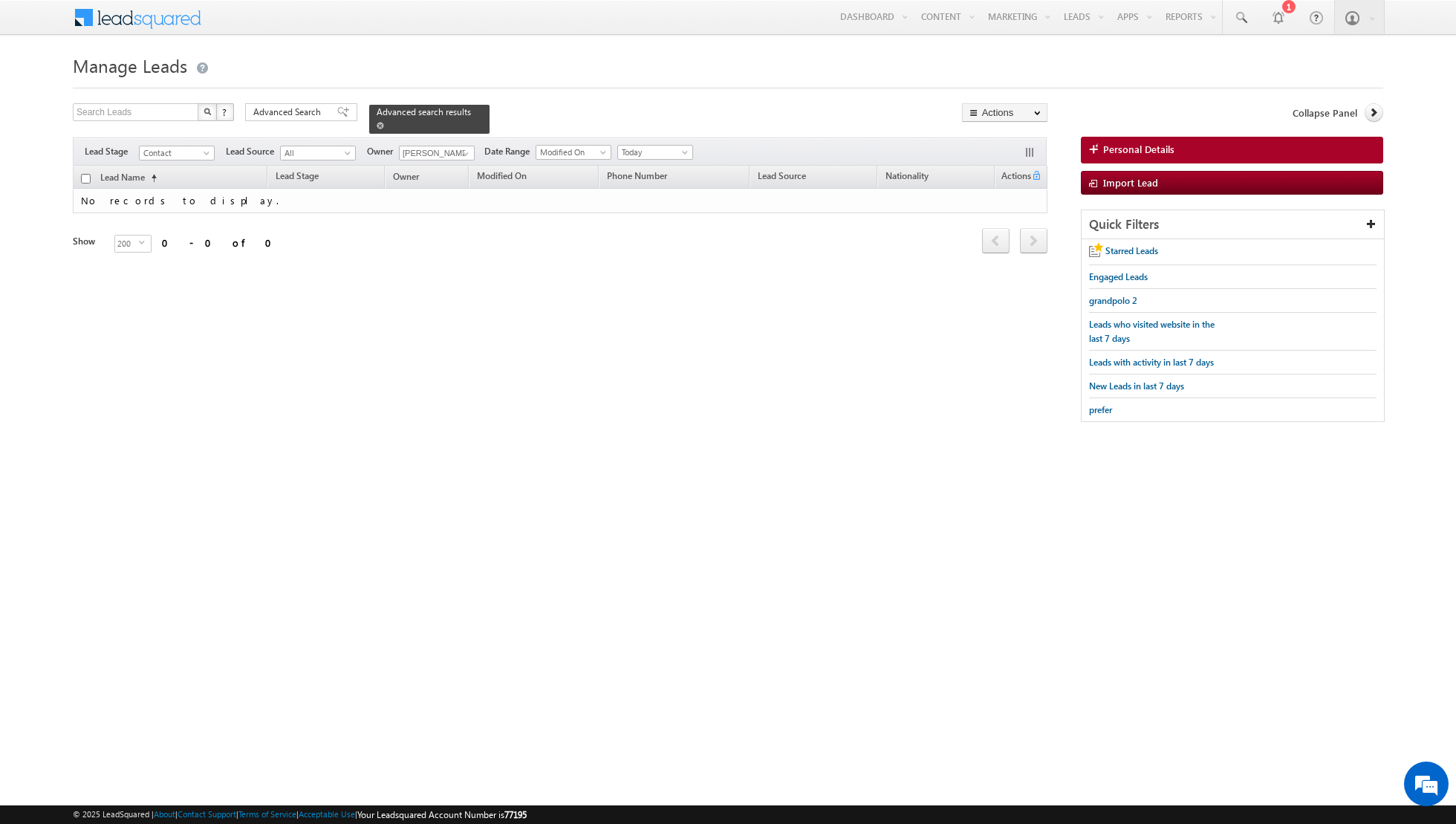
click at [377, 128] on span at bounding box center [381, 126] width 8 height 8
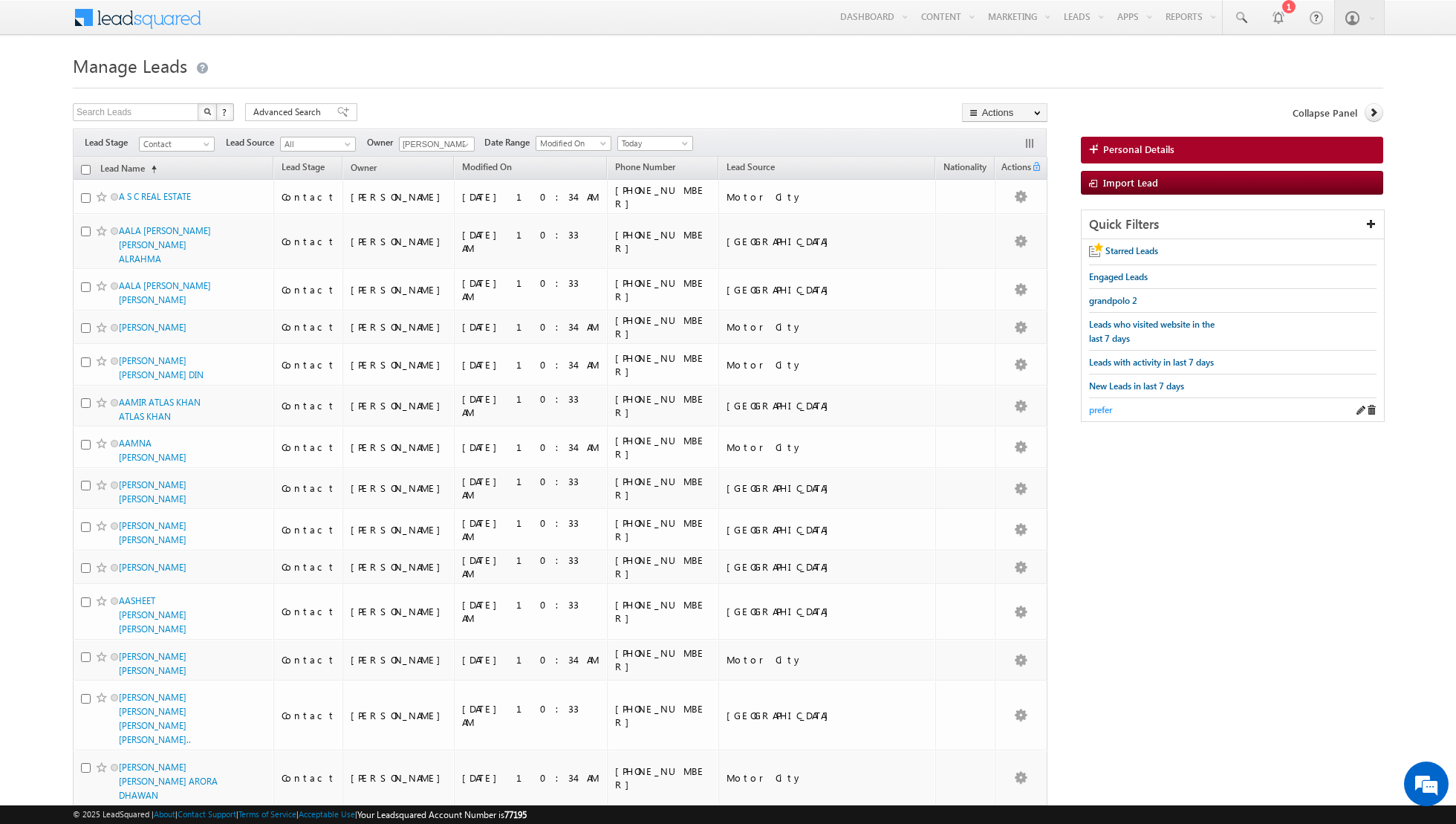
click at [1103, 407] on span "prefer" at bounding box center [1101, 409] width 23 height 11
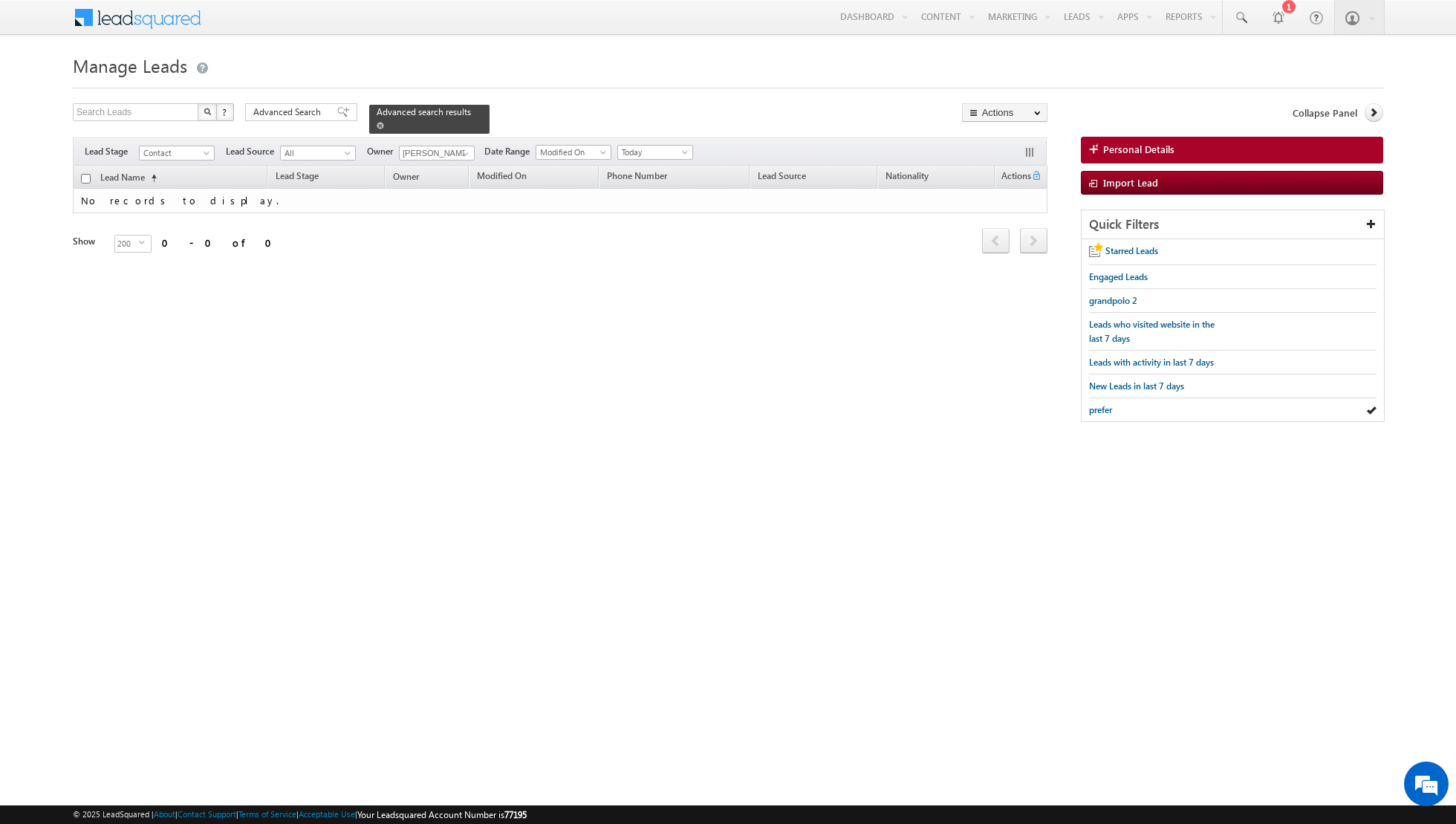
click at [369, 123] on div "Advanced search results" at bounding box center [428, 119] width 120 height 29
click at [338, 114] on span at bounding box center [344, 112] width 12 height 11
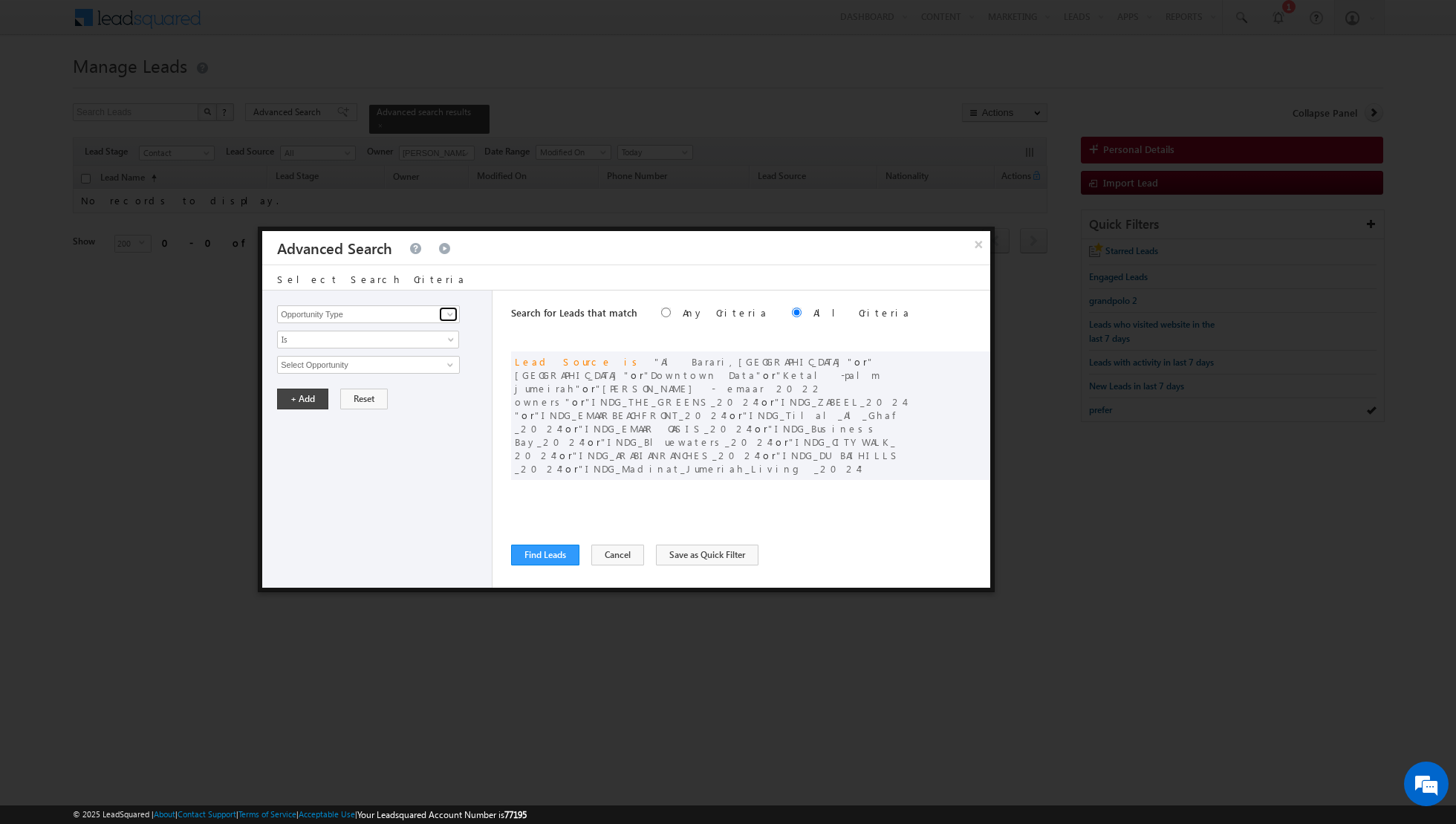
click at [452, 316] on span at bounding box center [450, 314] width 12 height 12
click at [425, 344] on link "Lead Source" at bounding box center [368, 345] width 182 height 18
type input "Lead Source"
click at [447, 363] on span "select" at bounding box center [452, 363] width 12 height 7
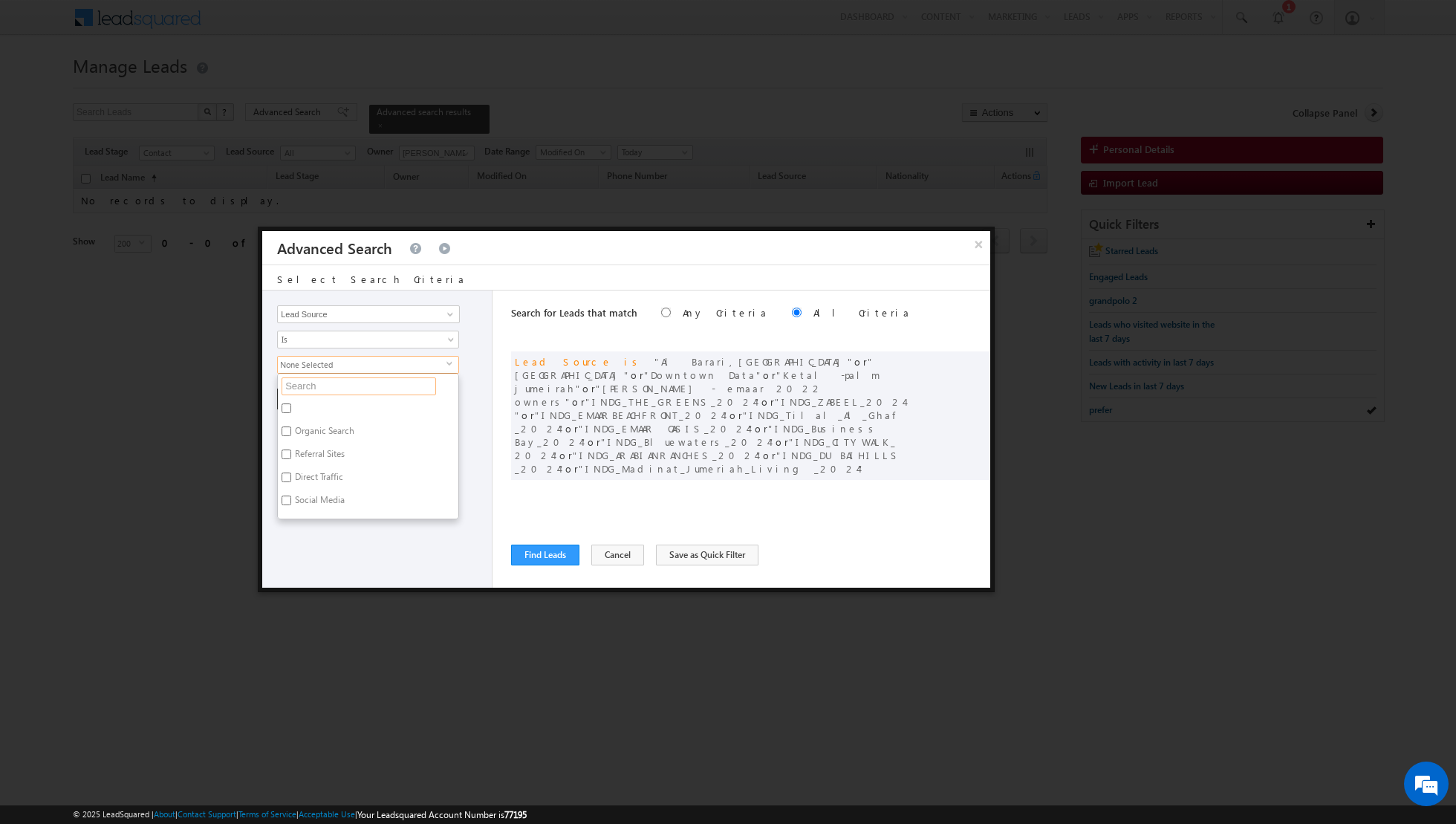
click at [394, 388] on input "text" at bounding box center [358, 387] width 154 height 18
type input "town"
click at [316, 411] on label "[GEOGRAPHIC_DATA]" at bounding box center [336, 411] width 116 height 23
click at [291, 411] on input "[GEOGRAPHIC_DATA]" at bounding box center [286, 408] width 10 height 10
checkbox input "true"
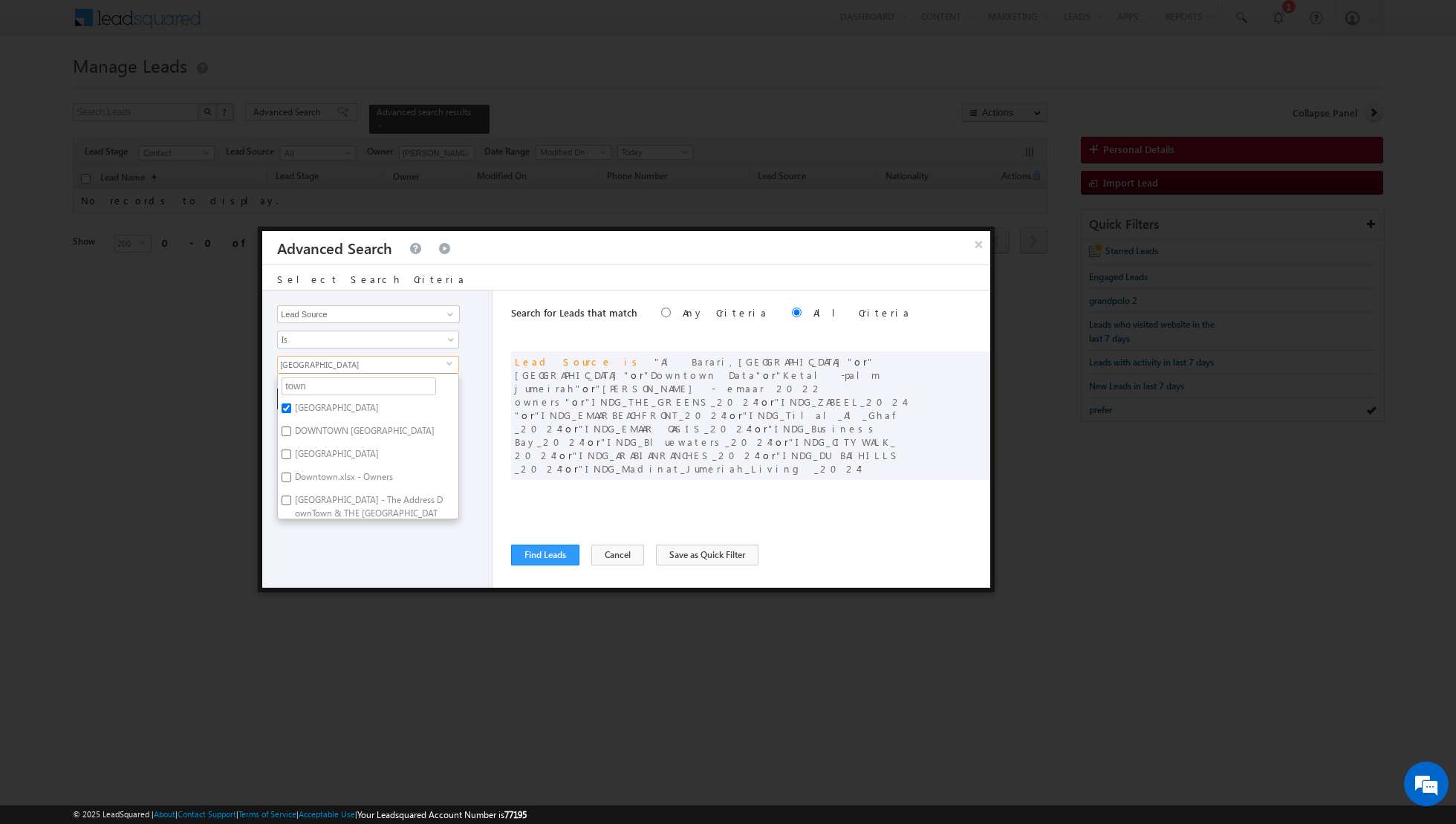
click at [323, 543] on div "Opportunity Type Lead Activity Task Sales Group Prospect Id Address 1 Address 2…" at bounding box center [378, 439] width 230 height 297
click at [302, 396] on button "+ Add" at bounding box center [303, 398] width 52 height 21
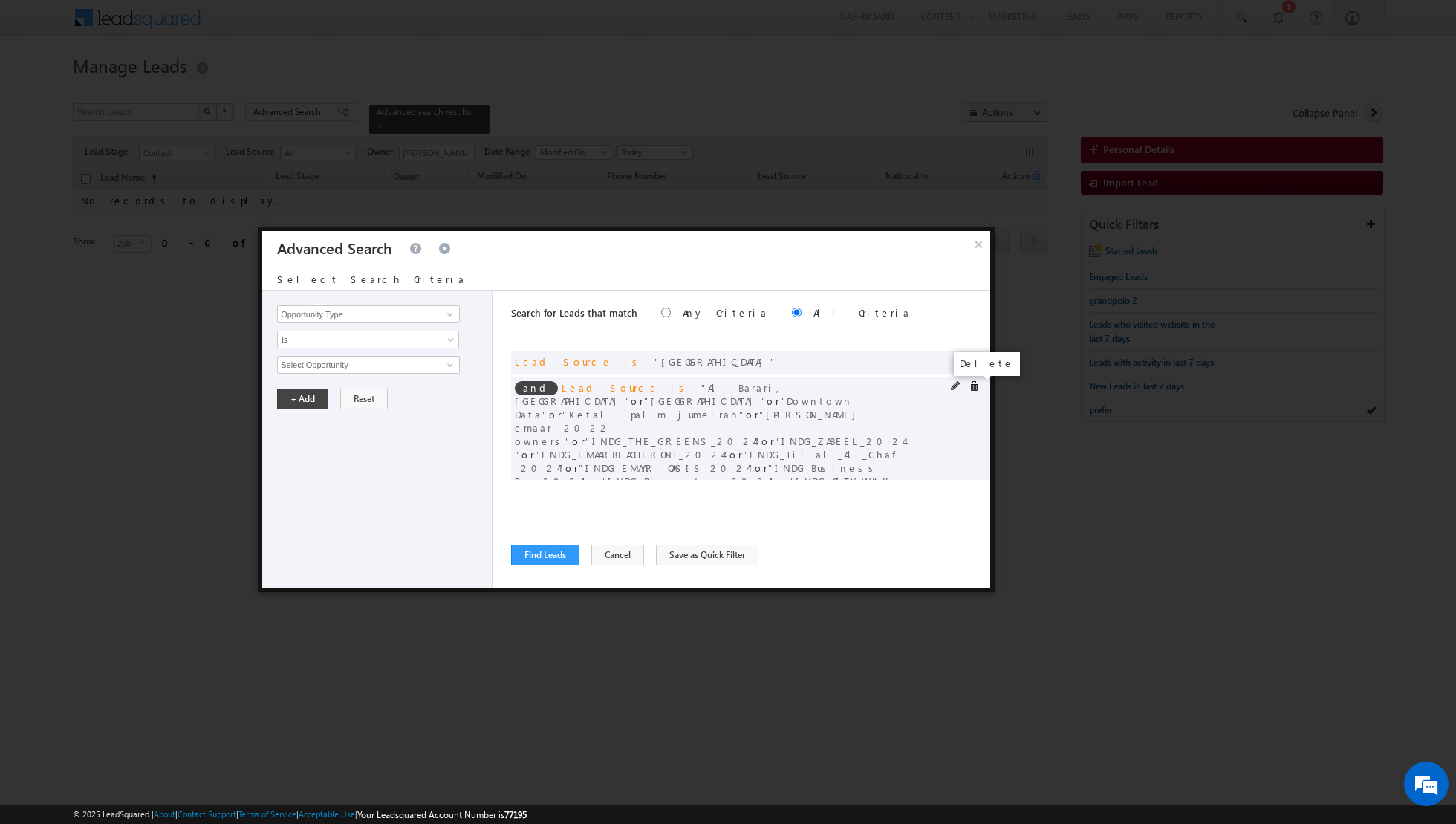
click at [972, 387] on span at bounding box center [974, 386] width 11 height 11
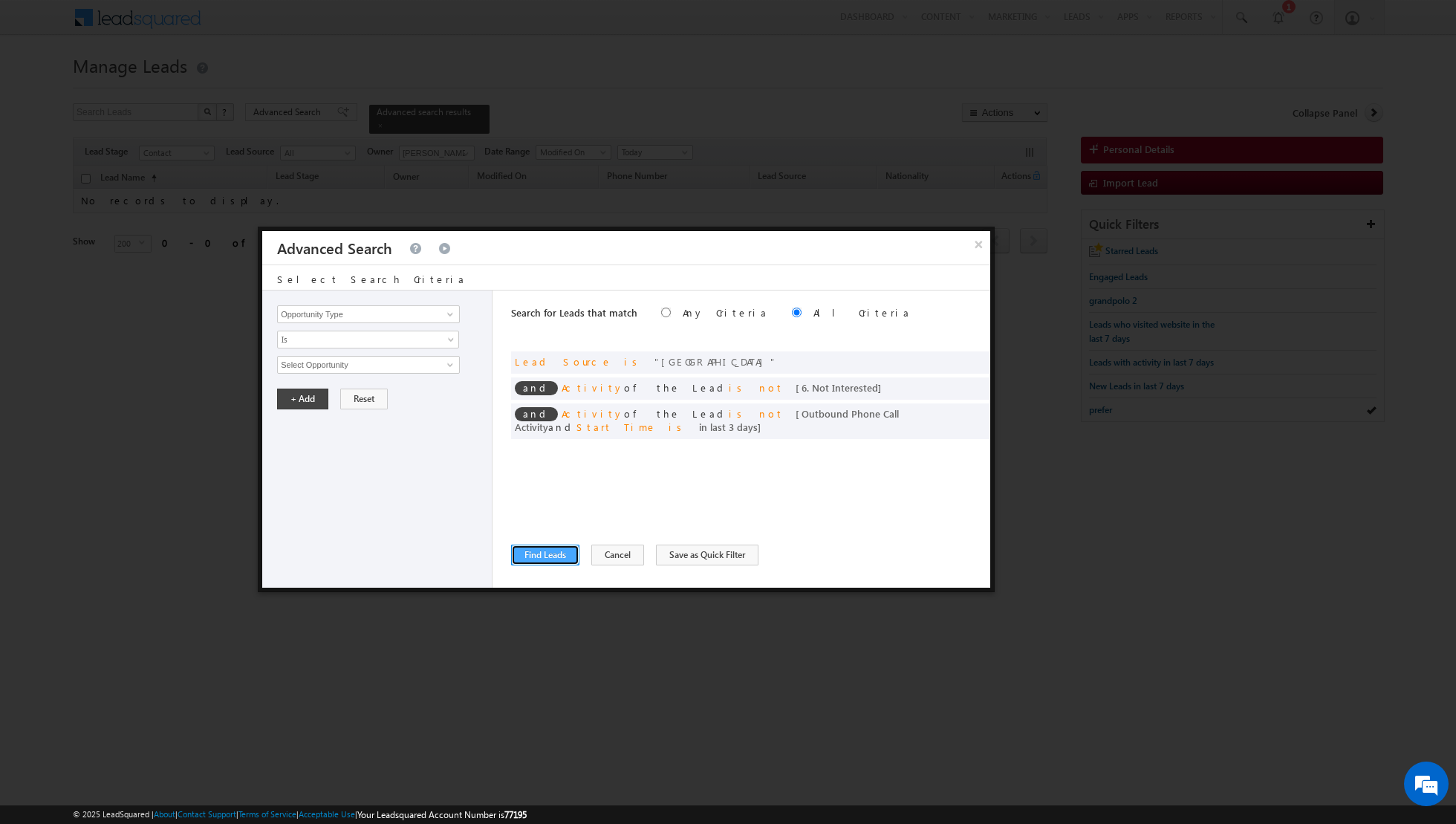
click at [551, 558] on button "Find Leads" at bounding box center [546, 555] width 68 height 21
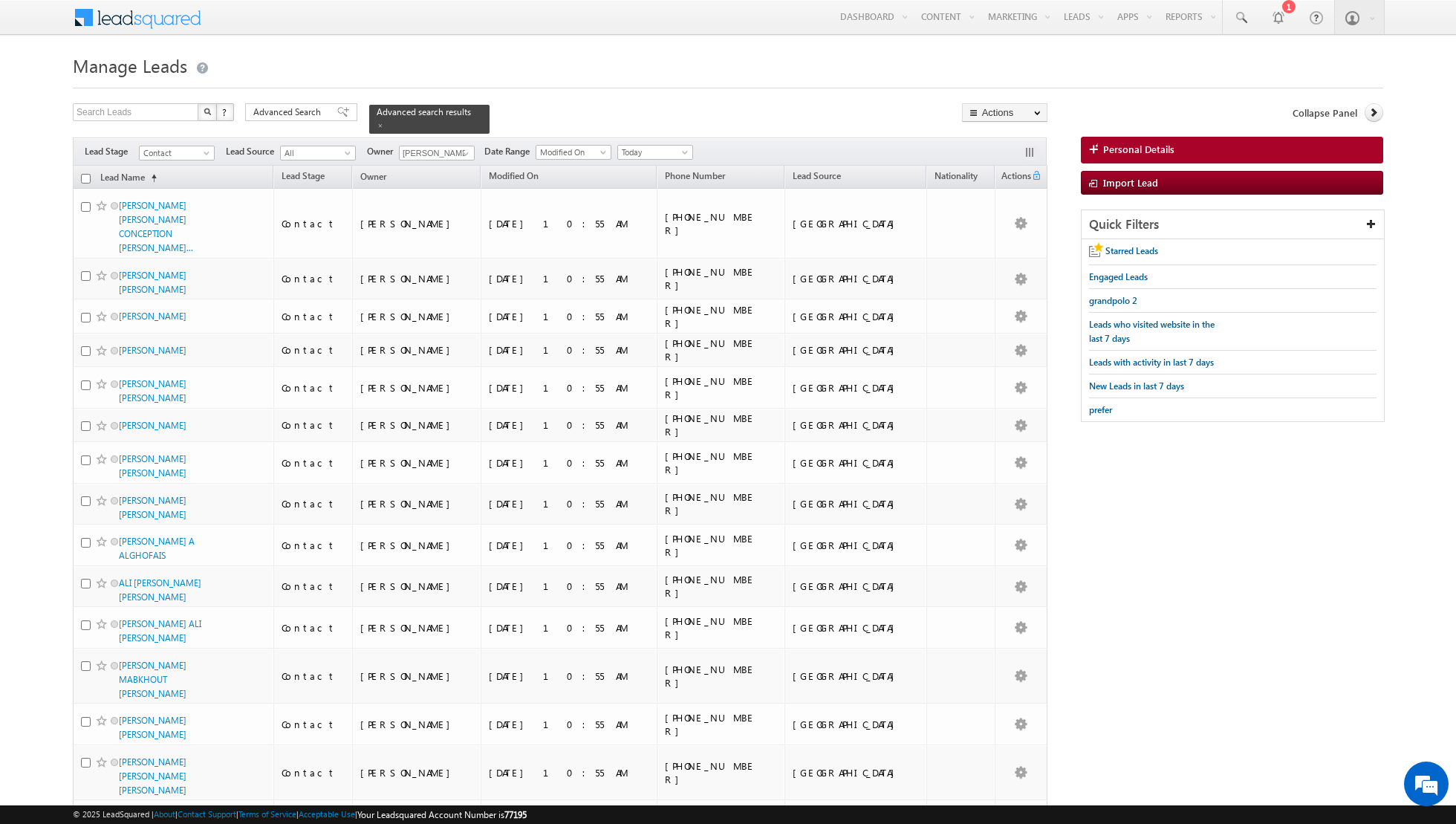
click at [84, 179] on input "checkbox" at bounding box center [86, 179] width 10 height 10
checkbox input "true"
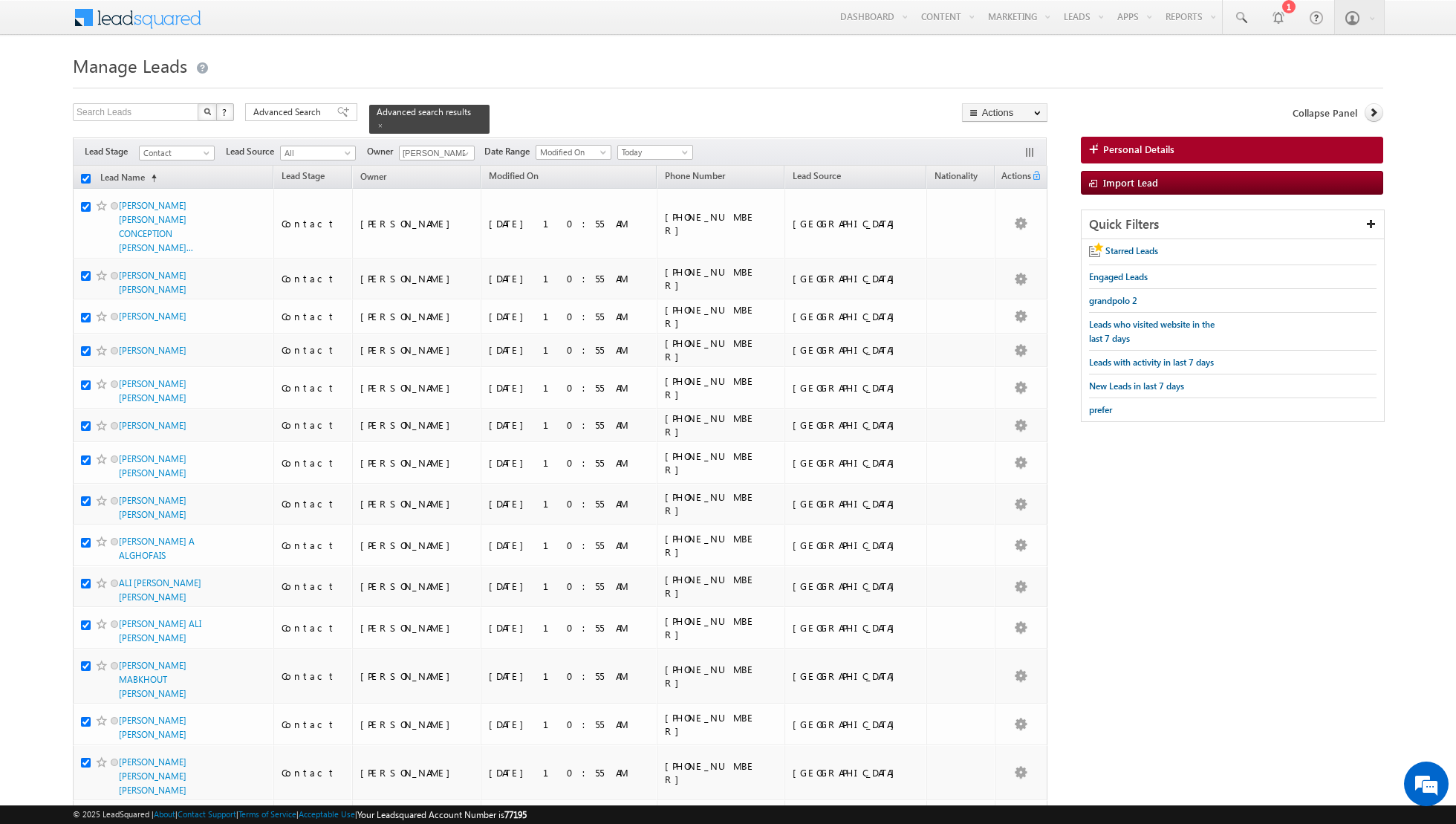
checkbox input "true"
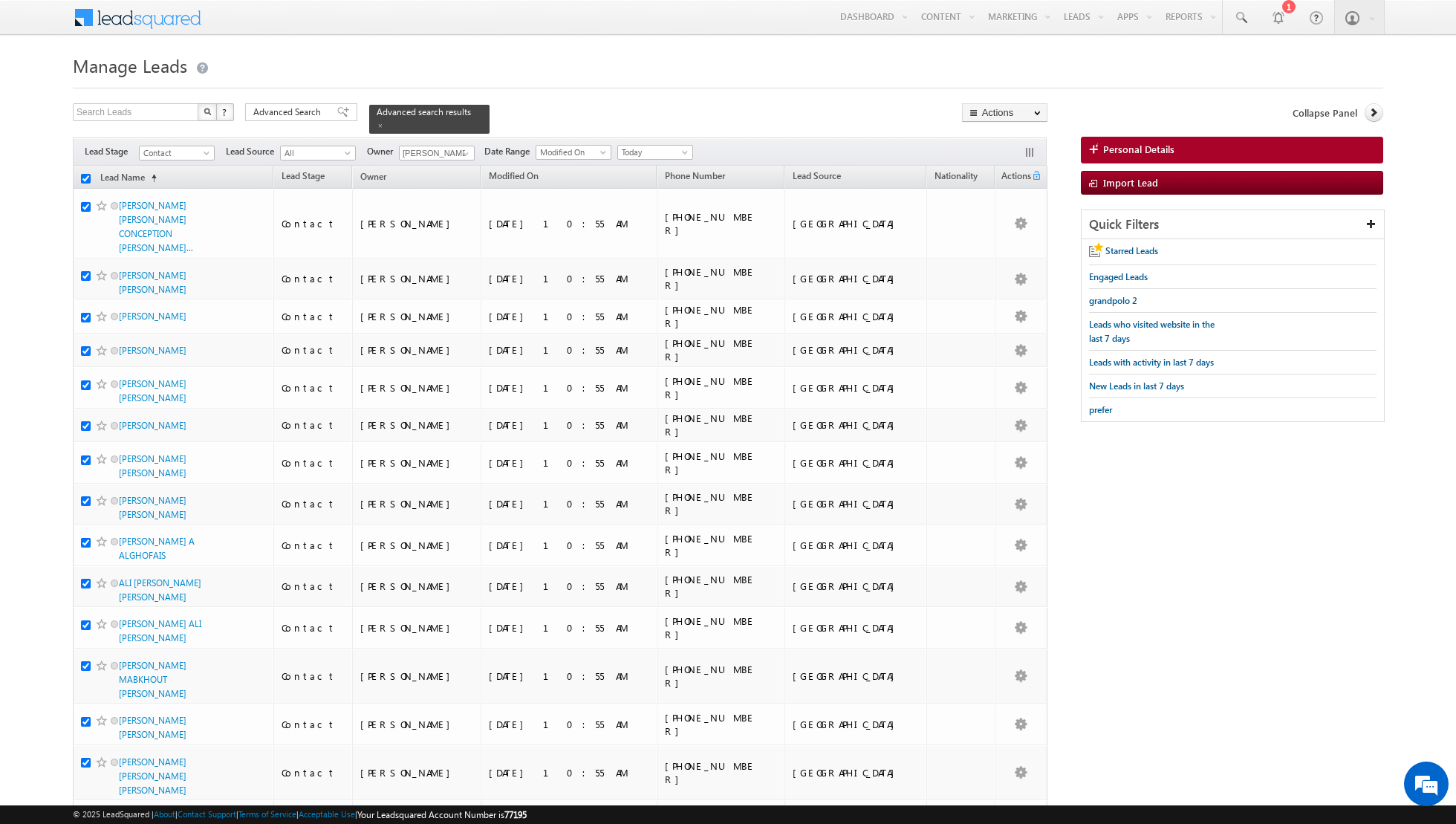
checkbox input "true"
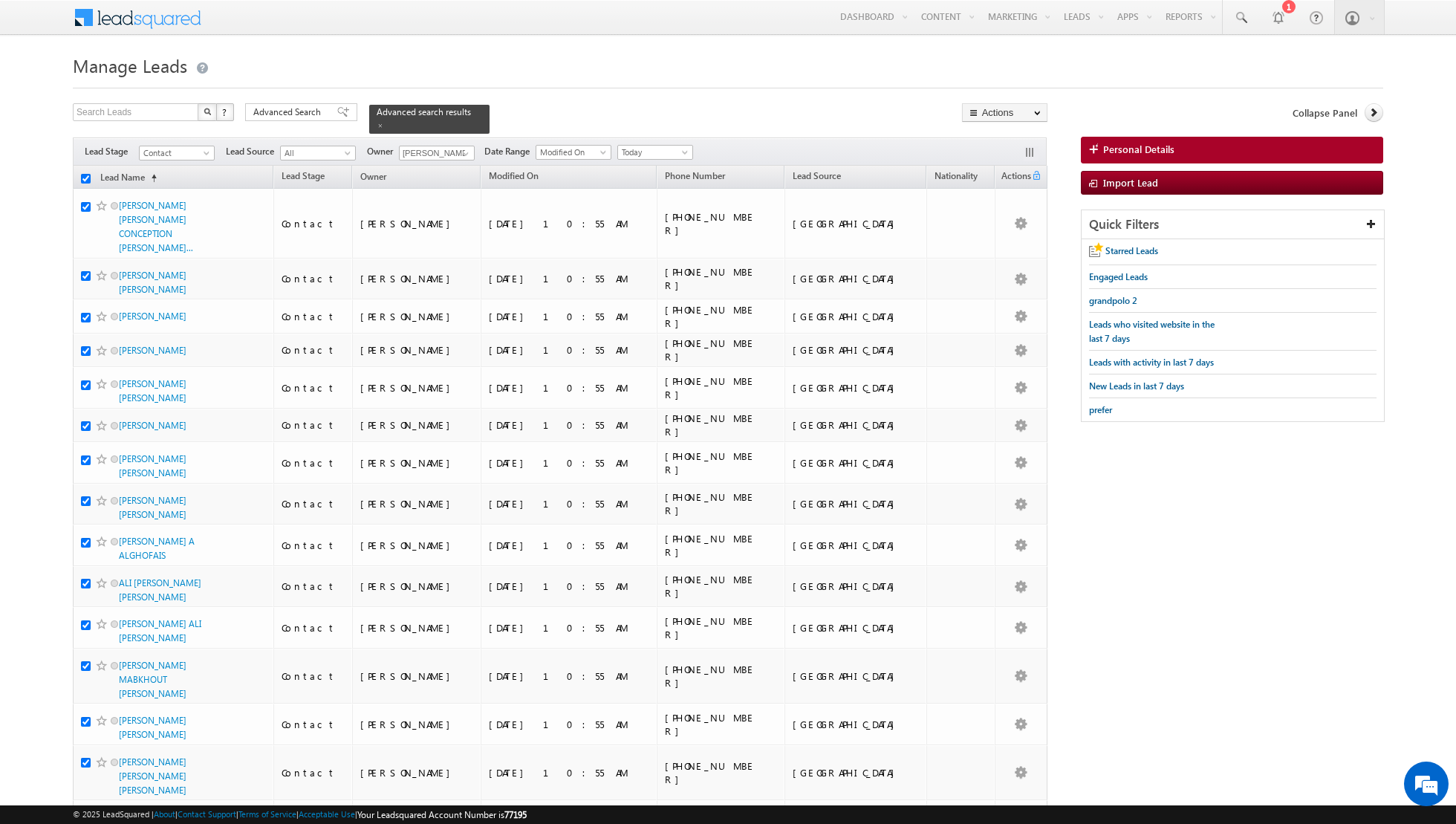
checkbox input "true"
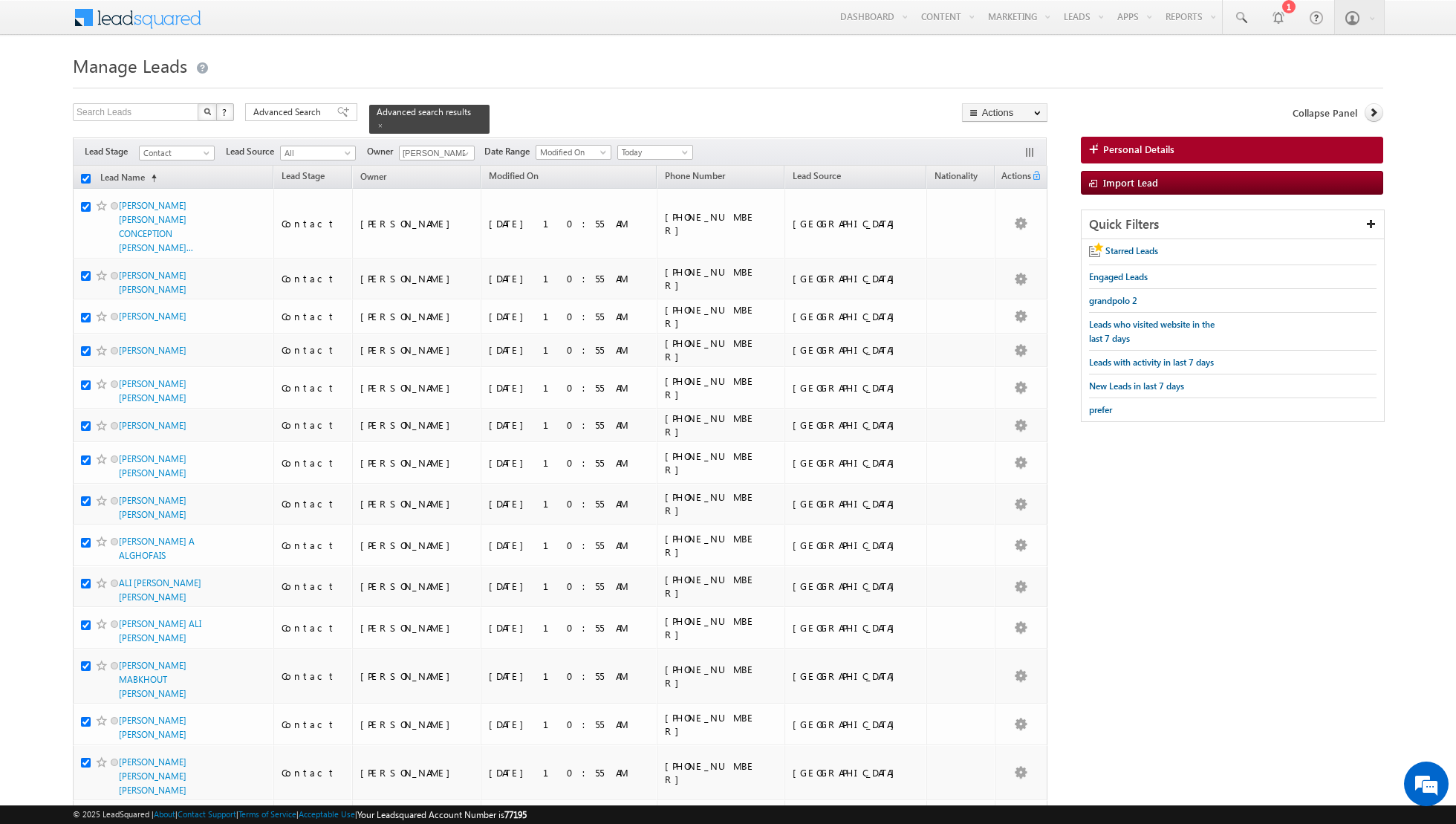
checkbox input "true"
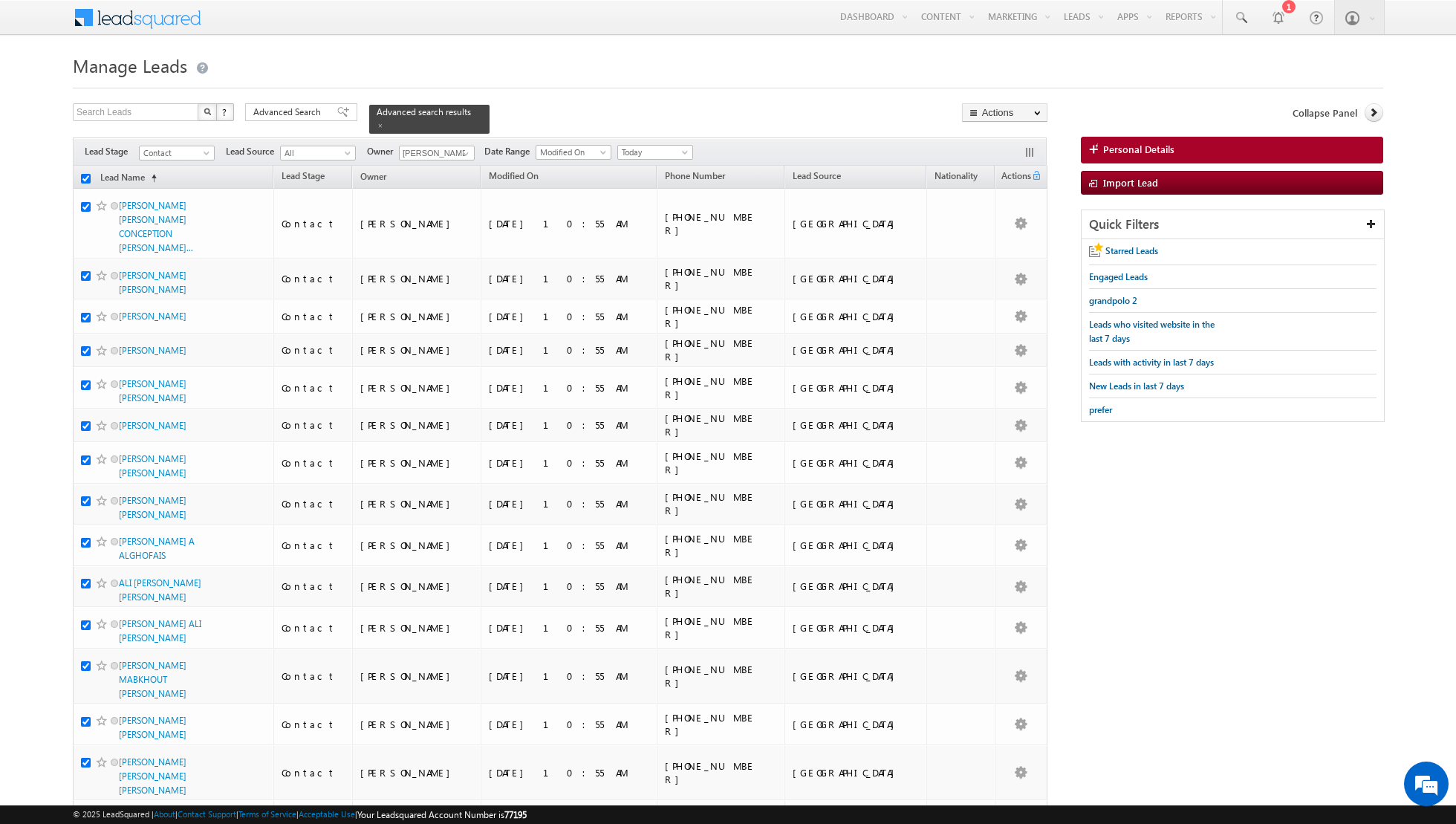
checkbox input "true"
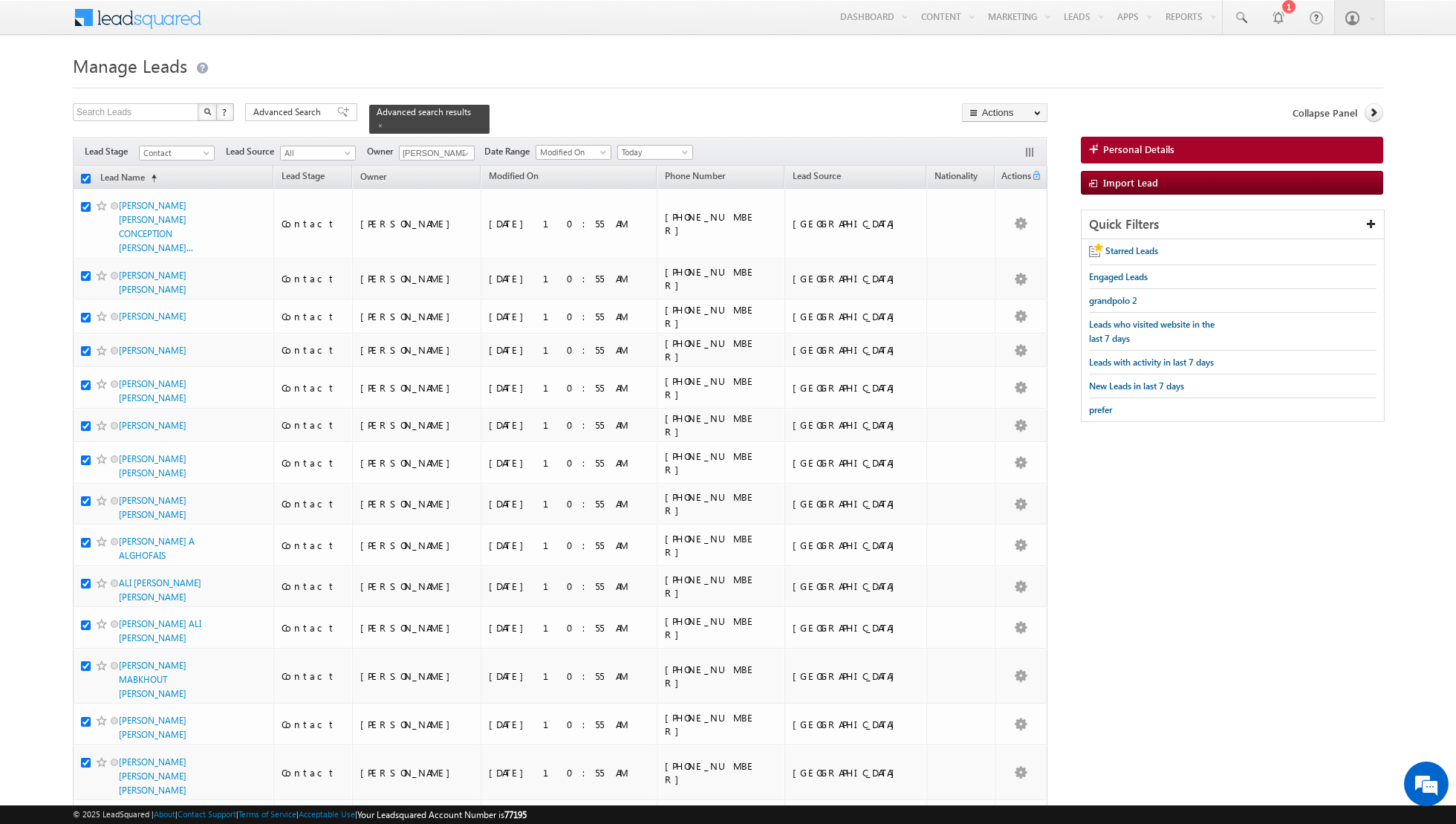
checkbox input "true"
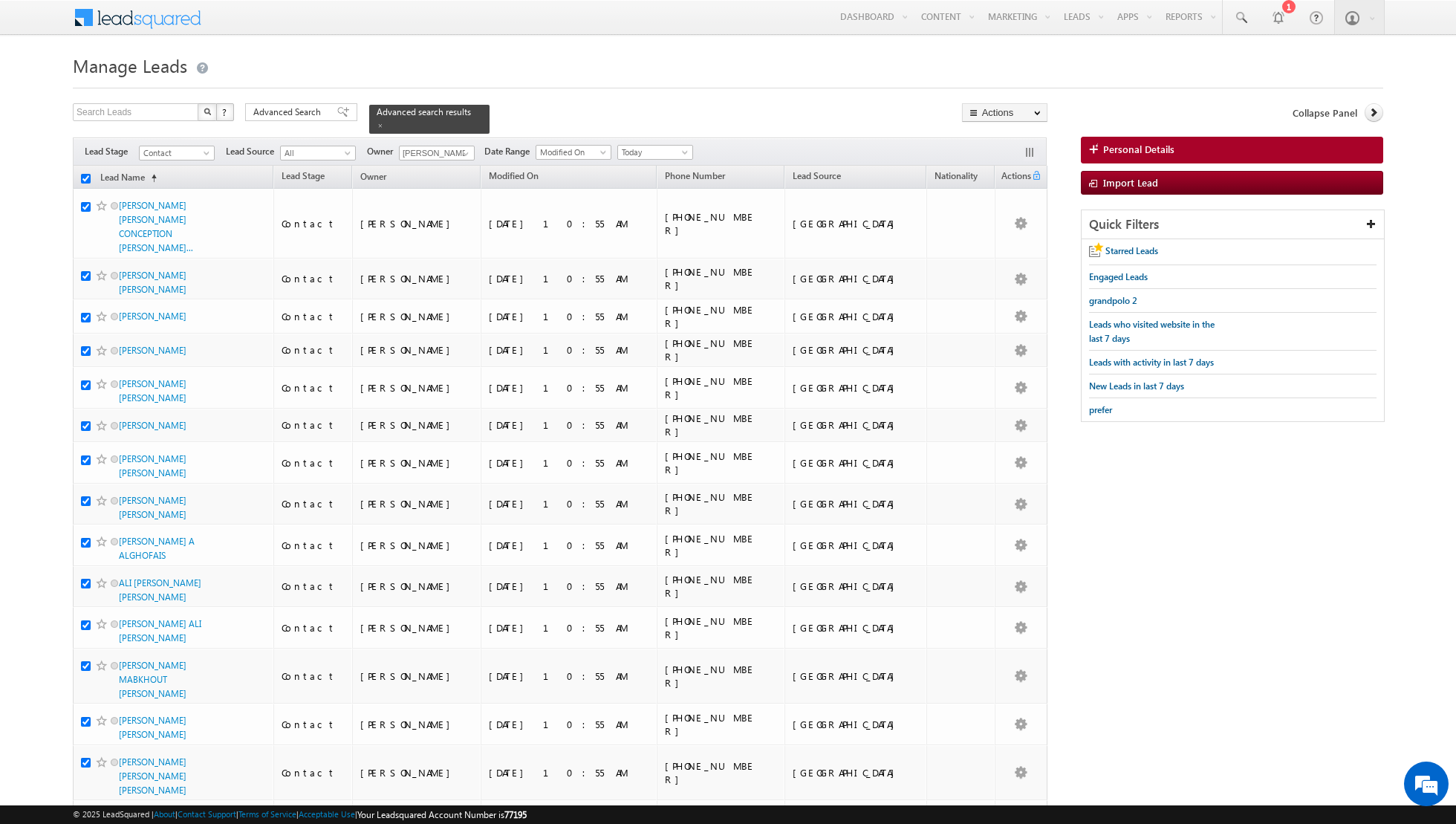
checkbox input "true"
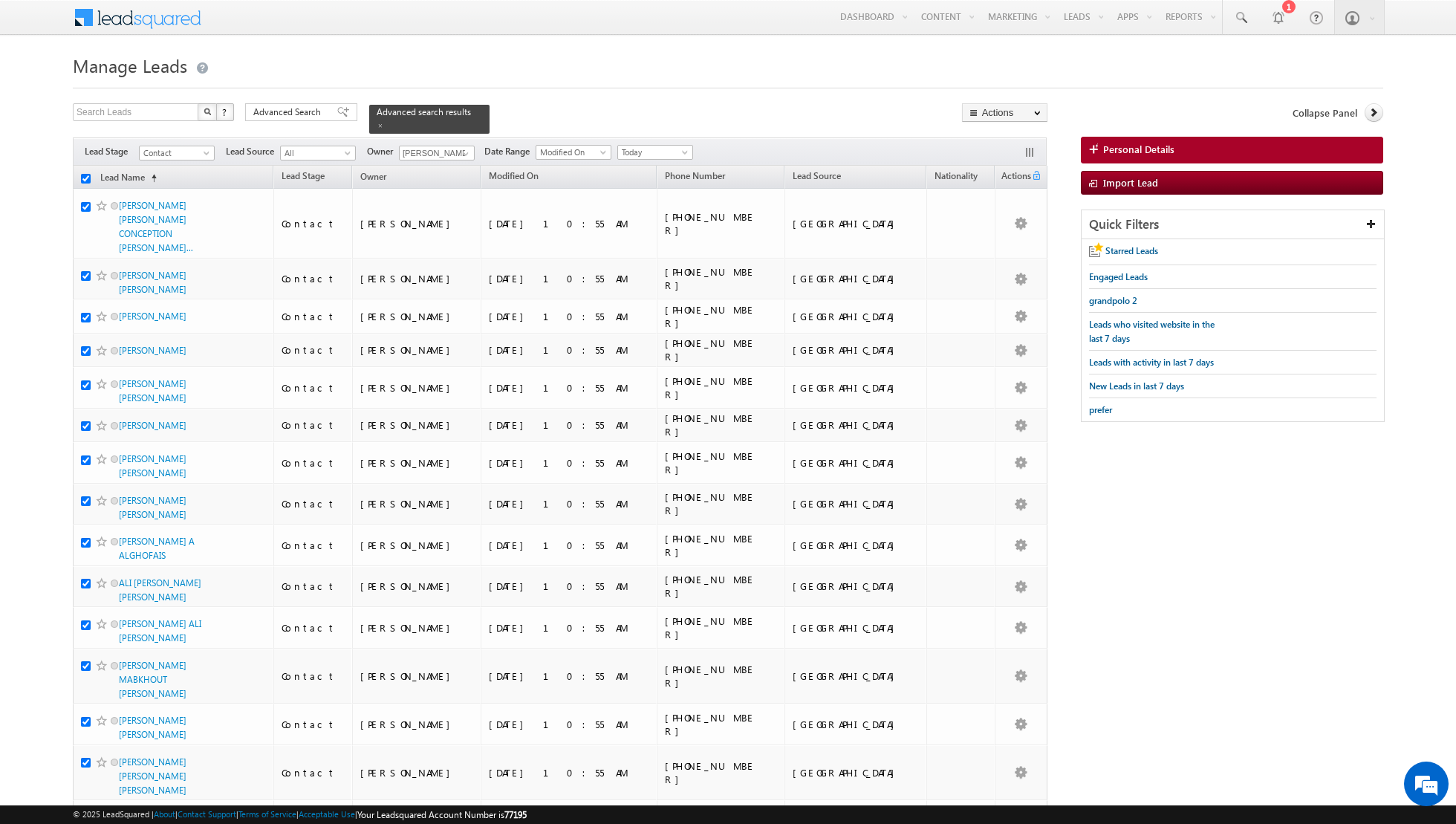
checkbox input "true"
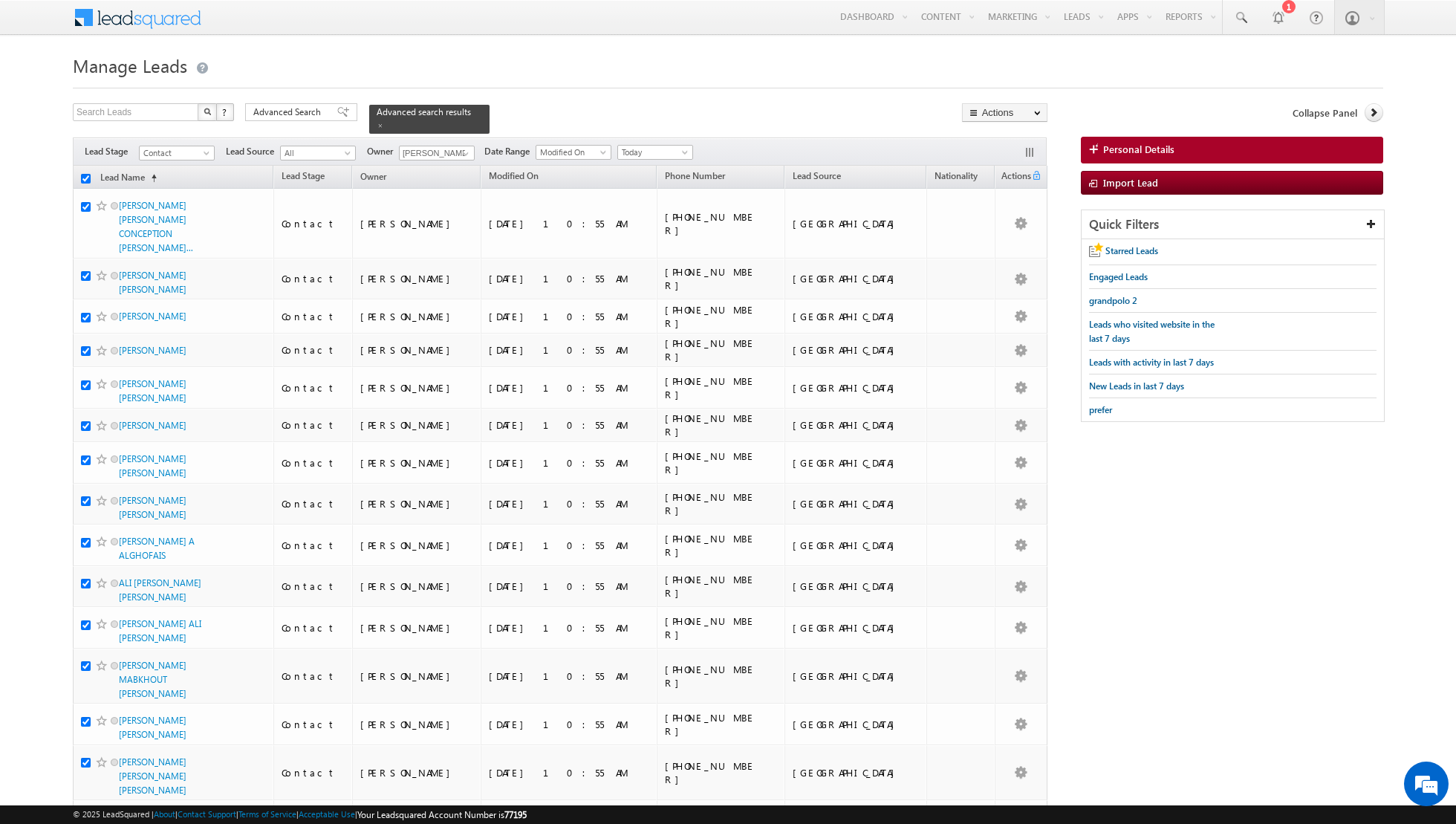
checkbox input "true"
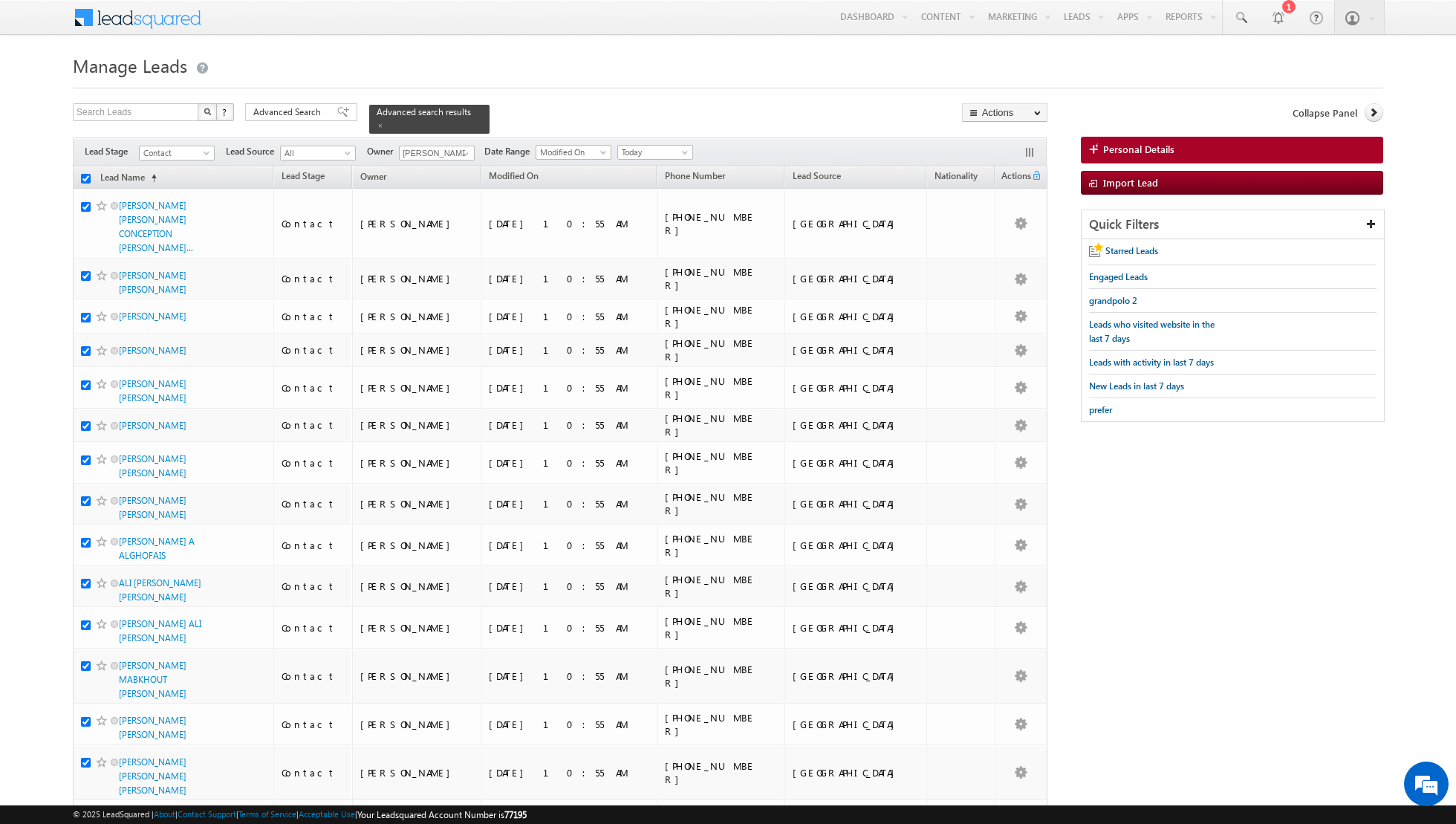
checkbox input "true"
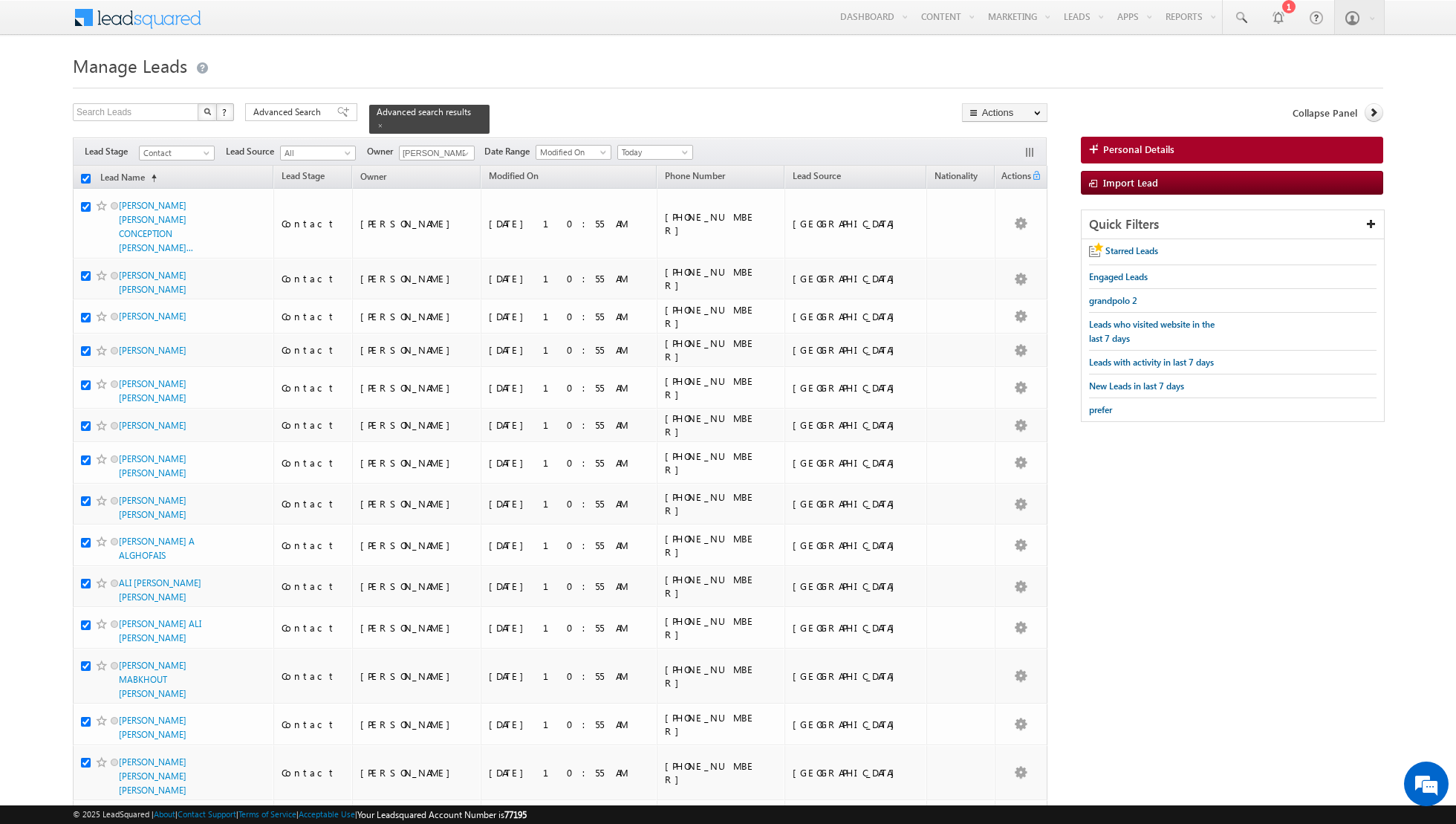
checkbox input "true"
click at [1003, 239] on link "Change Owner" at bounding box center [1004, 240] width 84 height 18
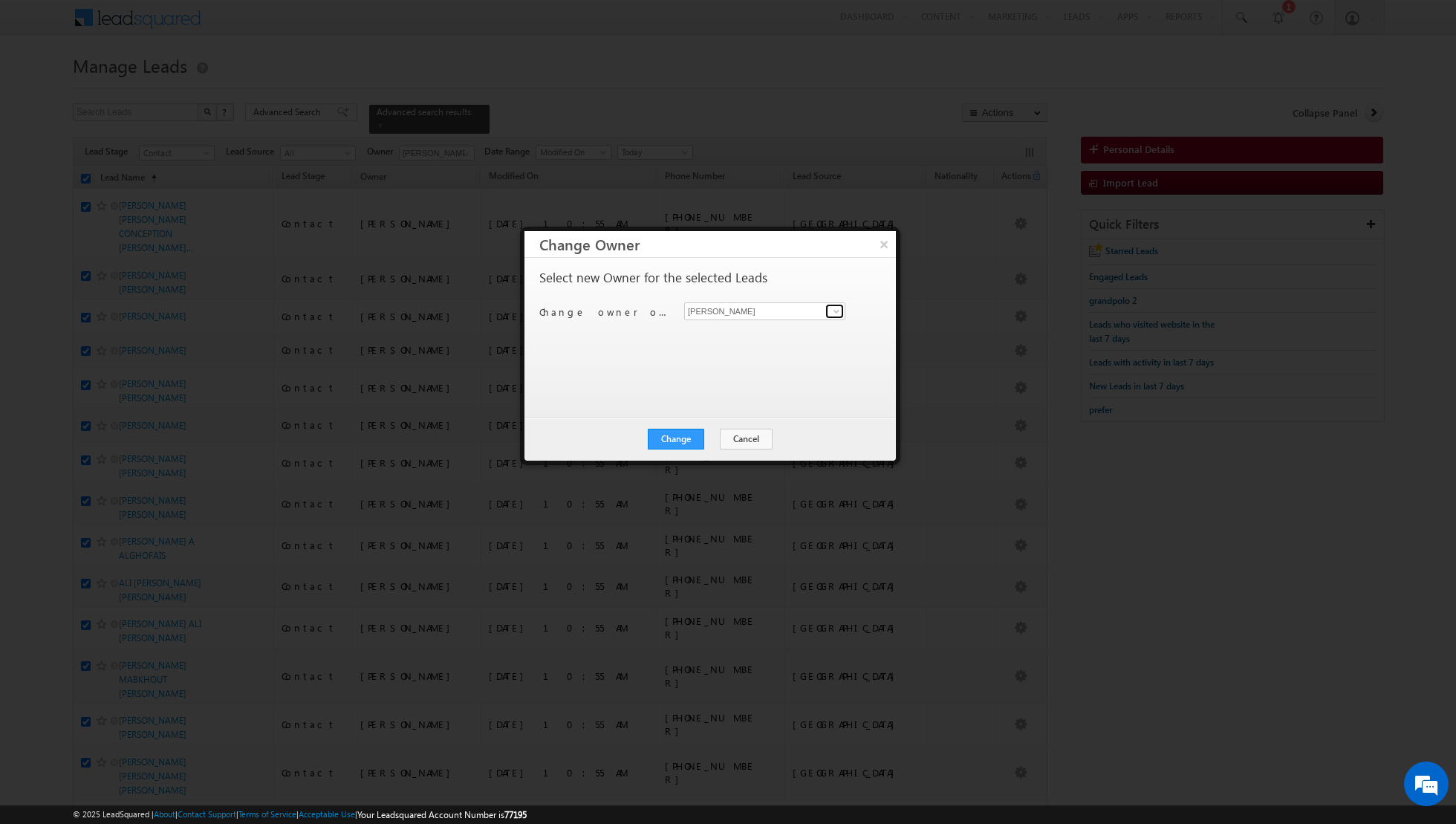
click at [834, 315] on span at bounding box center [836, 311] width 12 height 12
click at [754, 353] on span "[EMAIL_ADDRESS][DOMAIN_NAME]" at bounding box center [756, 351] width 134 height 11
type input "[PERSON_NAME]"
click at [673, 441] on button "Change" at bounding box center [676, 438] width 57 height 21
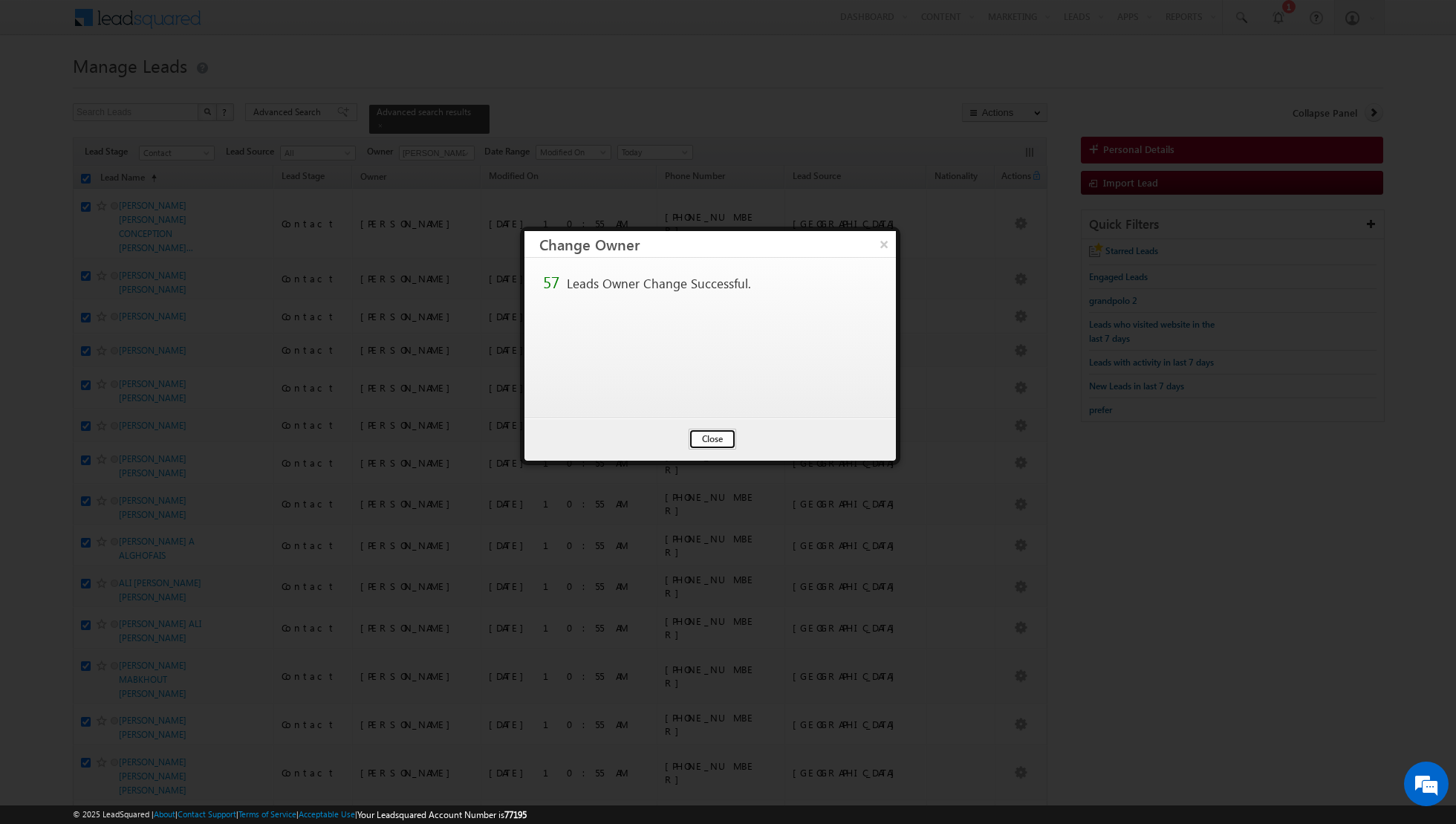
click at [716, 437] on button "Close" at bounding box center [712, 438] width 48 height 21
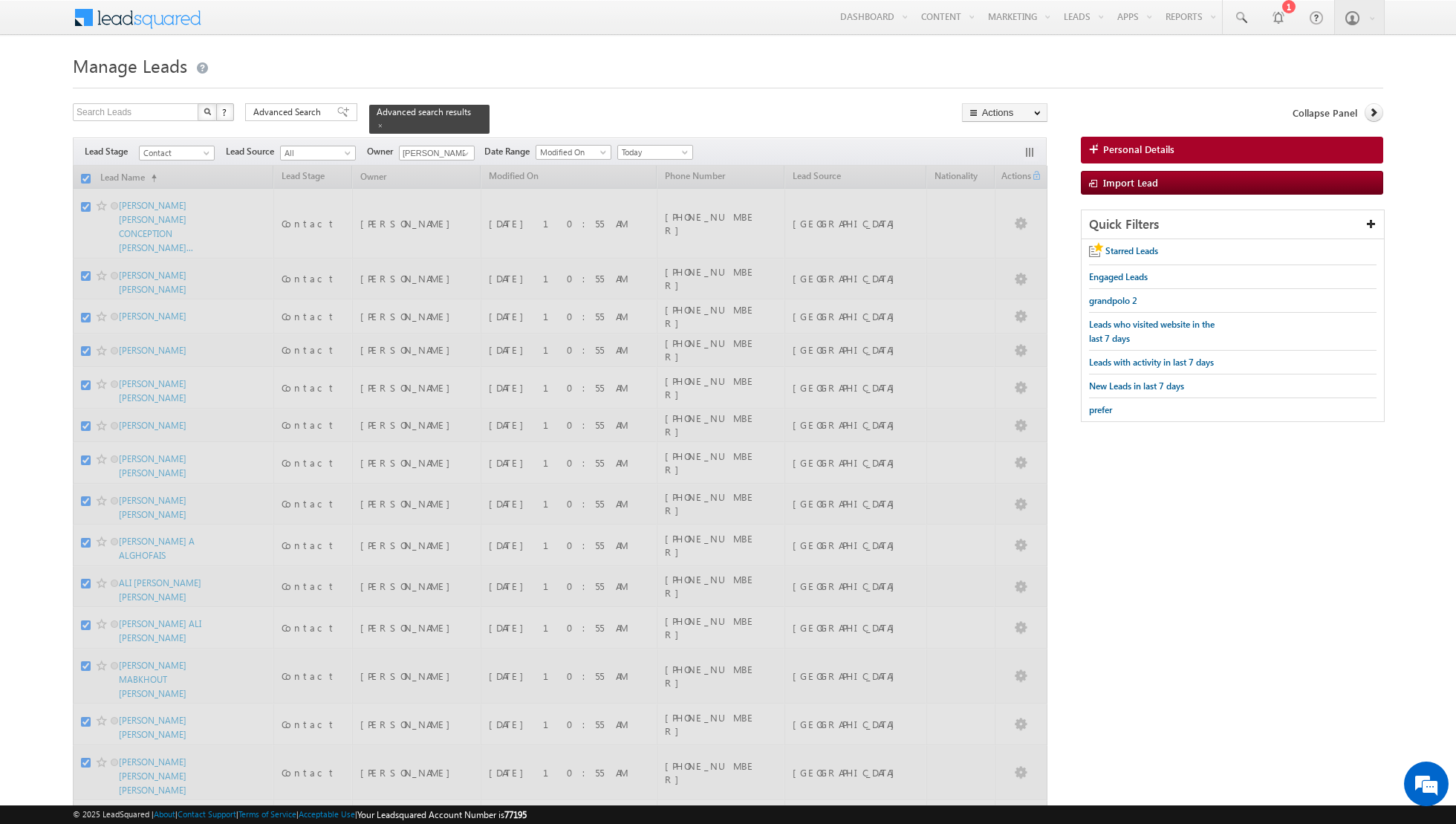
checkbox input "false"
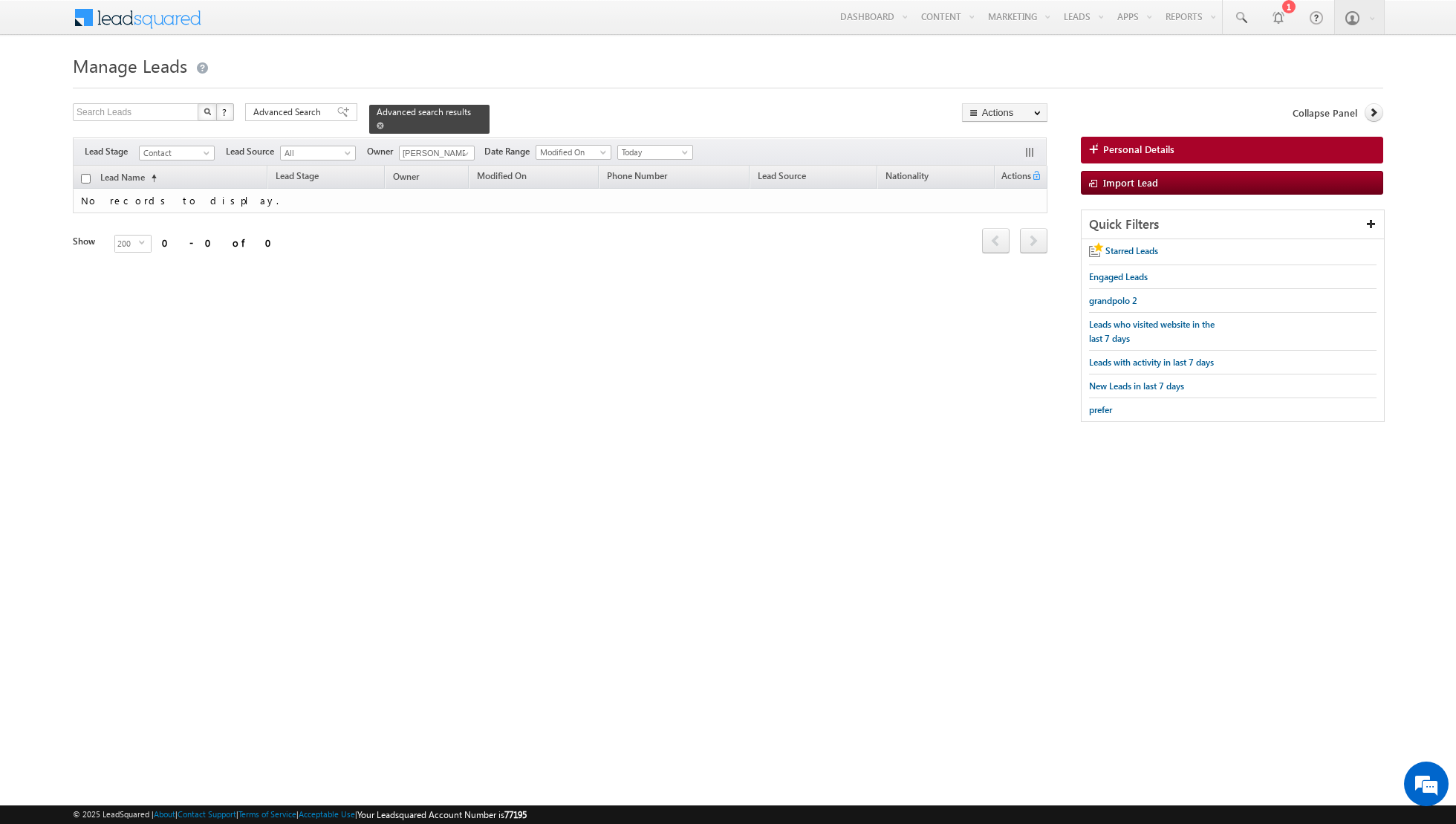
click at [377, 125] on span at bounding box center [381, 126] width 8 height 8
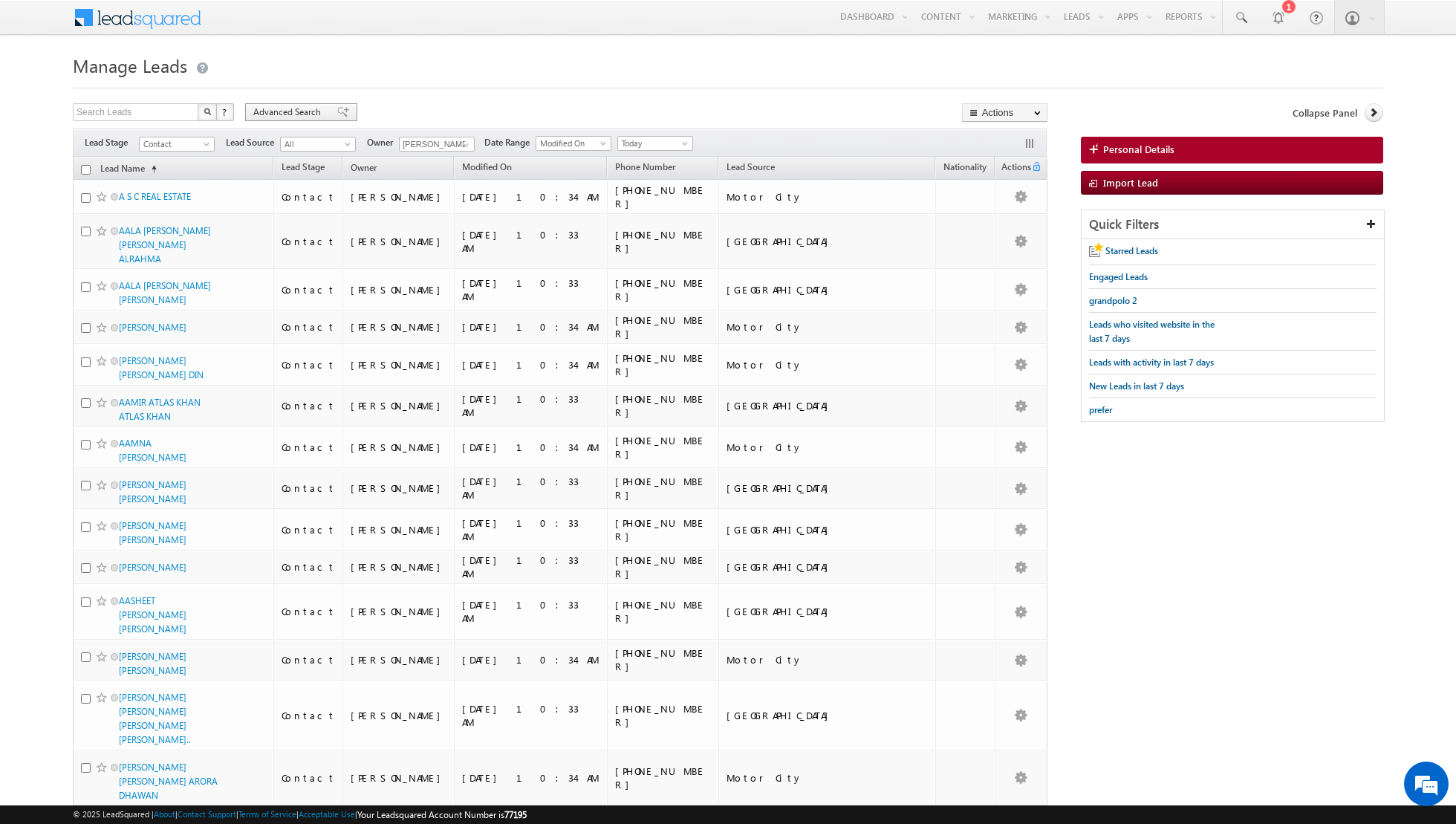
click at [338, 107] on span at bounding box center [344, 112] width 12 height 11
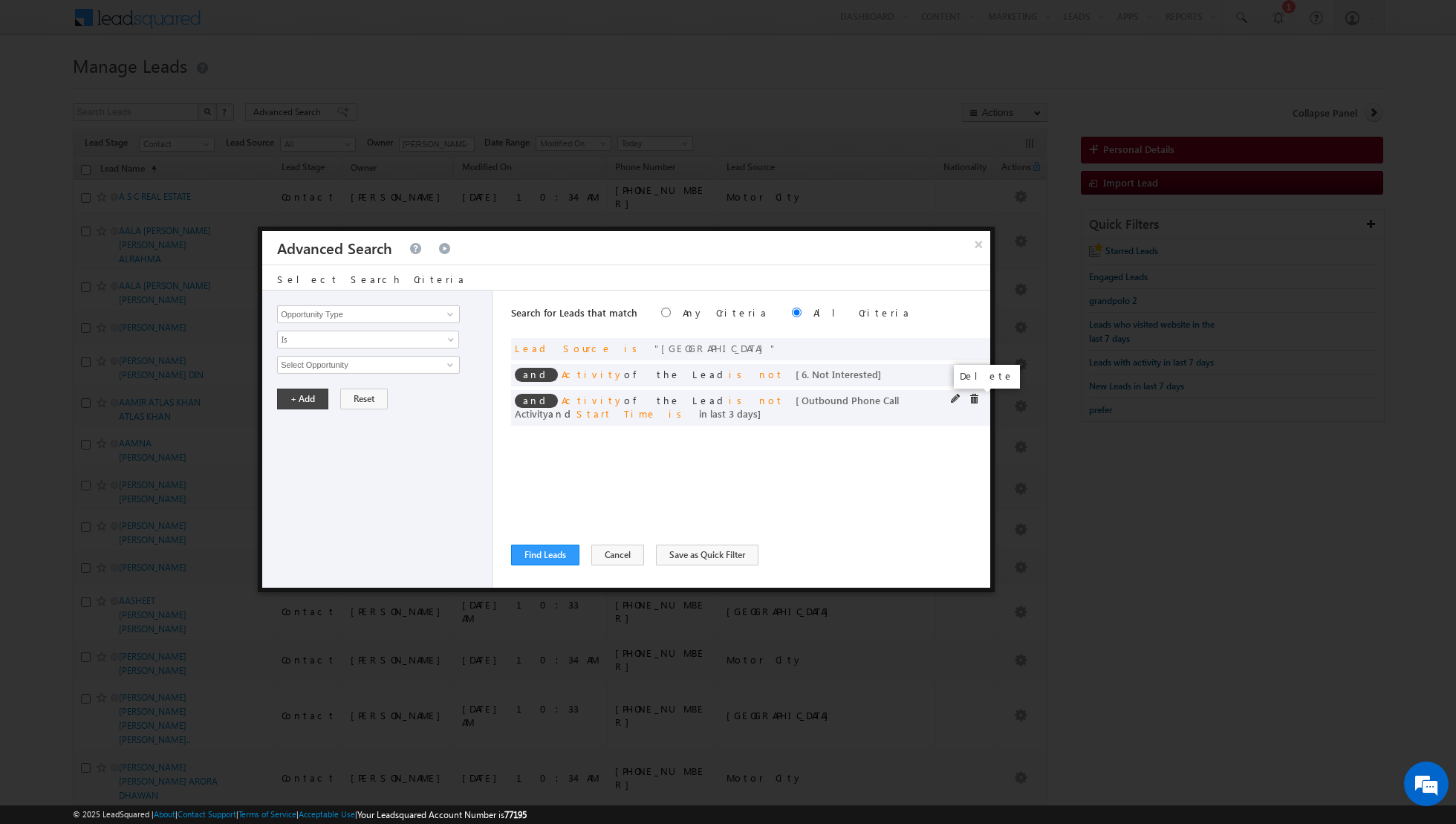
click at [975, 395] on span at bounding box center [974, 398] width 11 height 11
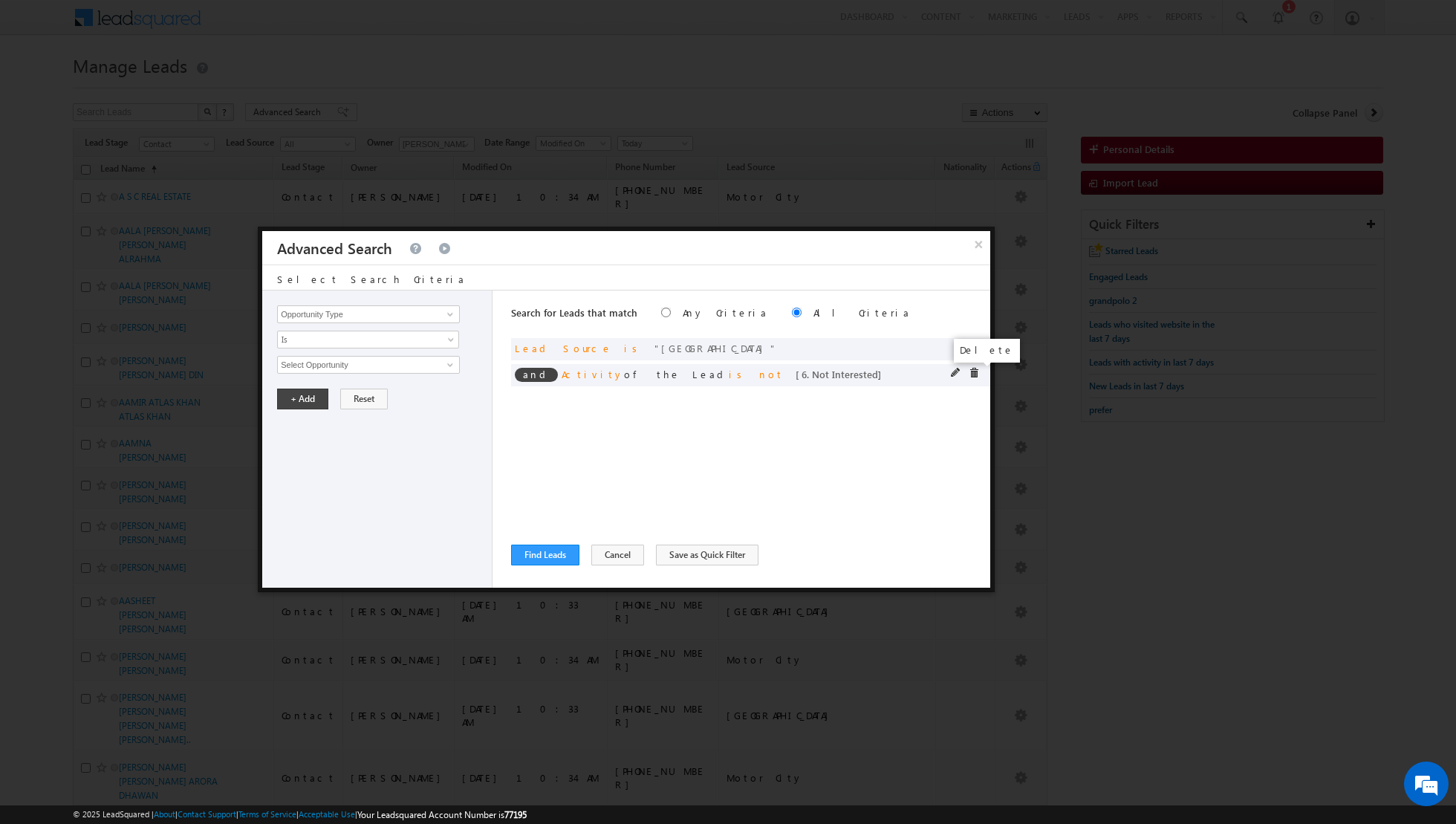
click at [976, 377] on span at bounding box center [974, 373] width 11 height 11
click at [536, 557] on button "Find Leads" at bounding box center [546, 555] width 68 height 21
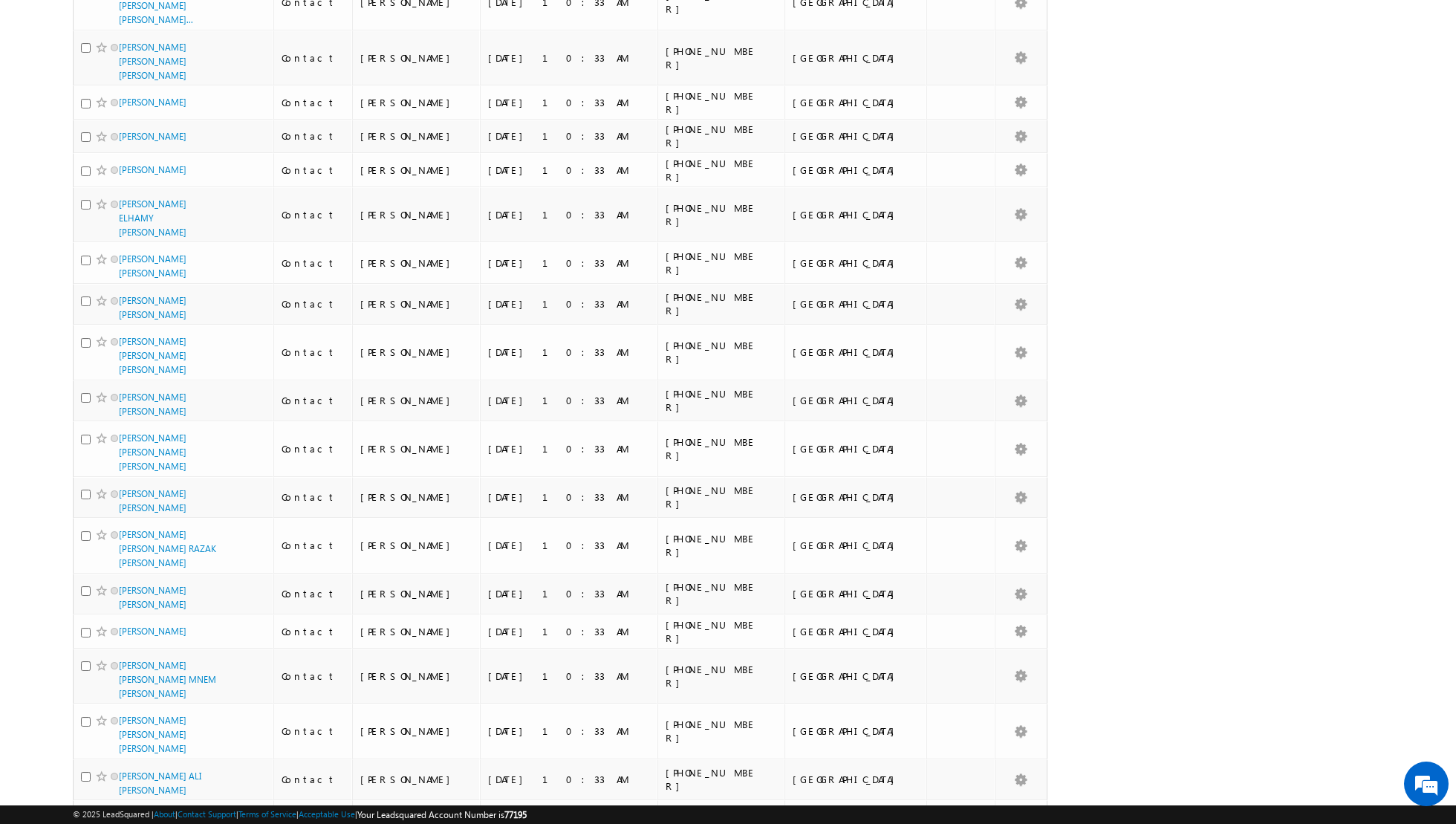
scroll to position [0, 0]
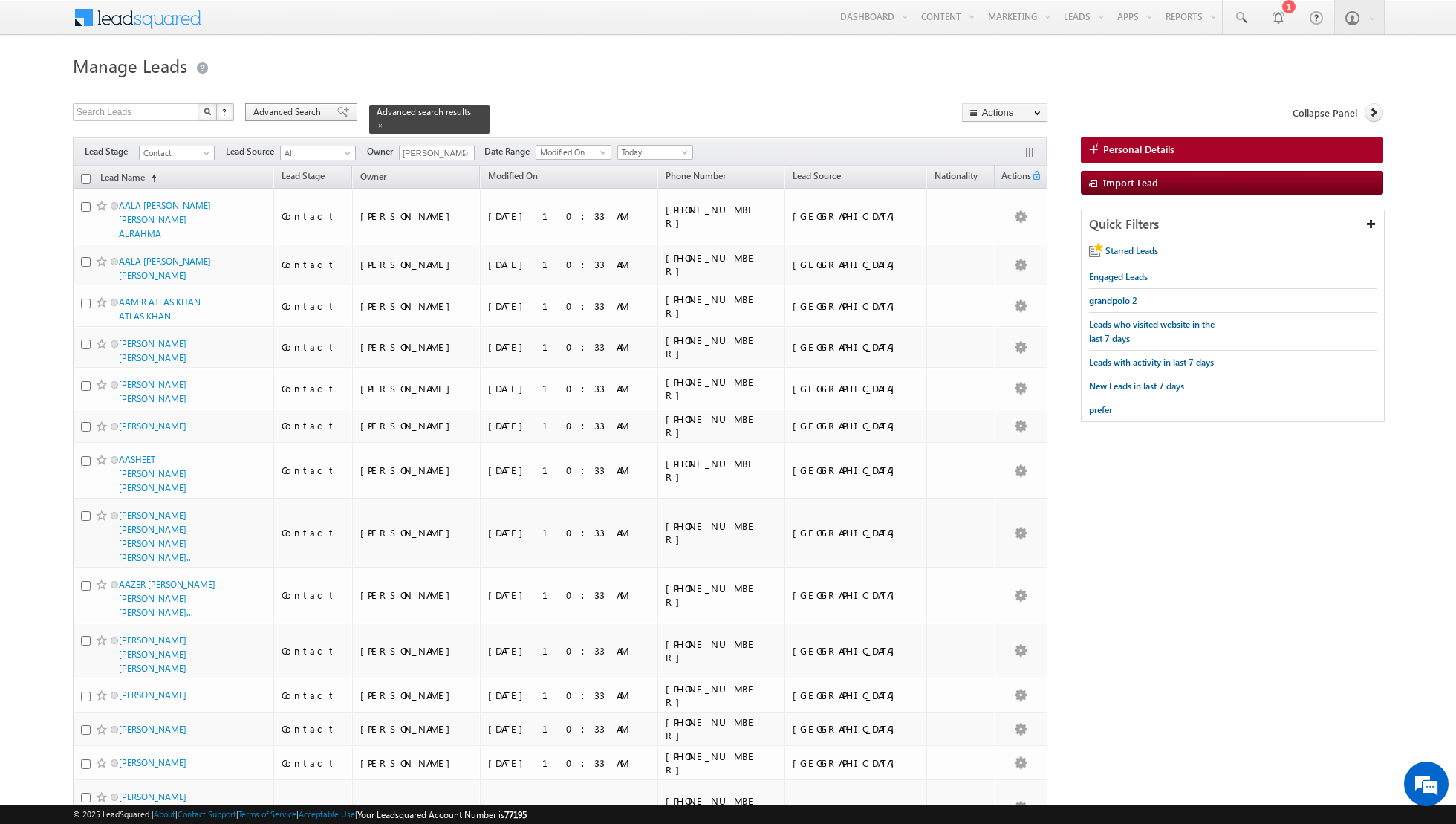
click at [325, 113] on div "Advanced Search" at bounding box center [301, 112] width 112 height 18
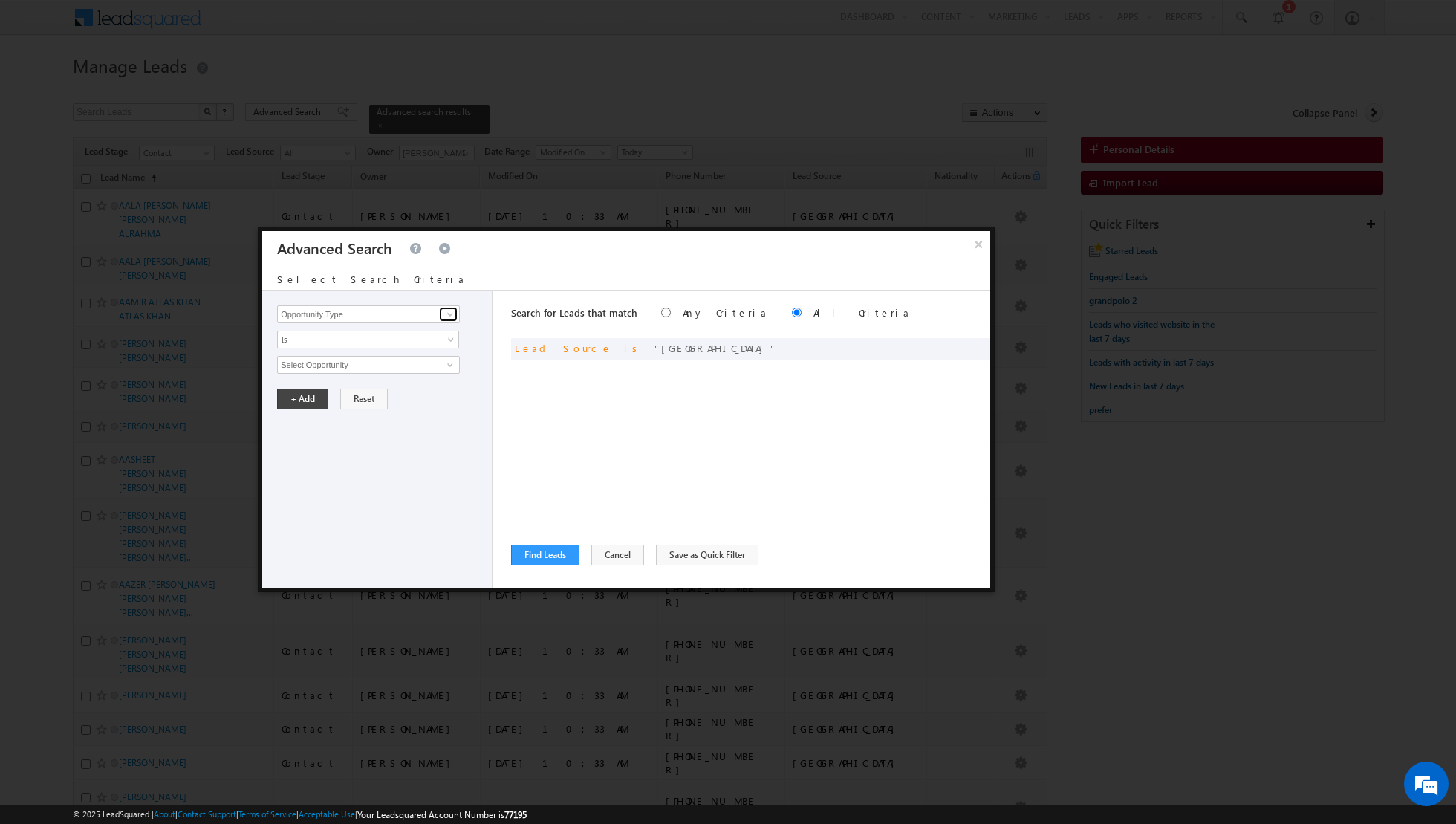
click at [446, 312] on span at bounding box center [450, 314] width 12 height 12
click at [391, 347] on link "Lead Stage" at bounding box center [368, 345] width 182 height 18
type input "Lead Stage"
click at [449, 340] on span at bounding box center [452, 343] width 12 height 12
click at [394, 372] on link "Is Not" at bounding box center [369, 370] width 182 height 14
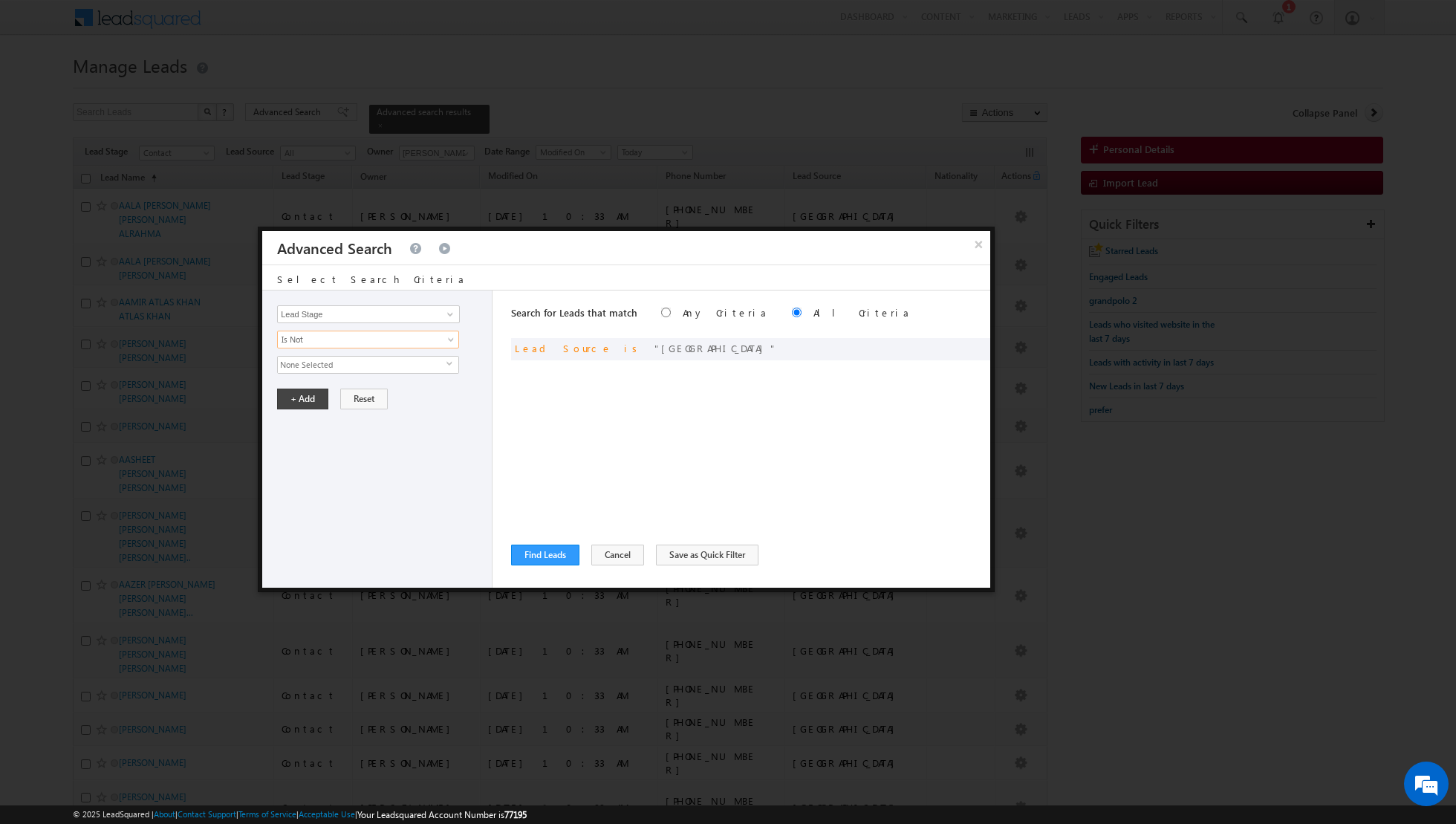
click at [446, 362] on span "select" at bounding box center [452, 363] width 12 height 7
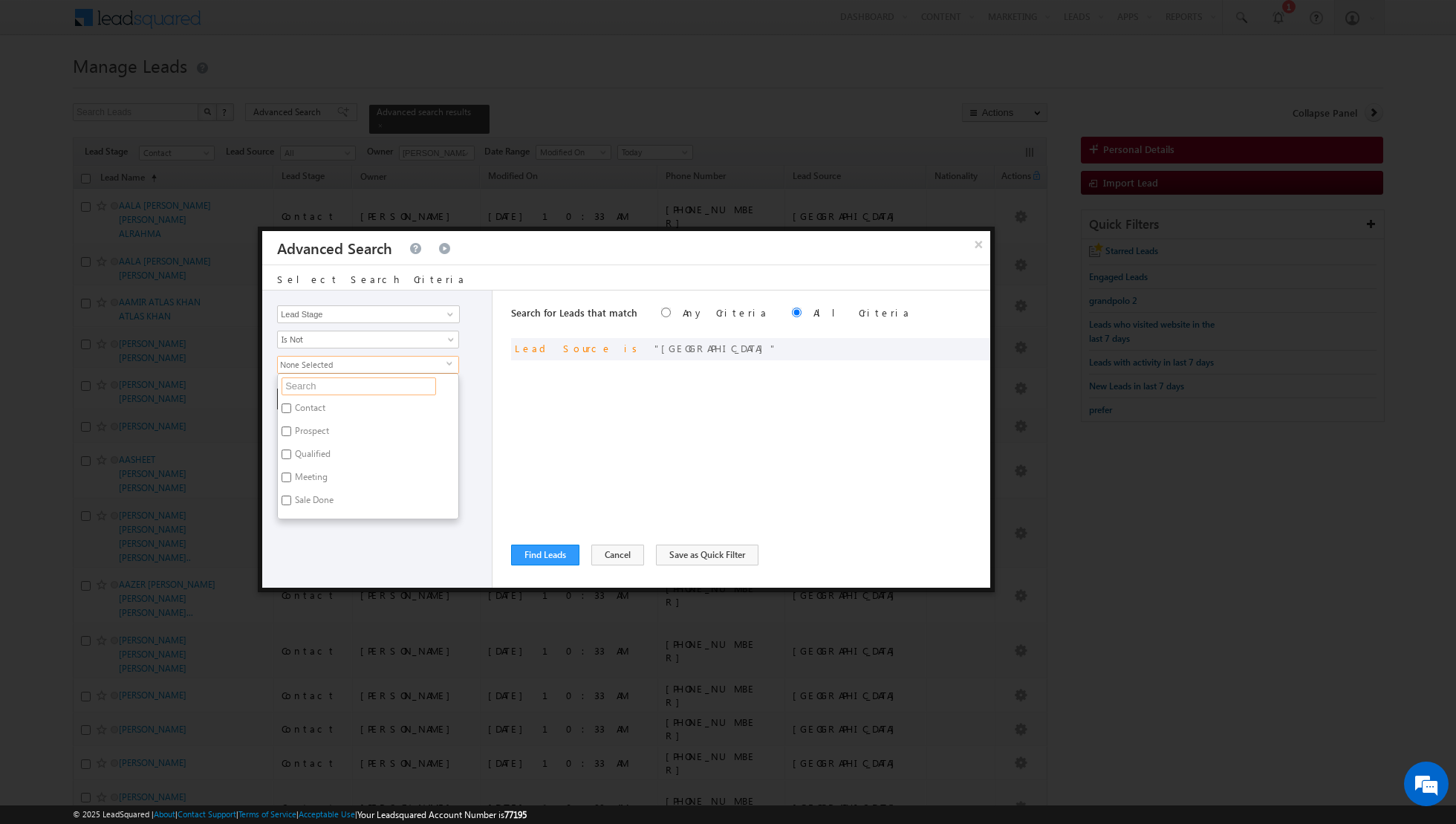
click at [399, 381] on input "text" at bounding box center [358, 387] width 154 height 18
type input "not in"
click at [346, 406] on label "Not Interested" at bounding box center [322, 411] width 88 height 23
click at [291, 406] on input "Not Interested" at bounding box center [286, 408] width 10 height 10
checkbox input "true"
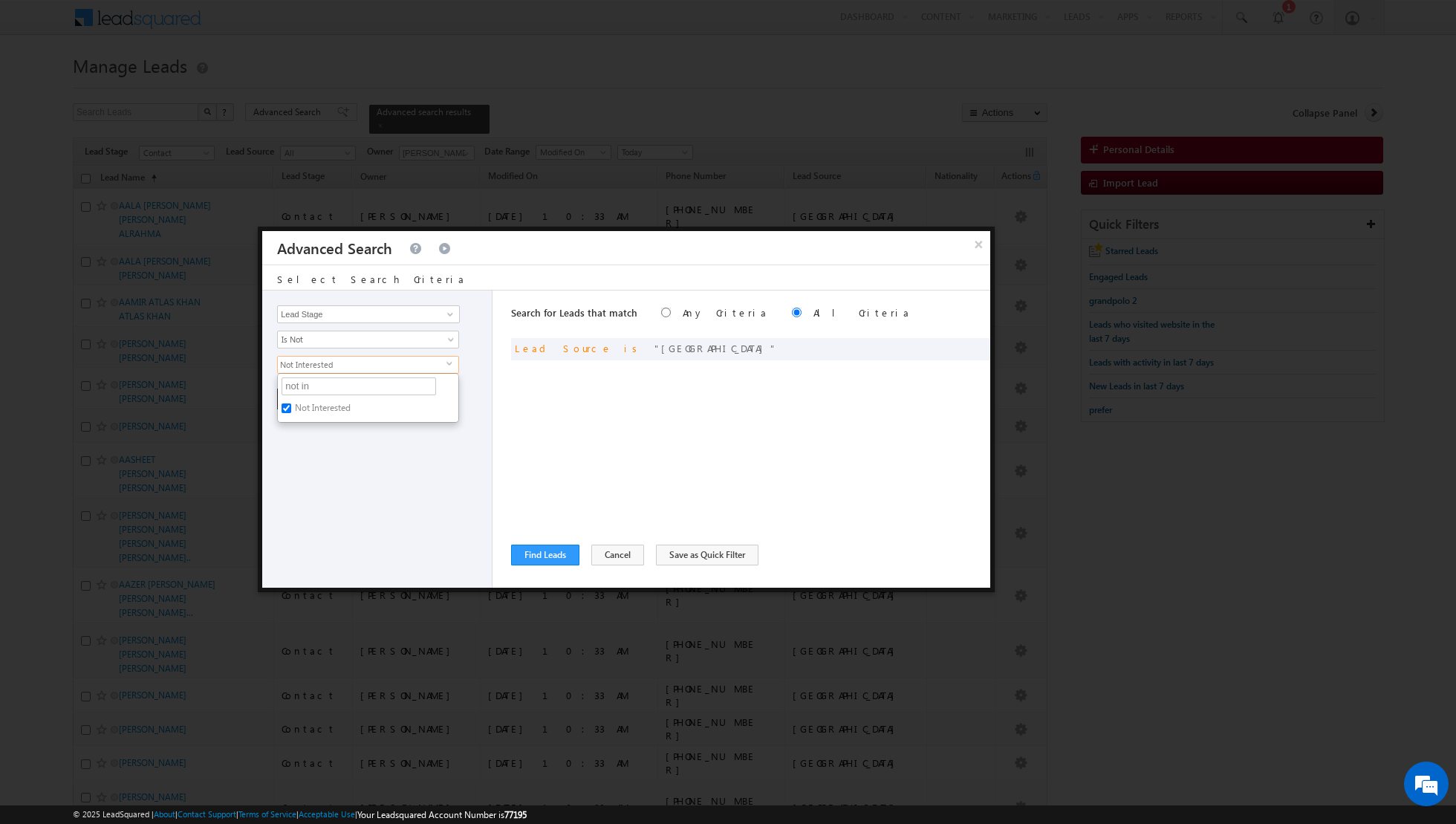
click at [369, 518] on div "Opportunity Type Lead Activity Task Sales Group Prospect Id Address 1 Address 2…" at bounding box center [378, 439] width 230 height 297
click at [306, 401] on button "+ Add" at bounding box center [303, 398] width 52 height 21
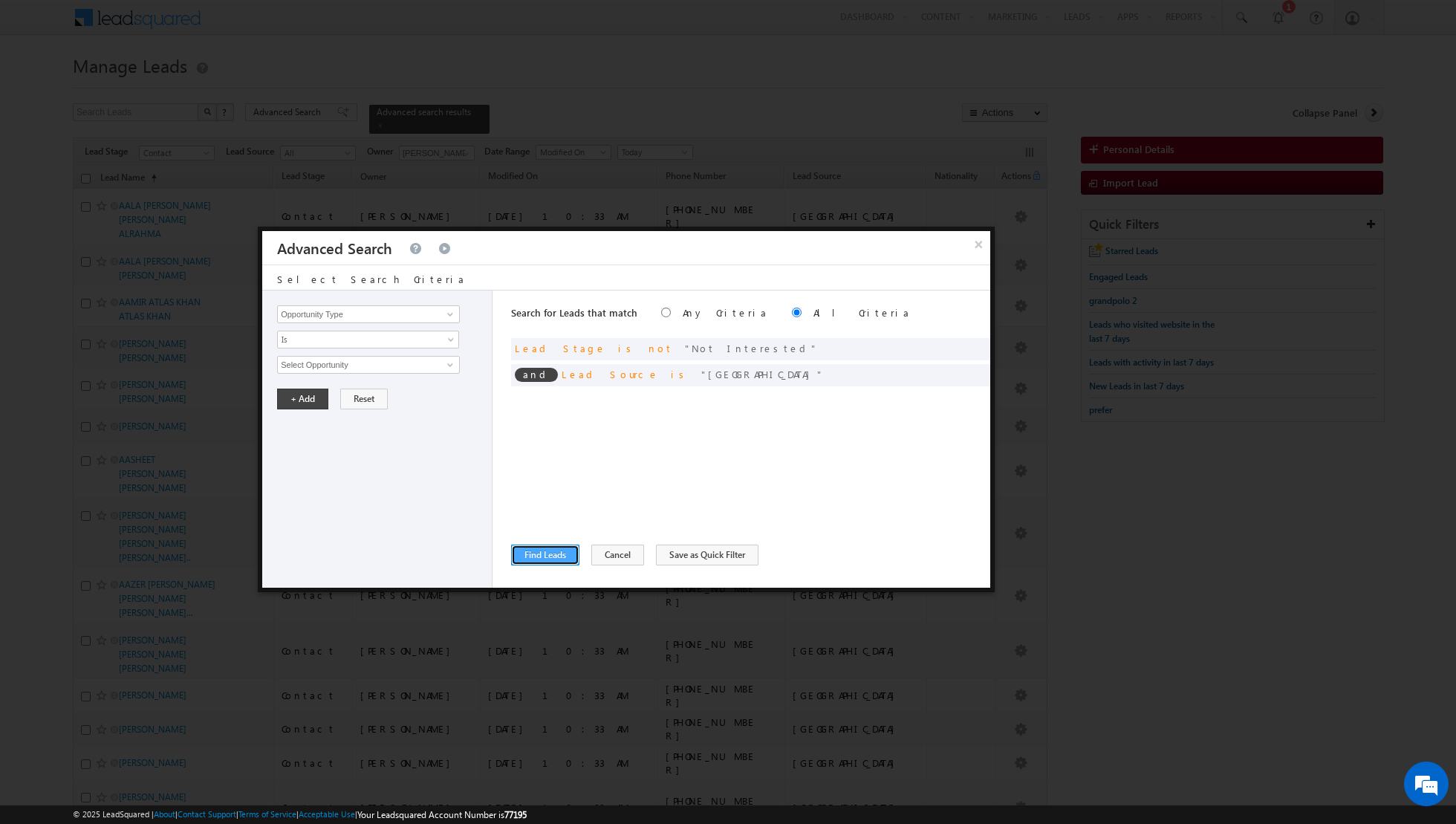
click at [537, 553] on button "Find Leads" at bounding box center [546, 555] width 68 height 21
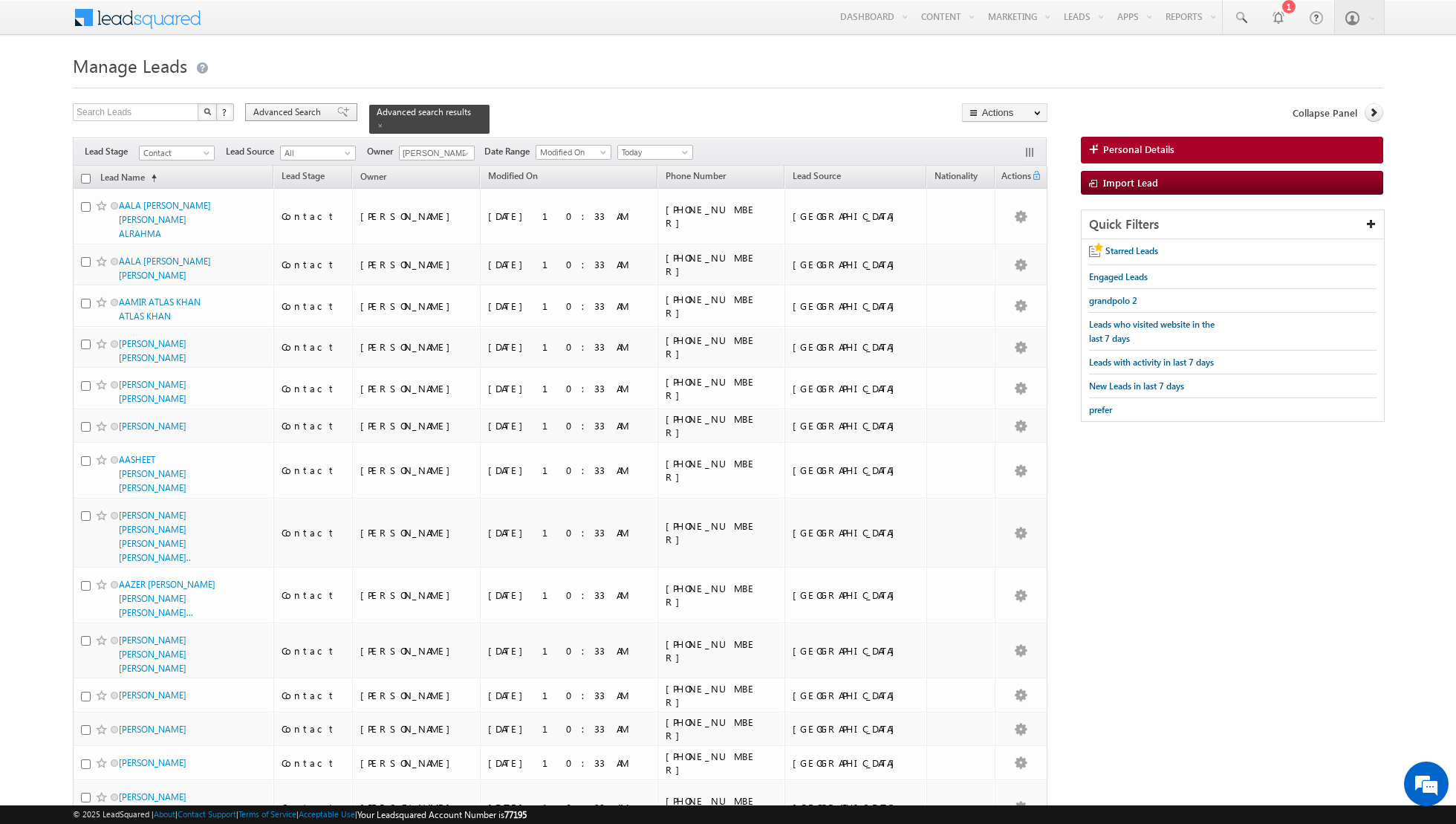
click at [338, 109] on span at bounding box center [344, 112] width 12 height 11
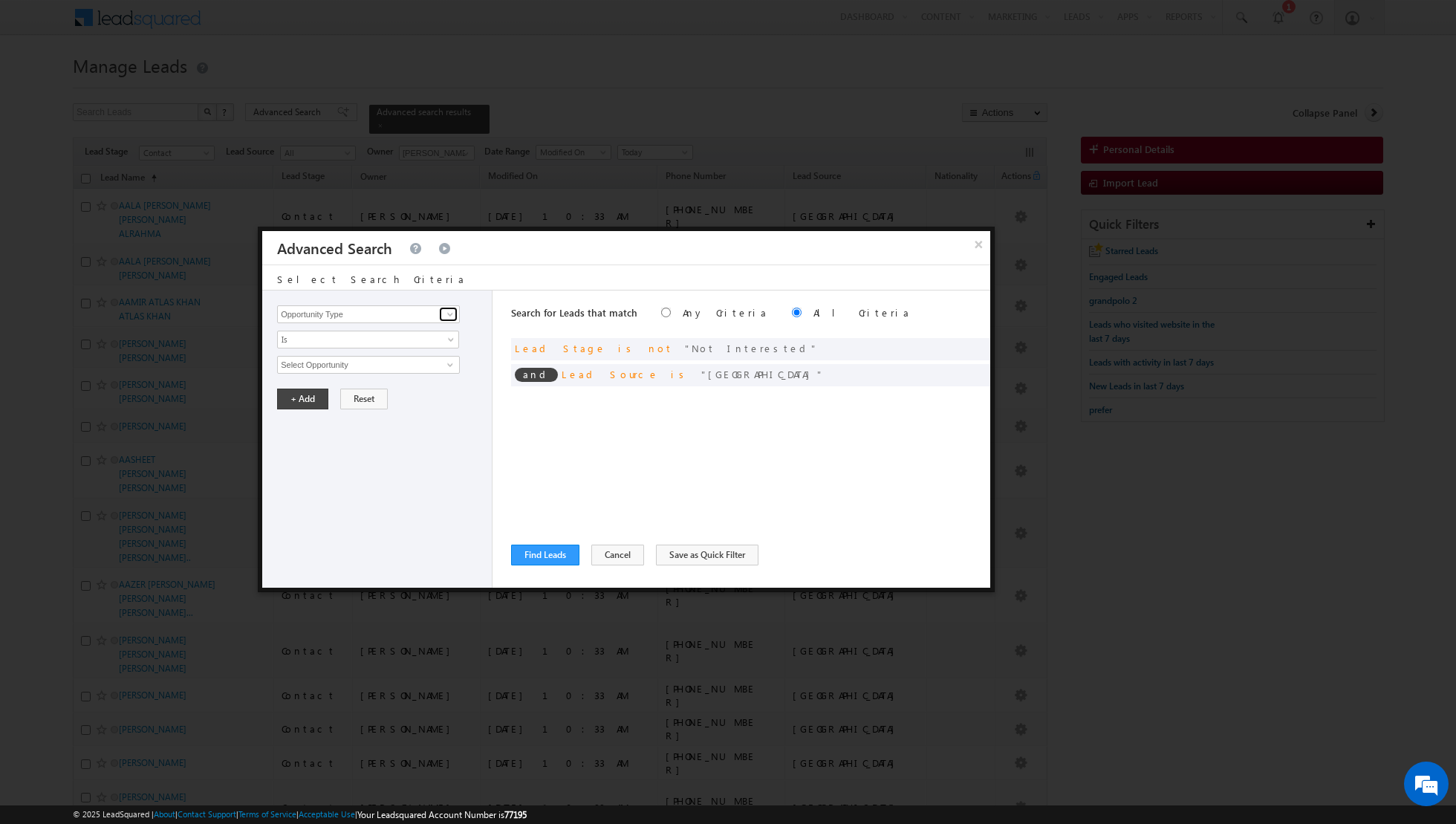
click at [450, 311] on span at bounding box center [450, 314] width 12 height 12
type input "l"
click at [303, 348] on link "Owner" at bounding box center [368, 345] width 182 height 18
type input "Owner"
click at [453, 341] on span at bounding box center [452, 343] width 12 height 12
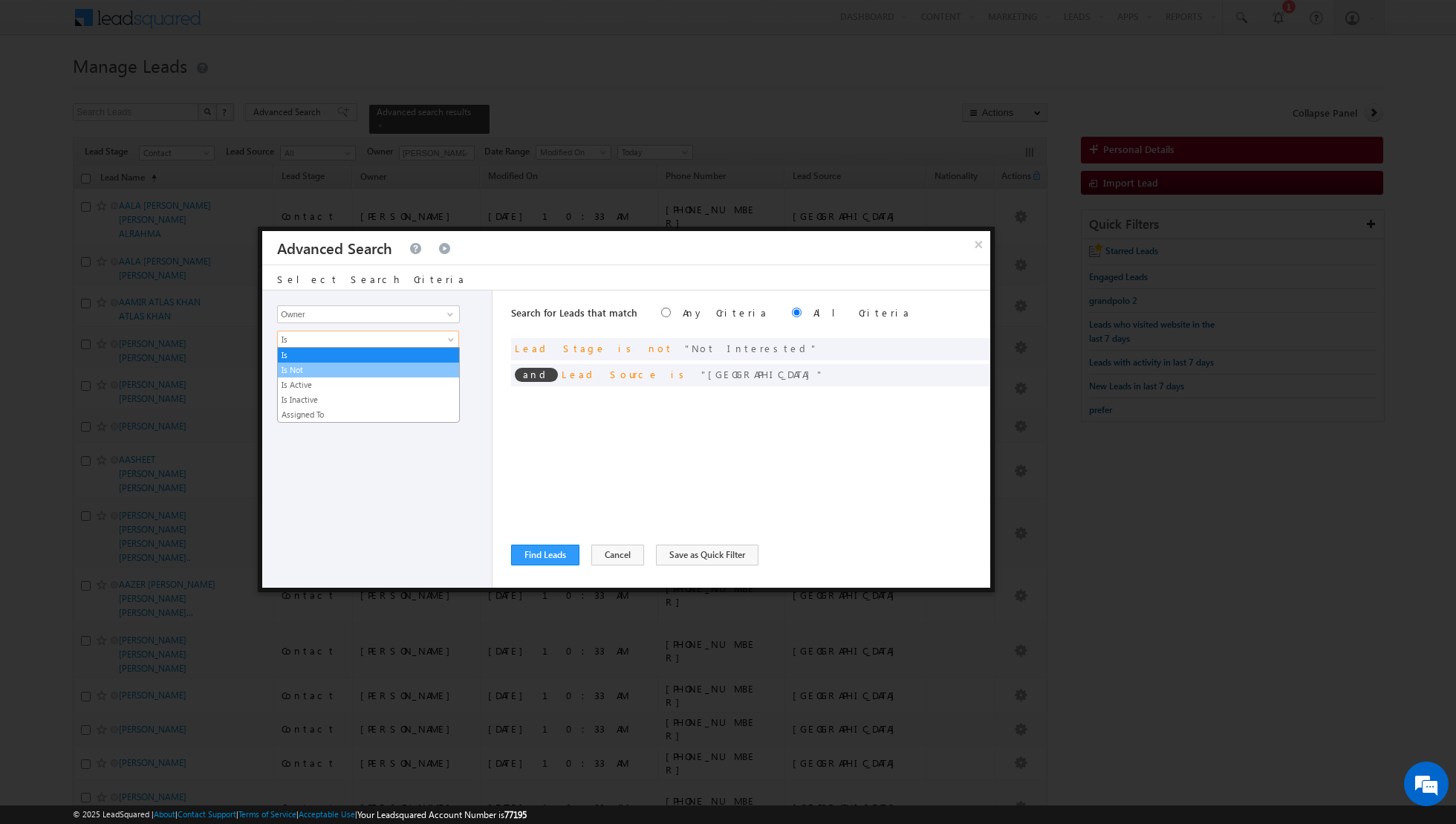
click at [396, 372] on link "Is Not" at bounding box center [369, 370] width 182 height 14
click at [451, 363] on span "select" at bounding box center [452, 363] width 12 height 7
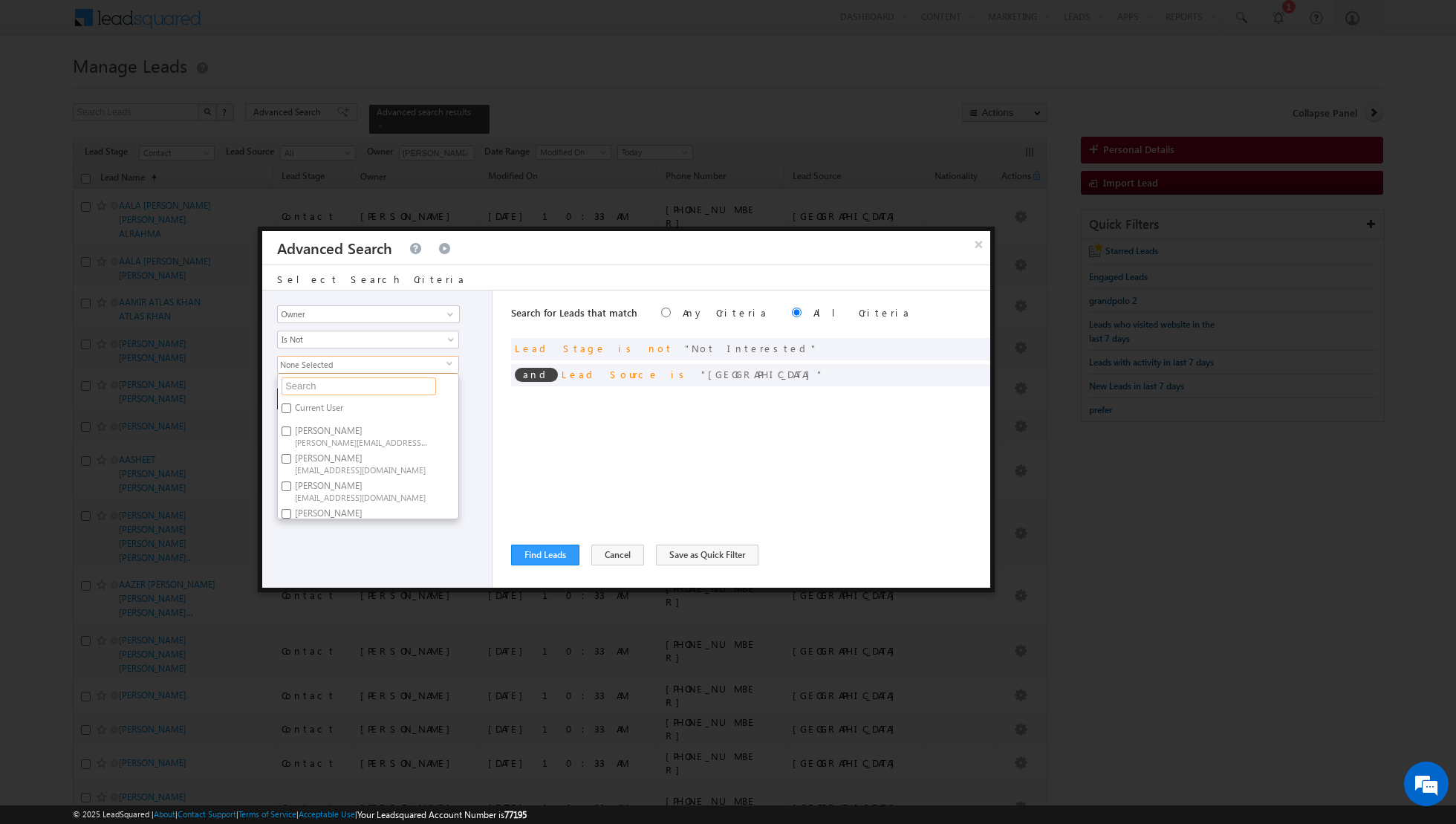
click at [407, 385] on input "text" at bounding box center [358, 387] width 154 height 18
click at [291, 429] on input "Aakash Arora aakash.arora@indglobal.ae" at bounding box center [286, 432] width 10 height 10
checkbox input "true"
click at [365, 538] on div "Opportunity Type Lead Activity Task Sales Group Prospect Id Address 1 Address 2…" at bounding box center [378, 439] width 230 height 297
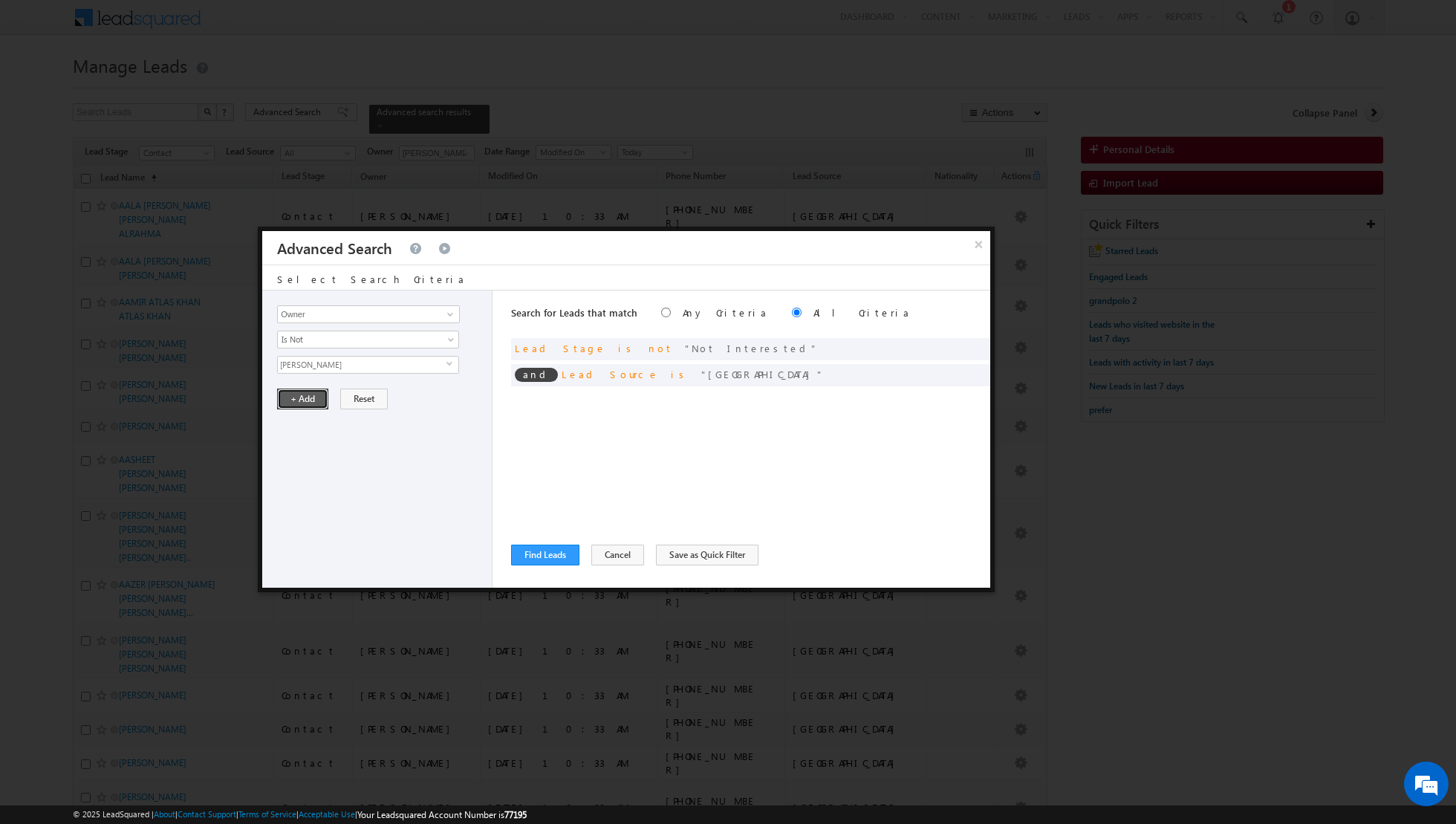
click at [293, 395] on button "+ Add" at bounding box center [303, 398] width 52 height 21
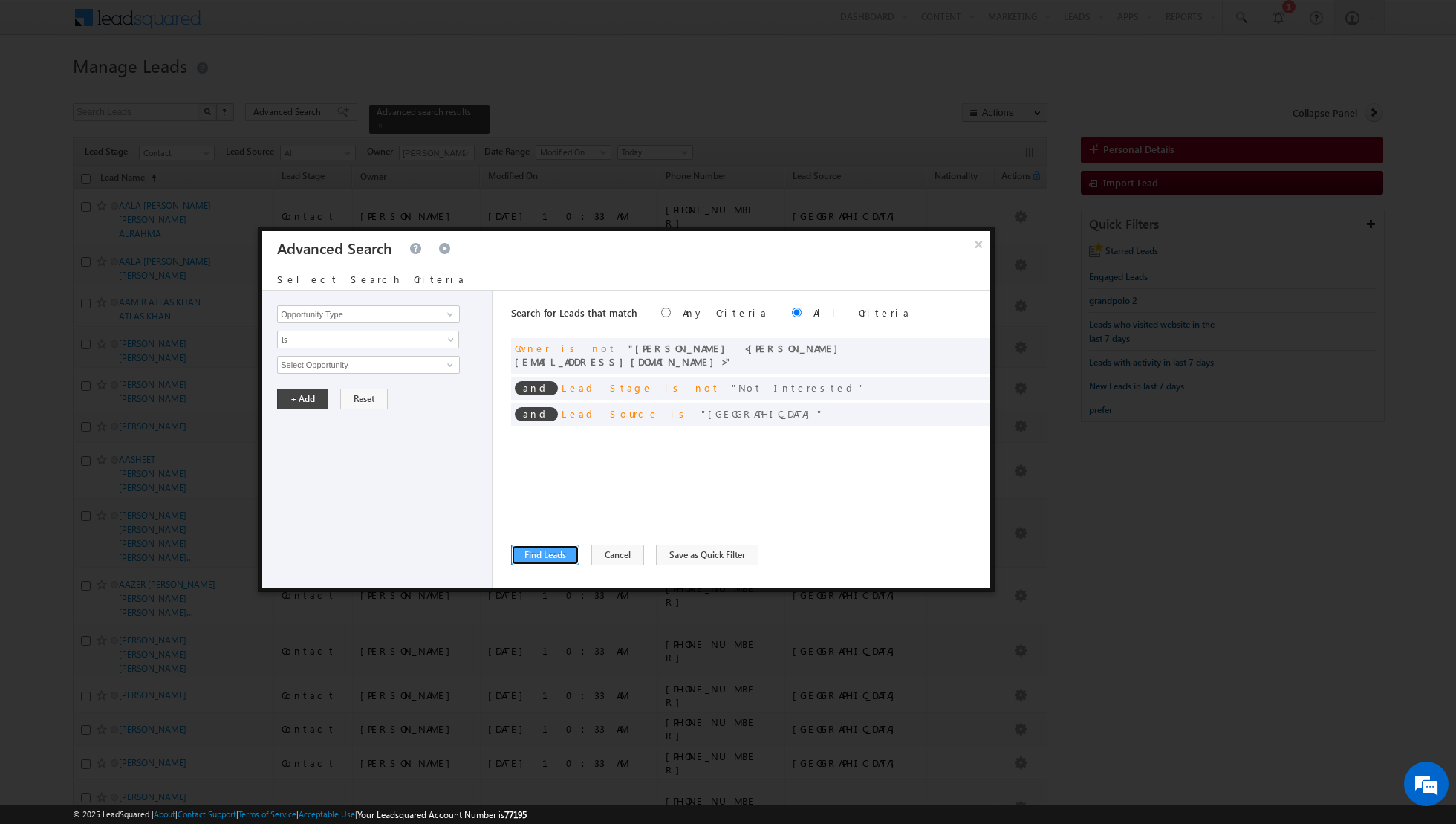
click at [534, 556] on button "Find Leads" at bounding box center [546, 555] width 68 height 21
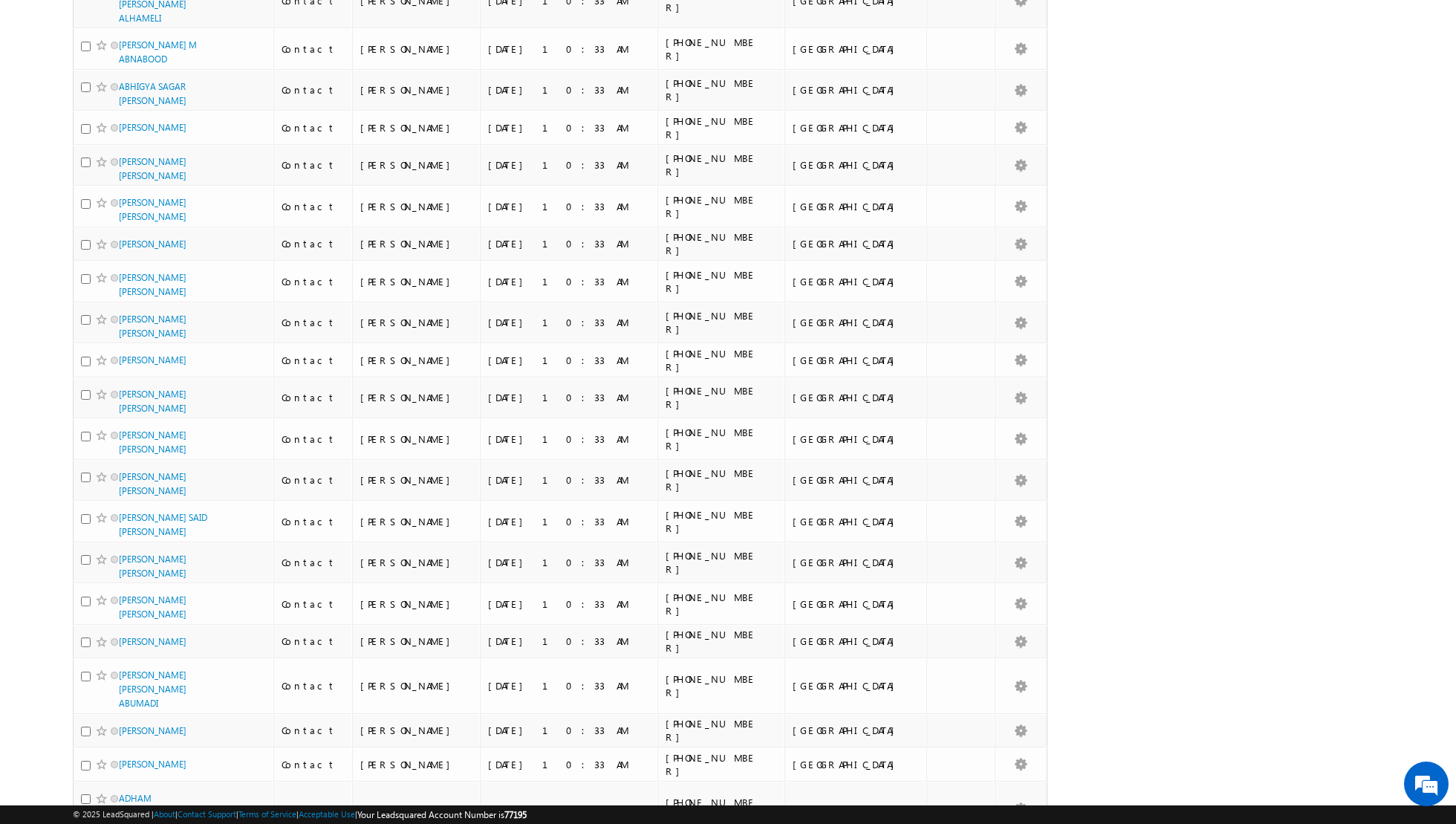
scroll to position [2687, 0]
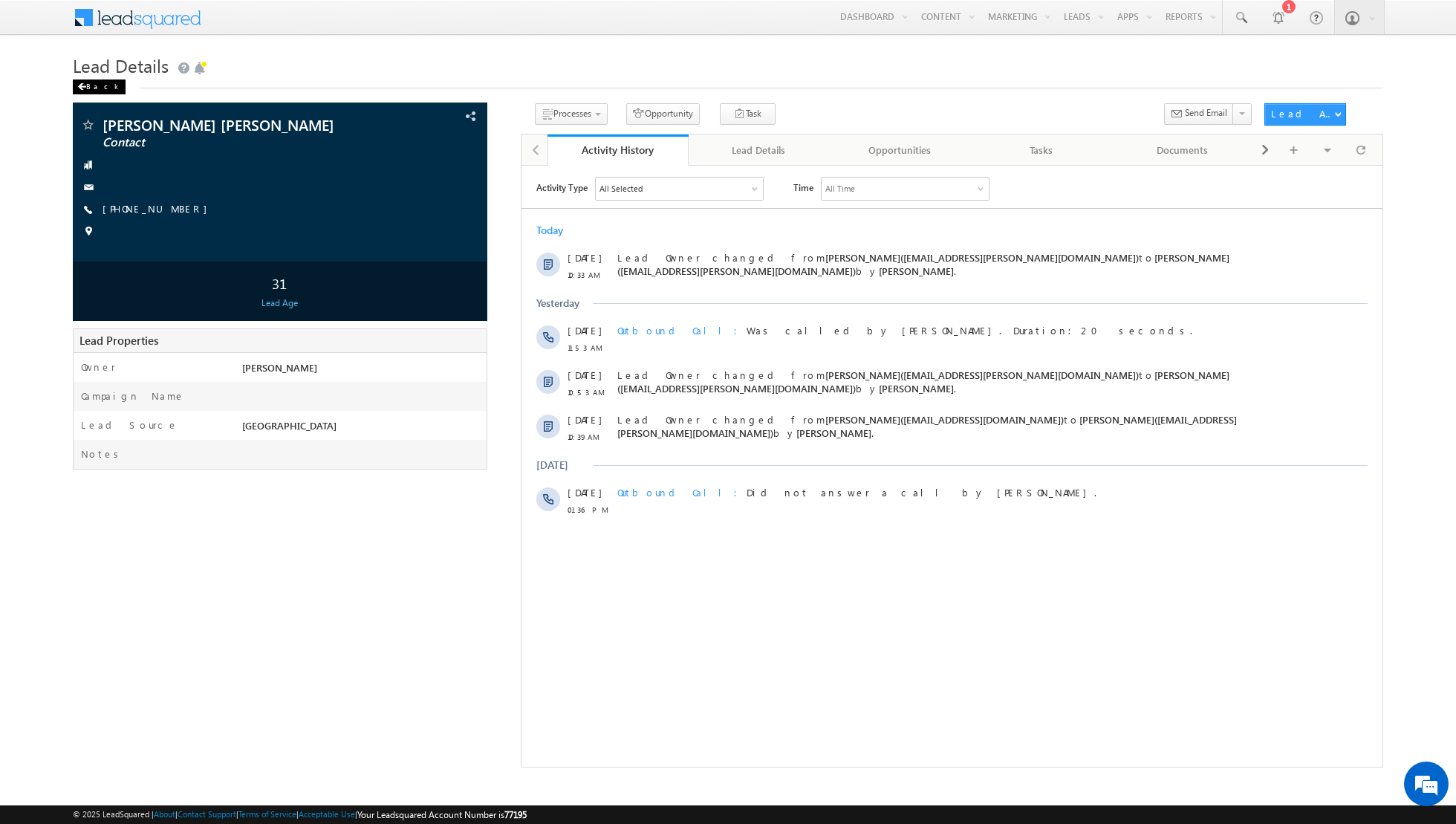
click at [89, 81] on div "Back" at bounding box center [100, 86] width 53 height 15
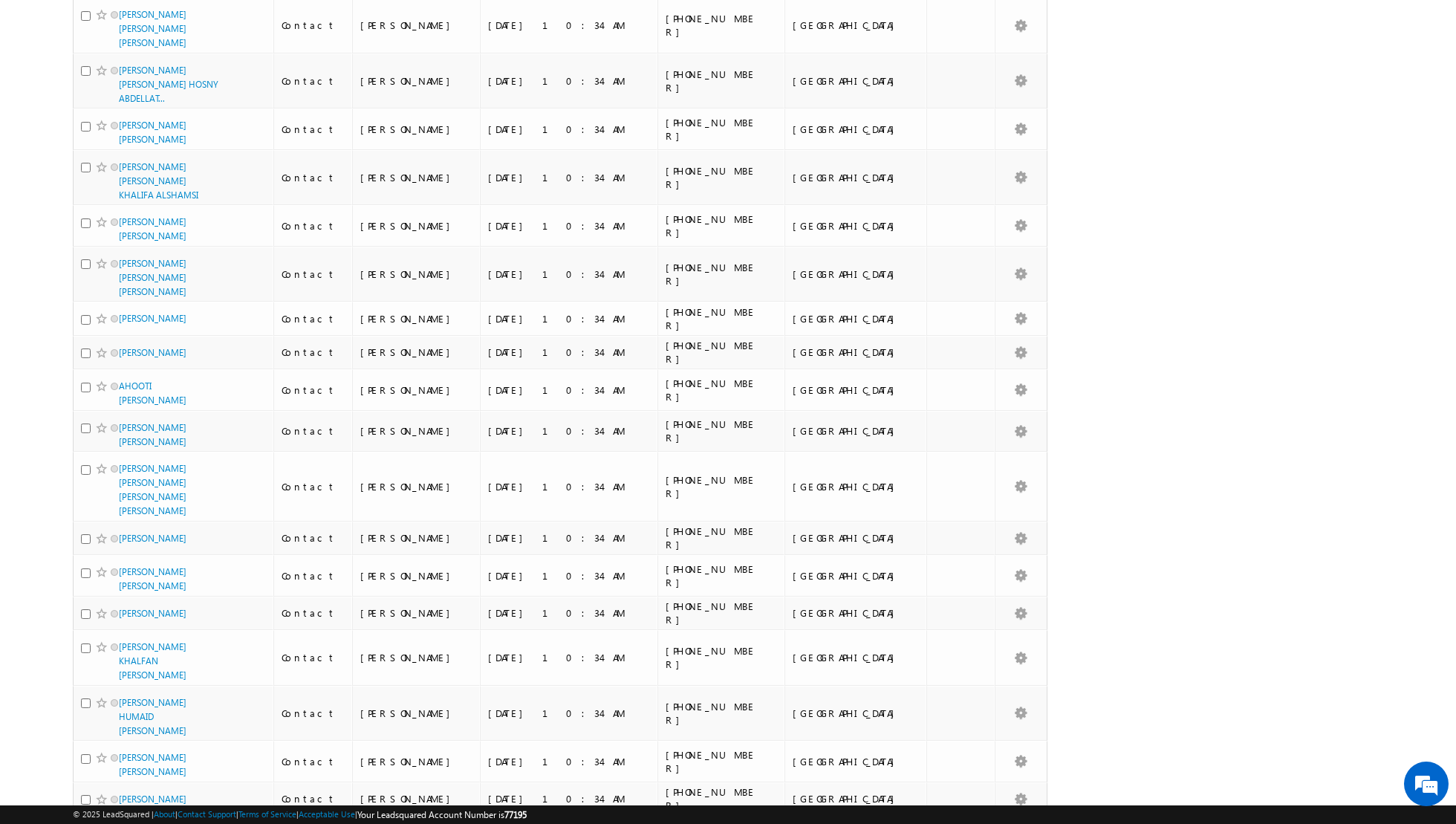
scroll to position [7273, 0]
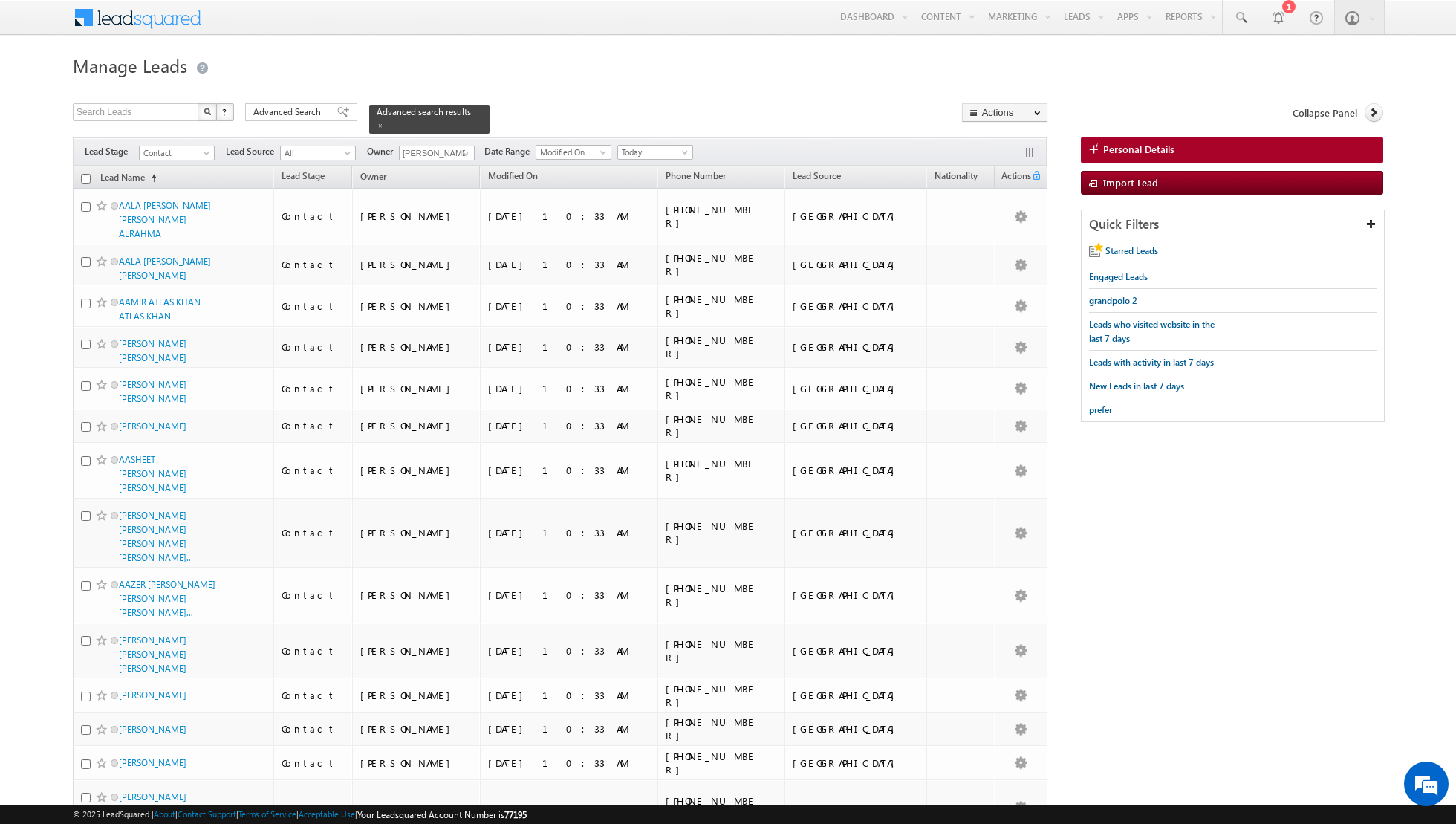
scroll to position [0, 0]
click at [83, 176] on input "checkbox" at bounding box center [86, 179] width 10 height 10
checkbox input "true"
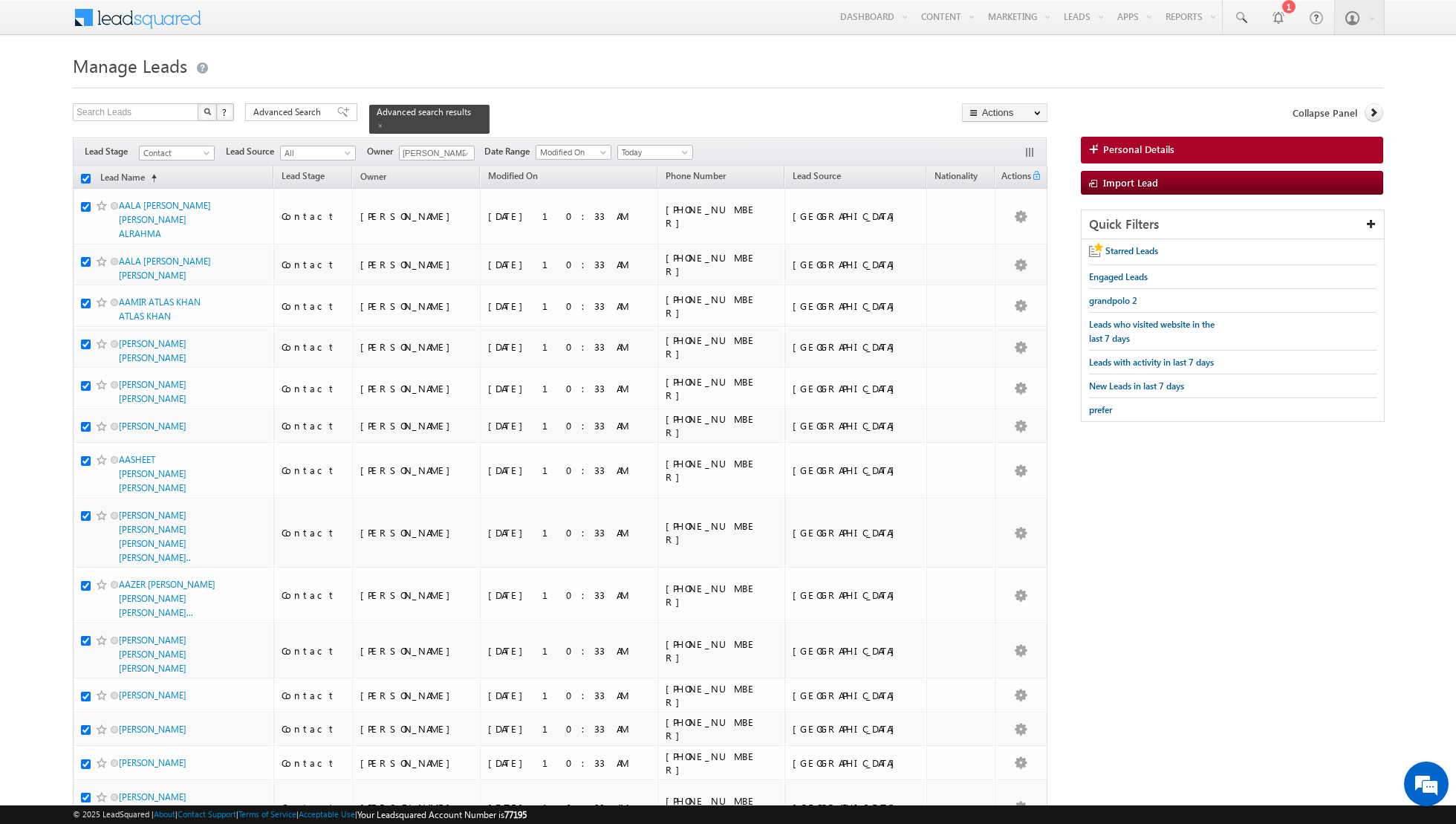
checkbox input "true"
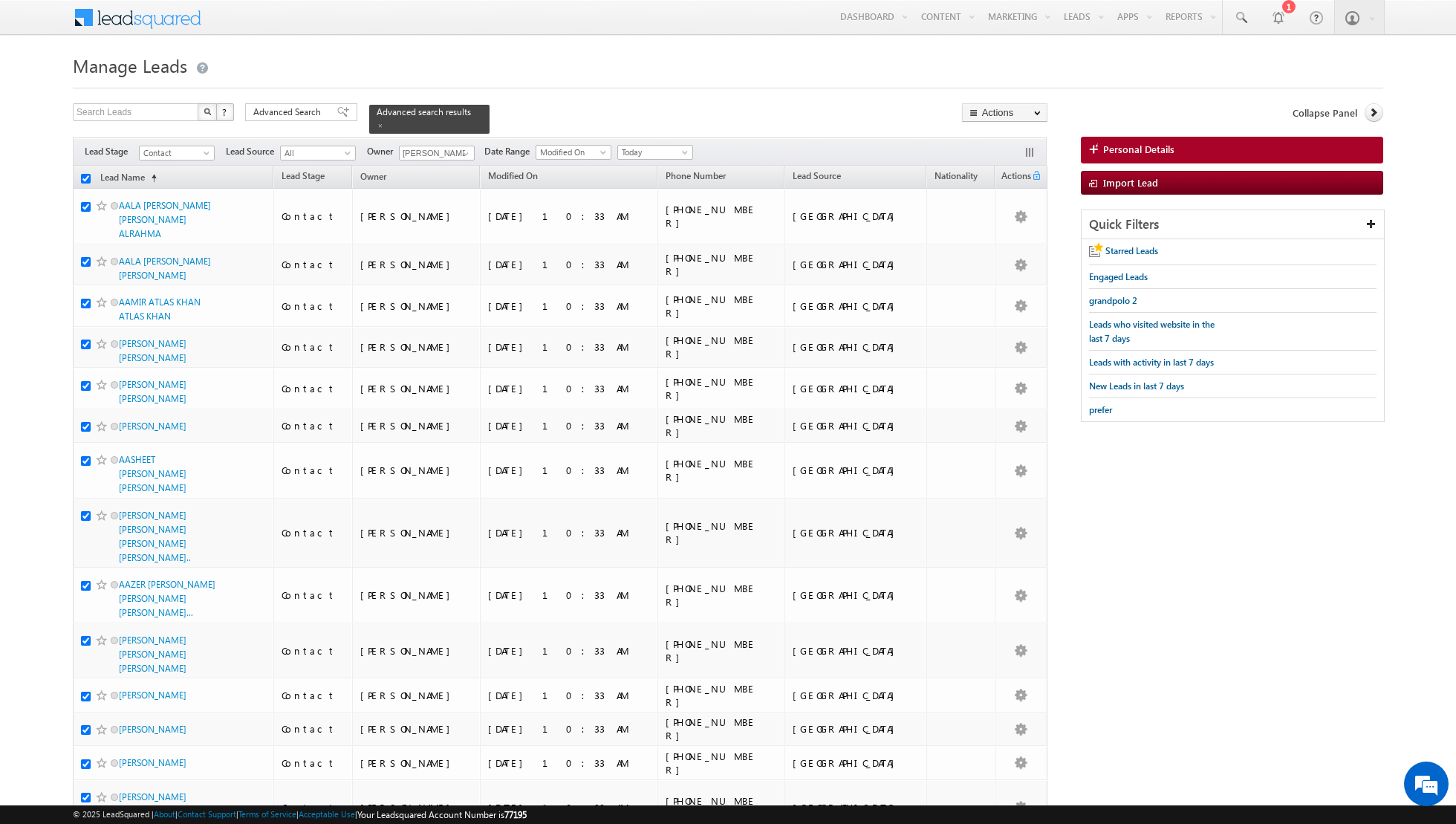
checkbox input "true"
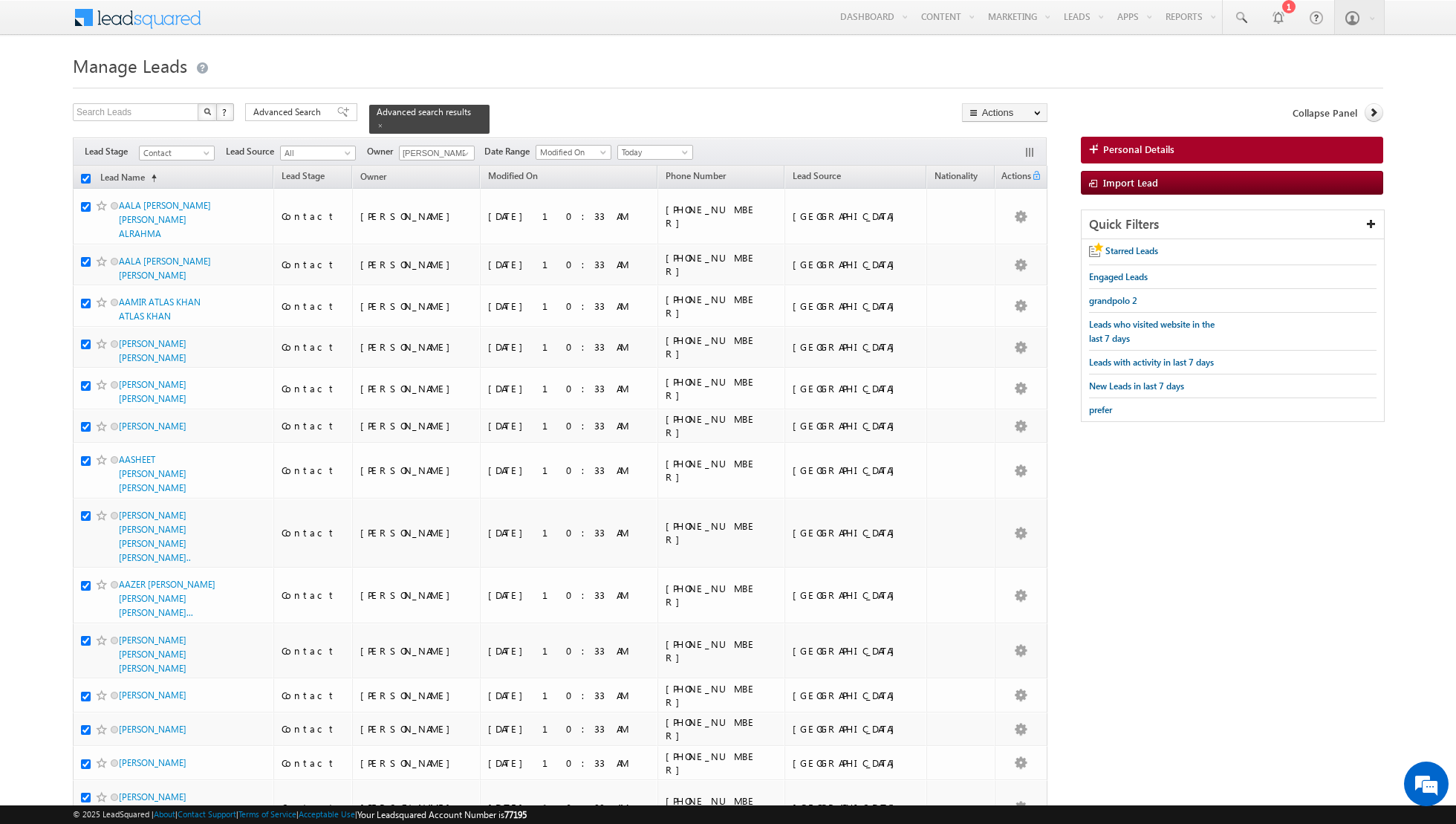
checkbox input "true"
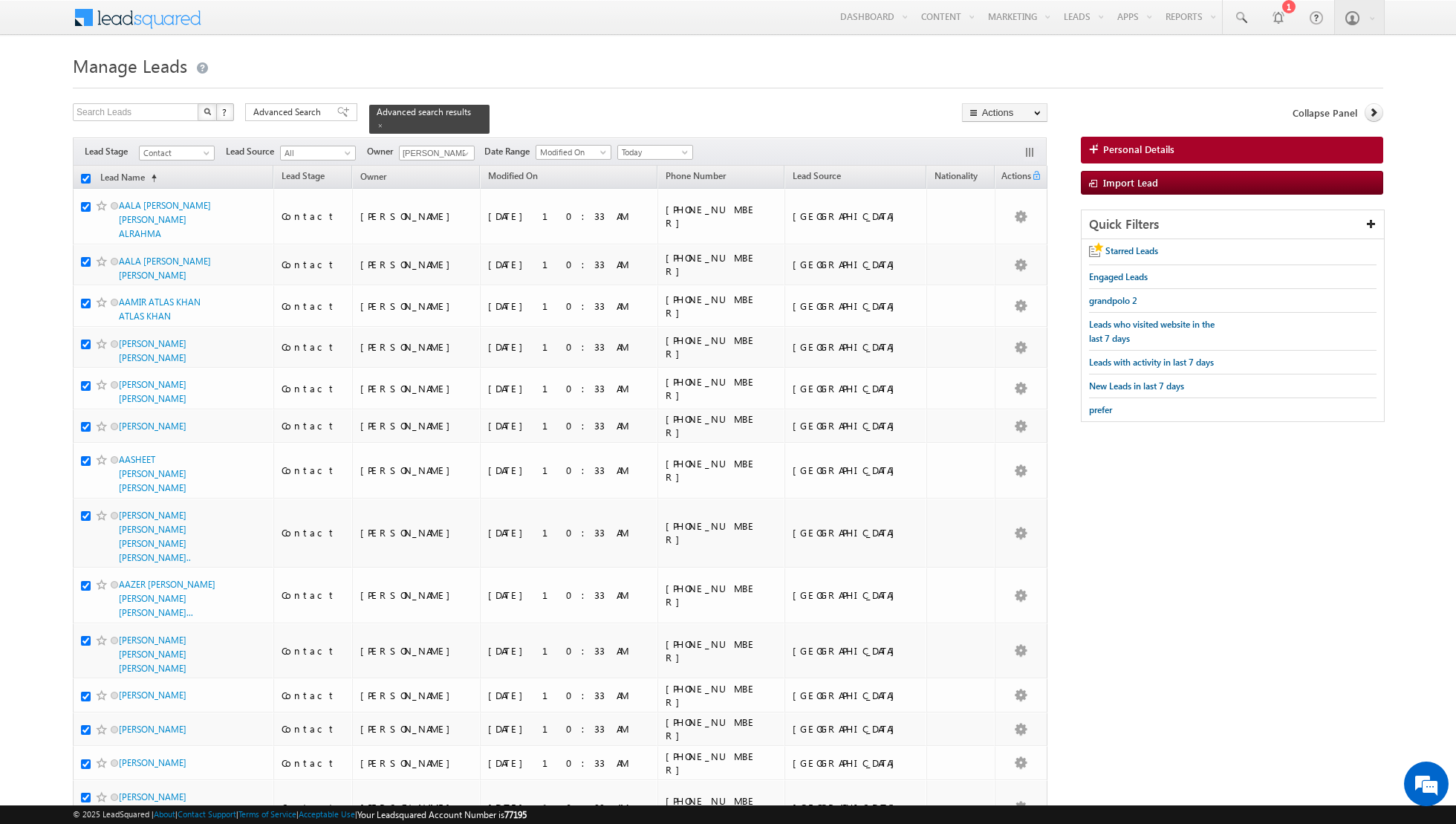
checkbox input "true"
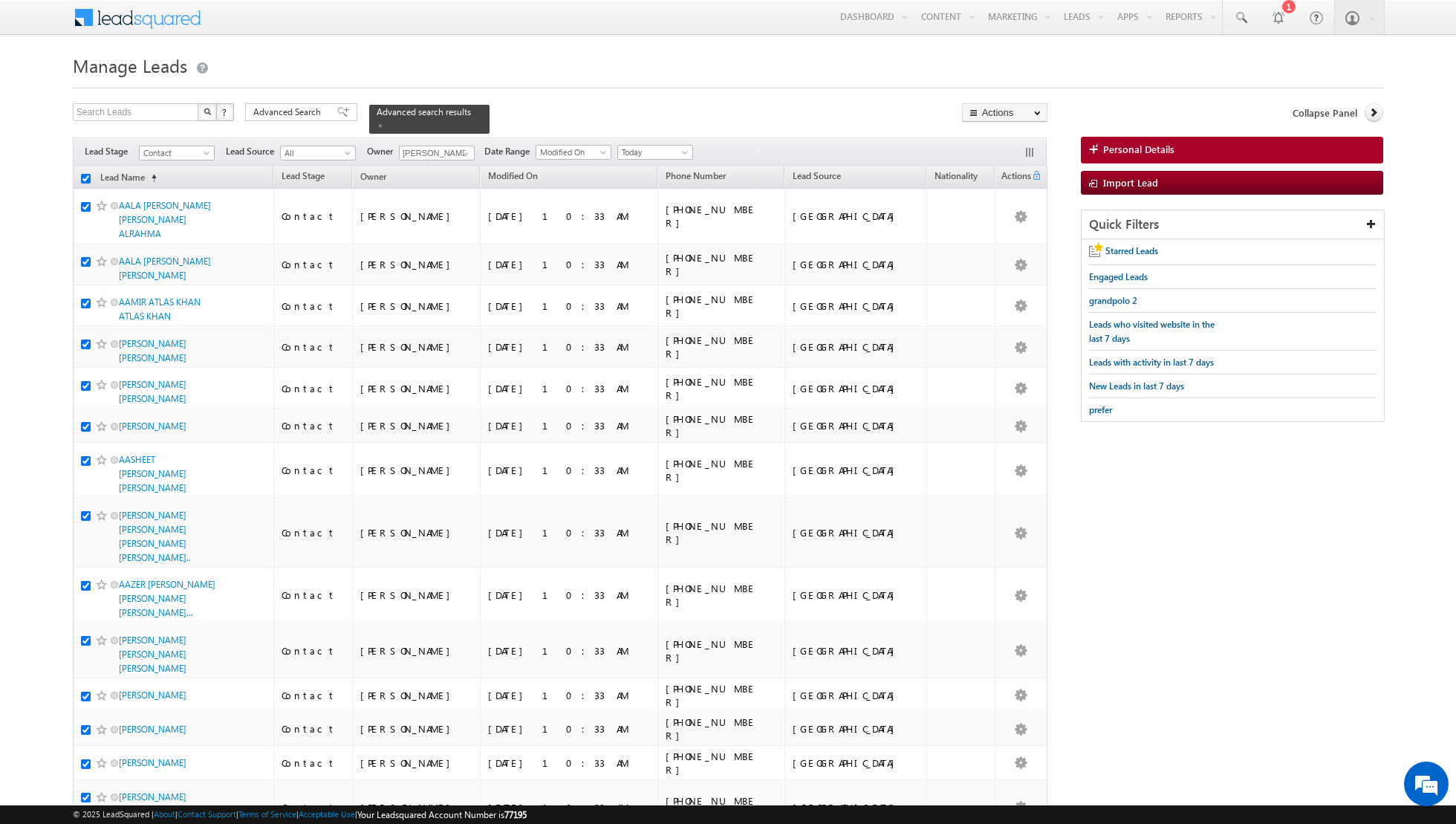
checkbox input "true"
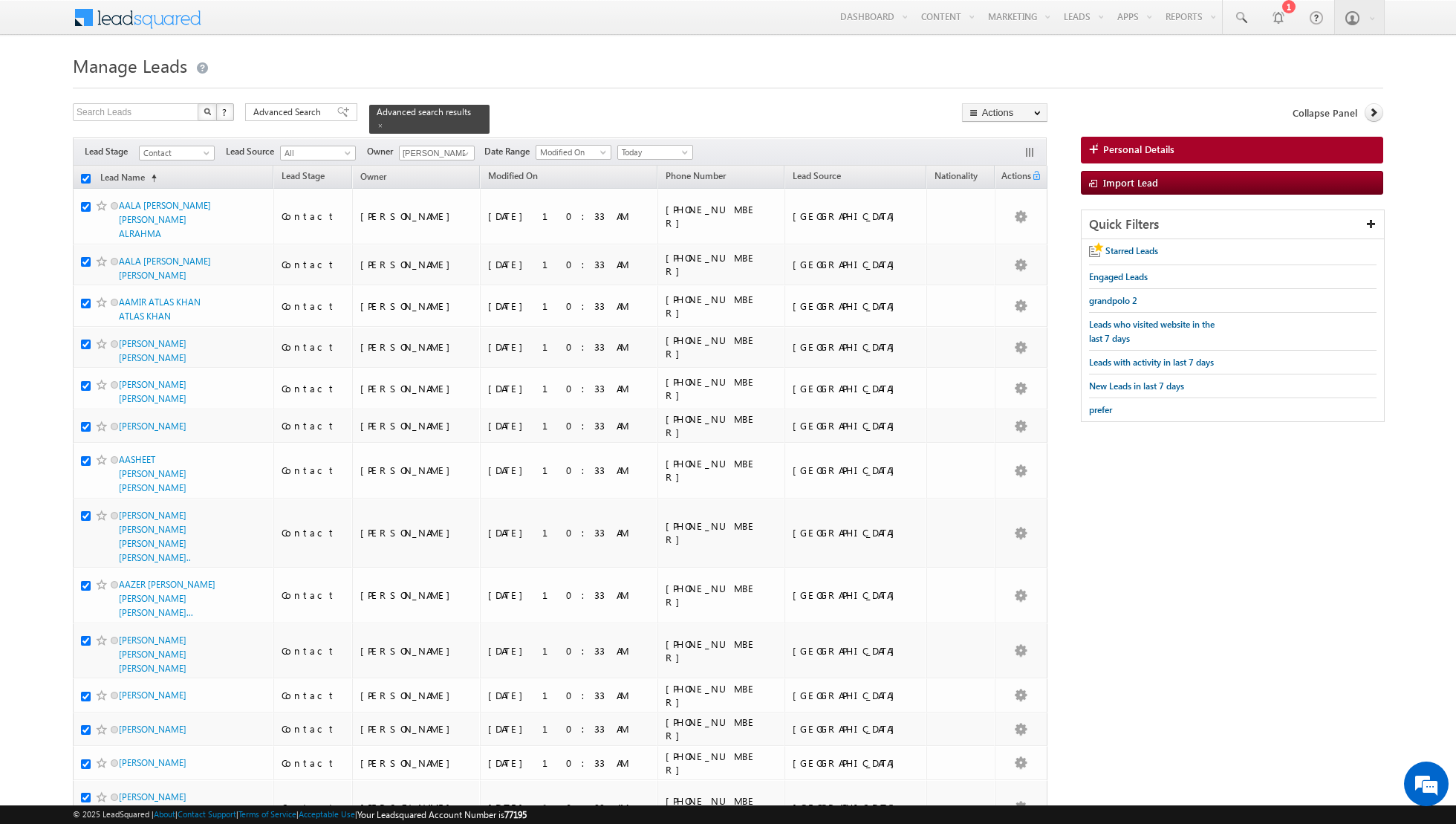
checkbox input "true"
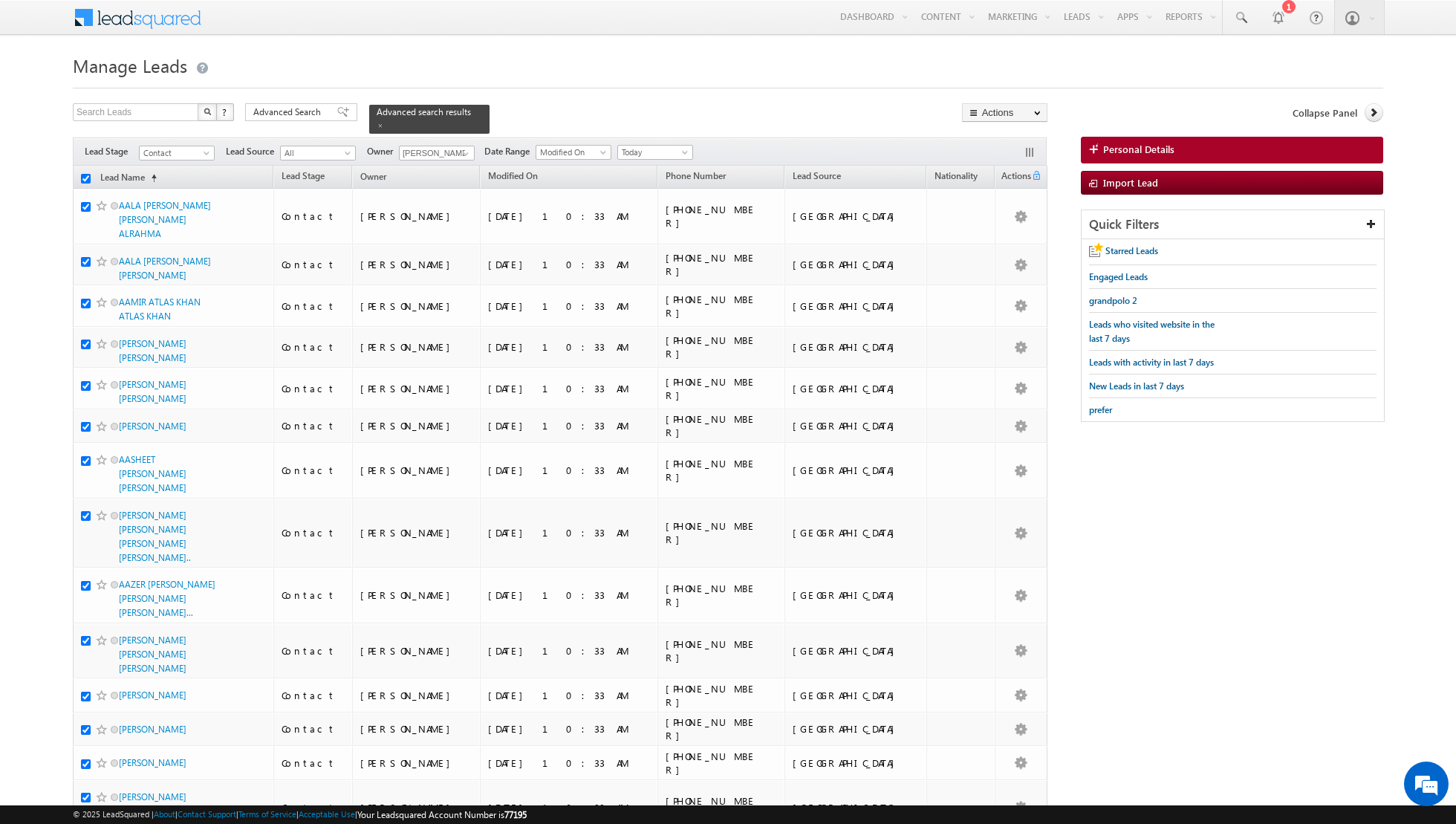
checkbox input "true"
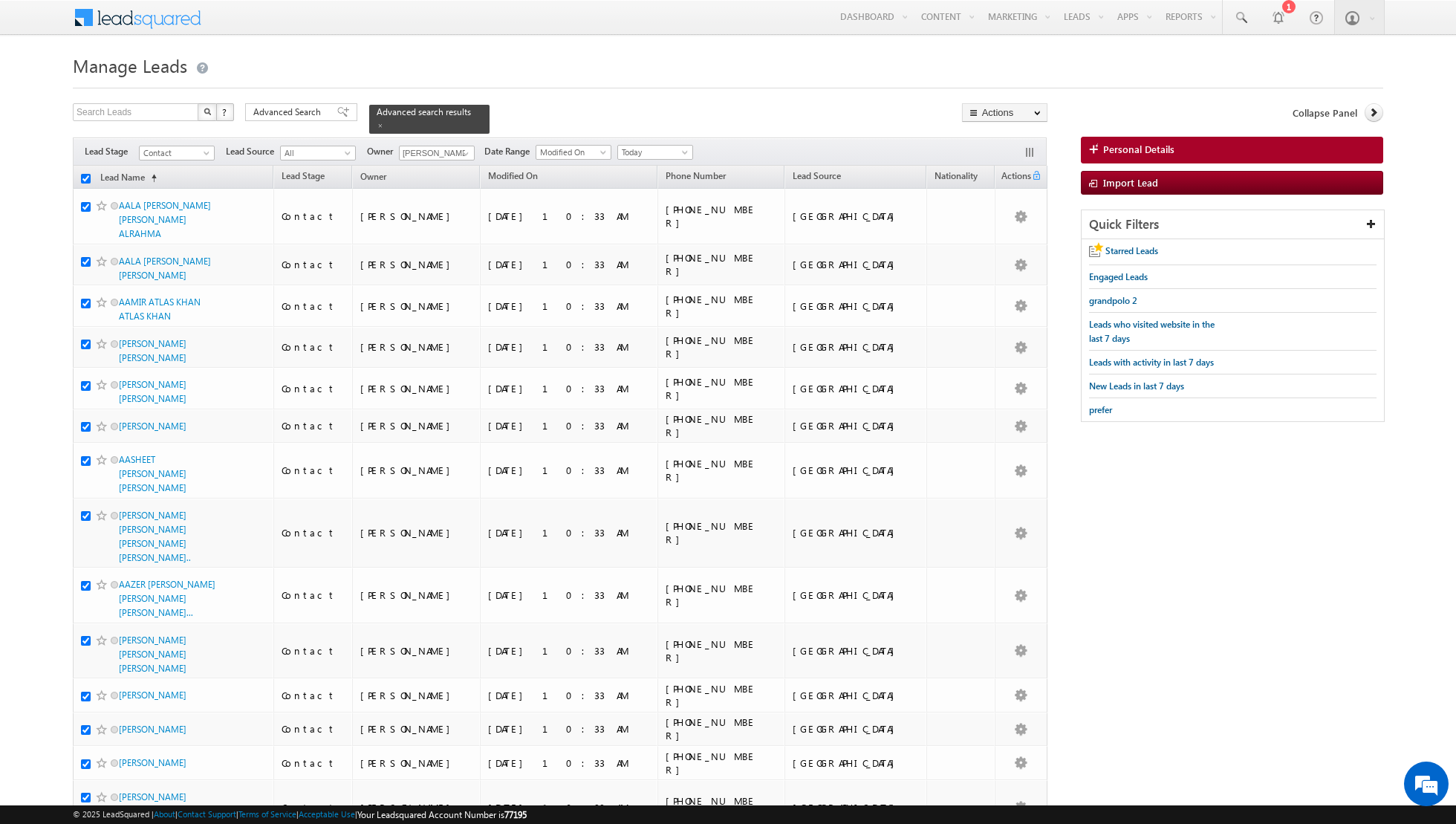
checkbox input "true"
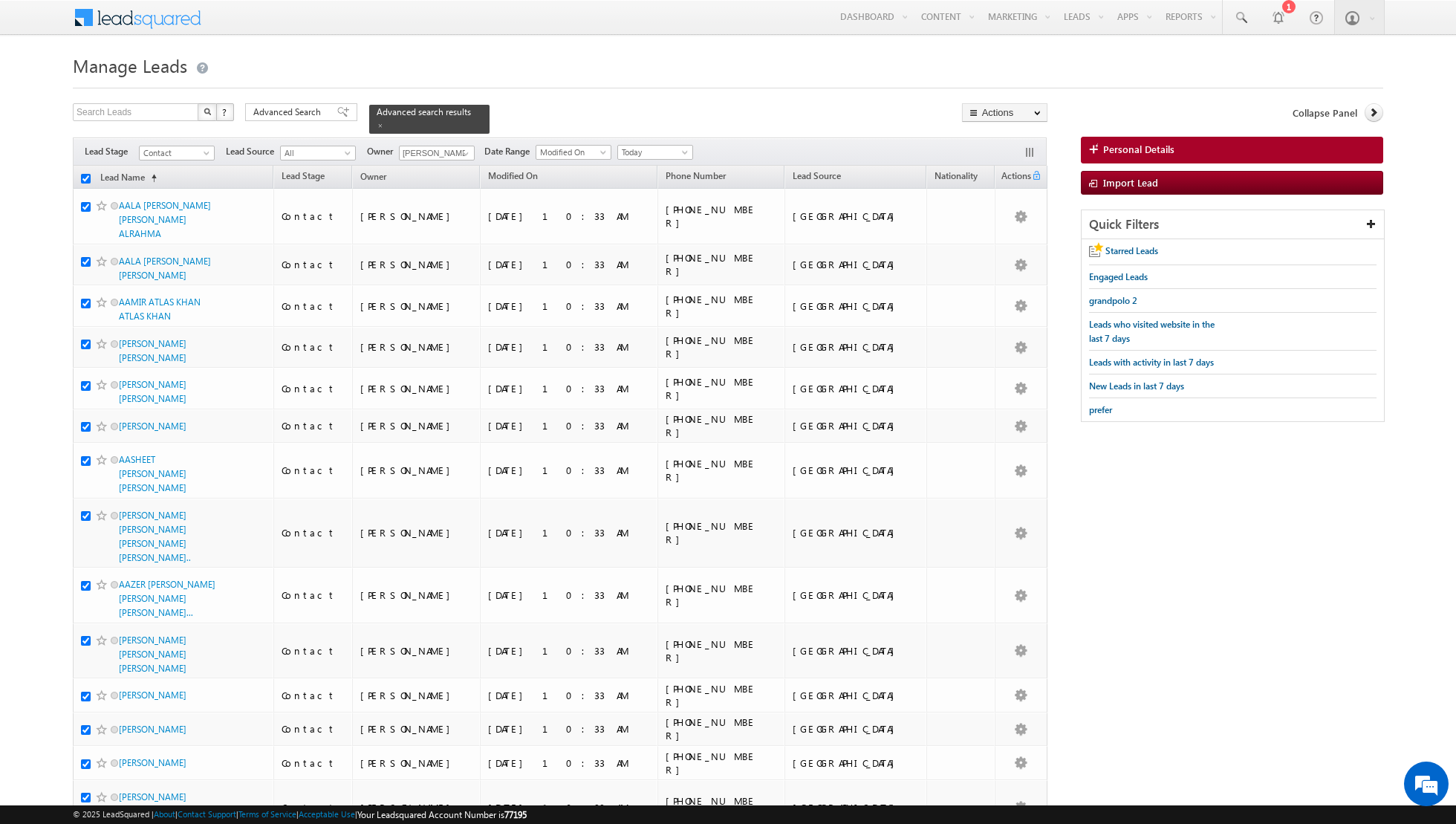
checkbox input "true"
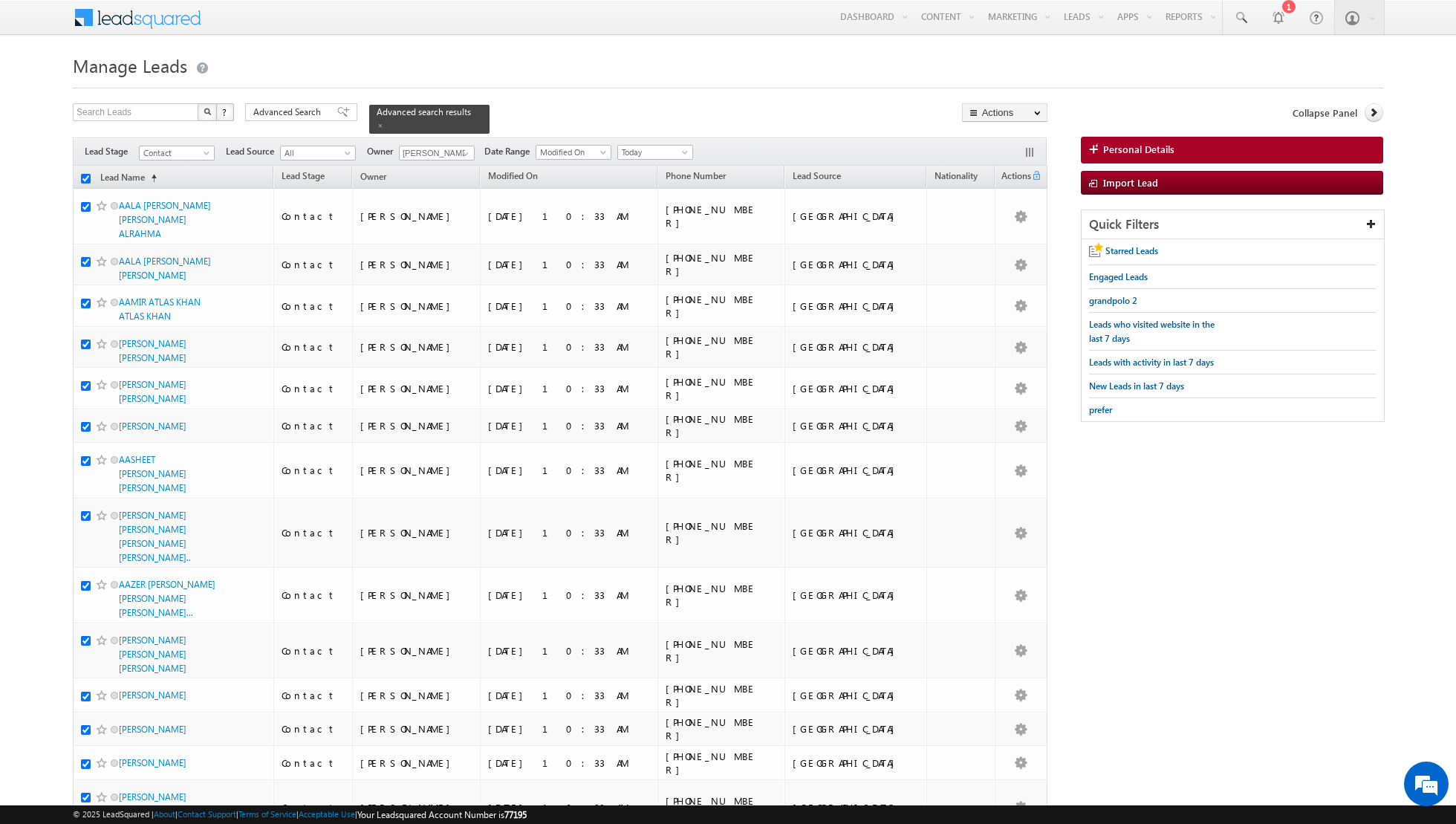
checkbox input "true"
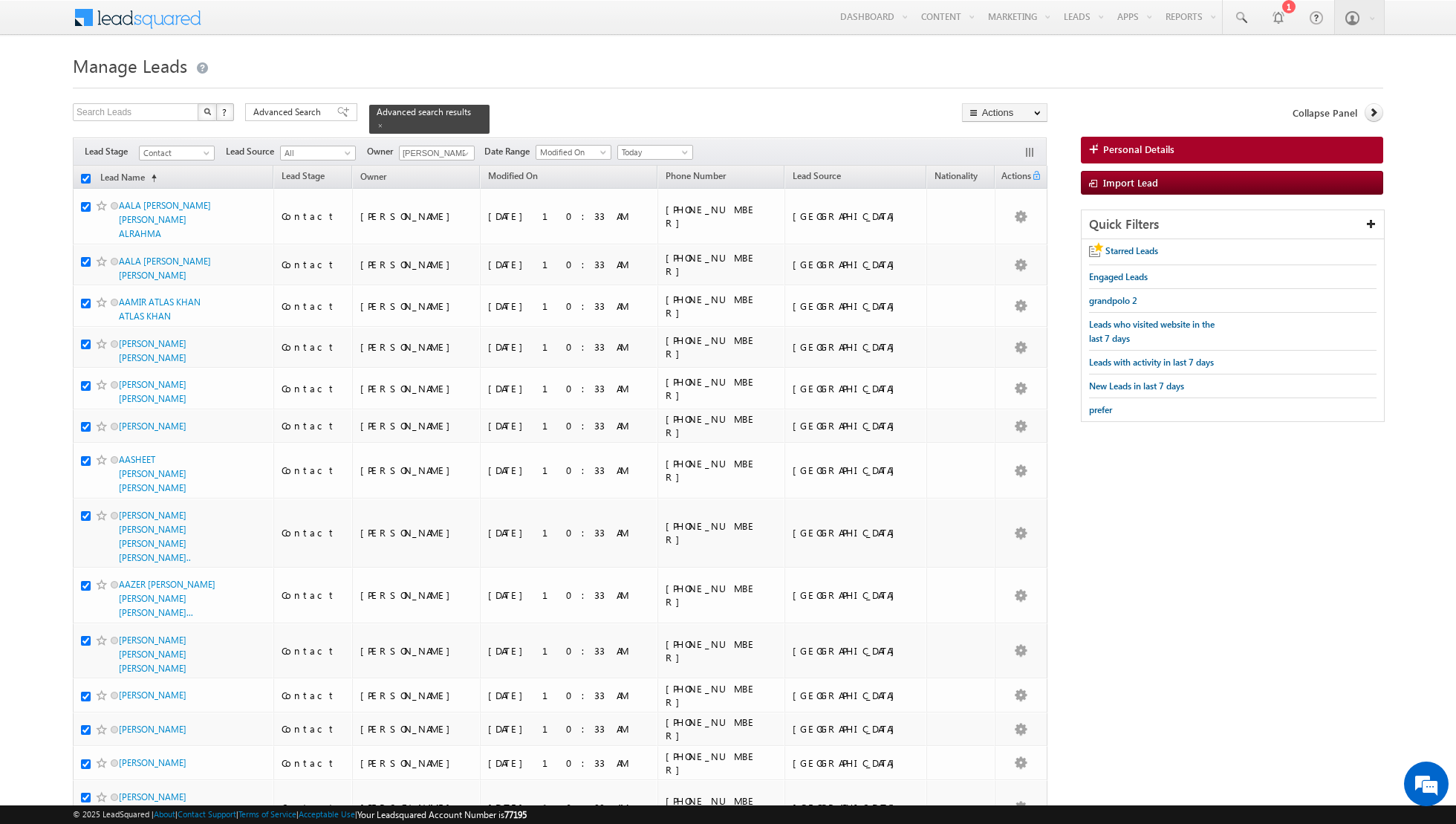
checkbox input "true"
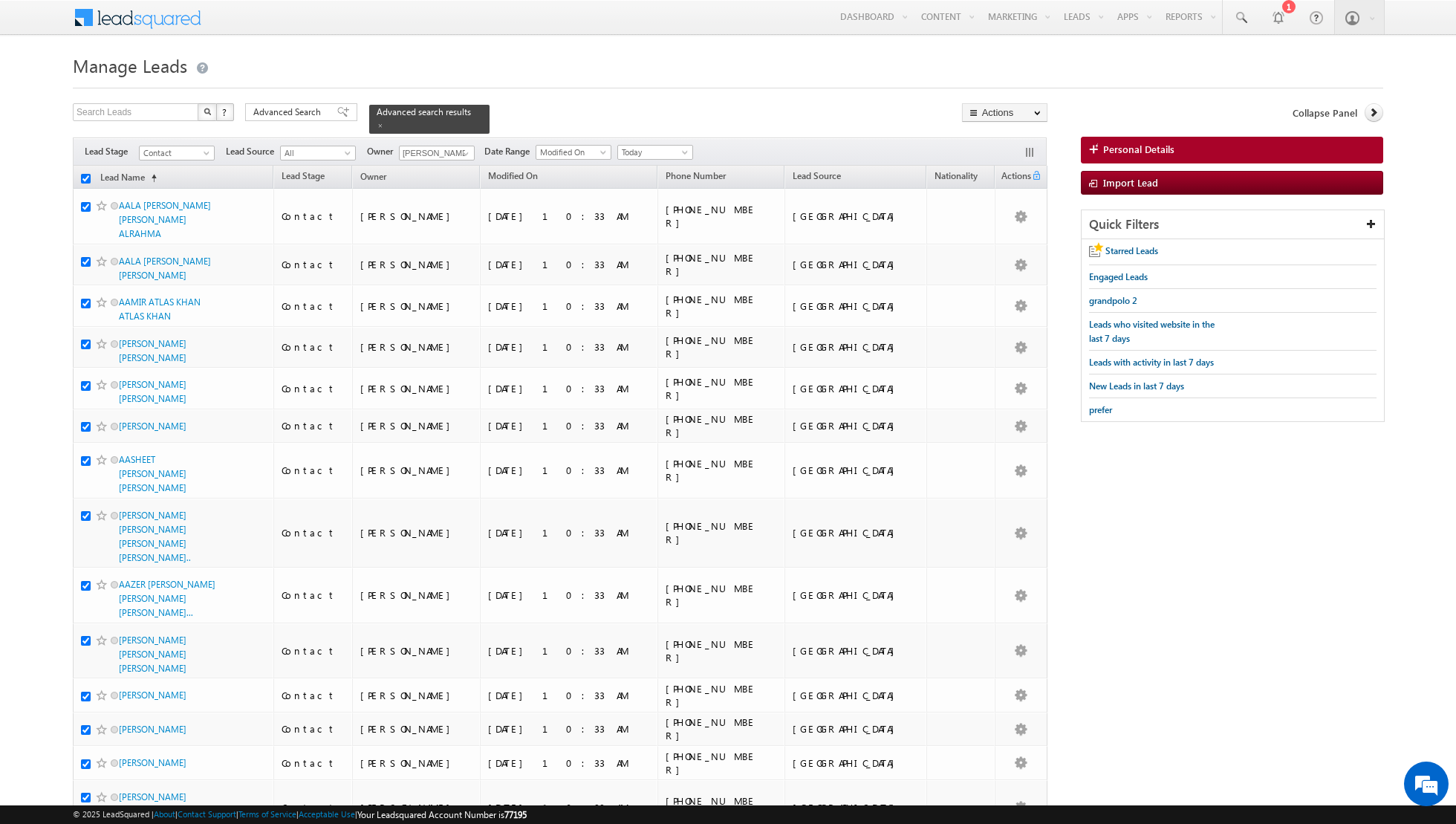
checkbox input "true"
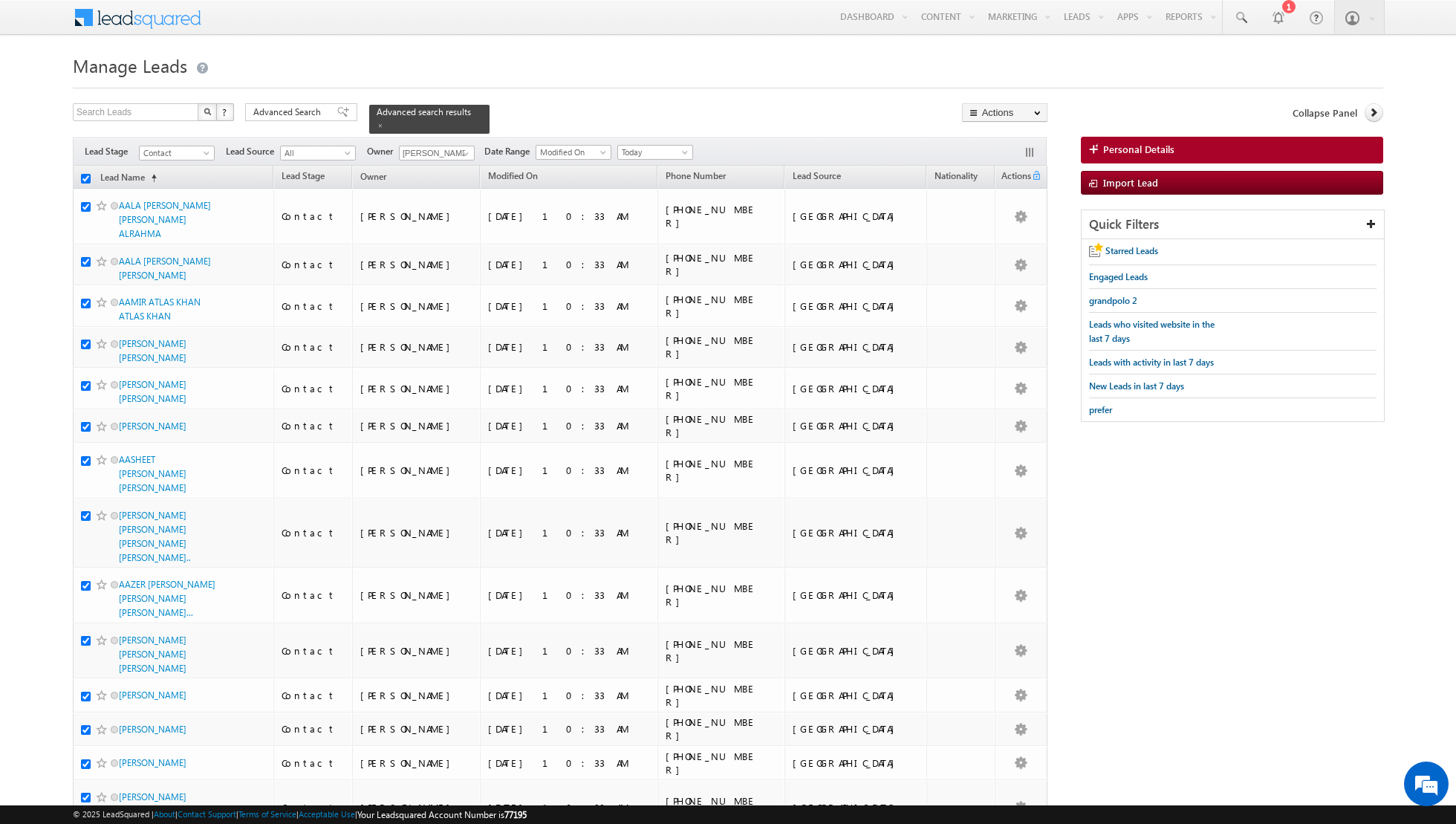
checkbox input "true"
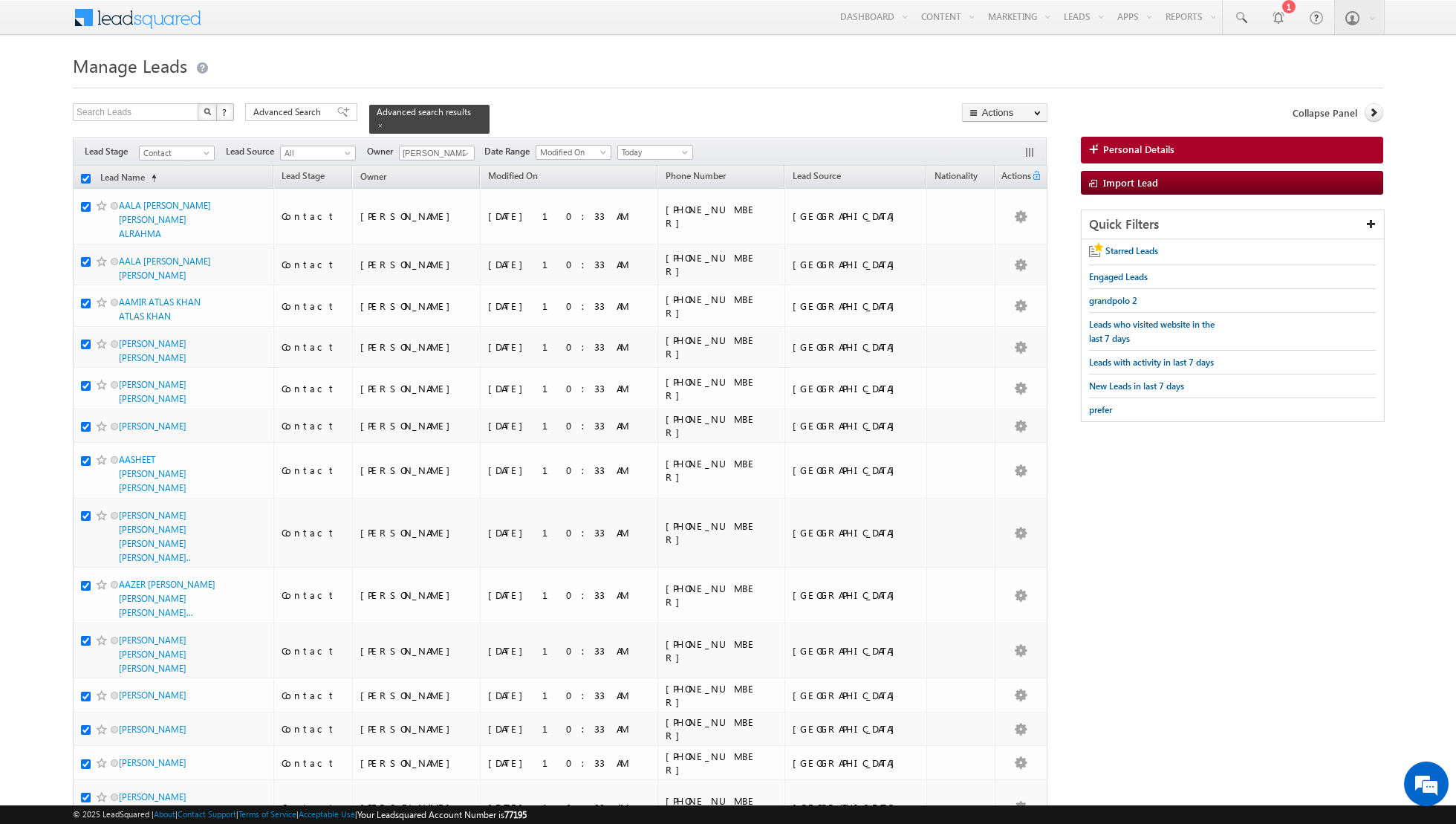
checkbox input "true"
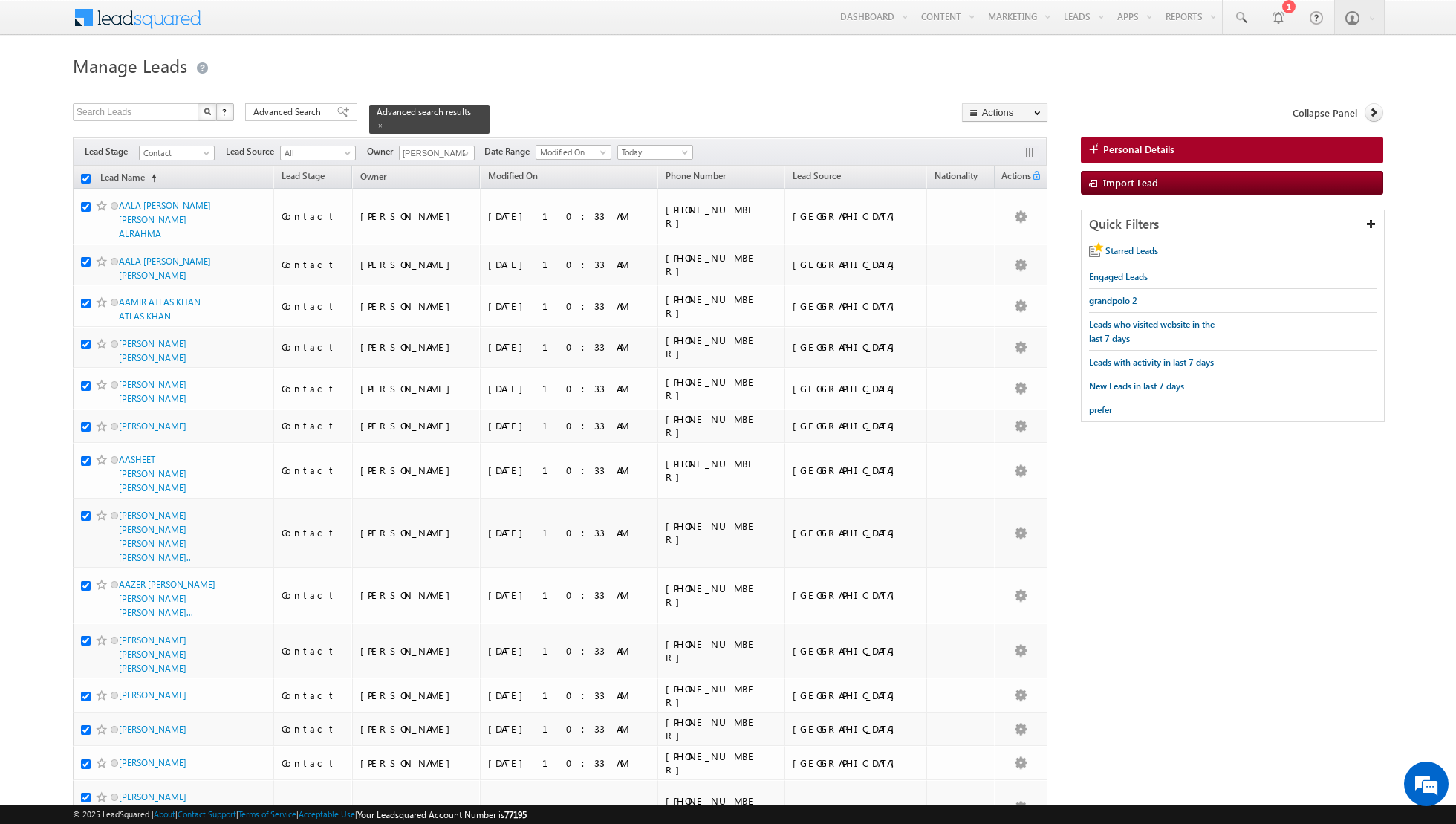
checkbox input "true"
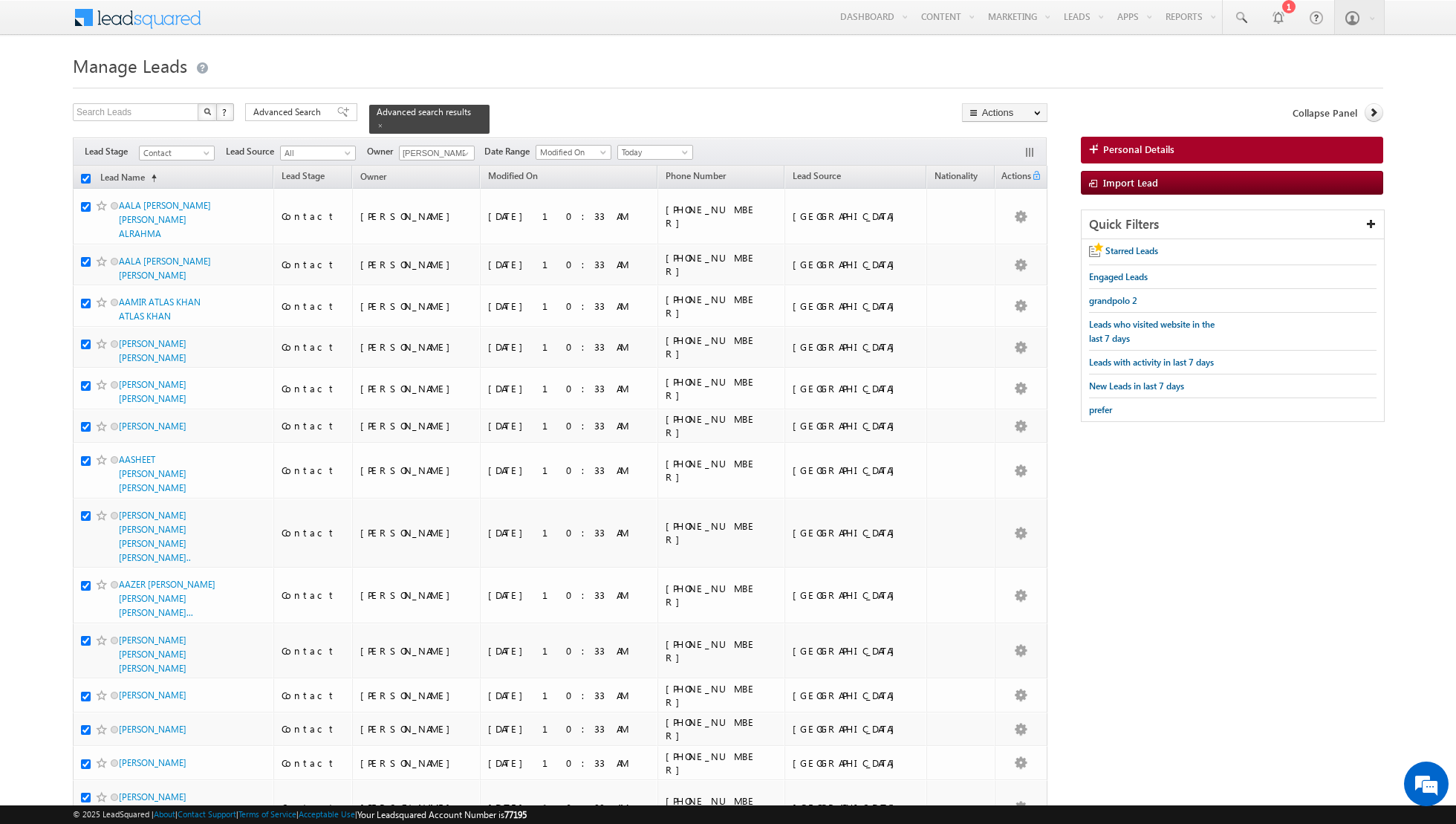
checkbox input "true"
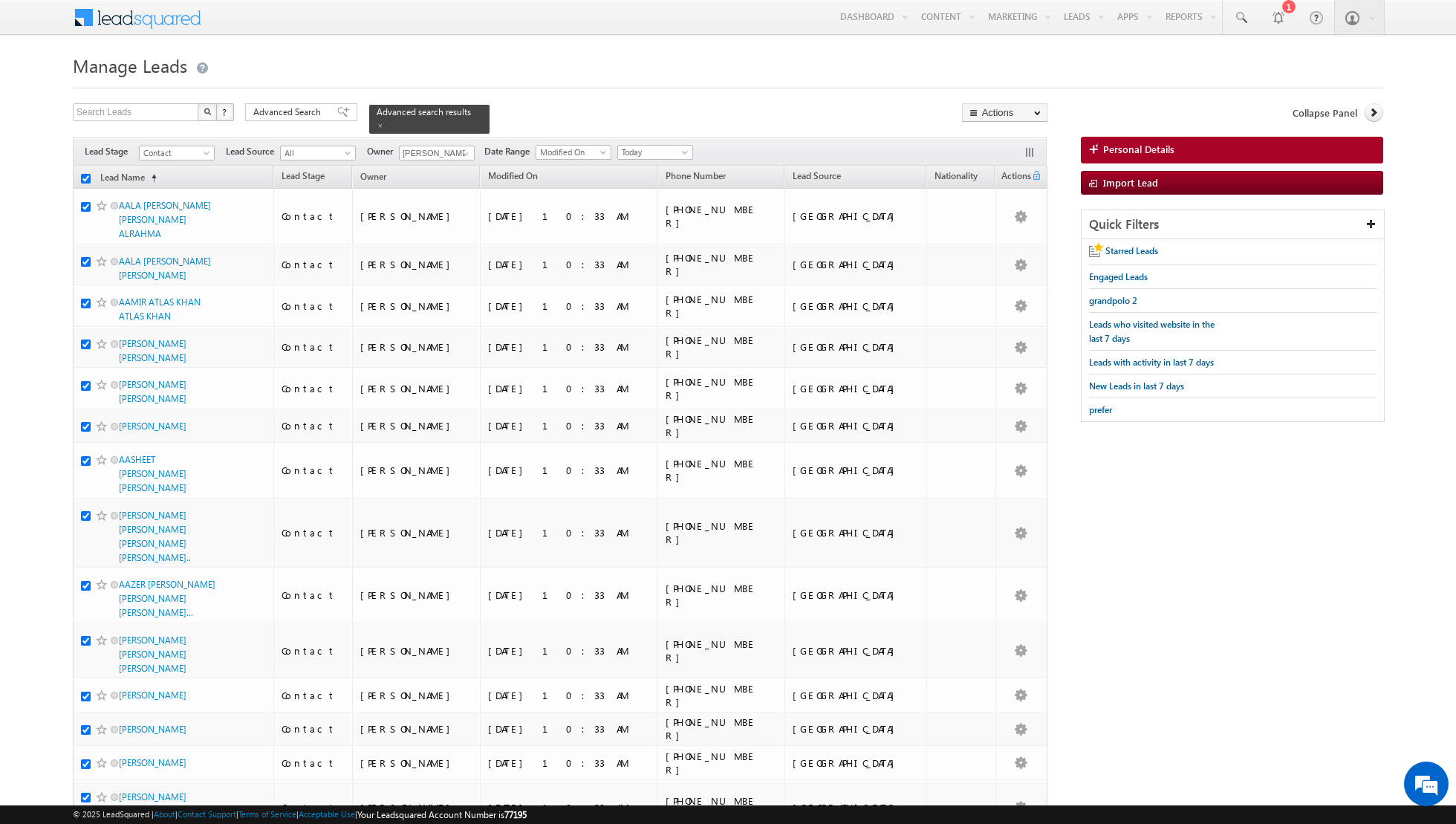
checkbox input "true"
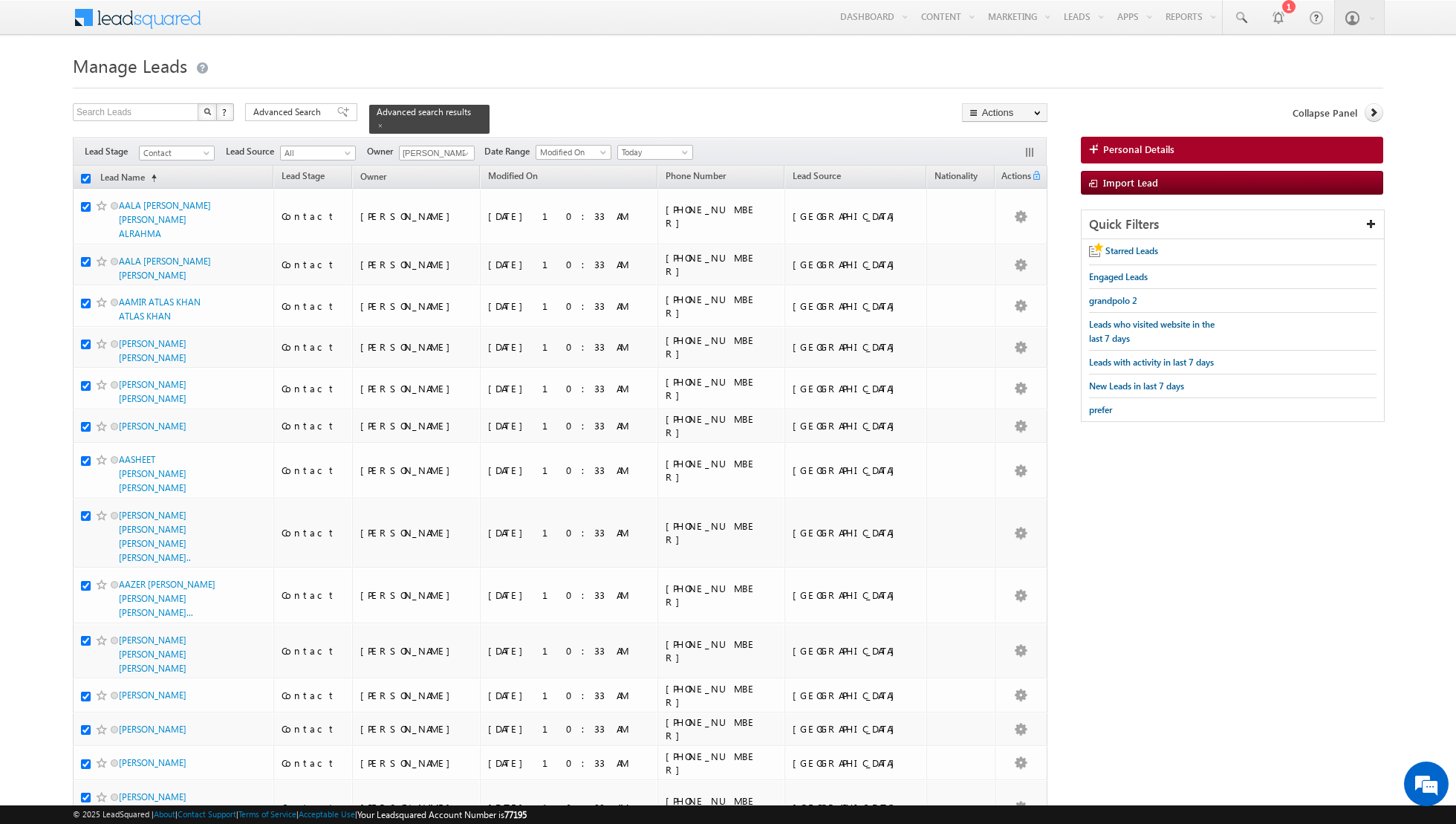
checkbox input "true"
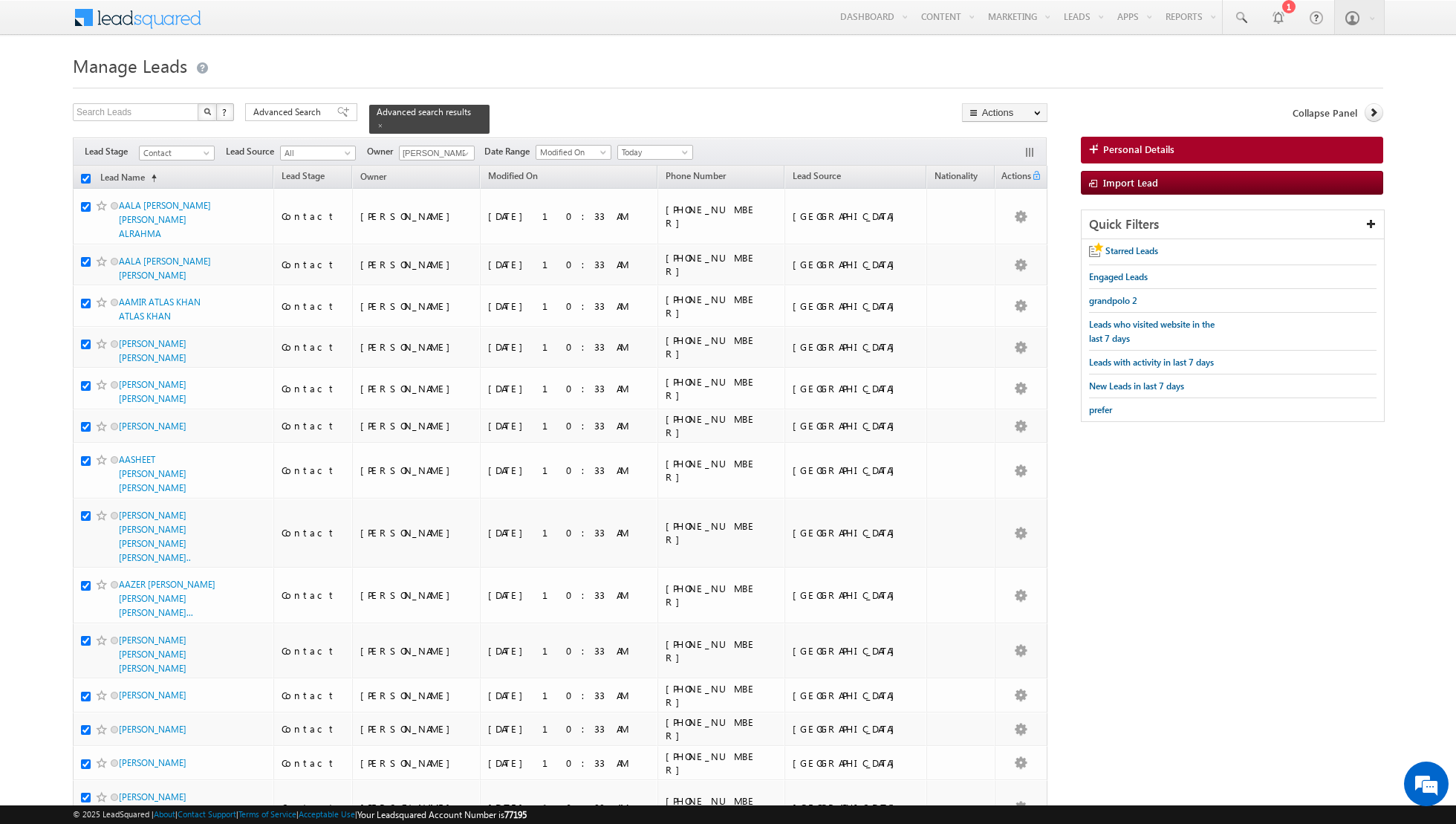
checkbox input "true"
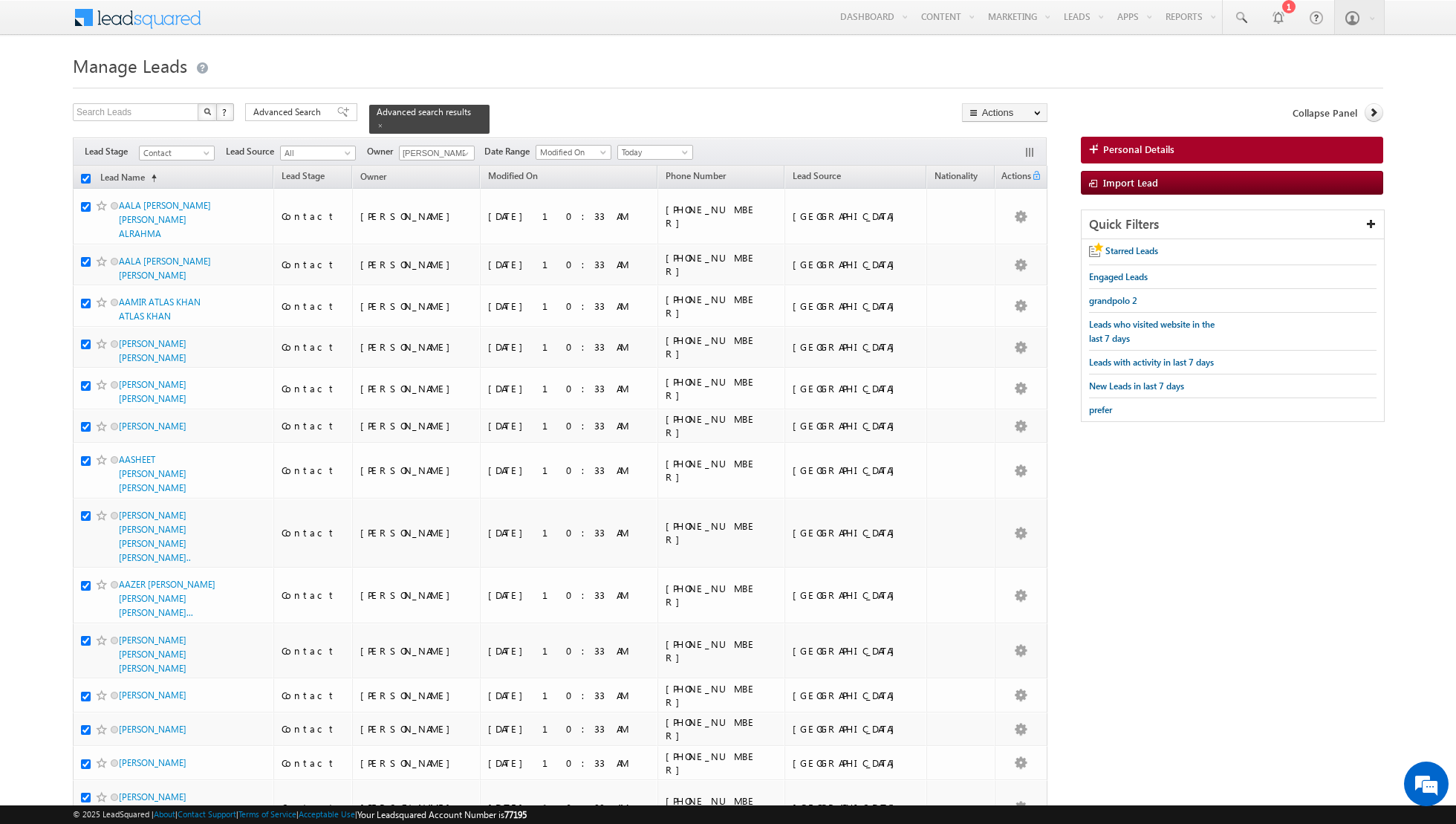
checkbox input "true"
click at [999, 246] on link "Change Owner" at bounding box center [1004, 240] width 84 height 18
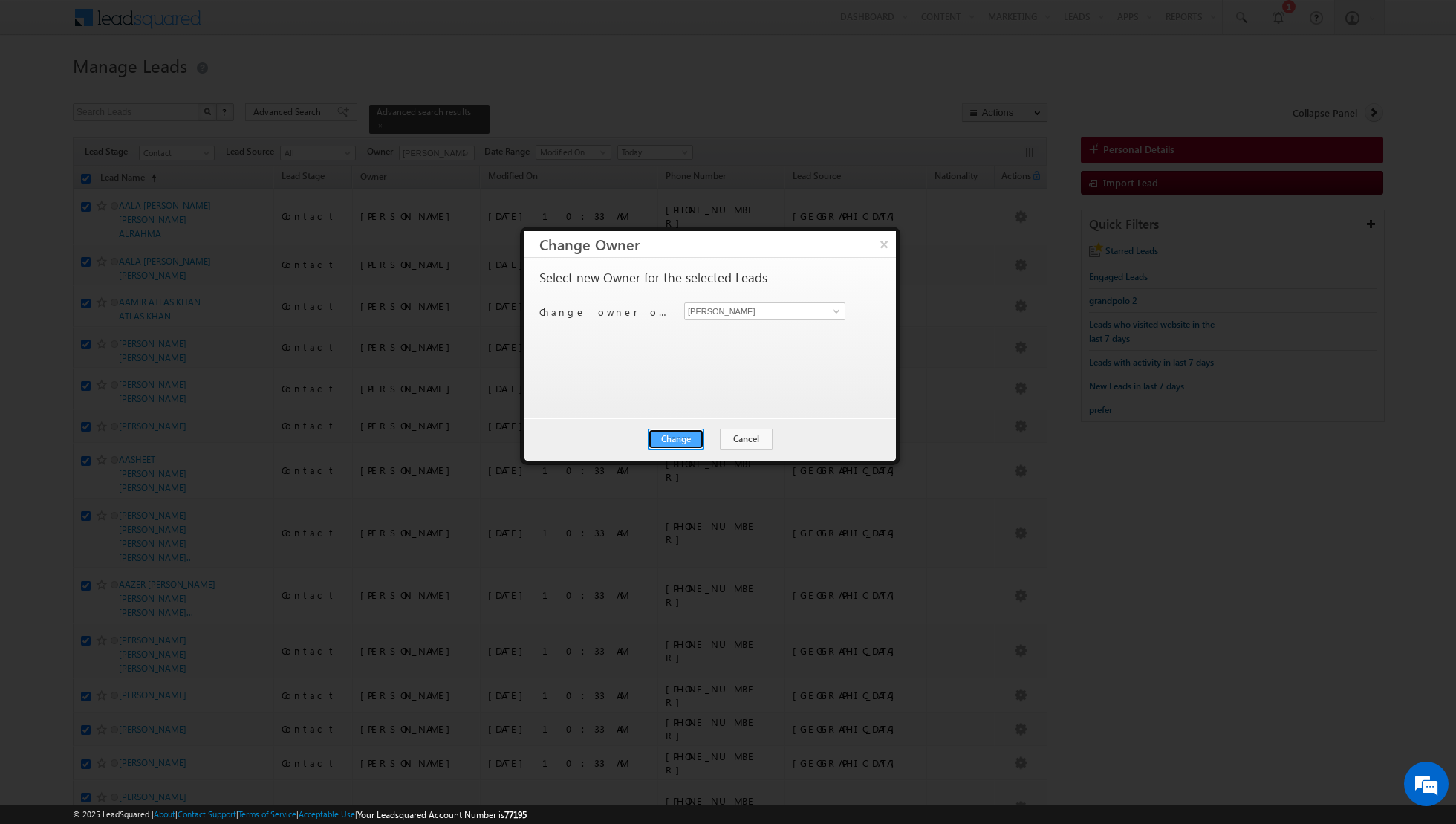
click at [676, 437] on button "Change" at bounding box center [676, 438] width 57 height 21
click at [717, 439] on button "Close" at bounding box center [712, 438] width 48 height 21
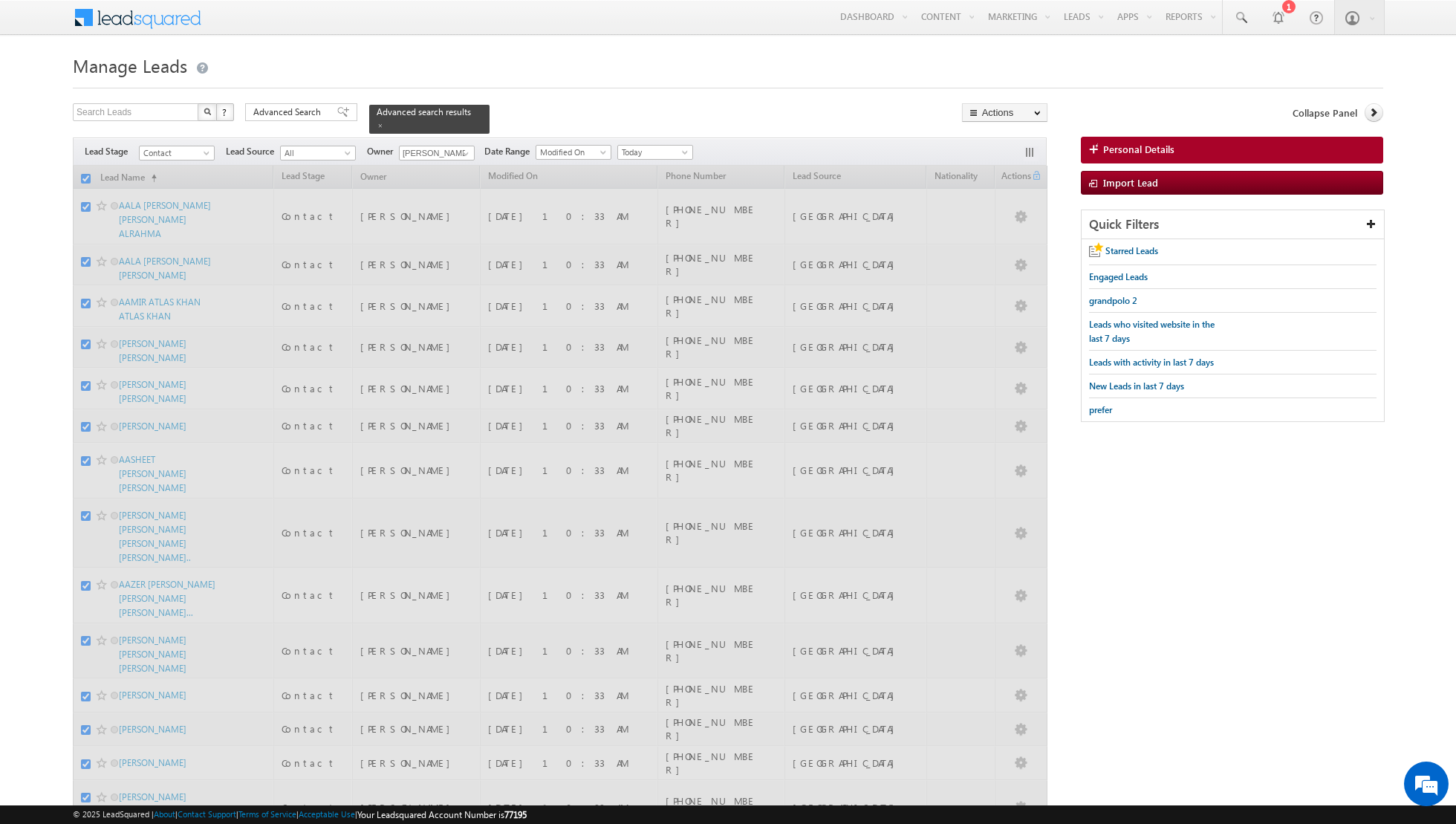
checkbox input "false"
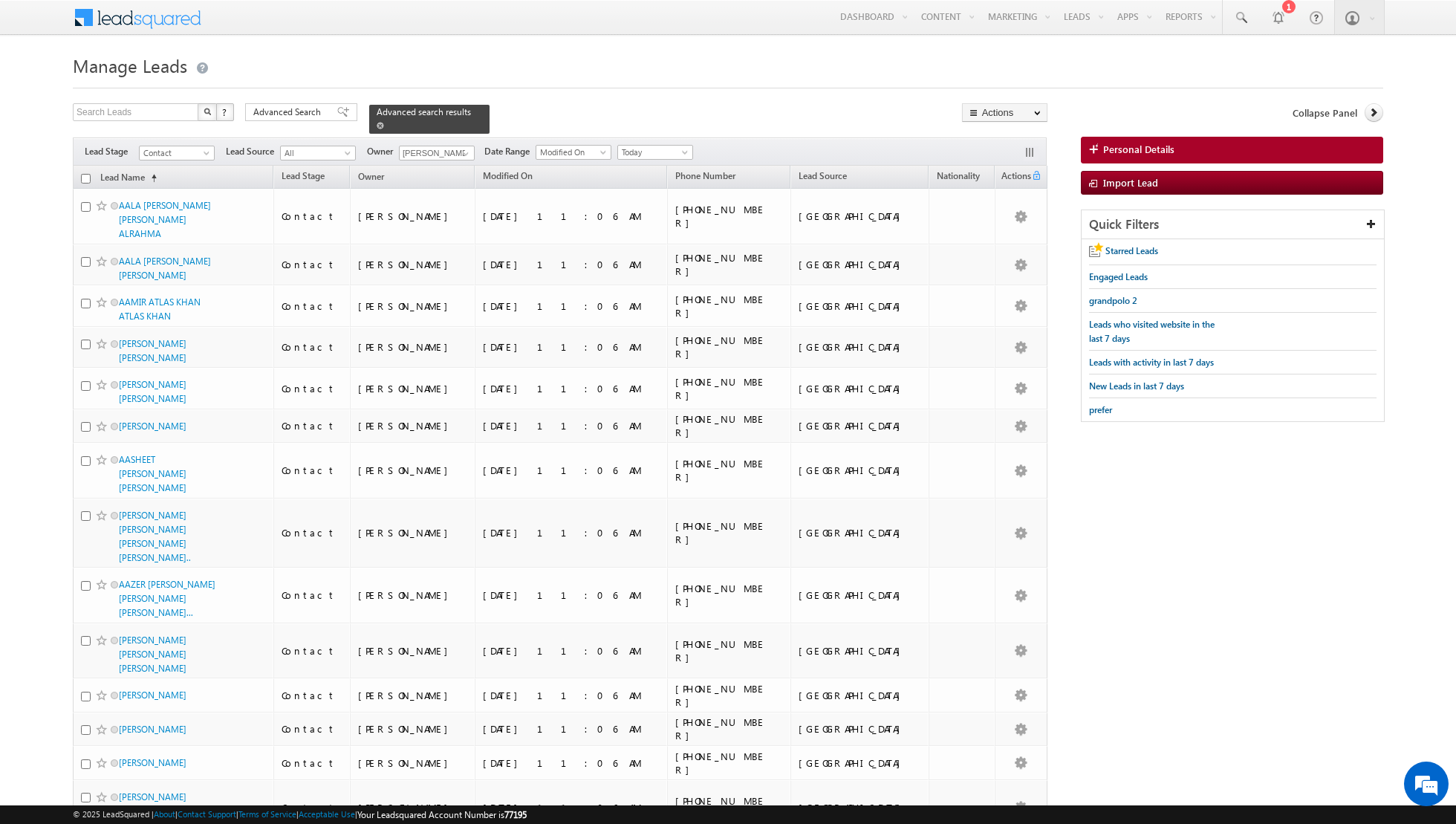
click at [377, 128] on span at bounding box center [381, 126] width 8 height 8
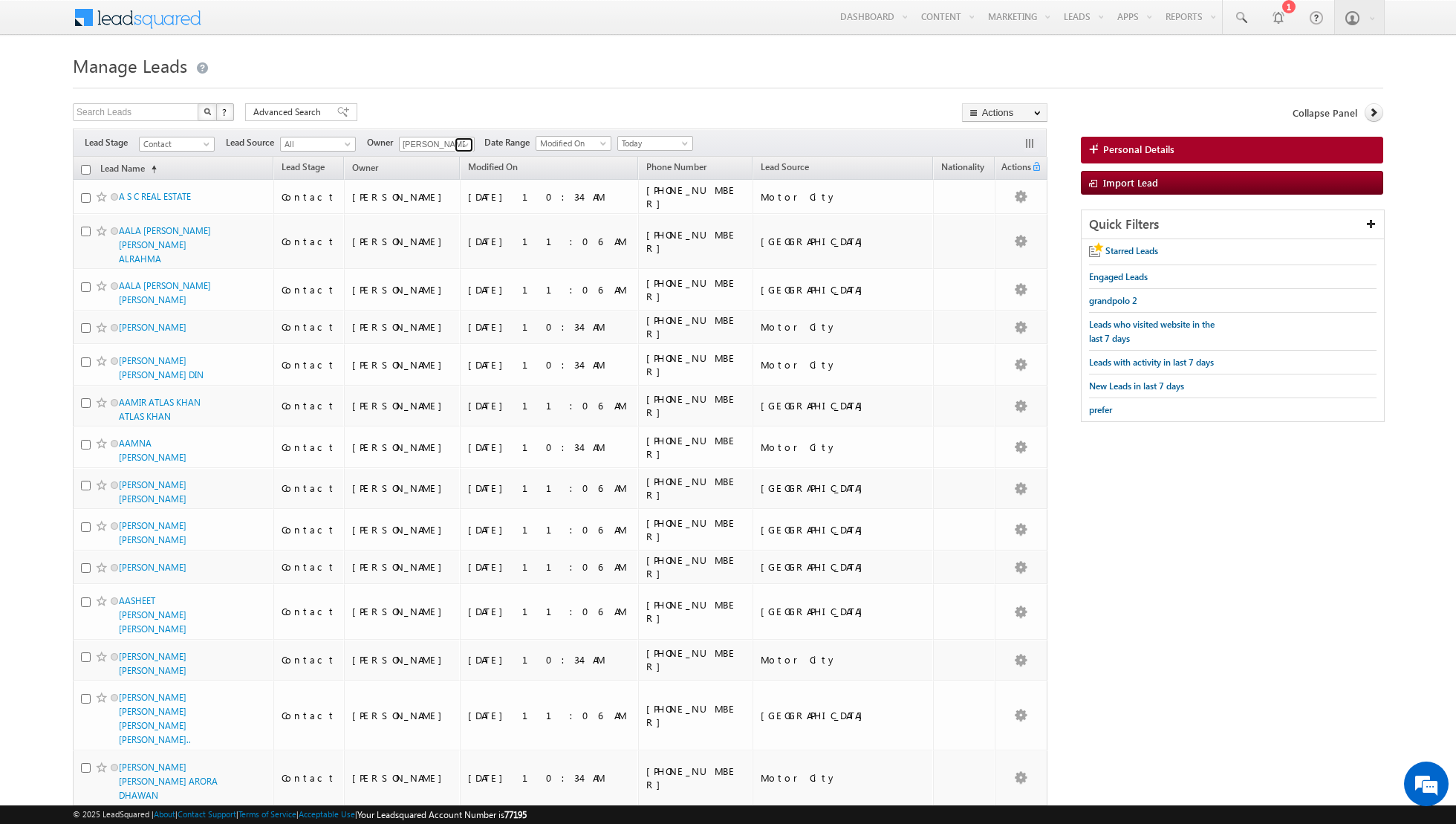
click at [462, 144] on span at bounding box center [465, 144] width 12 height 12
click at [438, 197] on span "[PERSON_NAME][EMAIL_ADDRESS][DOMAIN_NAME]" at bounding box center [471, 200] width 134 height 11
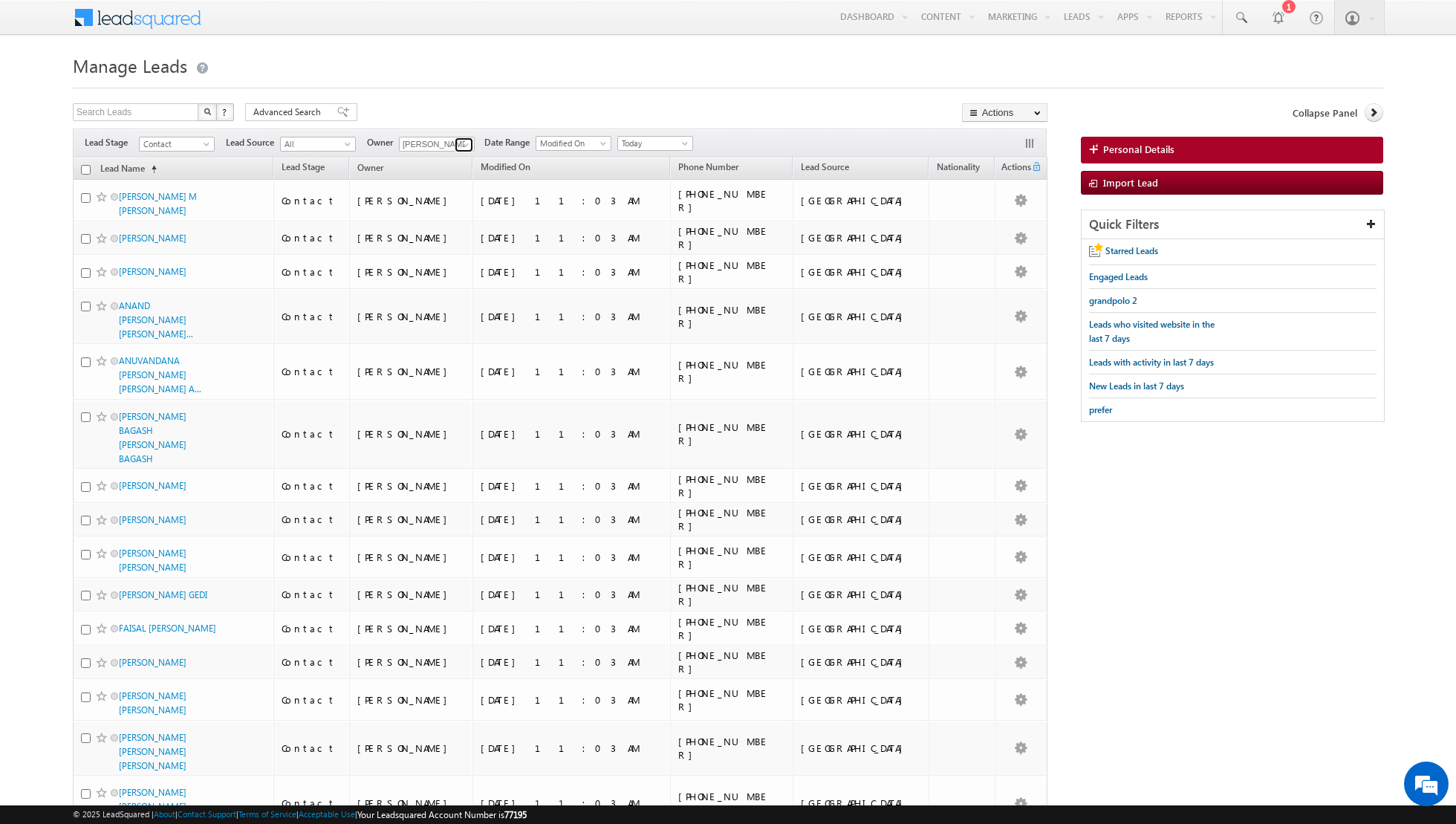
click at [455, 144] on link at bounding box center [464, 144] width 19 height 15
click at [444, 222] on span "[EMAIL_ADDRESS][DOMAIN_NAME]" at bounding box center [471, 227] width 134 height 11
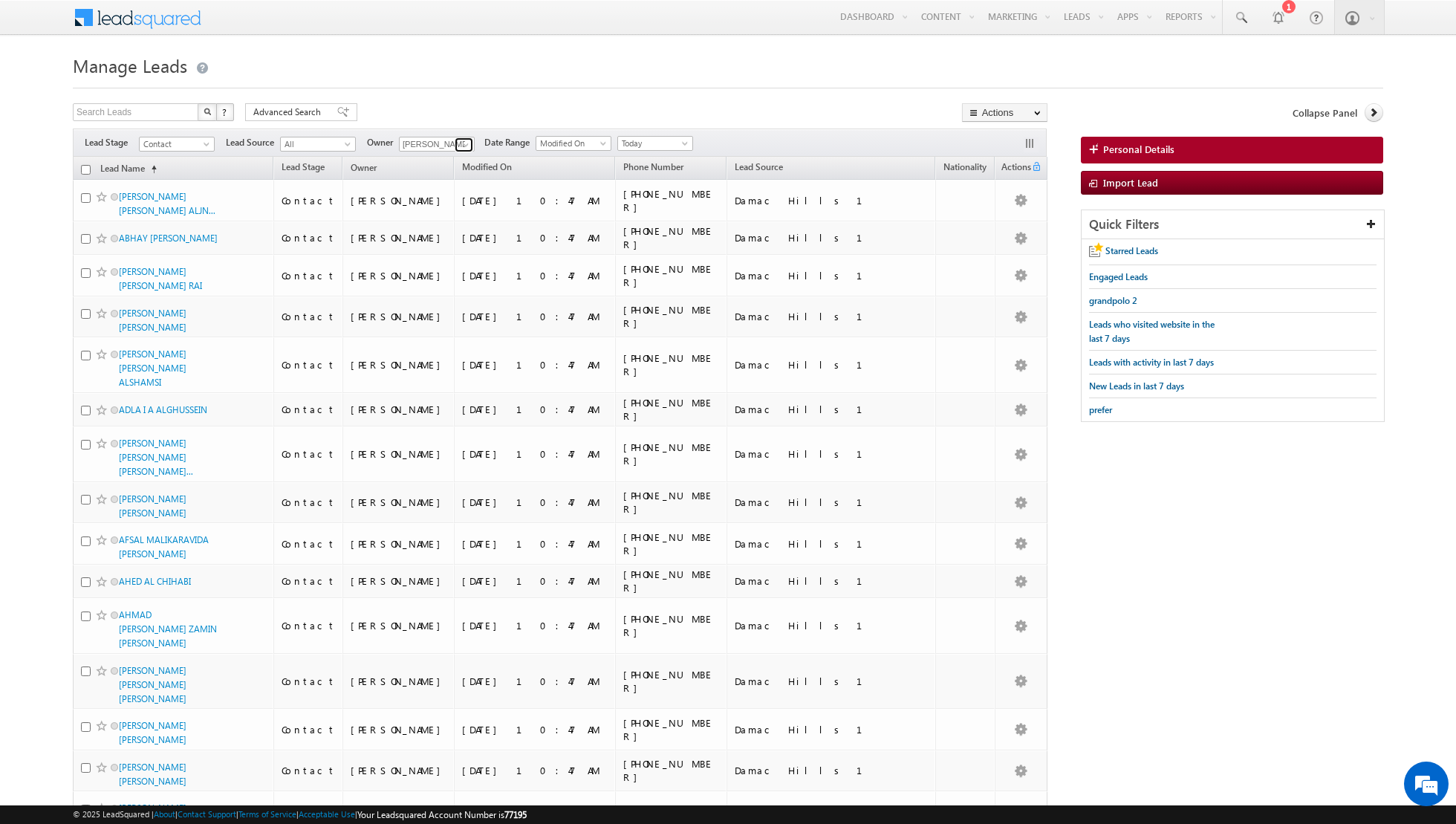
click at [462, 143] on span at bounding box center [465, 144] width 12 height 12
click at [445, 246] on link "[PERSON_NAME] [PERSON_NAME][EMAIL_ADDRESS][DOMAIN_NAME]" at bounding box center [473, 247] width 148 height 28
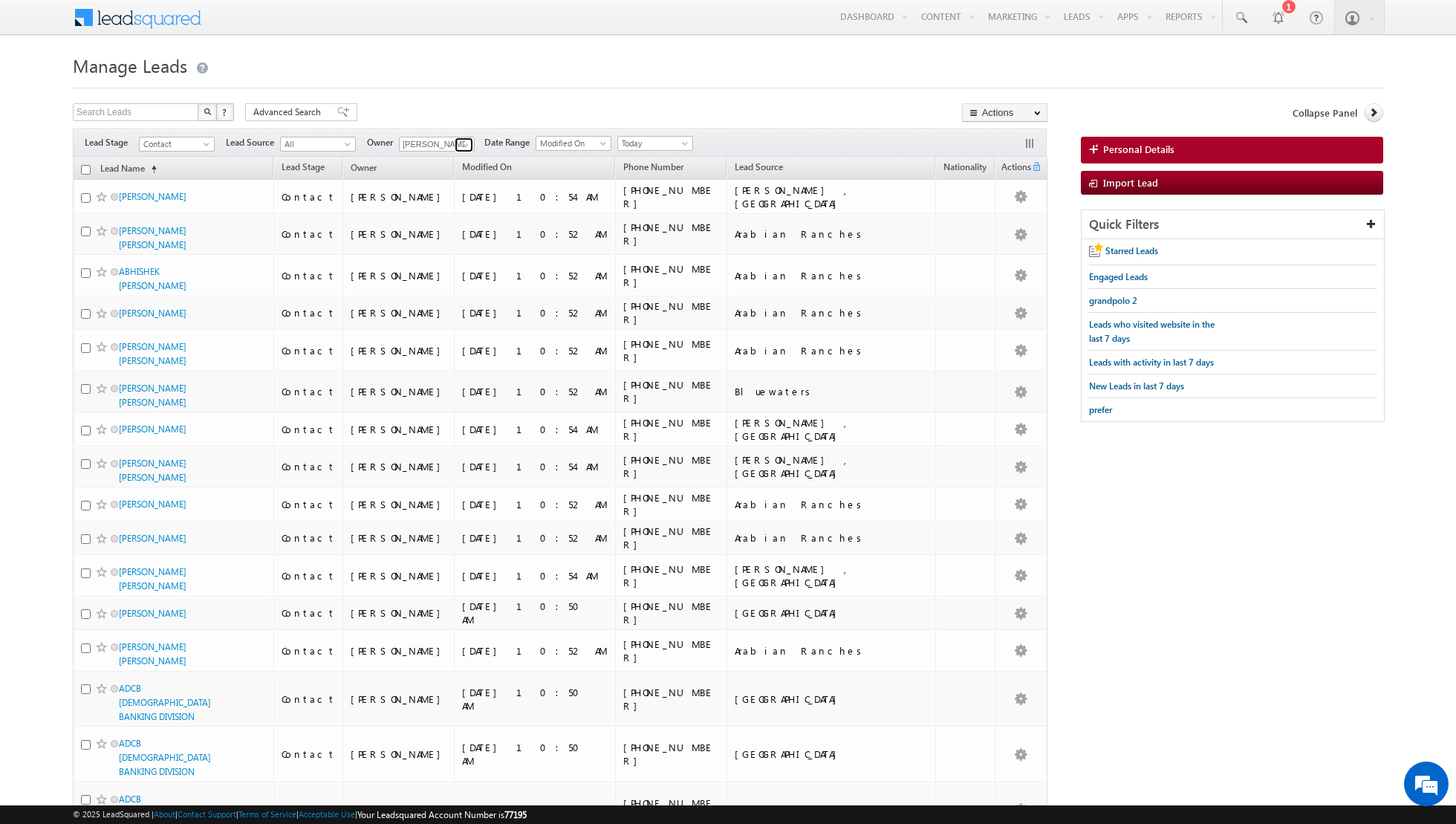
click at [465, 145] on span at bounding box center [465, 144] width 12 height 12
click at [443, 268] on link "[PERSON_NAME] [EMAIL_ADDRESS][PERSON_NAME][DOMAIN_NAME]" at bounding box center [473, 273] width 148 height 28
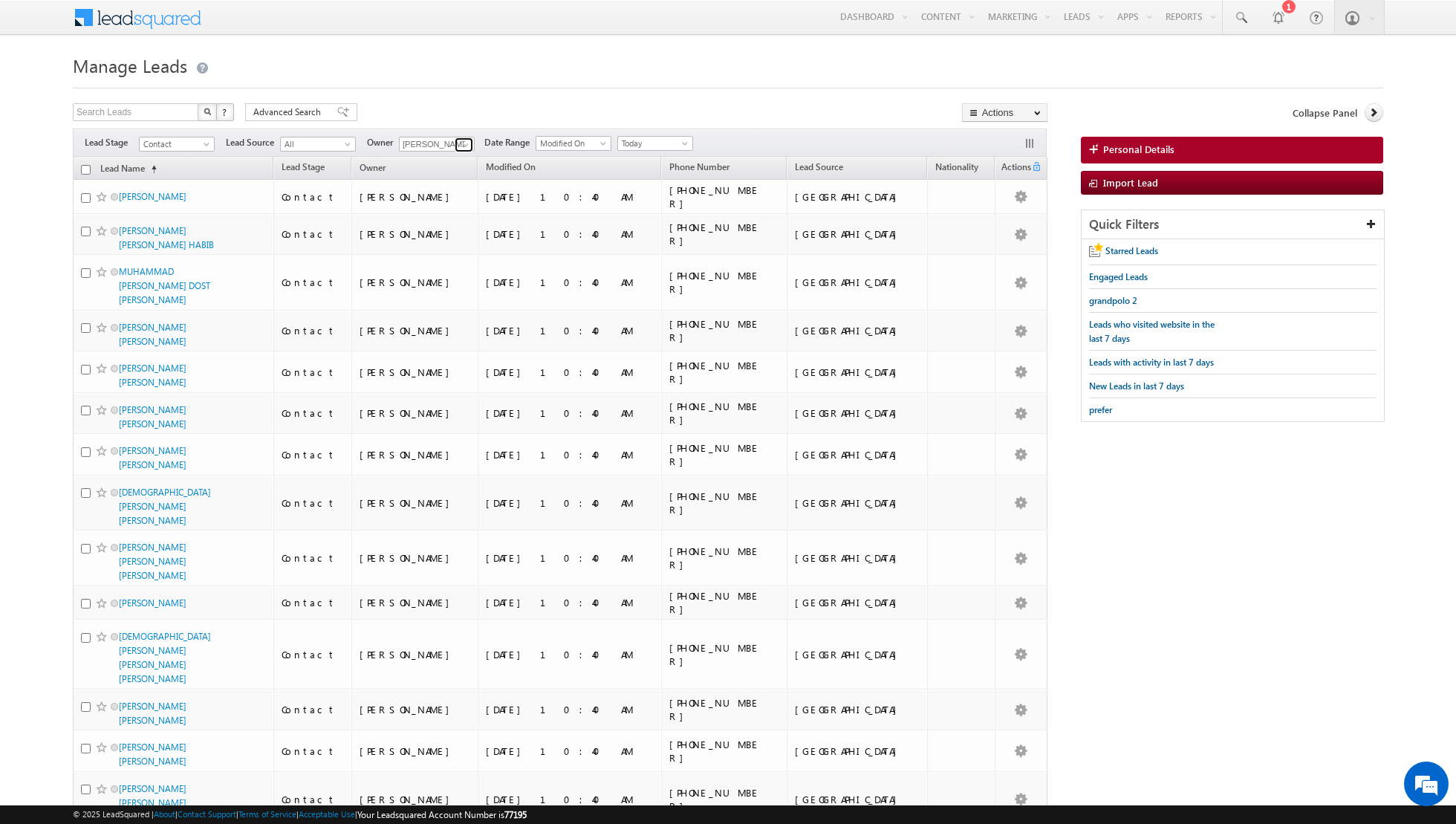
click at [460, 144] on span at bounding box center [465, 144] width 12 height 12
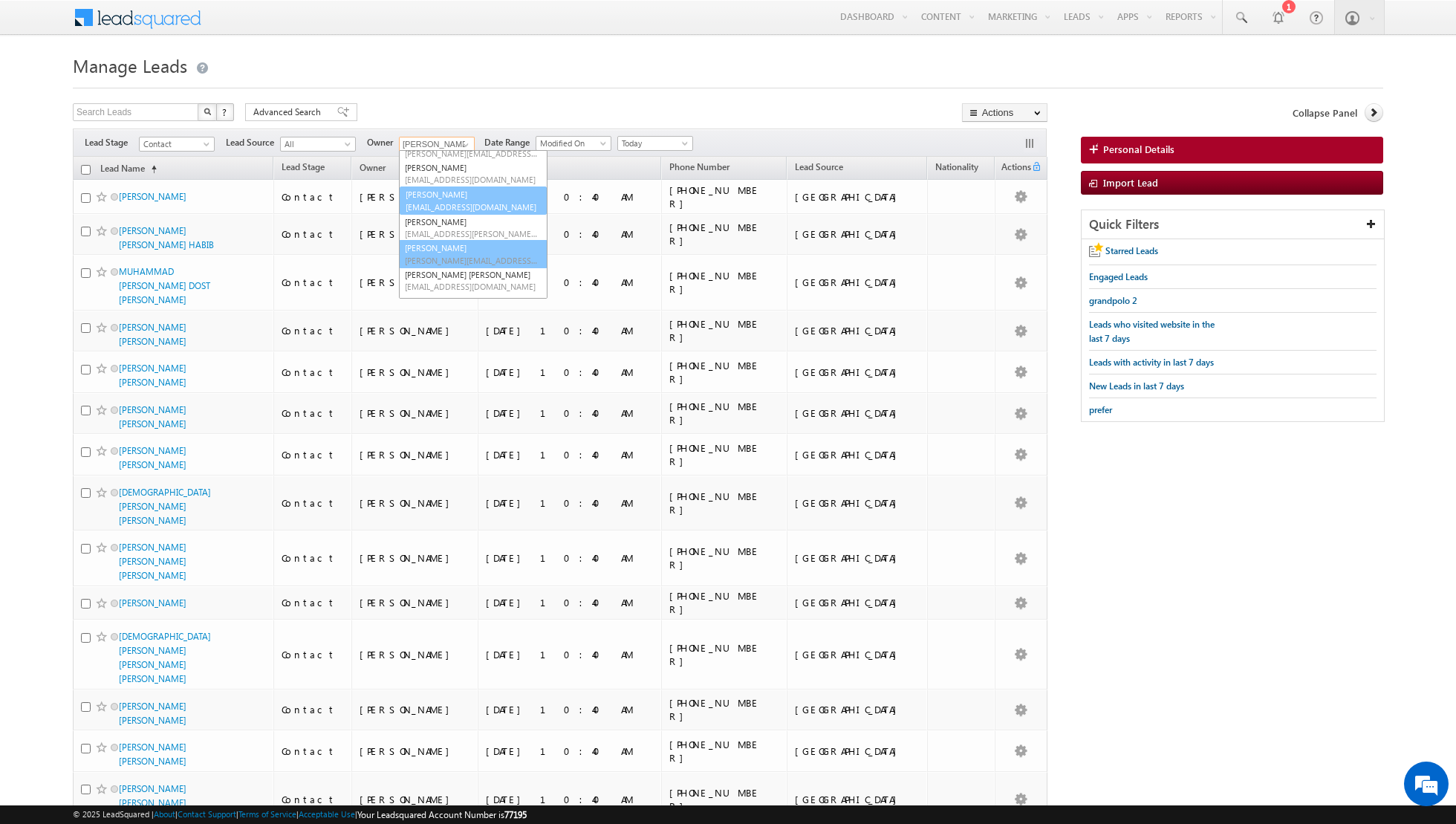
click at [458, 246] on link "[PERSON_NAME] [PERSON_NAME][EMAIL_ADDRESS][DOMAIN_NAME]" at bounding box center [473, 254] width 148 height 28
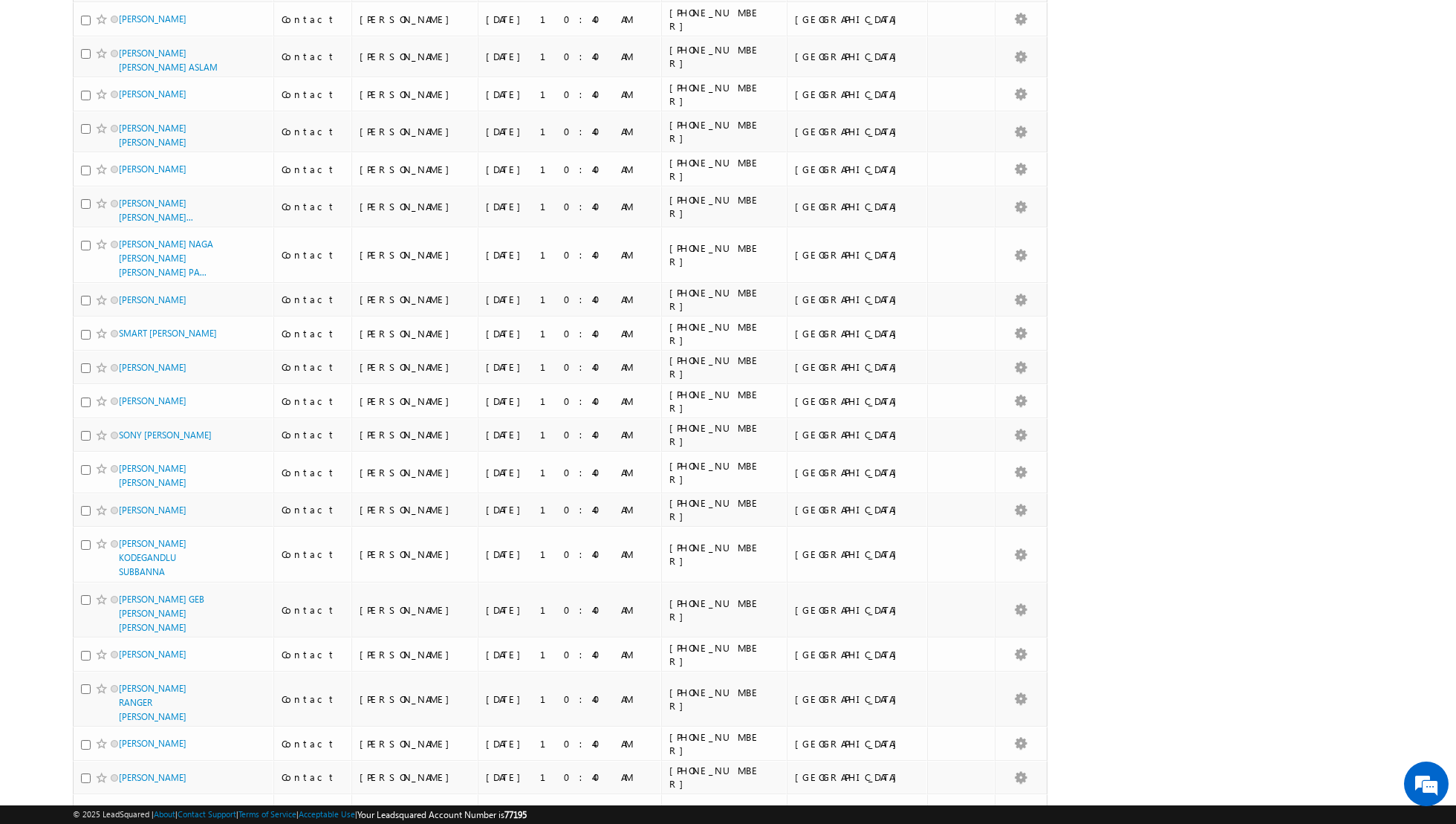
scroll to position [0, 0]
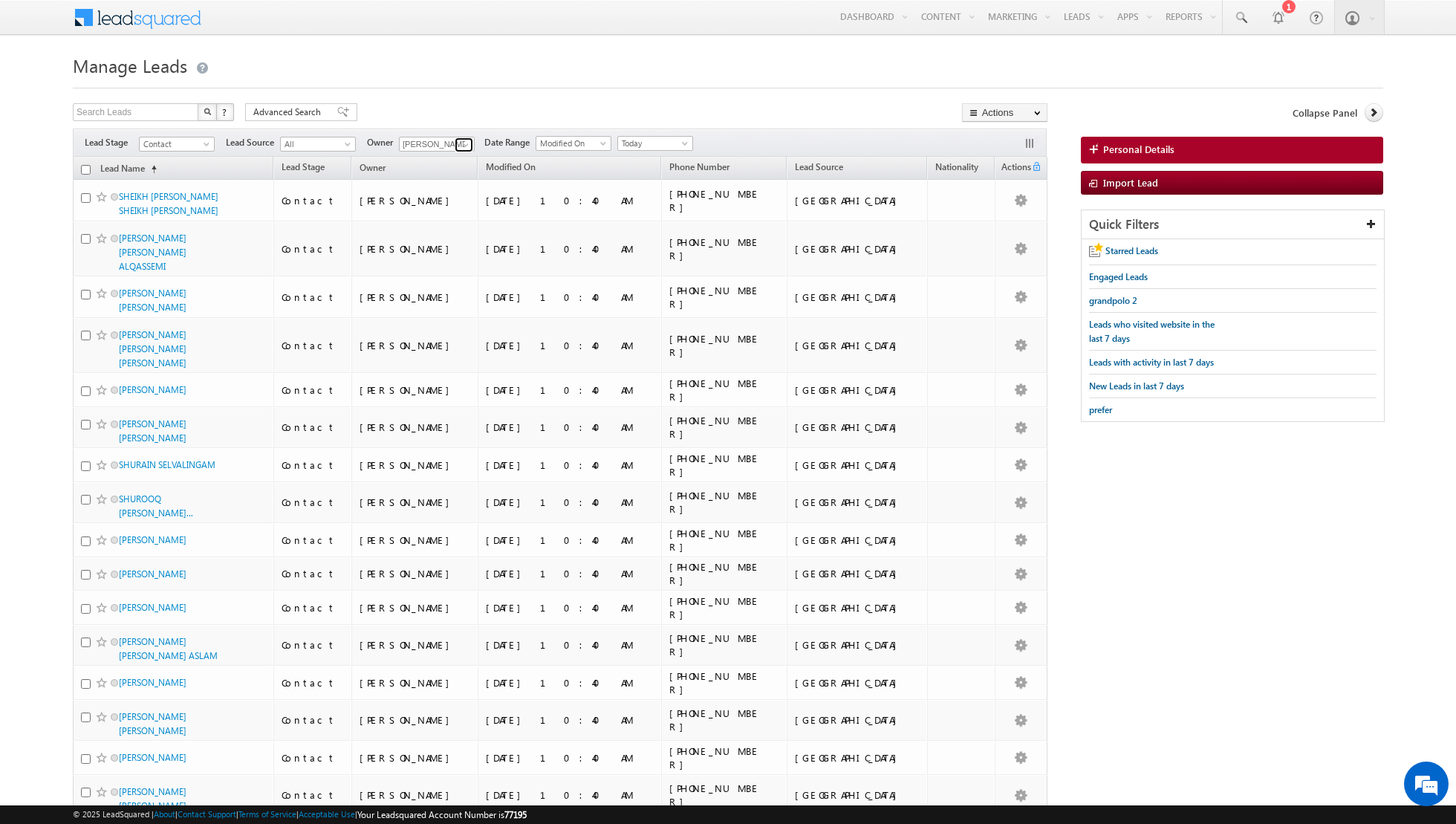
click at [465, 144] on span at bounding box center [465, 144] width 12 height 12
click at [465, 254] on span "[EMAIL_ADDRESS][DOMAIN_NAME]" at bounding box center [471, 259] width 134 height 11
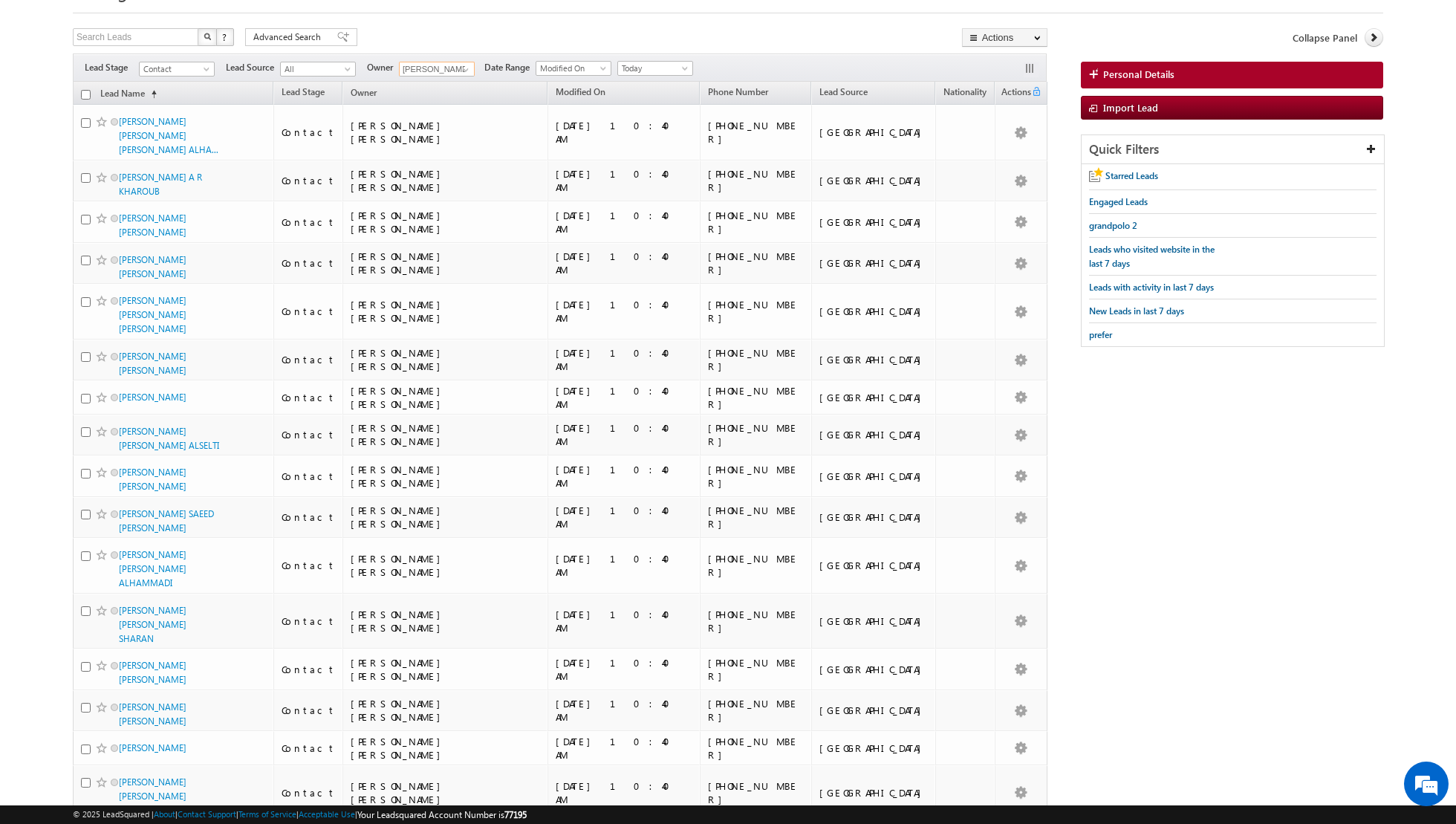
scroll to position [0, 0]
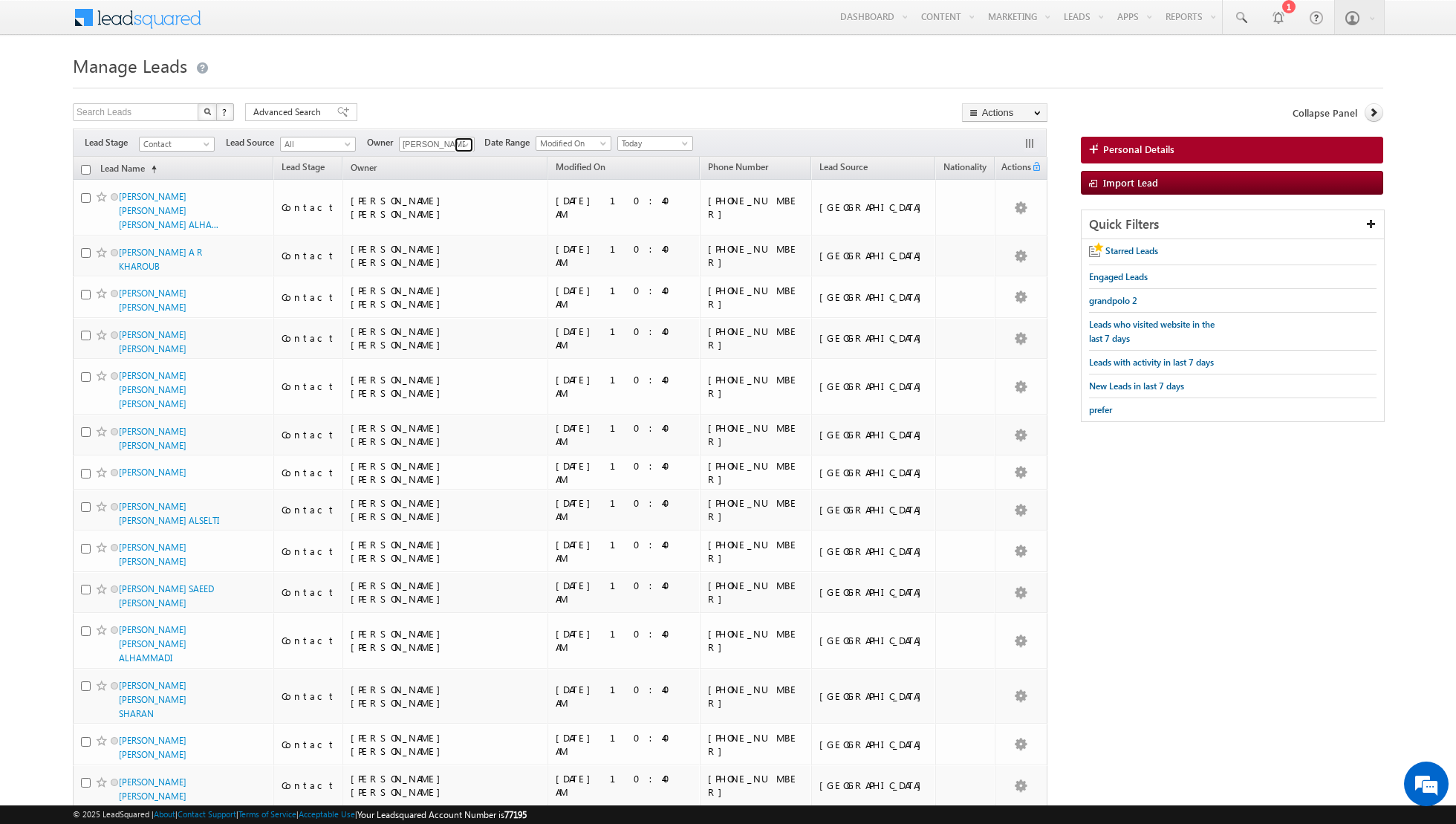
click at [460, 139] on span at bounding box center [465, 144] width 12 height 12
click at [440, 203] on link "[PERSON_NAME] [PERSON_NAME][EMAIL_ADDRESS][PERSON_NAME][DOMAIN_NAME]" at bounding box center [473, 206] width 148 height 28
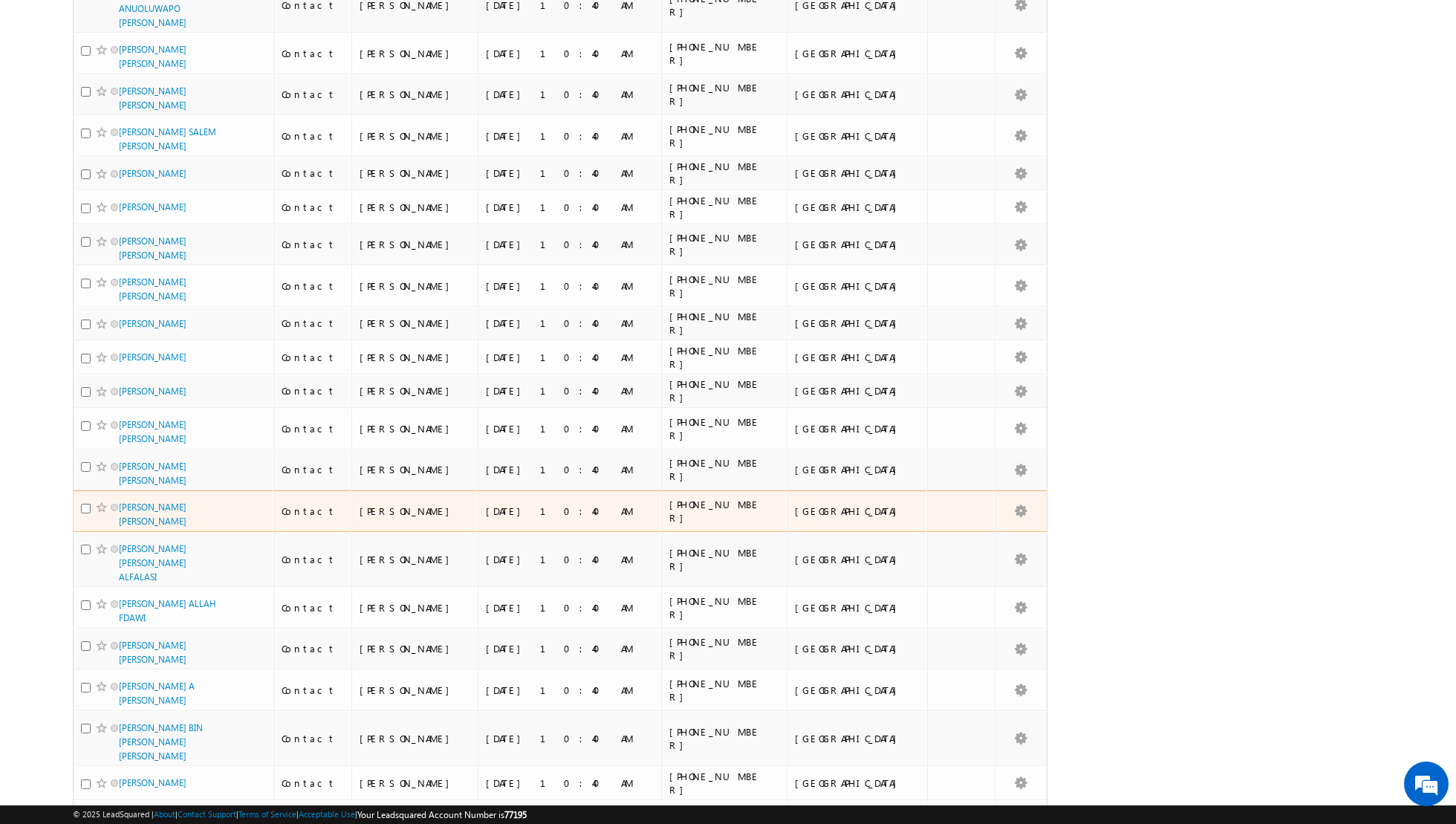
scroll to position [0, 0]
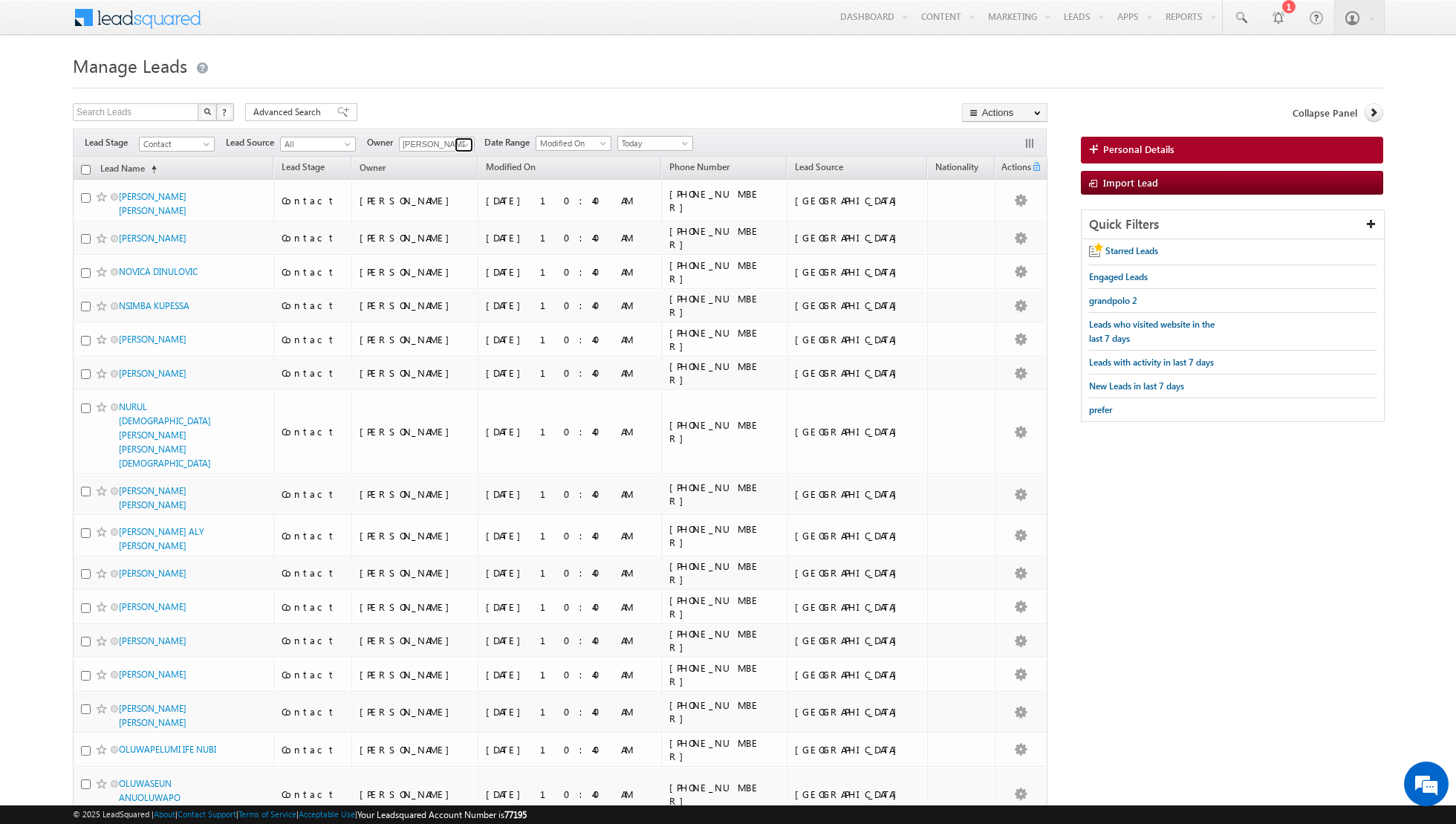
click at [465, 142] on span at bounding box center [465, 144] width 12 height 12
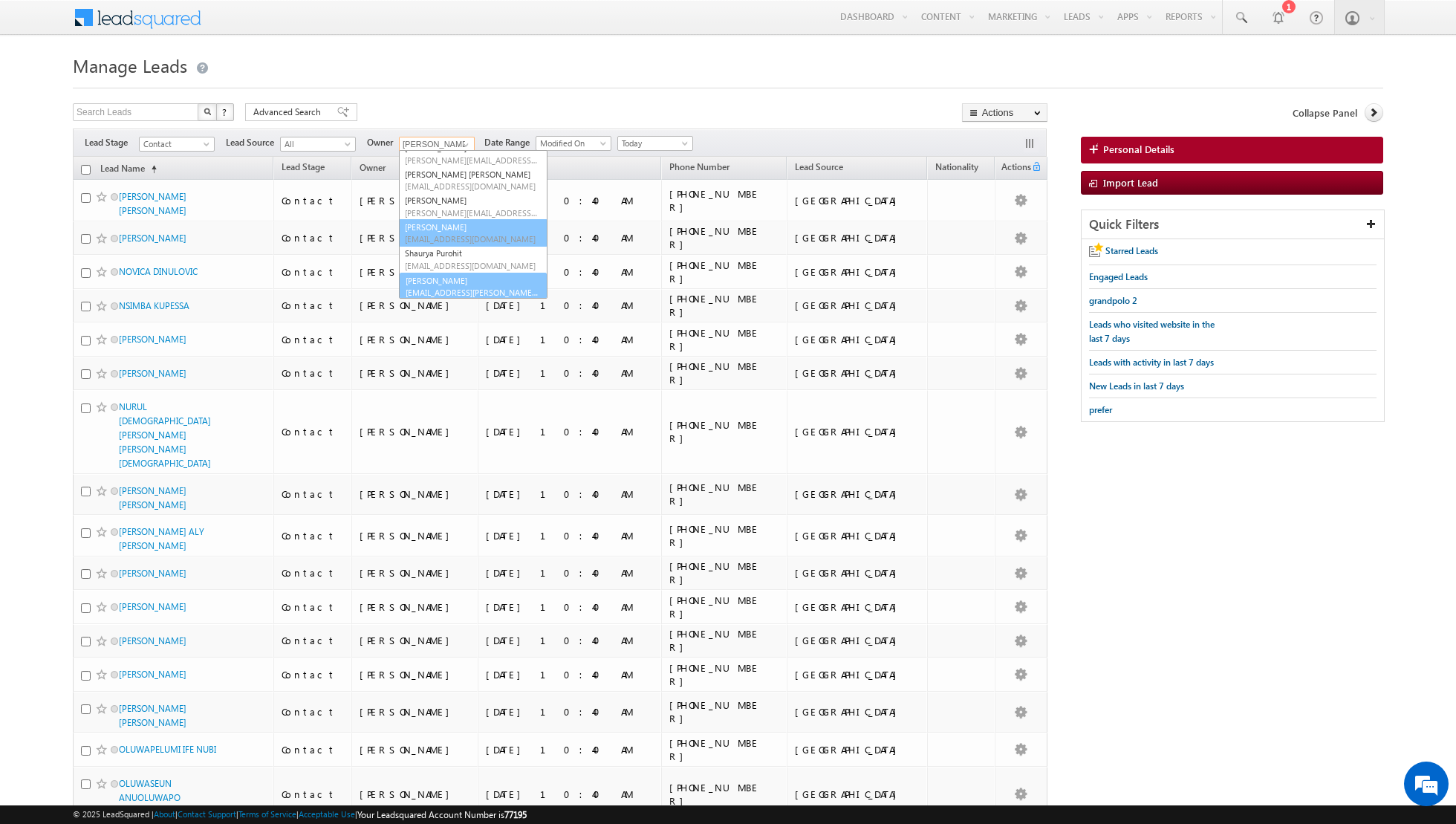
scroll to position [147, 0]
click at [449, 294] on span "[EMAIL_ADDRESS][PERSON_NAME][DOMAIN_NAME]" at bounding box center [471, 290] width 134 height 11
type input "[PERSON_NAME]"
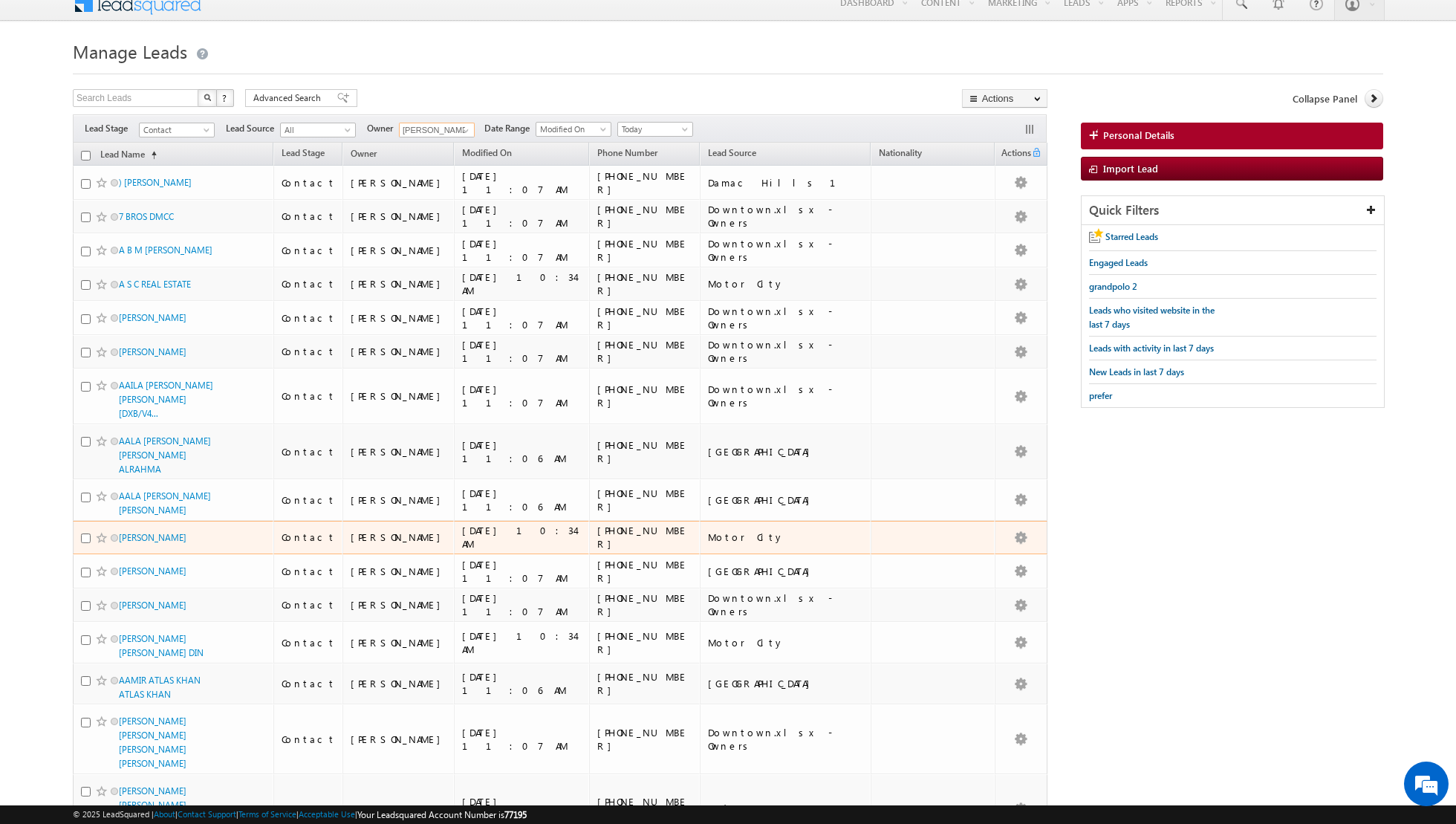
scroll to position [0, 0]
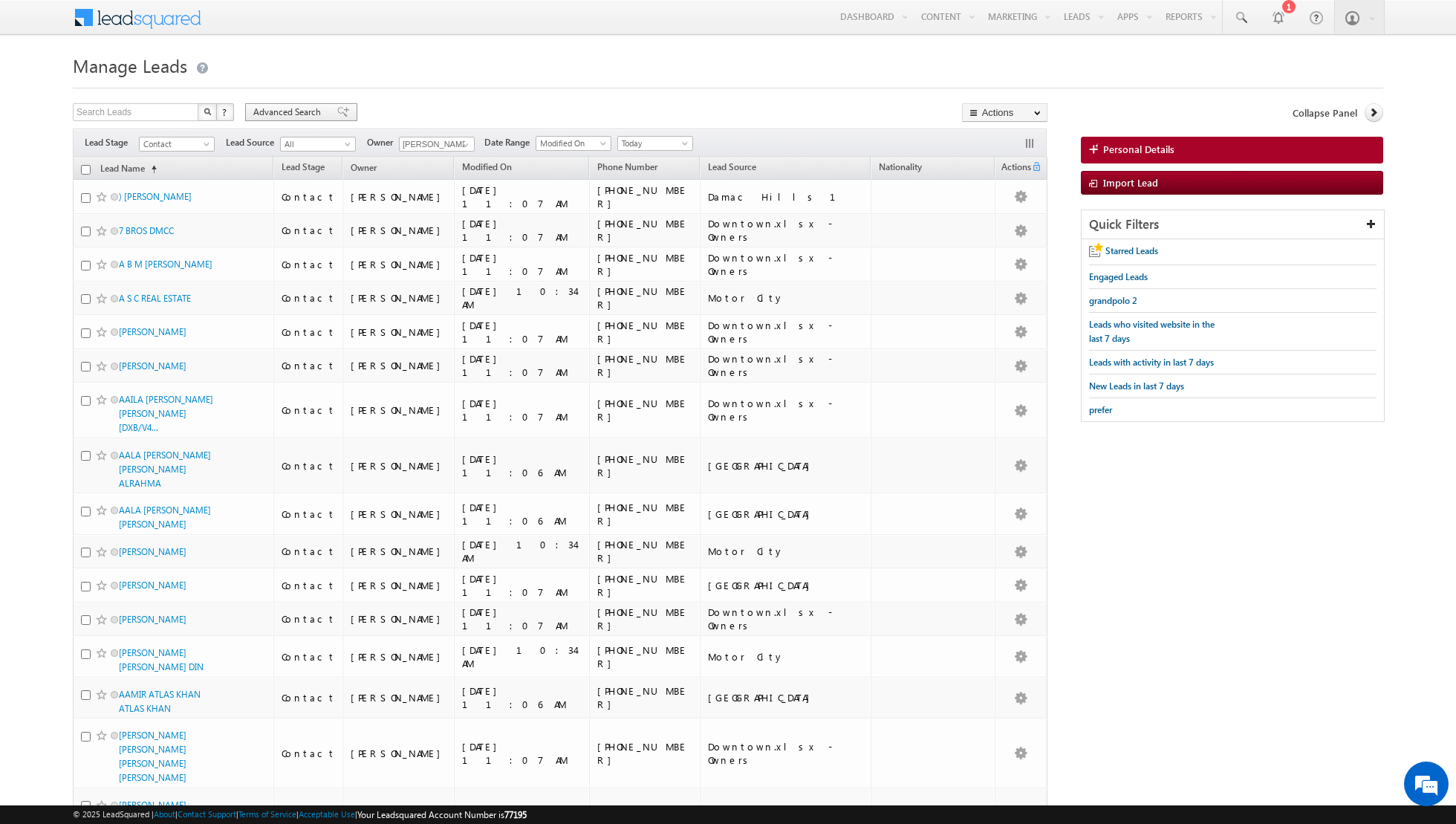
click at [338, 112] on span at bounding box center [344, 112] width 12 height 11
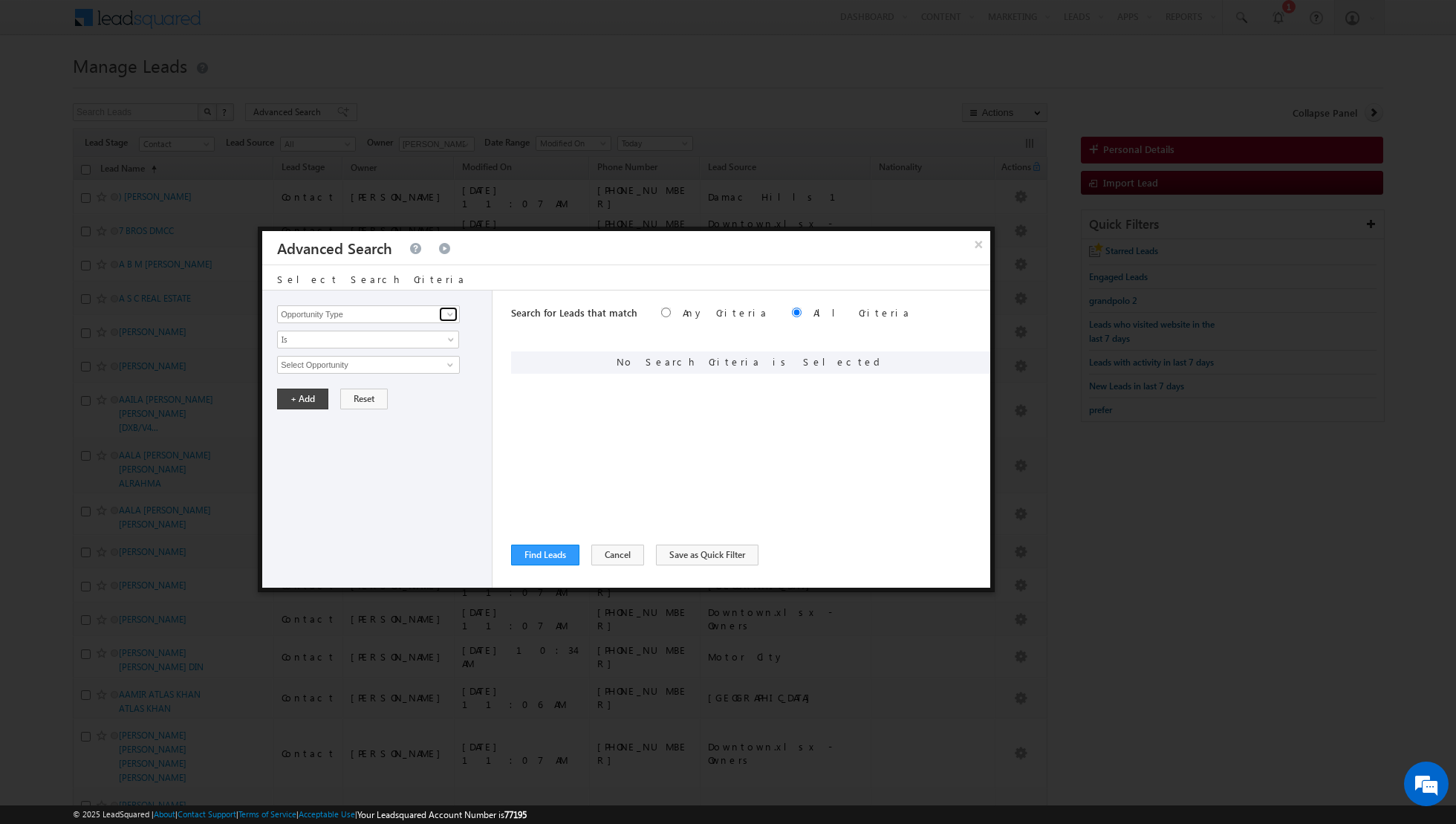
click at [449, 313] on span at bounding box center [450, 314] width 12 height 12
click at [383, 346] on link "Lead Source" at bounding box center [368, 345] width 182 height 18
type input "Lead Source"
click at [442, 362] on span "None Selected" at bounding box center [362, 364] width 169 height 17
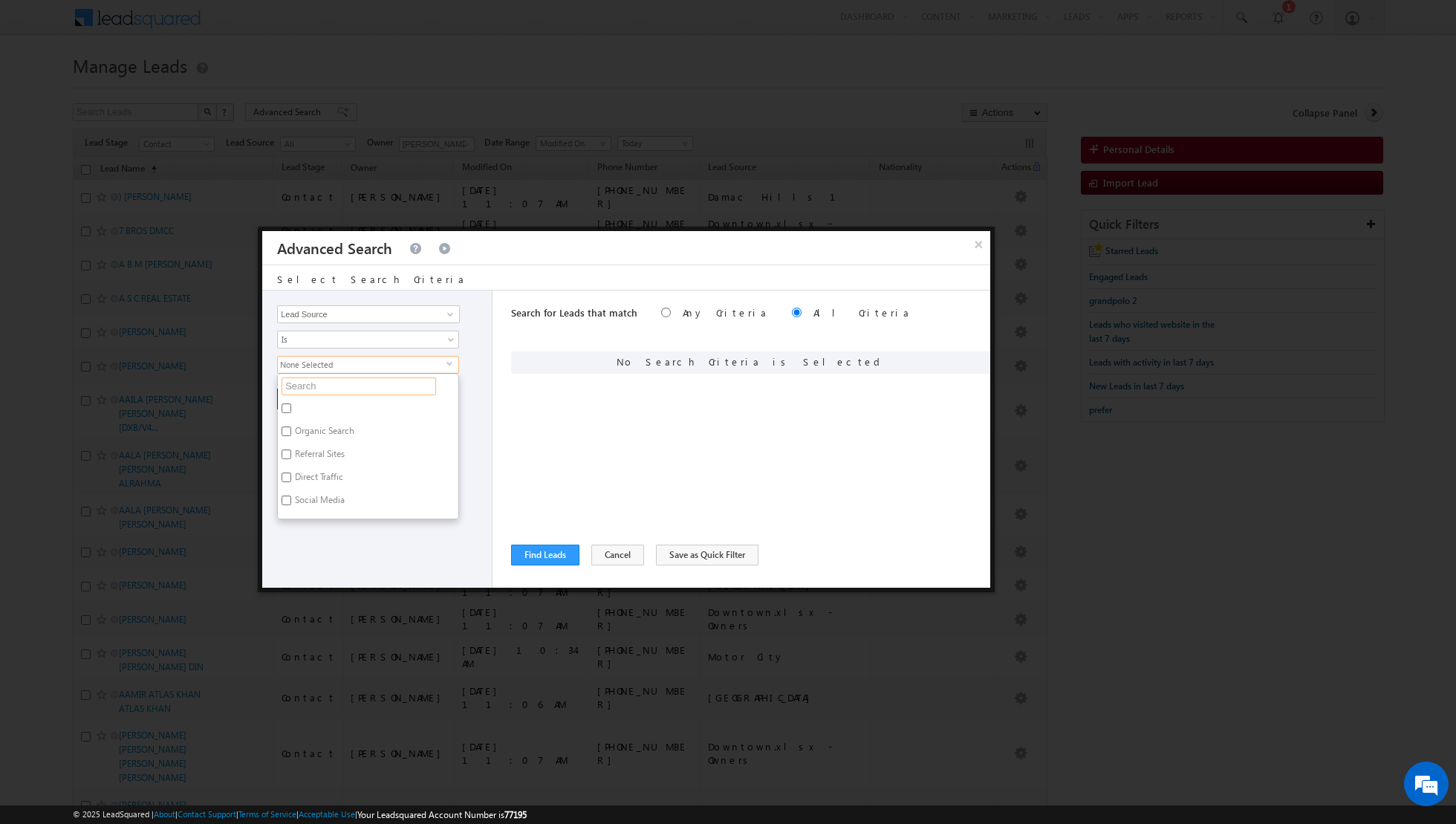
click at [376, 385] on input "text" at bounding box center [358, 387] width 154 height 18
type input "town"
click at [290, 403] on input "[GEOGRAPHIC_DATA]" at bounding box center [286, 408] width 10 height 10
checkbox input "true"
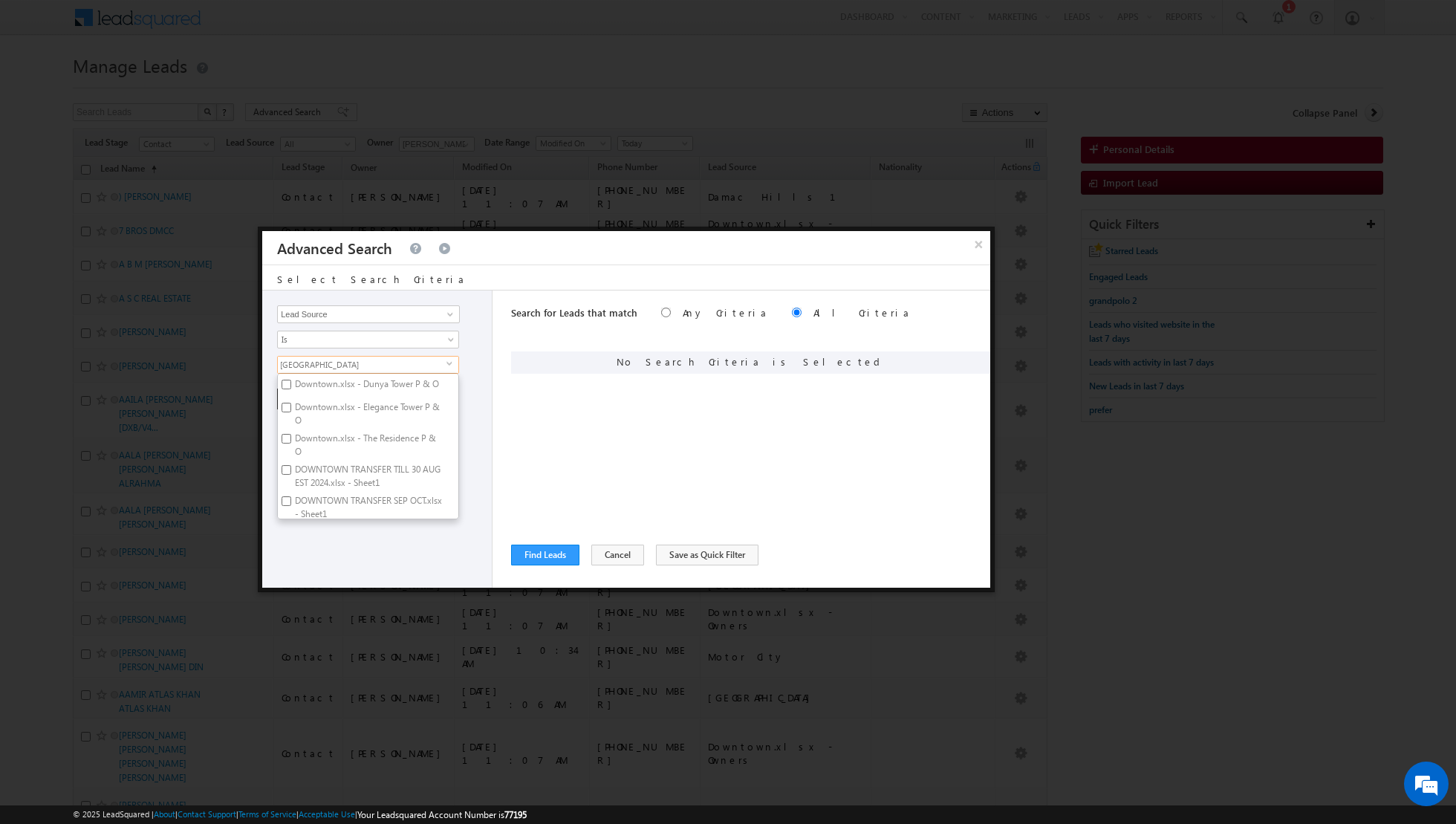
click at [526, 465] on div "Search for Leads that match Any Criteria All Criteria Note that the current tri…" at bounding box center [750, 439] width 479 height 297
click at [294, 401] on button "+ Add" at bounding box center [303, 398] width 52 height 21
click at [533, 557] on button "Find Leads" at bounding box center [546, 555] width 68 height 21
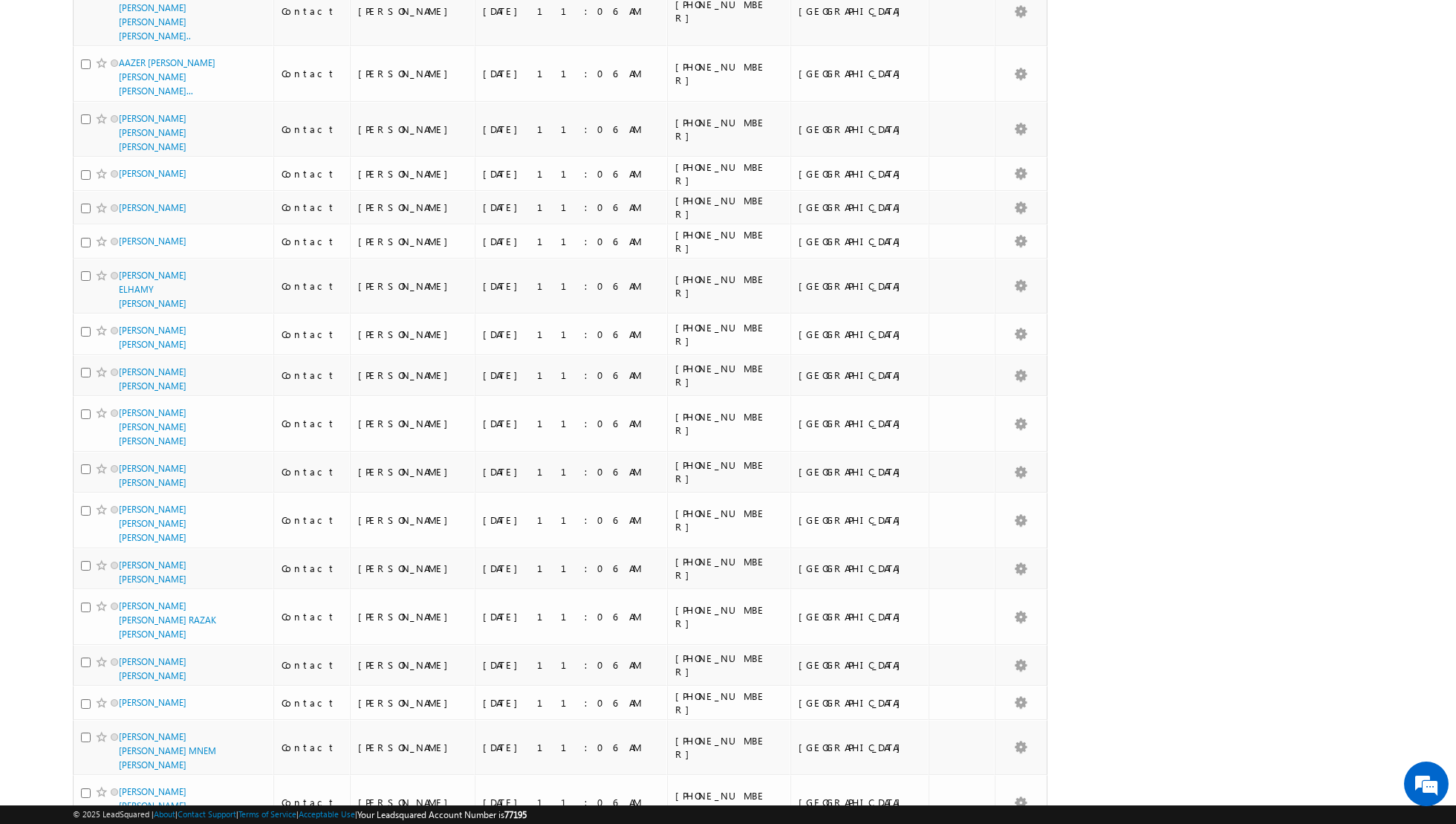
scroll to position [226, 0]
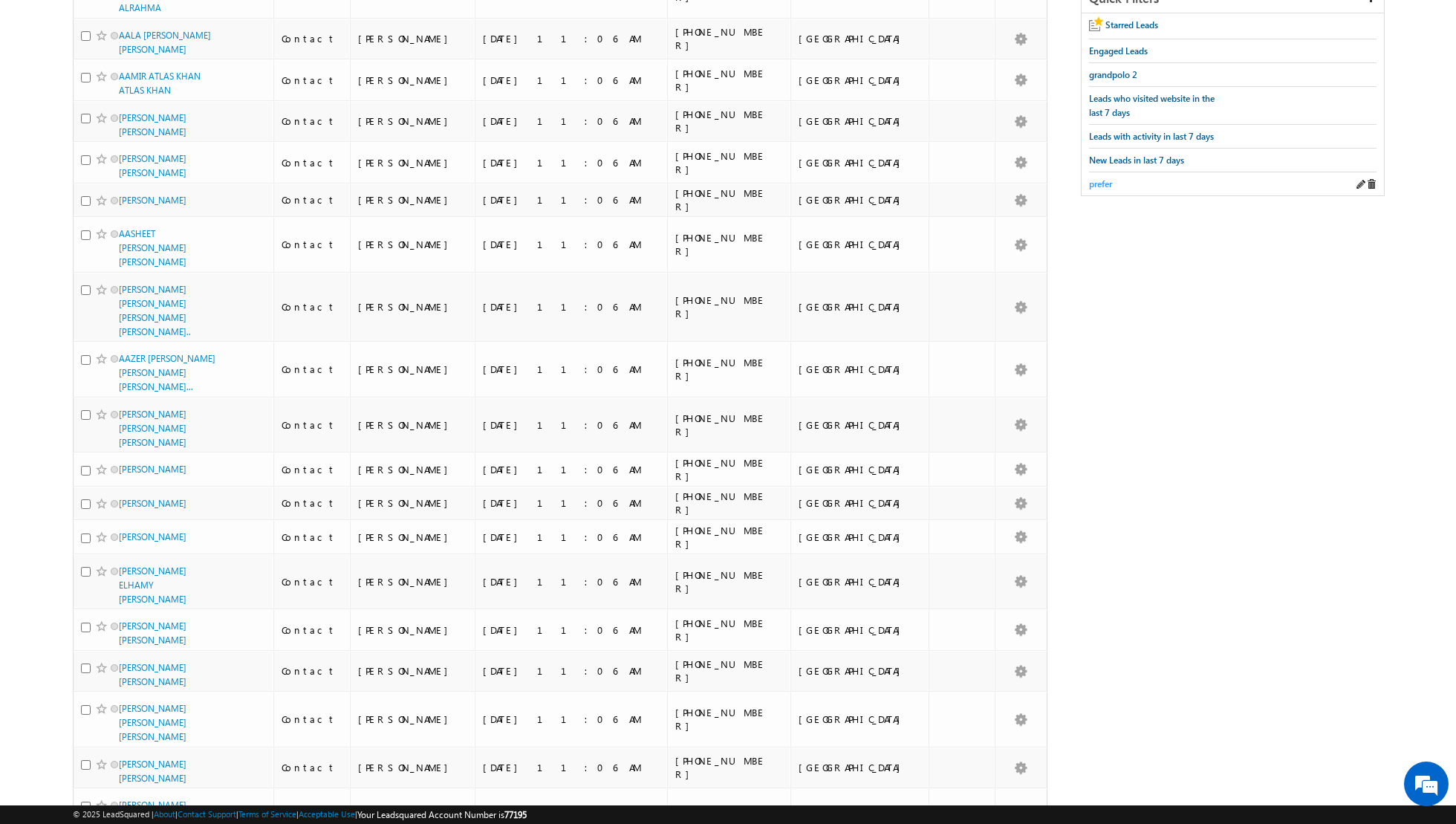
click at [1103, 182] on span "prefer" at bounding box center [1101, 184] width 23 height 11
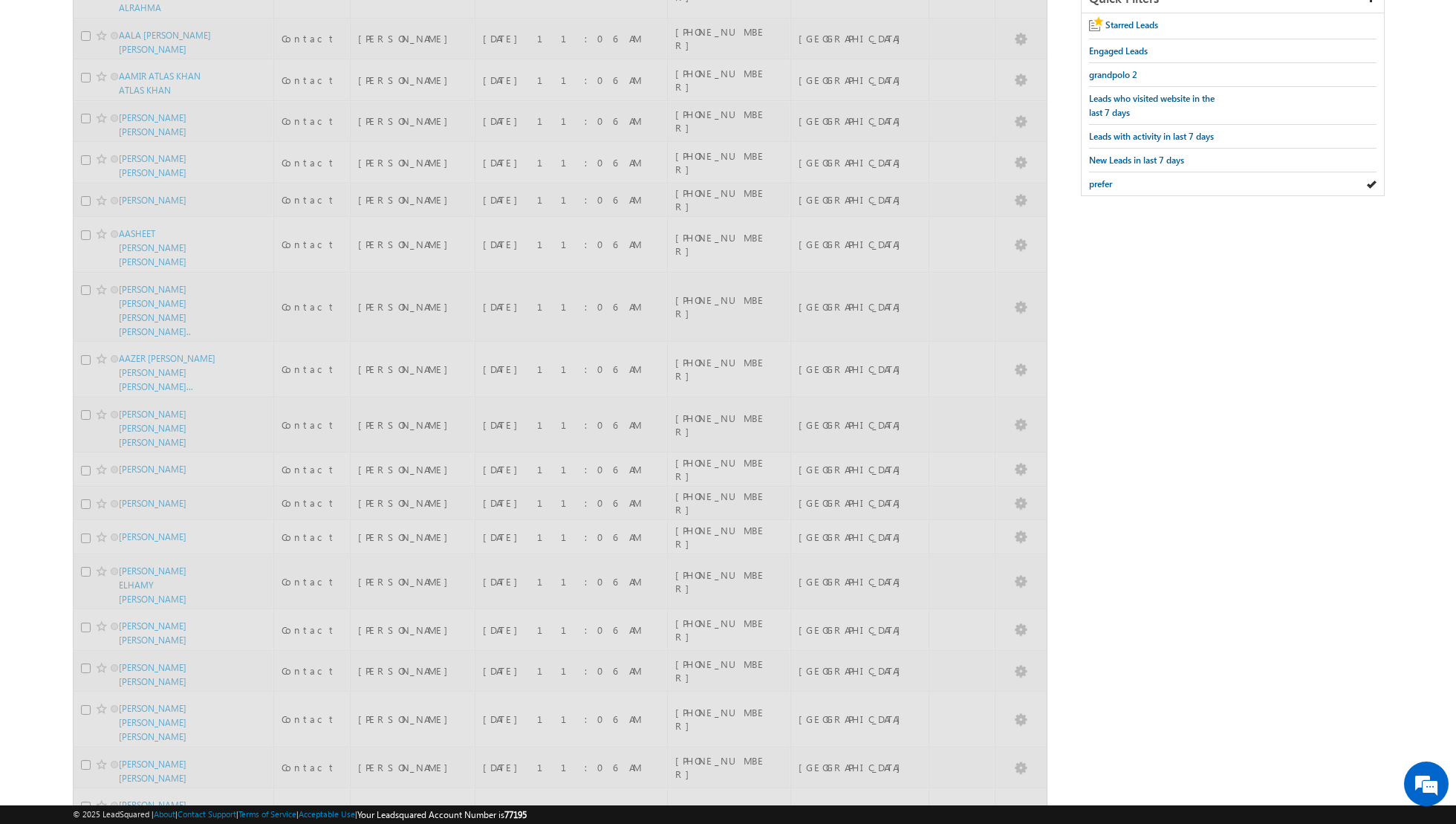
scroll to position [0, 0]
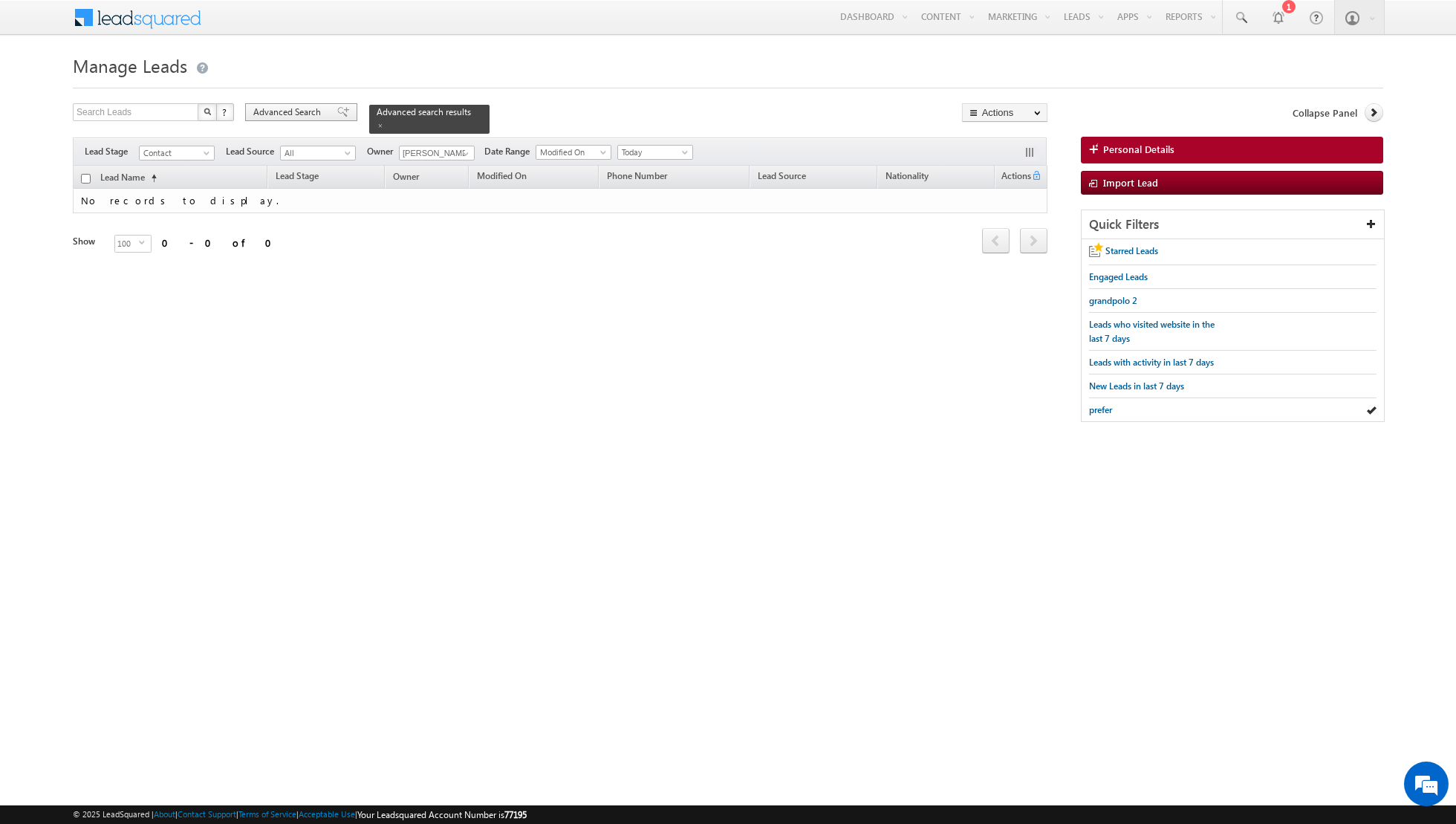
click at [335, 118] on div "Advanced Search" at bounding box center [301, 112] width 112 height 18
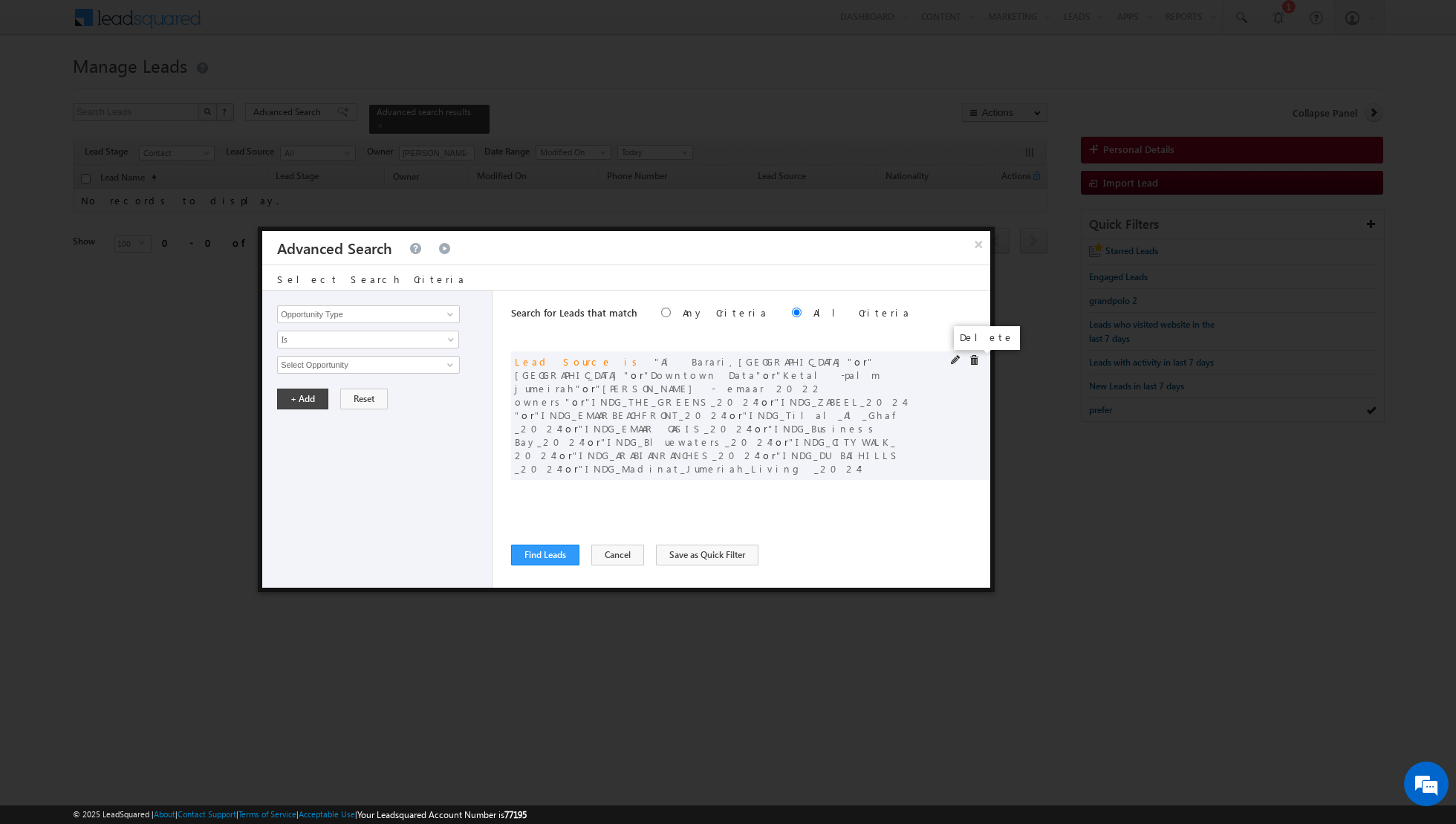
click at [975, 359] on span at bounding box center [974, 360] width 11 height 11
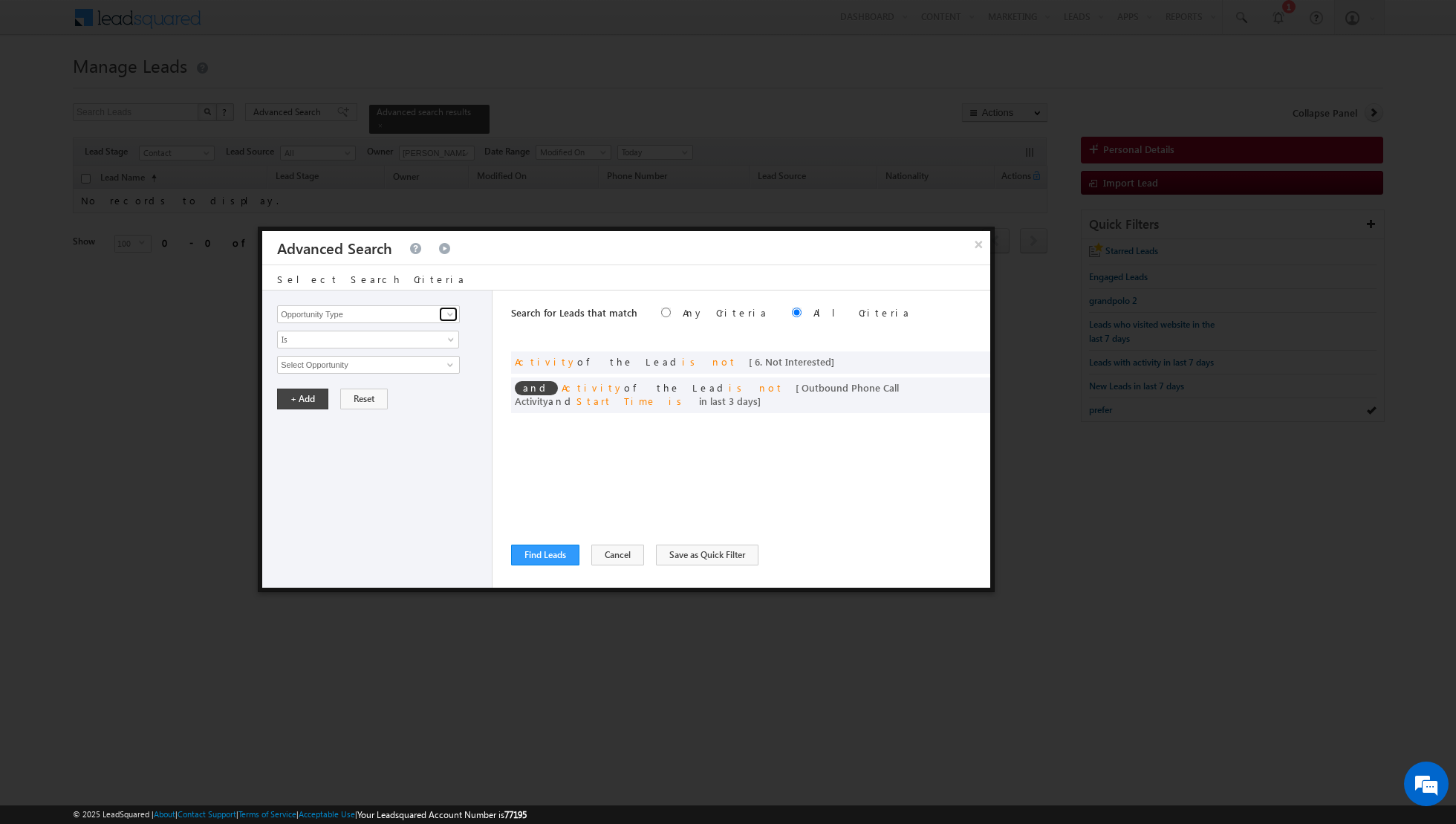
click at [449, 310] on span at bounding box center [450, 314] width 12 height 12
click at [390, 344] on link "Lead Source" at bounding box center [368, 345] width 182 height 18
type input "Lead Source"
click at [442, 366] on span "None Selected" at bounding box center [362, 364] width 169 height 17
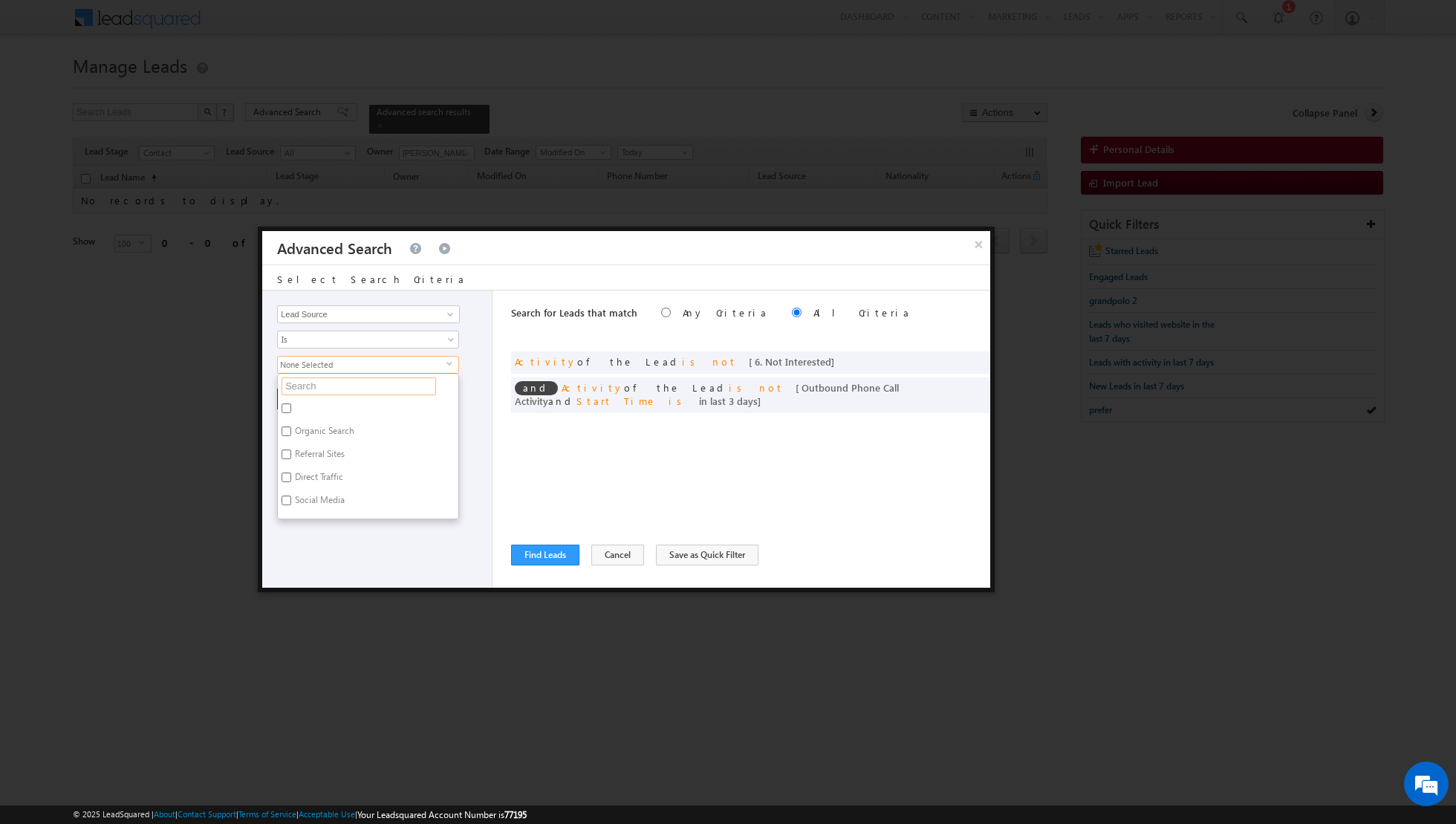
click at [398, 385] on input "text" at bounding box center [358, 387] width 154 height 18
type input "town"
click at [292, 402] on label "[GEOGRAPHIC_DATA]" at bounding box center [336, 411] width 116 height 23
click at [291, 403] on input "[GEOGRAPHIC_DATA]" at bounding box center [286, 408] width 10 height 10
checkbox input "true"
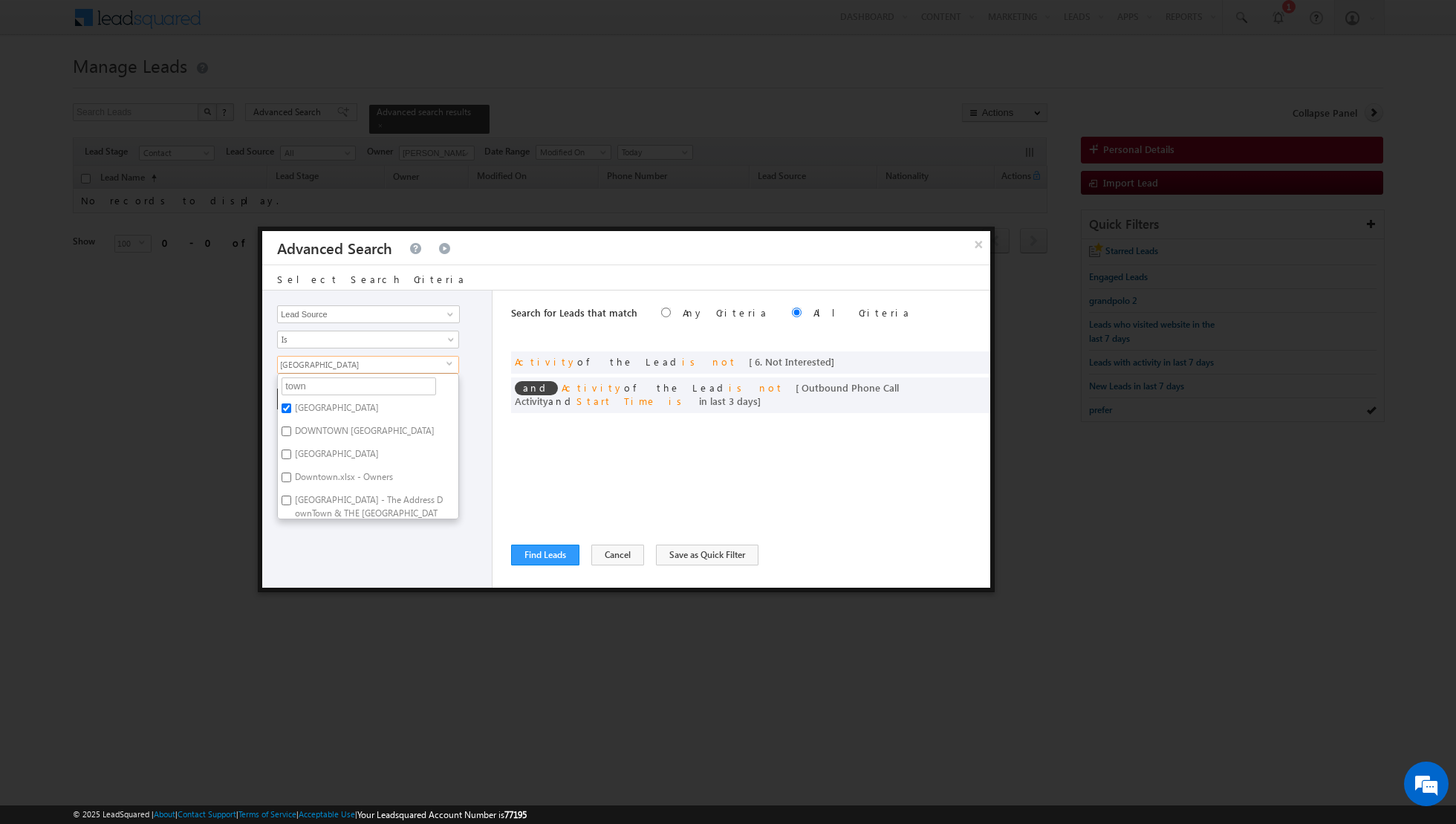
click at [384, 553] on div "Opportunity Type Lead Activity Task Sales Group Prospect Id Address 1 Address 2…" at bounding box center [378, 439] width 230 height 297
click at [302, 395] on button "+ Add" at bounding box center [303, 398] width 52 height 21
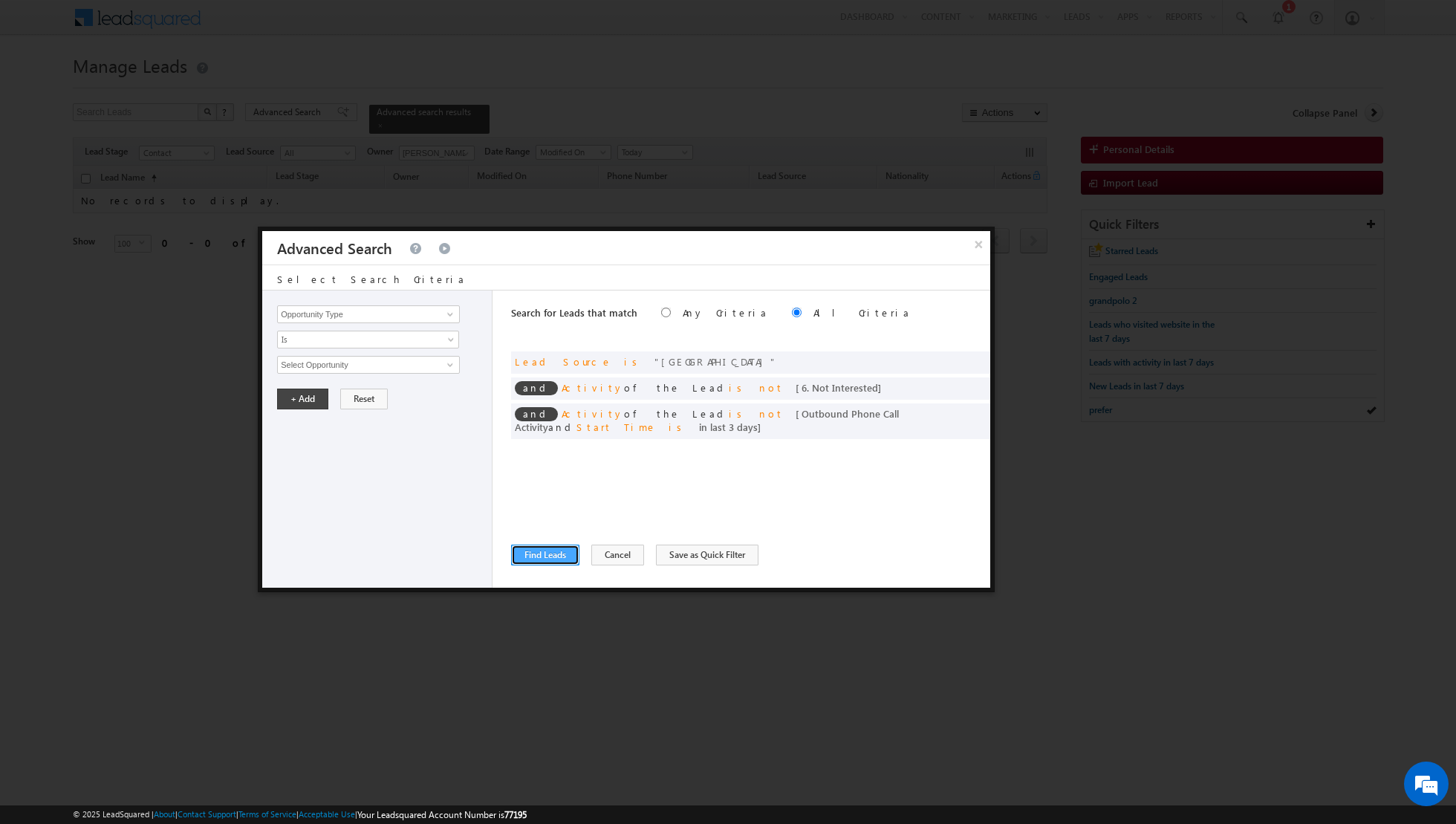
click at [539, 556] on button "Find Leads" at bounding box center [546, 555] width 68 height 21
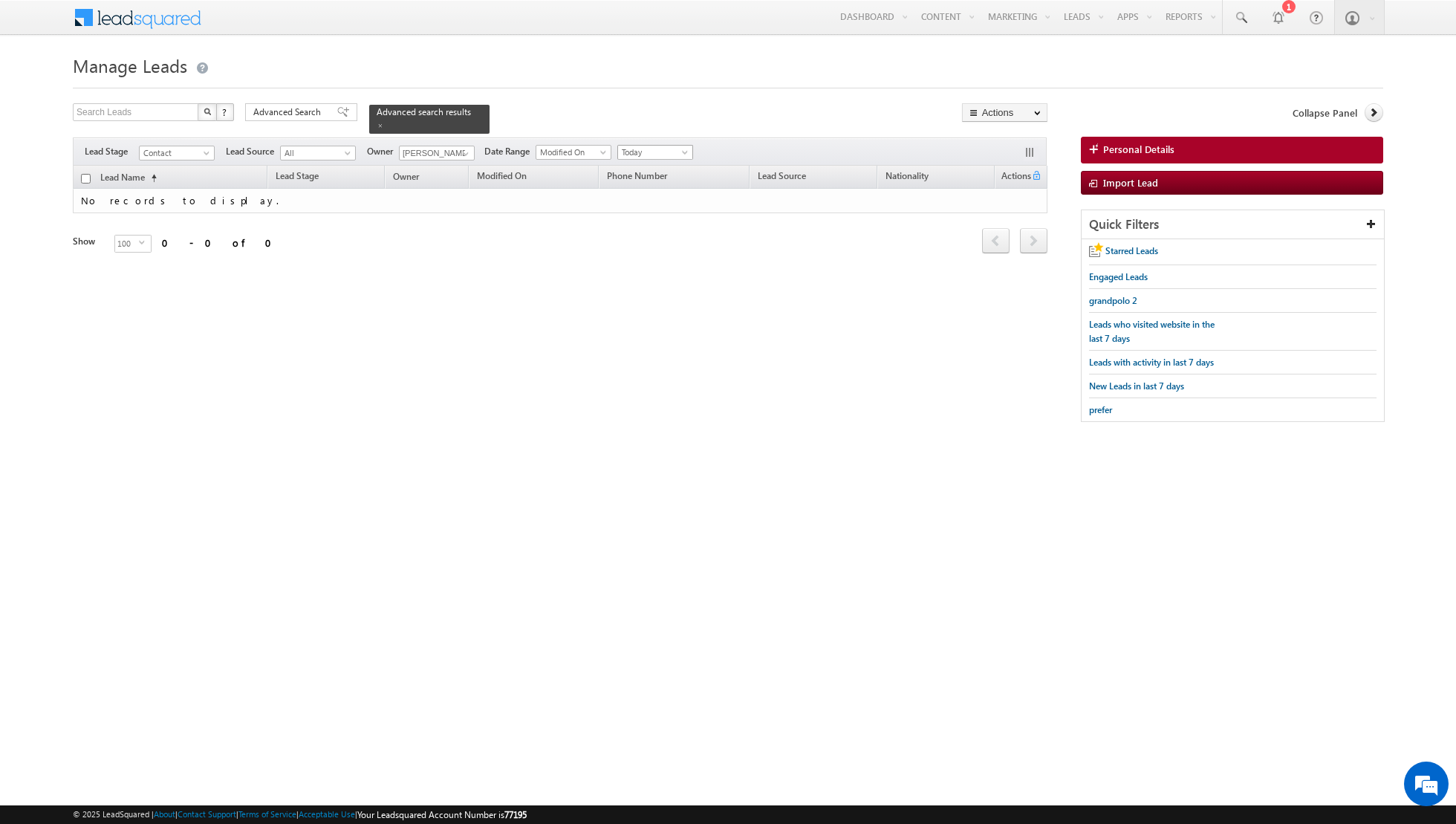
click at [668, 148] on span "Today" at bounding box center [653, 152] width 70 height 14
click at [657, 167] on link "All Time" at bounding box center [648, 167] width 75 height 14
click at [338, 110] on span at bounding box center [344, 112] width 12 height 11
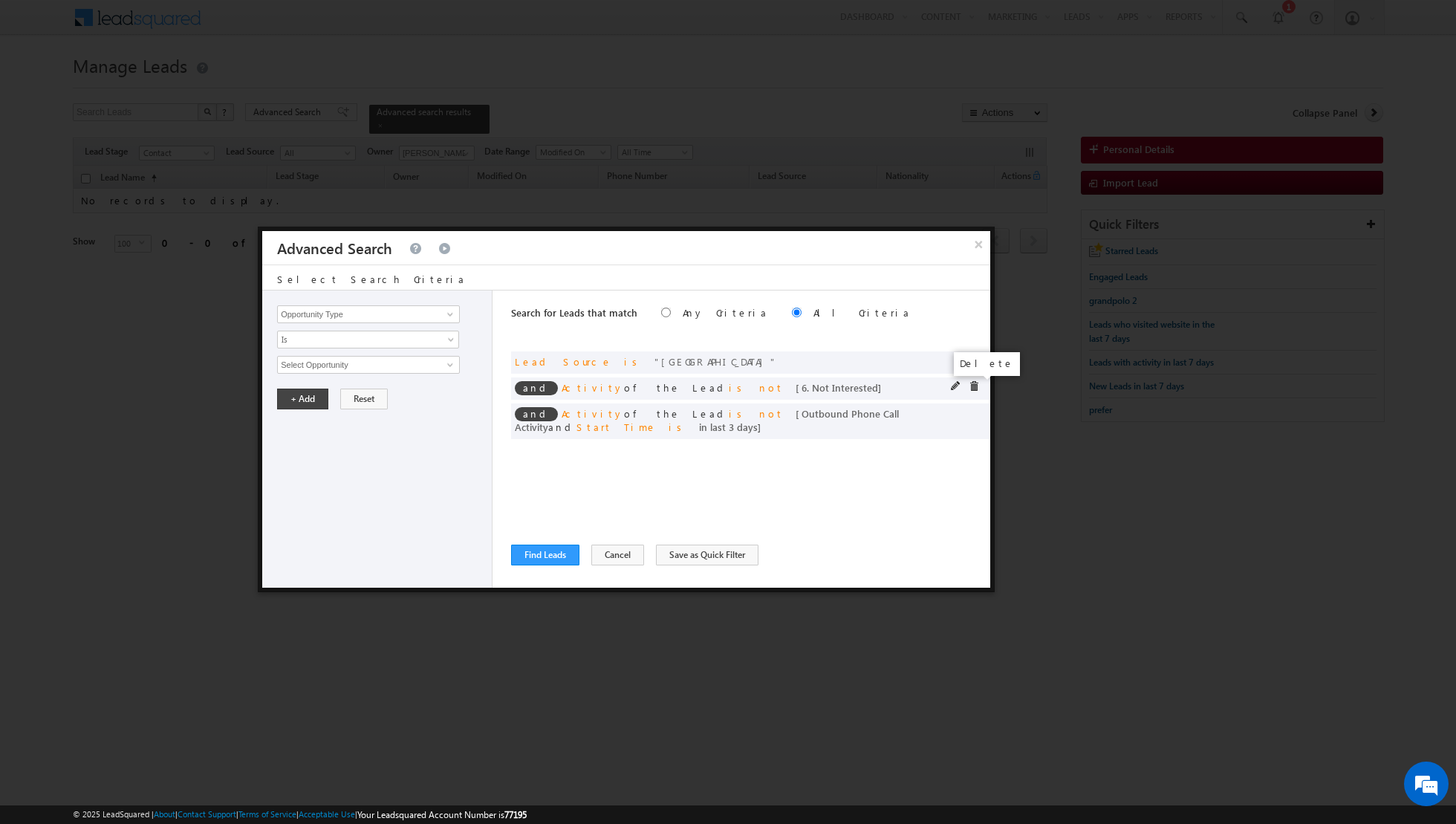
click at [977, 388] on span at bounding box center [974, 386] width 11 height 11
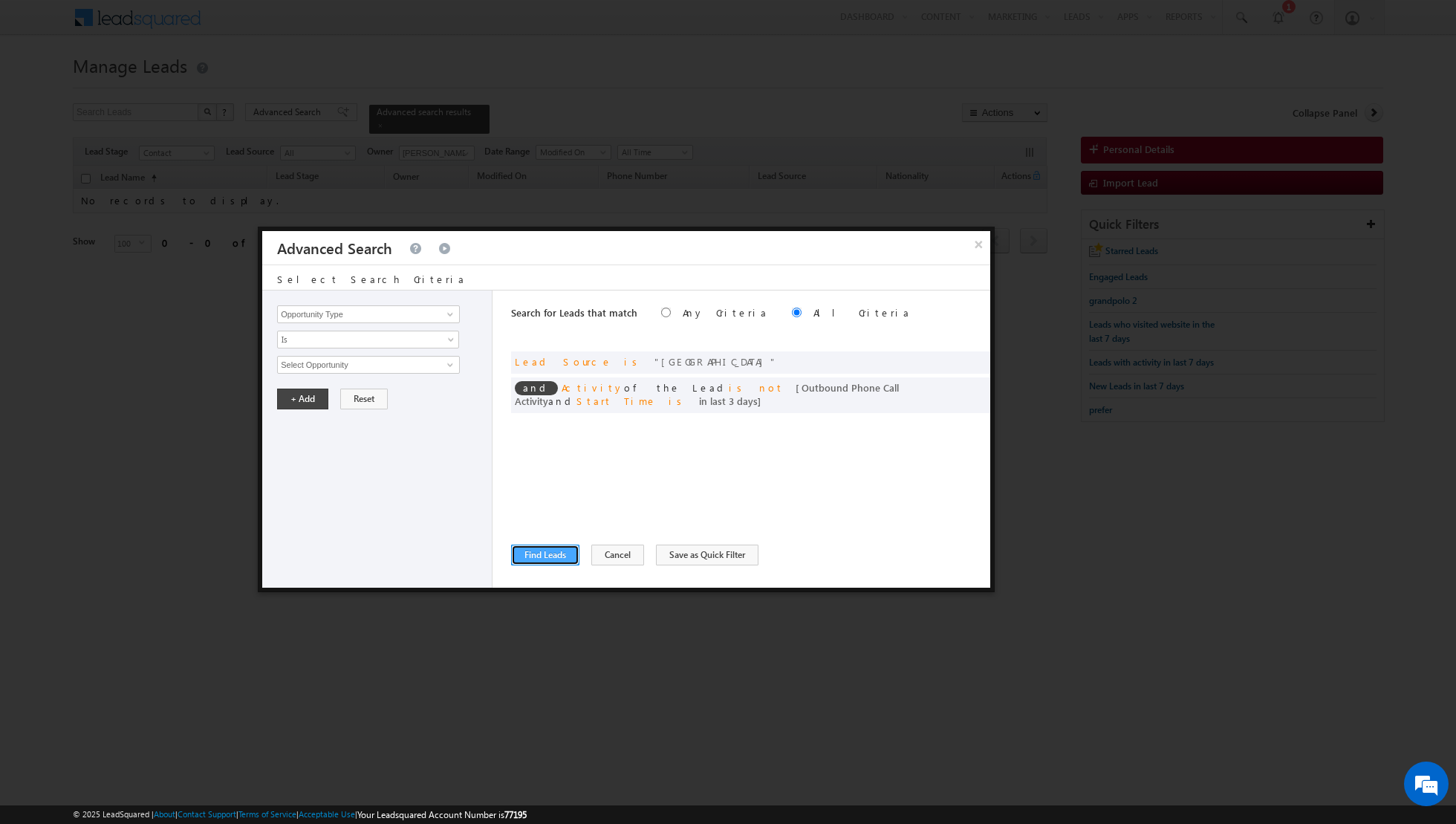
click at [542, 548] on button "Find Leads" at bounding box center [546, 555] width 68 height 21
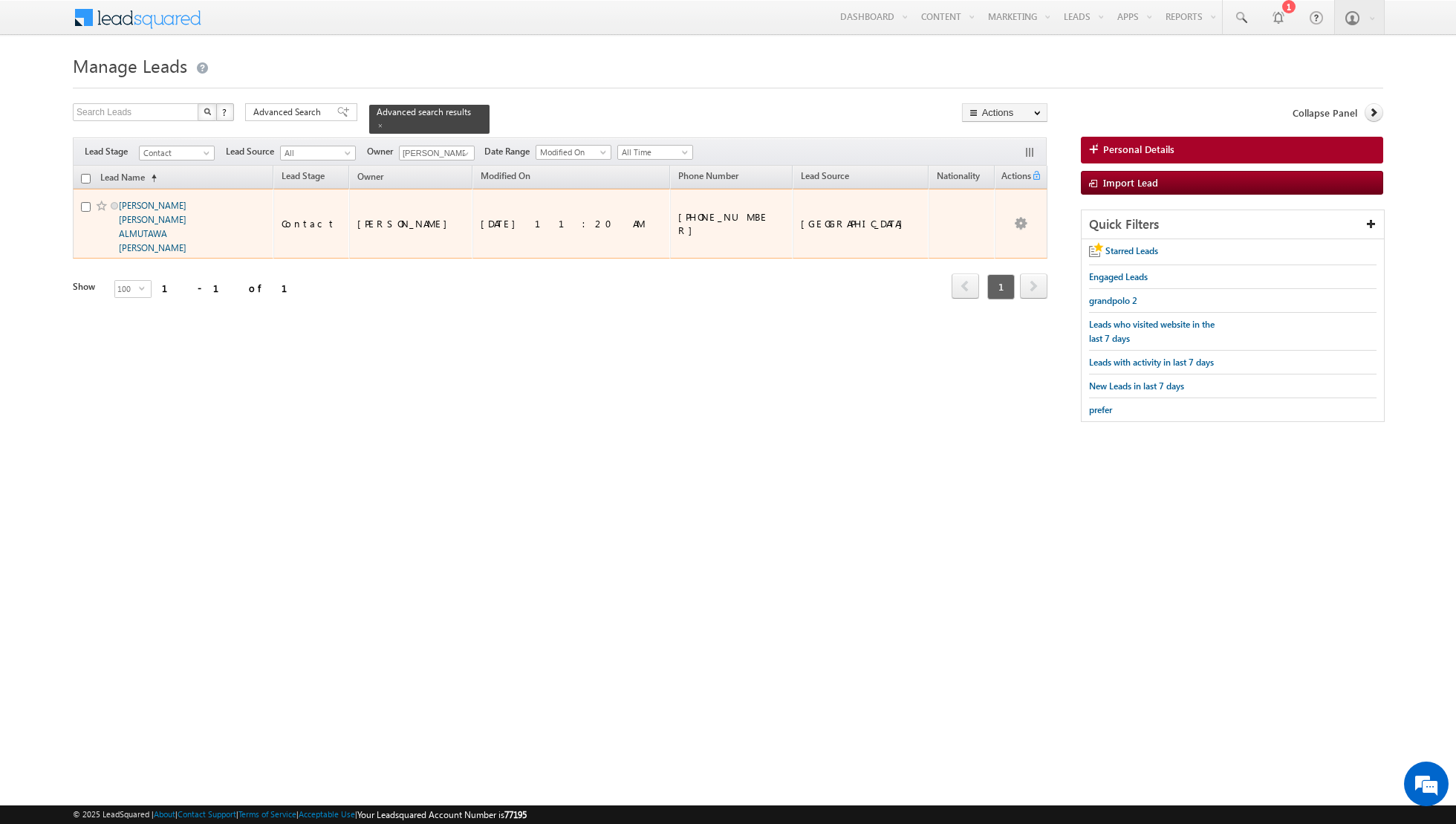
click at [120, 202] on link "[PERSON_NAME] [PERSON_NAME] ALMUTAWA [PERSON_NAME]" at bounding box center [152, 227] width 67 height 54
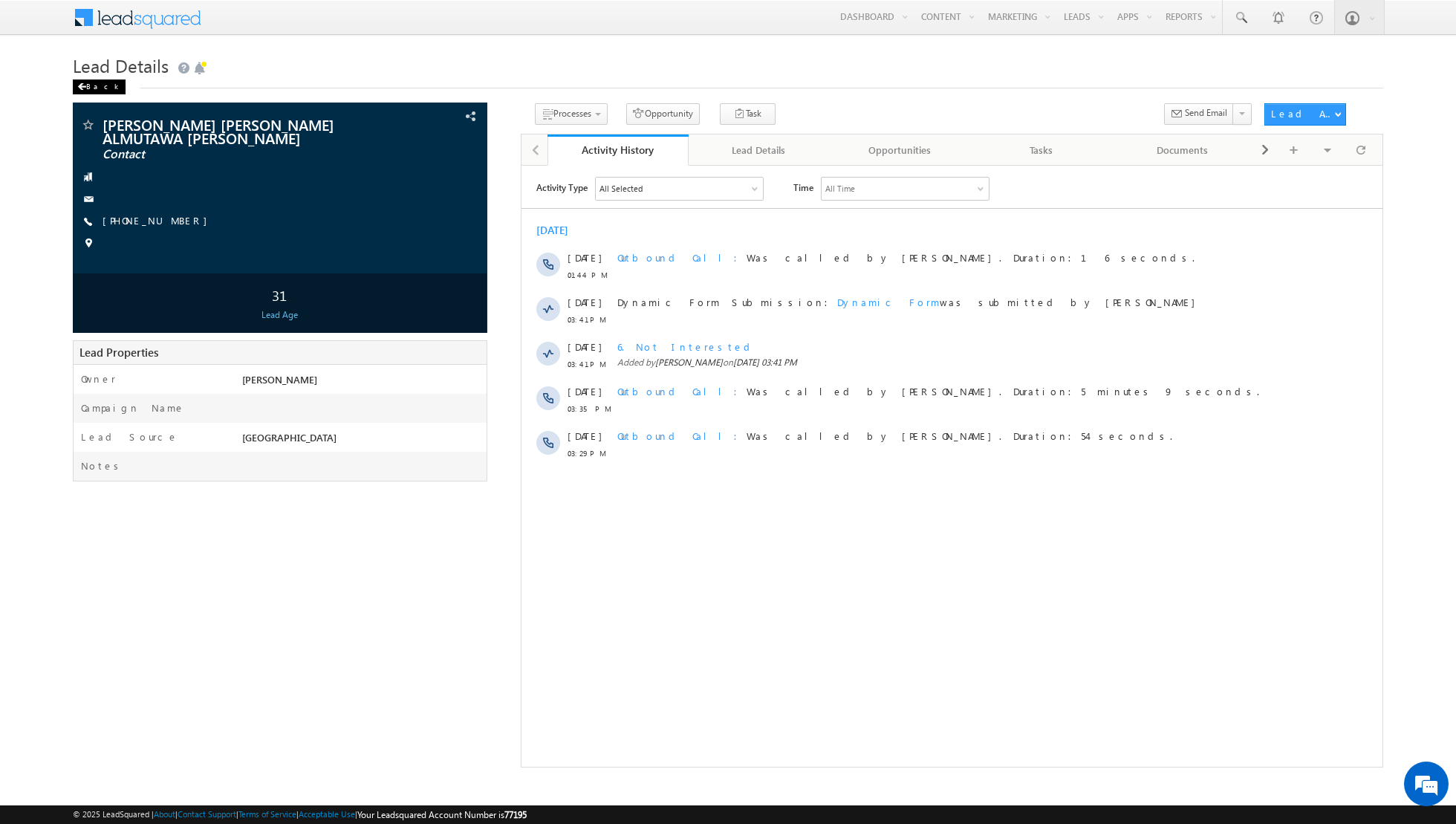
click at [88, 86] on div "Back" at bounding box center [100, 86] width 53 height 15
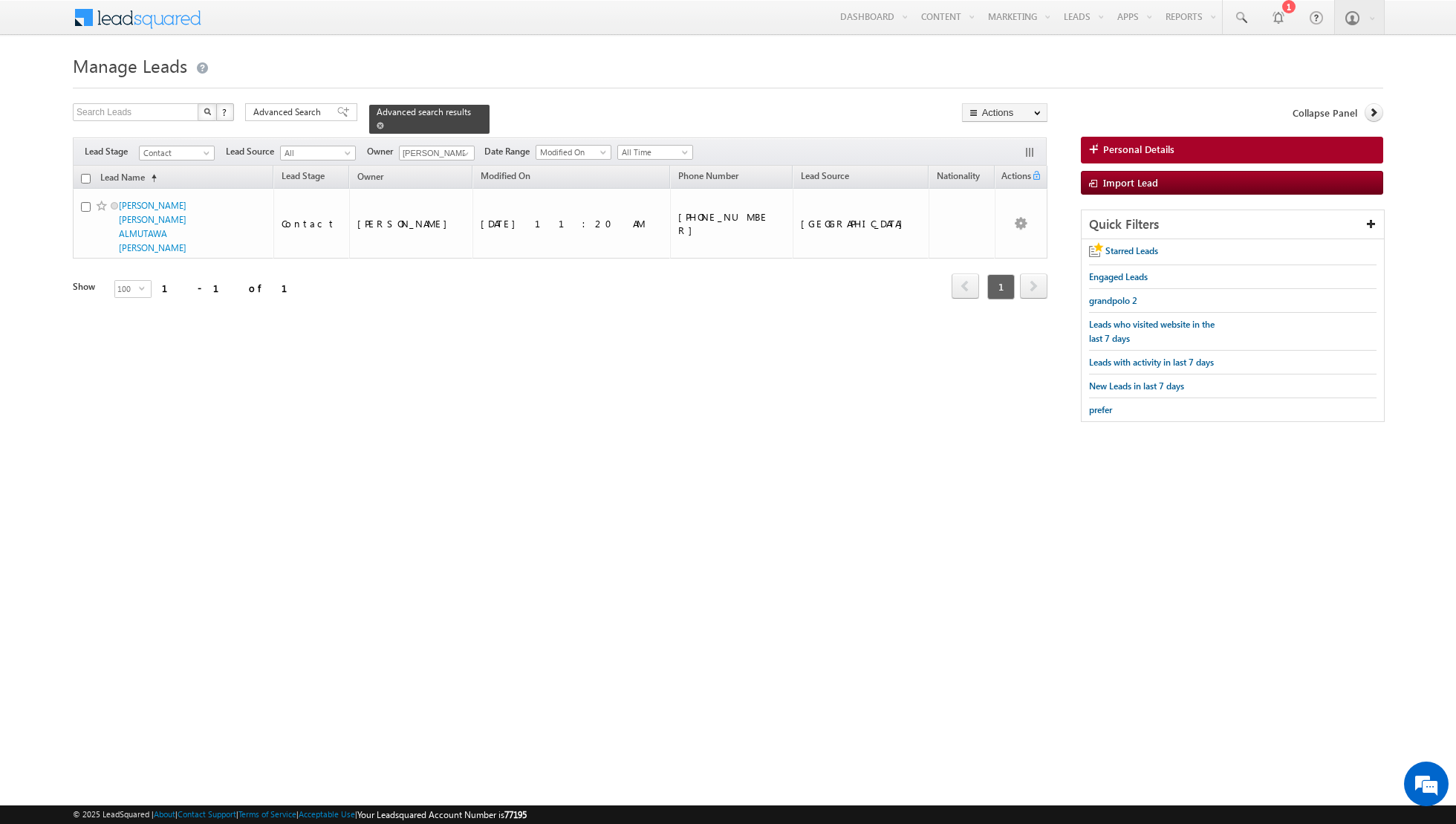
click at [377, 130] on link at bounding box center [381, 125] width 8 height 13
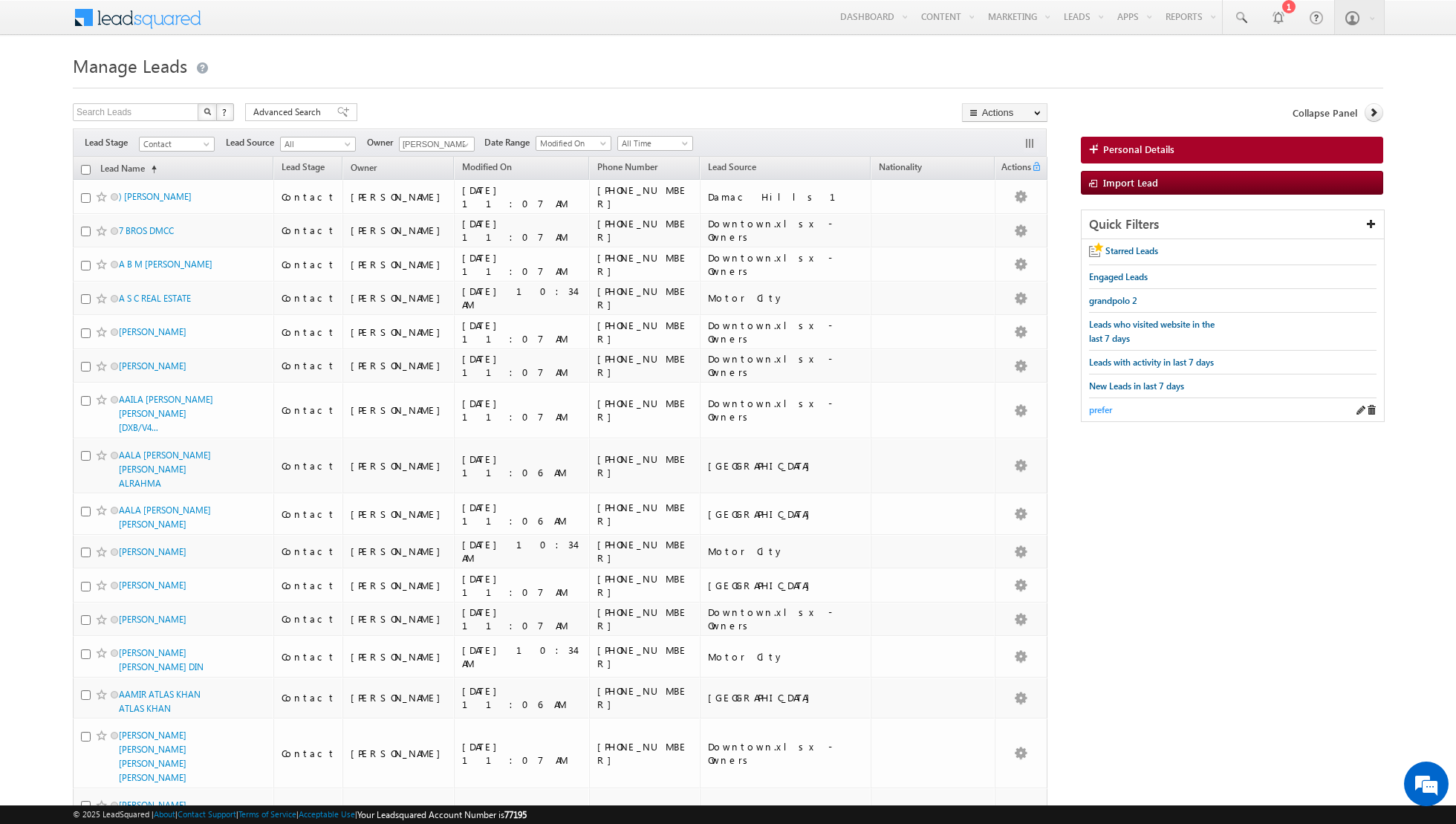
click at [1099, 404] on span "prefer" at bounding box center [1101, 409] width 23 height 11
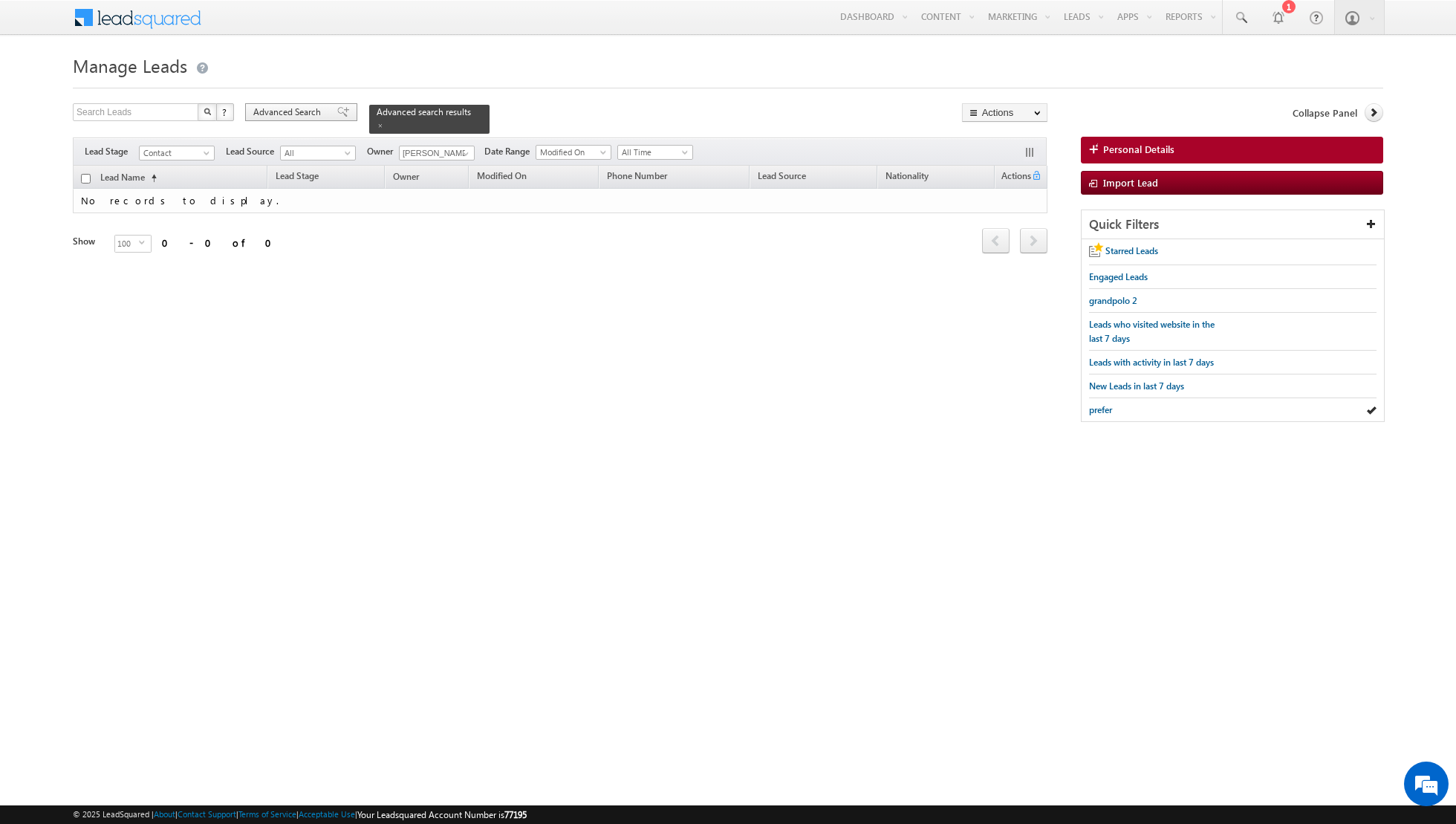
click at [338, 111] on span at bounding box center [344, 112] width 12 height 11
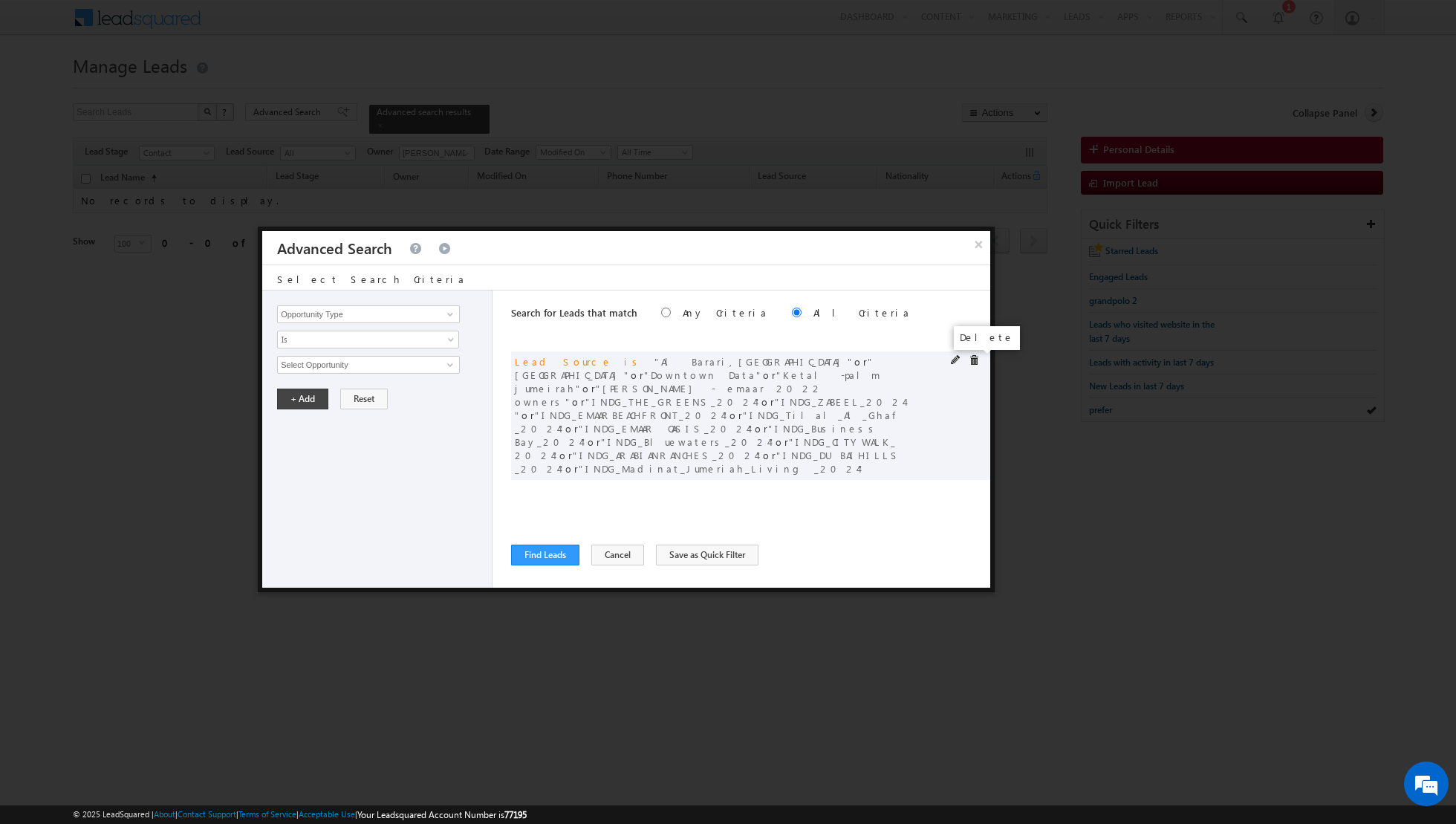
click at [974, 359] on span at bounding box center [974, 360] width 11 height 11
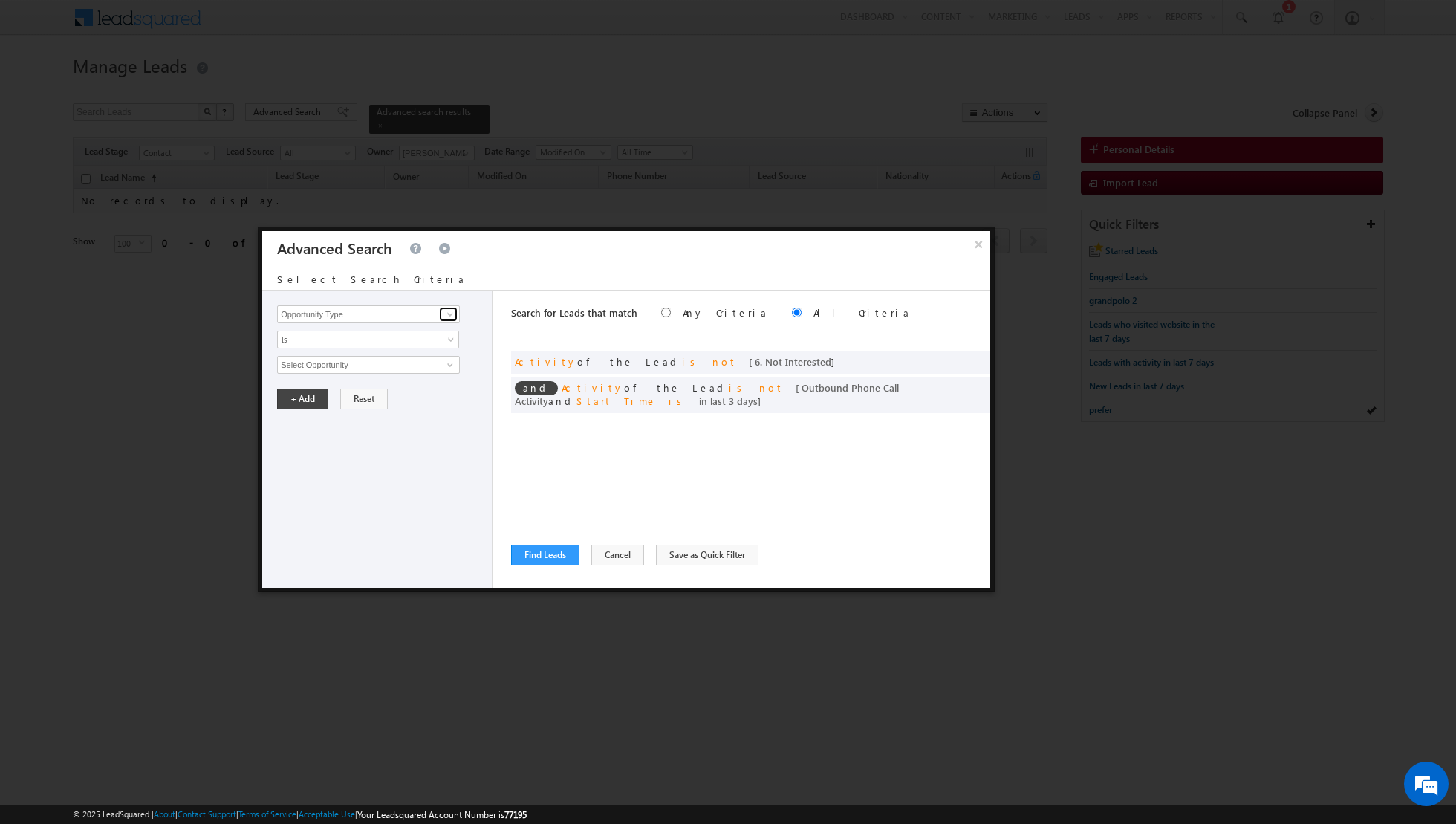
click at [451, 311] on span at bounding box center [450, 314] width 12 height 12
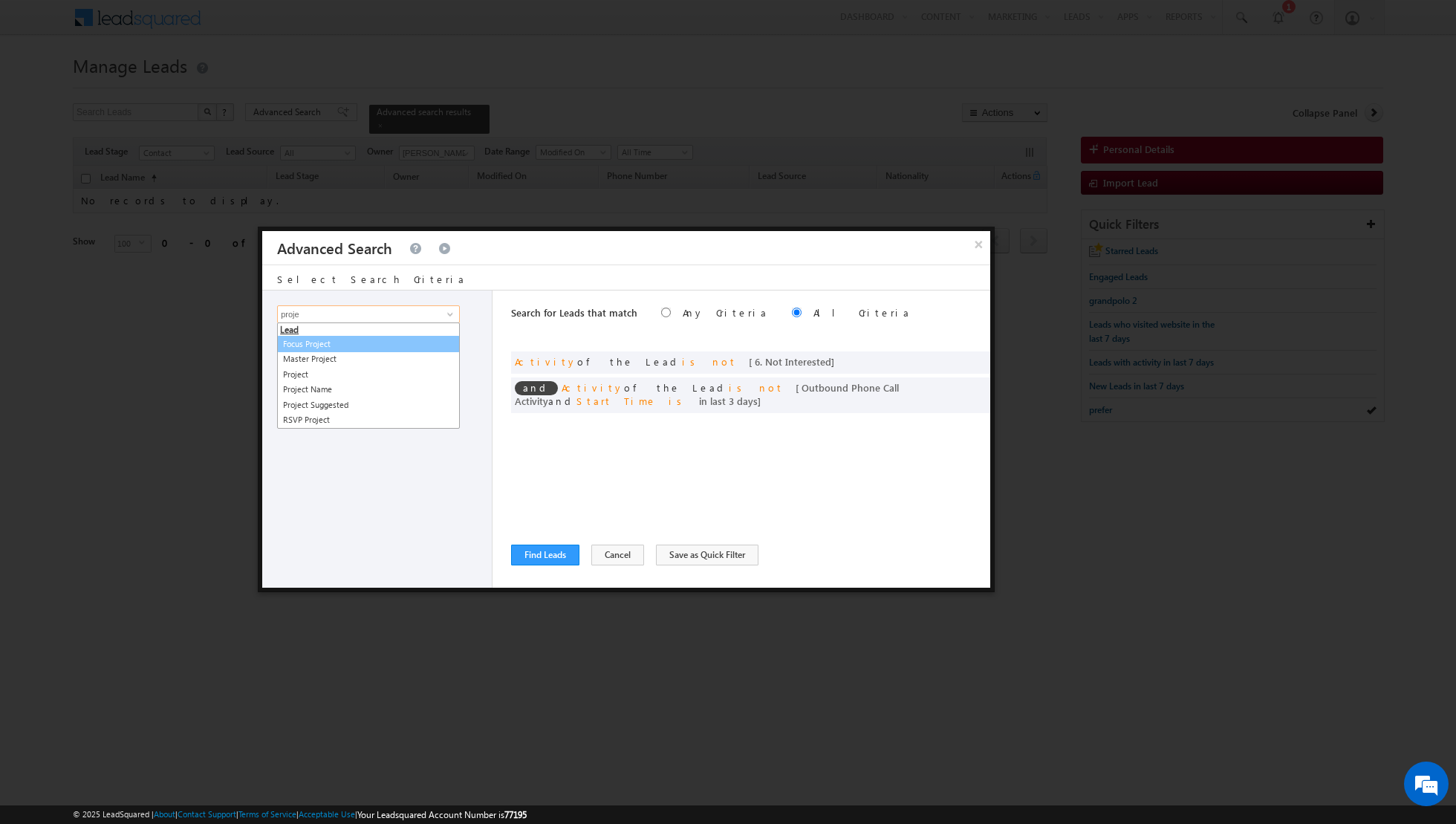
click at [347, 345] on link "Focus Project" at bounding box center [368, 345] width 182 height 18
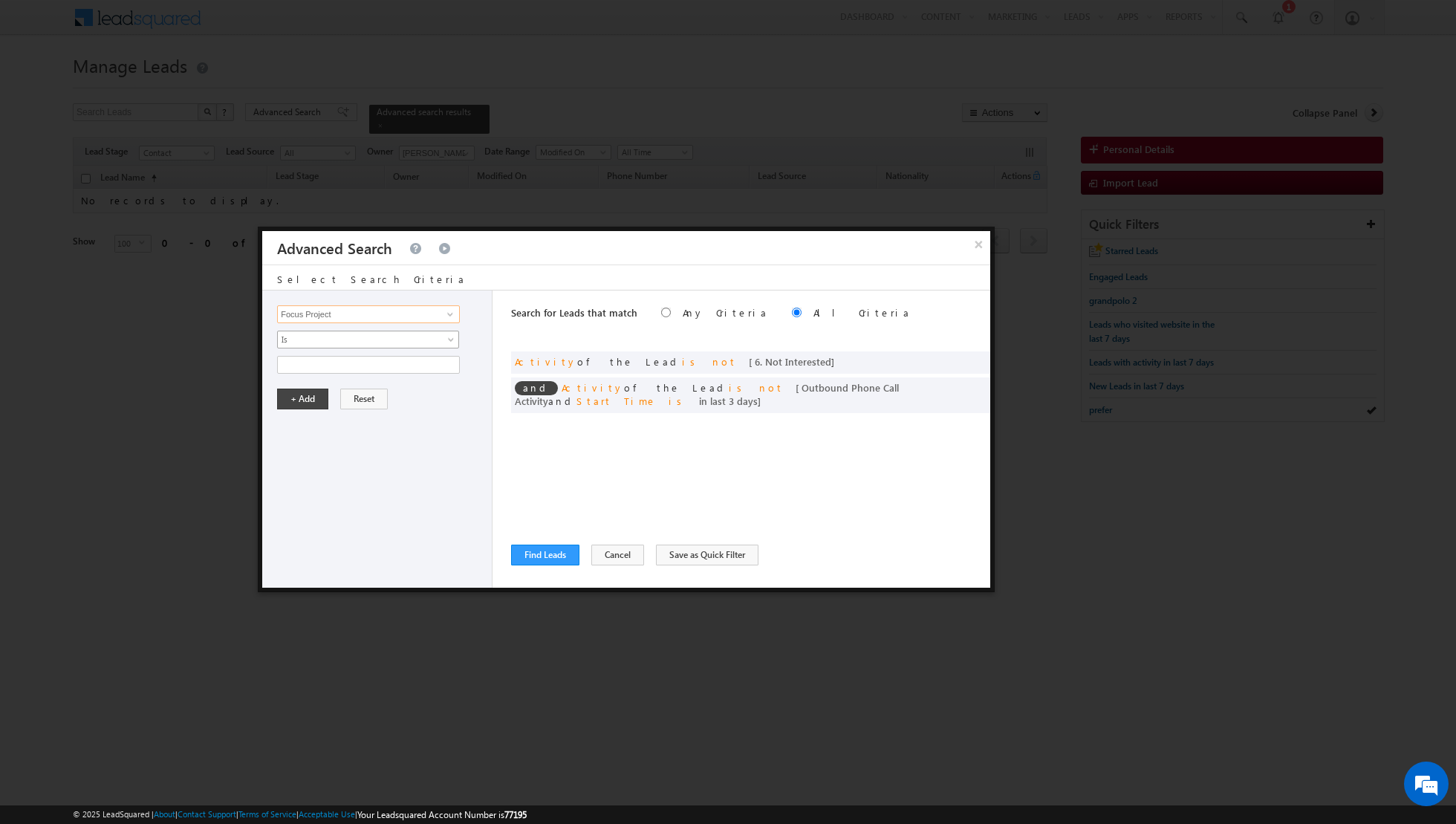
type input "Focus Project"
click at [366, 342] on span "Is" at bounding box center [358, 340] width 161 height 14
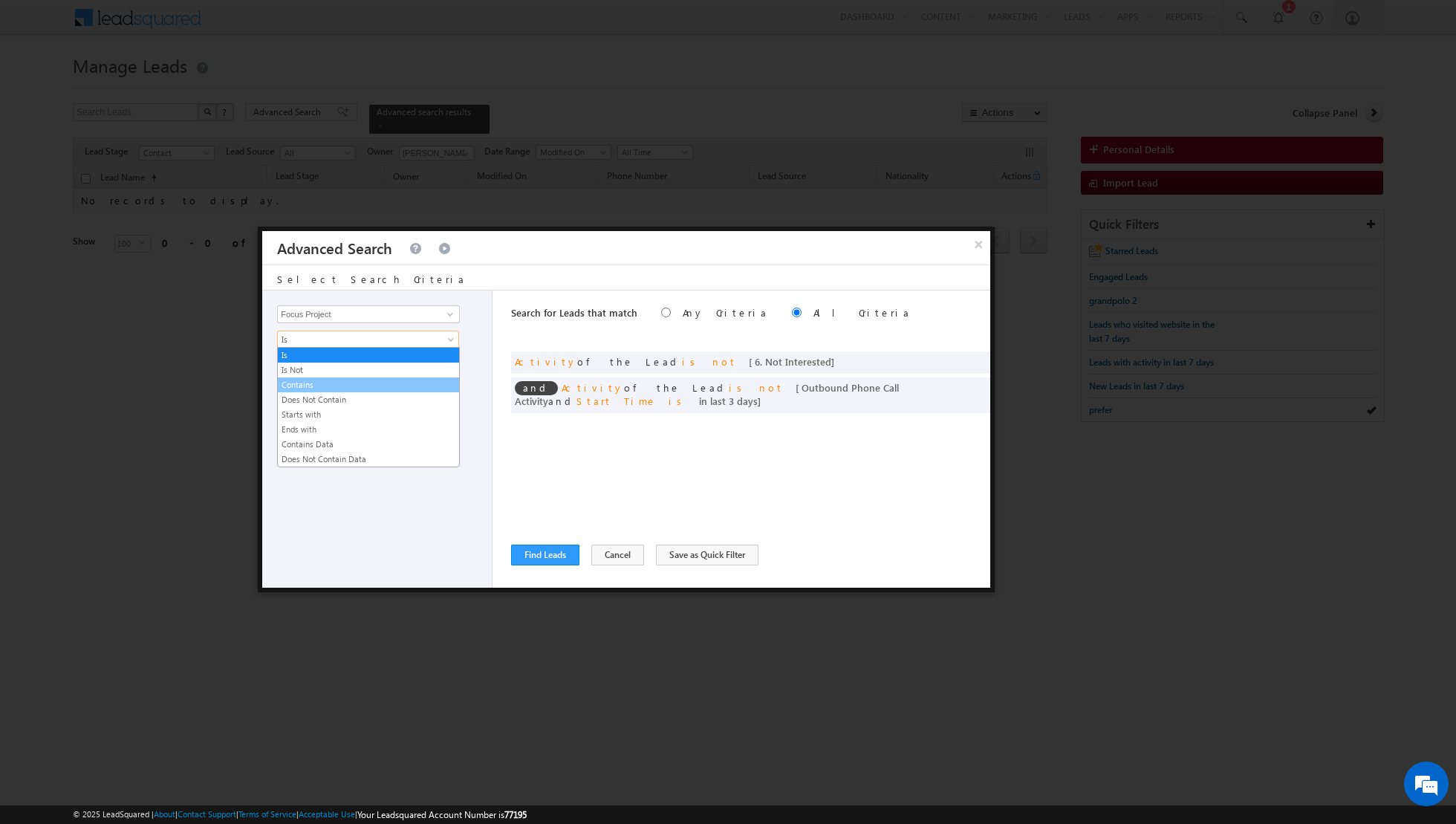
click at [327, 384] on link "Contains" at bounding box center [369, 385] width 182 height 14
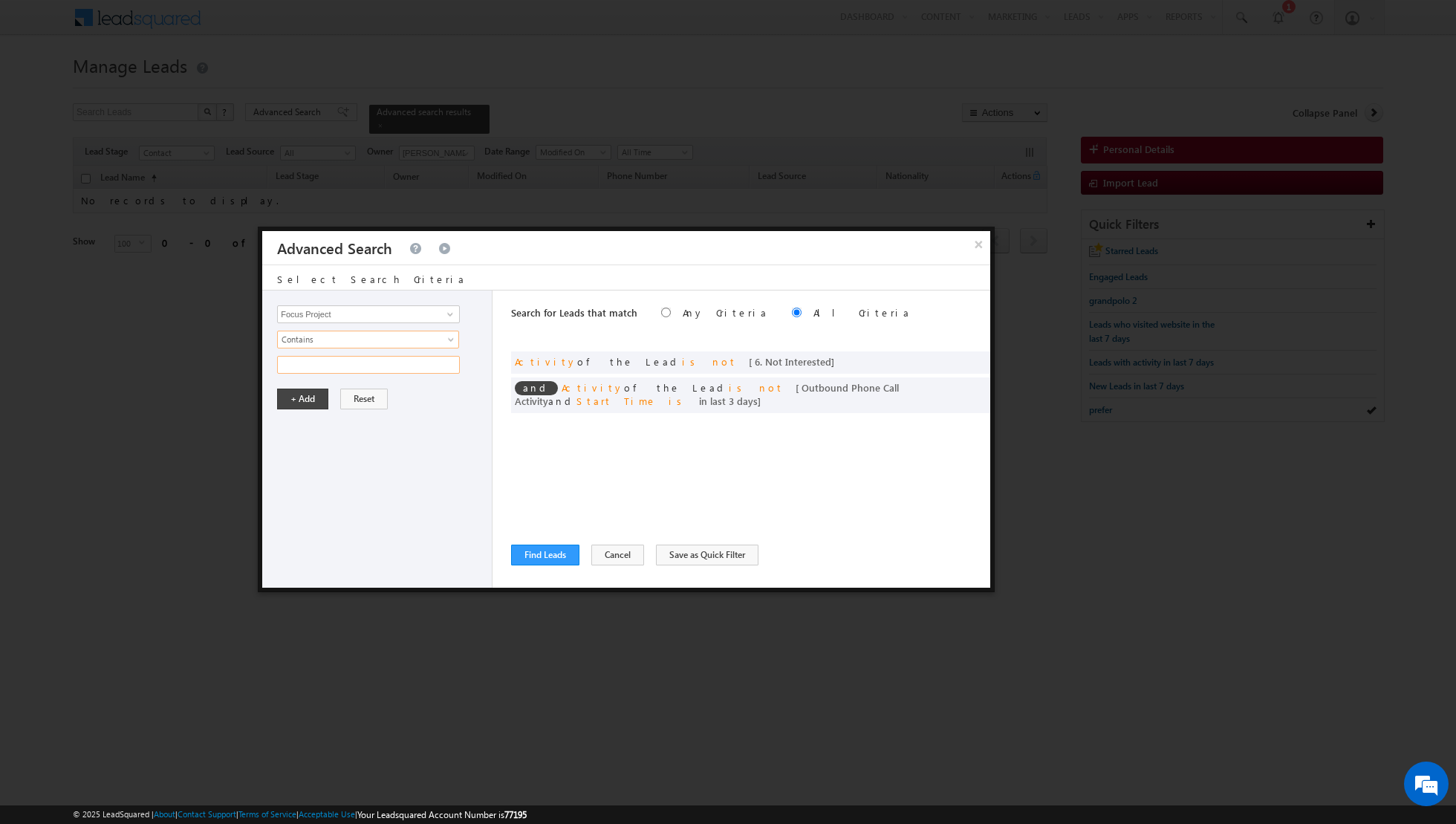
click at [351, 363] on input "text" at bounding box center [368, 365] width 182 height 18
type input "[GEOGRAPHIC_DATA]"
click at [306, 393] on button "+ Add" at bounding box center [303, 398] width 52 height 21
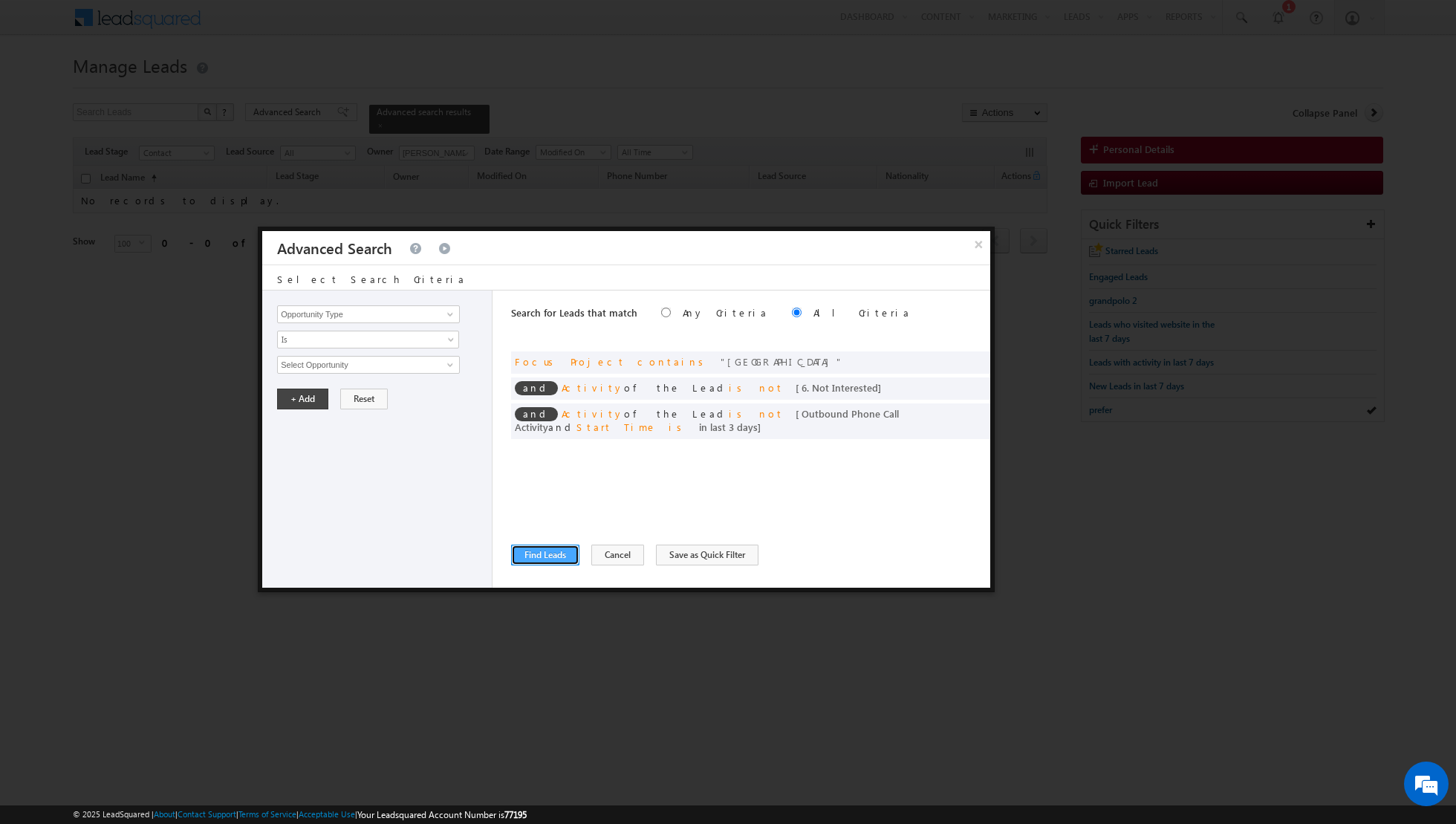
click at [543, 554] on button "Find Leads" at bounding box center [546, 555] width 68 height 21
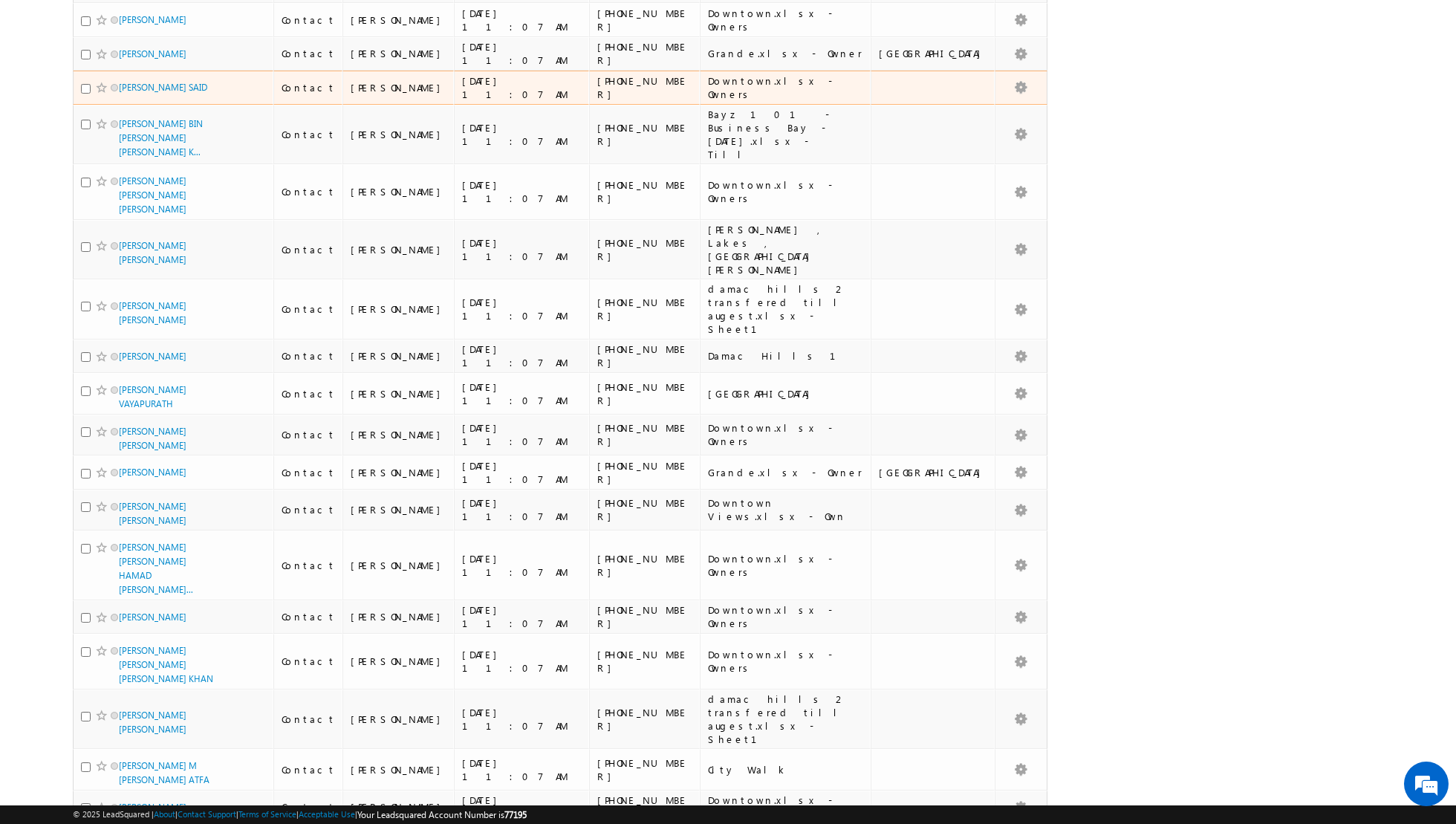
scroll to position [3374, 0]
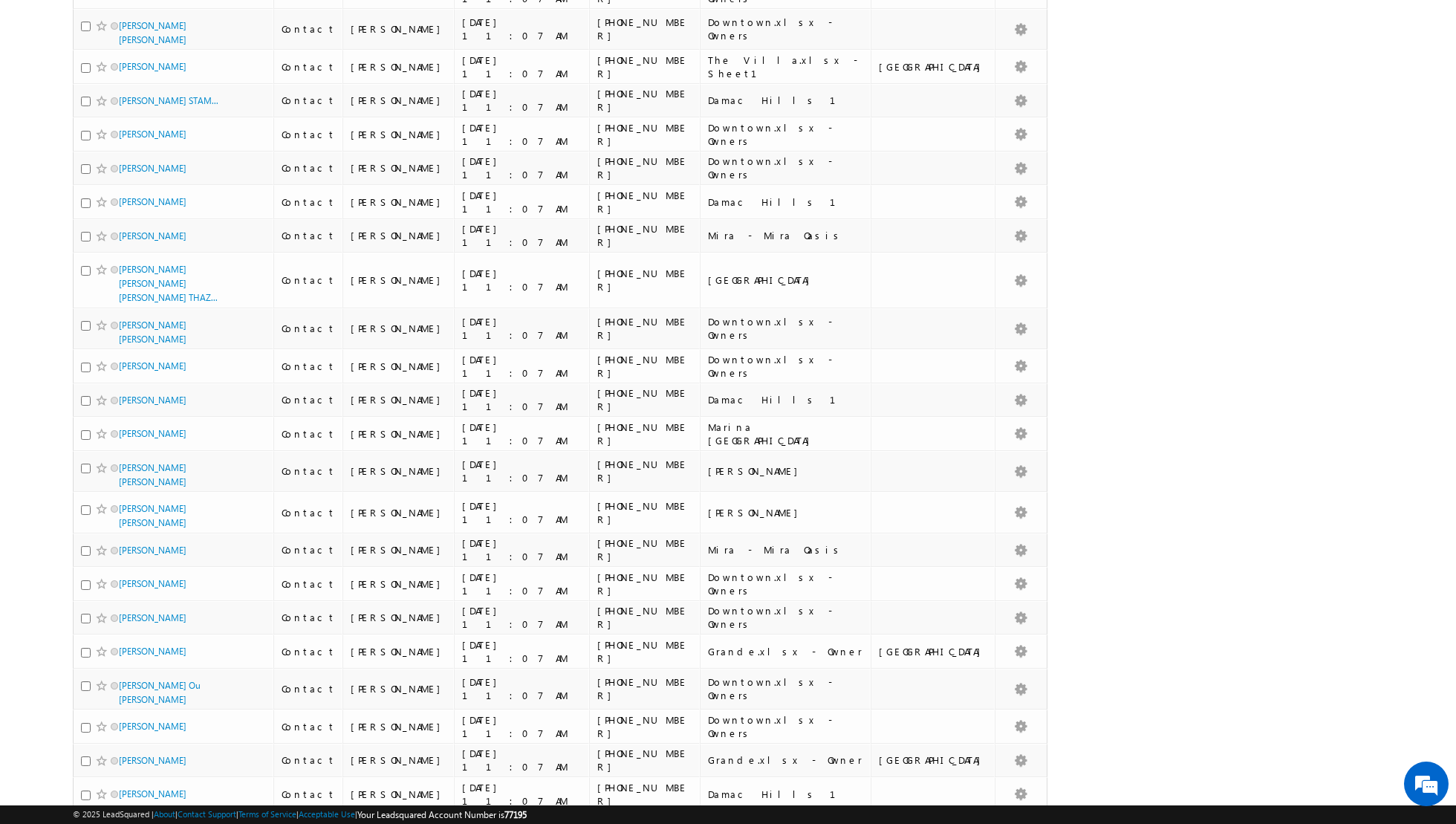
scroll to position [3161, 0]
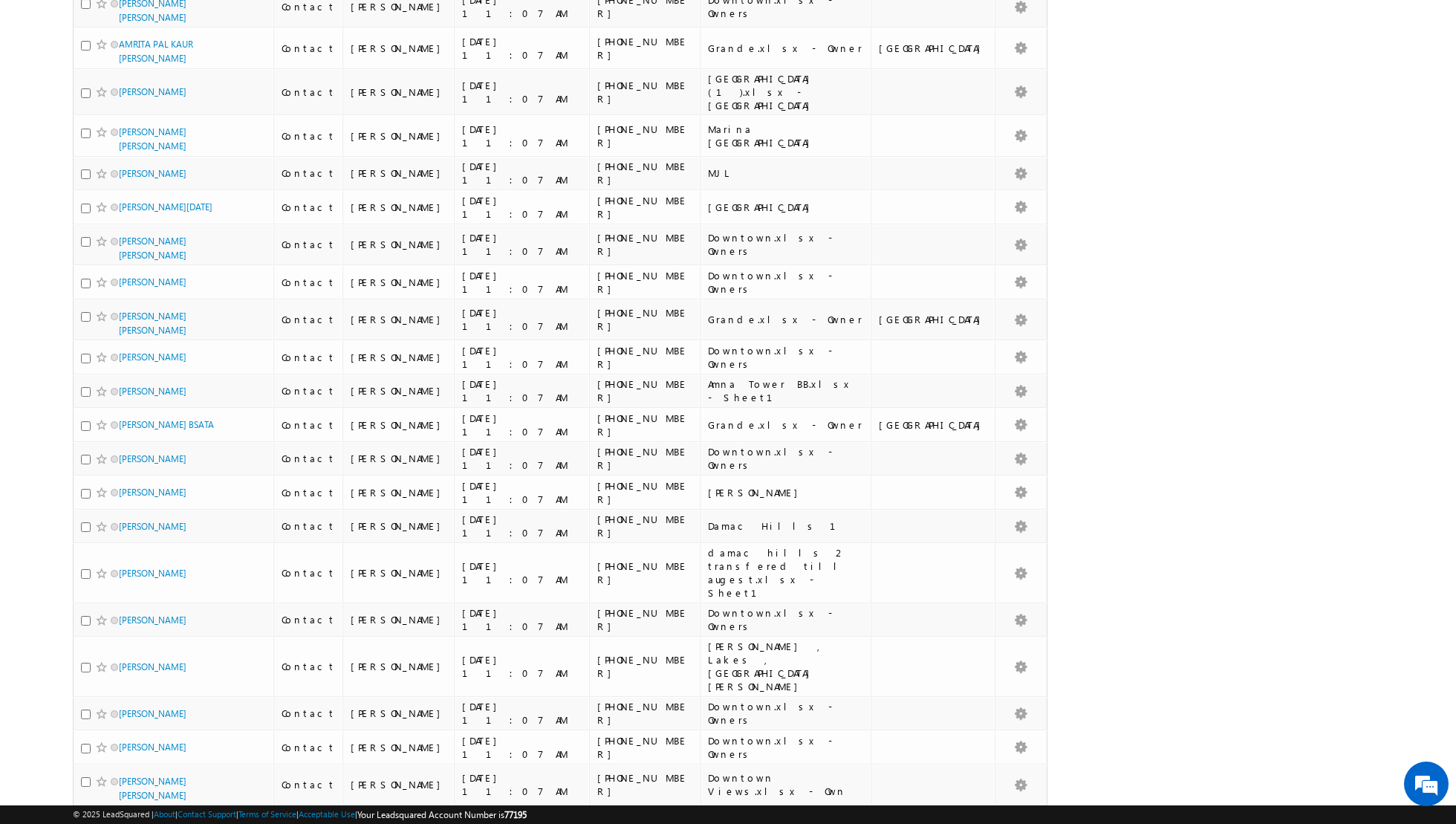
scroll to position [3111, 0]
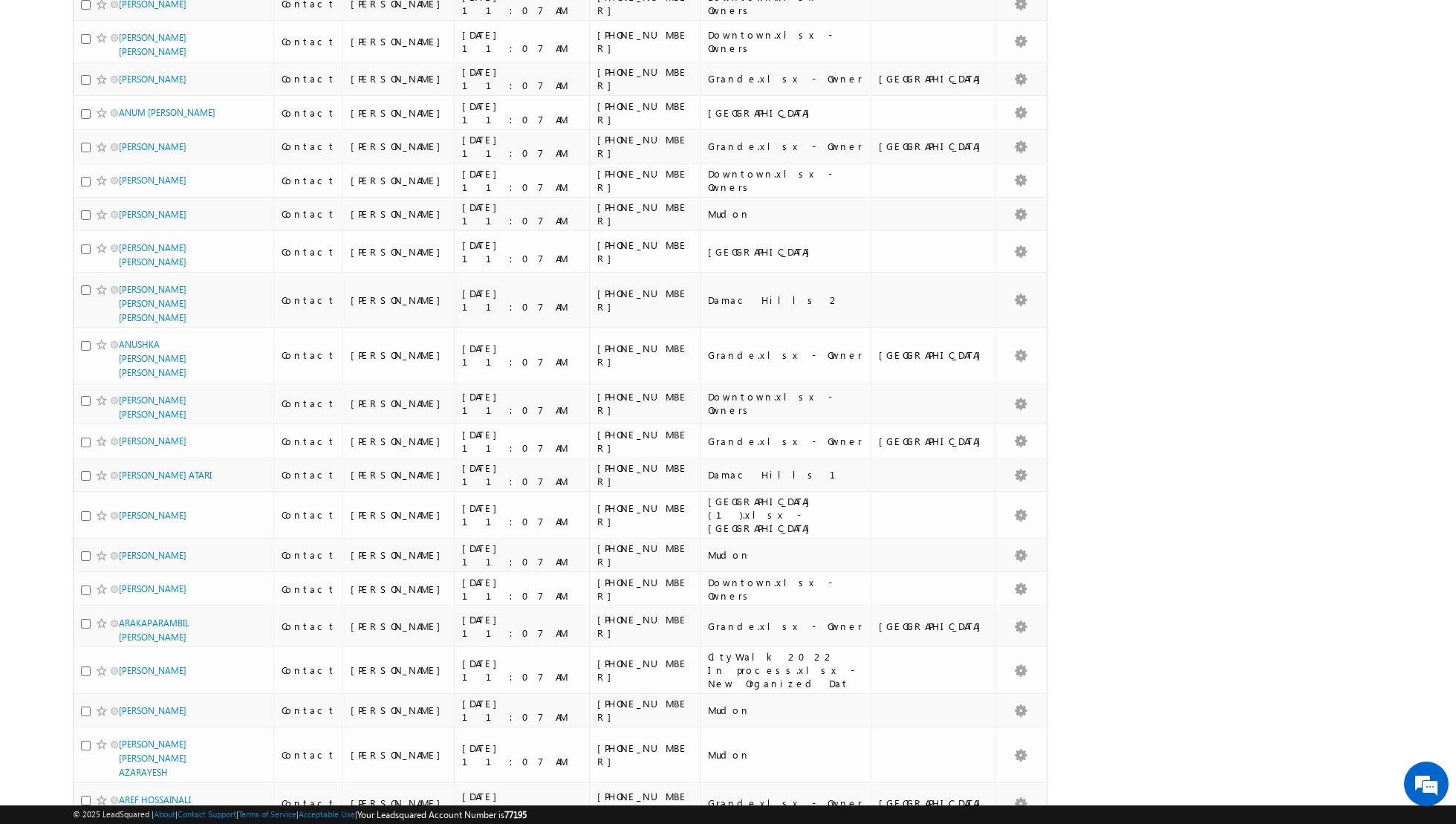
scroll to position [3082, 0]
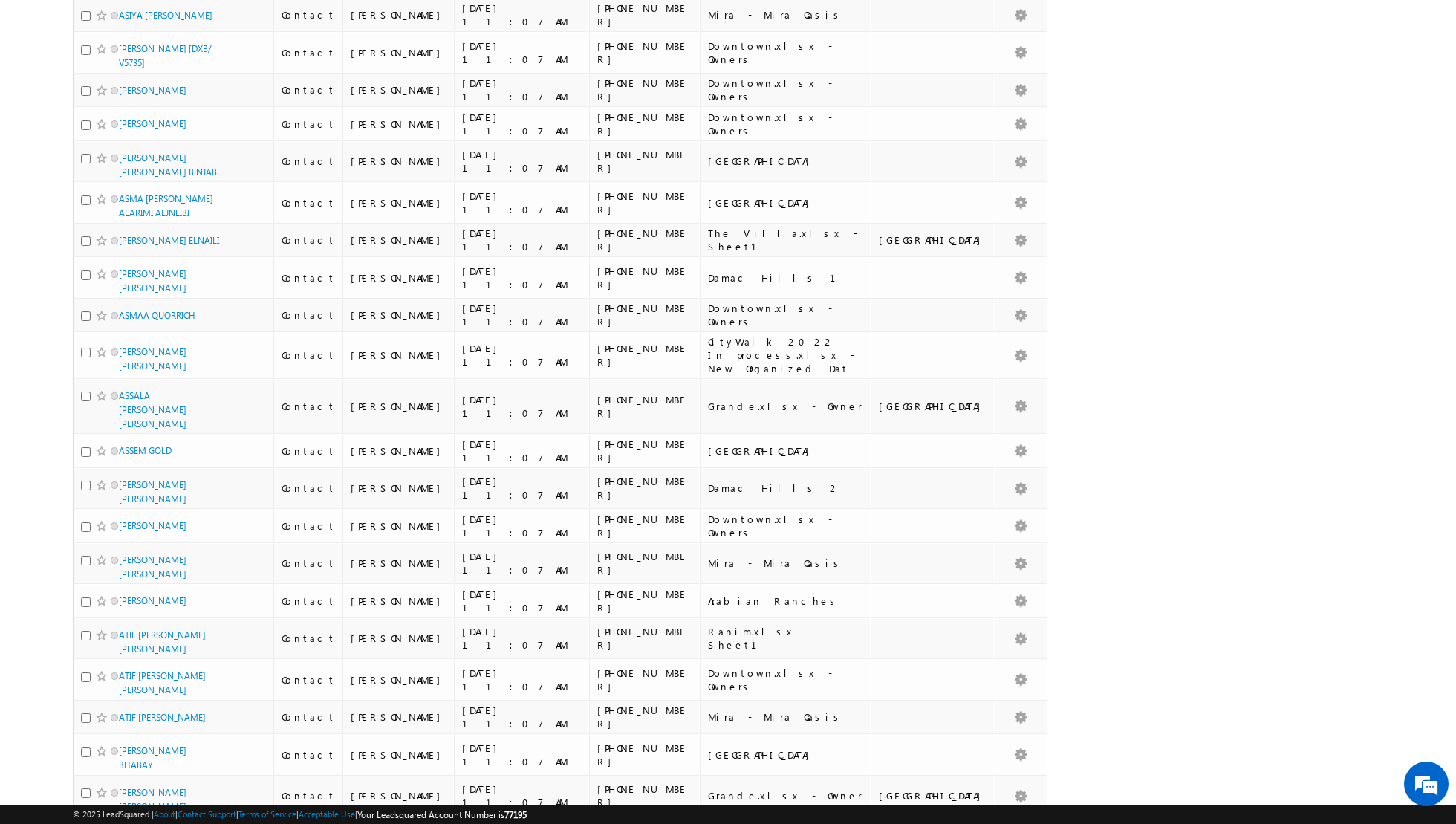
scroll to position [3152, 0]
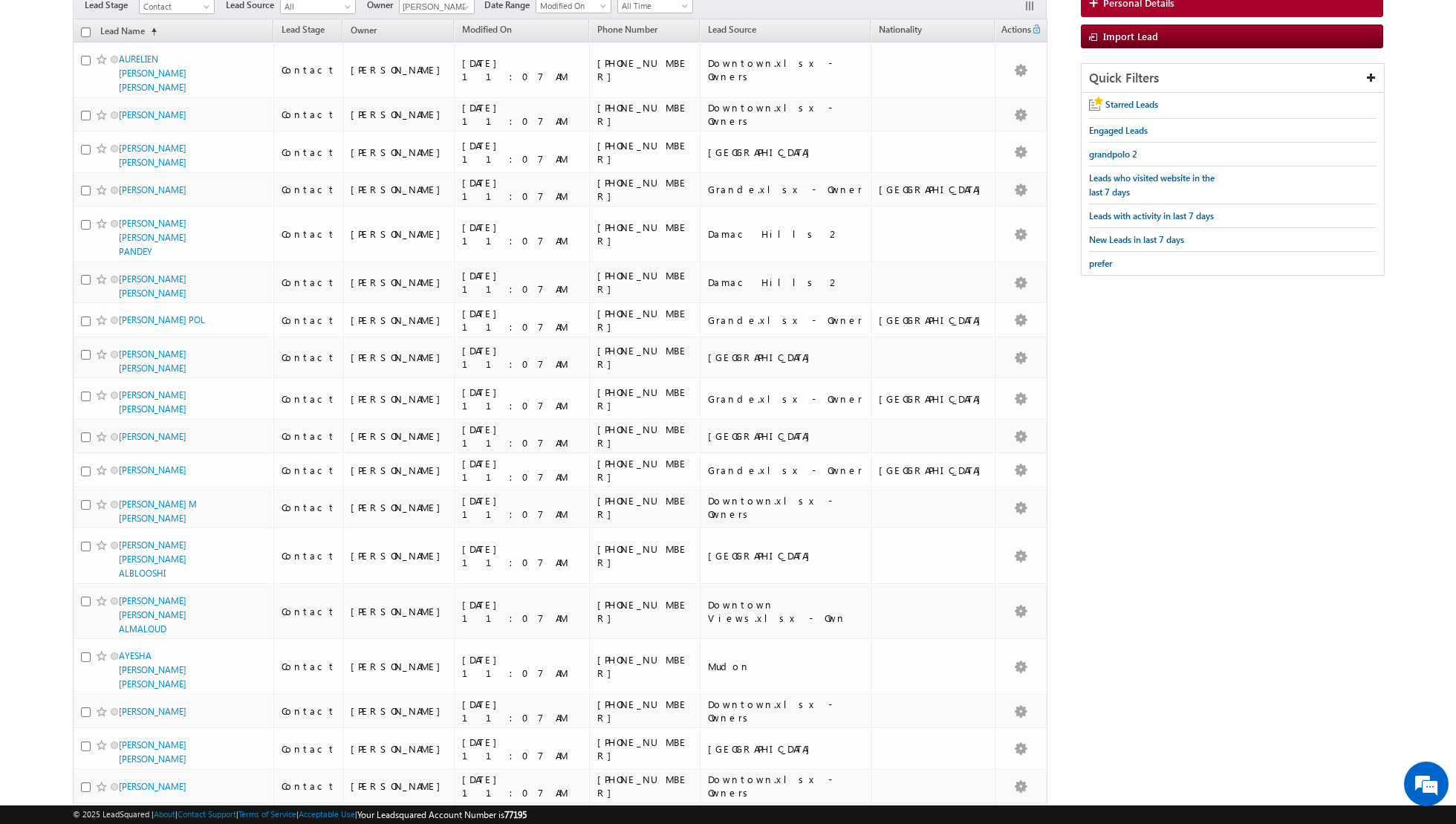
scroll to position [0, 0]
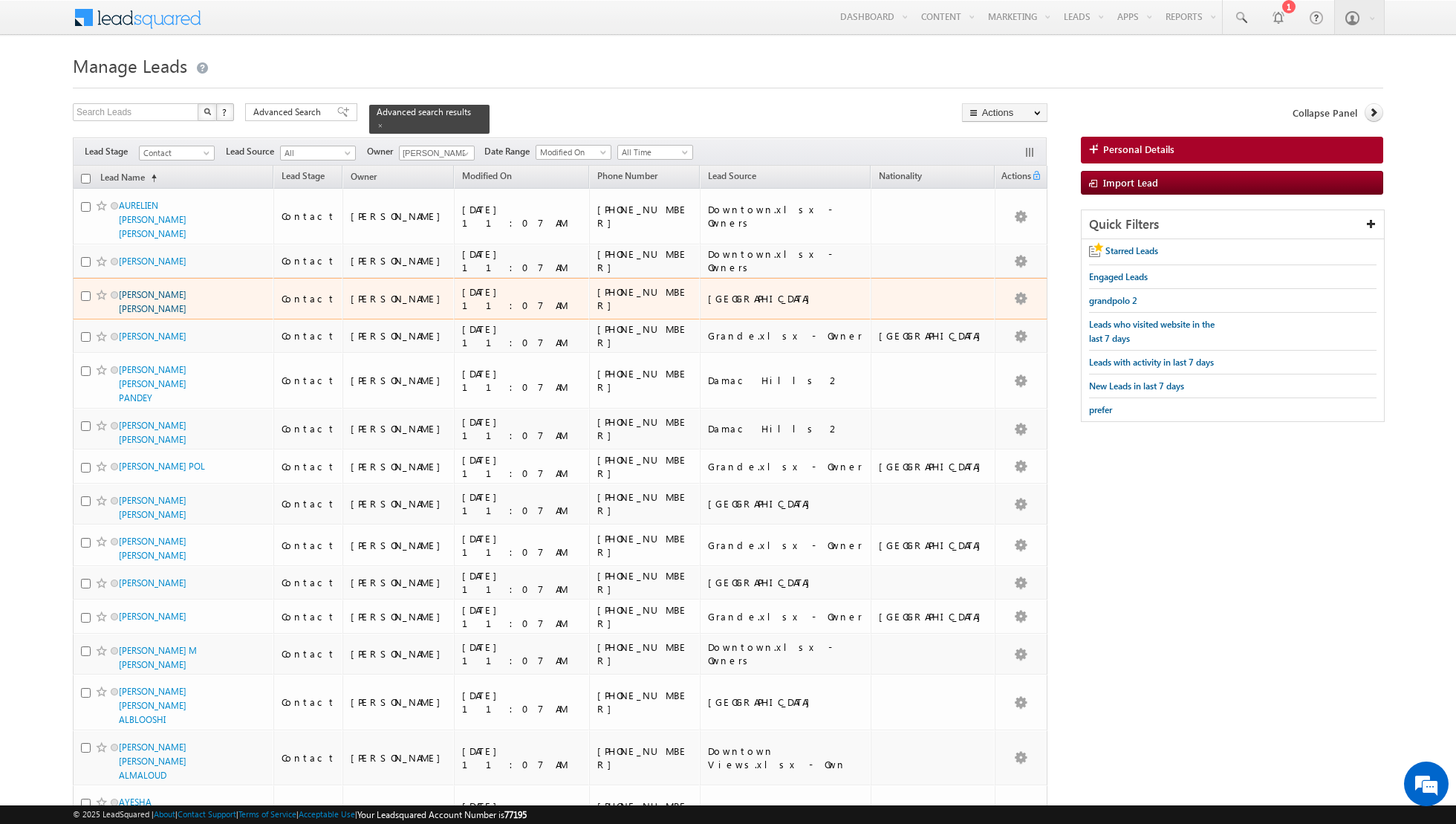
click at [139, 289] on link "[PERSON_NAME] [PERSON_NAME]" at bounding box center [152, 302] width 67 height 25
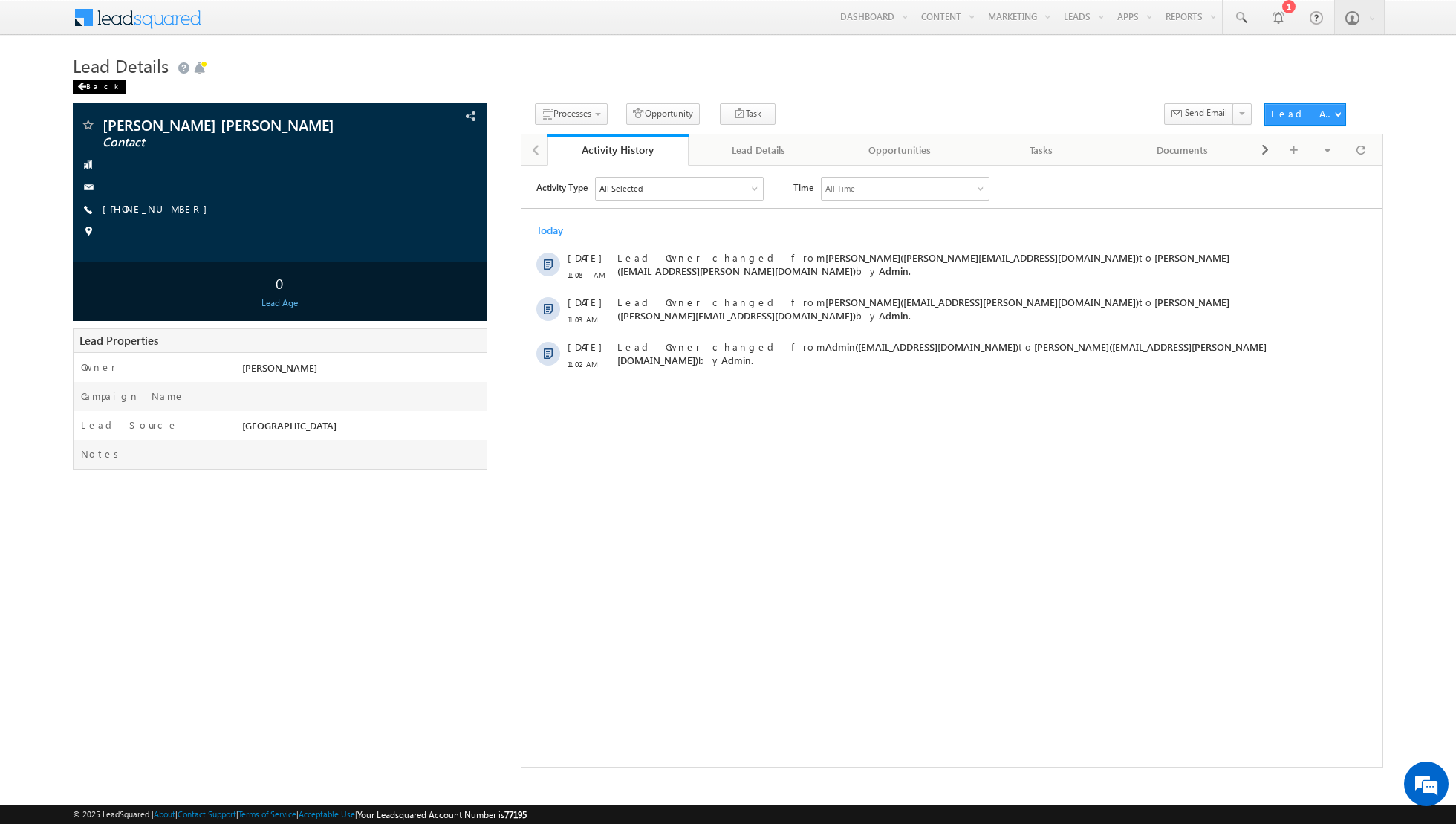
click at [78, 85] on span at bounding box center [81, 87] width 9 height 8
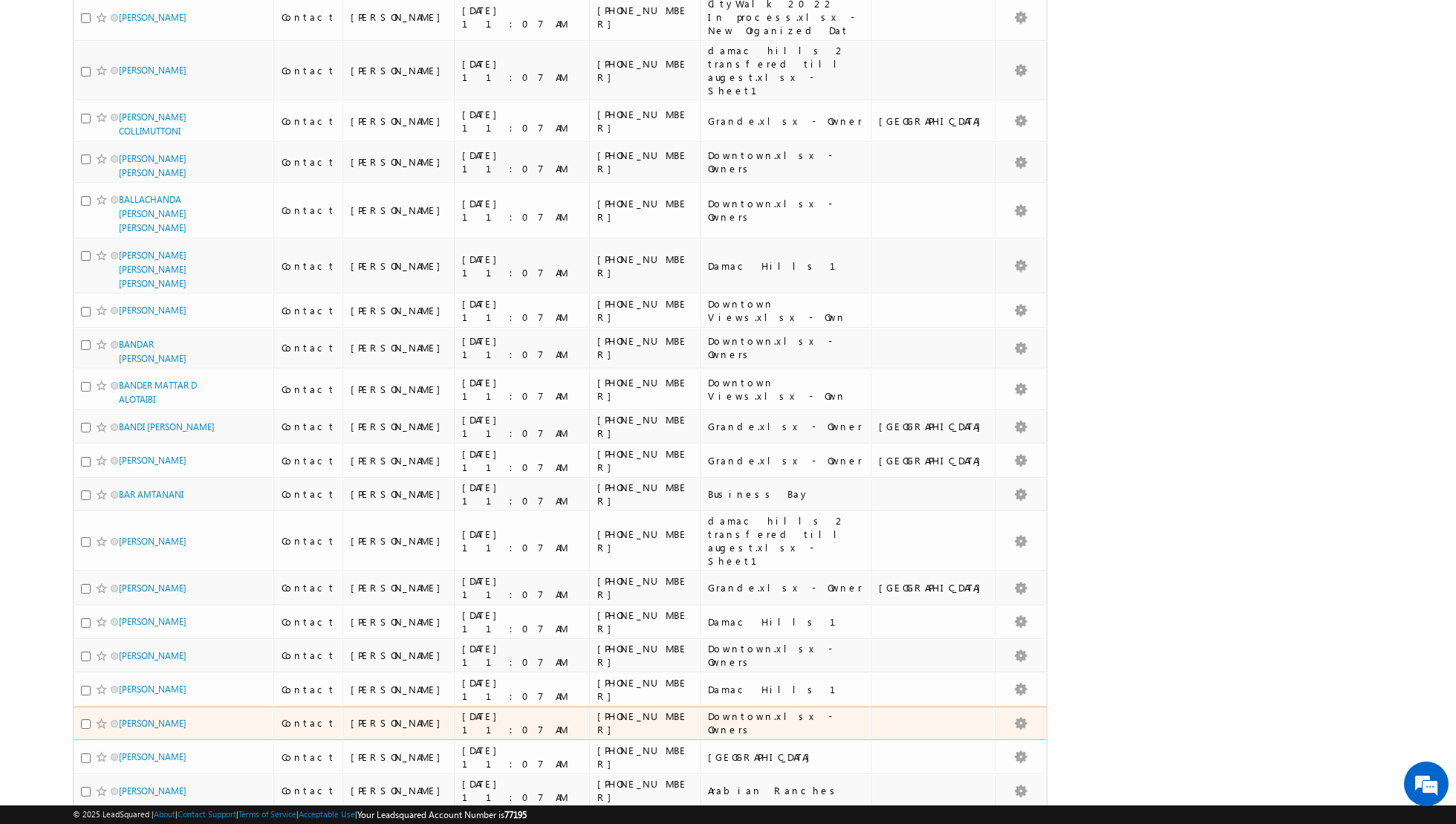
scroll to position [3168, 0]
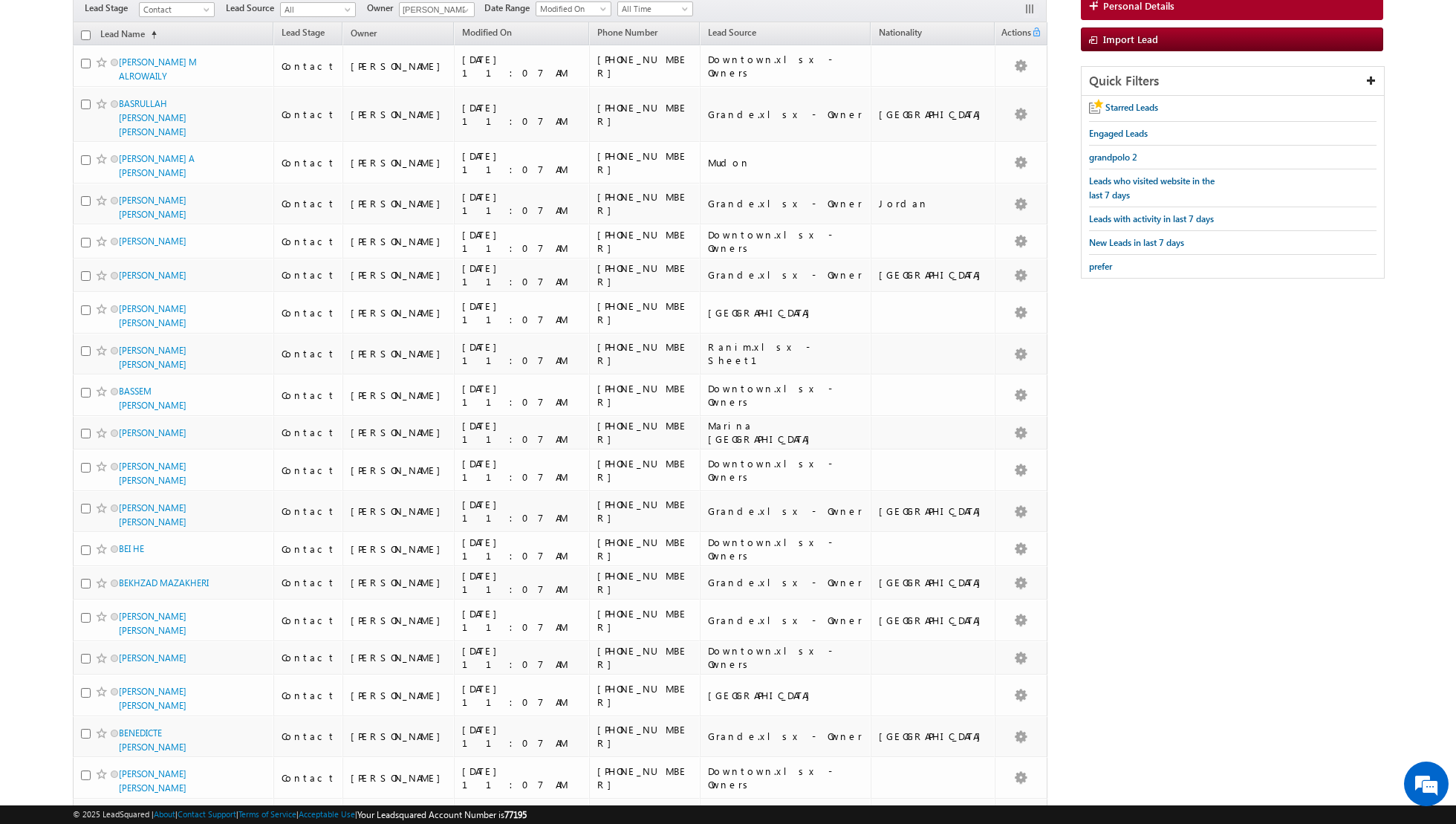
scroll to position [0, 0]
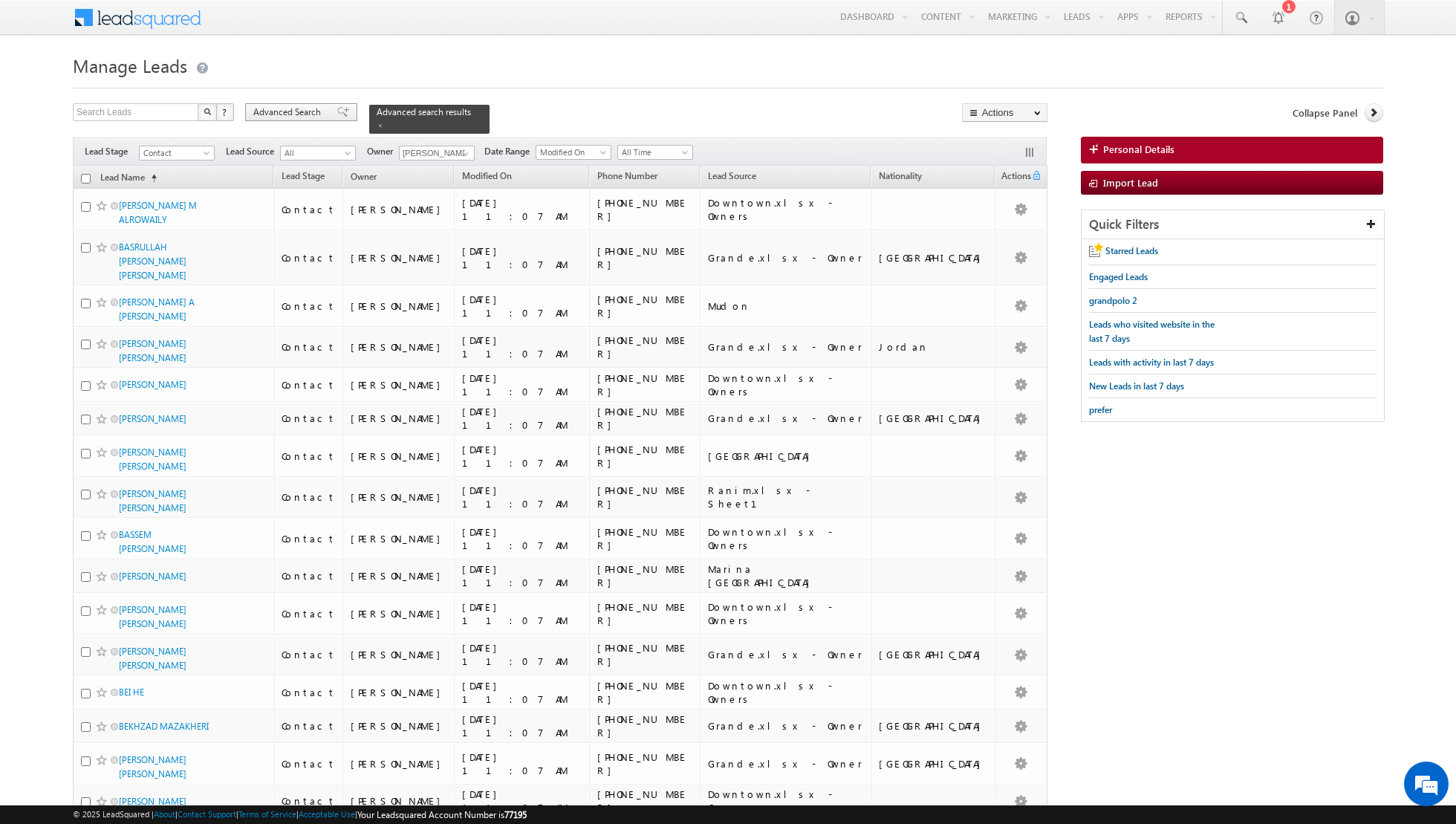
click at [338, 113] on span at bounding box center [344, 112] width 12 height 11
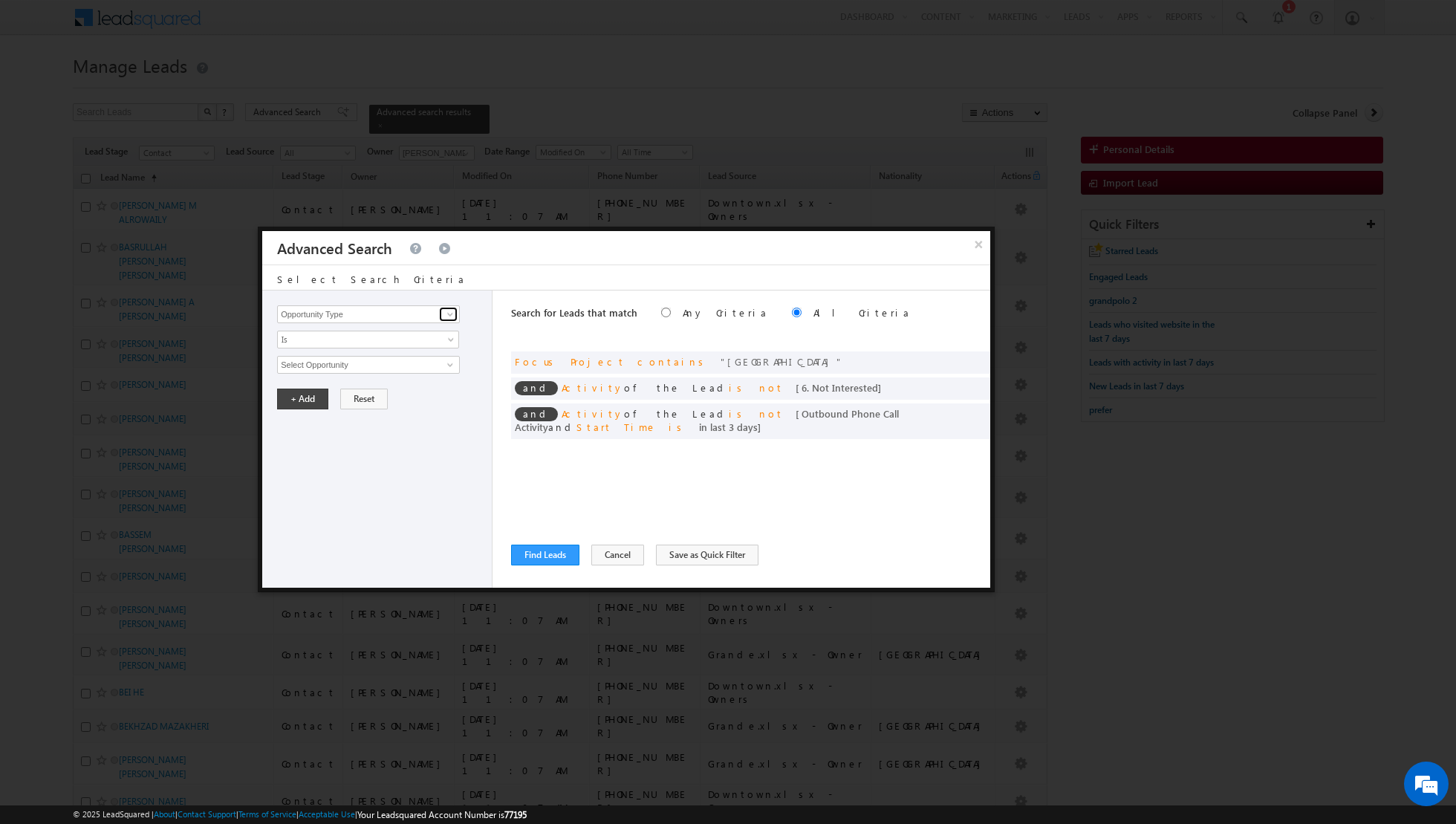
click at [450, 314] on span at bounding box center [450, 314] width 12 height 12
click at [326, 358] on link "Lead Source" at bounding box center [368, 359] width 182 height 18
type input "Lead Source"
click at [452, 360] on span "select" at bounding box center [452, 363] width 12 height 7
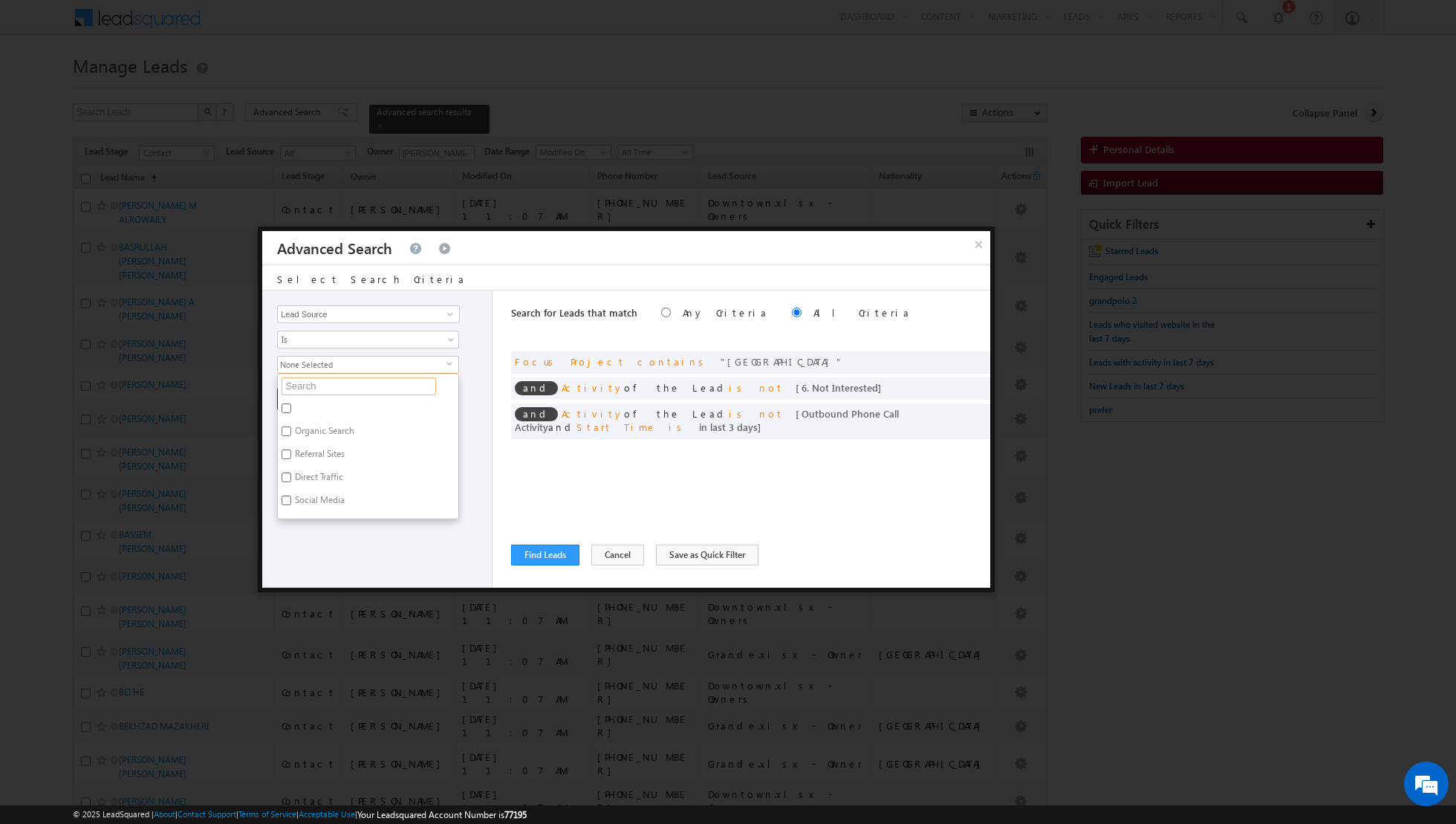
click at [369, 381] on input "text" at bounding box center [358, 387] width 154 height 18
type input "villa"
type input "villan"
type input "villa"
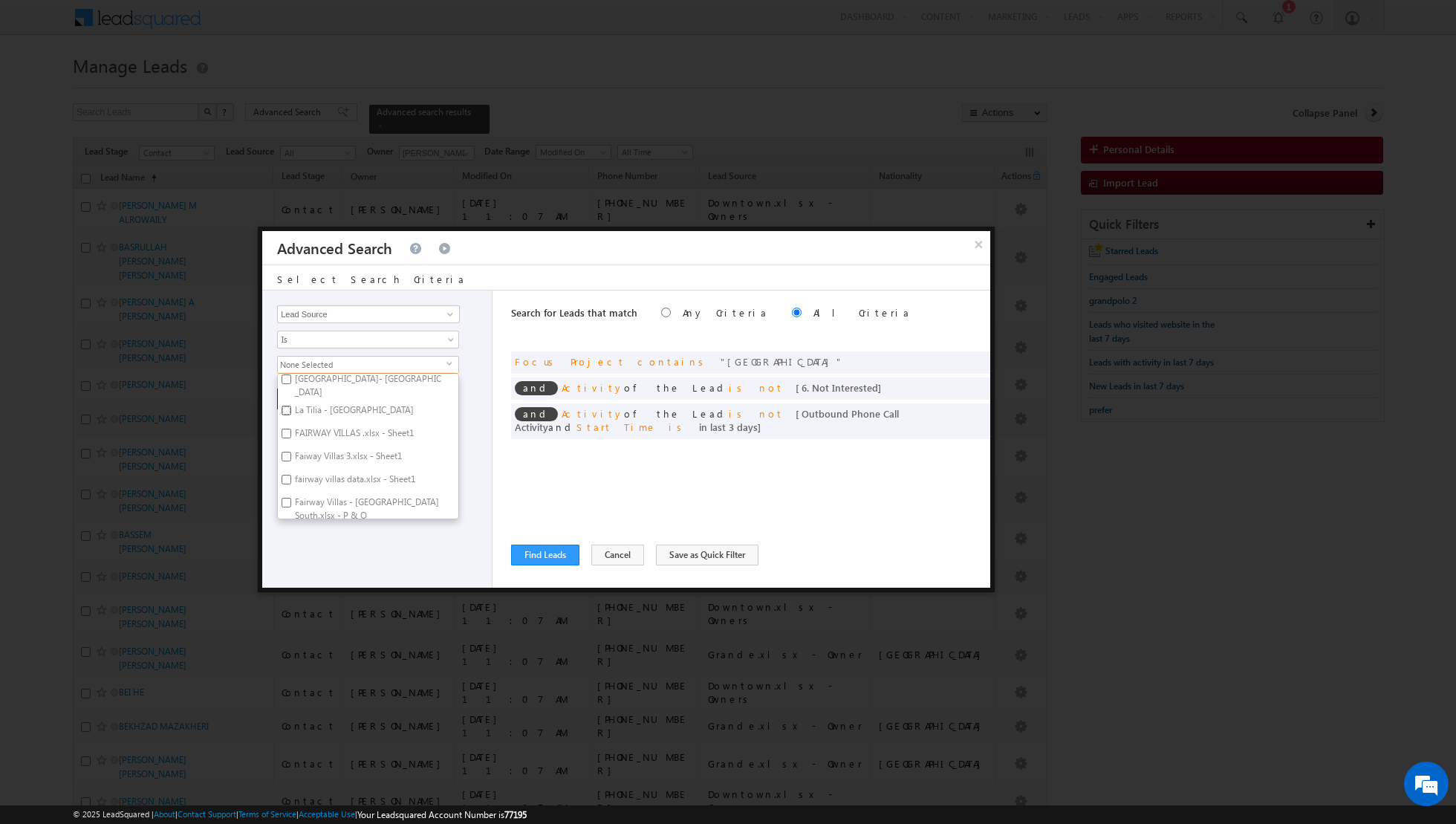
click at [287, 406] on input "La Tilia - [GEOGRAPHIC_DATA]" at bounding box center [286, 411] width 10 height 10
checkbox input "true"
click at [280, 421] on label "[GEOGRAPHIC_DATA]" at bounding box center [336, 433] width 116 height 23
click at [281, 425] on input "[GEOGRAPHIC_DATA]" at bounding box center [286, 430] width 10 height 10
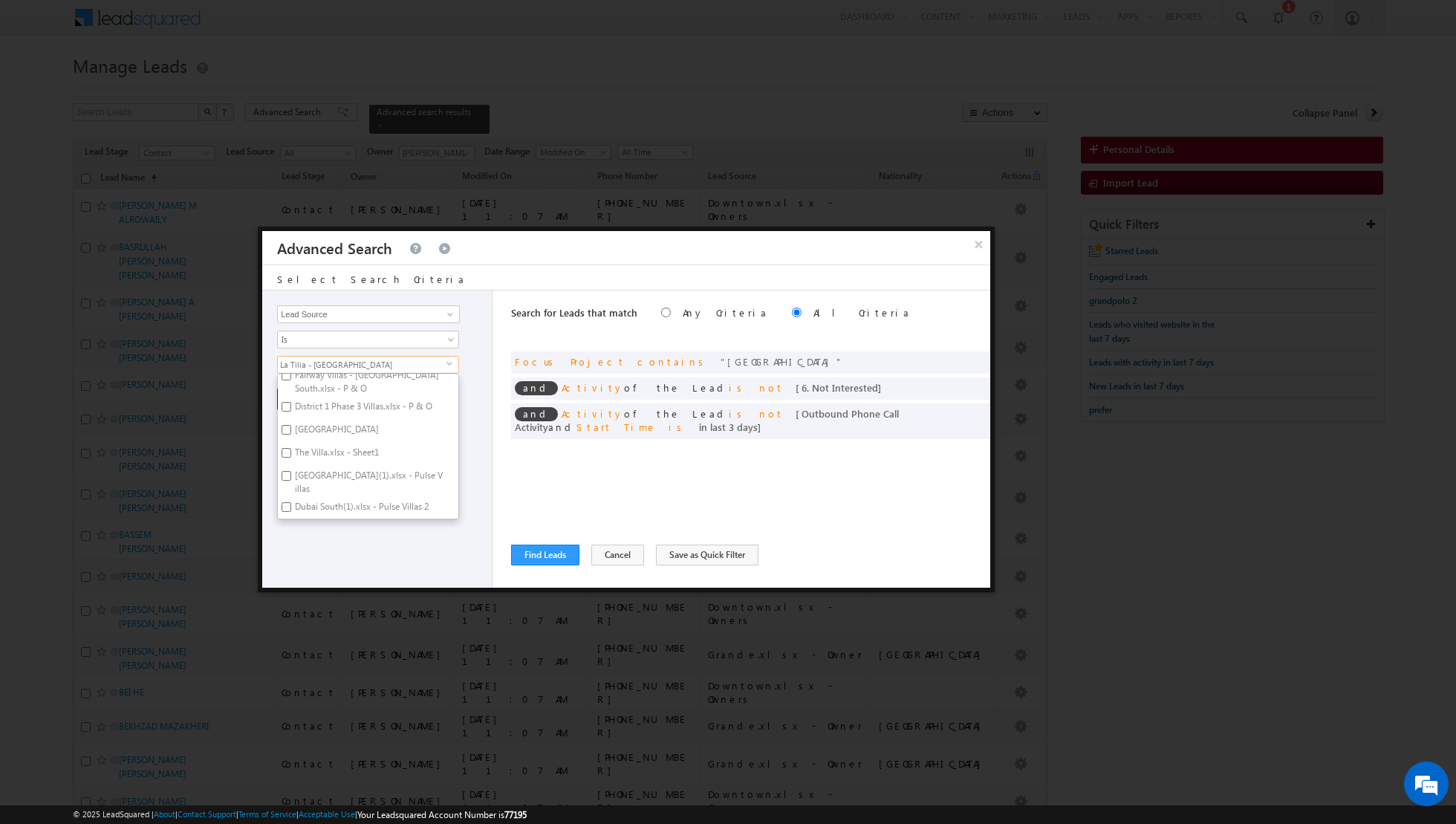
checkbox input "true"
click at [284, 448] on input "The Villa.xlsx - Sheet1" at bounding box center [286, 453] width 10 height 10
checkbox input "true"
click at [288, 525] on input "Villa Nova.xlsx - Sheet1" at bounding box center [286, 530] width 10 height 10
checkbox input "true"
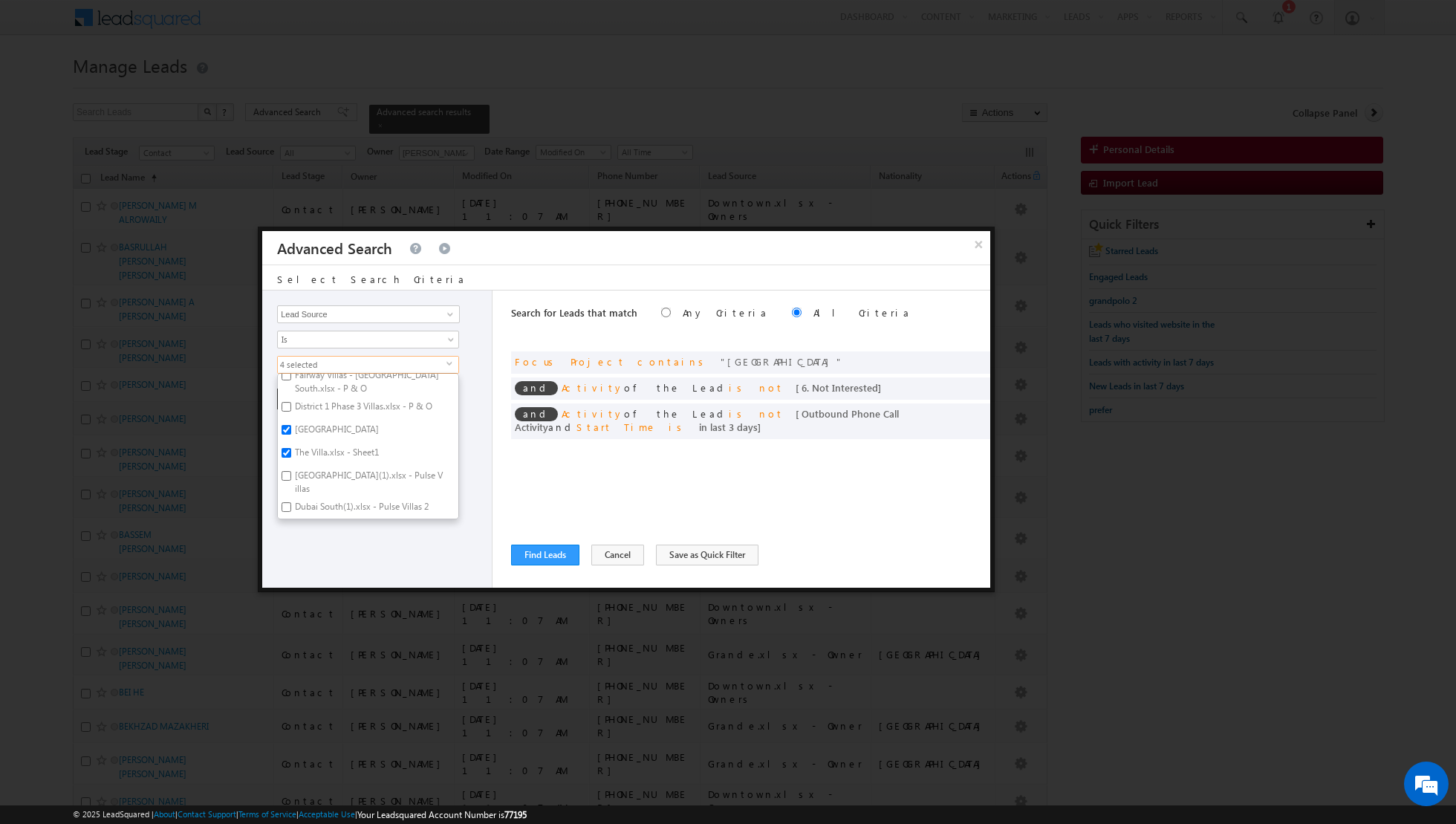
click at [327, 544] on div "Opportunity Type Lead Activity Task Sales Group Prospect Id Address 1 Address 2…" at bounding box center [378, 439] width 230 height 297
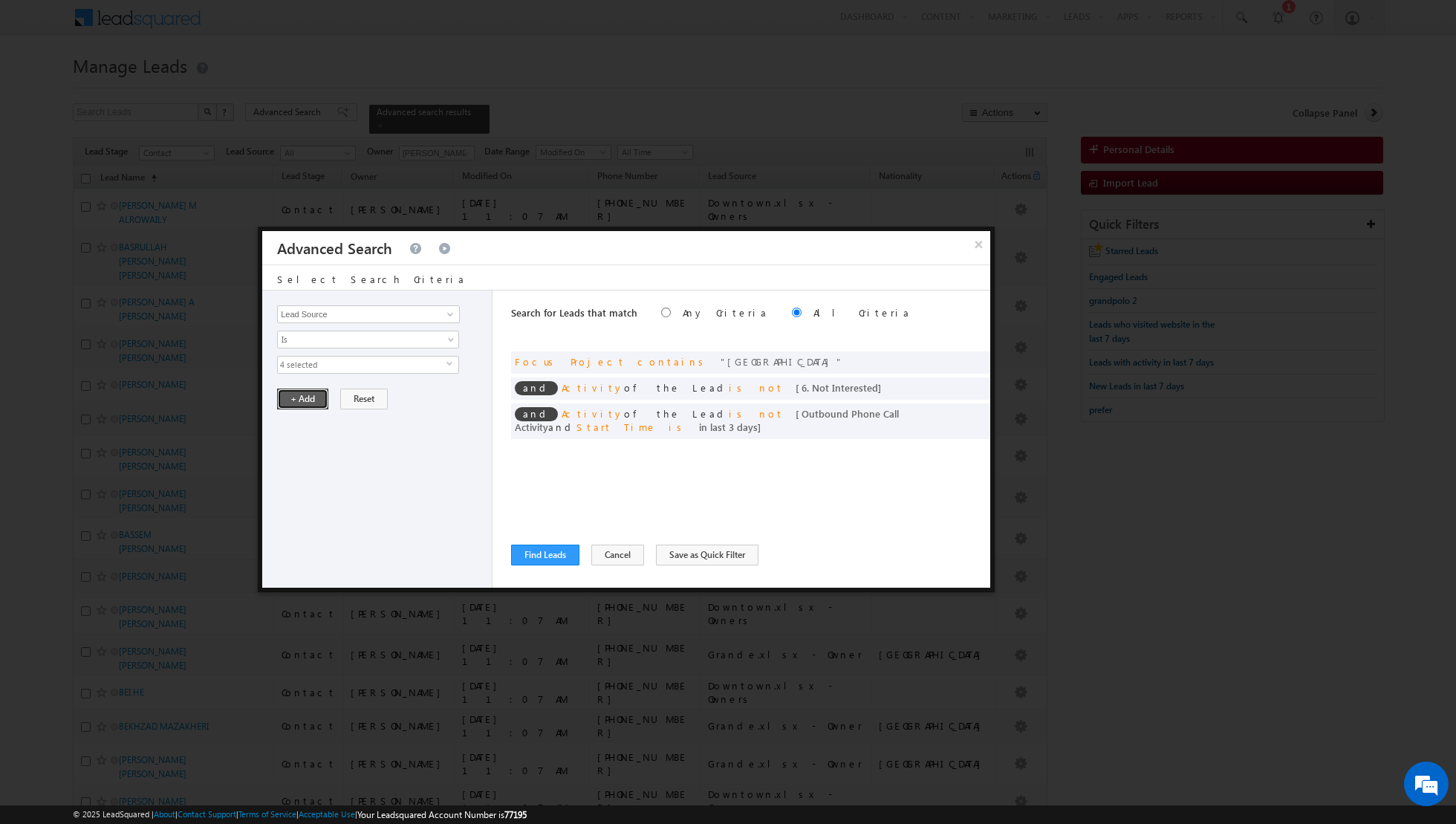
click at [291, 395] on button "+ Add" at bounding box center [303, 398] width 52 height 21
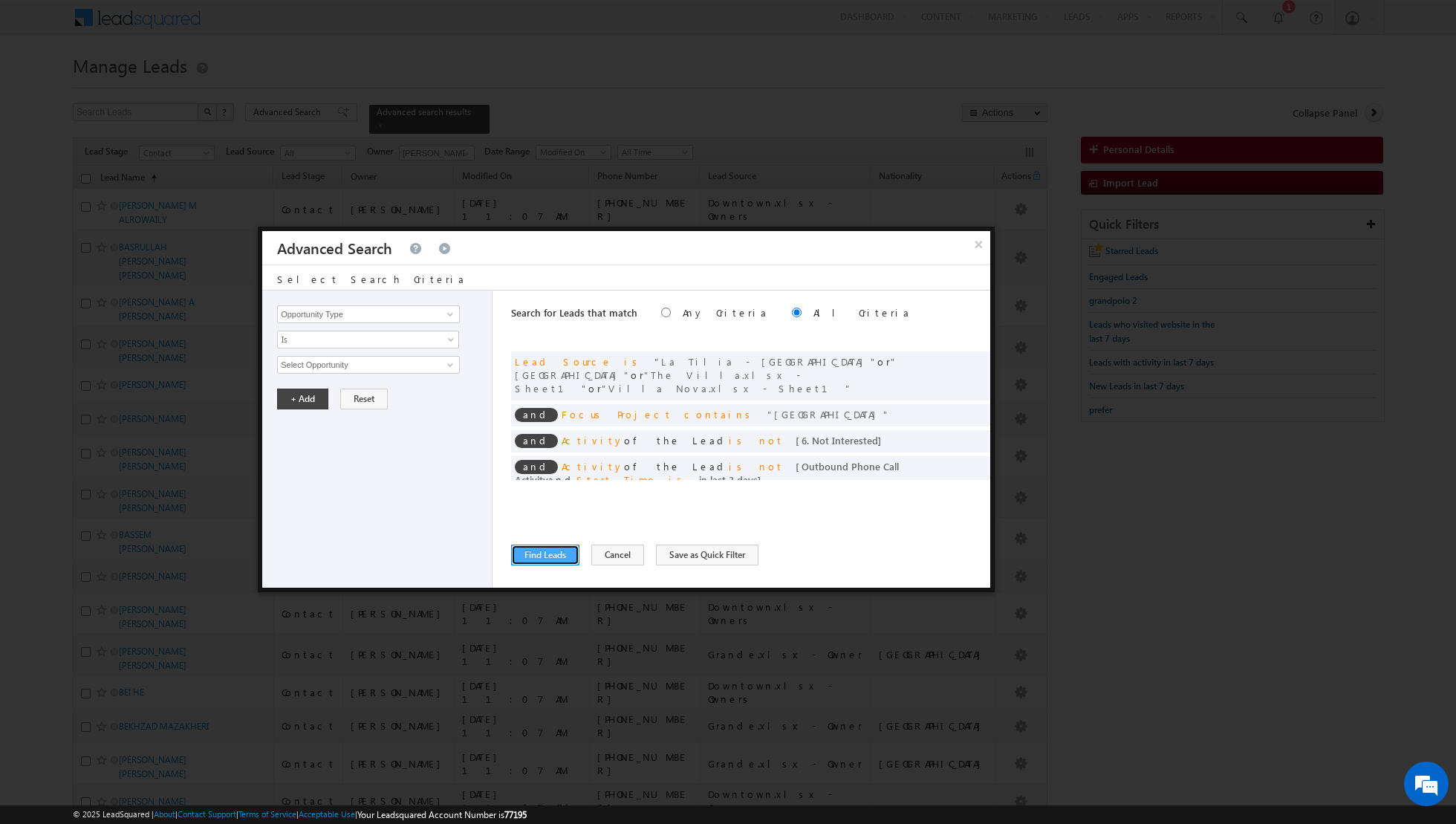
click at [552, 560] on button "Find Leads" at bounding box center [546, 555] width 68 height 21
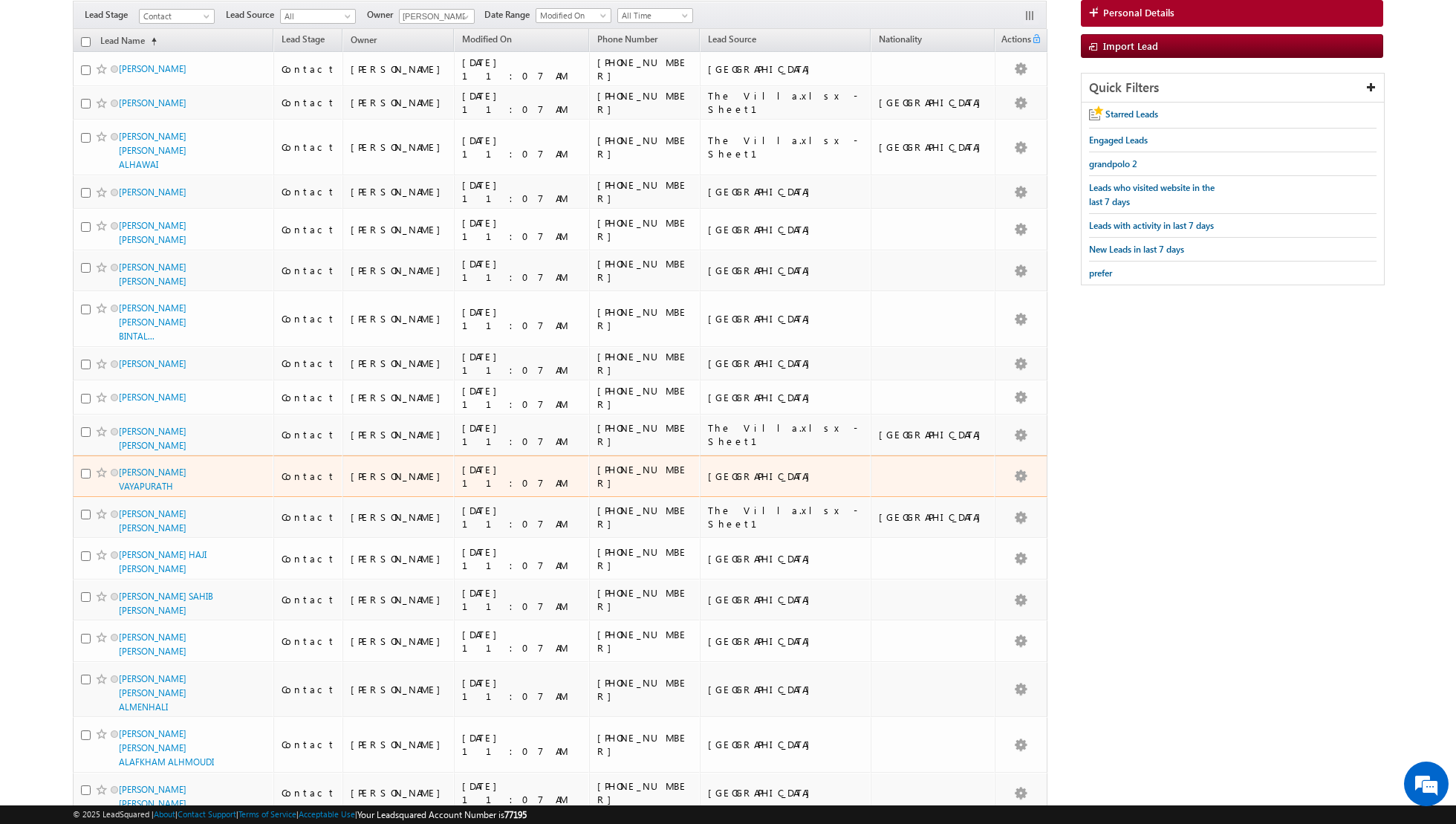
scroll to position [0, 0]
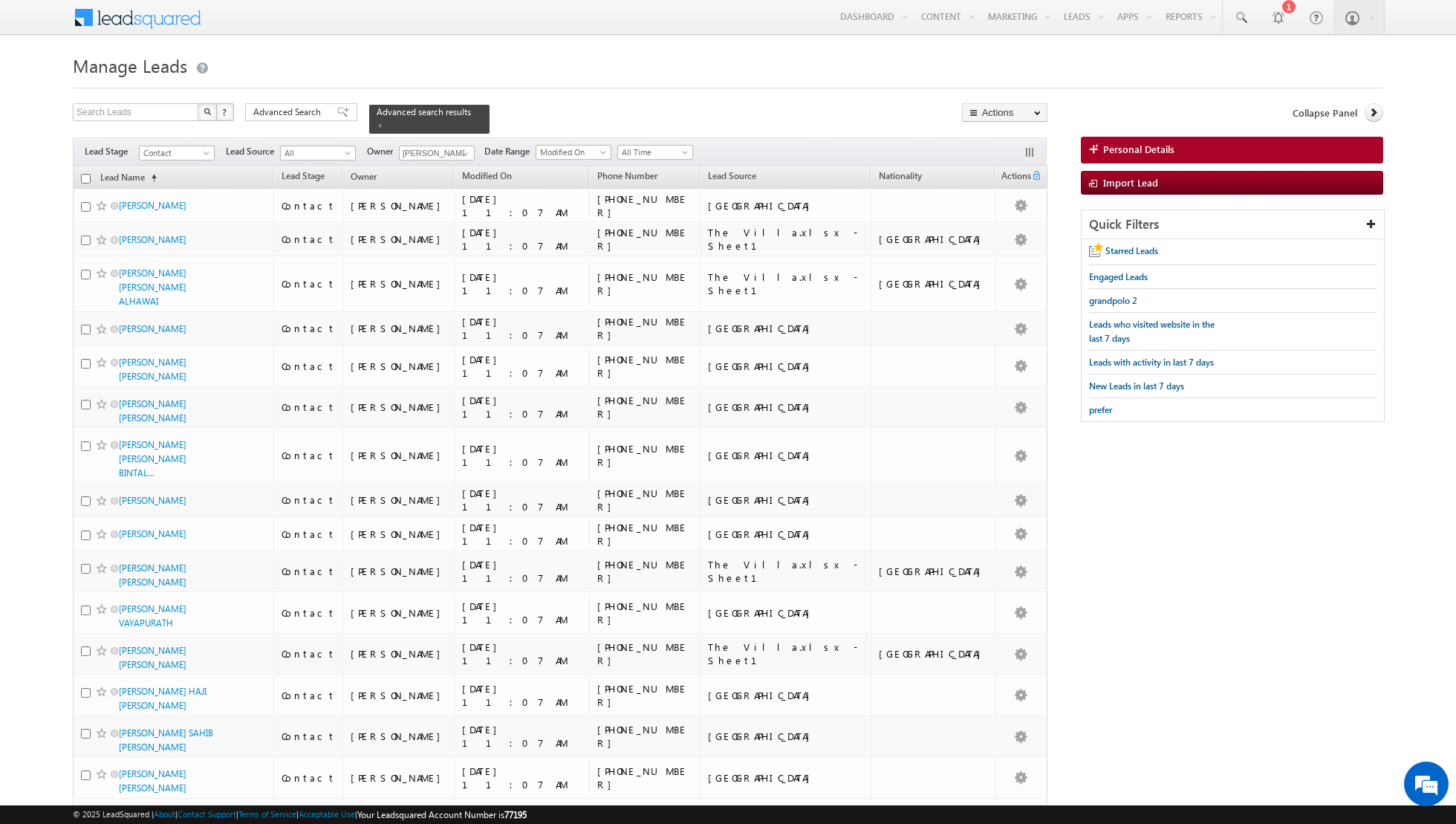
click at [87, 175] on input "checkbox" at bounding box center [86, 179] width 10 height 10
checkbox input "true"
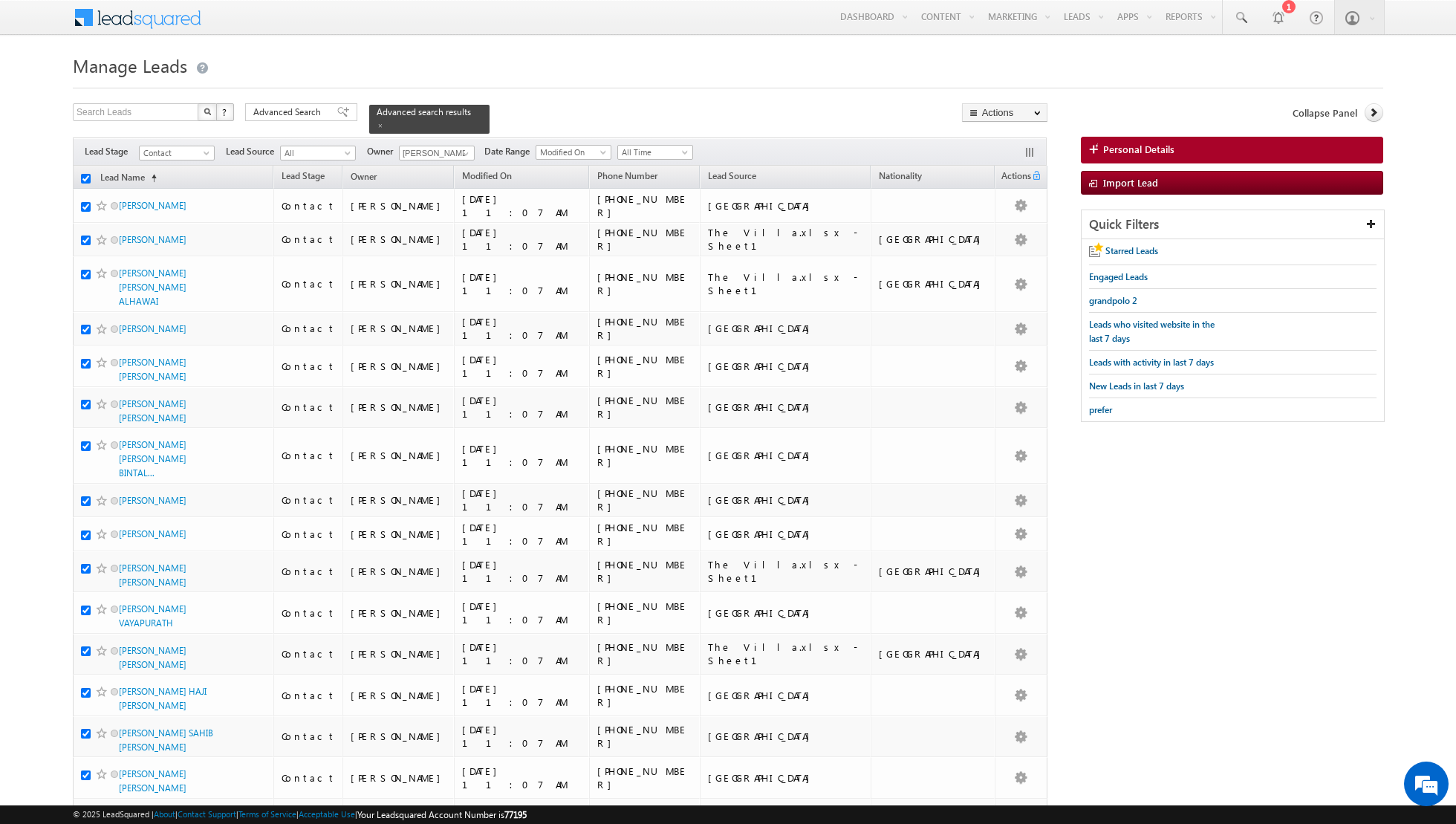
checkbox input "true"
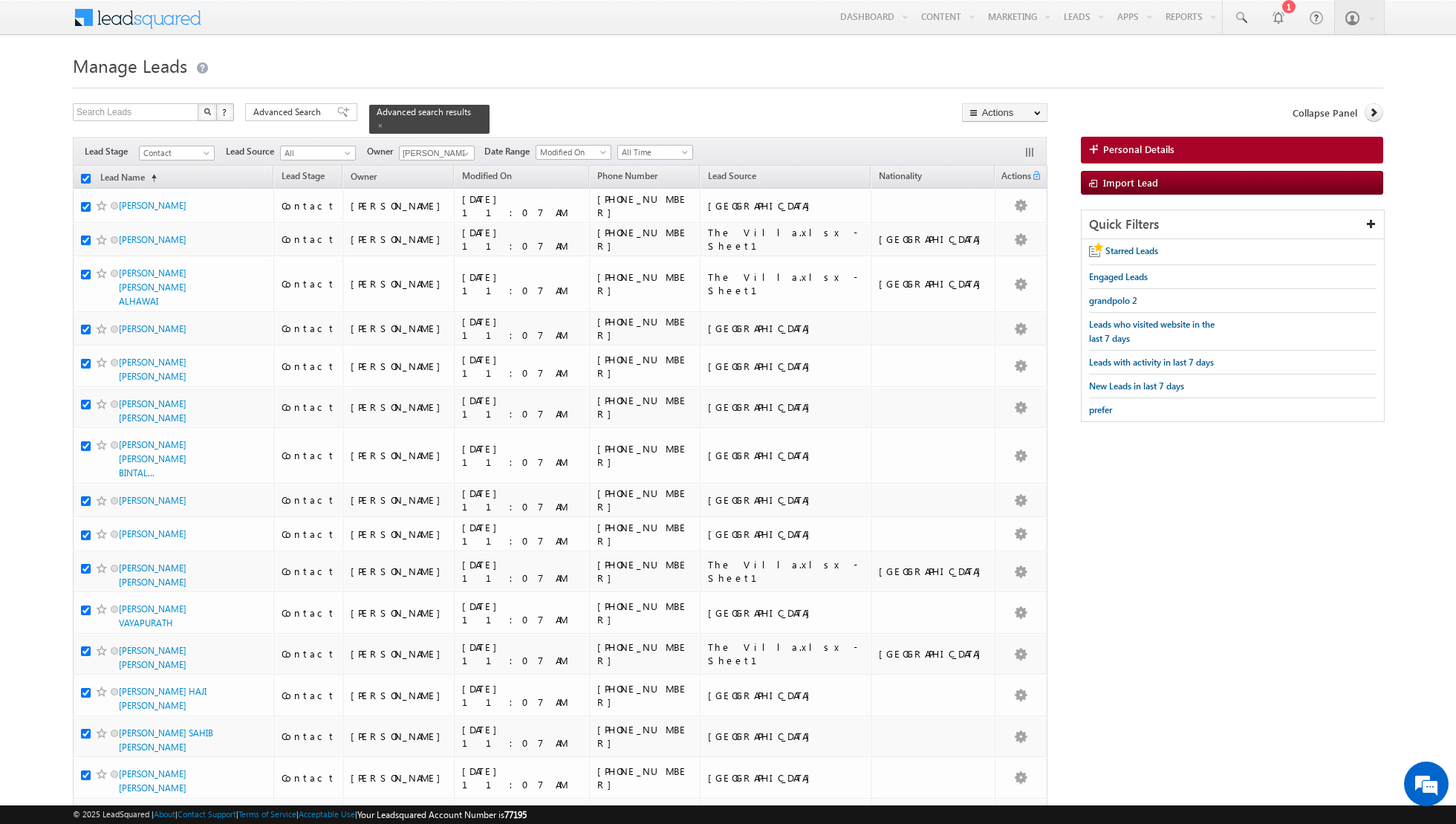
checkbox input "true"
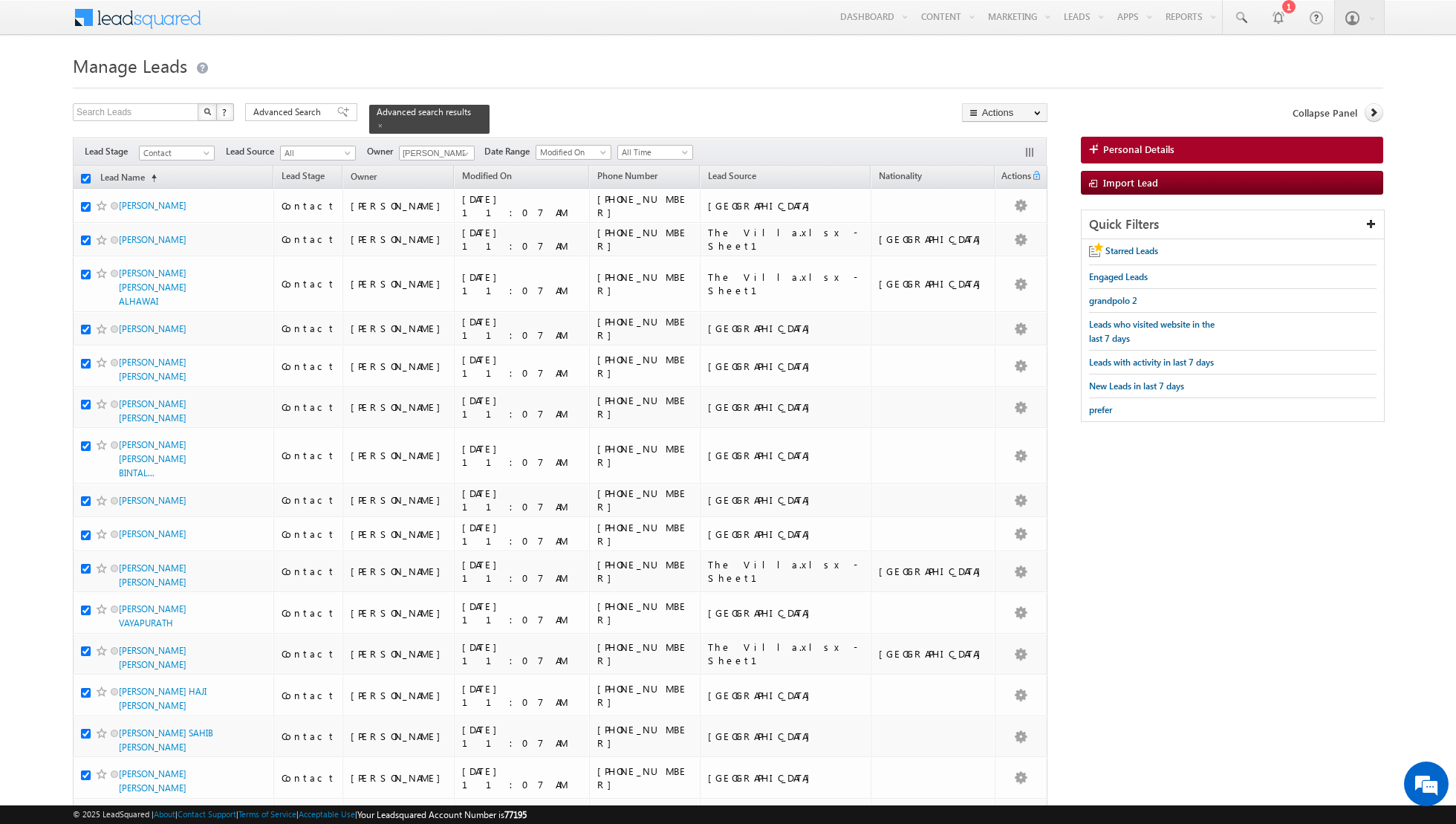
checkbox input "true"
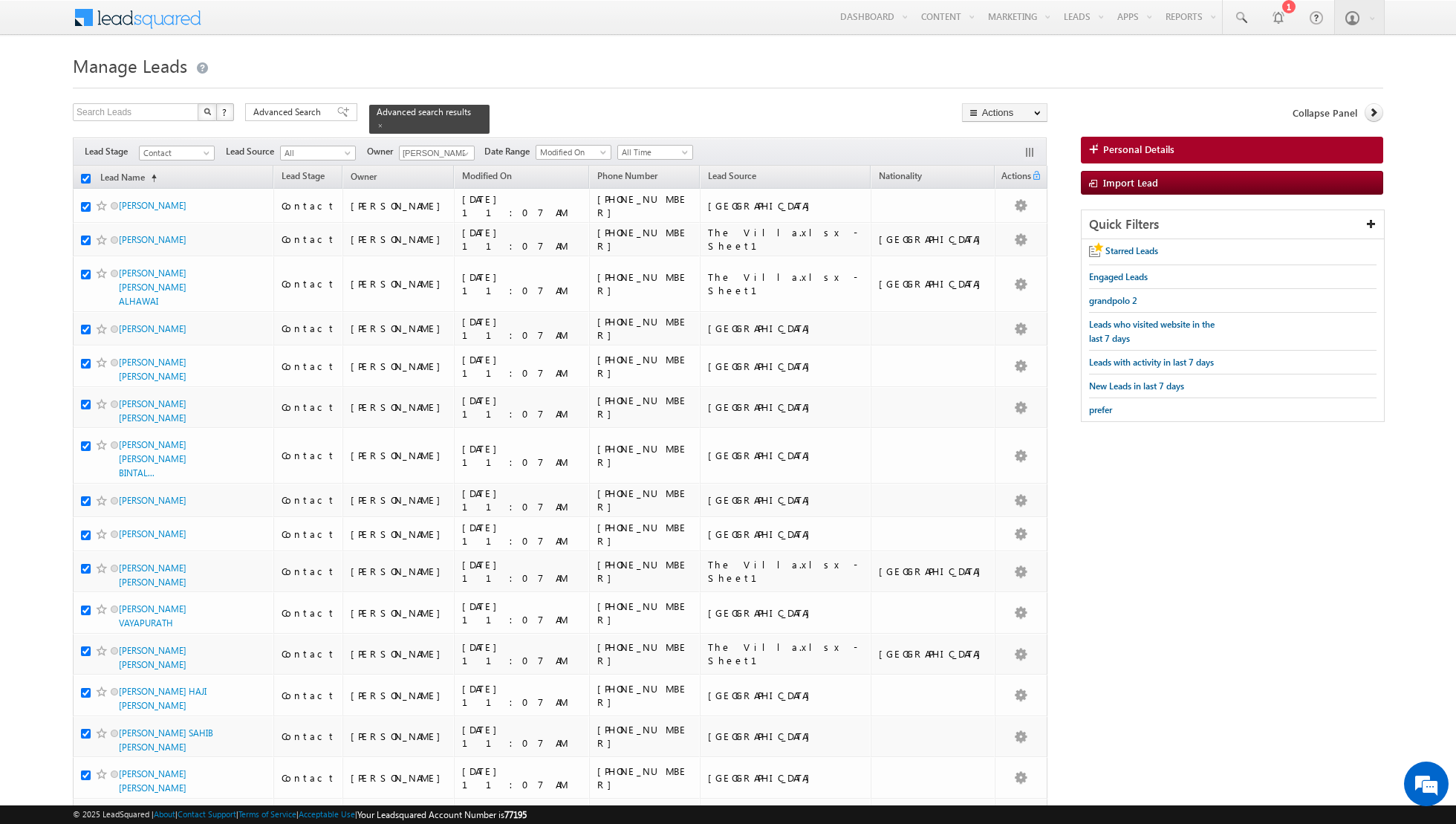
checkbox input "true"
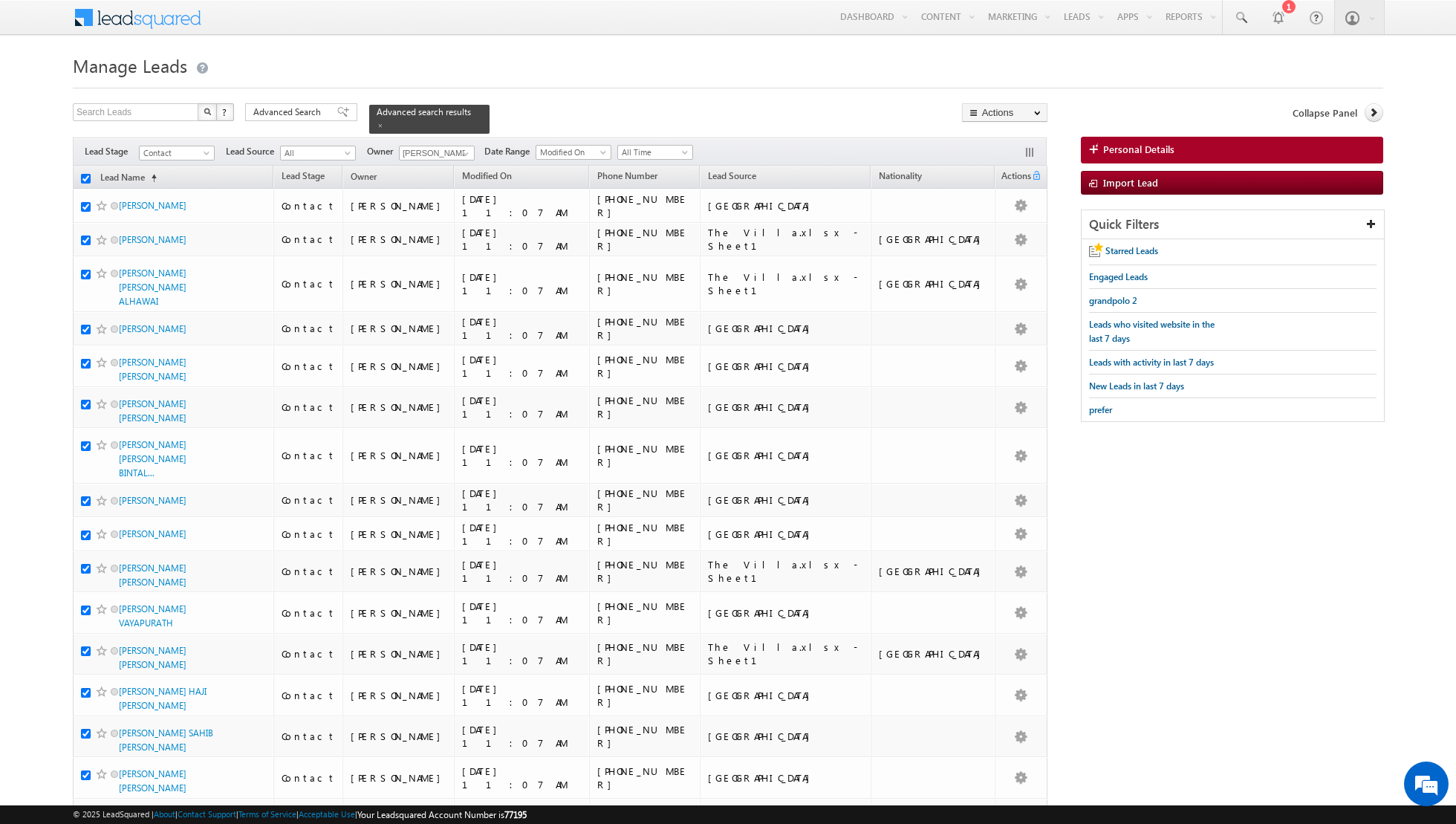
checkbox input "true"
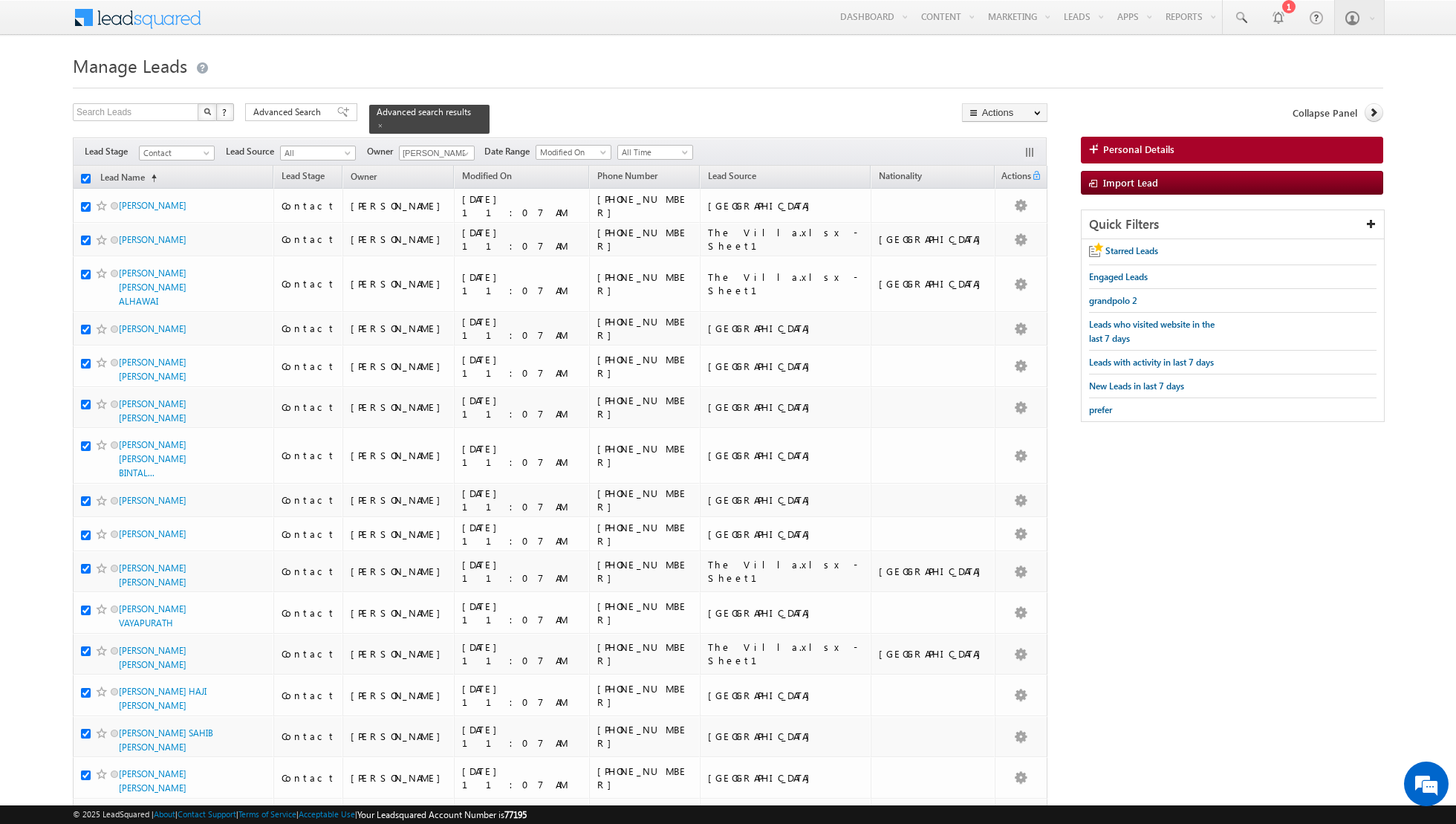
checkbox input "true"
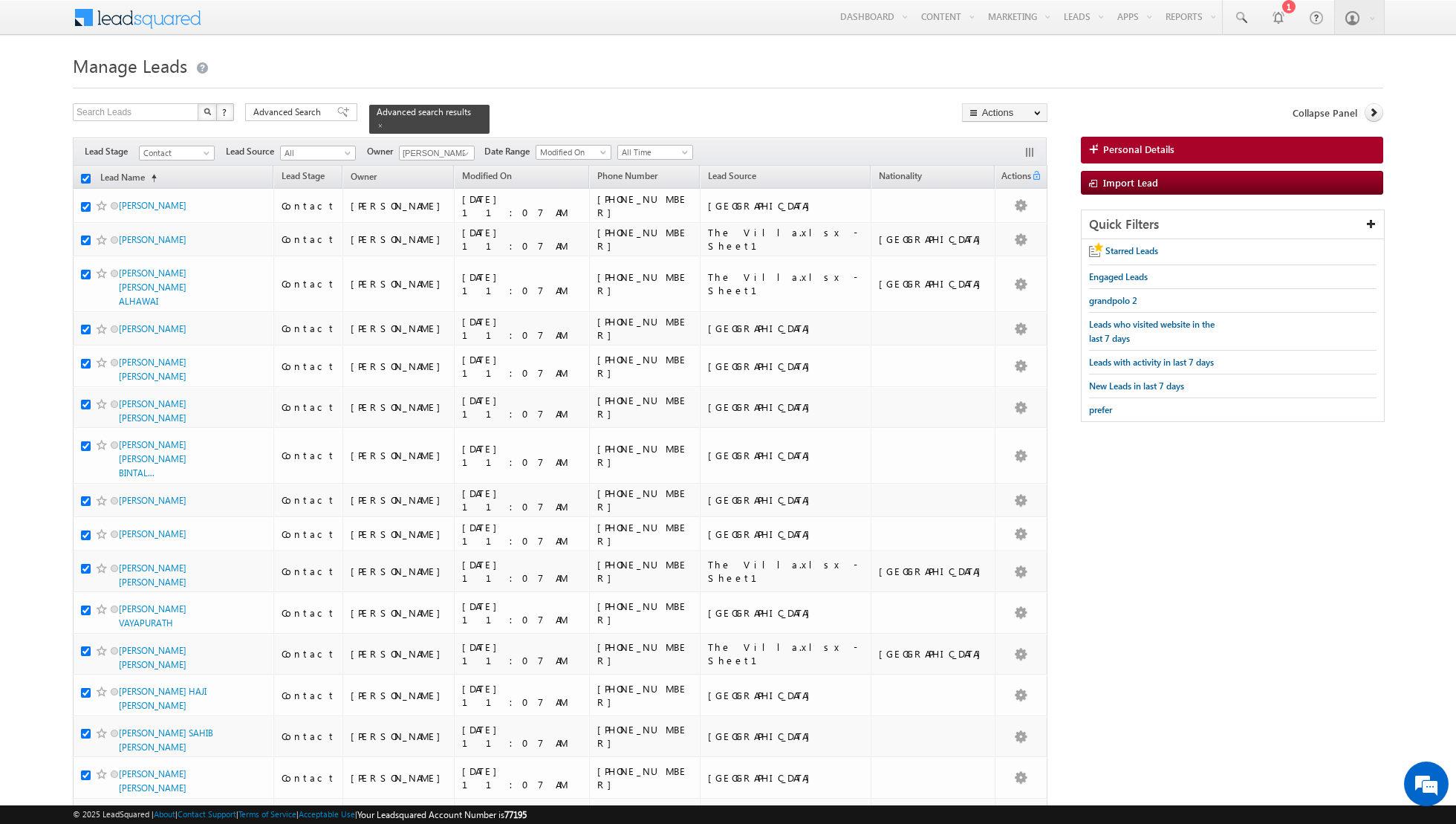
checkbox input "true"
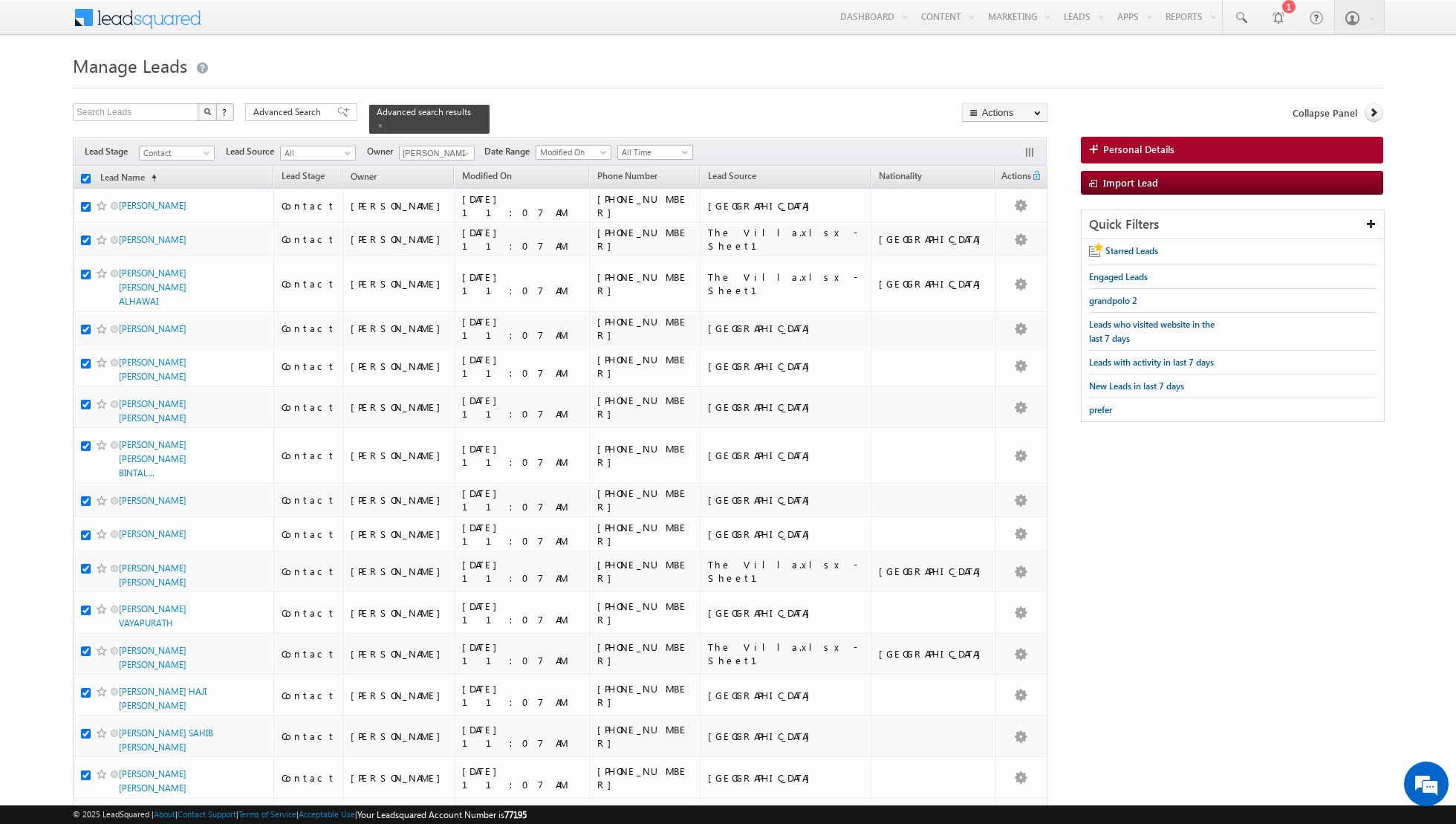
checkbox input "true"
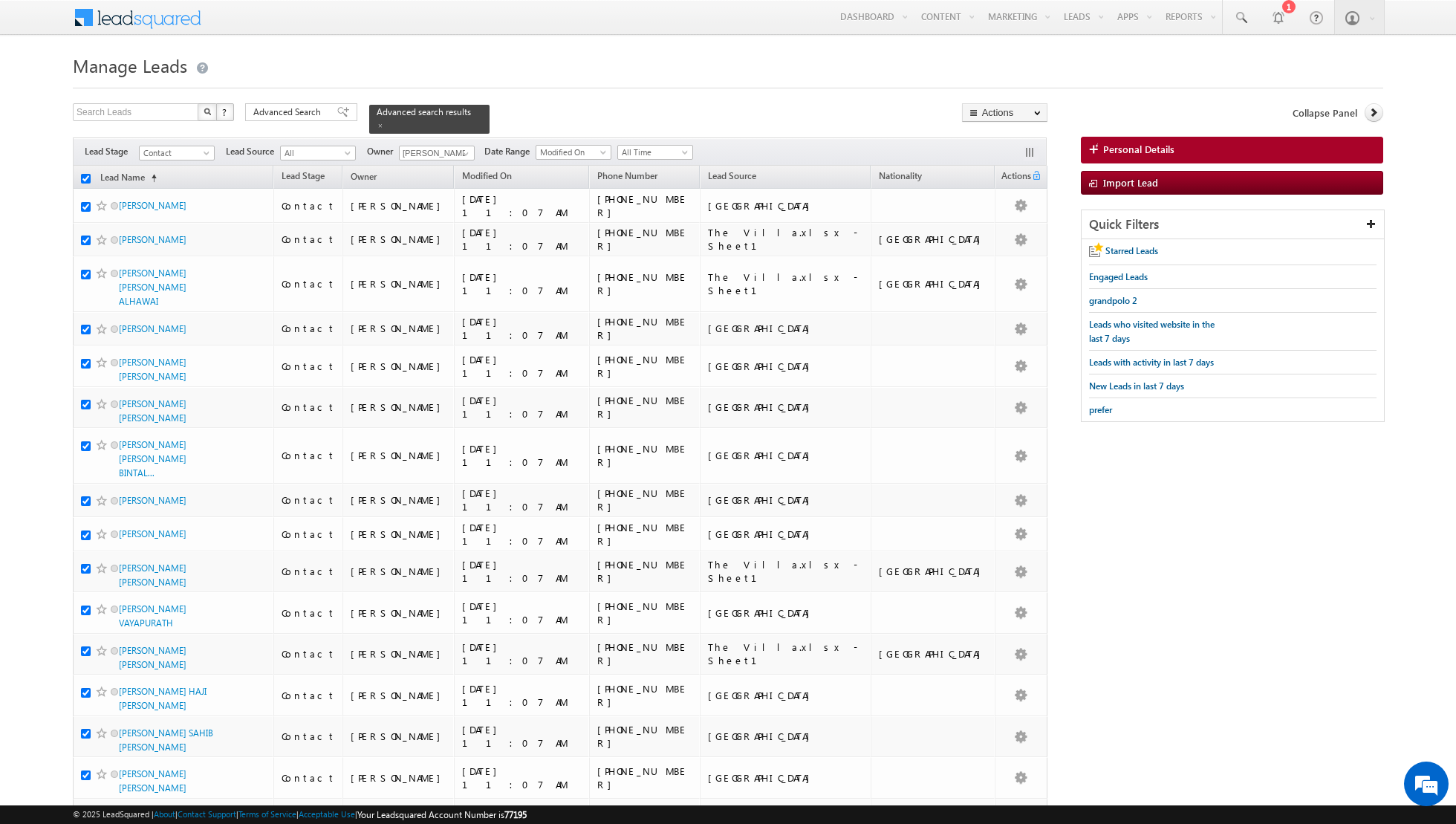
checkbox input "true"
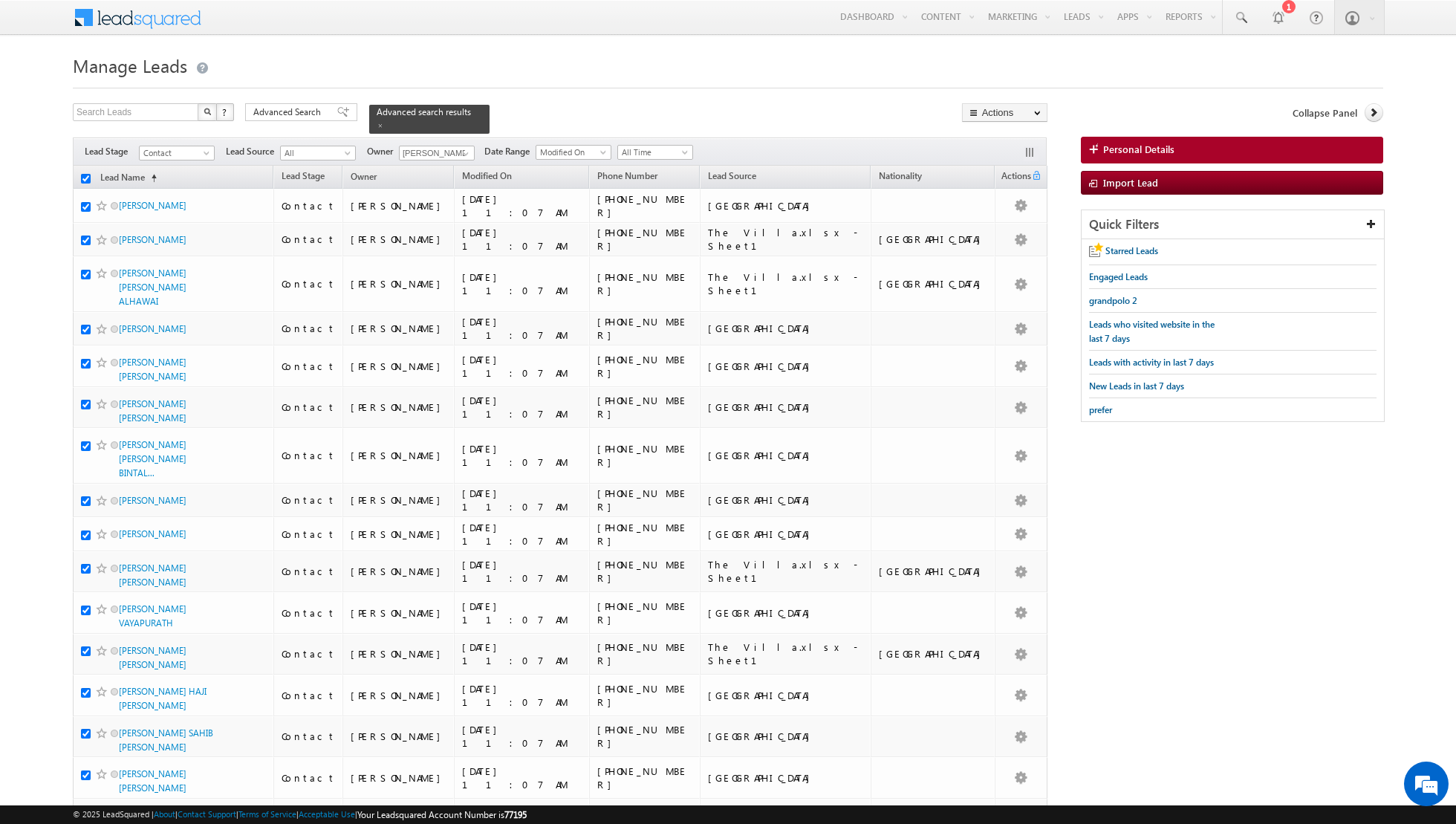
checkbox input "true"
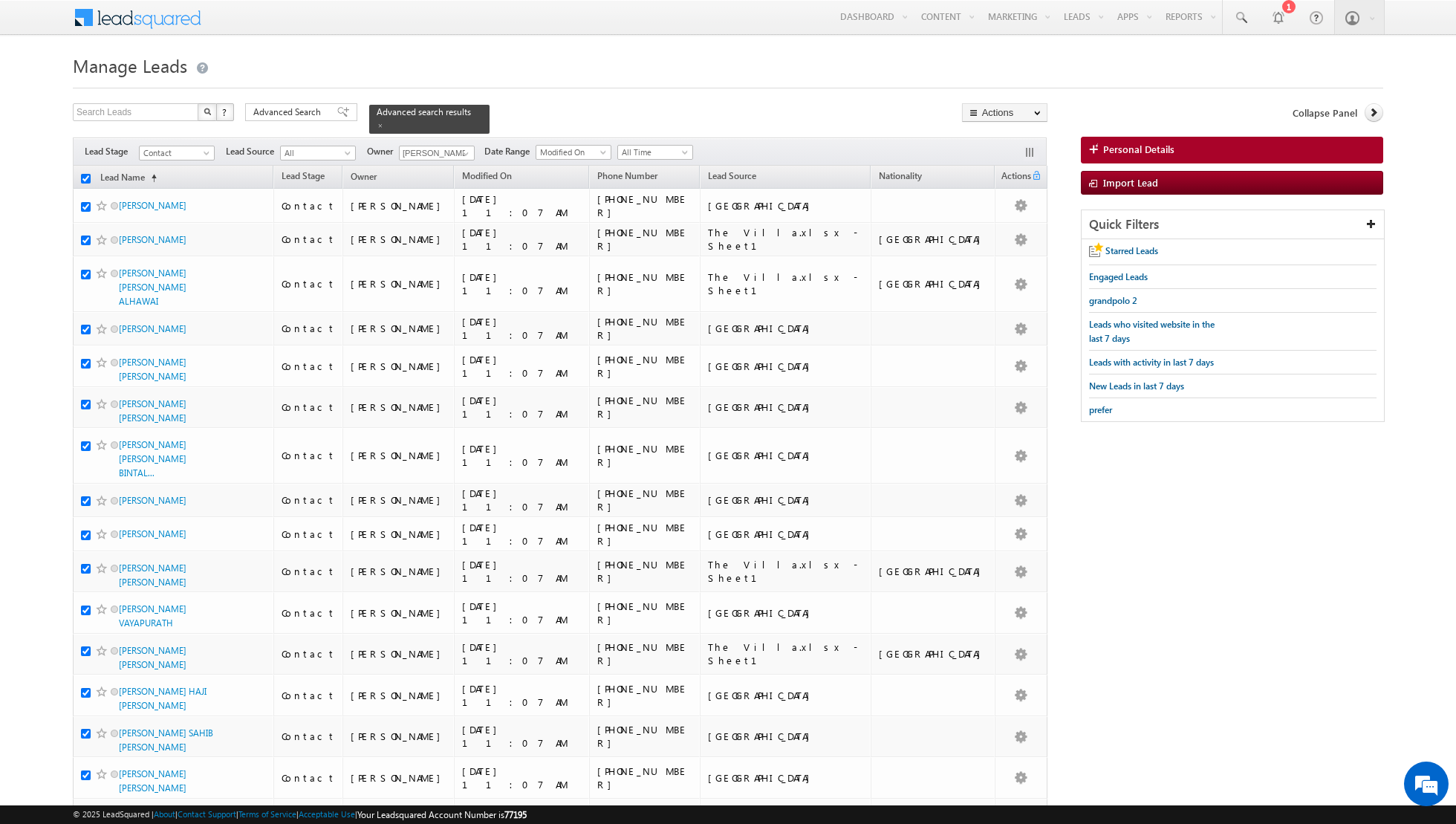
checkbox input "true"
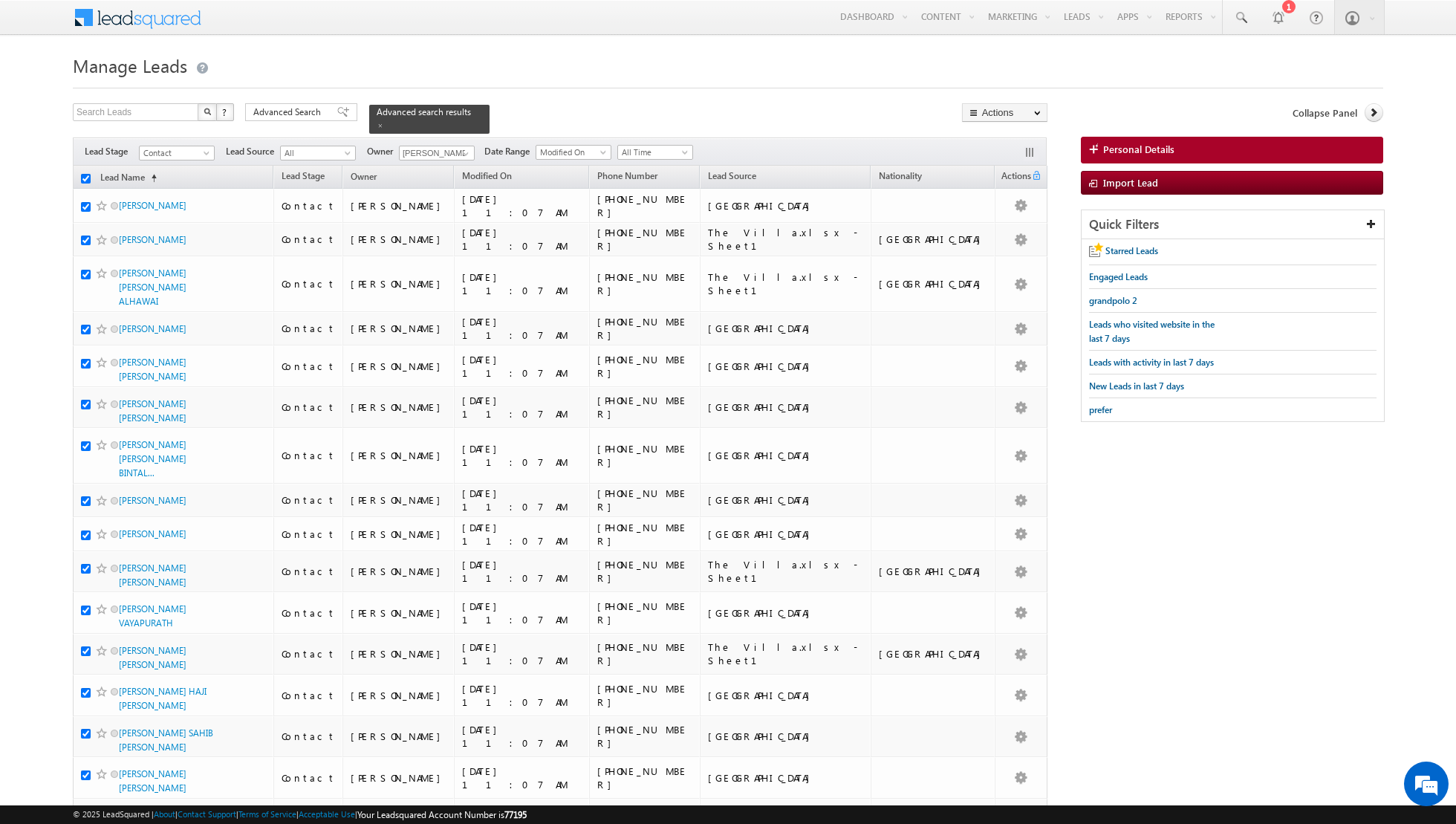
checkbox input "true"
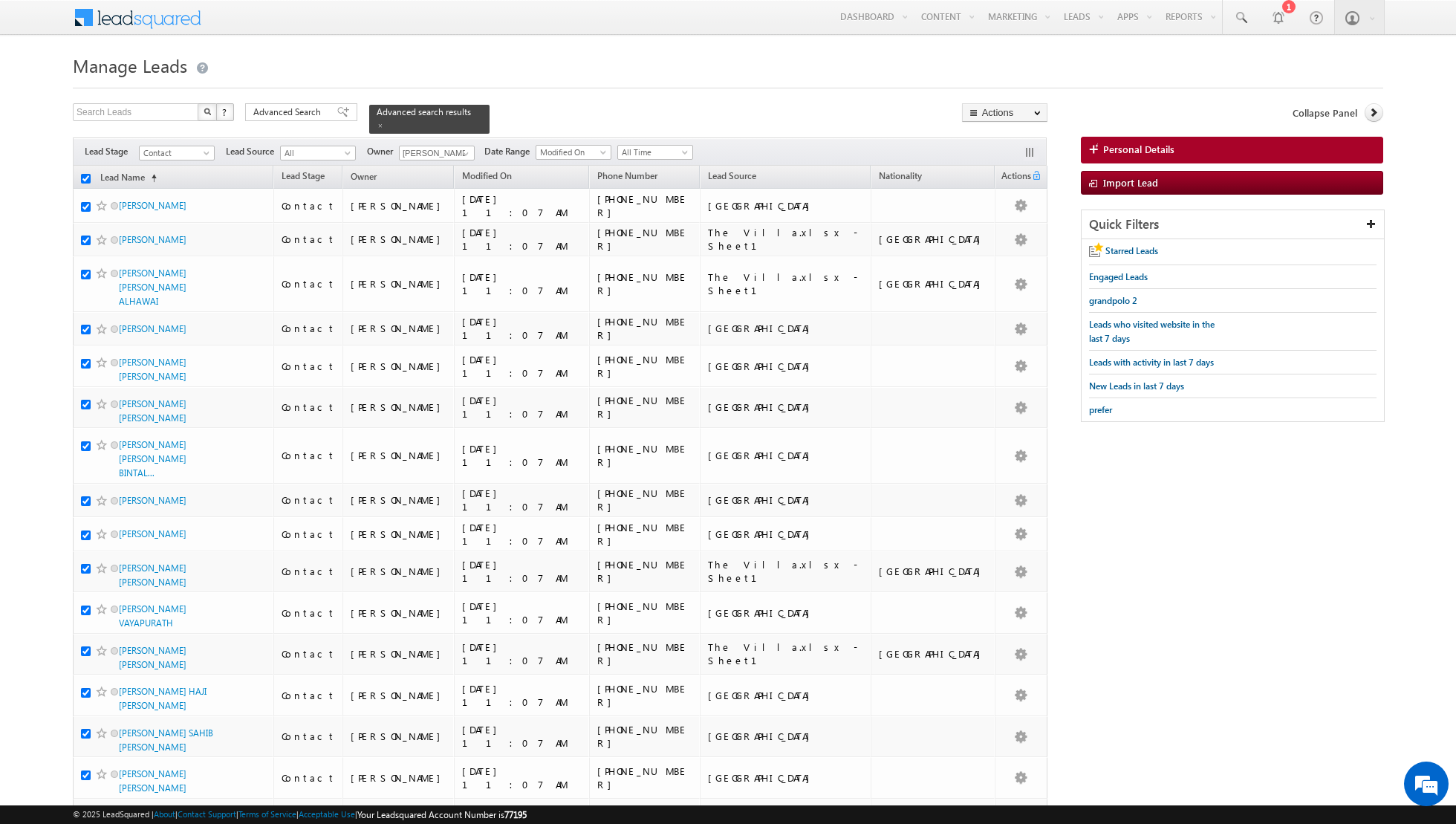
checkbox input "true"
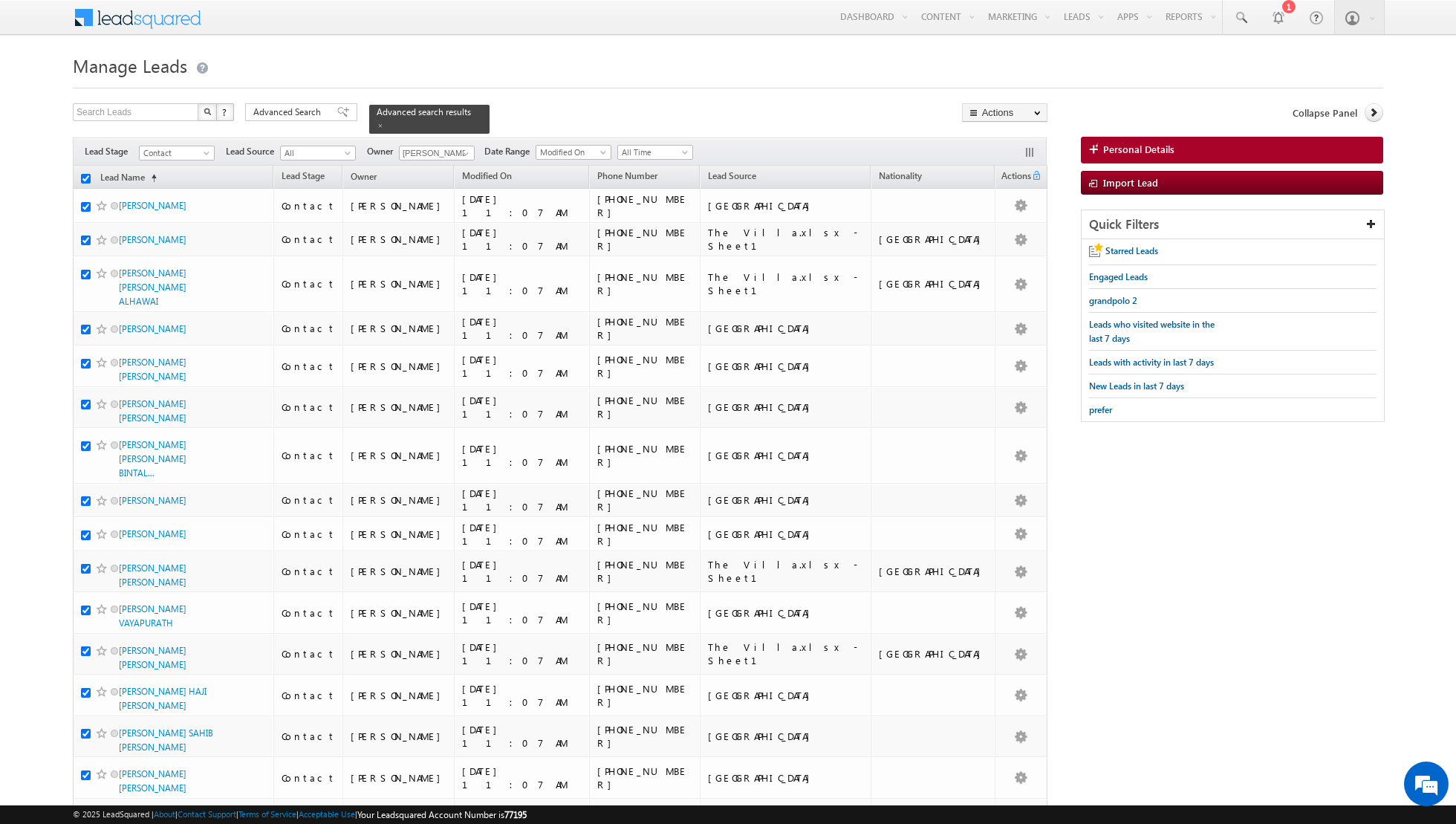
checkbox input "true"
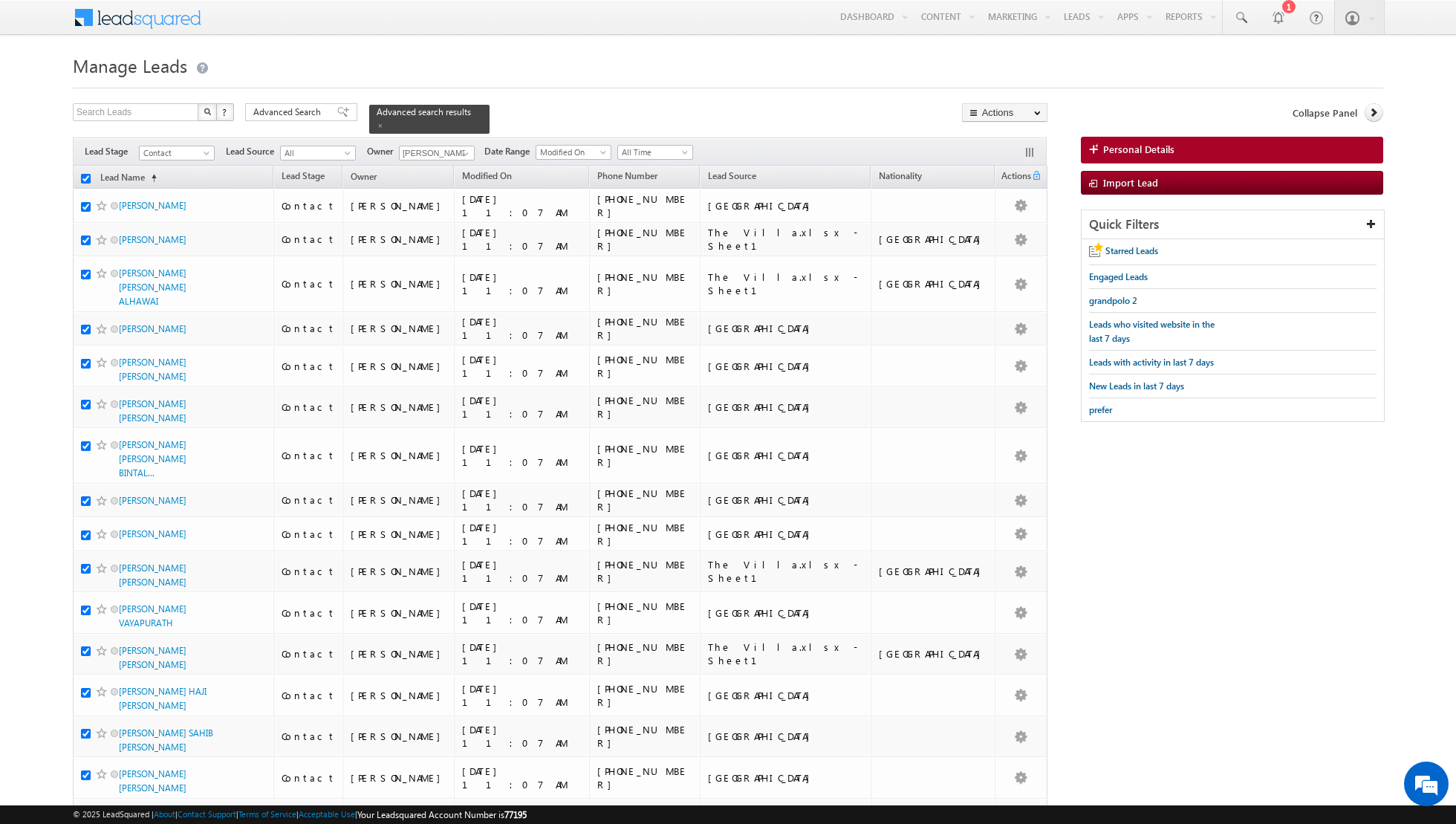
checkbox input "true"
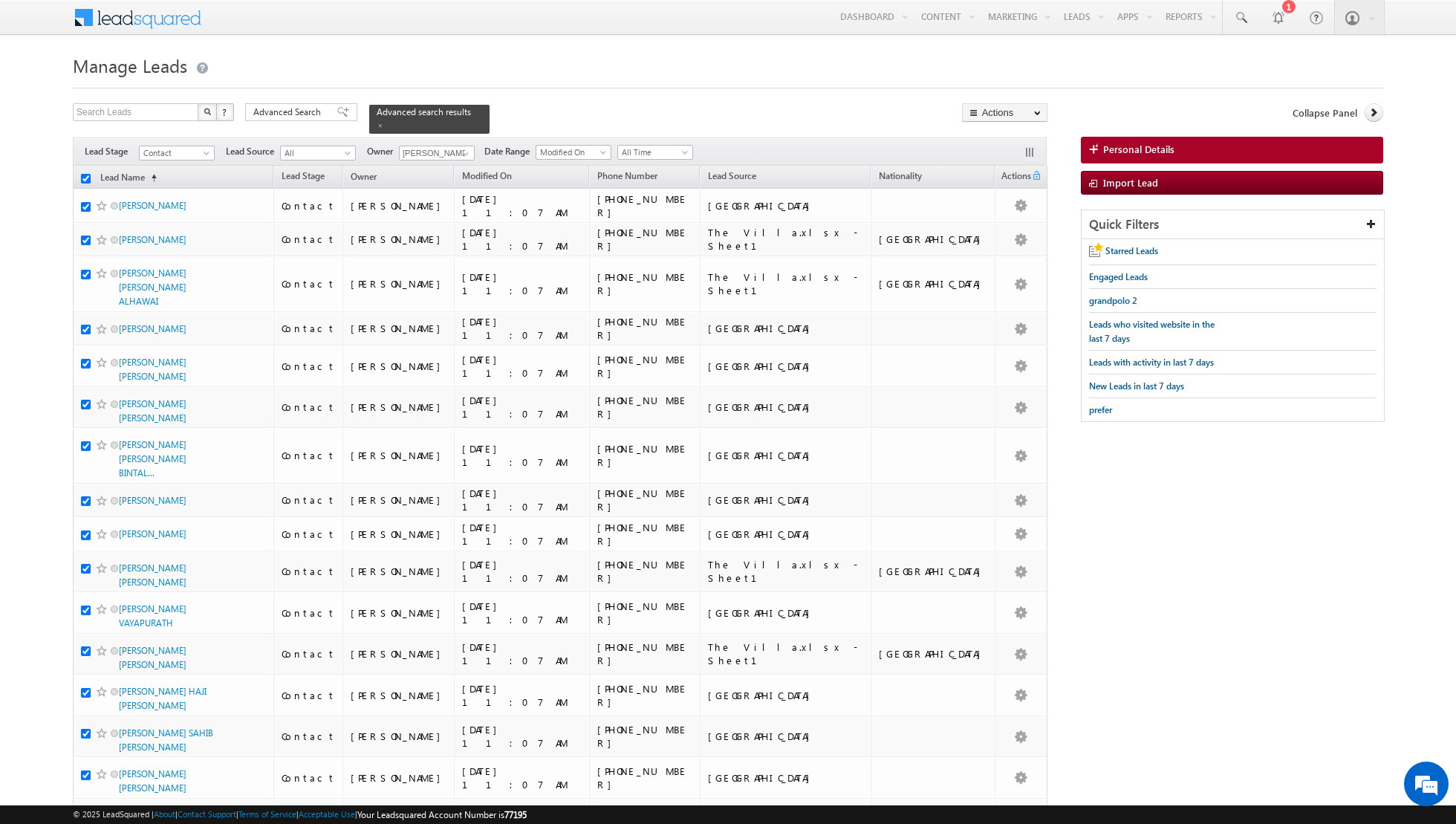
checkbox input "true"
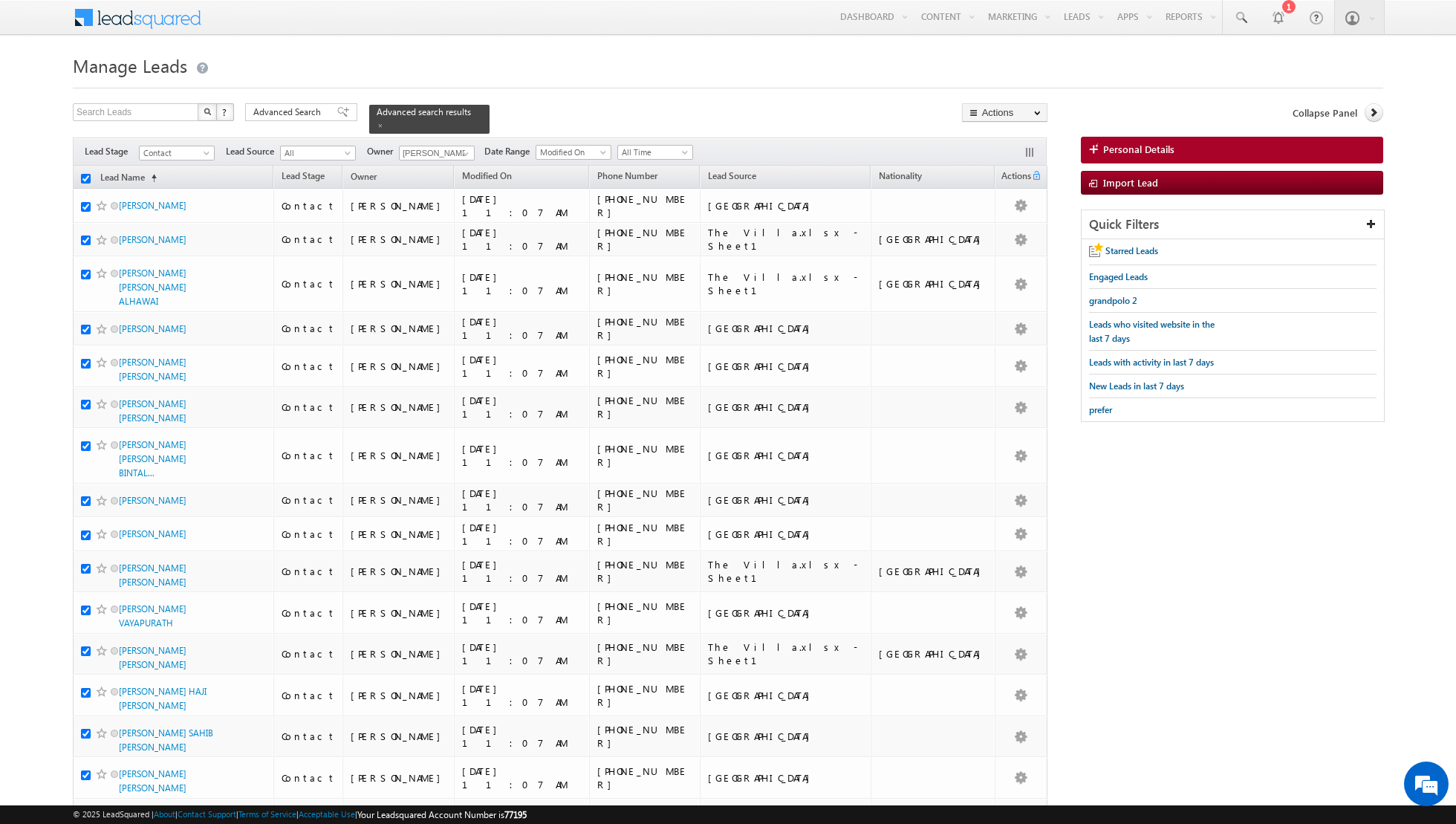
checkbox input "true"
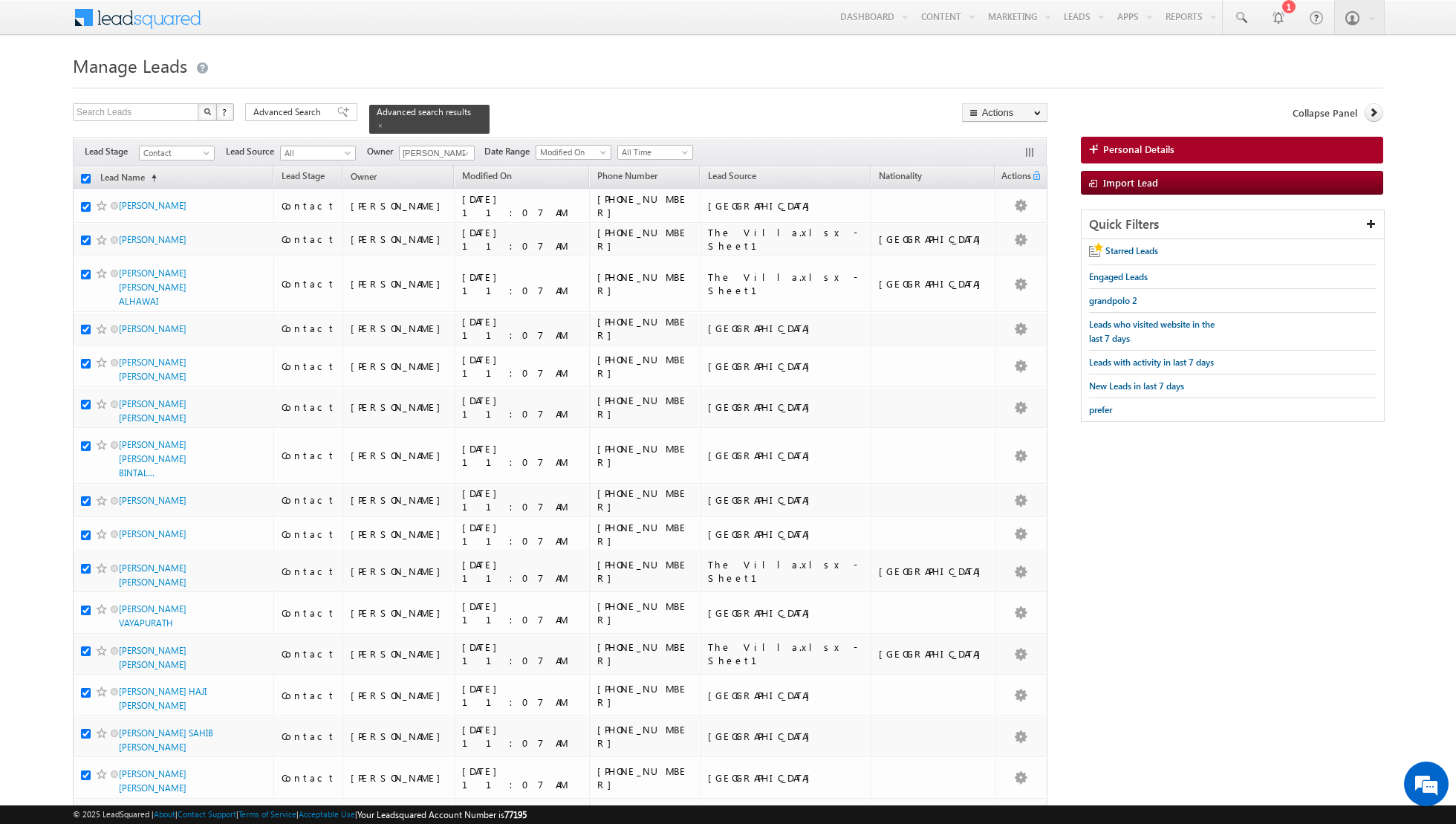
checkbox input "true"
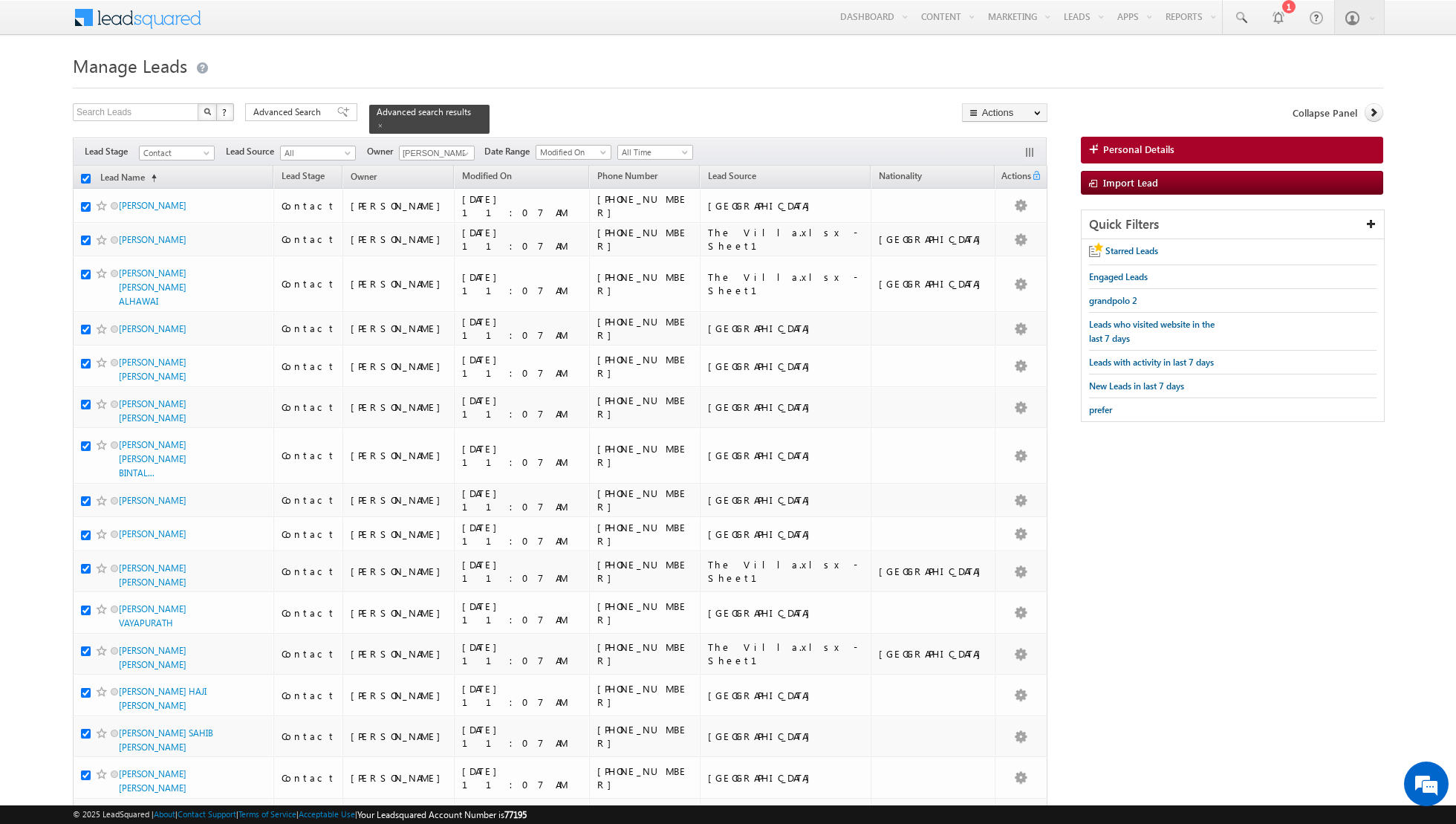
checkbox input "true"
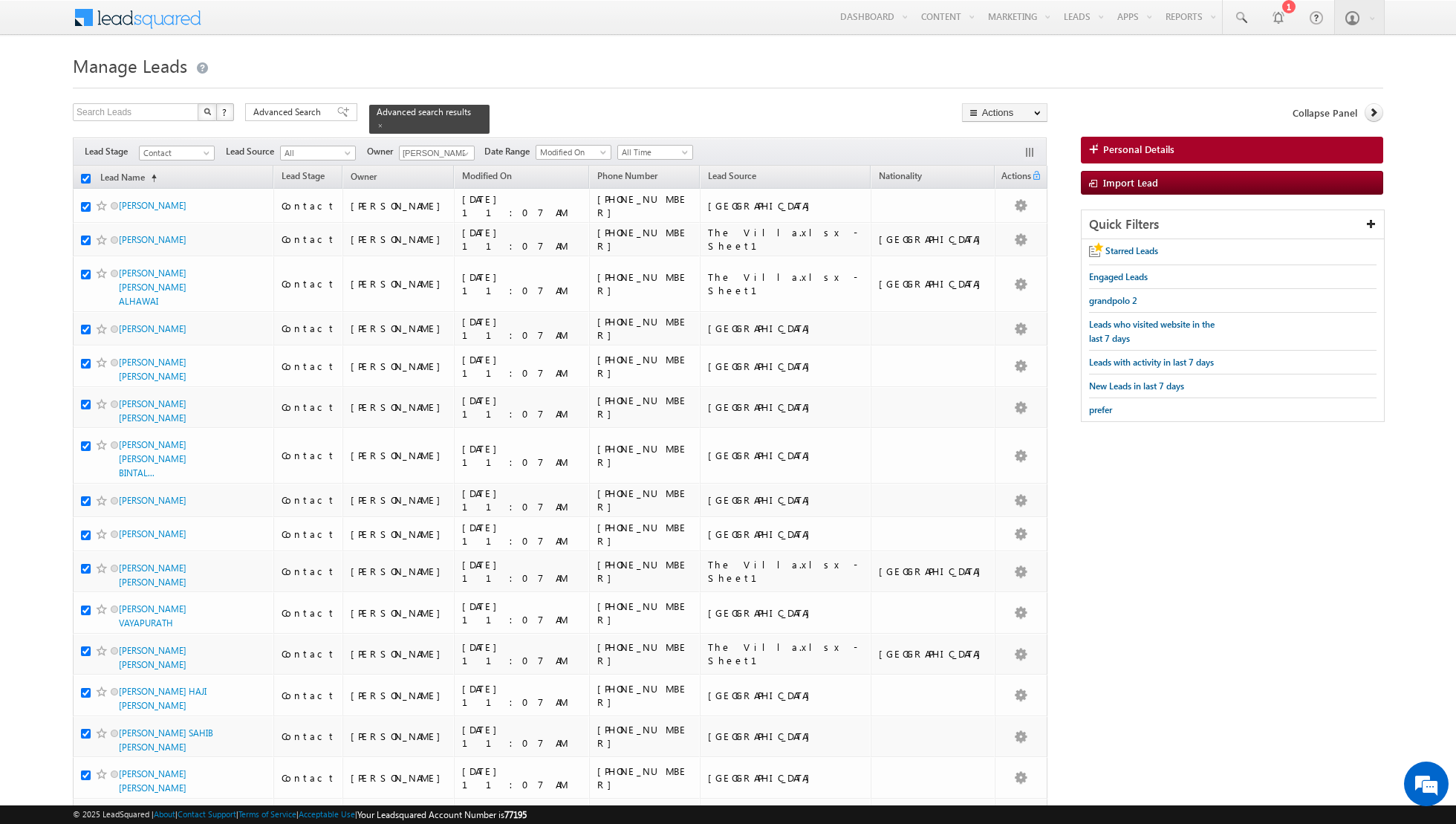
checkbox input "true"
click at [87, 175] on input "checkbox" at bounding box center [86, 179] width 10 height 10
checkbox input "false"
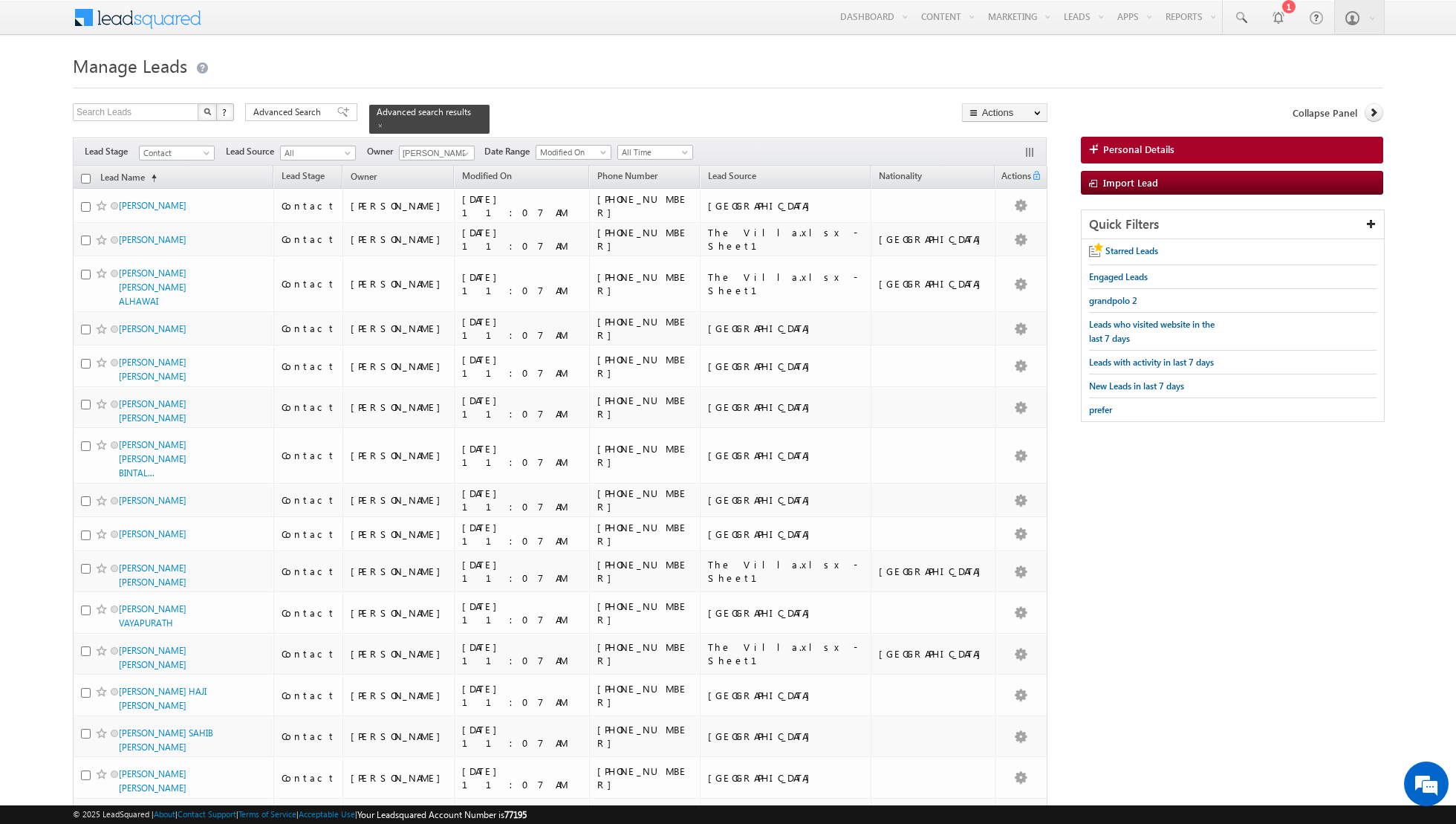
checkbox input "false"
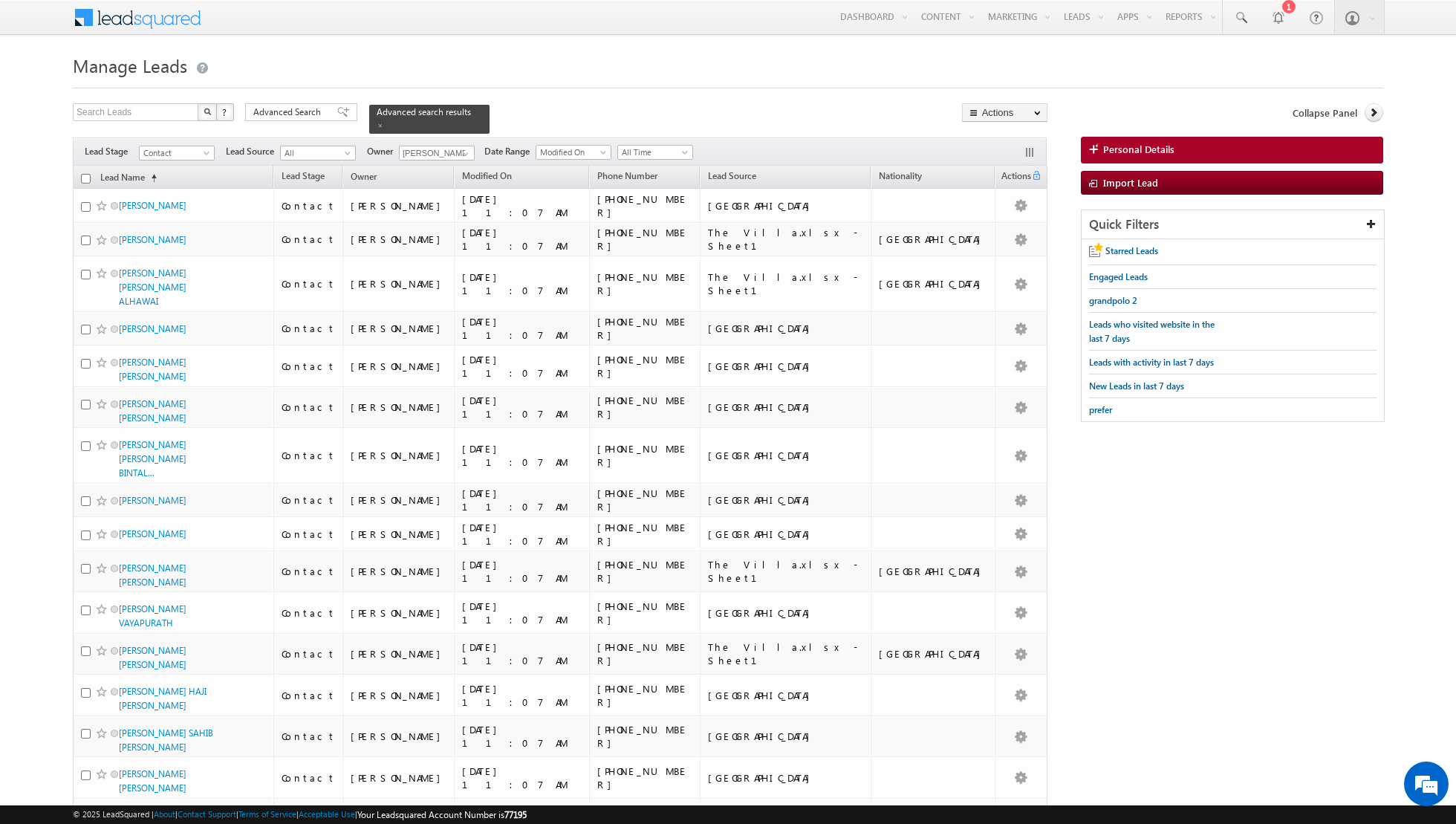
checkbox input "false"
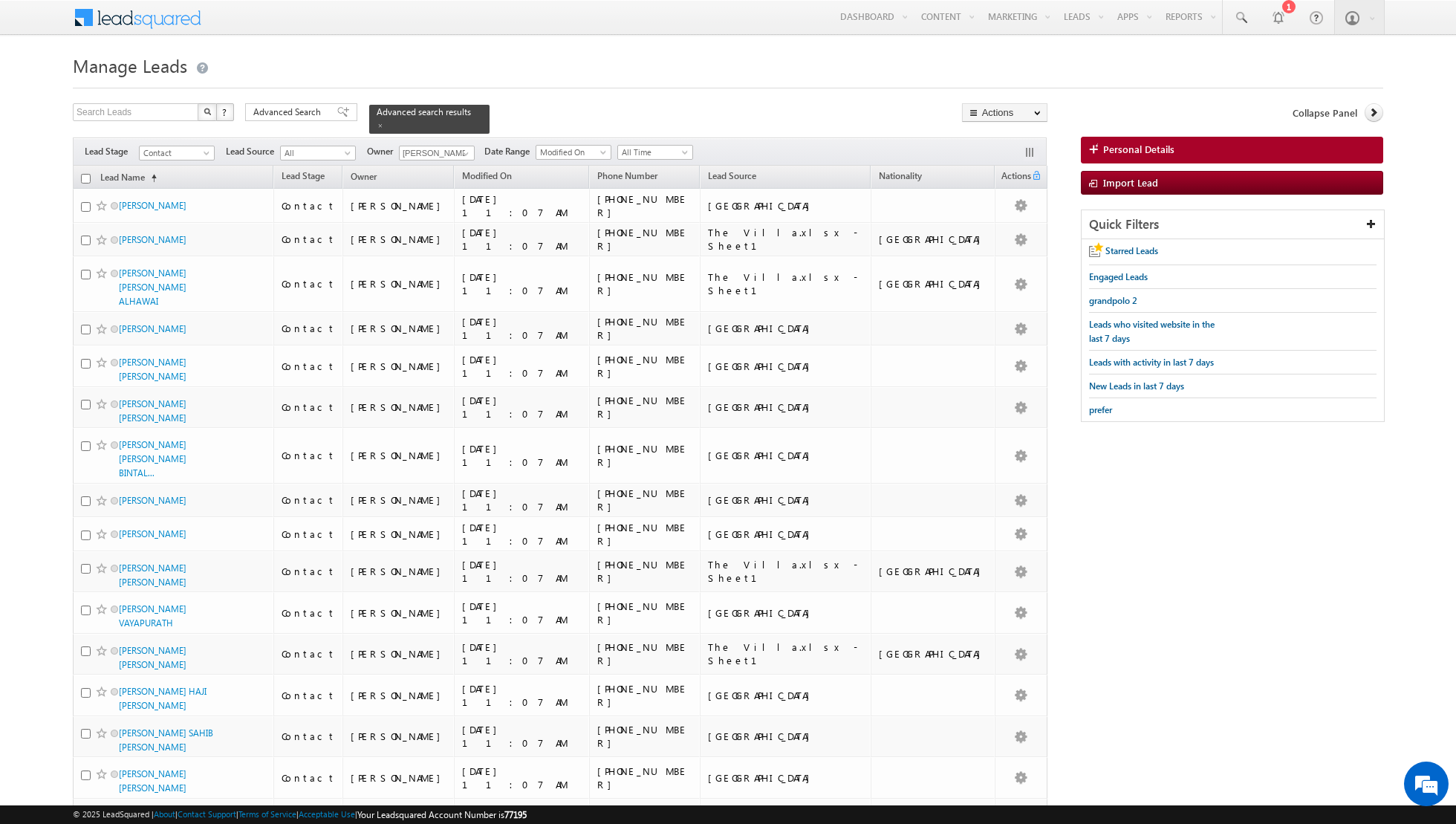
checkbox input "false"
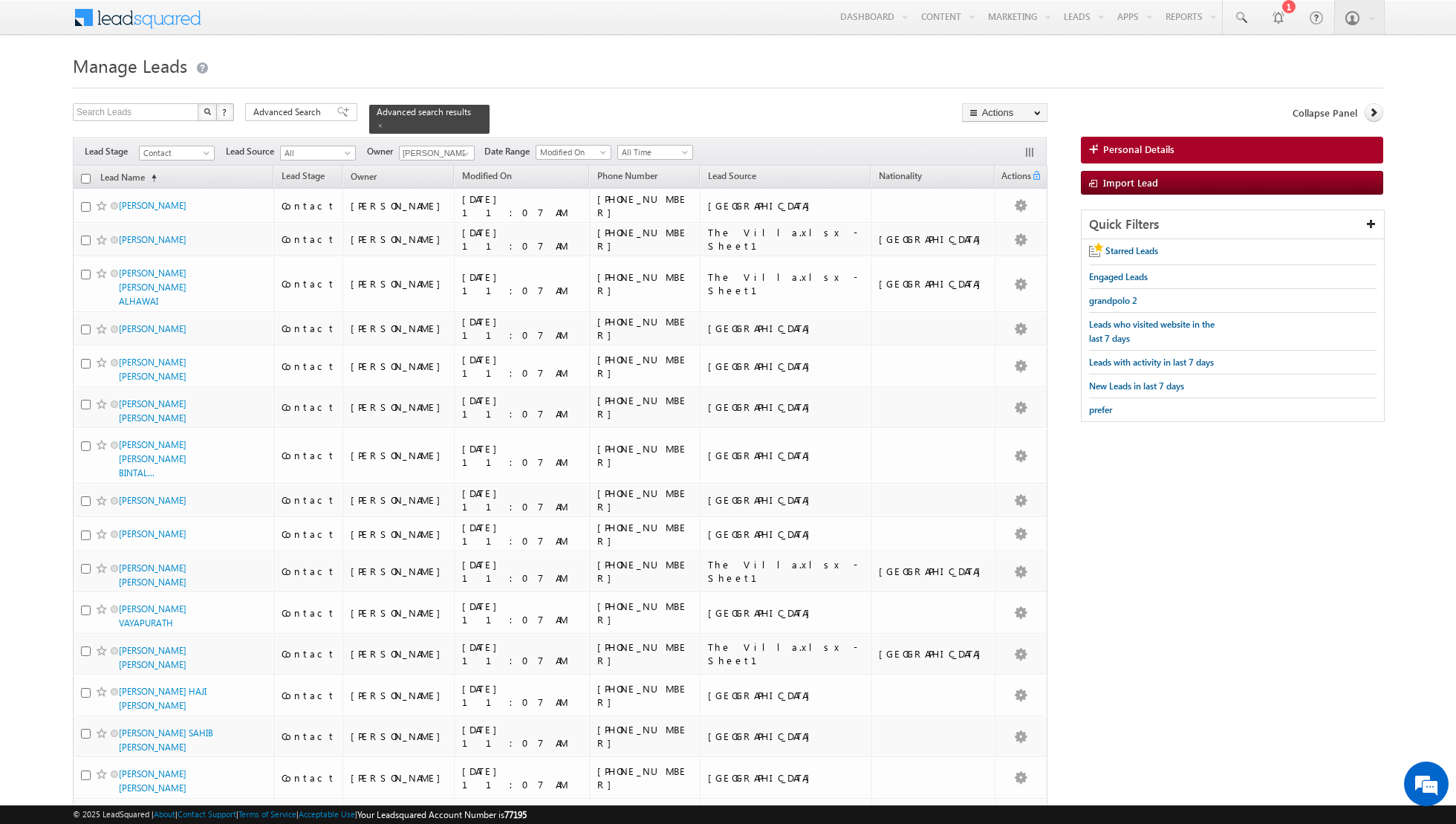
checkbox input "false"
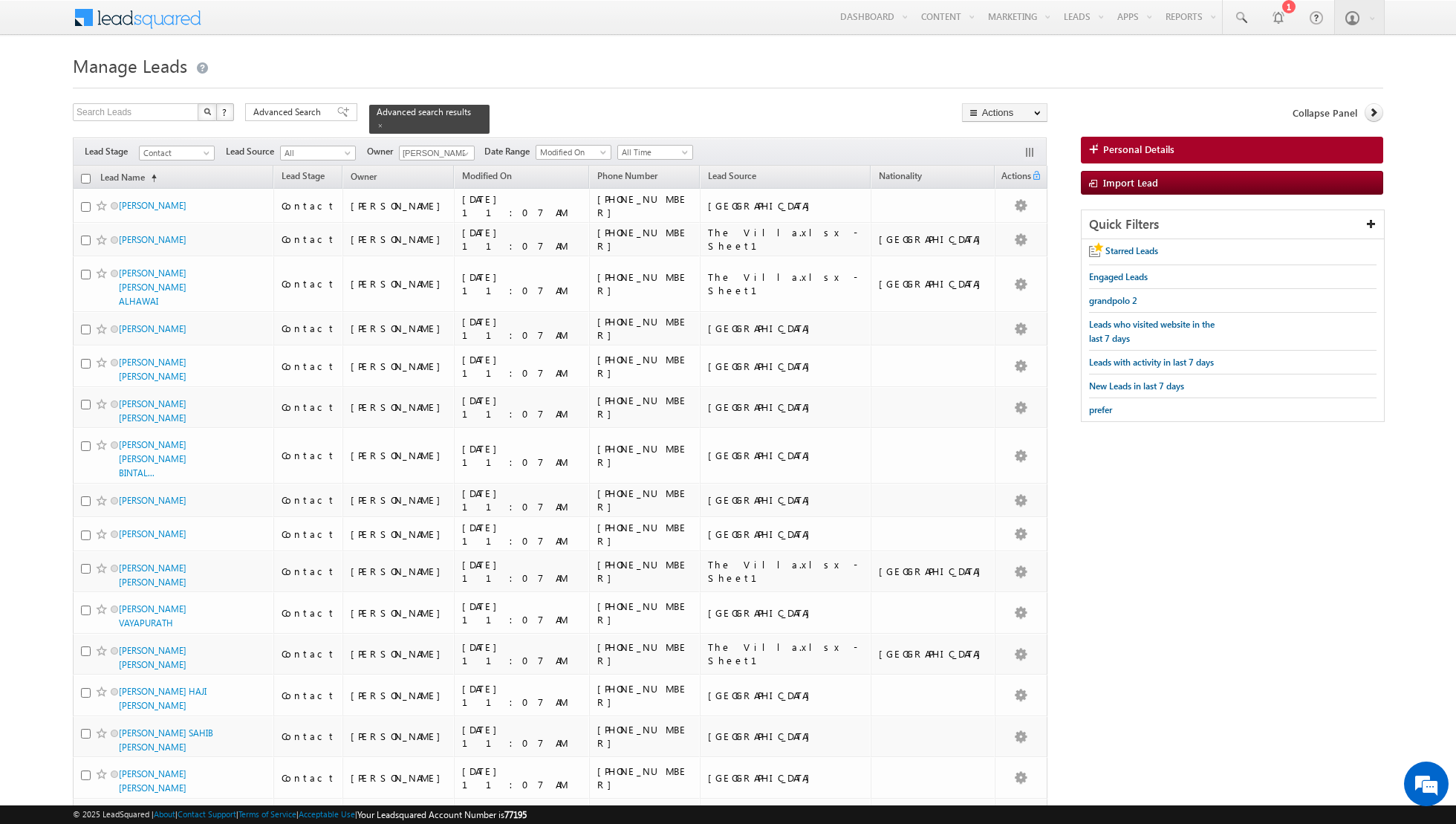
checkbox input "false"
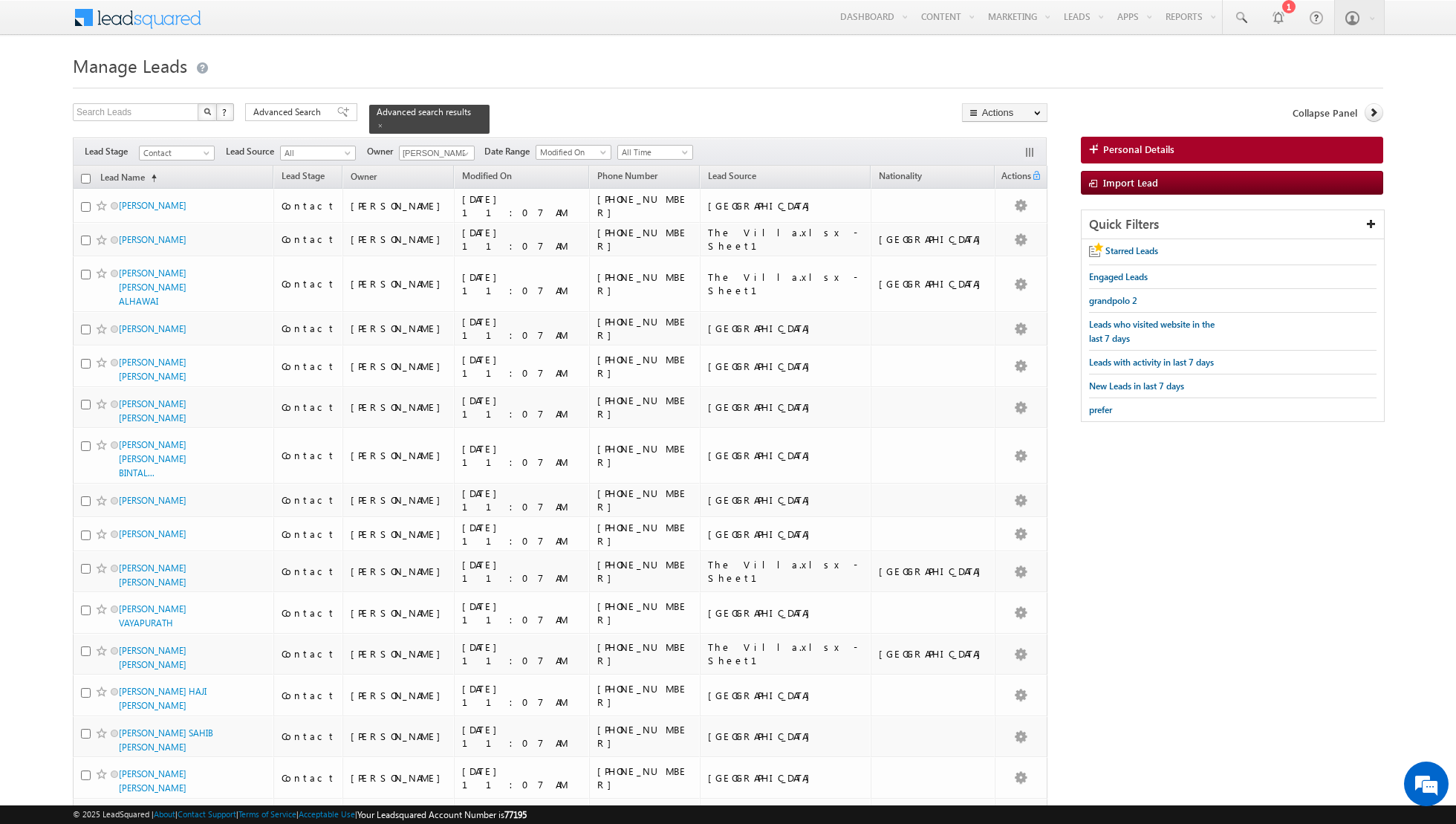
checkbox input "false"
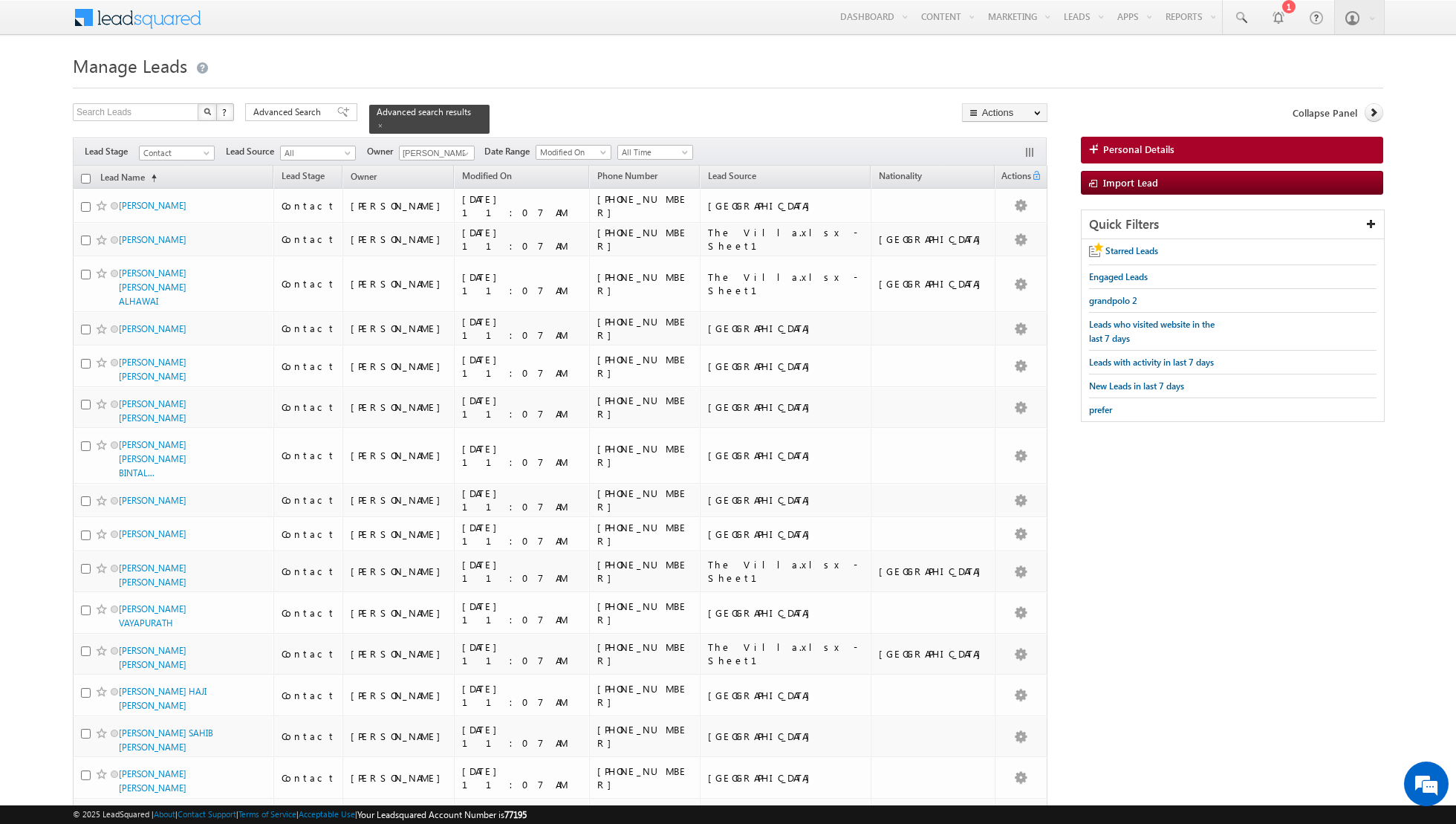
checkbox input "false"
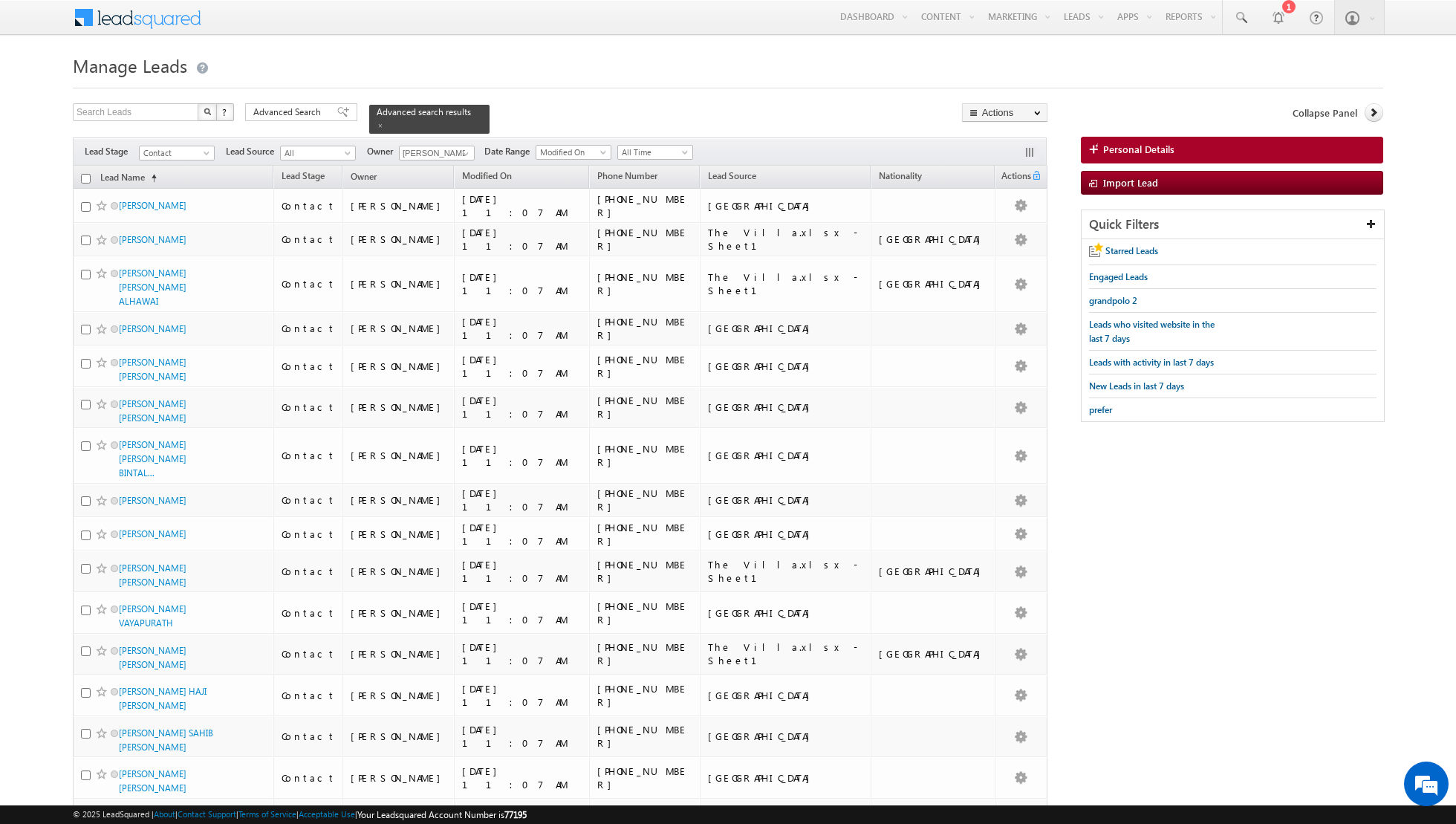
checkbox input "false"
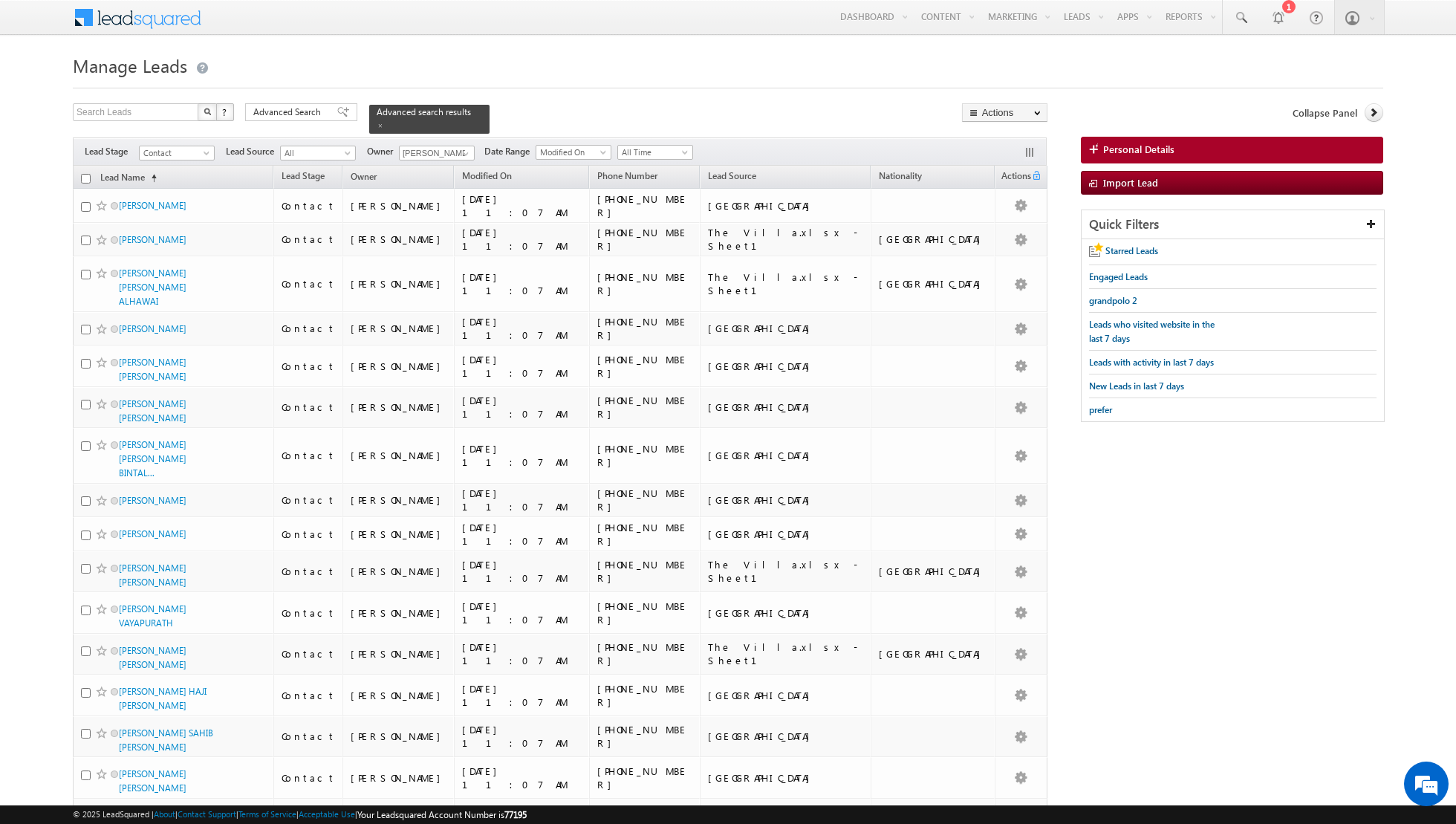
checkbox input "false"
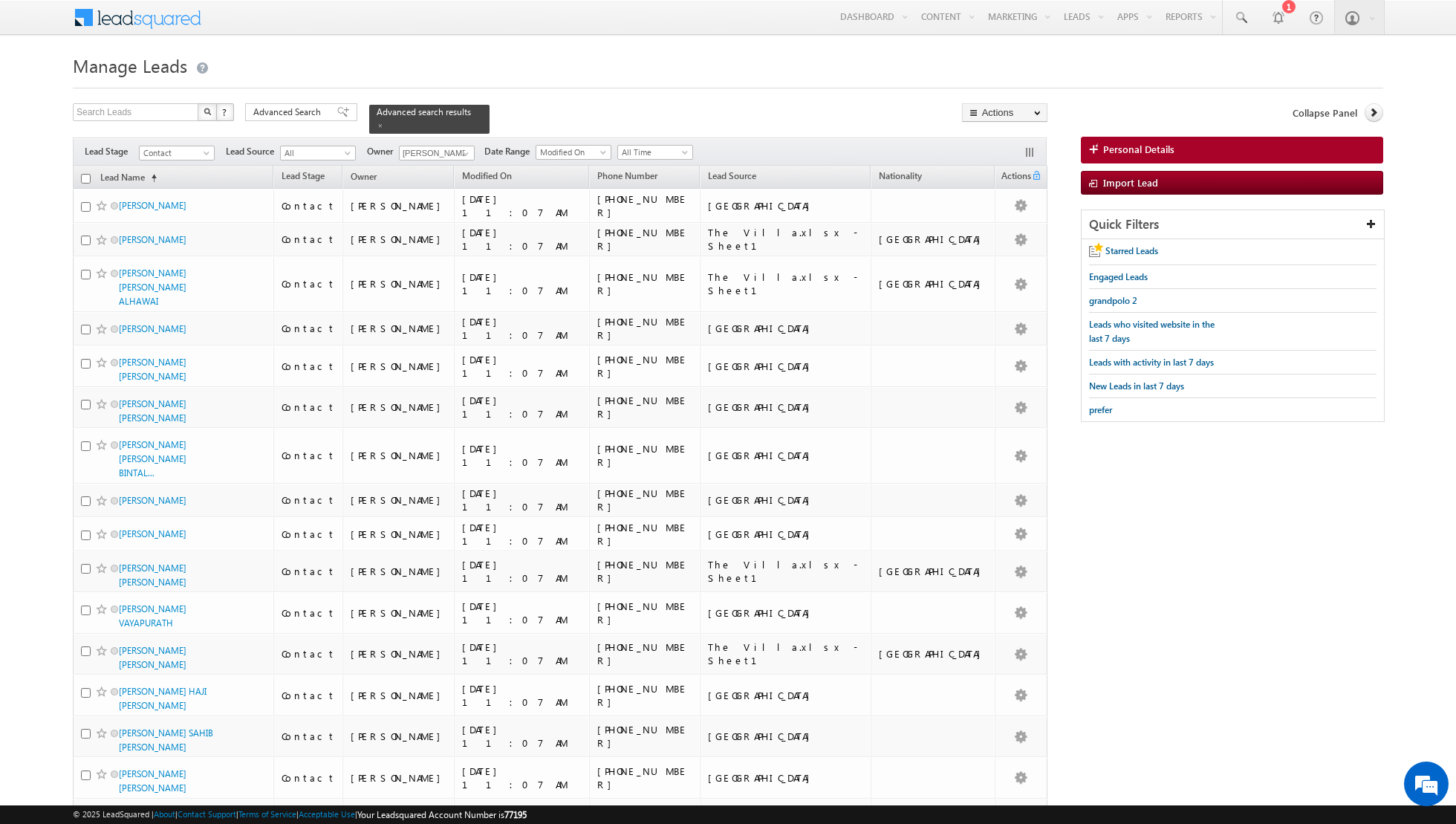
checkbox input "false"
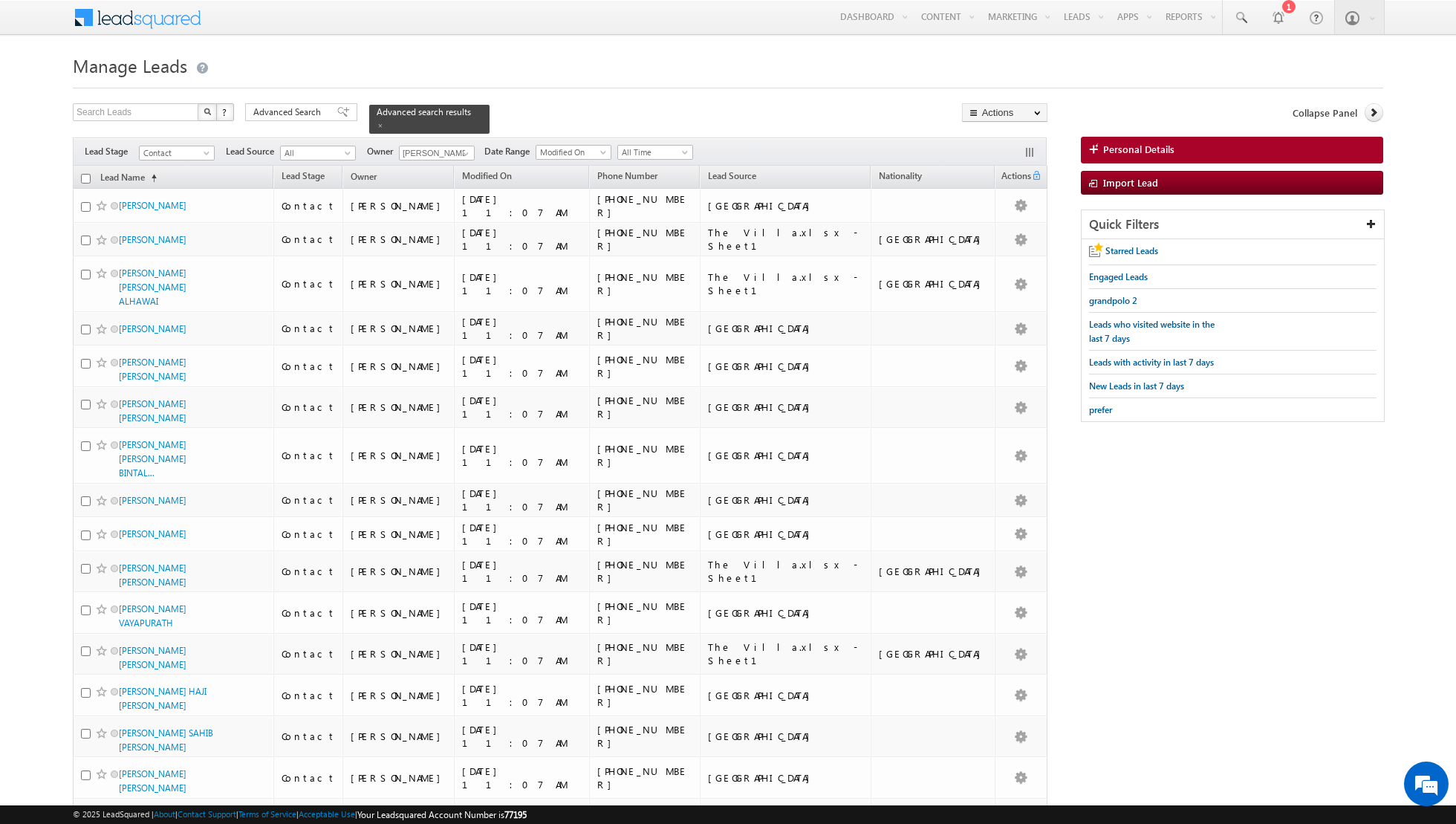
checkbox input "false"
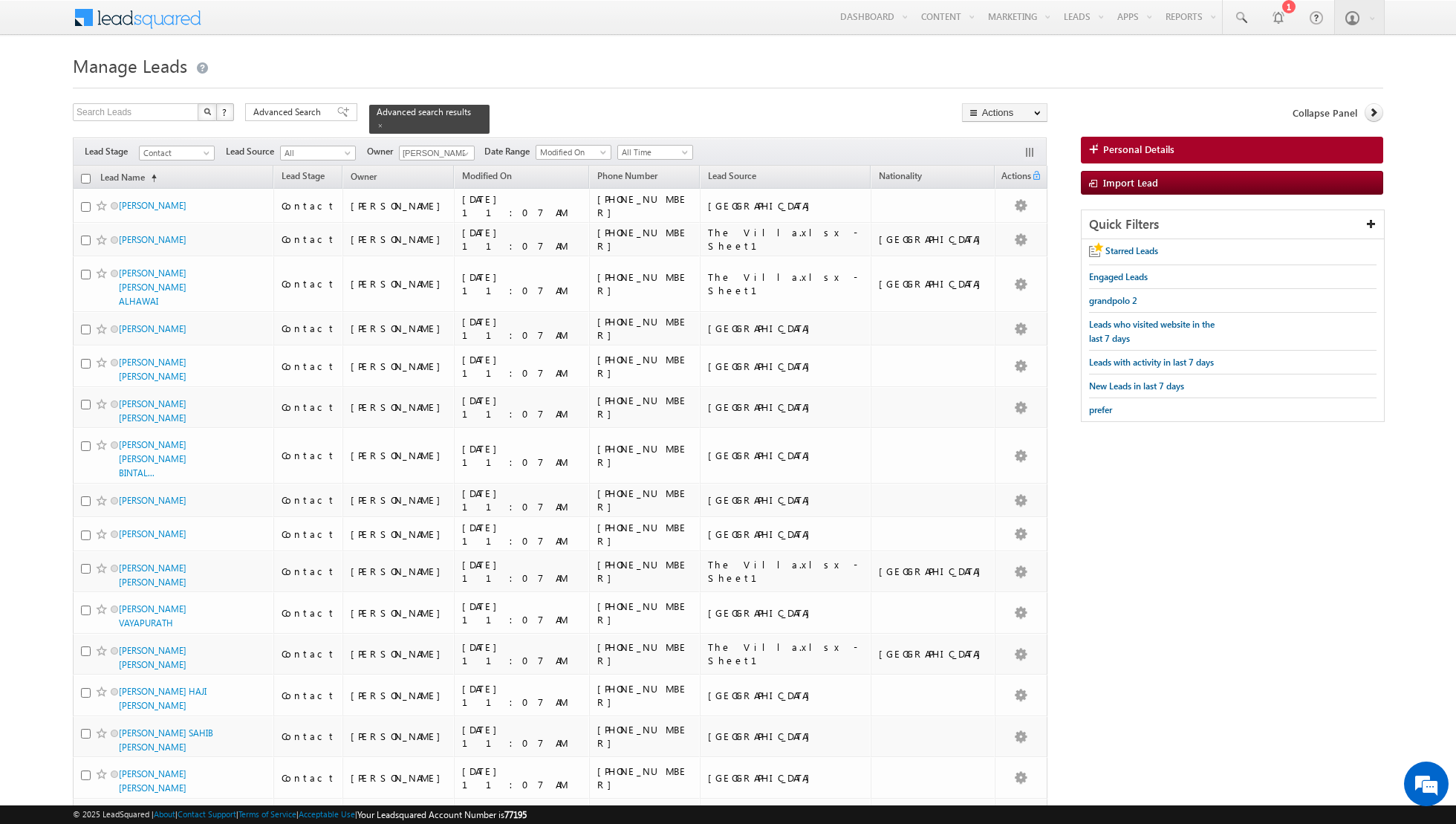
checkbox input "false"
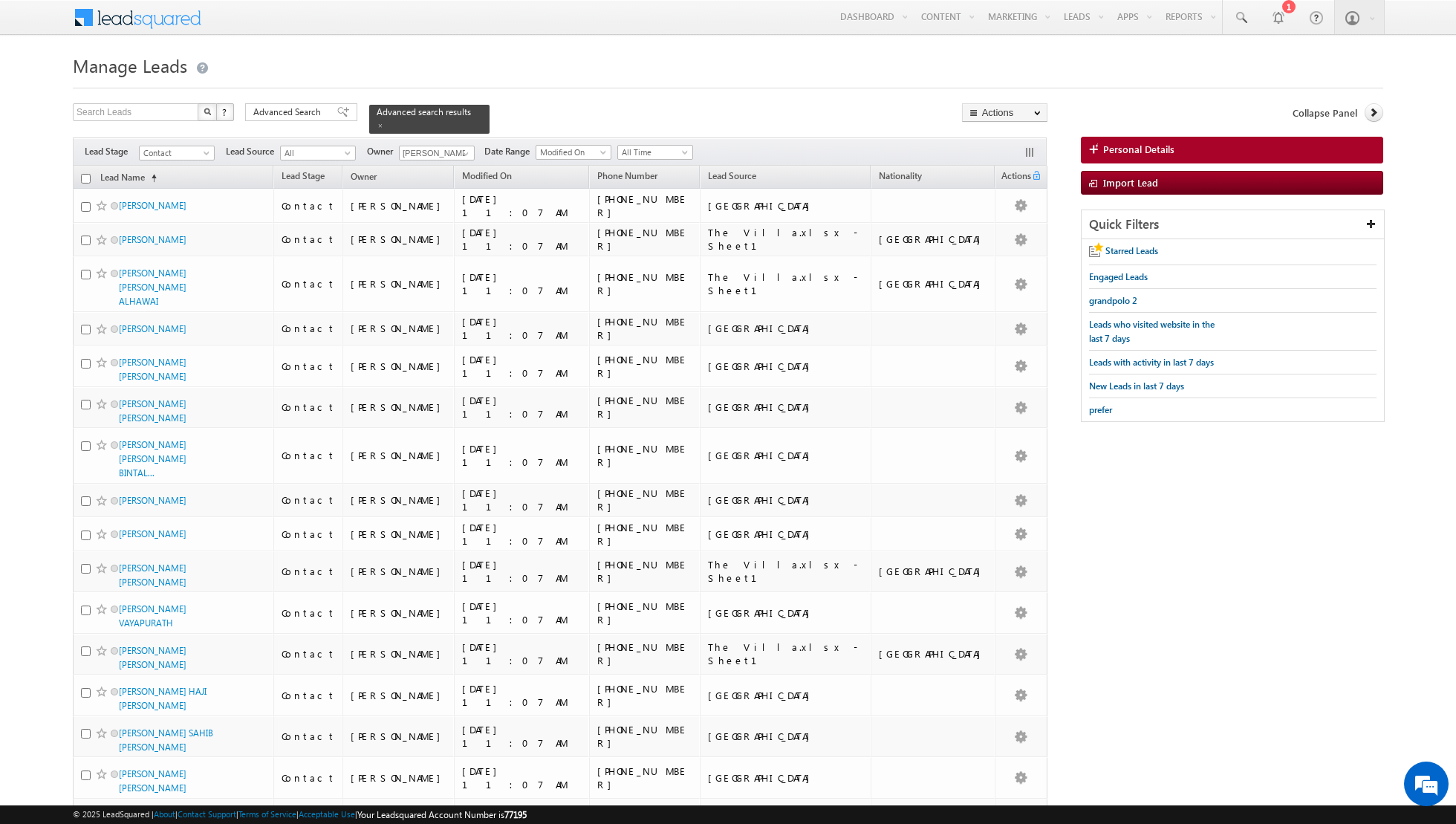
checkbox input "false"
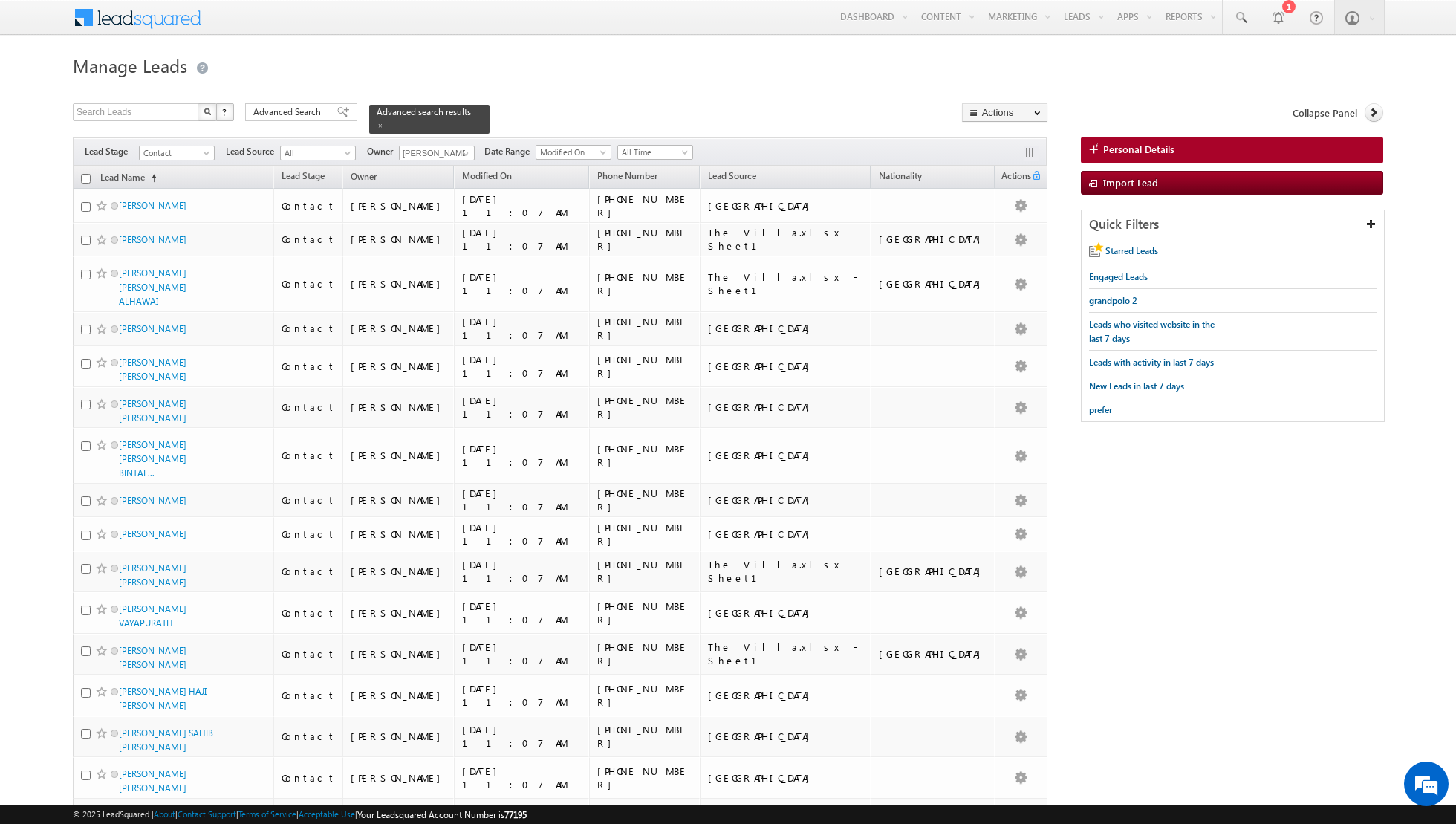
checkbox input "false"
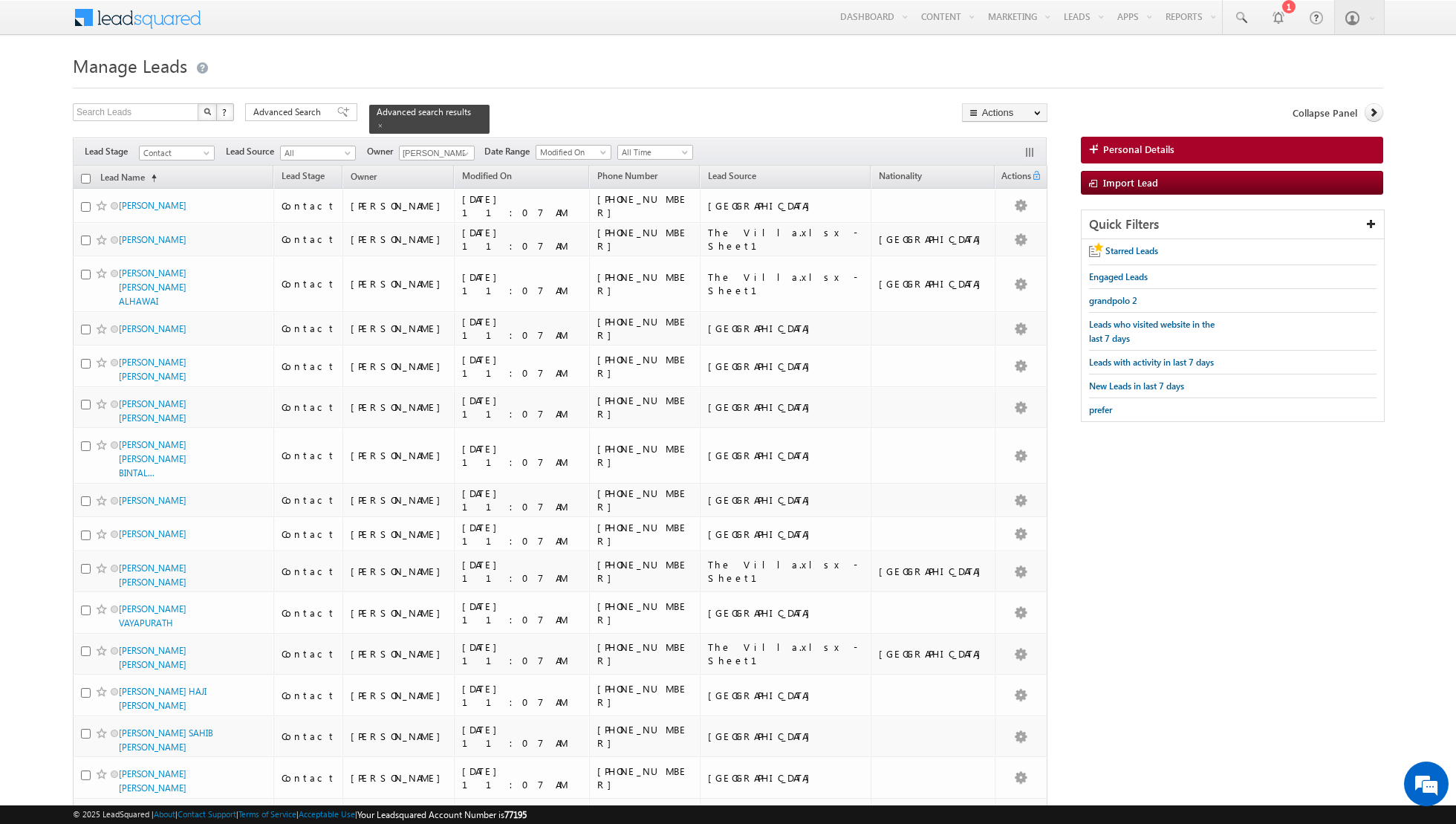
checkbox input "false"
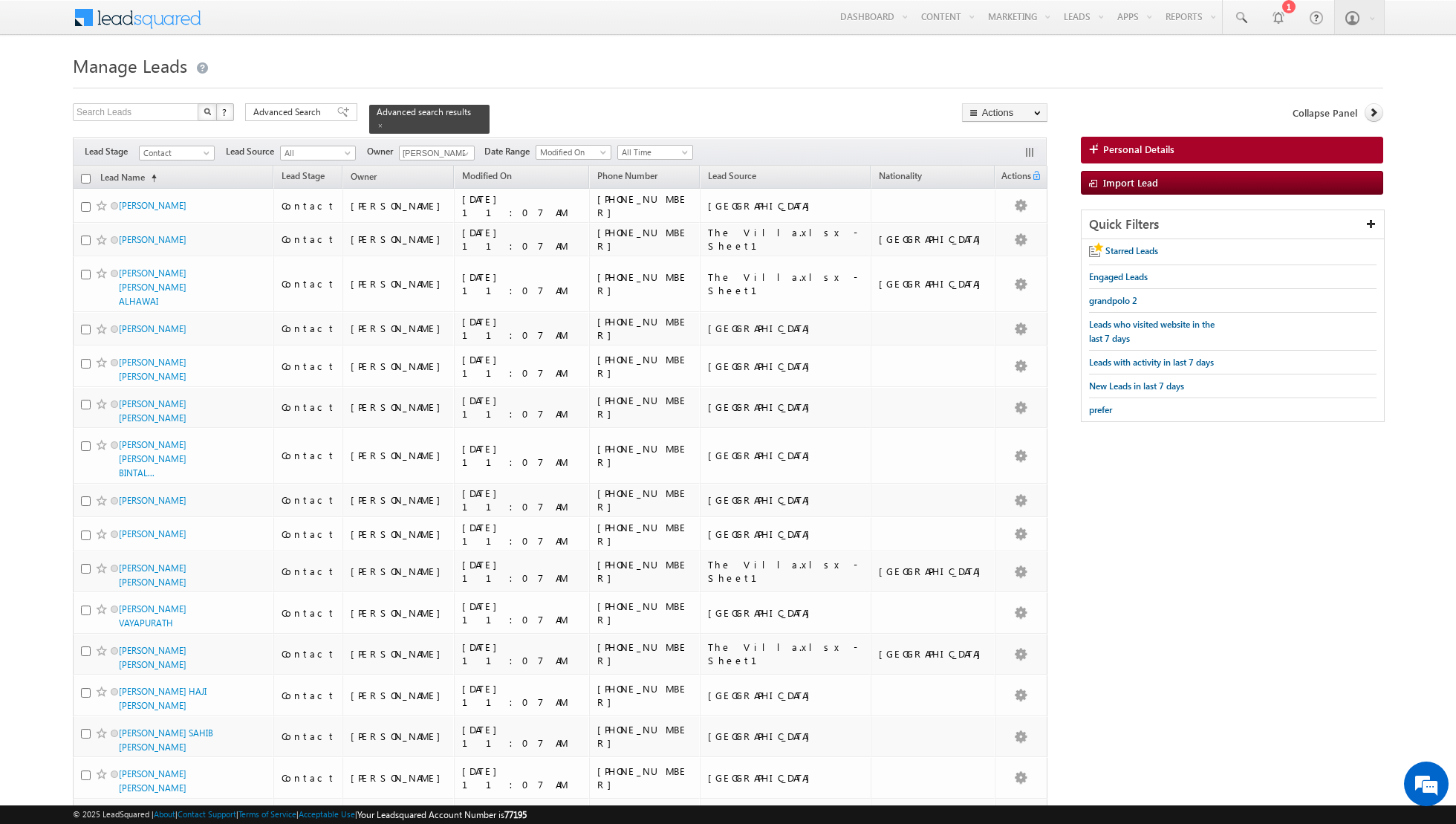
checkbox input "false"
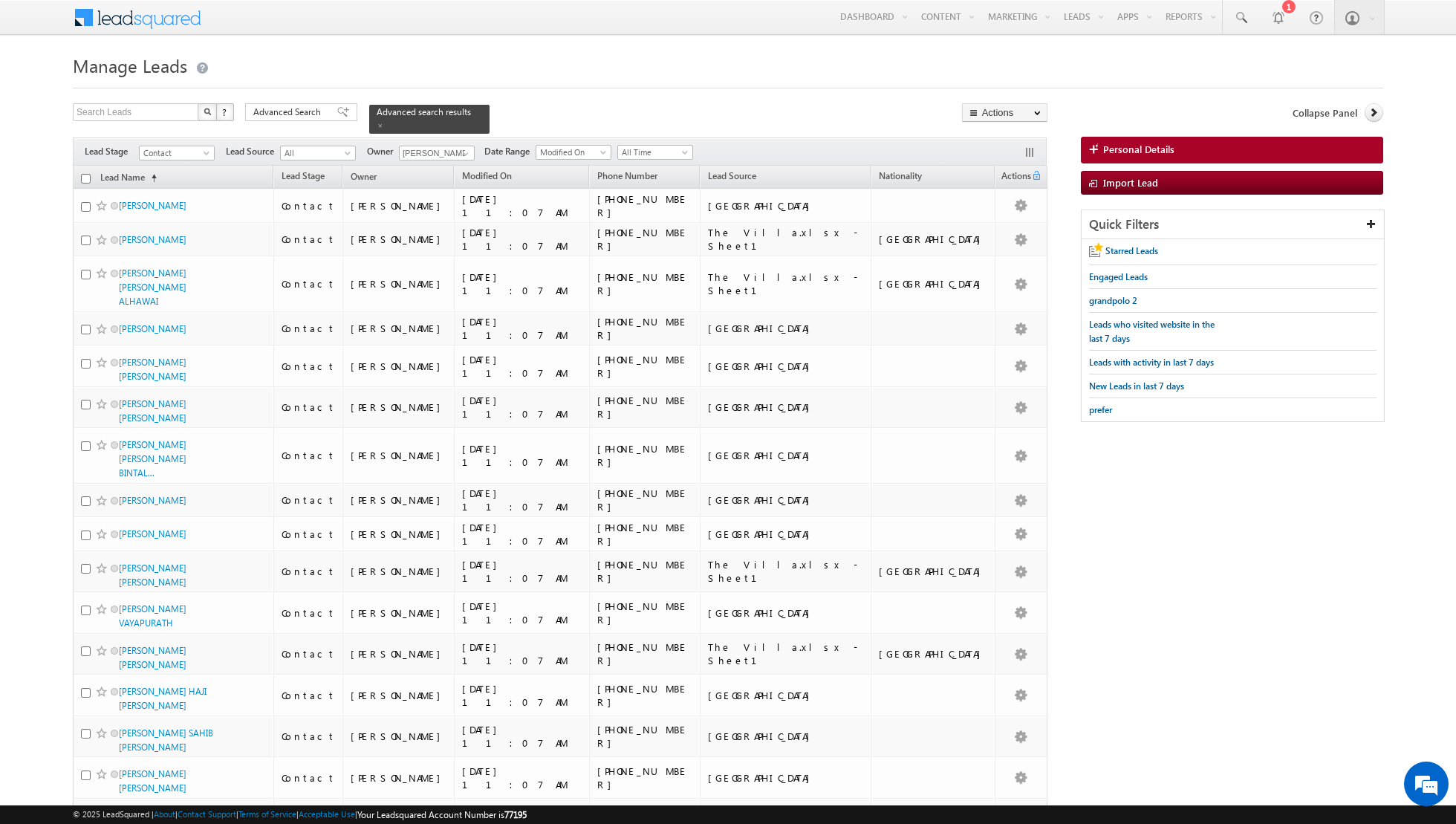
checkbox input "false"
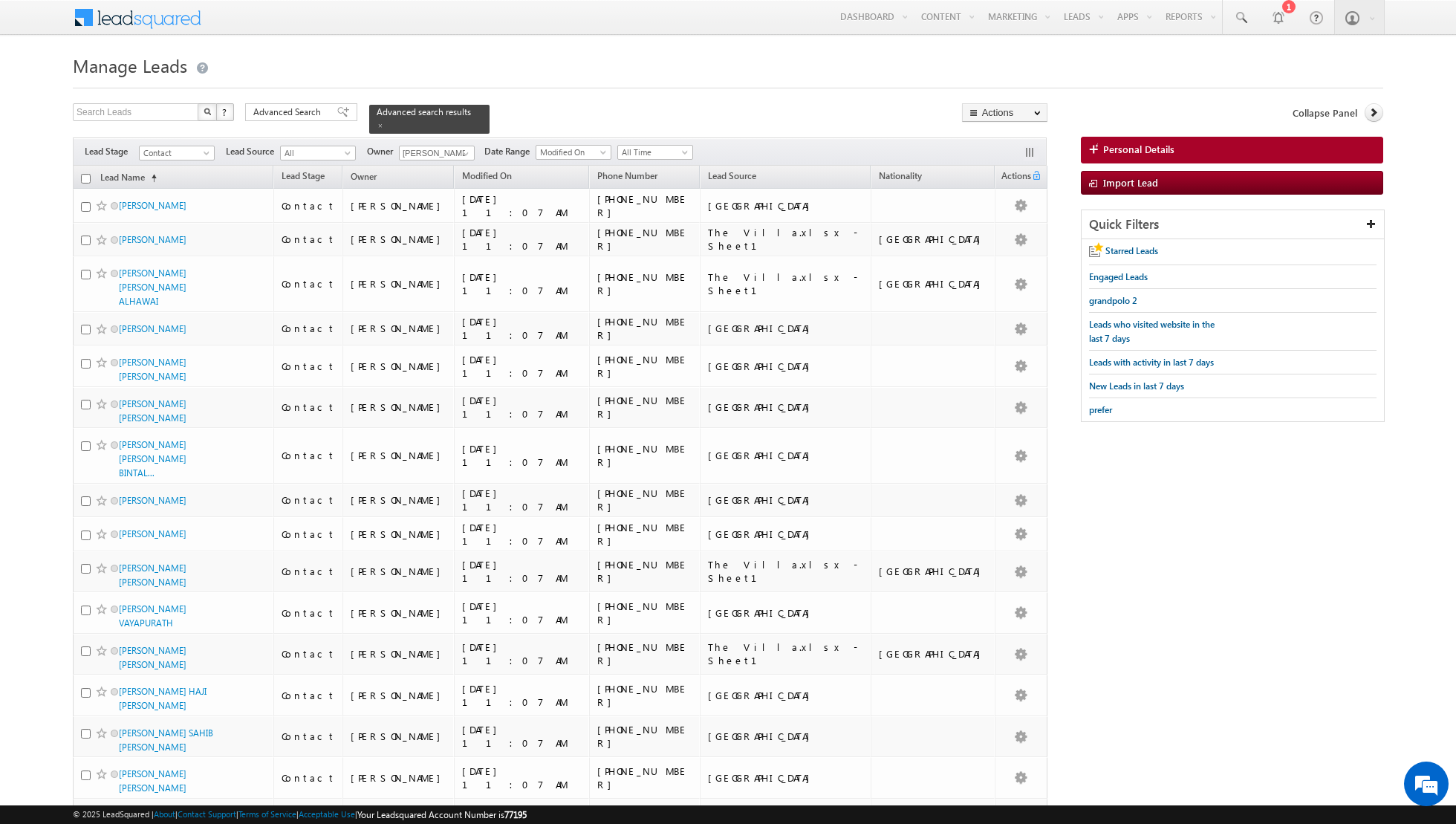
checkbox input "false"
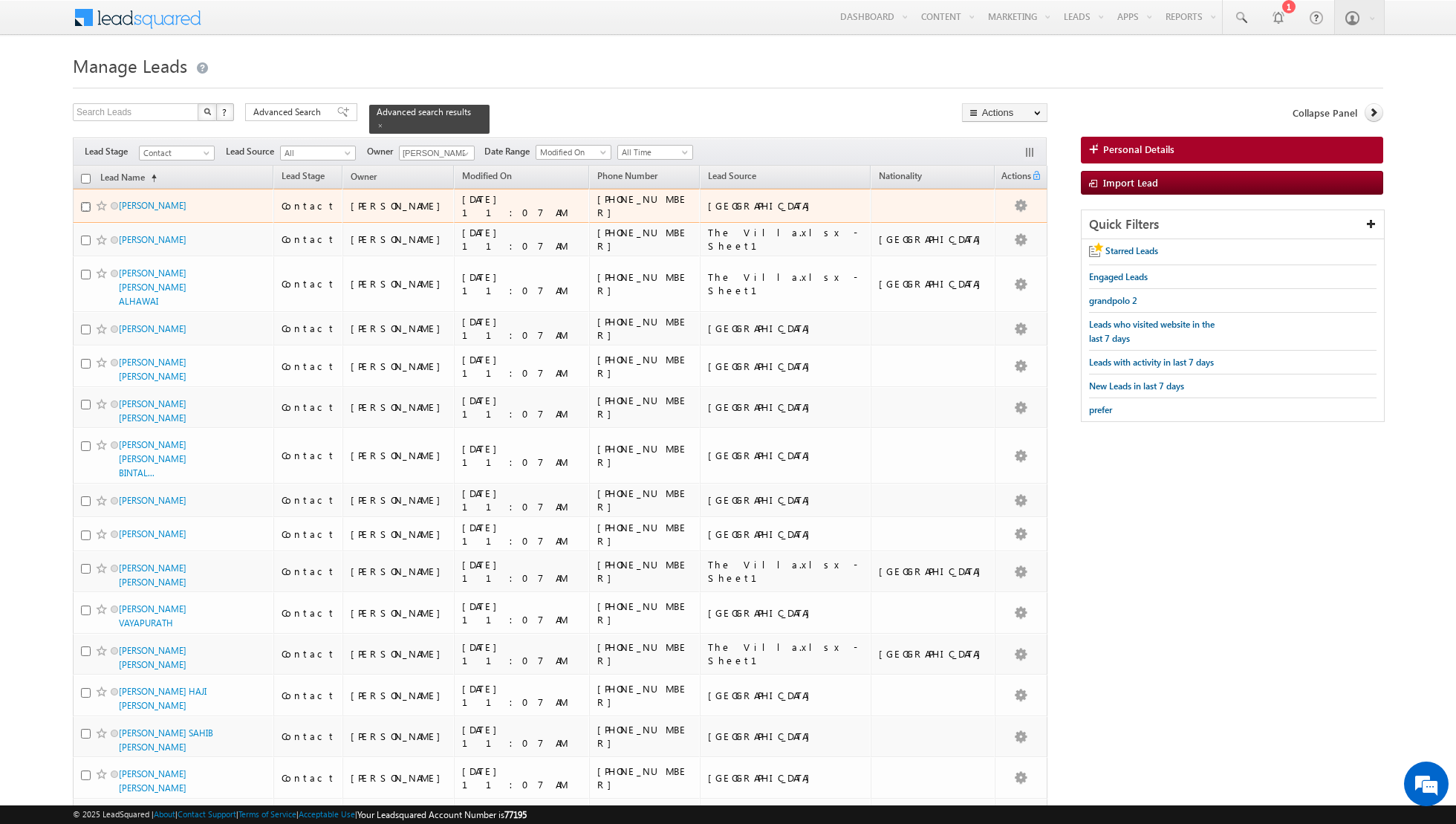
click at [84, 204] on input "checkbox" at bounding box center [86, 207] width 10 height 10
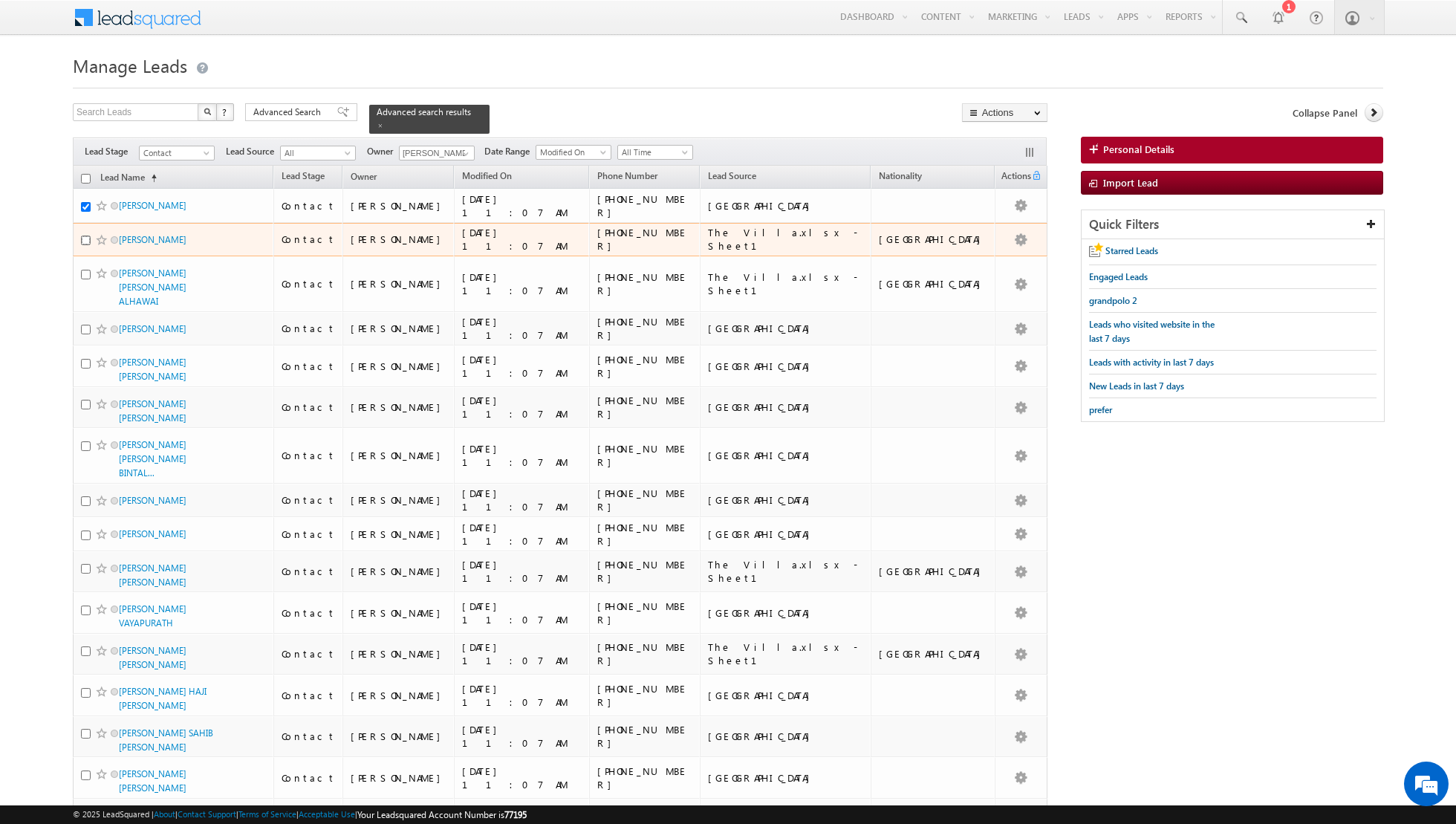
click at [86, 235] on input "checkbox" at bounding box center [86, 240] width 10 height 10
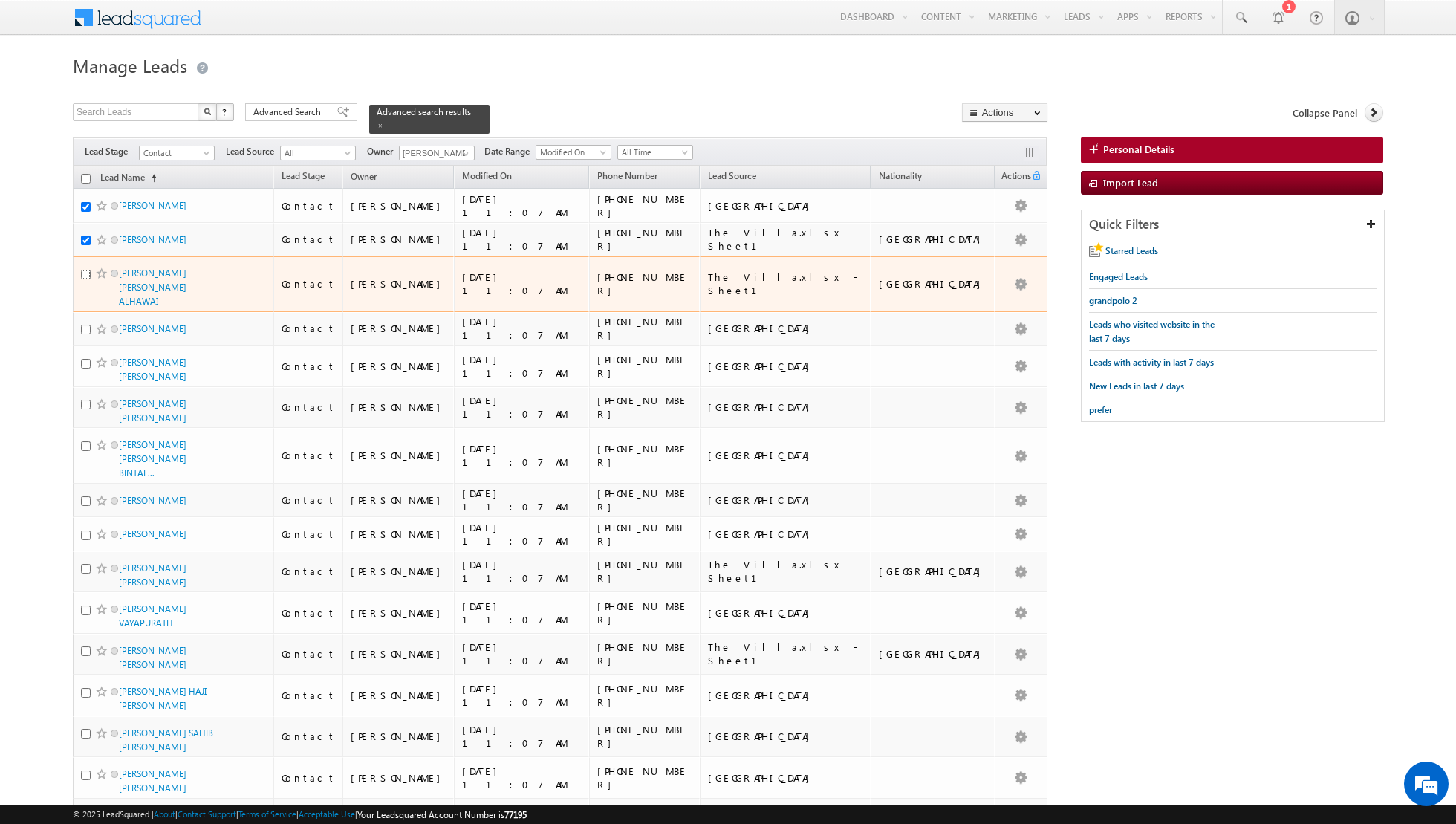
click at [85, 273] on input "checkbox" at bounding box center [86, 274] width 10 height 10
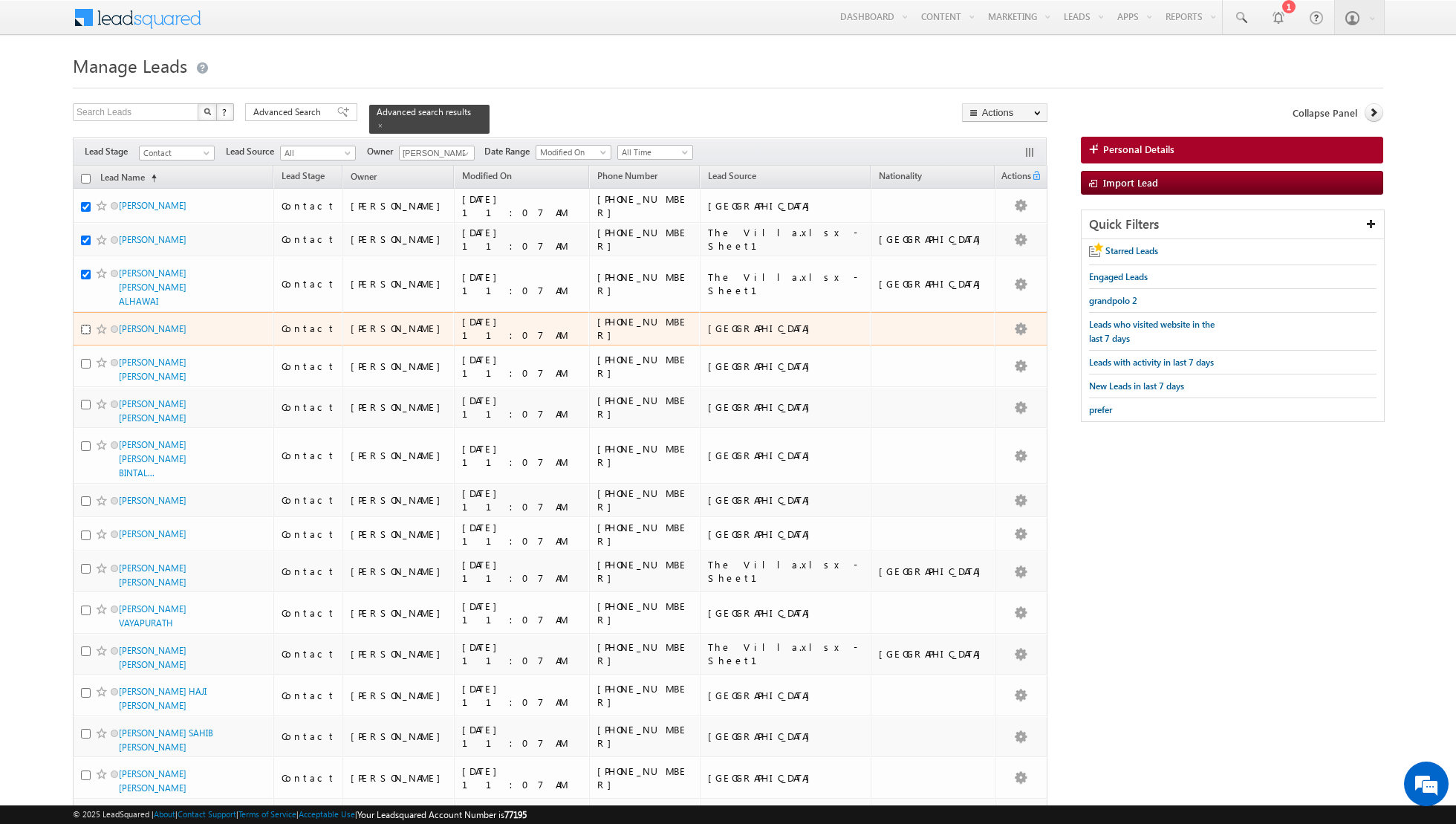
click at [84, 325] on input "checkbox" at bounding box center [86, 330] width 10 height 10
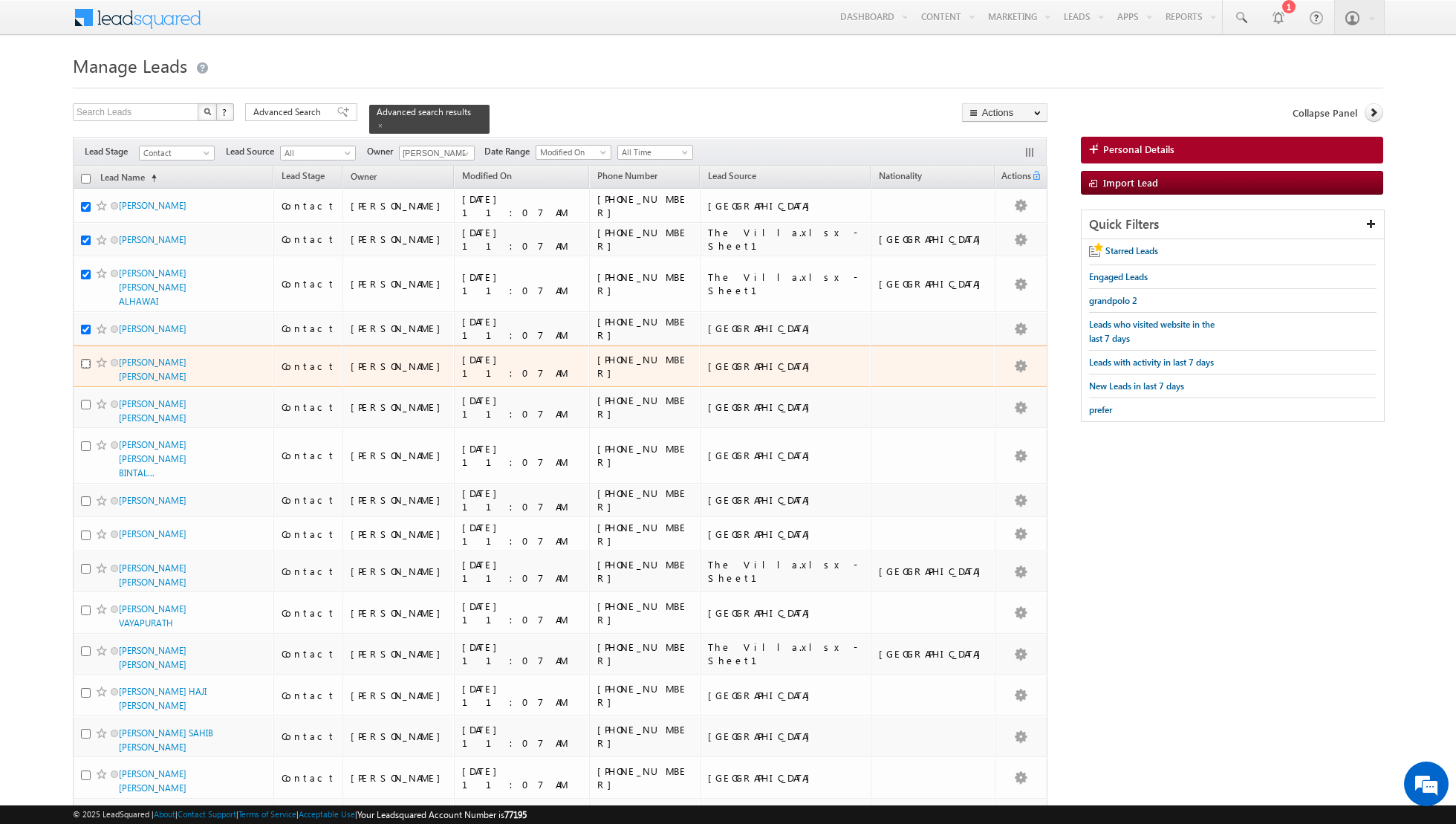
click at [87, 359] on input "checkbox" at bounding box center [86, 364] width 10 height 10
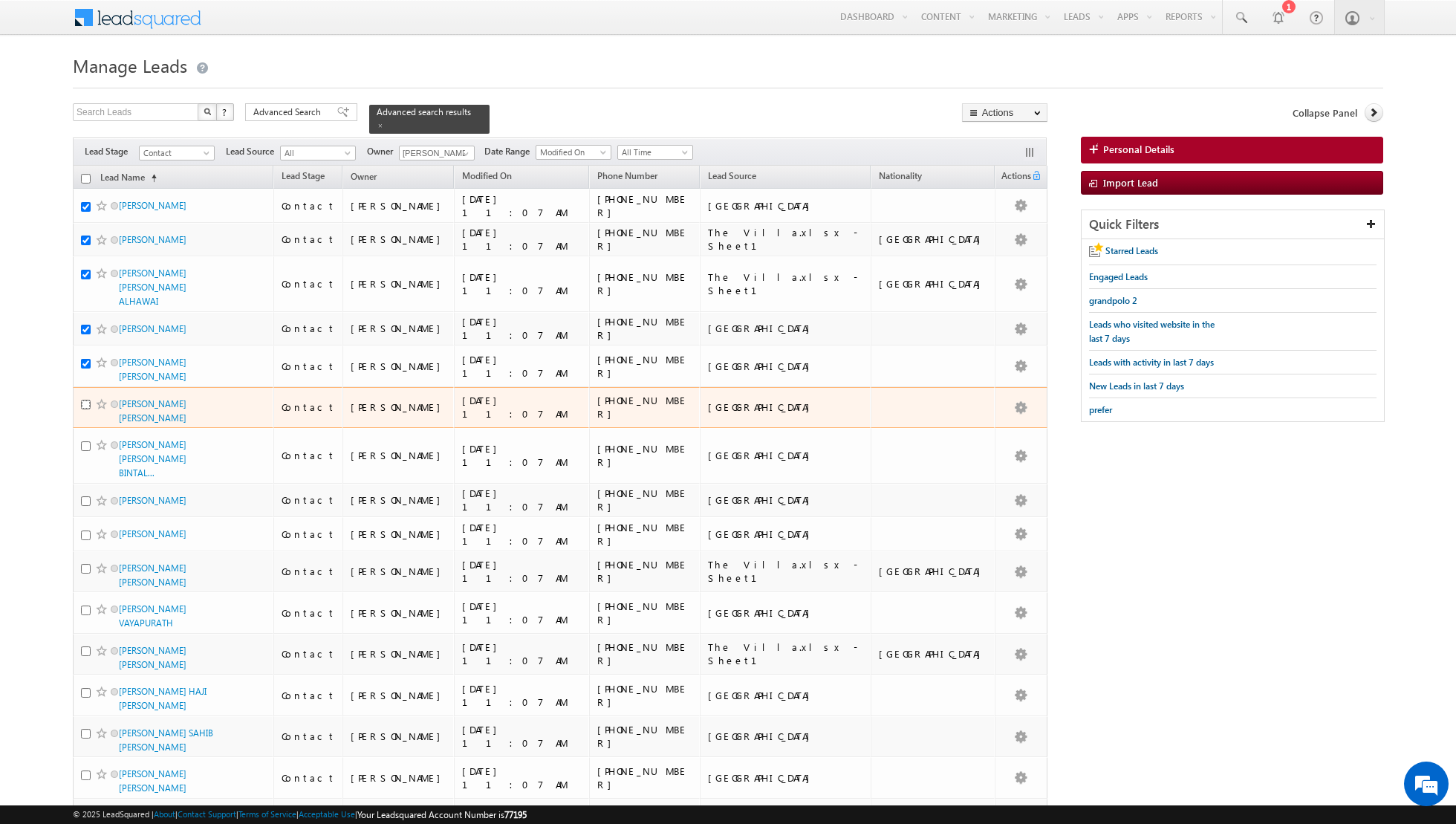
click at [85, 399] on input "checkbox" at bounding box center [86, 404] width 10 height 10
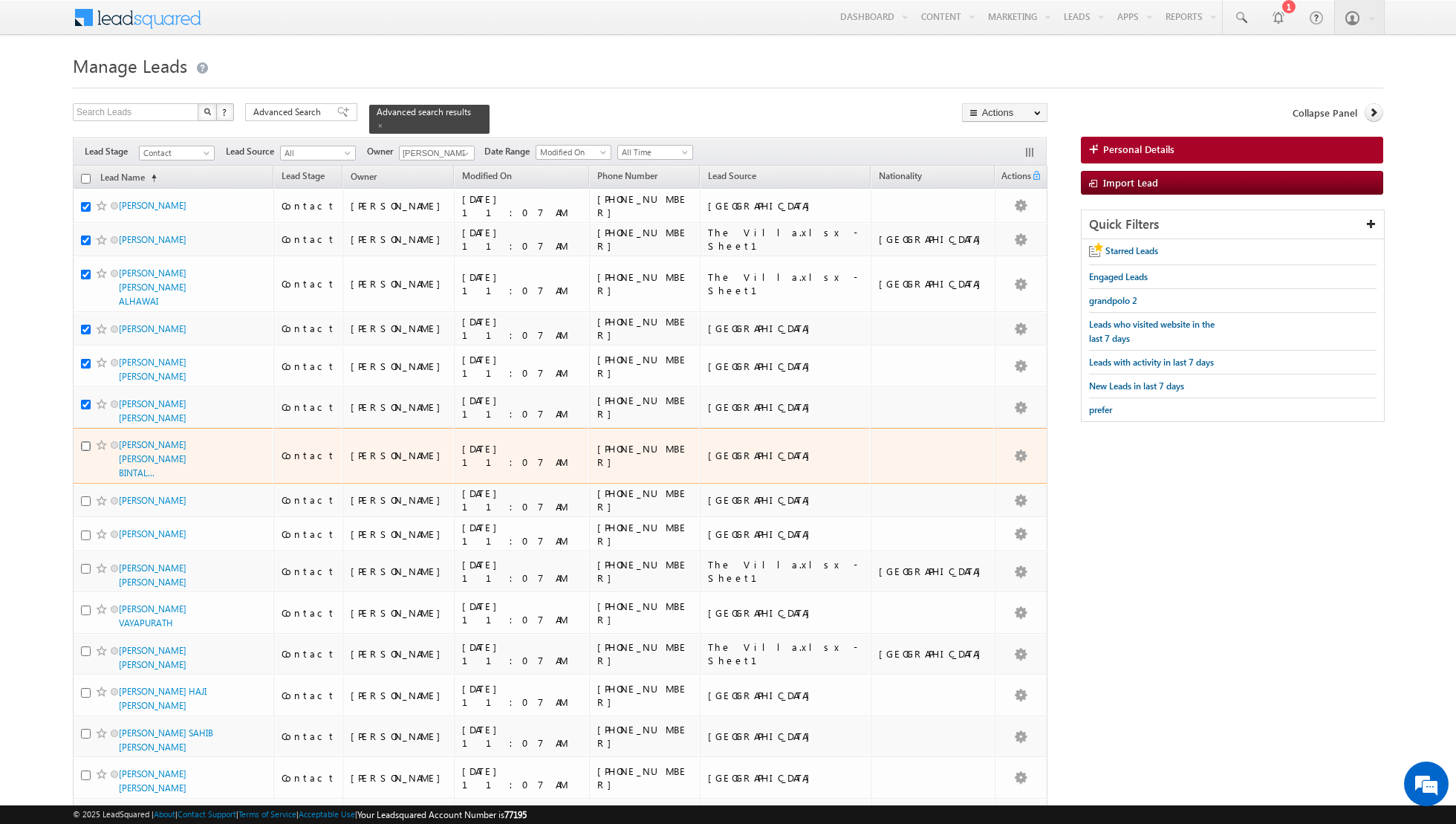
click at [85, 441] on input "checkbox" at bounding box center [86, 446] width 10 height 10
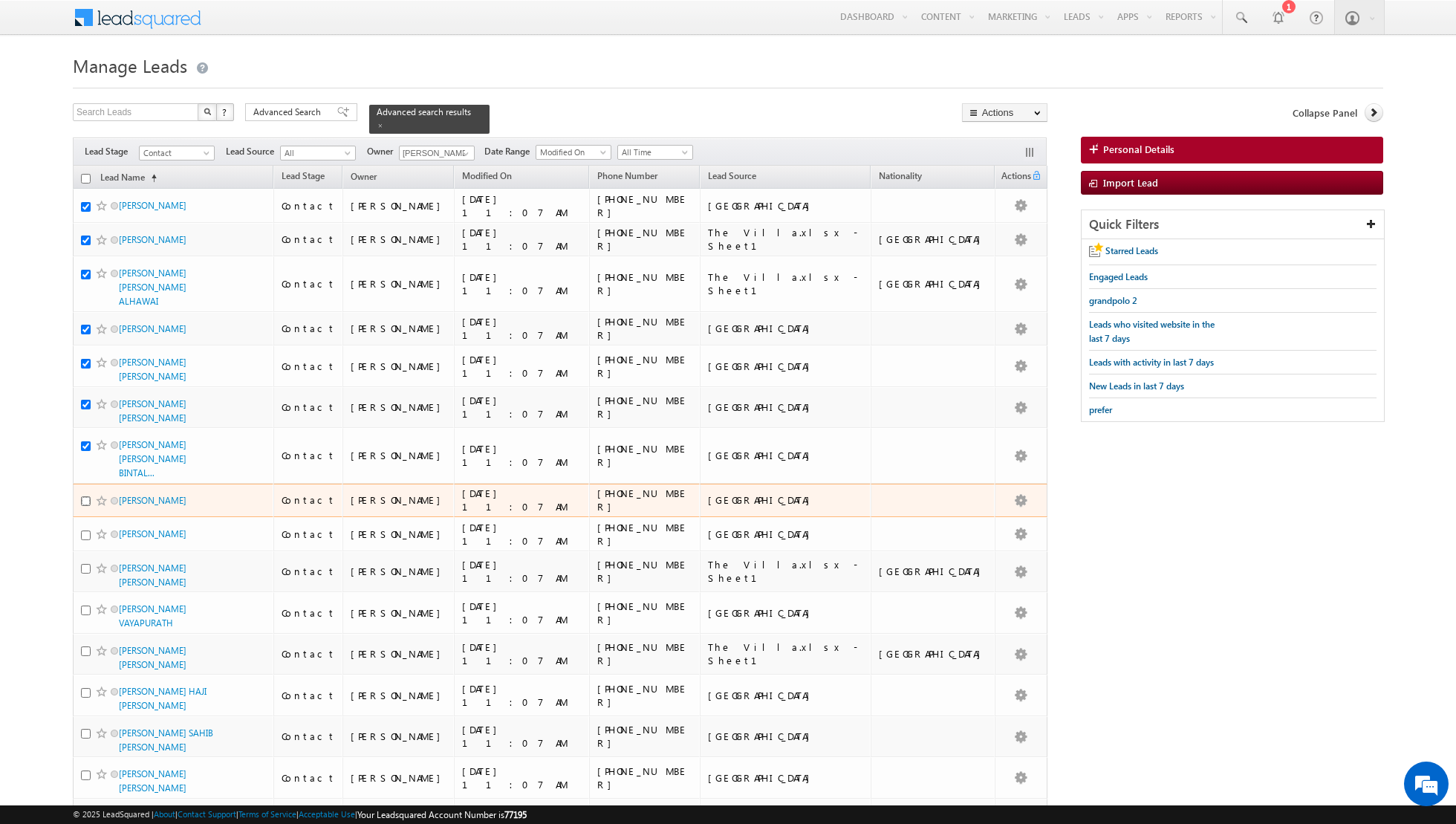
click at [83, 496] on input "checkbox" at bounding box center [86, 501] width 10 height 10
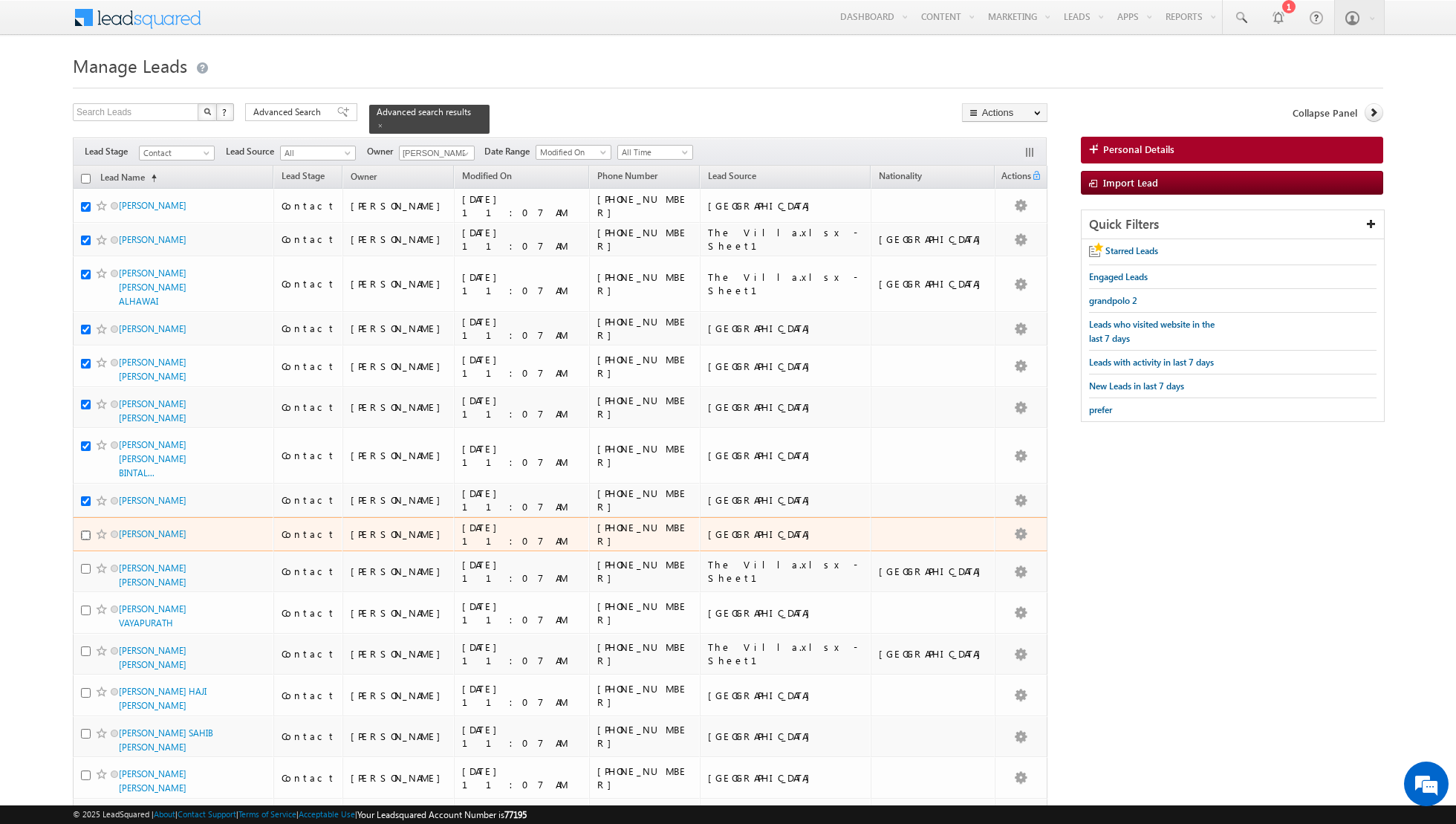
click at [83, 530] on input "checkbox" at bounding box center [86, 535] width 10 height 10
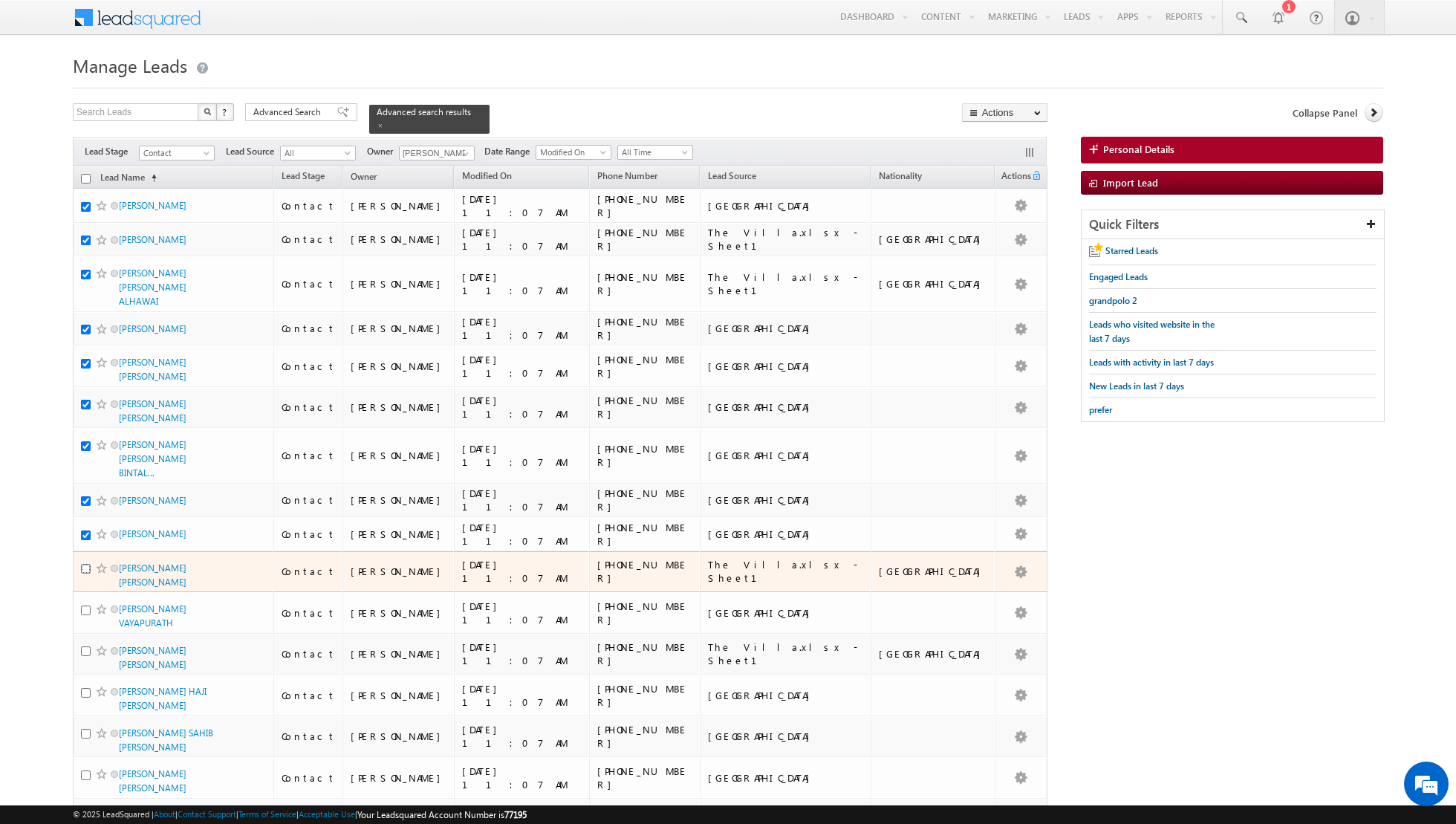
click at [84, 564] on input "checkbox" at bounding box center [86, 569] width 10 height 10
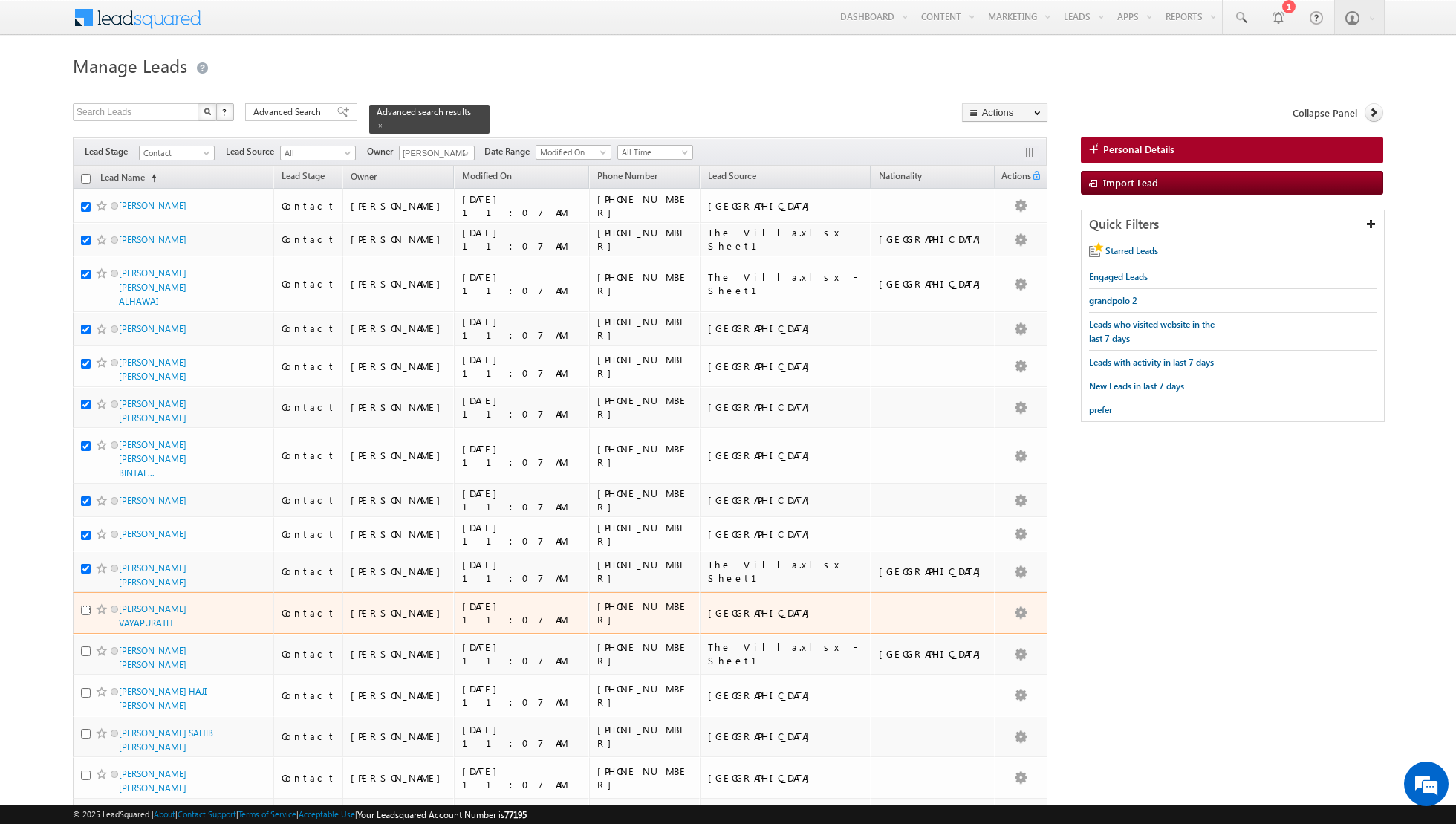
click at [86, 605] on input "checkbox" at bounding box center [86, 610] width 10 height 10
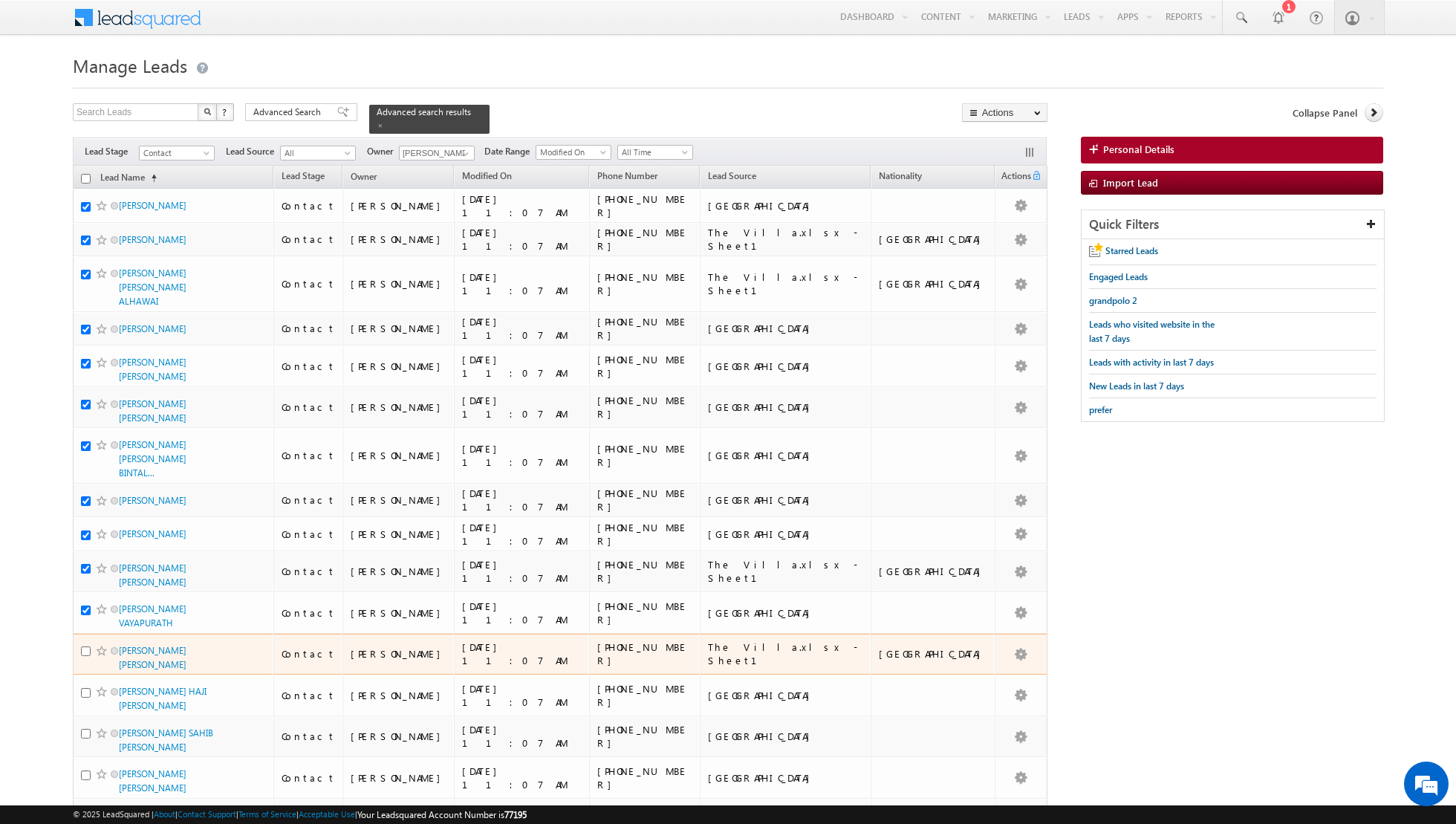
click at [86, 643] on div at bounding box center [103, 650] width 45 height 15
click at [86, 646] on input "checkbox" at bounding box center [86, 651] width 10 height 10
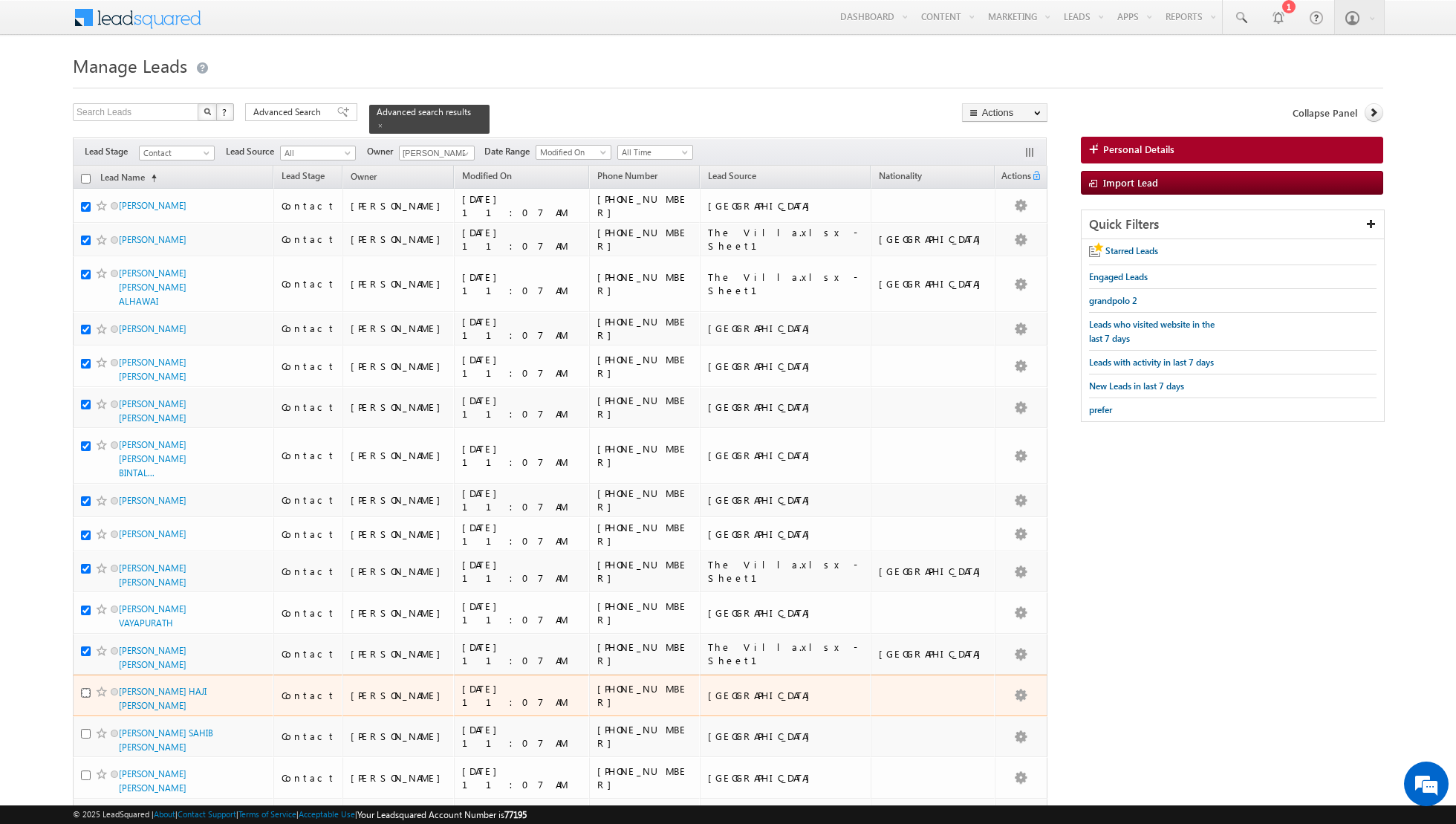
click at [86, 688] on input "checkbox" at bounding box center [86, 693] width 10 height 10
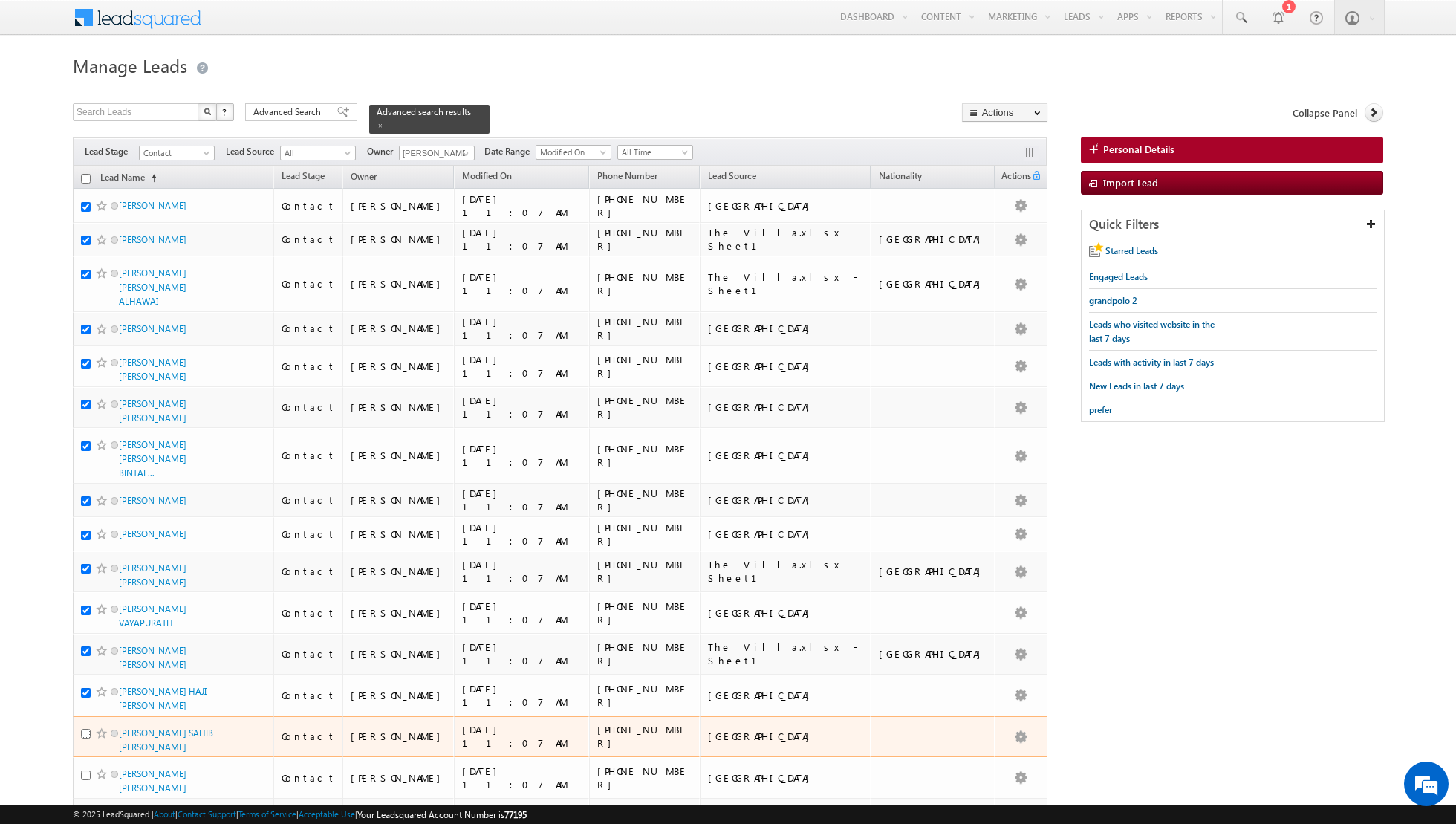
click at [89, 729] on input "checkbox" at bounding box center [86, 734] width 10 height 10
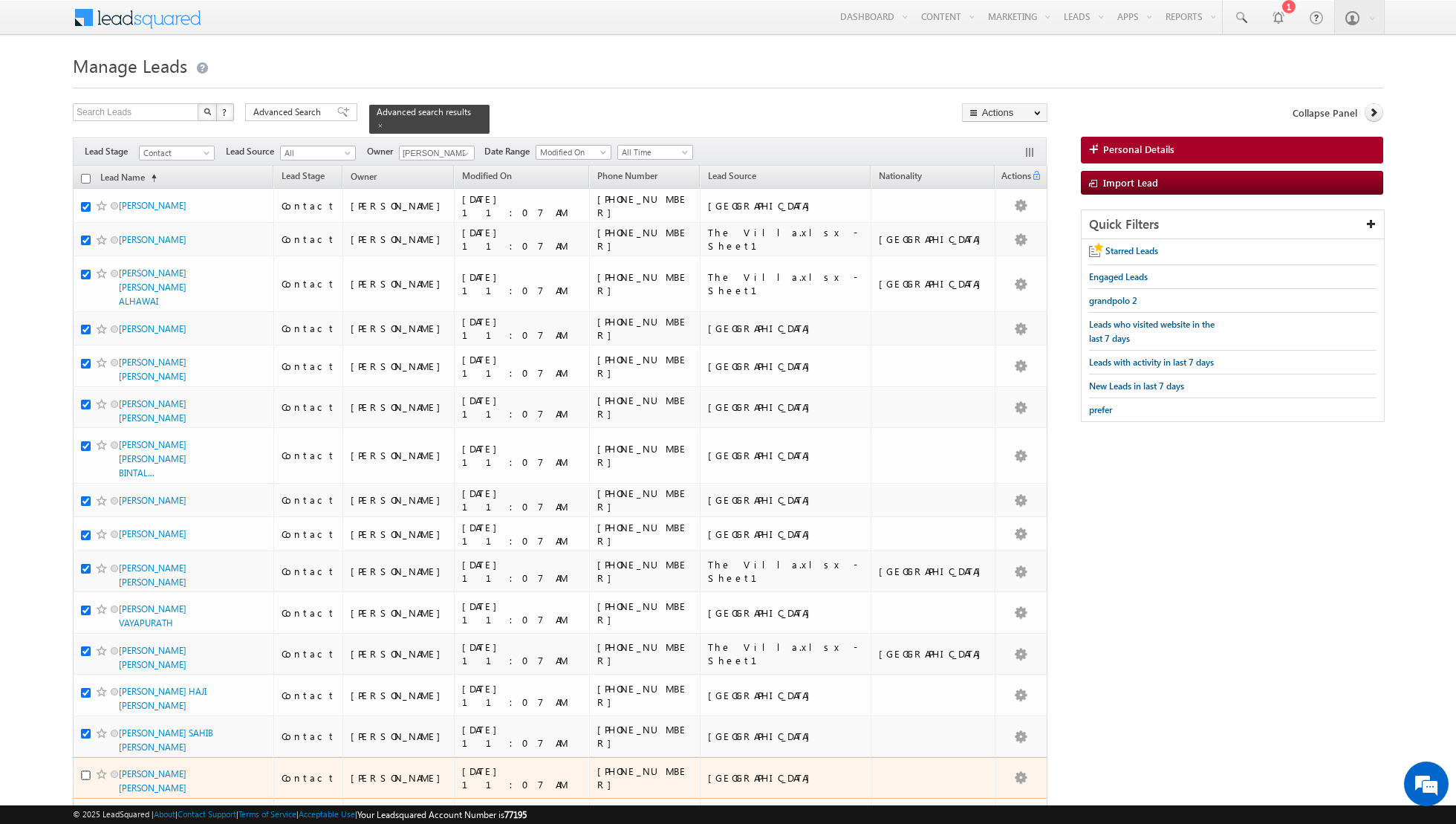
click at [87, 770] on input "checkbox" at bounding box center [86, 775] width 10 height 10
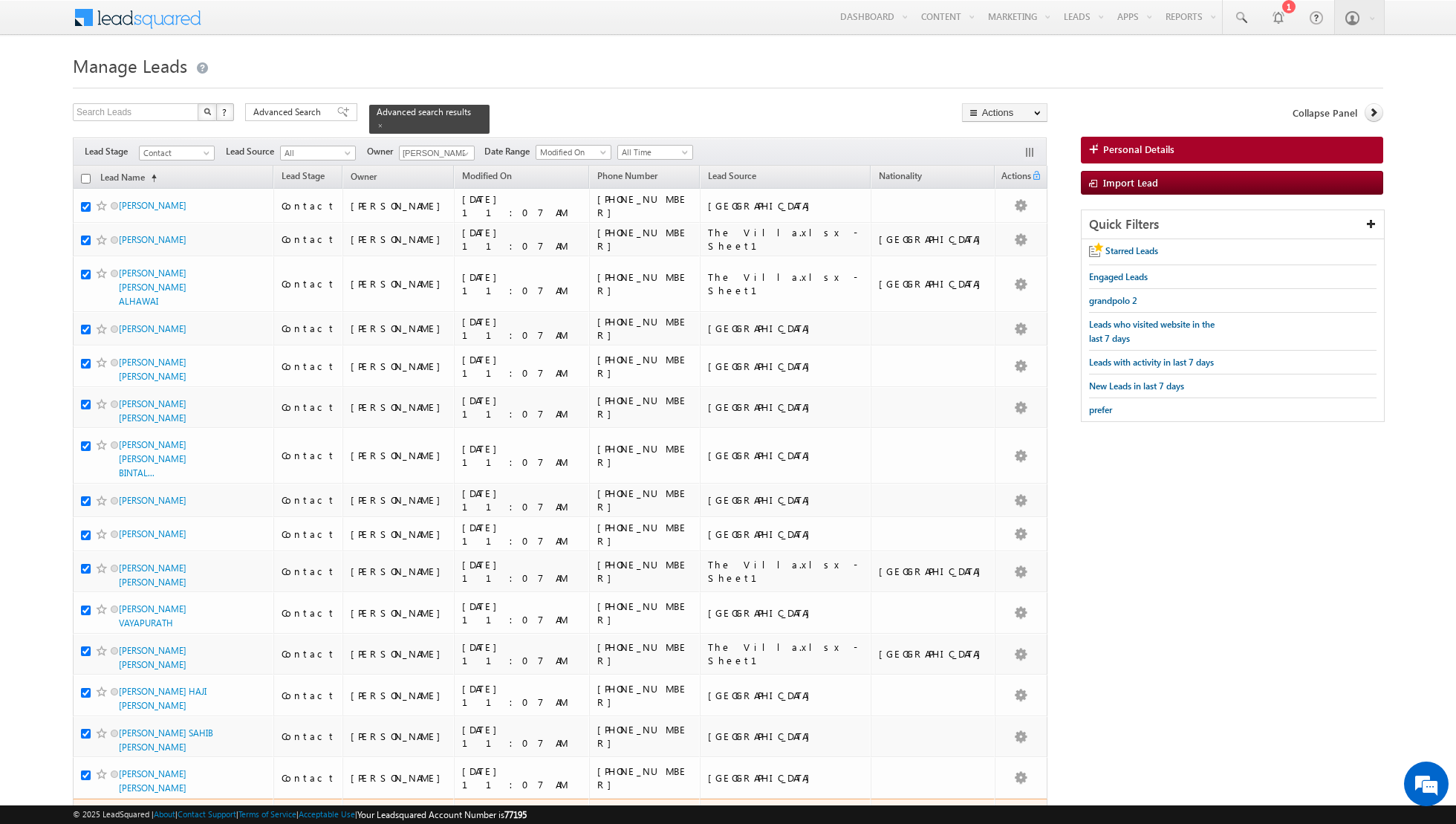
click at [89, 811] on input "checkbox" at bounding box center [86, 816] width 10 height 10
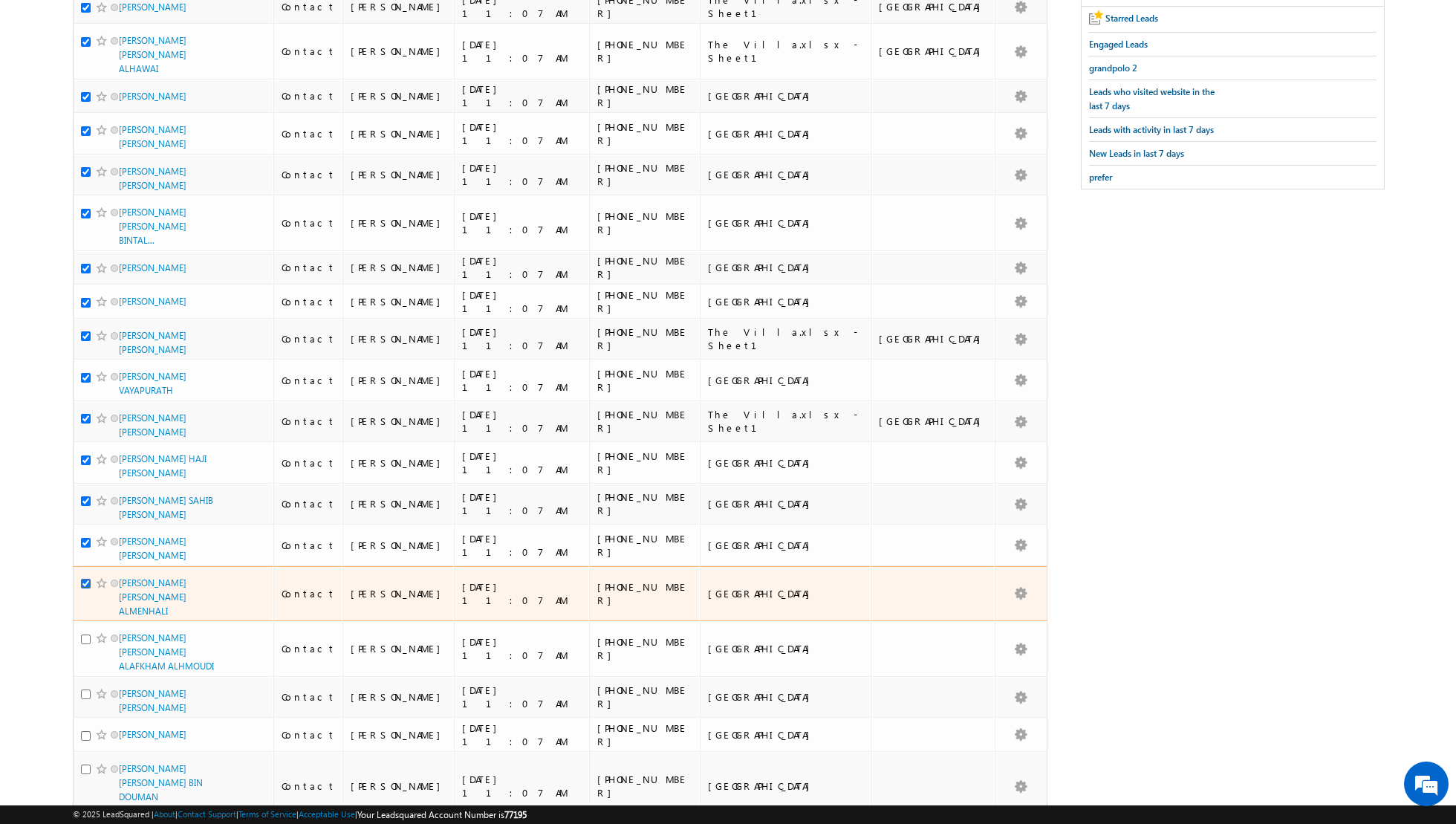
scroll to position [245, 0]
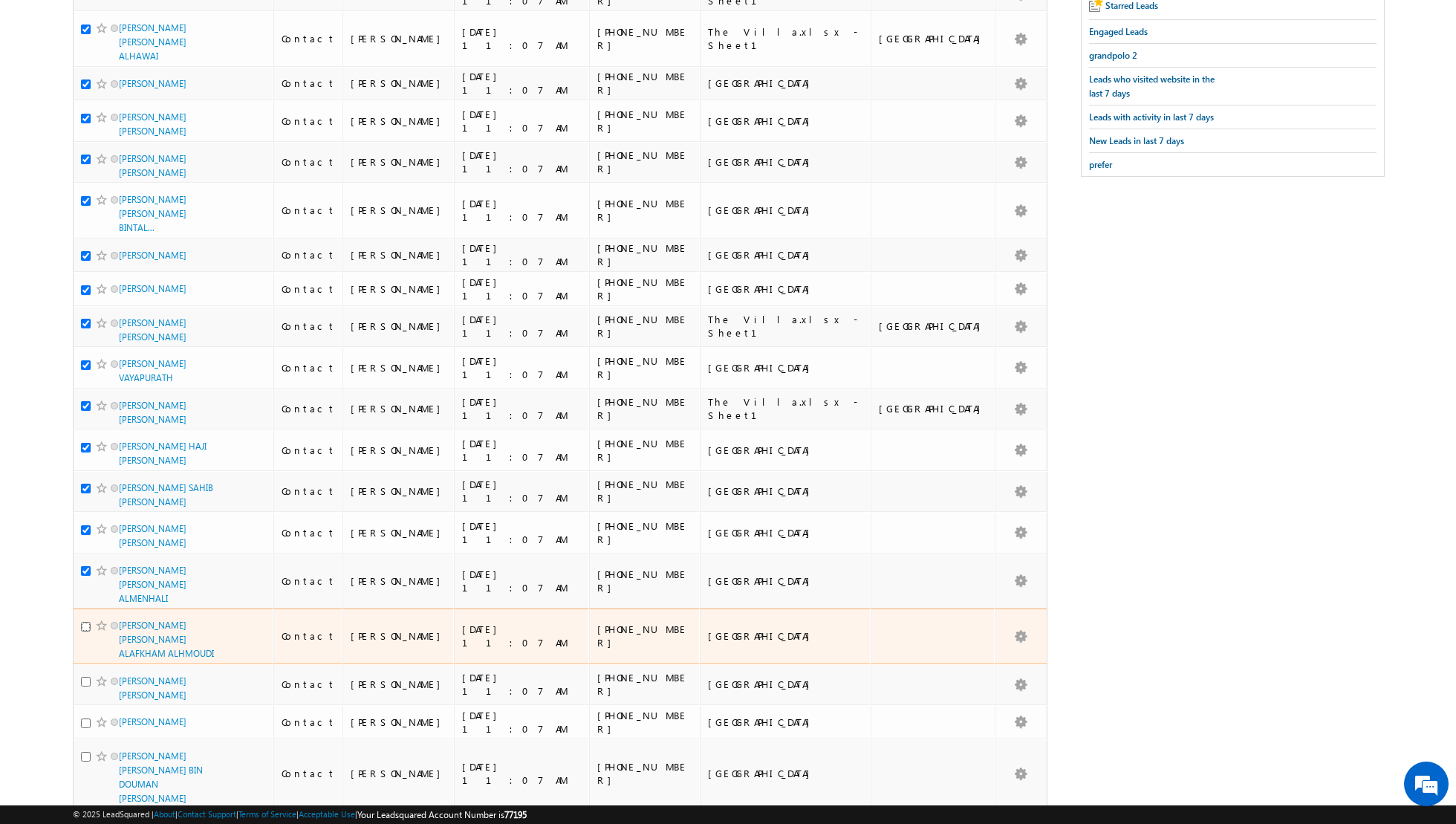
click at [85, 622] on input "checkbox" at bounding box center [86, 627] width 10 height 10
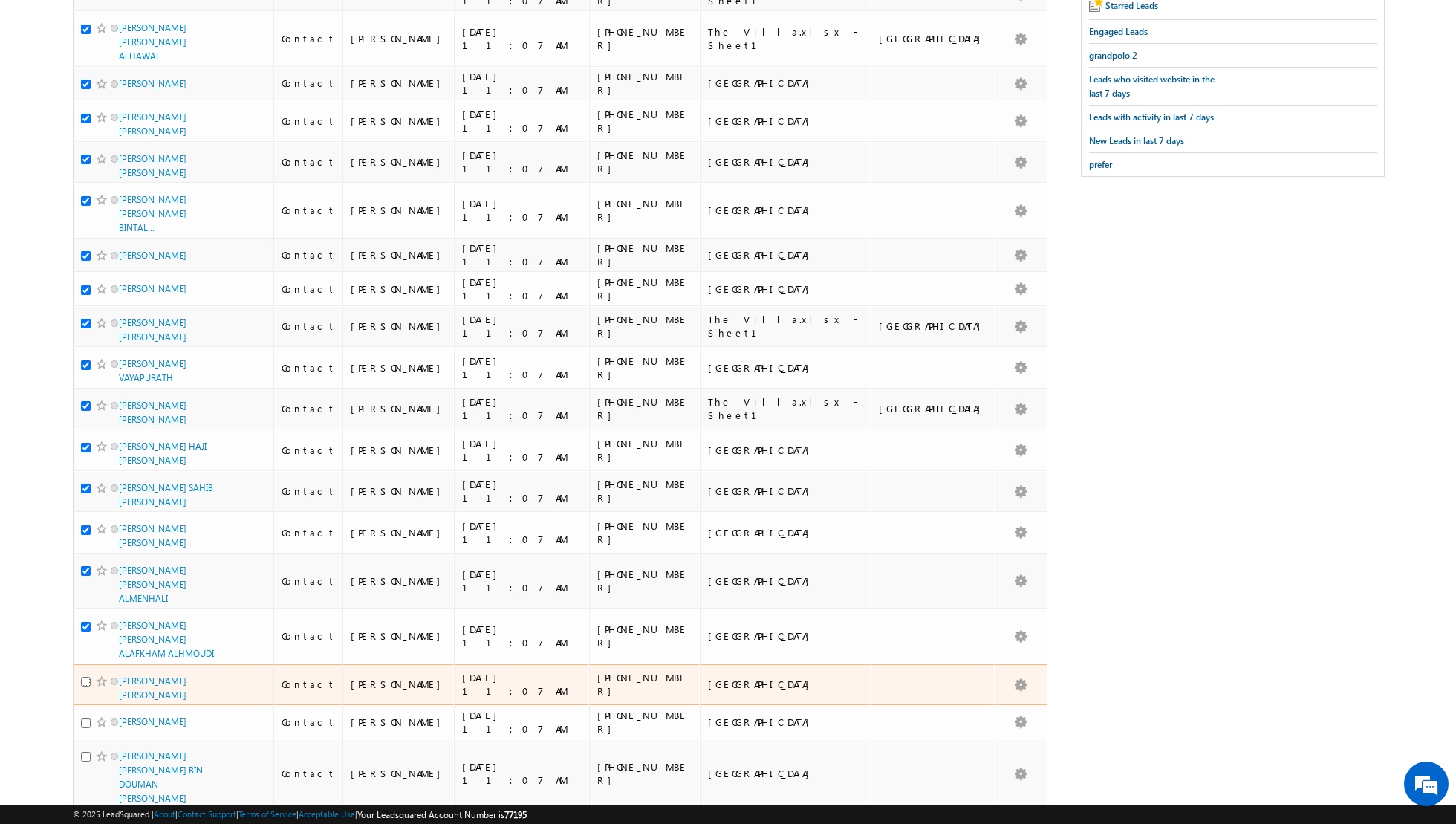
click at [86, 677] on input "checkbox" at bounding box center [86, 681] width 10 height 10
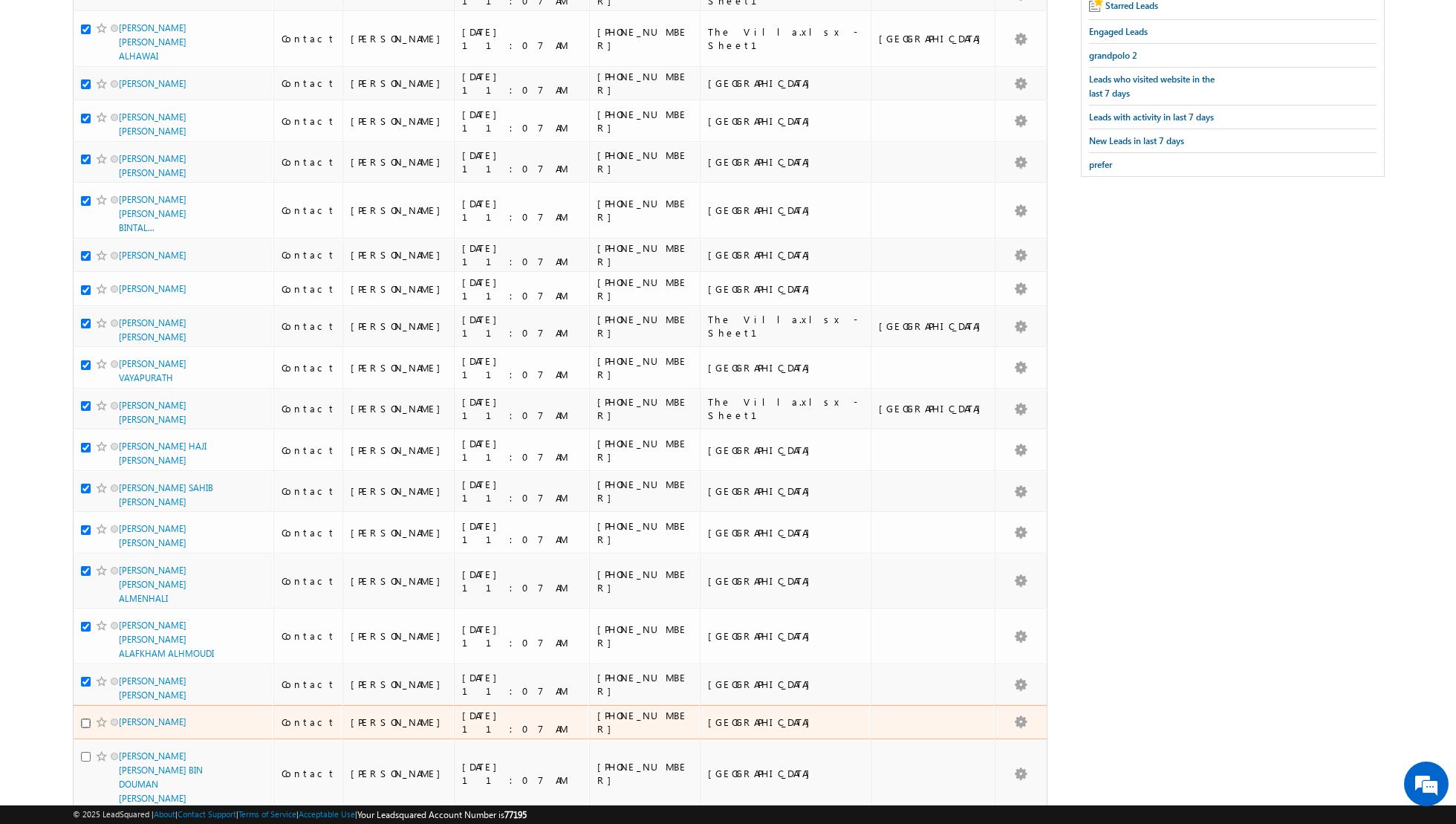
click at [87, 719] on input "checkbox" at bounding box center [86, 723] width 10 height 10
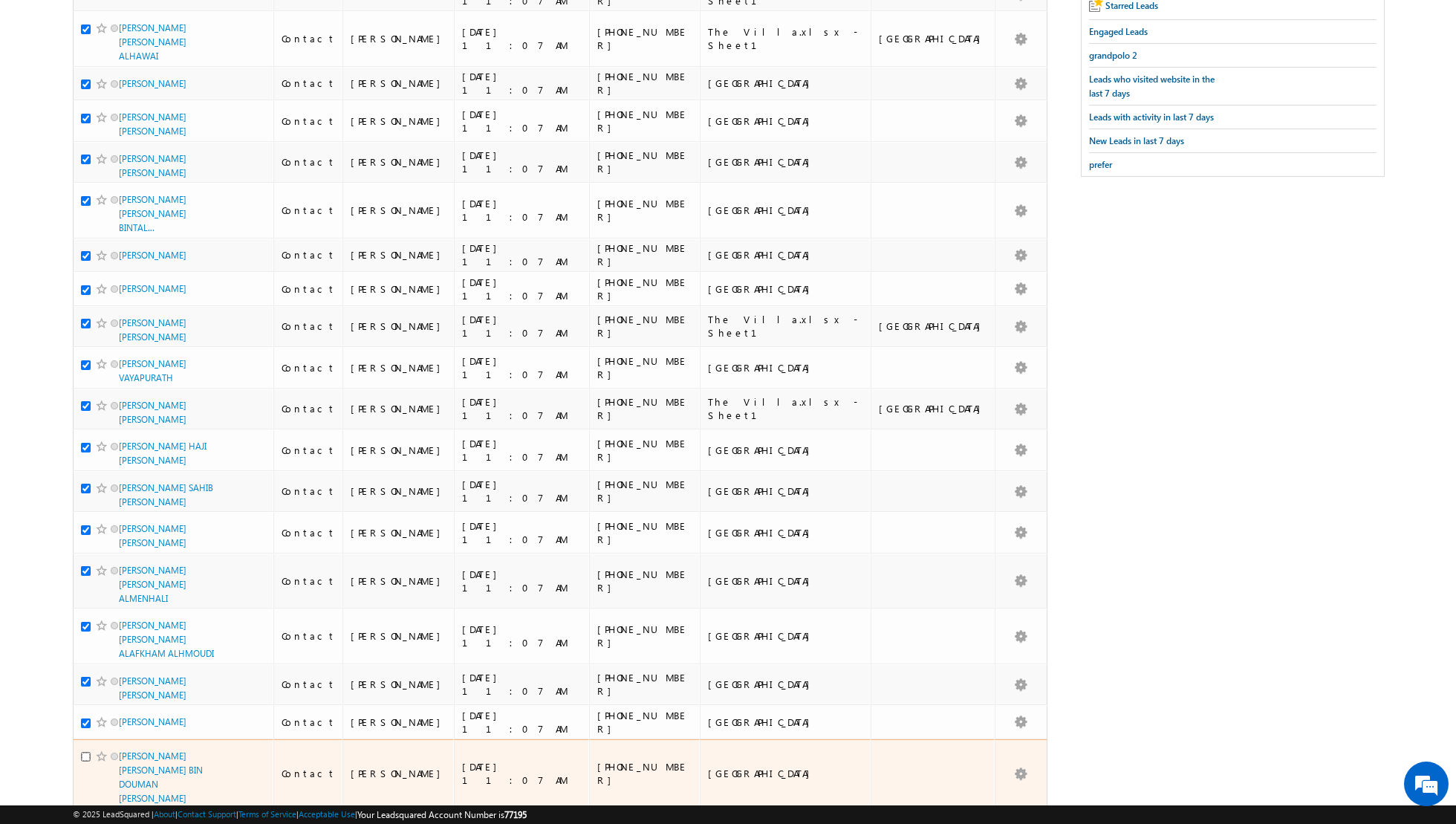
click at [86, 752] on input "checkbox" at bounding box center [86, 757] width 10 height 10
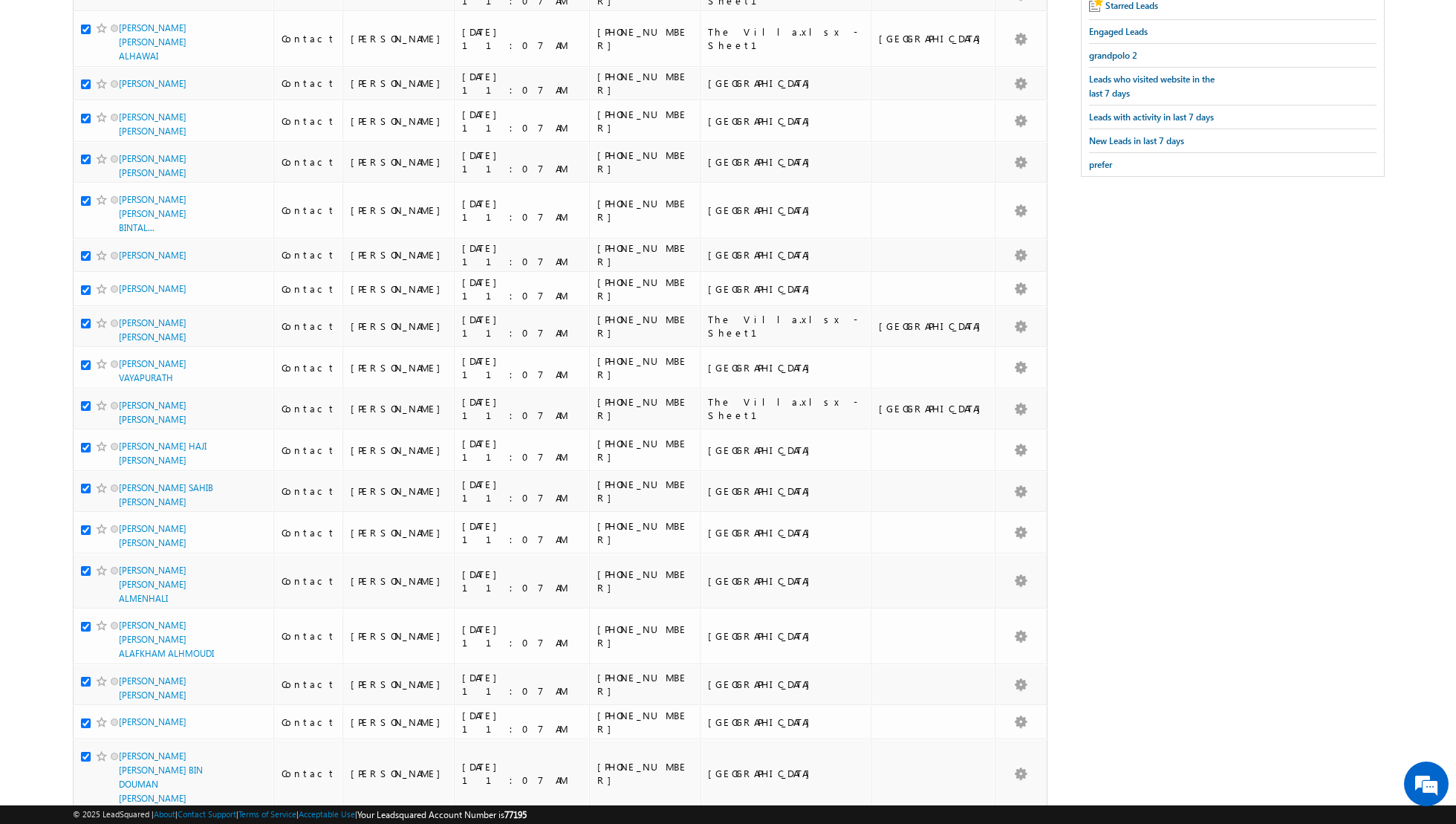
click at [85, 822] on input "checkbox" at bounding box center [86, 827] width 10 height 10
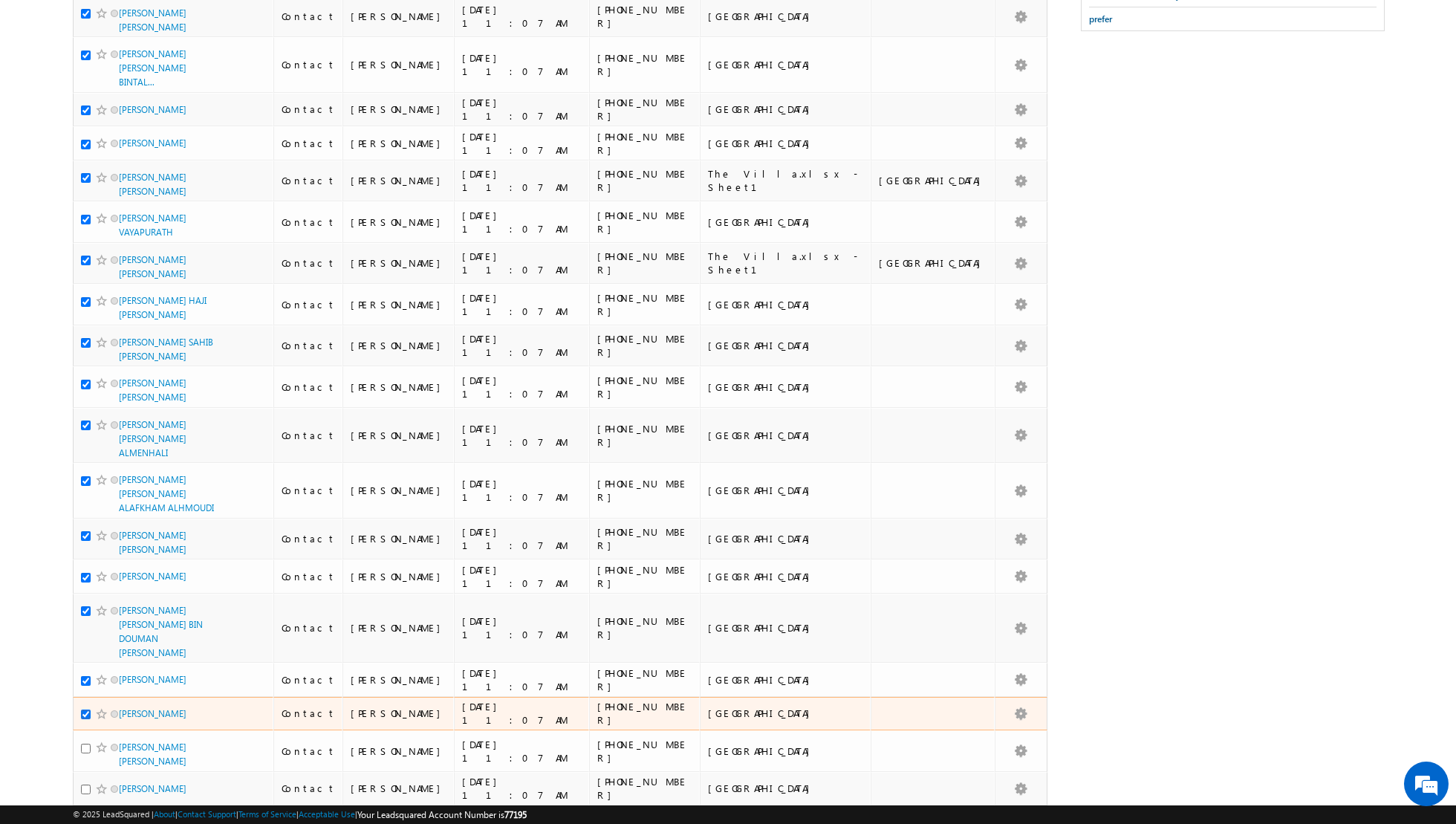
scroll to position [433, 0]
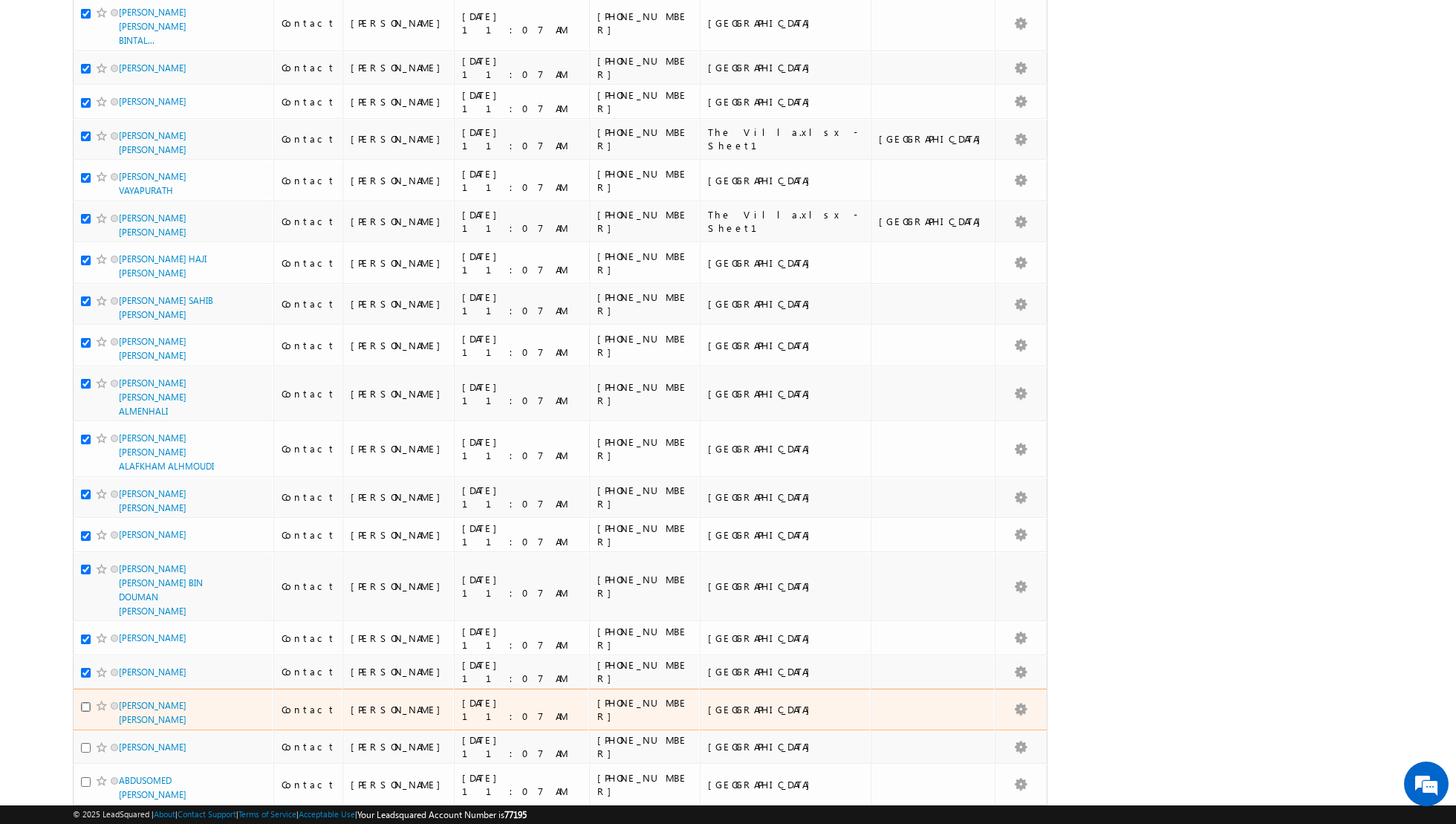
click at [85, 702] on input "checkbox" at bounding box center [86, 707] width 10 height 10
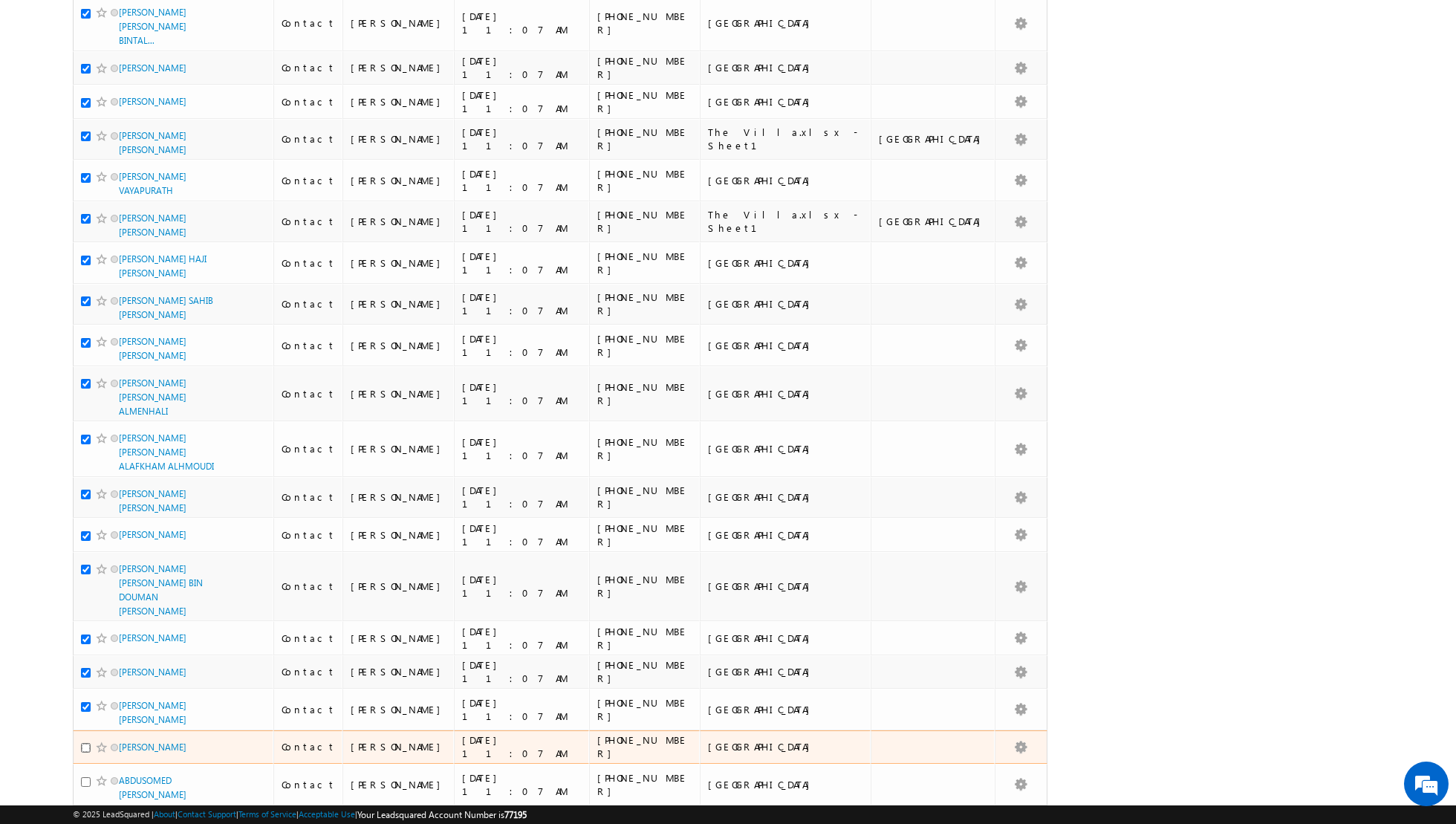
click at [86, 743] on input "checkbox" at bounding box center [86, 748] width 10 height 10
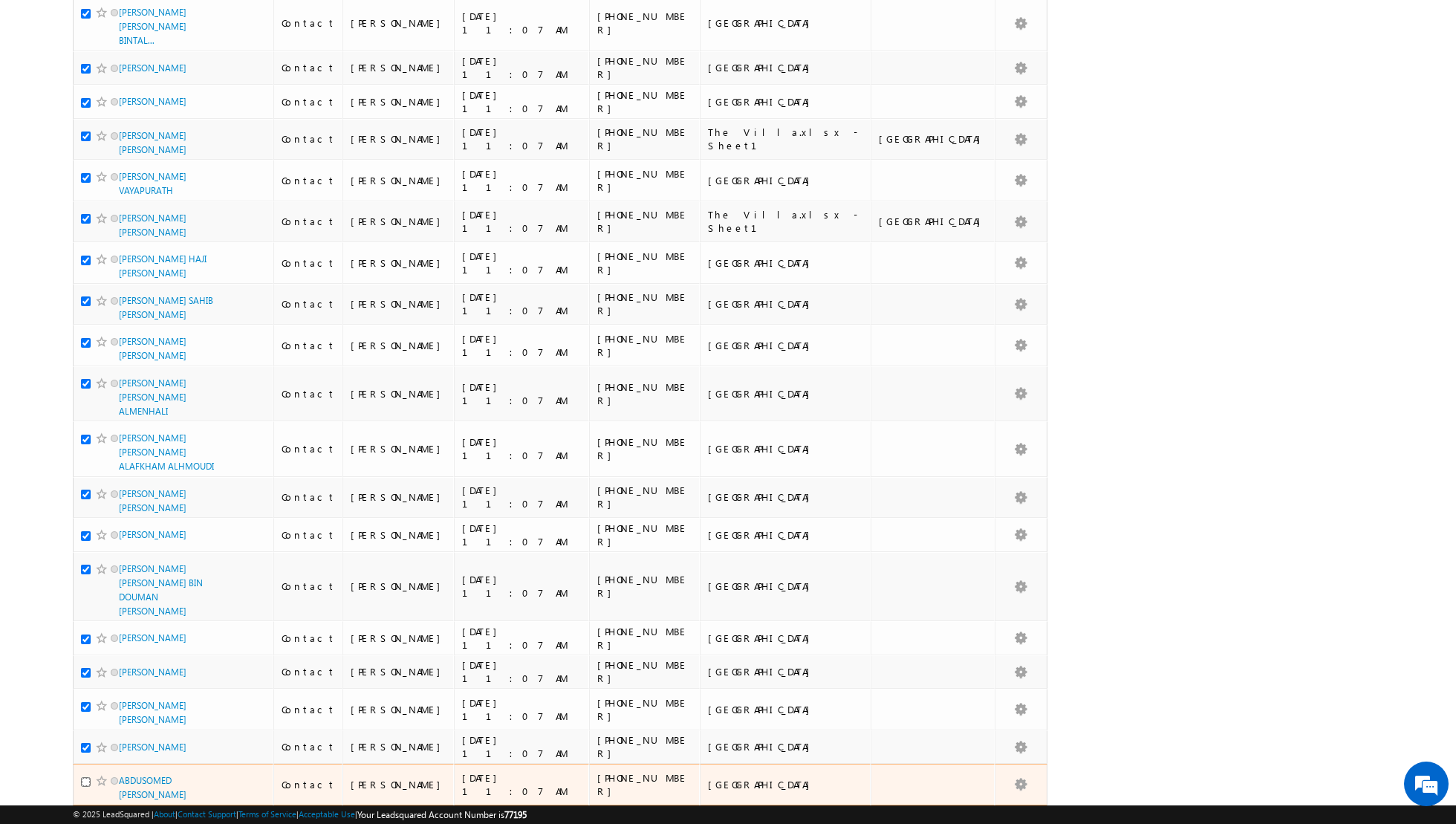
click at [86, 777] on input "checkbox" at bounding box center [86, 782] width 10 height 10
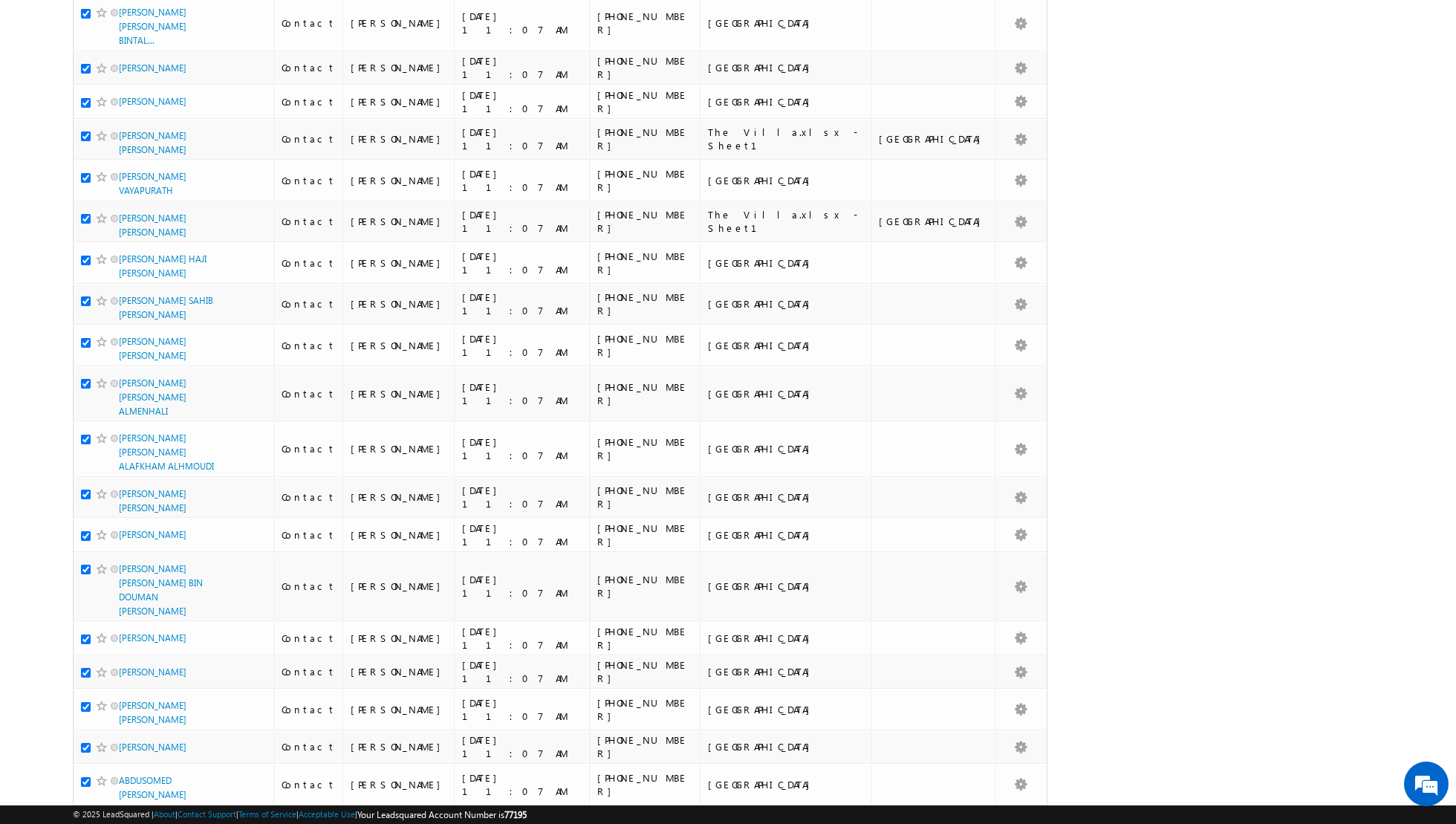
click at [86, 818] on input "checkbox" at bounding box center [86, 823] width 10 height 10
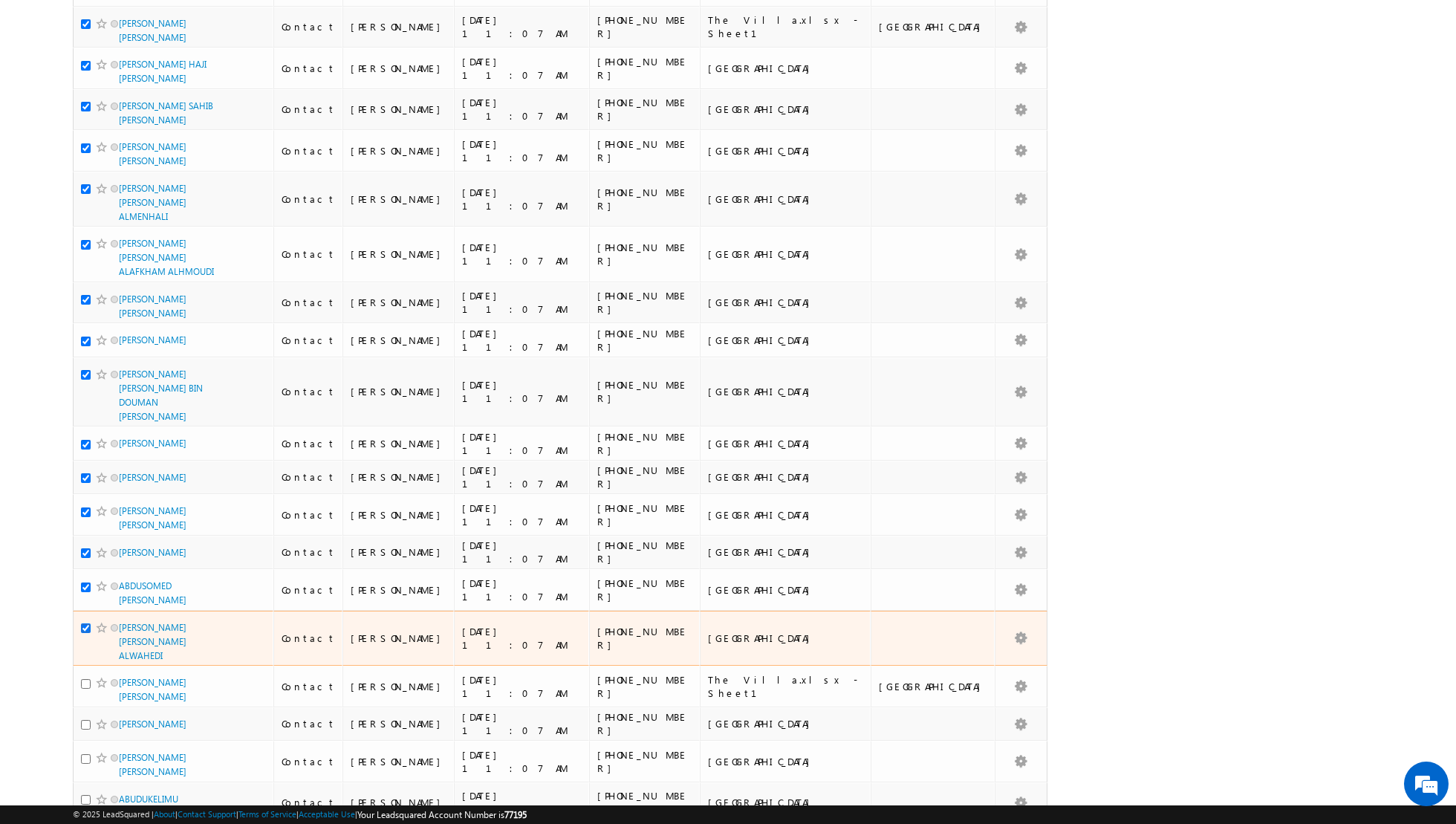
scroll to position [630, 0]
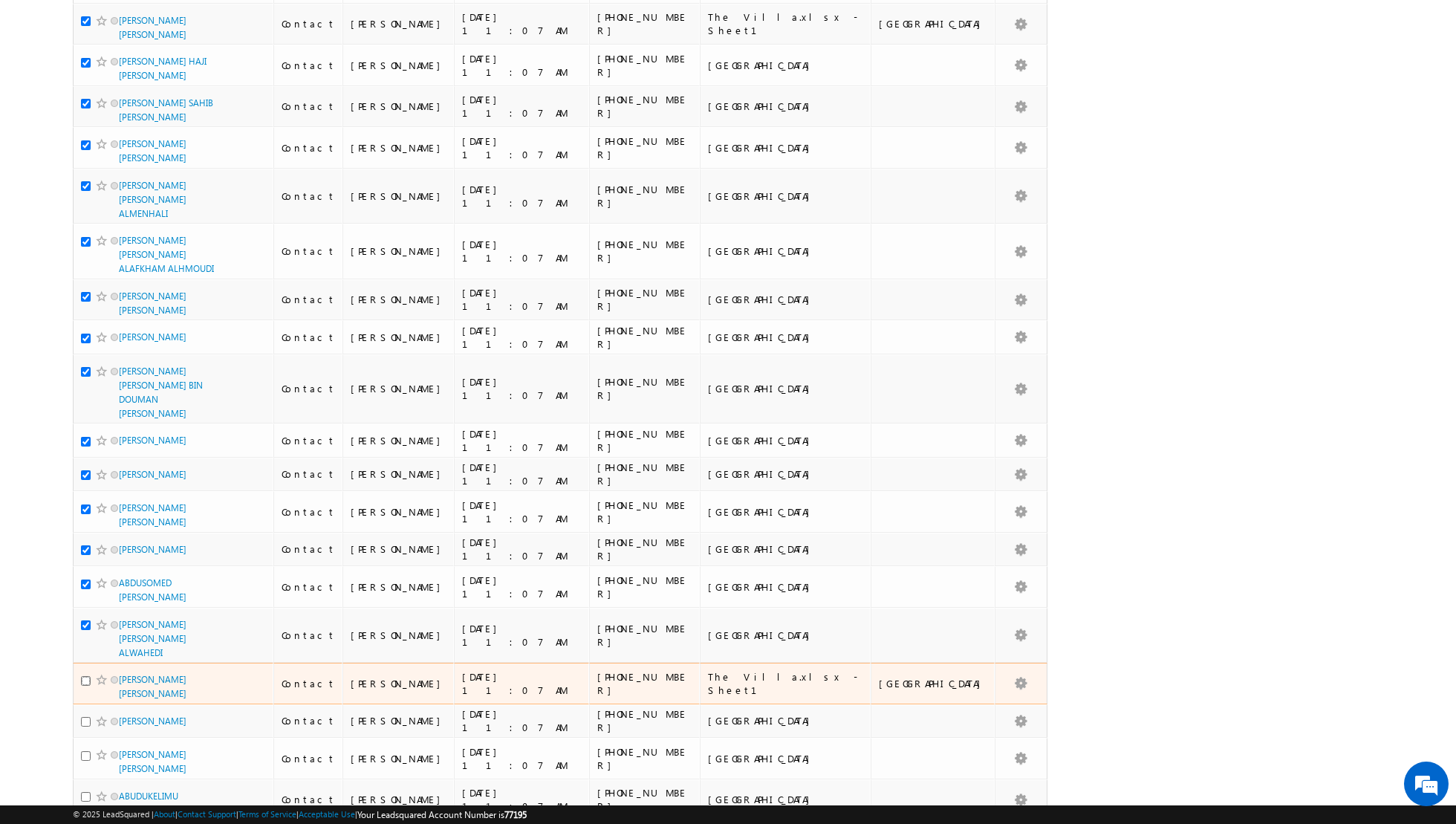
click at [86, 677] on input "checkbox" at bounding box center [86, 681] width 10 height 10
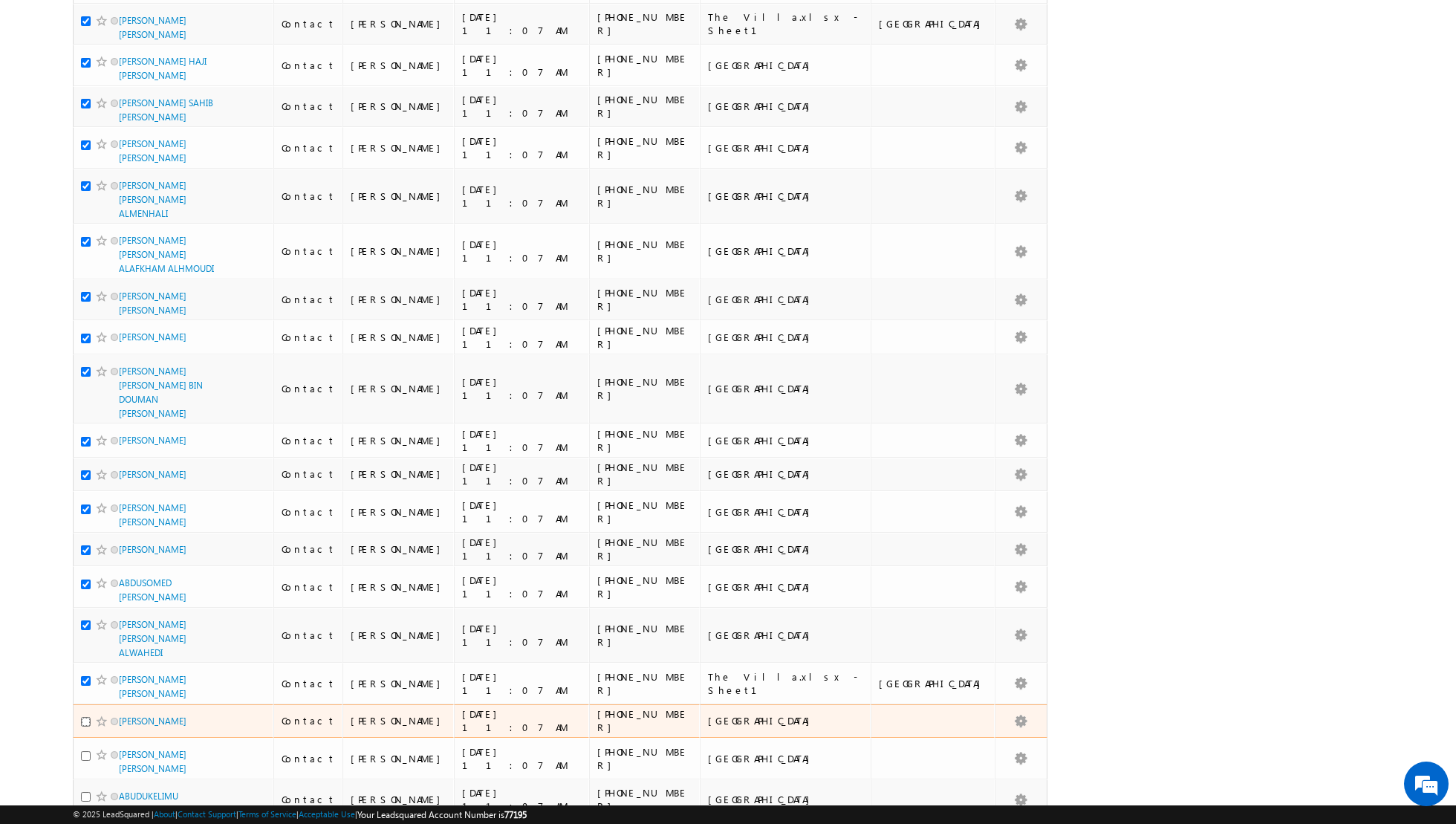
click at [85, 717] on input "checkbox" at bounding box center [86, 721] width 10 height 10
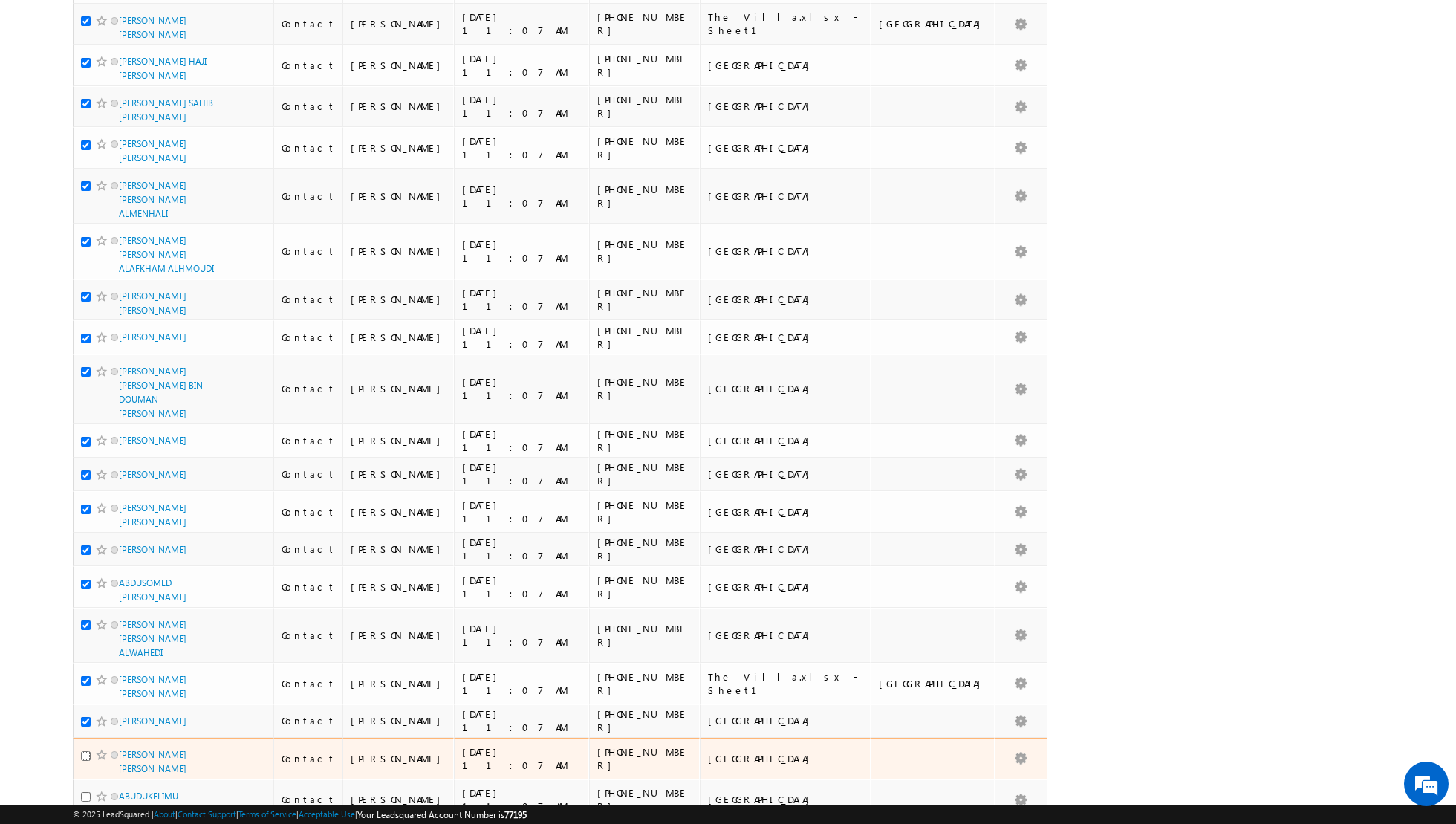
click at [86, 752] on input "checkbox" at bounding box center [86, 757] width 10 height 10
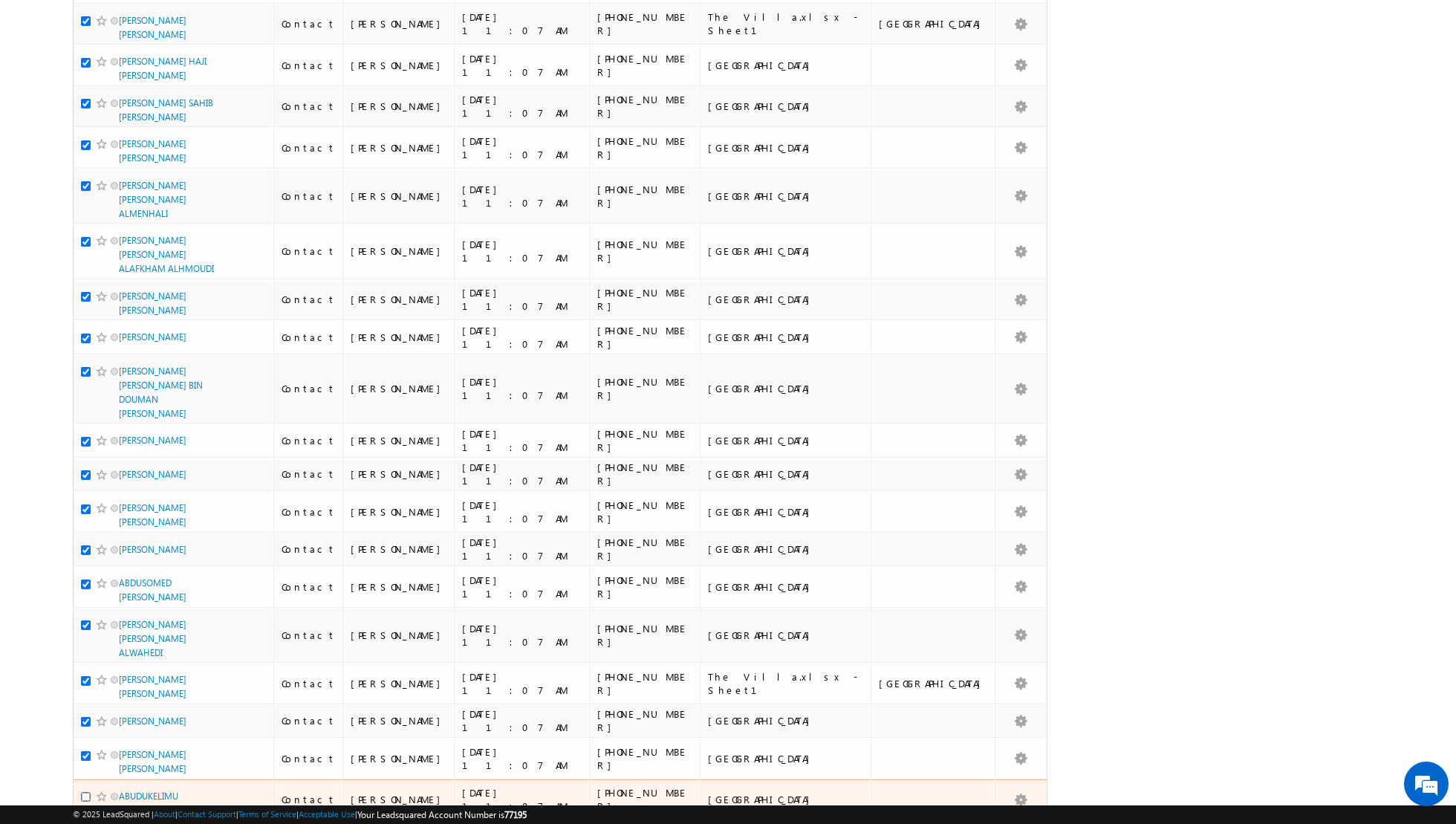
click at [83, 792] on input "checkbox" at bounding box center [86, 797] width 10 height 10
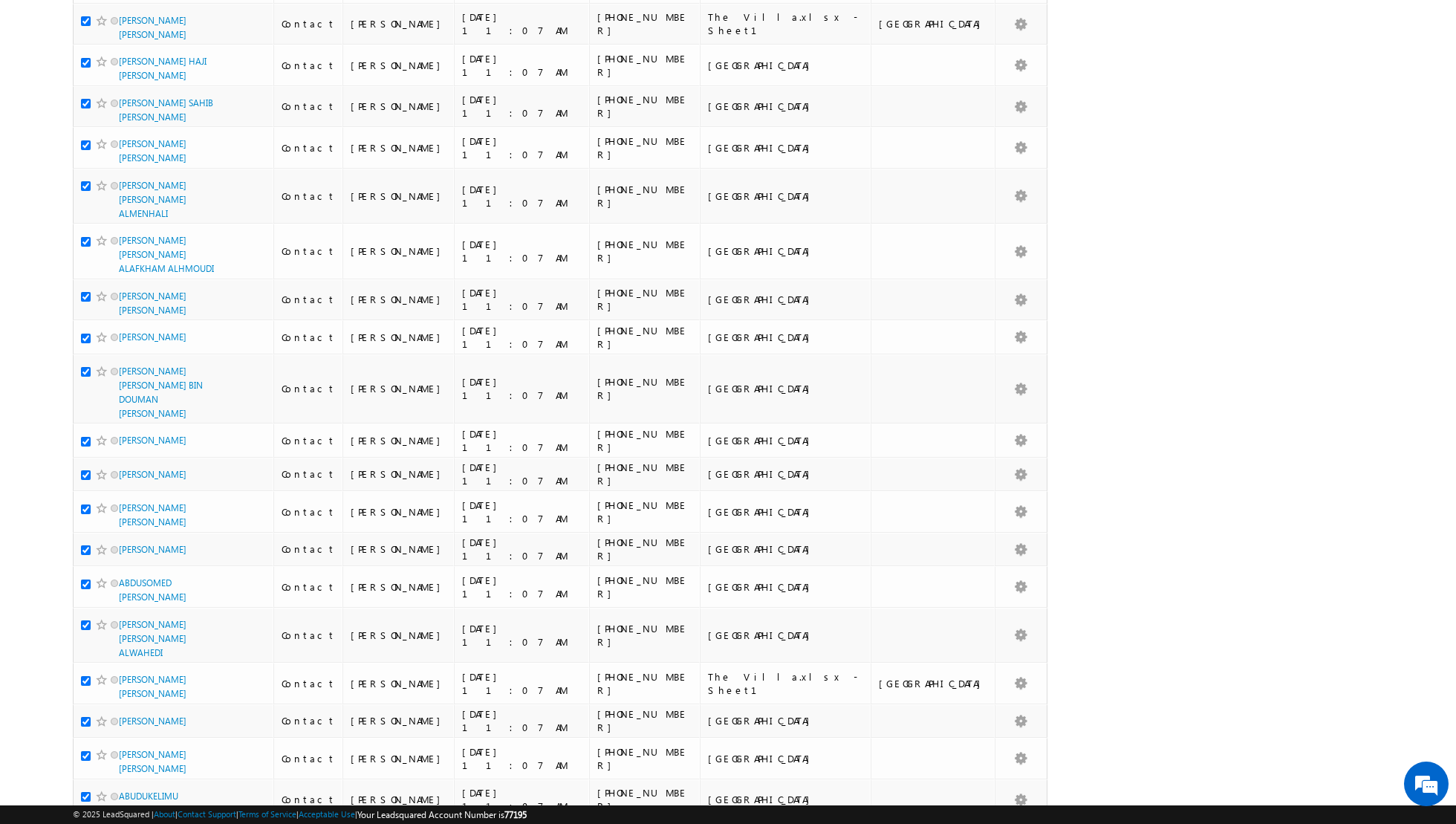
click at [89, 823] on input "checkbox" at bounding box center [86, 839] width 10 height 10
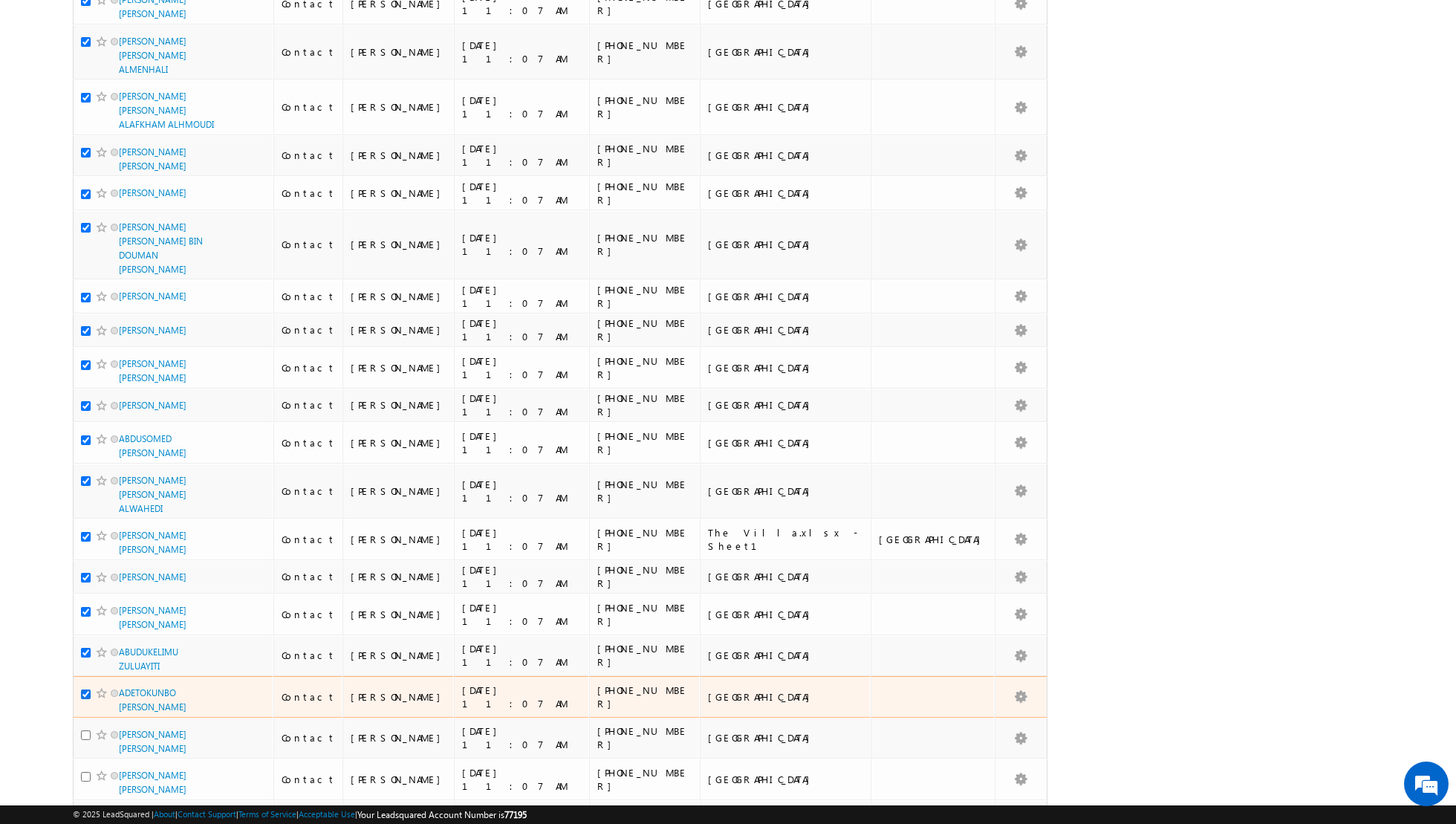
scroll to position [801, 0]
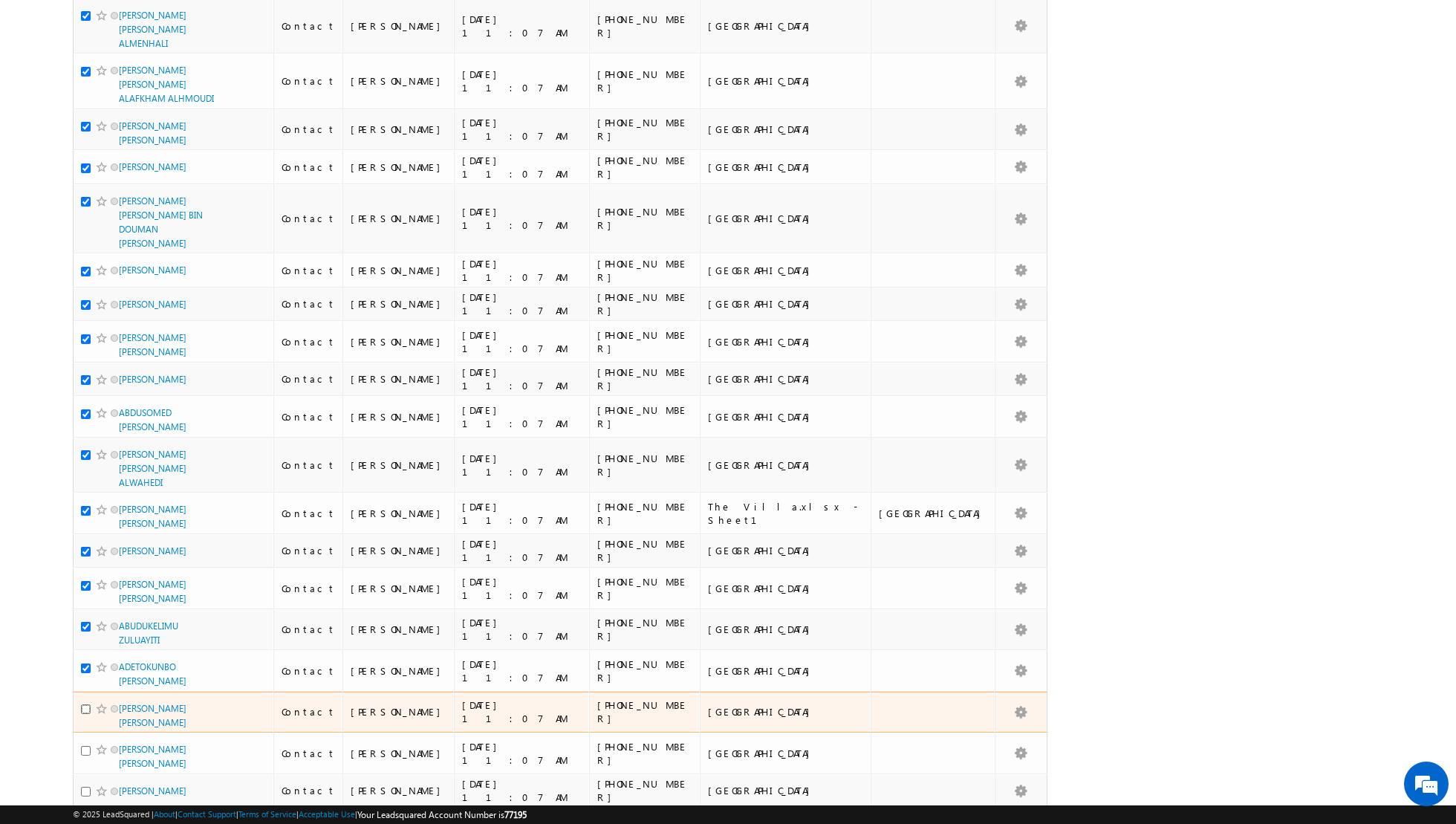
click at [85, 705] on input "checkbox" at bounding box center [86, 710] width 10 height 10
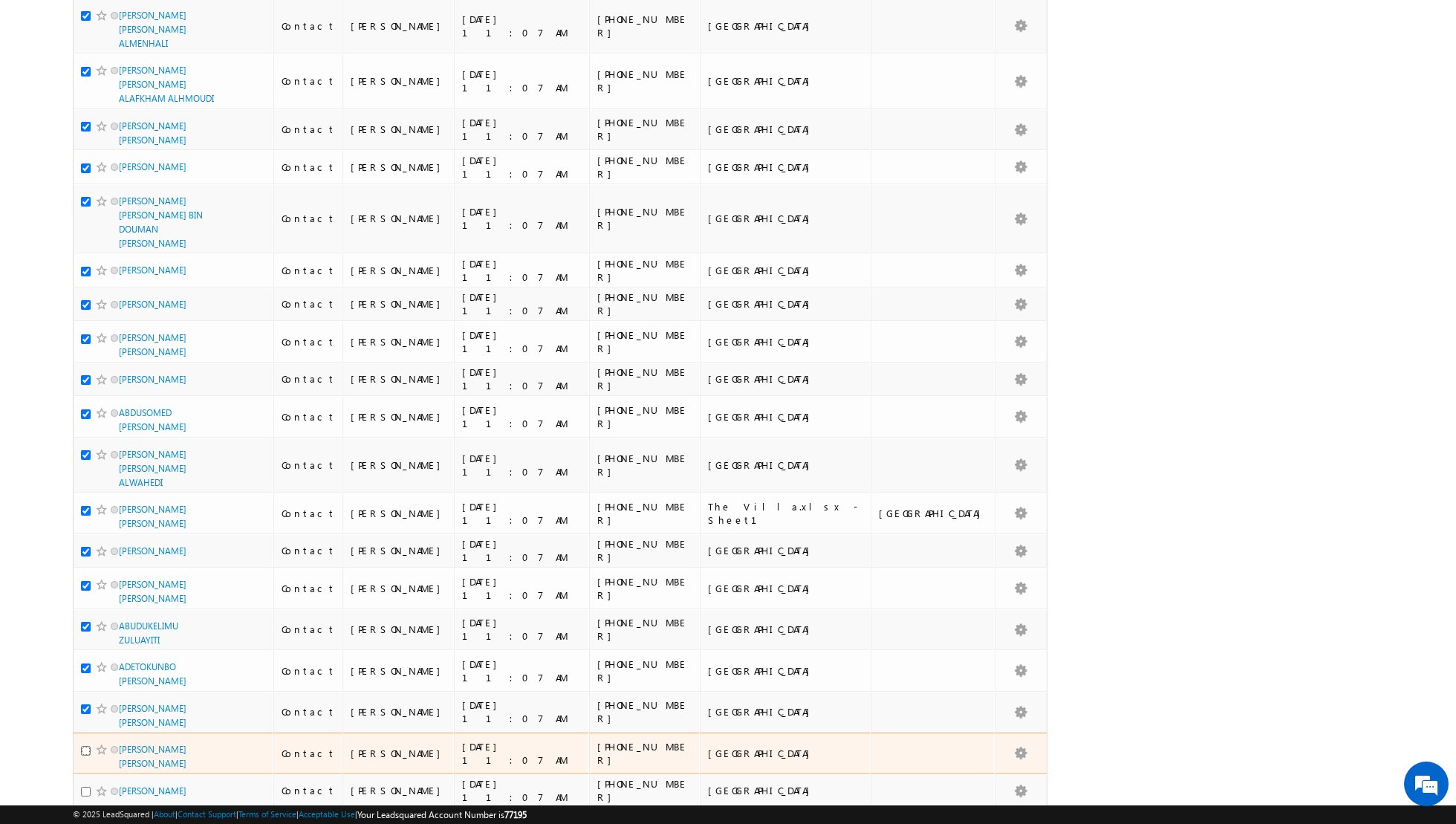
click at [83, 746] on input "checkbox" at bounding box center [86, 751] width 10 height 10
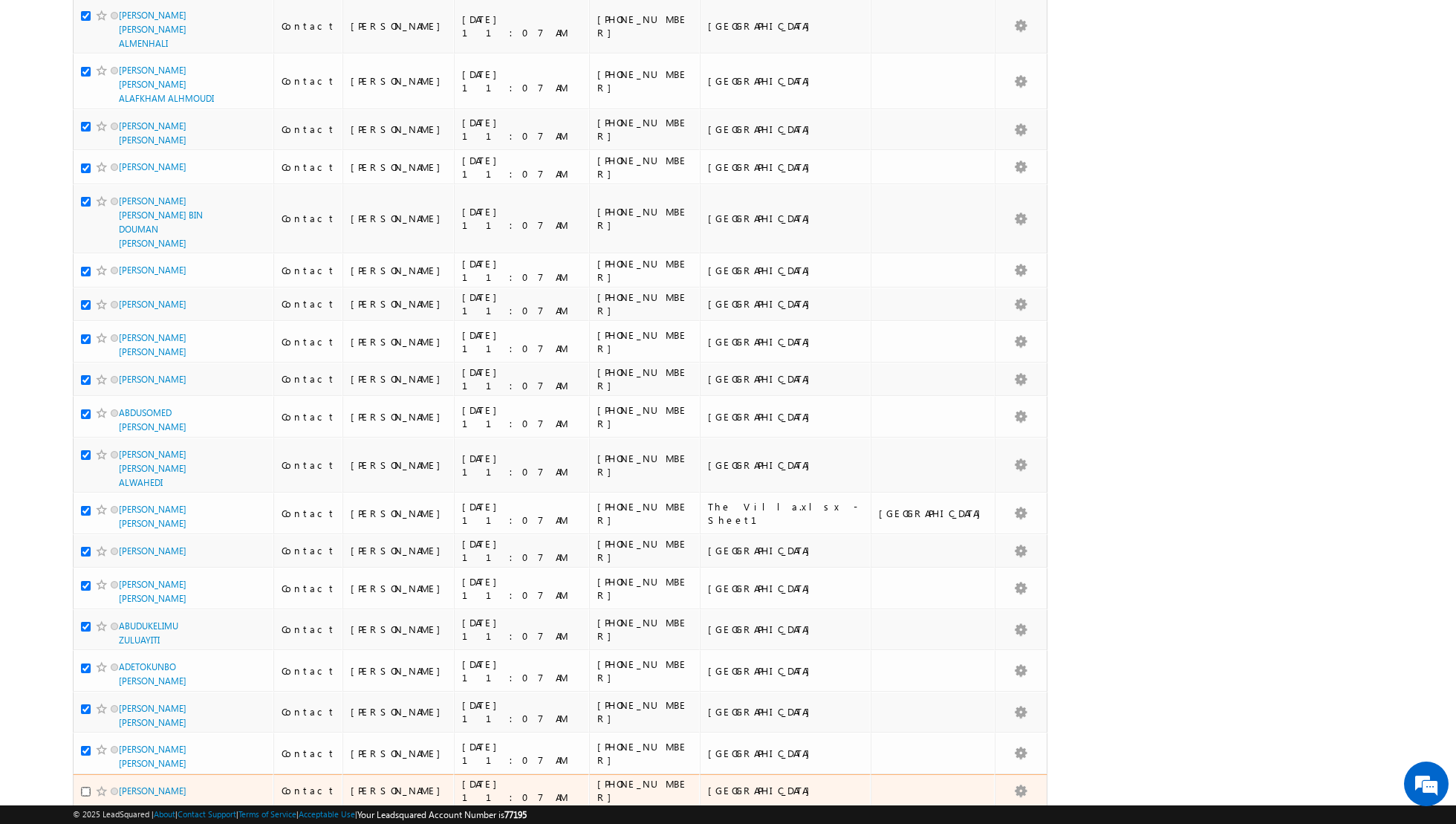
click at [86, 787] on input "checkbox" at bounding box center [86, 792] width 10 height 10
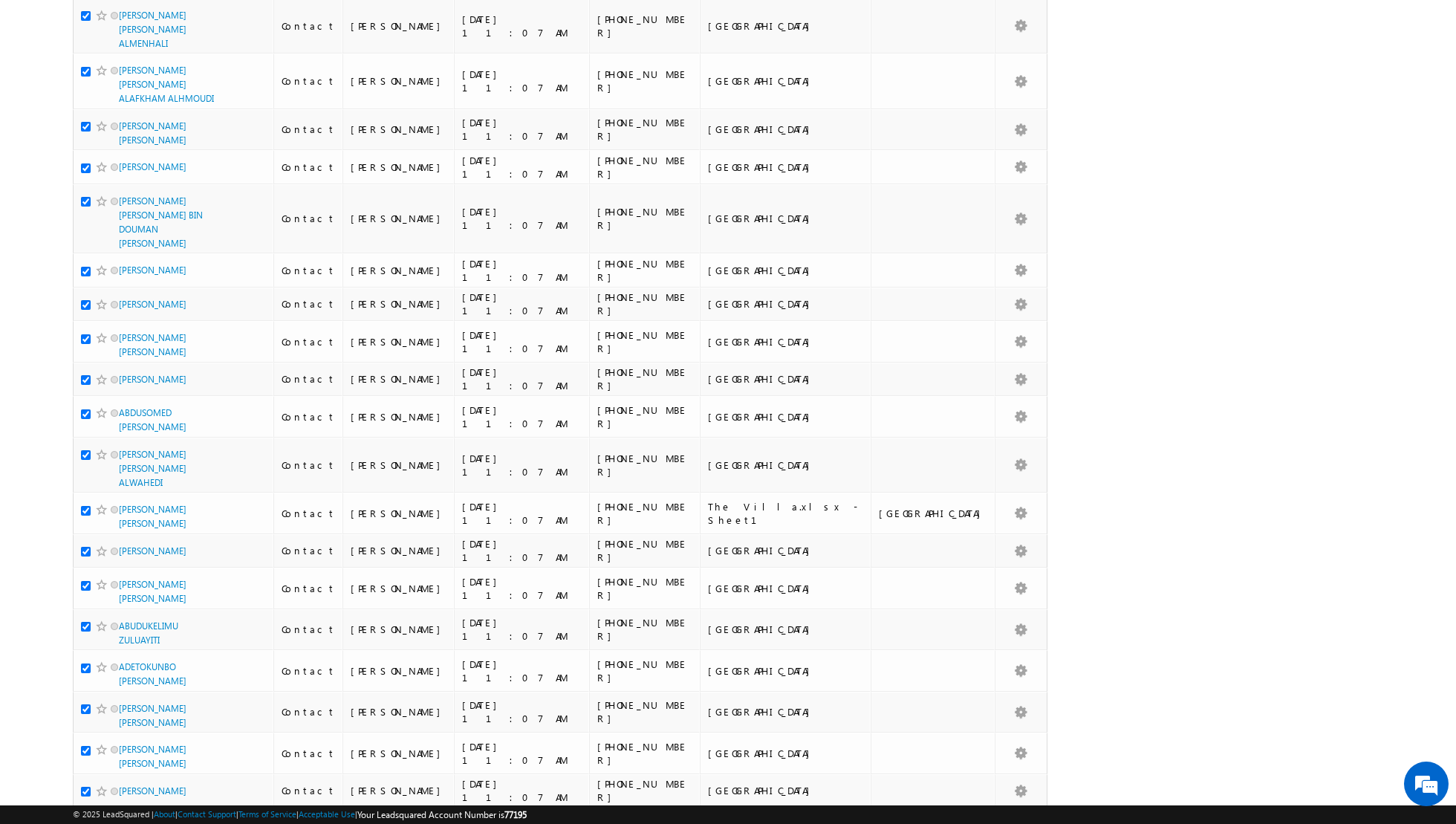
click at [86, 821] on input "checkbox" at bounding box center [86, 826] width 10 height 10
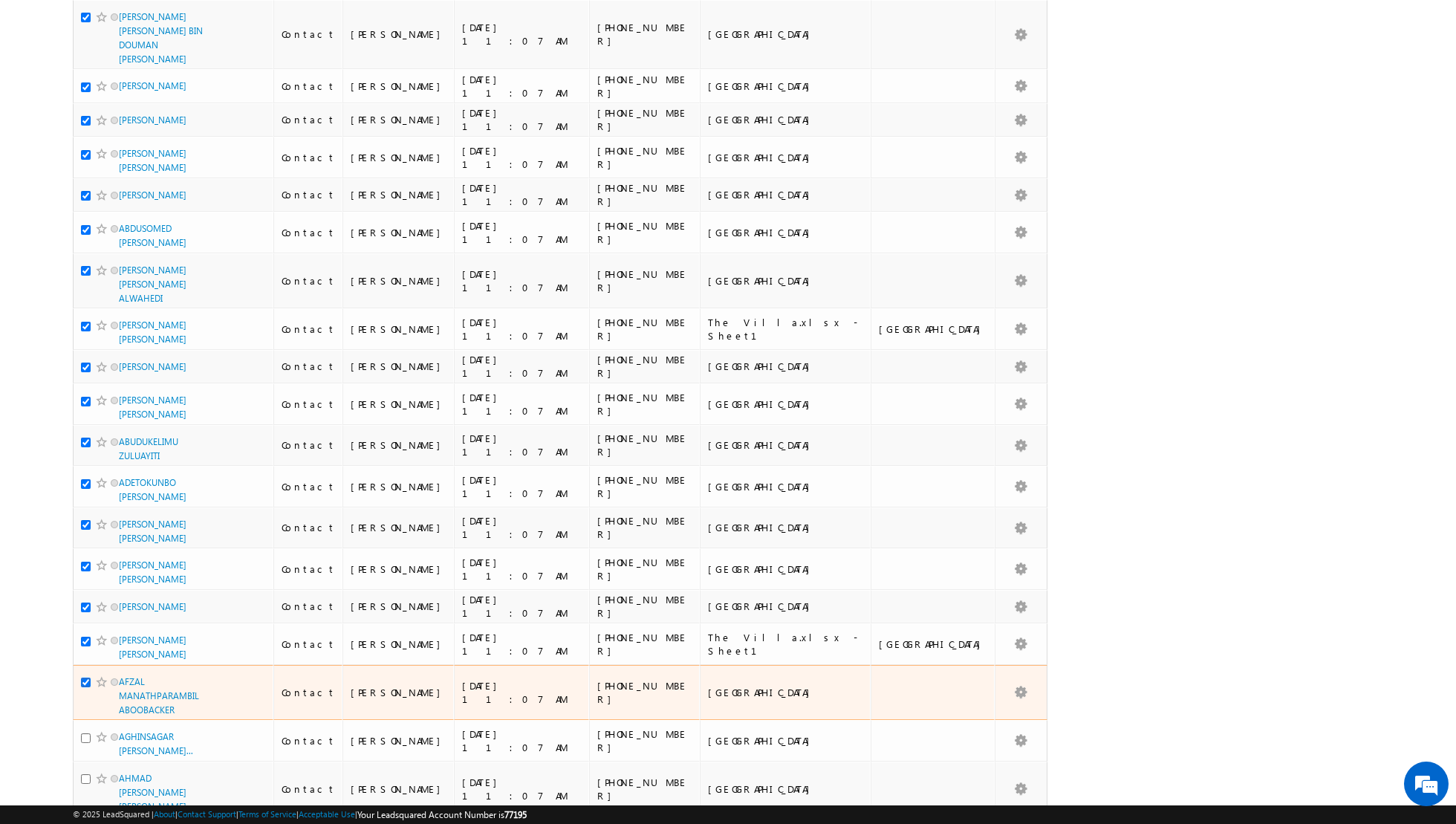
scroll to position [987, 0]
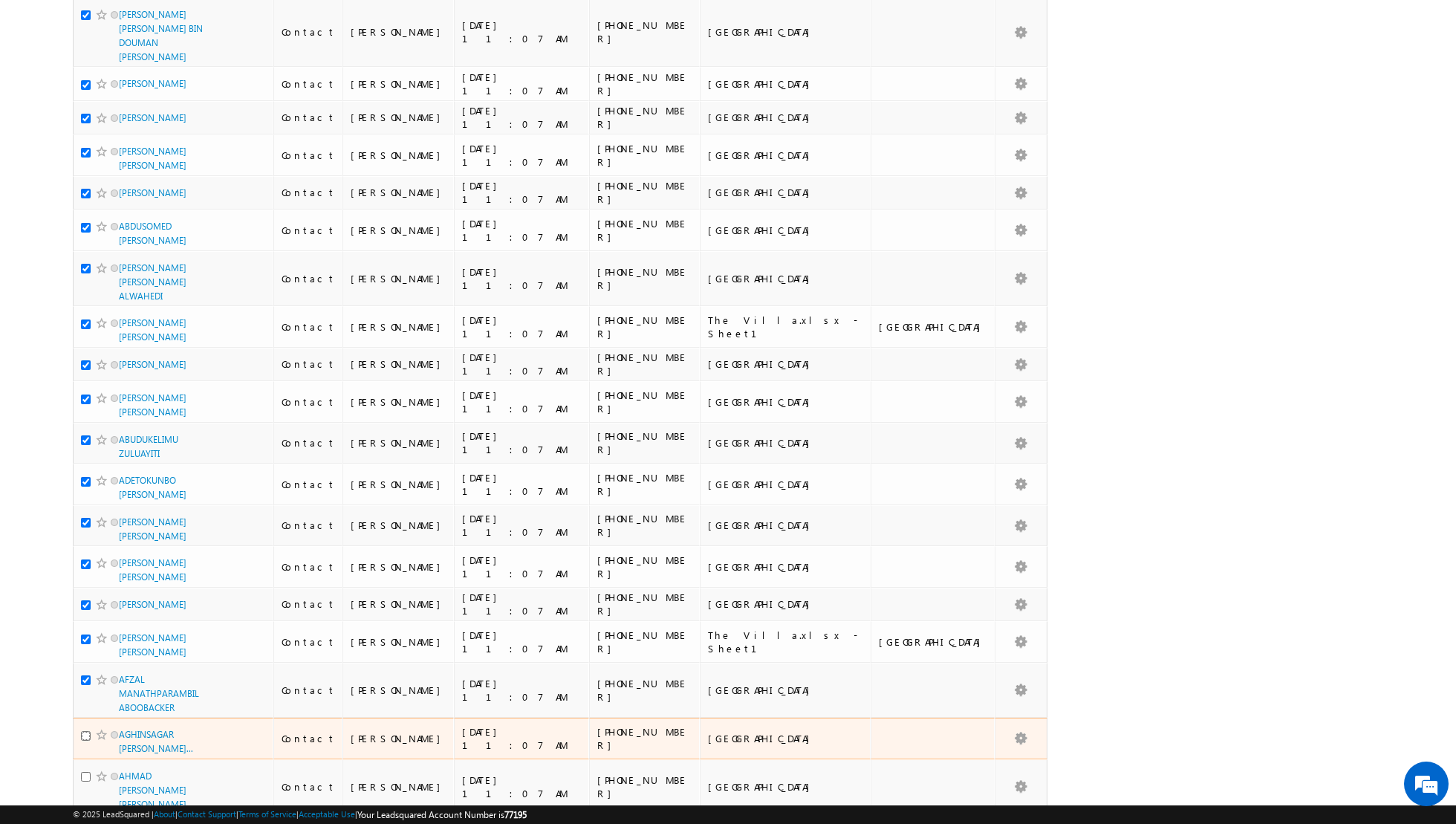
click at [88, 731] on input "checkbox" at bounding box center [86, 736] width 10 height 10
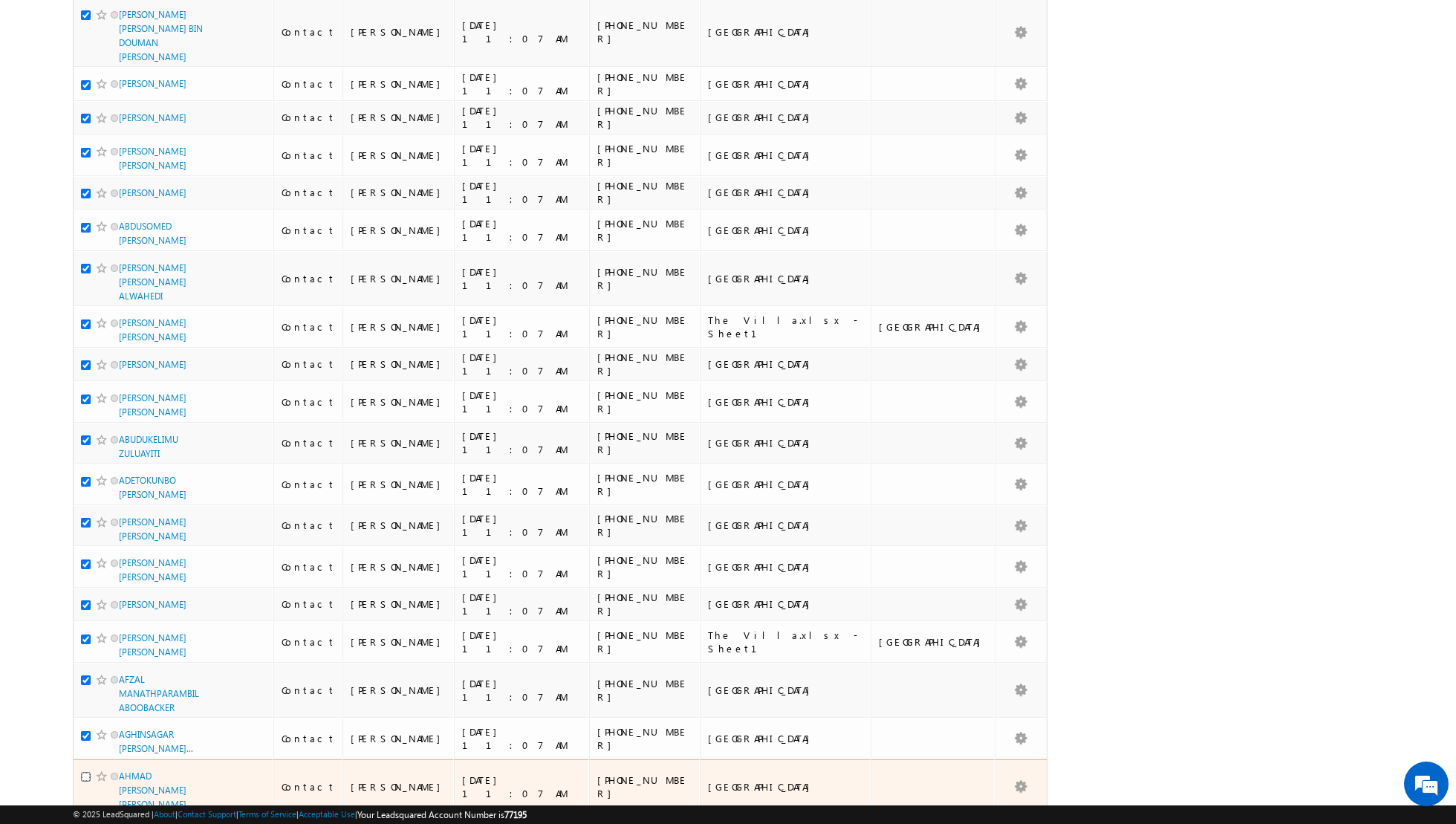
click at [86, 772] on input "checkbox" at bounding box center [86, 777] width 10 height 10
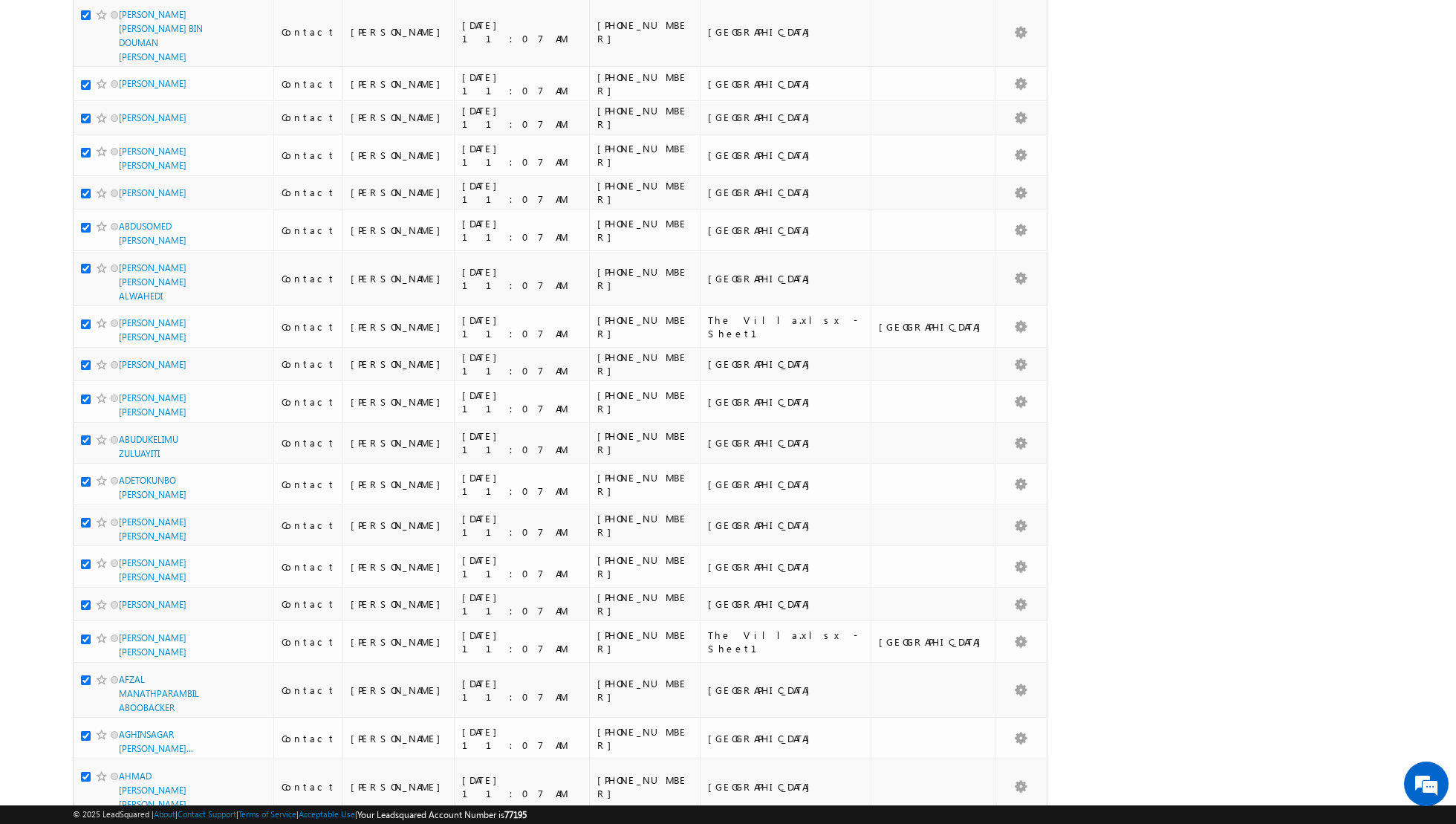
click at [85, 823] on input "checkbox" at bounding box center [86, 833] width 10 height 10
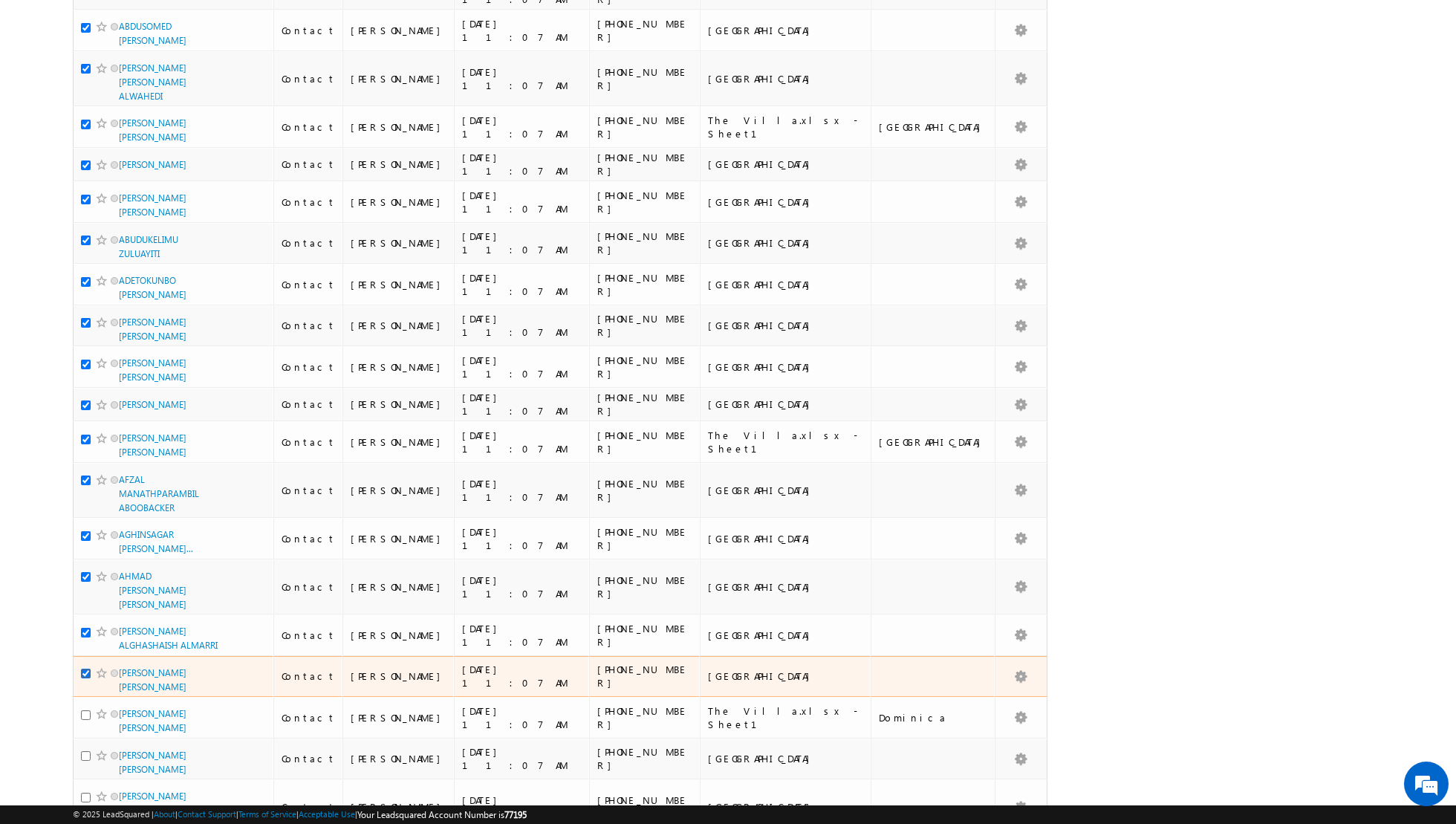
scroll to position [1207, 0]
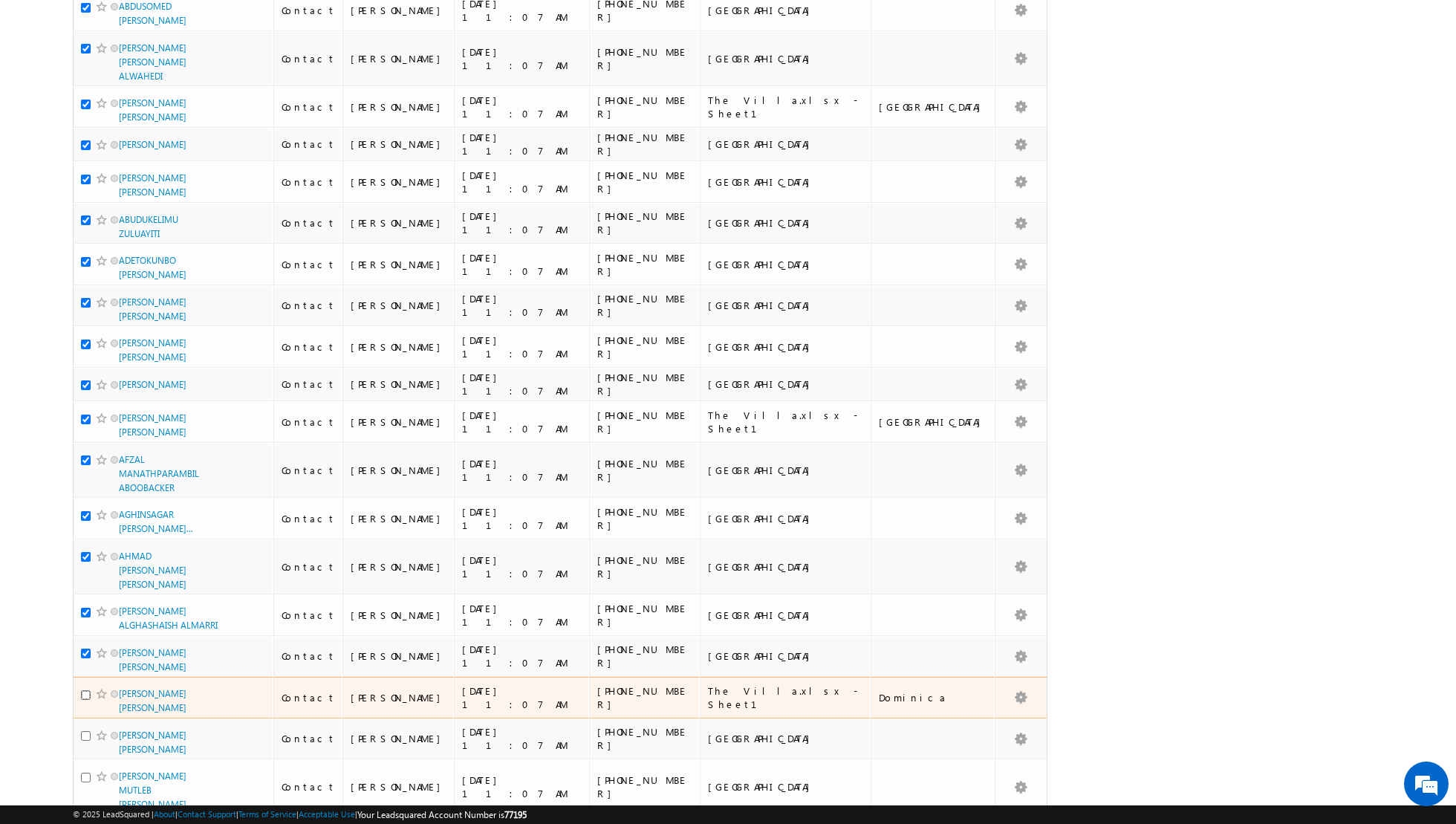
click at [84, 690] on input "checkbox" at bounding box center [86, 695] width 10 height 10
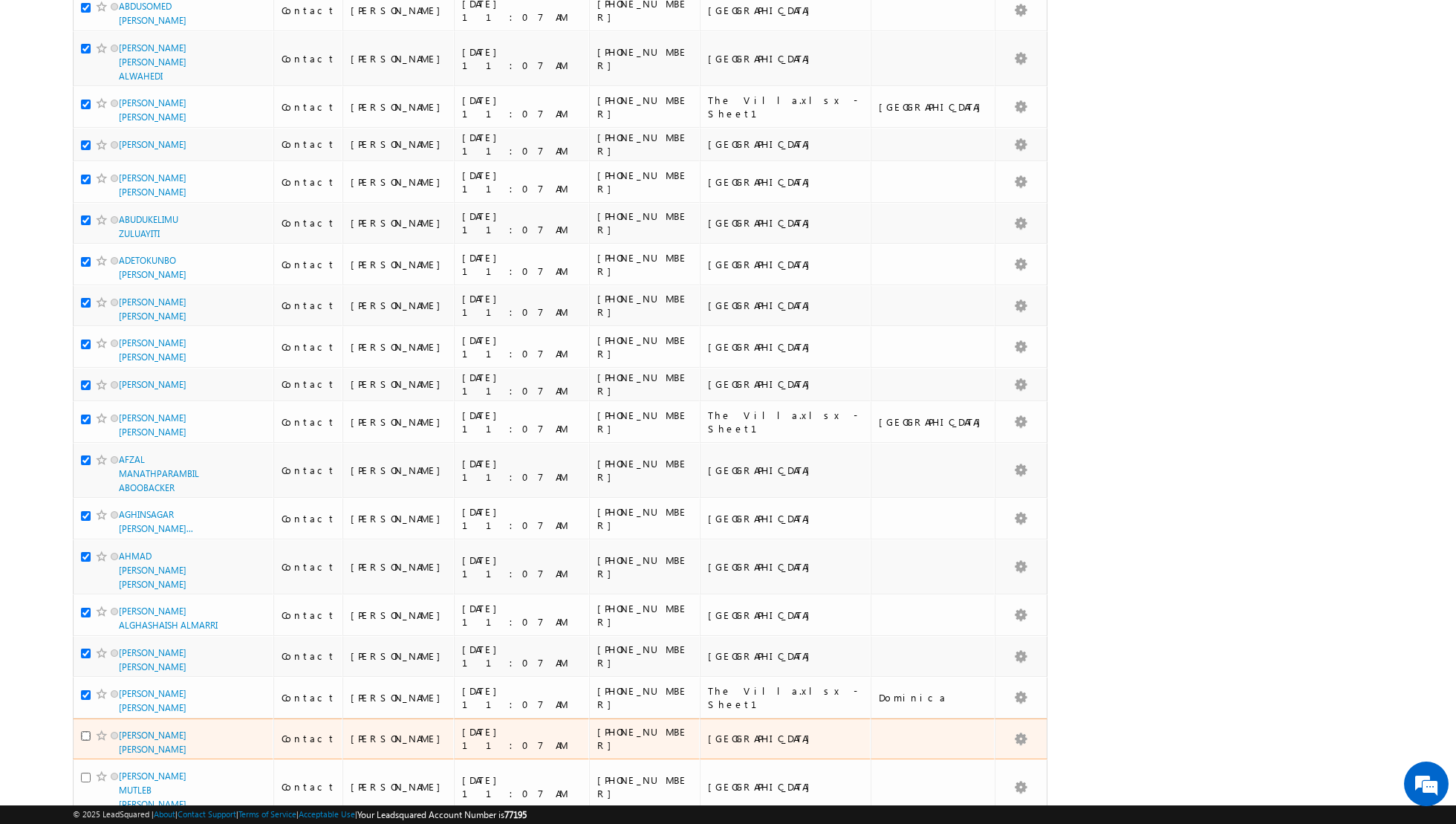
click at [83, 731] on input "checkbox" at bounding box center [86, 736] width 10 height 10
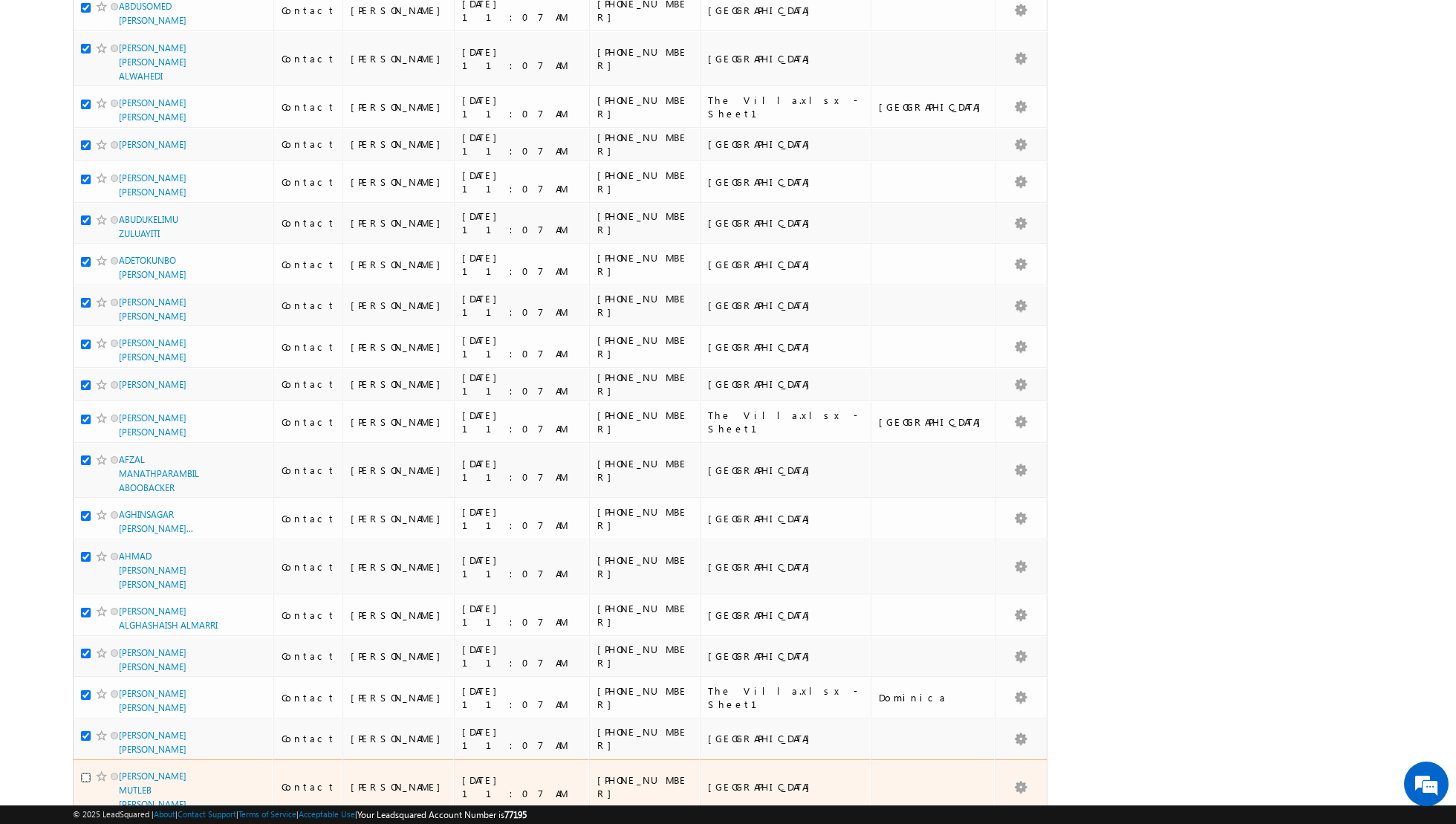
click at [87, 773] on input "checkbox" at bounding box center [86, 778] width 10 height 10
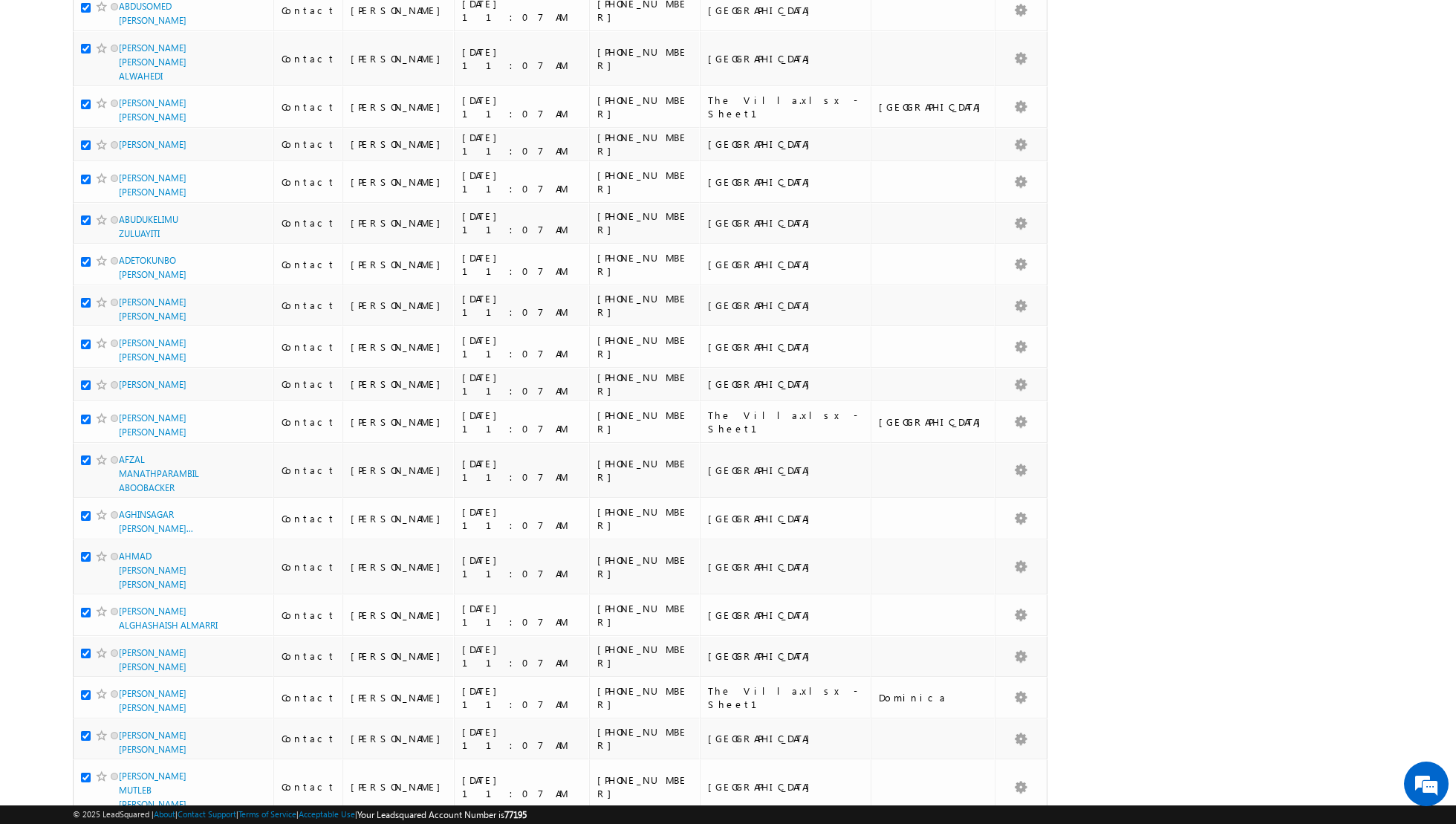
click at [86, 823] on input "checkbox" at bounding box center [86, 833] width 10 height 10
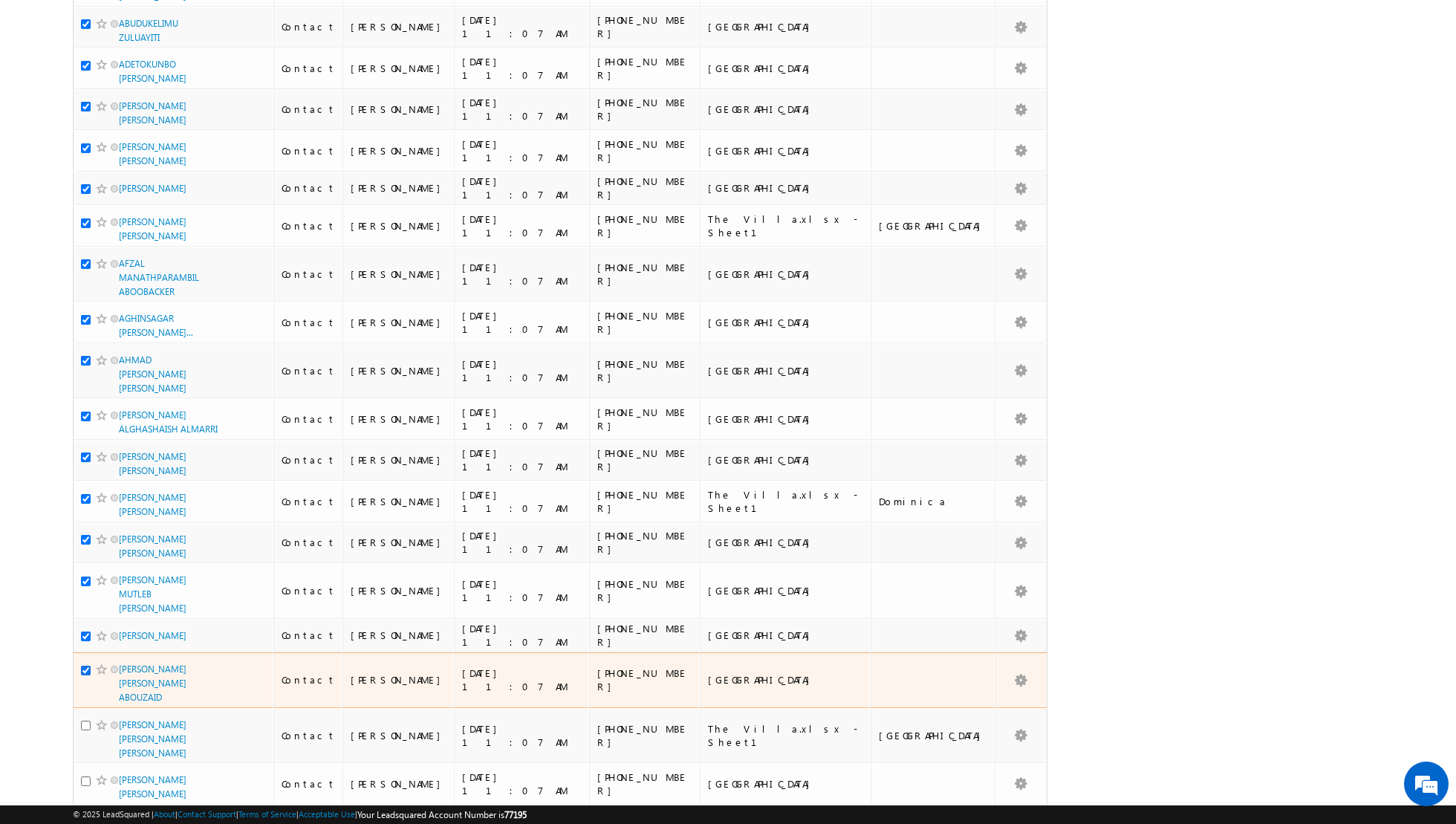
scroll to position [1418, 0]
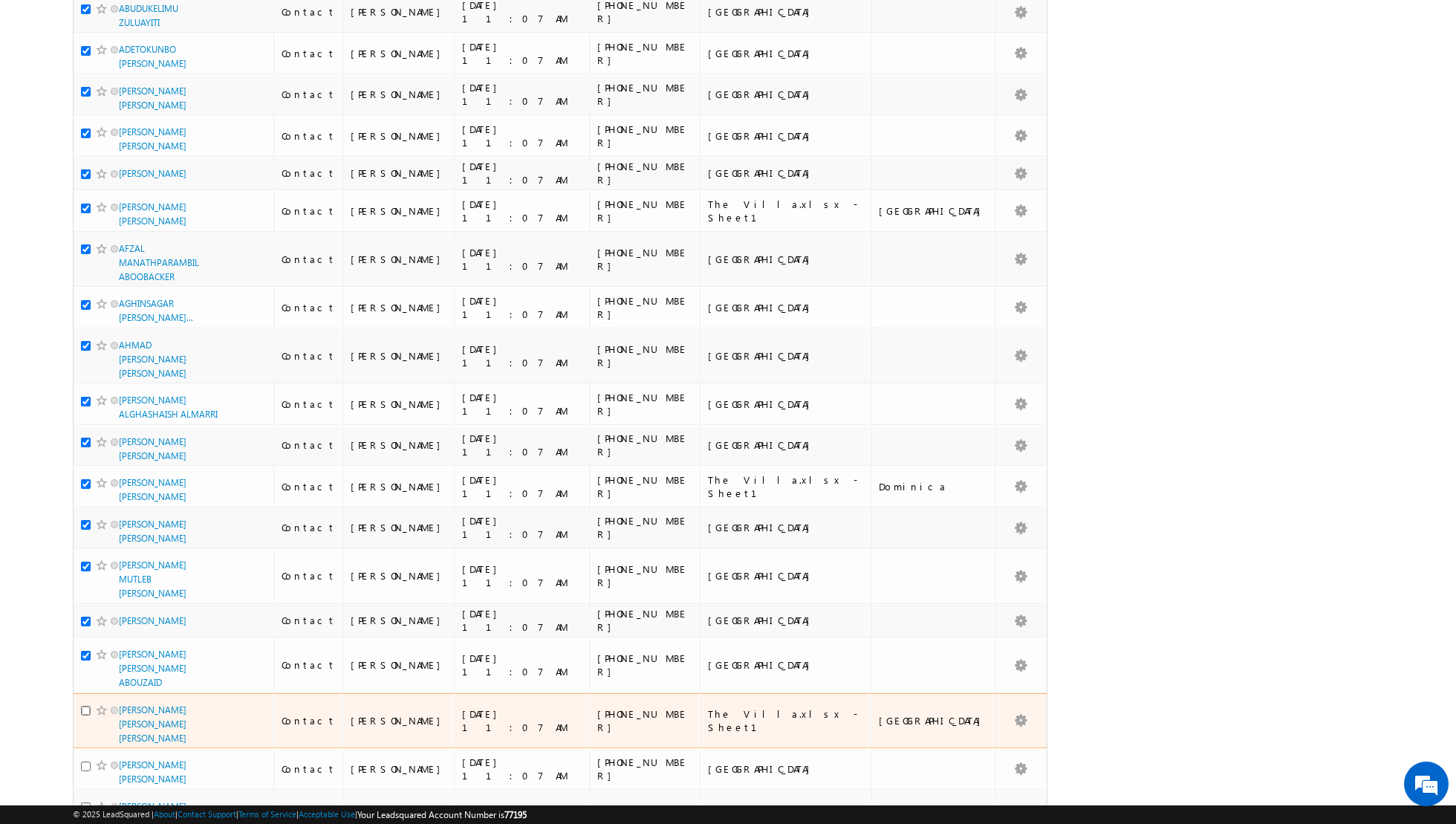
click at [86, 706] on input "checkbox" at bounding box center [86, 711] width 10 height 10
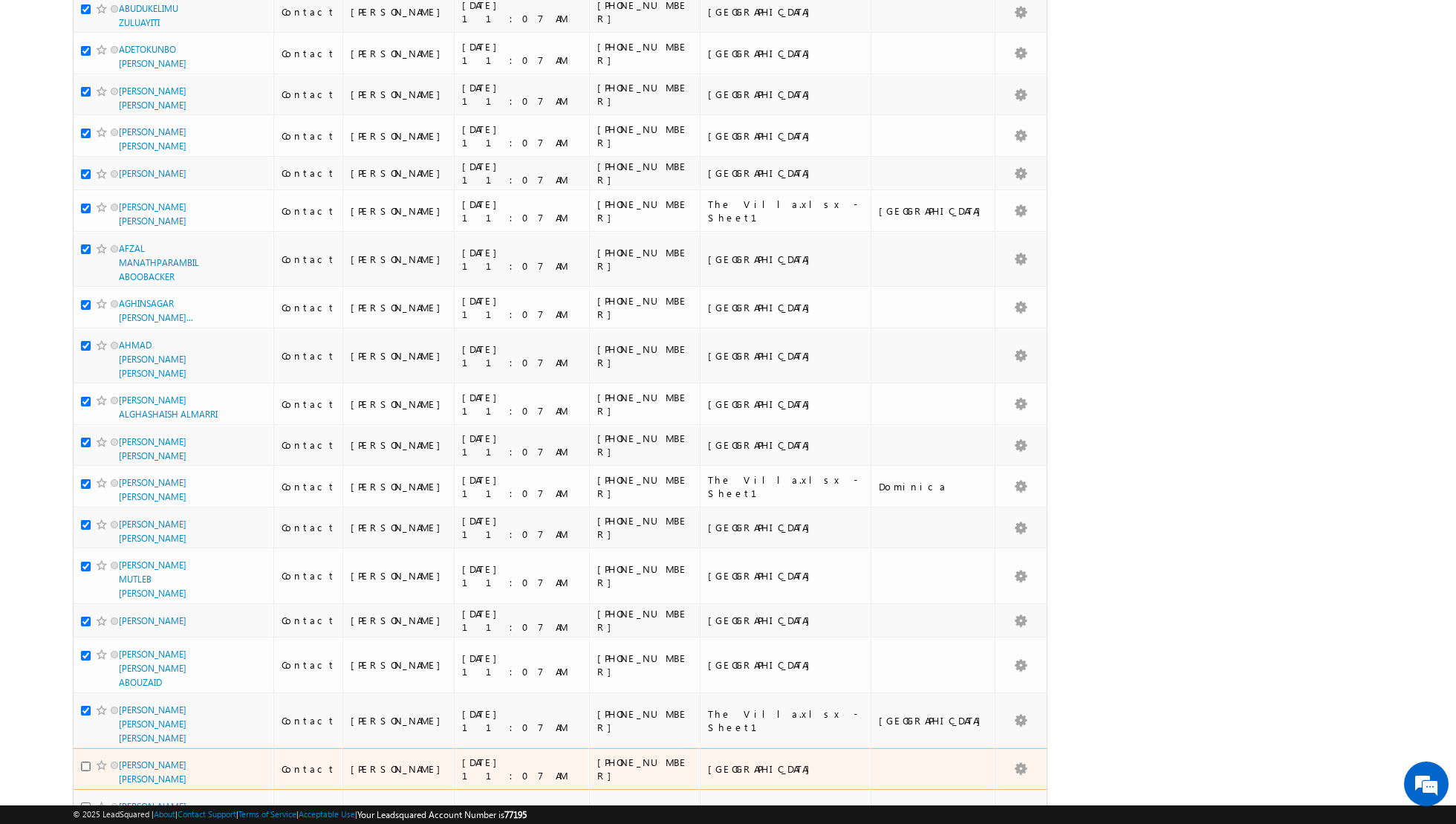
click at [86, 762] on input "checkbox" at bounding box center [86, 766] width 10 height 10
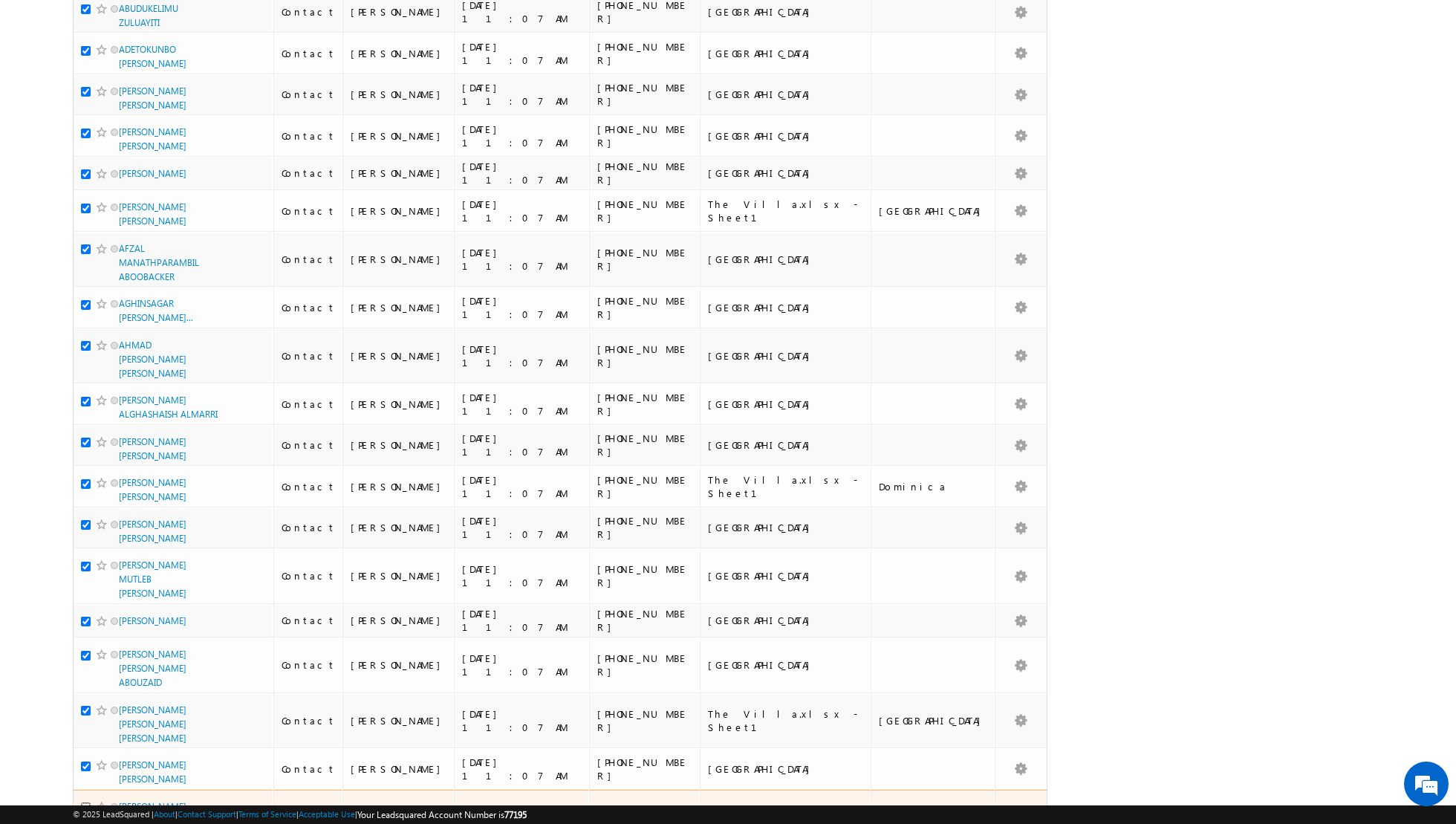
click at [86, 803] on input "checkbox" at bounding box center [86, 807] width 10 height 10
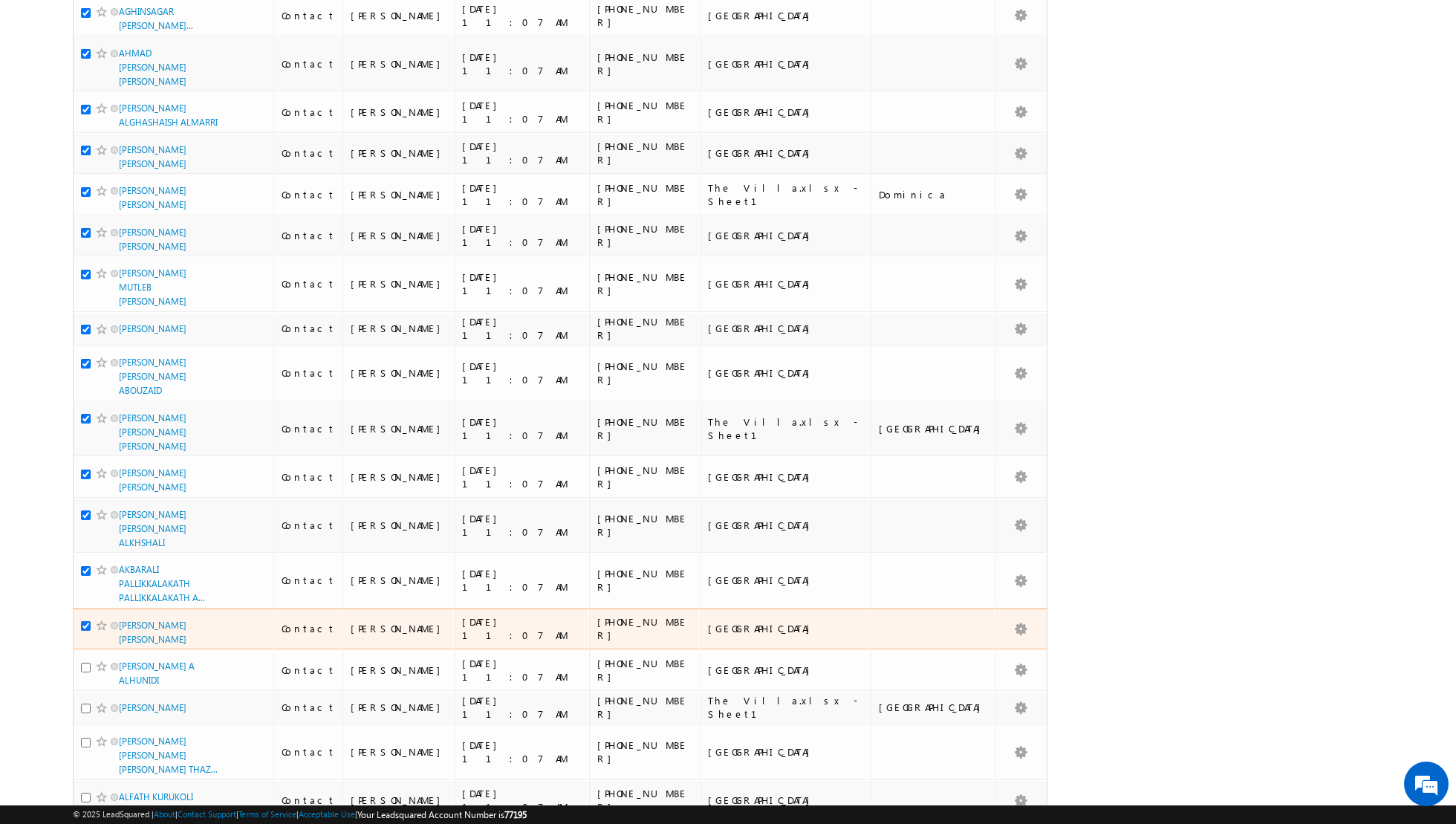
scroll to position [1710, 0]
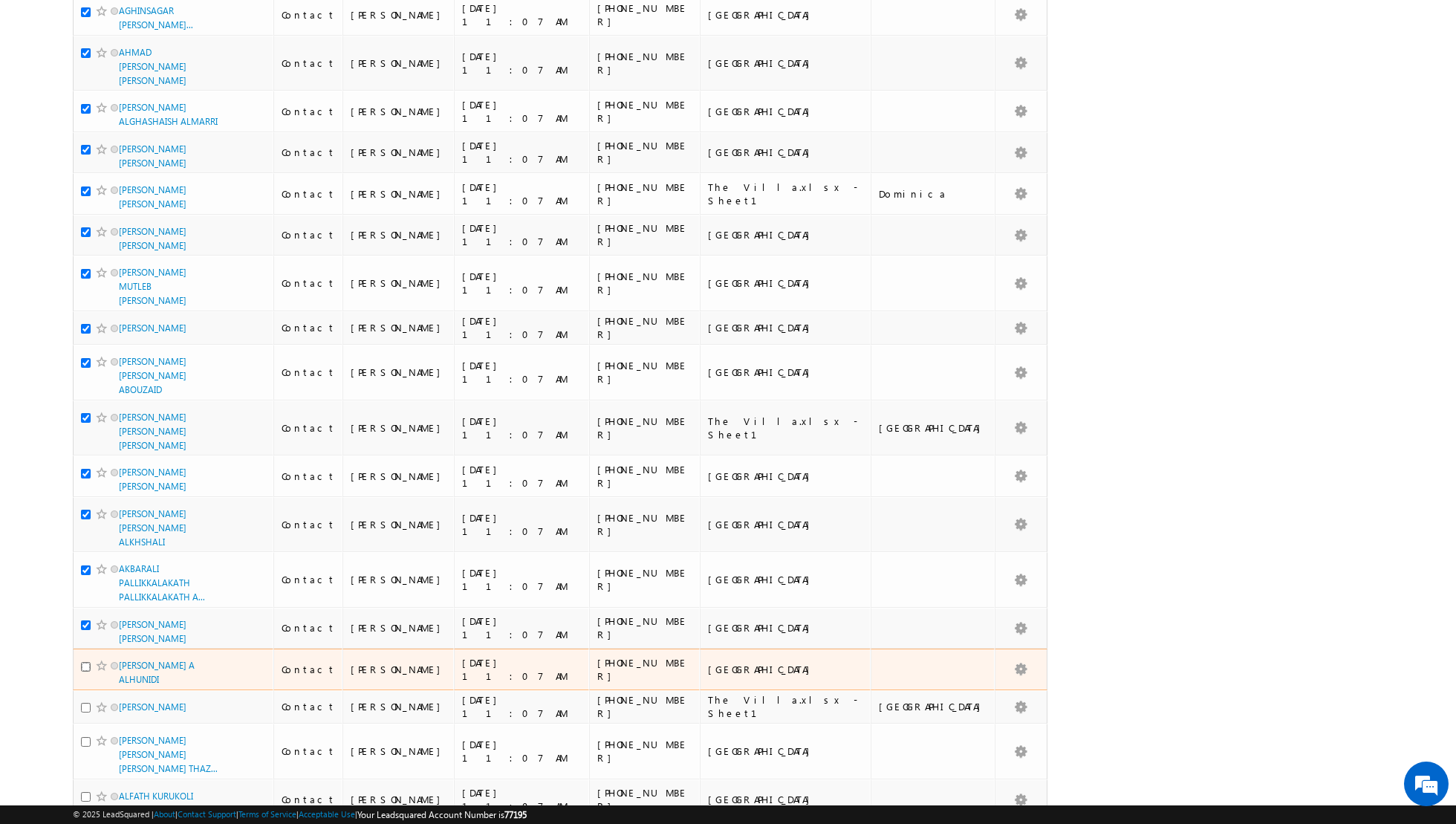
click at [88, 662] on input "checkbox" at bounding box center [86, 667] width 10 height 10
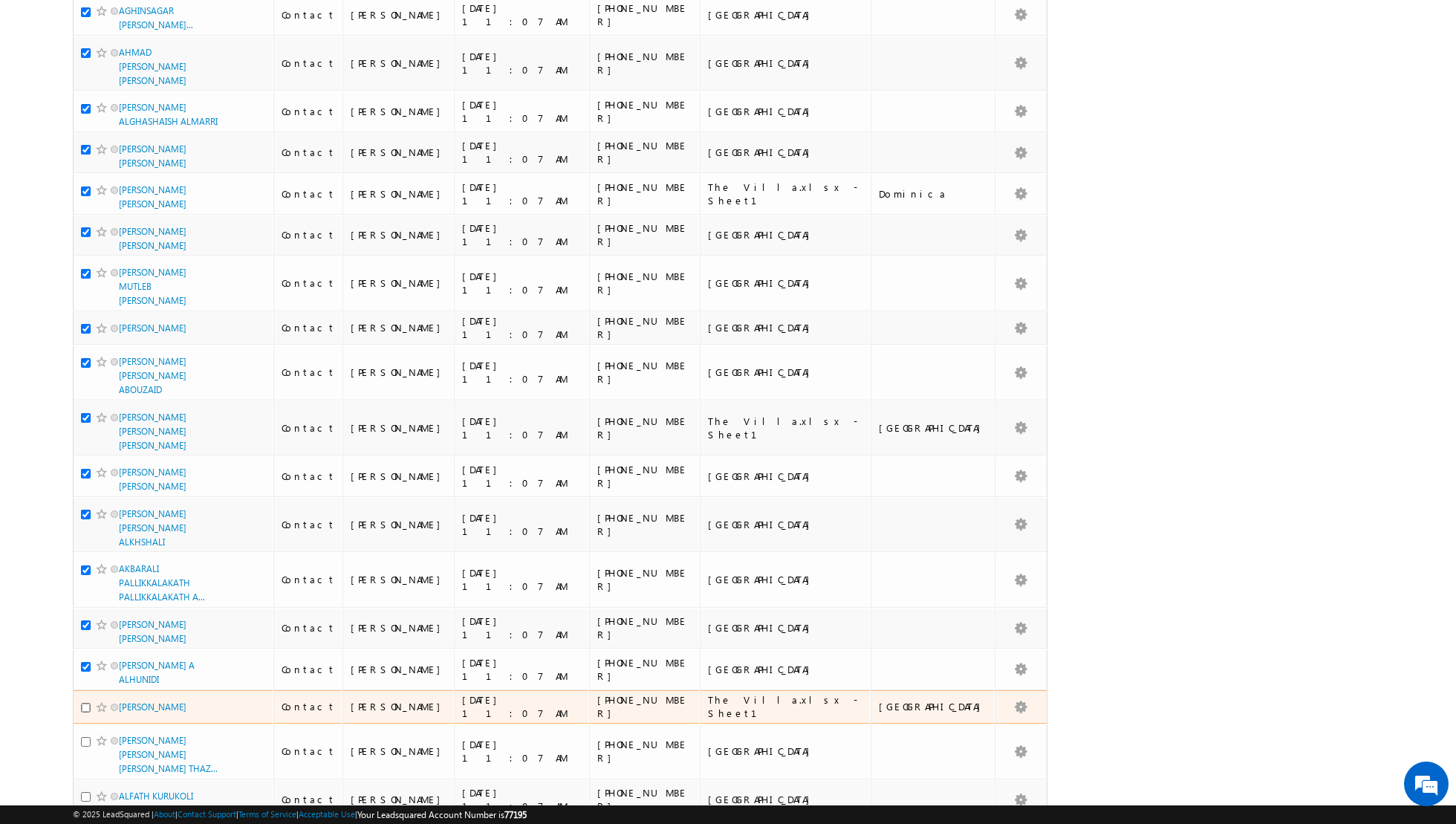
click at [87, 703] on input "checkbox" at bounding box center [86, 708] width 10 height 10
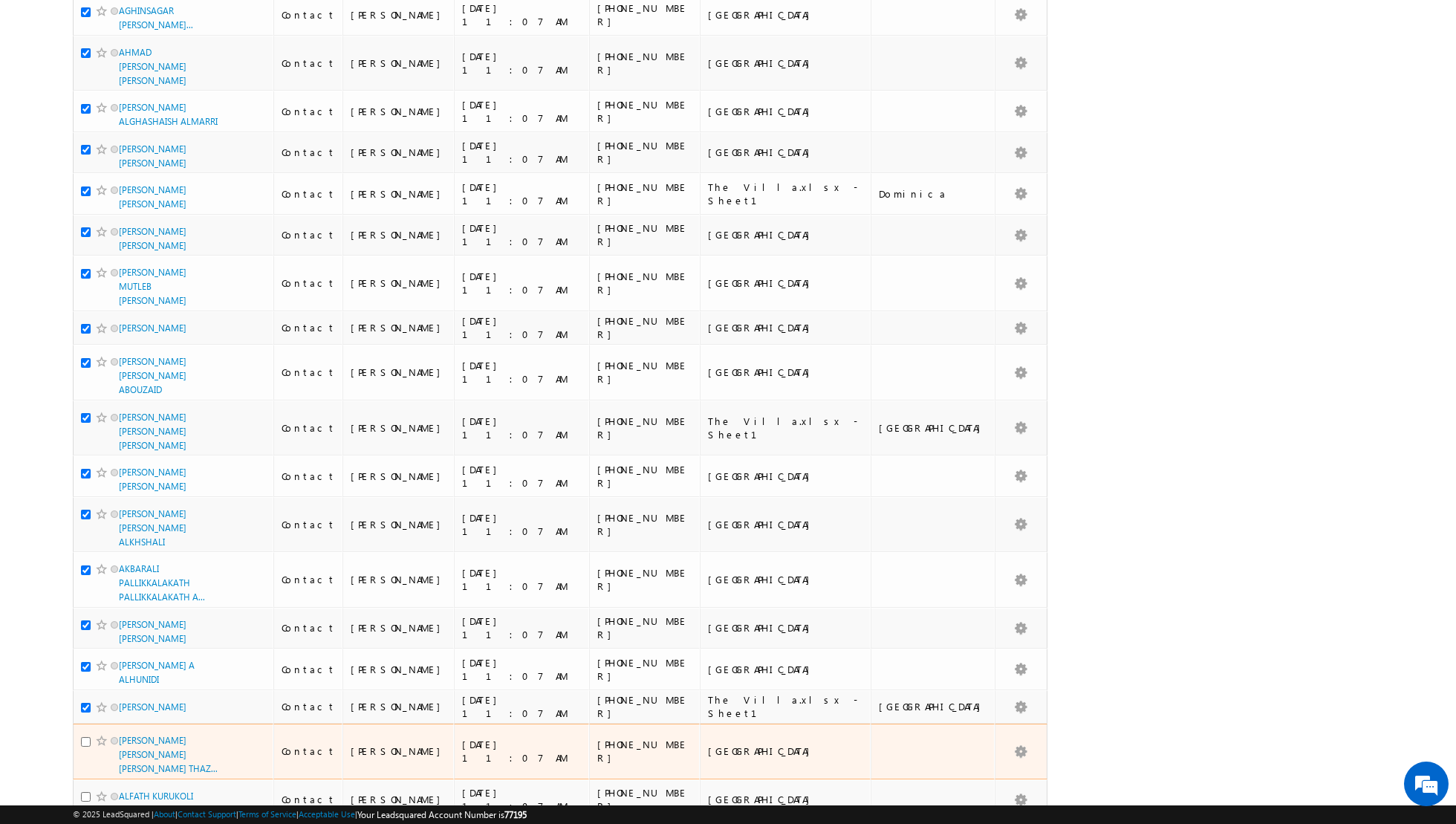
click at [86, 733] on div at bounding box center [103, 740] width 45 height 15
click at [87, 737] on input "checkbox" at bounding box center [86, 742] width 10 height 10
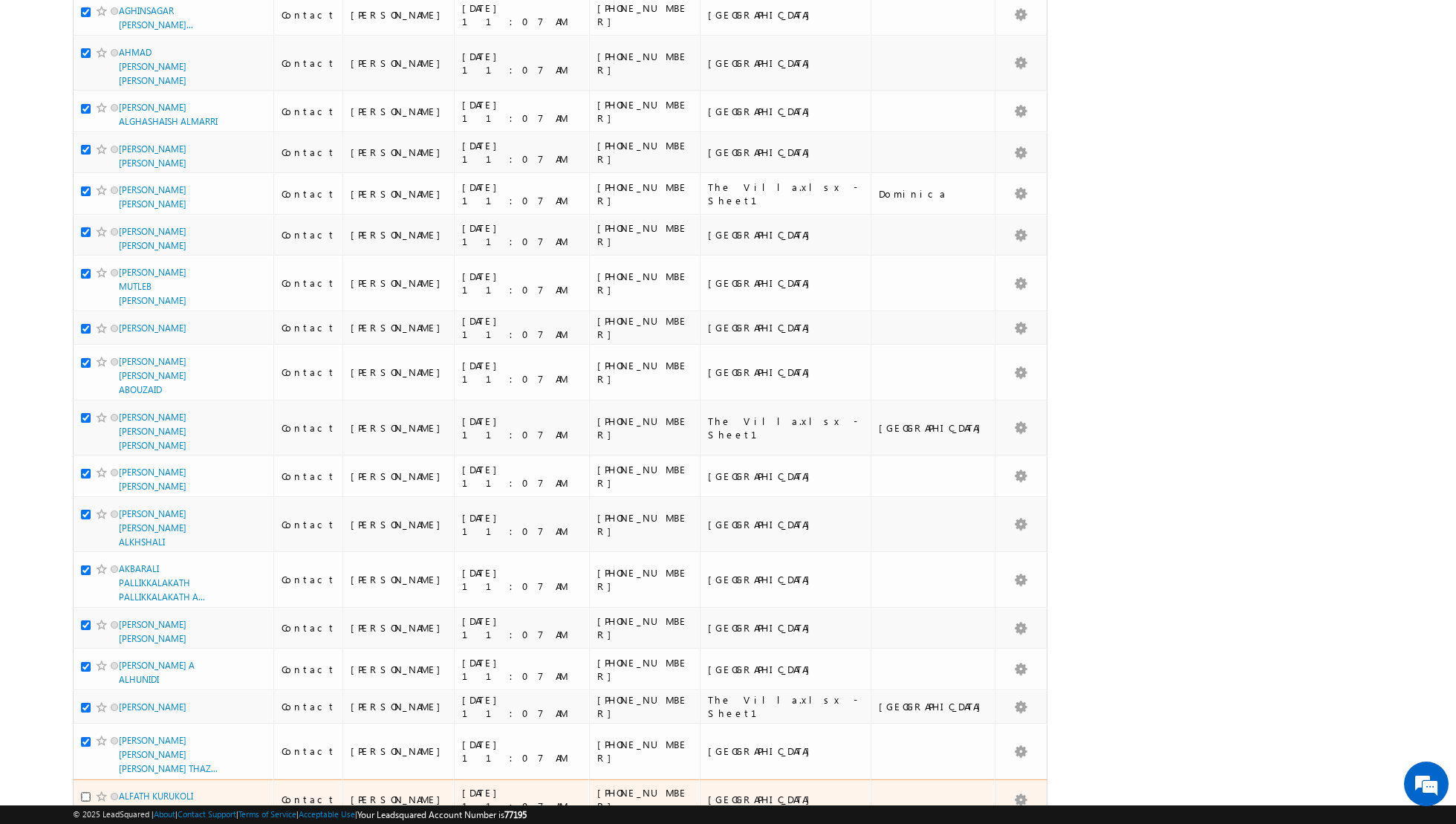
click at [86, 792] on input "checkbox" at bounding box center [86, 797] width 10 height 10
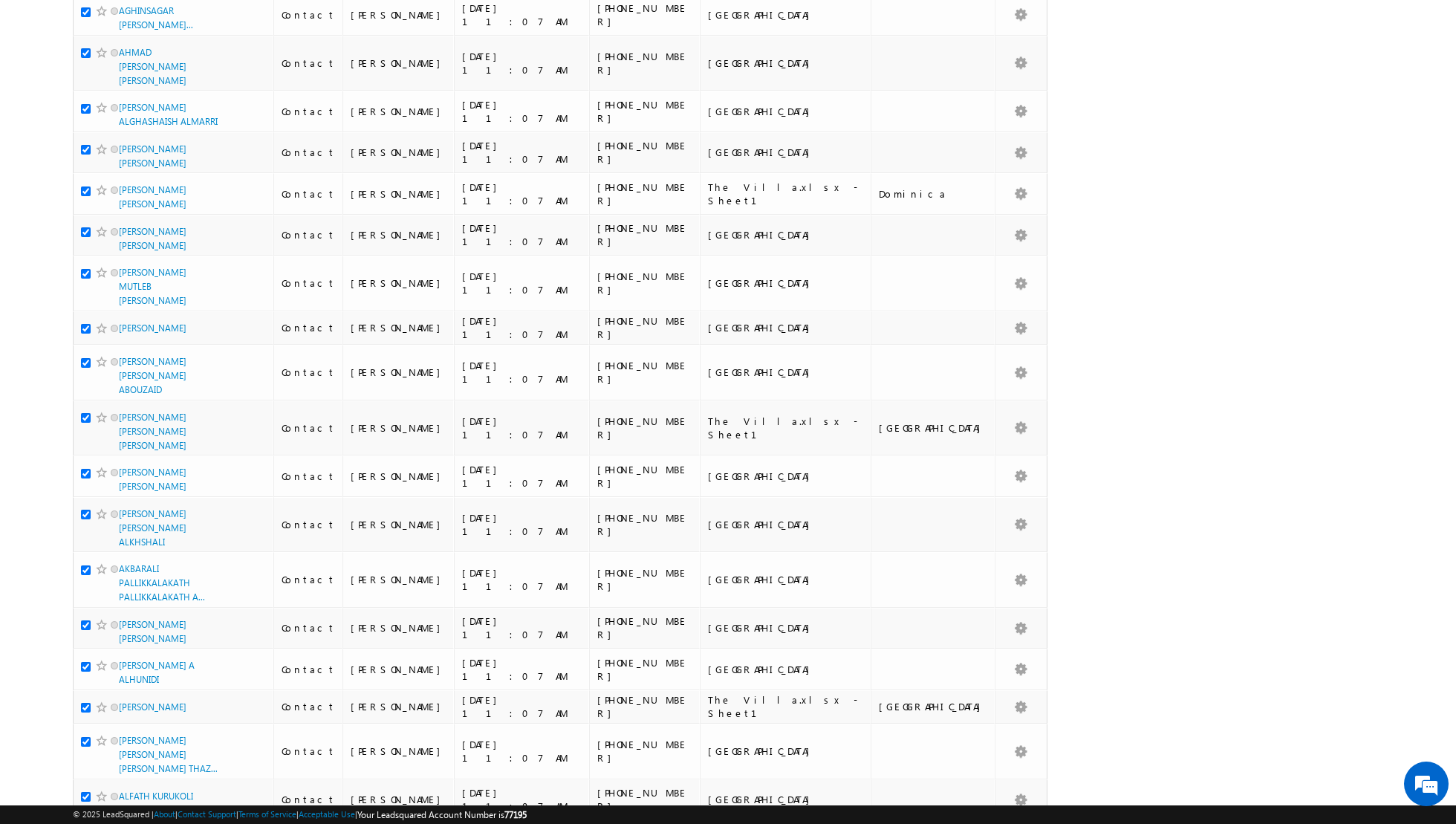
click at [86, 823] on input "checkbox" at bounding box center [86, 839] width 10 height 10
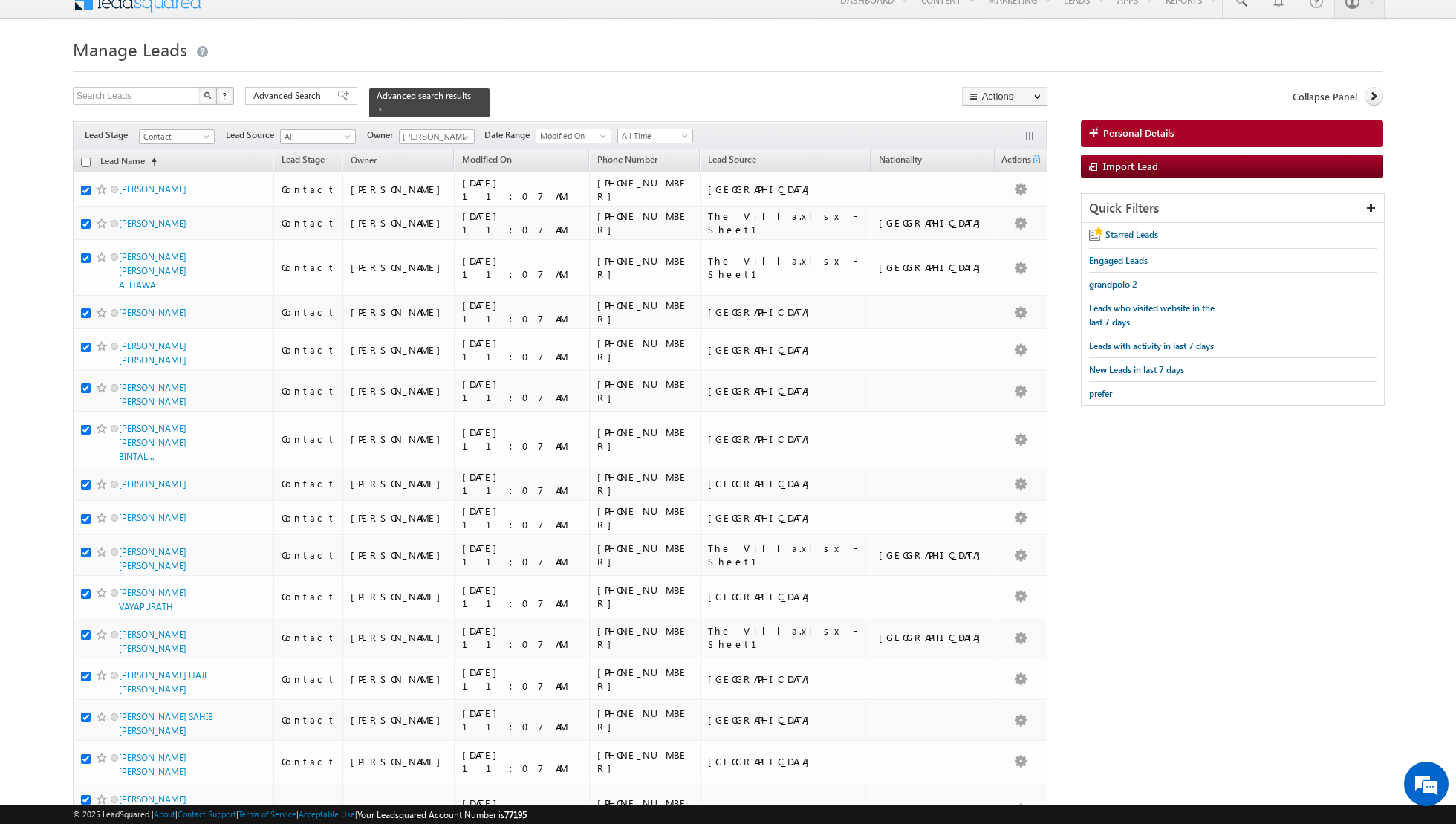
scroll to position [0, 0]
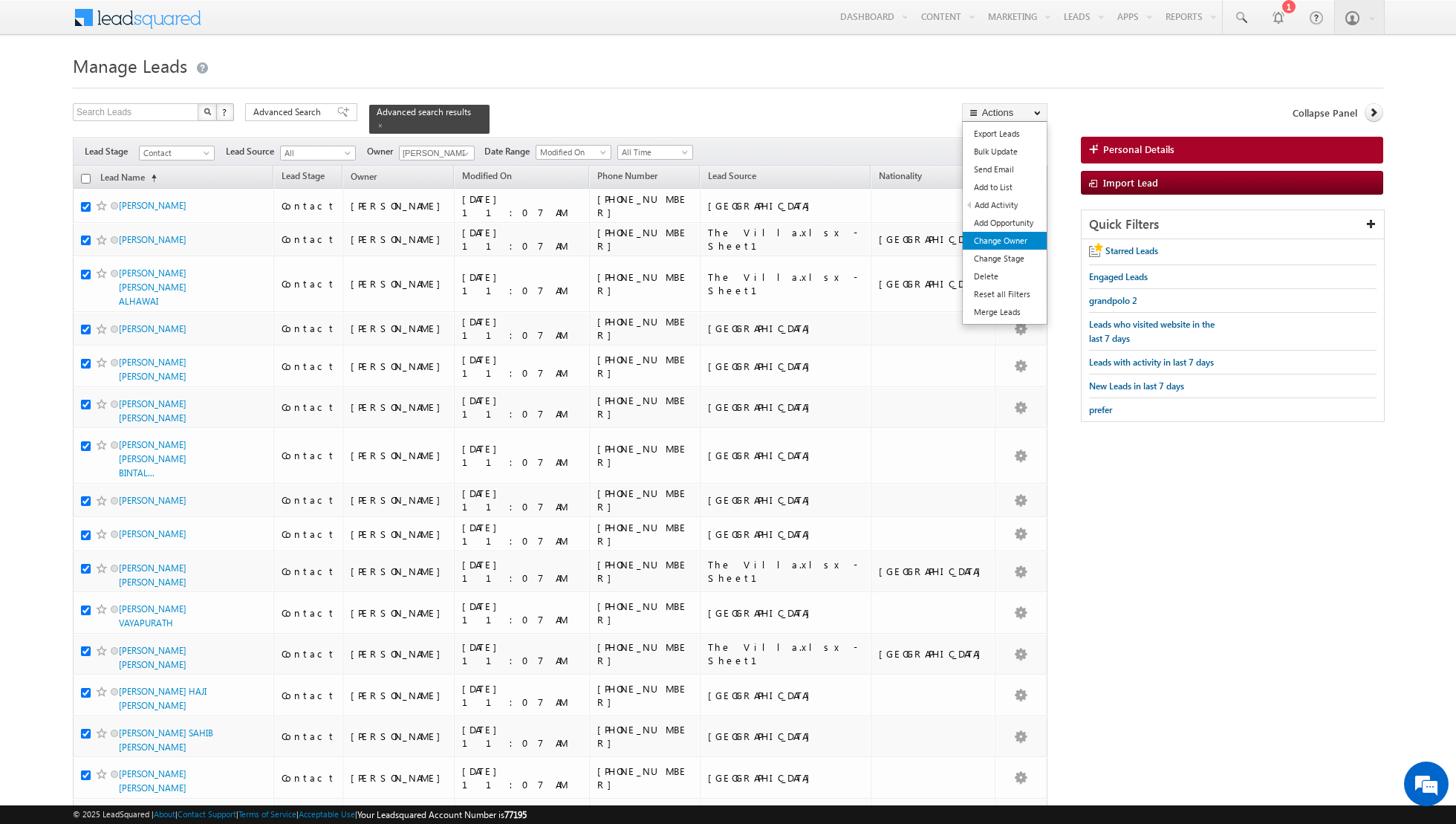
click at [985, 241] on link "Change Owner" at bounding box center [1004, 240] width 84 height 18
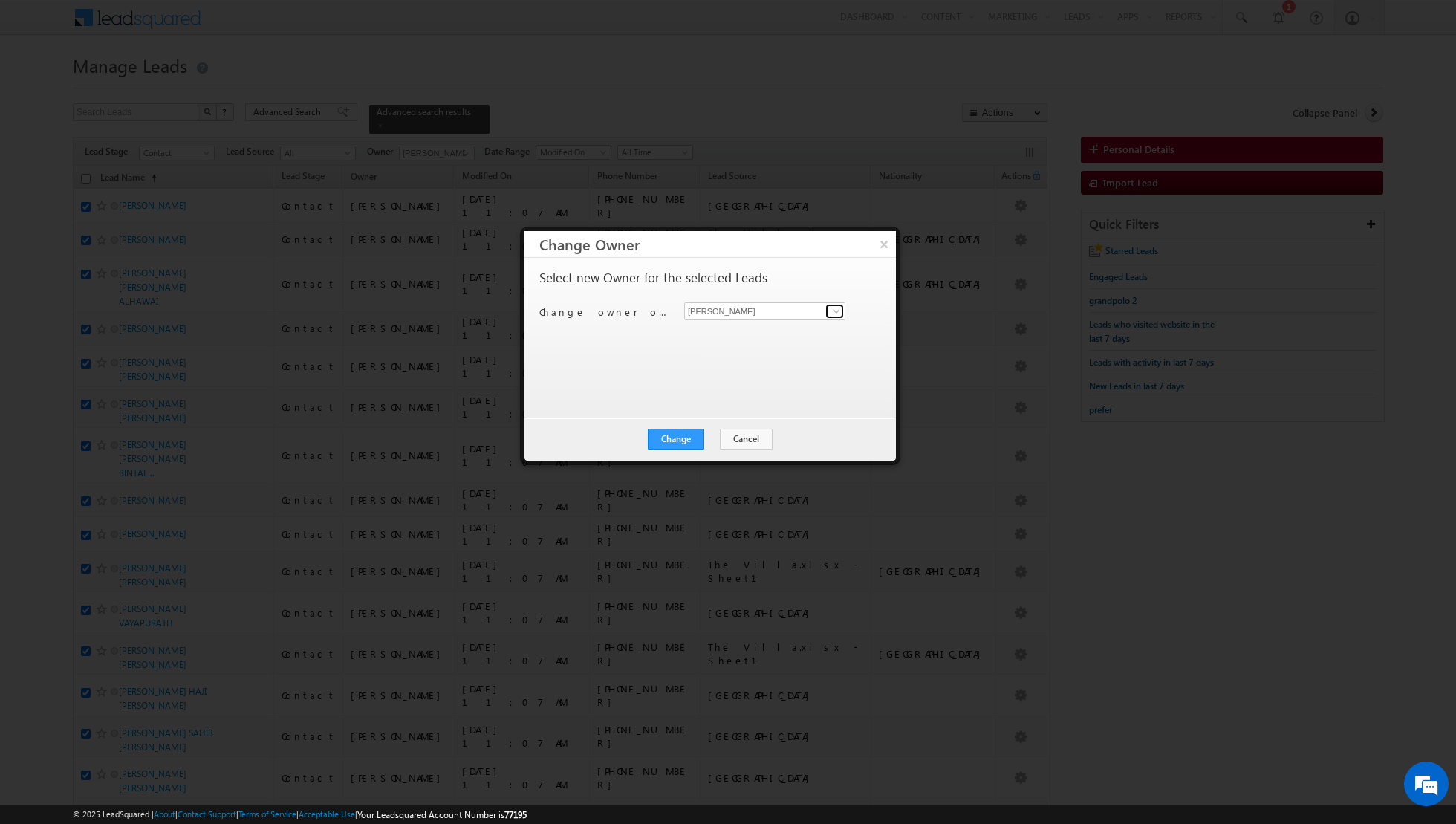
click at [838, 309] on span at bounding box center [836, 311] width 12 height 12
click at [784, 338] on span "[PERSON_NAME][EMAIL_ADDRESS][DOMAIN_NAME]" at bounding box center [756, 339] width 134 height 11
click at [667, 442] on button "Change" at bounding box center [676, 438] width 57 height 21
click at [708, 435] on button "Close" at bounding box center [712, 438] width 48 height 21
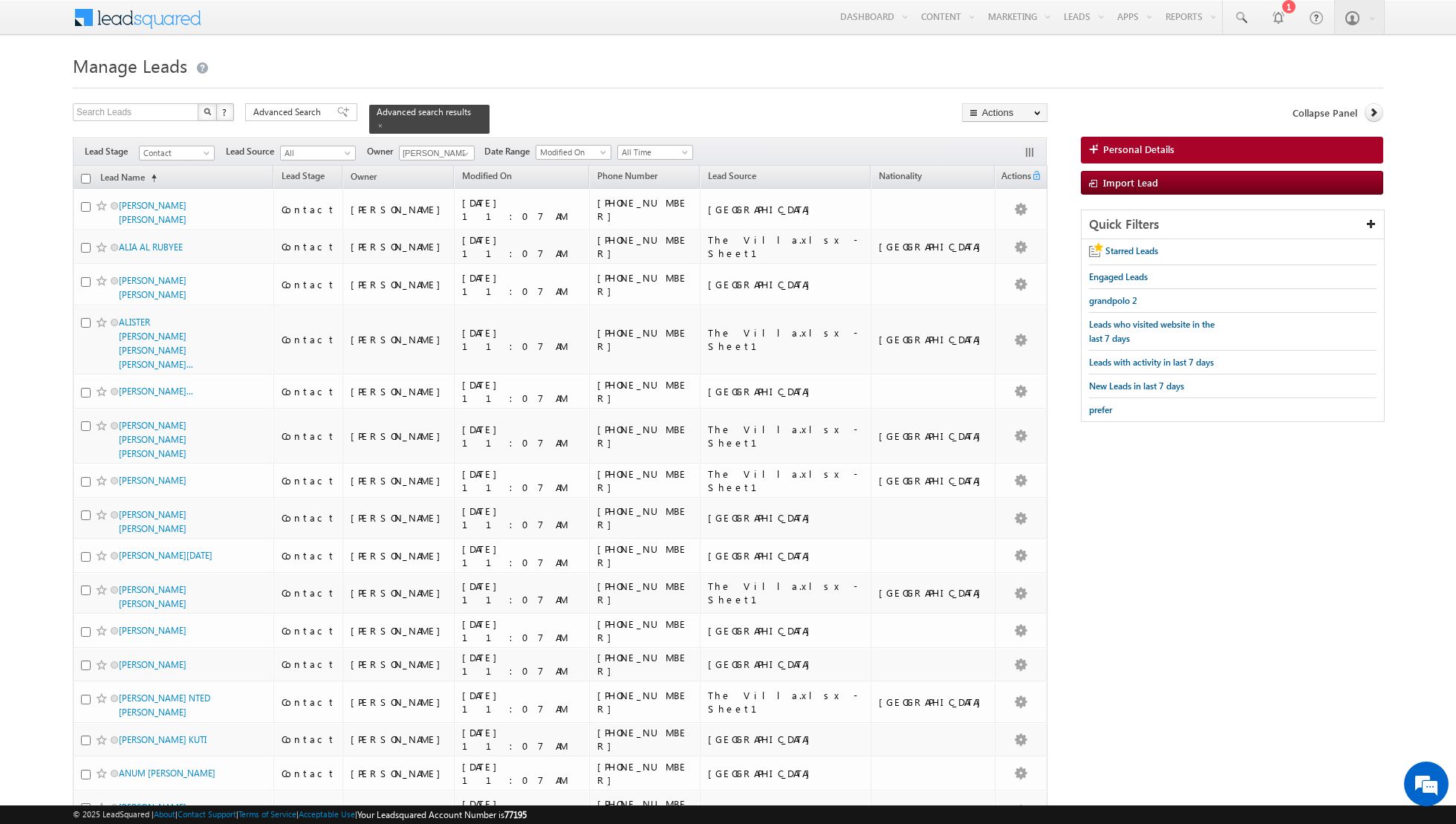
click at [86, 176] on input "checkbox" at bounding box center [86, 179] width 10 height 10
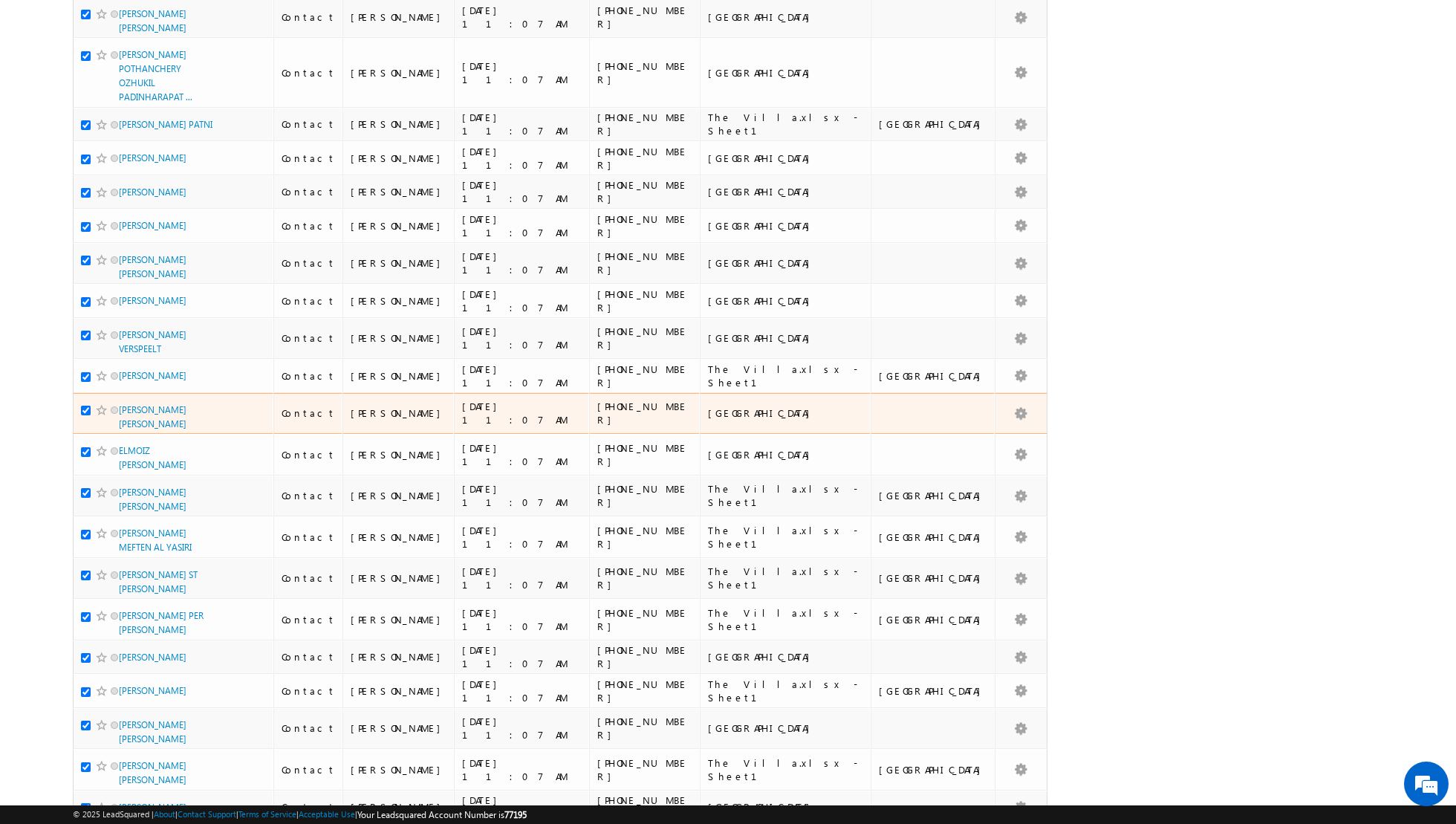
scroll to position [3209, 0]
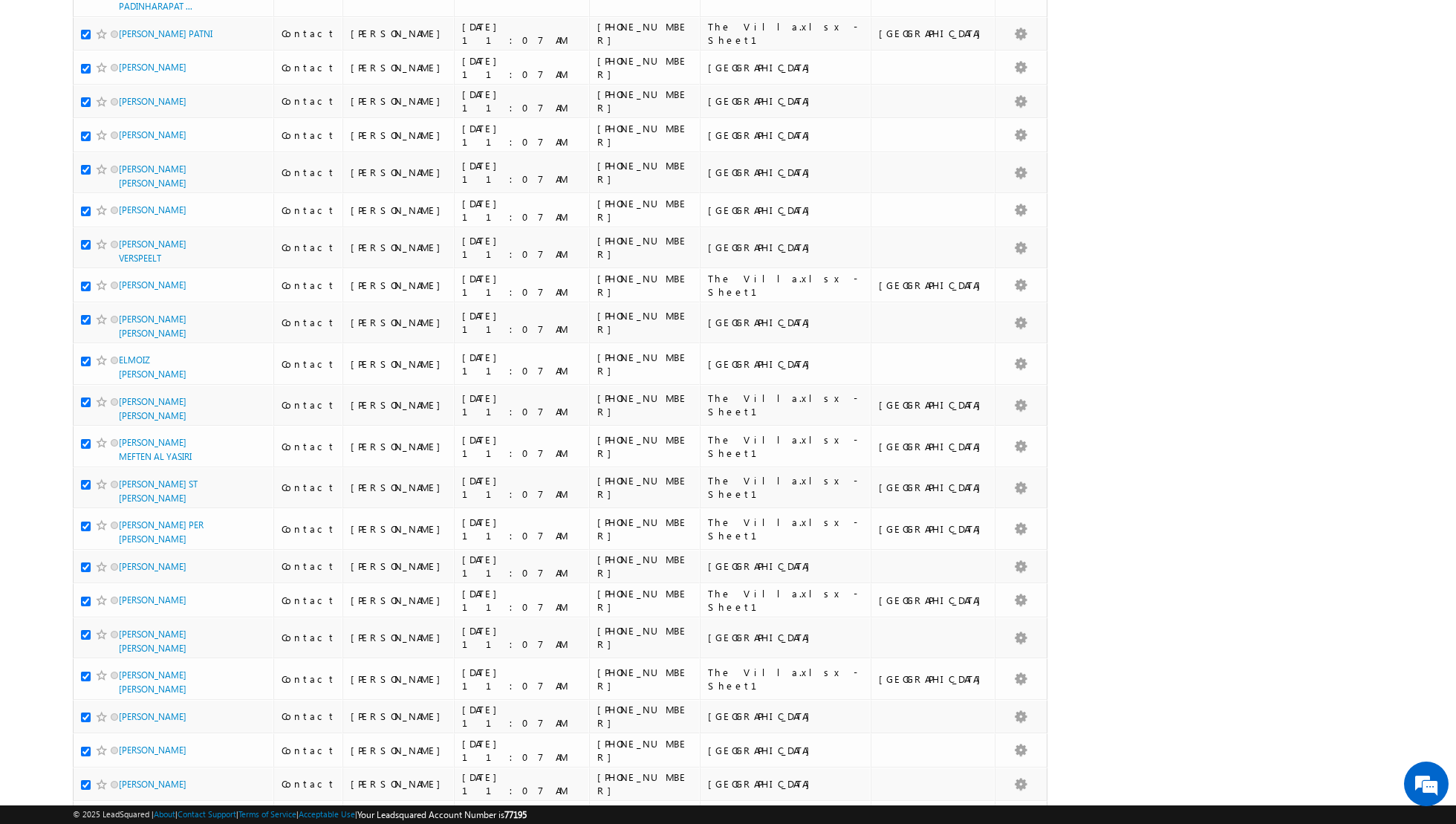
click at [83, 814] on input "checkbox" at bounding box center [86, 819] width 10 height 10
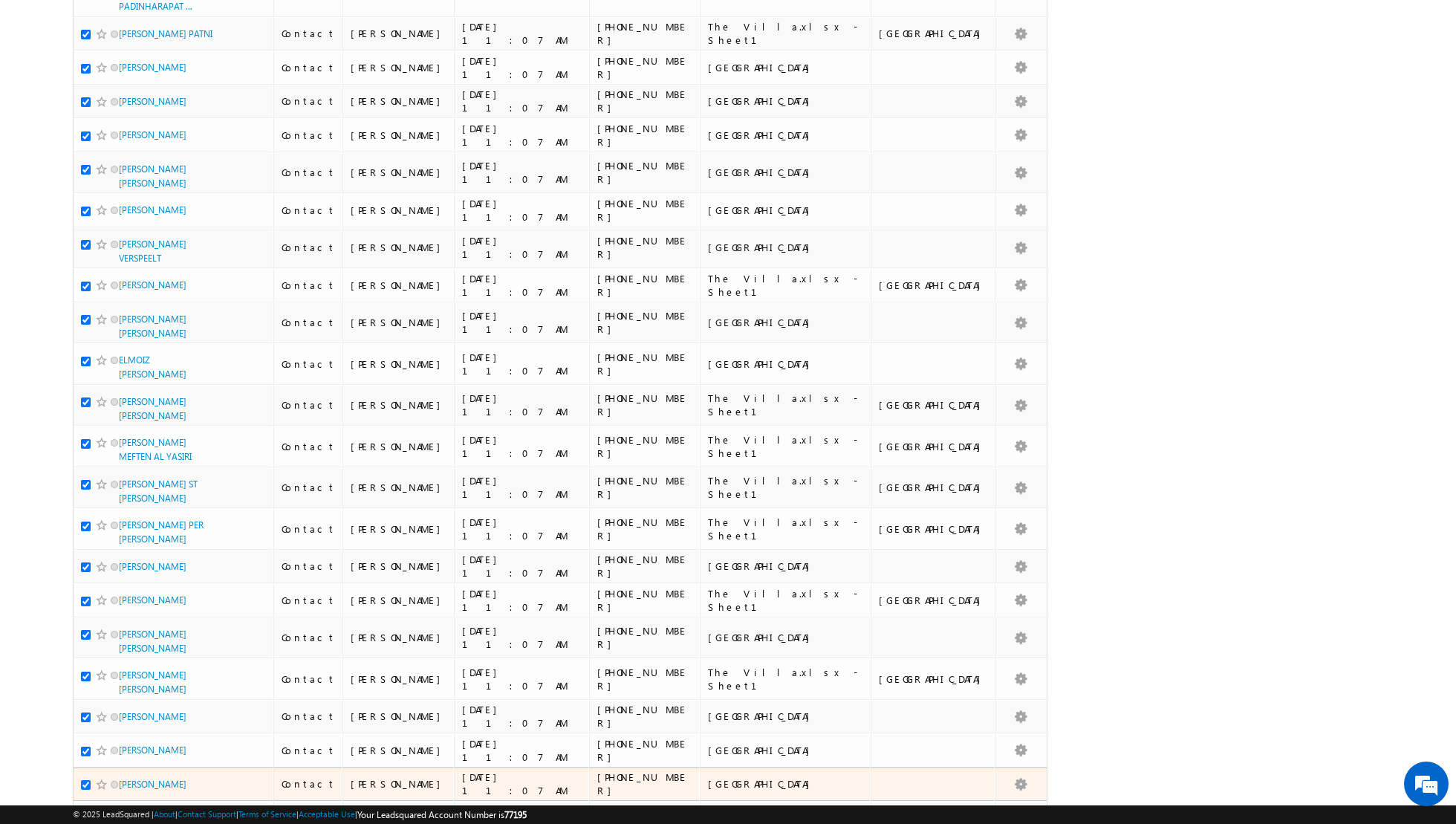
click at [84, 780] on input "checkbox" at bounding box center [86, 785] width 10 height 10
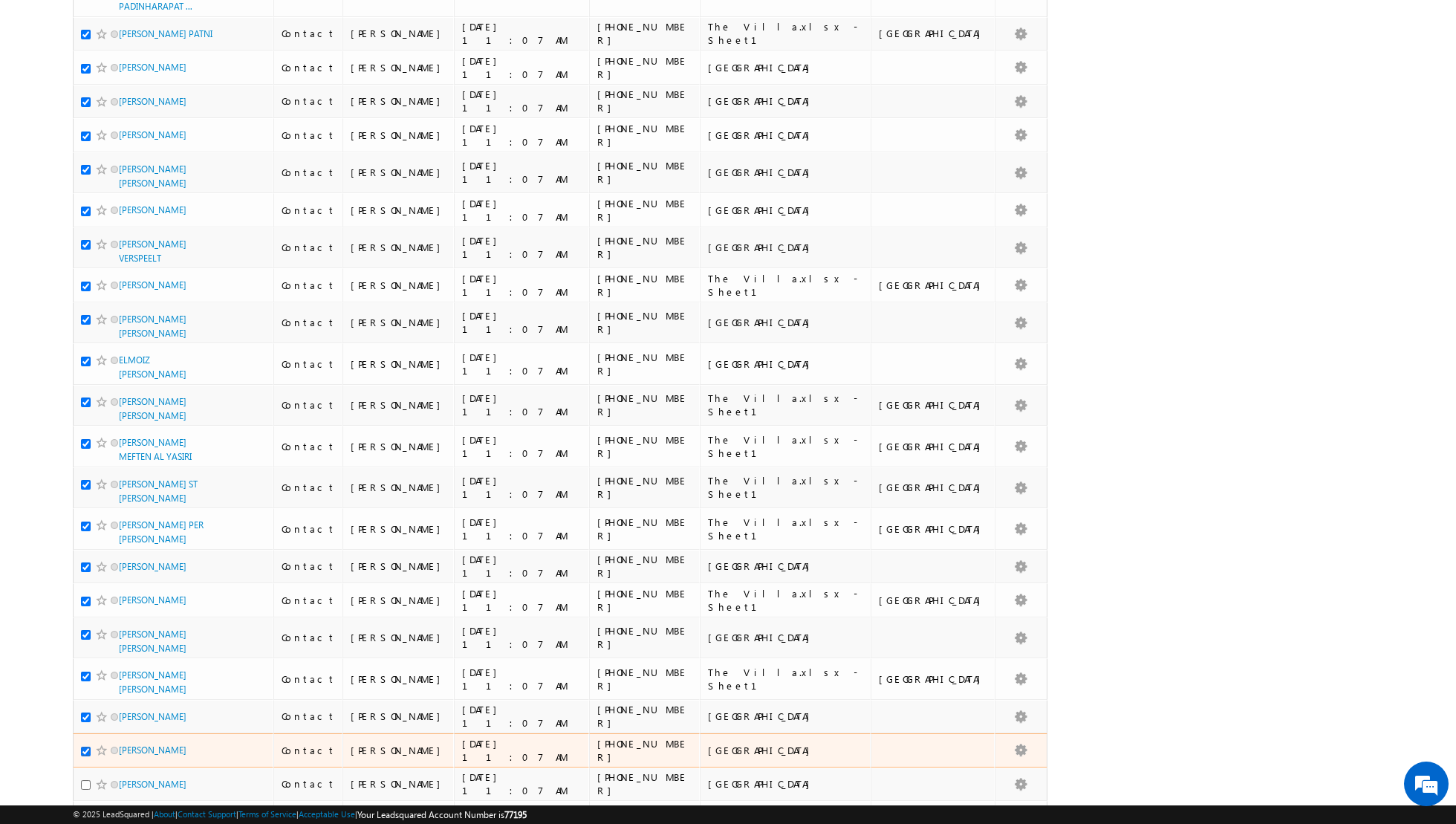
click at [83, 747] on input "checkbox" at bounding box center [86, 752] width 10 height 10
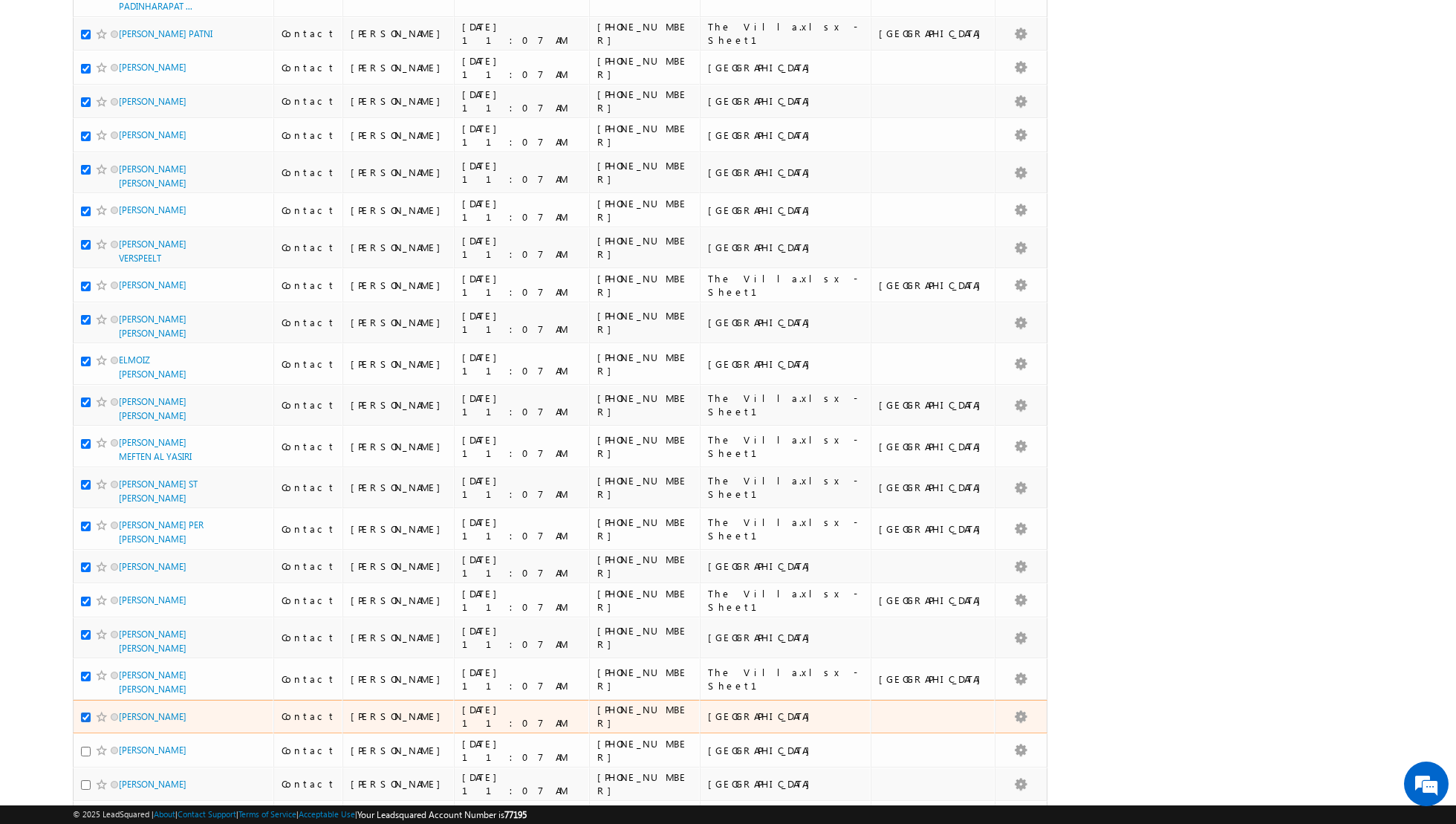
click at [85, 713] on input "checkbox" at bounding box center [86, 718] width 10 height 10
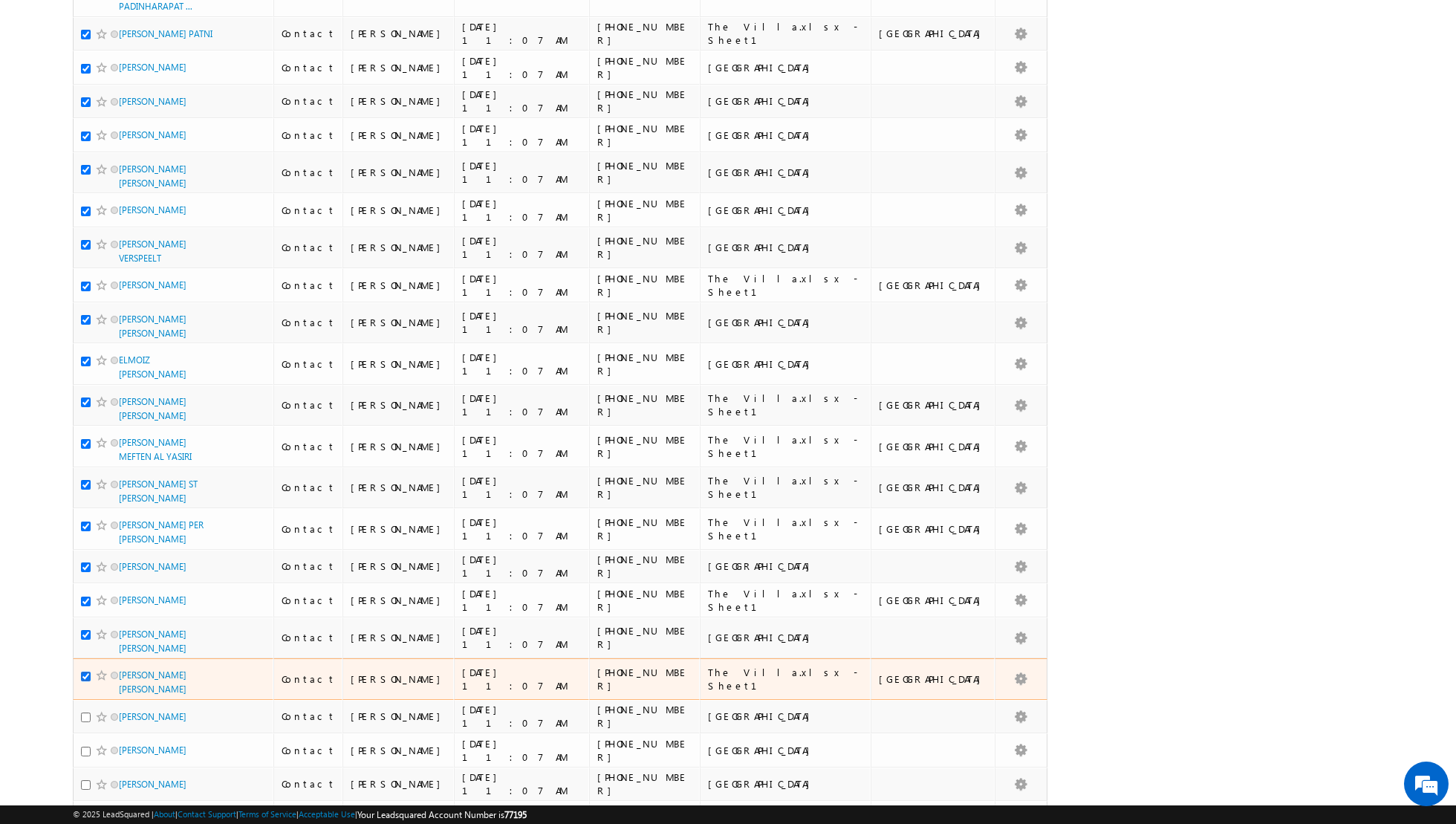
click at [86, 672] on input "checkbox" at bounding box center [86, 677] width 10 height 10
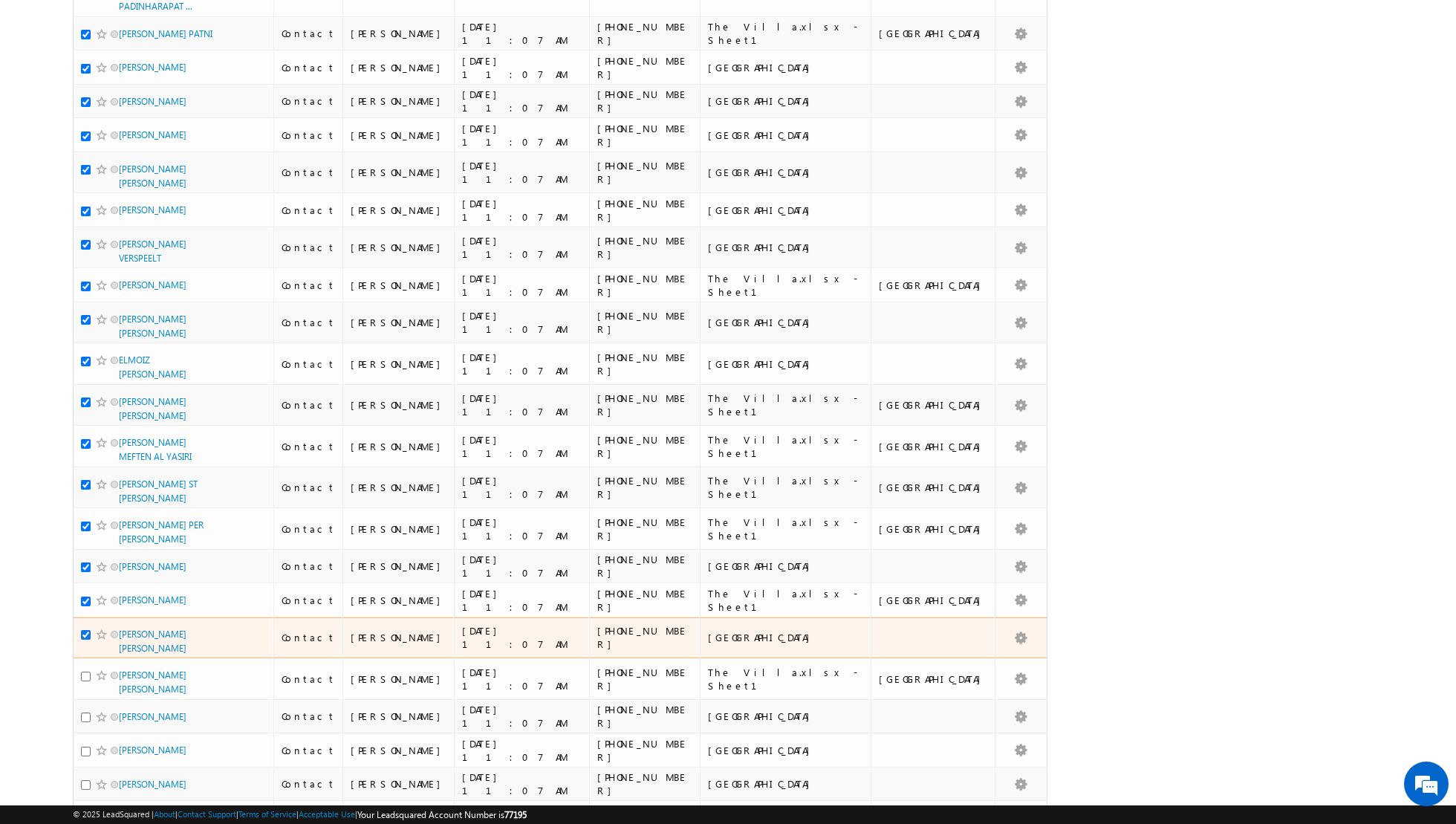
click at [85, 630] on input "checkbox" at bounding box center [86, 635] width 10 height 10
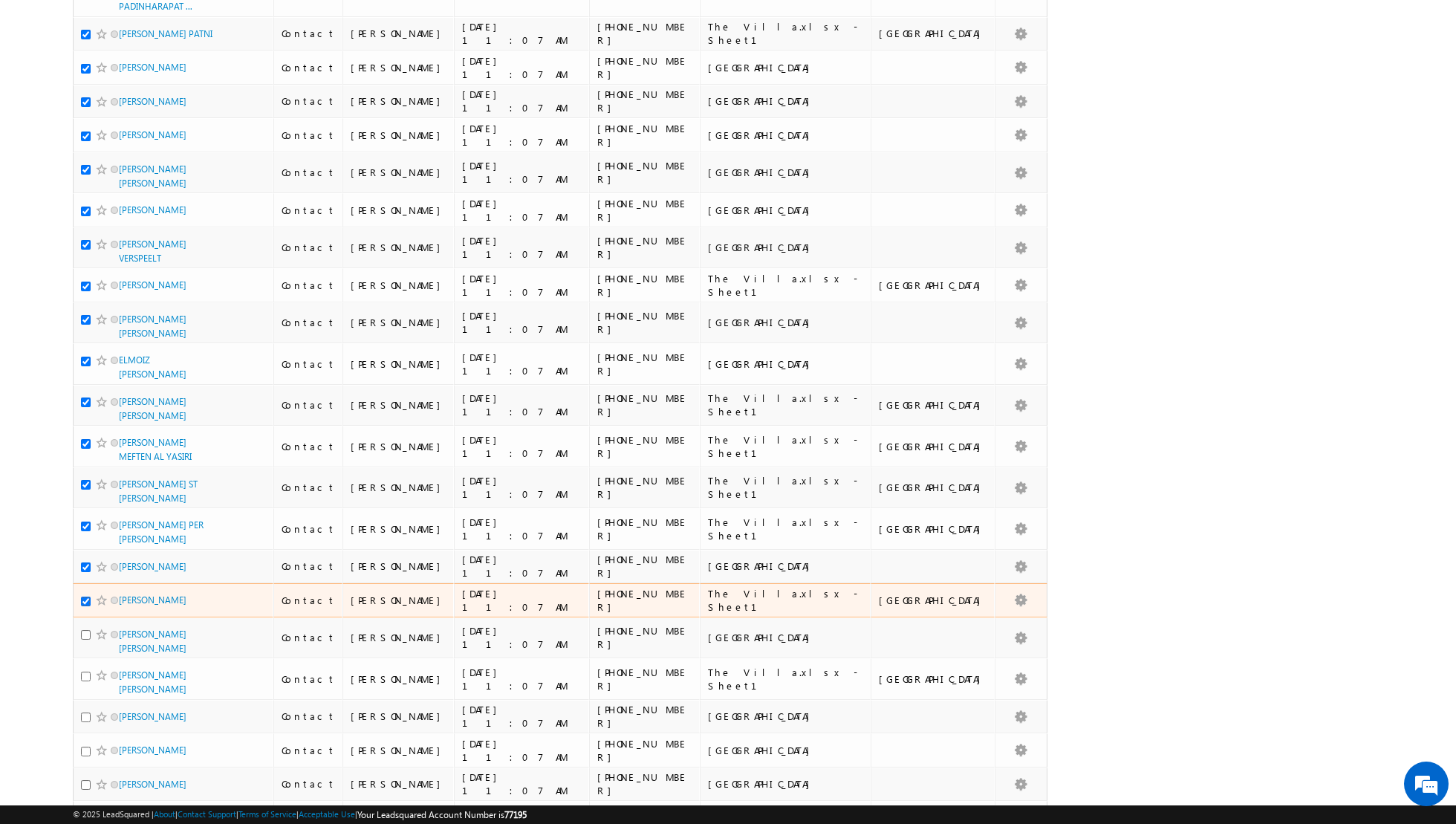
click at [85, 597] on input "checkbox" at bounding box center [86, 601] width 10 height 10
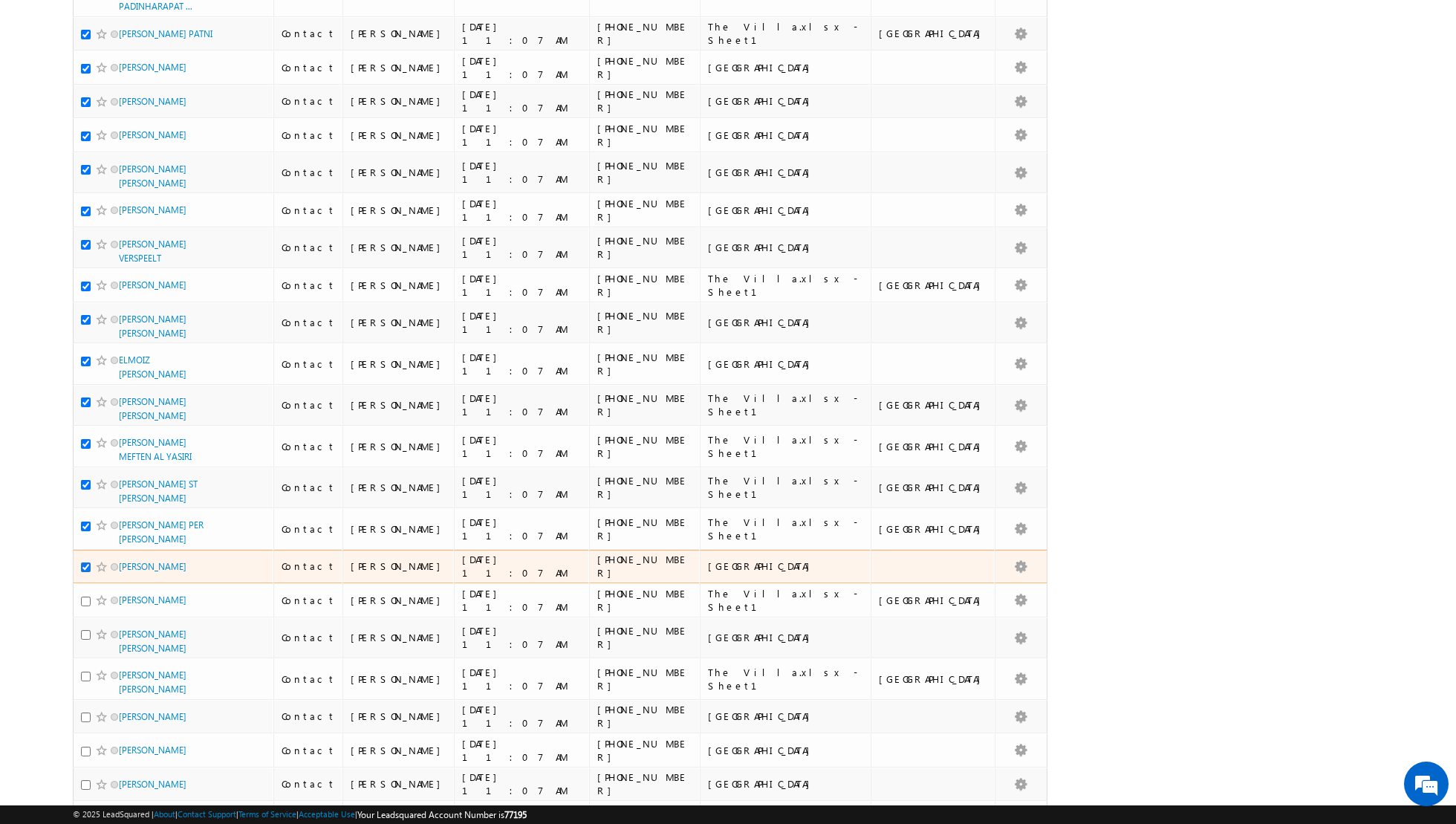
click at [85, 562] on input "checkbox" at bounding box center [86, 567] width 10 height 10
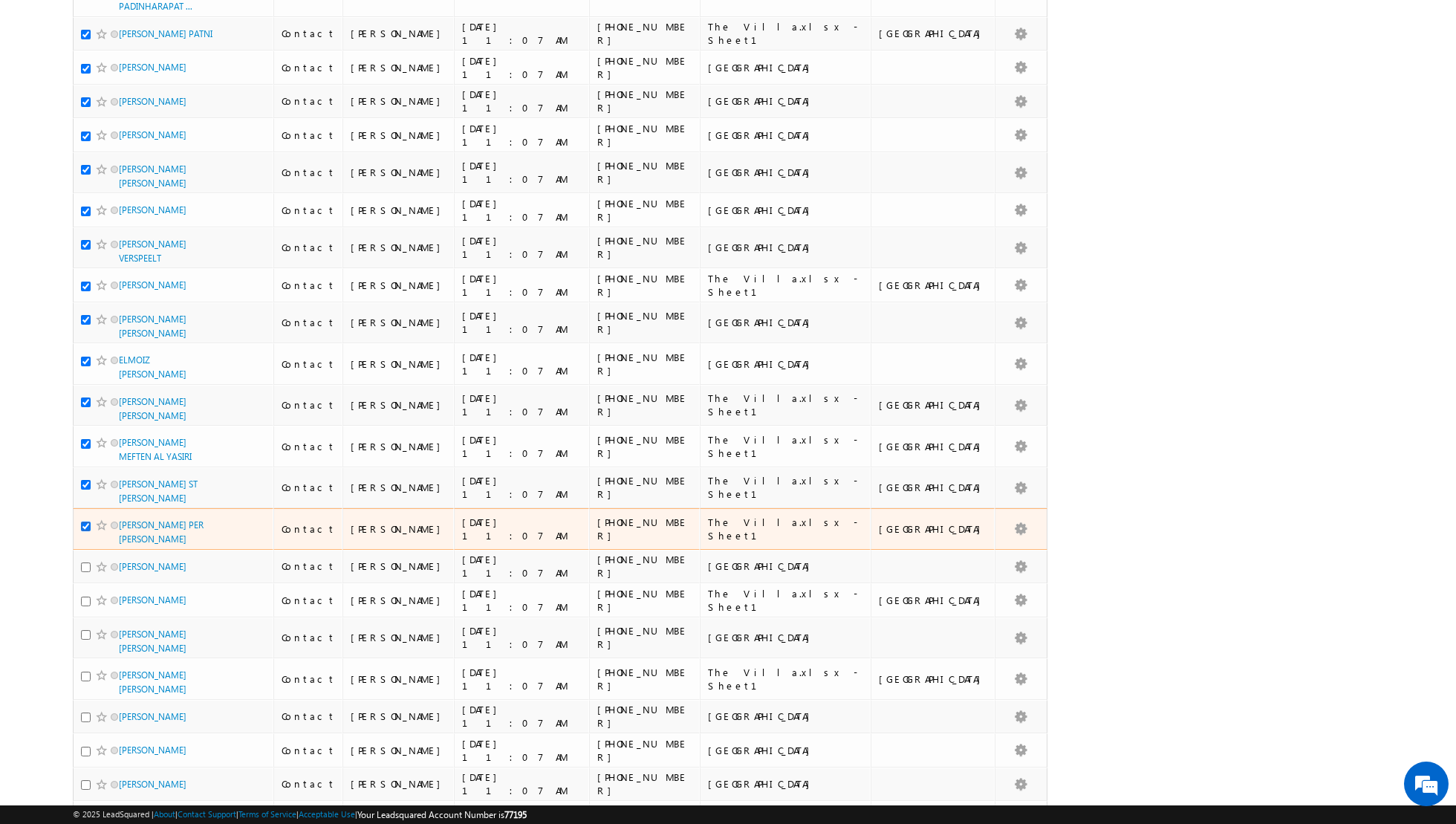
click at [83, 521] on input "checkbox" at bounding box center [86, 526] width 10 height 10
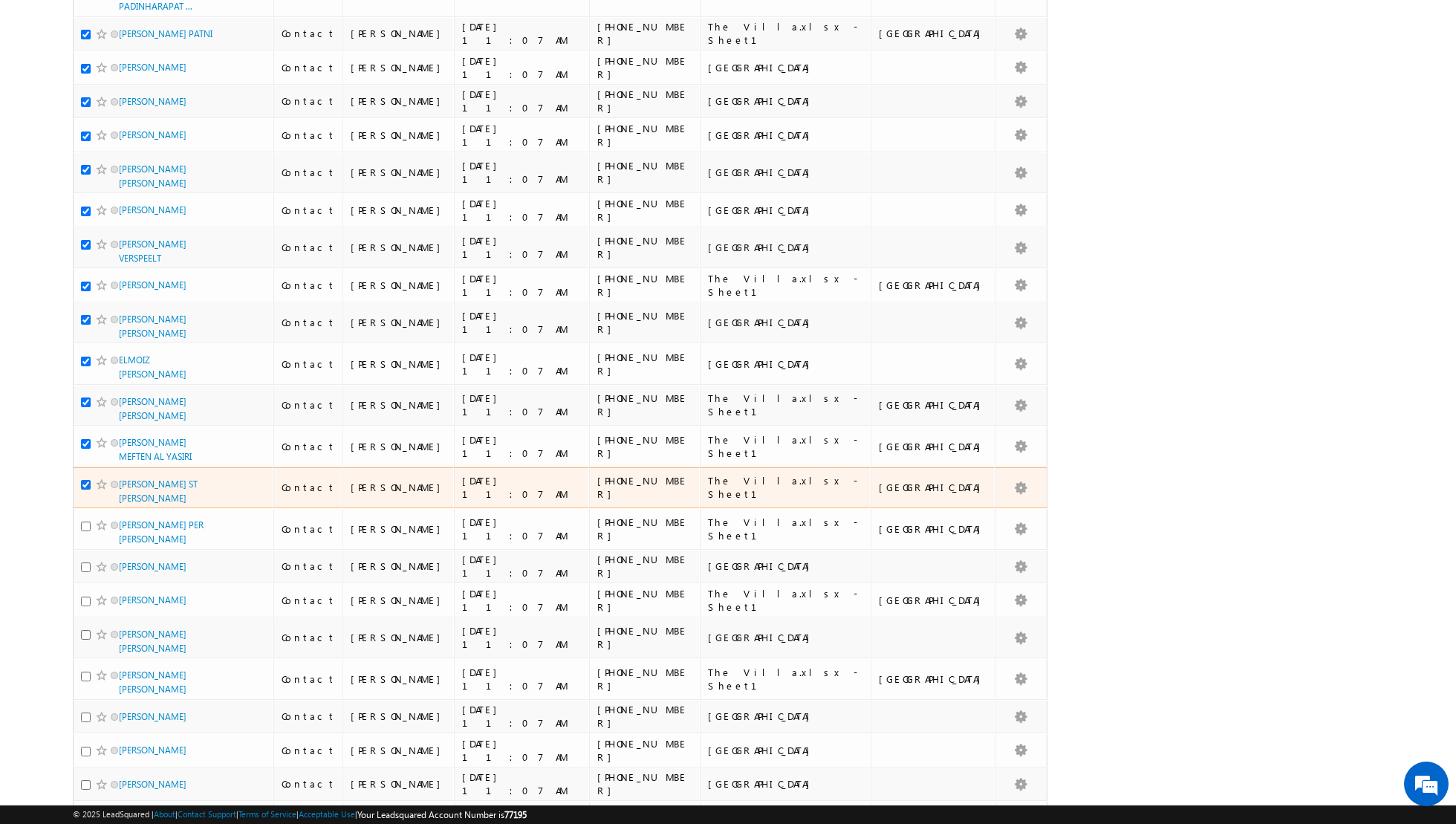
click at [83, 480] on input "checkbox" at bounding box center [86, 485] width 10 height 10
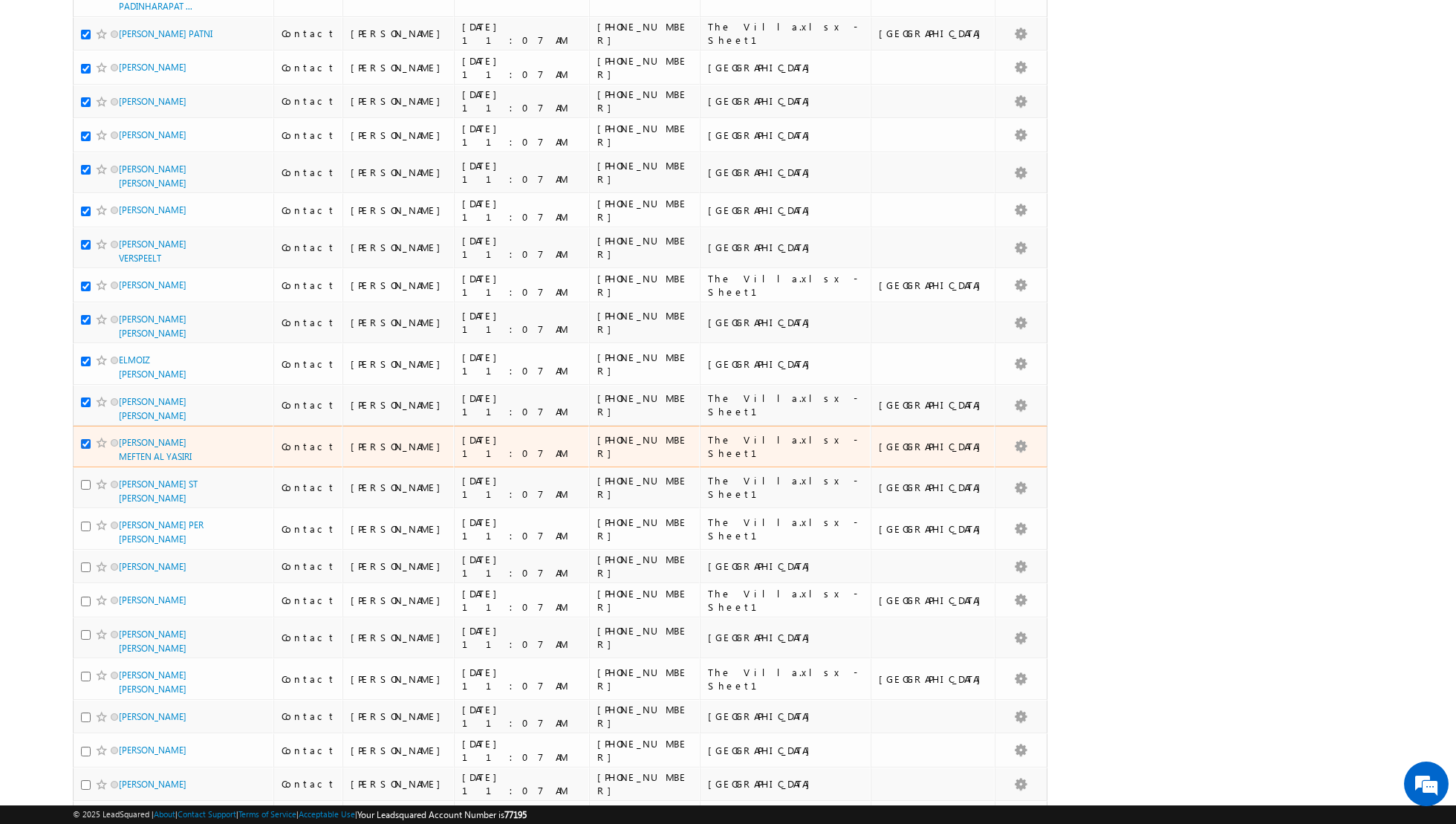
click at [84, 439] on input "checkbox" at bounding box center [86, 444] width 10 height 10
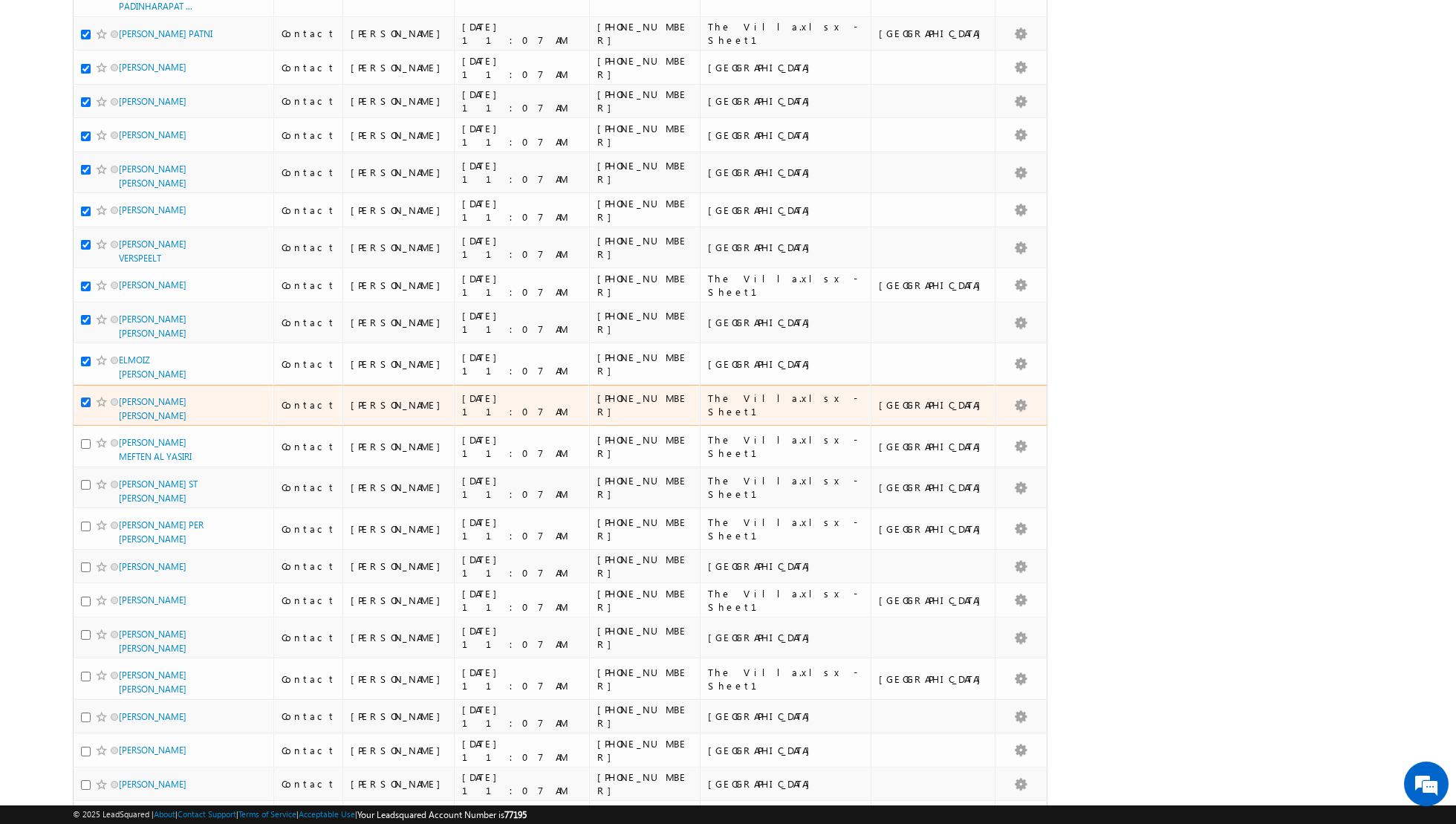
click at [84, 397] on input "checkbox" at bounding box center [86, 402] width 10 height 10
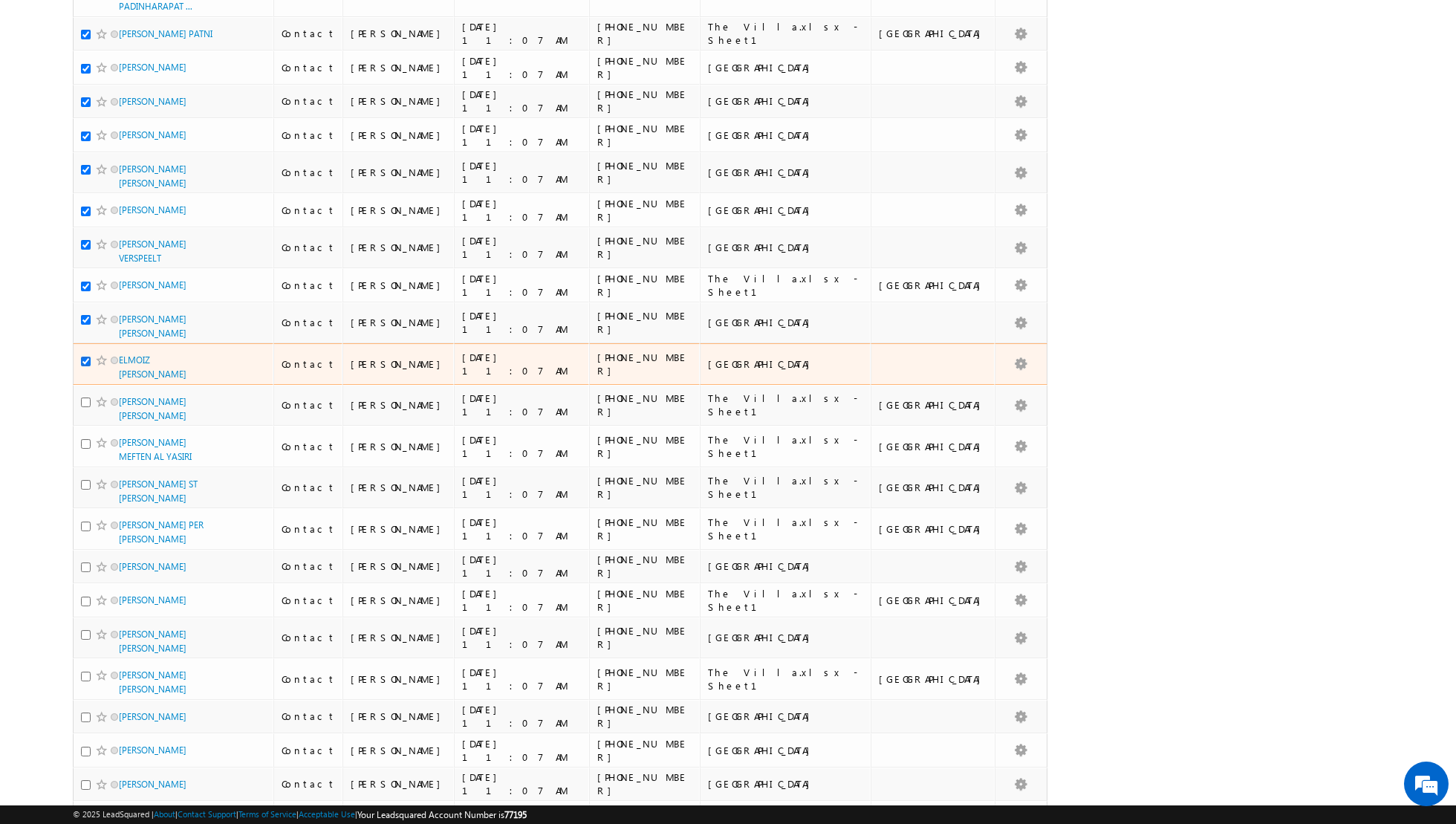
click at [82, 356] on input "checkbox" at bounding box center [86, 361] width 10 height 10
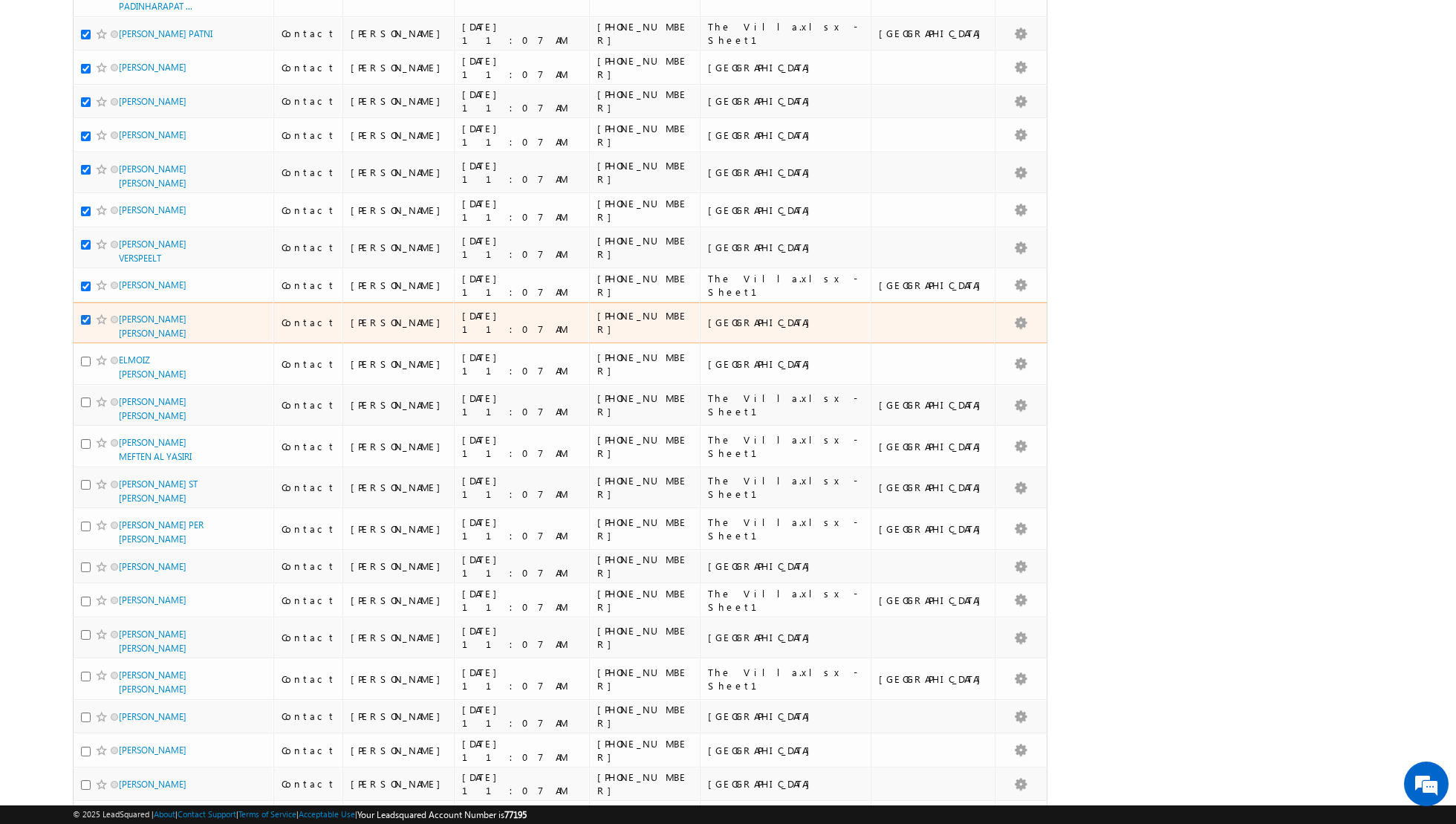
click at [86, 315] on input "checkbox" at bounding box center [86, 320] width 10 height 10
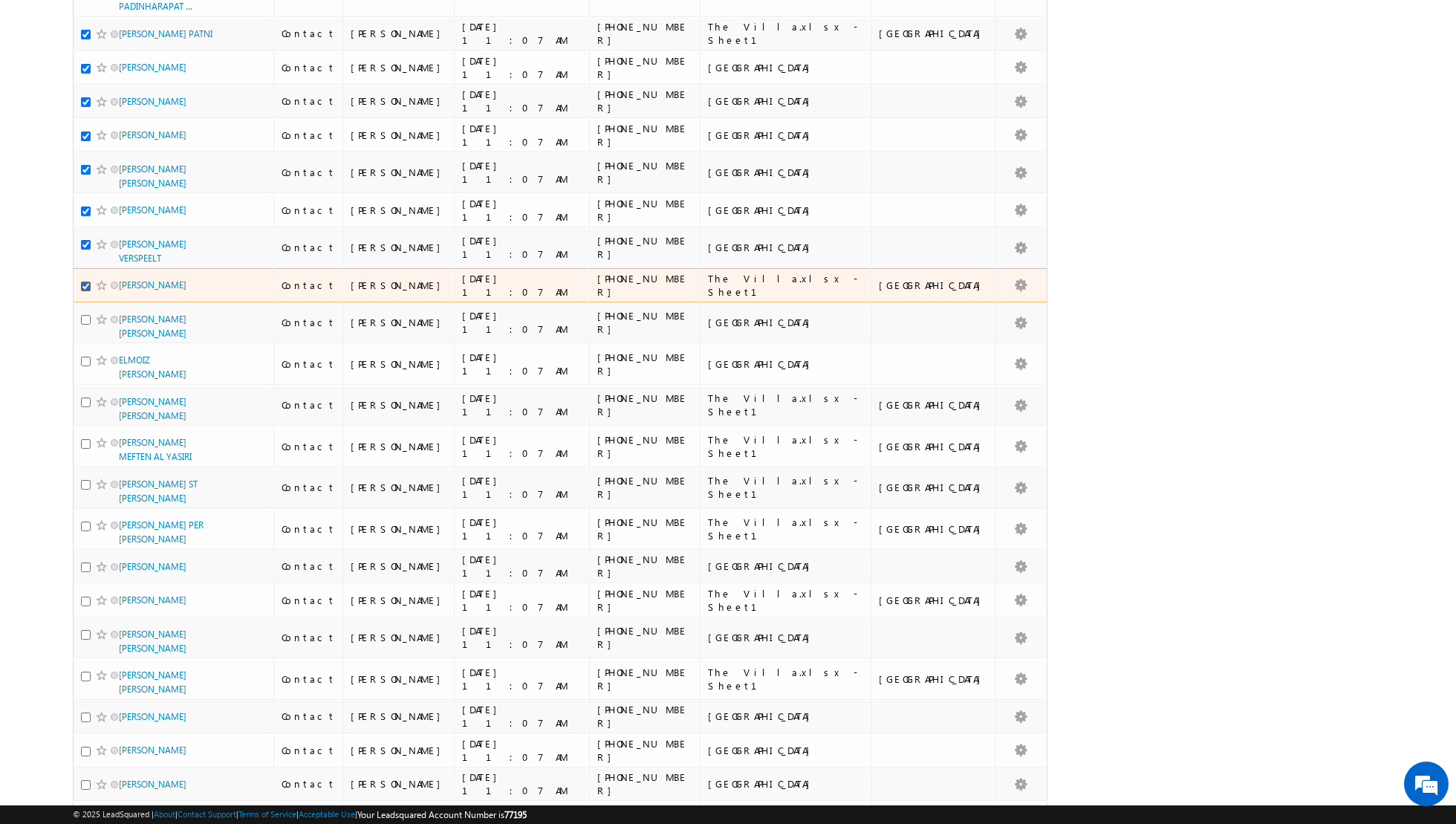
click at [86, 281] on input "checkbox" at bounding box center [86, 286] width 10 height 10
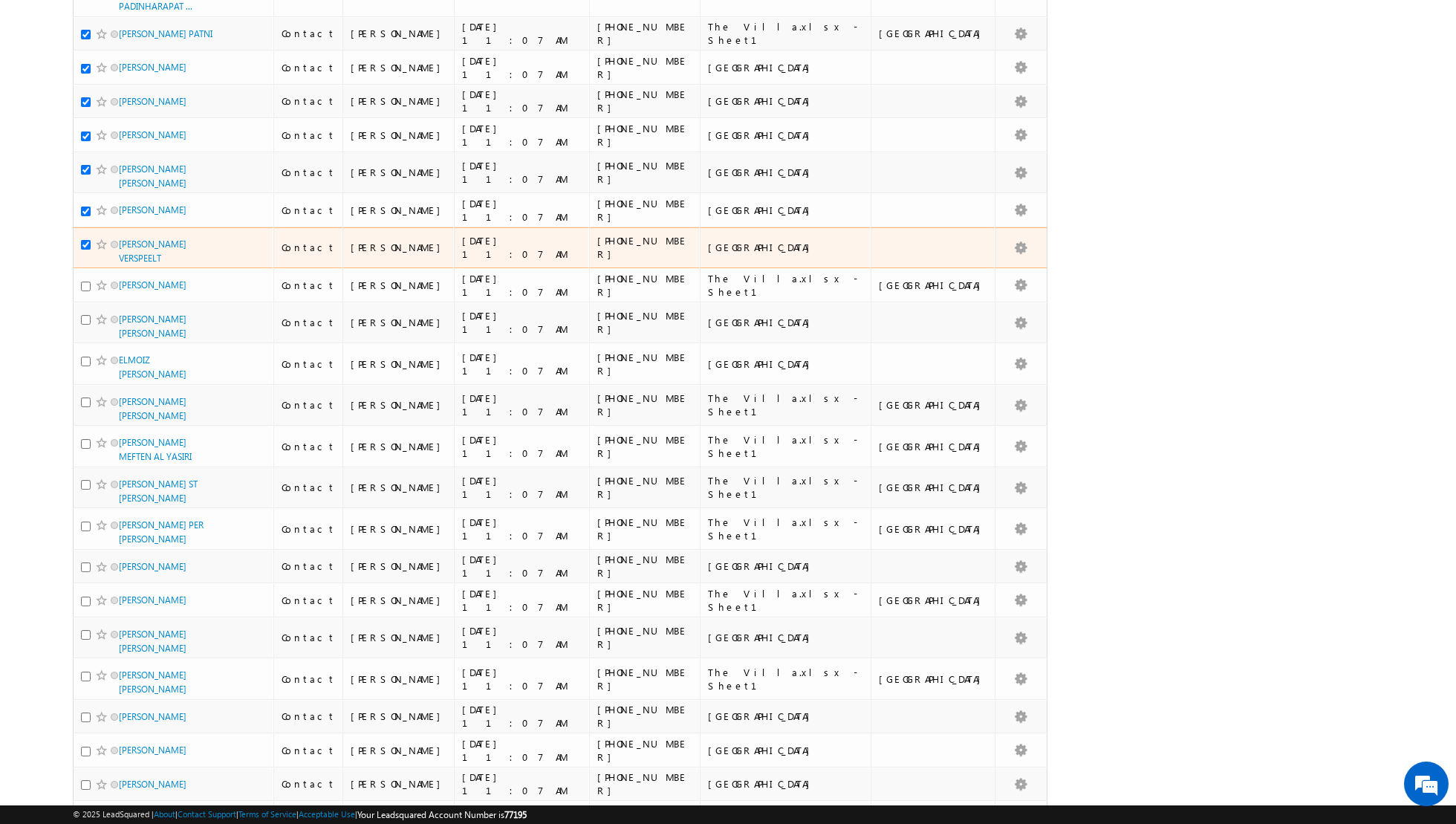
click at [87, 237] on div at bounding box center [103, 244] width 45 height 15
click at [83, 240] on input "checkbox" at bounding box center [86, 245] width 10 height 10
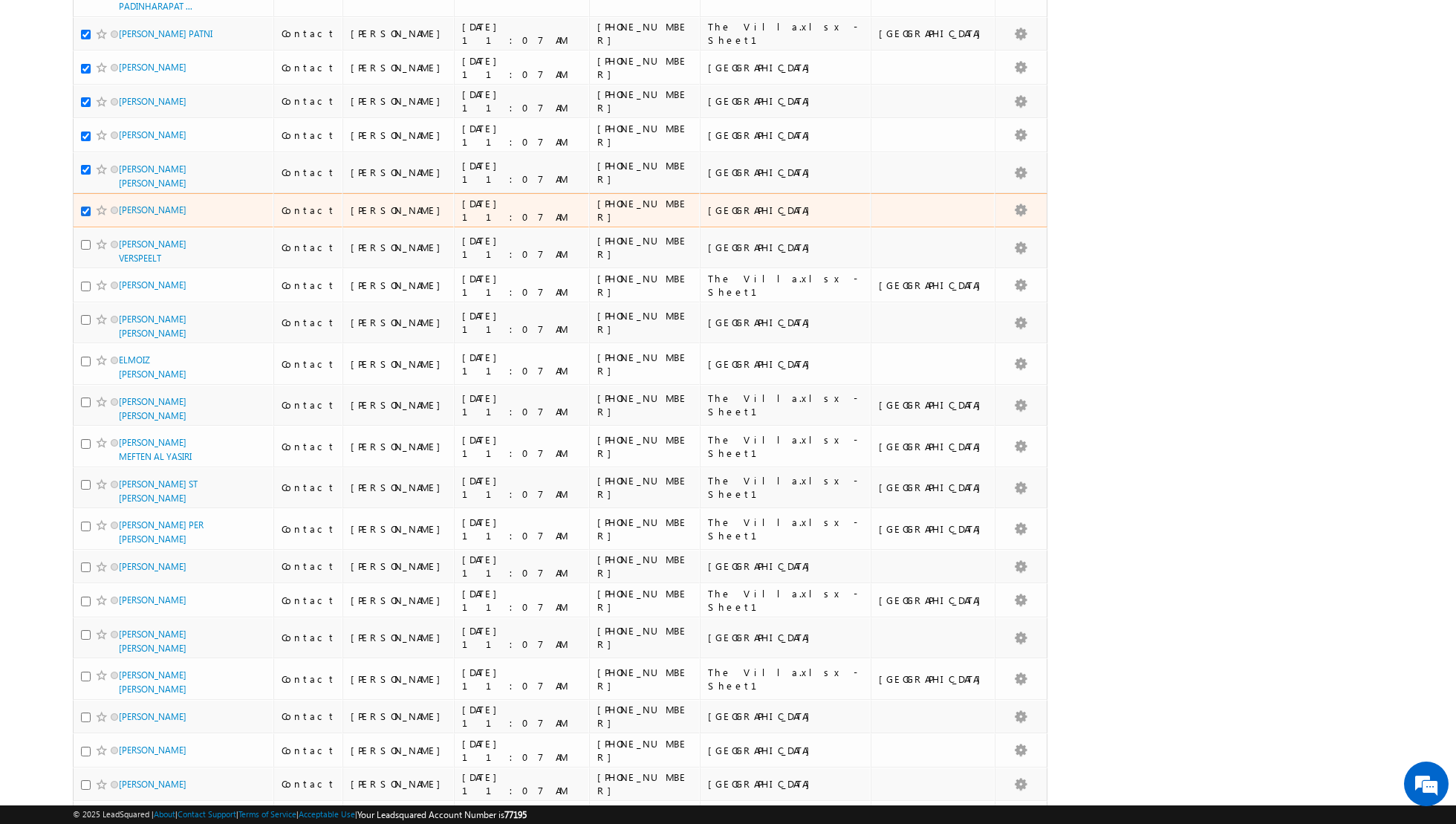
click at [85, 207] on input "checkbox" at bounding box center [86, 212] width 10 height 10
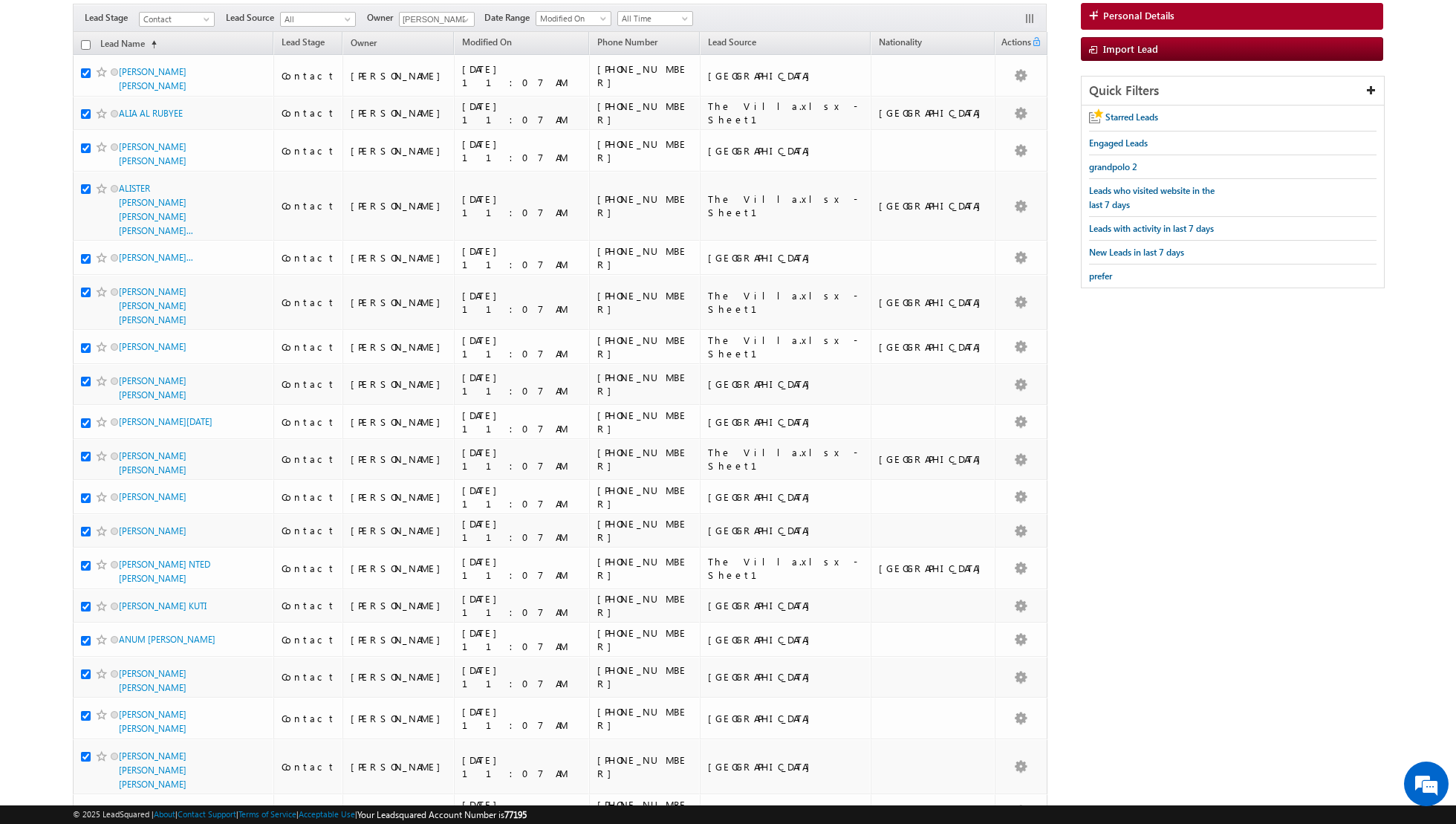
scroll to position [0, 0]
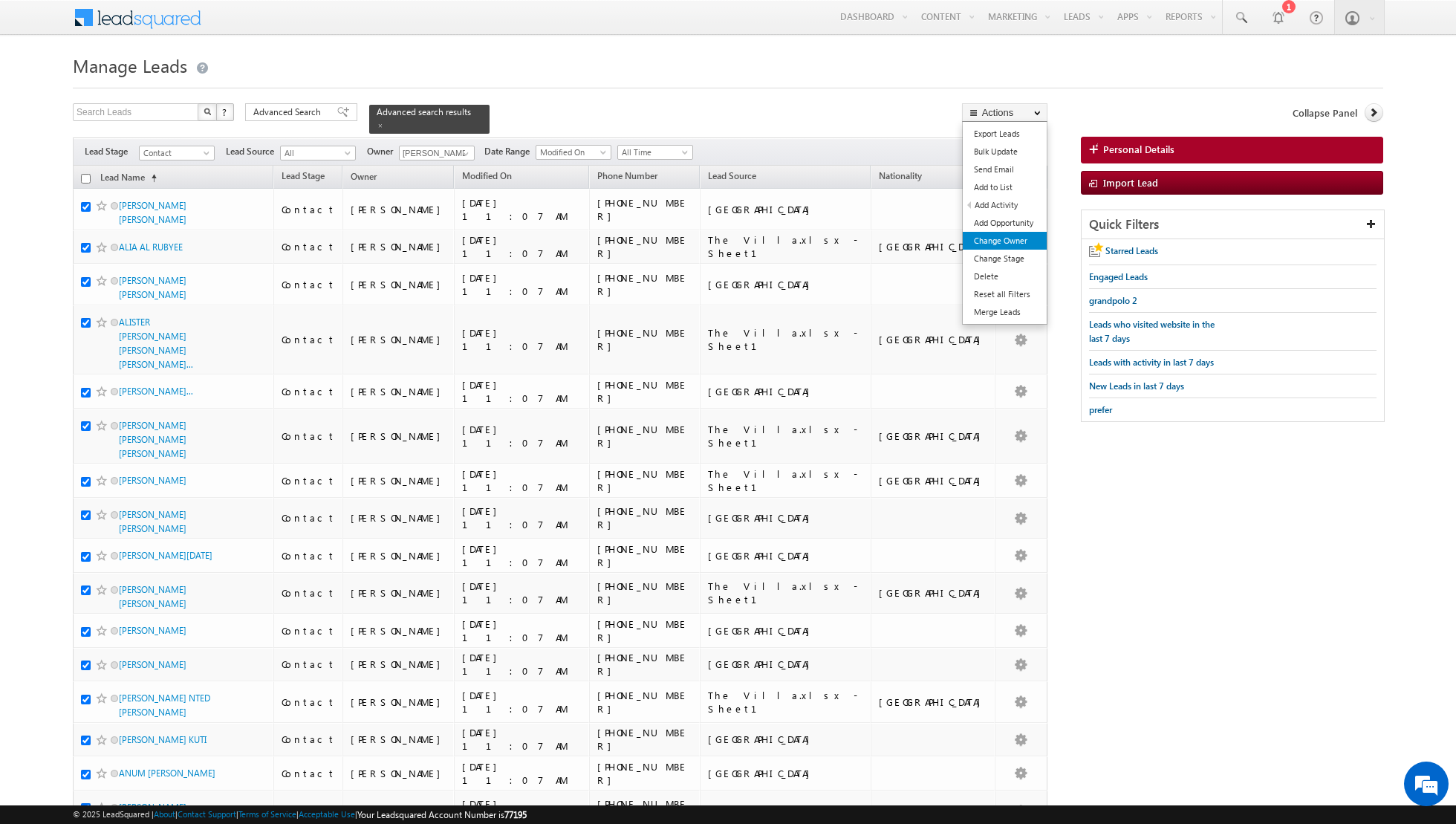
click at [1005, 245] on link "Change Owner" at bounding box center [1004, 240] width 84 height 18
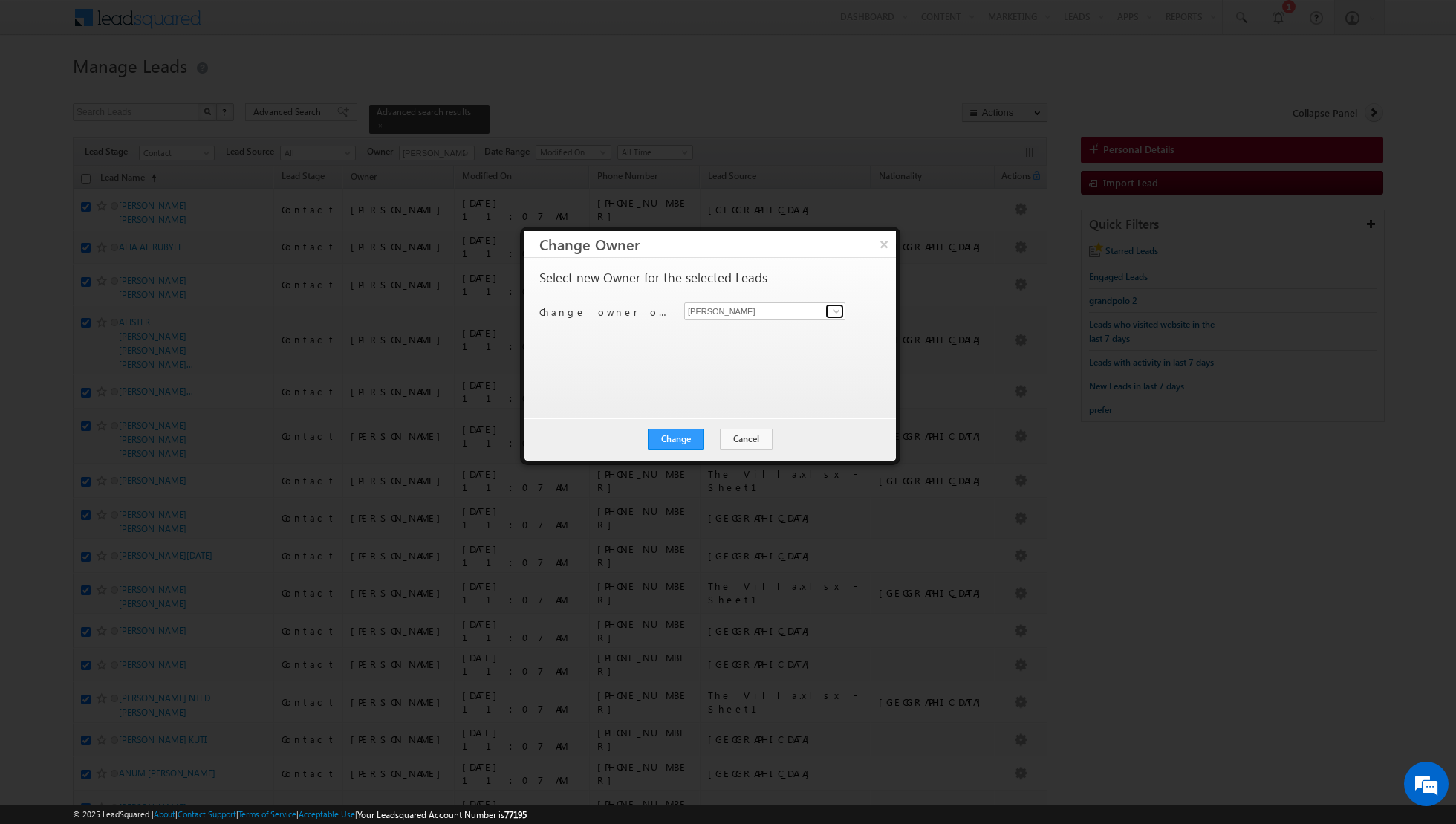
click at [841, 307] on span at bounding box center [836, 311] width 12 height 12
click at [761, 354] on link "[PERSON_NAME] [EMAIL_ADDRESS][DOMAIN_NAME]" at bounding box center [764, 359] width 161 height 28
click at [679, 439] on button "Change" at bounding box center [676, 438] width 57 height 21
click at [712, 435] on button "Close" at bounding box center [712, 438] width 48 height 21
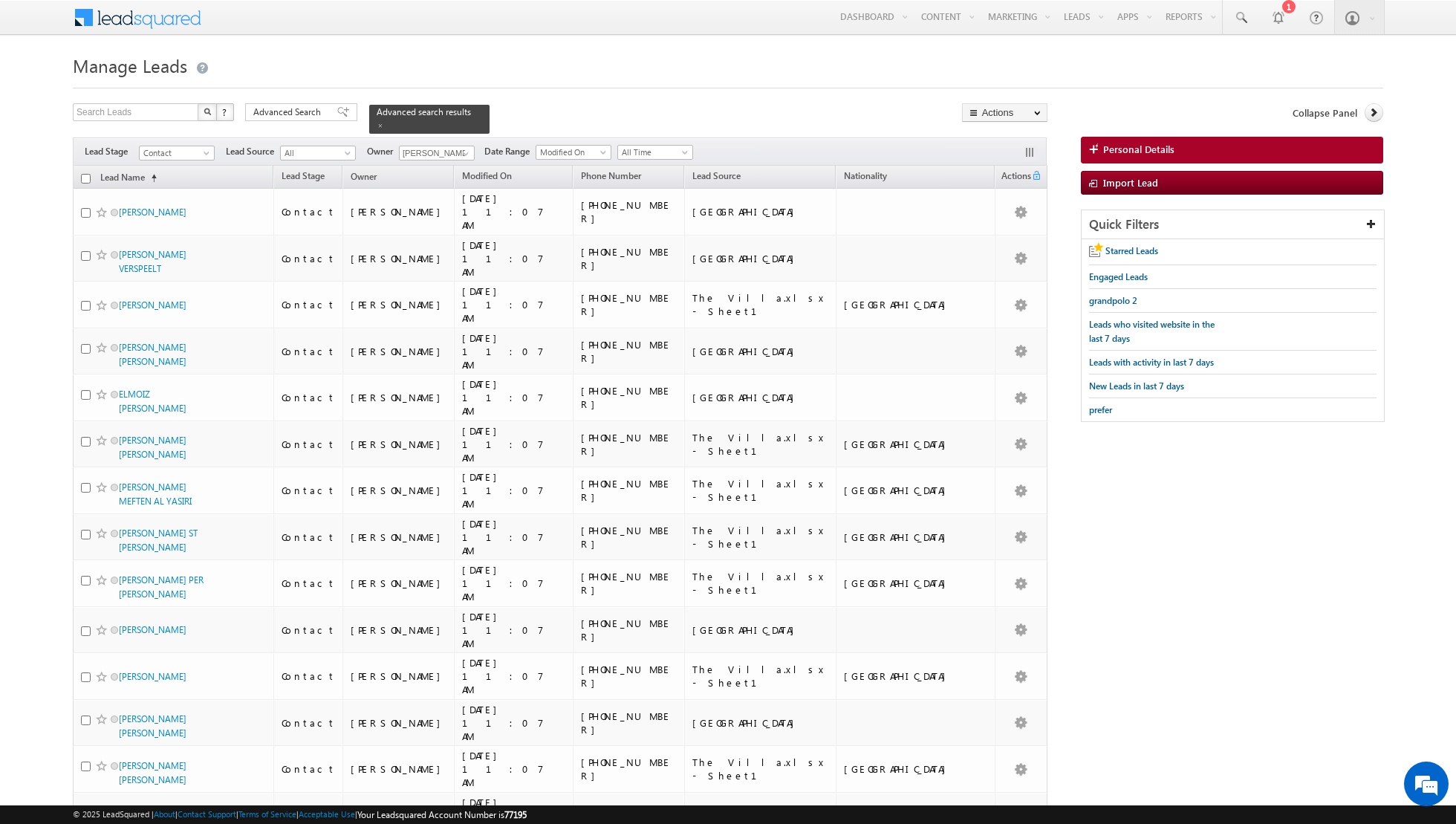
click at [87, 176] on input "checkbox" at bounding box center [86, 179] width 10 height 10
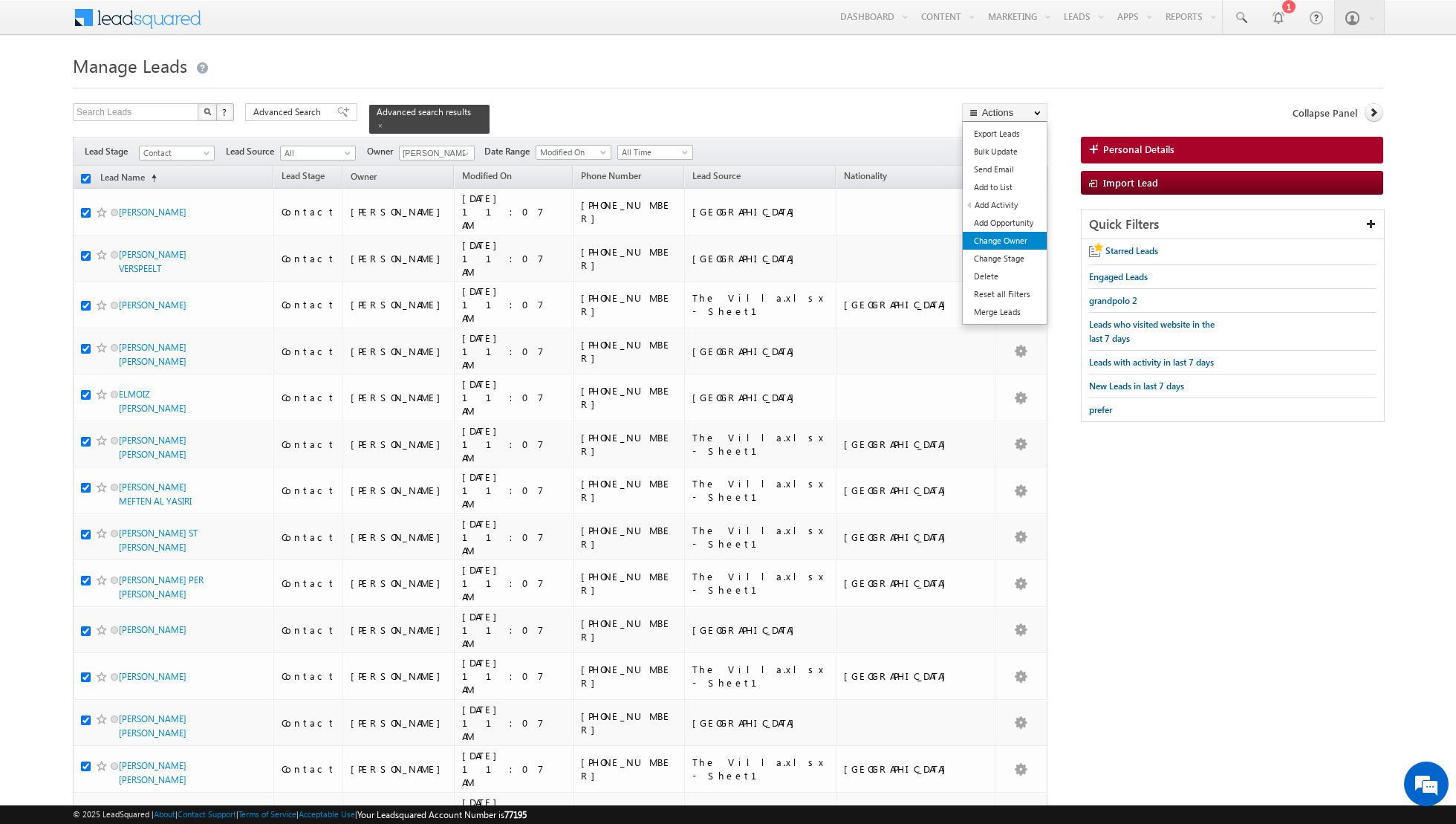
click at [992, 243] on link "Change Owner" at bounding box center [1004, 240] width 84 height 18
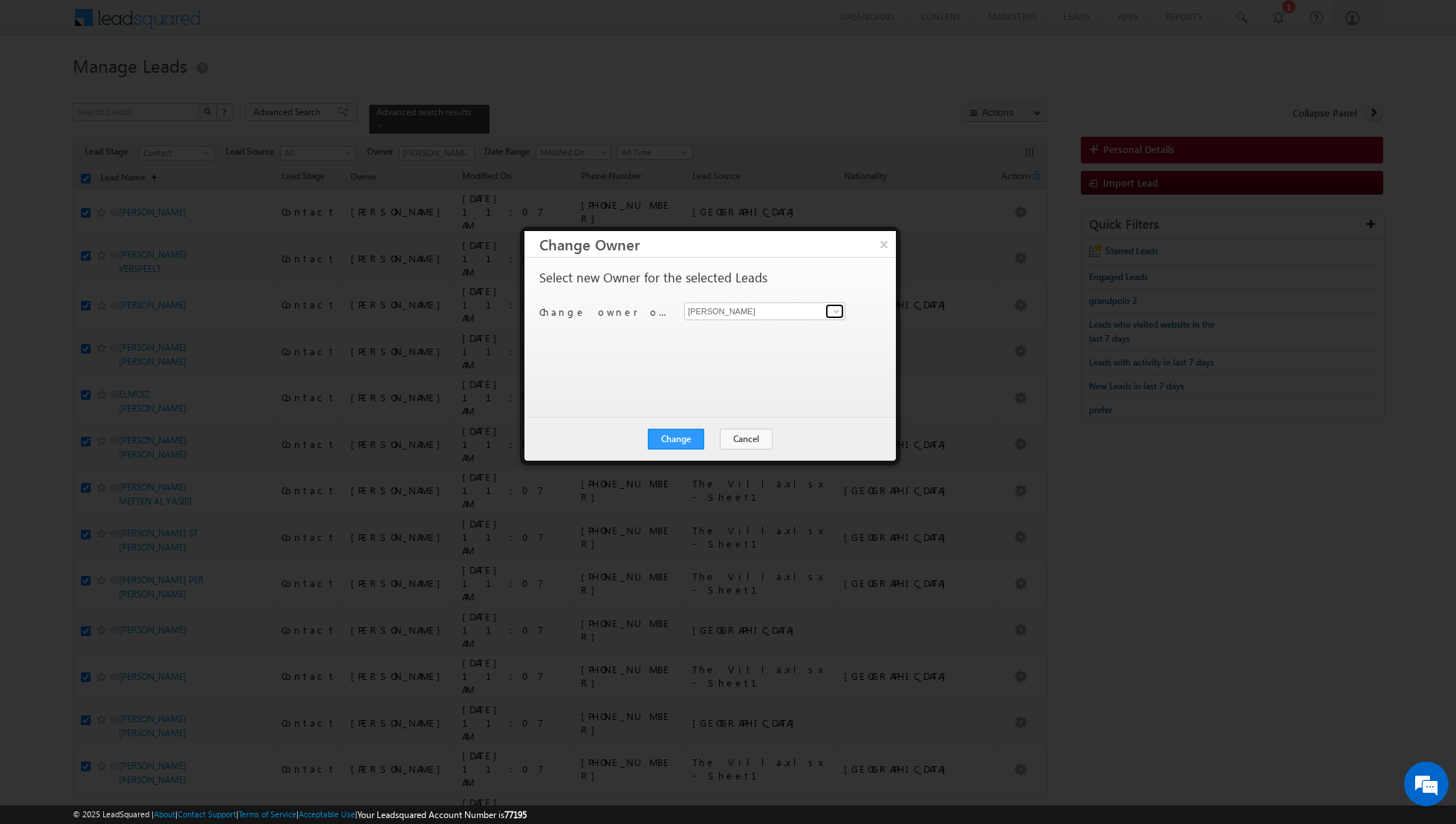
click at [836, 308] on span at bounding box center [836, 311] width 12 height 12
click at [882, 244] on button "×" at bounding box center [883, 244] width 24 height 26
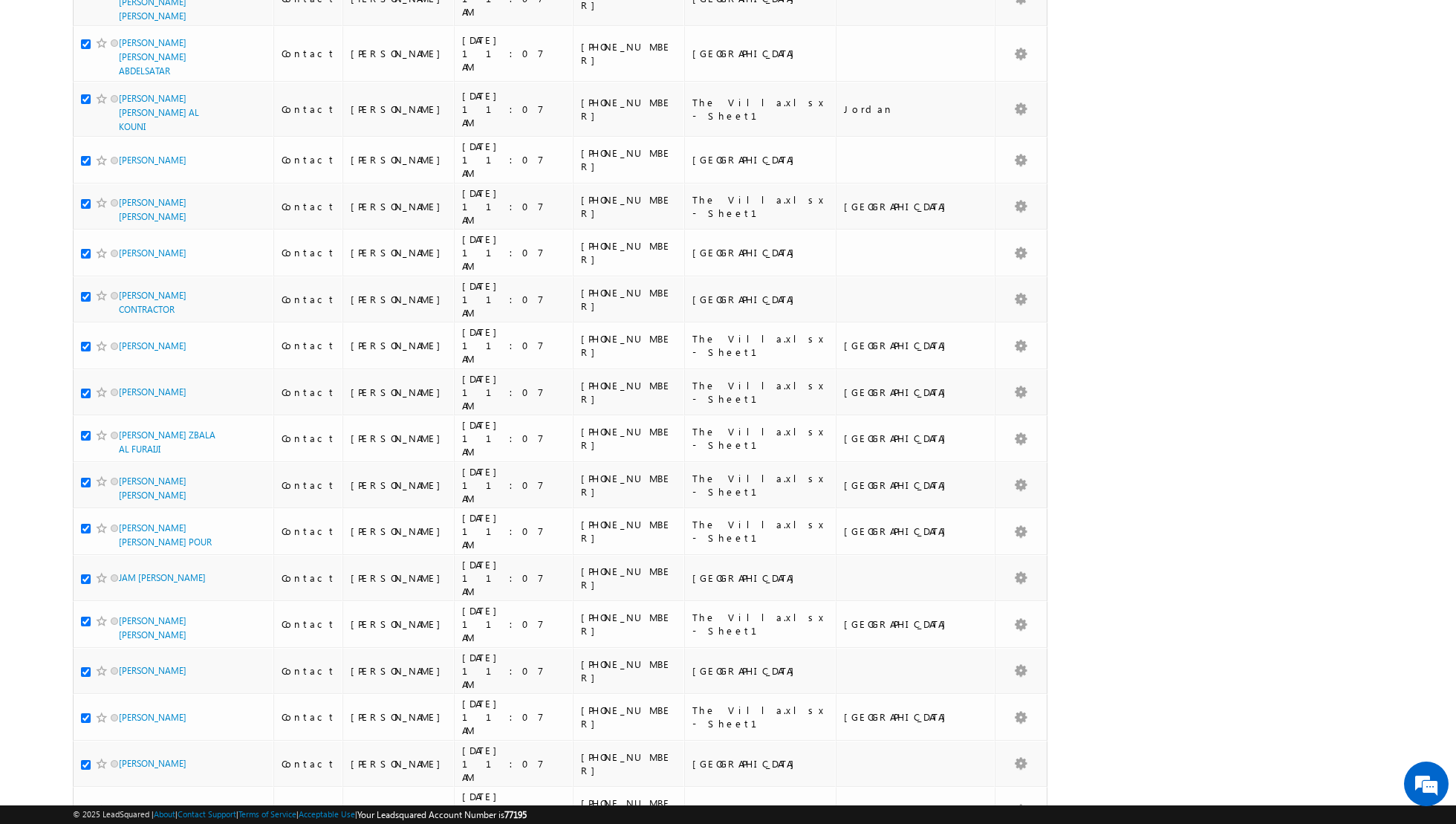
scroll to position [3102, 0]
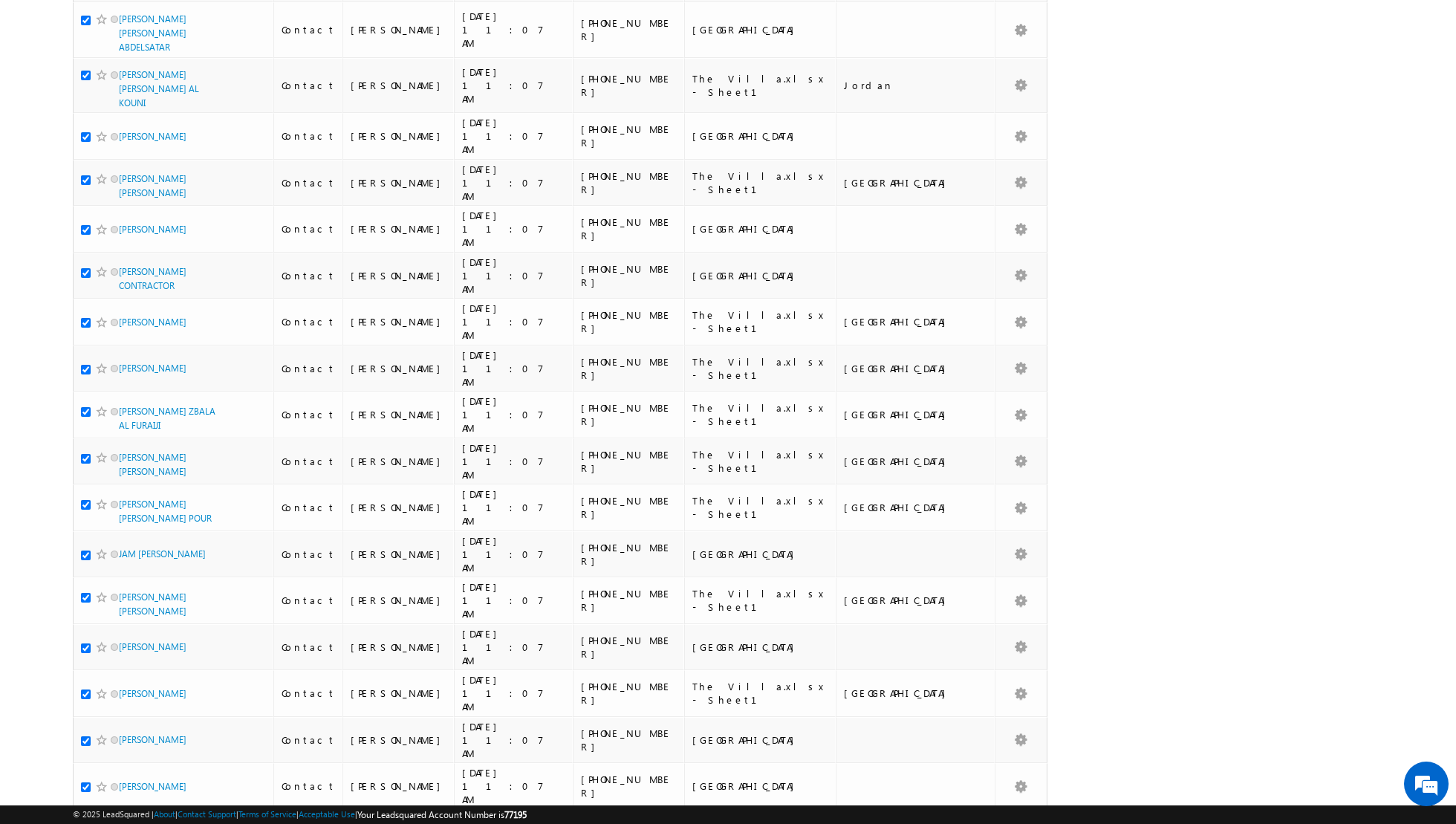
click at [118, 785] on li "50" at bounding box center [124, 782] width 36 height 15
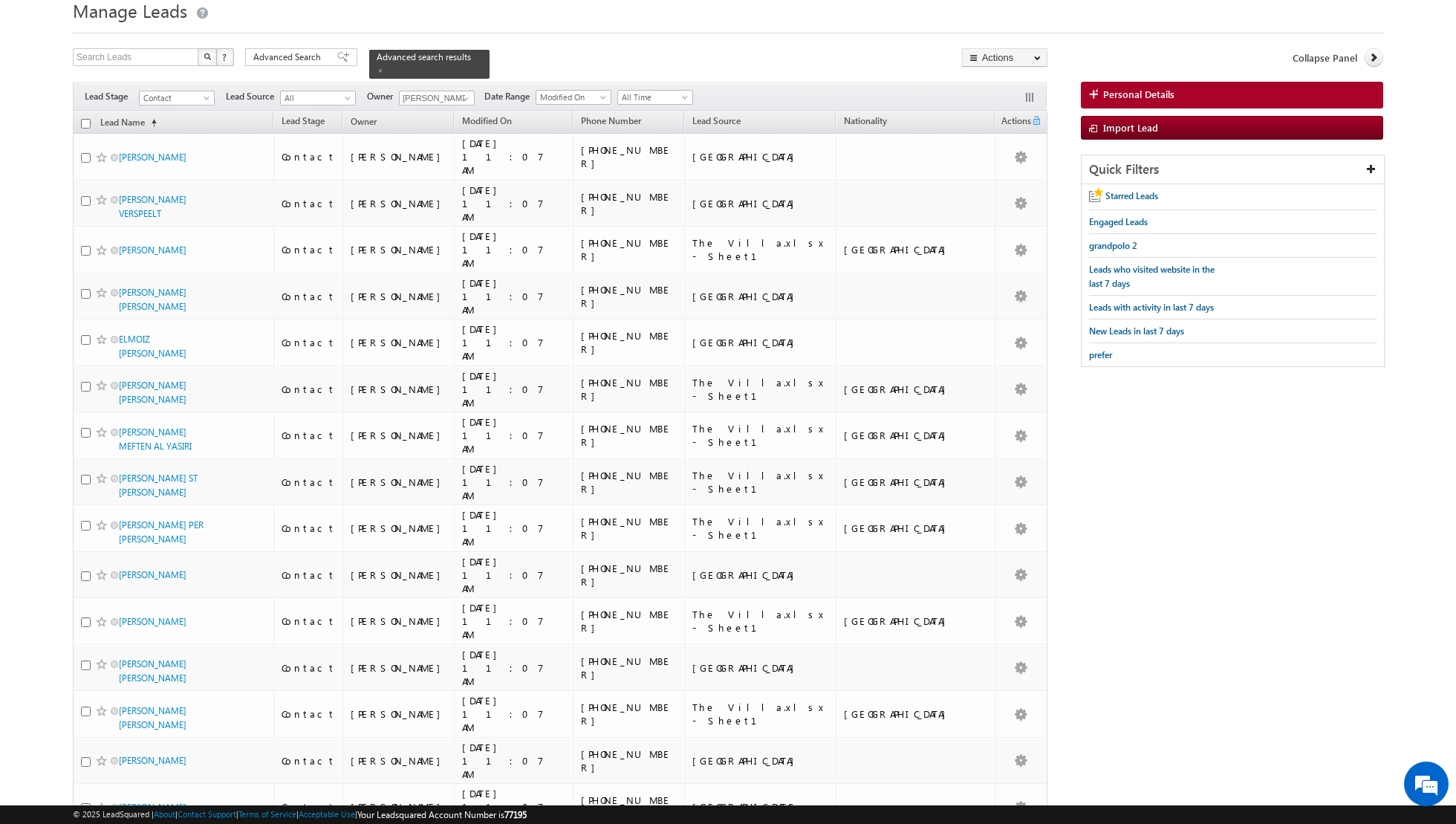
scroll to position [0, 0]
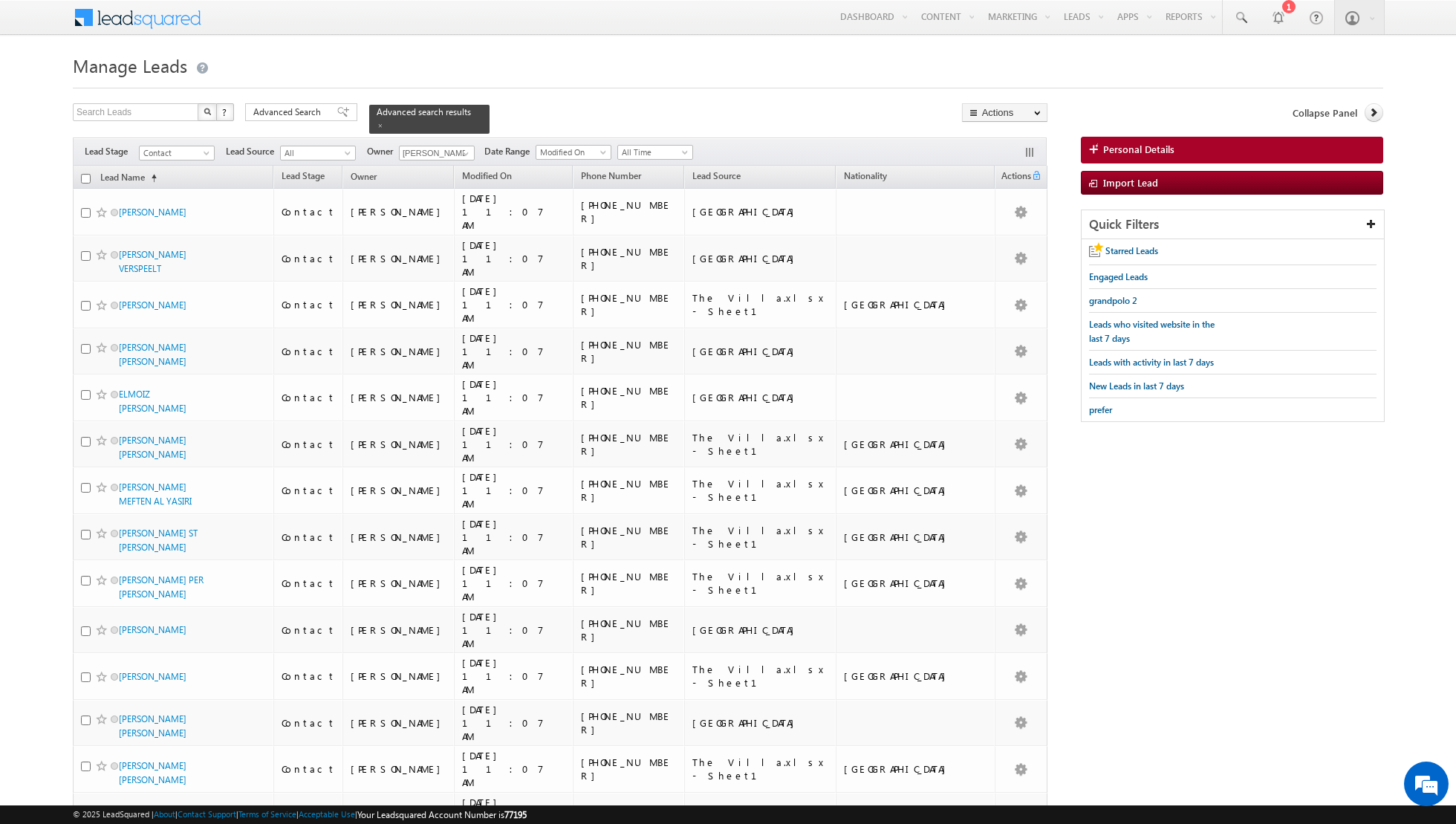
click at [86, 176] on input "checkbox" at bounding box center [86, 179] width 10 height 10
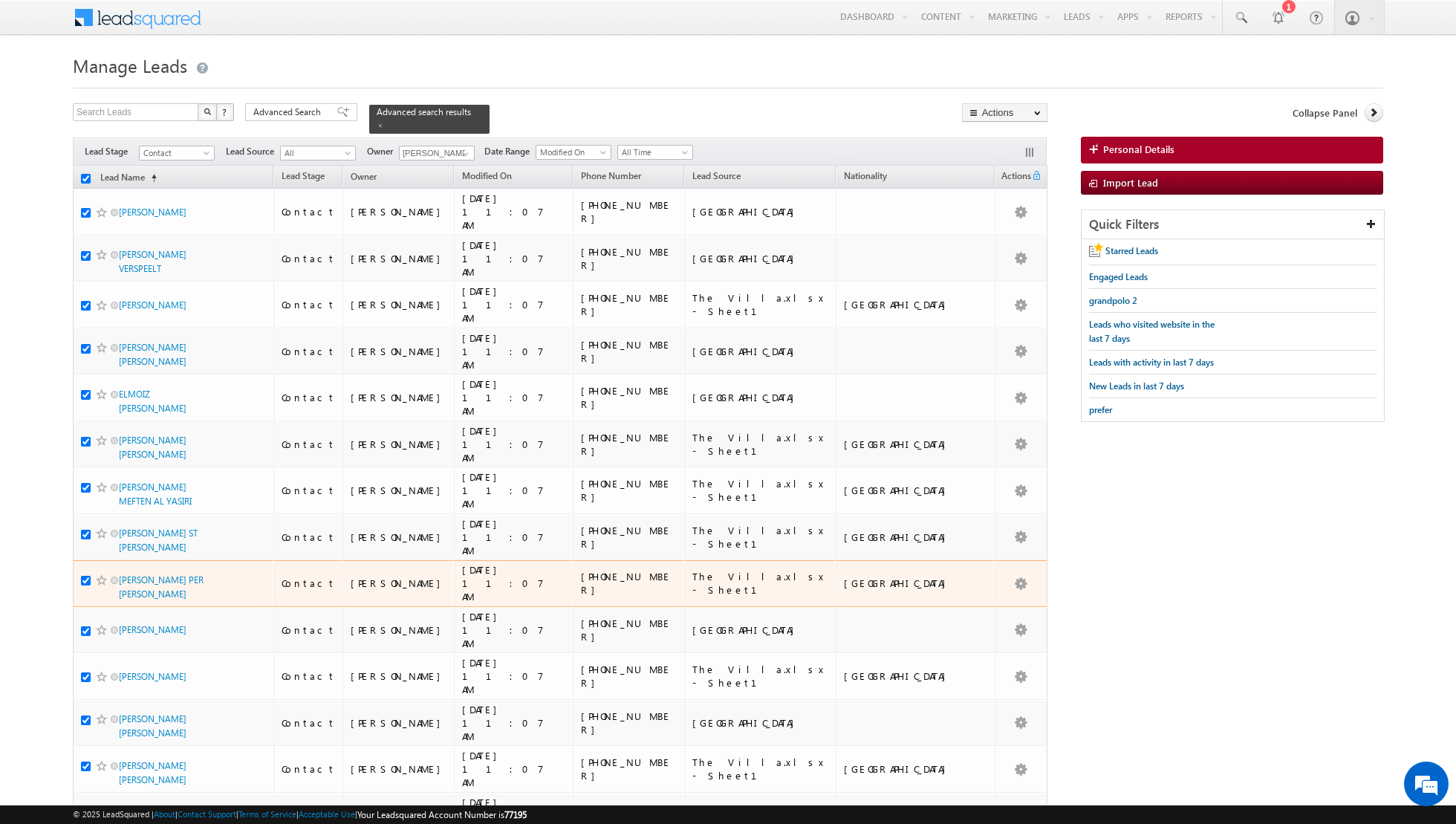
scroll to position [1290, 0]
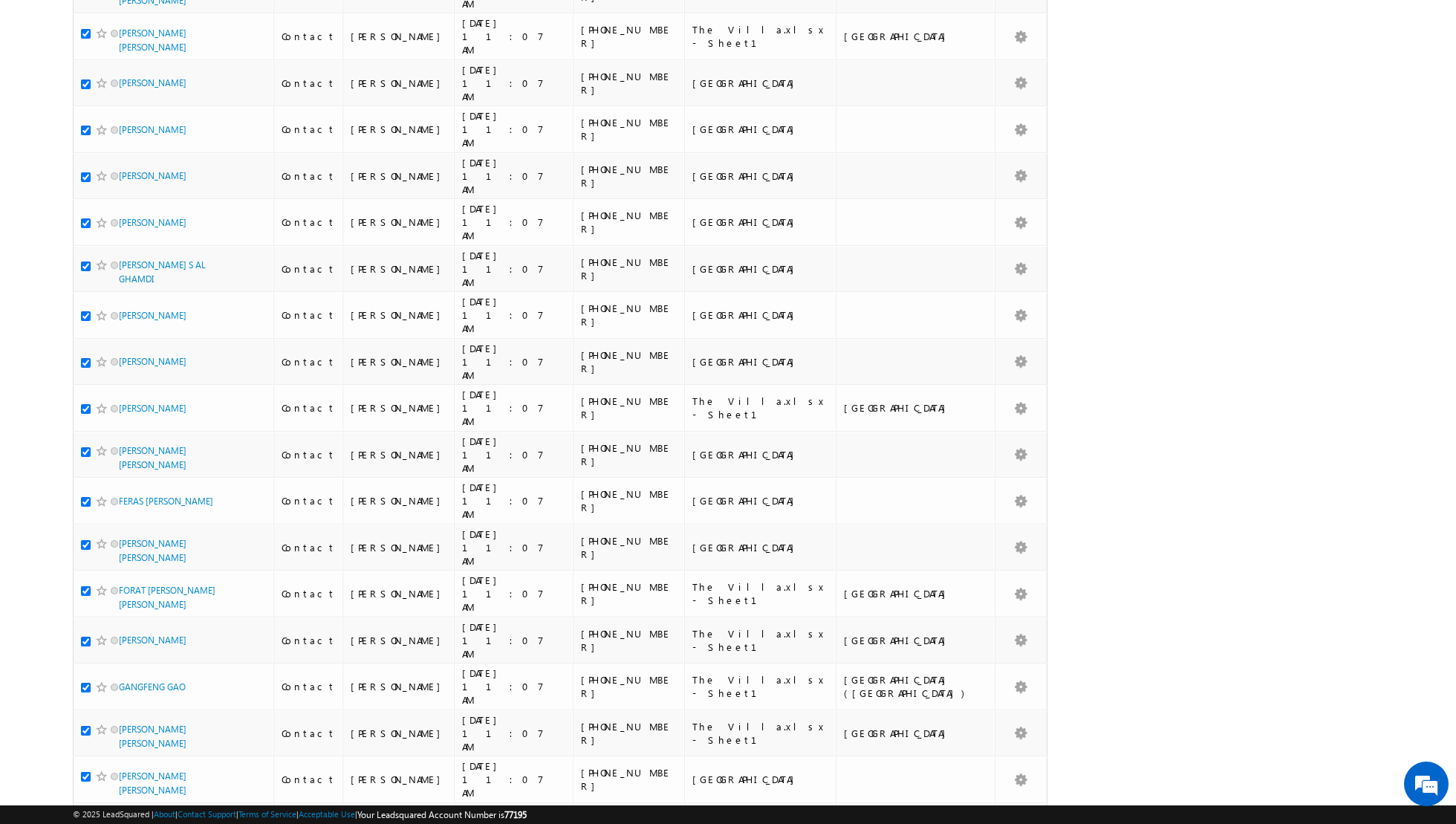
scroll to position [0, 0]
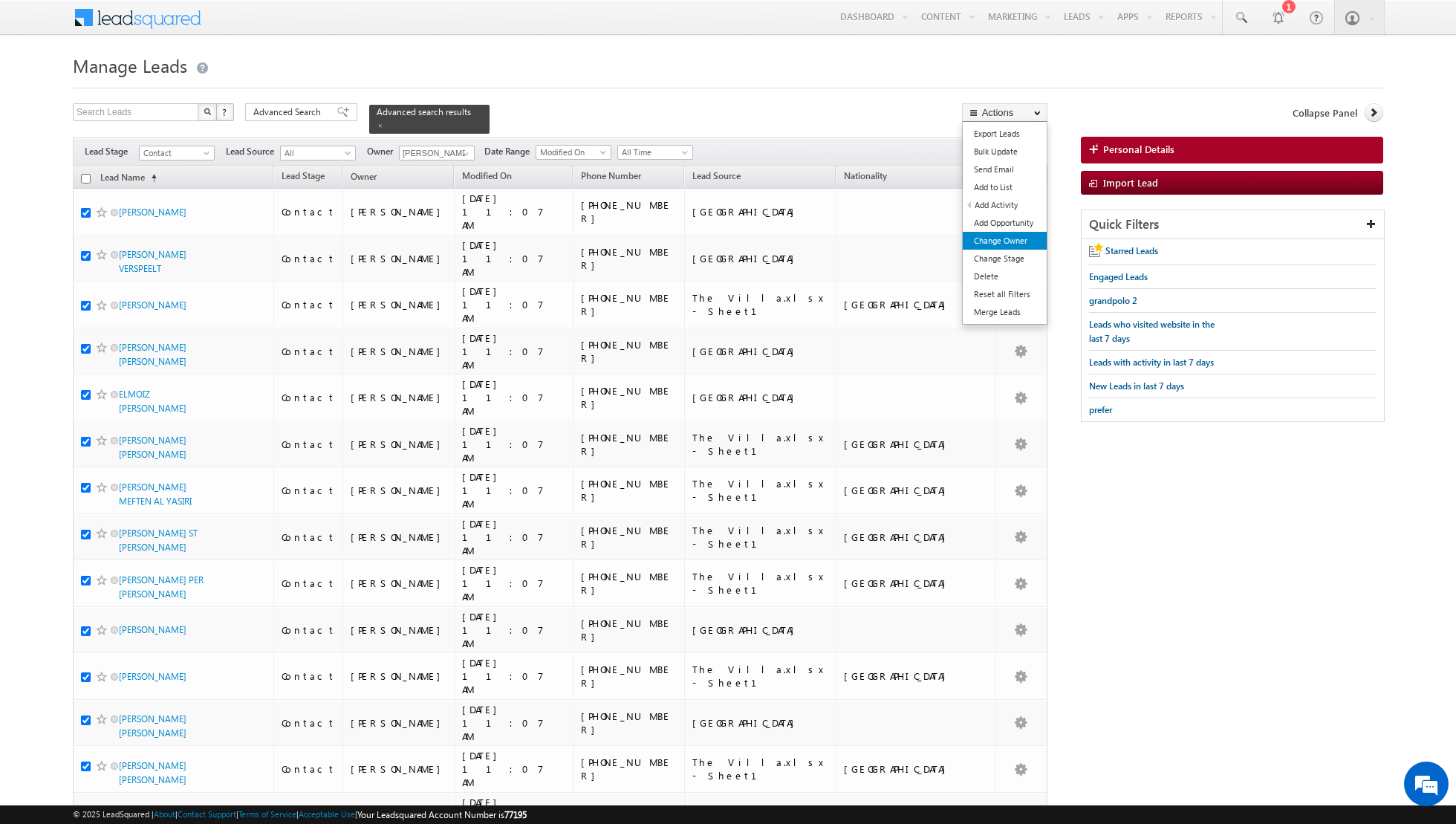
click at [1003, 242] on link "Change Owner" at bounding box center [1004, 240] width 84 height 18
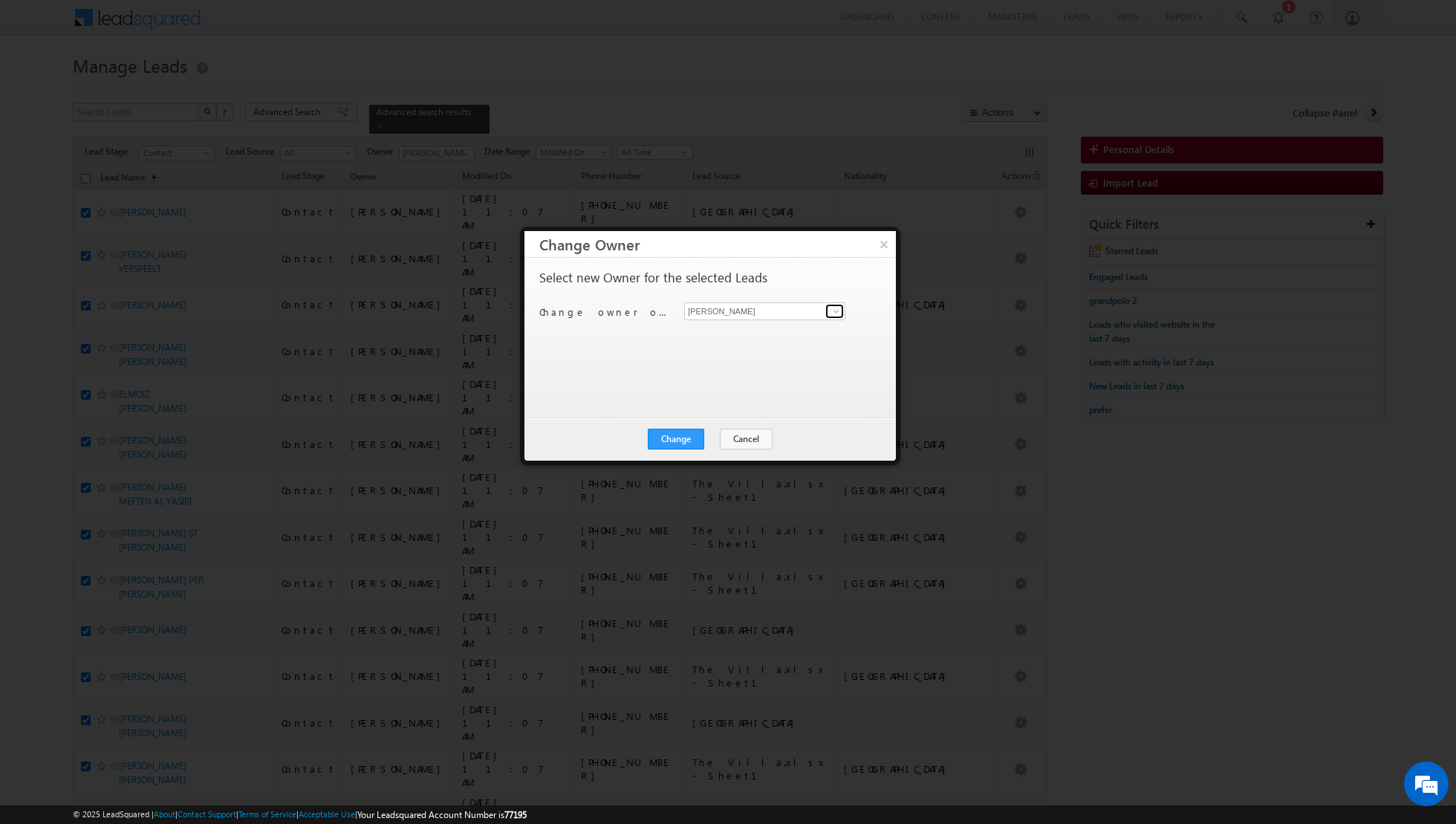
click at [833, 311] on span at bounding box center [836, 311] width 12 height 12
click at [726, 355] on link "[PERSON_NAME] [PERSON_NAME][EMAIL_ADDRESS][DOMAIN_NAME]" at bounding box center [764, 361] width 161 height 28
click at [667, 437] on button "Change" at bounding box center [676, 438] width 57 height 21
click at [717, 434] on button "Close" at bounding box center [712, 438] width 48 height 21
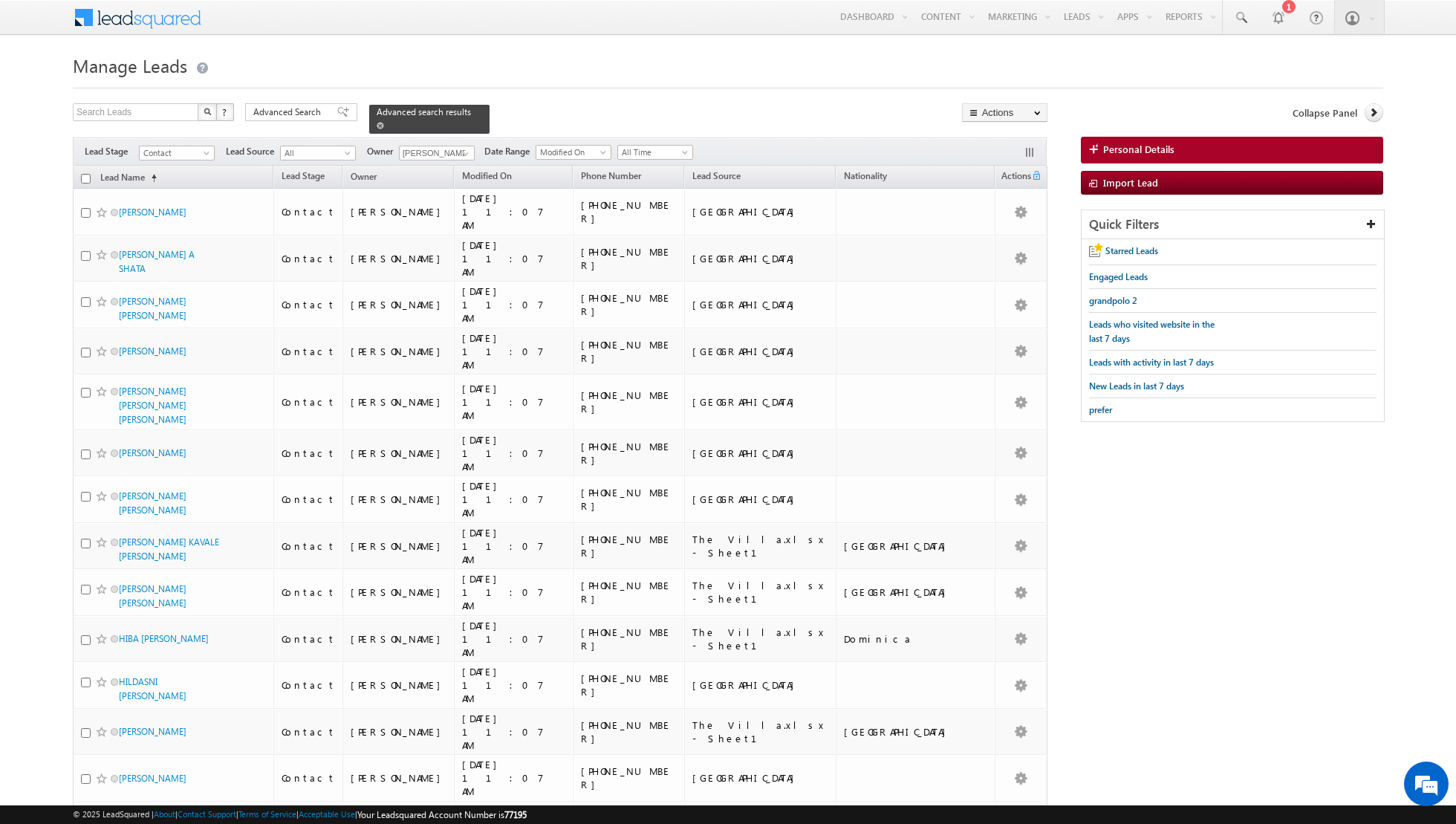
click at [377, 127] on span at bounding box center [381, 126] width 8 height 8
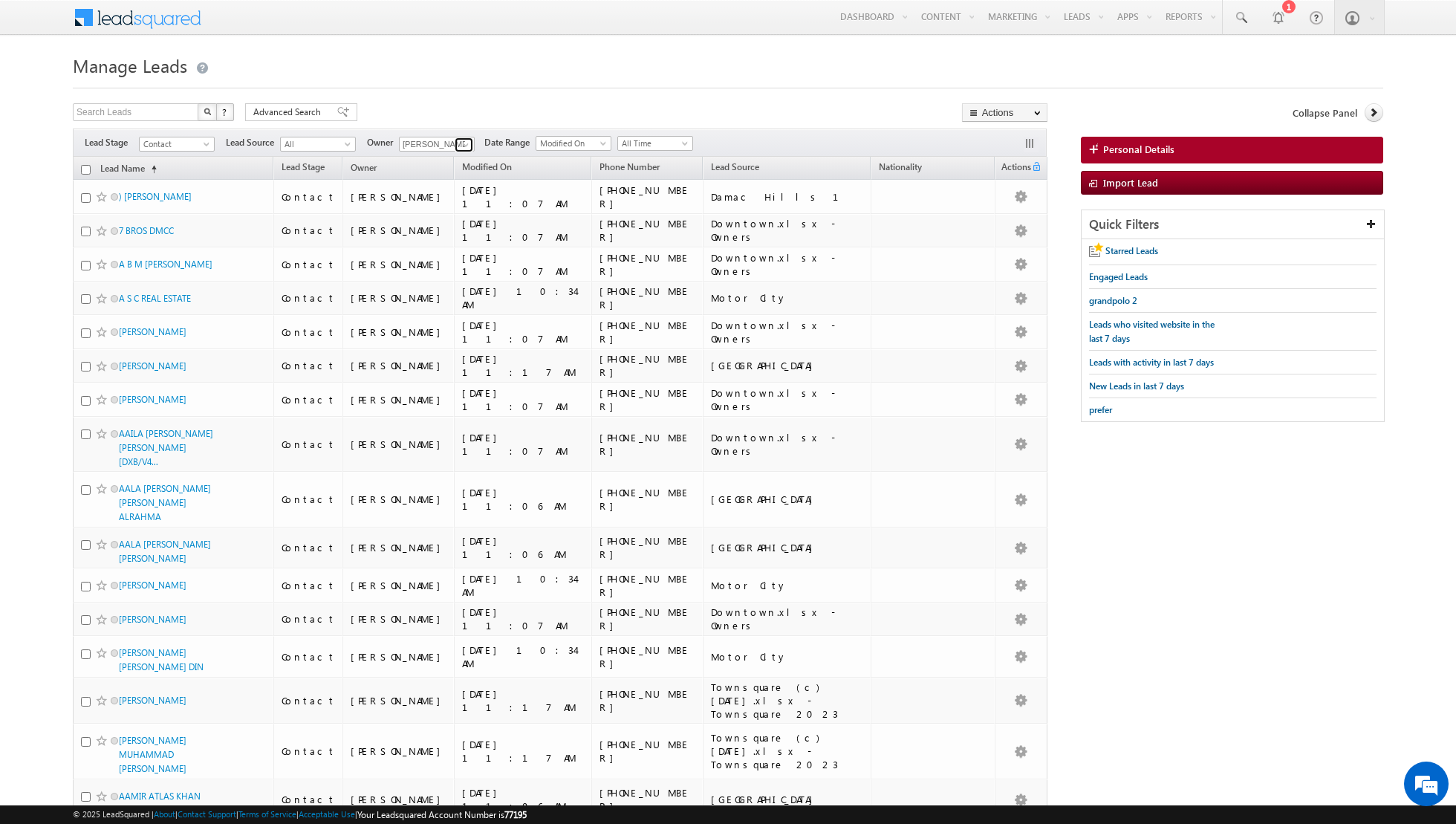
click at [455, 140] on link at bounding box center [464, 144] width 19 height 15
click at [449, 187] on link "[PERSON_NAME] [PERSON_NAME][EMAIL_ADDRESS][DOMAIN_NAME]" at bounding box center [473, 194] width 148 height 28
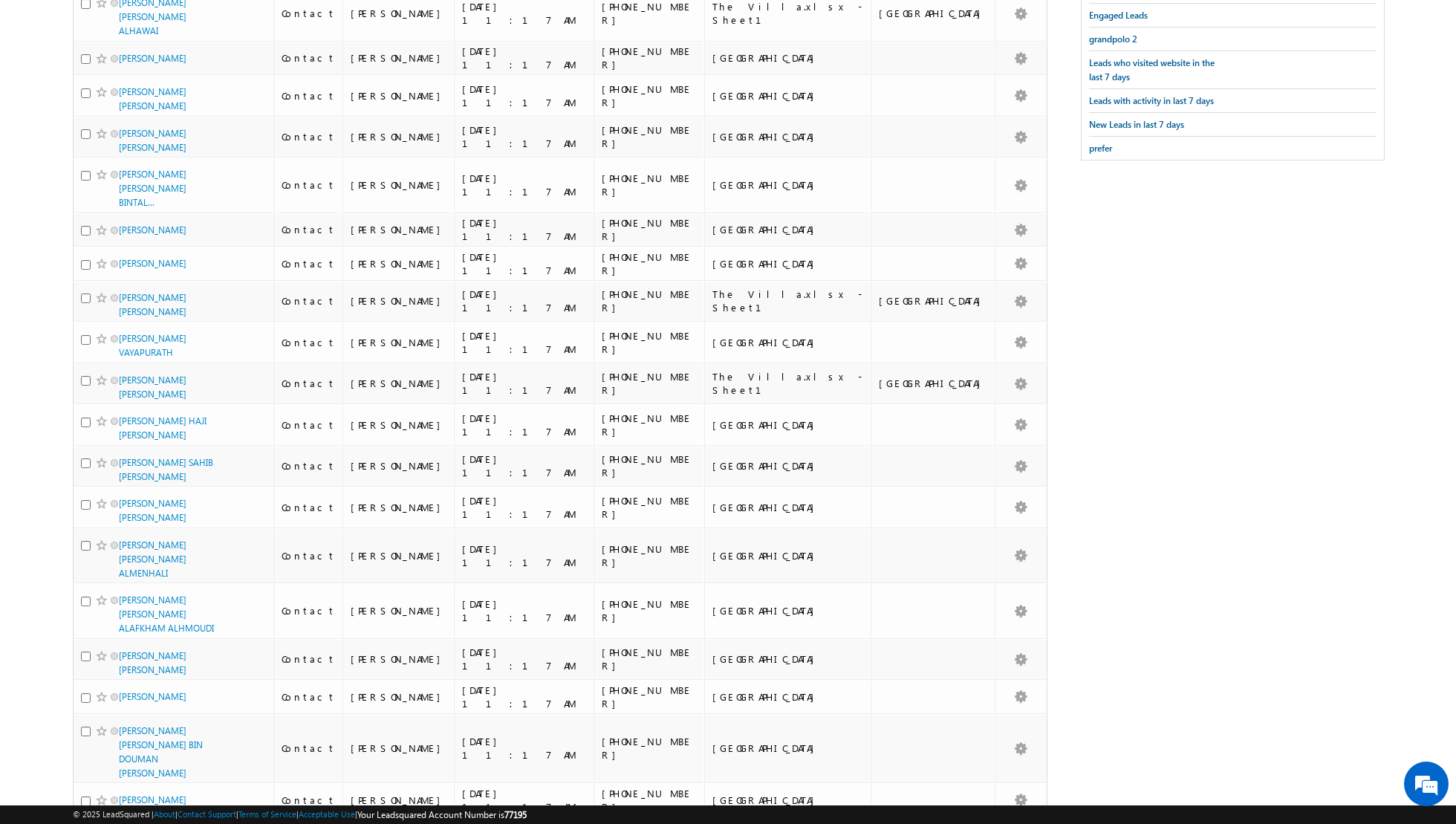
scroll to position [0, 0]
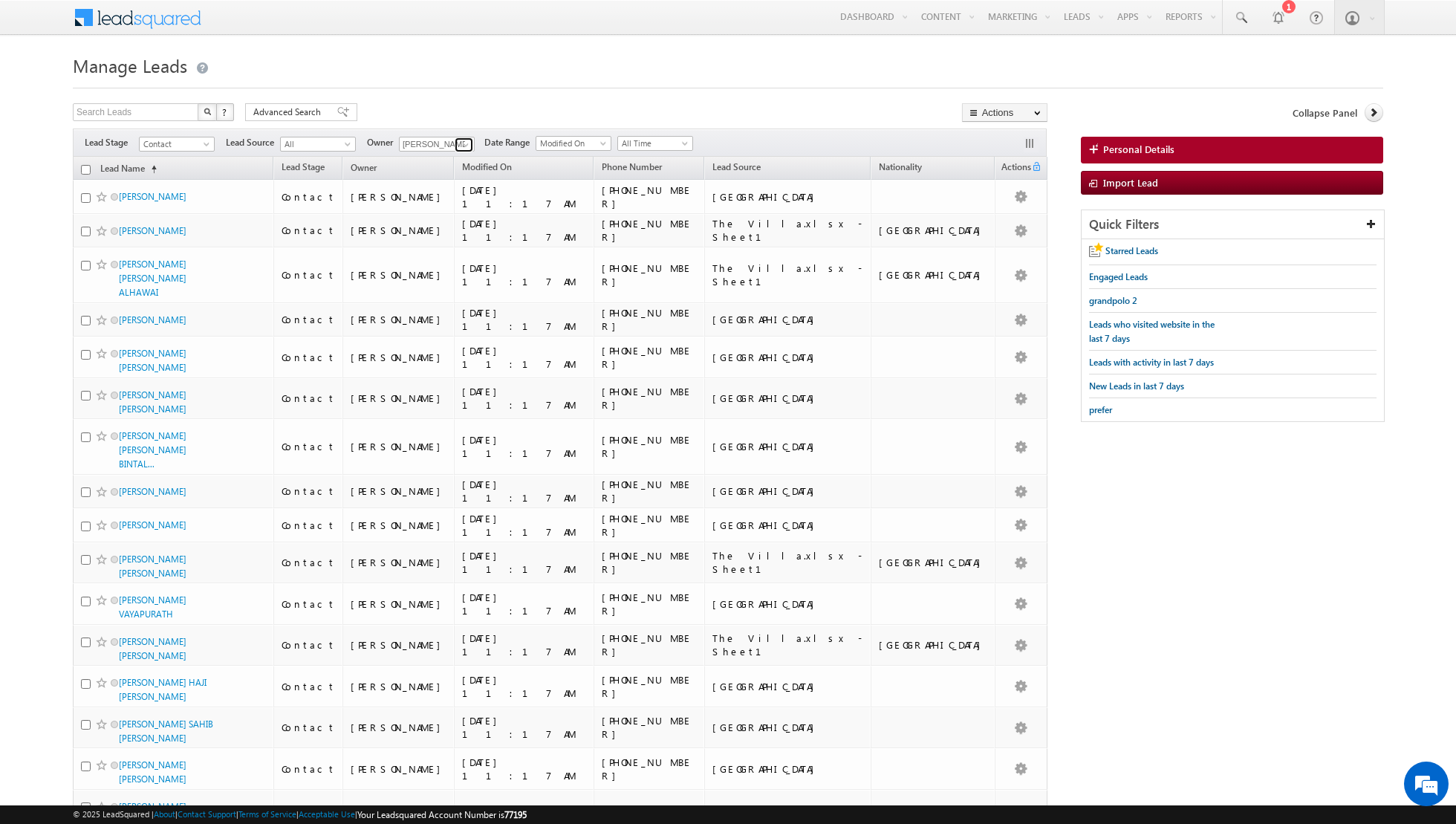
click at [462, 146] on span at bounding box center [465, 144] width 12 height 12
click at [440, 279] on link "[PERSON_NAME] [EMAIL_ADDRESS][PERSON_NAME][DOMAIN_NAME]" at bounding box center [473, 285] width 148 height 28
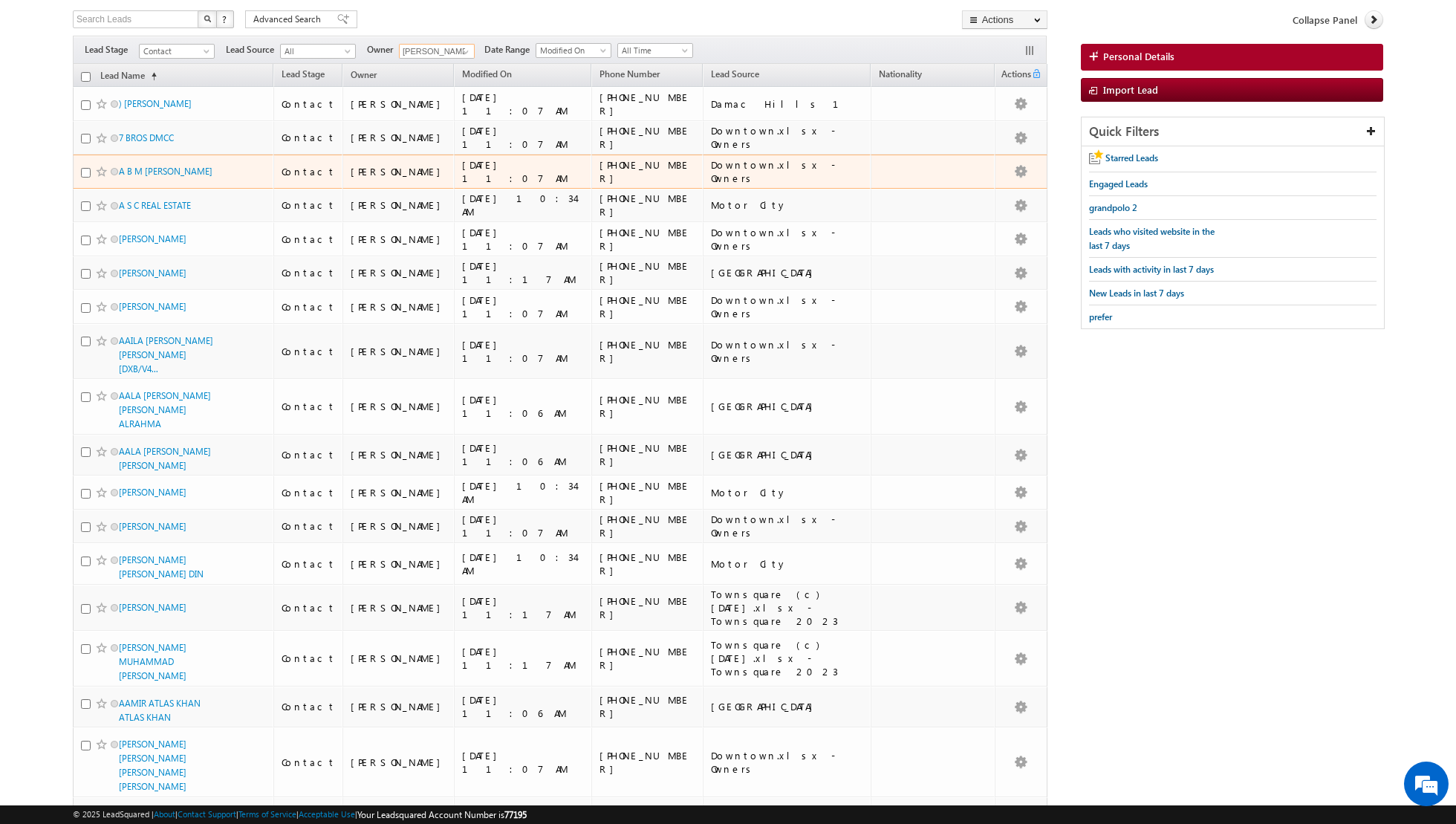
scroll to position [92, 0]
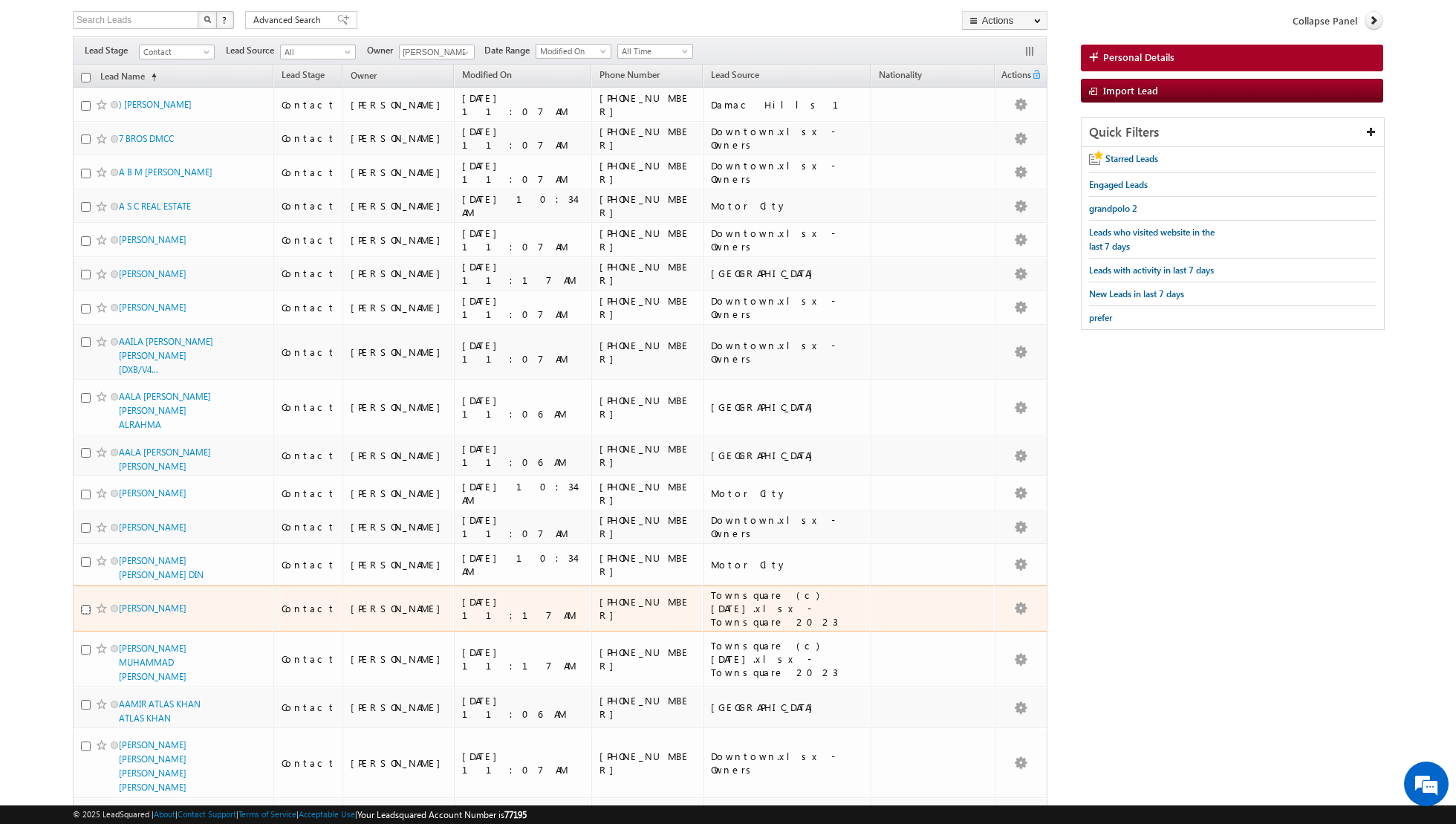
click at [84, 605] on input "checkbox" at bounding box center [86, 610] width 10 height 10
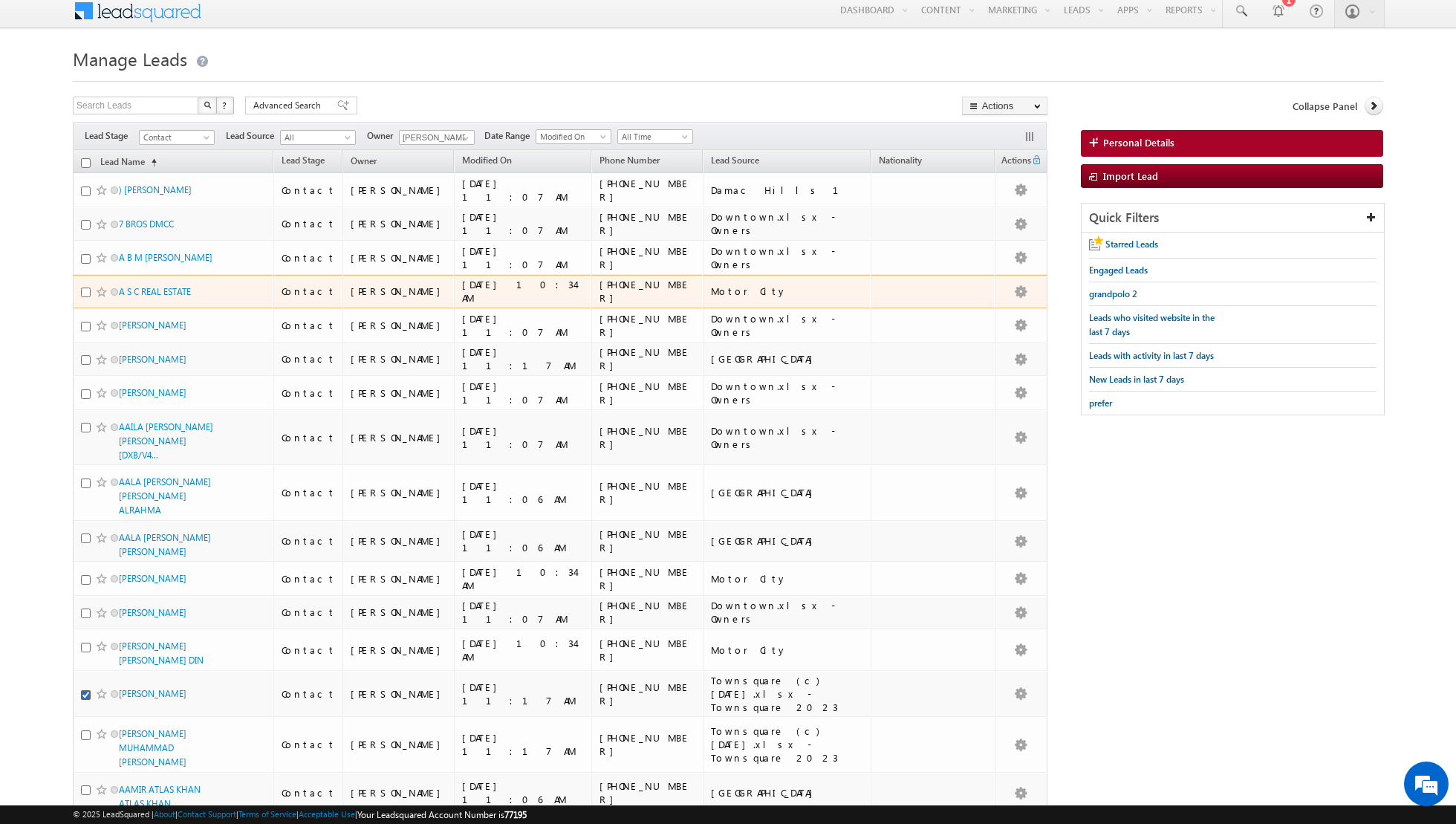
scroll to position [0, 0]
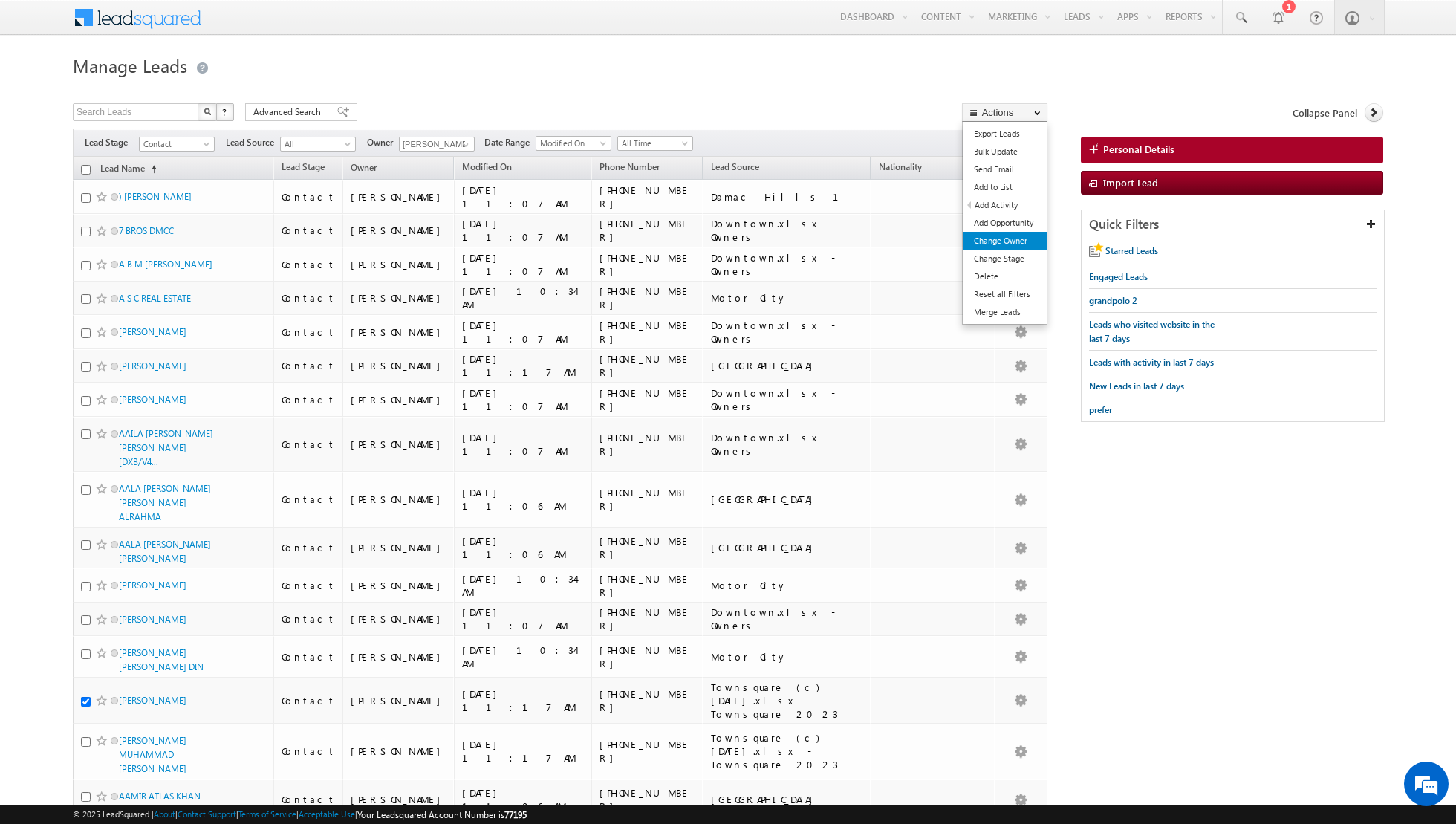
click at [999, 237] on link "Change Owner" at bounding box center [1004, 240] width 84 height 18
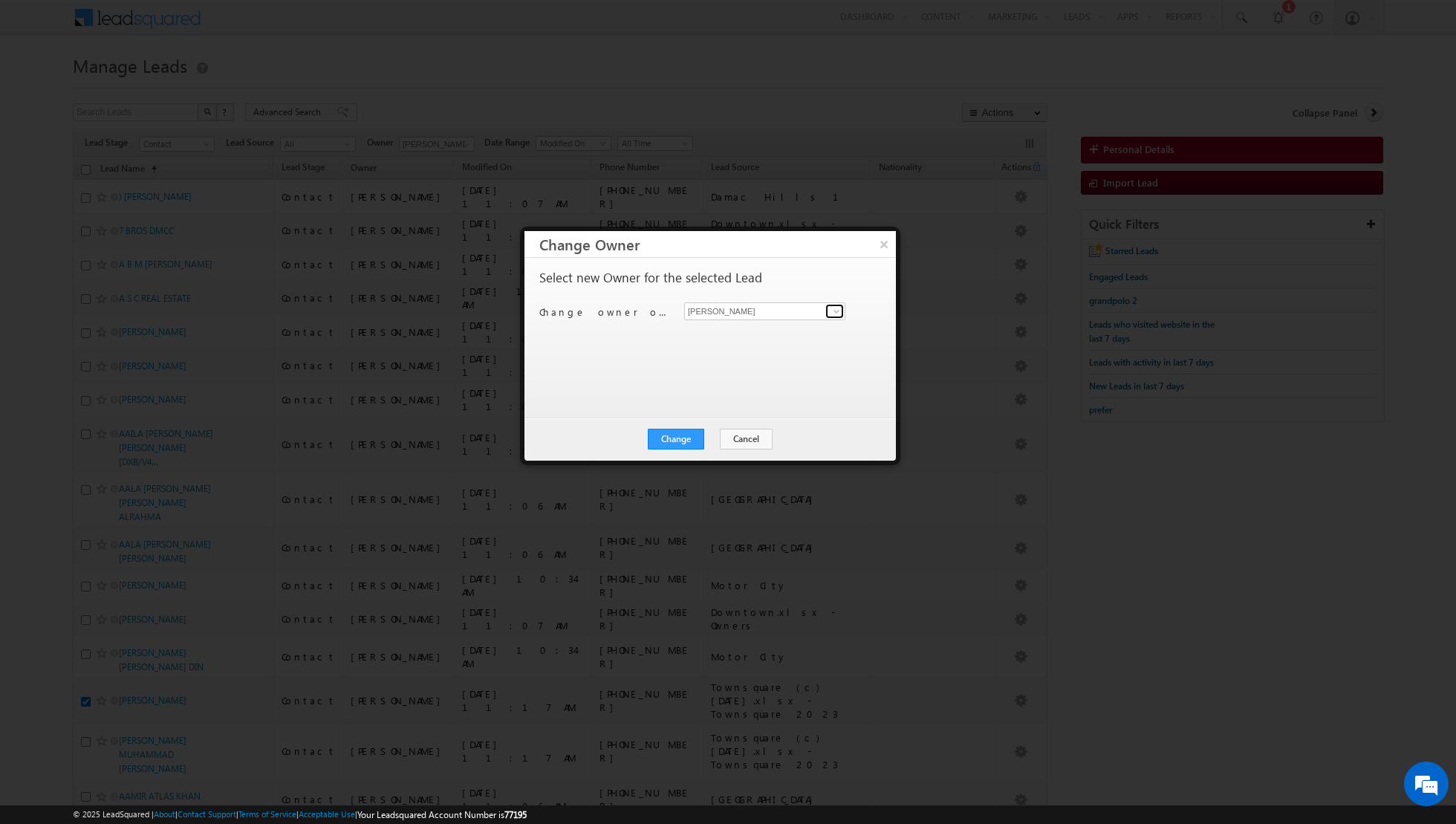
click at [833, 307] on span at bounding box center [836, 311] width 12 height 12
click at [750, 335] on span "[PERSON_NAME][EMAIL_ADDRESS][DOMAIN_NAME]" at bounding box center [756, 339] width 134 height 11
click at [674, 433] on button "Change" at bounding box center [676, 438] width 57 height 21
click at [725, 429] on button "Close" at bounding box center [712, 438] width 48 height 21
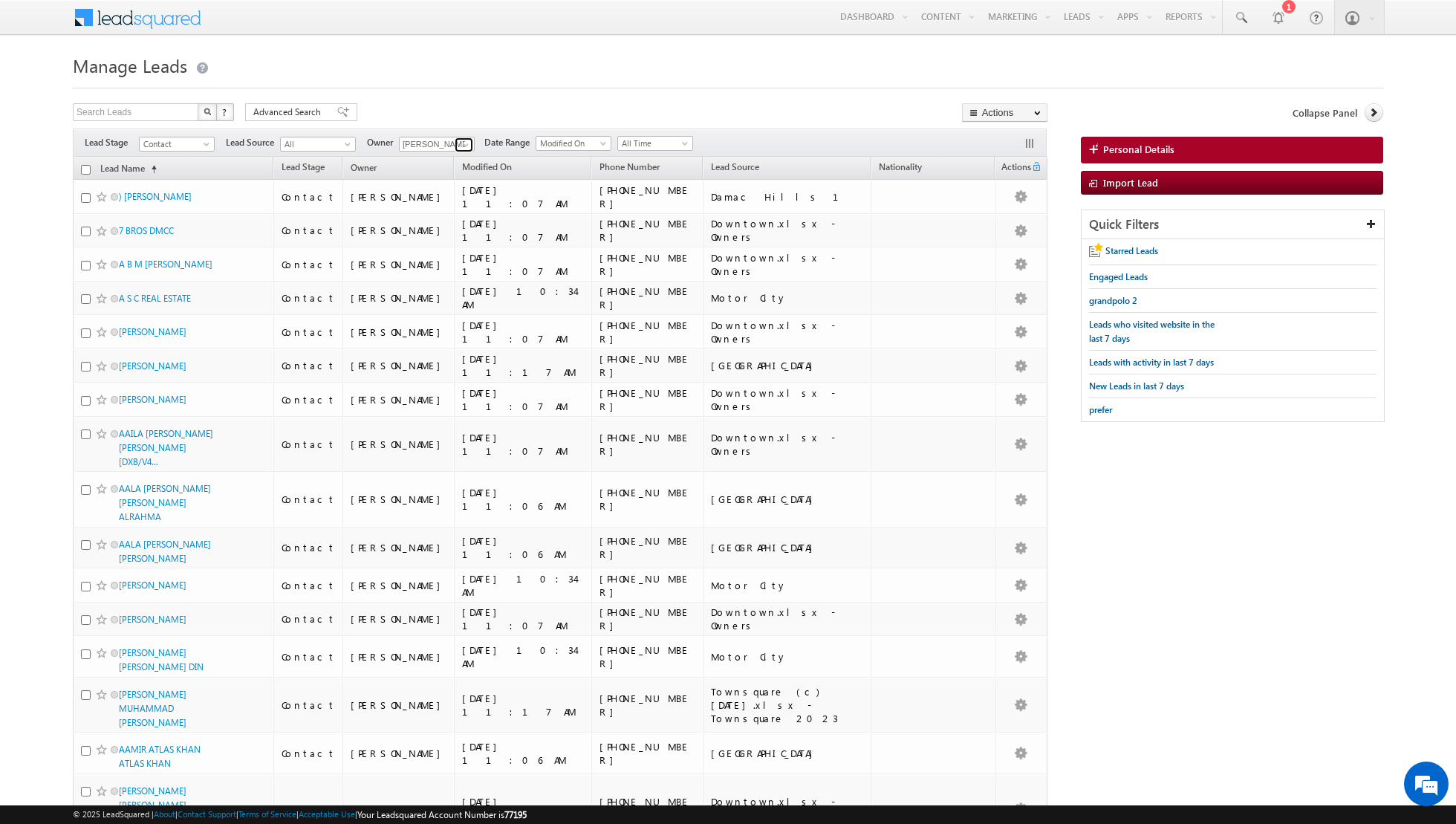
click at [460, 146] on span at bounding box center [465, 144] width 12 height 12
click at [437, 199] on span "[PERSON_NAME][EMAIL_ADDRESS][DOMAIN_NAME]" at bounding box center [471, 200] width 134 height 11
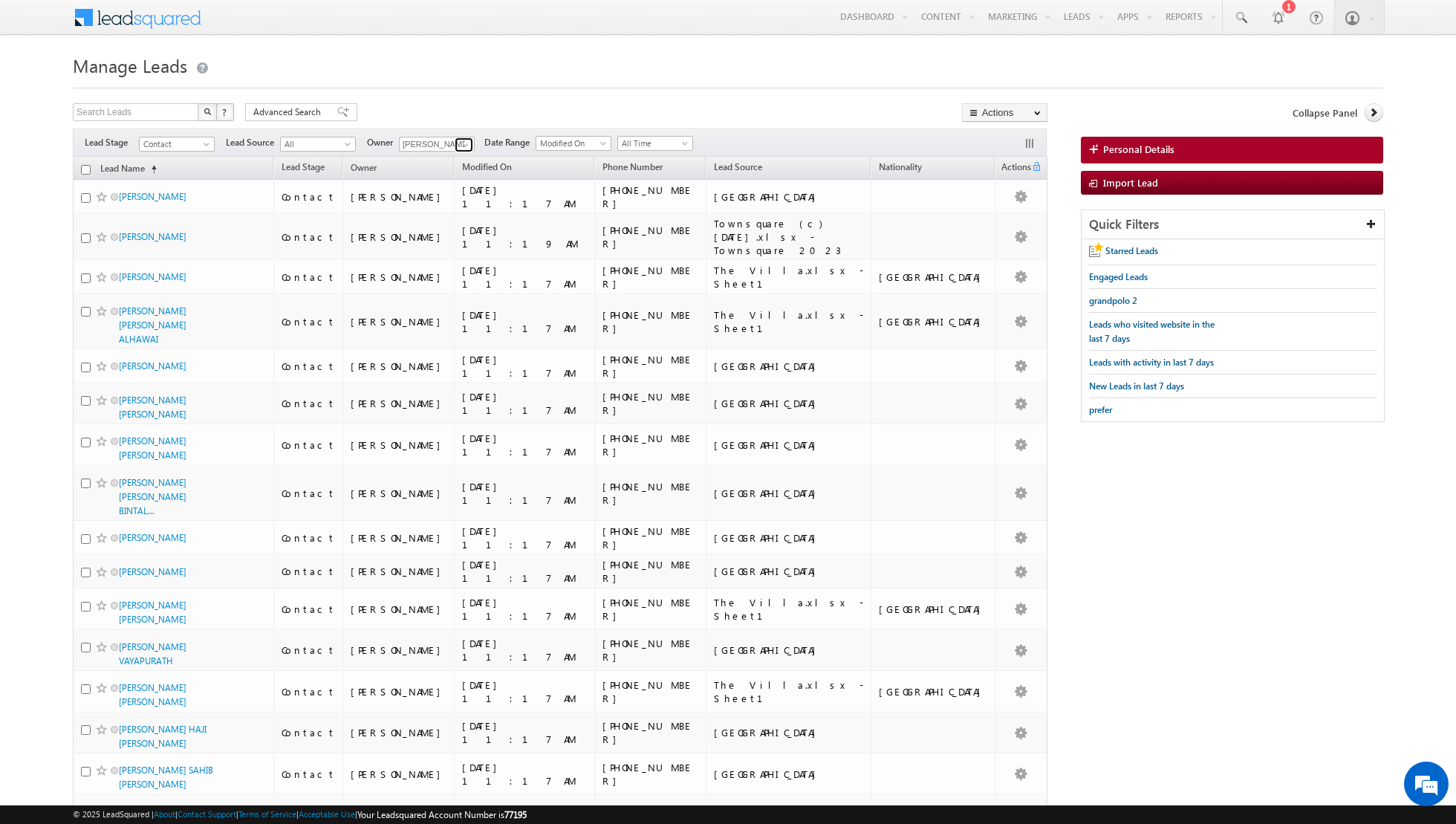
click at [455, 142] on link at bounding box center [464, 144] width 19 height 15
click at [409, 222] on span "[EMAIL_ADDRESS][DOMAIN_NAME]" at bounding box center [471, 227] width 134 height 11
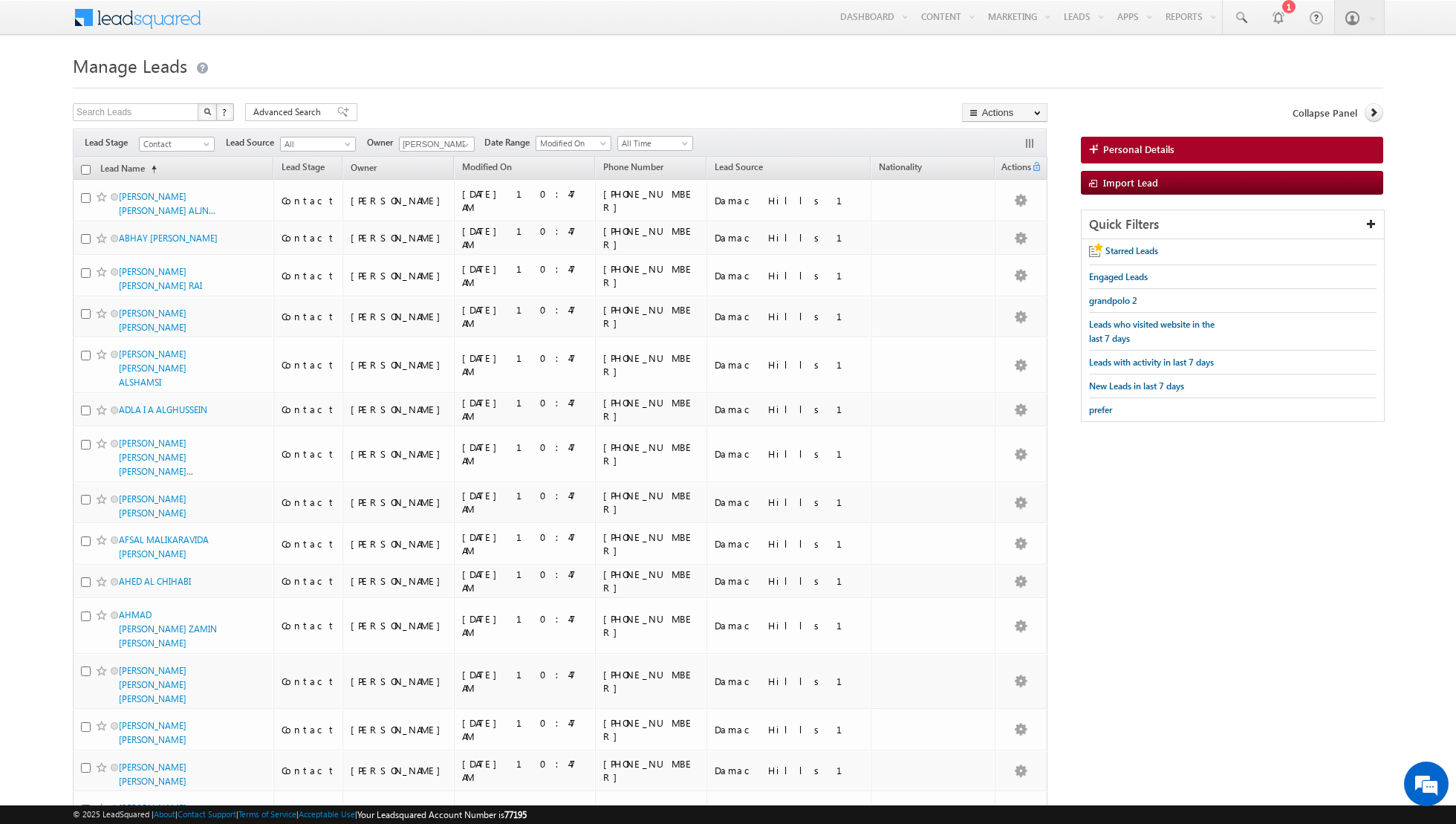
click at [446, 135] on div "Filters Lead Stage Contact Contact Lead Source All All Owner [PERSON_NAME] Any …" at bounding box center [560, 143] width 974 height 28
click at [462, 144] on span at bounding box center [465, 144] width 12 height 12
click at [443, 246] on link "[PERSON_NAME] [PERSON_NAME][EMAIL_ADDRESS][DOMAIN_NAME]" at bounding box center [473, 247] width 148 height 28
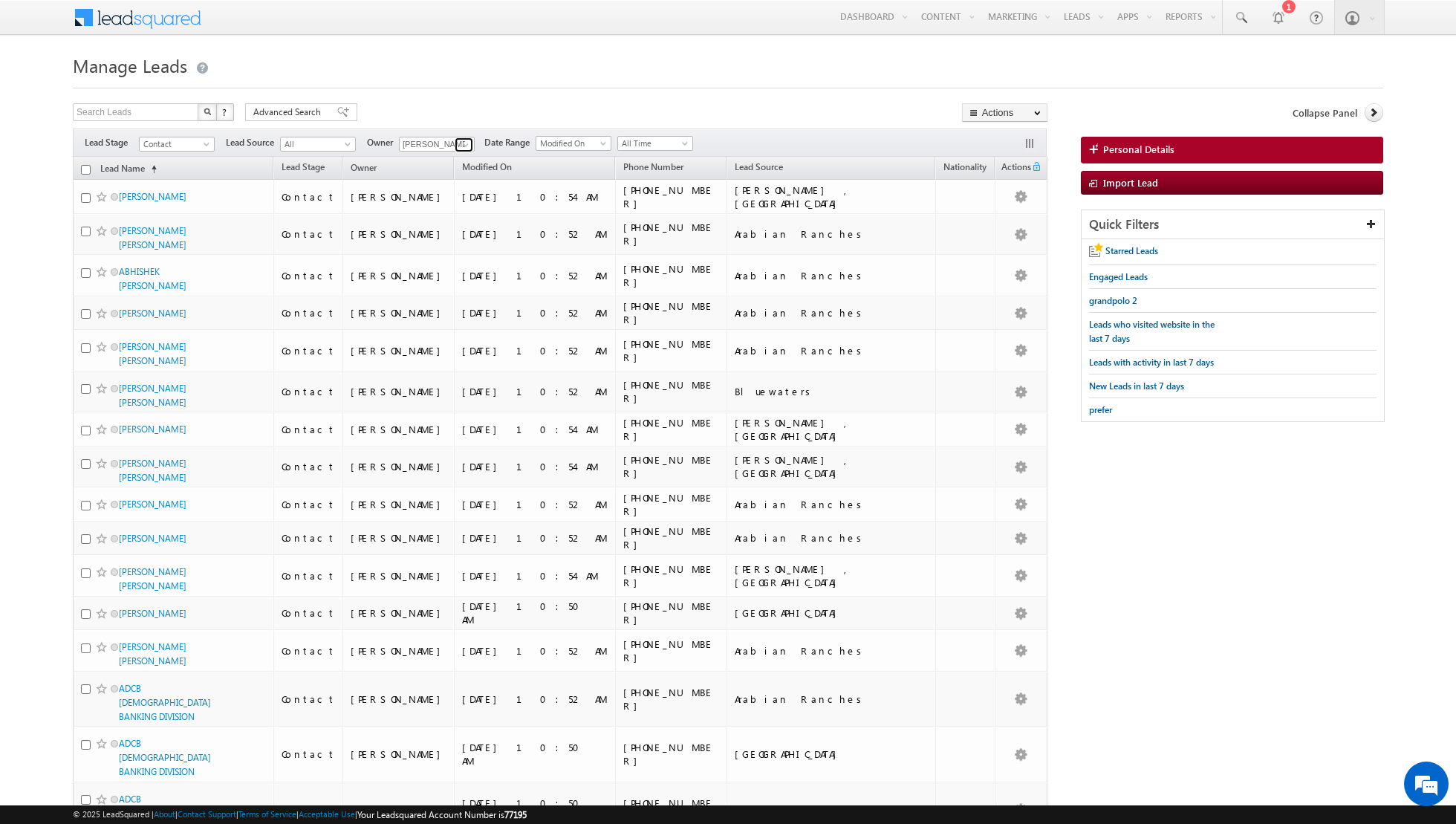
click at [456, 144] on link at bounding box center [464, 144] width 19 height 15
click at [437, 289] on span "[EMAIL_ADDRESS][PERSON_NAME][DOMAIN_NAME]" at bounding box center [471, 290] width 134 height 11
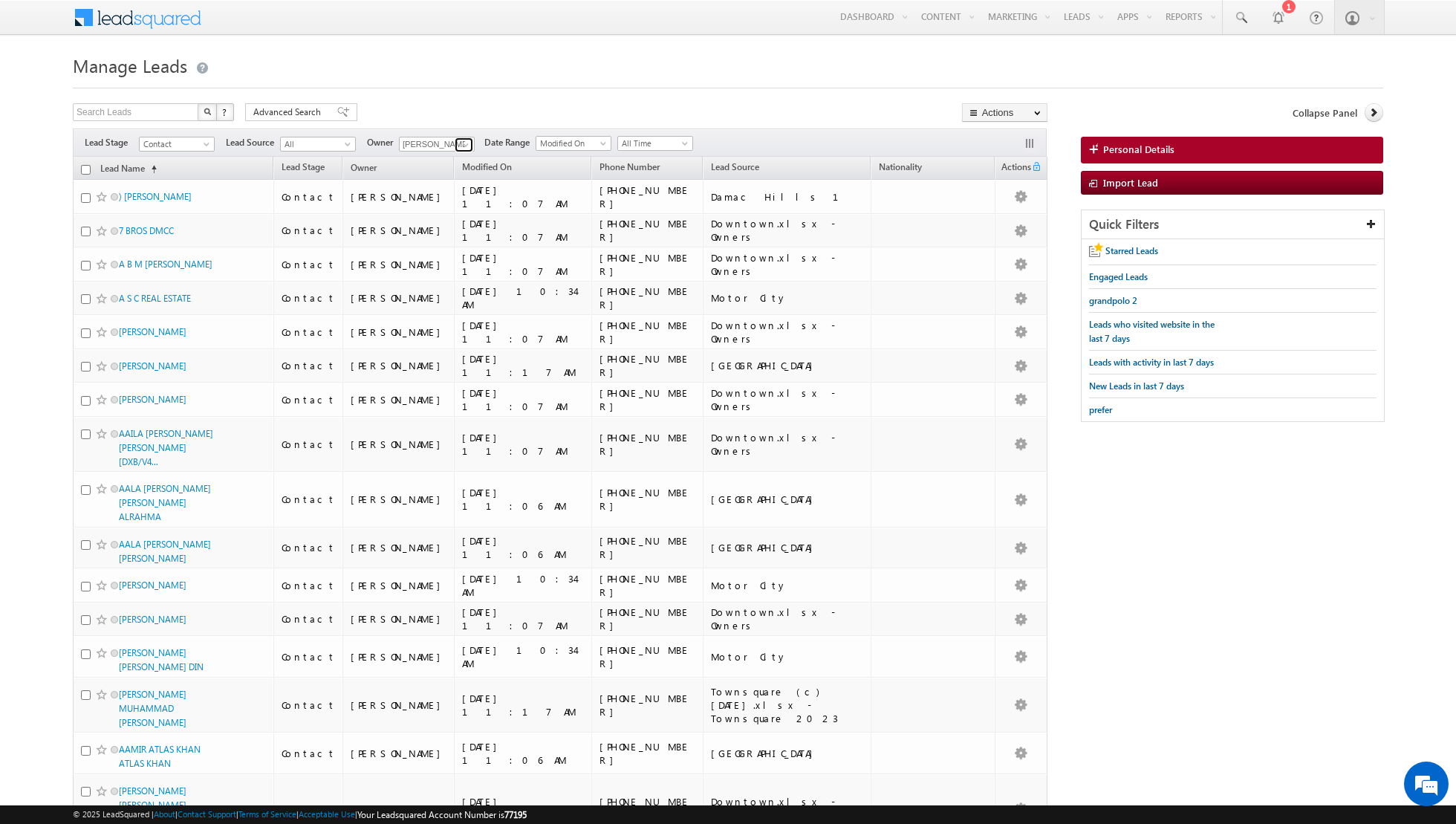
click at [460, 144] on span at bounding box center [465, 144] width 12 height 12
click at [439, 241] on link "[PERSON_NAME] [PERSON_NAME][EMAIL_ADDRESS][DOMAIN_NAME]" at bounding box center [473, 247] width 148 height 28
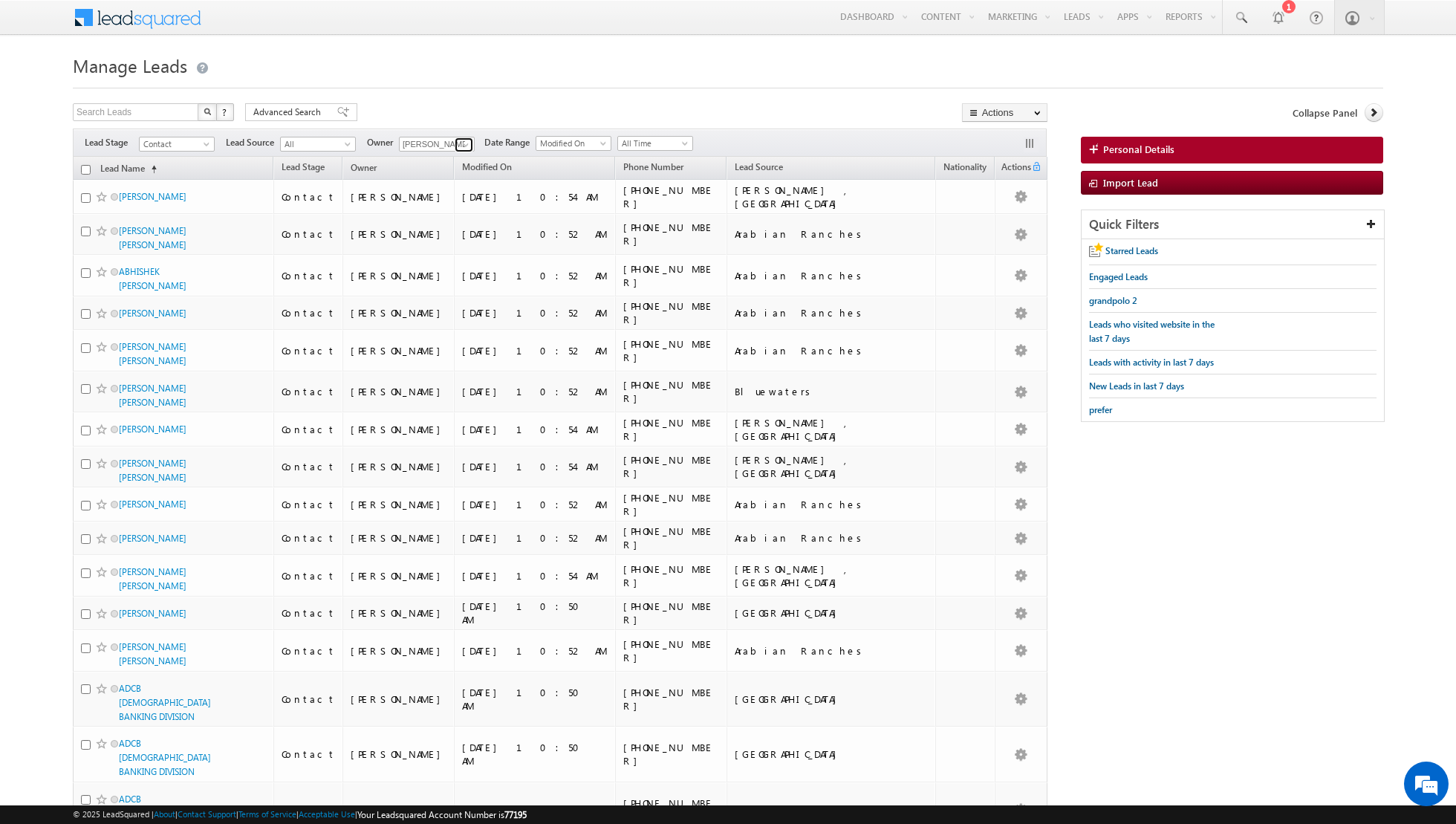
click at [456, 141] on link at bounding box center [464, 144] width 19 height 15
click at [449, 285] on span "[EMAIL_ADDRESS][PERSON_NAME][DOMAIN_NAME]" at bounding box center [471, 290] width 134 height 11
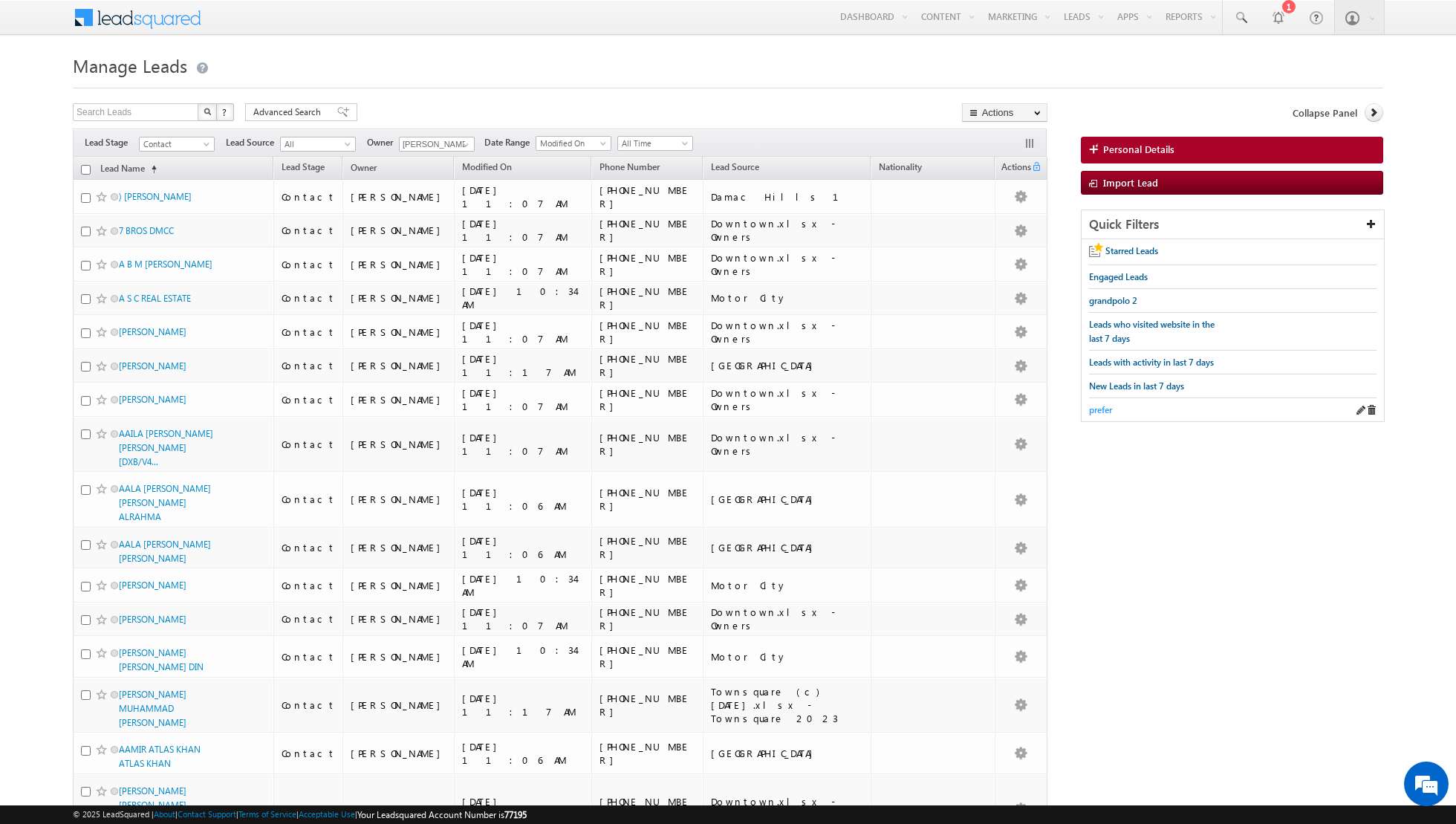
click at [1103, 404] on span "prefer" at bounding box center [1101, 409] width 23 height 11
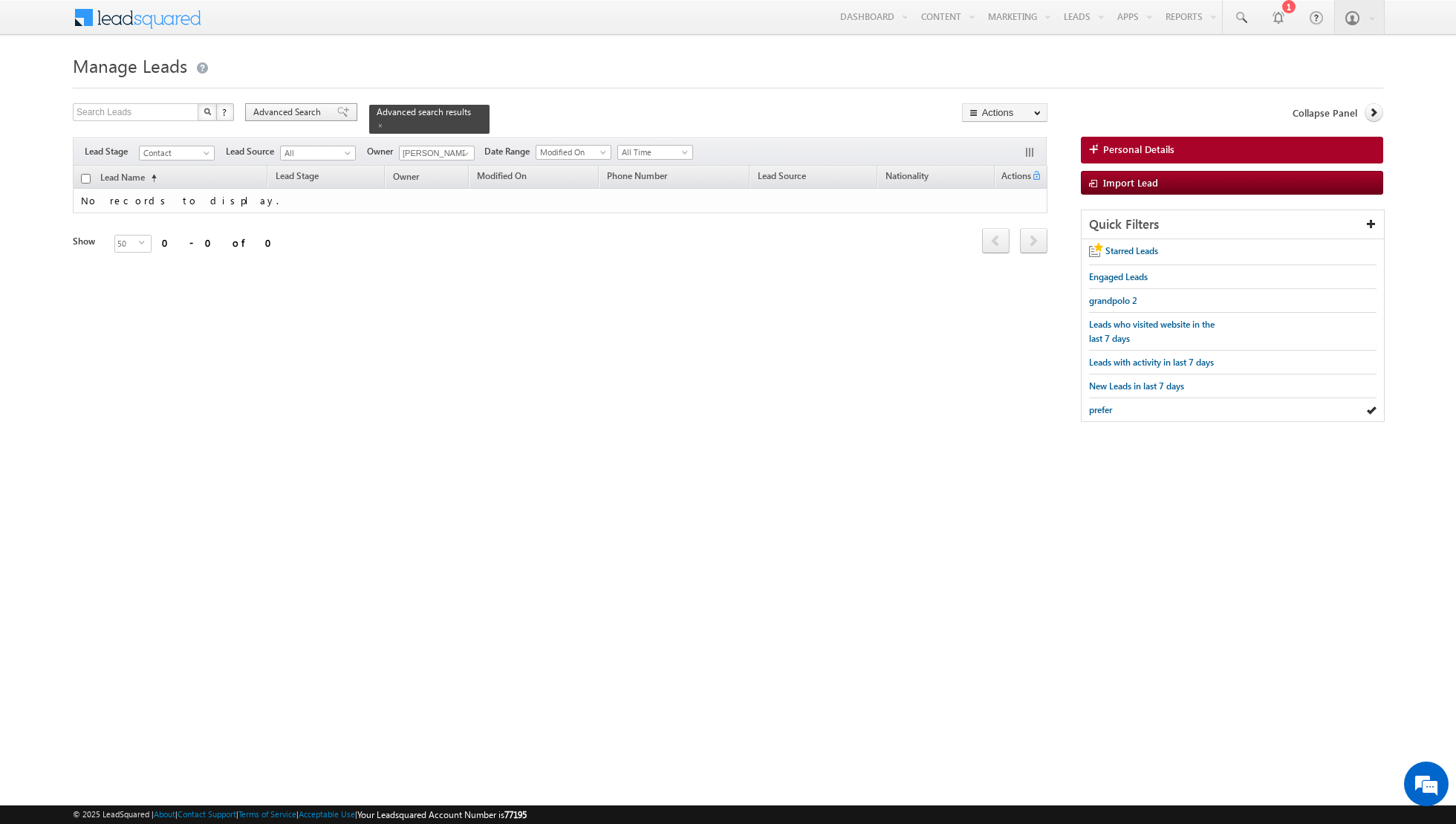
click at [338, 112] on span at bounding box center [344, 112] width 12 height 11
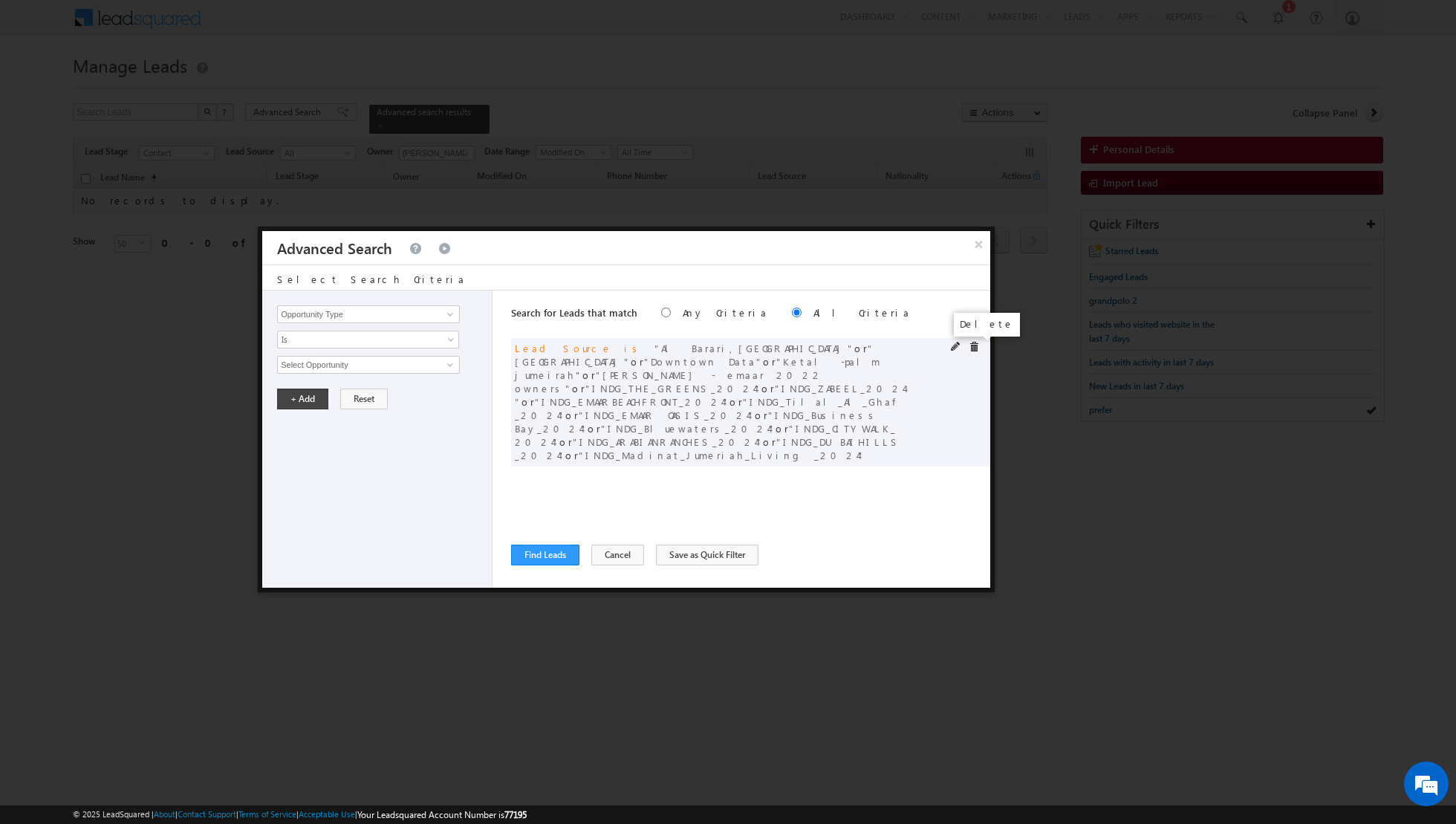
click at [977, 344] on span at bounding box center [974, 347] width 11 height 11
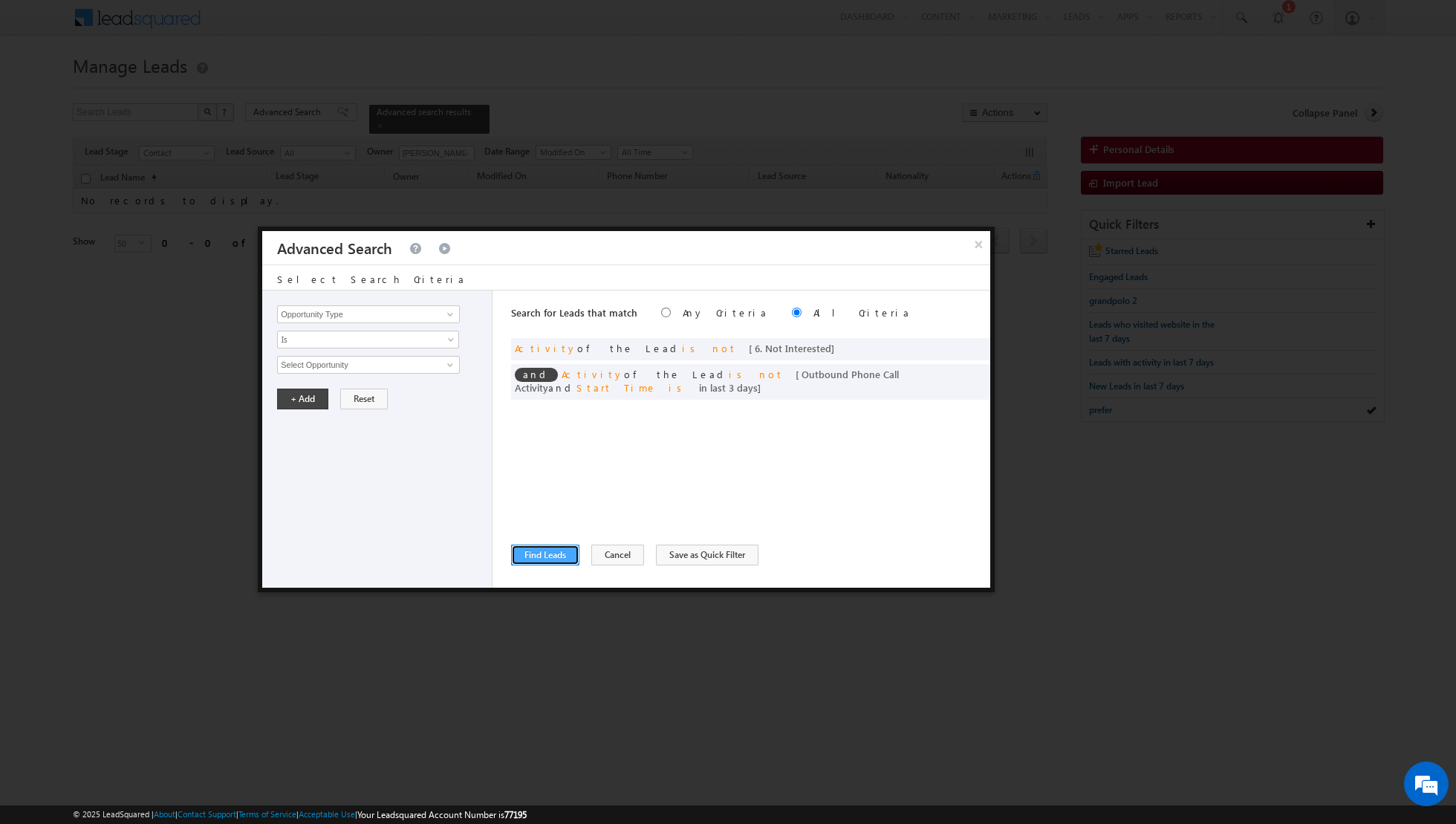
click at [535, 556] on button "Find Leads" at bounding box center [546, 555] width 68 height 21
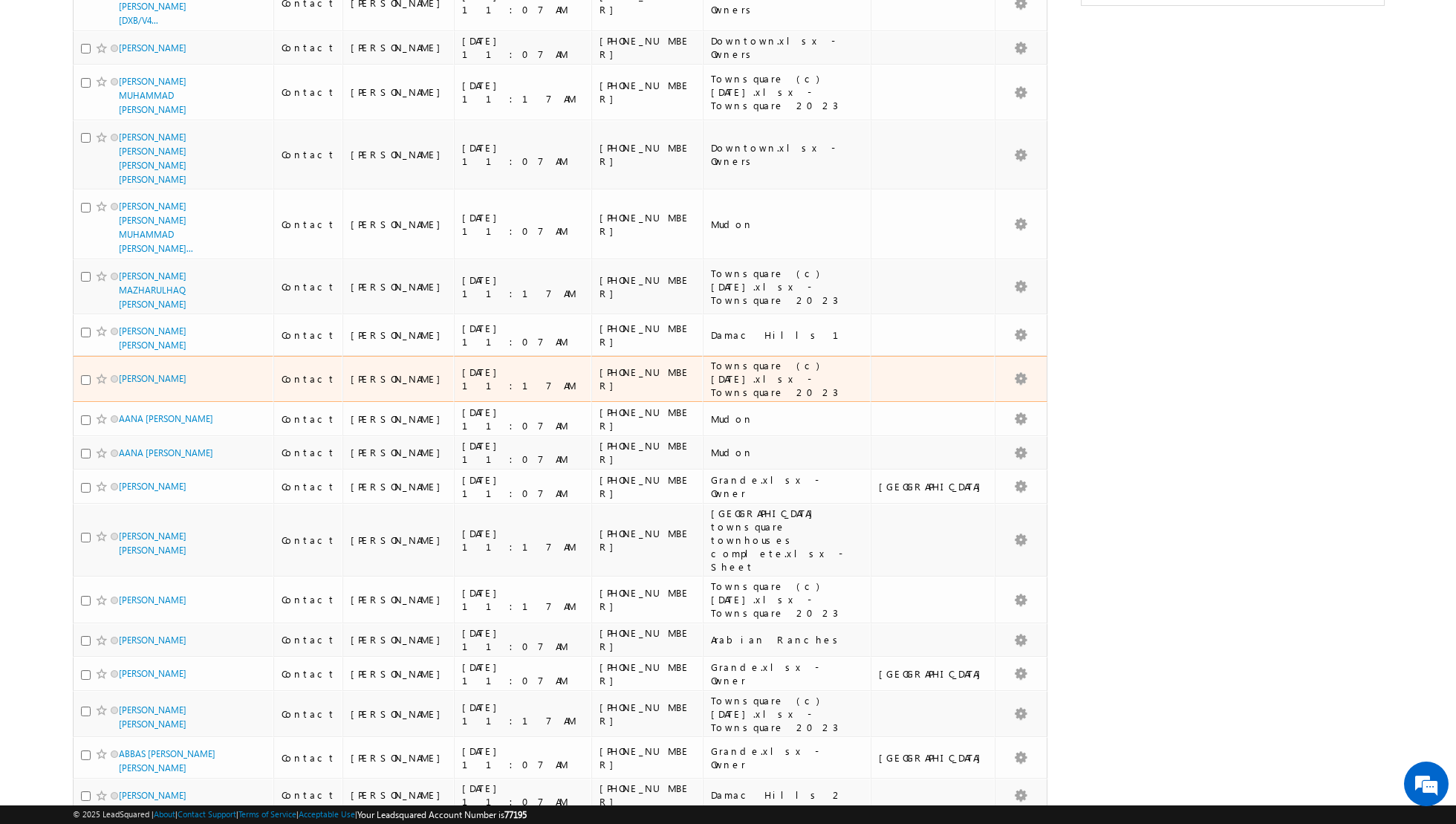
scroll to position [375, 0]
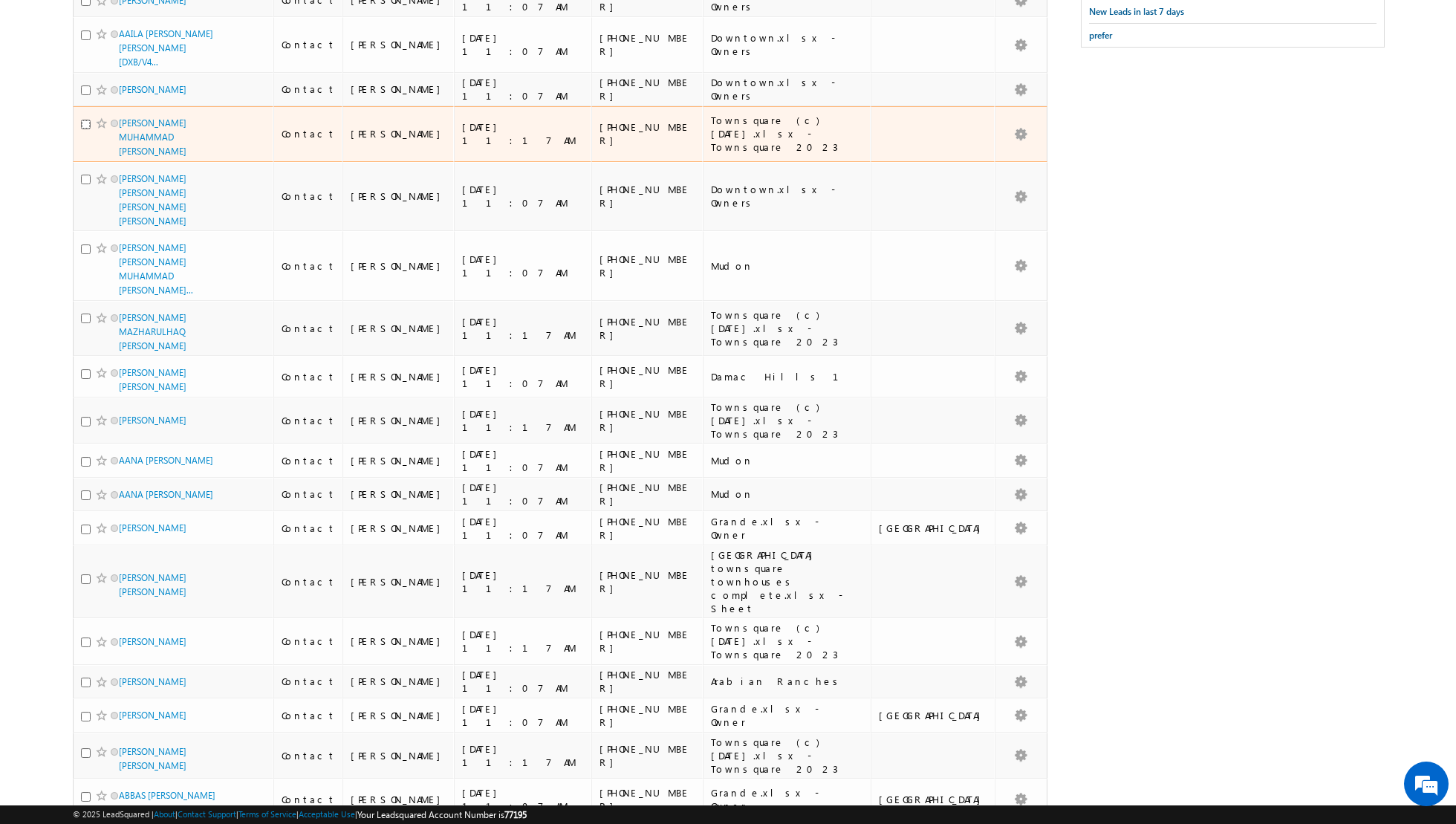
click at [83, 120] on input "checkbox" at bounding box center [86, 125] width 10 height 10
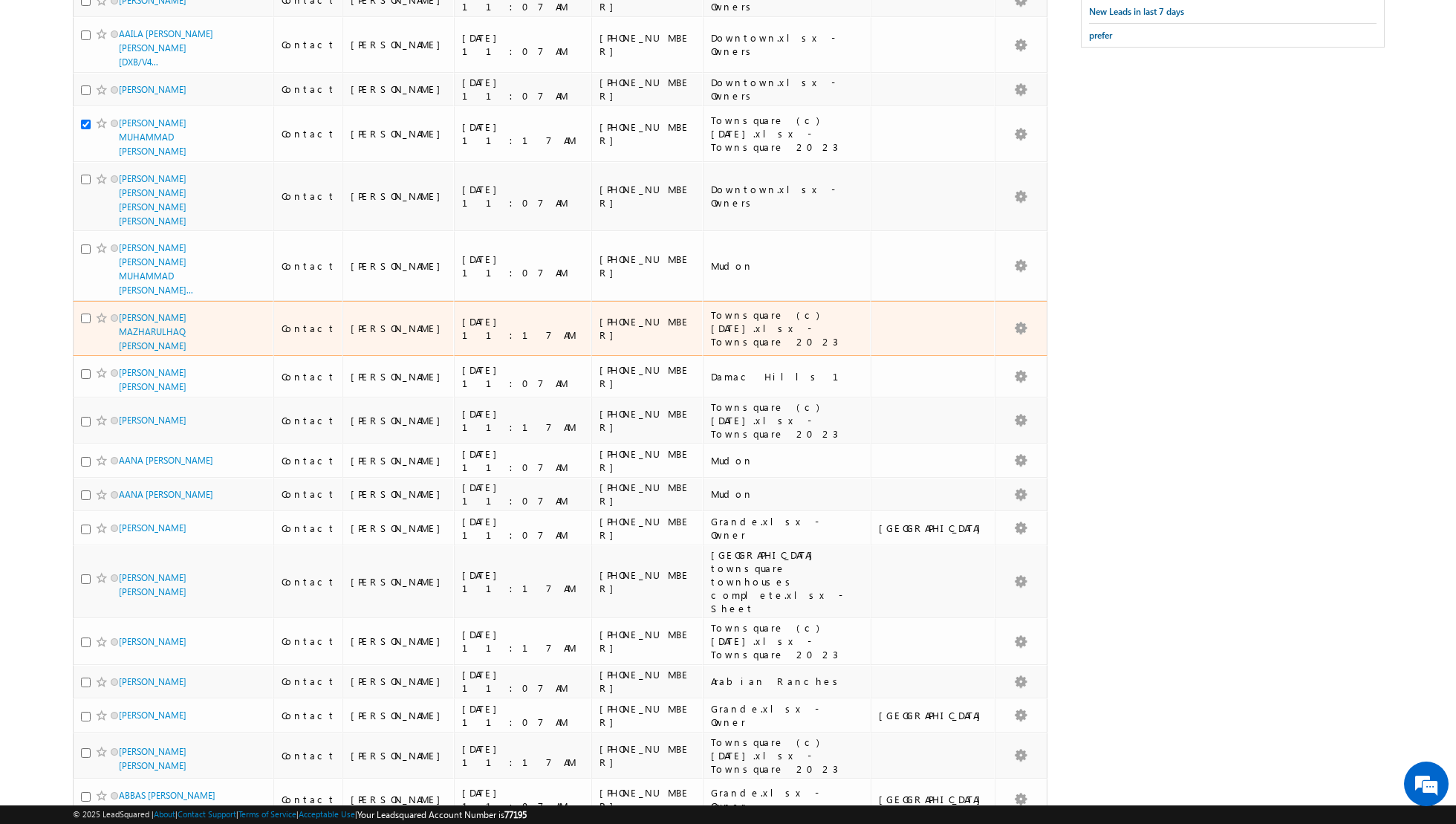
click at [79, 301] on td "[PERSON_NAME] MAZHARULHAQ [PERSON_NAME]" at bounding box center [174, 328] width 201 height 56
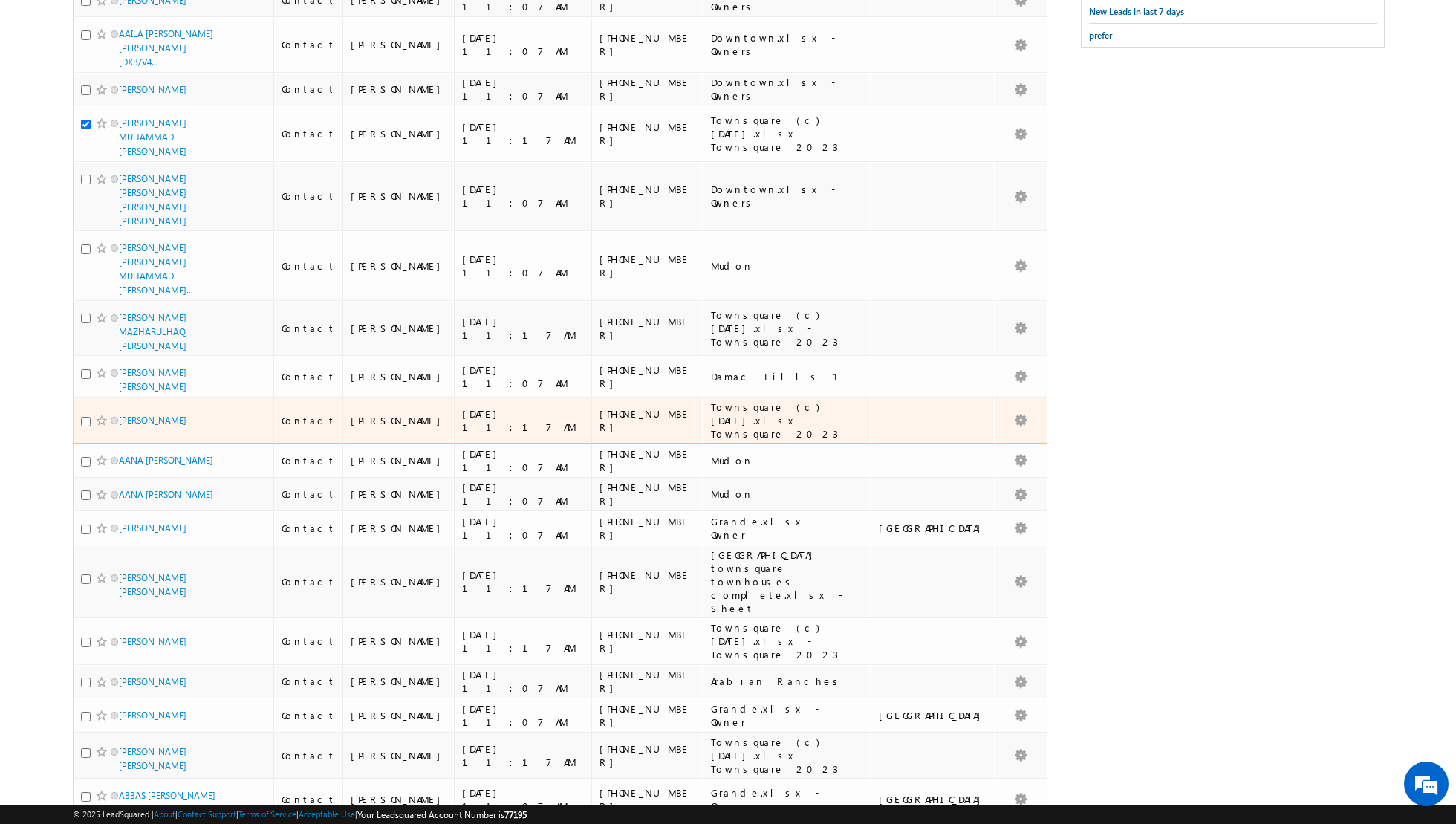
click at [79, 397] on td "[PERSON_NAME]" at bounding box center [174, 421] width 201 height 47
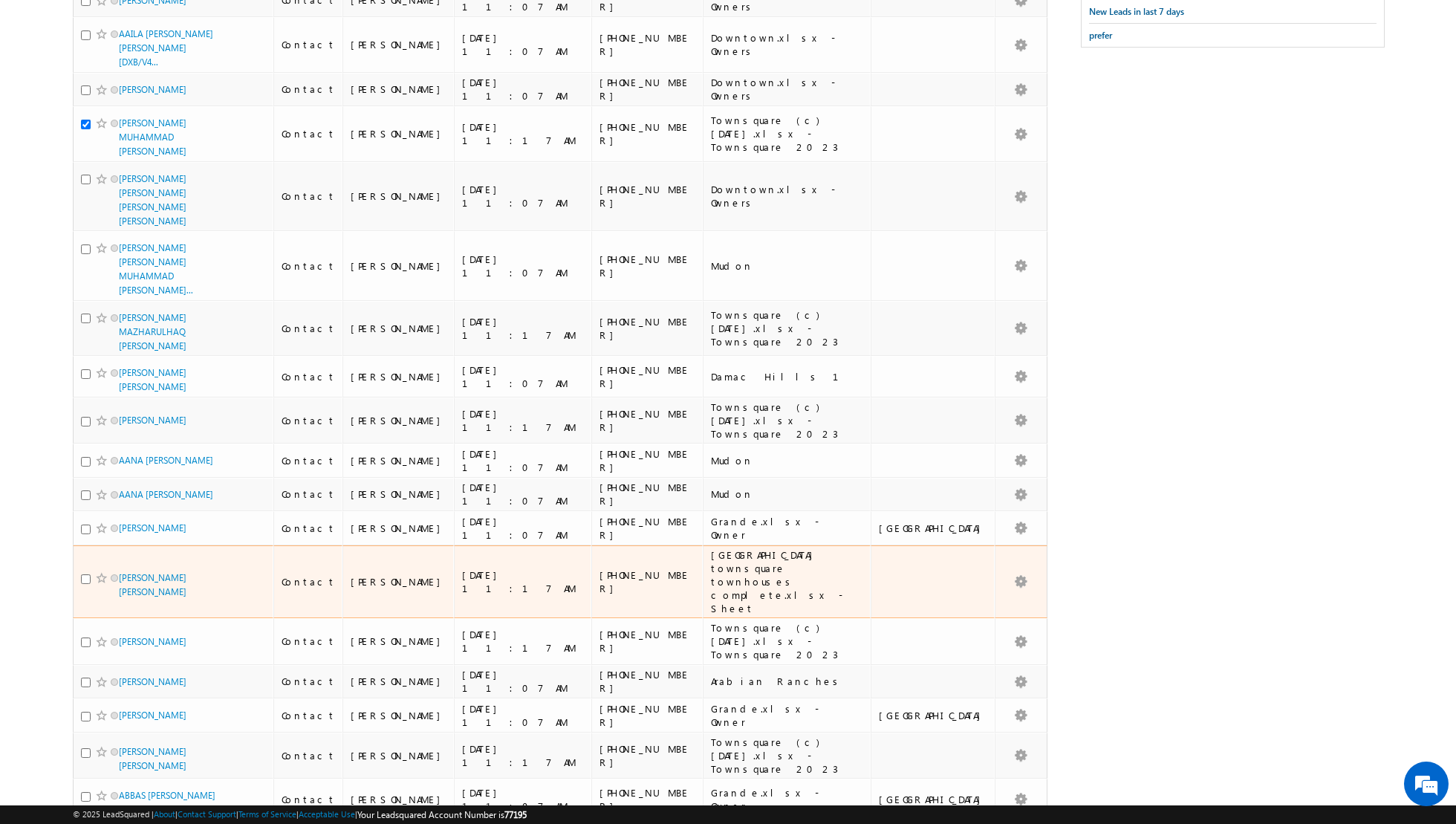
click at [78, 546] on td "[PERSON_NAME] [PERSON_NAME]" at bounding box center [174, 582] width 201 height 73
click at [86, 574] on input "checkbox" at bounding box center [86, 579] width 10 height 10
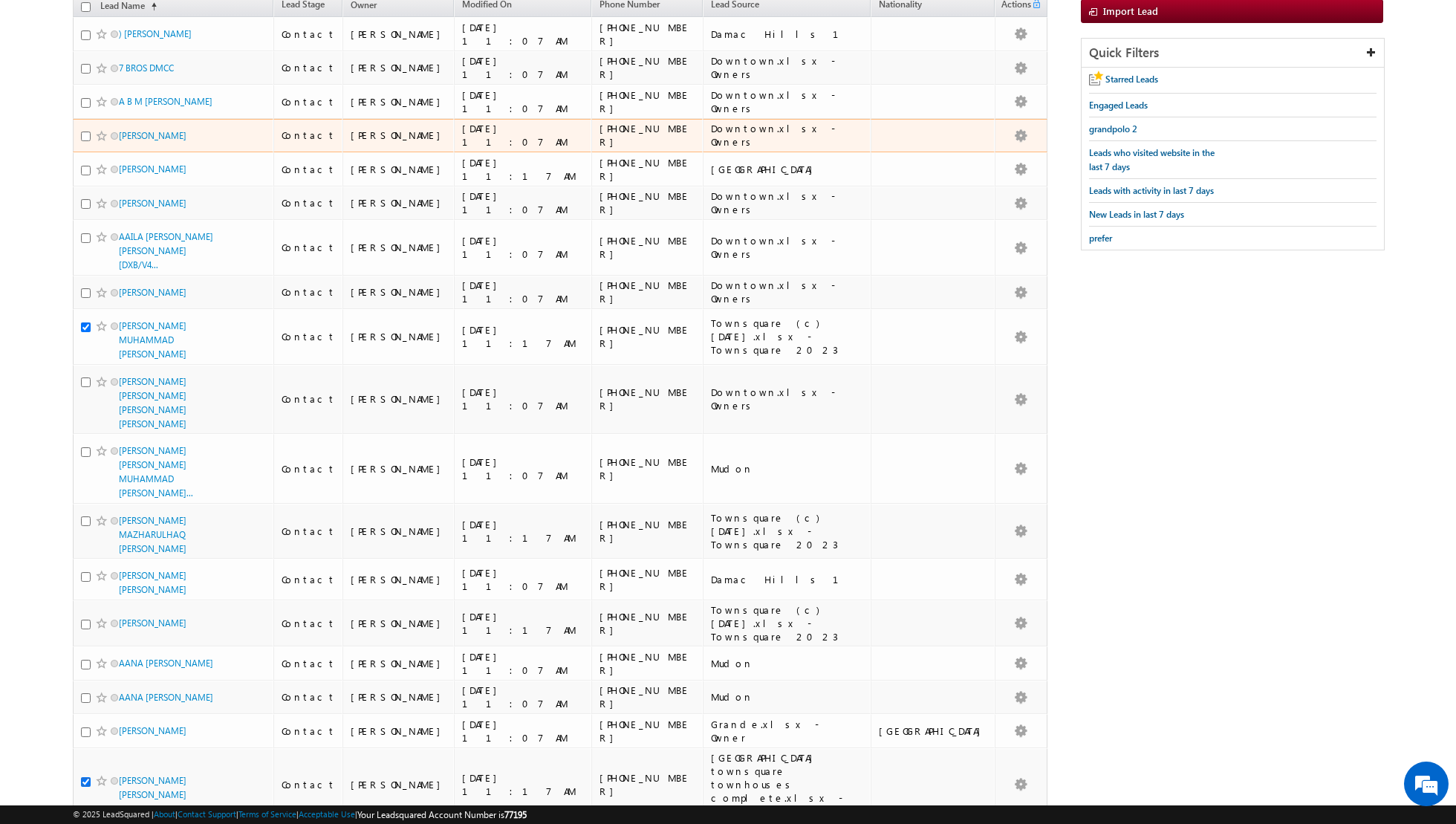
scroll to position [185, 0]
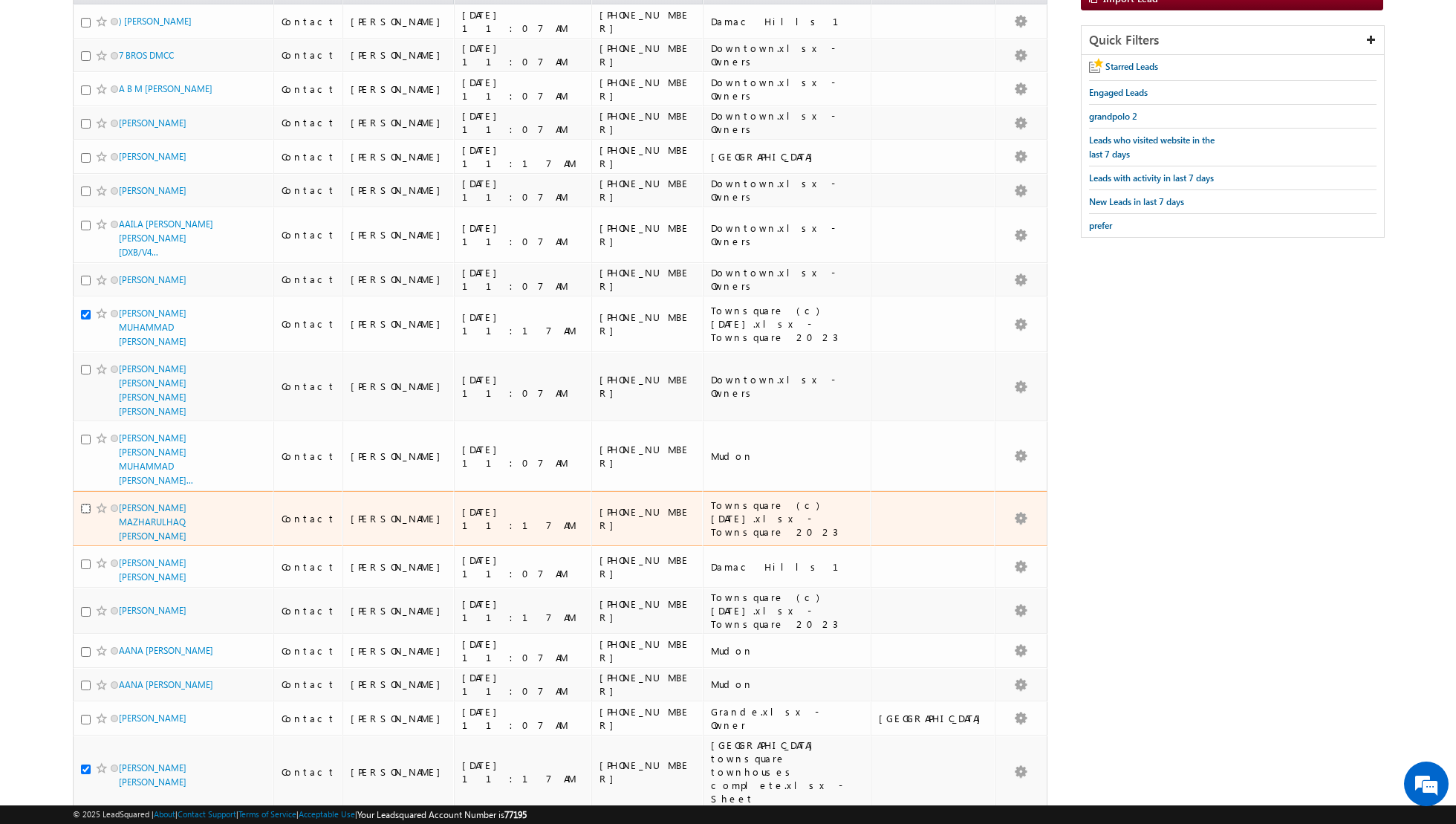
click at [84, 504] on input "checkbox" at bounding box center [86, 509] width 10 height 10
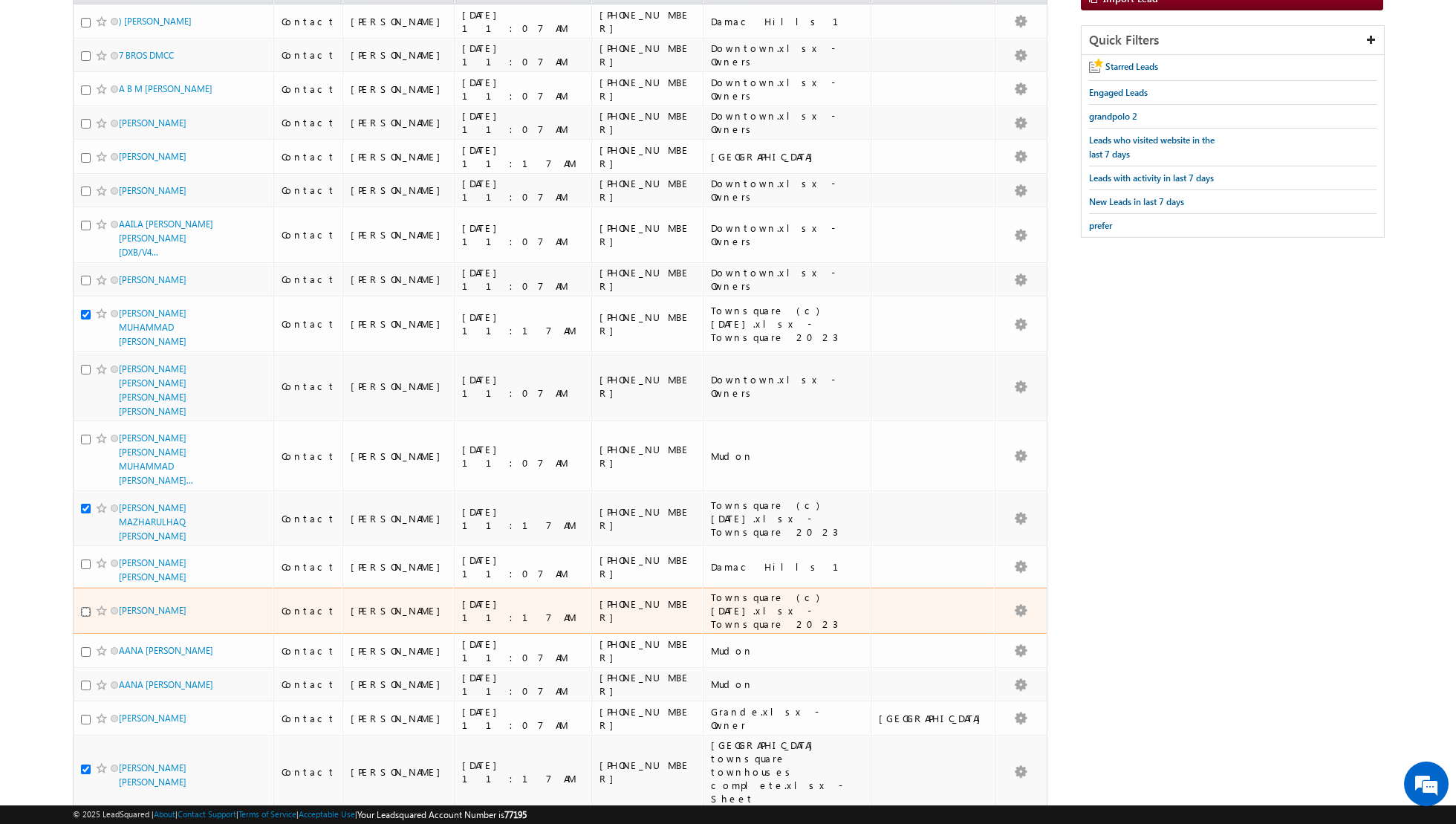
click at [85, 607] on input "checkbox" at bounding box center [86, 612] width 10 height 10
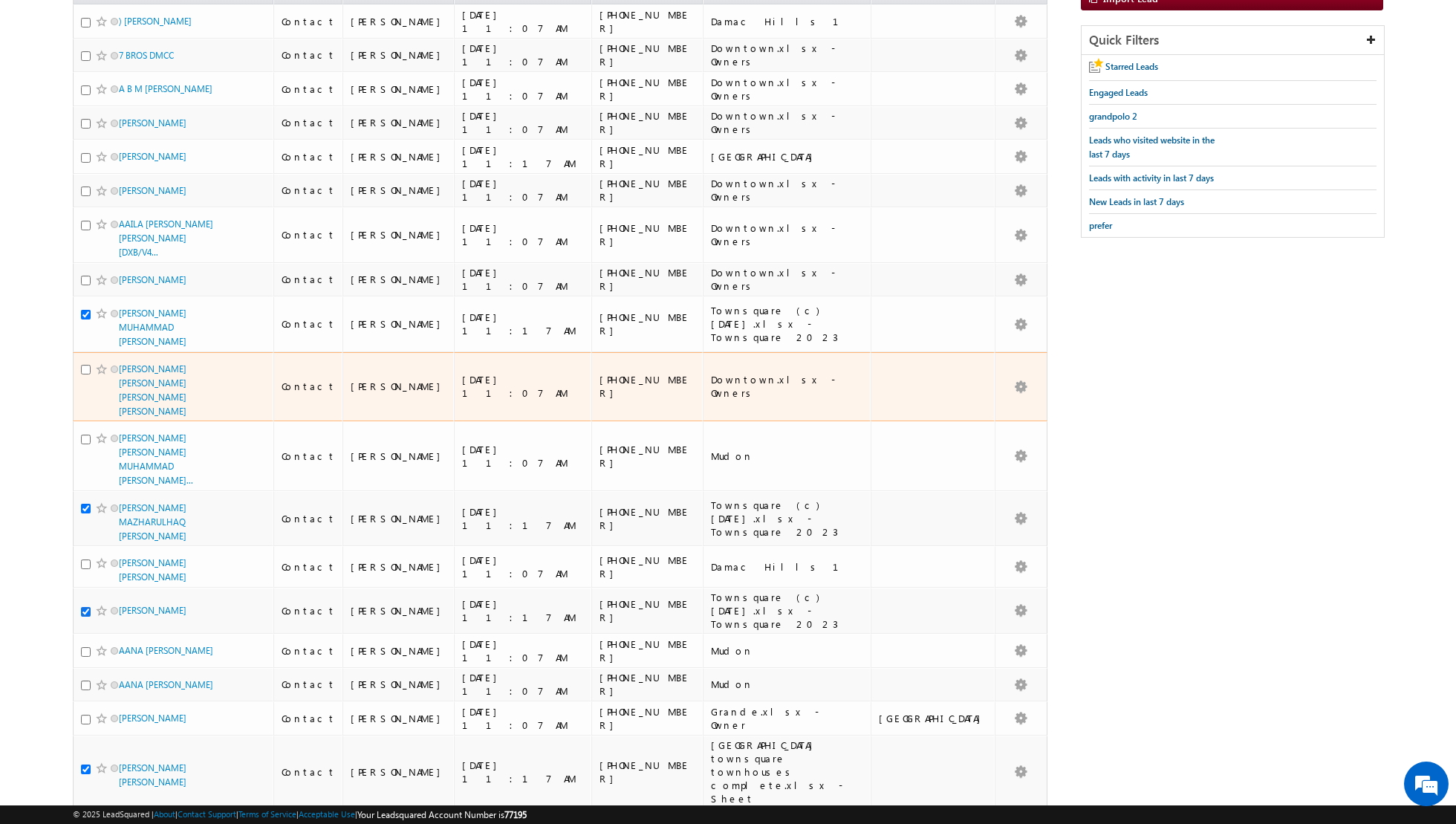
scroll to position [0, 0]
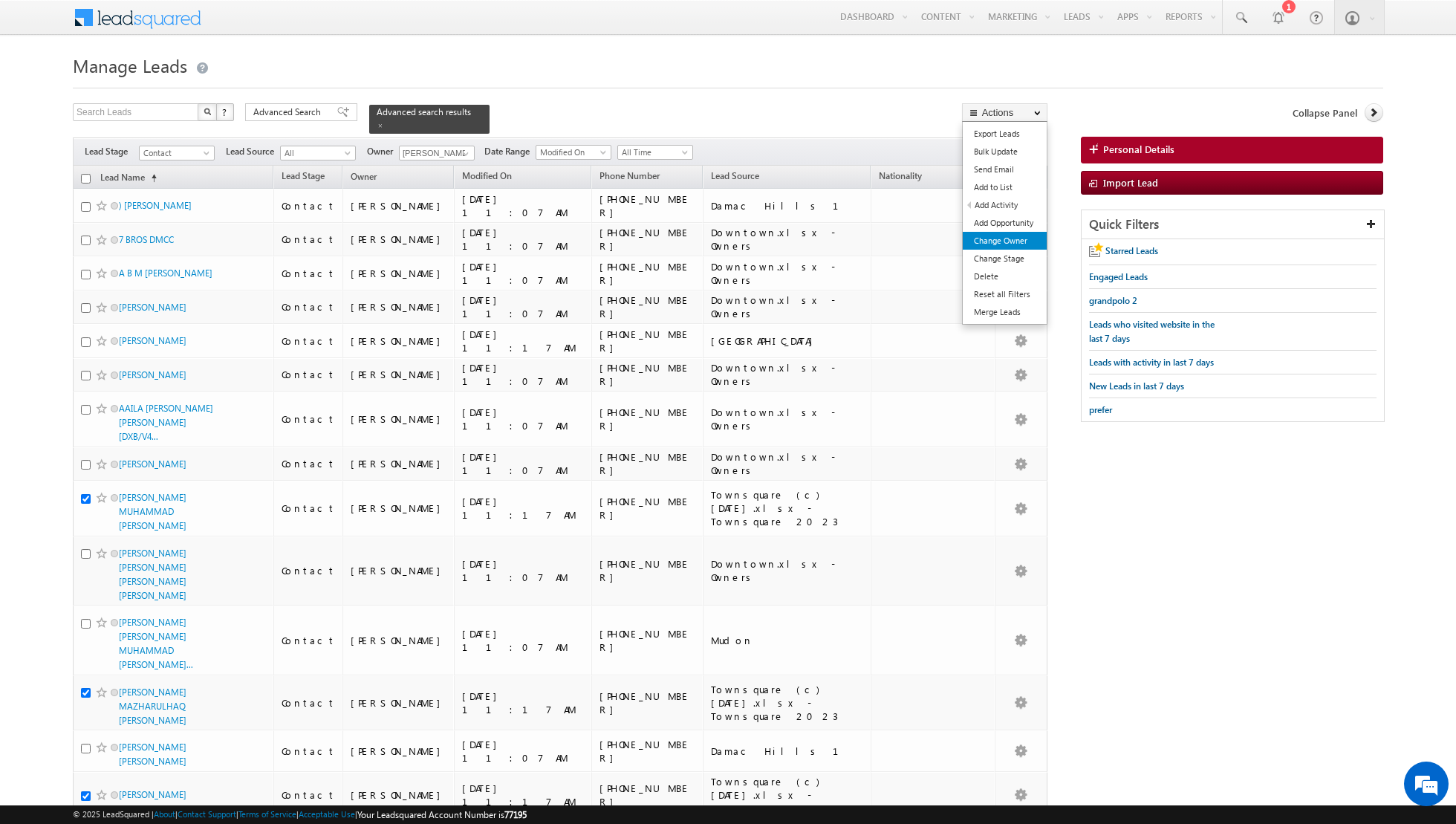
click at [983, 240] on link "Change Owner" at bounding box center [1004, 240] width 84 height 18
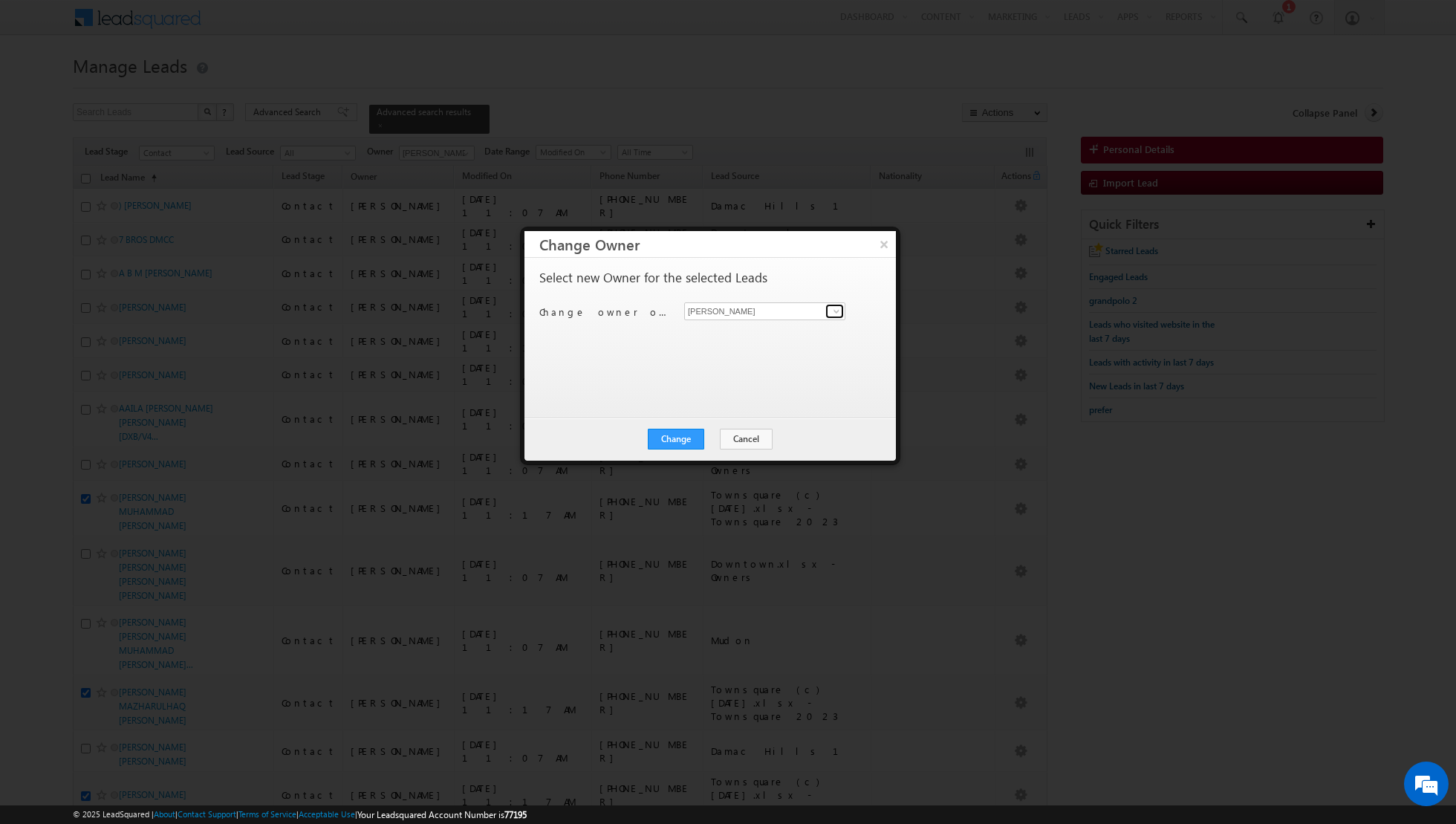
click at [831, 311] on span at bounding box center [836, 311] width 12 height 12
click at [739, 387] on span "[EMAIL_ADDRESS][DOMAIN_NAME]" at bounding box center [756, 391] width 134 height 11
click at [679, 439] on button "Change" at bounding box center [676, 438] width 57 height 21
click at [702, 433] on button "Close" at bounding box center [712, 438] width 48 height 21
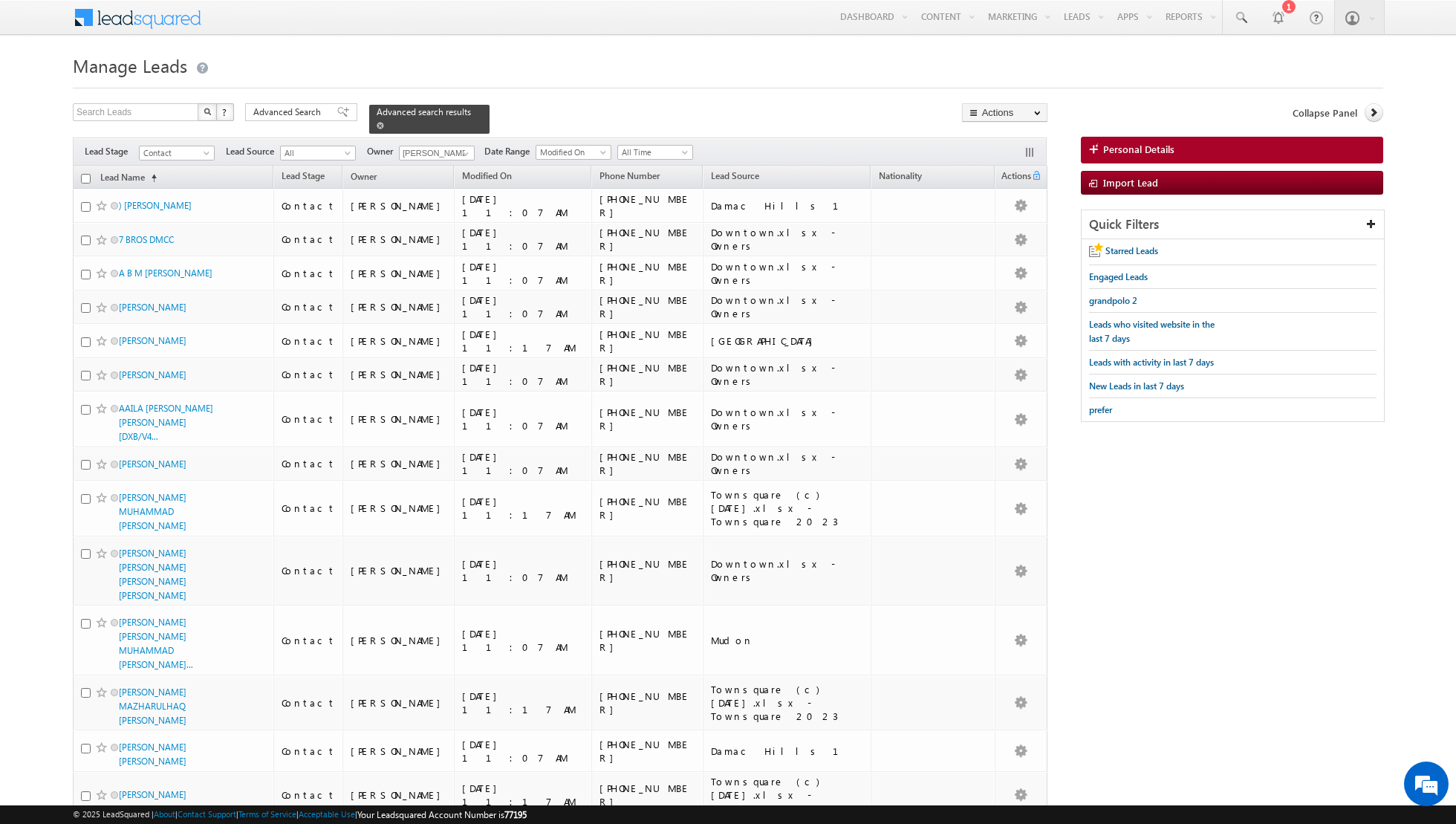
click at [377, 125] on span at bounding box center [381, 126] width 8 height 8
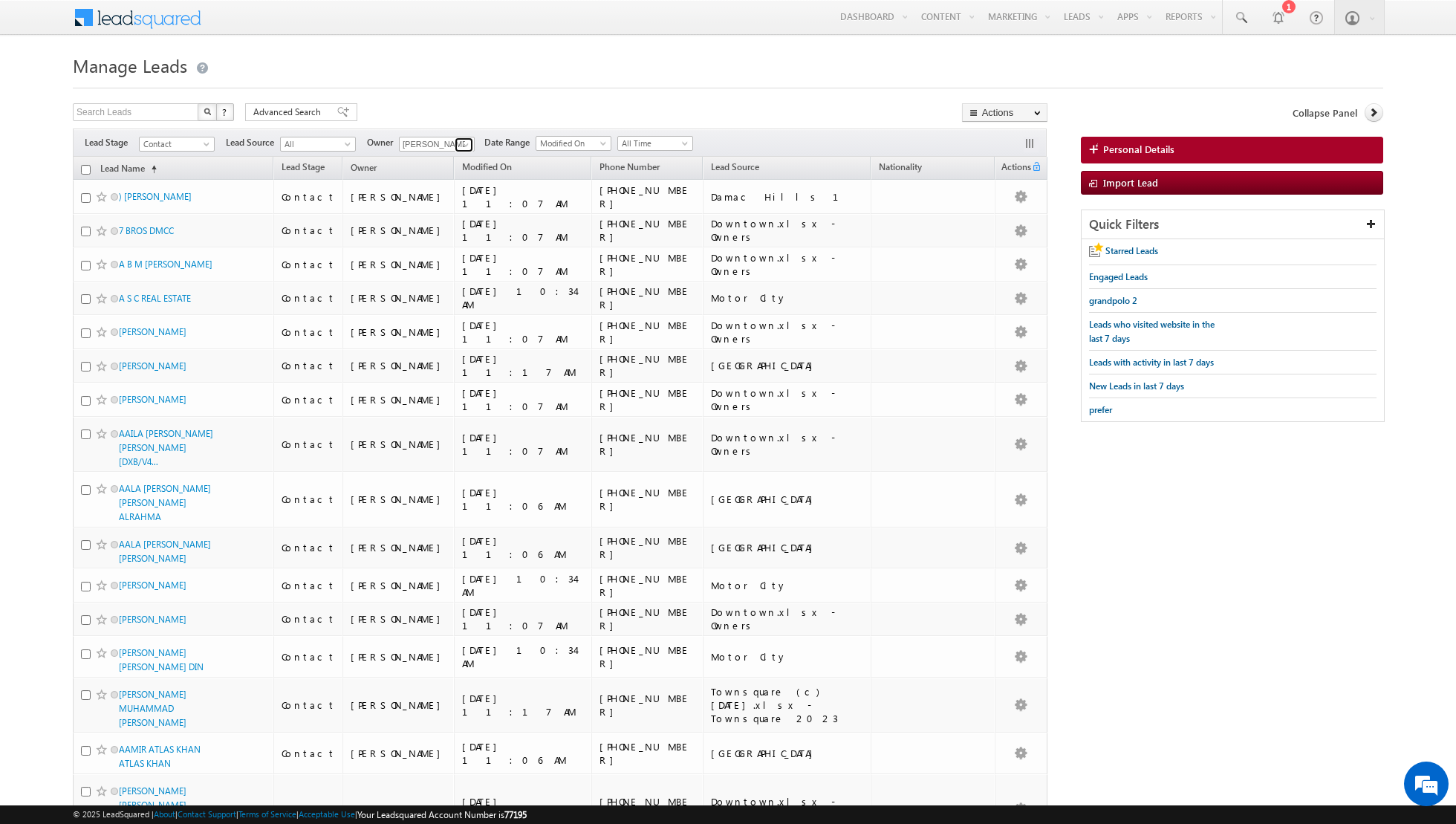
click at [465, 146] on span at bounding box center [465, 144] width 12 height 12
click at [443, 197] on span "[PERSON_NAME][EMAIL_ADDRESS][DOMAIN_NAME]" at bounding box center [471, 200] width 134 height 11
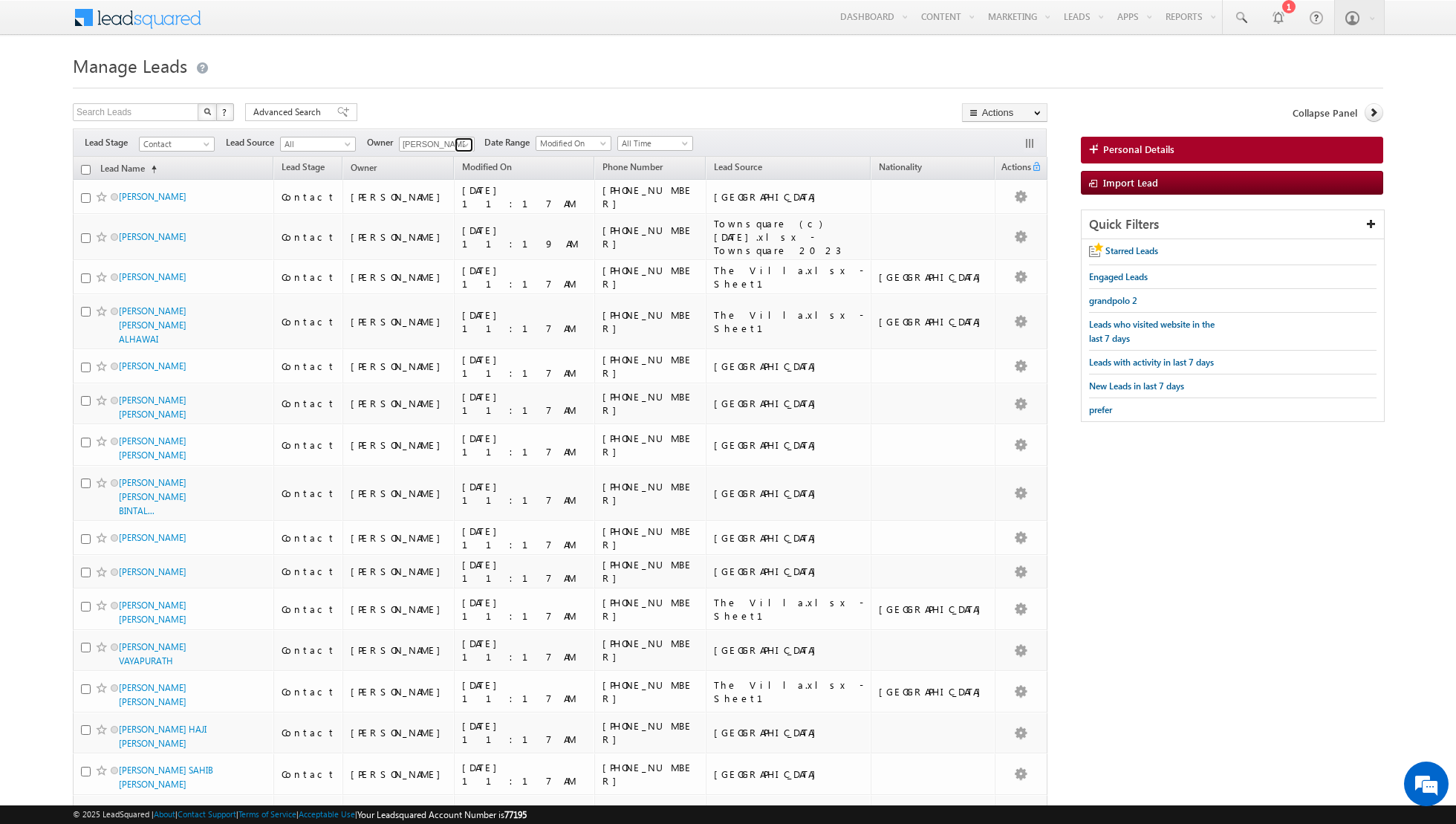
click at [460, 144] on span at bounding box center [465, 144] width 12 height 12
click at [437, 214] on link "[PERSON_NAME] [EMAIL_ADDRESS][DOMAIN_NAME]" at bounding box center [473, 221] width 148 height 28
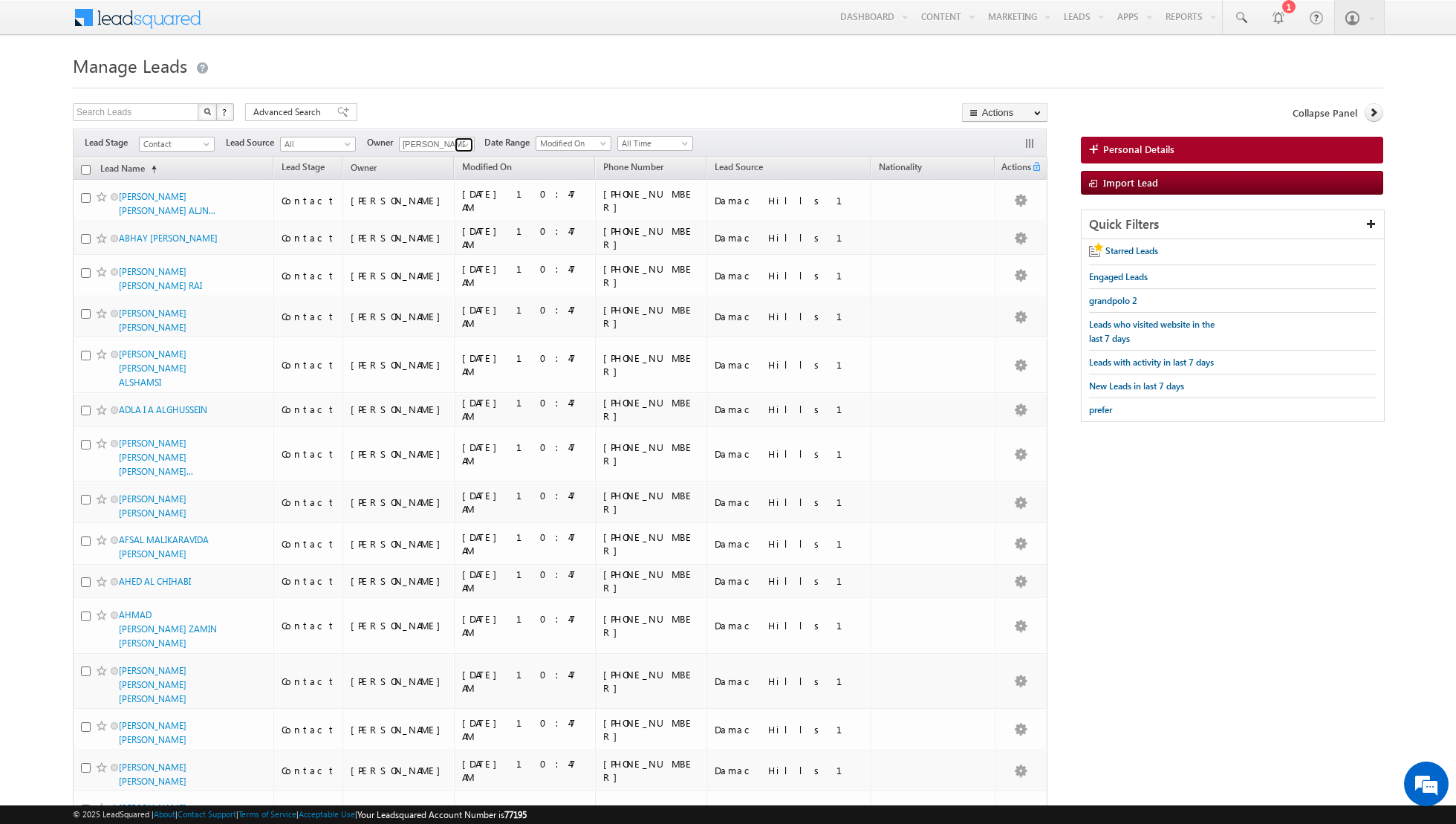
click at [460, 141] on span at bounding box center [465, 144] width 12 height 12
click at [434, 244] on link "[PERSON_NAME] [PERSON_NAME][EMAIL_ADDRESS][DOMAIN_NAME]" at bounding box center [473, 247] width 148 height 28
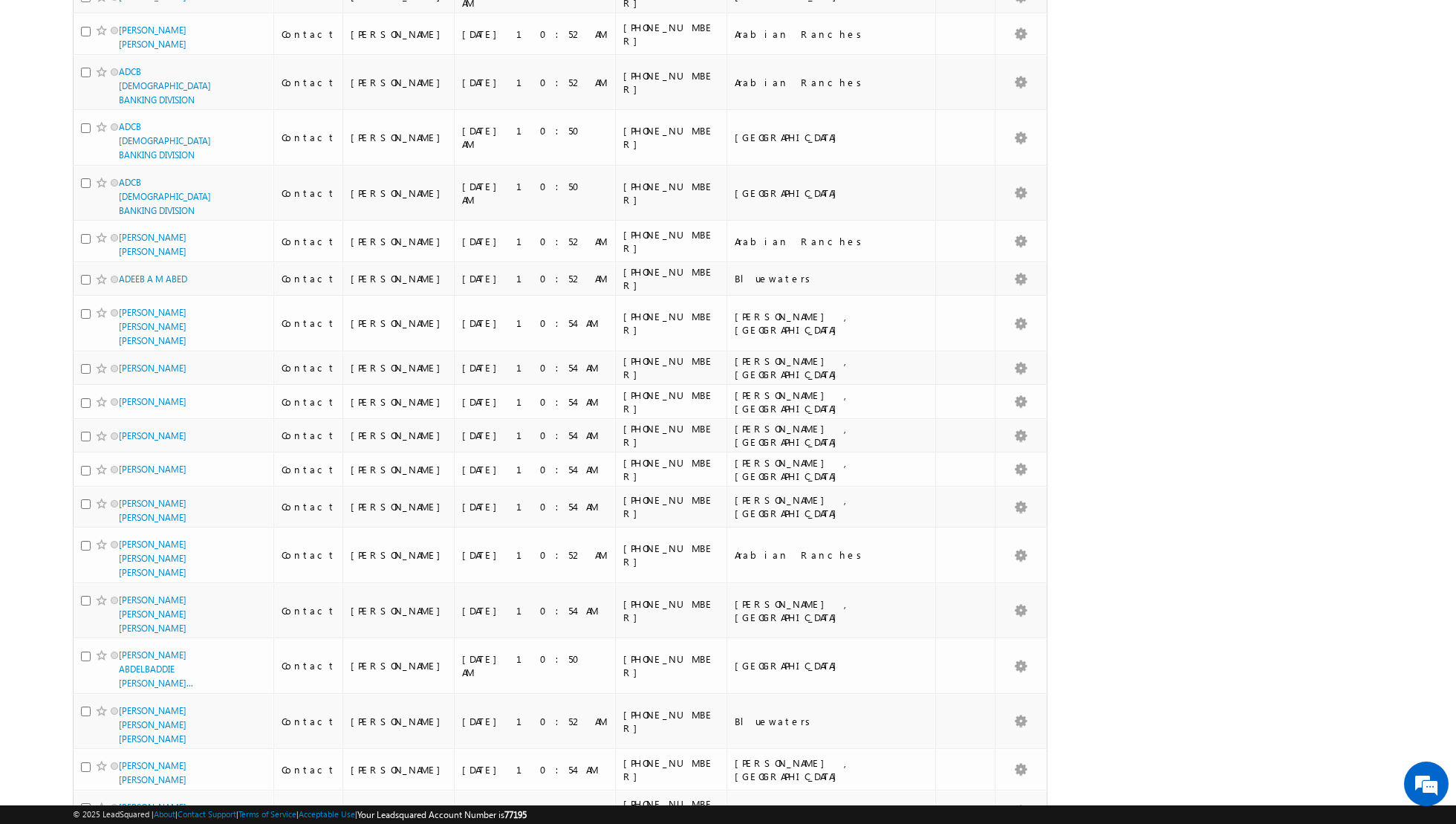
scroll to position [1453, 0]
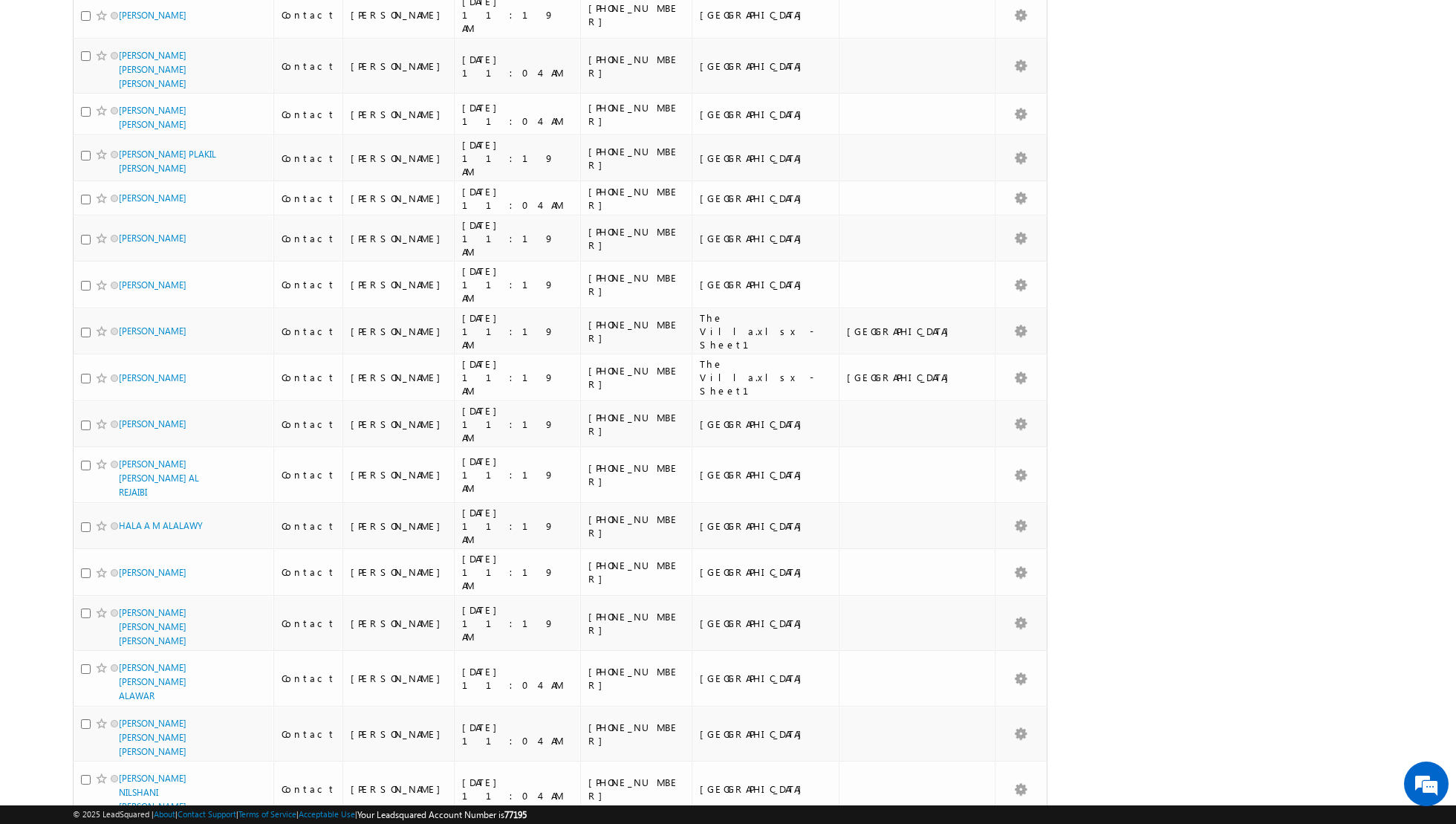
scroll to position [1327, 0]
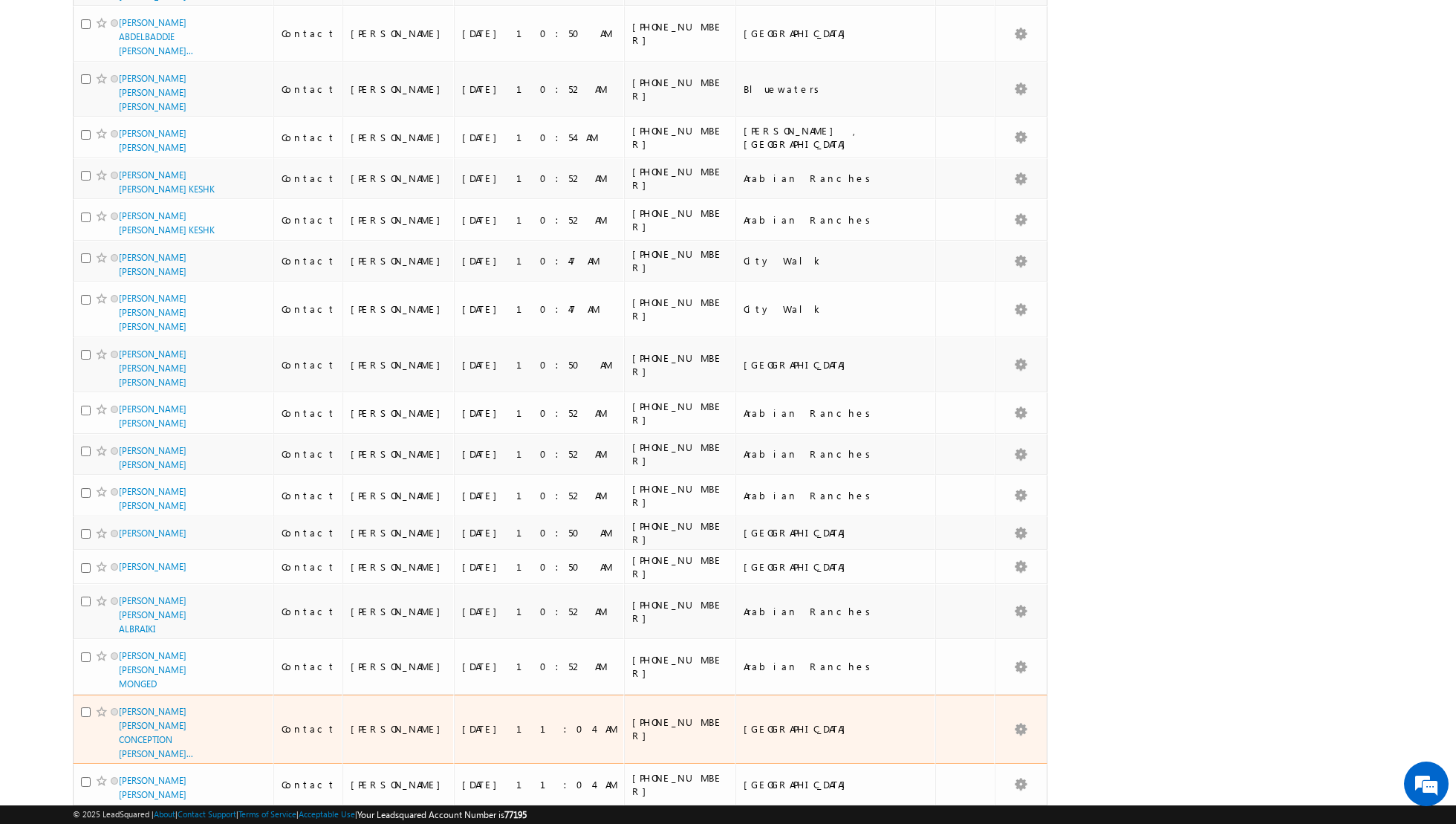
scroll to position [0, 0]
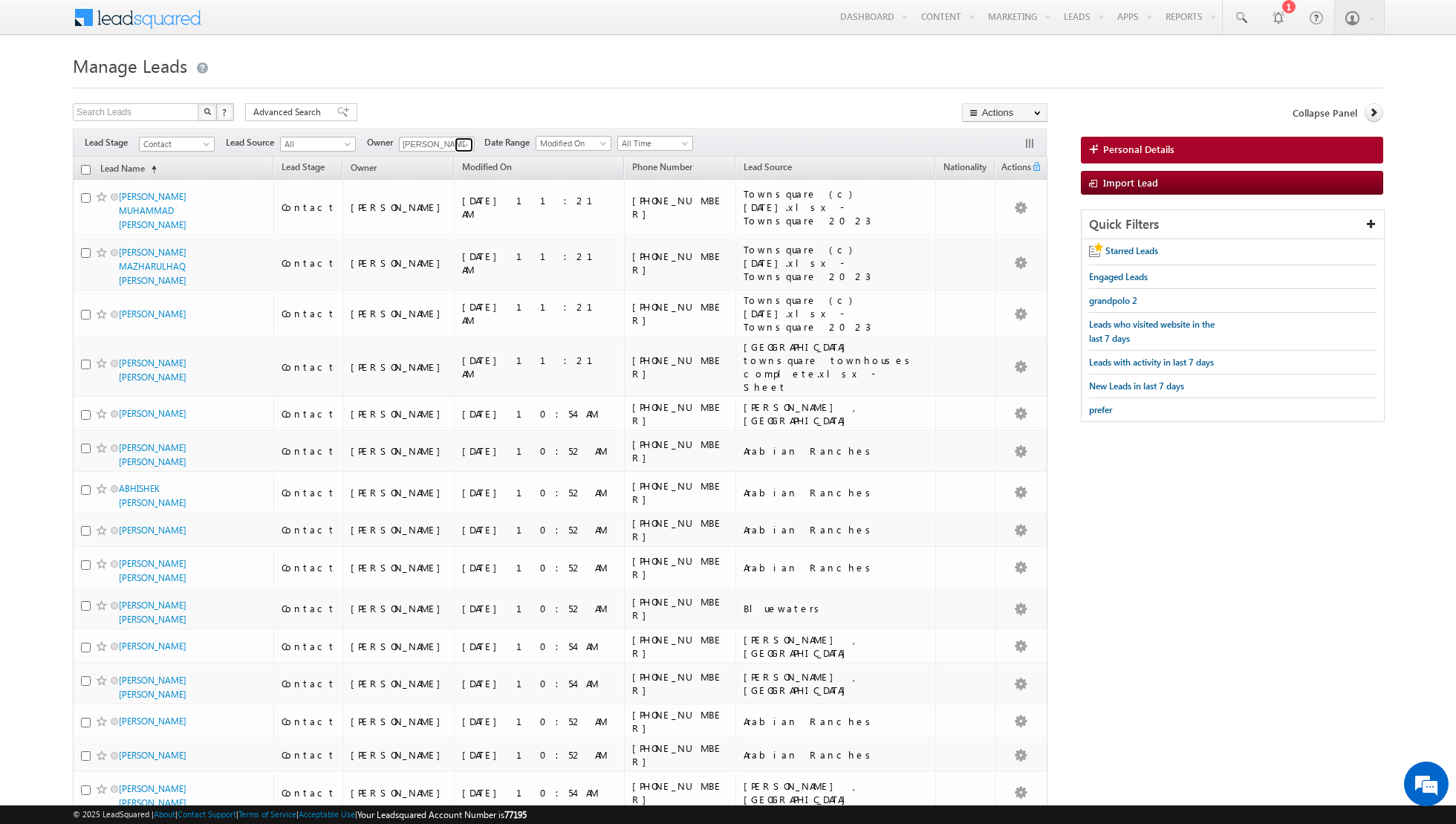
click at [465, 142] on span at bounding box center [465, 144] width 12 height 12
click at [459, 263] on link "[PERSON_NAME] [EMAIL_ADDRESS][PERSON_NAME][DOMAIN_NAME]" at bounding box center [473, 273] width 148 height 28
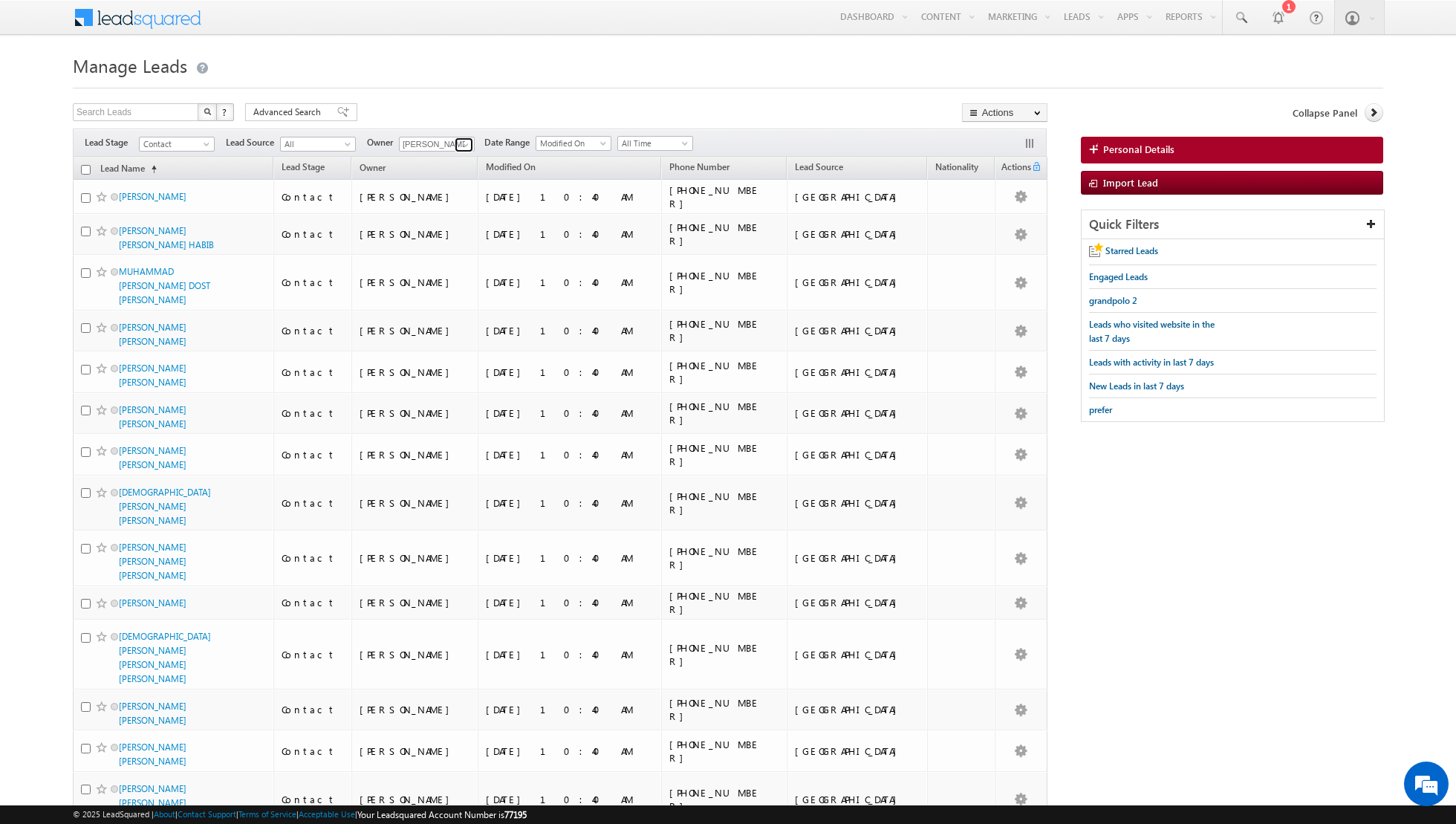
click at [462, 146] on span at bounding box center [465, 144] width 12 height 12
click at [437, 291] on span "[PERSON_NAME][EMAIL_ADDRESS][DOMAIN_NAME]" at bounding box center [471, 290] width 134 height 11
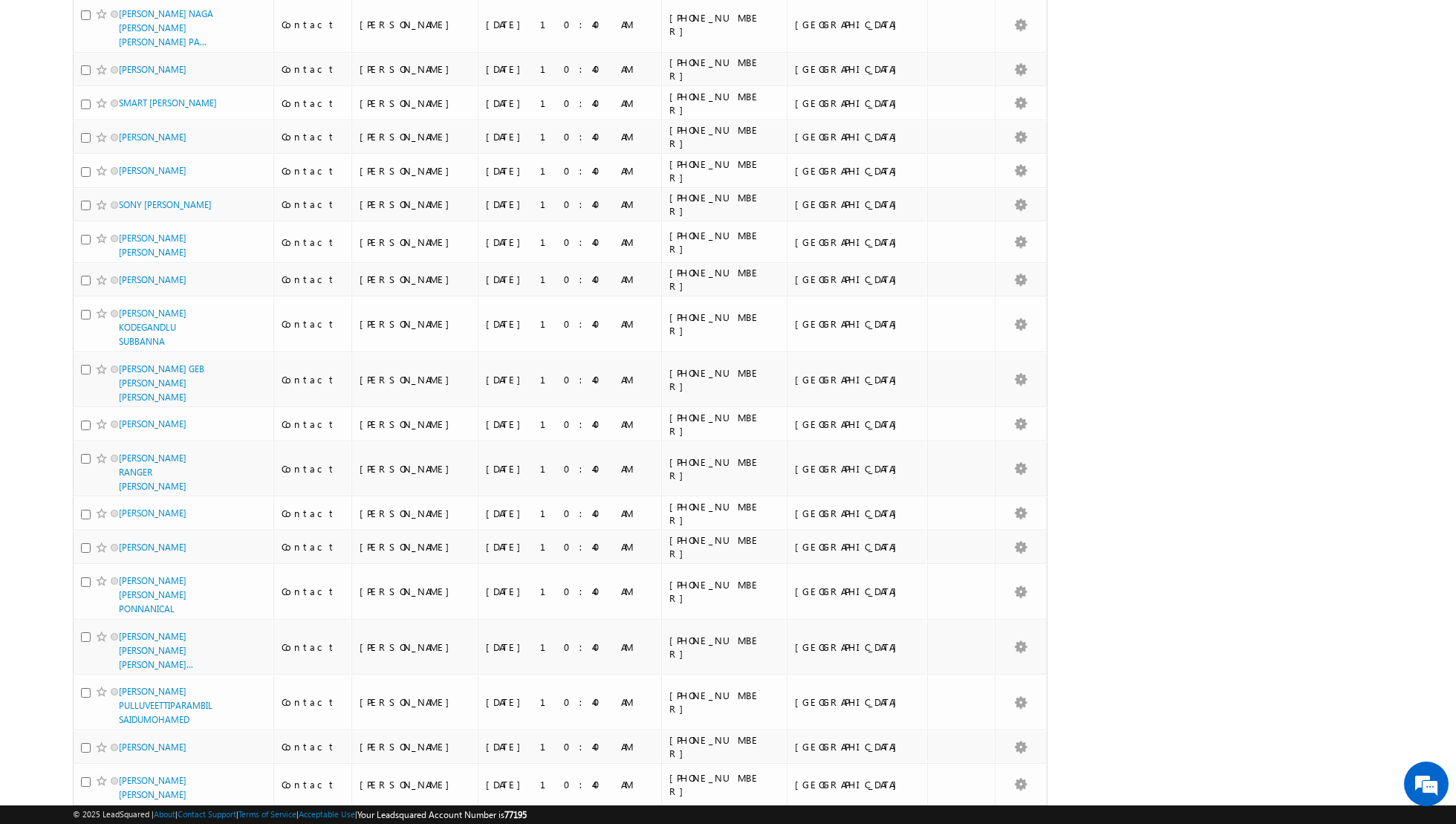
scroll to position [0, 0]
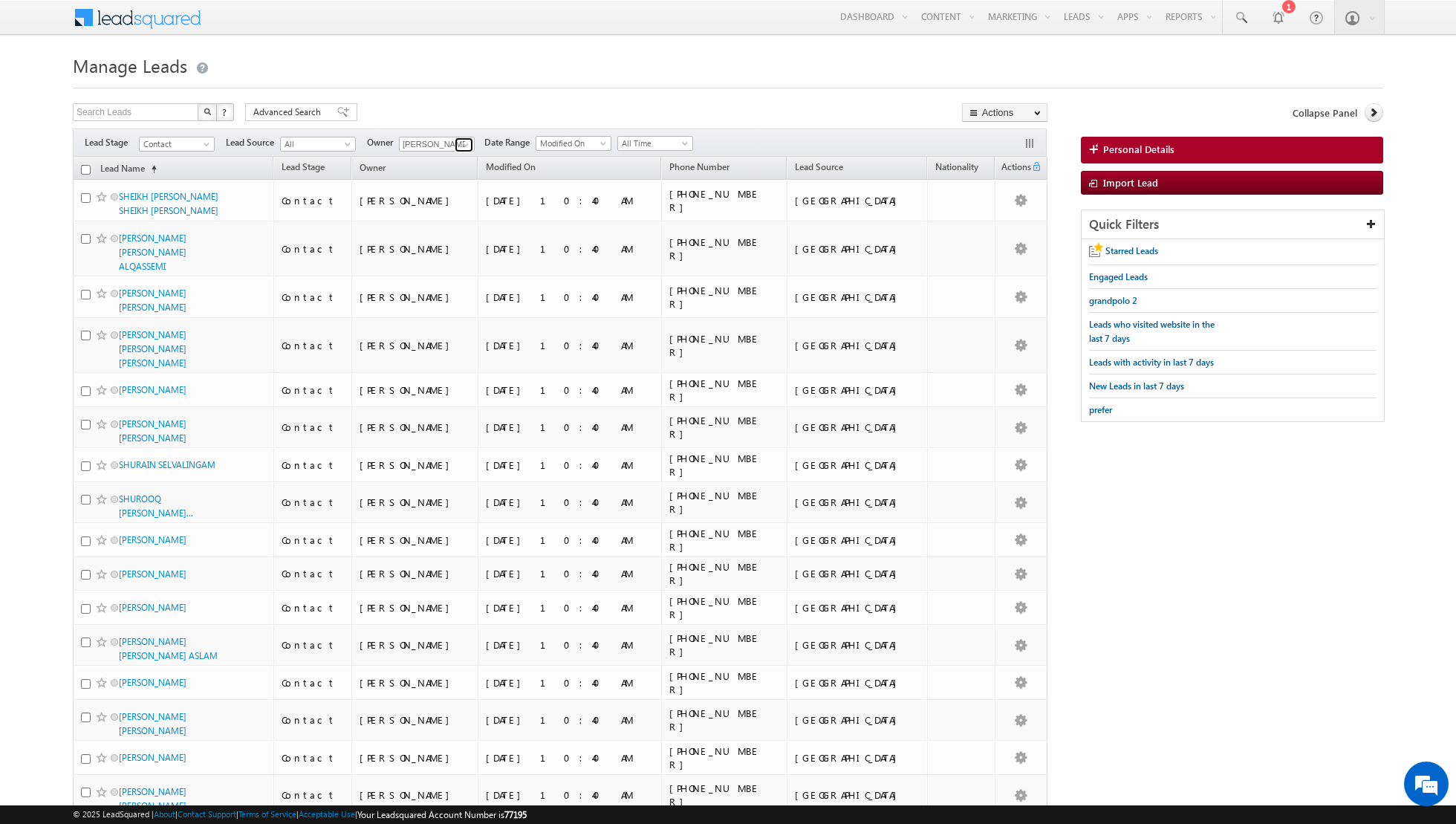
click at [464, 146] on span at bounding box center [465, 144] width 12 height 12
click at [451, 204] on link "[PERSON_NAME] [PERSON_NAME] [PERSON_NAME][EMAIL_ADDRESS][PERSON_NAME][DOMAIN_NA…" at bounding box center [473, 208] width 148 height 28
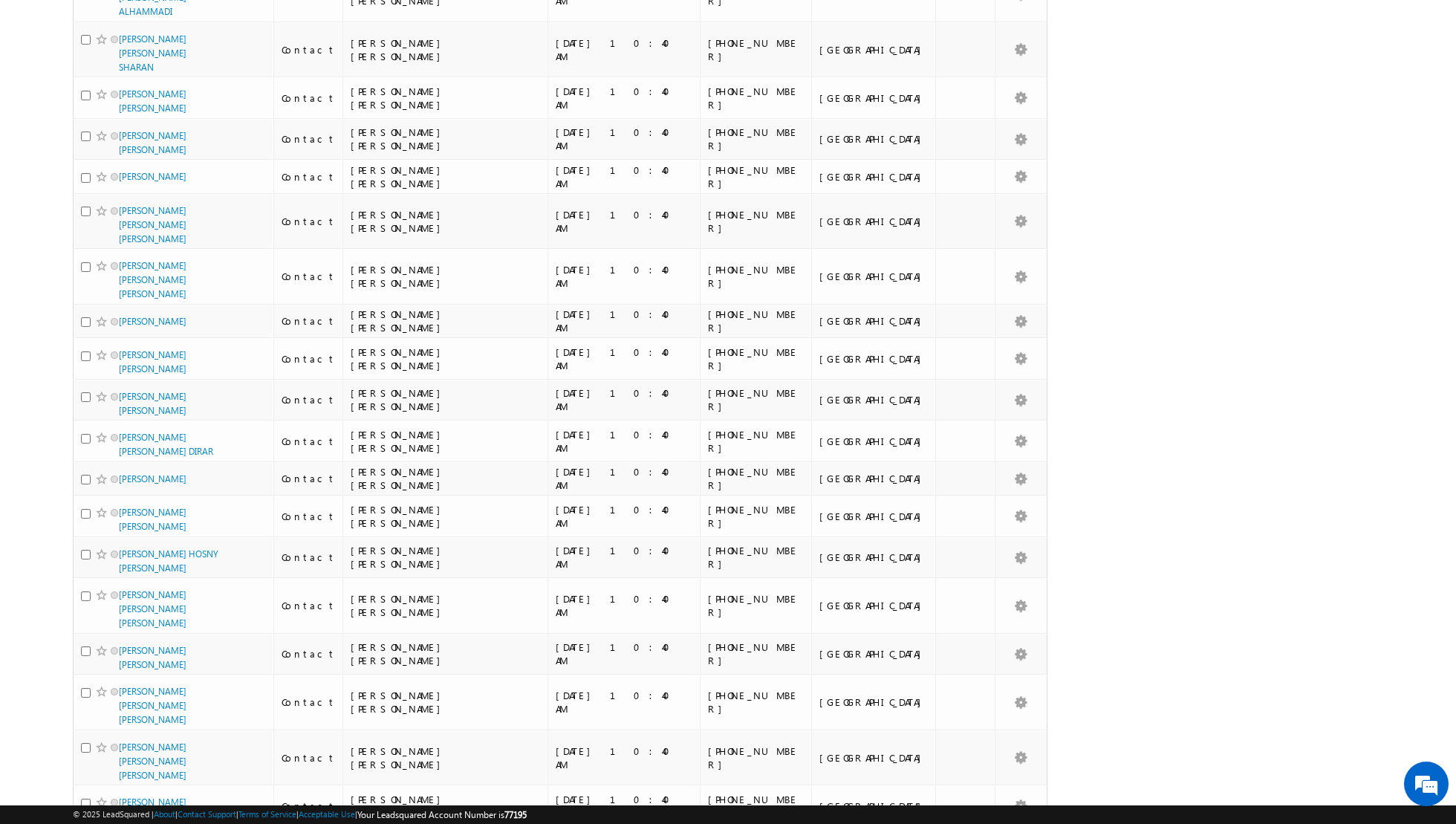
scroll to position [0, 0]
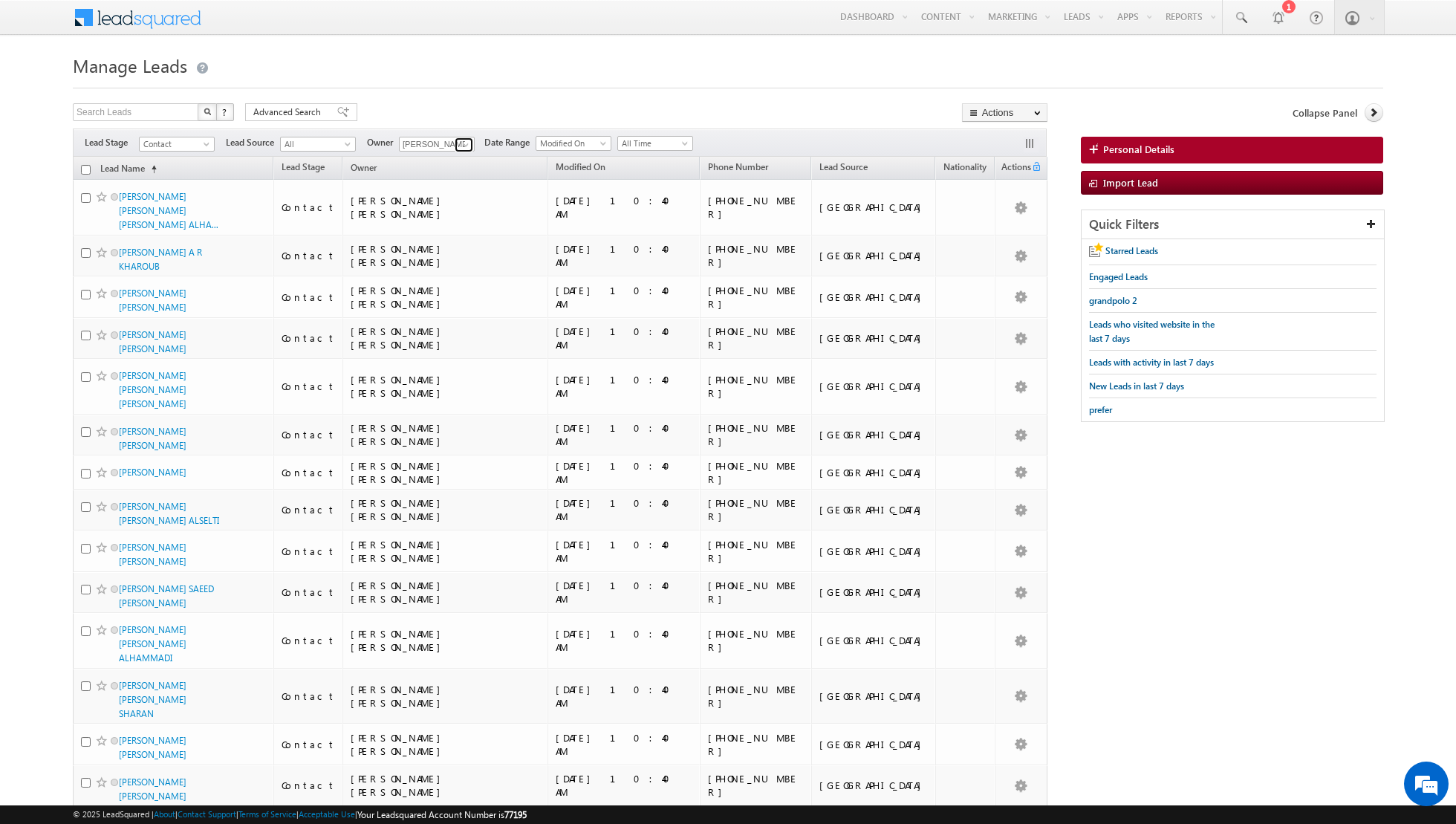
click at [460, 142] on span at bounding box center [465, 144] width 12 height 12
click at [470, 226] on span "[PERSON_NAME][EMAIL_ADDRESS][PERSON_NAME][DOMAIN_NAME]" at bounding box center [471, 229] width 134 height 11
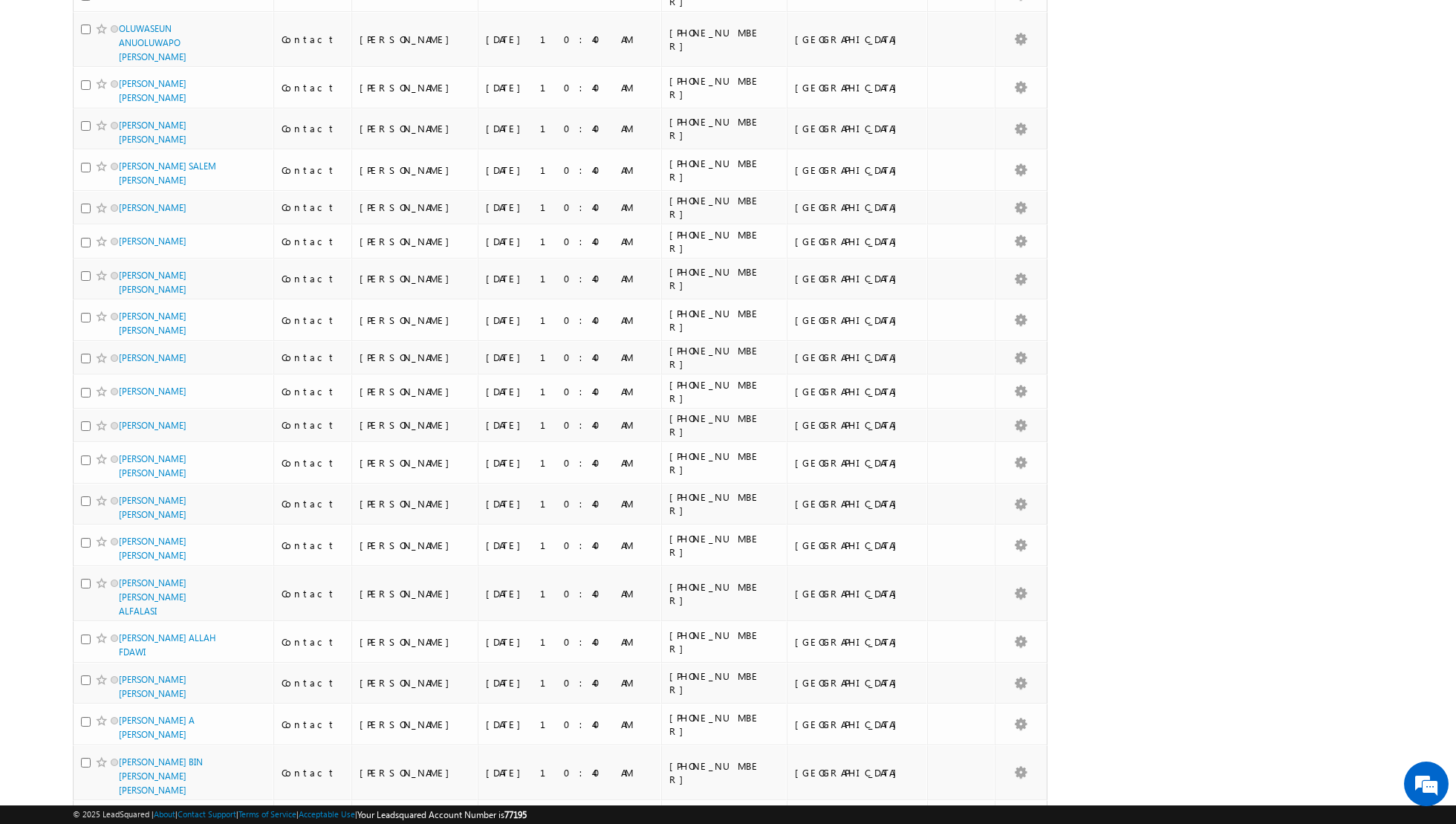
scroll to position [0, 0]
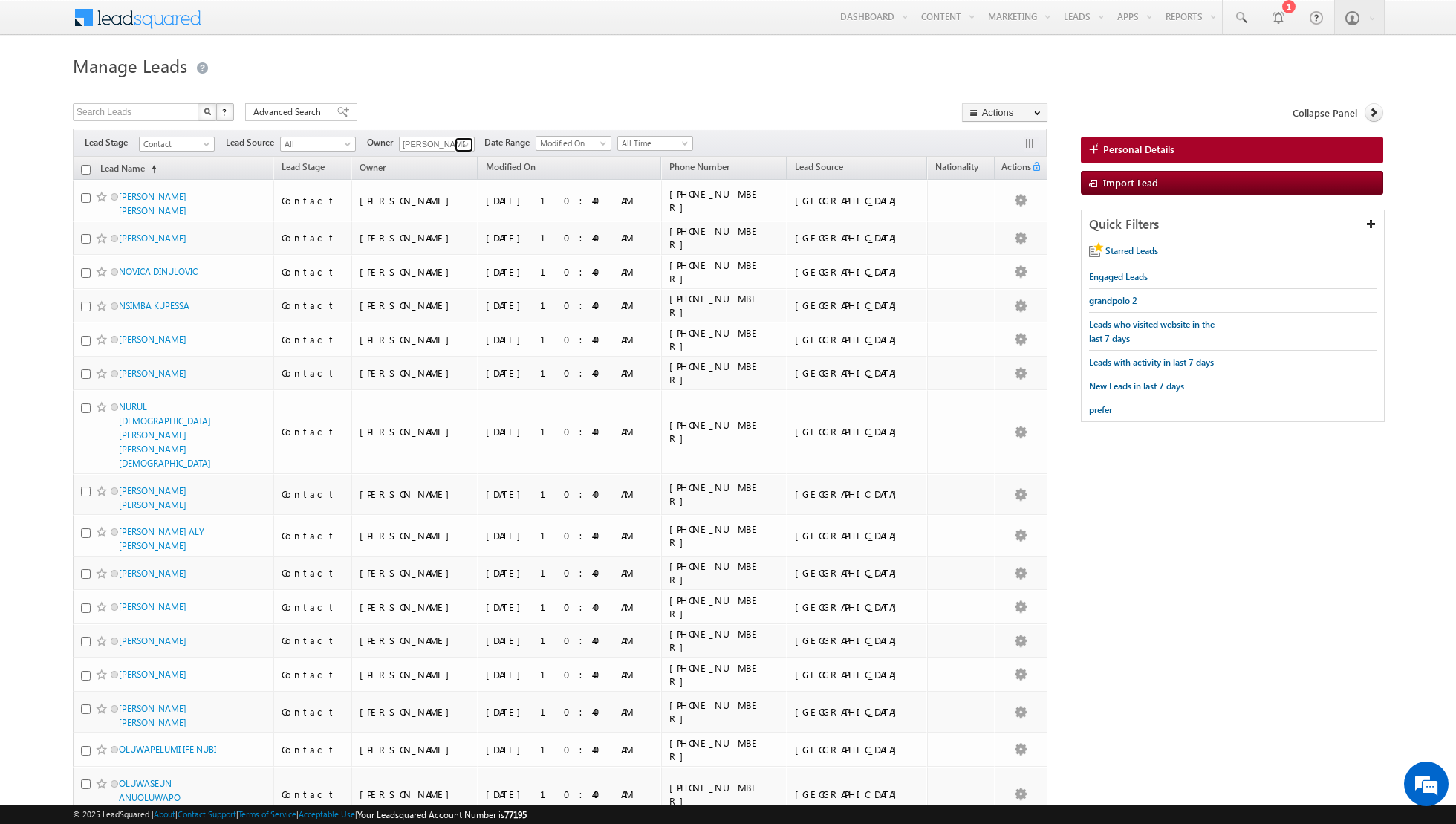
click at [456, 139] on link at bounding box center [464, 144] width 19 height 15
click at [438, 272] on link "[PERSON_NAME] [EMAIL_ADDRESS][PERSON_NAME][DOMAIN_NAME]" at bounding box center [473, 285] width 148 height 28
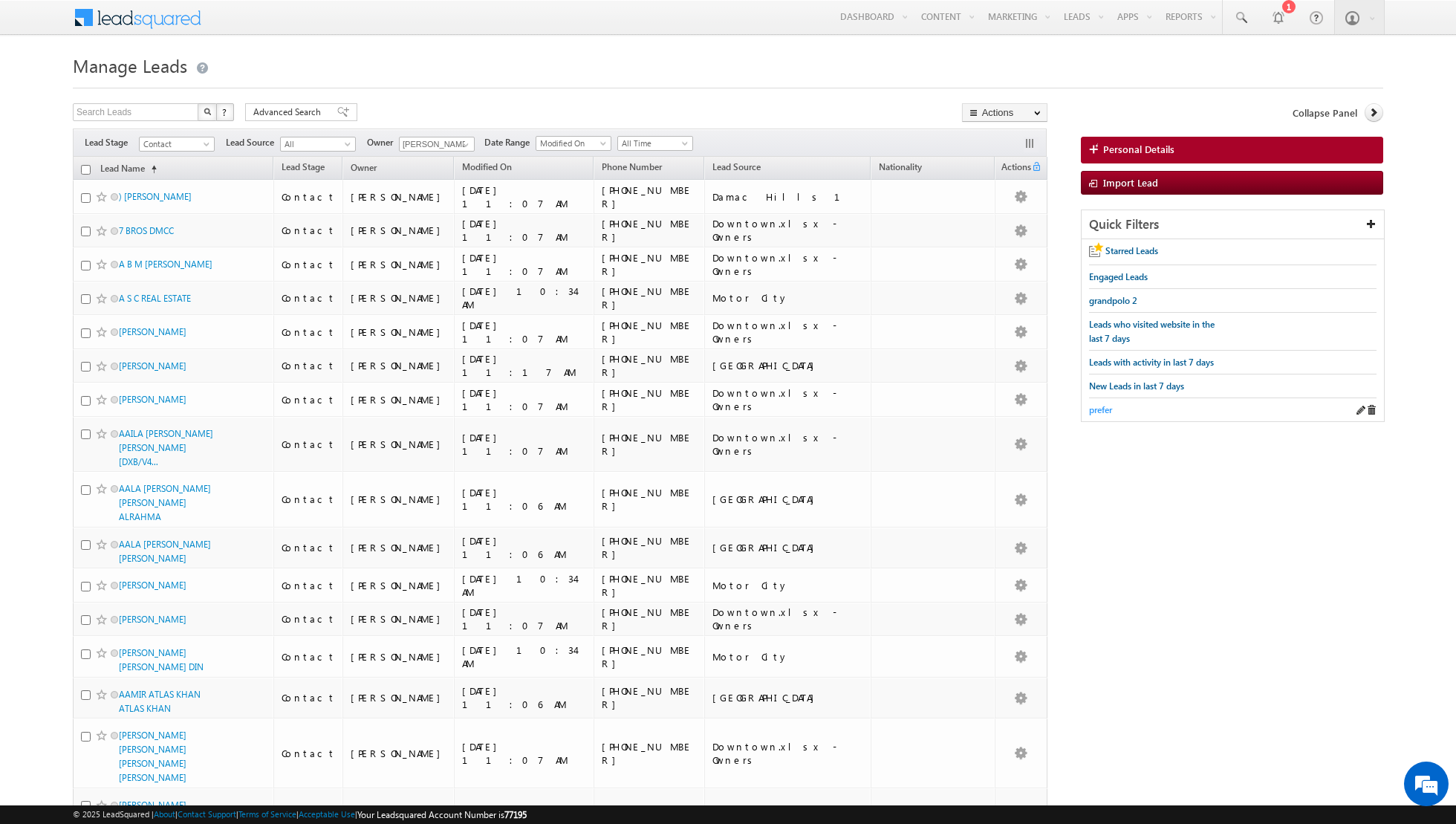
click at [1093, 404] on span "prefer" at bounding box center [1101, 409] width 23 height 11
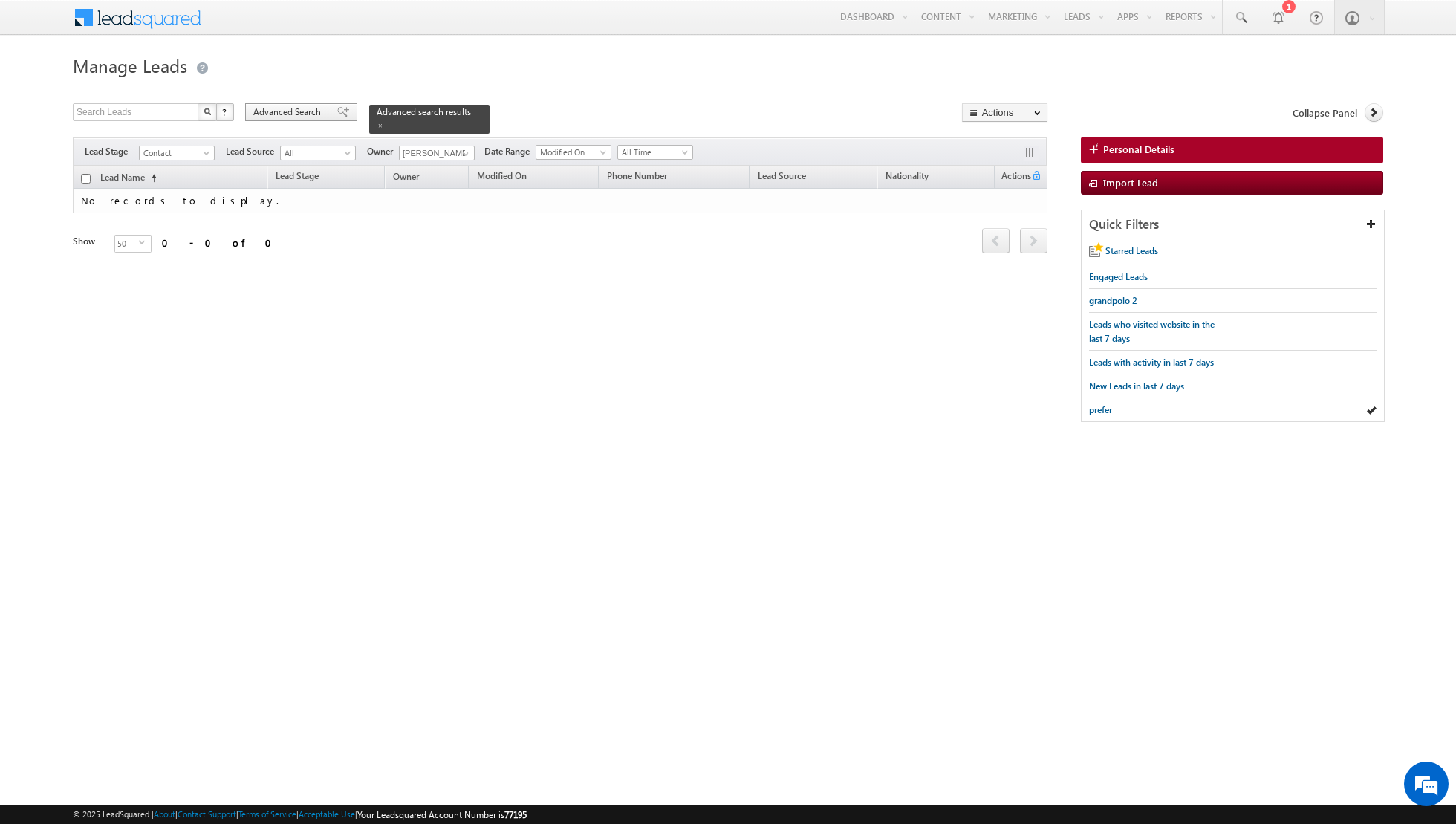
click at [338, 114] on span at bounding box center [344, 112] width 12 height 11
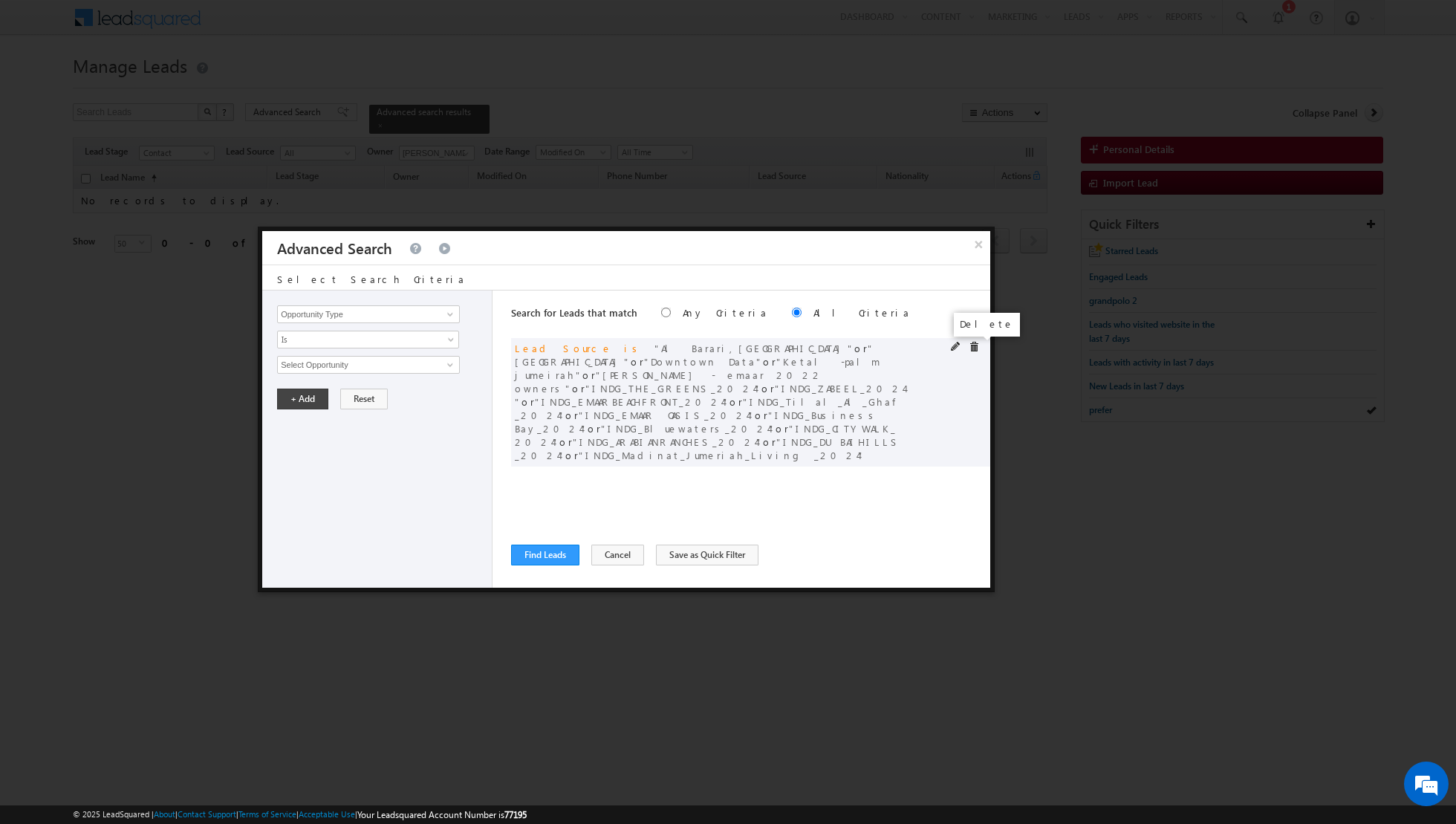
click at [972, 345] on span at bounding box center [974, 347] width 11 height 11
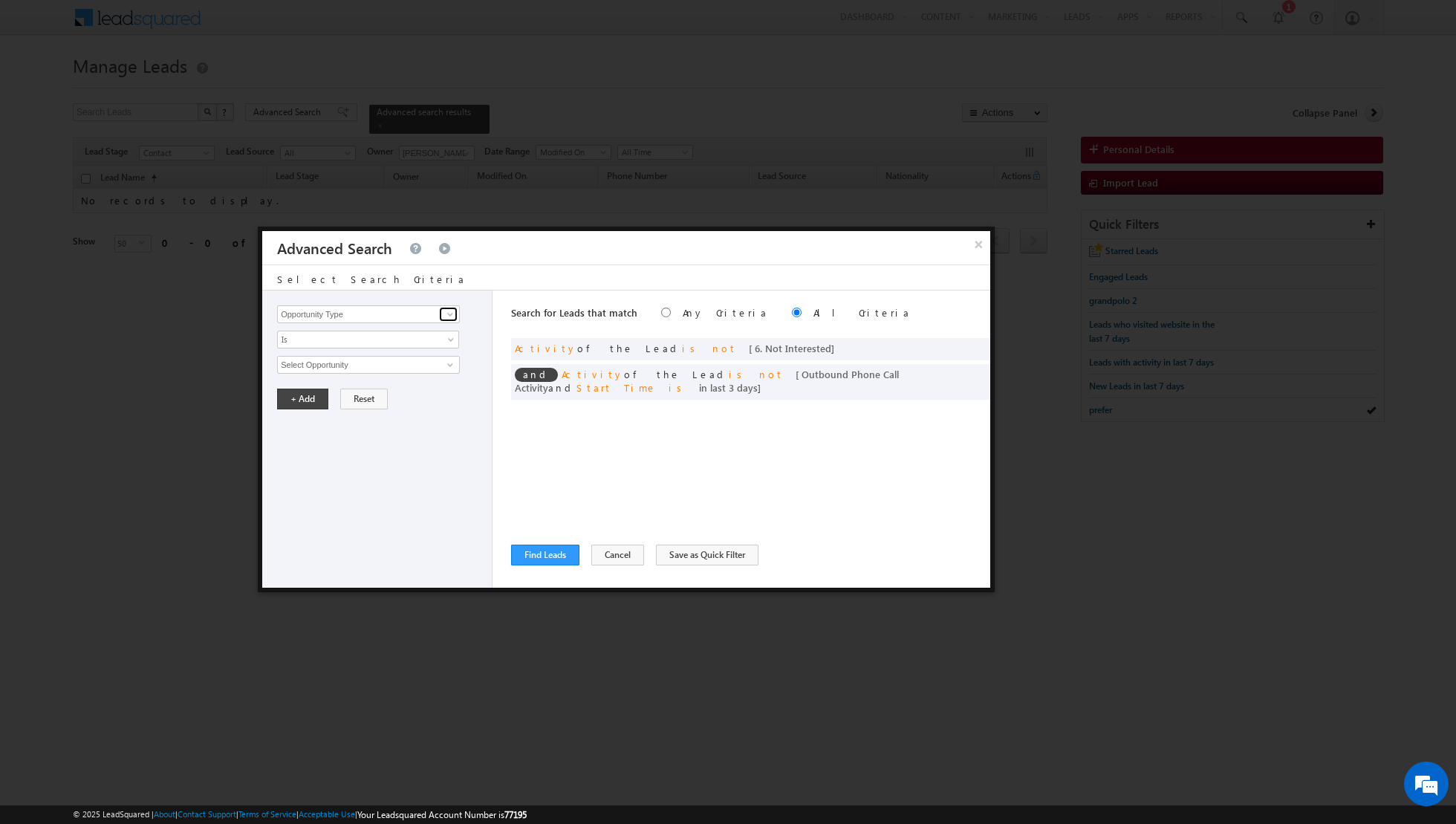
click at [446, 311] on span at bounding box center [450, 314] width 12 height 12
click at [361, 349] on link "Lead Source" at bounding box center [368, 345] width 182 height 18
click at [425, 363] on span "None Selected" at bounding box center [362, 364] width 169 height 17
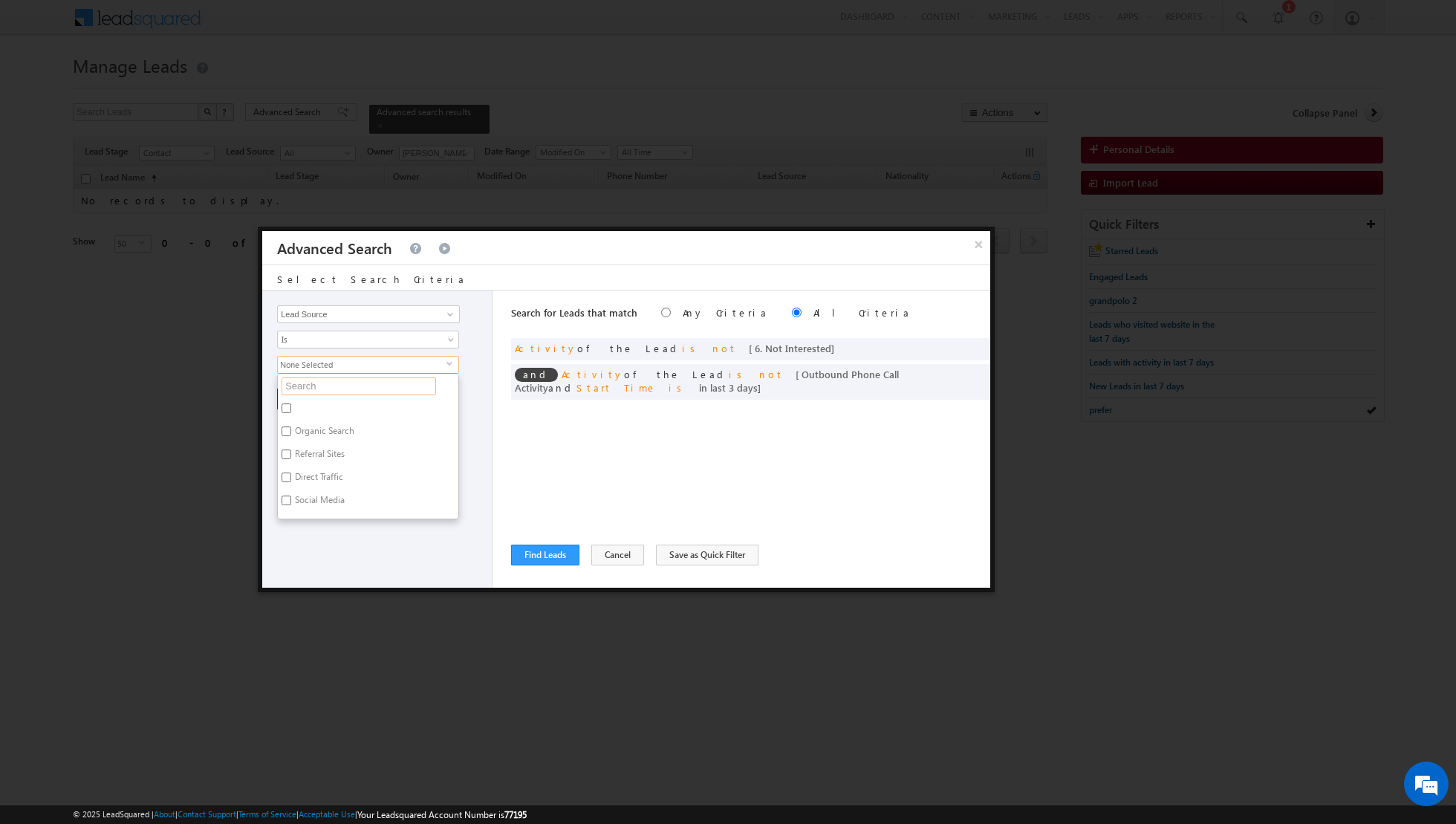
click at [362, 379] on input "text" at bounding box center [358, 387] width 154 height 18
click at [284, 409] on input "[GEOGRAPHIC_DATA] townsquare townhouses complete.xlsx - Sheet2" at bounding box center [286, 408] width 10 height 10
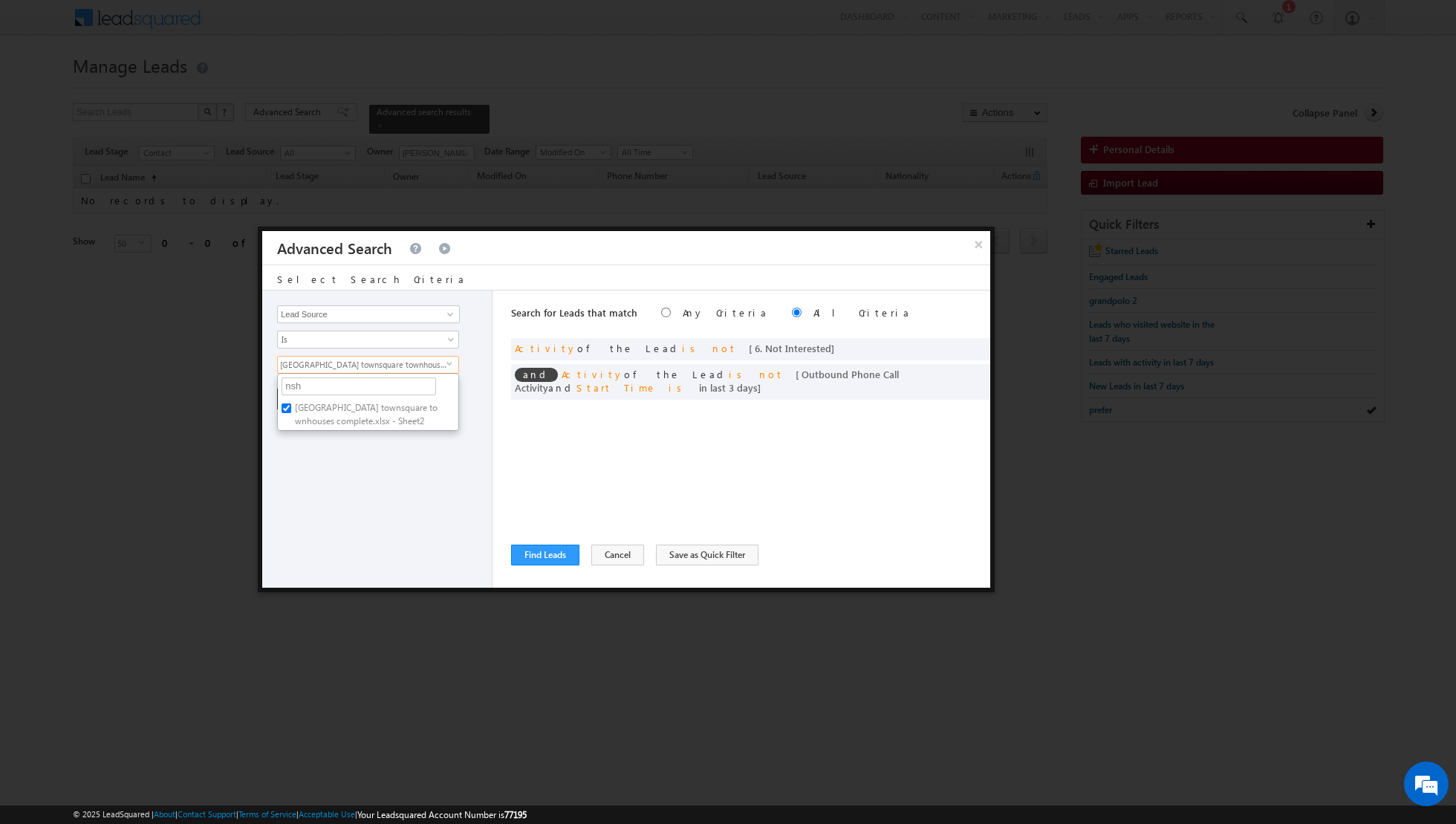
click at [330, 490] on div "Opportunity Type Lead Activity Task Sales Group Prospect Id Address 1 Address 2…" at bounding box center [378, 439] width 230 height 297
click at [297, 392] on button "+ Add" at bounding box center [303, 398] width 52 height 21
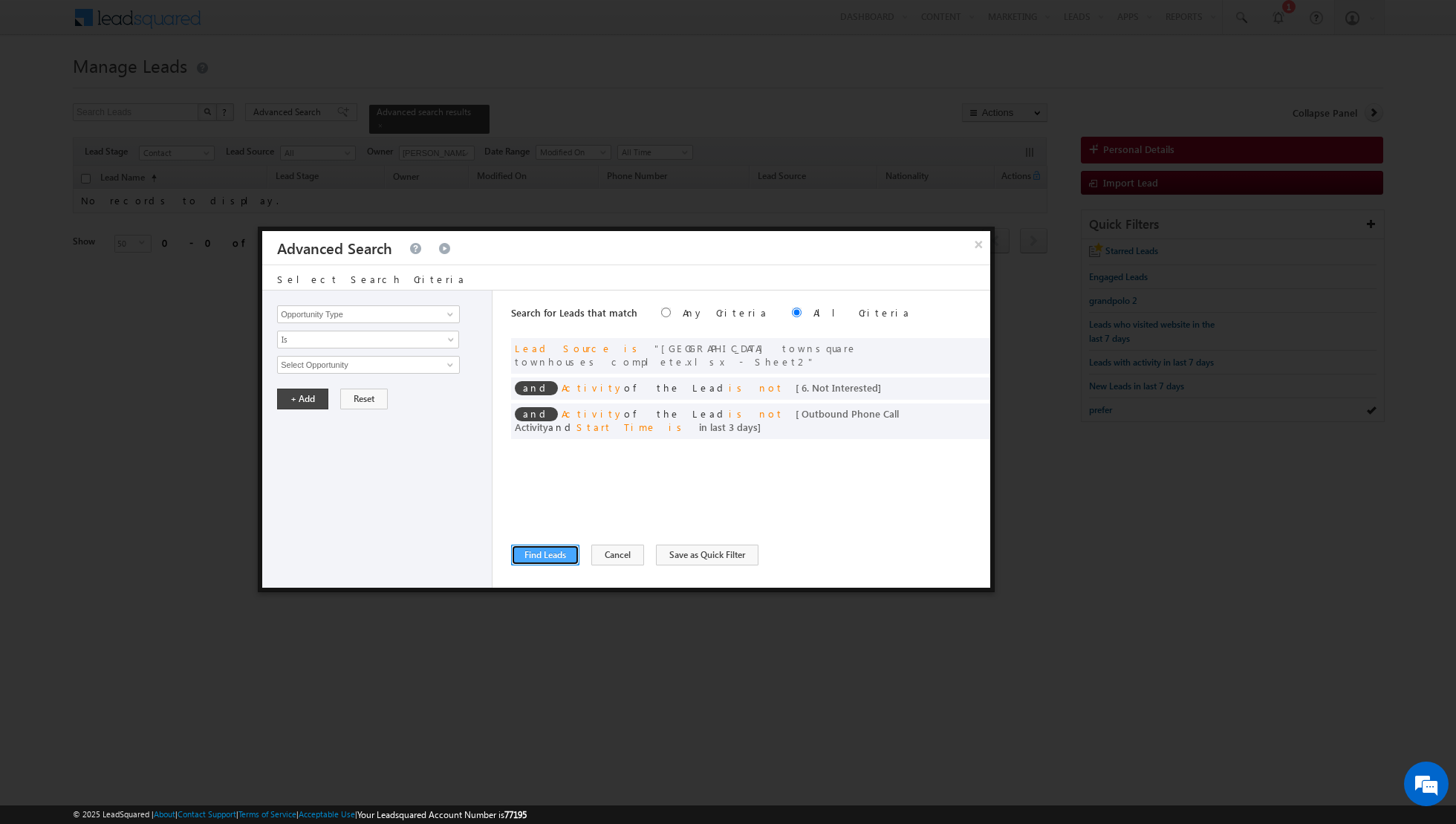
click at [540, 556] on button "Find Leads" at bounding box center [546, 555] width 68 height 21
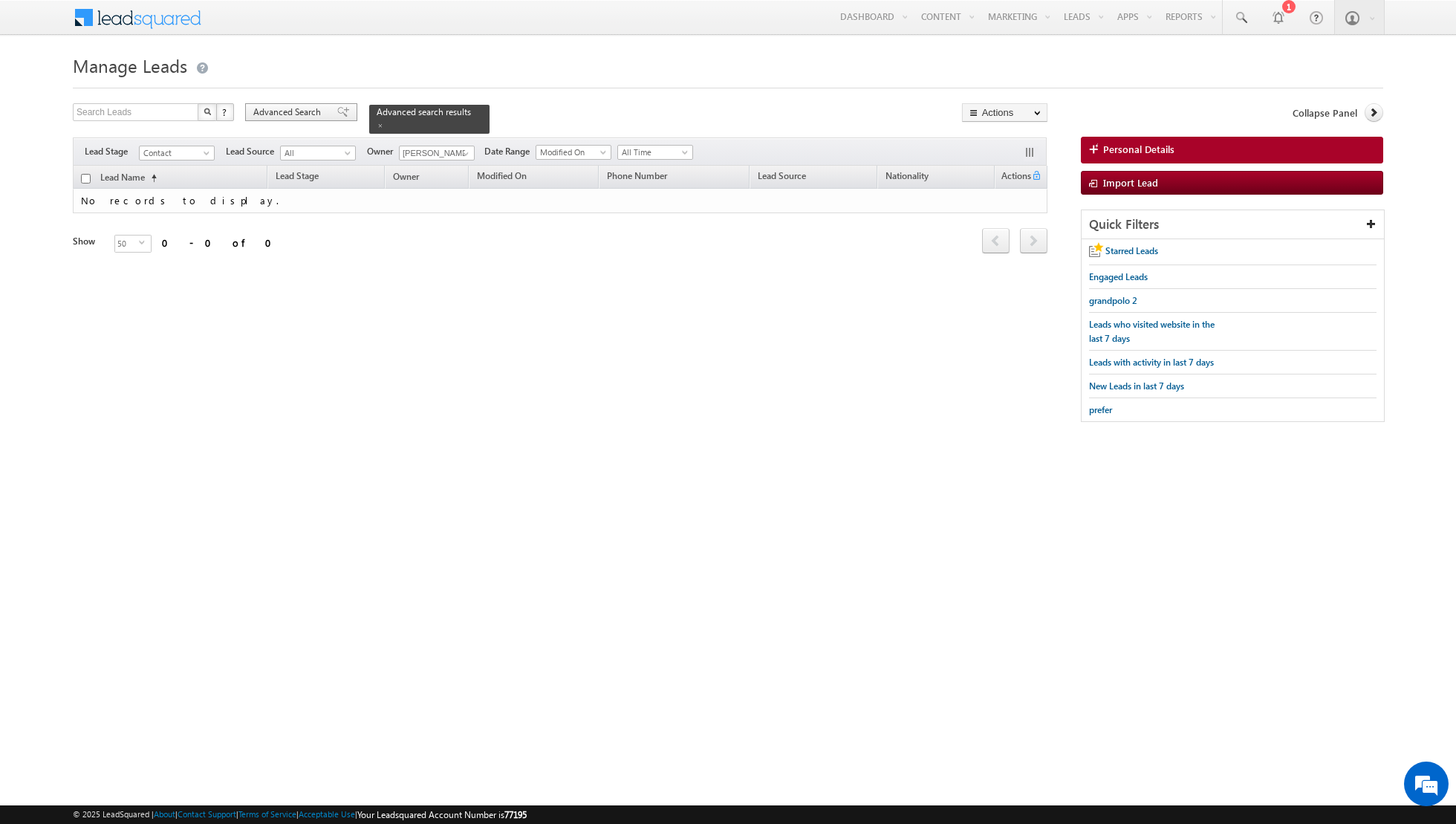
click at [338, 113] on span at bounding box center [344, 112] width 12 height 11
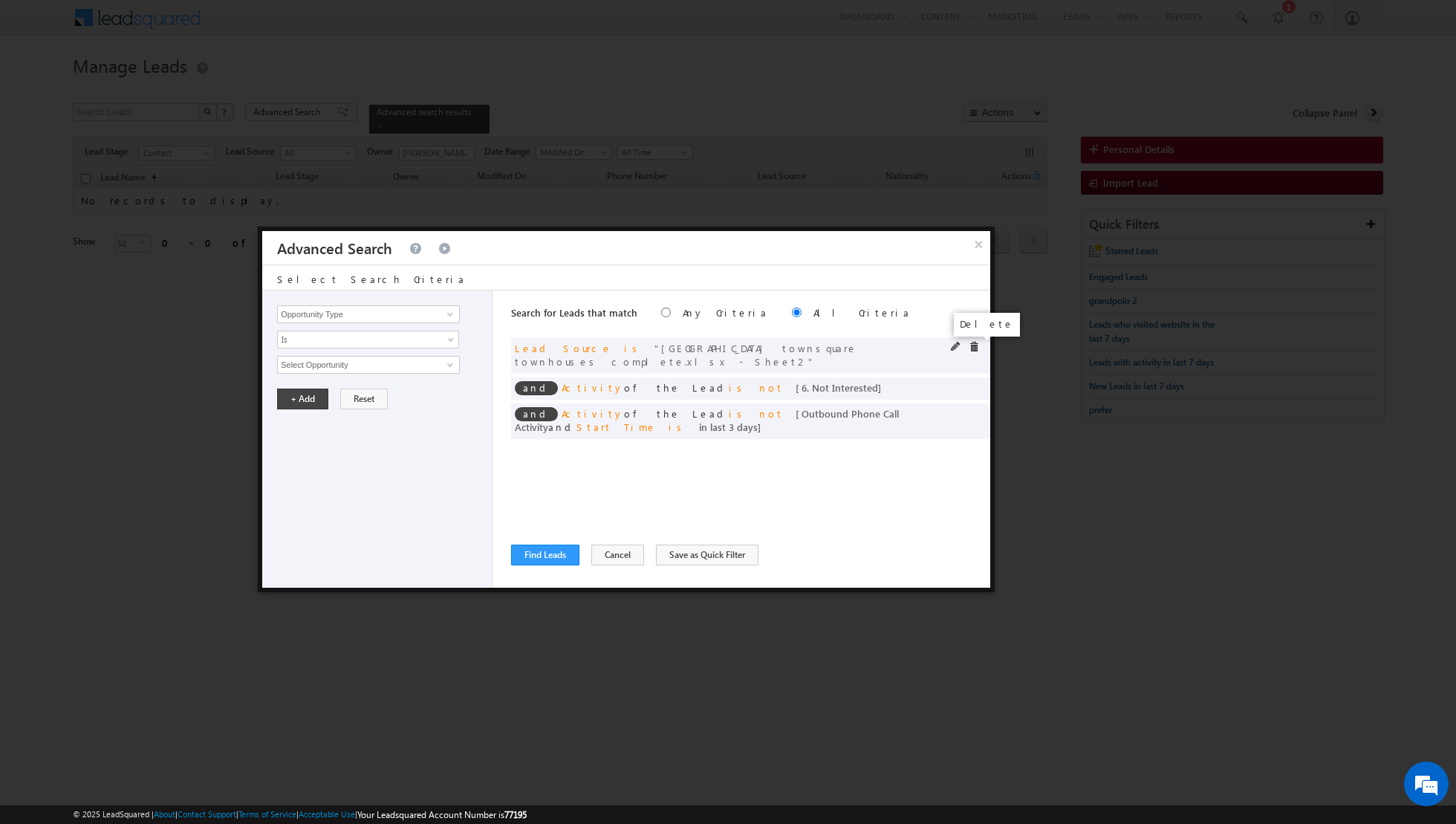
click at [972, 350] on span at bounding box center [974, 347] width 11 height 11
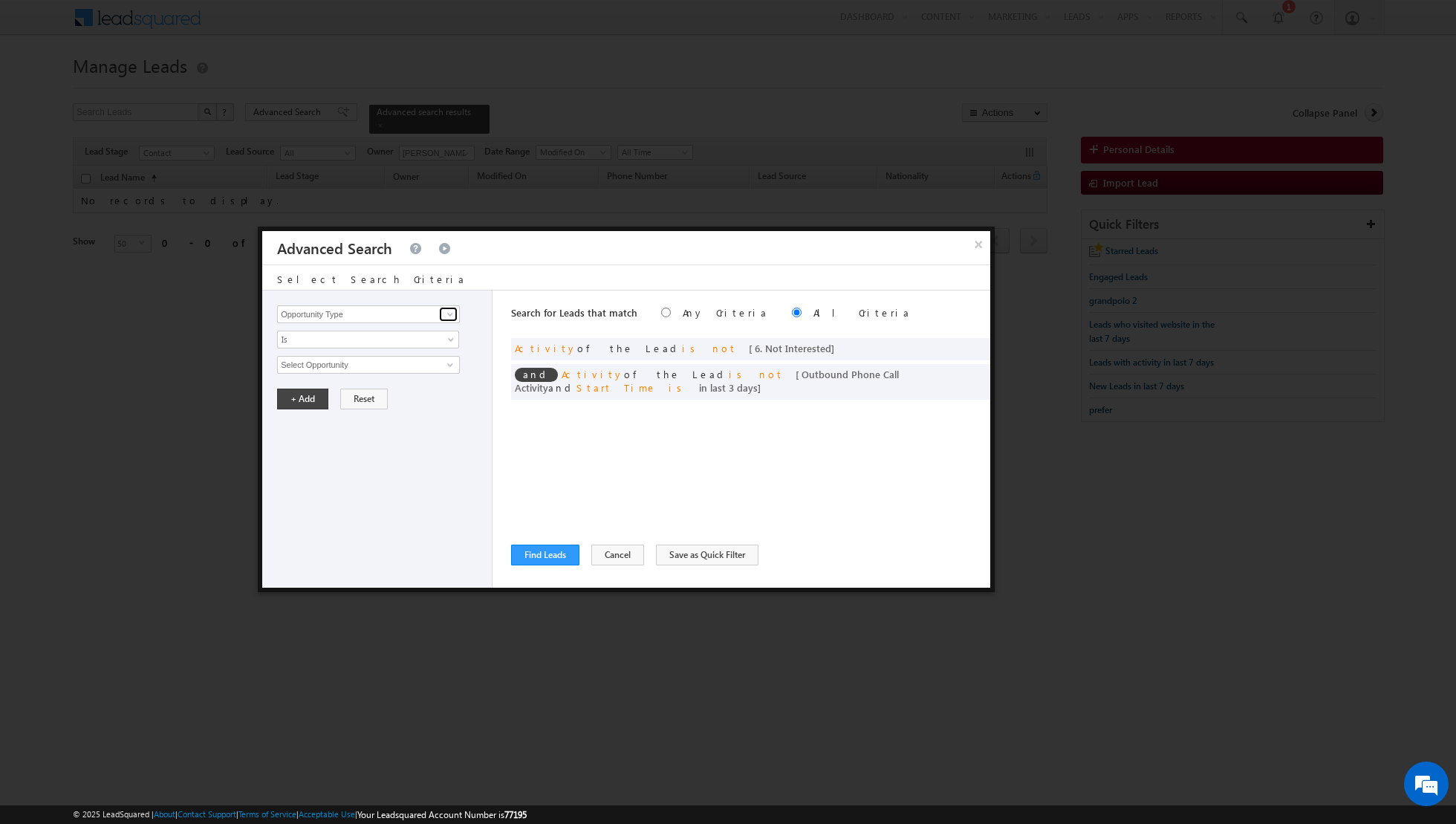
click at [446, 316] on span at bounding box center [450, 314] width 12 height 12
click at [396, 341] on link "Developer" at bounding box center [368, 345] width 182 height 18
click at [447, 367] on span "select" at bounding box center [452, 369] width 12 height 25
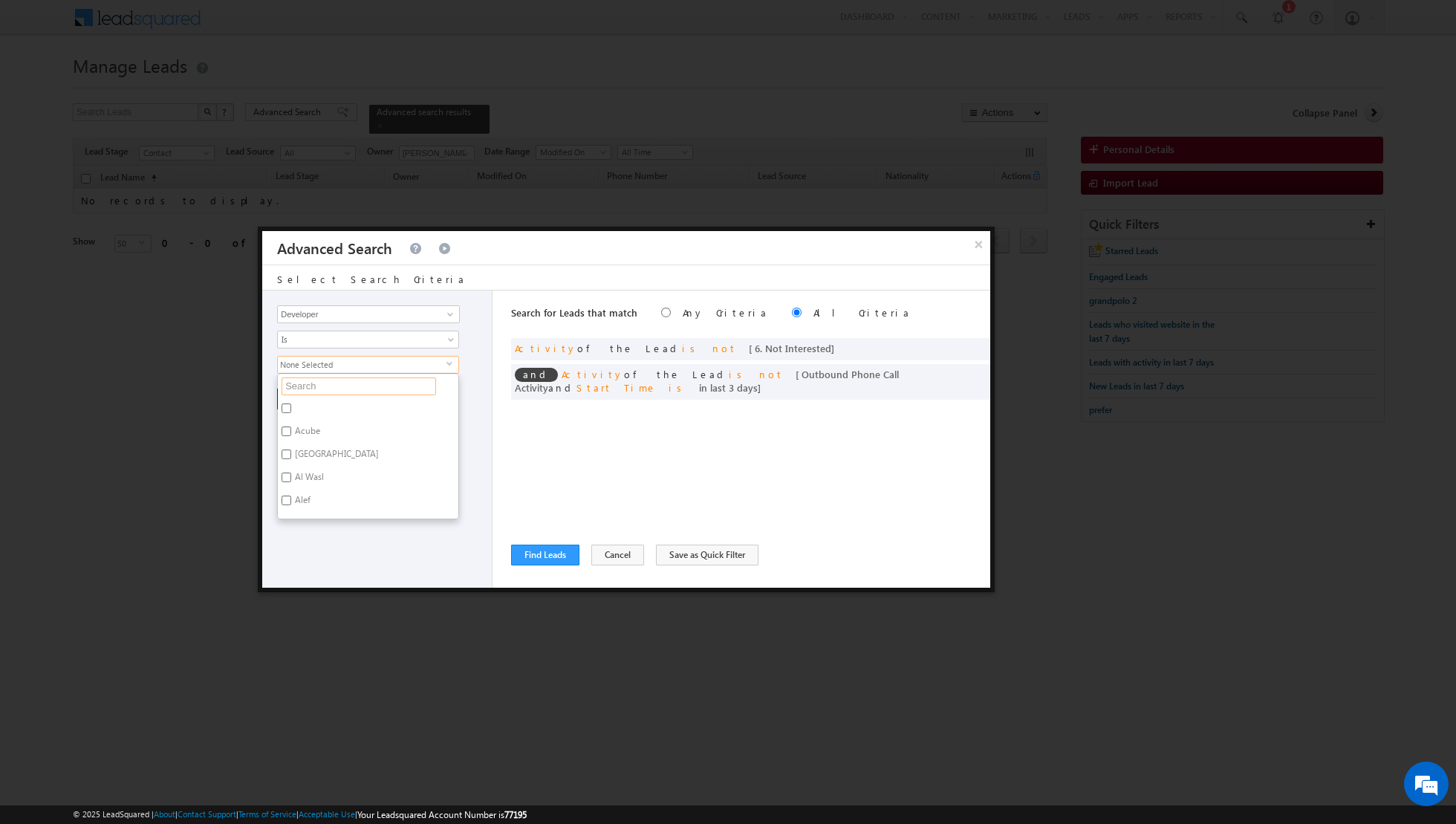
click at [415, 378] on input "text" at bounding box center [358, 387] width 154 height 18
click at [294, 412] on label "Nshama" at bounding box center [309, 411] width 63 height 23
click at [291, 412] on input "Nshama" at bounding box center [286, 408] width 10 height 10
click at [331, 485] on div "Opportunity Type Lead Activity Task Sales Group Prospect Id Address 1 Address 2…" at bounding box center [378, 439] width 230 height 297
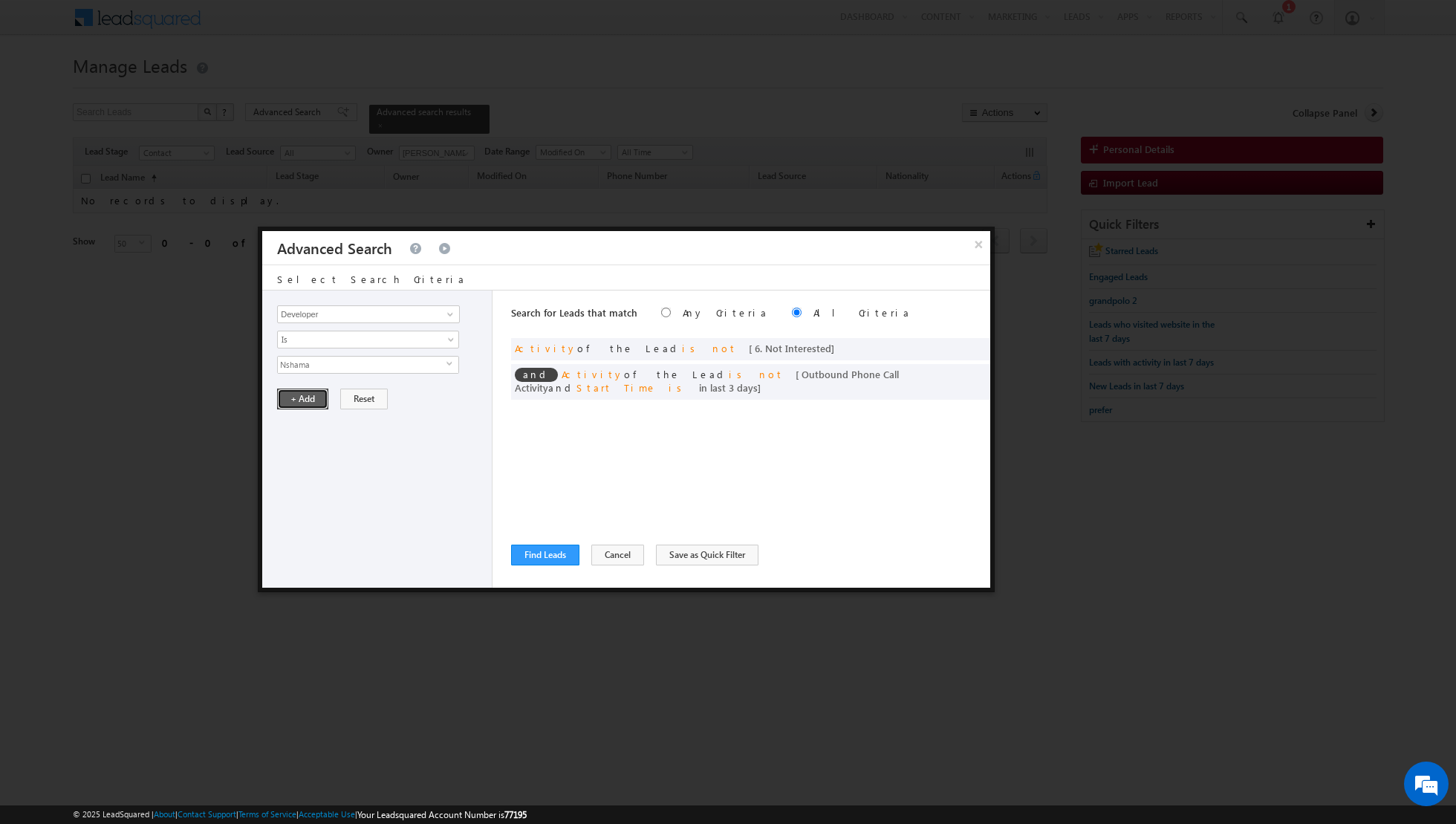
click at [304, 406] on button "+ Add" at bounding box center [303, 398] width 52 height 21
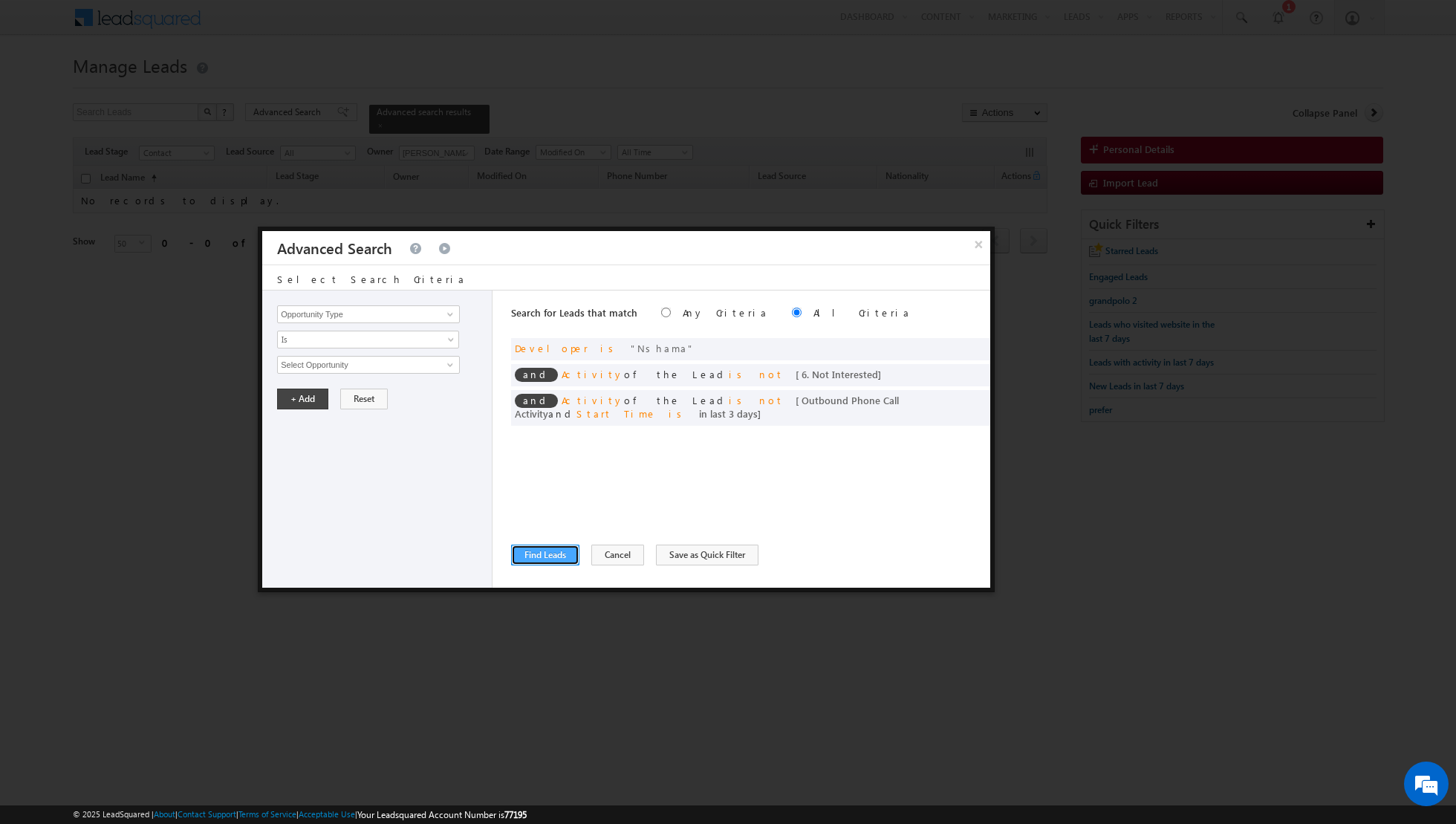
click at [538, 546] on button "Find Leads" at bounding box center [546, 555] width 68 height 21
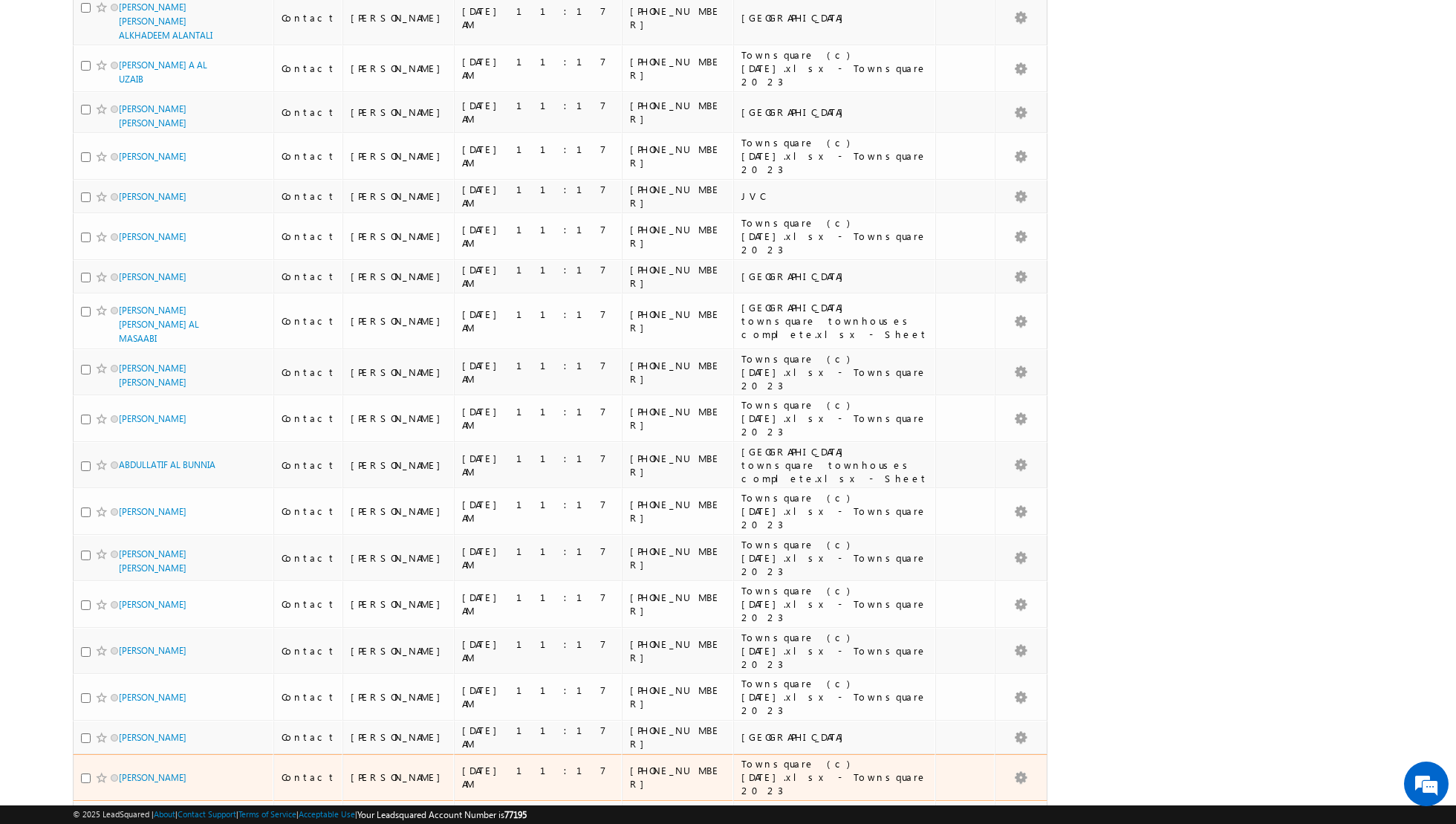
scroll to position [0, 0]
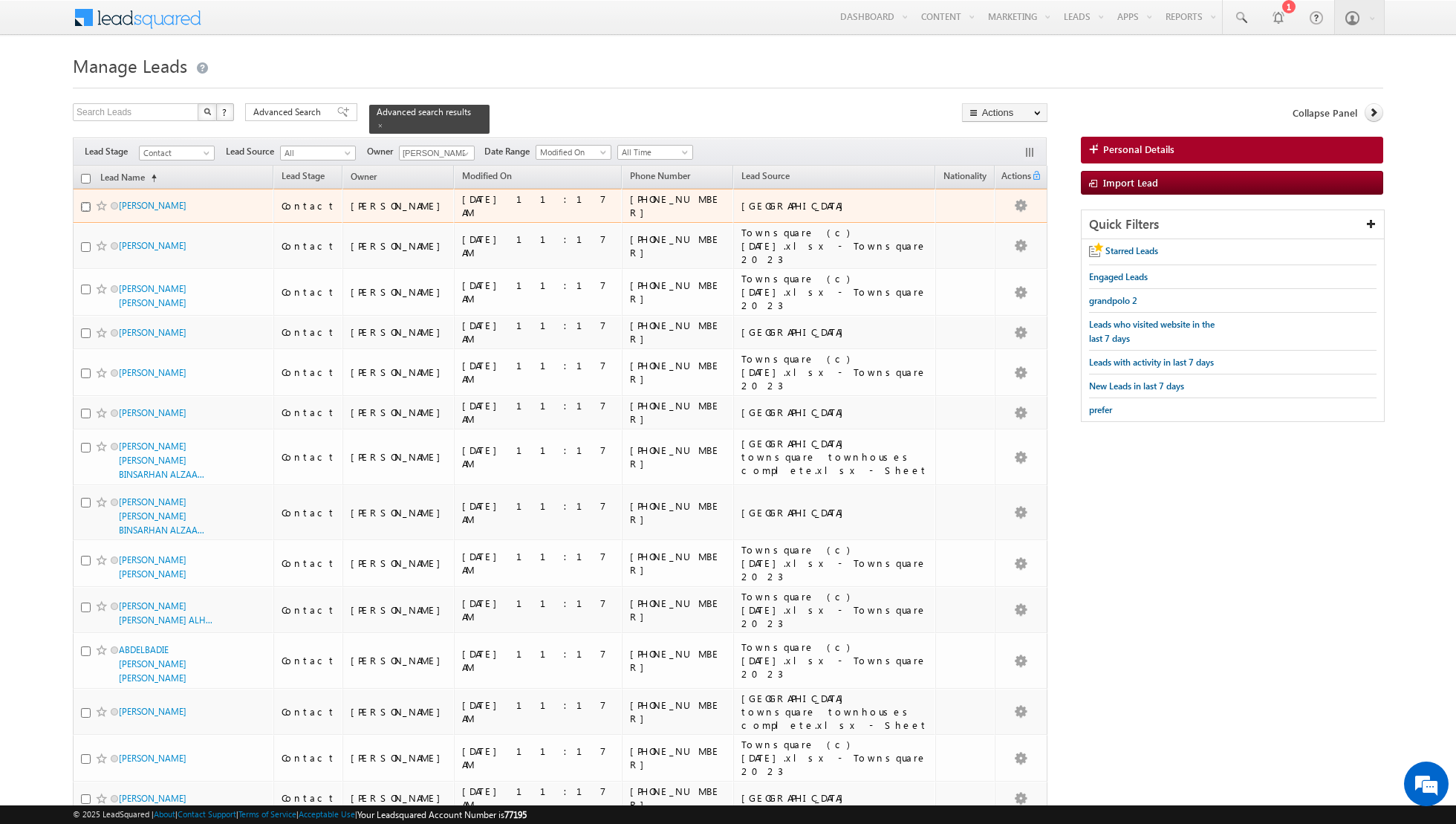
click at [83, 202] on input "checkbox" at bounding box center [86, 207] width 10 height 10
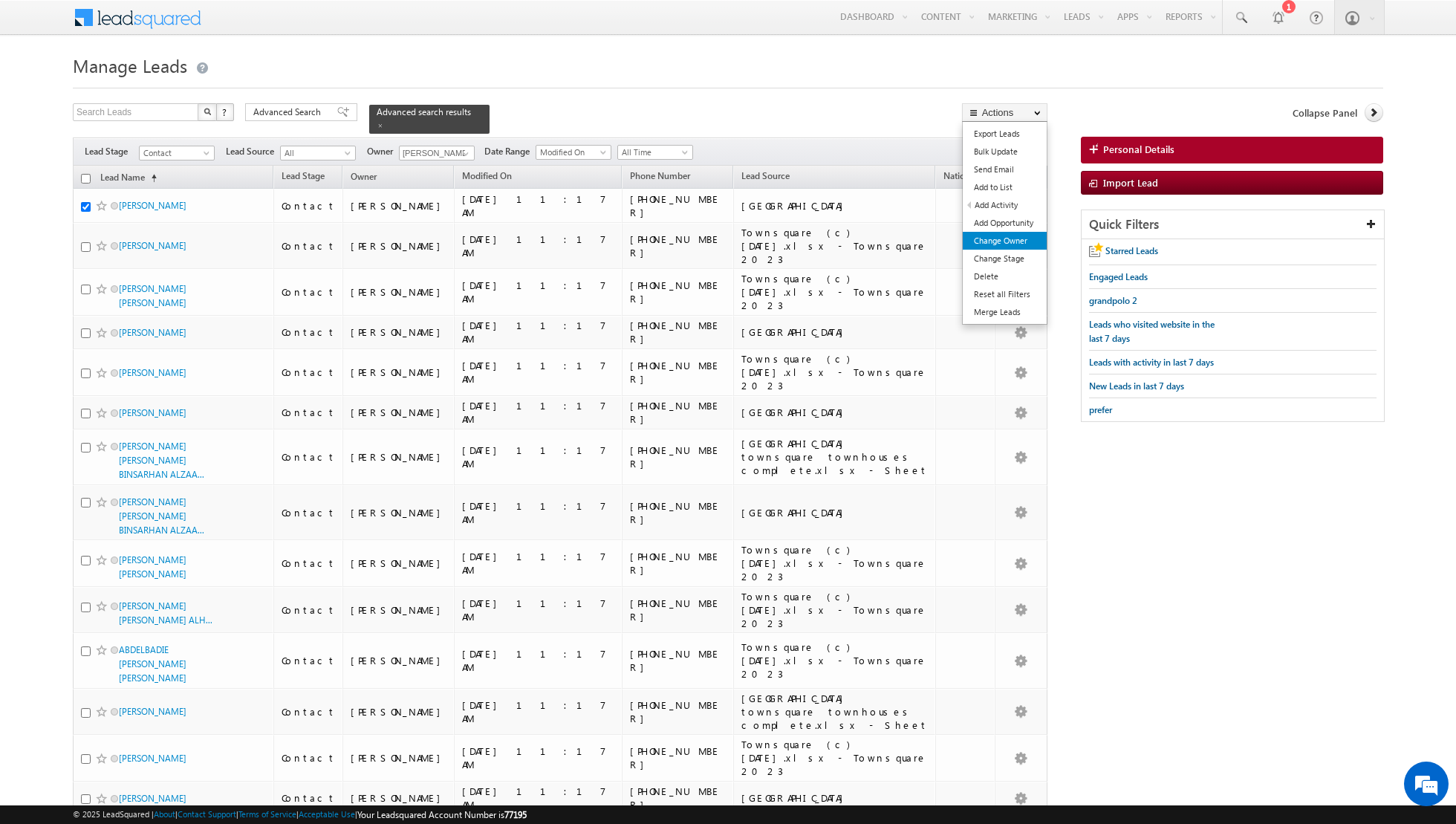
click at [996, 240] on link "Change Owner" at bounding box center [1004, 240] width 84 height 18
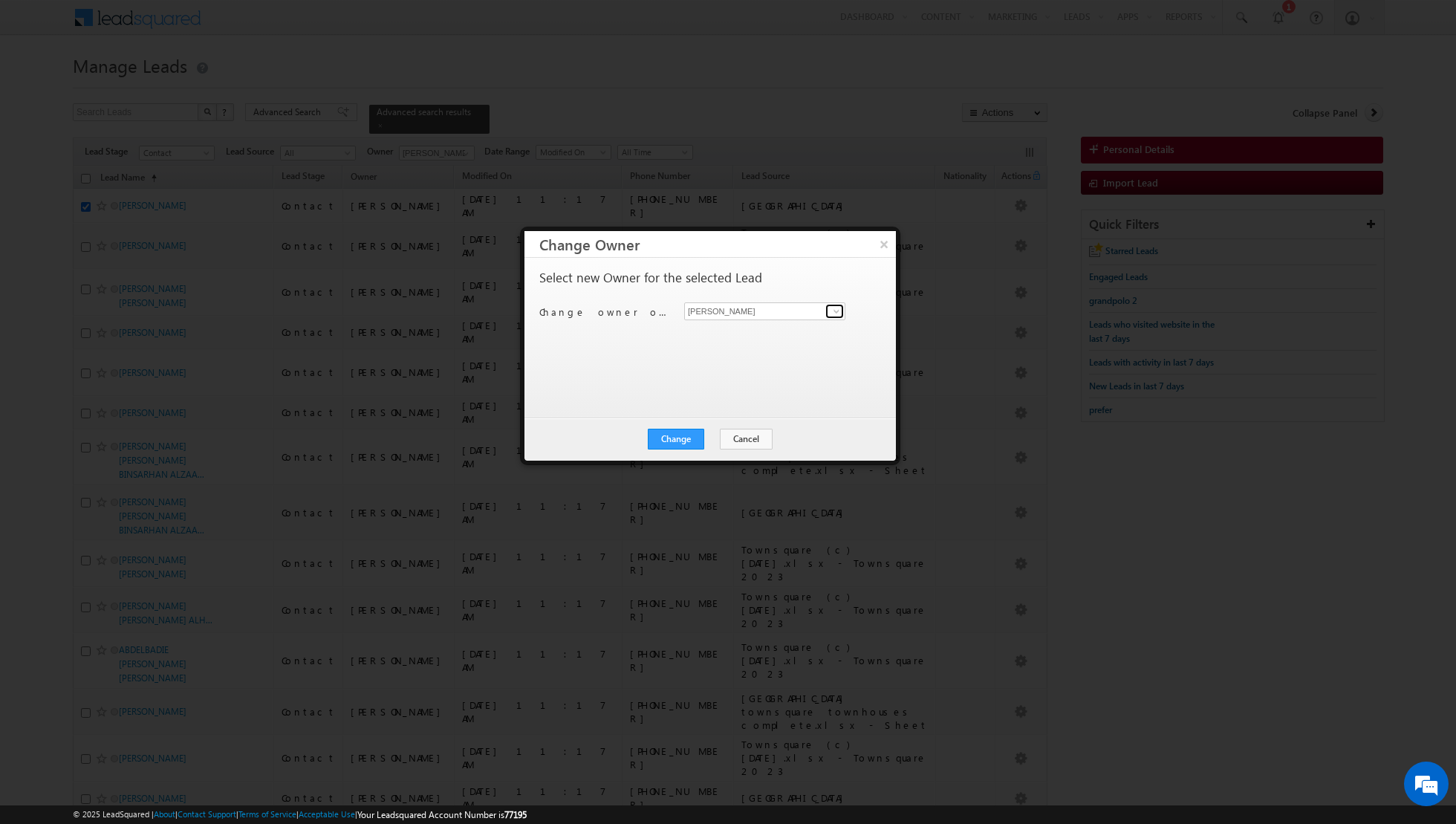
click at [836, 306] on span at bounding box center [836, 311] width 12 height 12
click at [749, 371] on link "[PERSON_NAME] [EMAIL_ADDRESS][PERSON_NAME][DOMAIN_NAME]" at bounding box center [764, 375] width 161 height 28
click at [670, 437] on button "Change" at bounding box center [676, 438] width 57 height 21
click at [708, 439] on button "Close" at bounding box center [712, 438] width 48 height 21
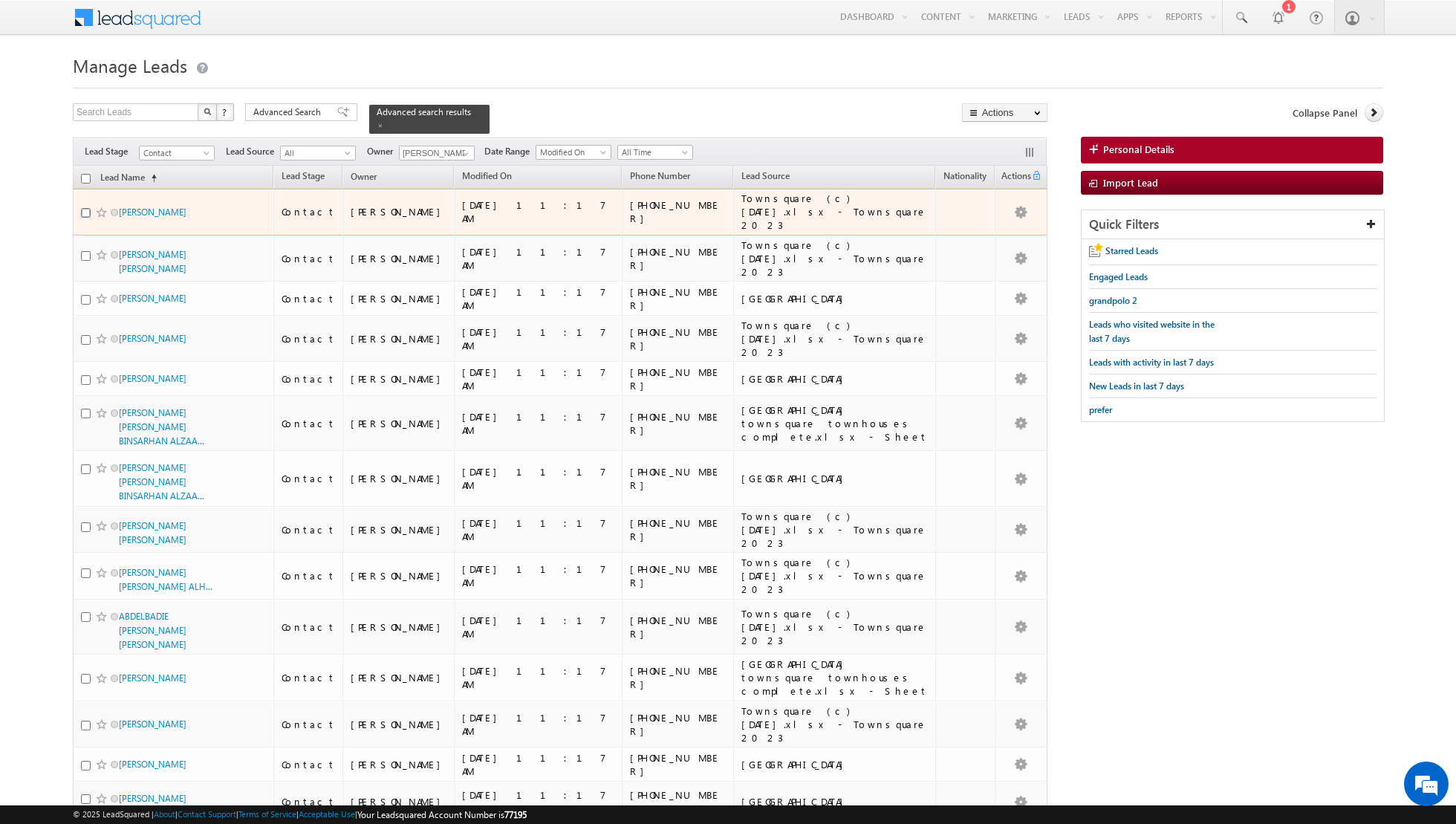
click at [87, 208] on input "checkbox" at bounding box center [86, 213] width 10 height 10
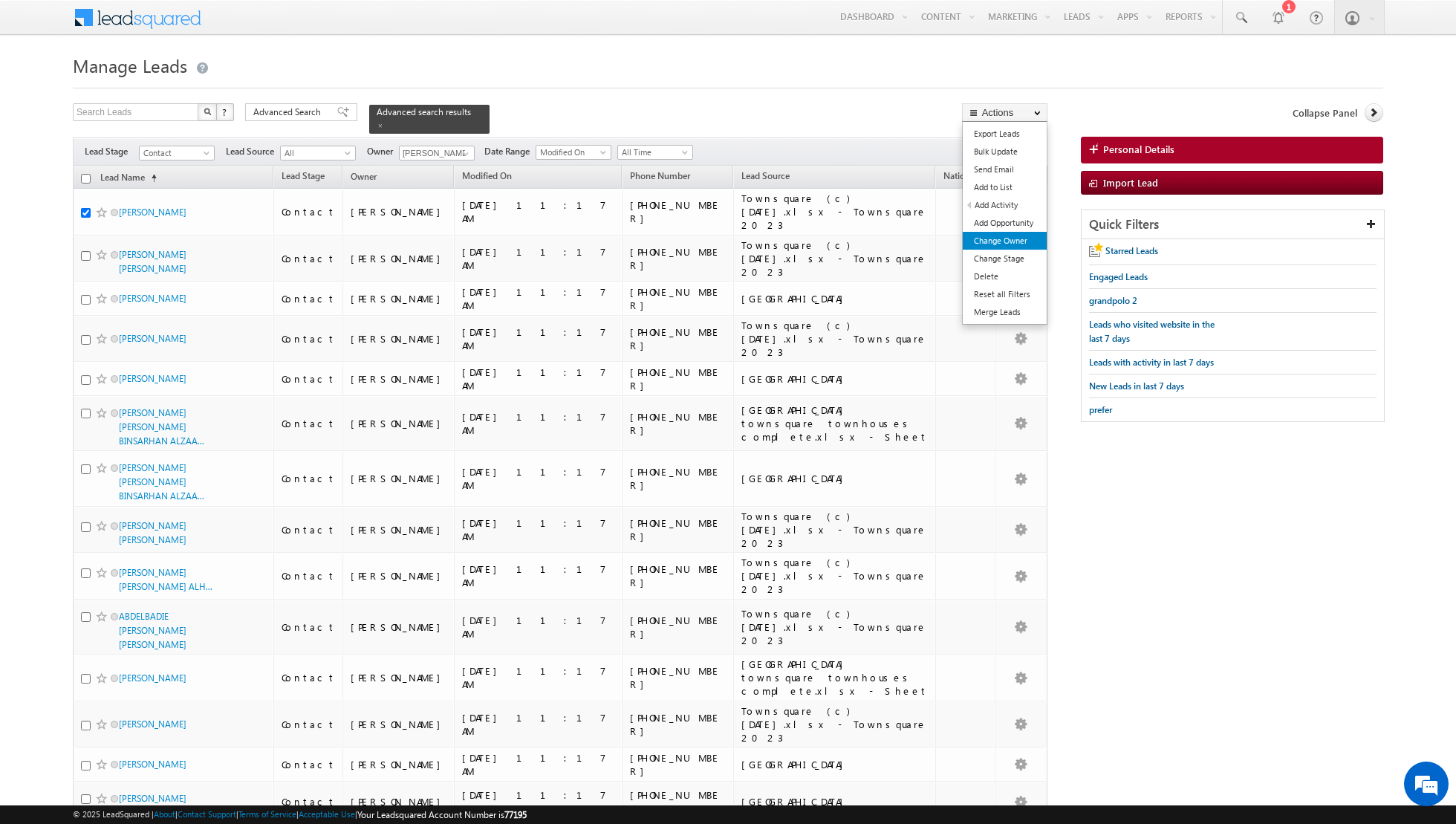
click at [1003, 237] on link "Change Owner" at bounding box center [1004, 240] width 84 height 18
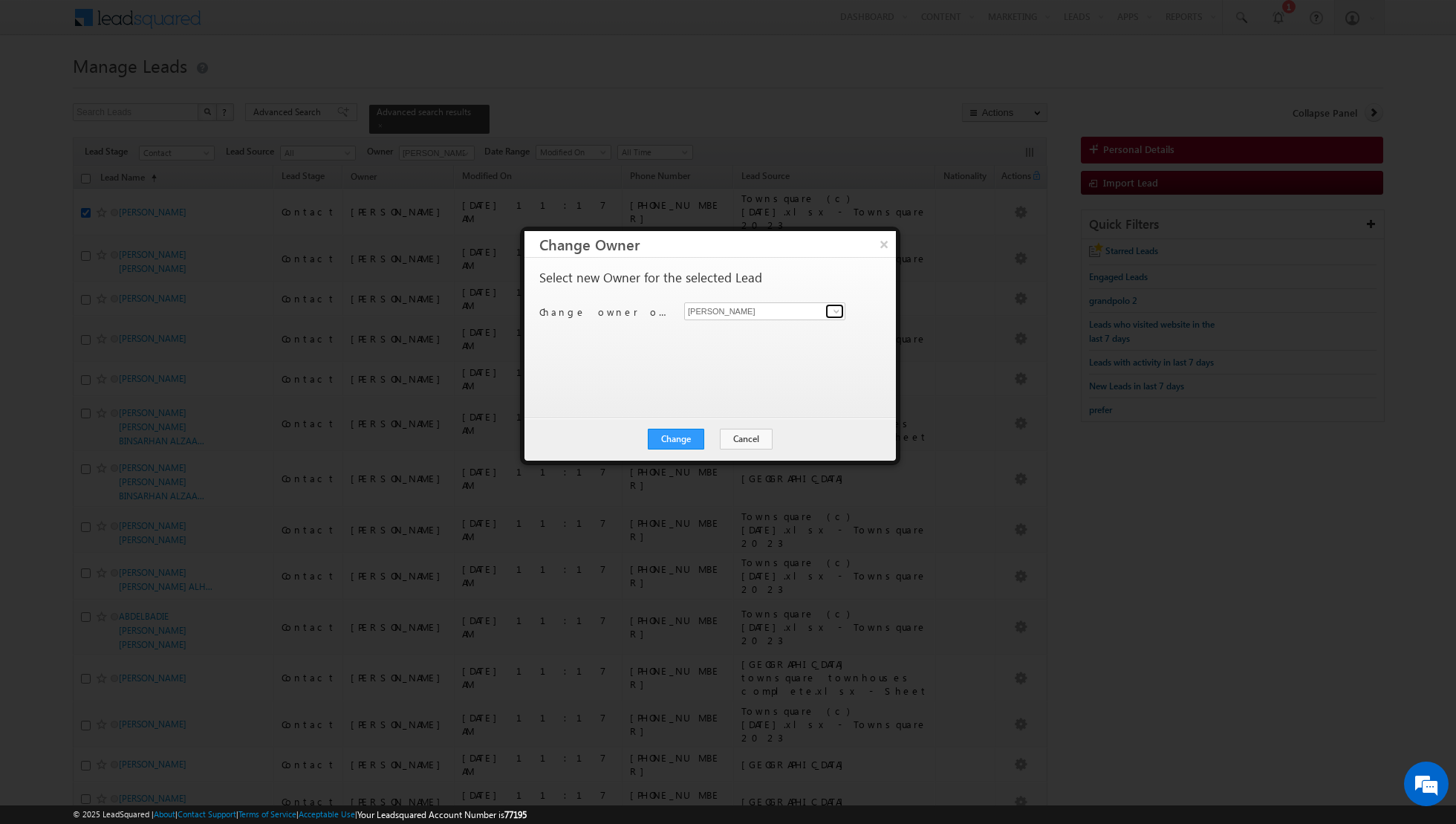
click at [832, 313] on span at bounding box center [836, 311] width 12 height 12
click at [728, 438] on span "[PERSON_NAME][EMAIL_ADDRESS][DOMAIN_NAME]" at bounding box center [756, 441] width 134 height 11
click at [686, 443] on button "Change" at bounding box center [676, 438] width 57 height 21
click at [713, 444] on button "Close" at bounding box center [712, 438] width 48 height 21
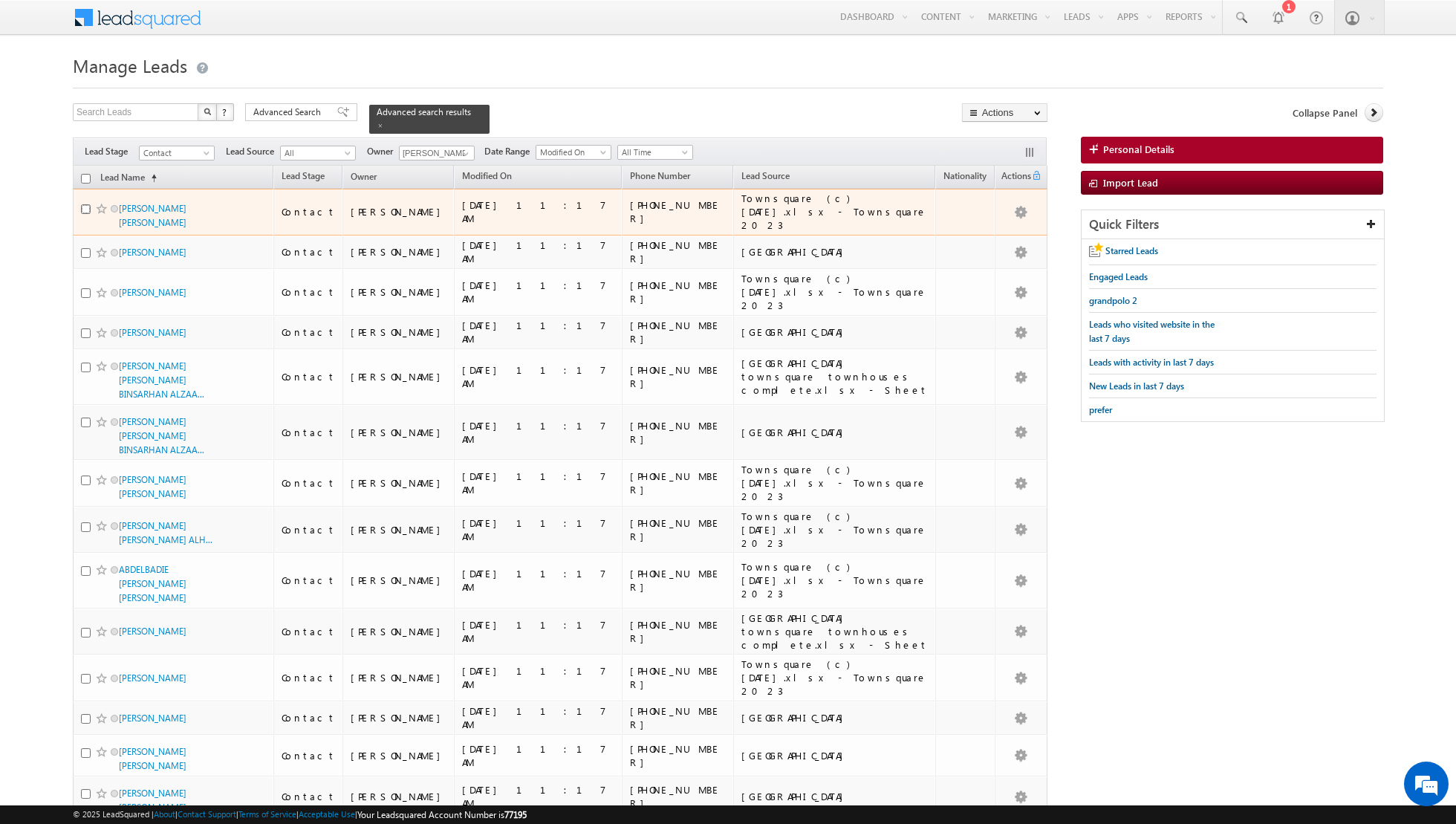
click at [82, 204] on input "checkbox" at bounding box center [86, 209] width 10 height 10
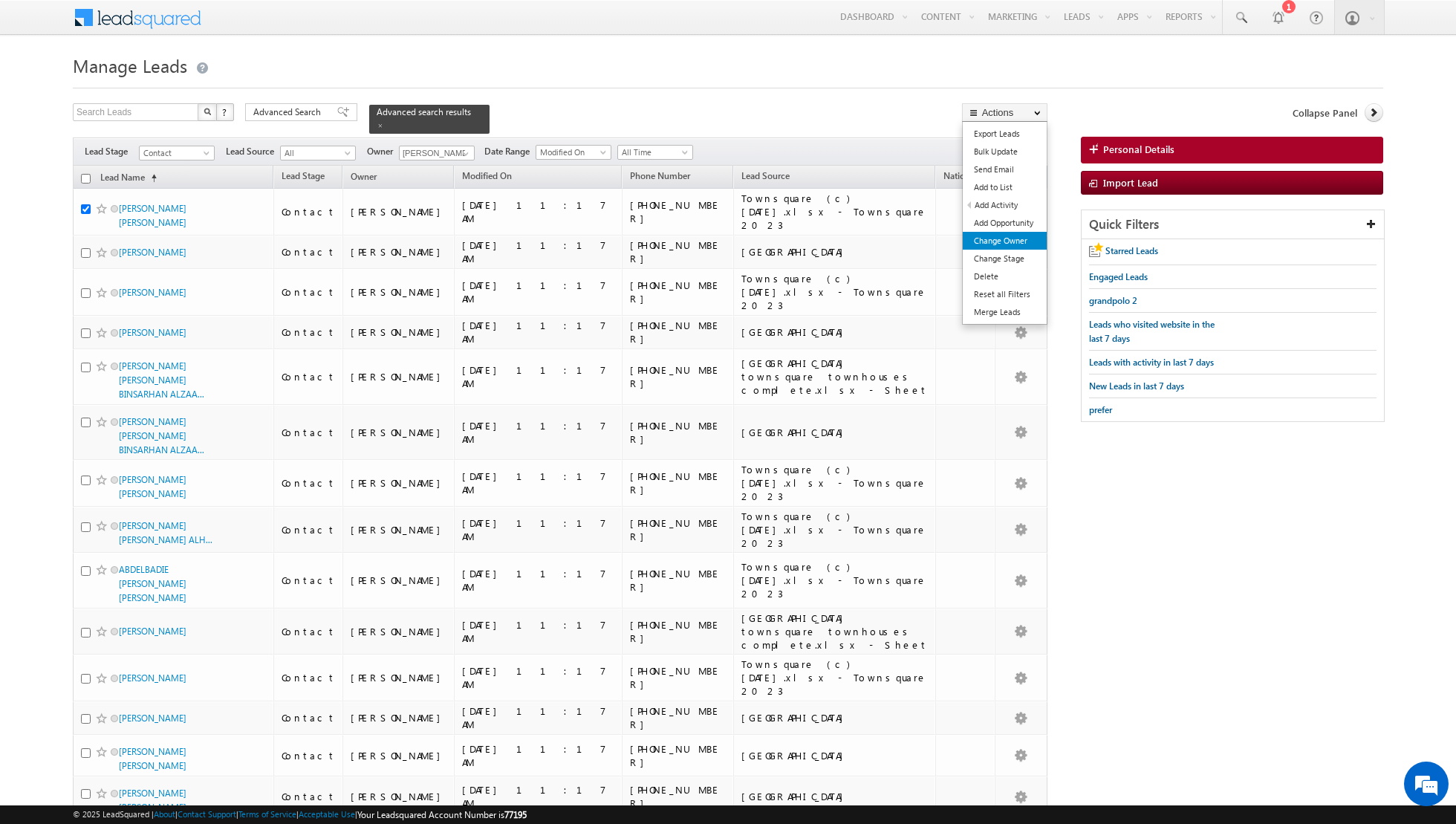
click at [983, 243] on link "Change Owner" at bounding box center [1004, 240] width 84 height 18
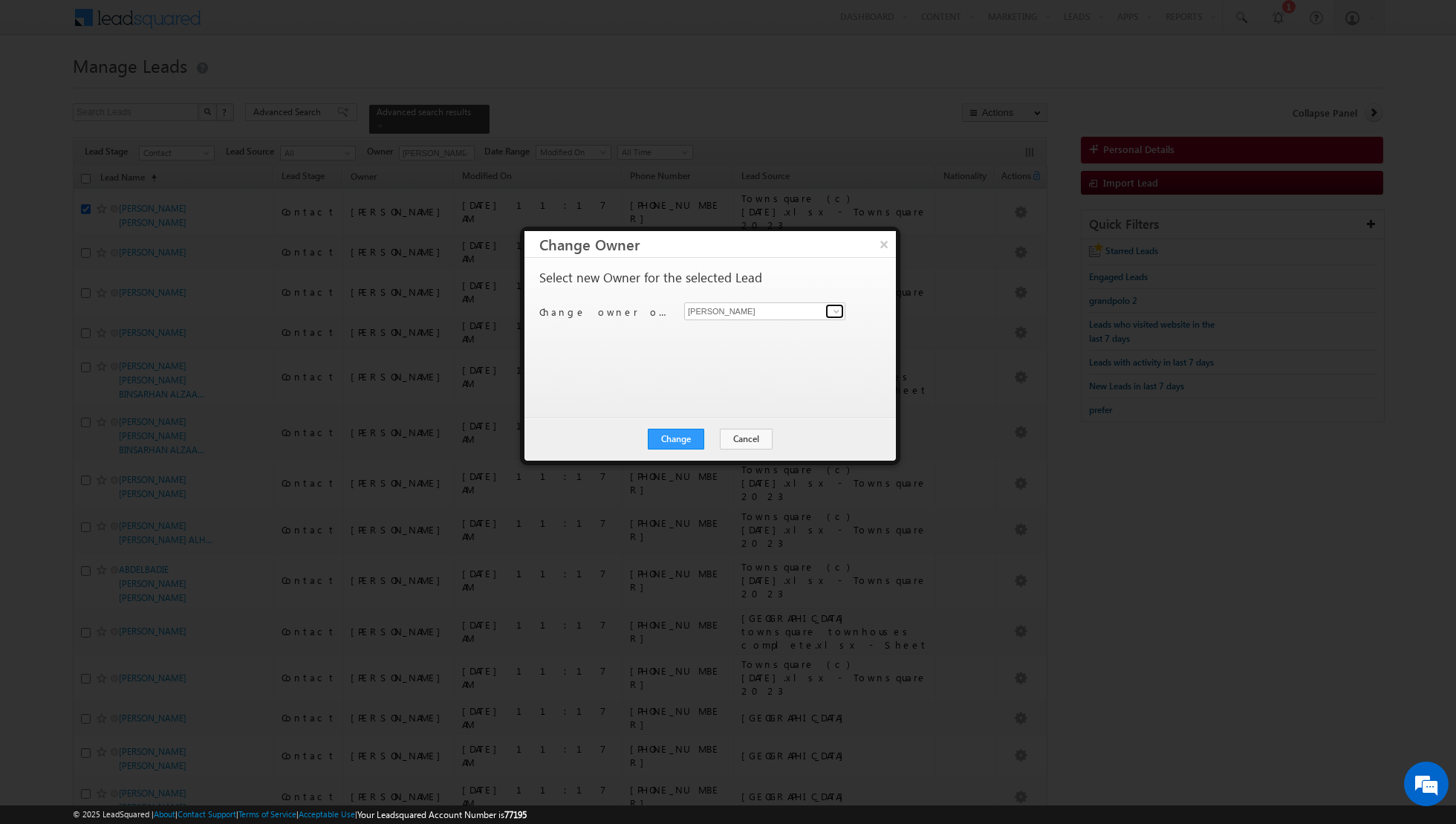
click at [832, 312] on span at bounding box center [836, 311] width 12 height 12
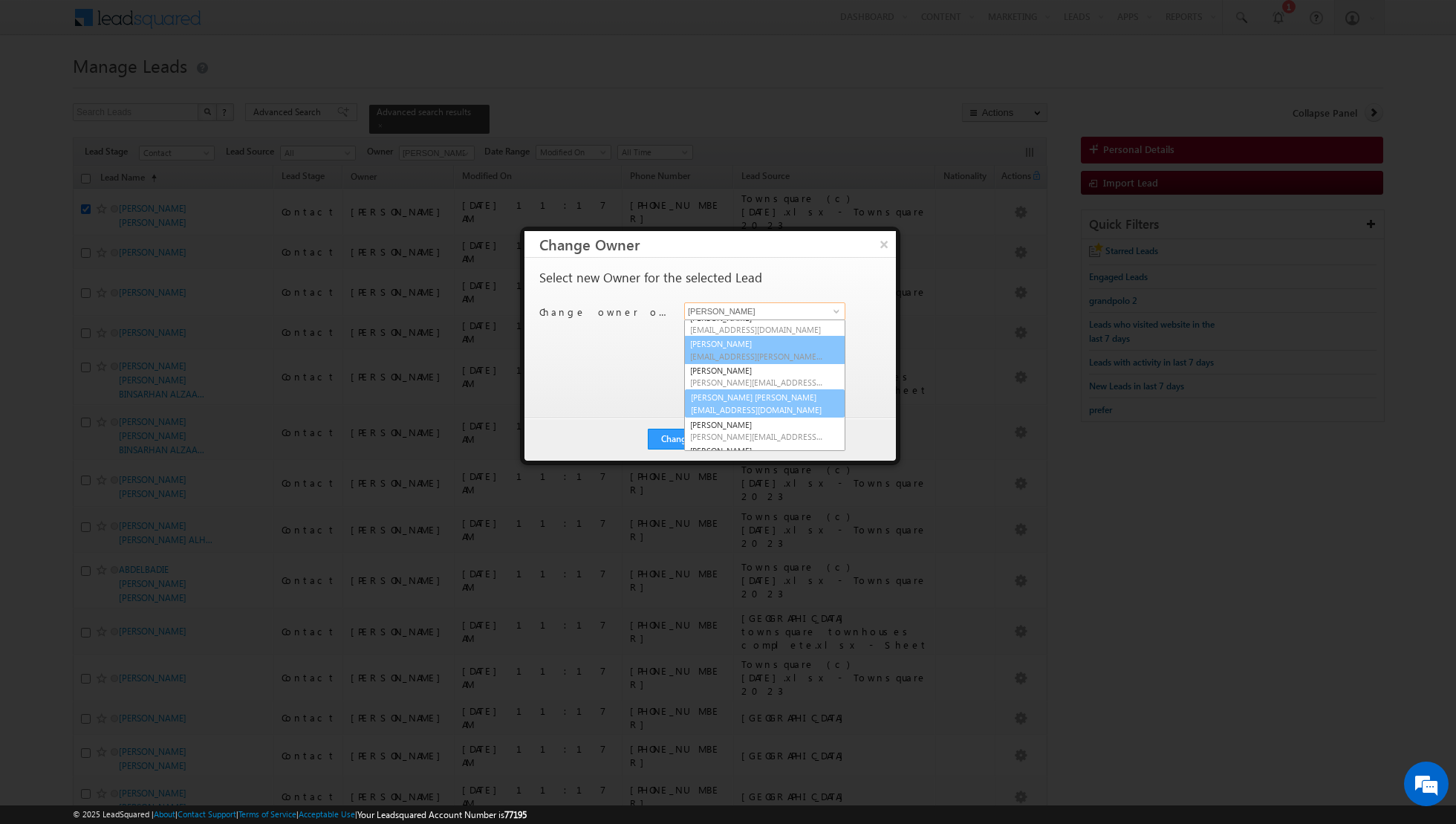
scroll to position [66, 0]
click at [749, 400] on span "[EMAIL_ADDRESS][DOMAIN_NAME]" at bounding box center [756, 404] width 134 height 11
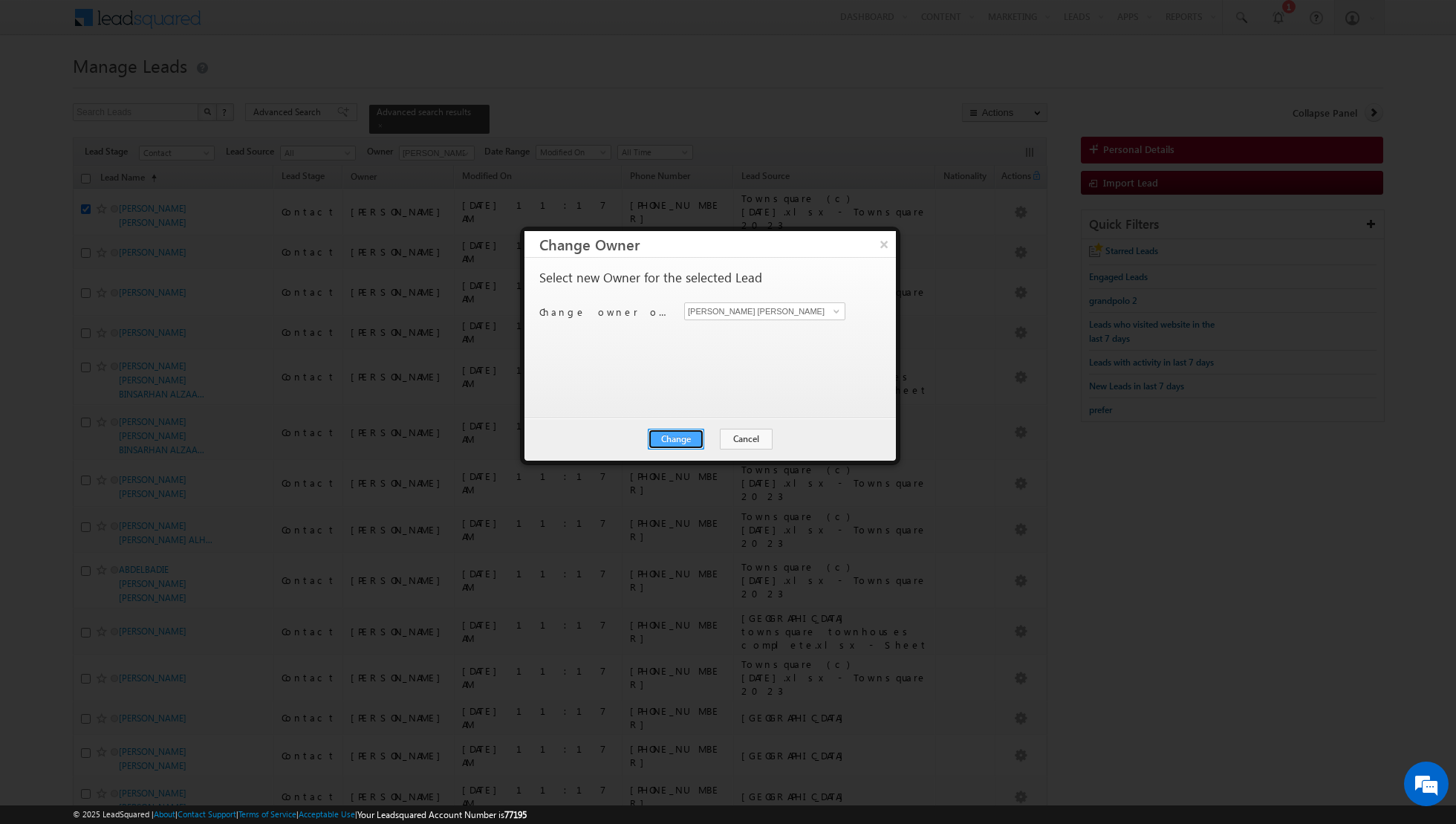
click at [684, 438] on button "Change" at bounding box center [676, 438] width 57 height 21
click at [710, 442] on button "Close" at bounding box center [712, 438] width 48 height 21
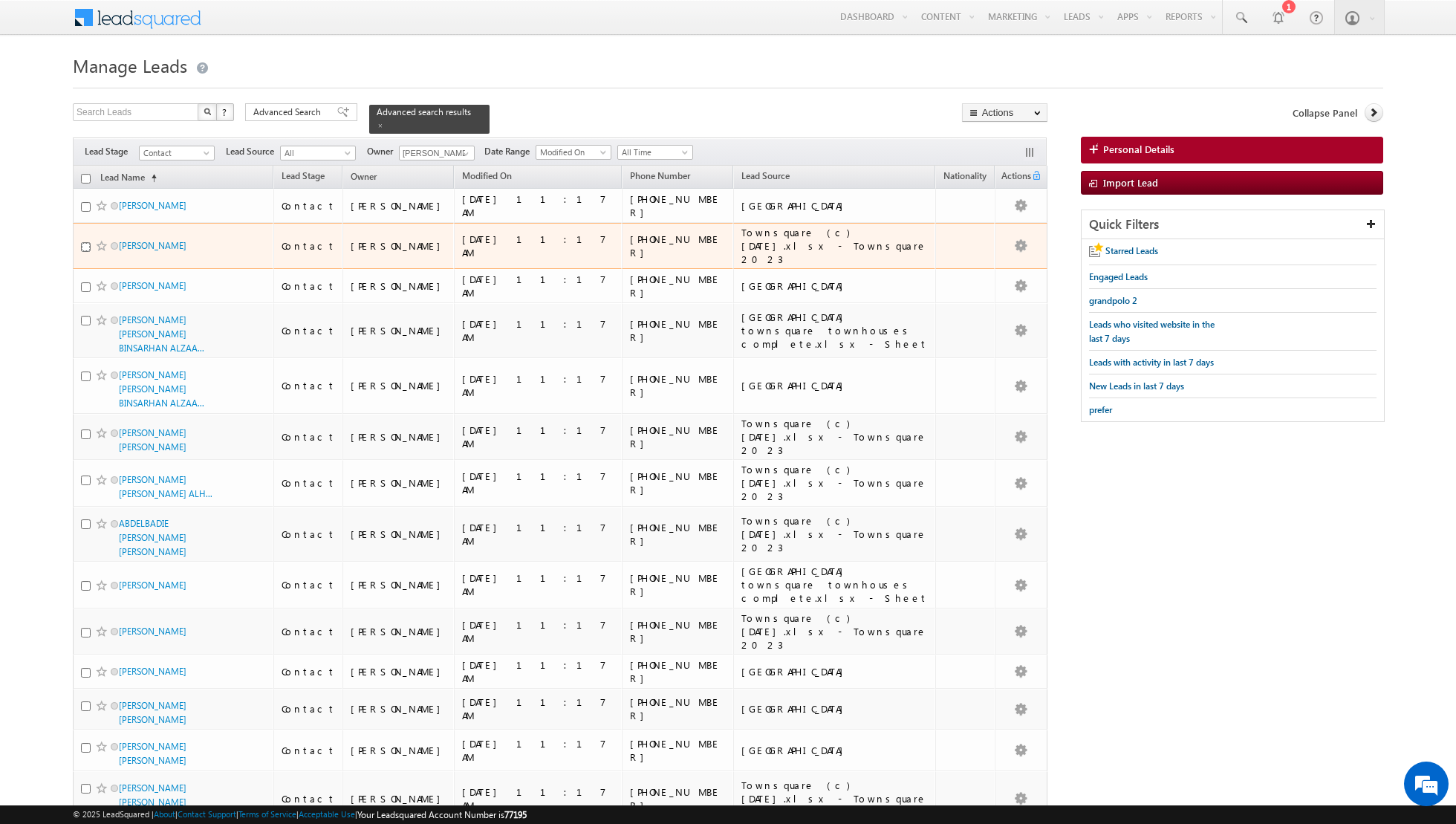
click at [86, 242] on input "checkbox" at bounding box center [86, 247] width 10 height 10
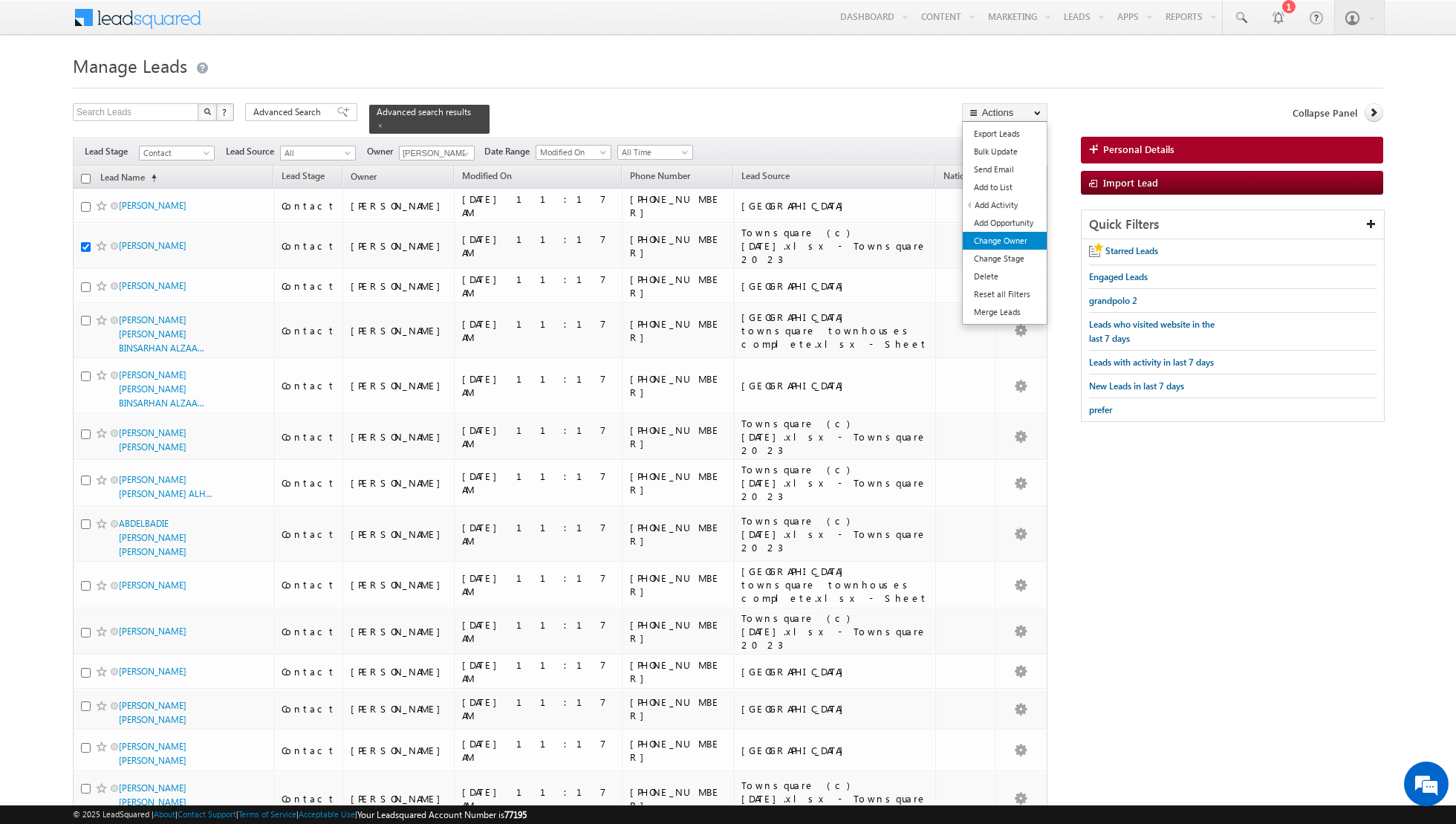
click at [996, 240] on link "Change Owner" at bounding box center [1004, 240] width 84 height 18
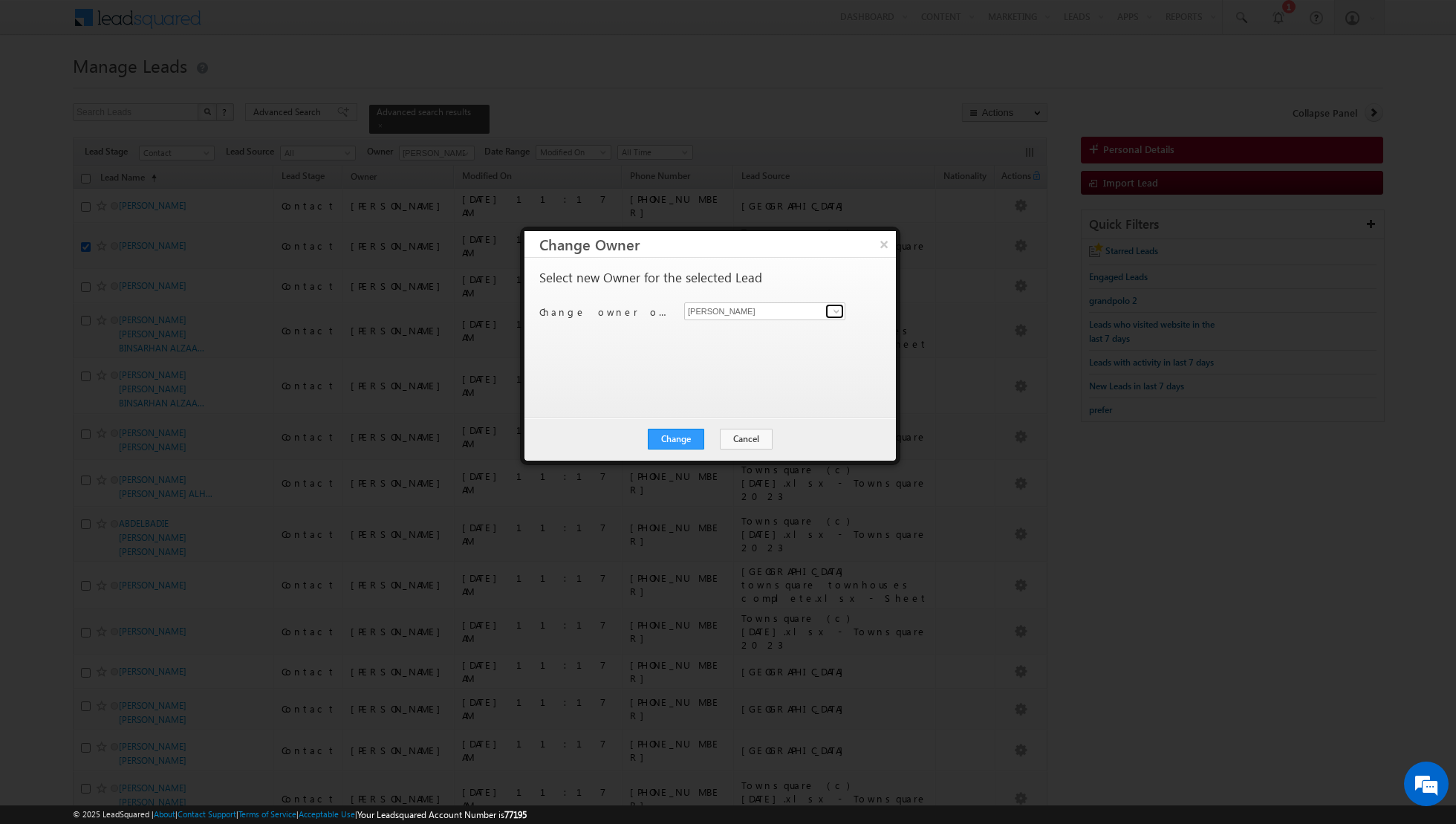
click at [835, 312] on span at bounding box center [836, 311] width 12 height 12
click at [740, 392] on link "[PERSON_NAME] [PERSON_NAME][EMAIL_ADDRESS][PERSON_NAME][DOMAIN_NAME]" at bounding box center [764, 394] width 161 height 28
click at [678, 439] on button "Change" at bounding box center [676, 438] width 57 height 21
click at [710, 440] on button "Close" at bounding box center [712, 438] width 48 height 21
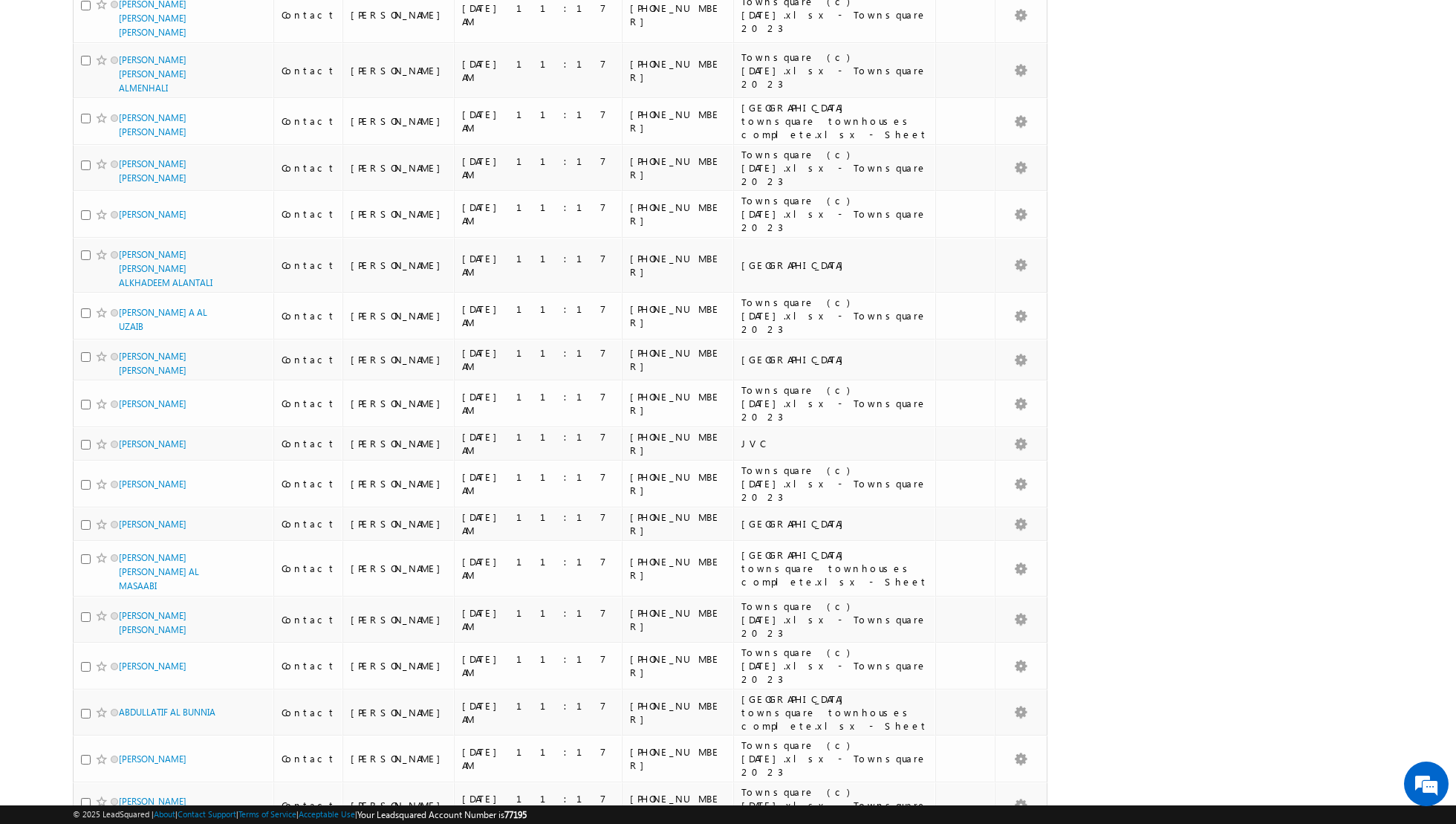
scroll to position [1526, 0]
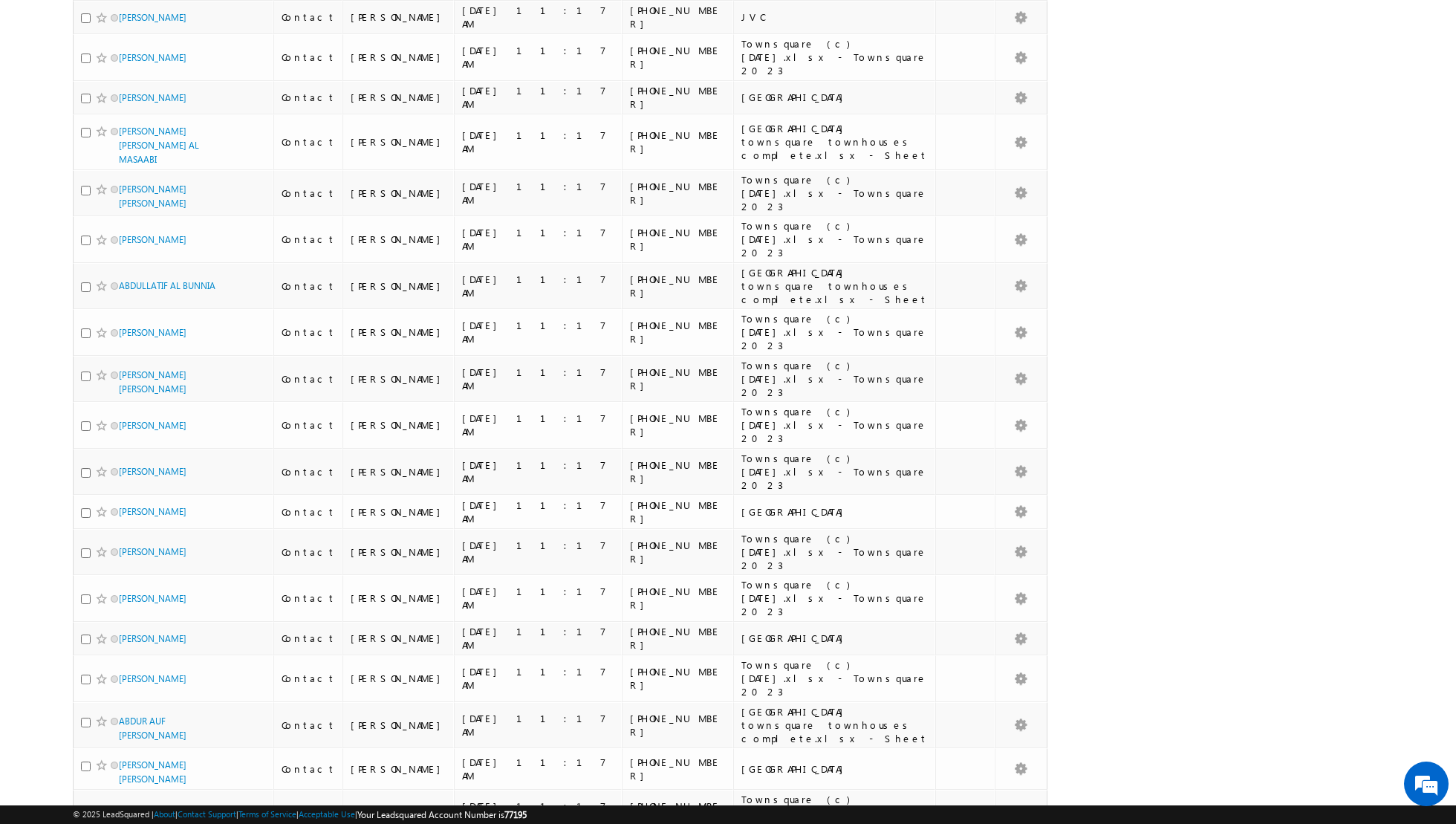
click at [124, 795] on li "100" at bounding box center [124, 797] width 36 height 15
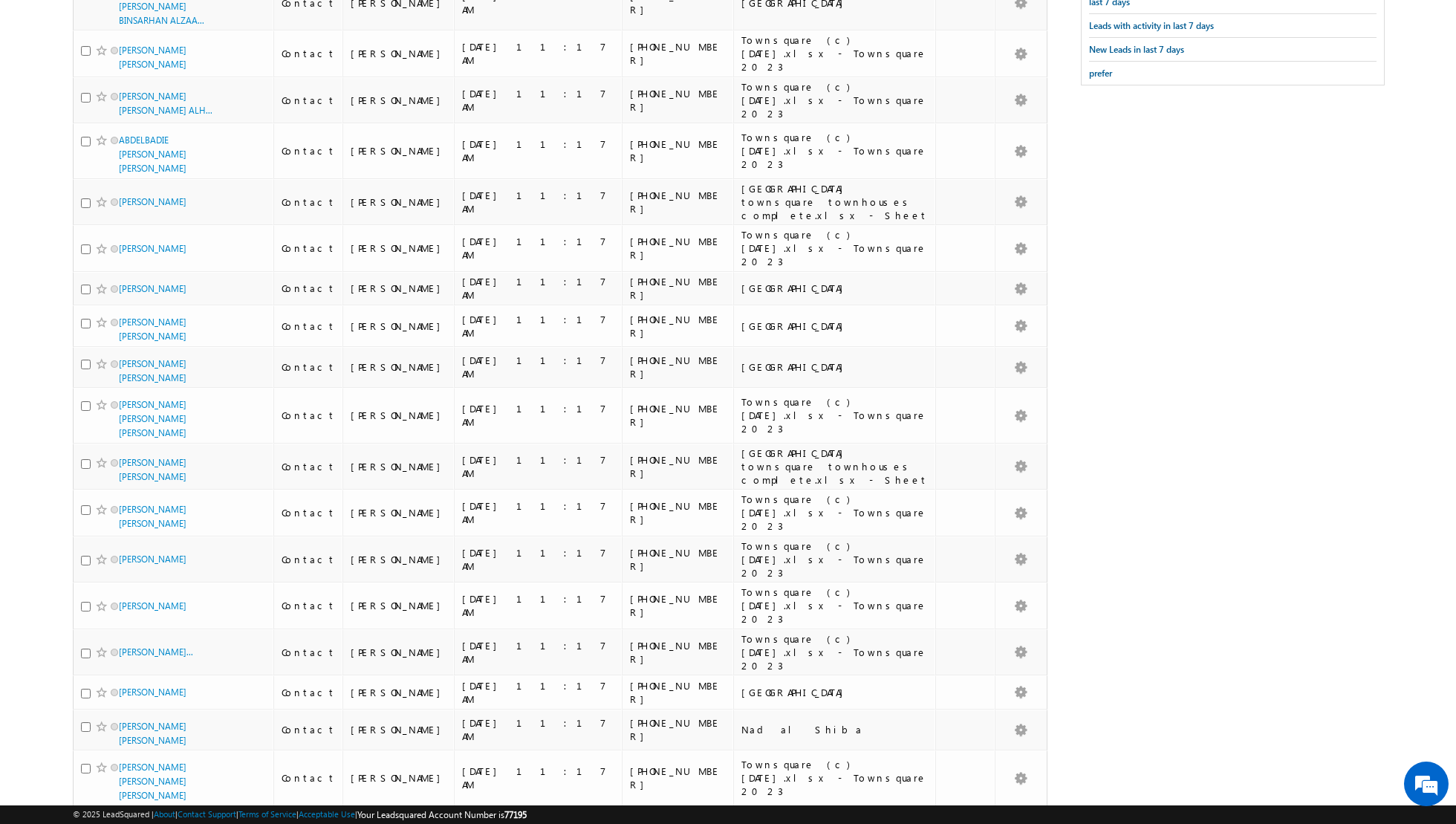
scroll to position [0, 0]
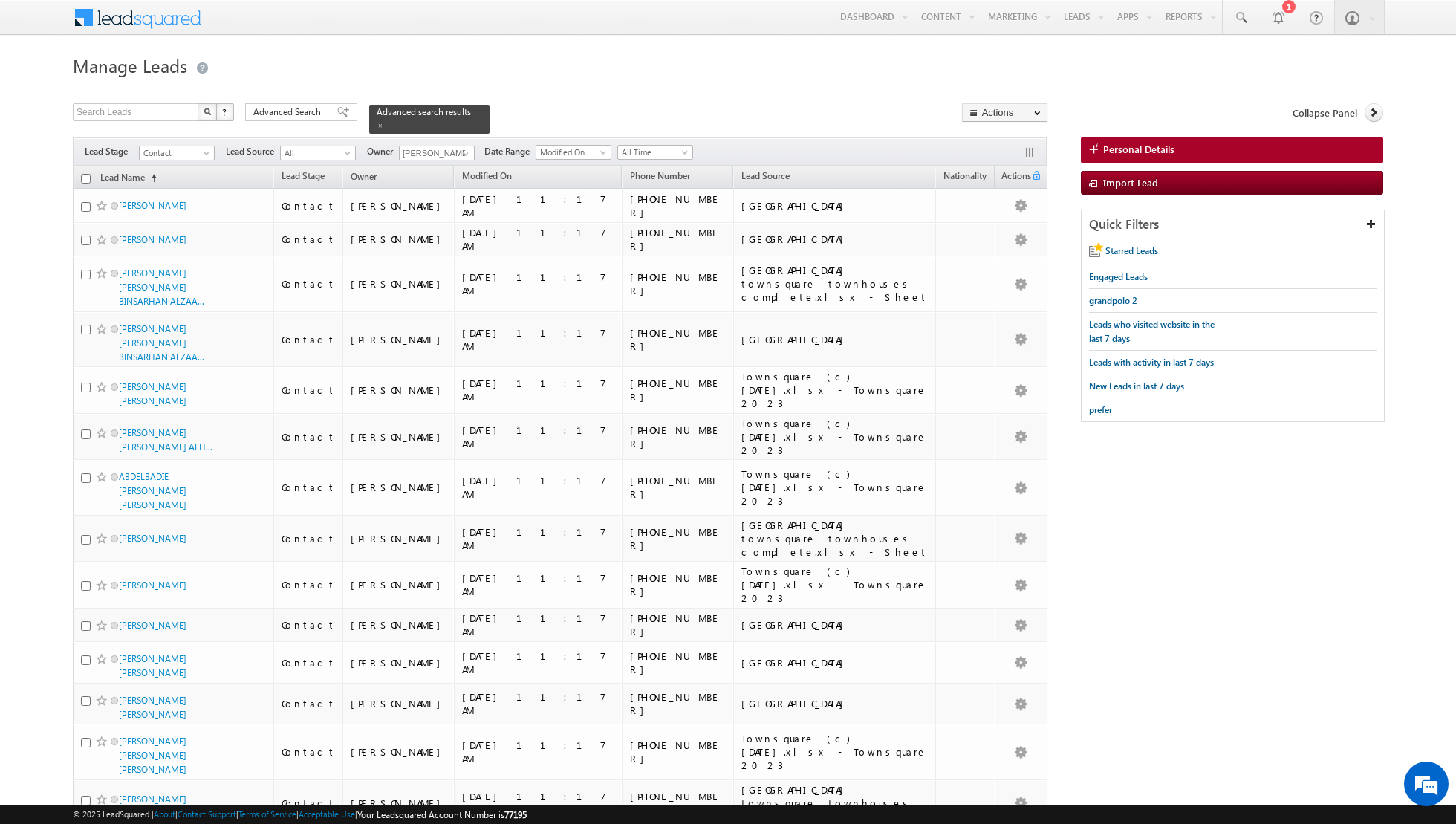
click at [82, 181] on input "checkbox" at bounding box center [86, 179] width 10 height 10
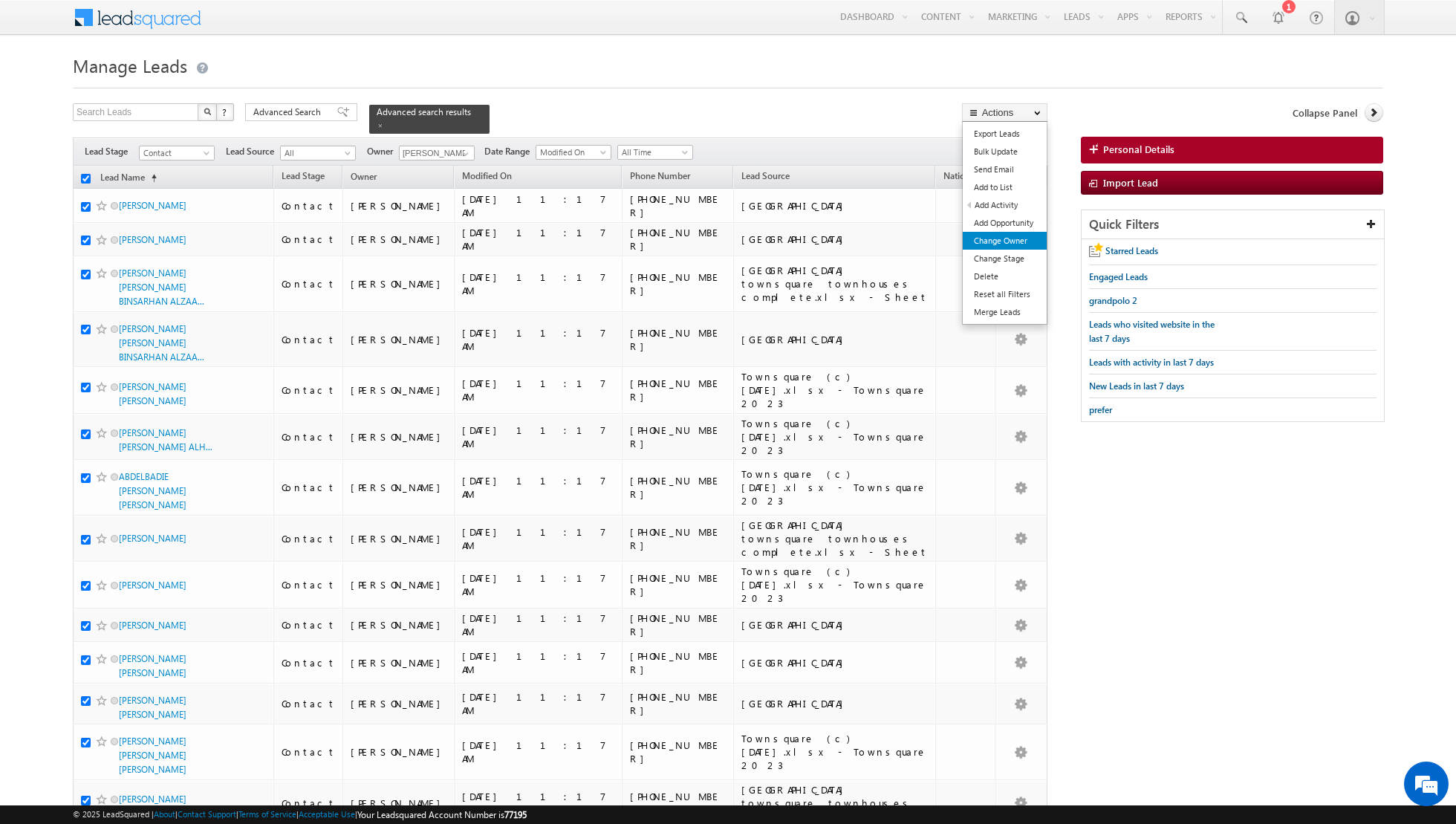
click at [990, 244] on link "Change Owner" at bounding box center [1004, 240] width 84 height 18
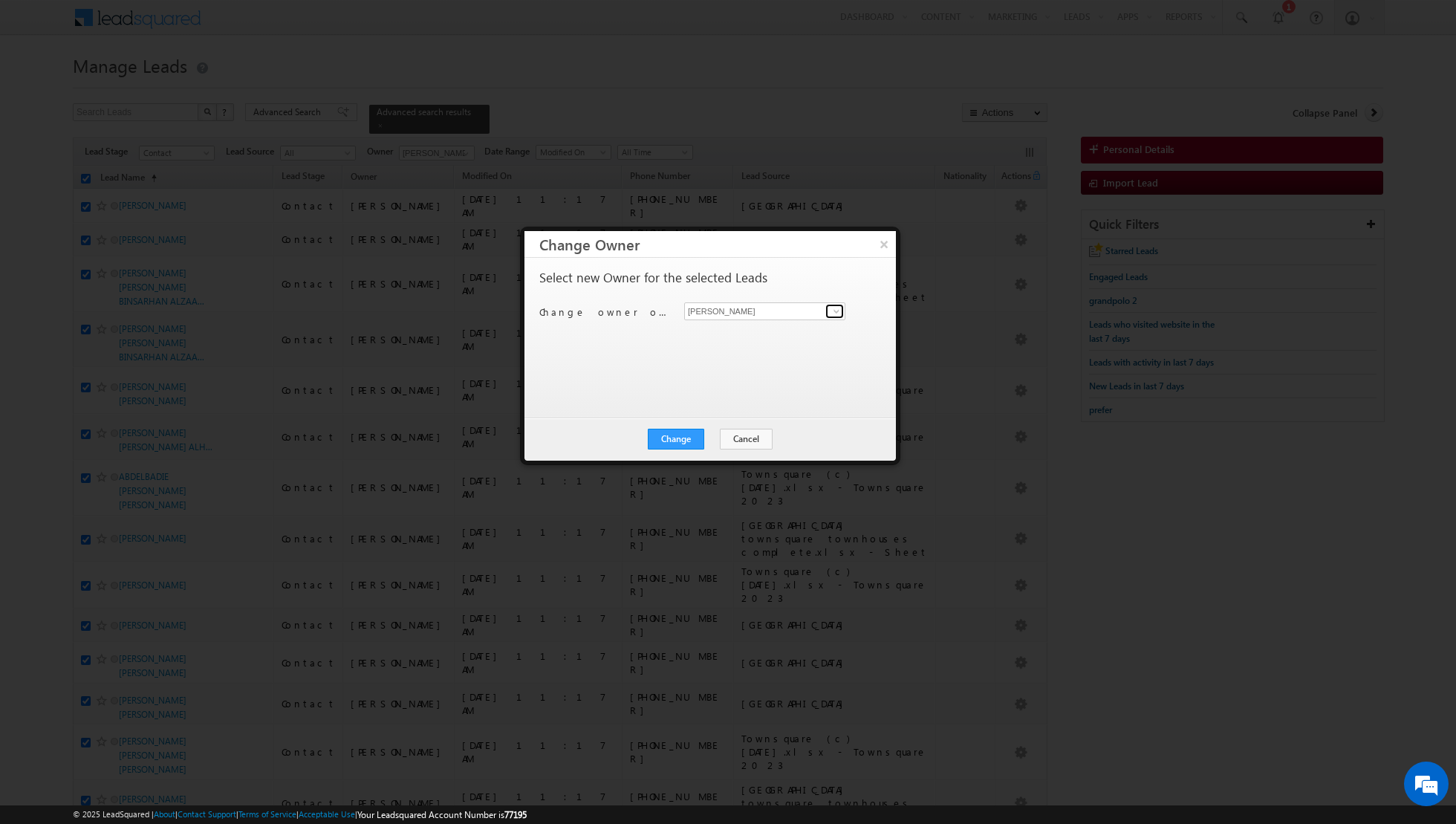
click at [832, 312] on span at bounding box center [836, 311] width 12 height 12
click at [742, 362] on span "[PERSON_NAME][EMAIL_ADDRESS][PERSON_NAME][DOMAIN_NAME]" at bounding box center [756, 364] width 134 height 11
click at [671, 440] on button "Change" at bounding box center [676, 438] width 57 height 21
click at [703, 437] on button "Close" at bounding box center [712, 438] width 48 height 21
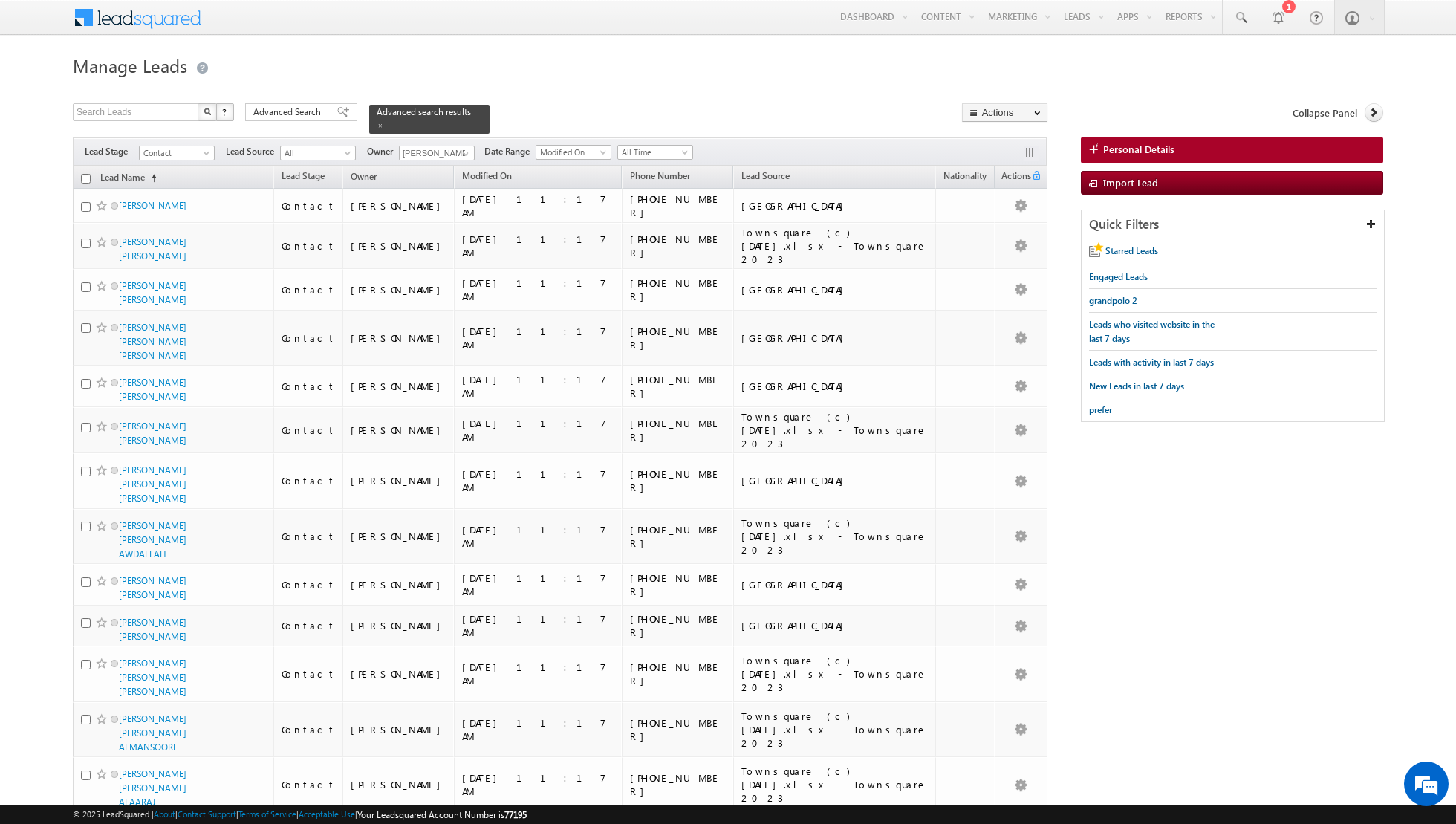
click at [82, 176] on input "checkbox" at bounding box center [86, 179] width 10 height 10
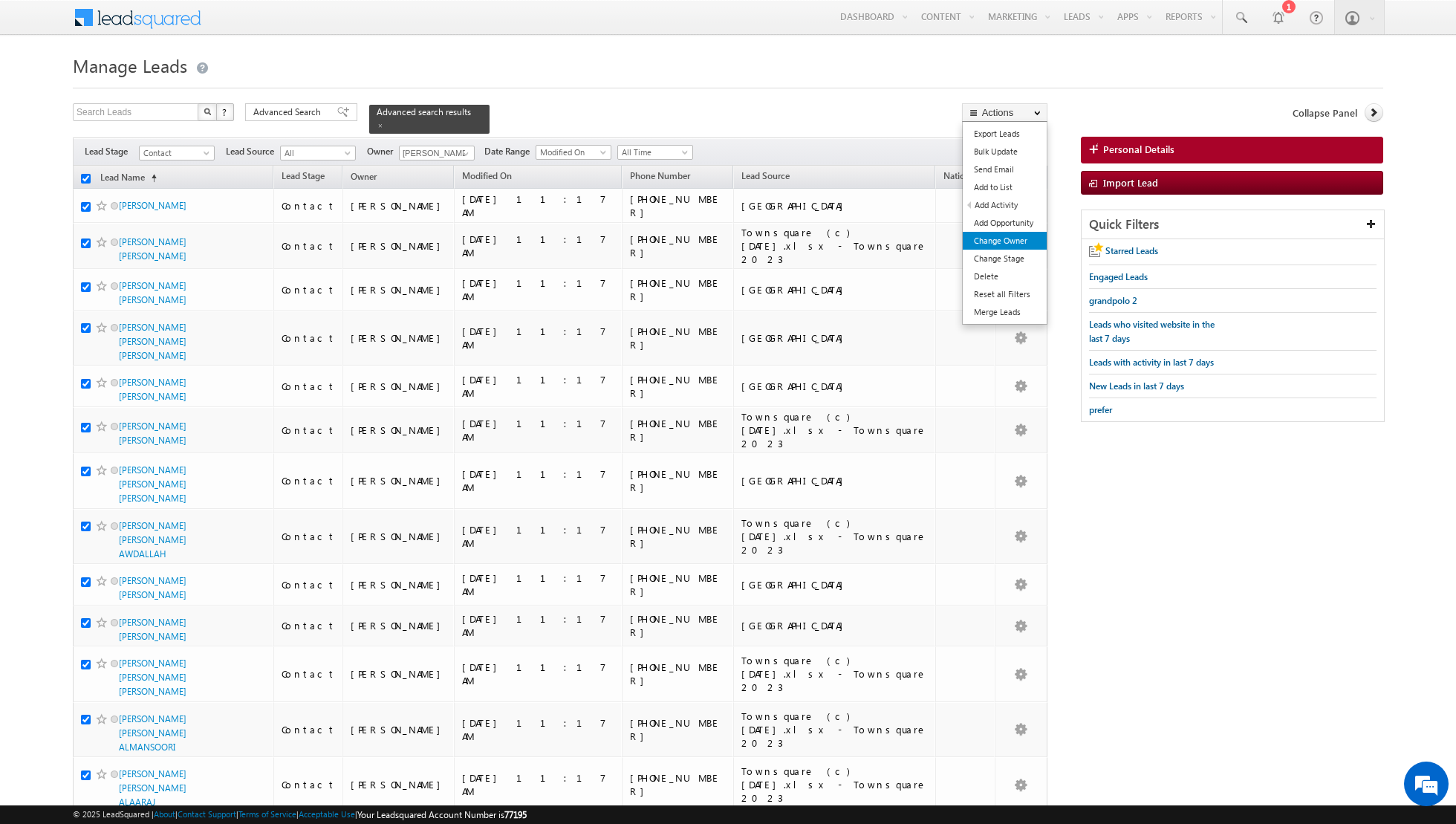
click at [1022, 246] on link "Change Owner" at bounding box center [1004, 240] width 84 height 18
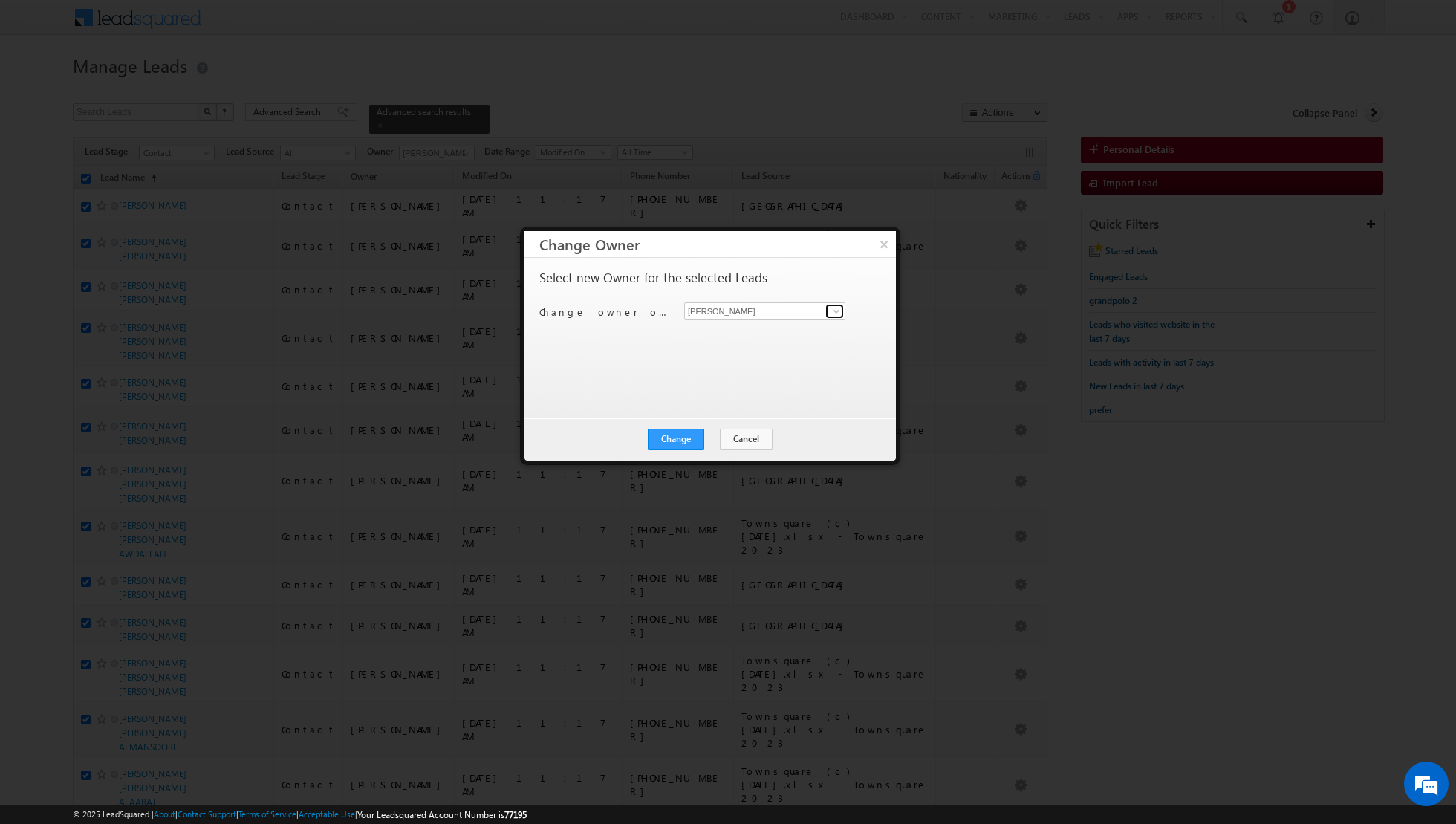
click at [838, 314] on span at bounding box center [836, 311] width 12 height 12
click at [734, 335] on span "[EMAIL_ADDRESS][DOMAIN_NAME]" at bounding box center [756, 340] width 134 height 11
click at [676, 440] on button "Change" at bounding box center [676, 438] width 57 height 21
click at [719, 442] on button "Close" at bounding box center [712, 438] width 48 height 21
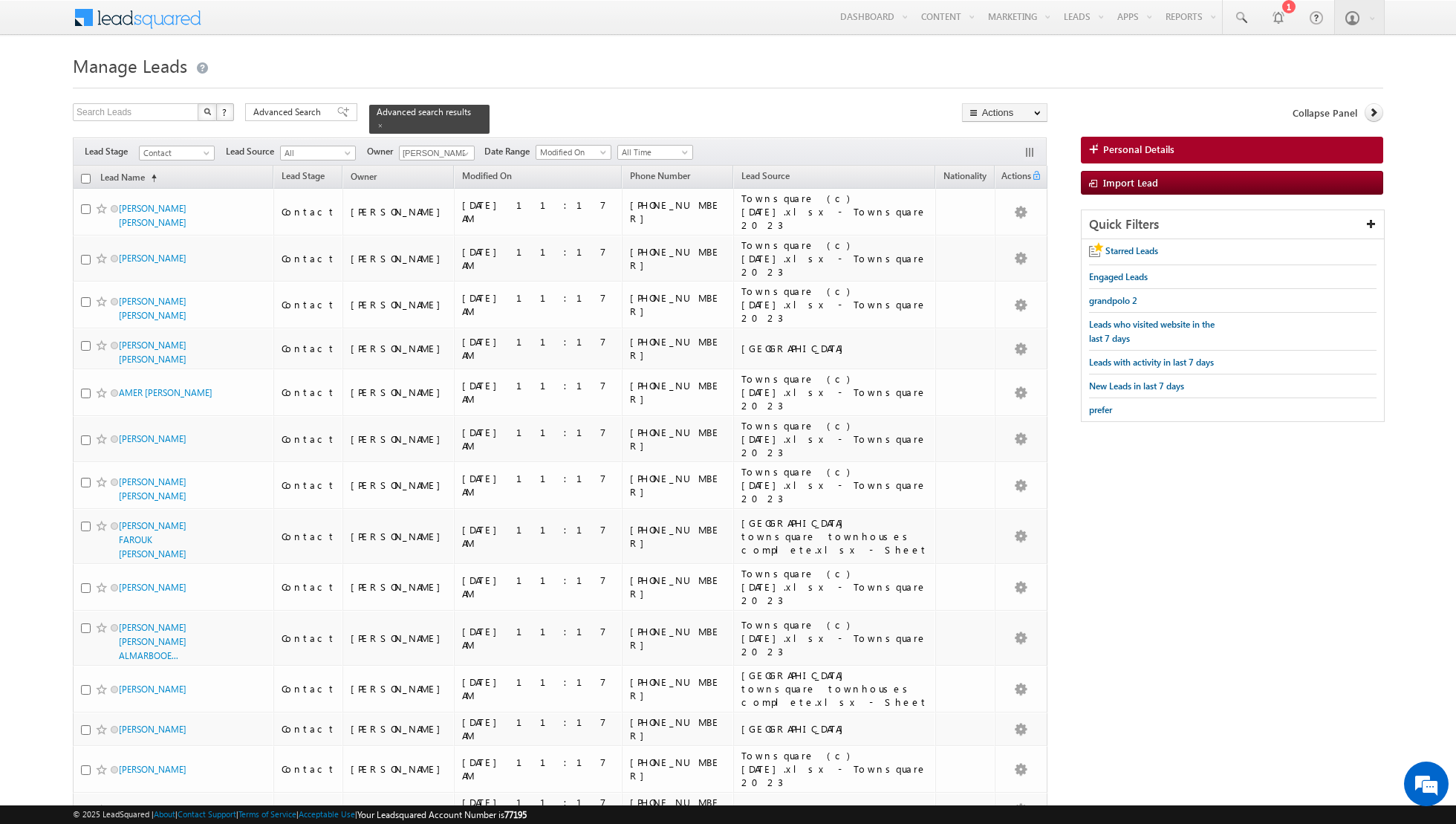
click at [84, 178] on input "checkbox" at bounding box center [86, 179] width 10 height 10
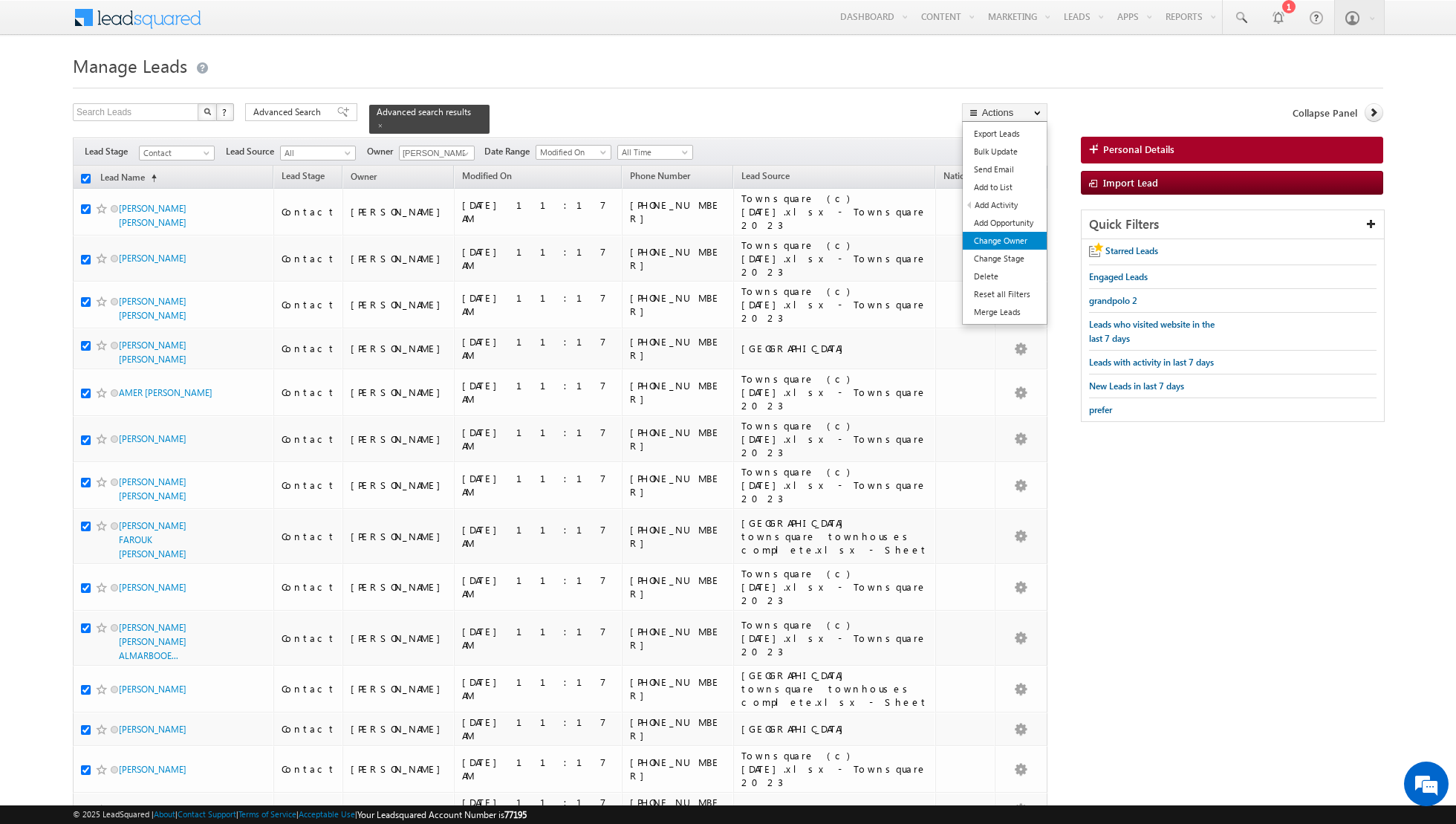
click at [1009, 238] on link "Change Owner" at bounding box center [1004, 240] width 84 height 18
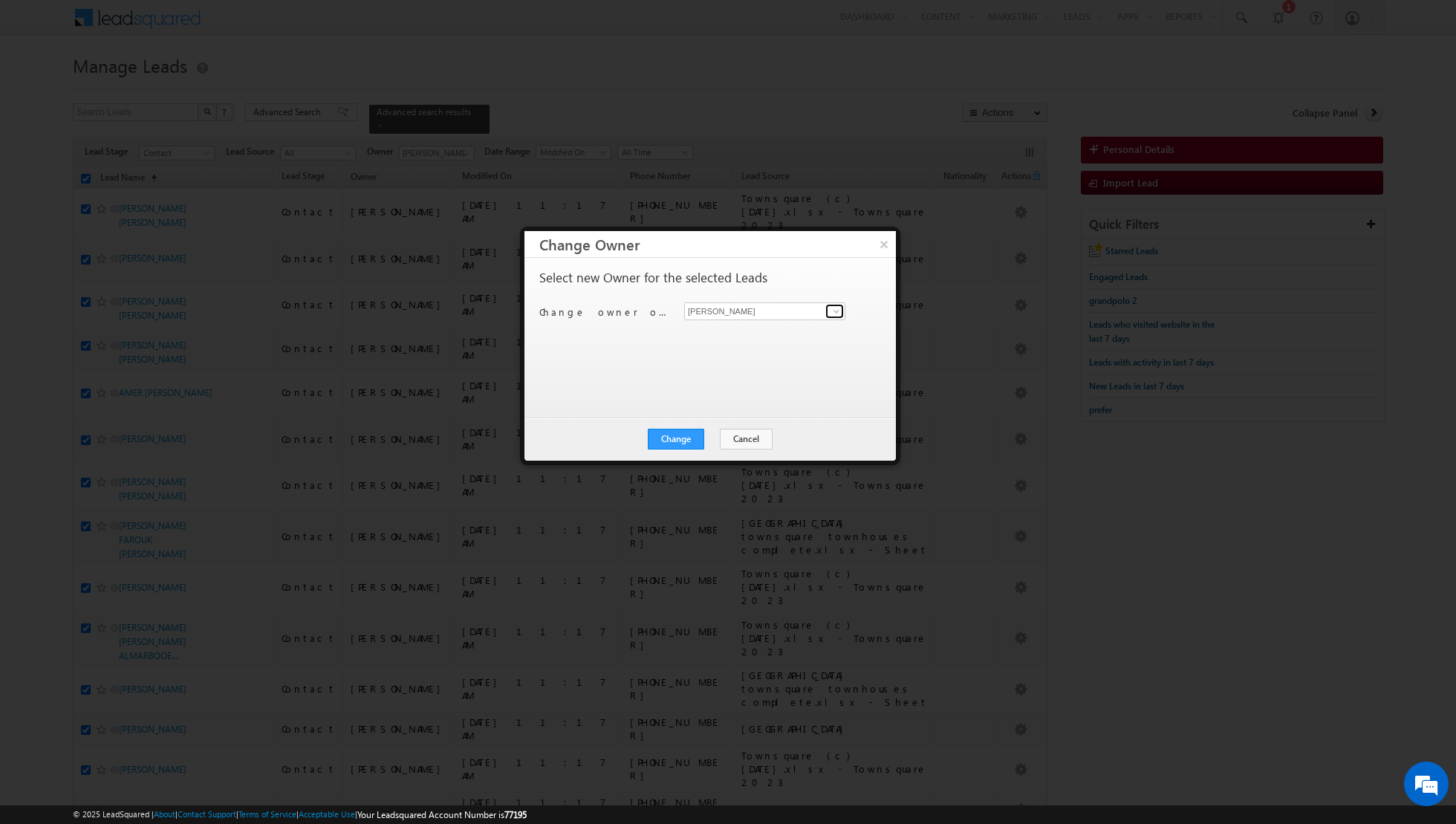
click at [836, 312] on span at bounding box center [836, 311] width 12 height 12
click at [740, 335] on span "[PERSON_NAME][EMAIL_ADDRESS][DOMAIN_NAME]" at bounding box center [756, 339] width 134 height 11
click at [672, 440] on button "Change" at bounding box center [676, 438] width 57 height 21
click at [708, 440] on button "Close" at bounding box center [712, 438] width 48 height 21
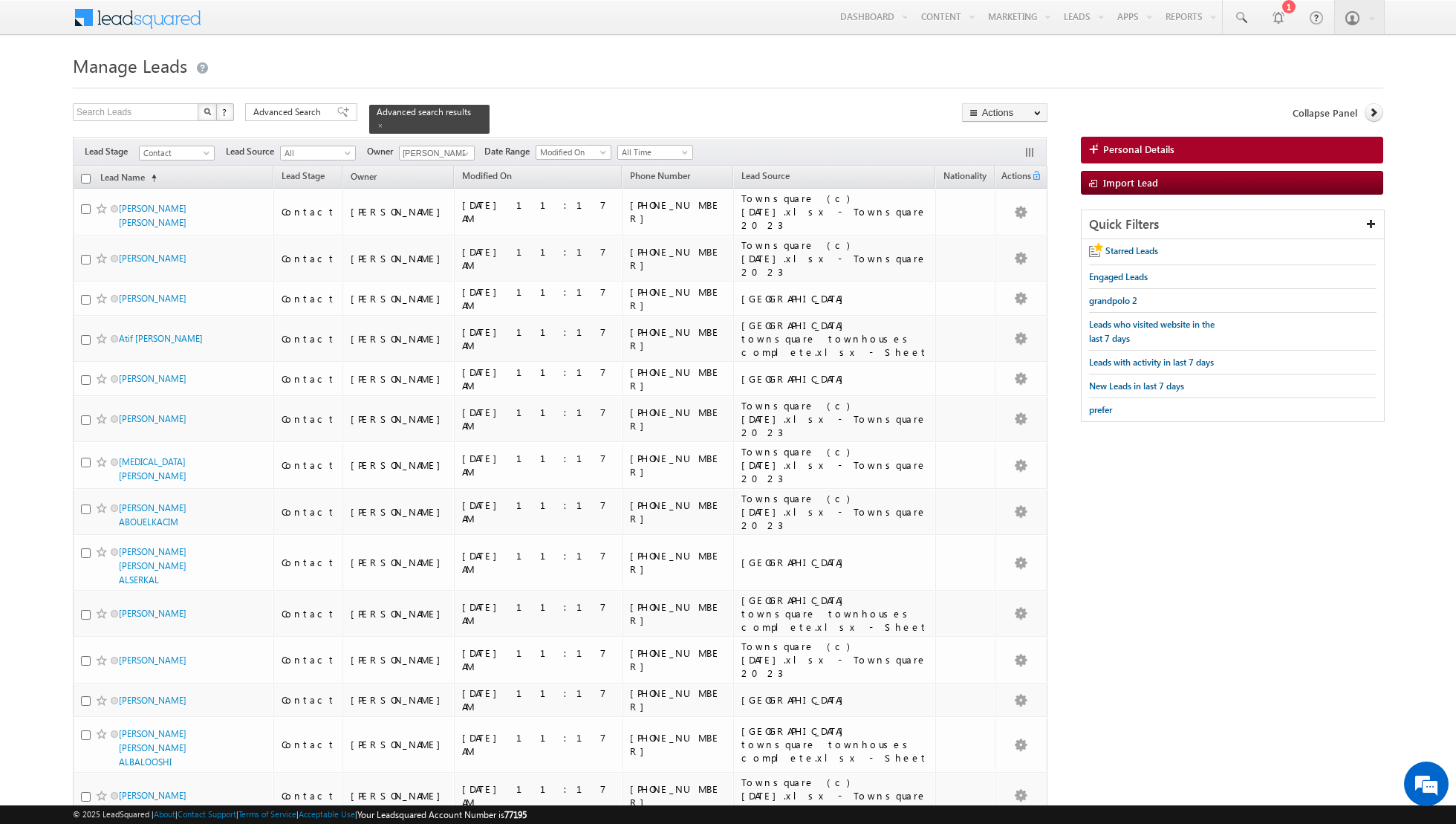
click at [84, 177] on input "checkbox" at bounding box center [86, 179] width 10 height 10
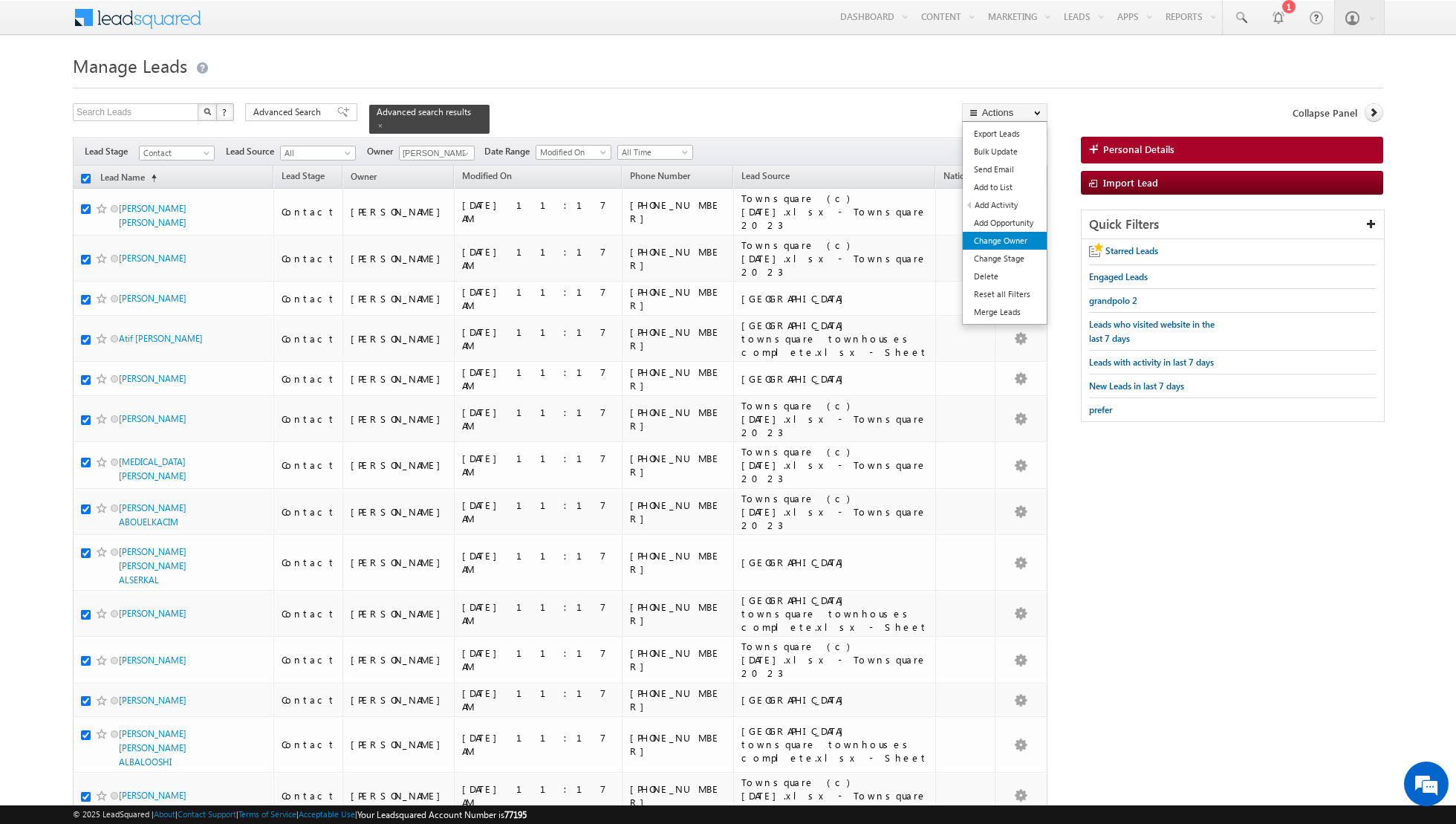
click at [996, 240] on link "Change Owner" at bounding box center [1004, 240] width 84 height 18
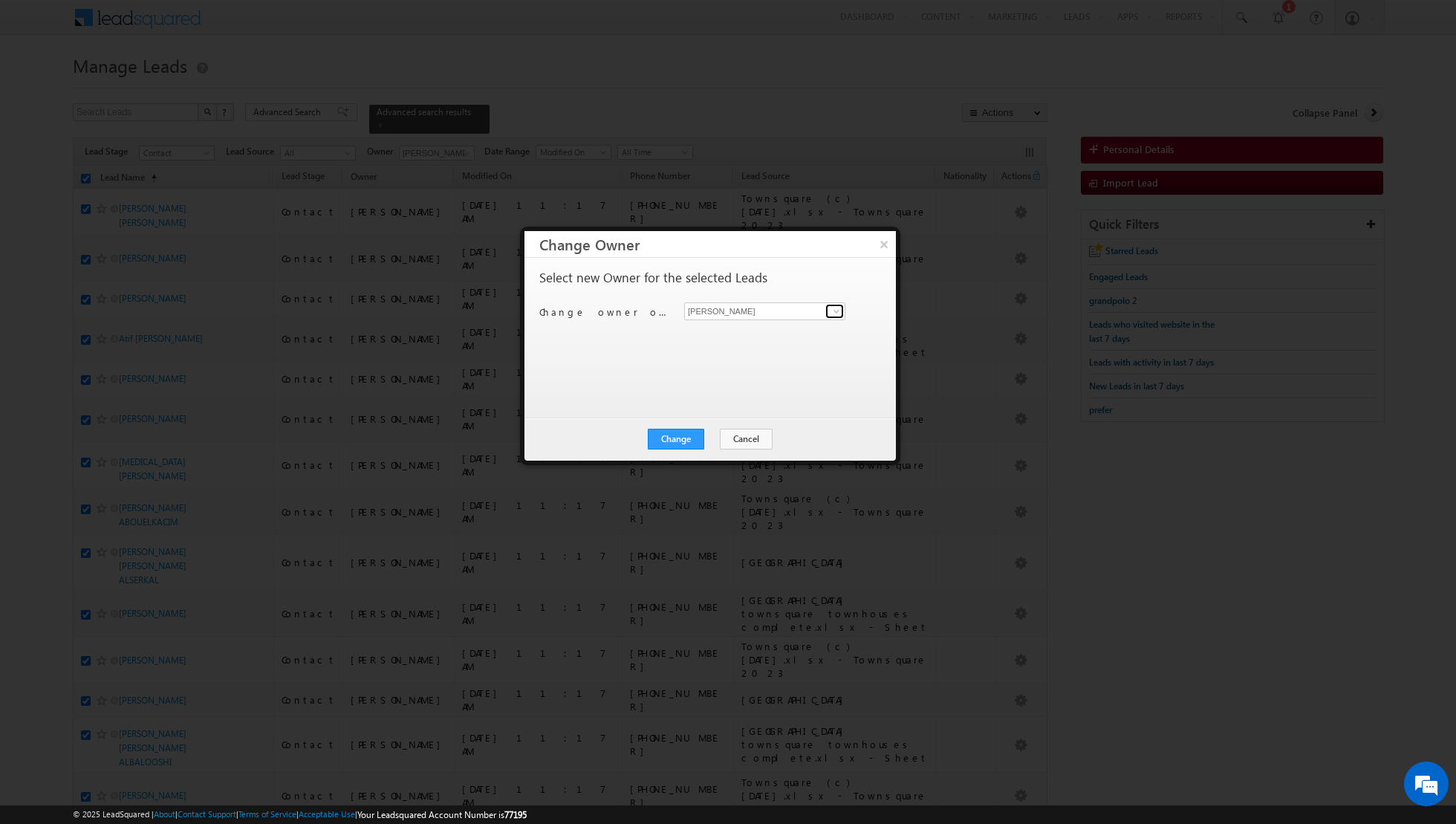
click at [829, 307] on link at bounding box center [834, 310] width 19 height 15
click at [738, 356] on link "[PERSON_NAME] [EMAIL_ADDRESS][DOMAIN_NAME]" at bounding box center [764, 359] width 161 height 28
click at [673, 440] on button "Change" at bounding box center [676, 438] width 57 height 21
click at [709, 434] on button "Close" at bounding box center [712, 438] width 48 height 21
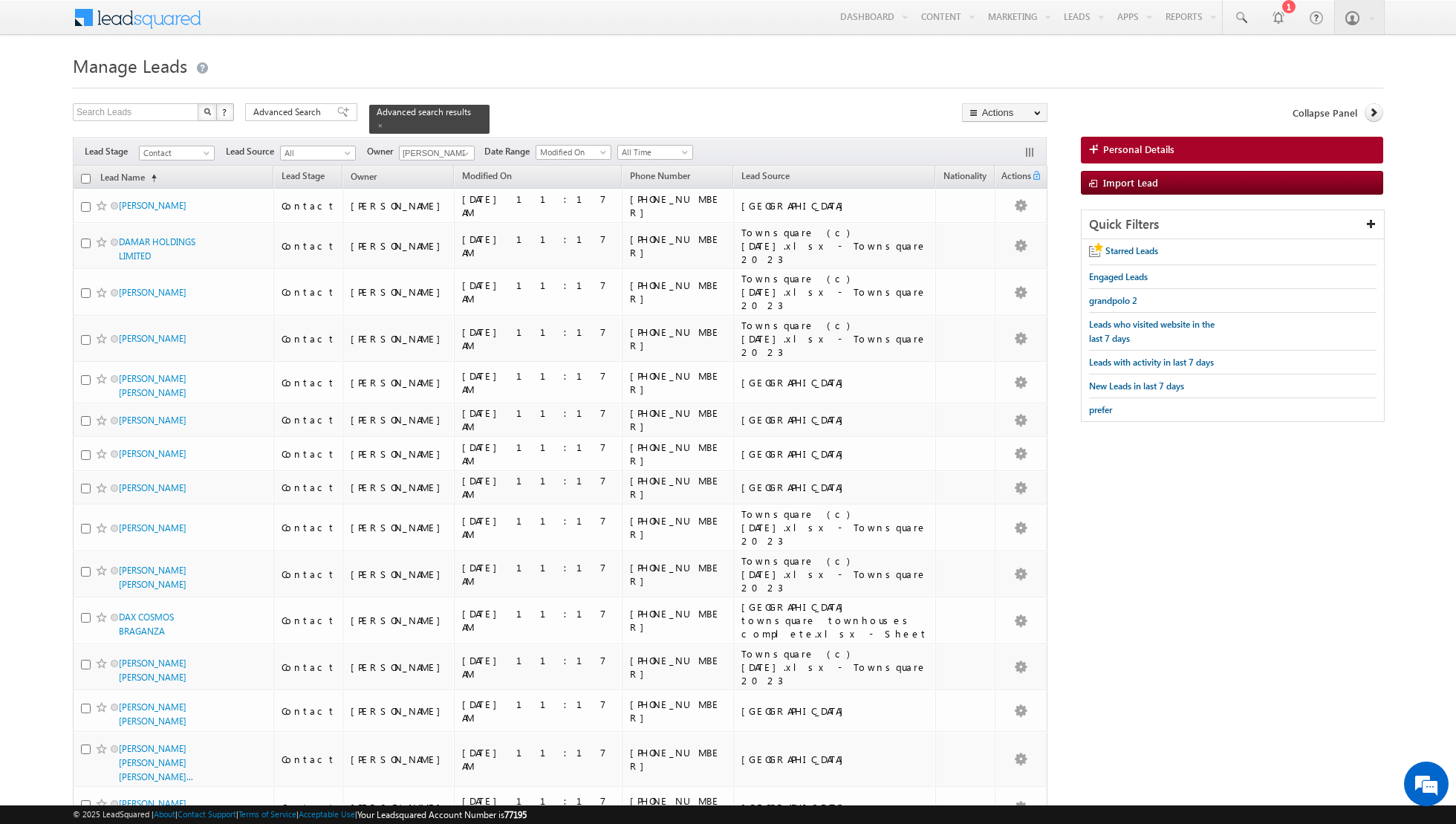
click at [86, 177] on input "checkbox" at bounding box center [86, 179] width 10 height 10
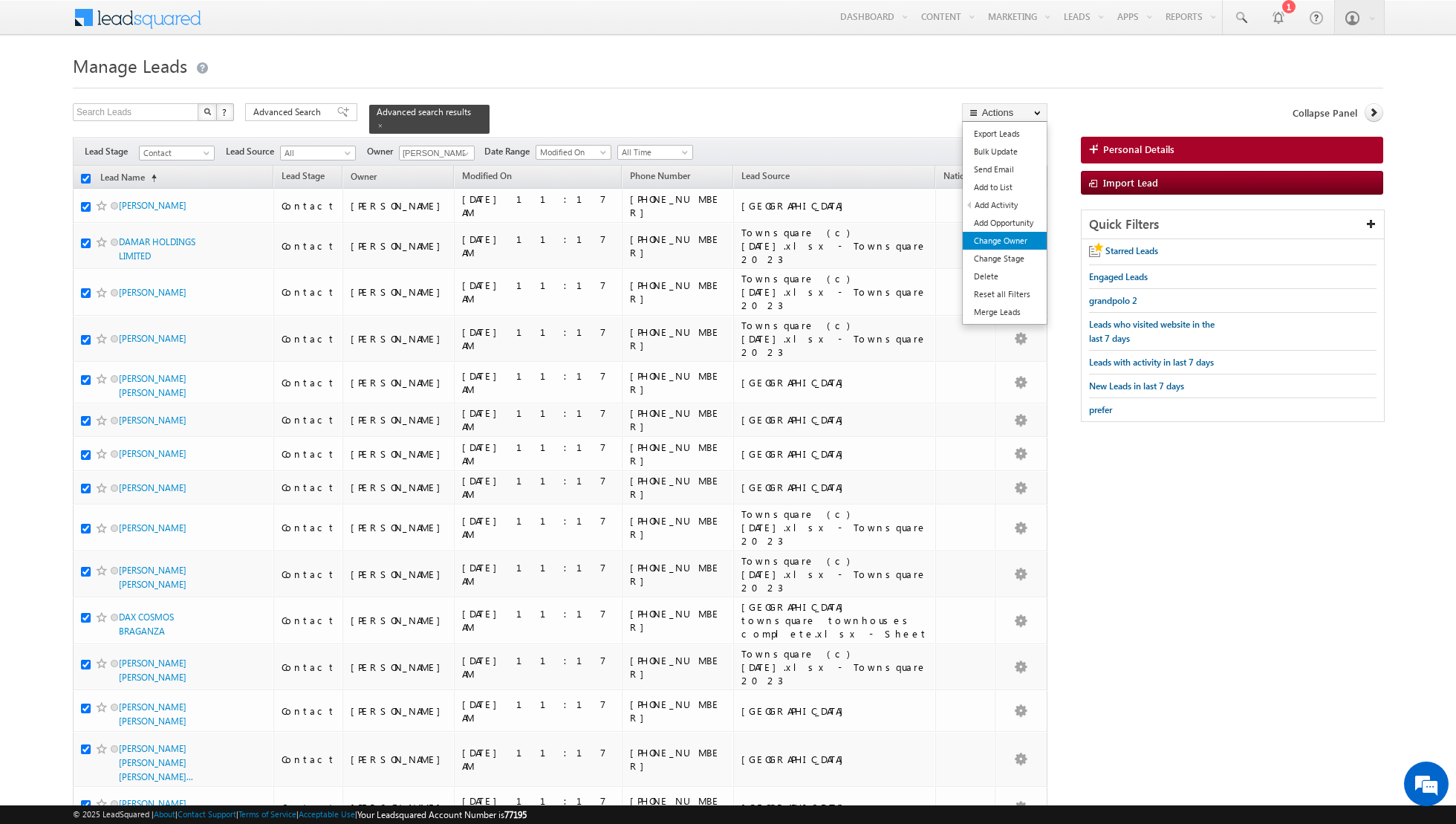
click at [997, 238] on link "Change Owner" at bounding box center [1004, 240] width 84 height 18
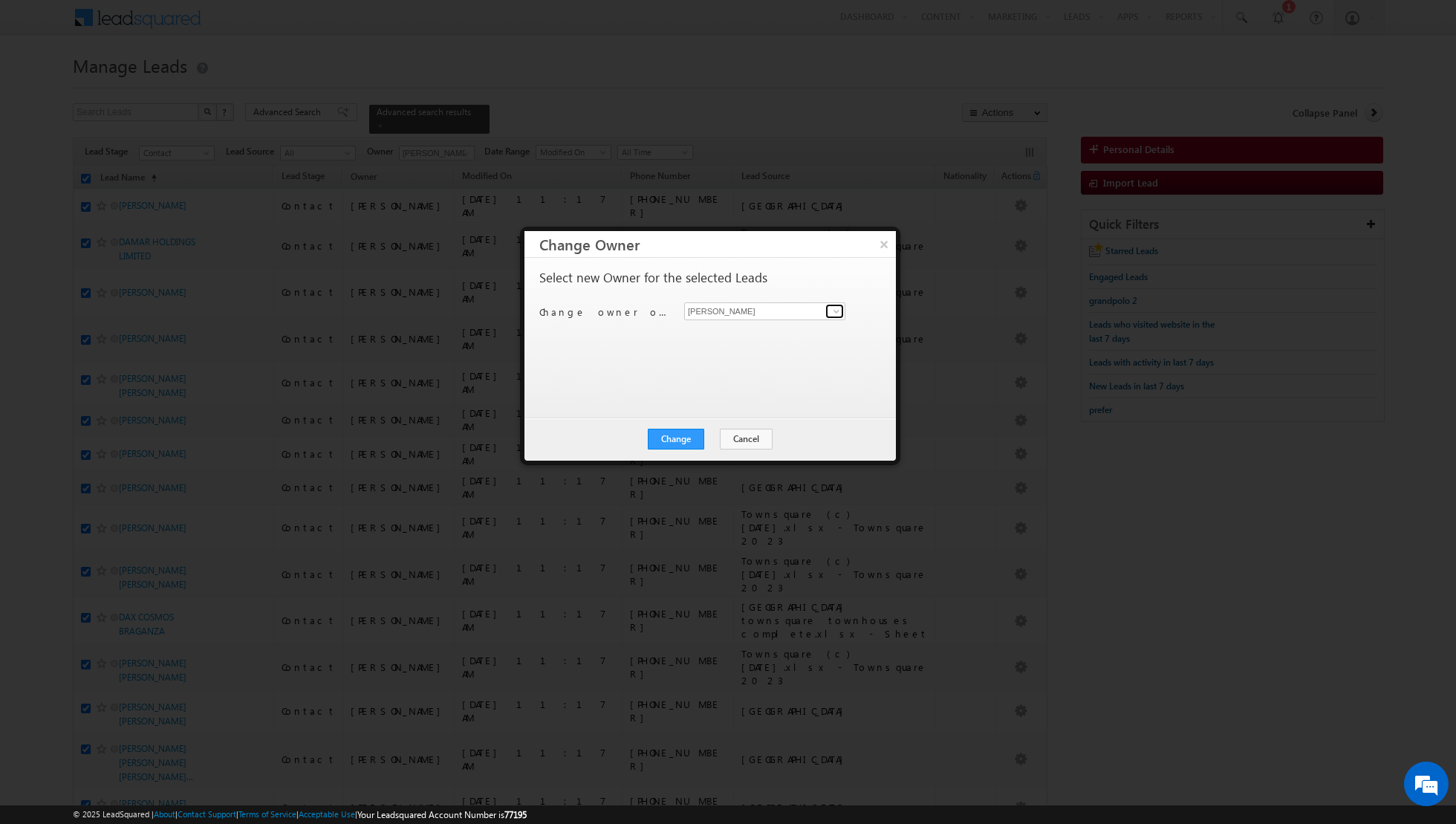
click at [835, 313] on span at bounding box center [836, 311] width 12 height 12
click at [735, 388] on span "[EMAIL_ADDRESS][DOMAIN_NAME]" at bounding box center [756, 391] width 134 height 11
click at [680, 440] on button "Change" at bounding box center [676, 438] width 57 height 21
click at [713, 440] on button "Close" at bounding box center [712, 438] width 48 height 21
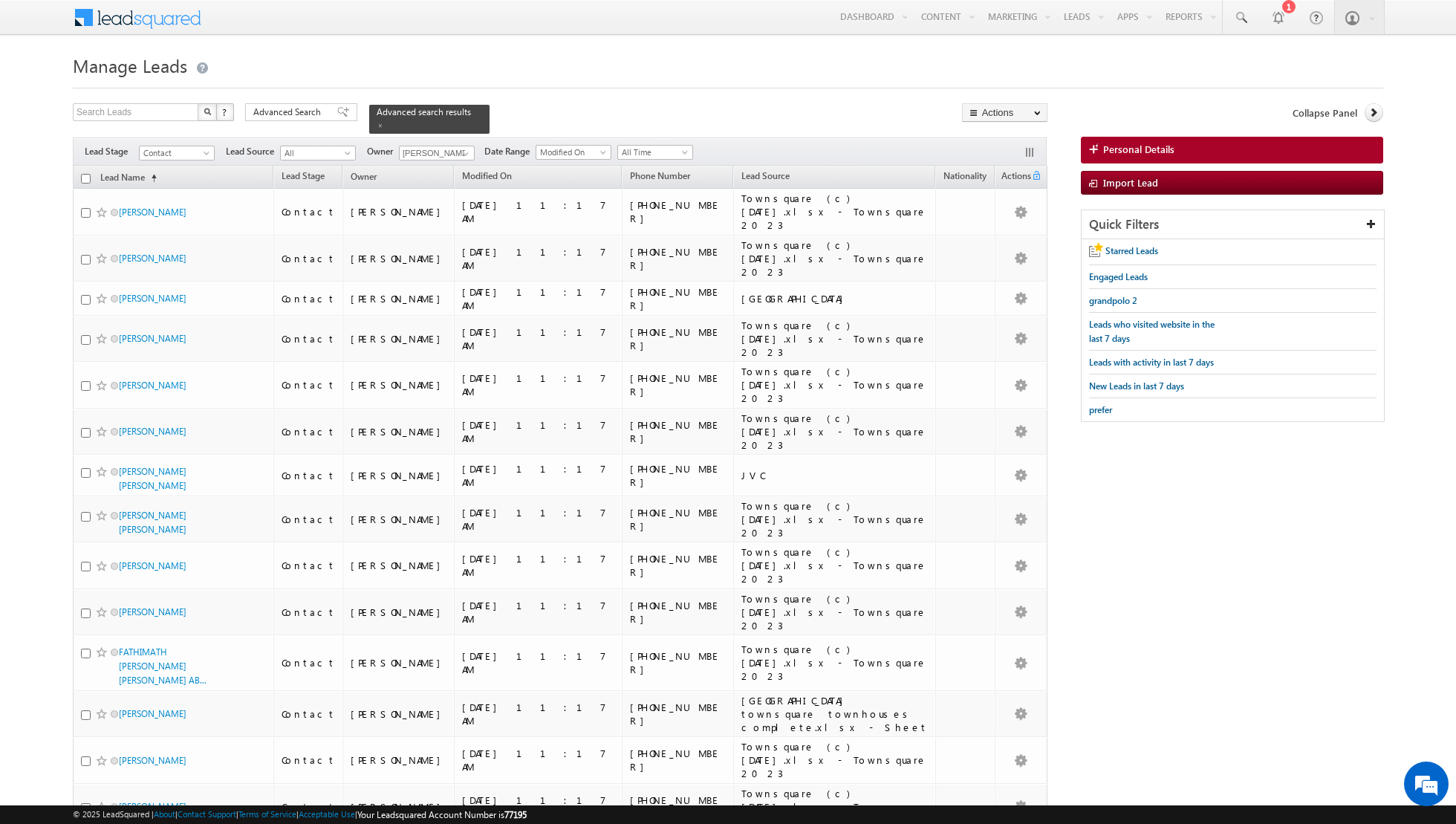
click at [86, 176] on input "checkbox" at bounding box center [86, 179] width 10 height 10
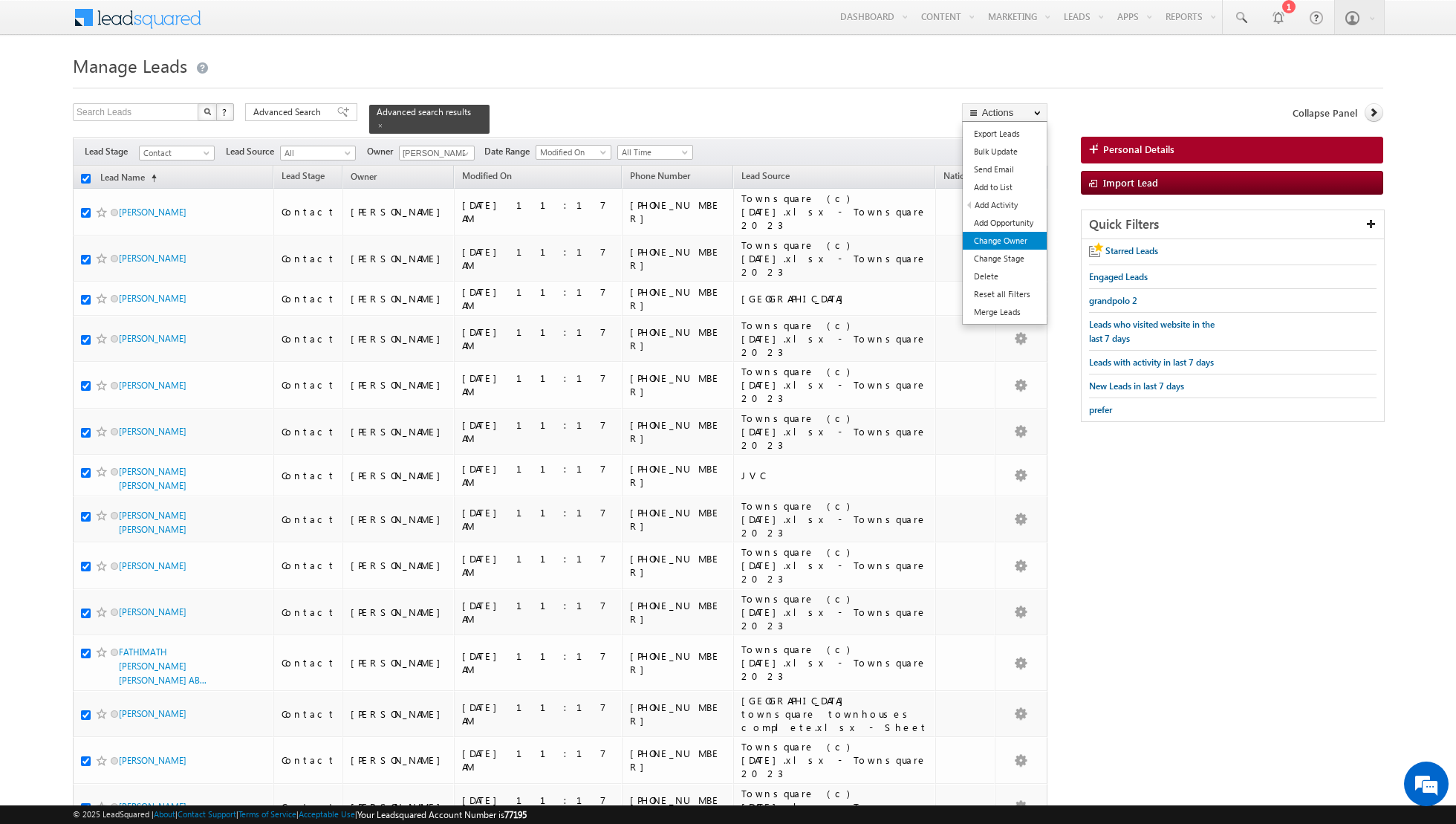
click at [996, 241] on link "Change Owner" at bounding box center [1004, 240] width 84 height 18
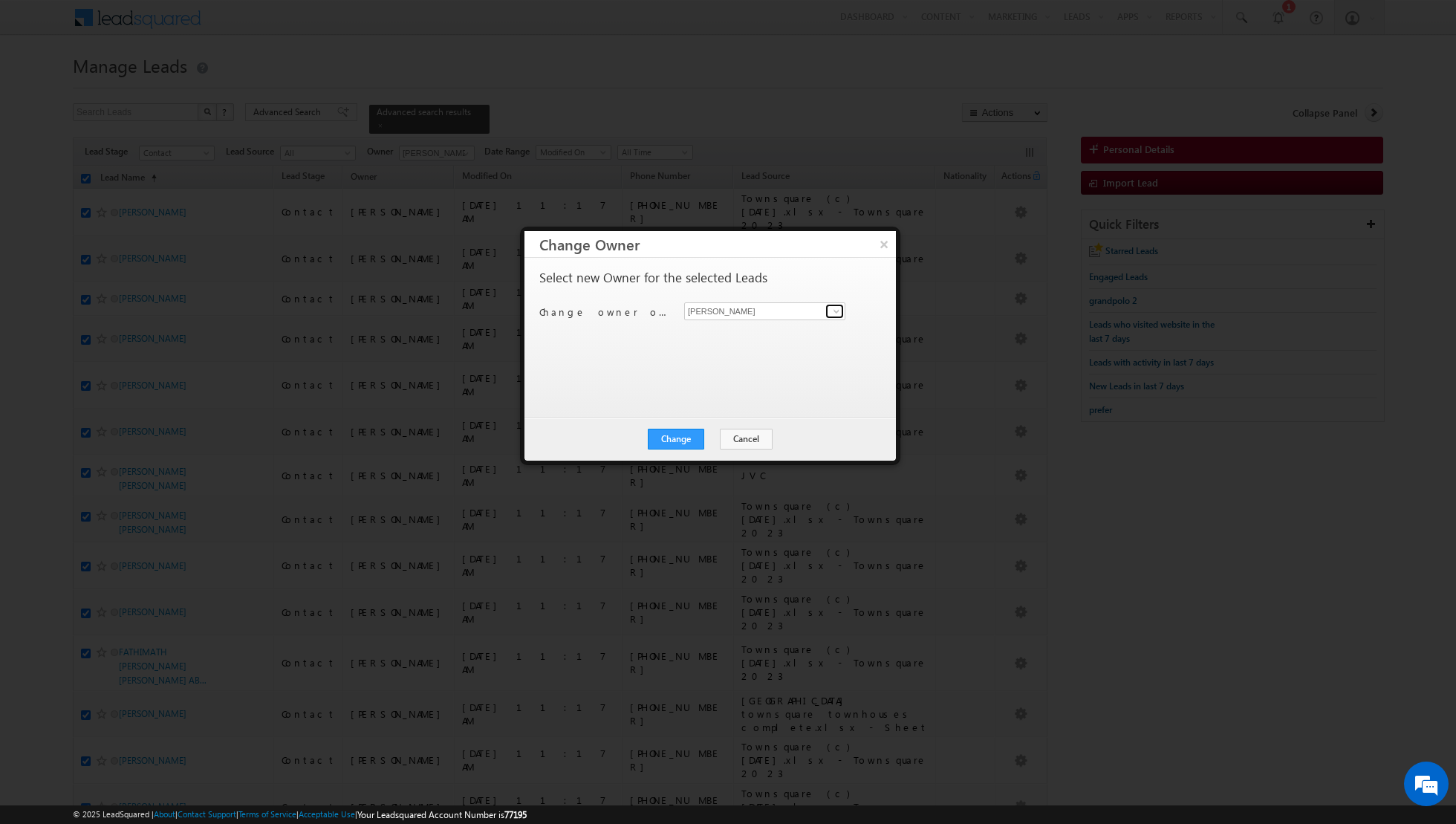
click at [841, 317] on link at bounding box center [834, 310] width 19 height 15
click at [757, 406] on link "[PERSON_NAME] [EMAIL_ADDRESS][PERSON_NAME][DOMAIN_NAME]" at bounding box center [764, 412] width 161 height 28
click at [673, 442] on button "Change" at bounding box center [676, 438] width 57 height 21
click at [707, 438] on button "Close" at bounding box center [712, 438] width 48 height 21
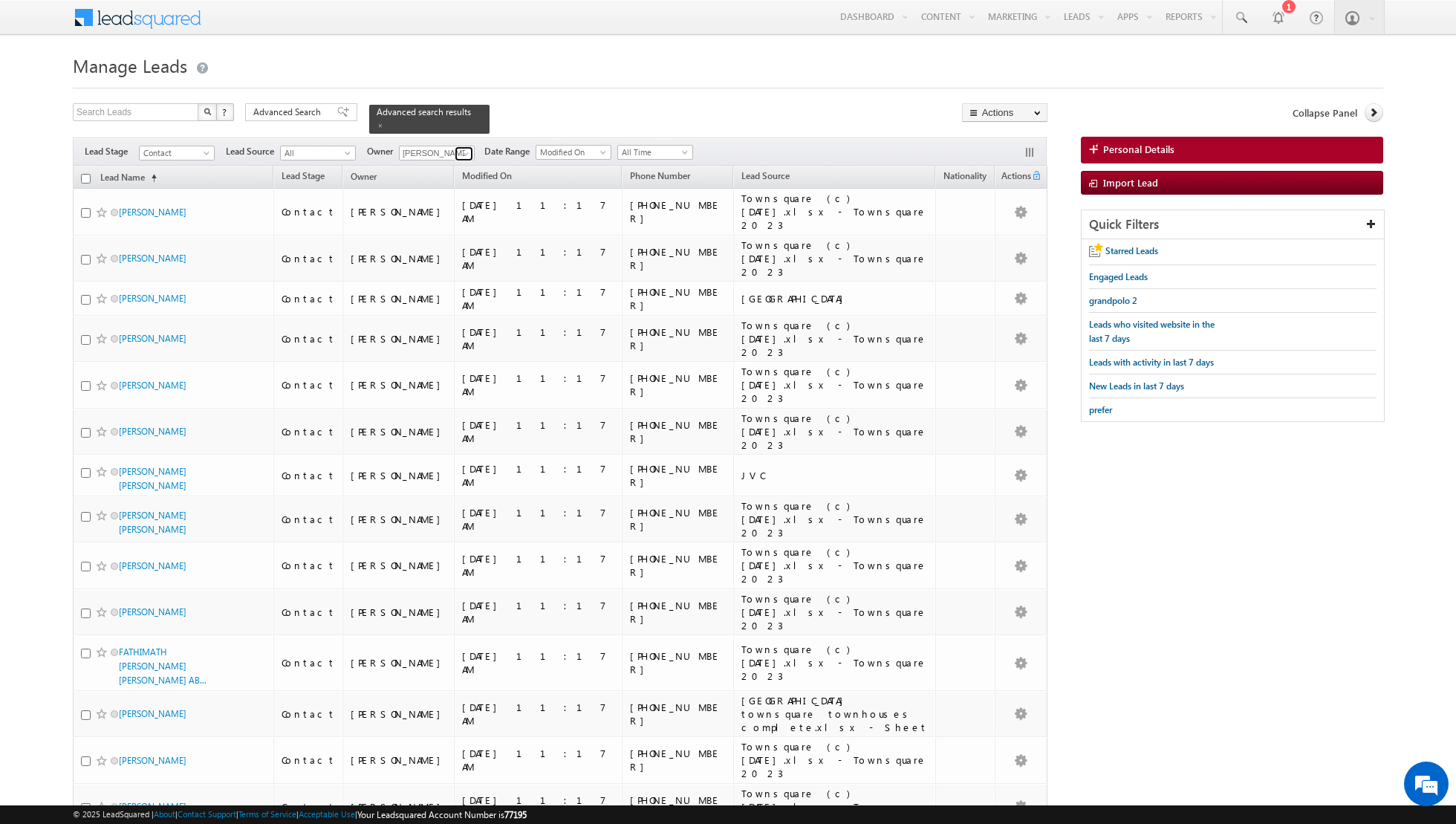
click at [464, 155] on span at bounding box center [465, 153] width 12 height 12
click at [377, 123] on span at bounding box center [381, 126] width 8 height 8
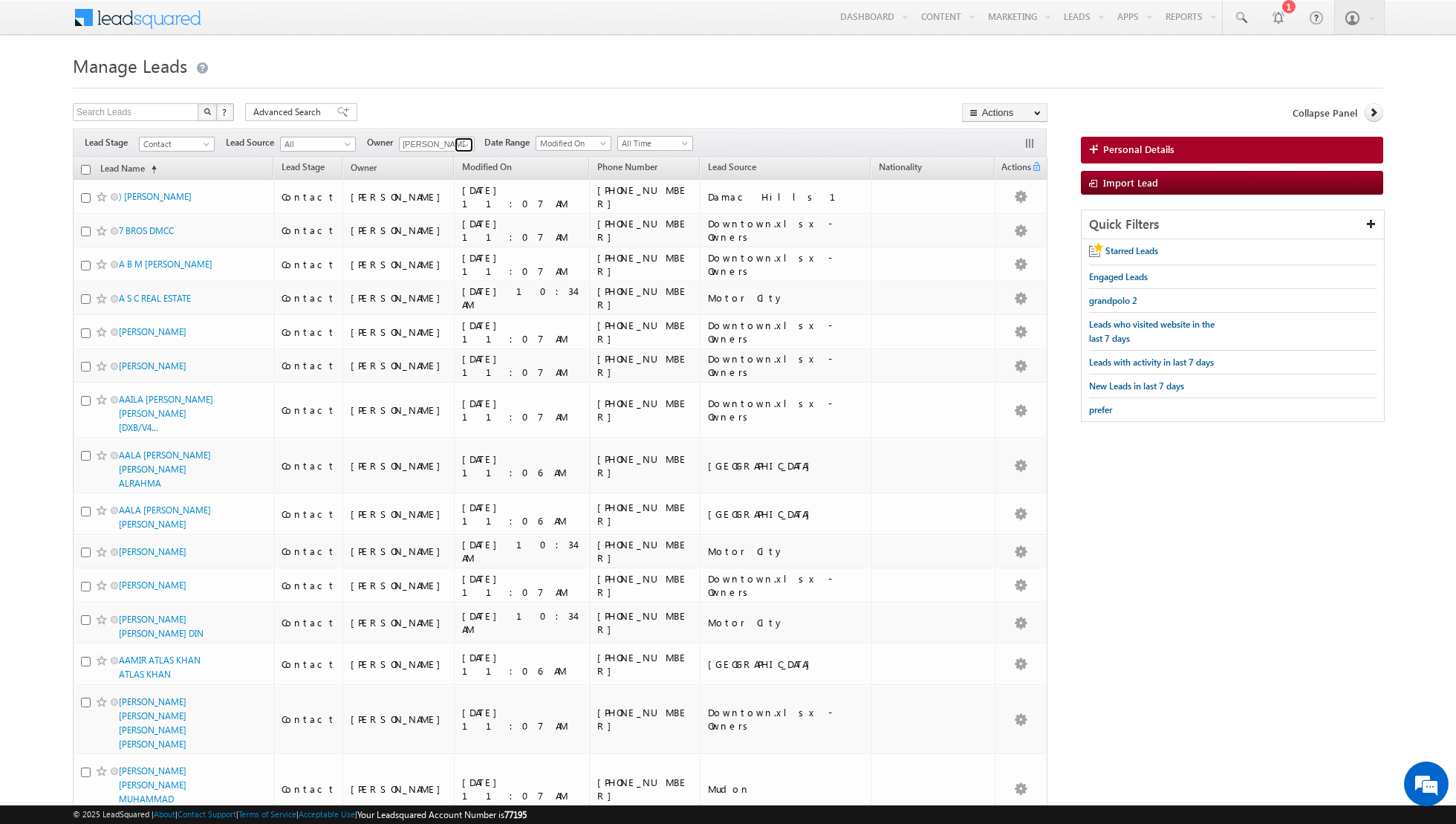
click at [462, 146] on span at bounding box center [465, 144] width 12 height 12
click at [451, 186] on link "[PERSON_NAME] [PERSON_NAME][EMAIL_ADDRESS][DOMAIN_NAME]" at bounding box center [473, 194] width 148 height 28
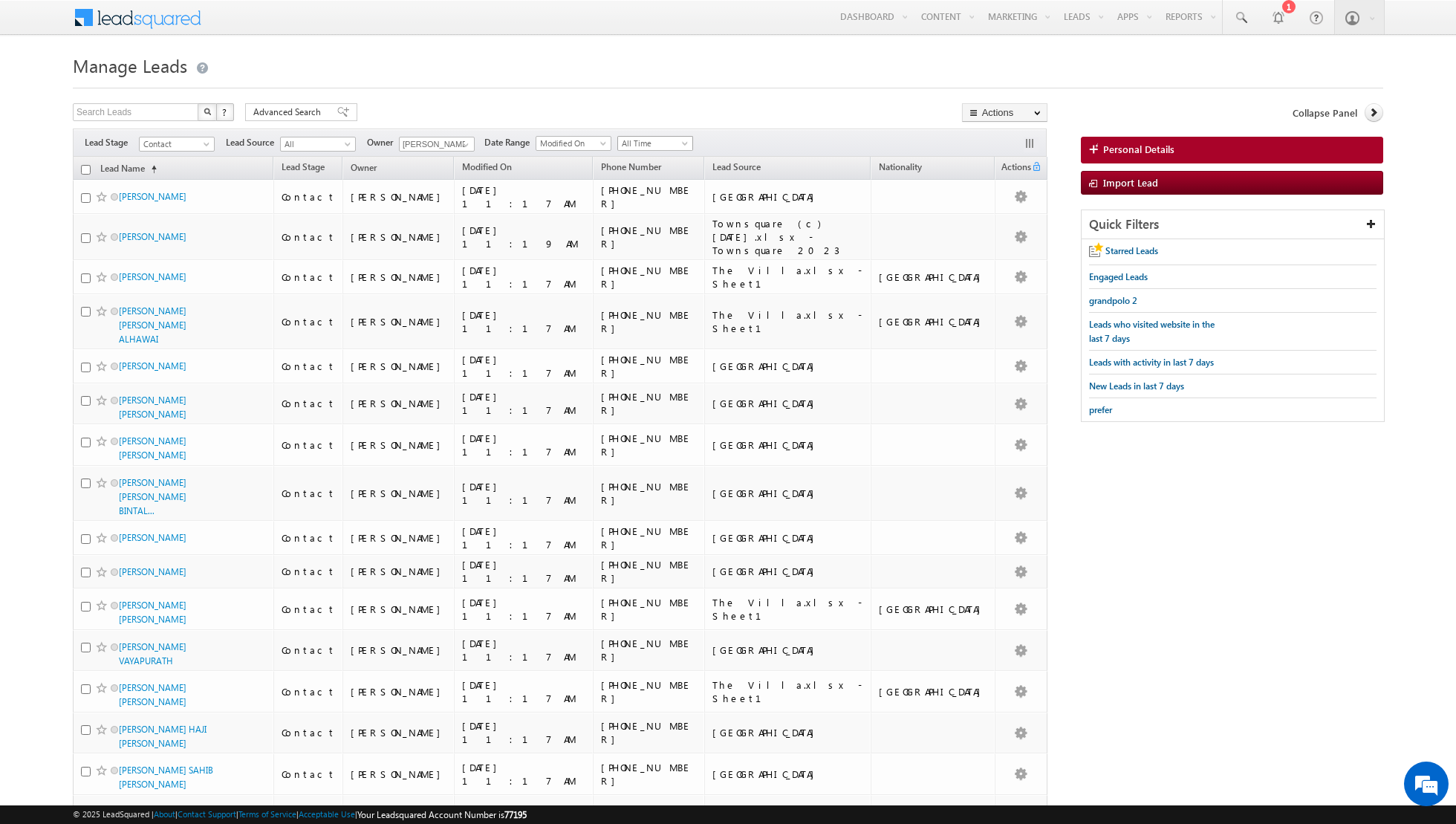
click at [675, 138] on span "All Time" at bounding box center [653, 144] width 70 height 14
click at [635, 204] on link "Today" at bounding box center [648, 206] width 75 height 14
click at [460, 144] on span at bounding box center [465, 144] width 12 height 12
click at [432, 218] on link "[PERSON_NAME] [EMAIL_ADDRESS][DOMAIN_NAME]" at bounding box center [473, 221] width 148 height 28
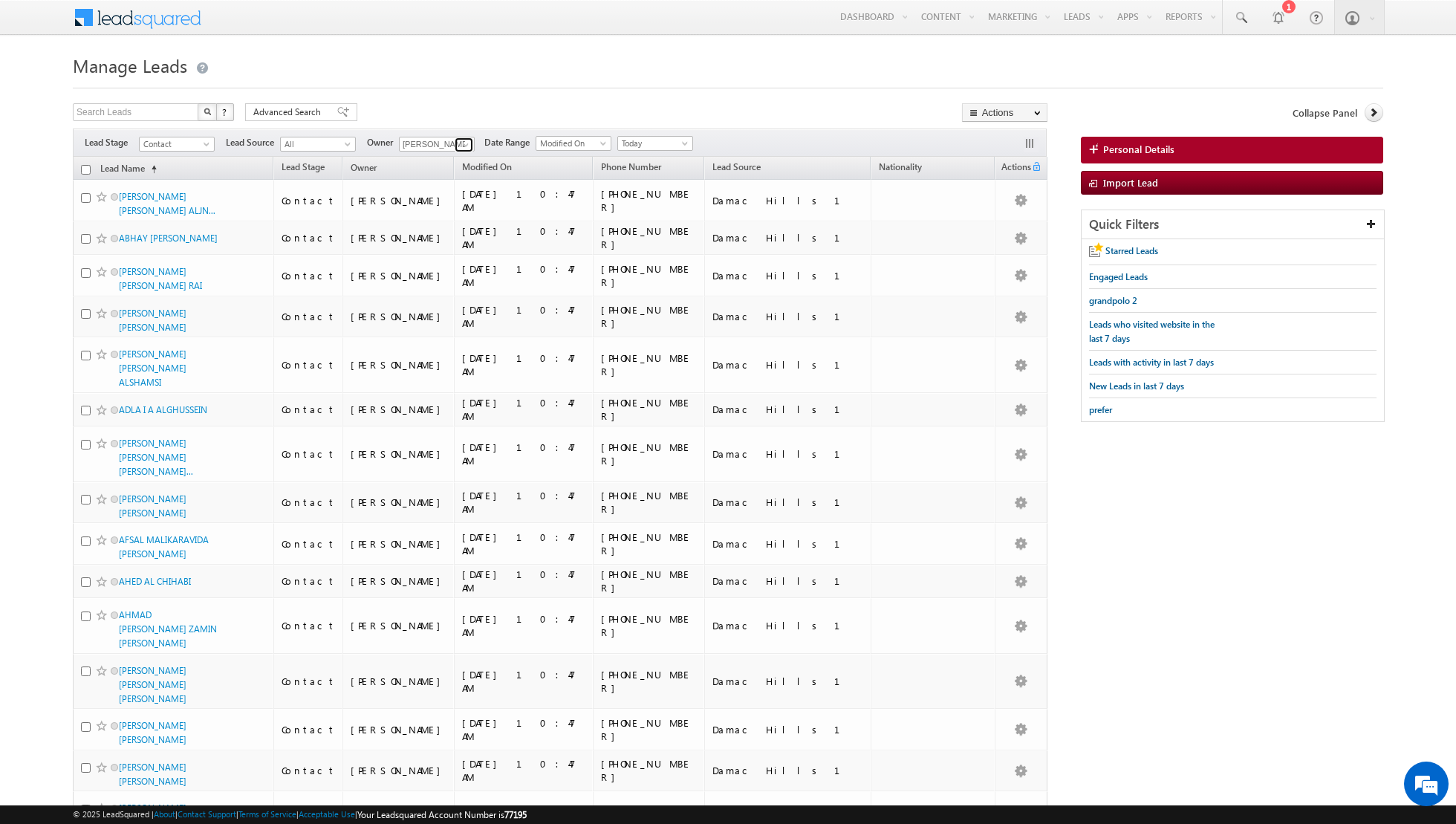
click at [460, 139] on span at bounding box center [465, 144] width 12 height 12
click at [437, 242] on link "[PERSON_NAME] [PERSON_NAME][EMAIL_ADDRESS][DOMAIN_NAME]" at bounding box center [473, 247] width 148 height 28
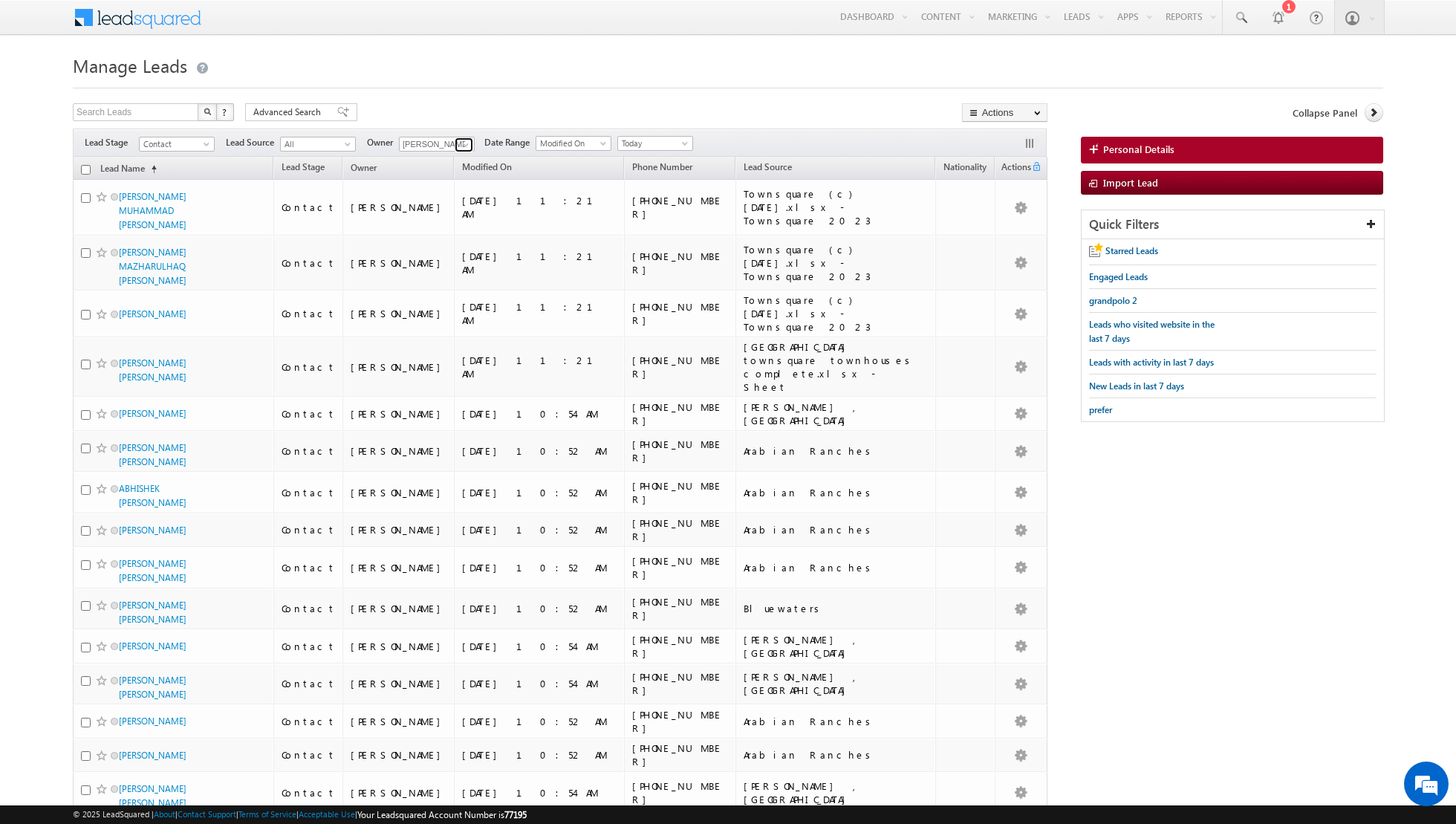
click at [460, 142] on span at bounding box center [465, 144] width 12 height 12
click at [457, 266] on link "[PERSON_NAME] [EMAIL_ADDRESS][PERSON_NAME][DOMAIN_NAME]" at bounding box center [473, 273] width 148 height 28
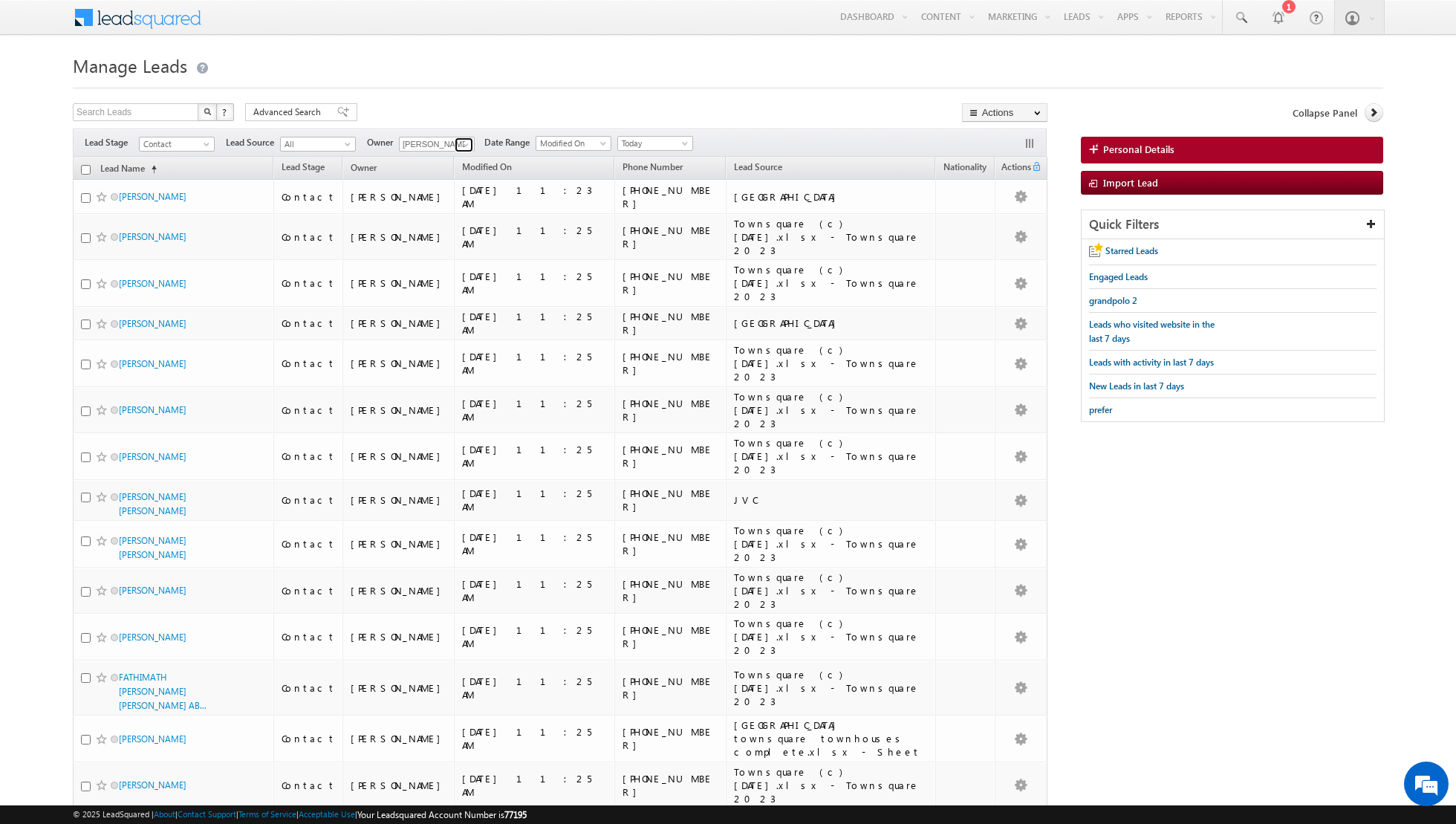
click at [460, 140] on span at bounding box center [465, 144] width 12 height 12
click at [454, 289] on span "[PERSON_NAME][EMAIL_ADDRESS][DOMAIN_NAME]" at bounding box center [471, 290] width 134 height 11
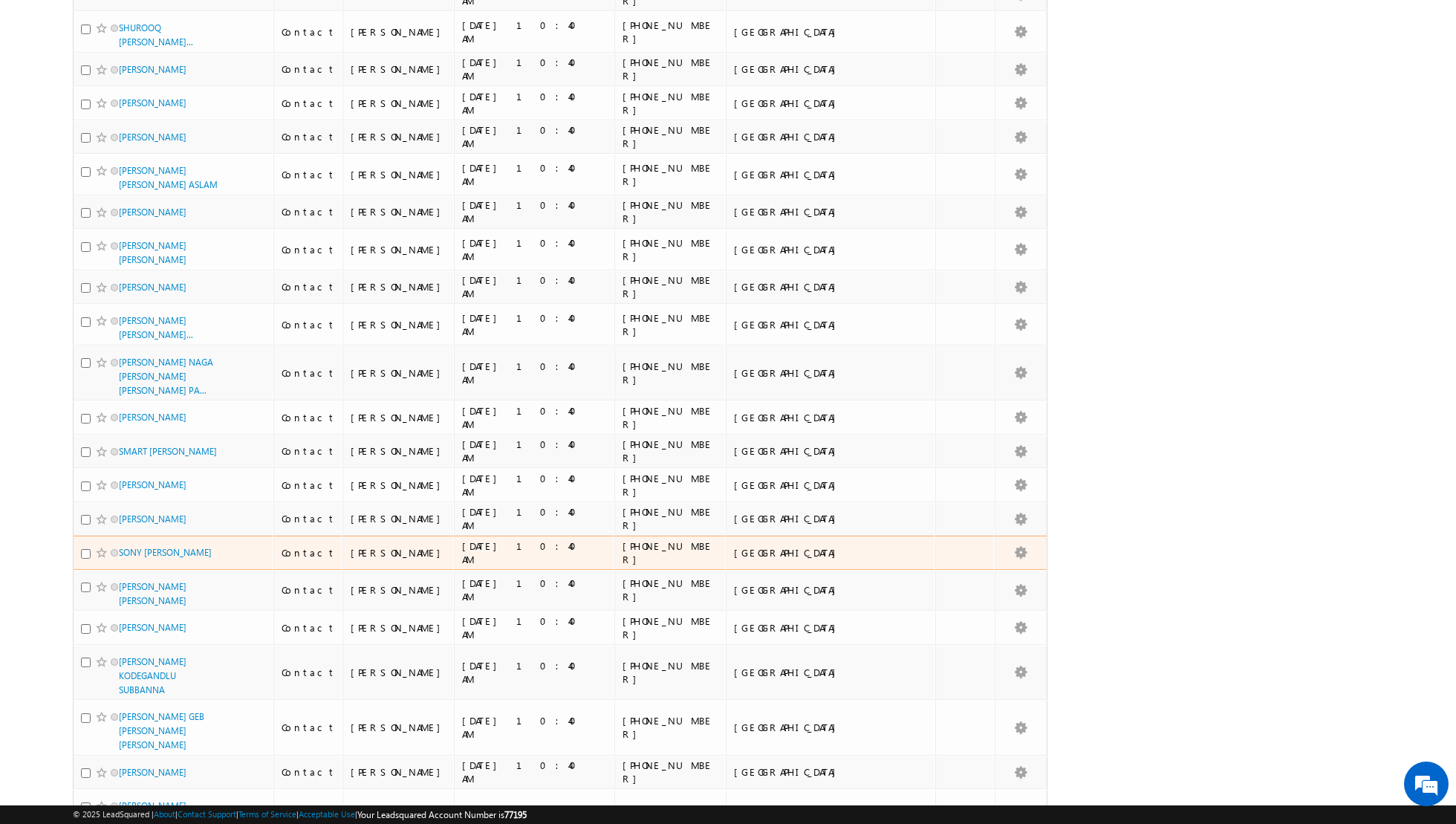
scroll to position [0, 0]
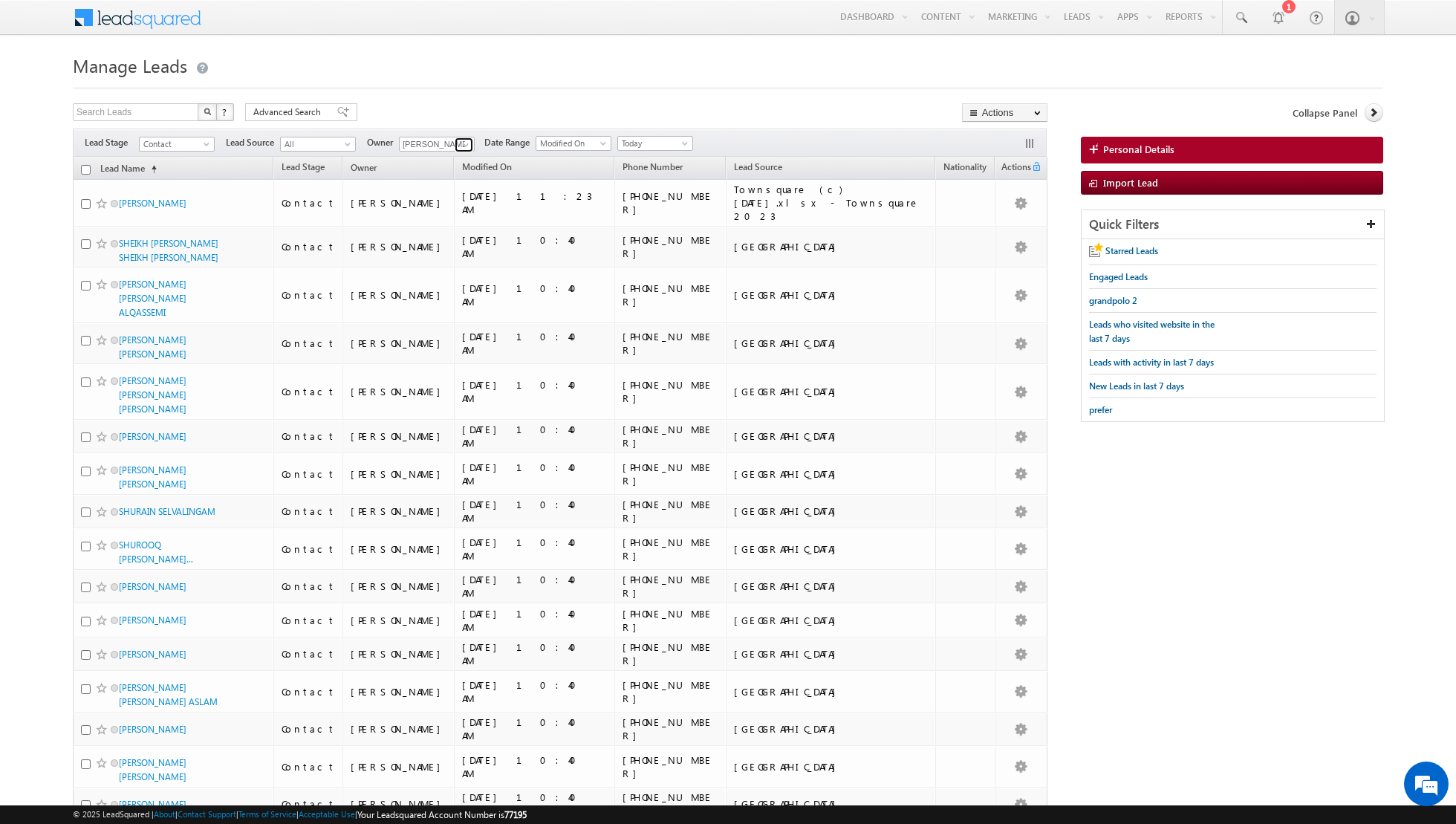
click at [455, 145] on link at bounding box center [464, 144] width 19 height 15
click at [452, 207] on span "[EMAIL_ADDRESS][DOMAIN_NAME]" at bounding box center [471, 212] width 134 height 11
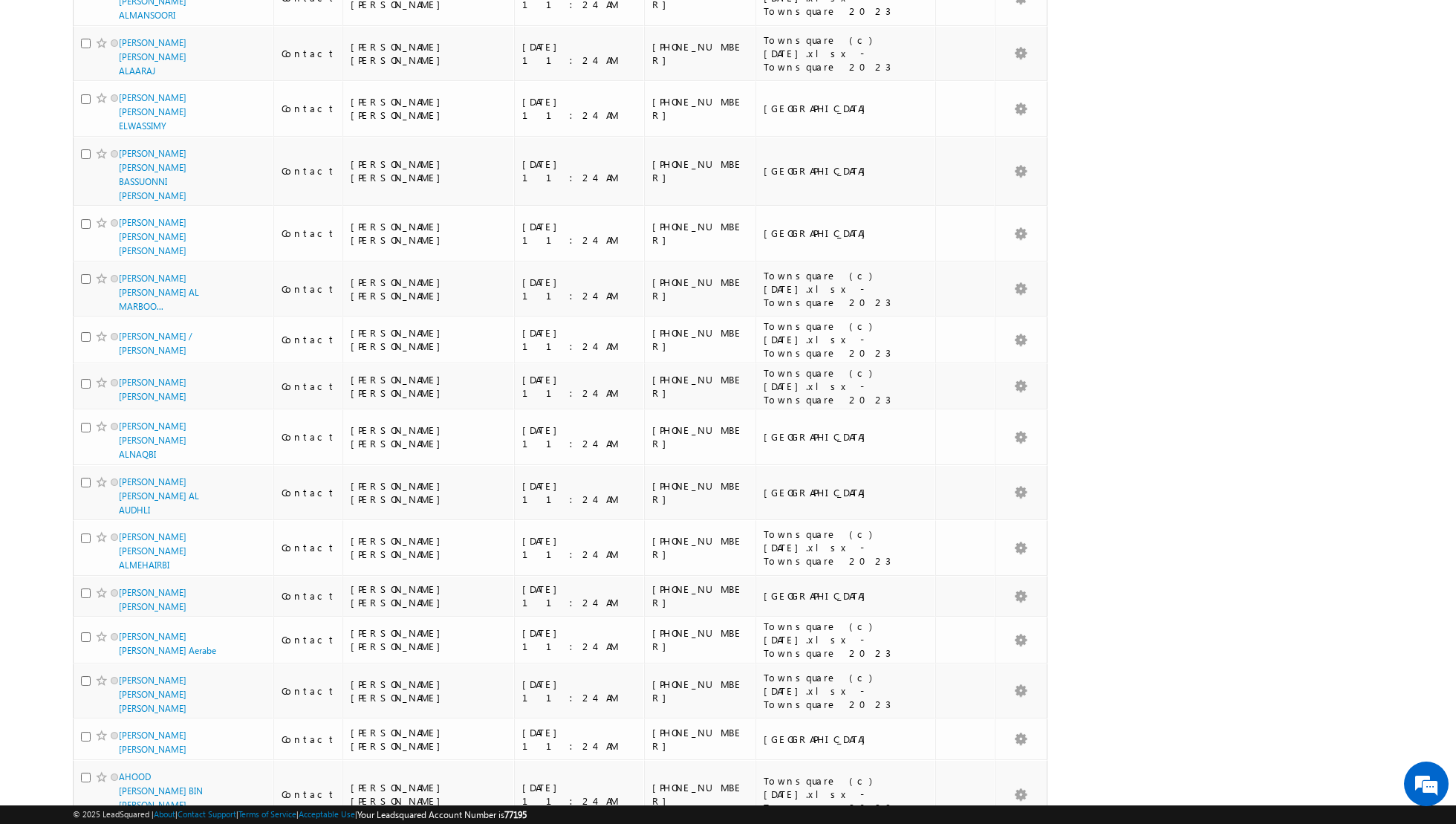
scroll to position [0, 0]
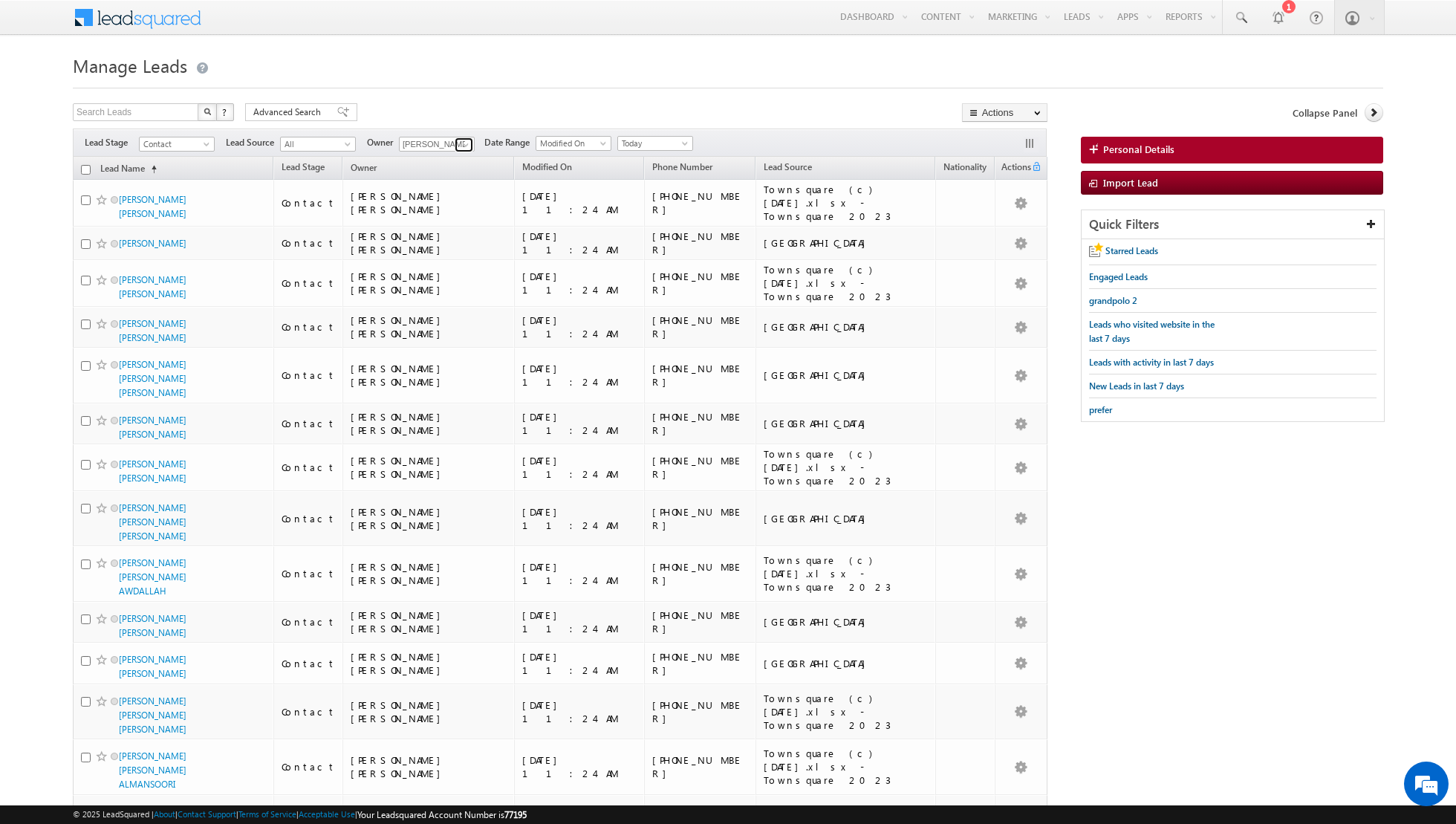
click at [459, 138] on link at bounding box center [464, 144] width 19 height 15
click at [445, 201] on link "[PERSON_NAME] [PERSON_NAME][EMAIL_ADDRESS][PERSON_NAME][DOMAIN_NAME]" at bounding box center [473, 208] width 148 height 28
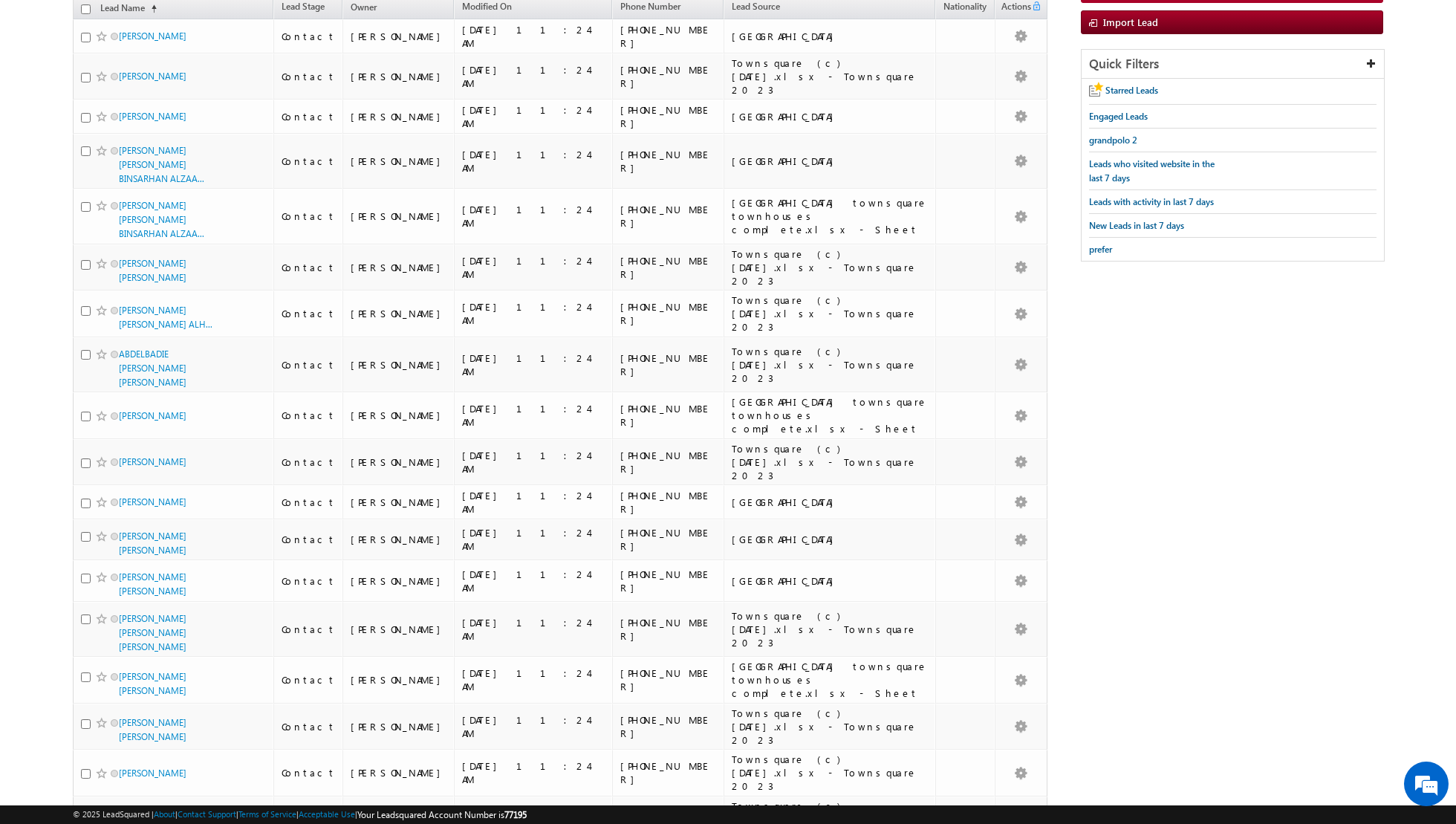
scroll to position [0, 0]
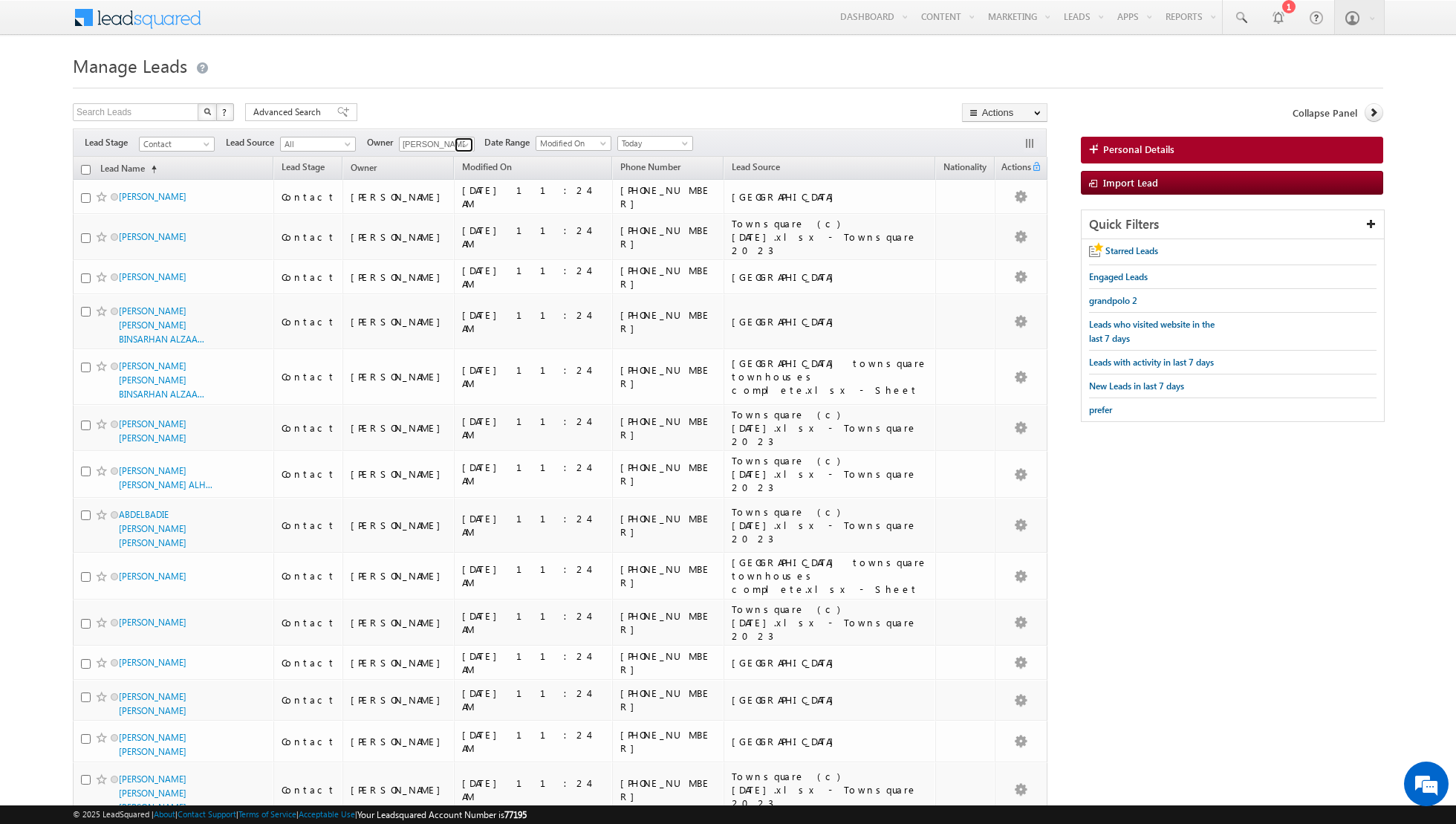
click at [462, 149] on span at bounding box center [465, 144] width 12 height 12
click at [455, 278] on link "[PERSON_NAME] [EMAIL_ADDRESS][PERSON_NAME][DOMAIN_NAME]" at bounding box center [473, 285] width 148 height 28
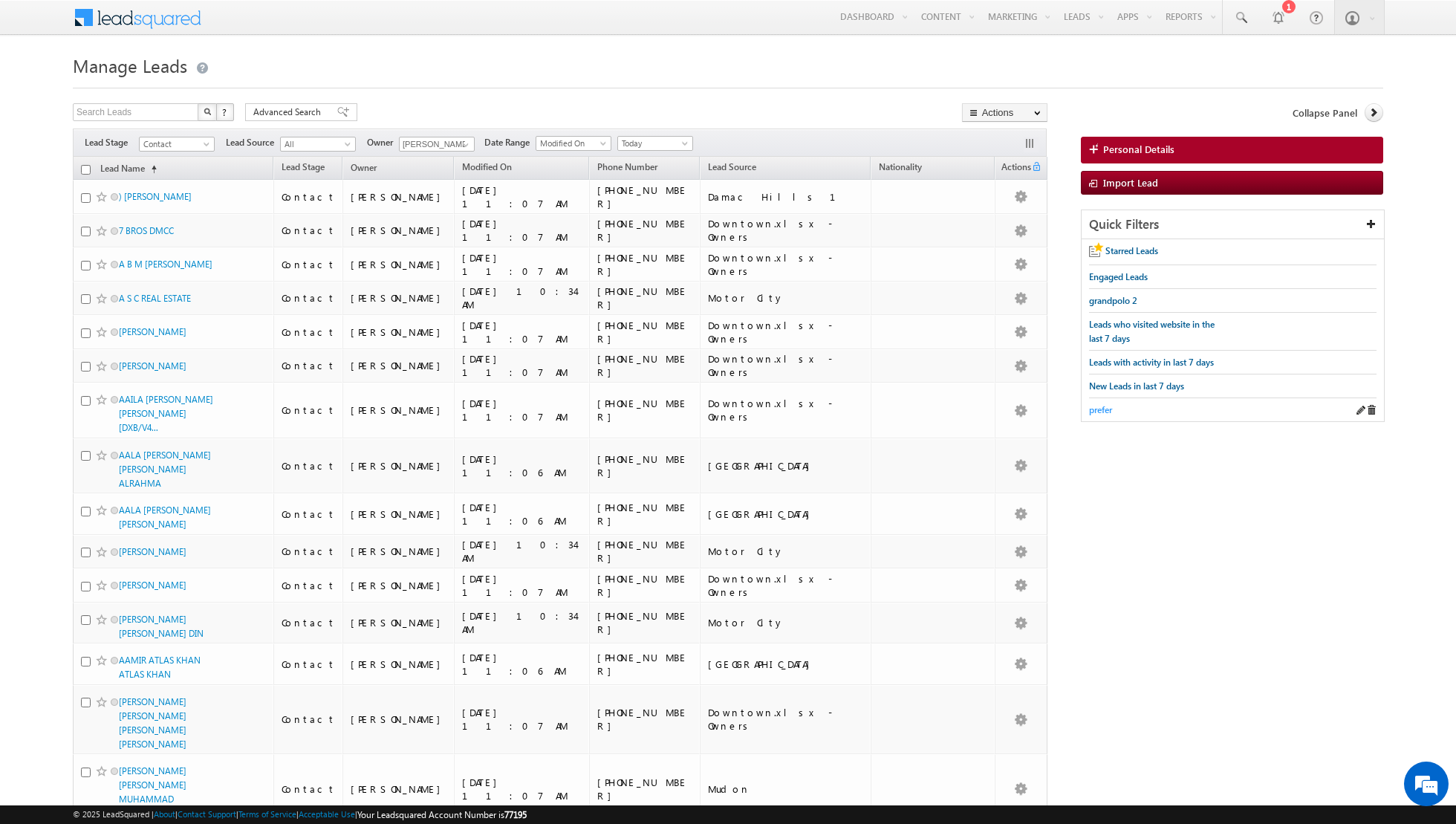
click at [1096, 405] on span "prefer" at bounding box center [1101, 409] width 23 height 11
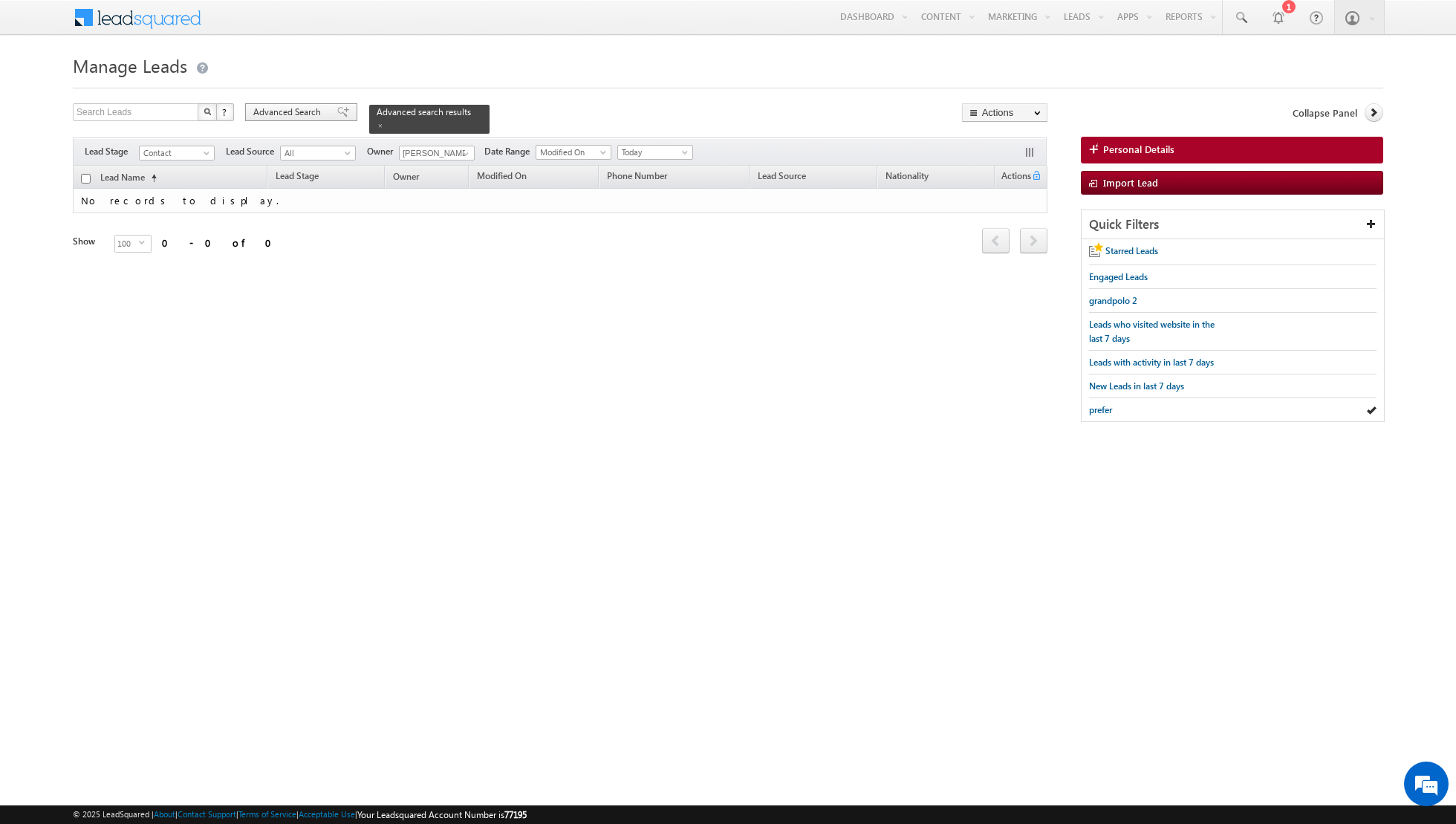
click at [338, 110] on span at bounding box center [344, 112] width 12 height 11
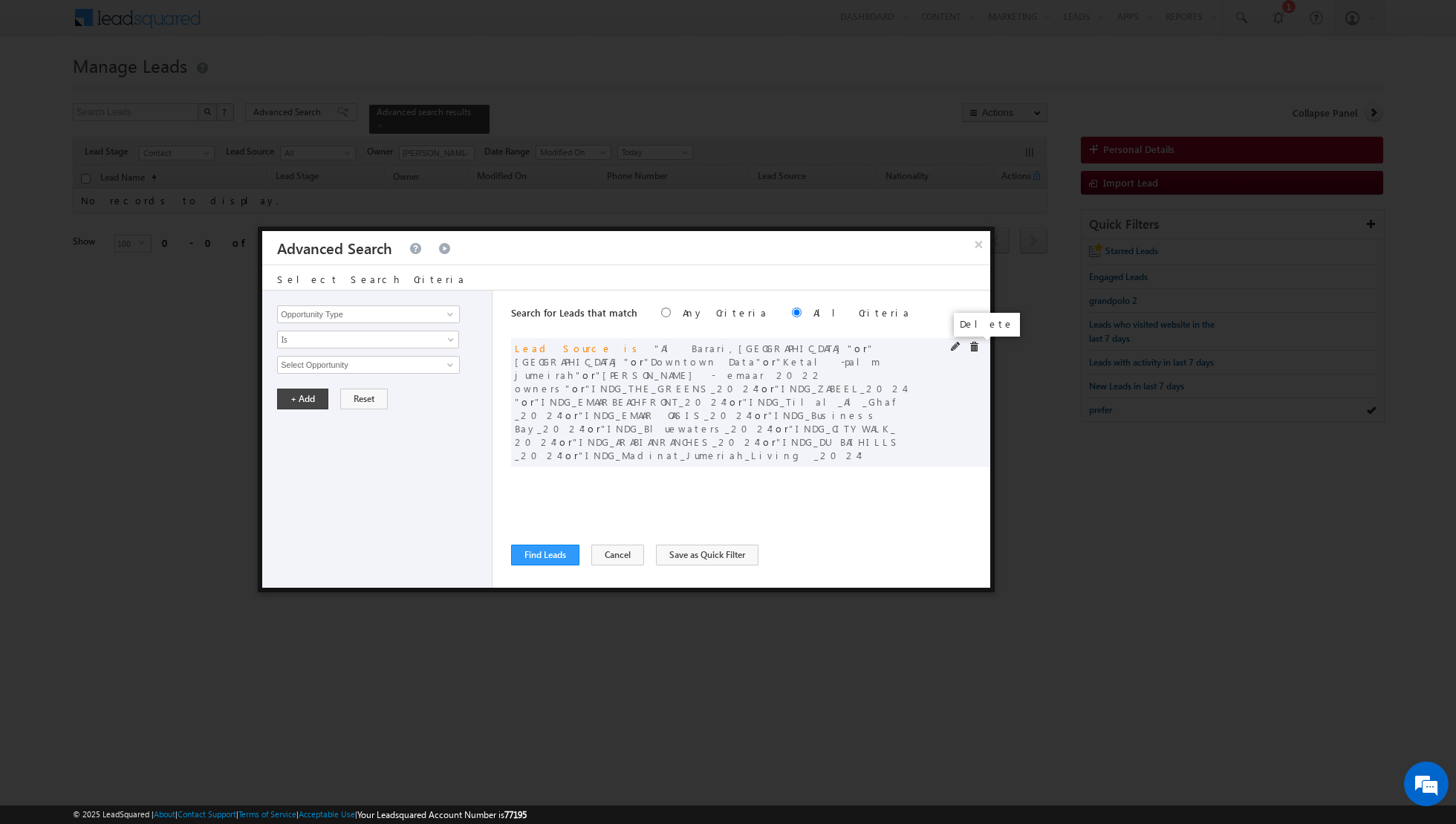
click at [970, 345] on span at bounding box center [974, 347] width 11 height 11
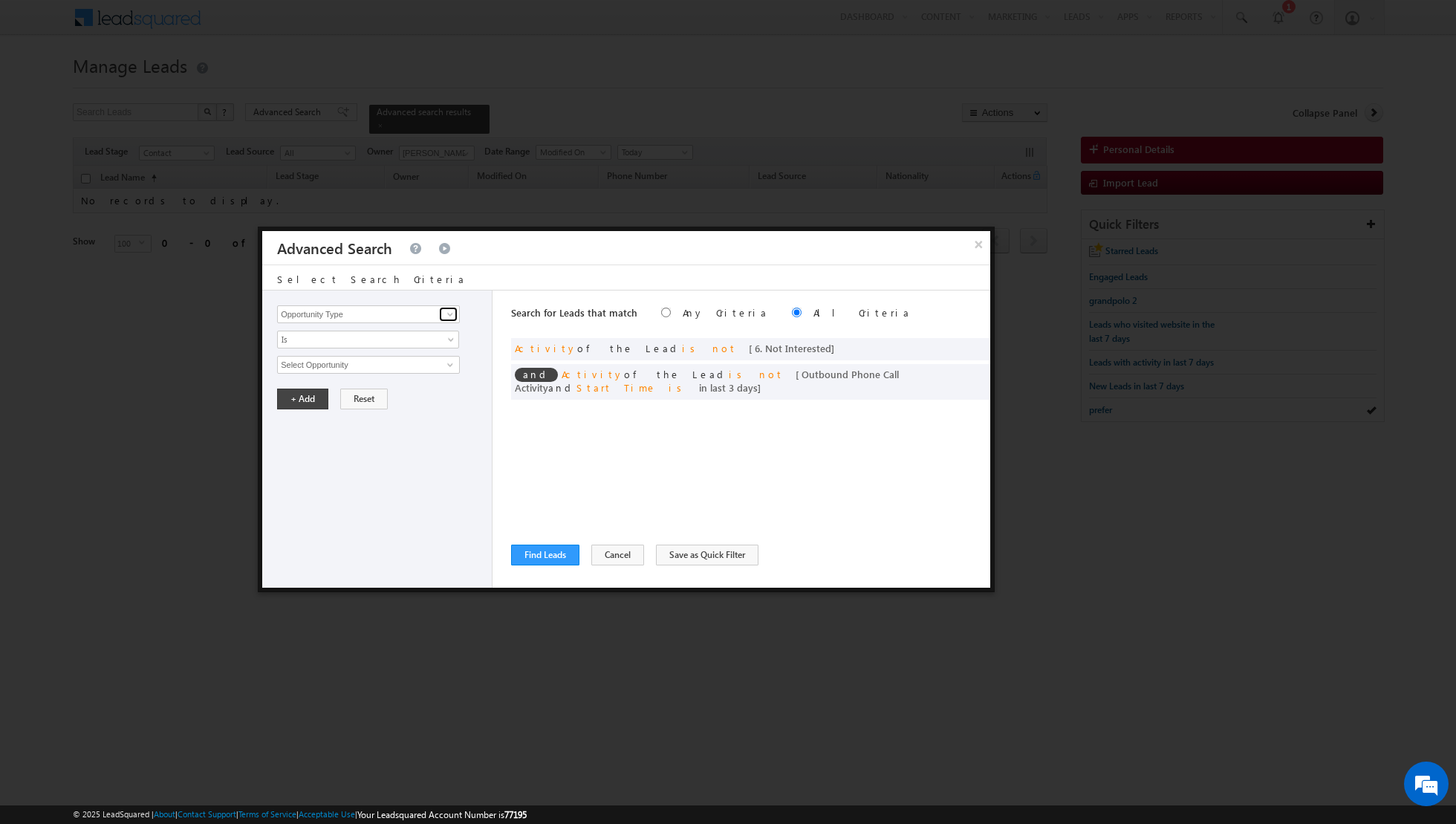
click at [448, 319] on span at bounding box center [450, 314] width 12 height 12
click at [432, 315] on input at bounding box center [368, 314] width 182 height 18
click at [370, 344] on link "Developer" at bounding box center [368, 345] width 182 height 18
click at [402, 361] on span "None Selected" at bounding box center [362, 364] width 169 height 17
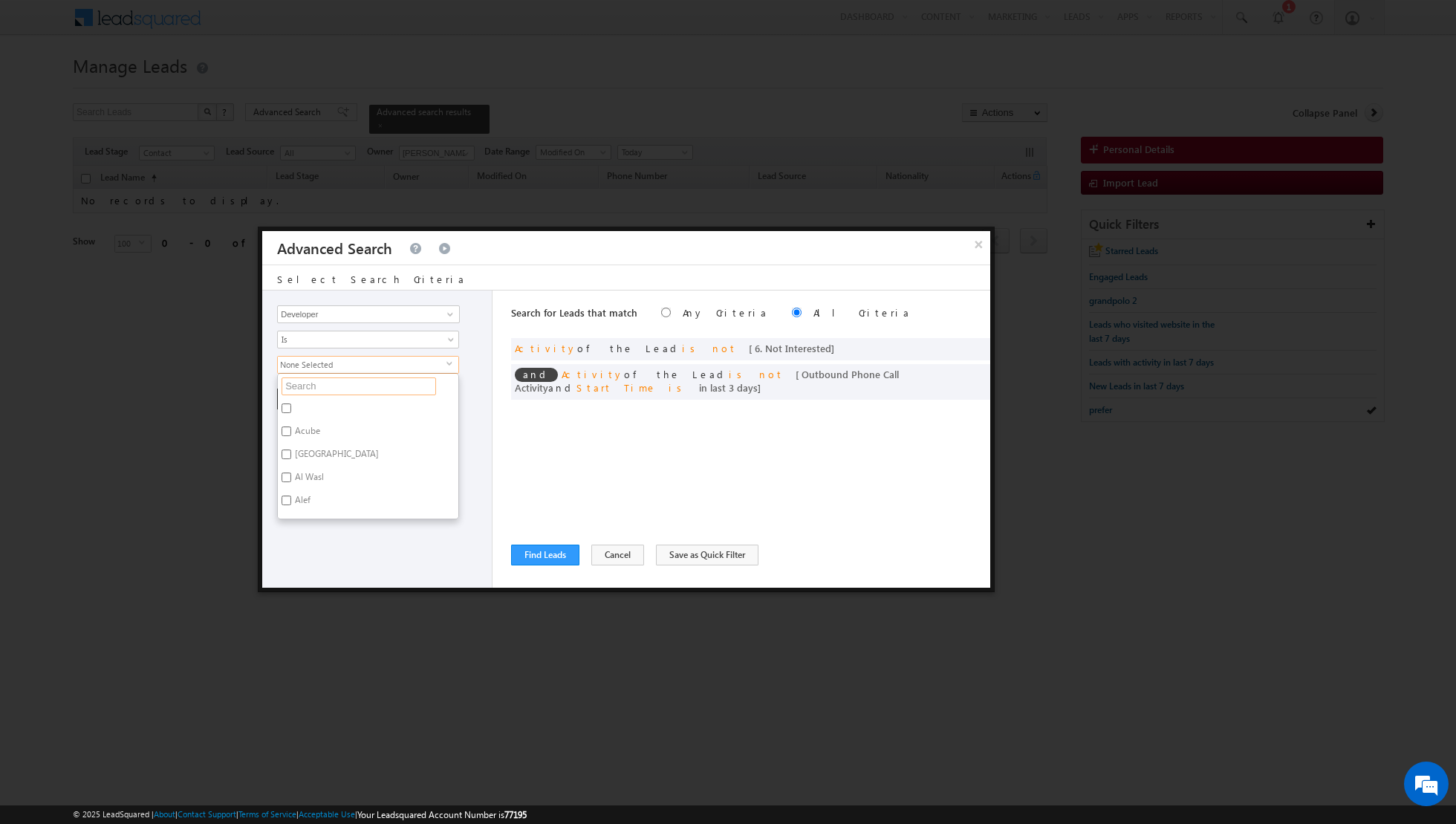
click at [379, 381] on input "text" at bounding box center [358, 387] width 154 height 18
click at [288, 406] on input "Nshama" at bounding box center [286, 408] width 10 height 10
click at [316, 482] on div "Opportunity Type Lead Activity Task Sales Group Prospect Id Address 1 Address 2…" at bounding box center [378, 439] width 230 height 297
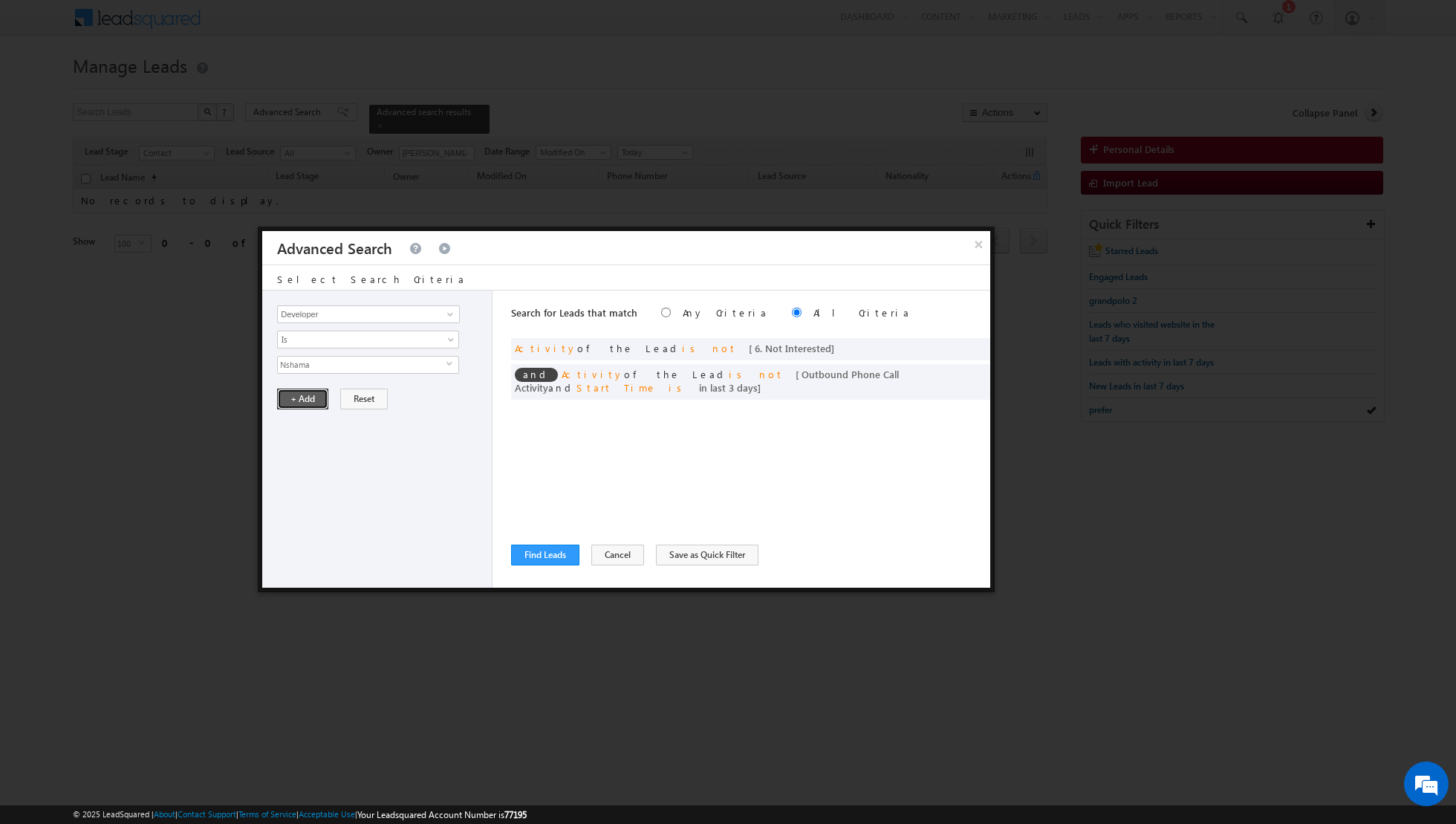
click at [308, 405] on button "+ Add" at bounding box center [303, 398] width 52 height 21
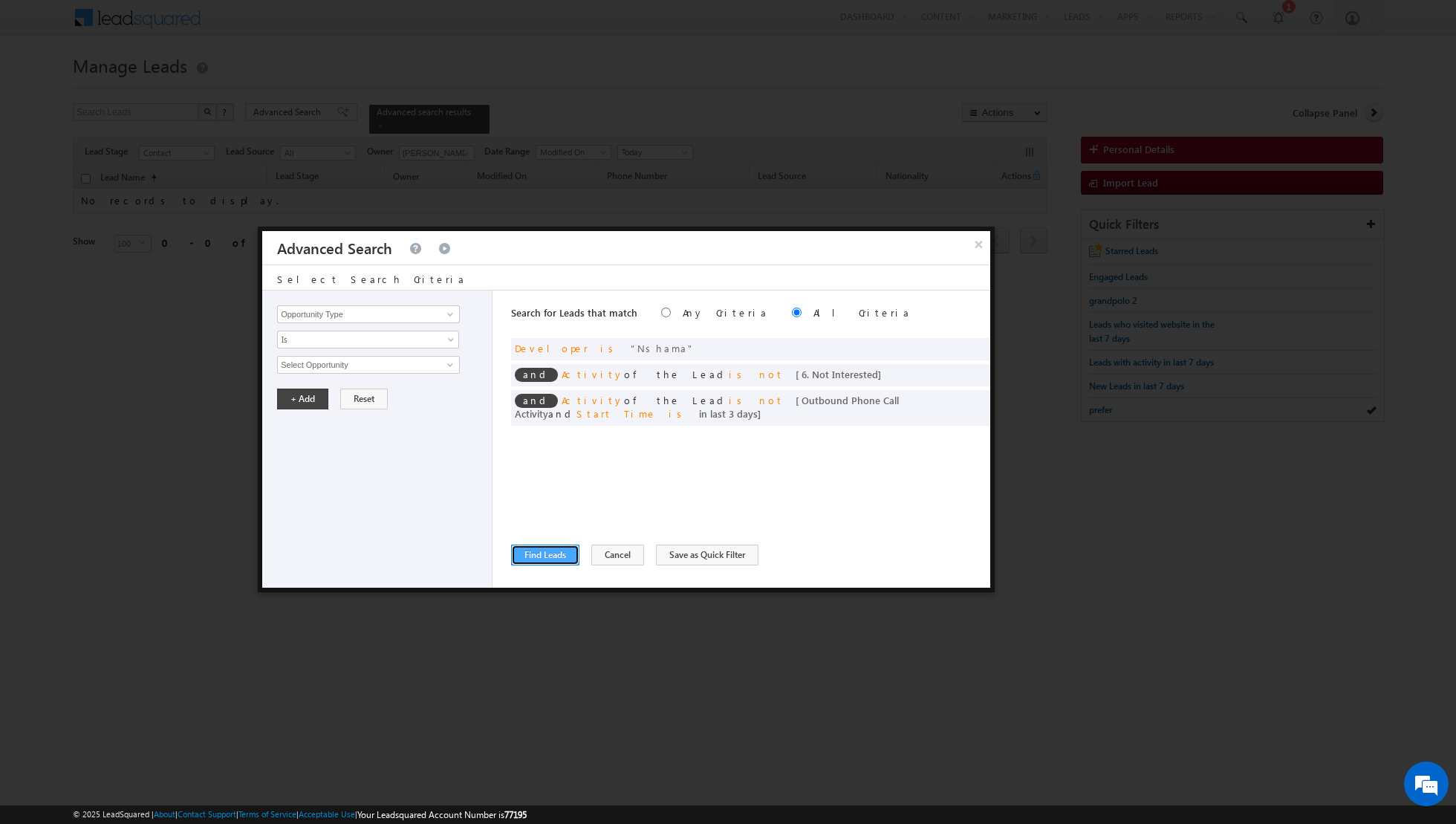
click at [533, 553] on button "Find Leads" at bounding box center [546, 555] width 68 height 21
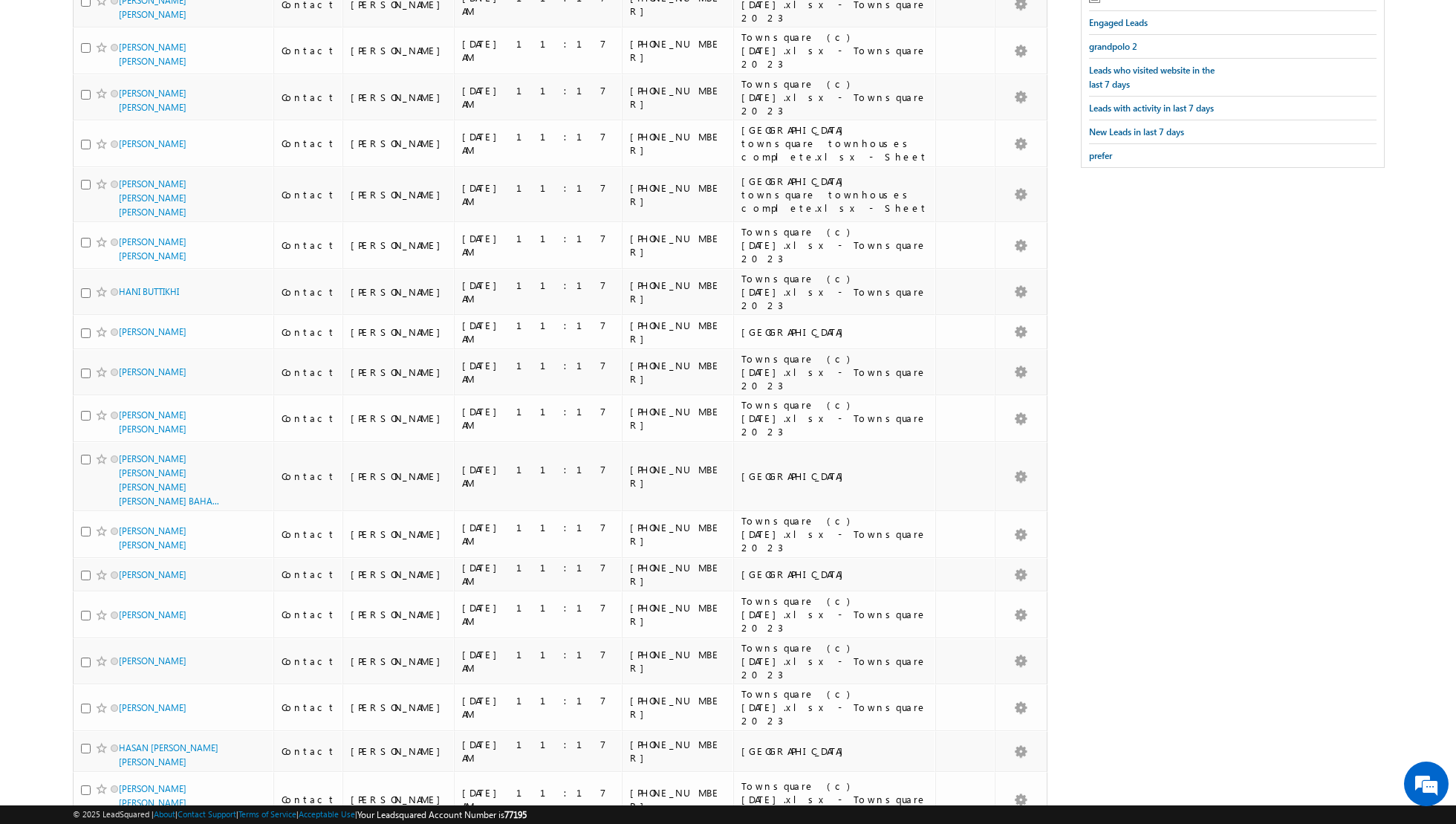
scroll to position [0, 0]
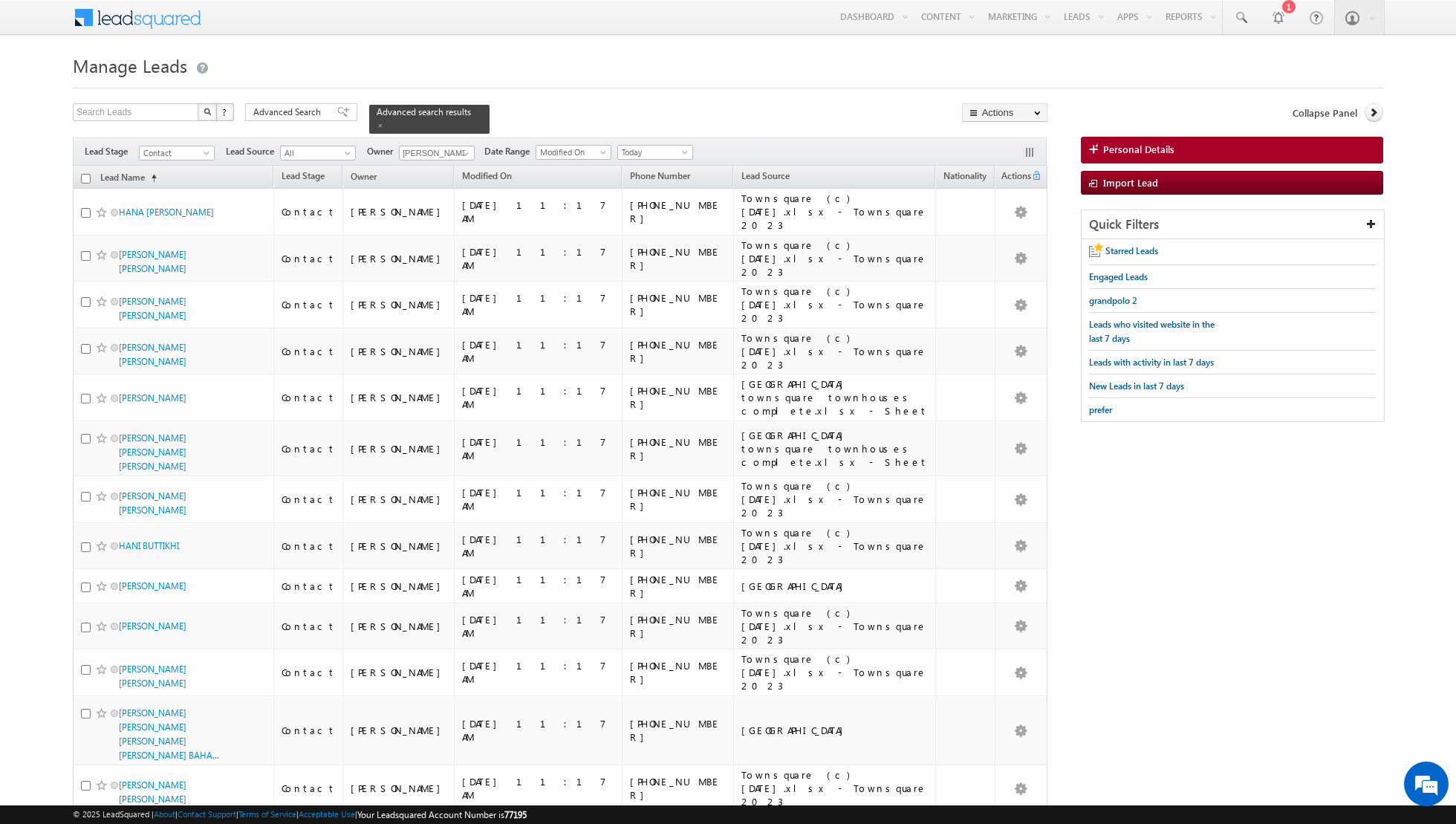
click at [87, 178] on input "checkbox" at bounding box center [86, 179] width 10 height 10
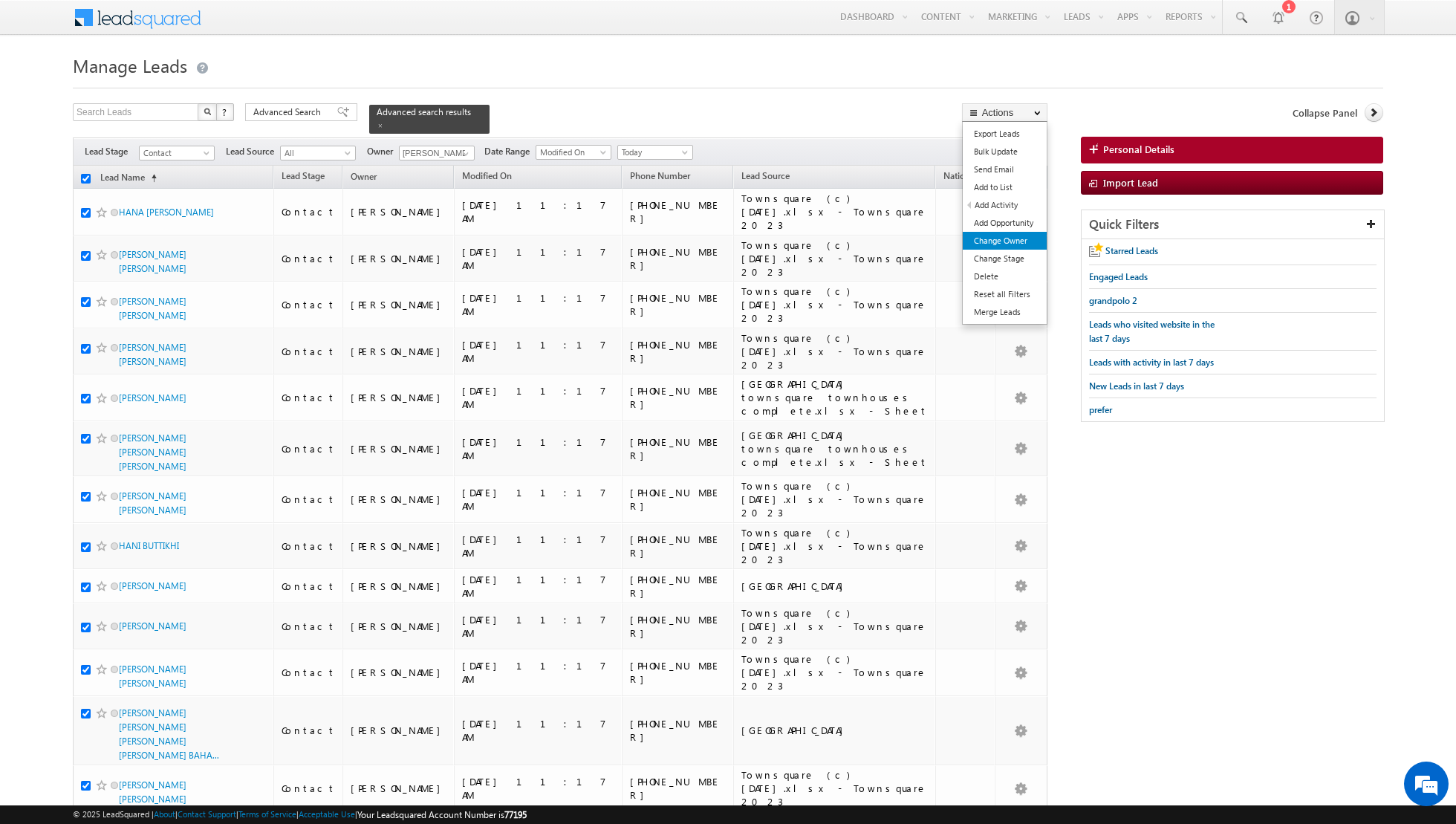
click at [997, 238] on link "Change Owner" at bounding box center [1004, 240] width 84 height 18
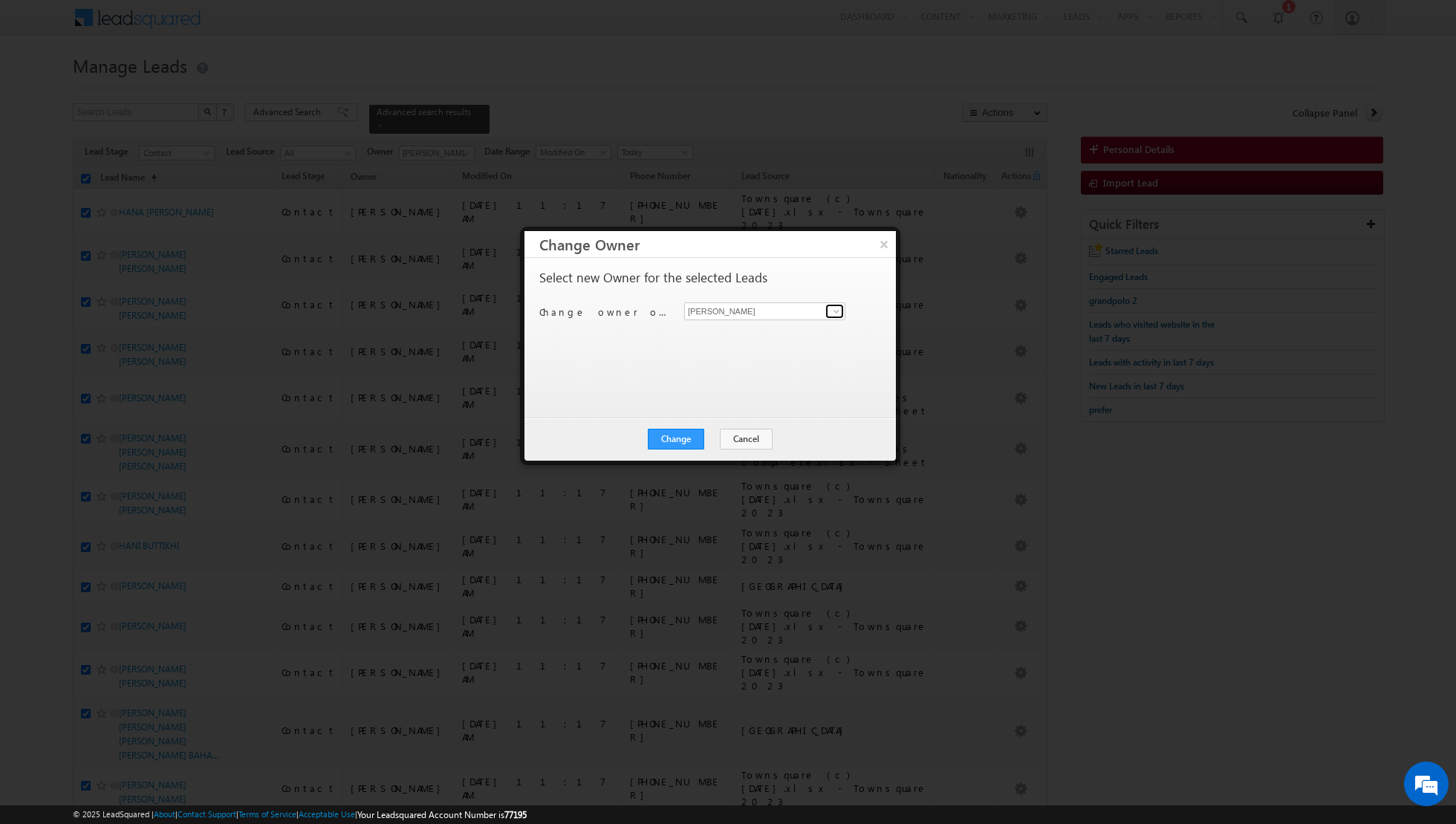
click at [840, 312] on span at bounding box center [836, 311] width 12 height 12
click at [736, 434] on link "[PERSON_NAME] [PERSON_NAME][EMAIL_ADDRESS][DOMAIN_NAME]" at bounding box center [764, 435] width 161 height 28
click at [673, 440] on button "Change" at bounding box center [676, 438] width 57 height 21
click at [712, 444] on button "Close" at bounding box center [712, 438] width 48 height 21
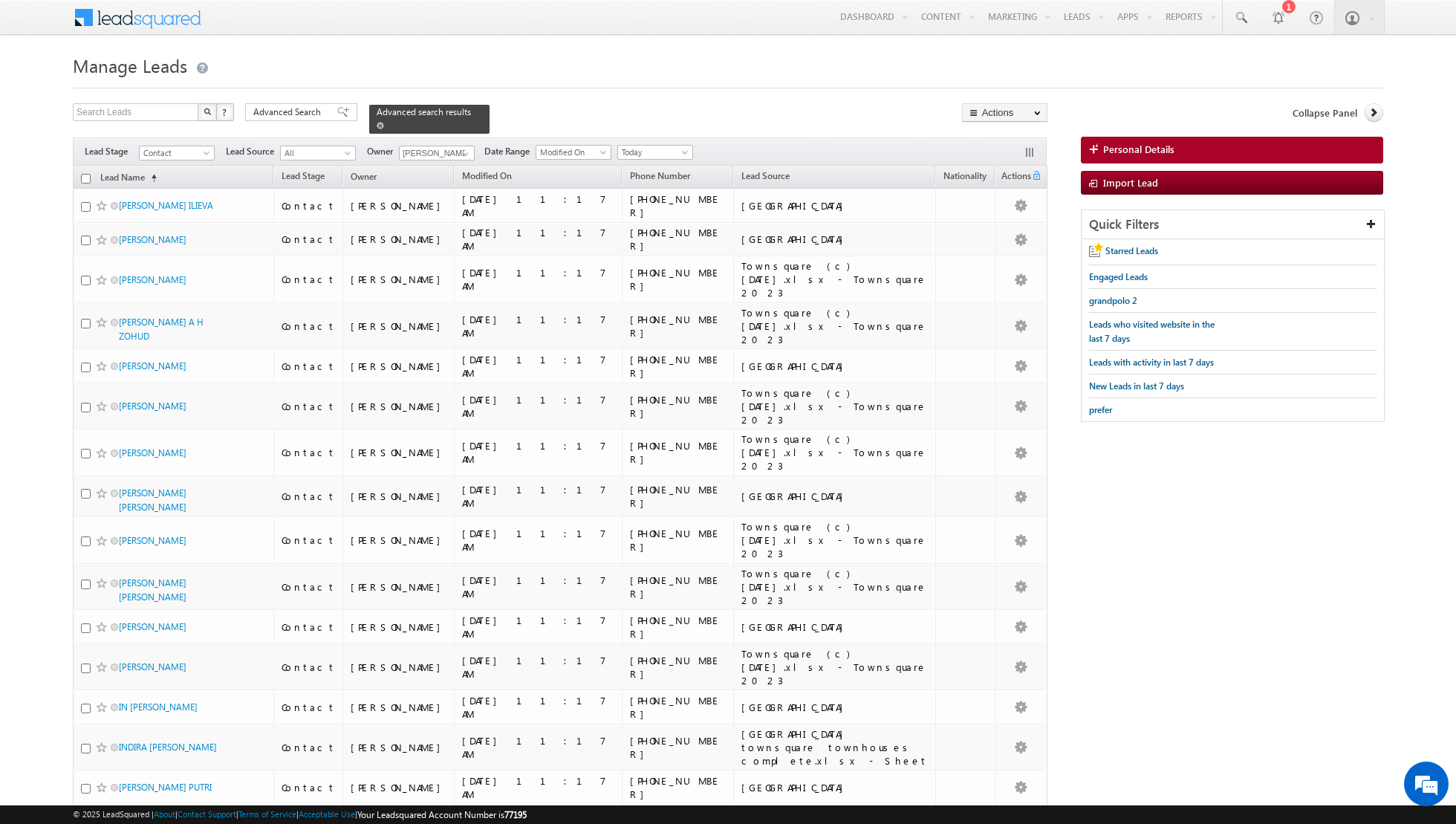
click at [377, 122] on span at bounding box center [381, 126] width 8 height 8
